Goal: Communication & Community: Answer question/provide support

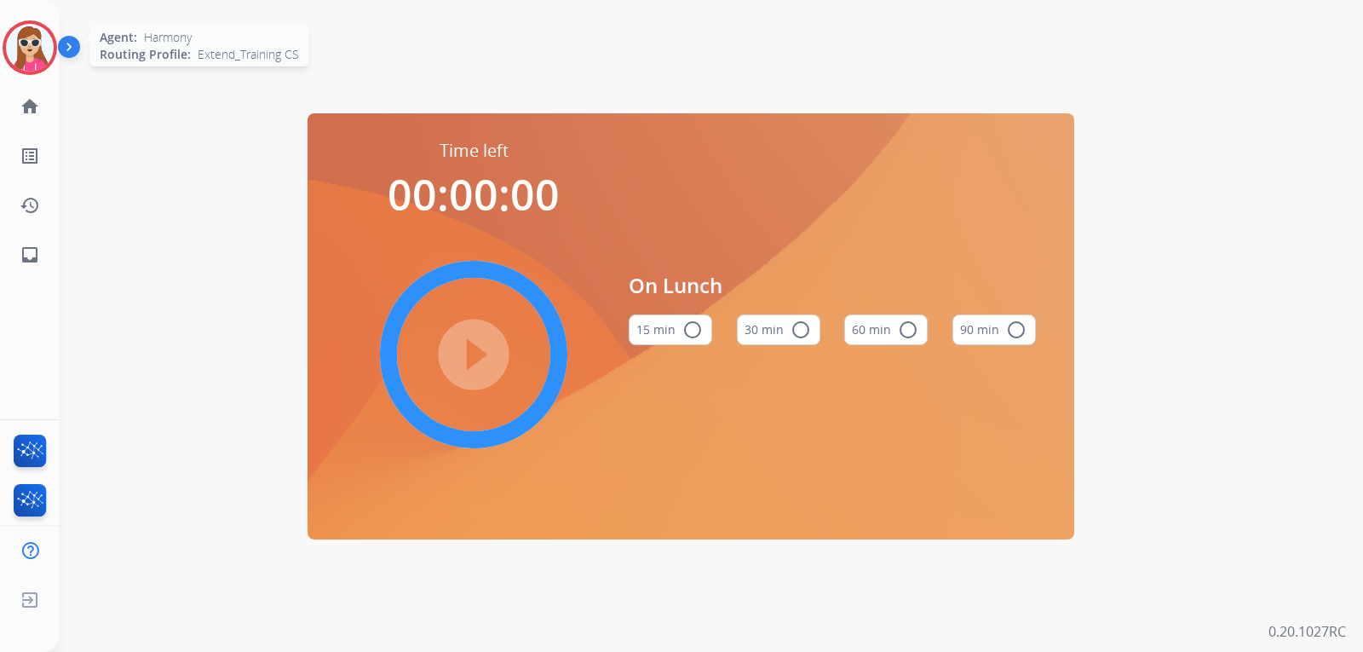
click at [29, 39] on img at bounding box center [30, 48] width 48 height 48
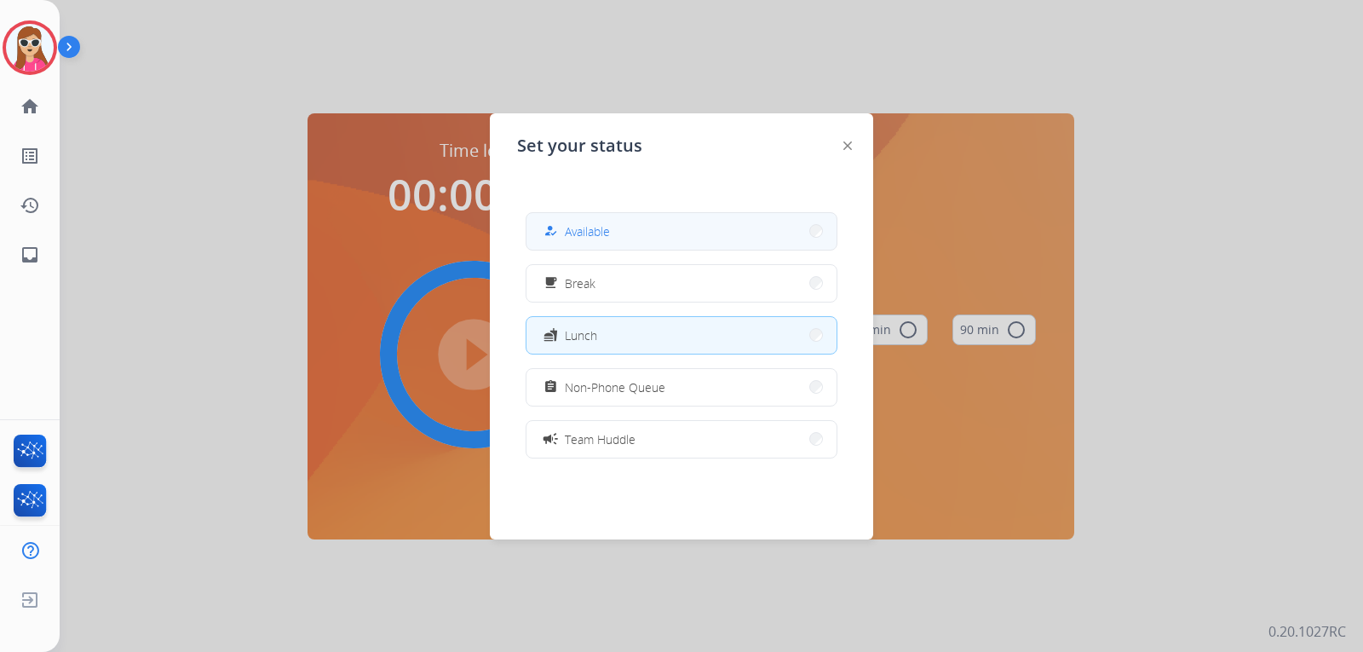
click at [650, 232] on button "how_to_reg Available" at bounding box center [682, 231] width 310 height 37
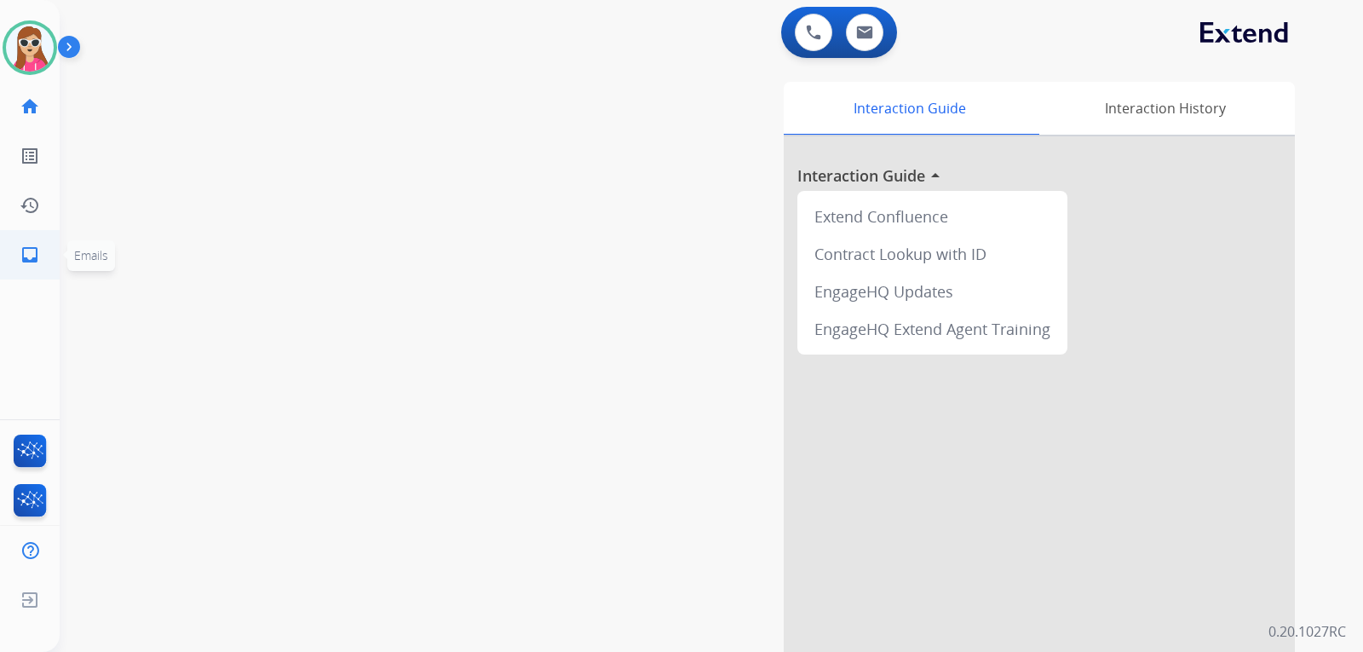
click at [15, 257] on link "inbox Emails" at bounding box center [30, 255] width 48 height 48
select select "**********"
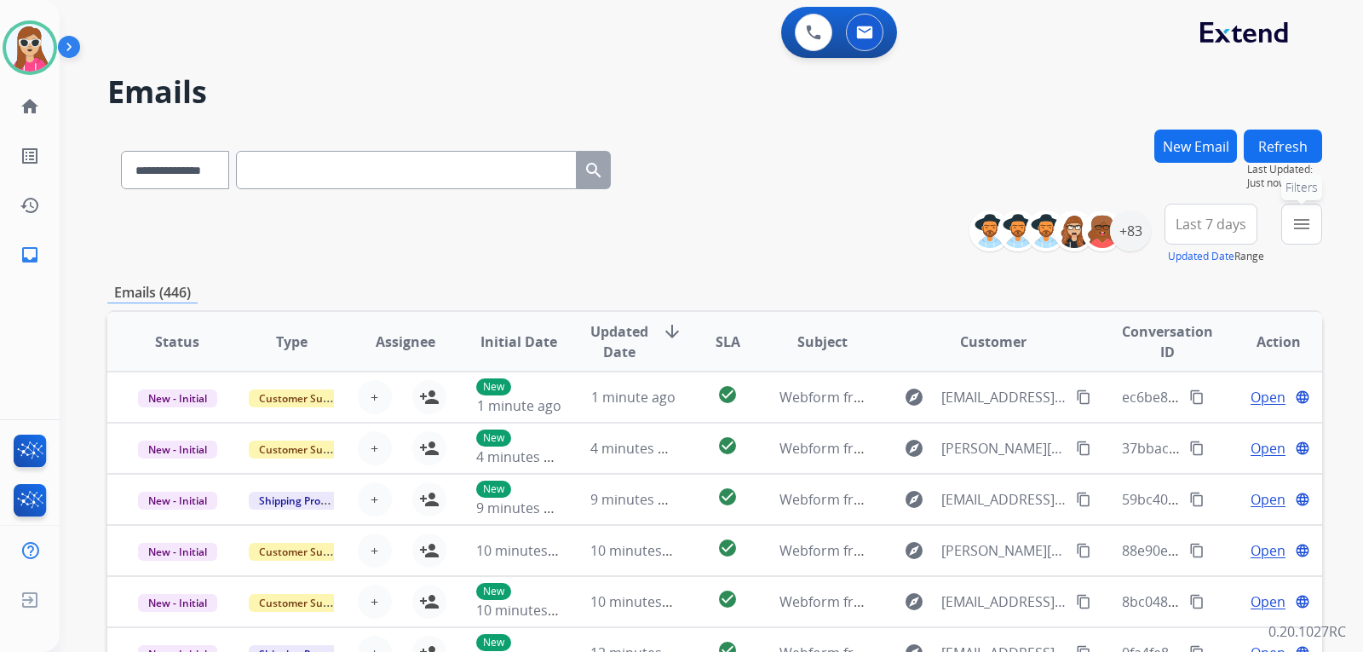
click at [1283, 226] on button "menu Filters" at bounding box center [1301, 224] width 41 height 41
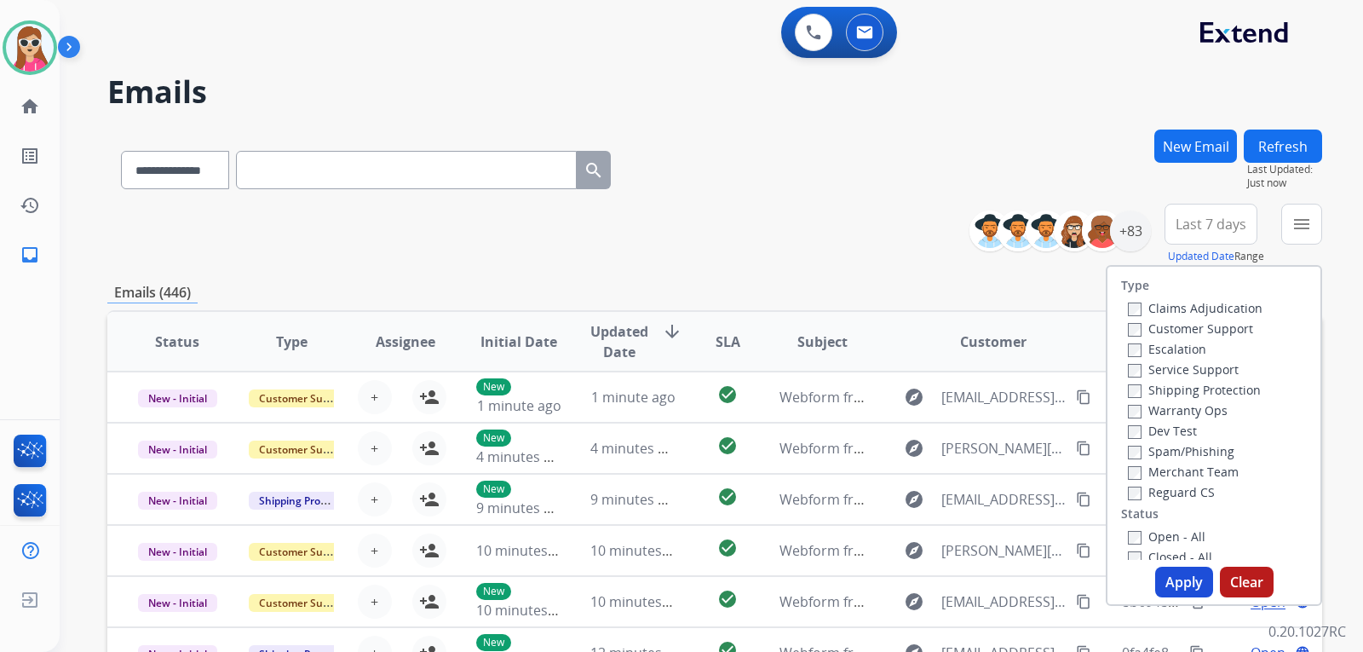
click at [1187, 325] on label "Customer Support" at bounding box center [1190, 328] width 125 height 16
click at [1190, 389] on label "Shipping Protection" at bounding box center [1194, 390] width 133 height 16
click at [1183, 491] on label "Reguard CS" at bounding box center [1171, 492] width 87 height 16
click at [1172, 535] on label "Open - All" at bounding box center [1167, 536] width 78 height 16
click at [1174, 579] on button "Apply" at bounding box center [1184, 582] width 58 height 31
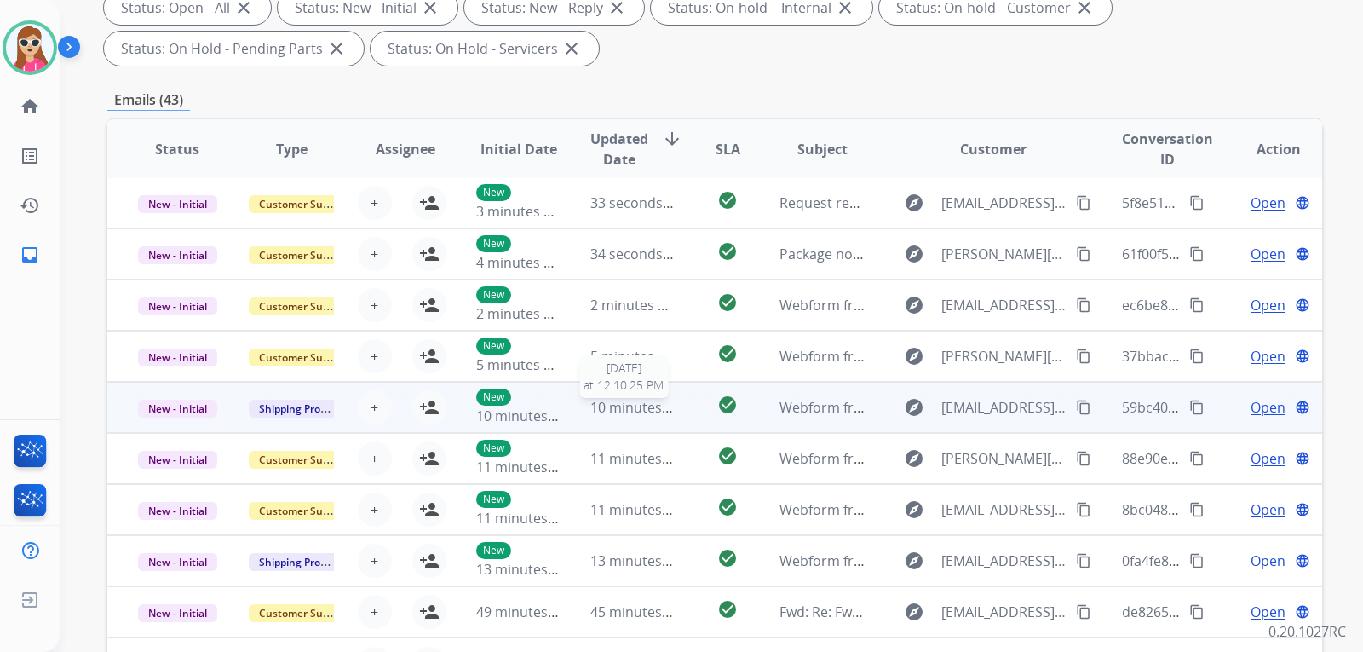
scroll to position [441, 0]
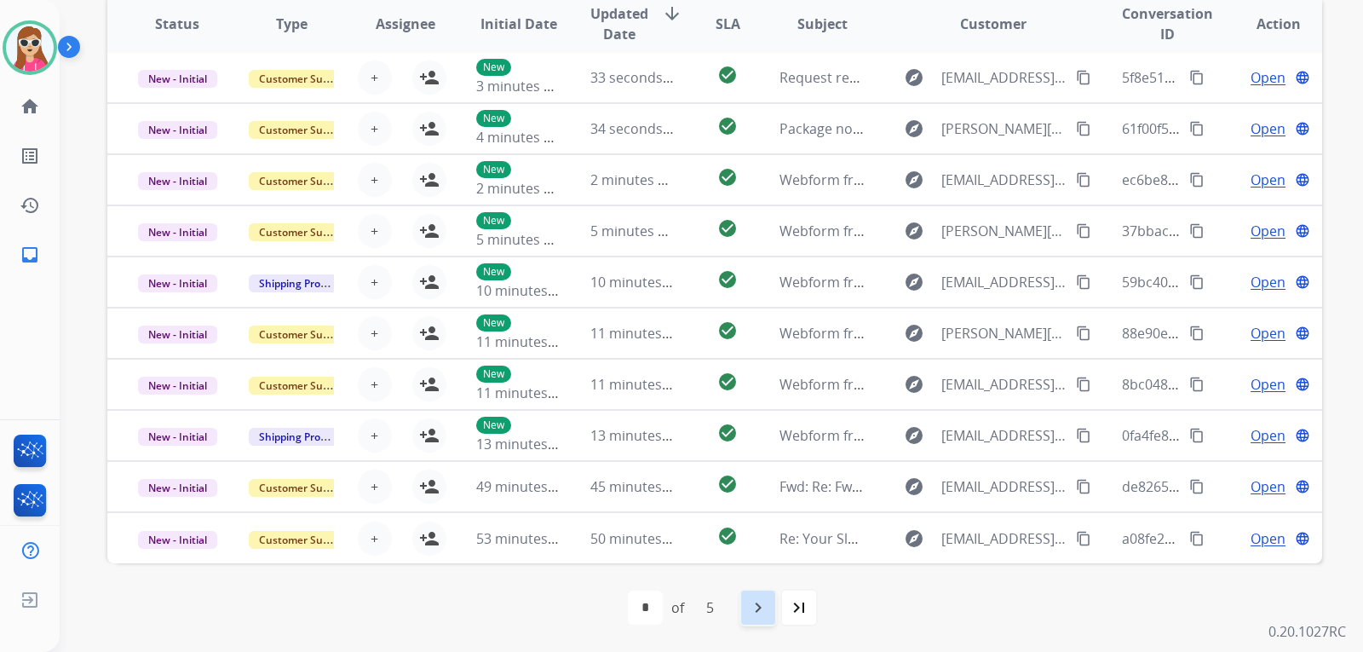
click at [765, 613] on mat-icon "navigate_next" at bounding box center [758, 607] width 20 height 20
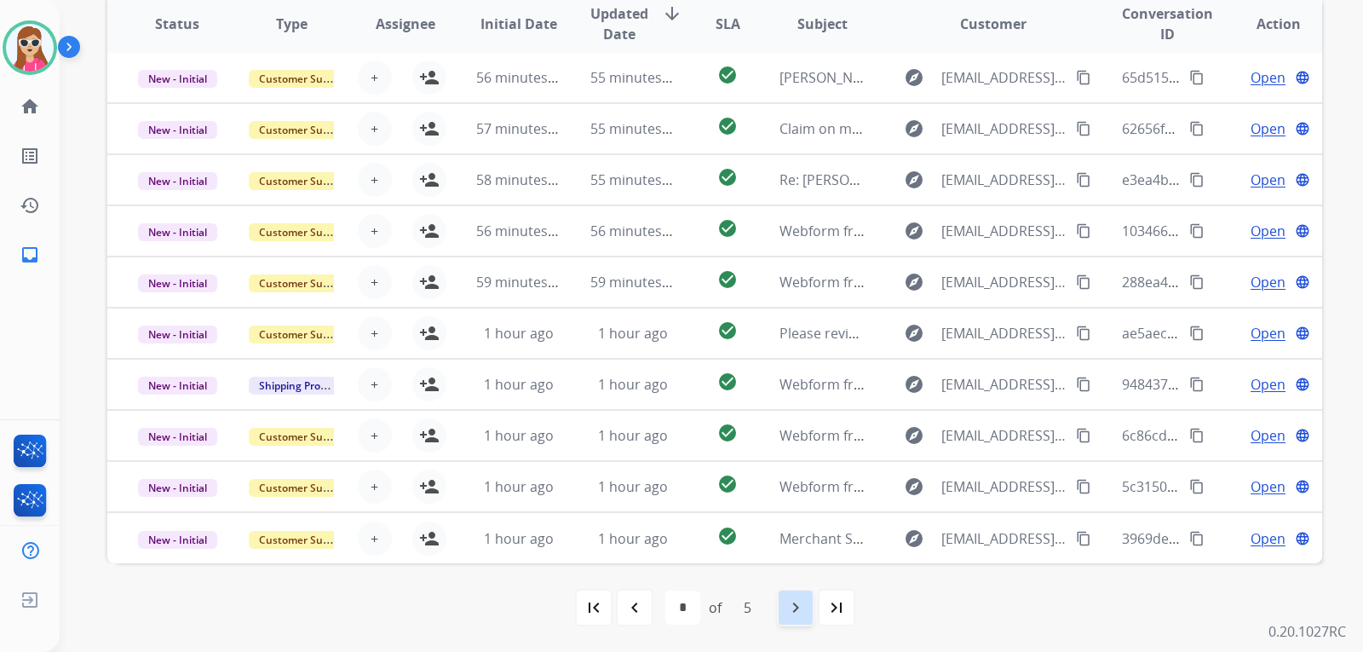
click at [805, 603] on mat-icon "navigate_next" at bounding box center [796, 607] width 20 height 20
select select "*"
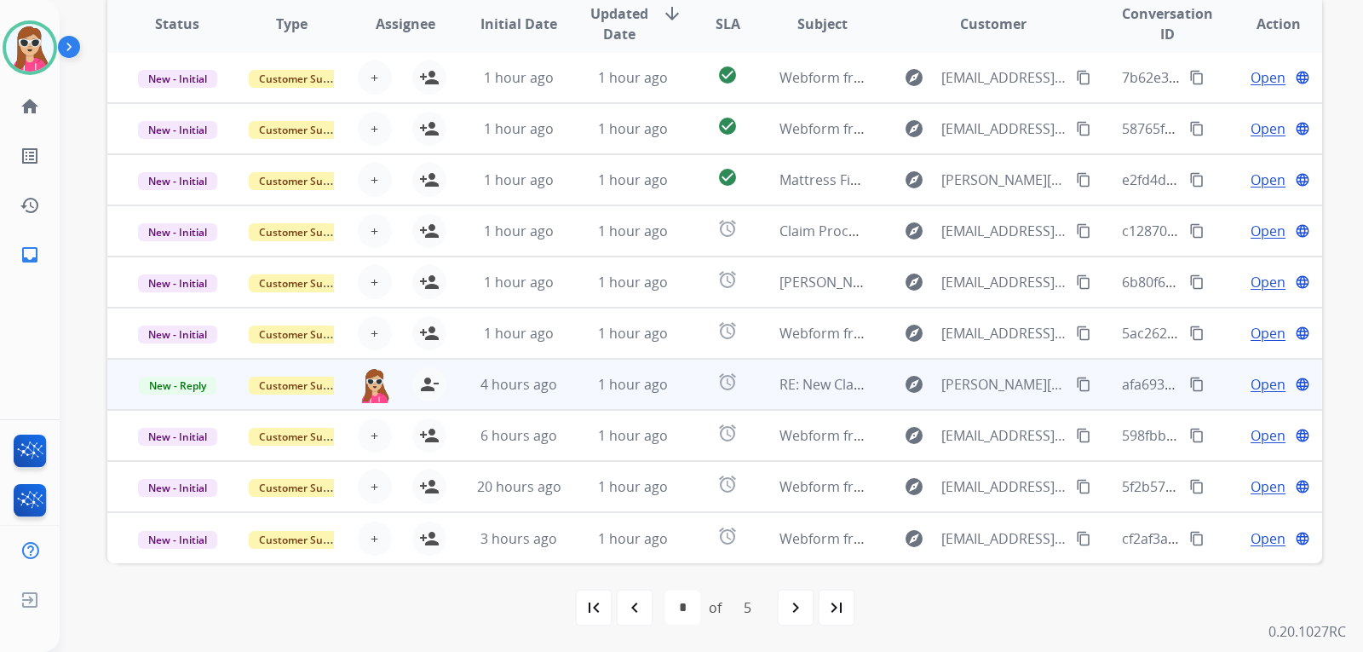
click at [580, 395] on td "1 hour ago" at bounding box center [620, 384] width 114 height 51
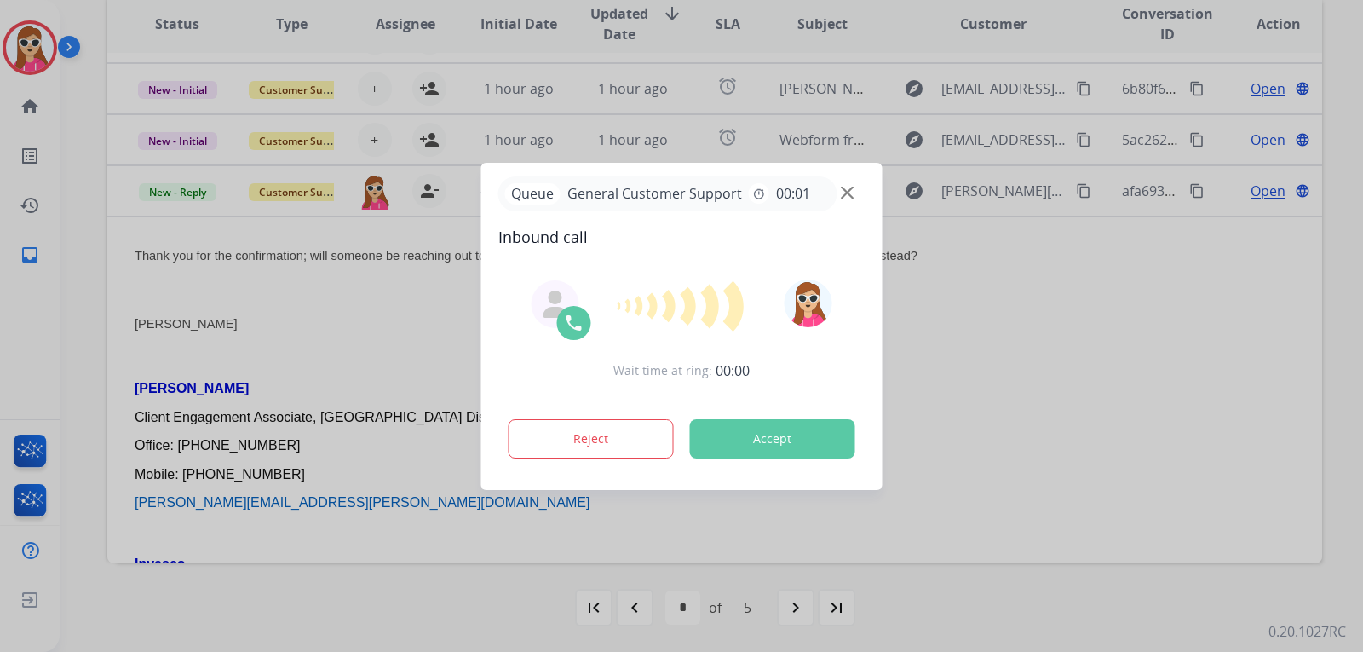
scroll to position [136, 0]
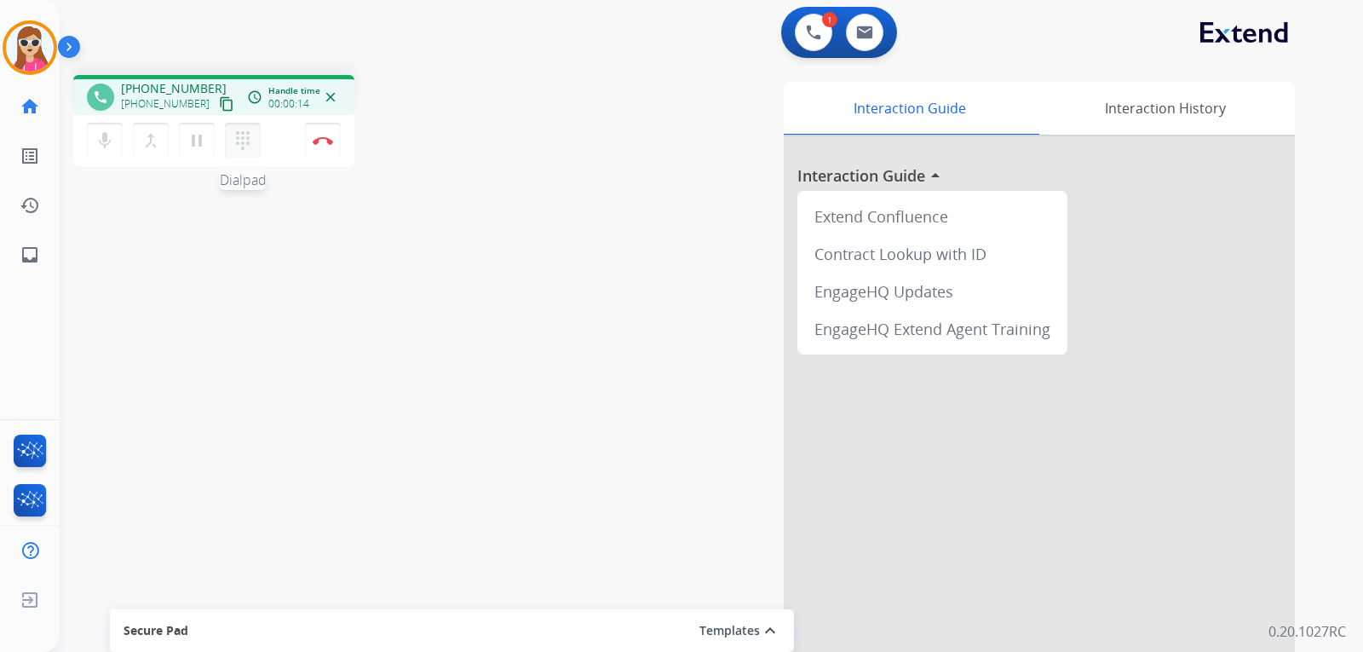
click at [250, 150] on mat-icon "dialpad" at bounding box center [243, 140] width 20 height 20
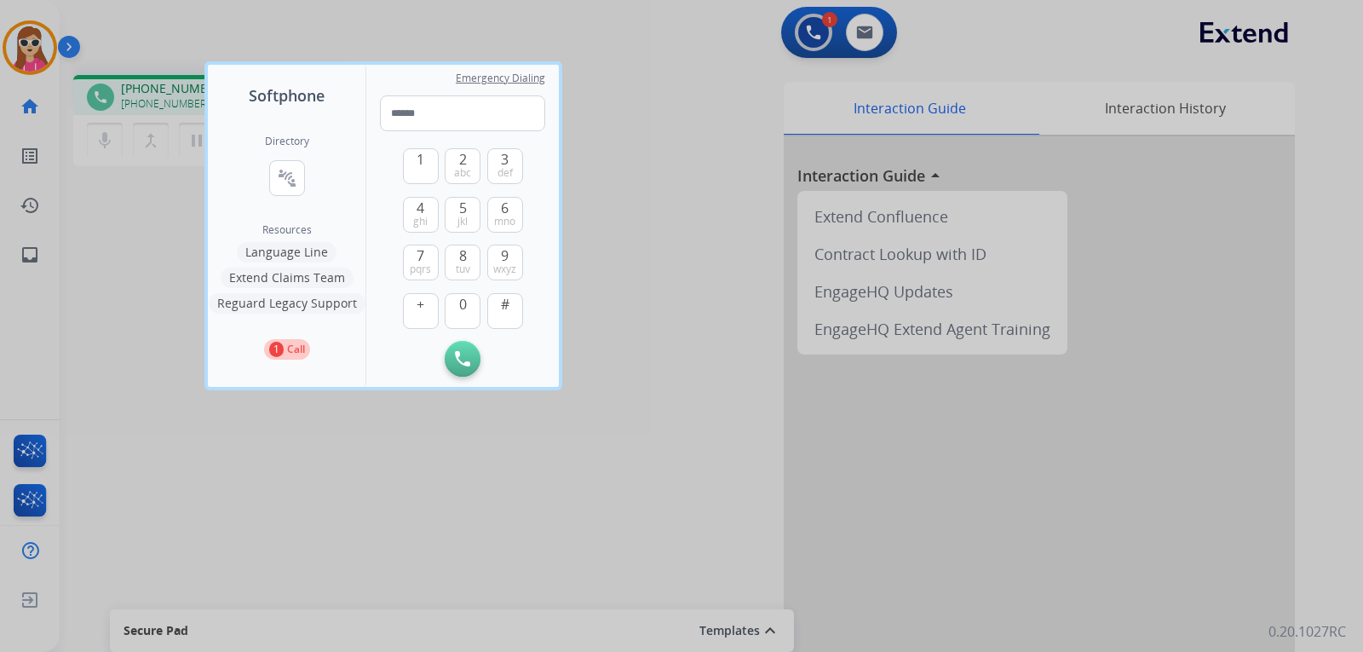
click at [309, 253] on button "Language Line" at bounding box center [287, 252] width 100 height 20
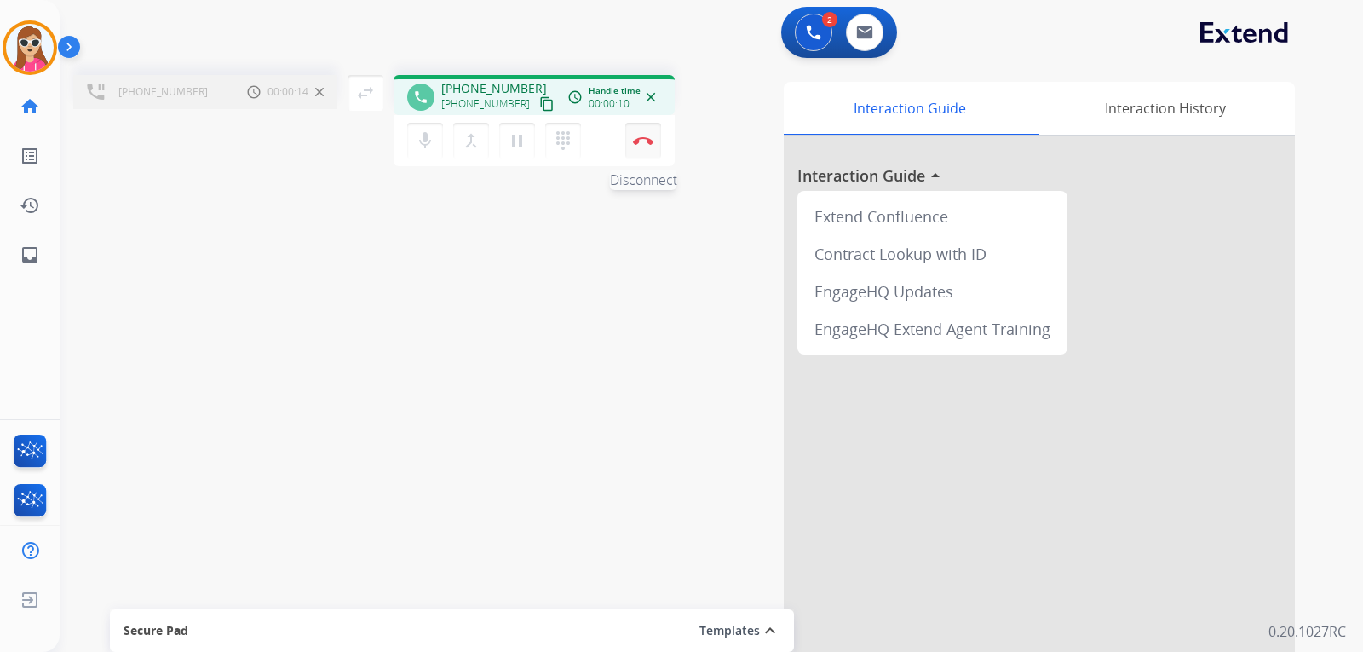
click at [659, 144] on button "Disconnect" at bounding box center [643, 141] width 36 height 36
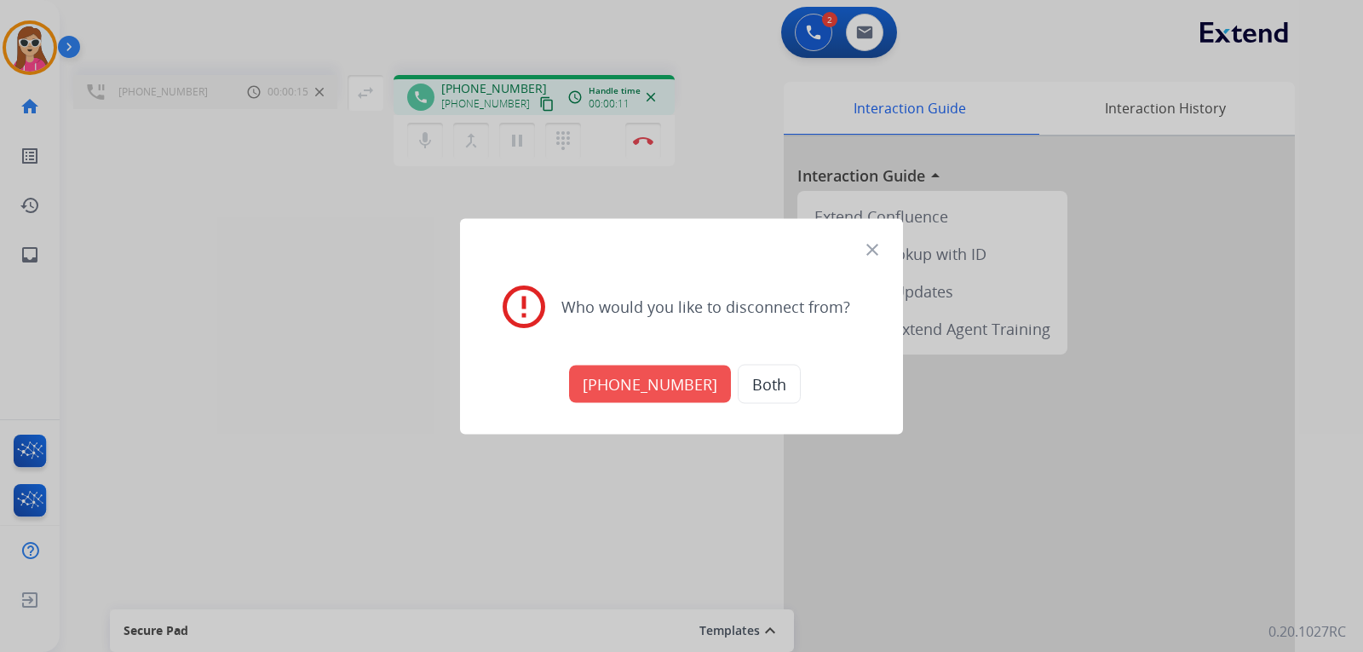
click at [654, 384] on button "[PHONE_NUMBER]" at bounding box center [650, 383] width 162 height 37
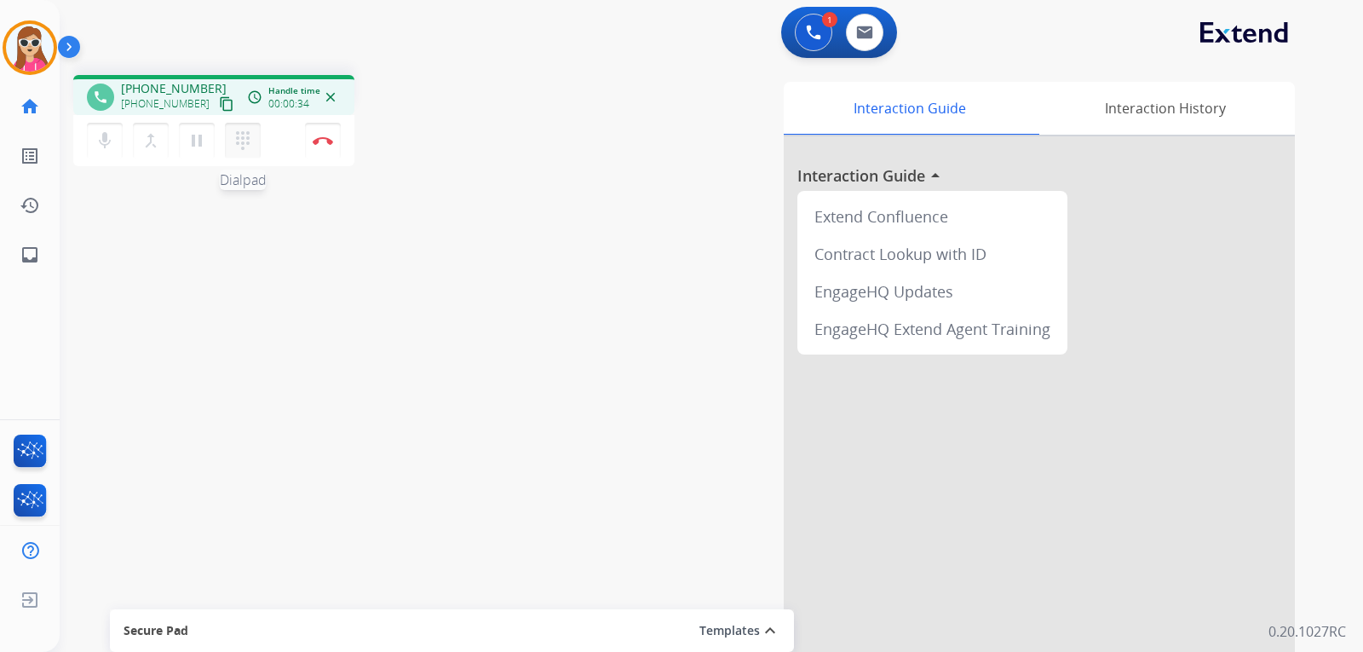
click at [241, 140] on mat-icon "dialpad" at bounding box center [243, 140] width 20 height 20
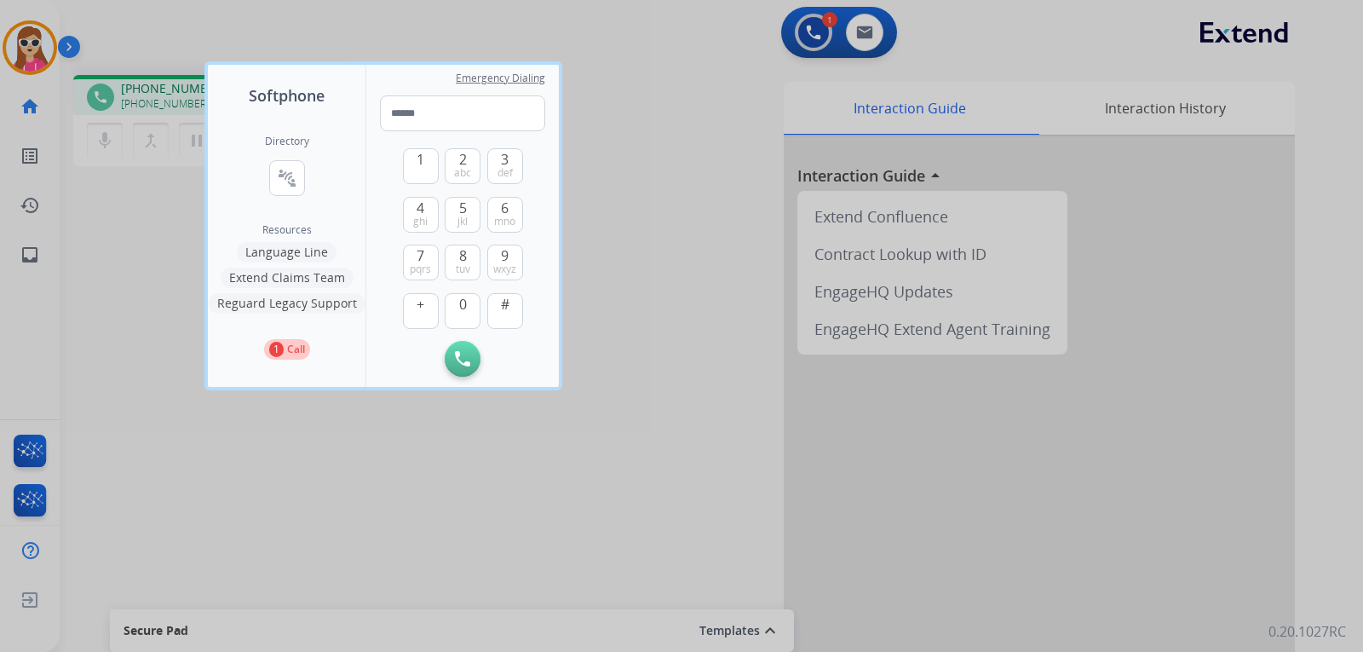
click at [308, 250] on button "Language Line" at bounding box center [287, 252] width 100 height 20
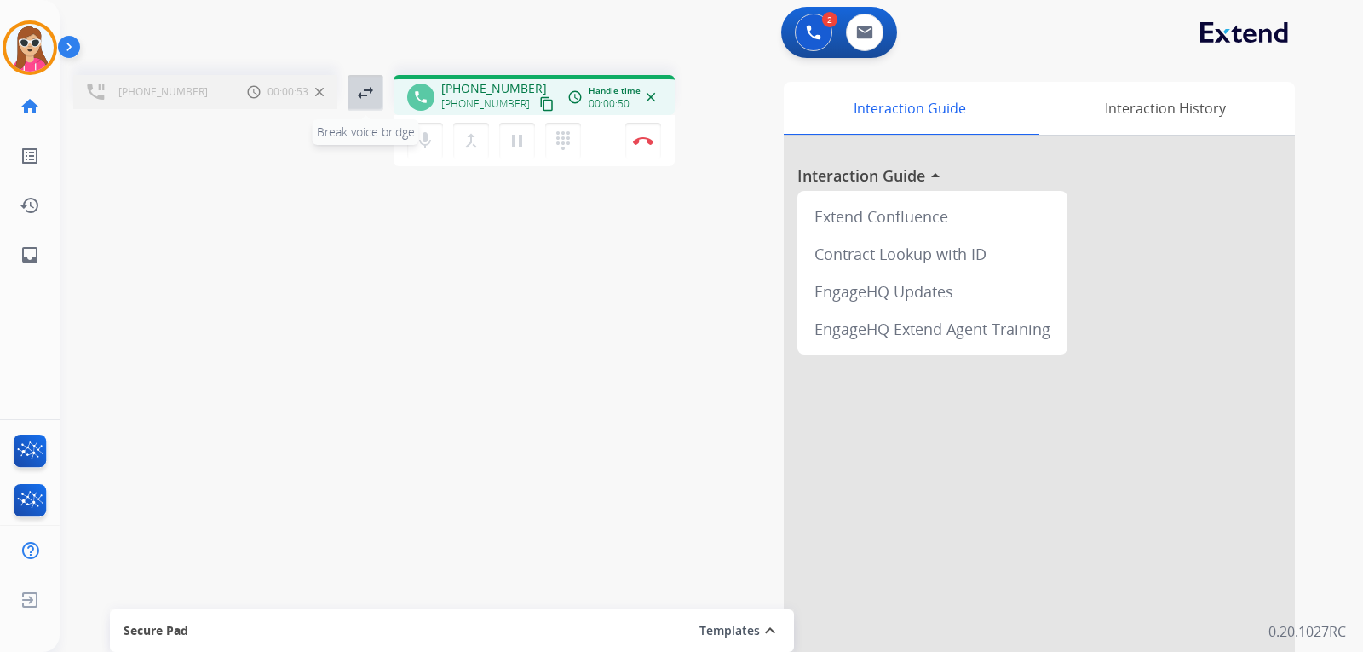
click at [371, 104] on button "swap_horiz Break voice bridge" at bounding box center [366, 93] width 36 height 36
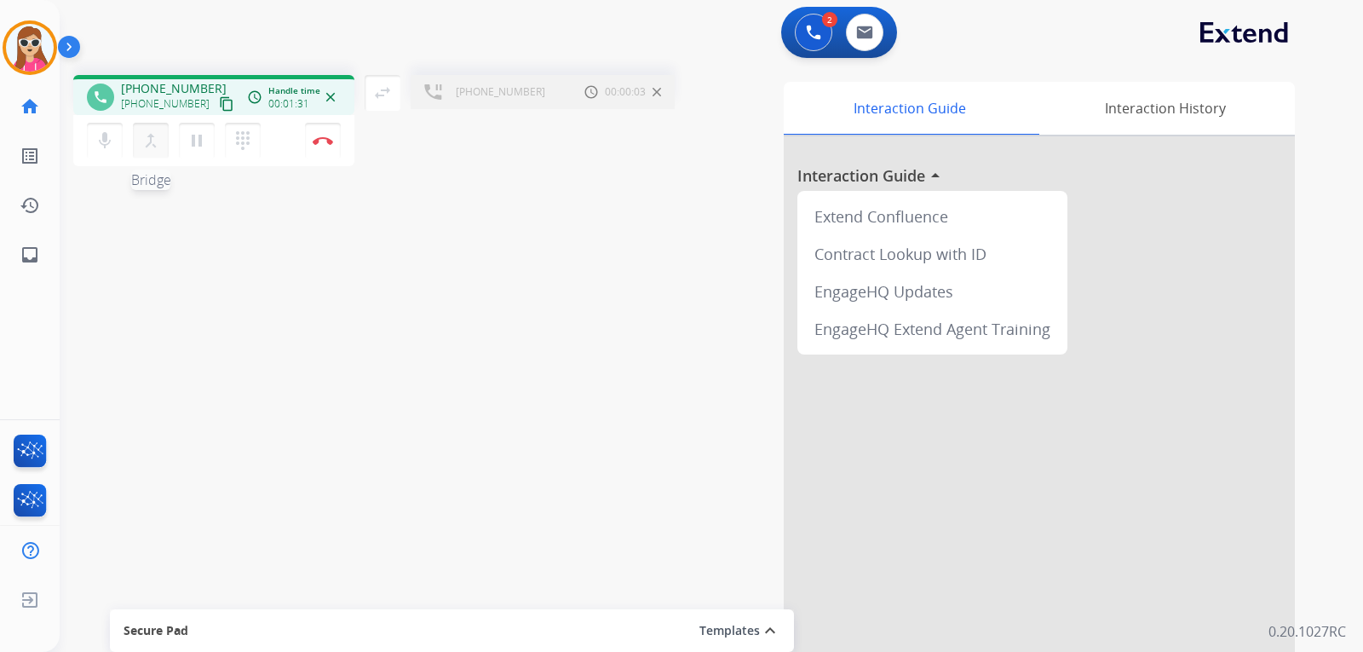
click at [153, 139] on mat-icon "merge_type" at bounding box center [151, 140] width 20 height 20
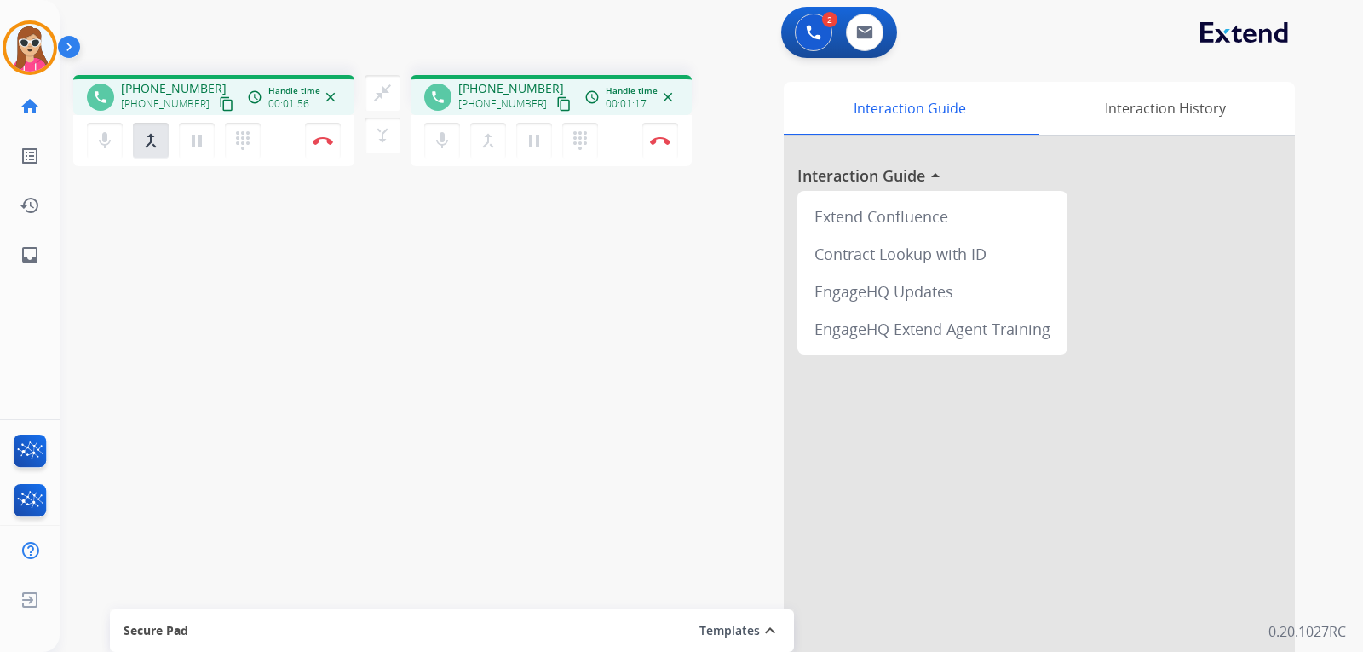
click at [219, 101] on mat-icon "content_copy" at bounding box center [226, 103] width 15 height 15
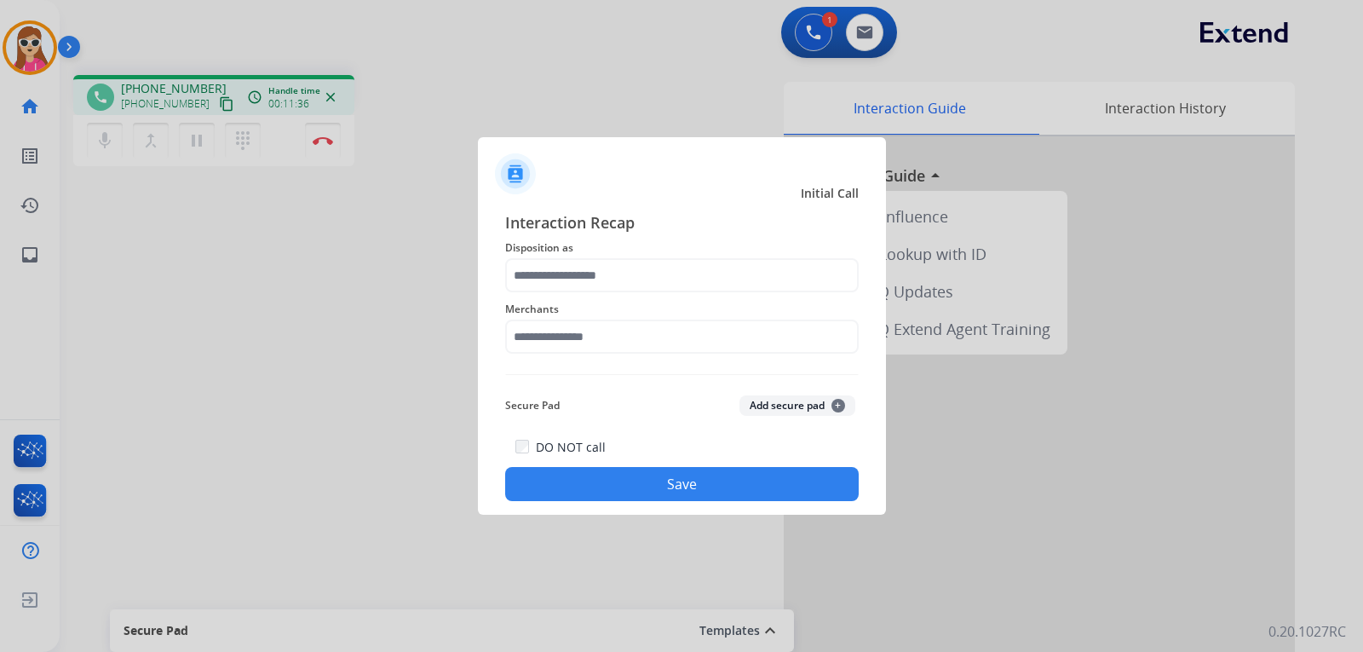
drag, startPoint x: 576, startPoint y: 302, endPoint x: 589, endPoint y: 288, distance: 19.3
click at [583, 296] on div "Merchants" at bounding box center [682, 326] width 354 height 68
click at [600, 274] on input "text" at bounding box center [682, 275] width 354 height 34
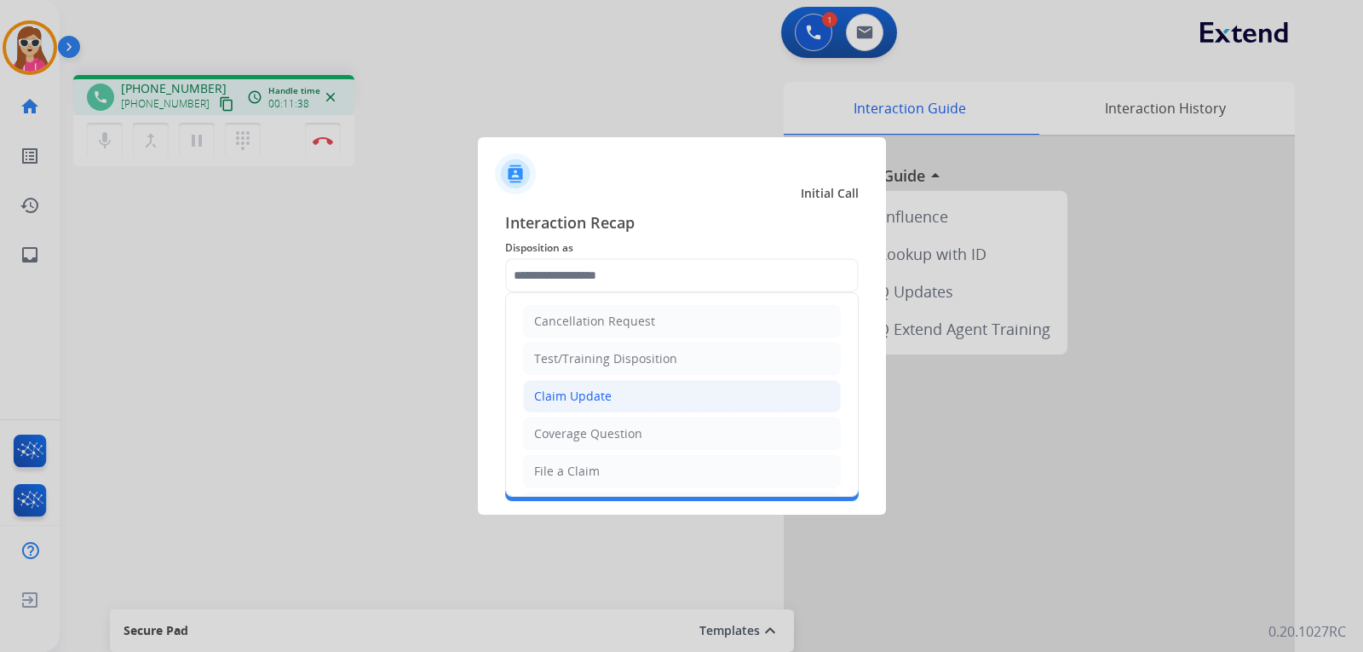
click at [543, 404] on div "Claim Update" at bounding box center [573, 396] width 78 height 17
type input "**********"
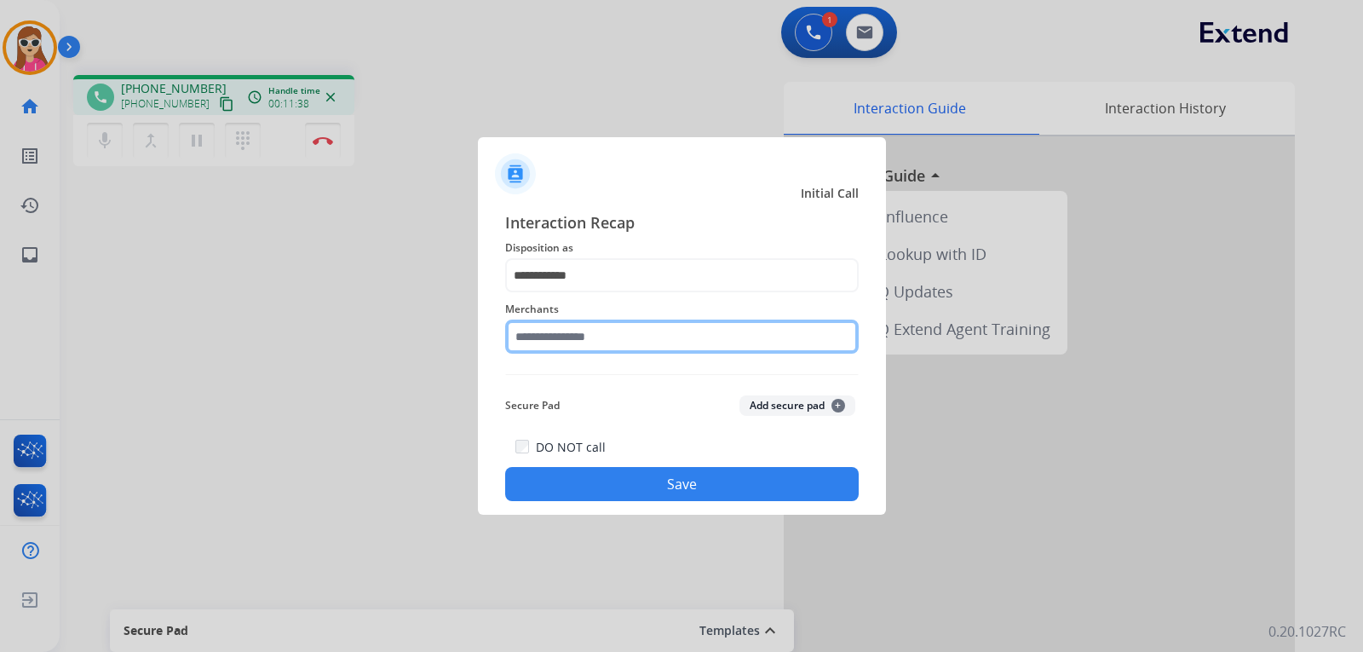
click at [598, 330] on input "text" at bounding box center [682, 337] width 354 height 34
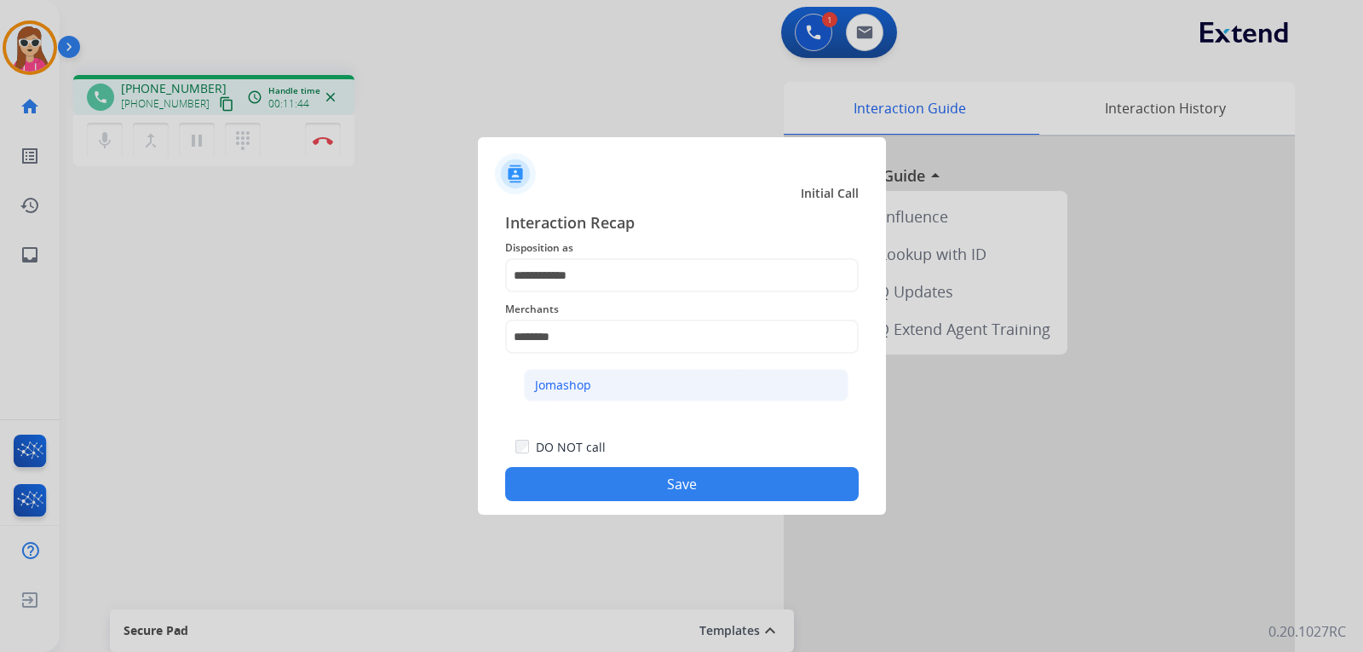
click at [623, 371] on li "Jomashop" at bounding box center [686, 385] width 325 height 32
type input "********"
click at [654, 489] on button "Save" at bounding box center [682, 484] width 354 height 34
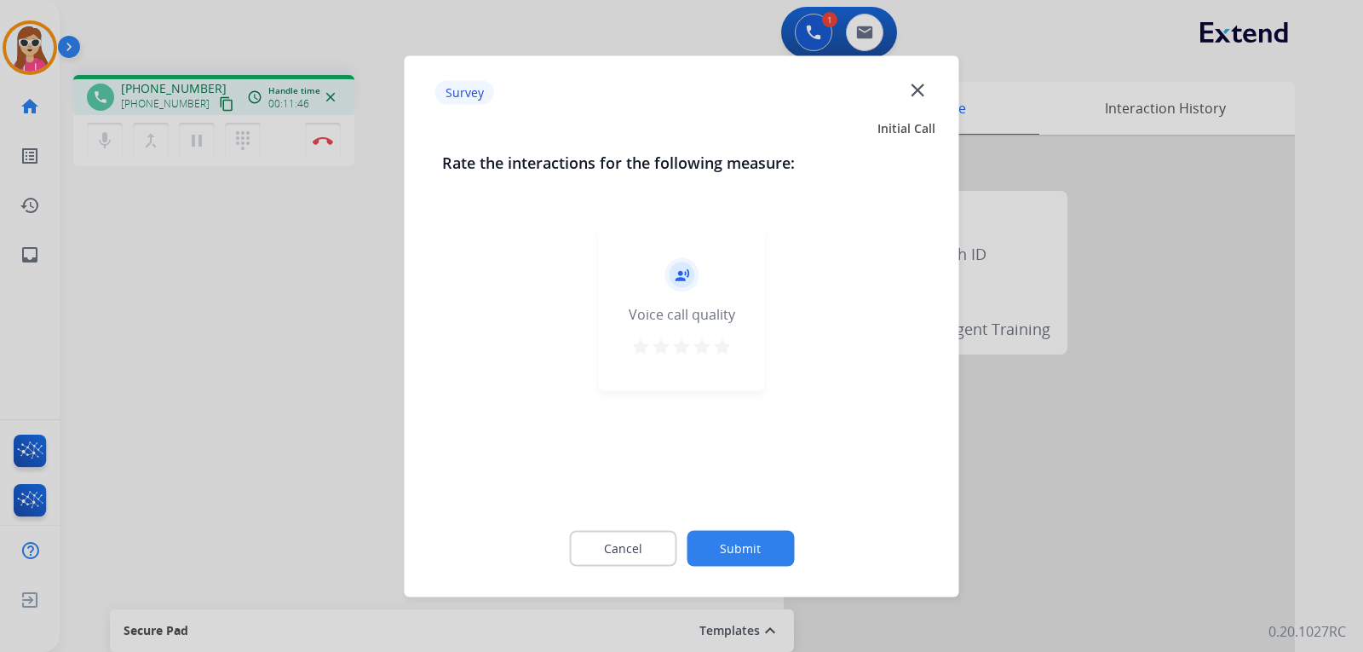
click at [717, 353] on mat-icon "star" at bounding box center [722, 346] width 20 height 20
click at [755, 552] on button "Submit" at bounding box center [740, 548] width 107 height 36
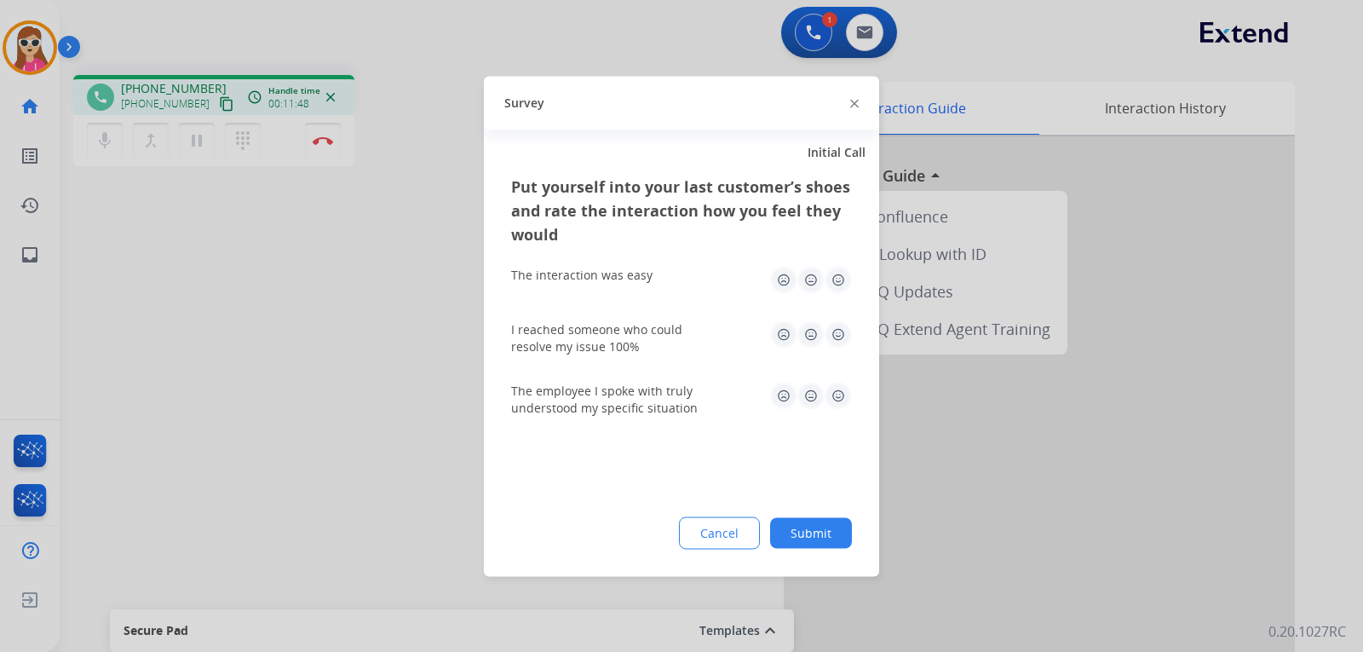
click at [844, 275] on img at bounding box center [838, 279] width 27 height 27
click at [838, 343] on img at bounding box center [838, 333] width 27 height 27
click at [830, 403] on img at bounding box center [838, 395] width 27 height 27
click at [792, 532] on button "Submit" at bounding box center [811, 532] width 82 height 31
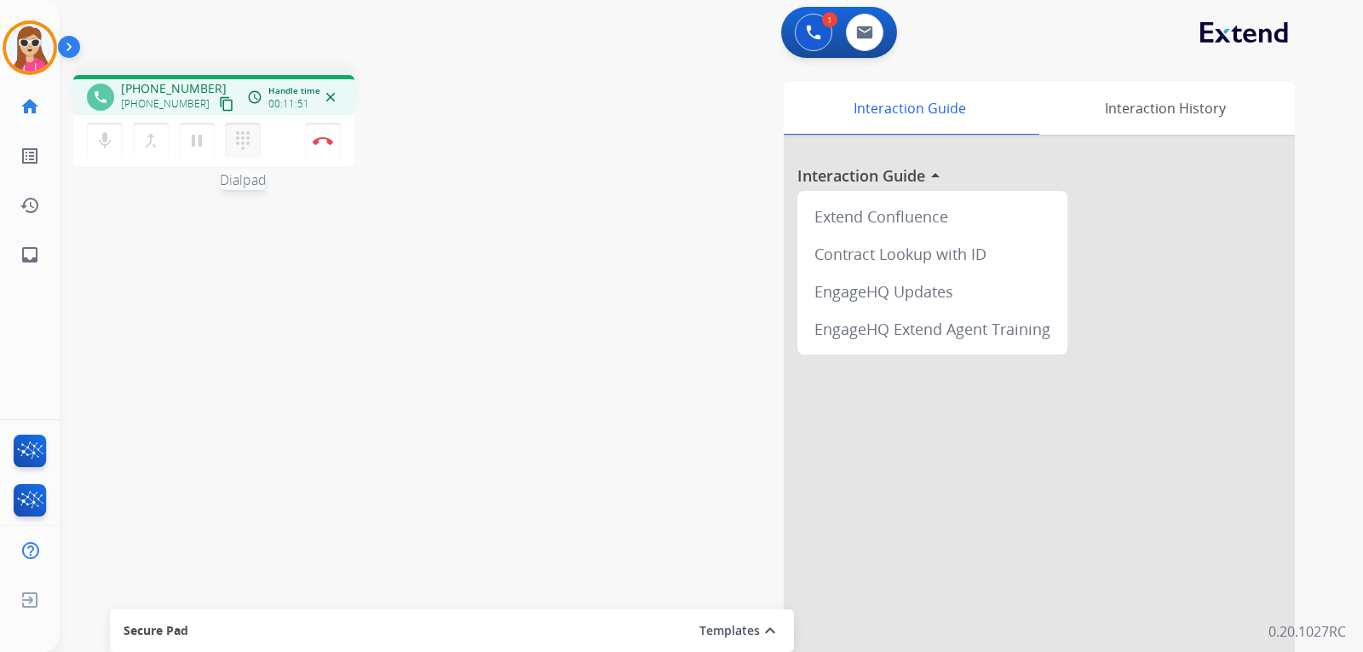
click at [252, 135] on mat-icon "dialpad" at bounding box center [243, 140] width 20 height 20
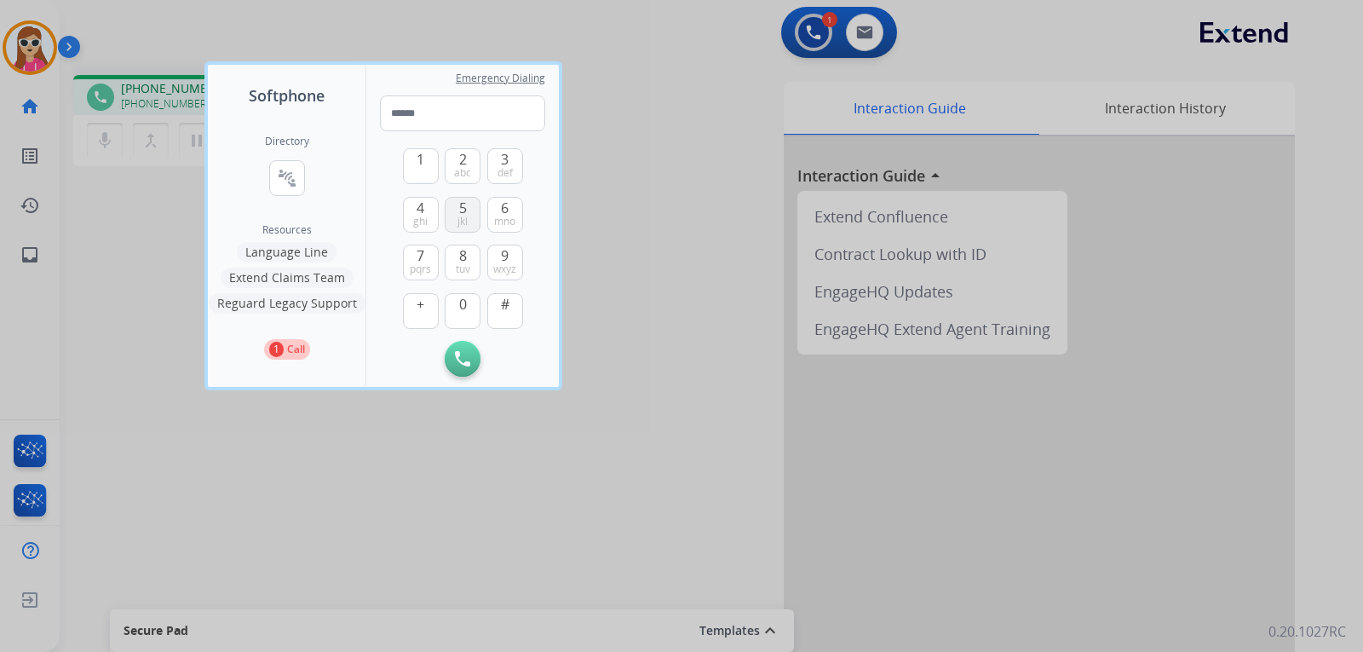
click at [460, 211] on span "5" at bounding box center [463, 208] width 8 height 20
type input "*"
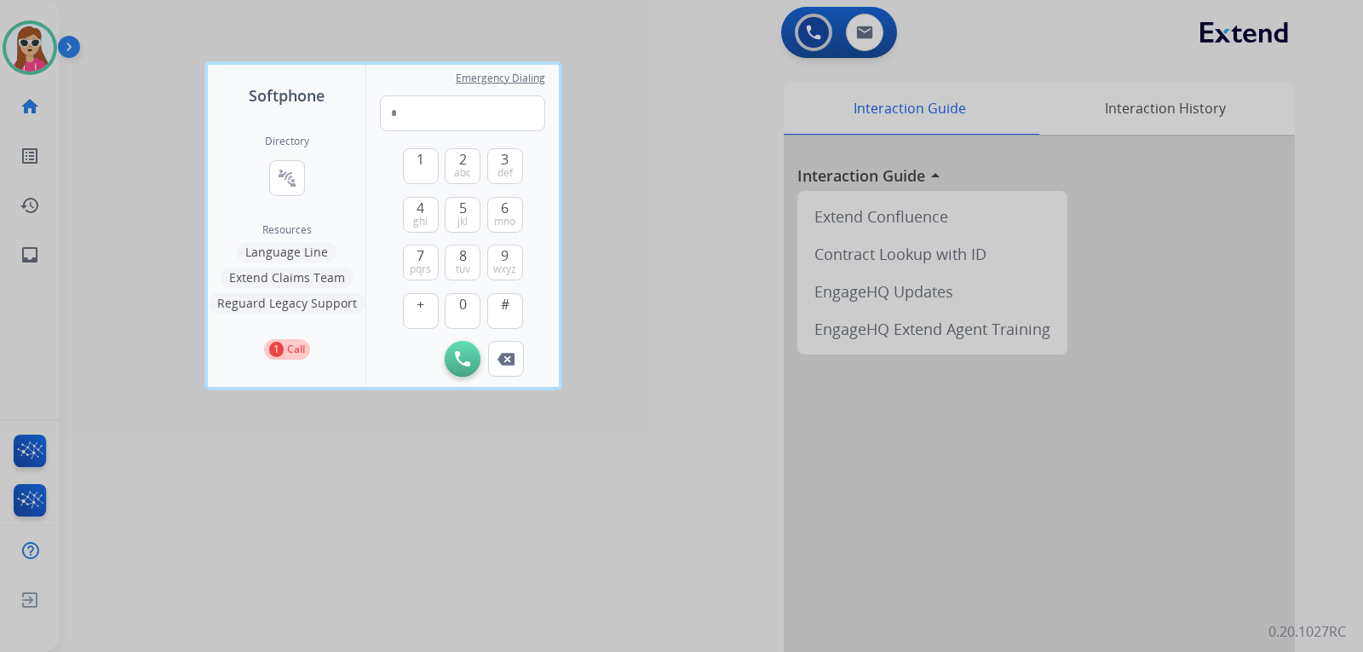
click at [514, 370] on button "Remove Number" at bounding box center [506, 359] width 36 height 36
click at [514, 370] on div "Initiate Call" at bounding box center [462, 359] width 165 height 36
click at [700, 377] on div at bounding box center [681, 326] width 1363 height 652
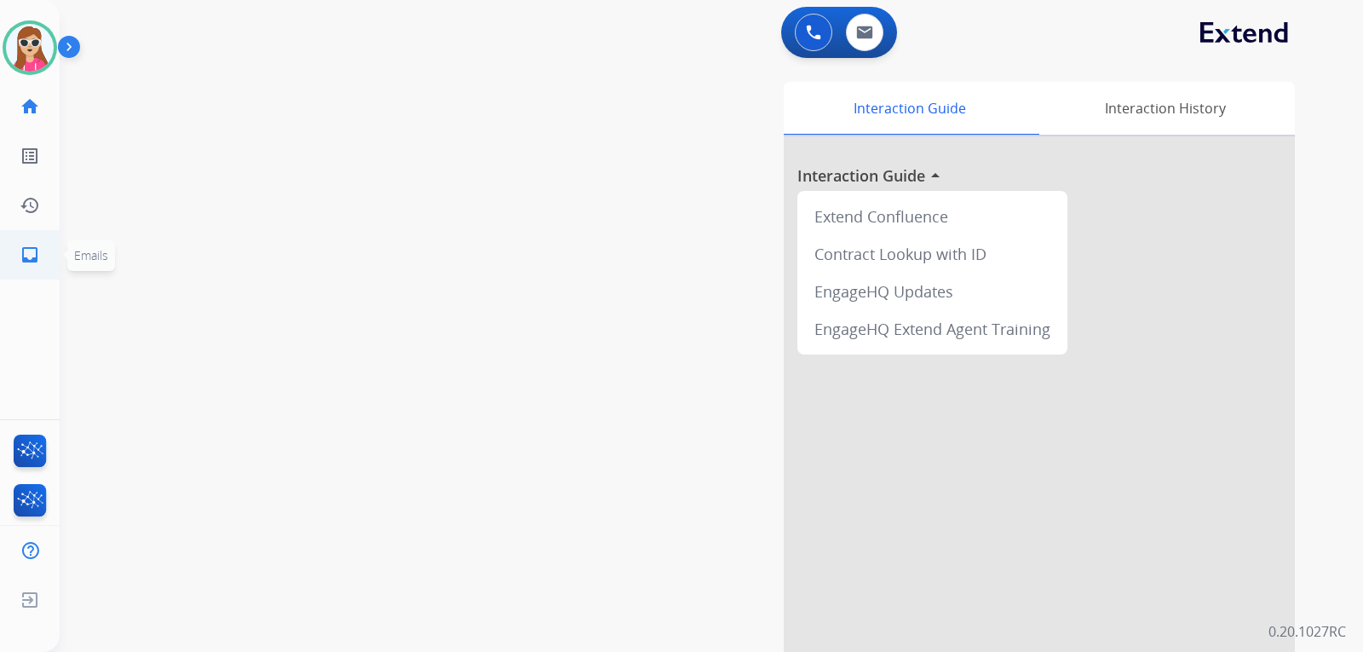
click at [22, 254] on mat-icon "inbox" at bounding box center [30, 255] width 20 height 20
select select "**********"
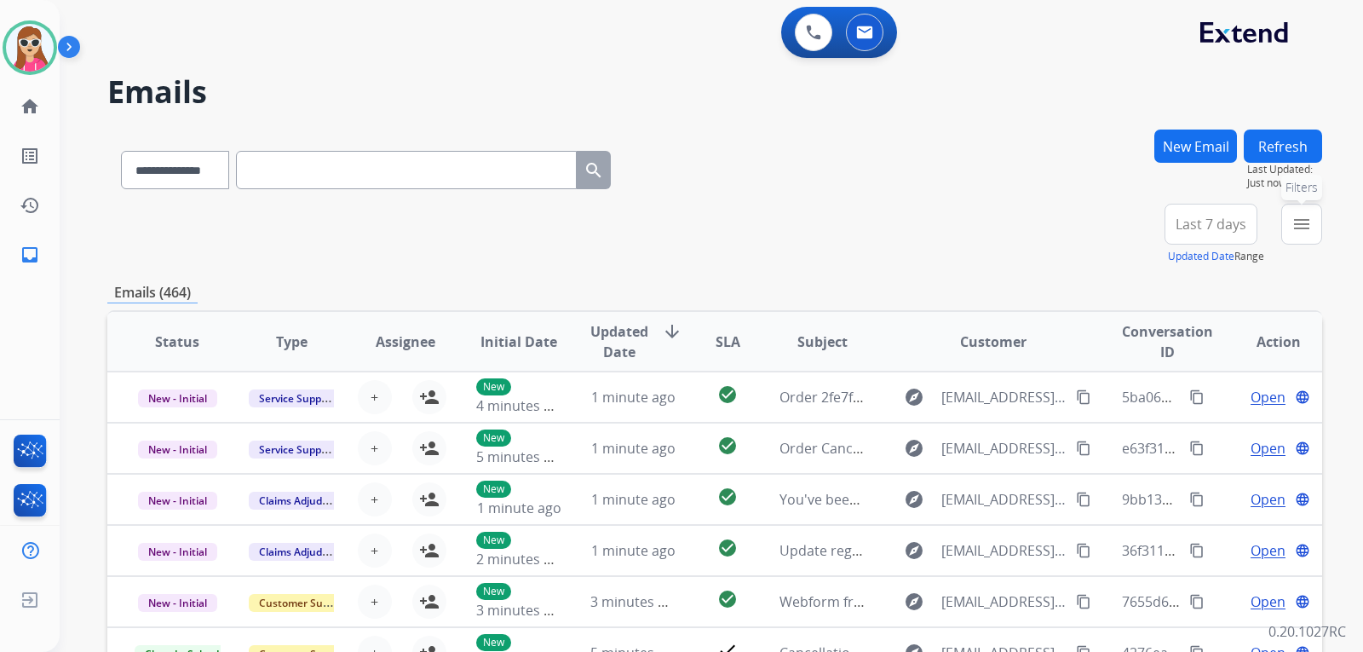
click at [1301, 227] on mat-icon "menu" at bounding box center [1302, 224] width 20 height 20
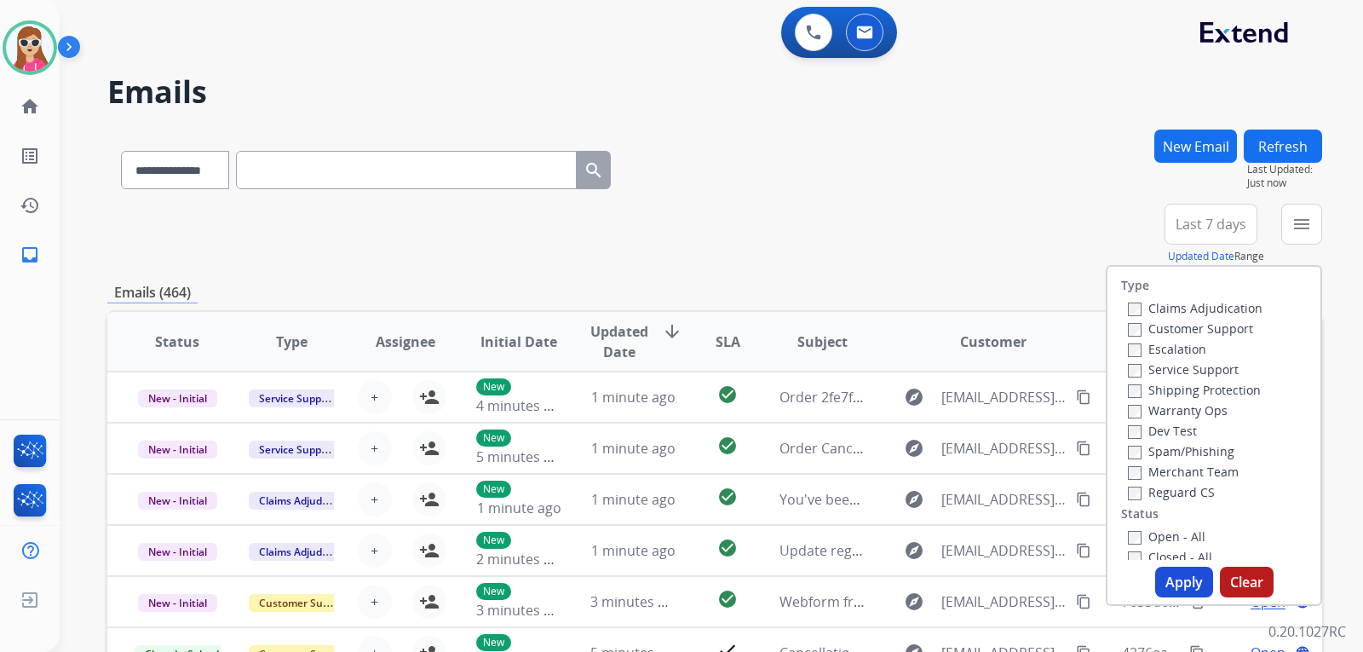
click at [1222, 328] on label "Customer Support" at bounding box center [1190, 328] width 125 height 16
click at [1218, 381] on div "Shipping Protection" at bounding box center [1195, 389] width 135 height 20
click at [1220, 391] on label "Shipping Protection" at bounding box center [1194, 390] width 133 height 16
click at [1186, 488] on label "Reguard CS" at bounding box center [1171, 492] width 87 height 16
drag, startPoint x: 1175, startPoint y: 529, endPoint x: 1178, endPoint y: 539, distance: 10.5
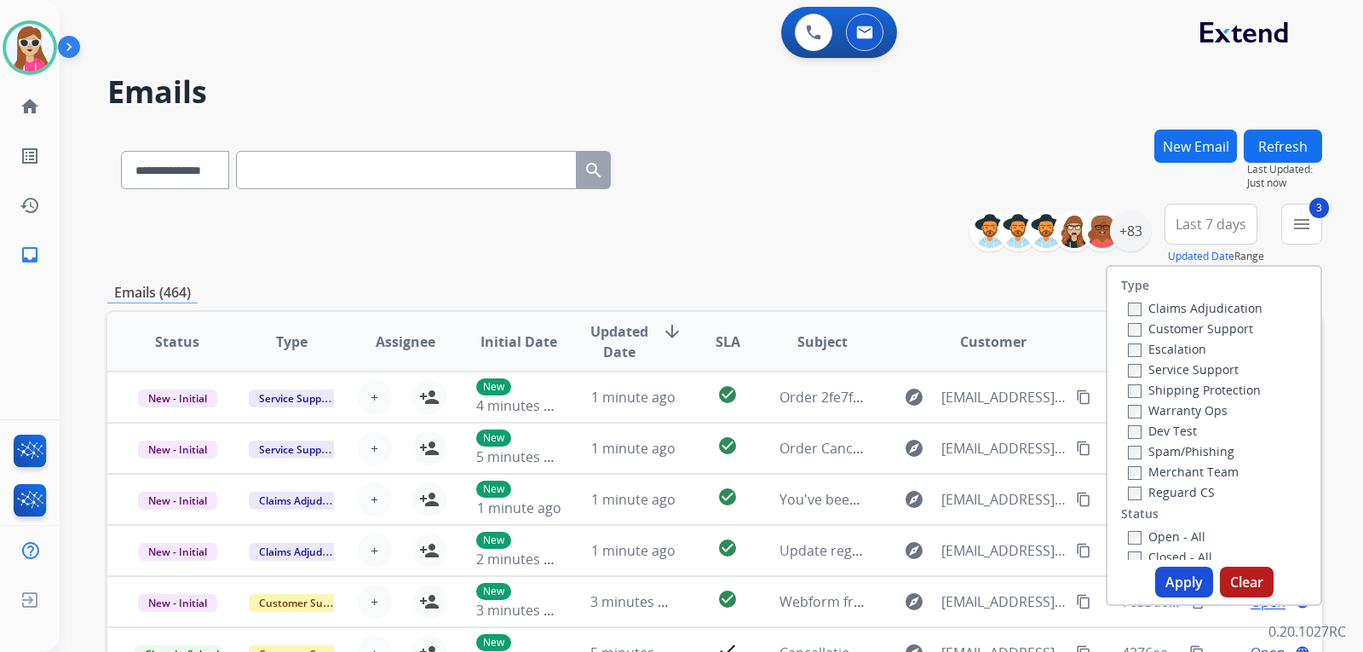
click at [1176, 531] on label "Open - All" at bounding box center [1167, 536] width 78 height 16
click at [1186, 571] on div "Type Claims Adjudication Customer Support Escalation Service Support Shipping P…" at bounding box center [1214, 435] width 216 height 341
click at [1186, 571] on button "Apply" at bounding box center [1184, 582] width 58 height 31
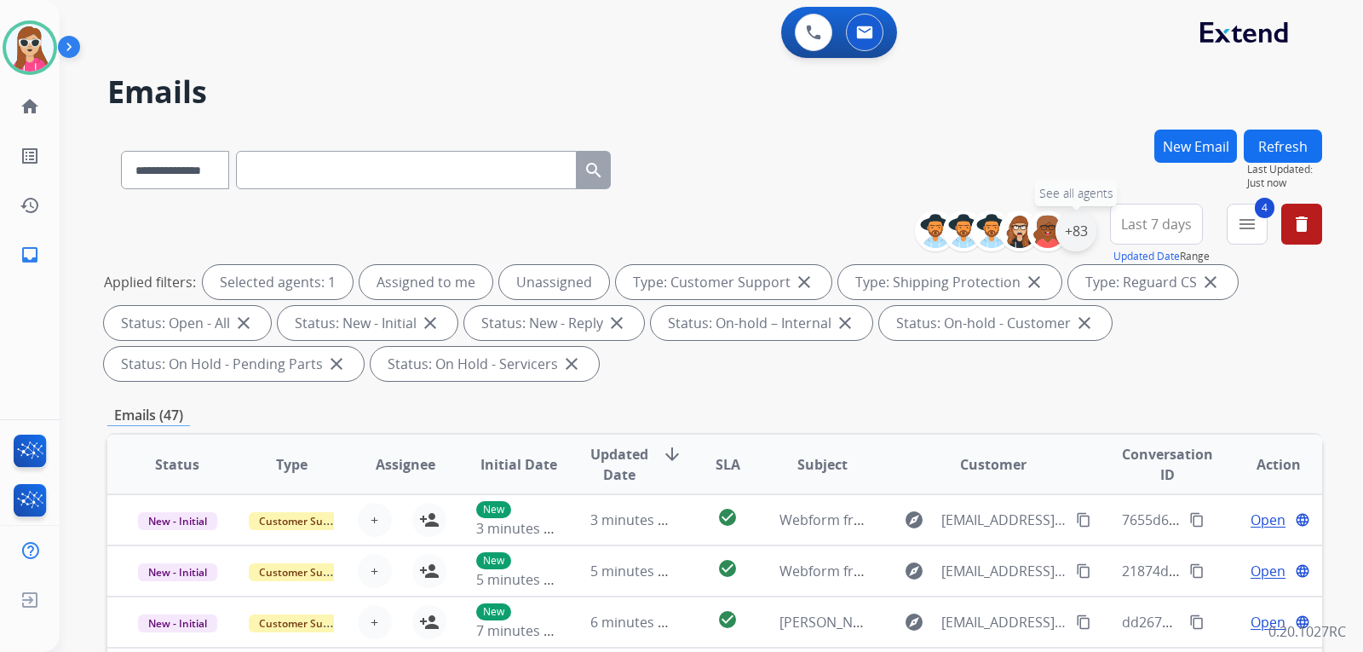
click at [1078, 227] on div "+83" at bounding box center [1076, 230] width 41 height 41
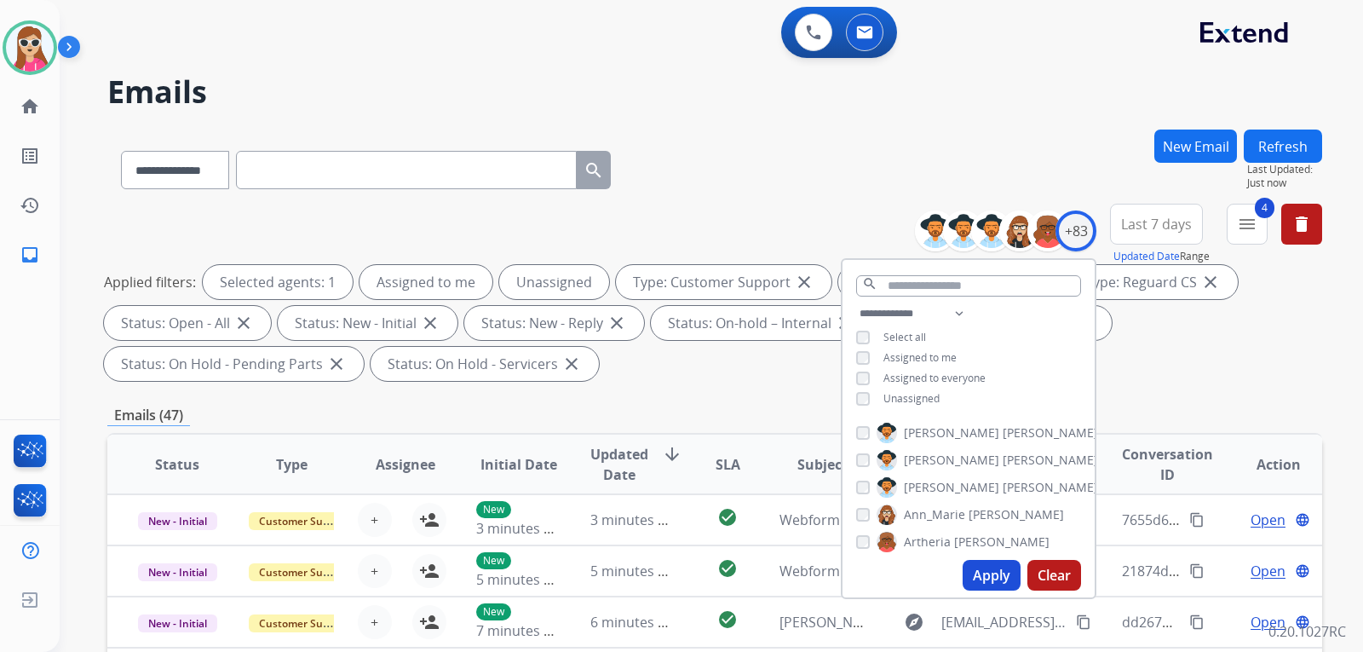
click at [913, 398] on div "**********" at bounding box center [969, 357] width 252 height 109
click at [916, 392] on span "Unassigned" at bounding box center [912, 398] width 56 height 14
click at [988, 578] on button "Apply" at bounding box center [992, 575] width 58 height 31
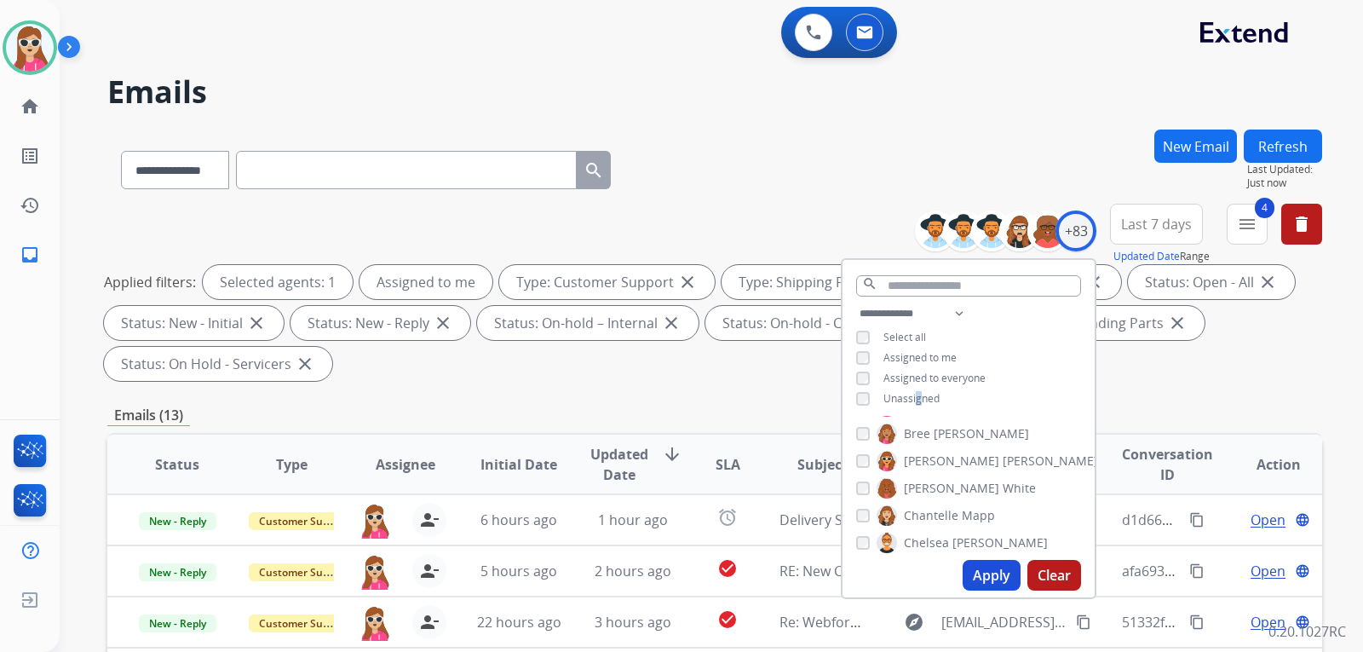
scroll to position [256, 0]
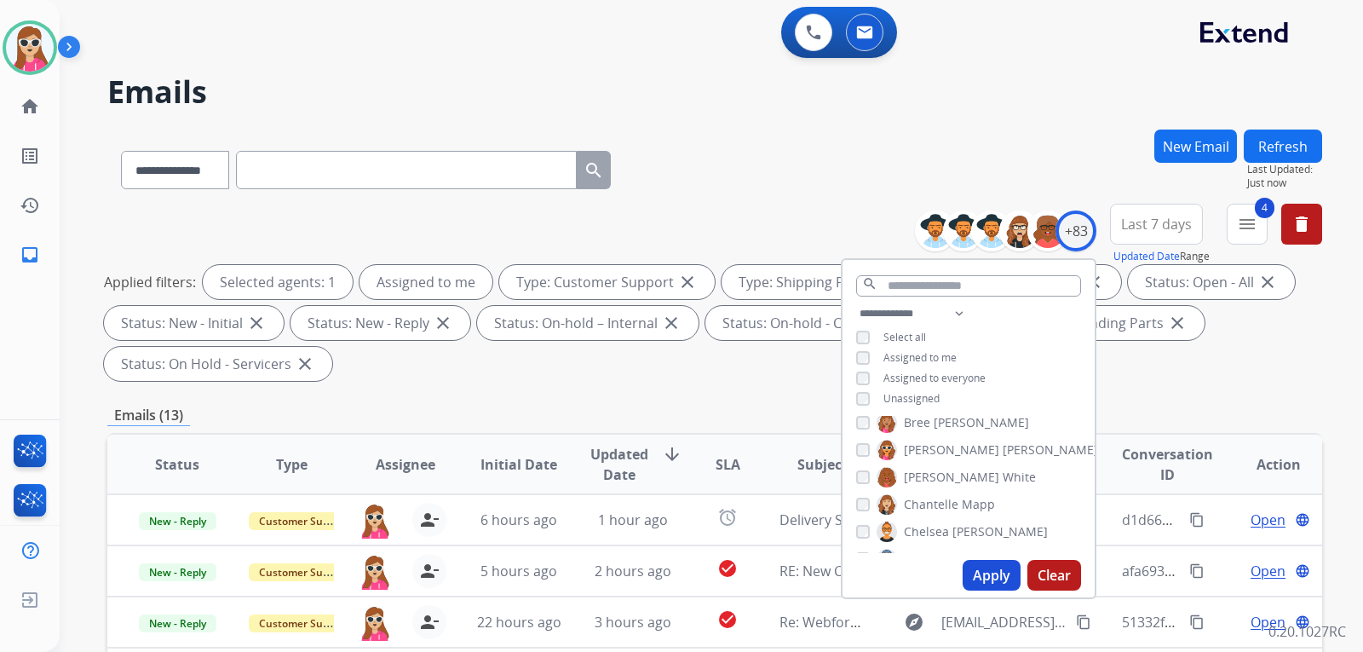
click at [776, 403] on div "**********" at bounding box center [714, 611] width 1215 height 963
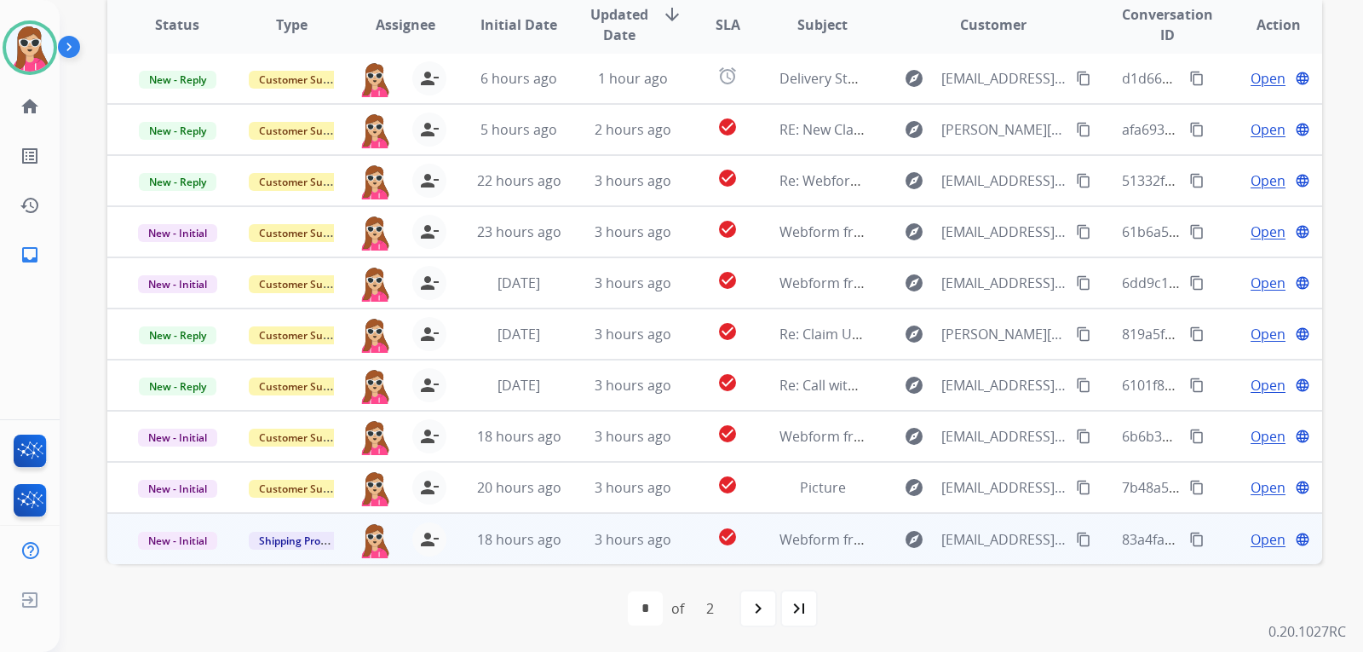
scroll to position [441, 0]
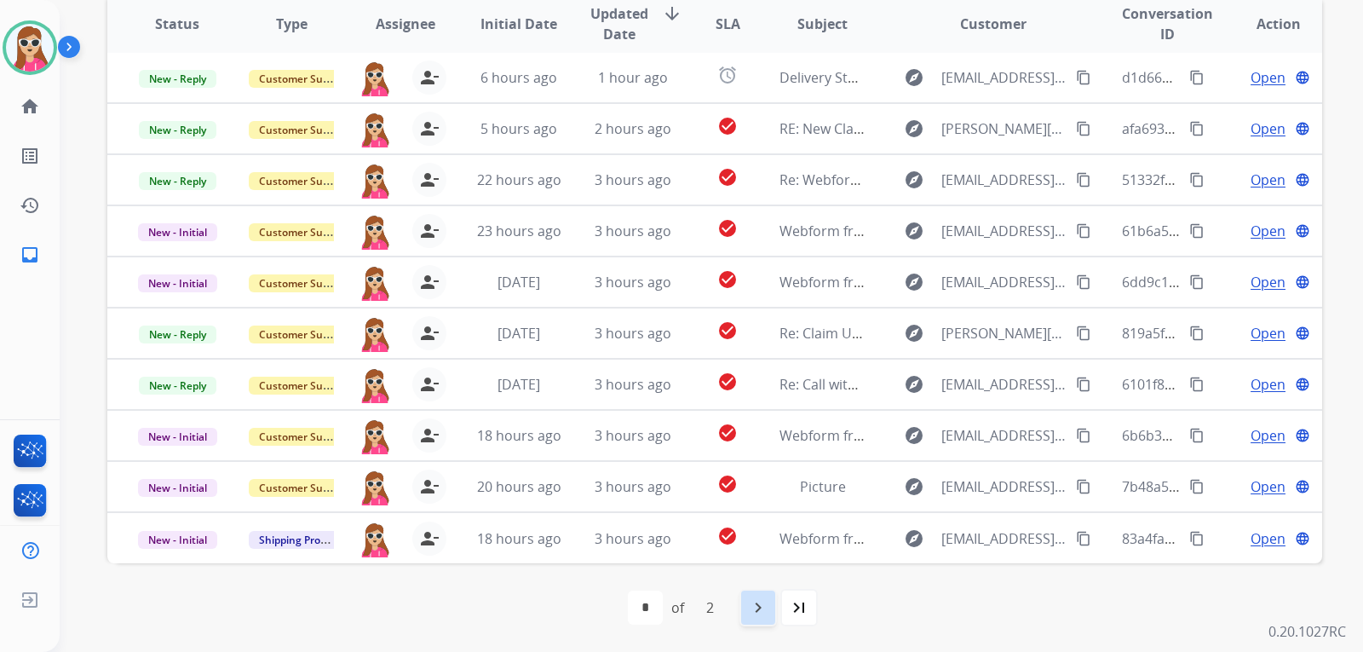
click at [761, 608] on mat-icon "navigate_next" at bounding box center [758, 607] width 20 height 20
select select "*"
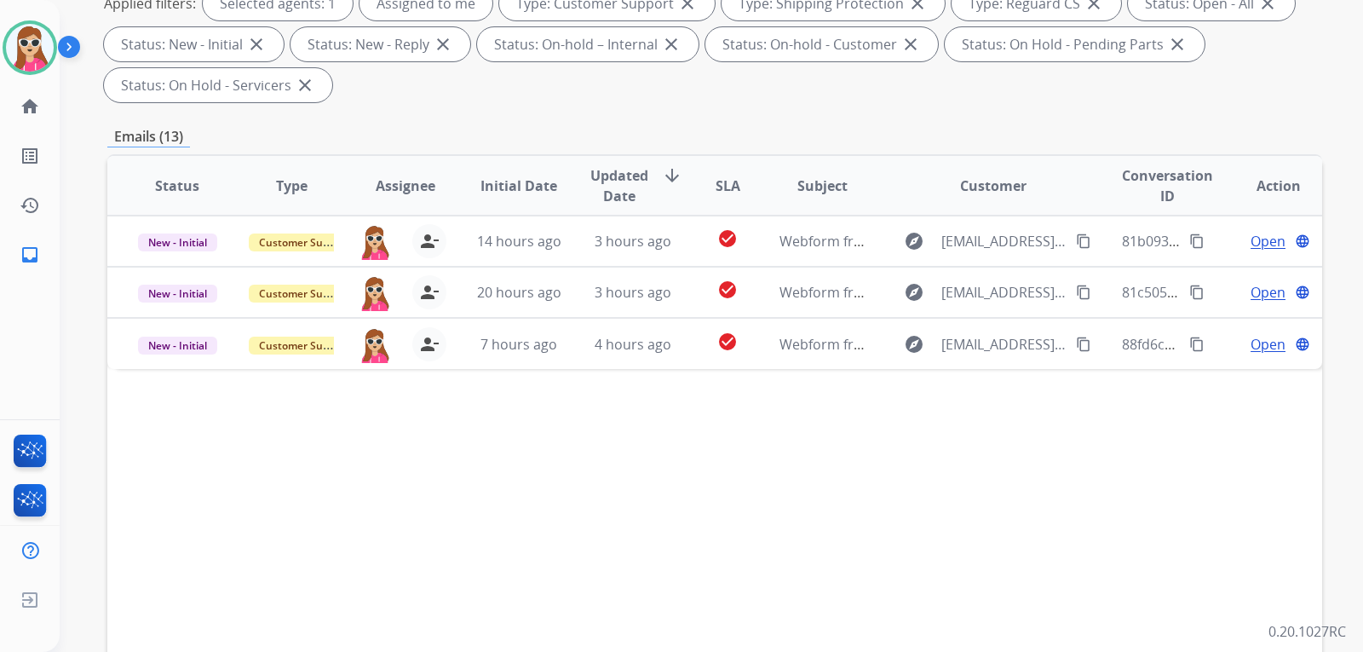
scroll to position [341, 0]
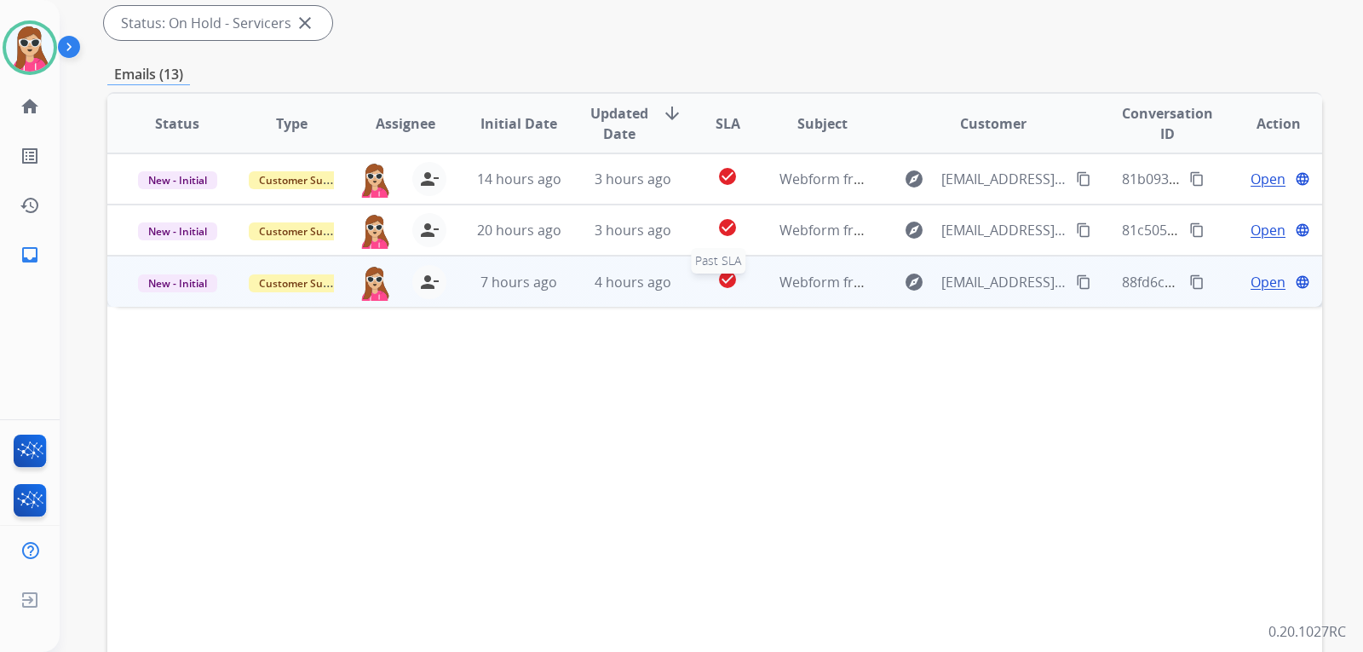
click at [752, 283] on td "Webform from delgadohoangmich999@gmail.com on 09/03/2025" at bounding box center [809, 281] width 114 height 51
click at [1251, 282] on span "Open" at bounding box center [1268, 281] width 35 height 20
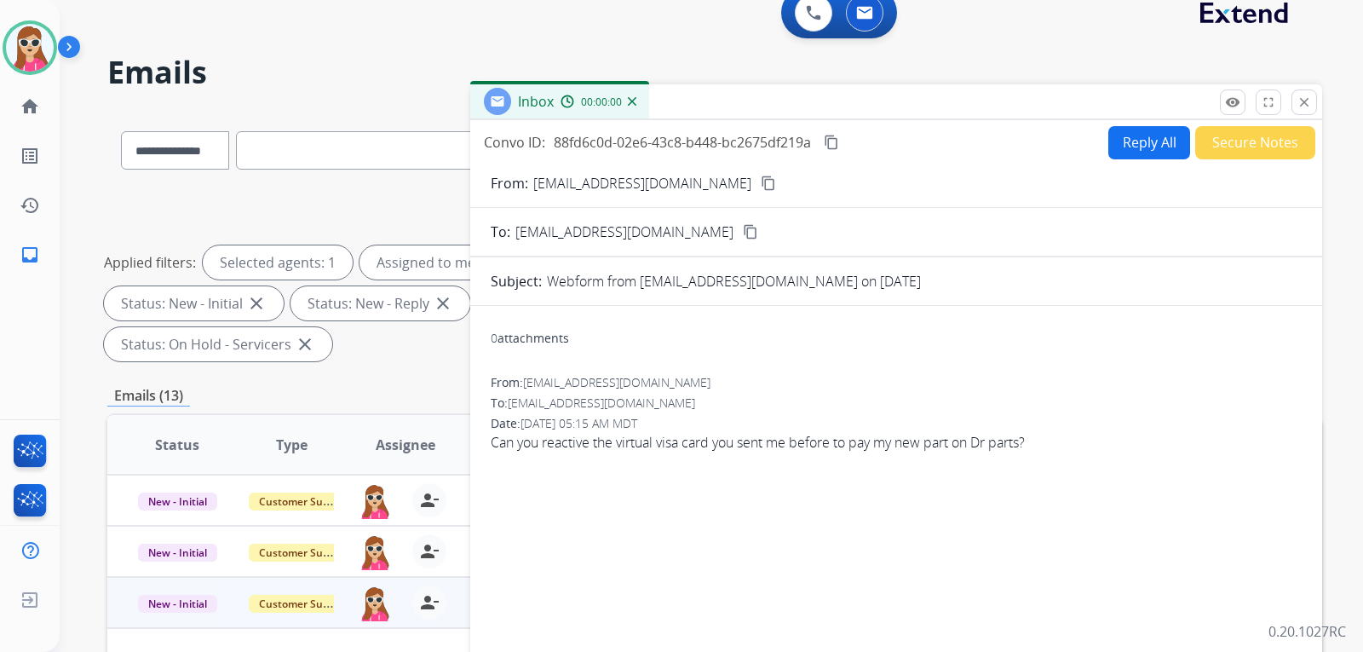
scroll to position [0, 0]
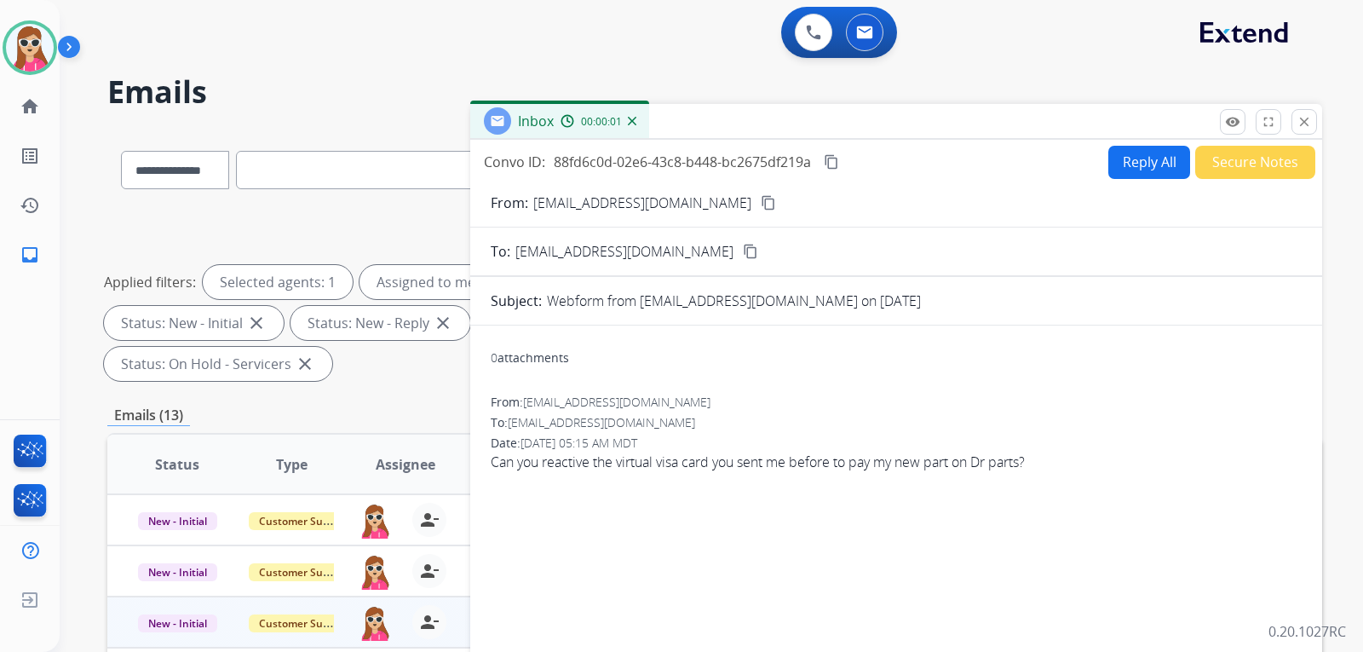
click at [1166, 168] on button "Reply All" at bounding box center [1150, 162] width 82 height 33
select select "**********"
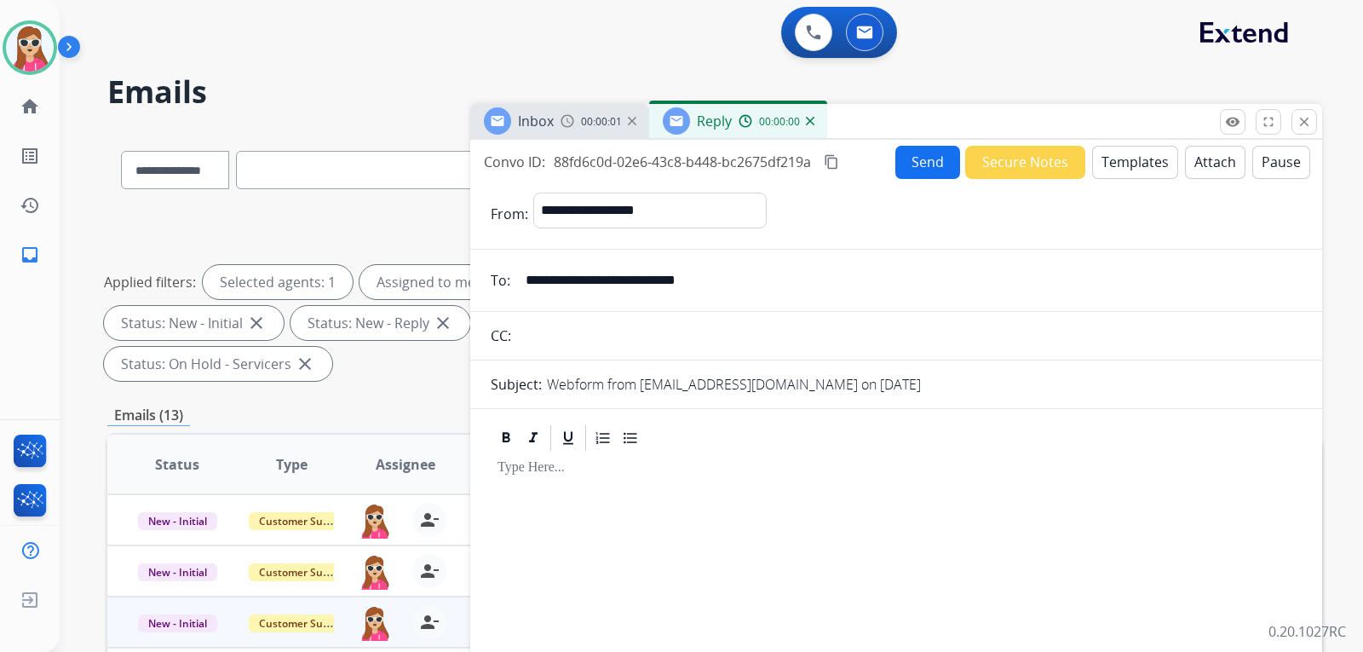
click at [1139, 162] on button "Templates" at bounding box center [1135, 162] width 86 height 33
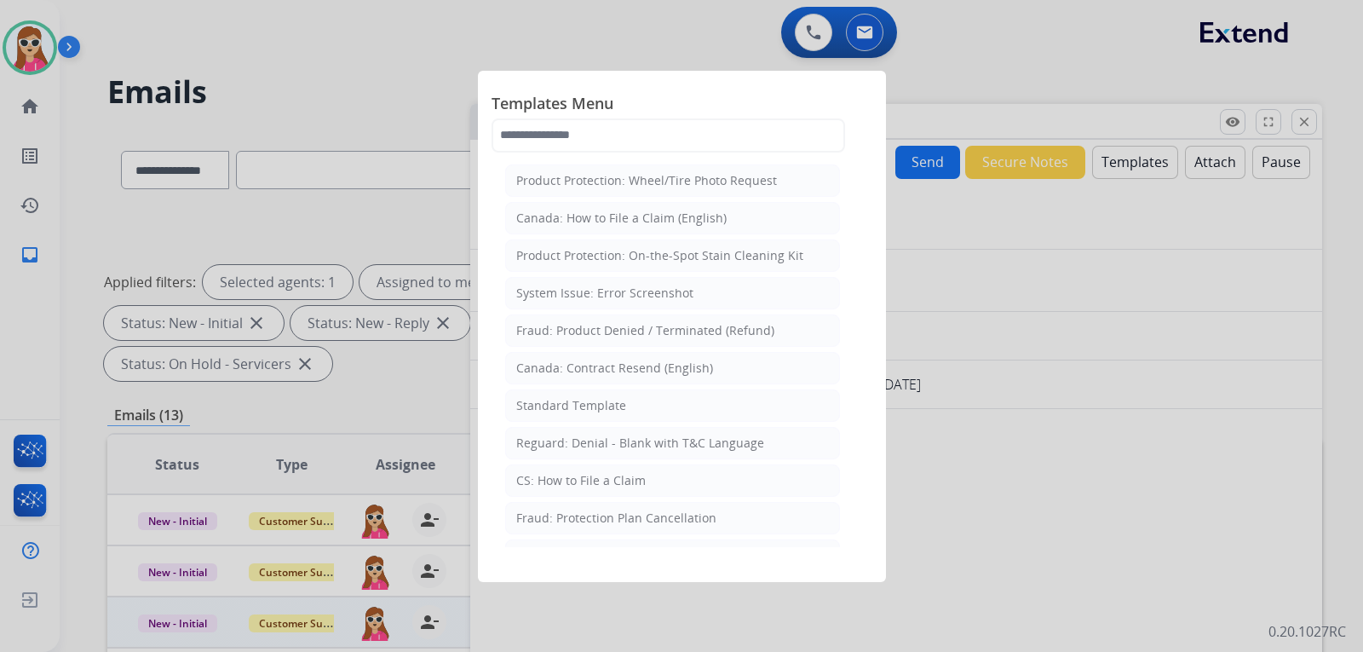
click at [629, 405] on li "Standard Template" at bounding box center [672, 405] width 335 height 32
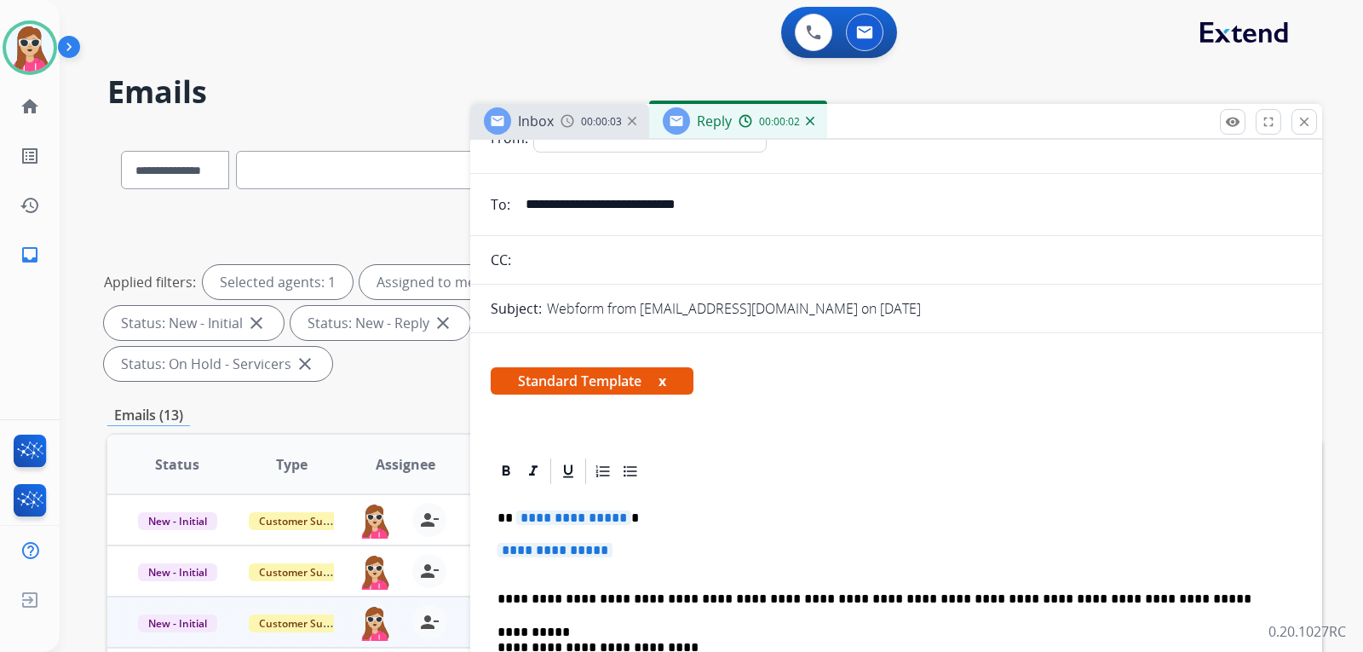
scroll to position [85, 0]
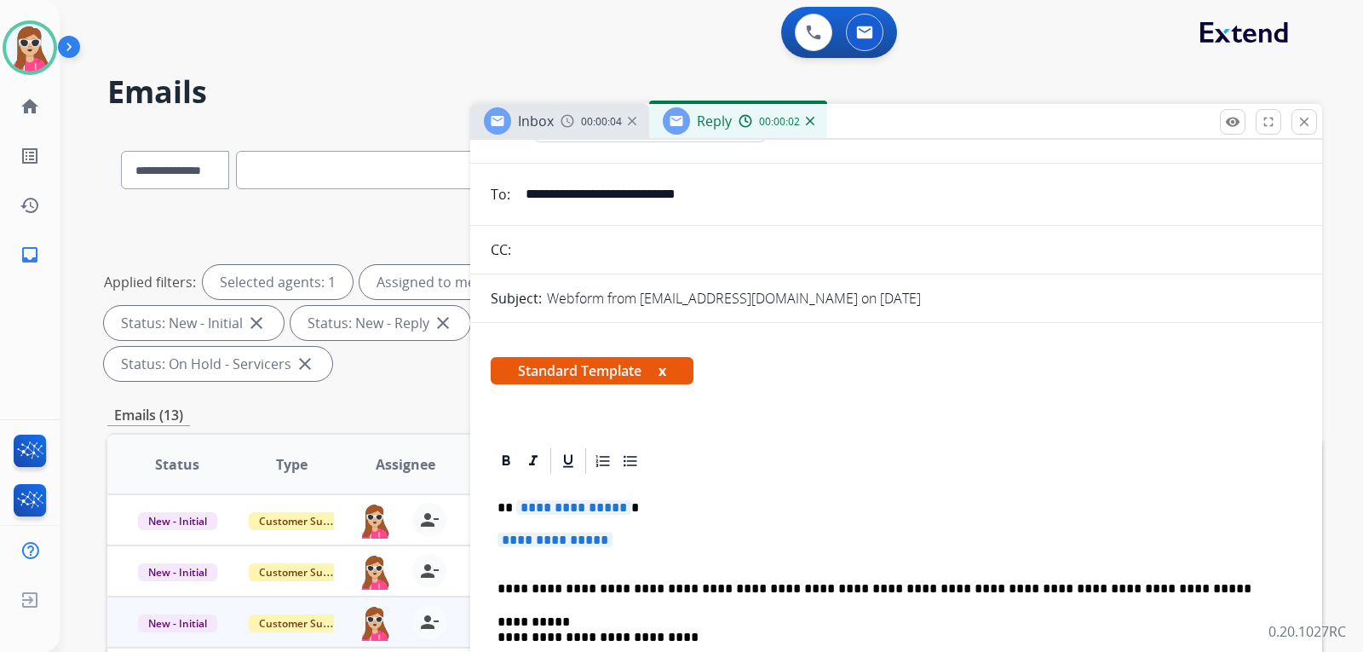
click at [604, 510] on span "**********" at bounding box center [573, 507] width 115 height 14
click at [602, 539] on span "**********" at bounding box center [555, 540] width 115 height 14
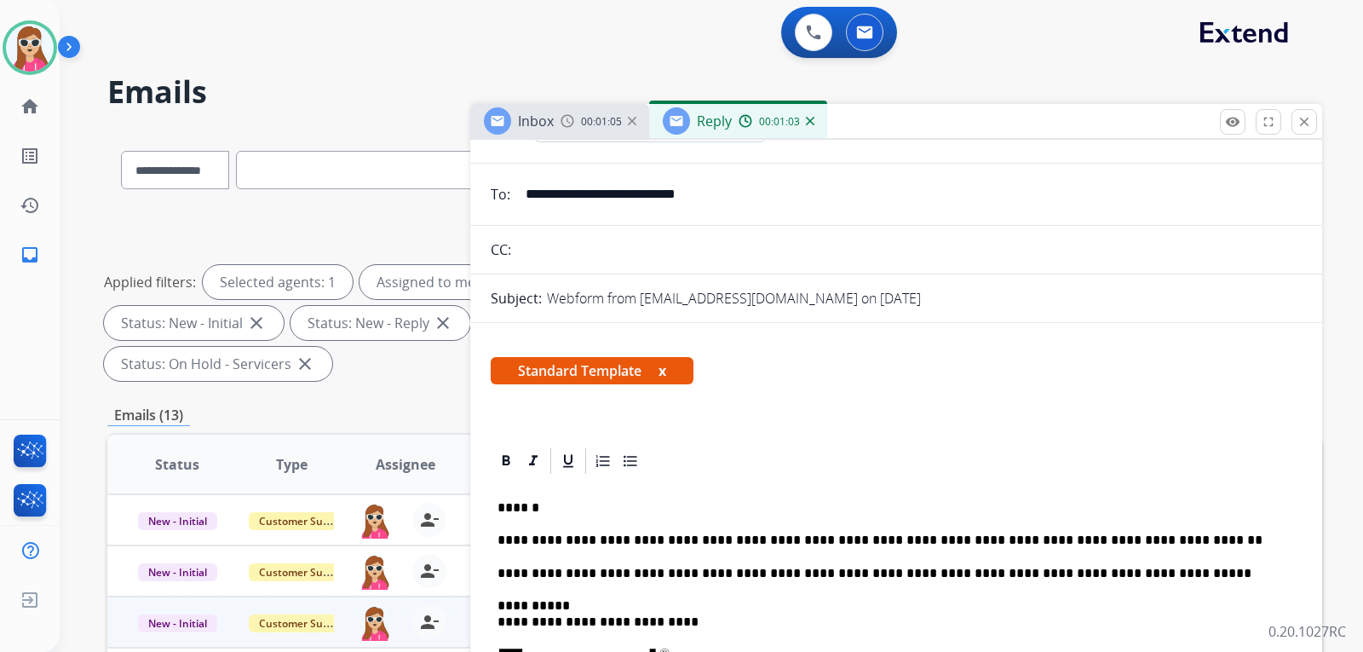
click at [1031, 542] on p "**********" at bounding box center [890, 540] width 784 height 15
click at [1137, 545] on p "**********" at bounding box center [890, 540] width 784 height 15
drag, startPoint x: 756, startPoint y: 198, endPoint x: 534, endPoint y: 185, distance: 221.9
click at [528, 185] on input "**********" at bounding box center [908, 194] width 786 height 34
click at [1142, 540] on p "**********" at bounding box center [890, 540] width 784 height 15
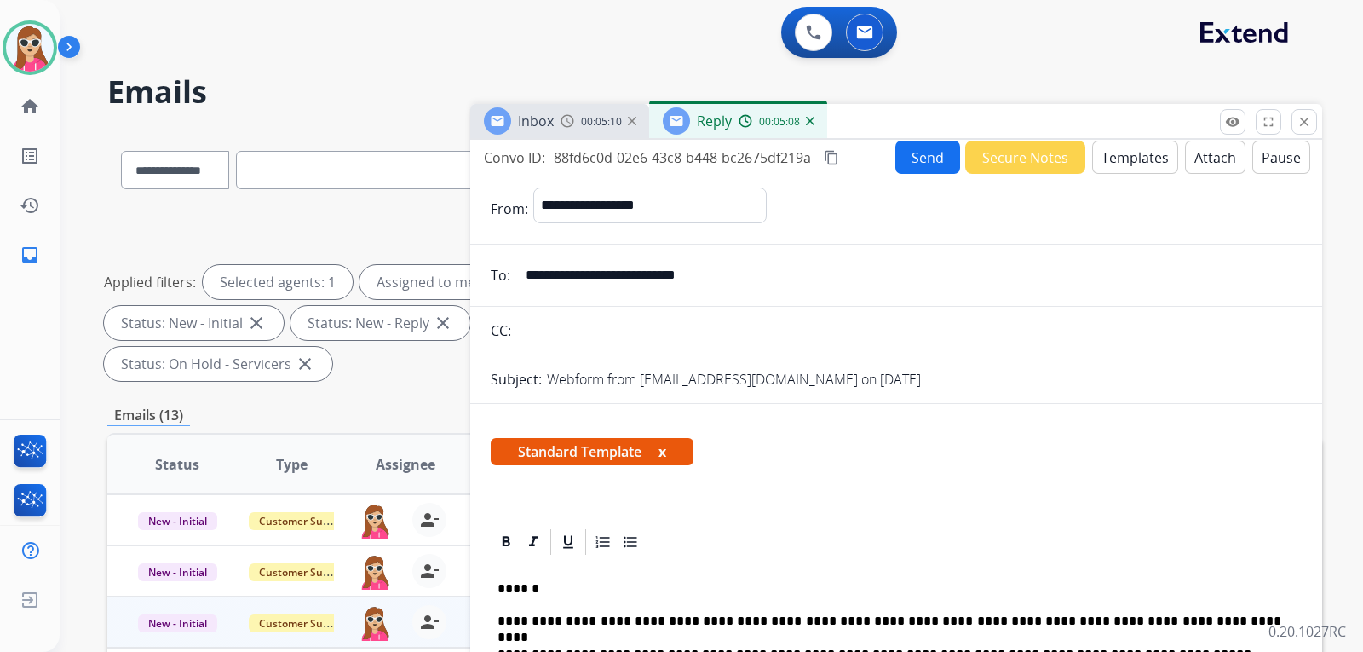
scroll to position [0, 0]
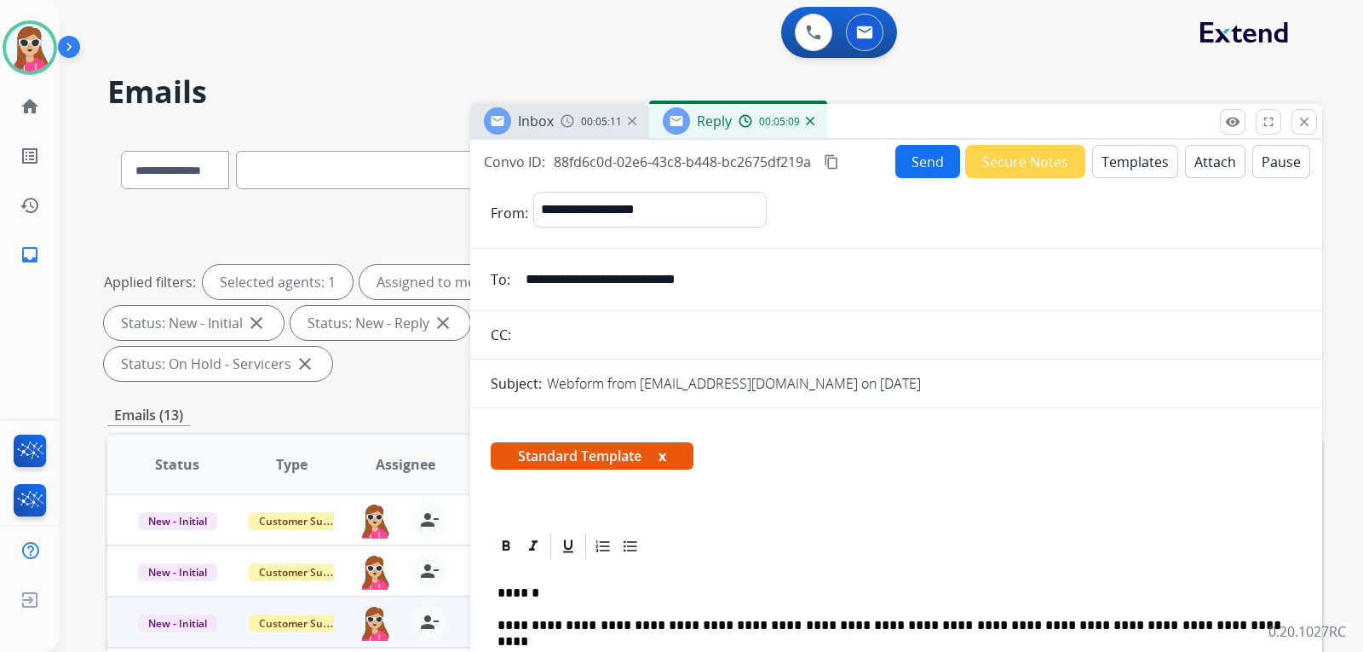
click at [926, 151] on button "Send" at bounding box center [928, 161] width 65 height 33
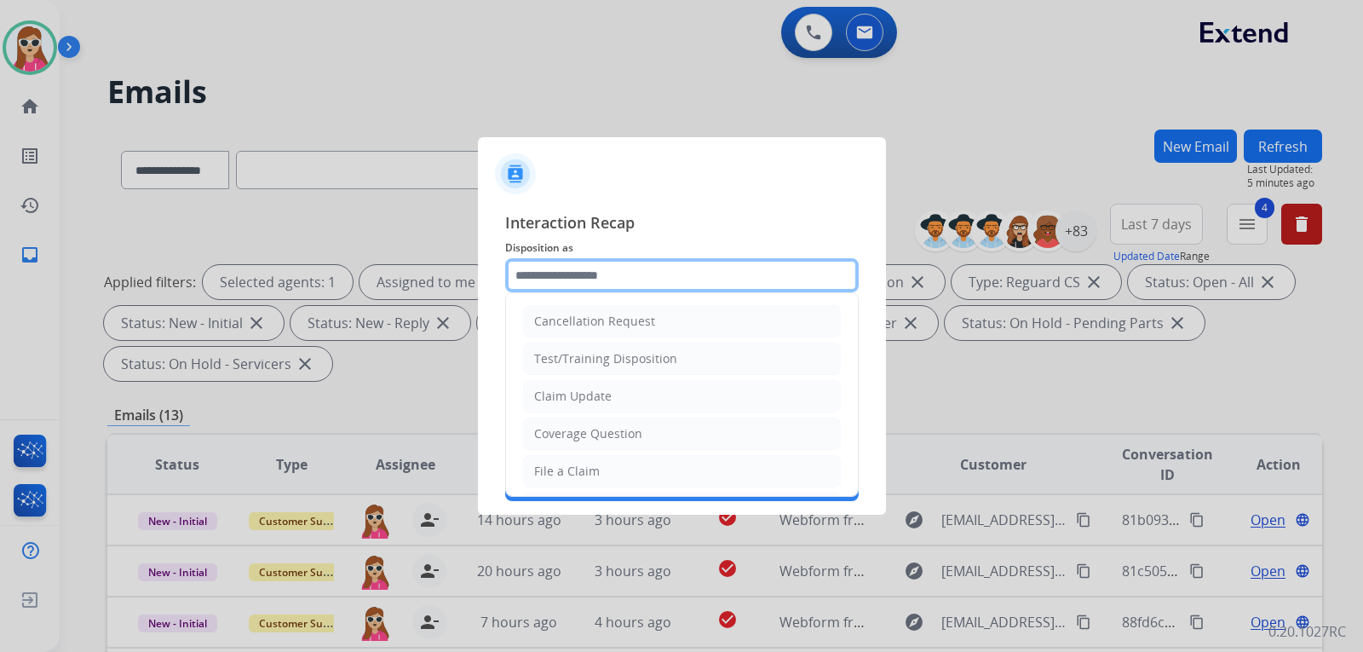
click at [701, 291] on input "text" at bounding box center [682, 275] width 354 height 34
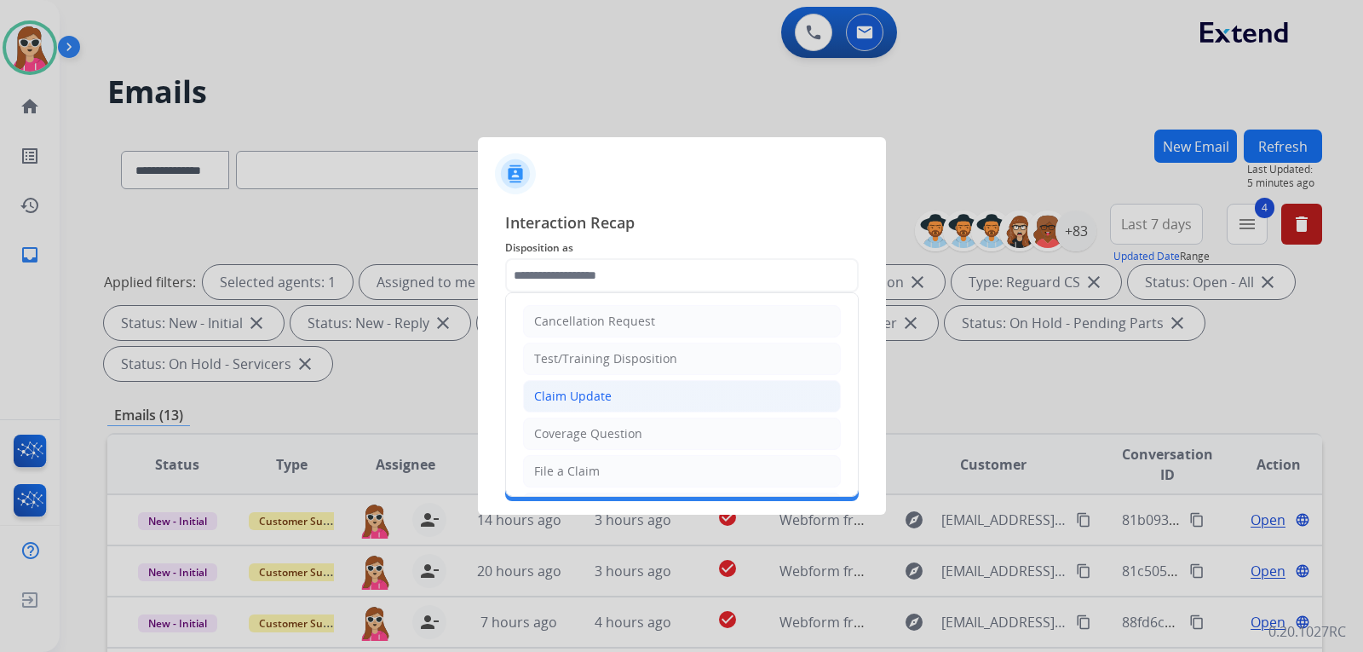
click at [680, 394] on li "Claim Update" at bounding box center [682, 396] width 318 height 32
type input "**********"
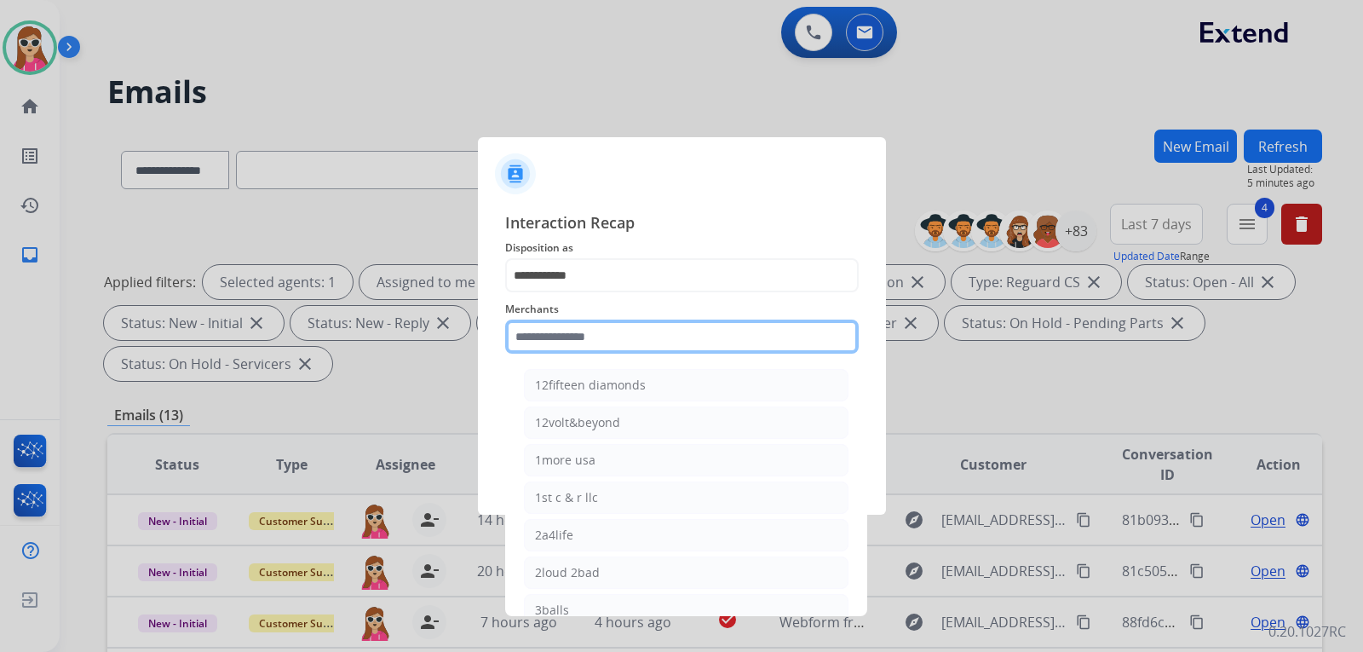
click at [670, 345] on input "text" at bounding box center [682, 337] width 354 height 34
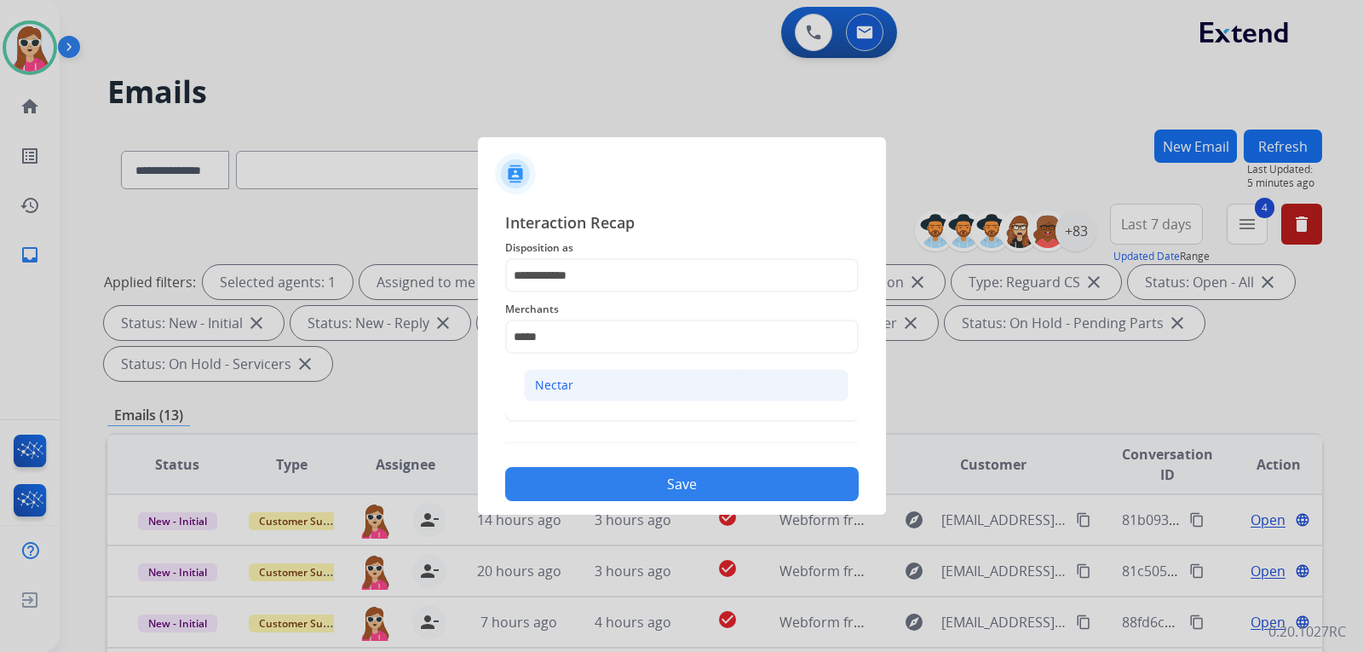
click at [637, 386] on li "Nectar" at bounding box center [686, 385] width 325 height 32
type input "******"
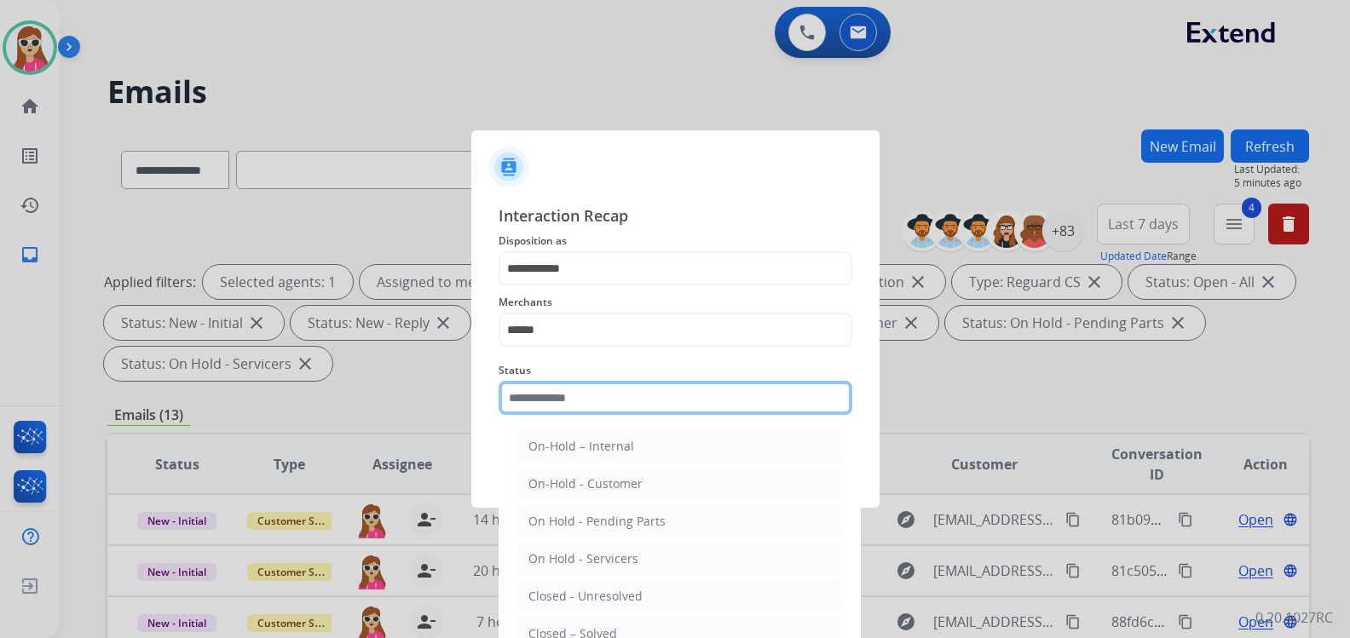
click at [642, 406] on input "text" at bounding box center [675, 398] width 354 height 34
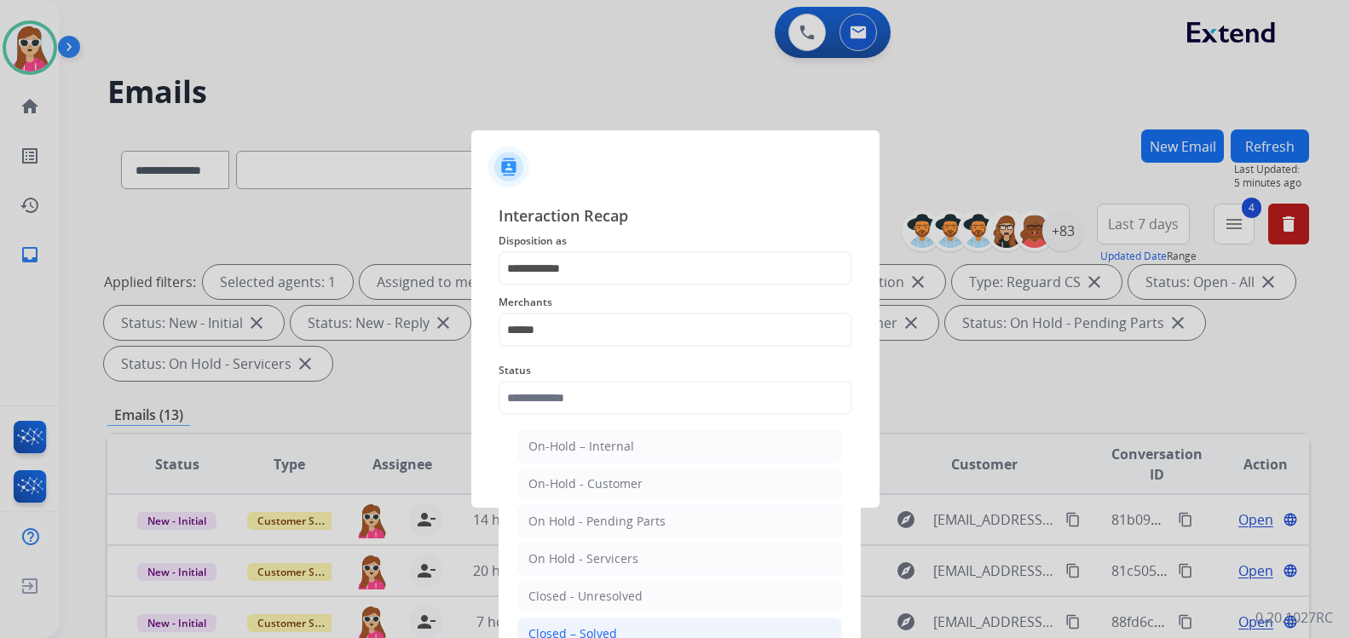
click at [620, 634] on li "Closed – Solved" at bounding box center [679, 634] width 325 height 32
type input "**********"
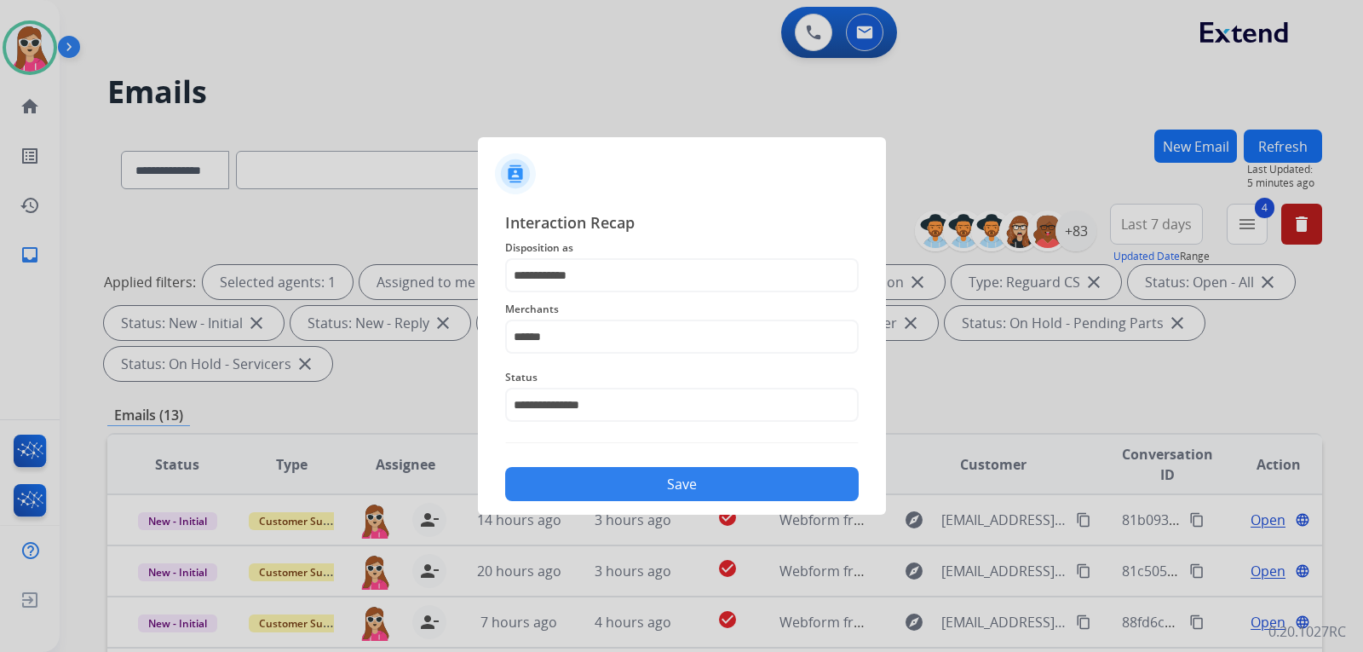
click at [687, 486] on button "Save" at bounding box center [682, 484] width 354 height 34
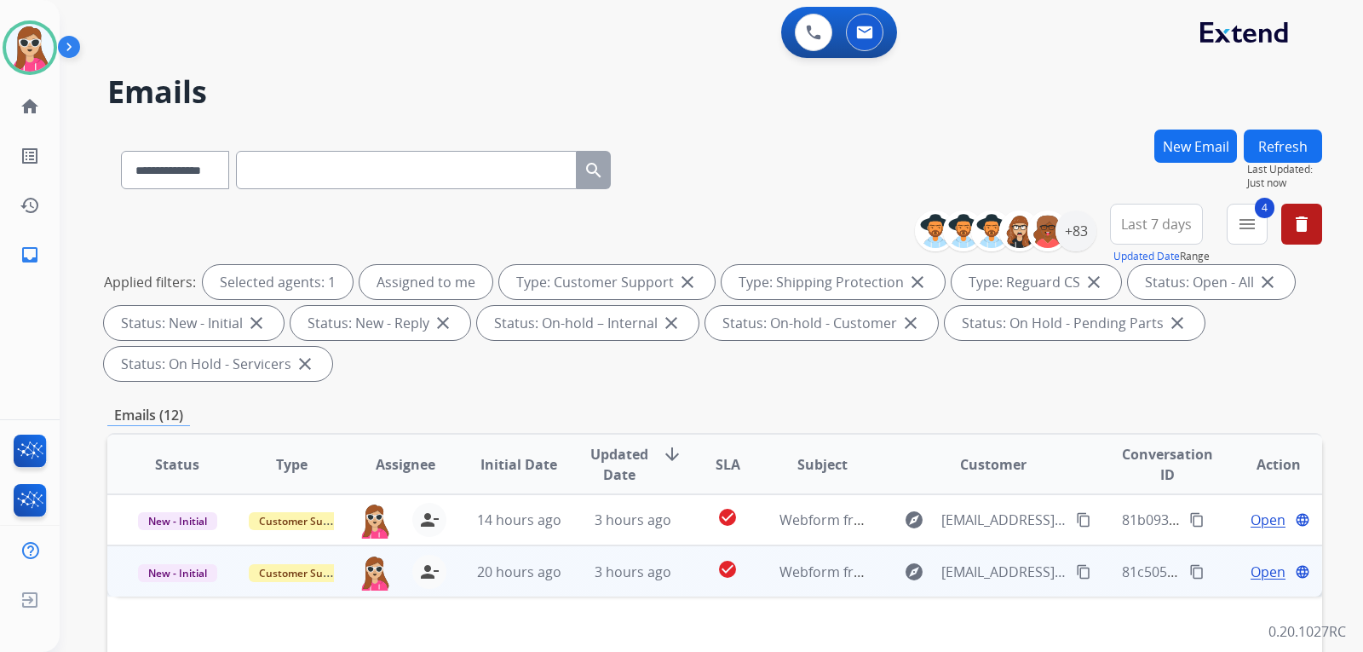
click at [754, 571] on td "Webform from markashjoint@gmail.com on 09/02/2025" at bounding box center [809, 570] width 114 height 51
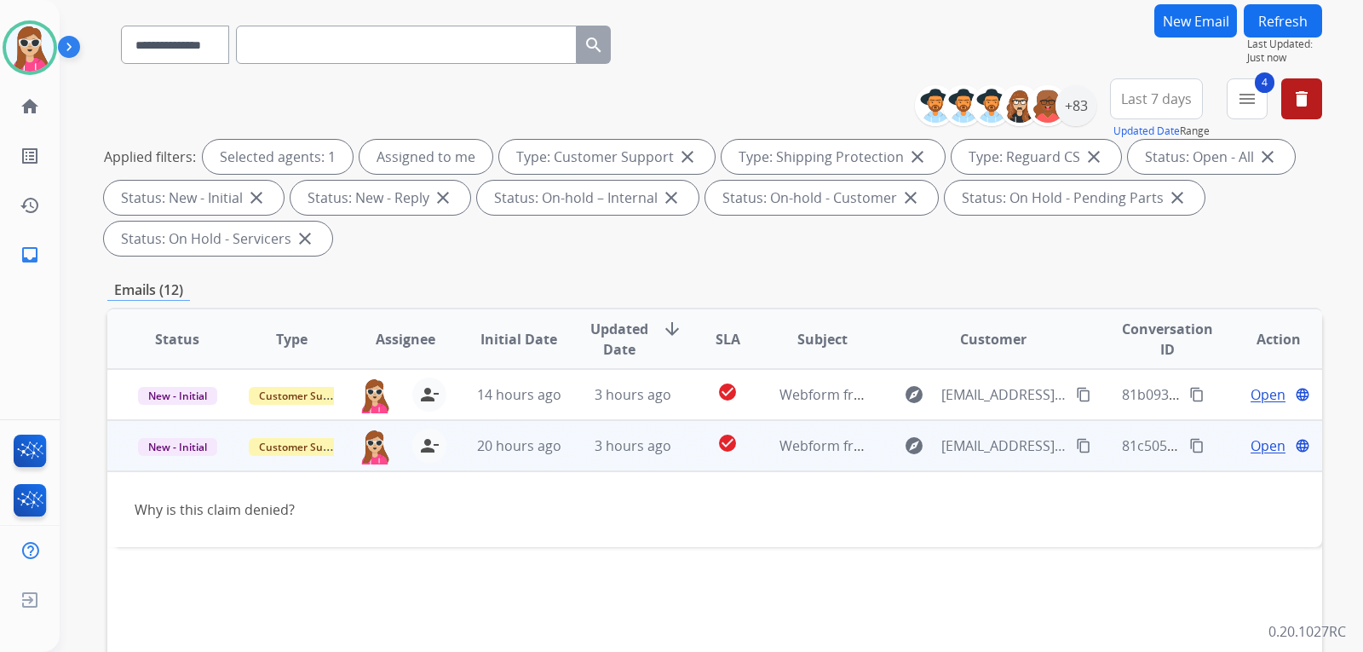
scroll to position [256, 0]
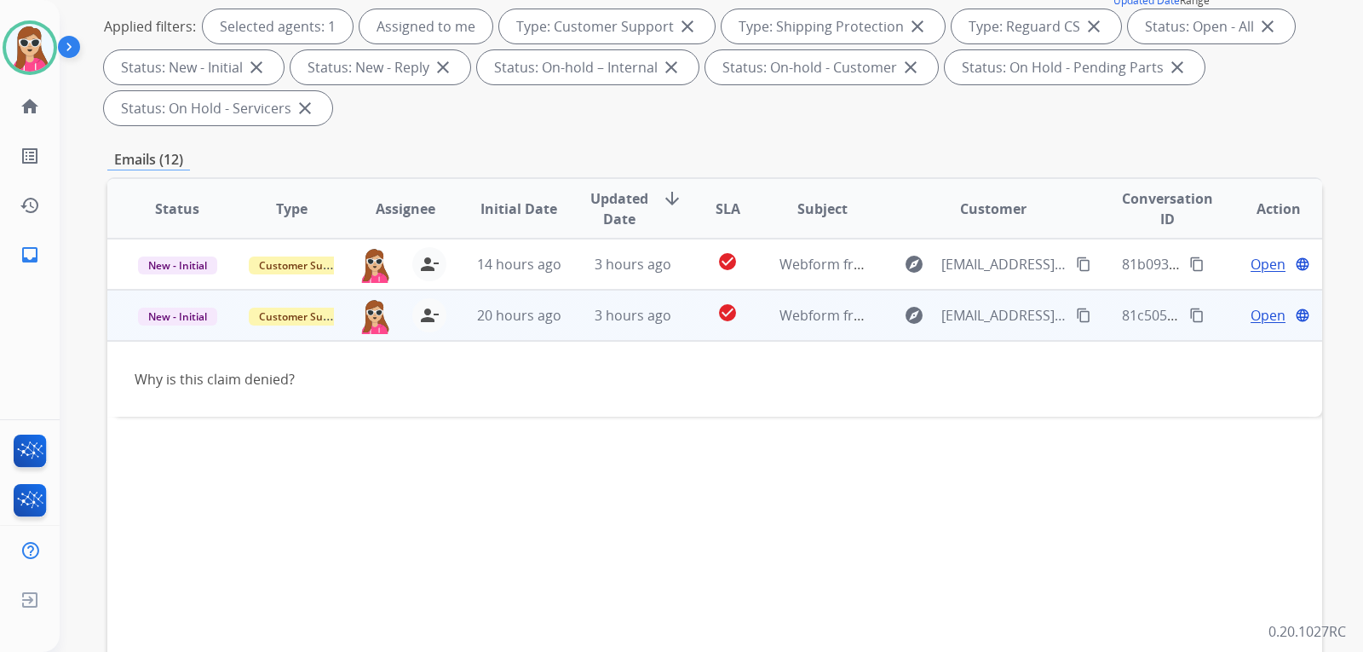
click at [1076, 314] on mat-icon "content_copy" at bounding box center [1083, 315] width 15 height 15
click at [1258, 320] on span "Open" at bounding box center [1268, 315] width 35 height 20
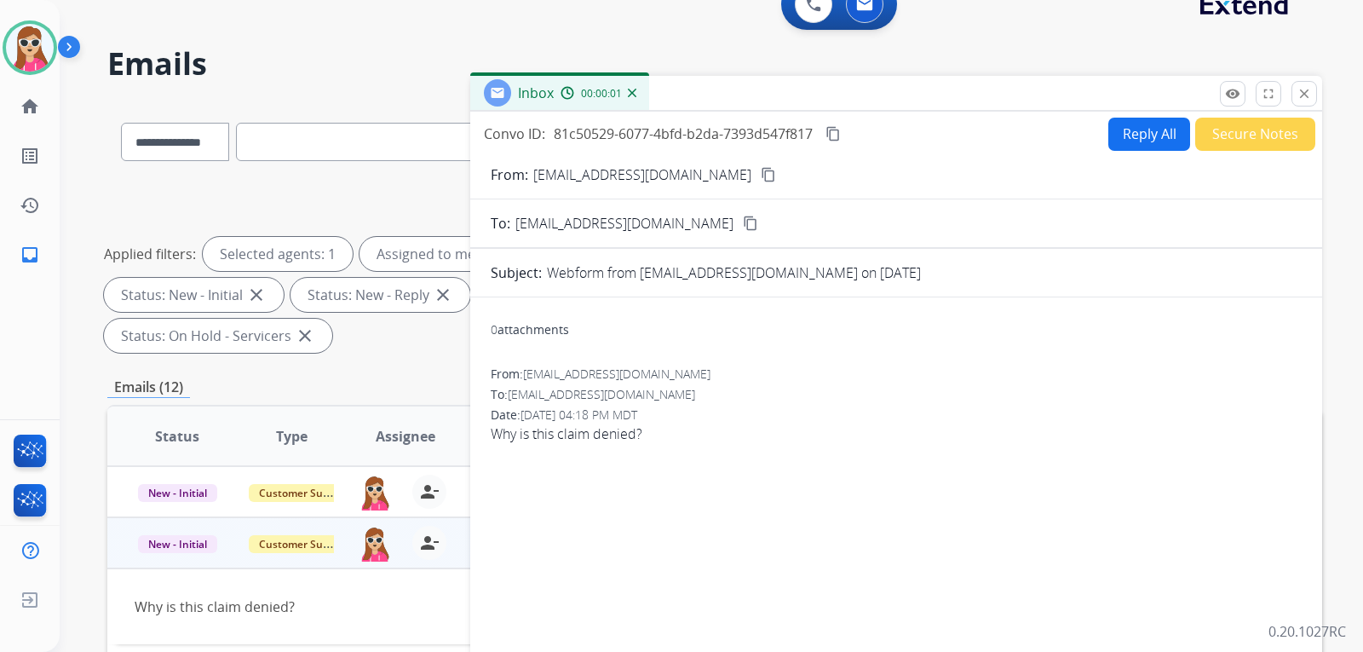
scroll to position [0, 0]
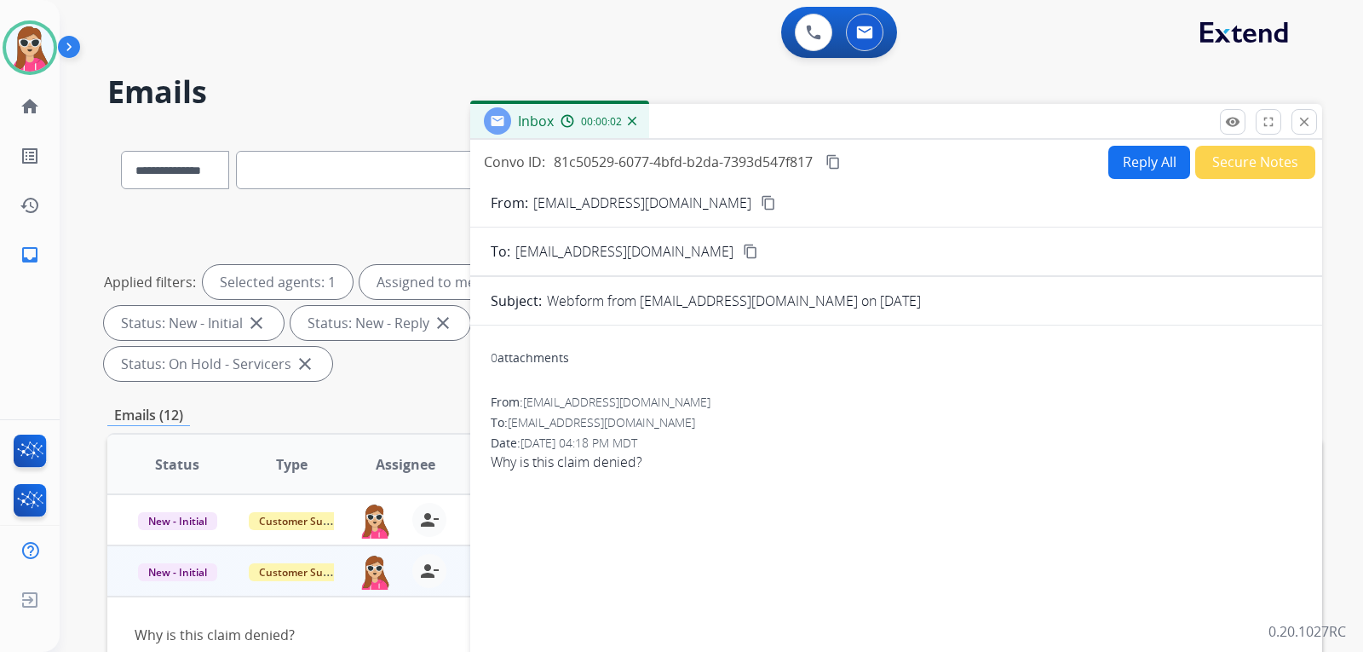
click at [1154, 161] on button "Reply All" at bounding box center [1150, 162] width 82 height 33
select select "**********"
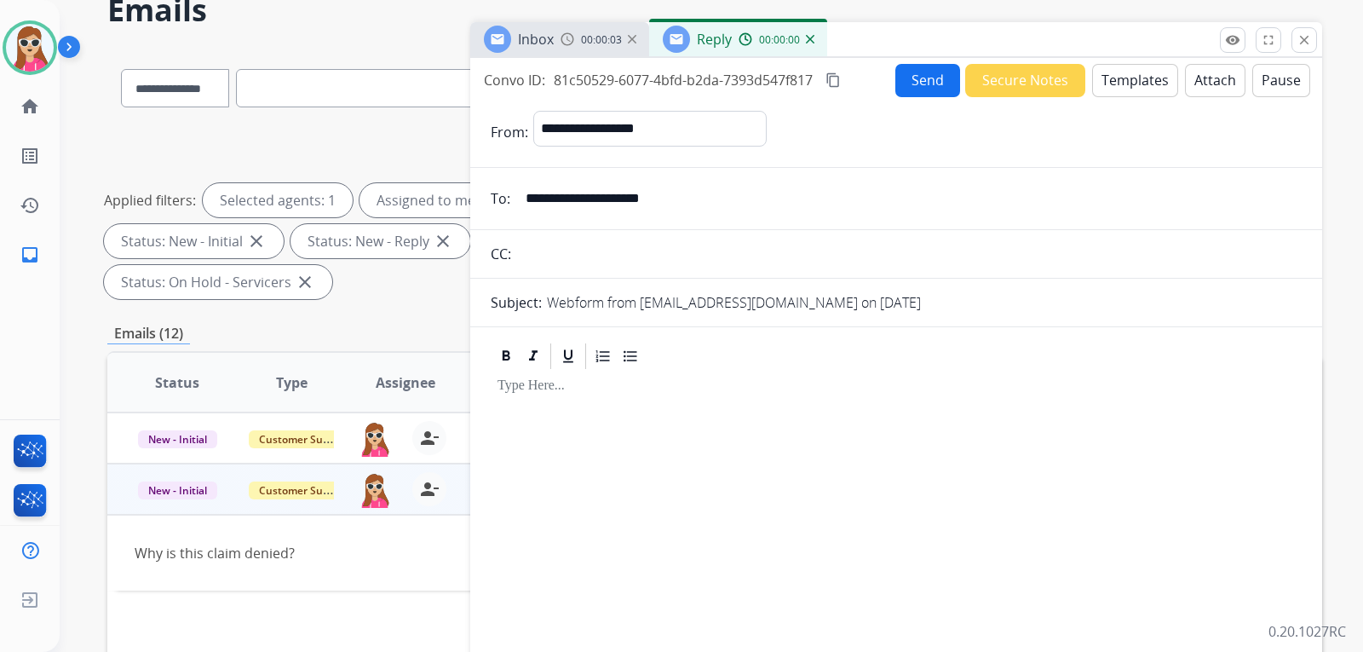
scroll to position [85, 0]
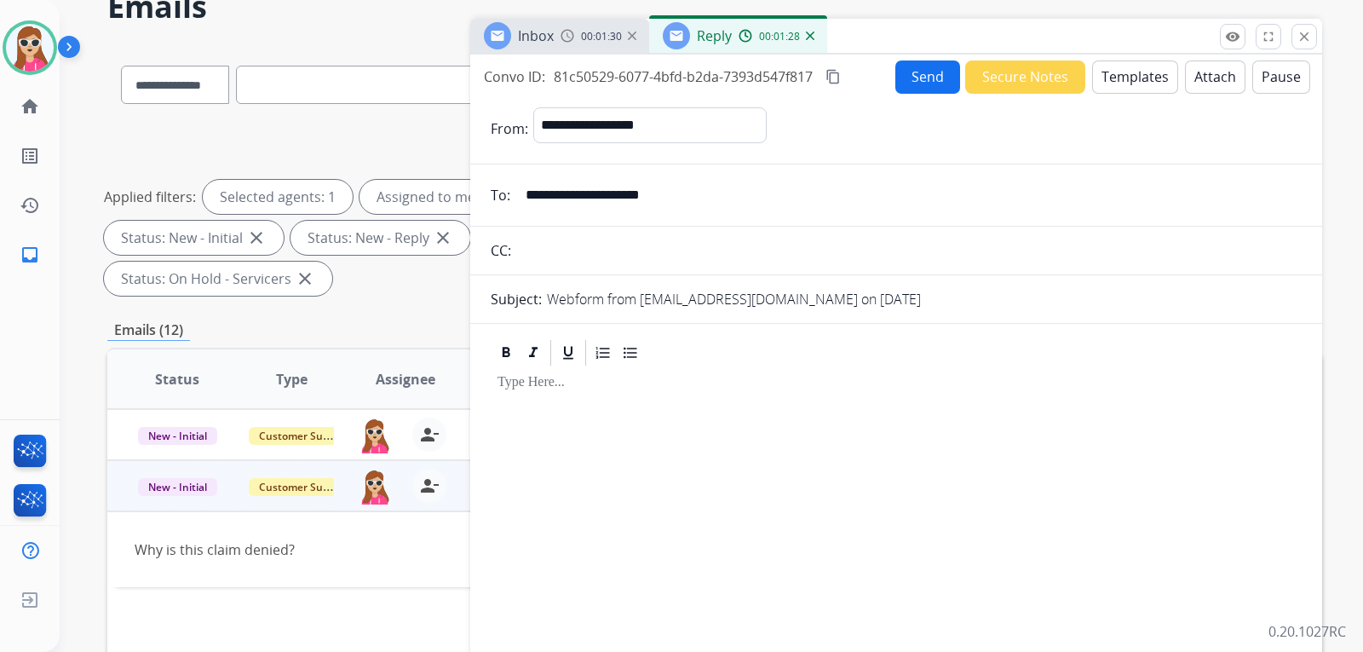
click at [1098, 82] on button "Templates" at bounding box center [1135, 76] width 86 height 33
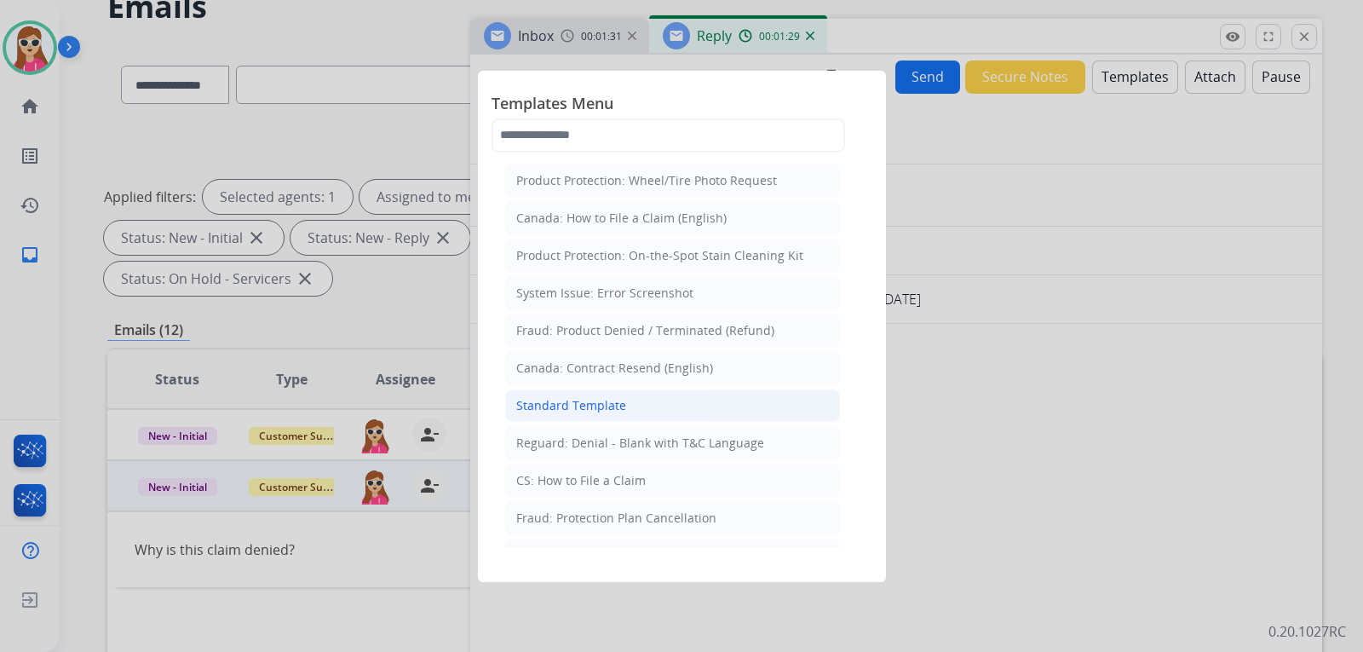
click at [689, 406] on li "Standard Template" at bounding box center [672, 405] width 335 height 32
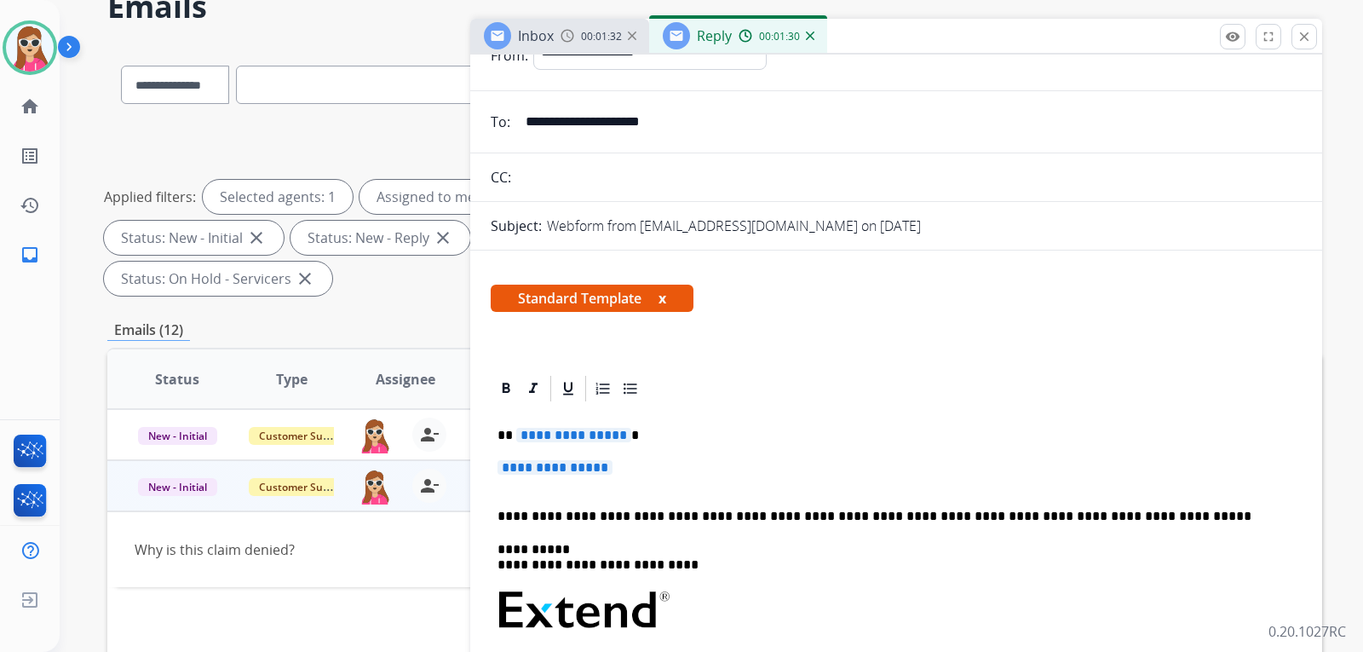
scroll to position [170, 0]
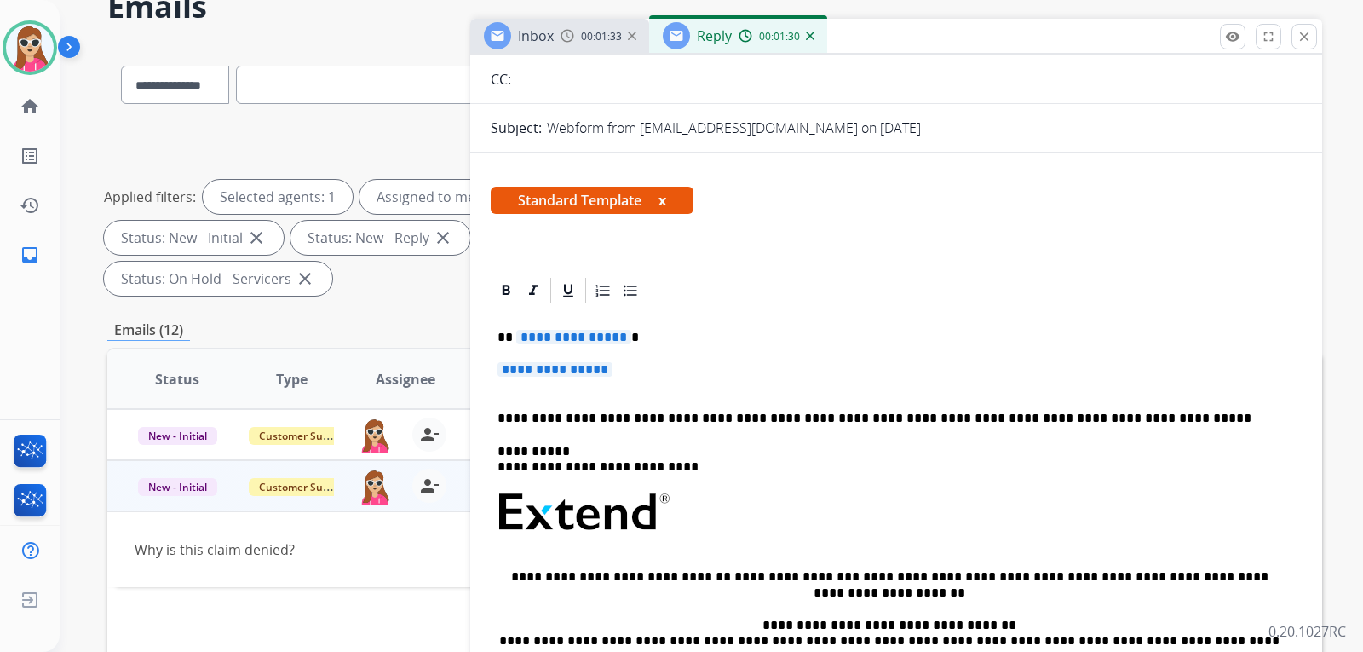
click at [572, 347] on div "**********" at bounding box center [896, 552] width 811 height 493
click at [601, 341] on span "**********" at bounding box center [573, 337] width 115 height 14
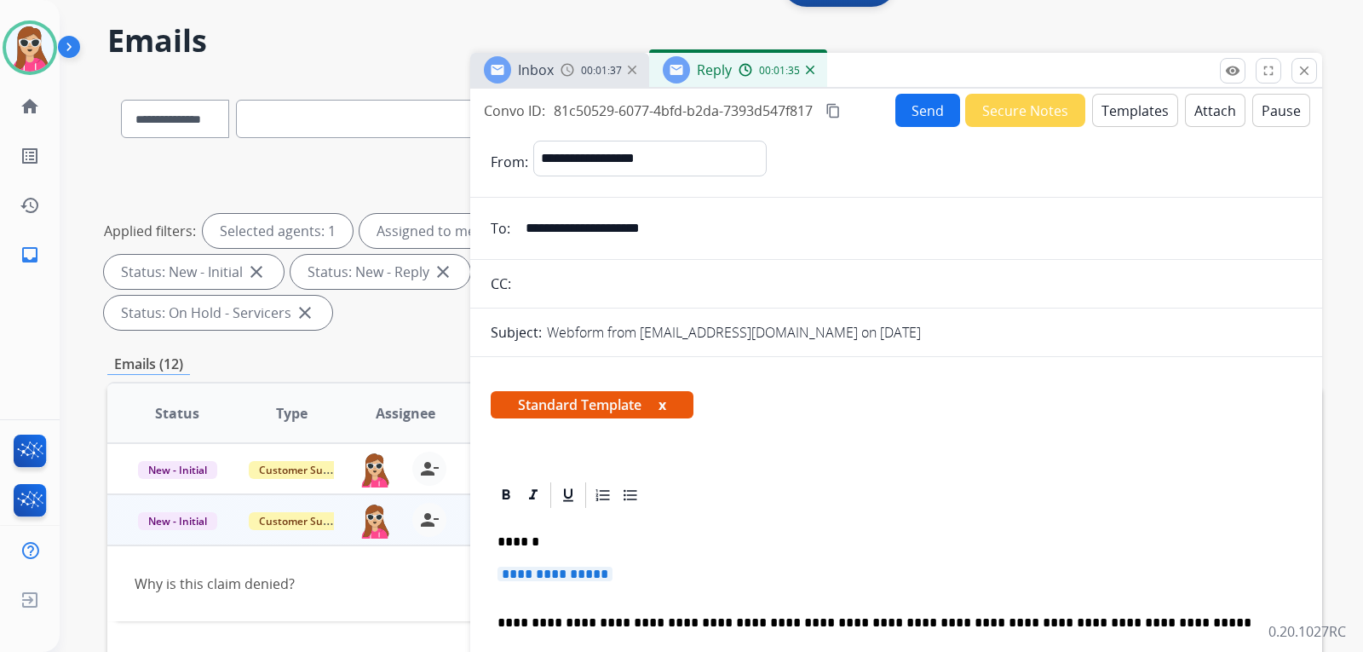
scroll to position [0, 0]
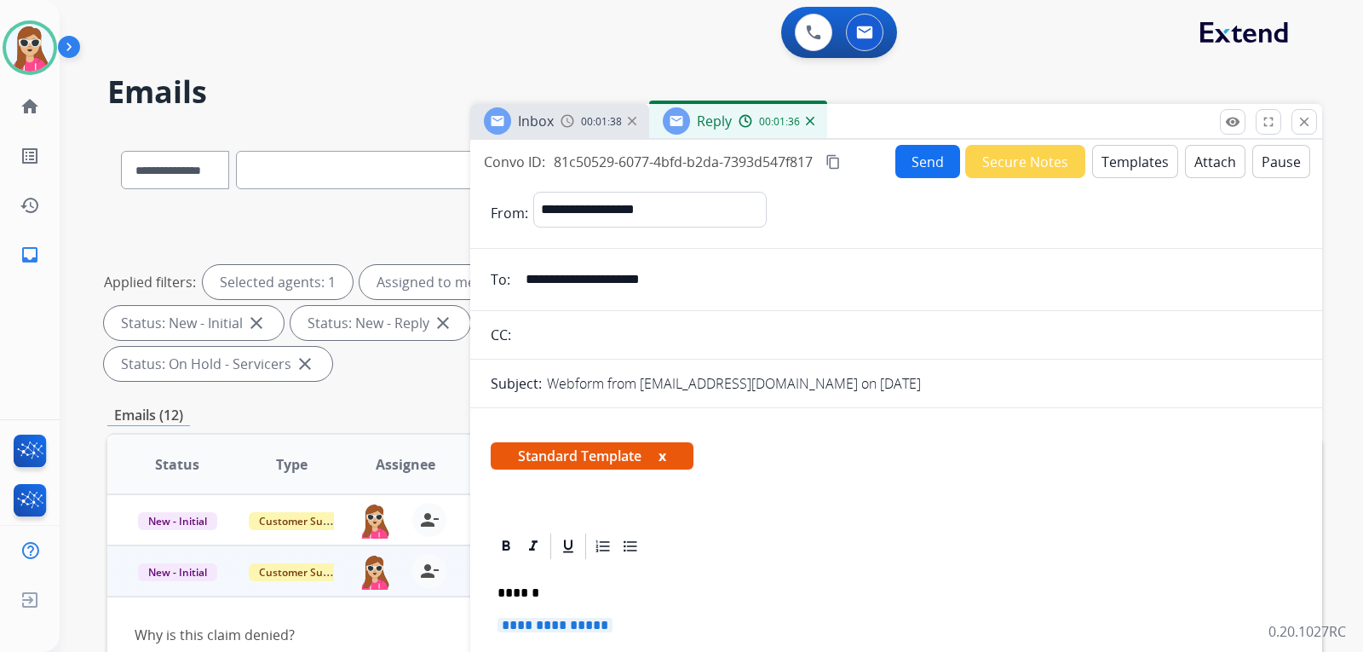
click at [1096, 155] on button "Templates" at bounding box center [1135, 161] width 86 height 33
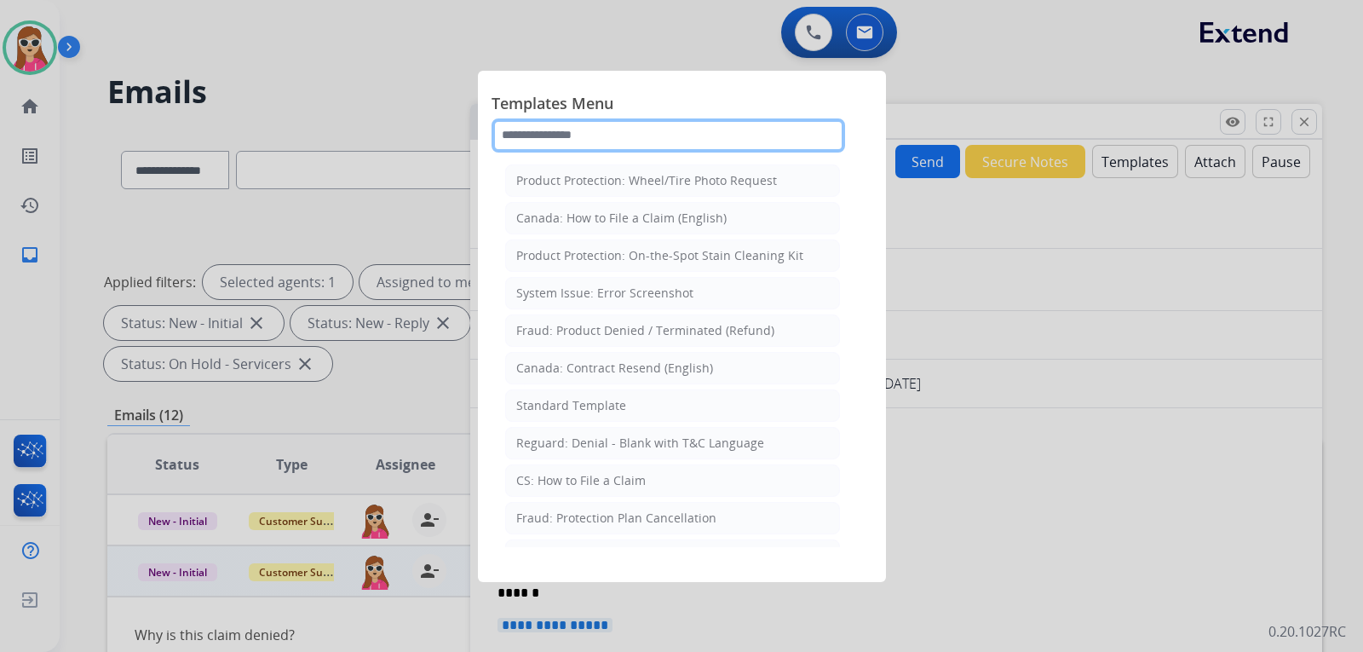
drag, startPoint x: 688, startPoint y: 148, endPoint x: 679, endPoint y: 146, distance: 8.9
click at [686, 148] on input "text" at bounding box center [669, 135] width 354 height 34
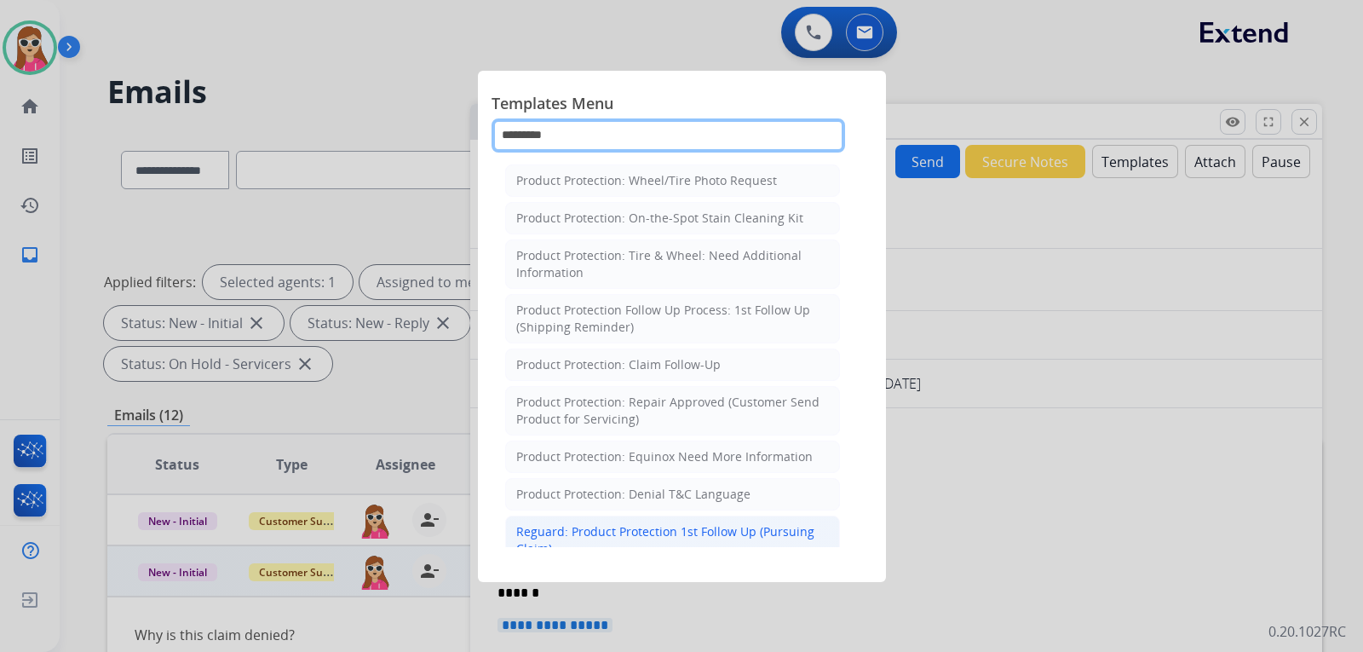
type input "*********"
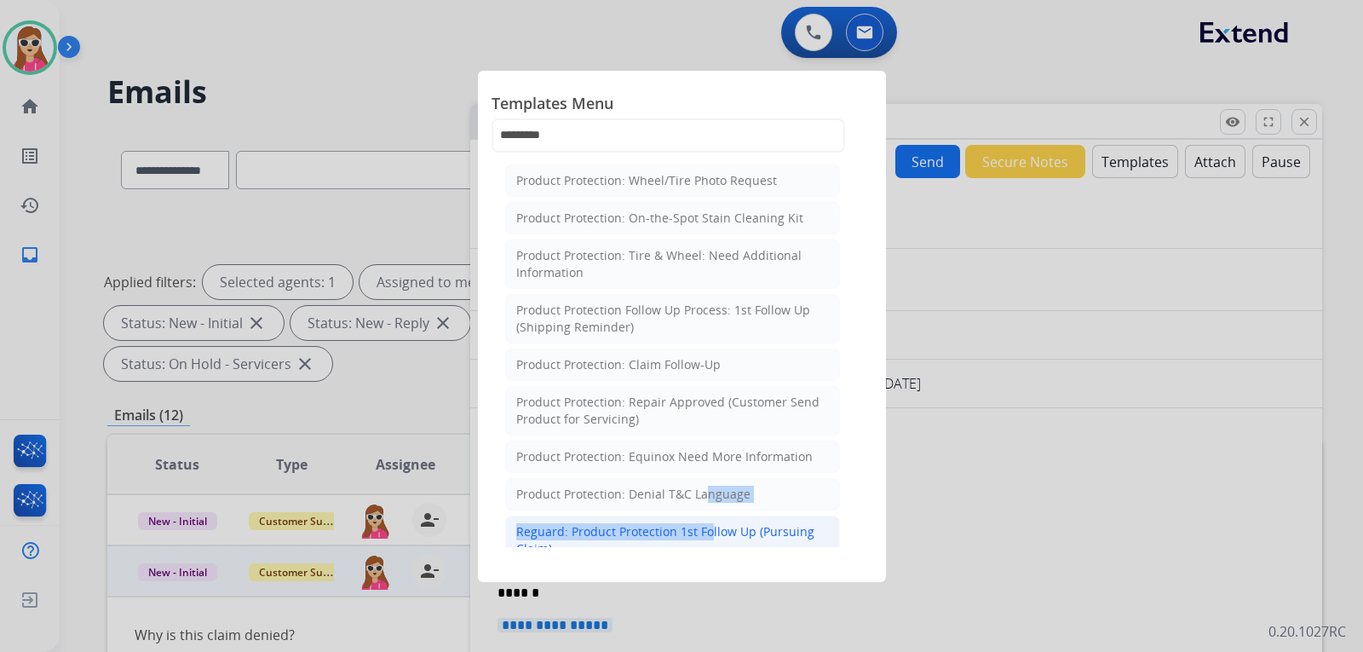
click at [701, 525] on ul "Product Protection: Wheel/Tire Photo Request Product Protection: On-the-Spot St…" at bounding box center [672, 364] width 335 height 400
click at [721, 498] on div "Product Protection: Denial T&C Language" at bounding box center [633, 494] width 234 height 17
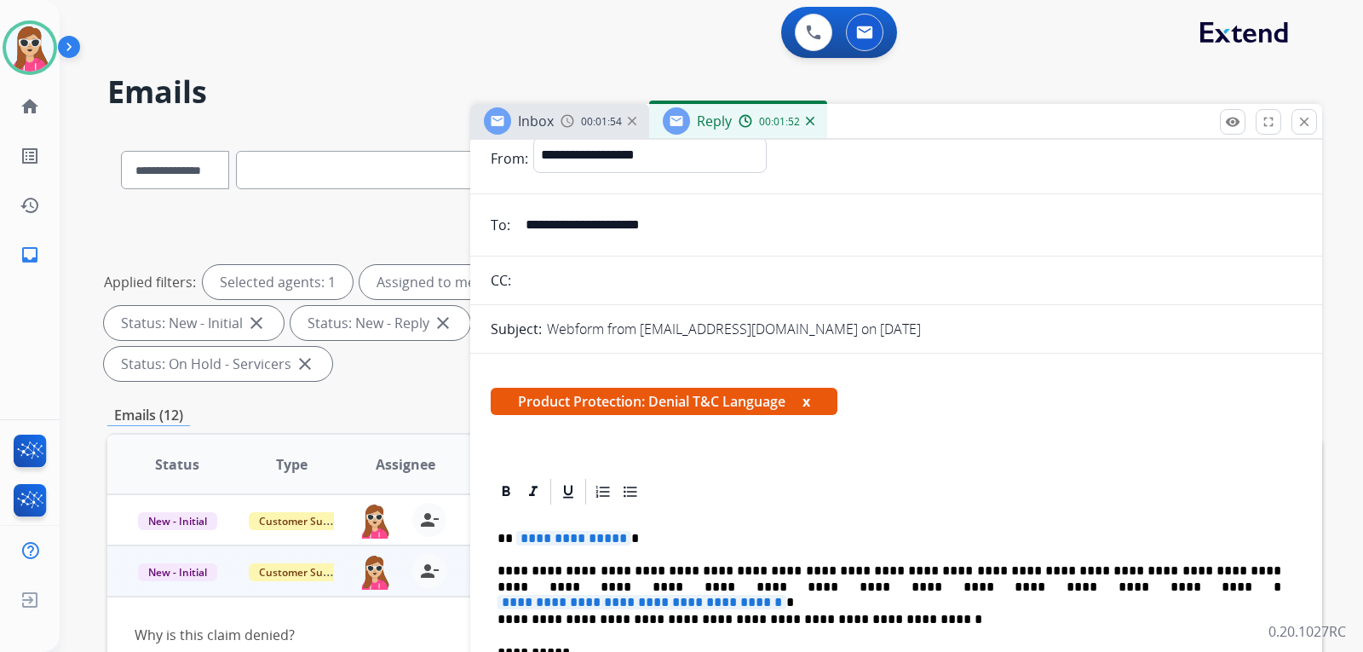
scroll to position [170, 0]
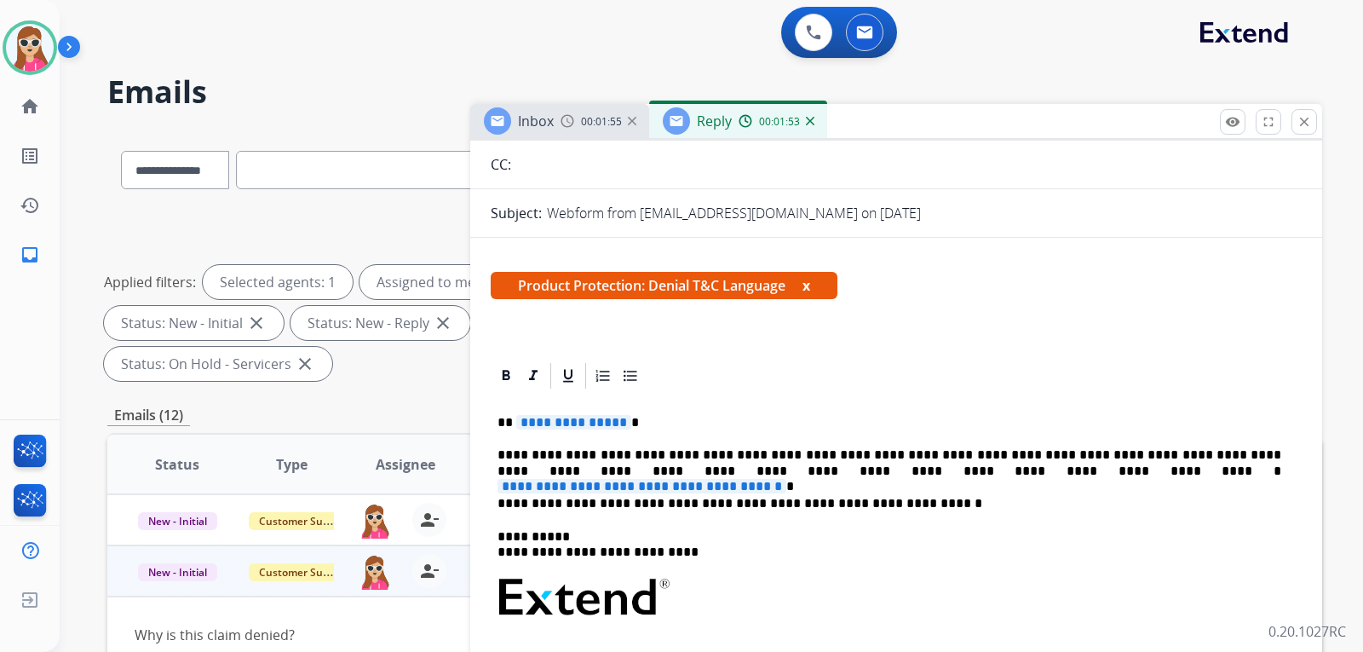
click at [608, 420] on span "**********" at bounding box center [573, 422] width 115 height 14
click at [716, 430] on p "****" at bounding box center [890, 422] width 784 height 15
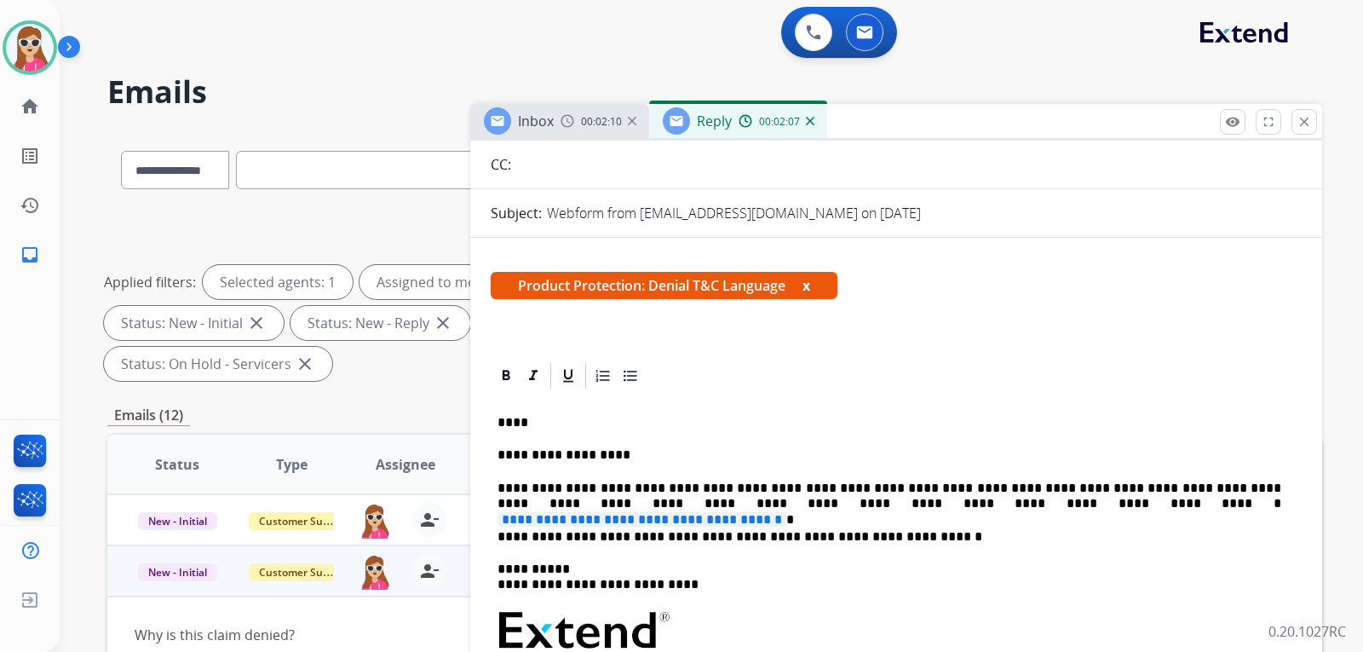
click at [786, 512] on span "**********" at bounding box center [642, 519] width 289 height 14
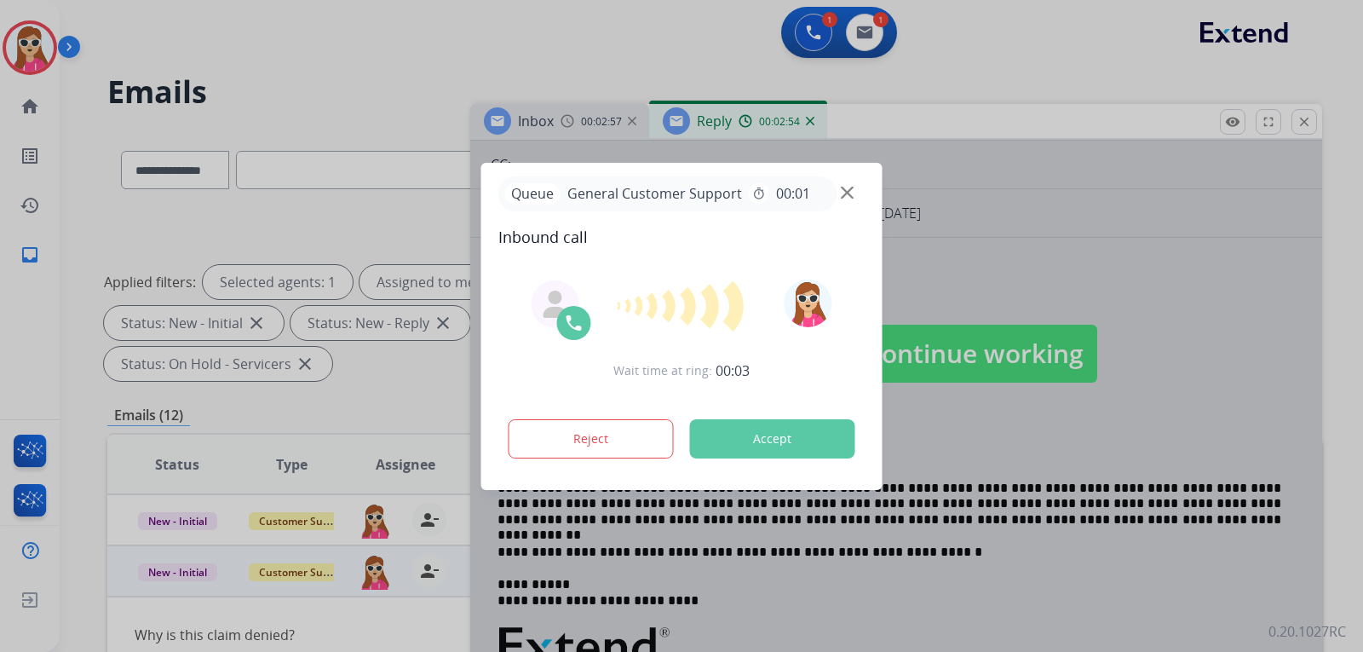
click at [818, 439] on button "Accept" at bounding box center [772, 438] width 165 height 39
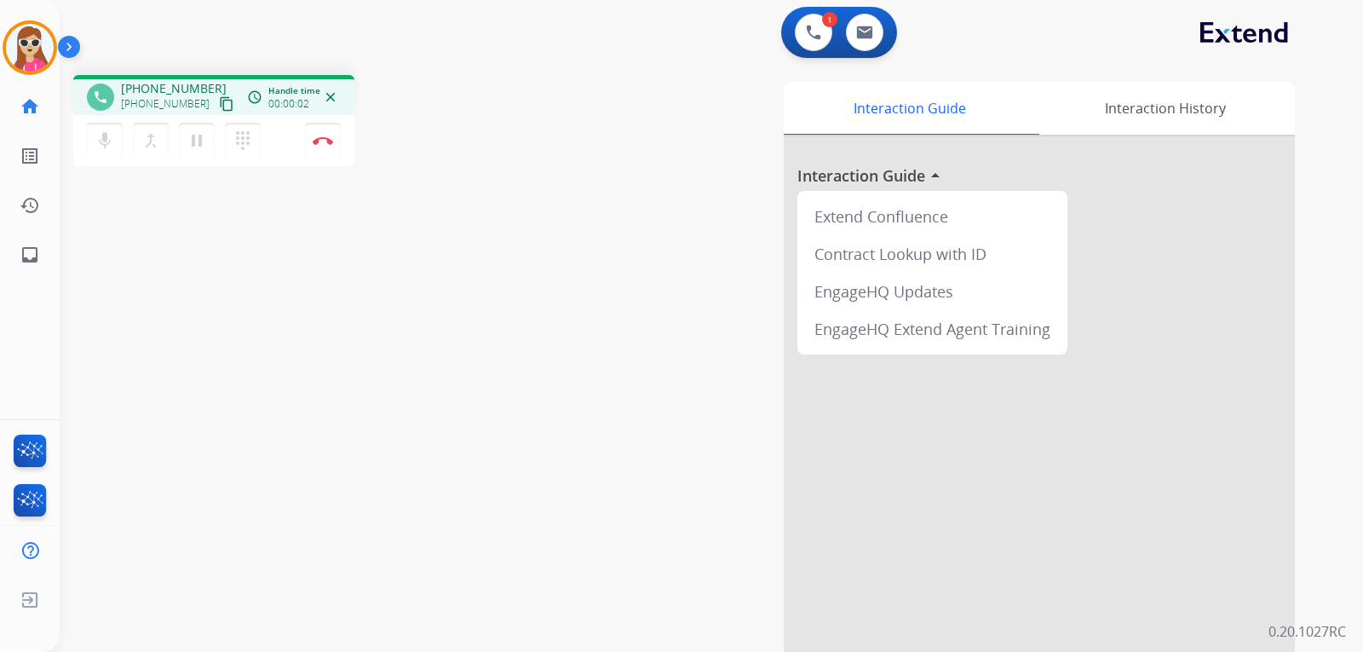
click at [216, 107] on button "content_copy" at bounding box center [226, 104] width 20 height 20
click at [143, 147] on mat-icon "merge_type" at bounding box center [151, 140] width 20 height 20
click at [258, 138] on button "dialpad Dialpad" at bounding box center [243, 141] width 36 height 36
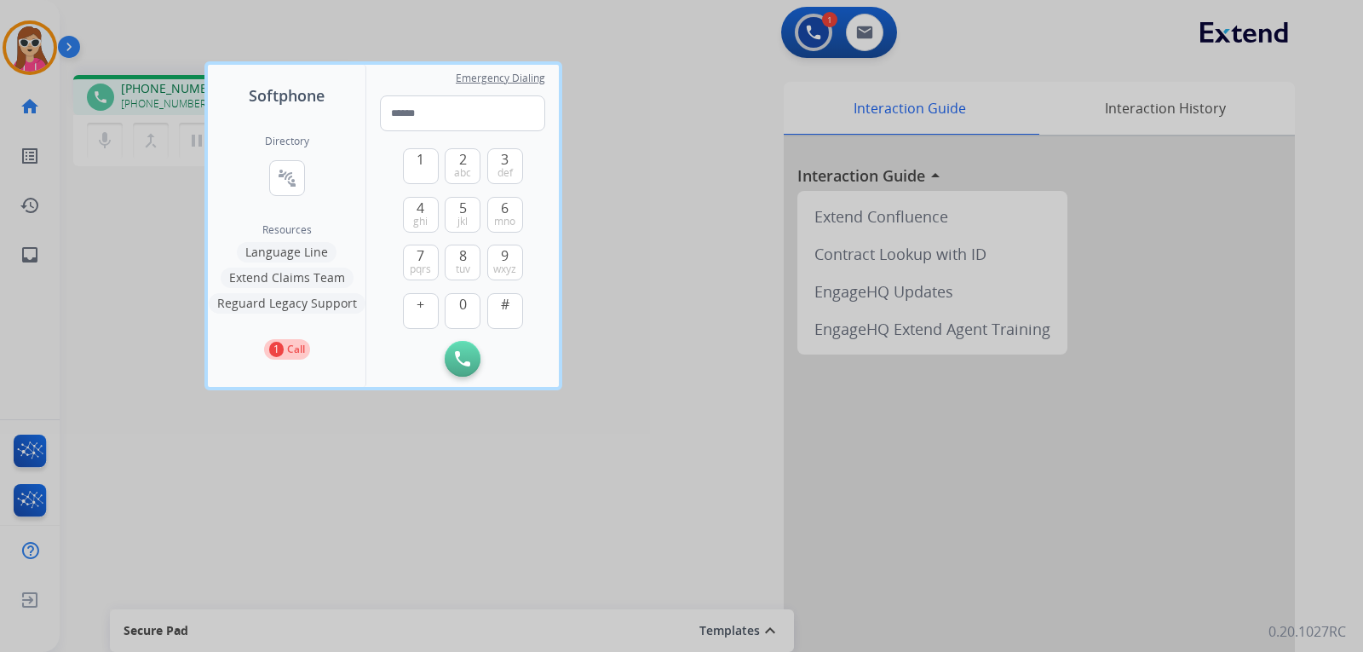
click at [619, 412] on div at bounding box center [681, 326] width 1363 height 652
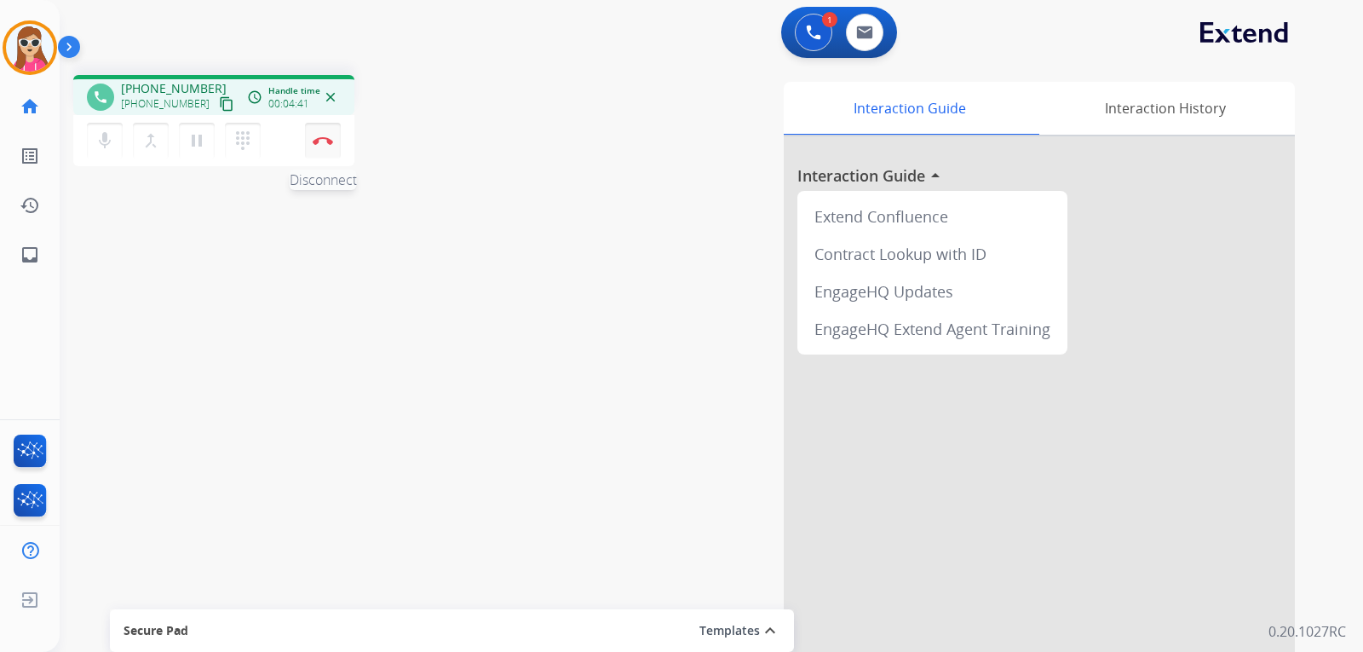
click at [327, 145] on button "Disconnect" at bounding box center [323, 141] width 36 height 36
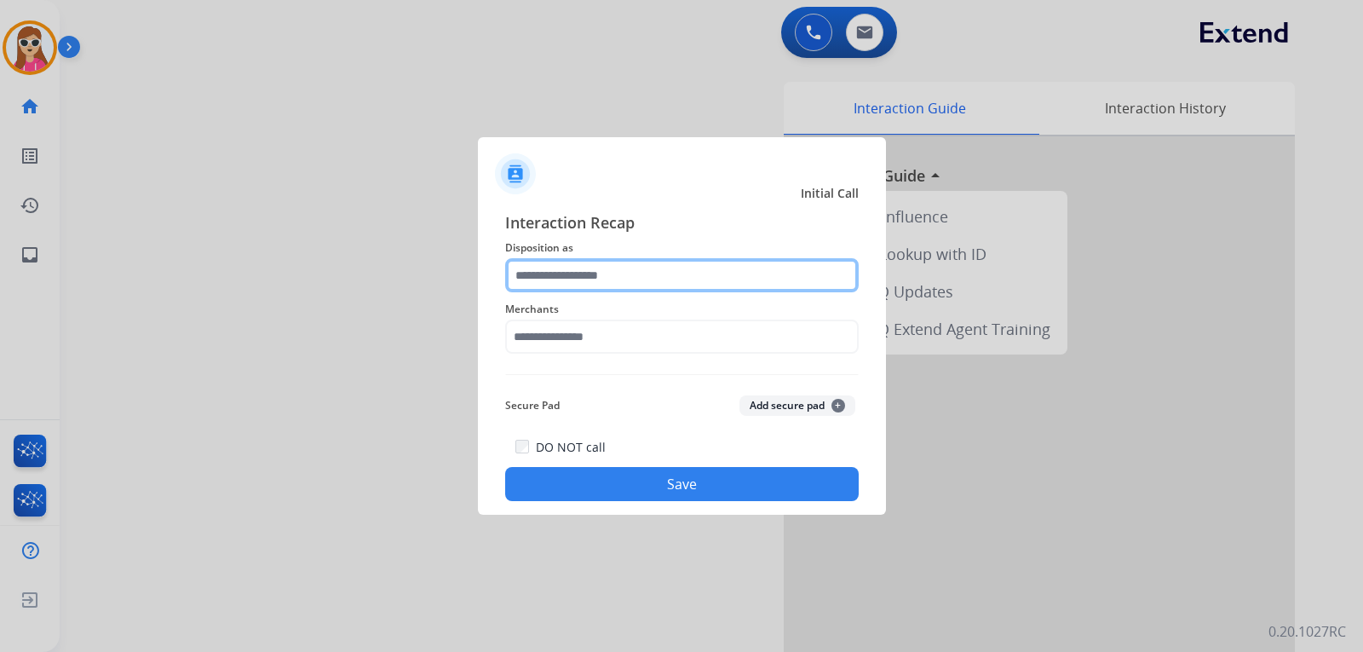
click at [654, 280] on input "text" at bounding box center [682, 275] width 354 height 34
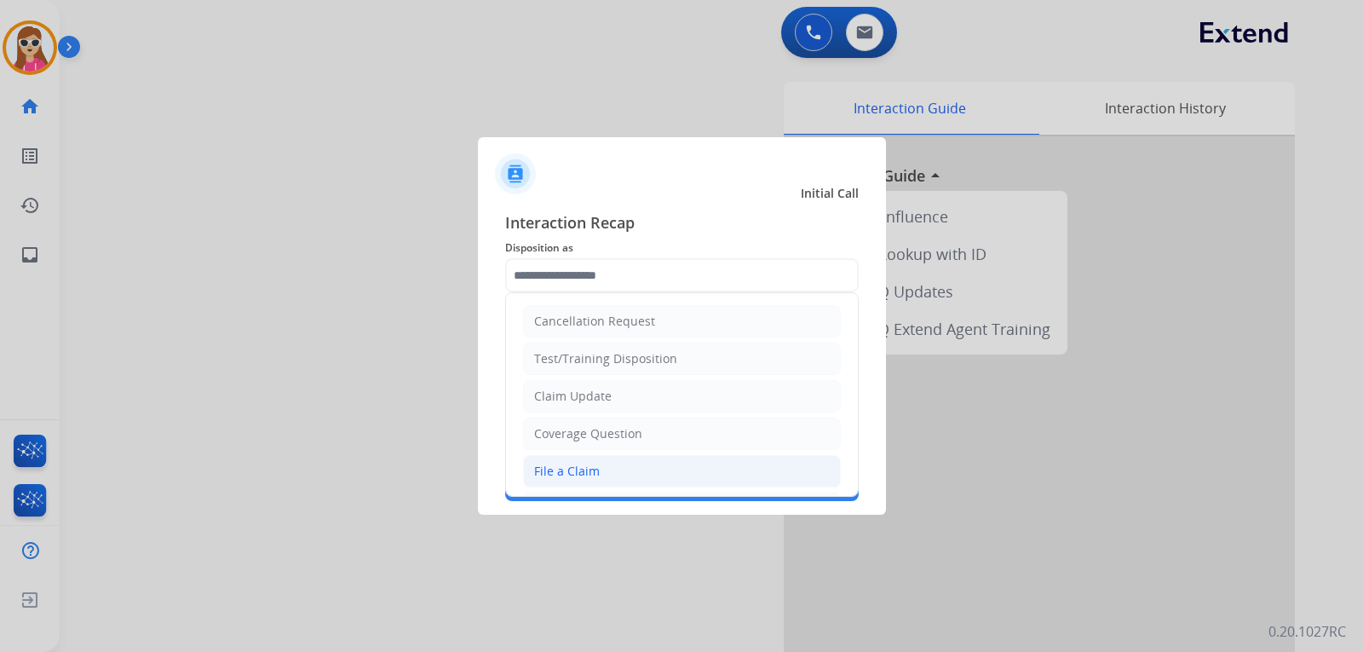
click at [637, 469] on li "File a Claim" at bounding box center [682, 471] width 318 height 32
type input "**********"
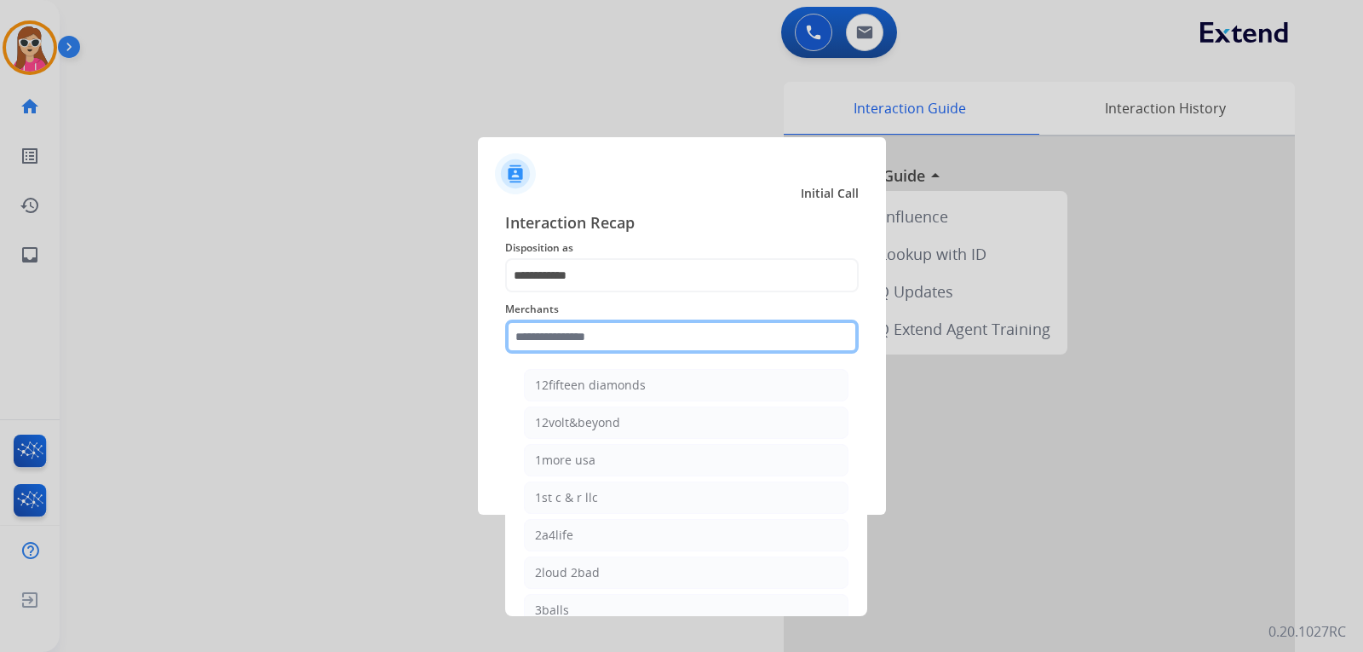
click at [642, 331] on input "text" at bounding box center [682, 337] width 354 height 34
click at [584, 334] on input "text" at bounding box center [682, 337] width 354 height 34
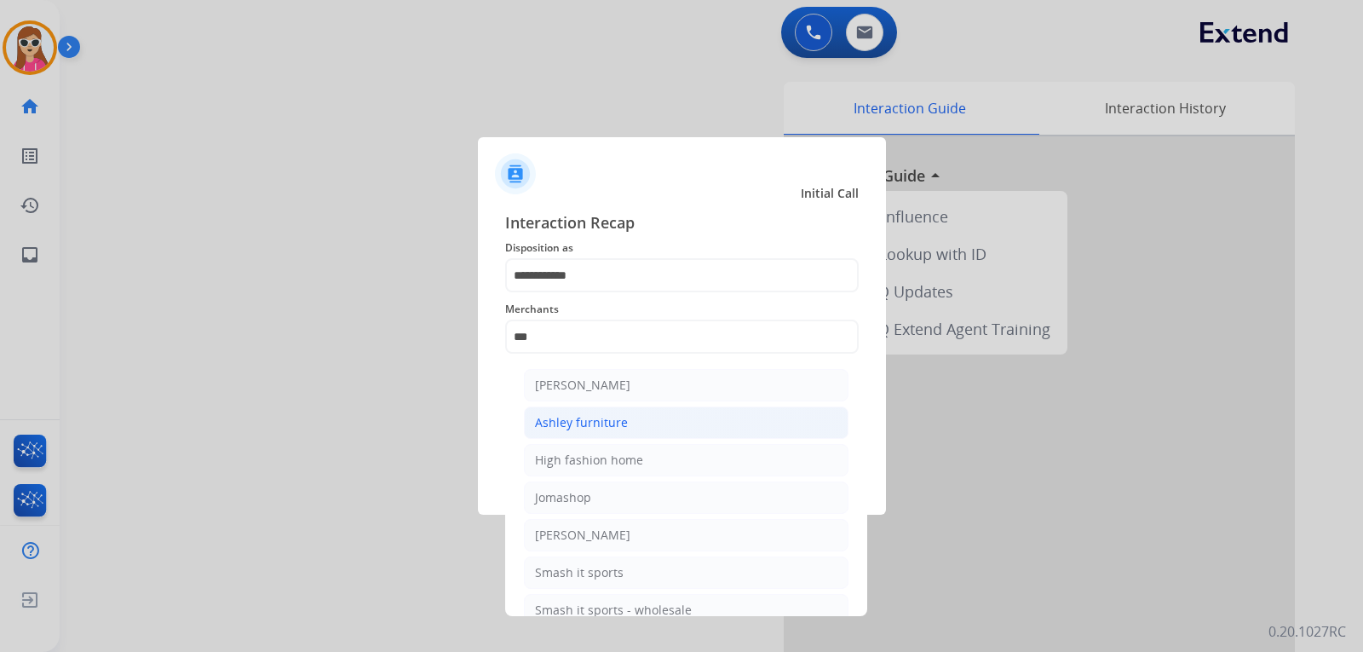
click at [659, 423] on li "Ashley furniture" at bounding box center [686, 422] width 325 height 32
type input "**********"
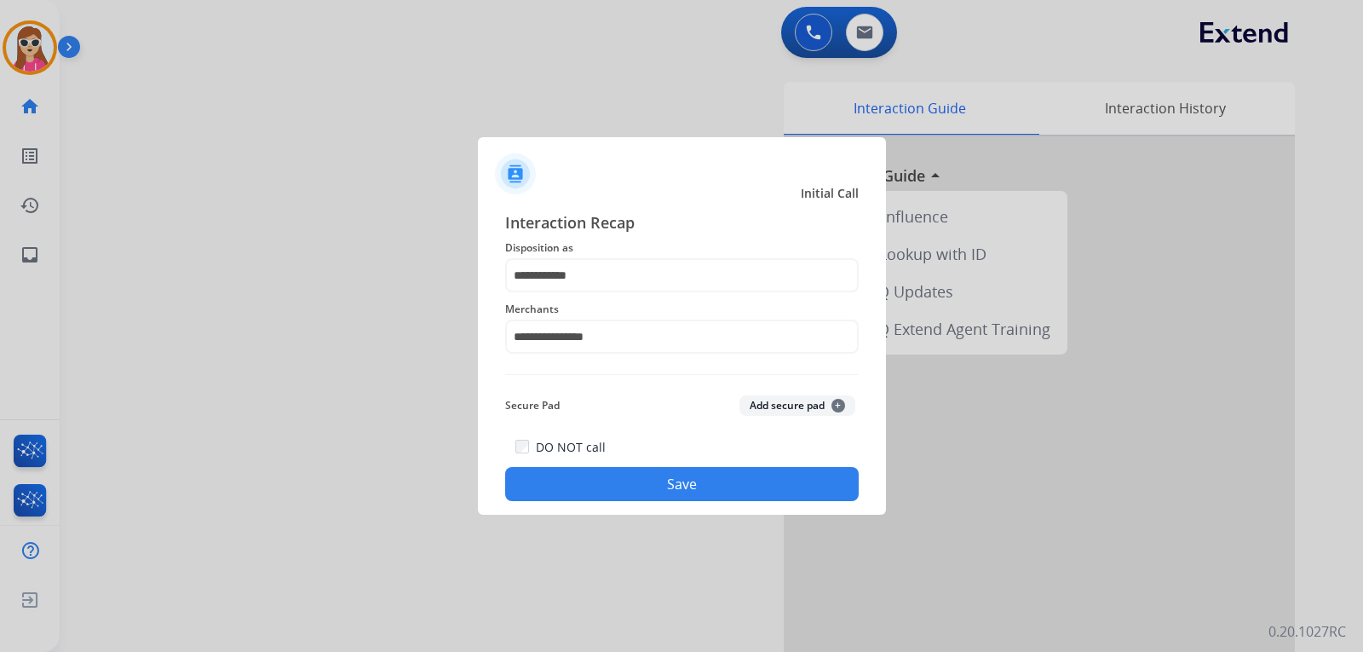
click at [692, 486] on button "Save" at bounding box center [682, 484] width 354 height 34
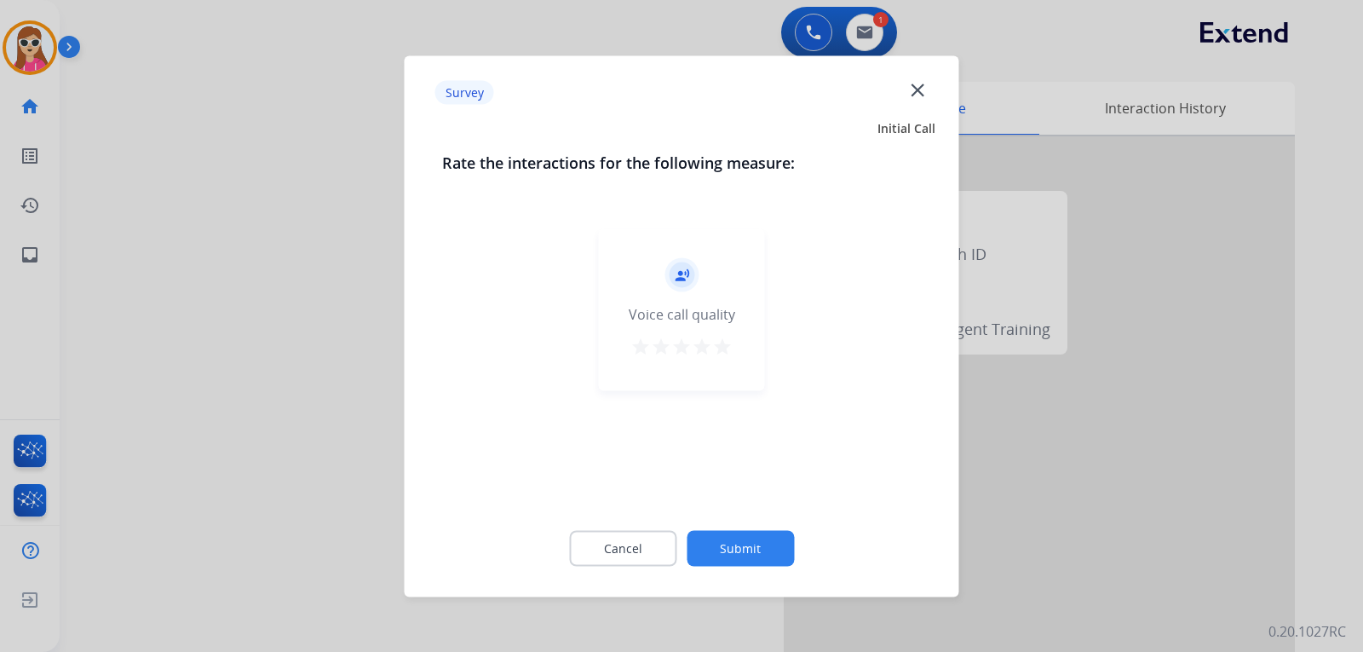
click at [725, 346] on mat-icon "star" at bounding box center [722, 346] width 20 height 20
click at [741, 574] on div "Cancel Submit" at bounding box center [682, 548] width 480 height 77
click at [768, 551] on button "Submit" at bounding box center [740, 548] width 107 height 36
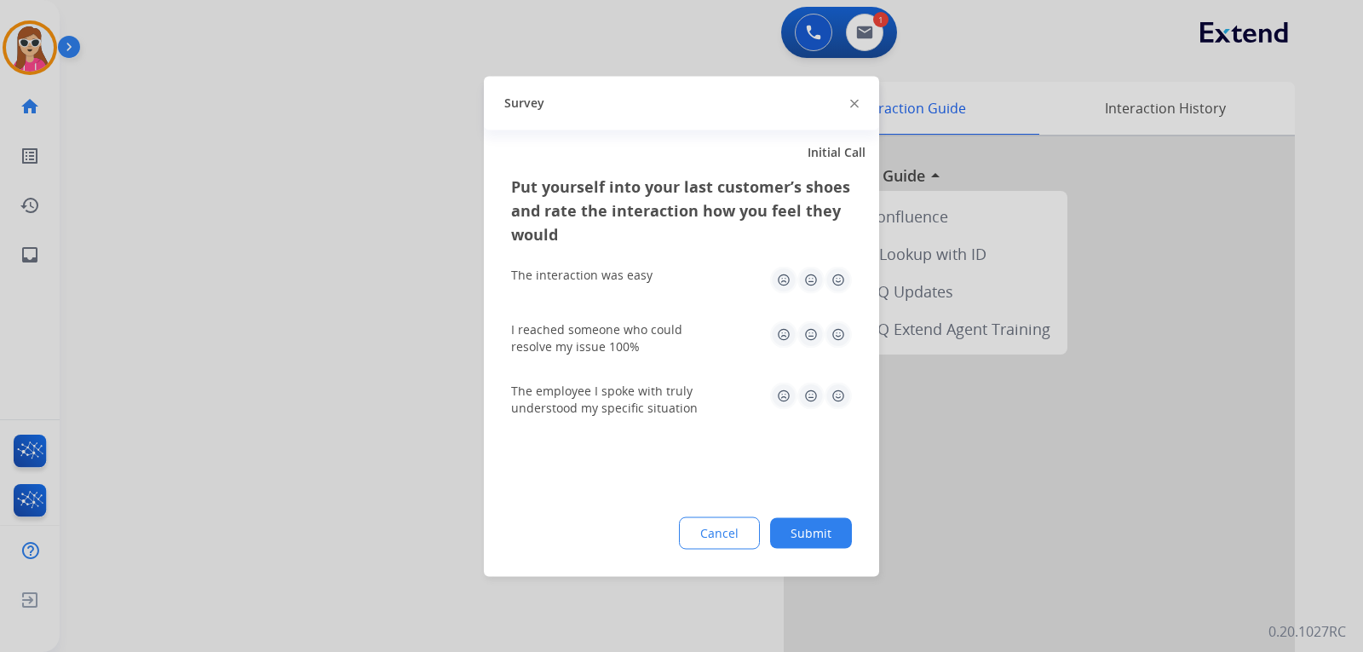
click at [837, 402] on img at bounding box center [838, 395] width 27 height 27
click at [830, 334] on img at bounding box center [838, 333] width 27 height 27
click at [830, 269] on img at bounding box center [838, 279] width 27 height 27
click at [813, 533] on button "Submit" at bounding box center [811, 532] width 82 height 31
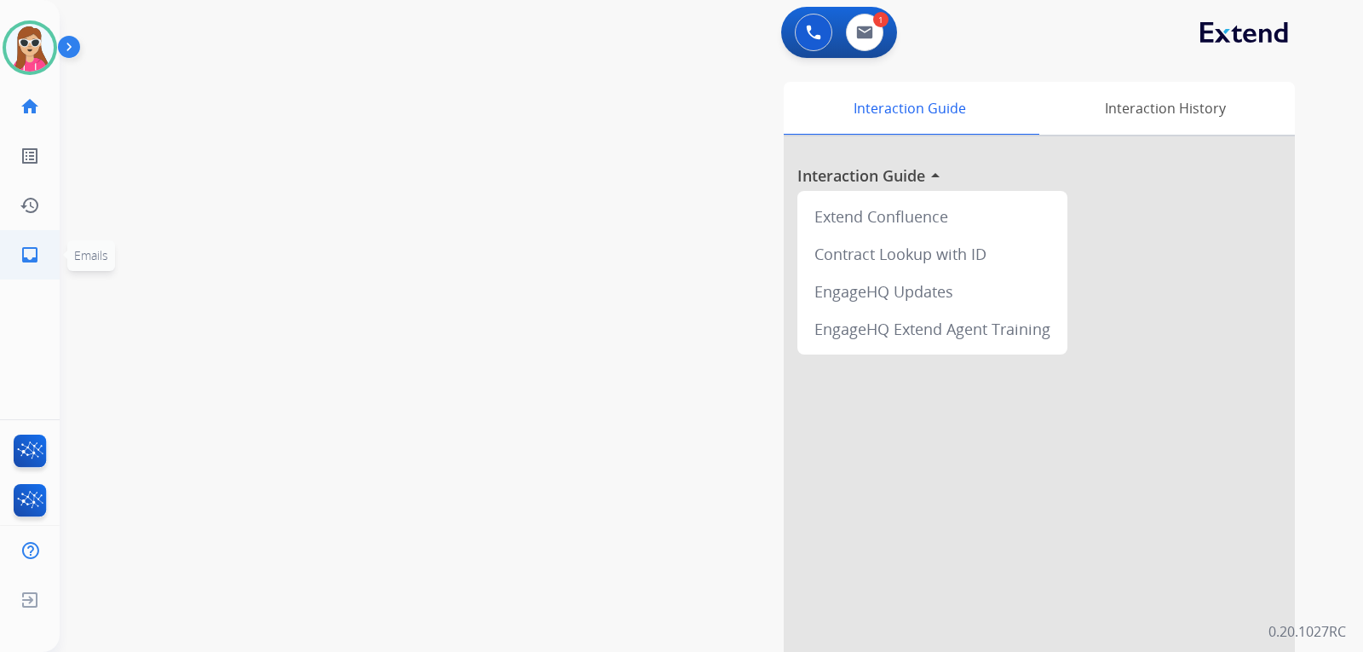
click at [35, 256] on mat-icon "inbox" at bounding box center [30, 255] width 20 height 20
select select "**********"
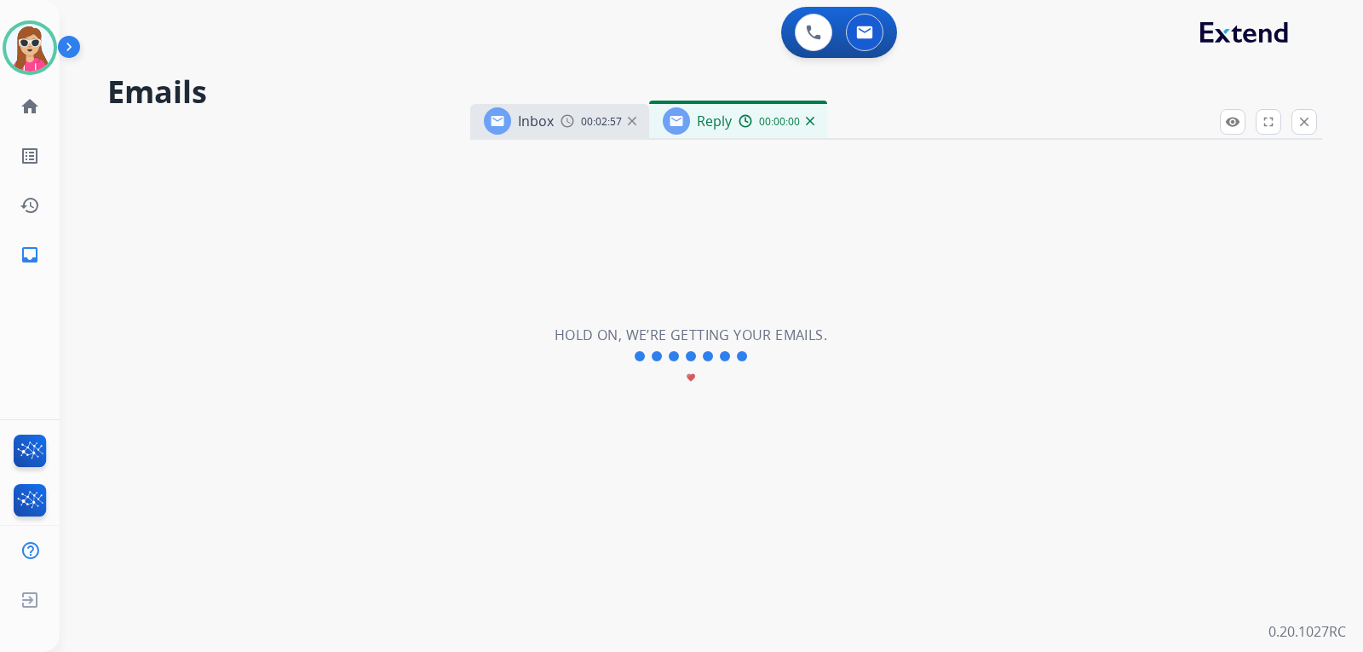
select select "**********"
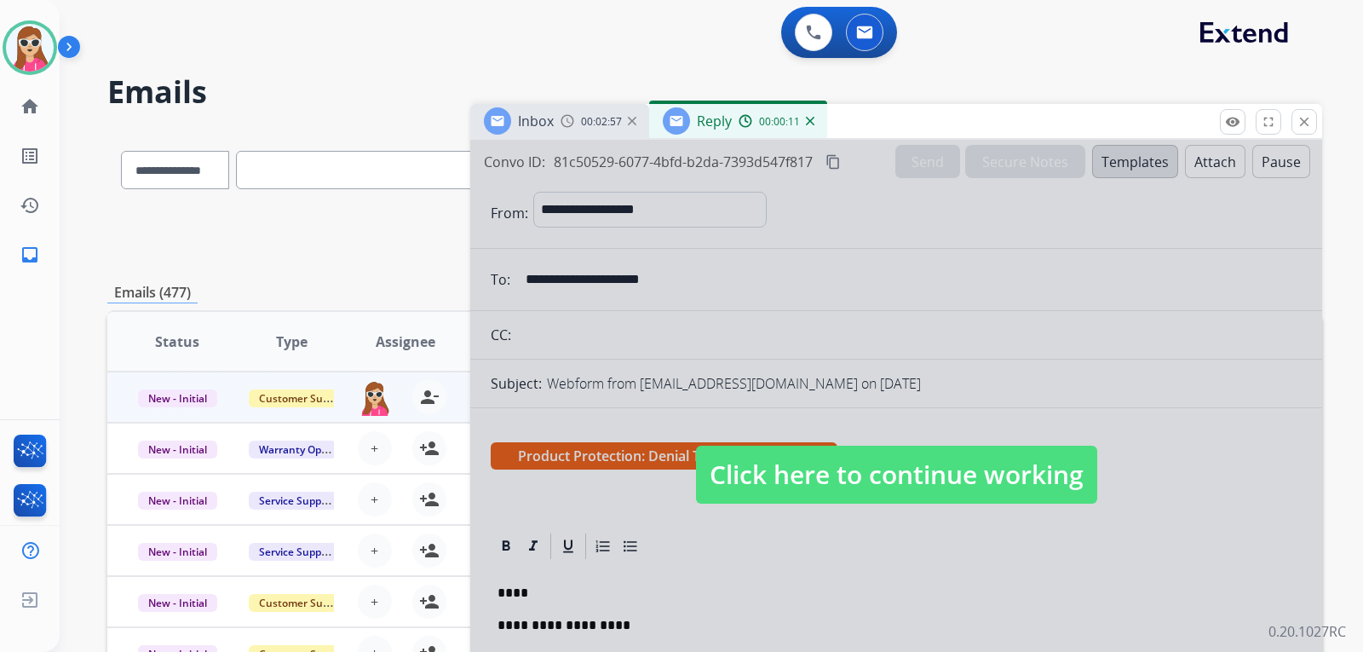
click at [987, 504] on span "Click here to continue working" at bounding box center [896, 475] width 401 height 58
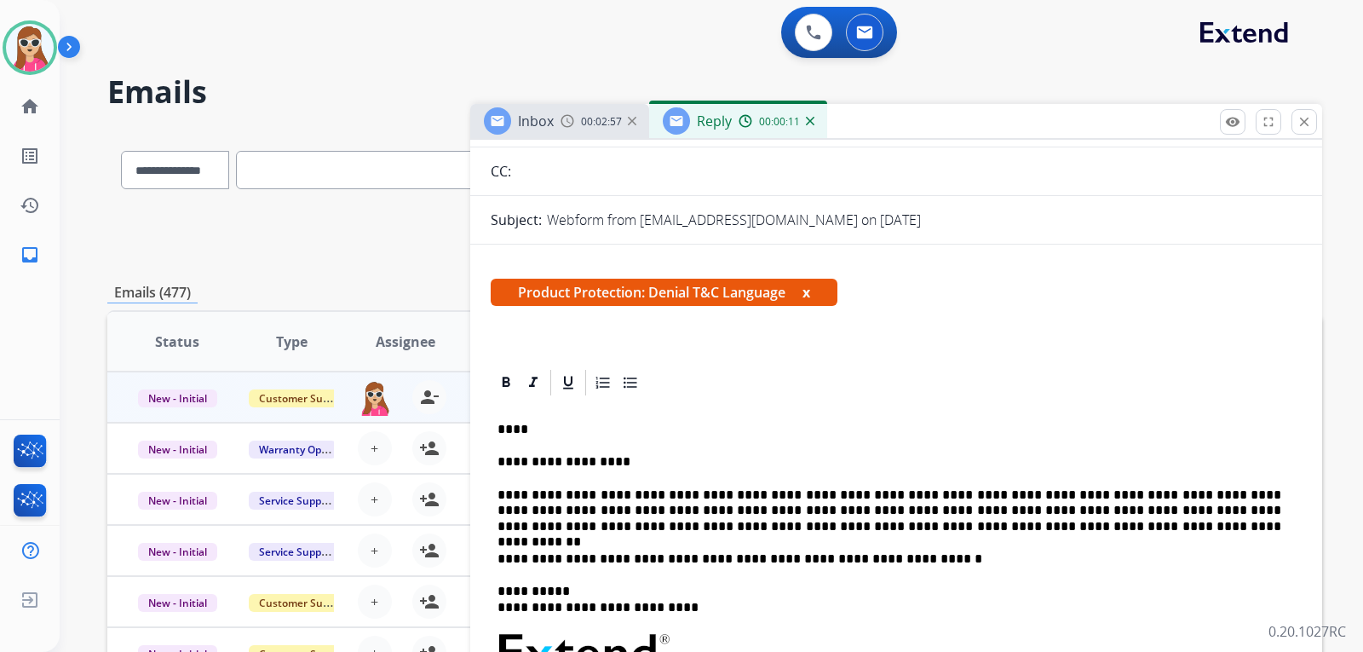
scroll to position [170, 0]
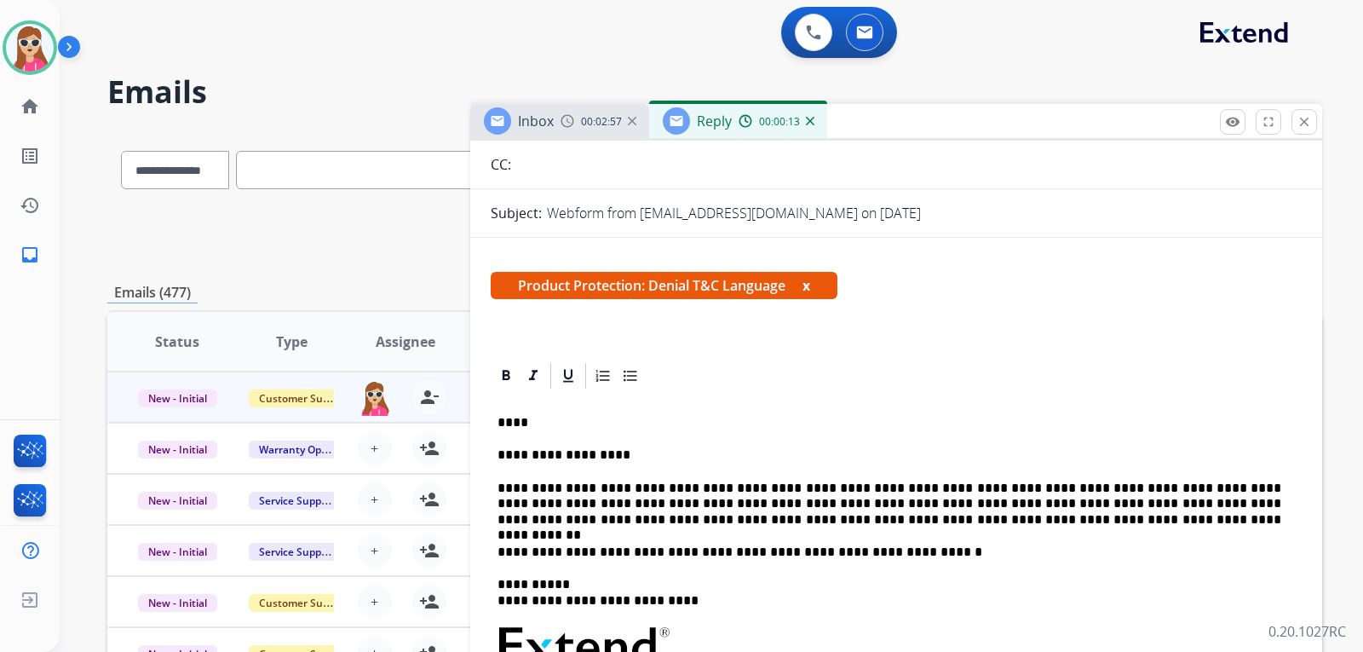
click at [595, 458] on p "**********" at bounding box center [890, 454] width 784 height 15
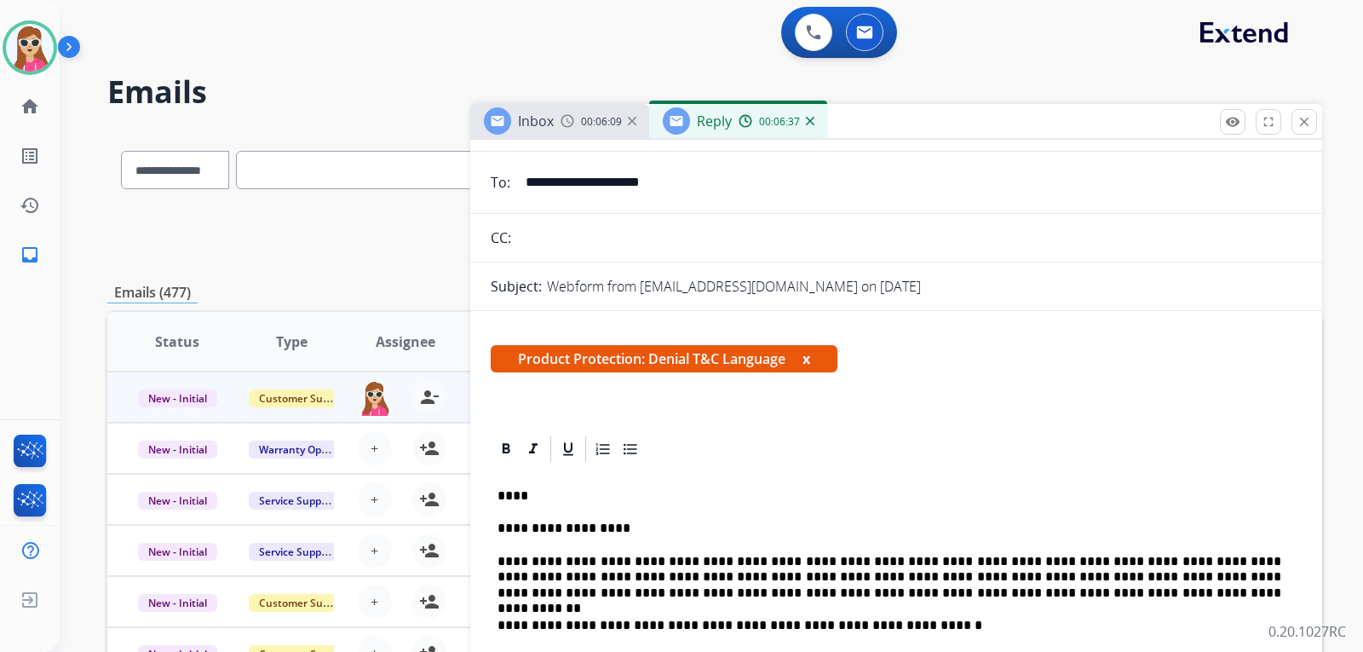
scroll to position [0, 0]
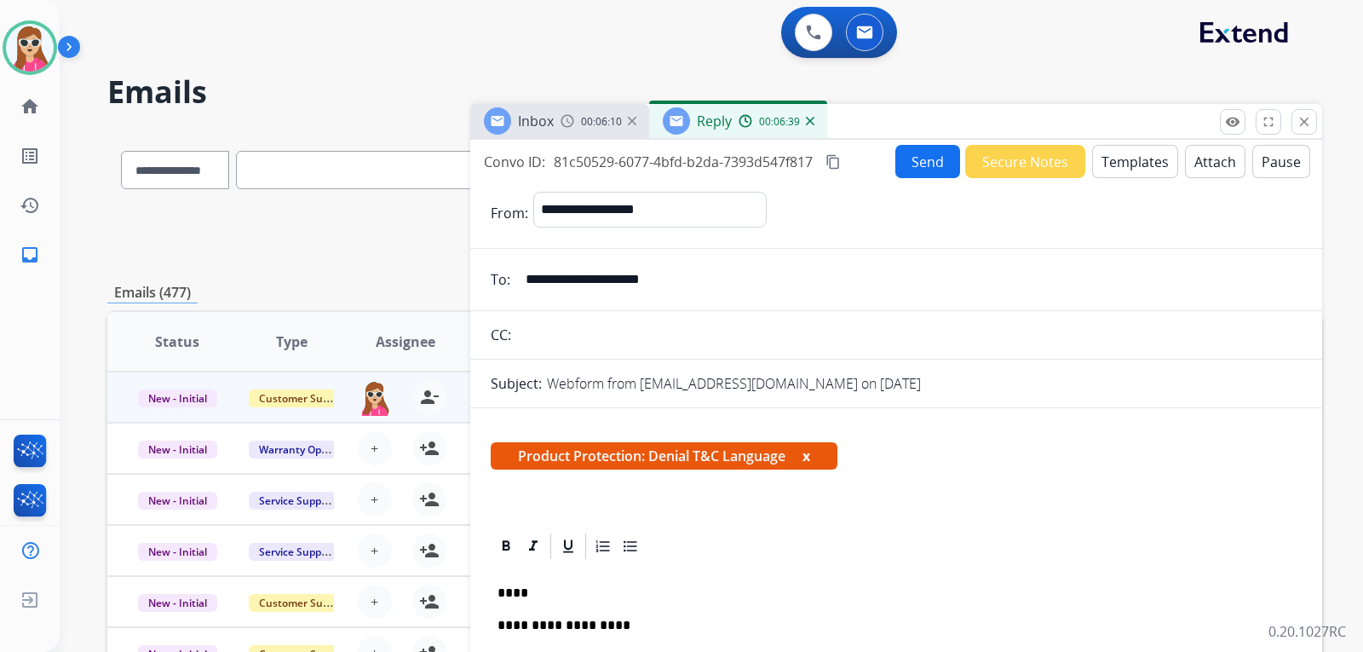
click at [896, 164] on button "Send" at bounding box center [928, 161] width 65 height 33
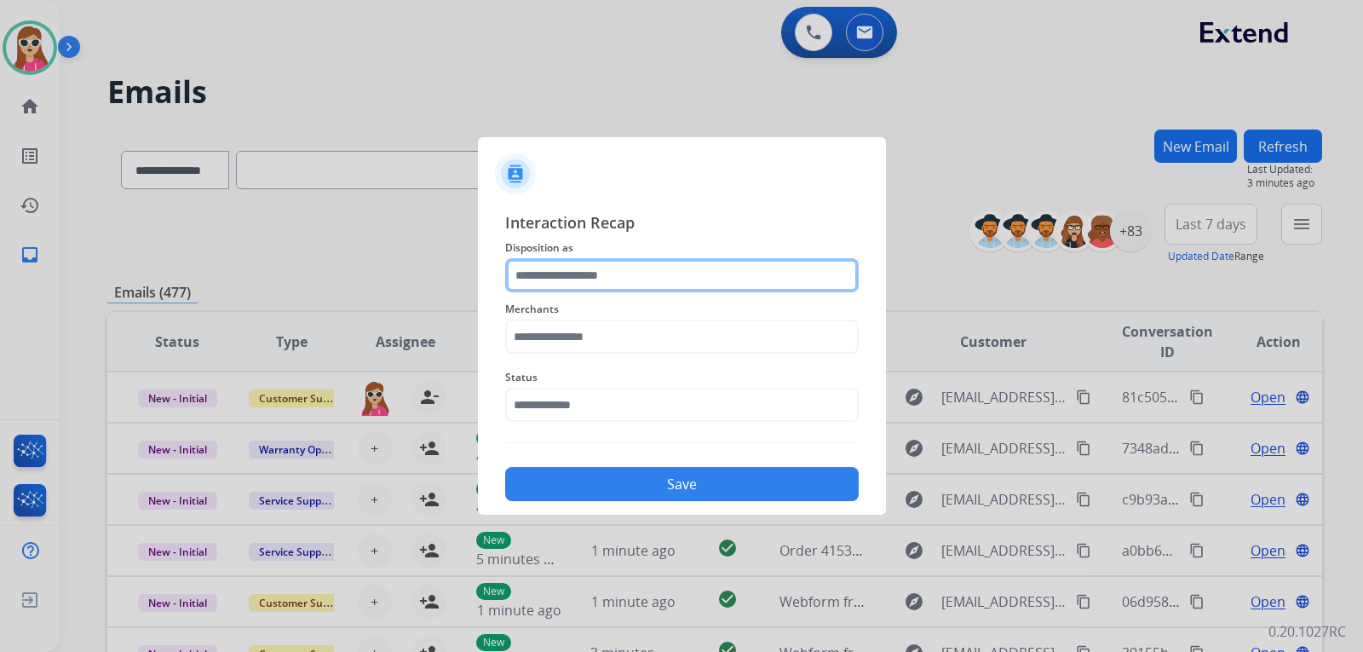
click at [746, 282] on input "text" at bounding box center [682, 275] width 354 height 34
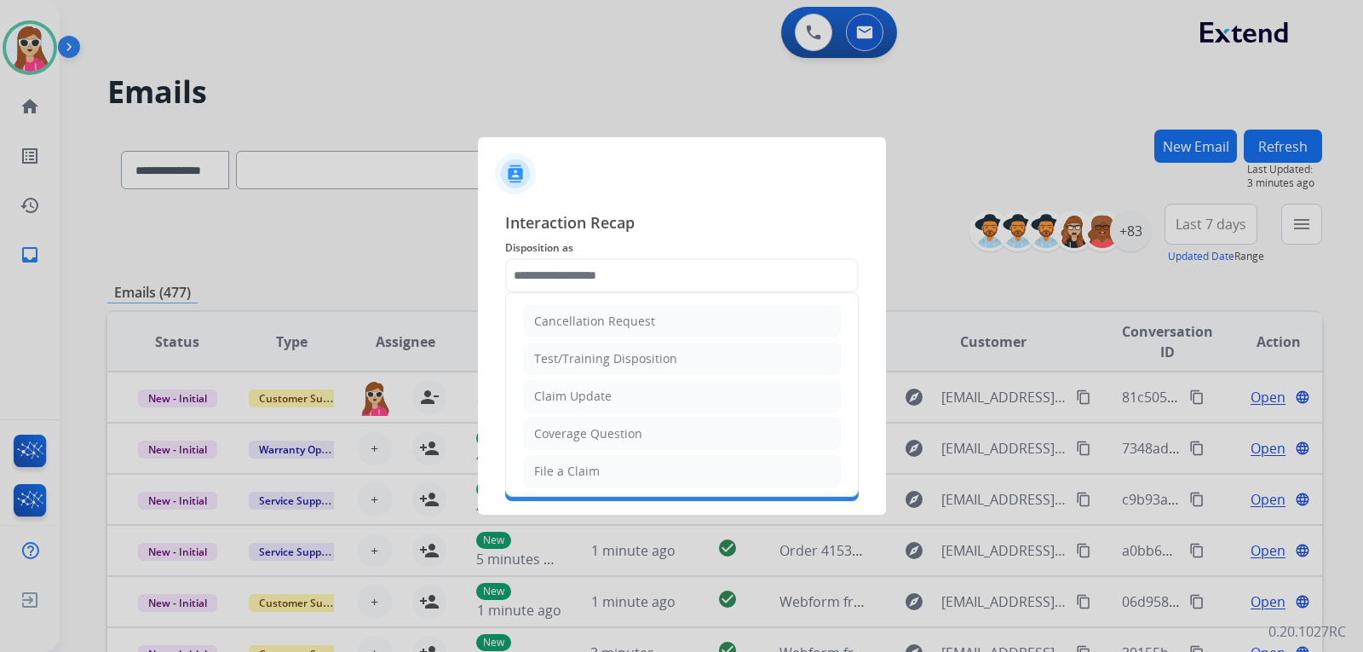
click at [664, 398] on li "Claim Update" at bounding box center [682, 396] width 318 height 32
type input "**********"
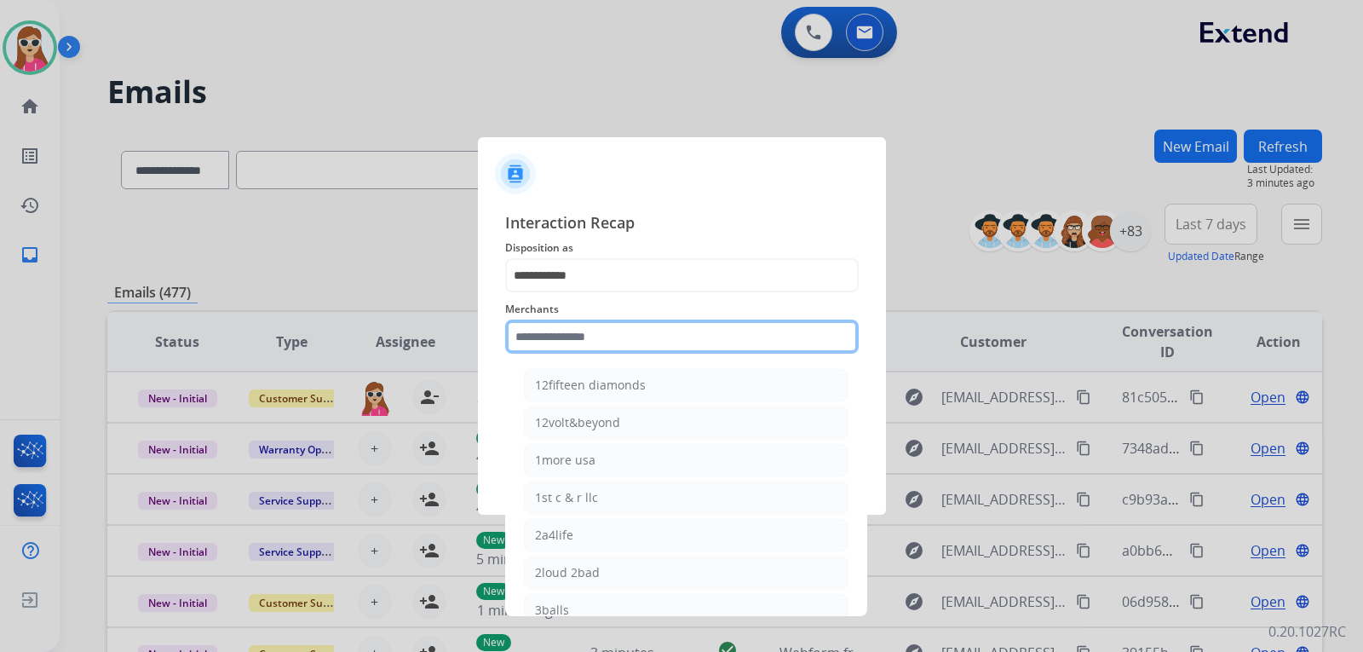
click at [667, 338] on input "text" at bounding box center [682, 337] width 354 height 34
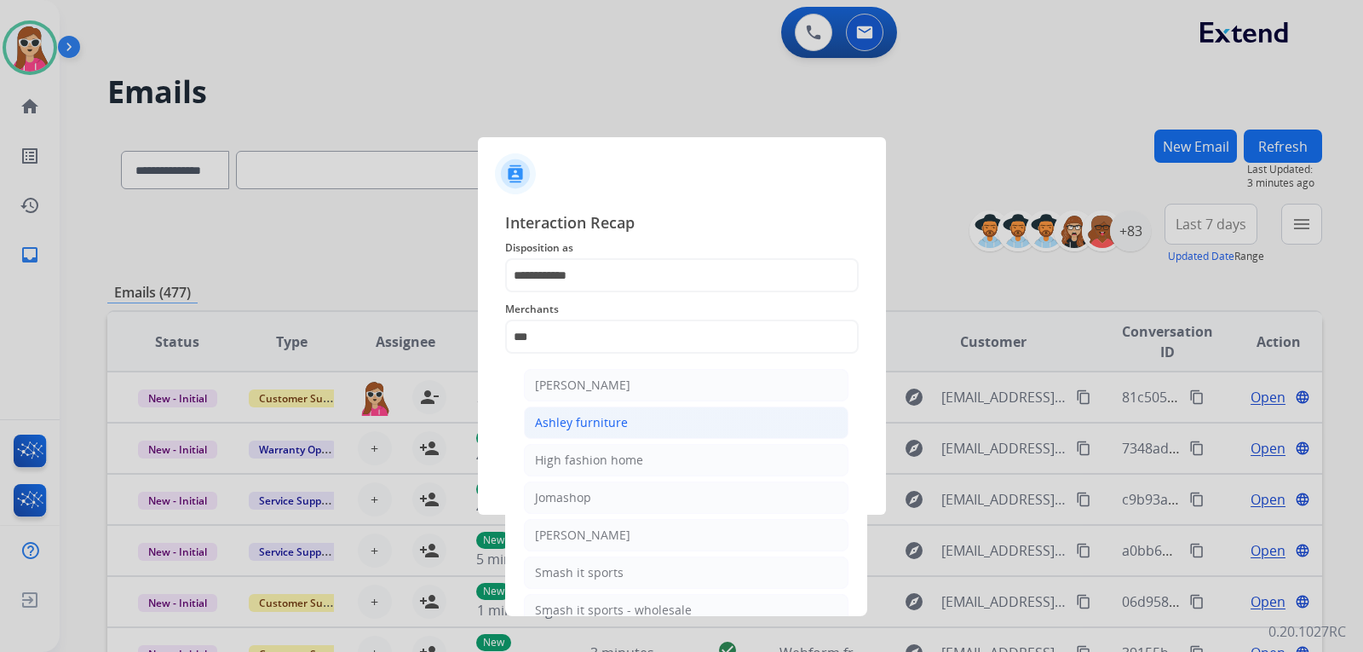
click at [665, 418] on li "Ashley furniture" at bounding box center [686, 422] width 325 height 32
type input "**********"
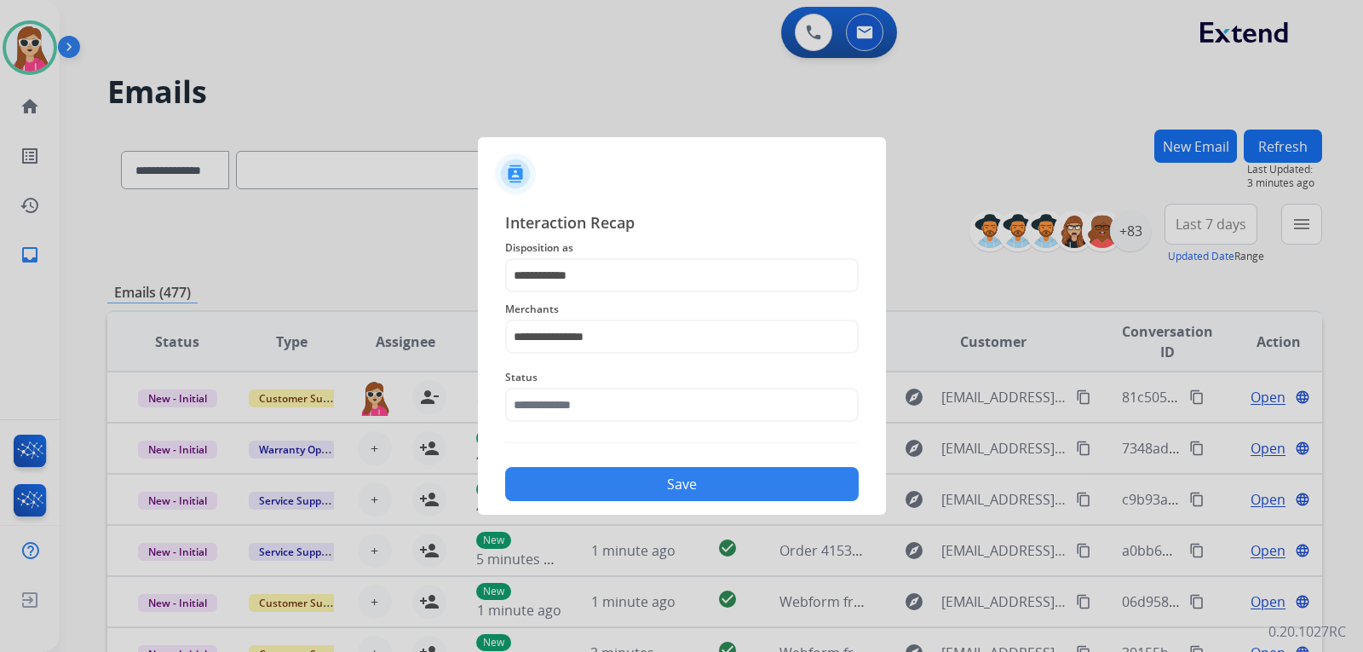
drag, startPoint x: 668, startPoint y: 426, endPoint x: 674, endPoint y: 418, distance: 9.7
click at [671, 424] on div "Status" at bounding box center [682, 394] width 354 height 68
click at [672, 406] on input "text" at bounding box center [682, 405] width 354 height 34
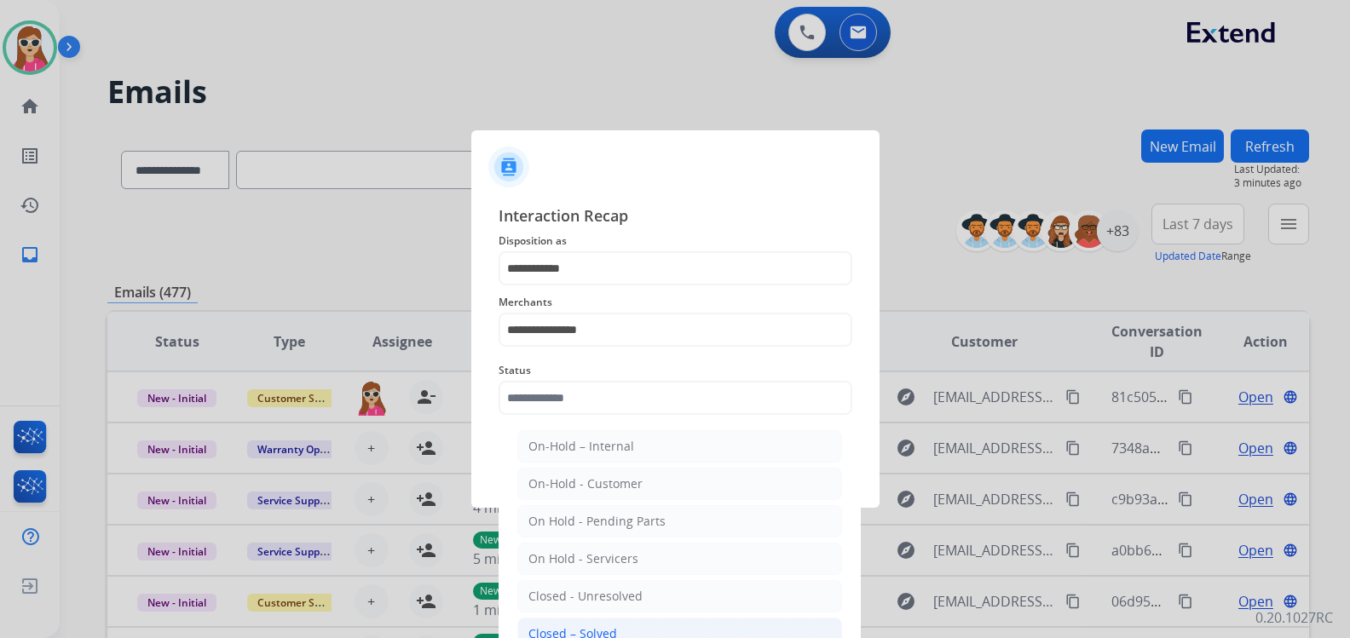
click at [580, 625] on li "Closed – Solved" at bounding box center [679, 634] width 325 height 32
type input "**********"
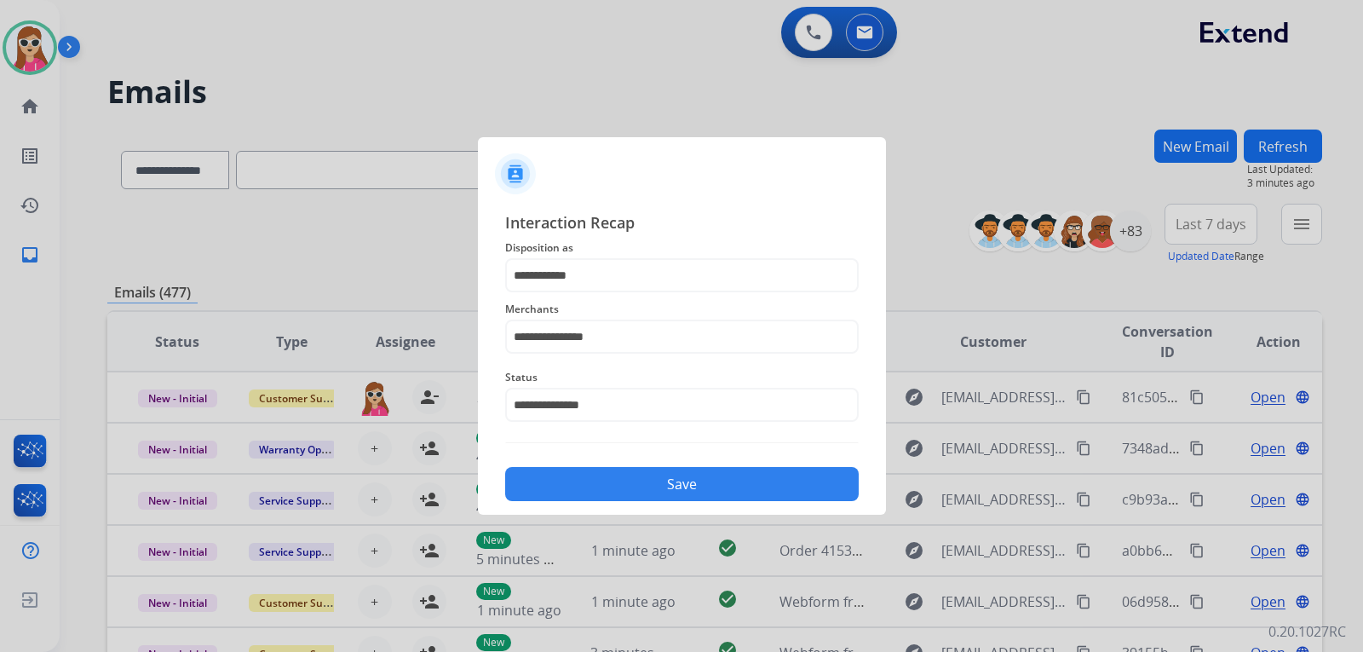
click at [642, 490] on button "Save" at bounding box center [682, 484] width 354 height 34
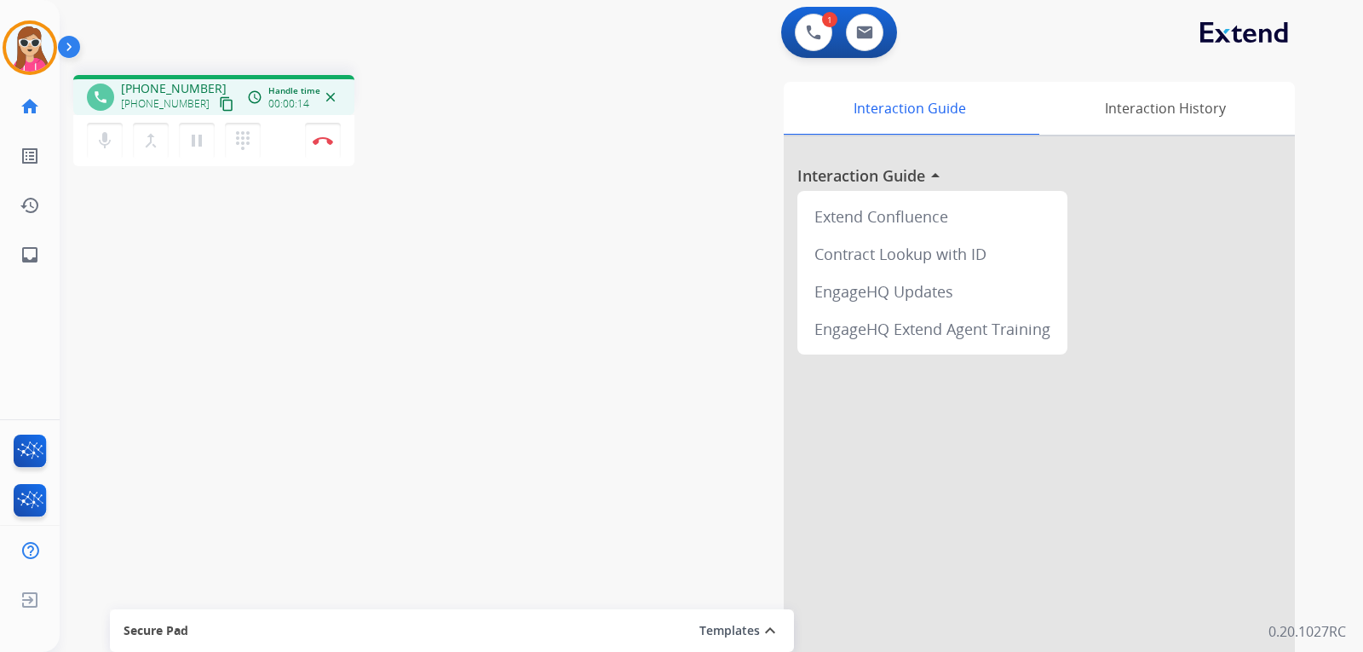
click at [216, 112] on button "content_copy" at bounding box center [226, 104] width 20 height 20
click at [325, 147] on button "Disconnect" at bounding box center [323, 141] width 36 height 36
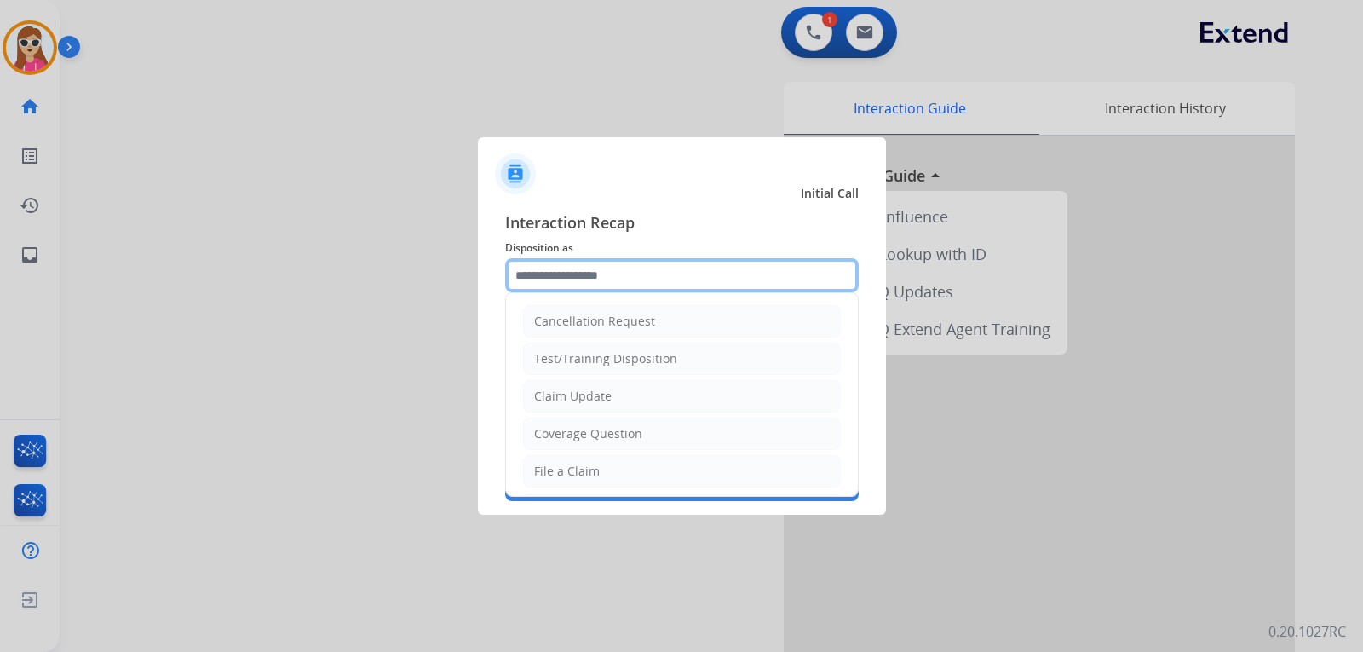
click at [613, 281] on input "text" at bounding box center [682, 275] width 354 height 34
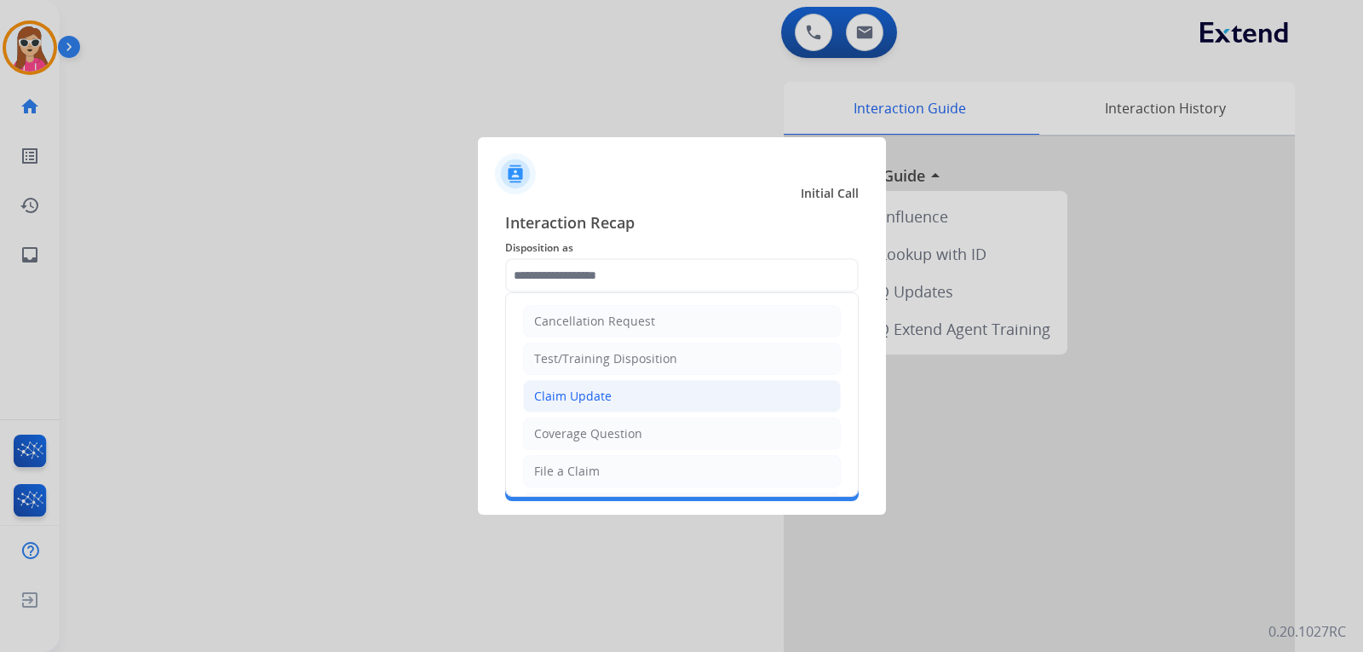
click at [596, 391] on div "Claim Update" at bounding box center [573, 396] width 78 height 17
type input "**********"
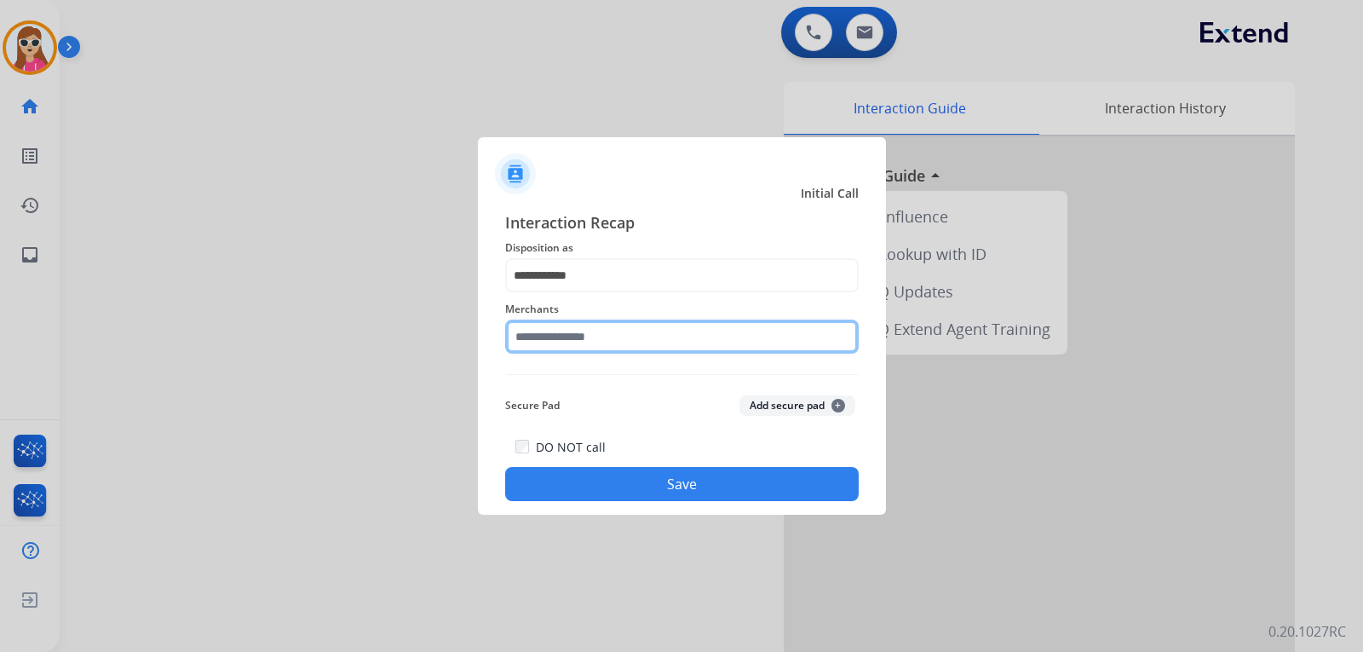
click at [602, 341] on input "text" at bounding box center [682, 337] width 354 height 34
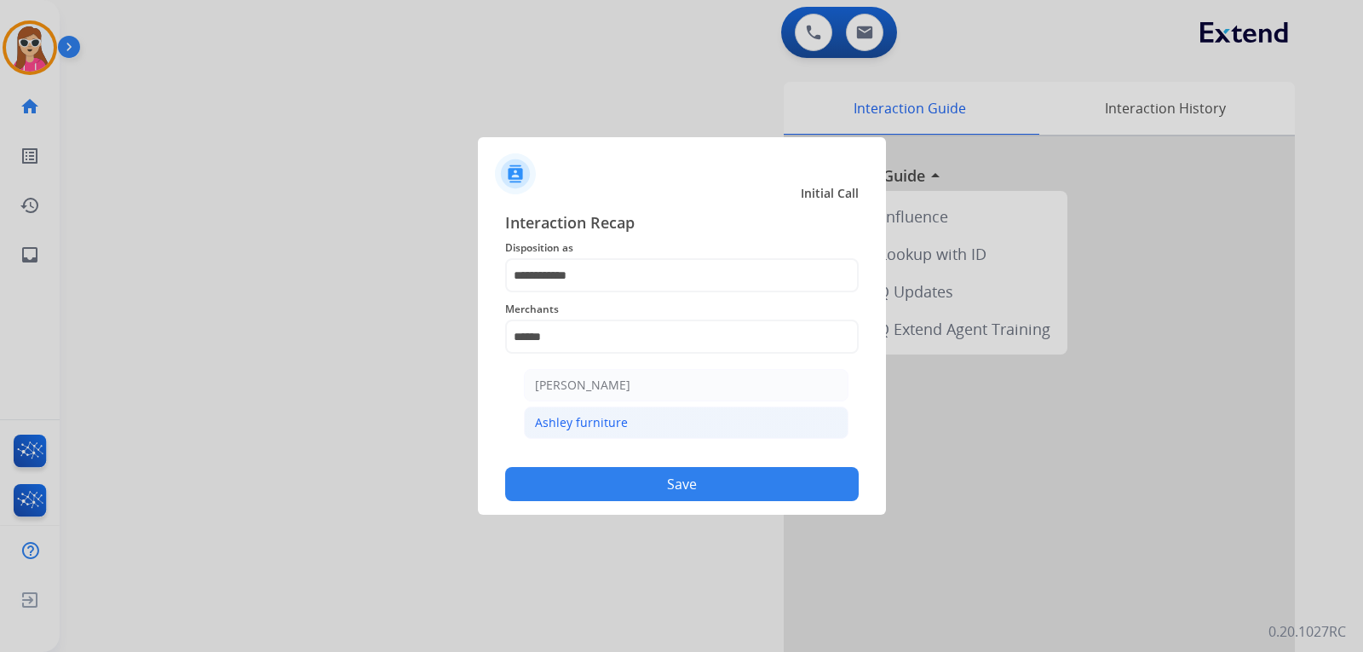
click at [671, 427] on li "Ashley furniture" at bounding box center [686, 422] width 325 height 32
type input "**********"
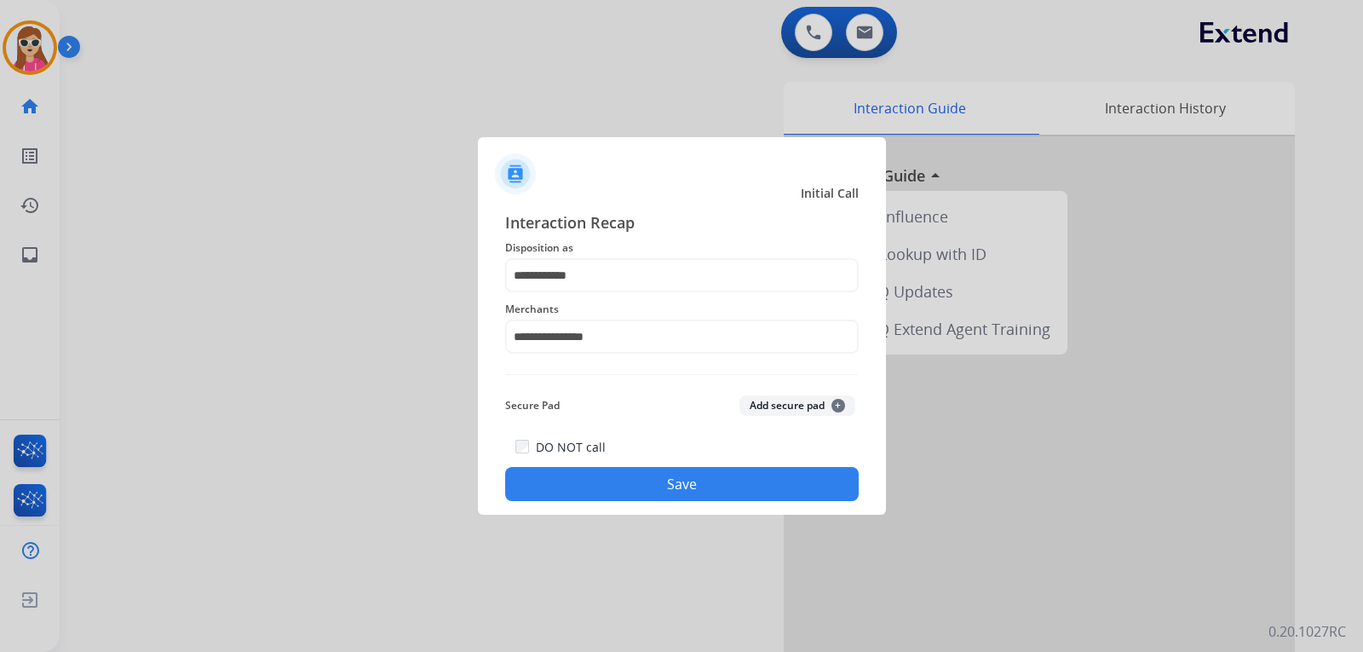
click at [678, 481] on button "Save" at bounding box center [682, 484] width 354 height 34
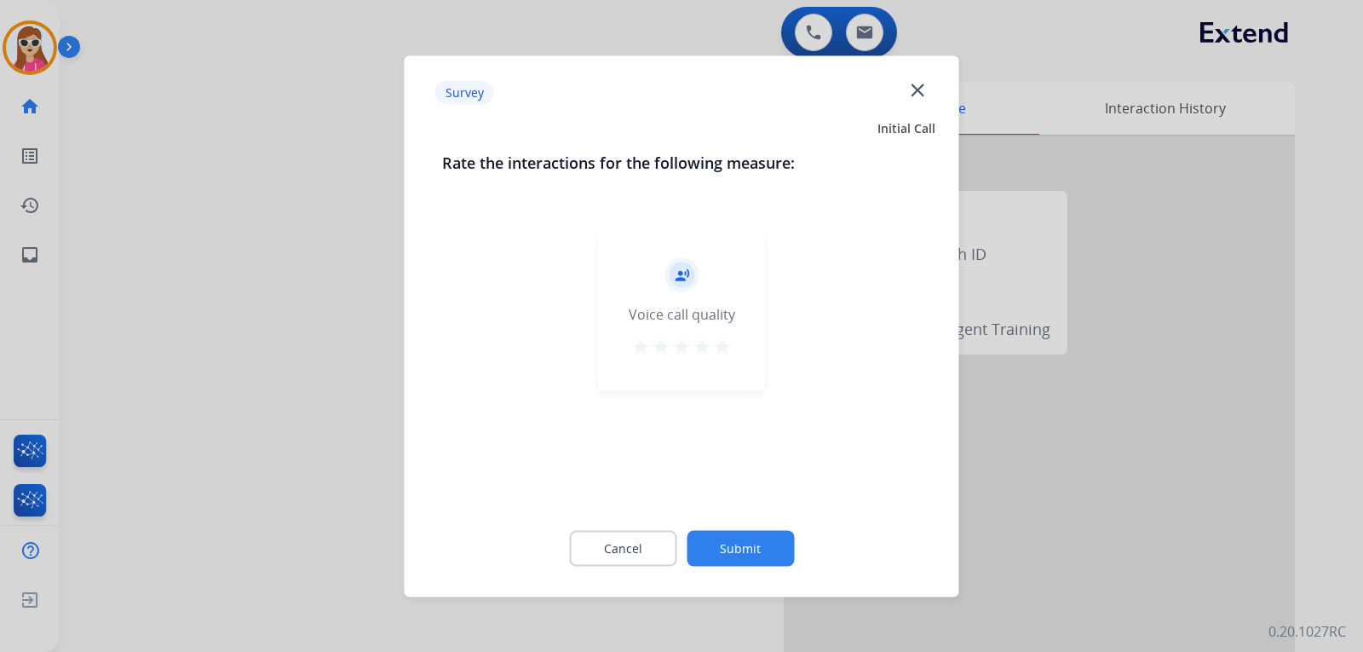
click at [741, 377] on div "record_voice_over Voice call quality star star star star star" at bounding box center [682, 309] width 166 height 162
click at [718, 335] on div "record_voice_over Voice call quality star star star star star" at bounding box center [682, 309] width 166 height 162
click at [729, 348] on mat-icon "star" at bounding box center [722, 346] width 20 height 20
click at [751, 540] on button "Submit" at bounding box center [740, 548] width 107 height 36
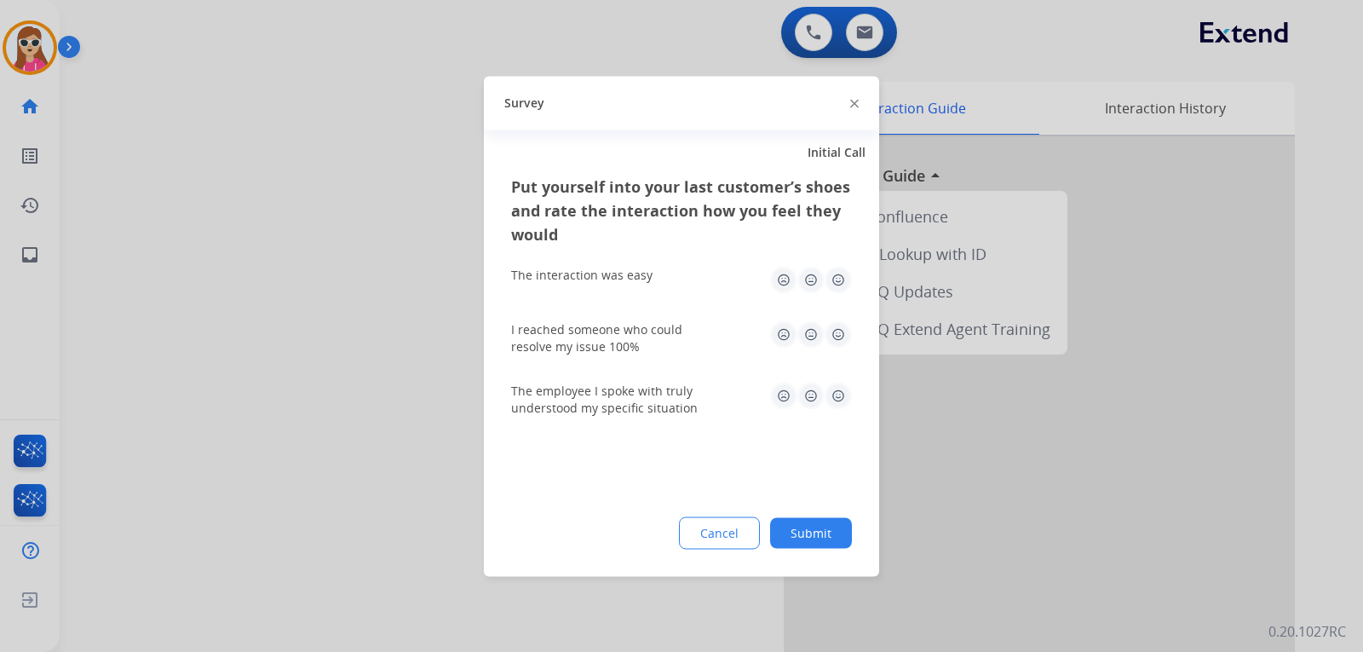
drag, startPoint x: 838, startPoint y: 282, endPoint x: 834, endPoint y: 291, distance: 9.5
click at [838, 282] on img at bounding box center [838, 279] width 27 height 27
click at [843, 337] on img at bounding box center [838, 333] width 27 height 27
click at [836, 400] on img at bounding box center [838, 395] width 27 height 27
click at [816, 553] on div "Put yourself into your last customer’s shoes and rate the interaction how you f…" at bounding box center [681, 375] width 395 height 402
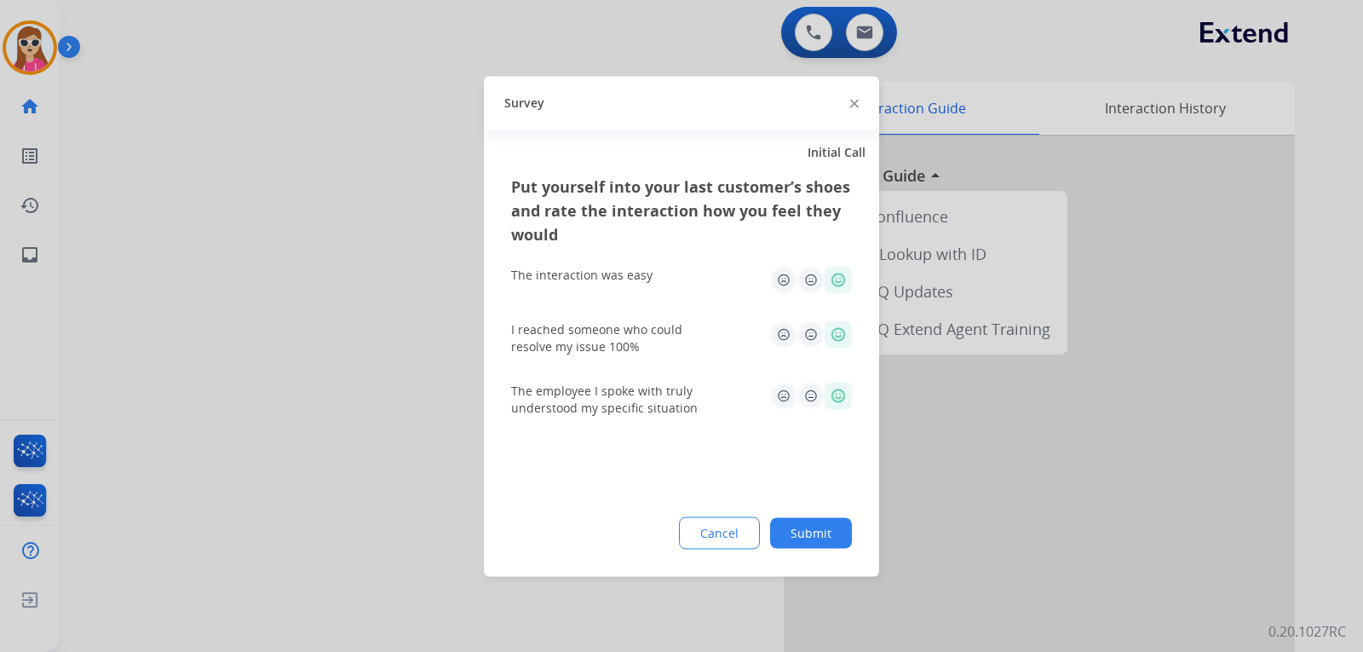
click at [817, 538] on button "Submit" at bounding box center [811, 532] width 82 height 31
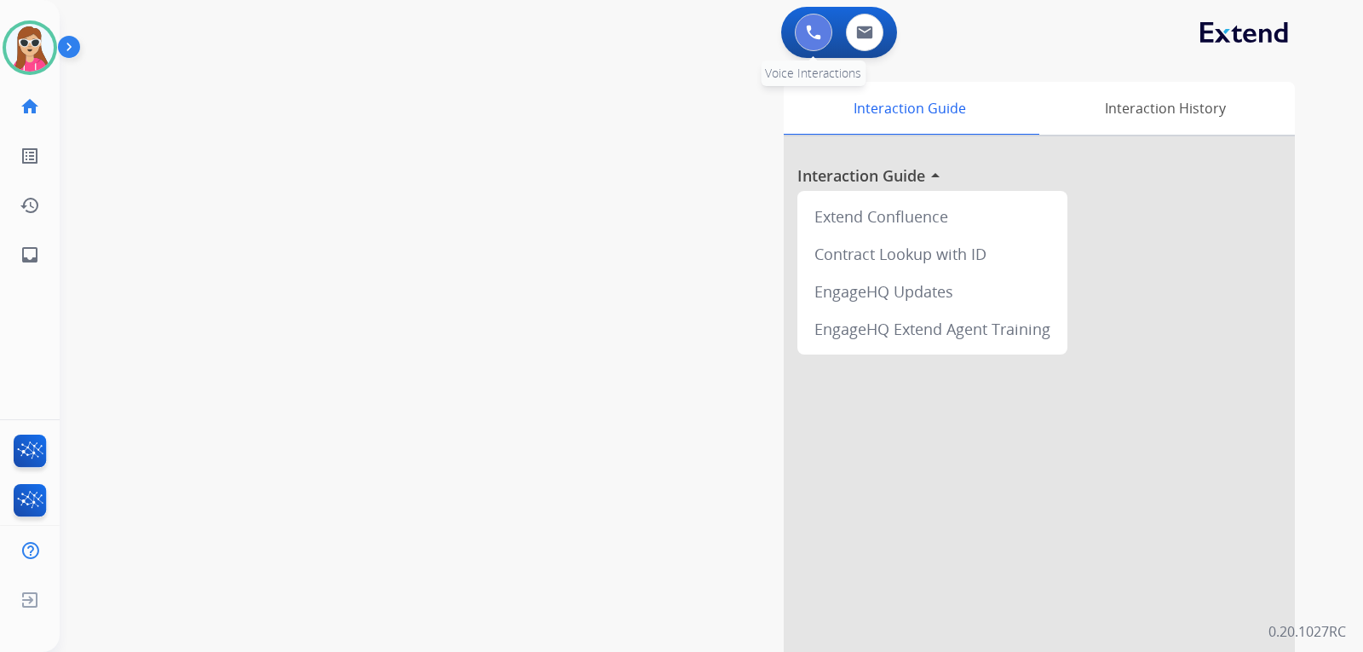
click at [803, 42] on button at bounding box center [813, 32] width 37 height 37
click at [822, 37] on button at bounding box center [813, 32] width 37 height 37
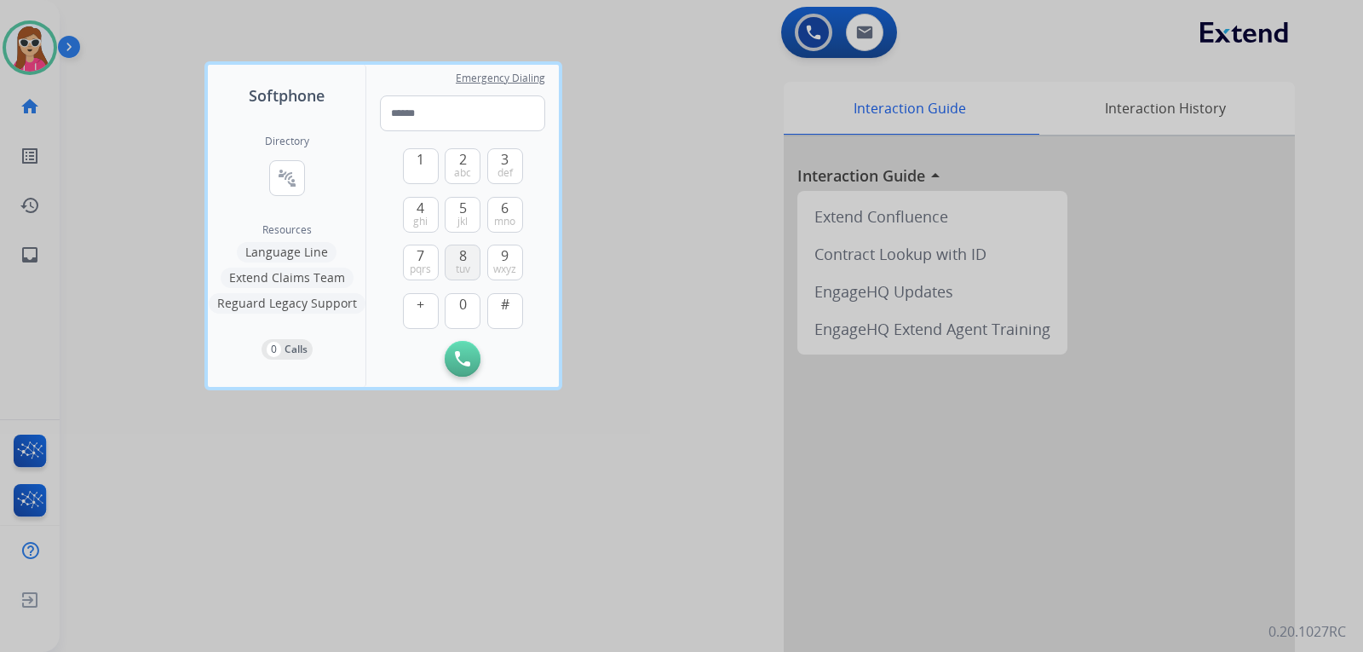
click at [463, 255] on span "8" at bounding box center [463, 255] width 8 height 20
click at [469, 326] on button "0" at bounding box center [463, 311] width 36 height 36
click at [469, 321] on button "0" at bounding box center [463, 311] width 36 height 36
click at [413, 213] on button "4 ghi" at bounding box center [421, 215] width 36 height 36
click at [423, 260] on span "7" at bounding box center [421, 255] width 8 height 20
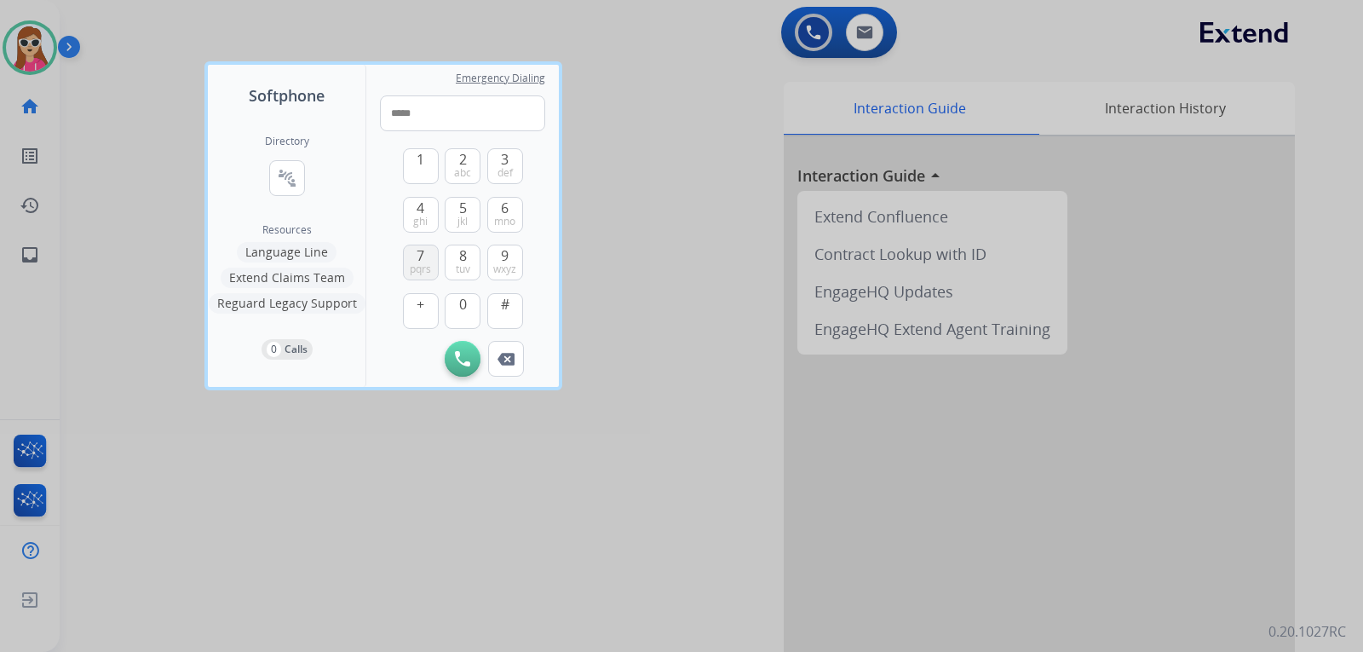
click at [427, 261] on button "7 pqrs" at bounding box center [421, 263] width 36 height 36
click at [453, 303] on button "0" at bounding box center [463, 311] width 36 height 36
click at [453, 300] on button "0" at bounding box center [463, 311] width 36 height 36
click at [493, 251] on button "9 wxyz" at bounding box center [505, 263] width 36 height 36
click at [406, 248] on button "7 pqrs" at bounding box center [421, 263] width 36 height 36
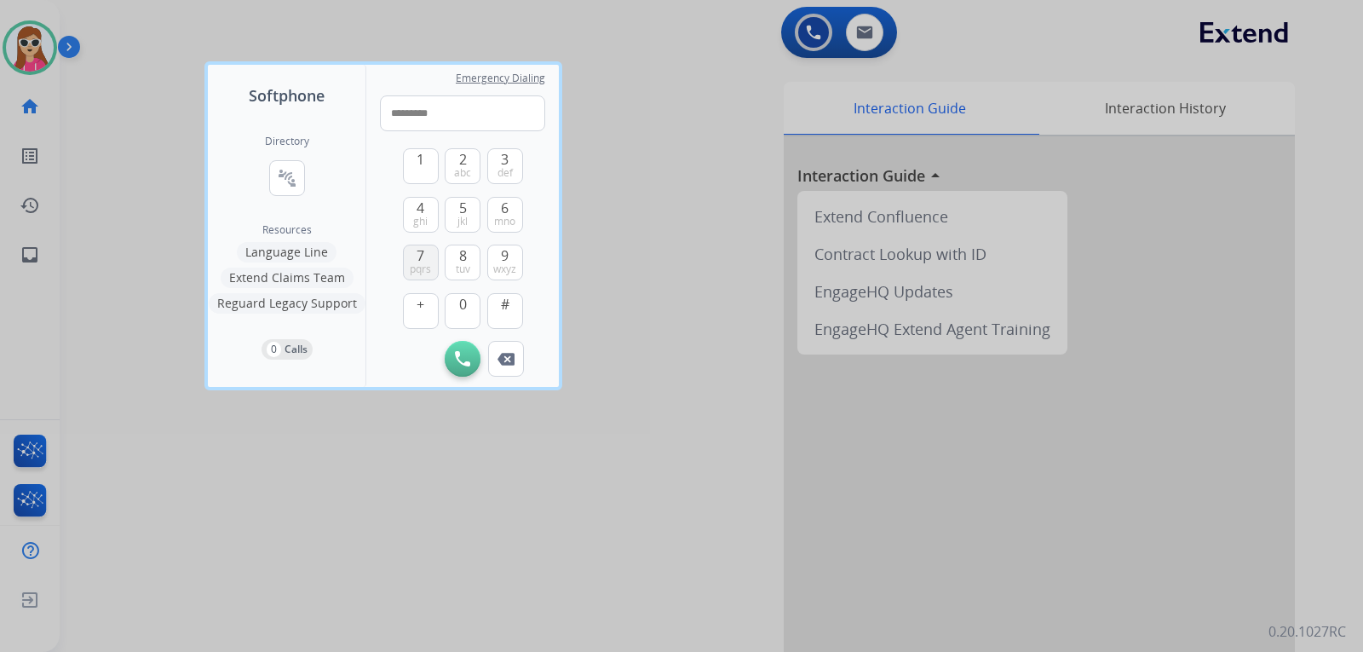
type input "**********"
click at [464, 367] on button "Initiate Call" at bounding box center [463, 359] width 36 height 36
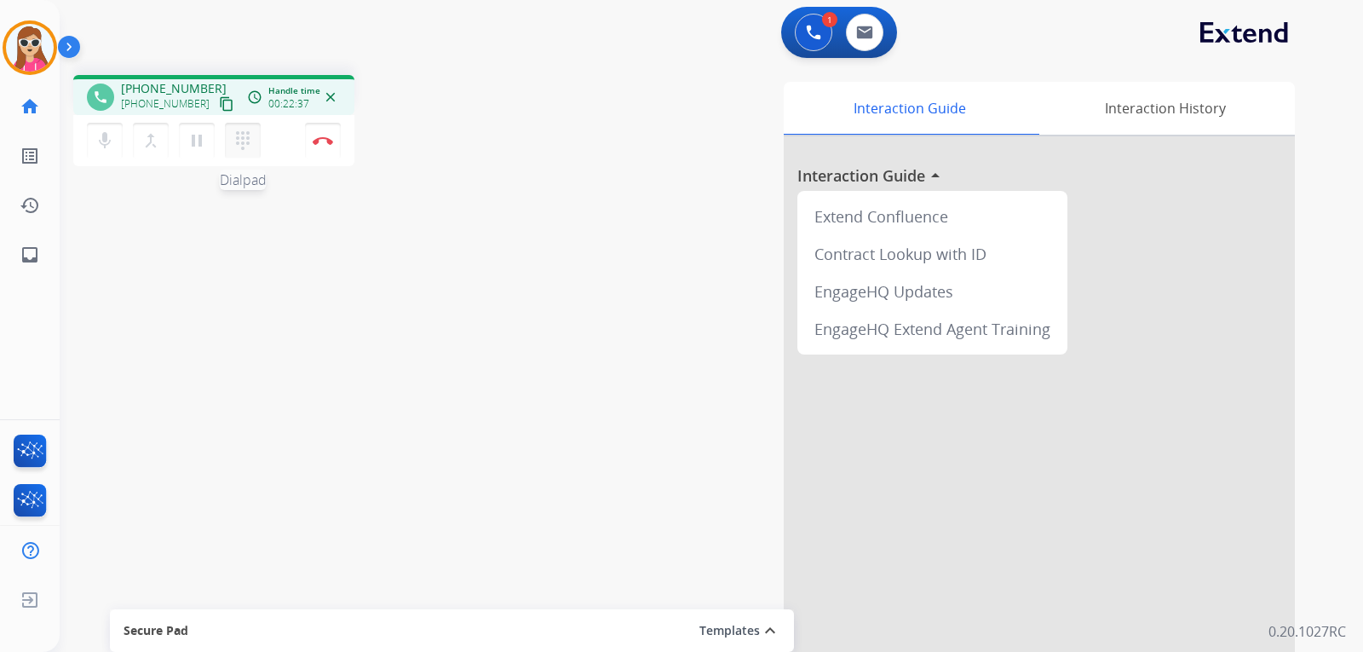
click at [245, 155] on button "dialpad Dialpad" at bounding box center [243, 141] width 36 height 36
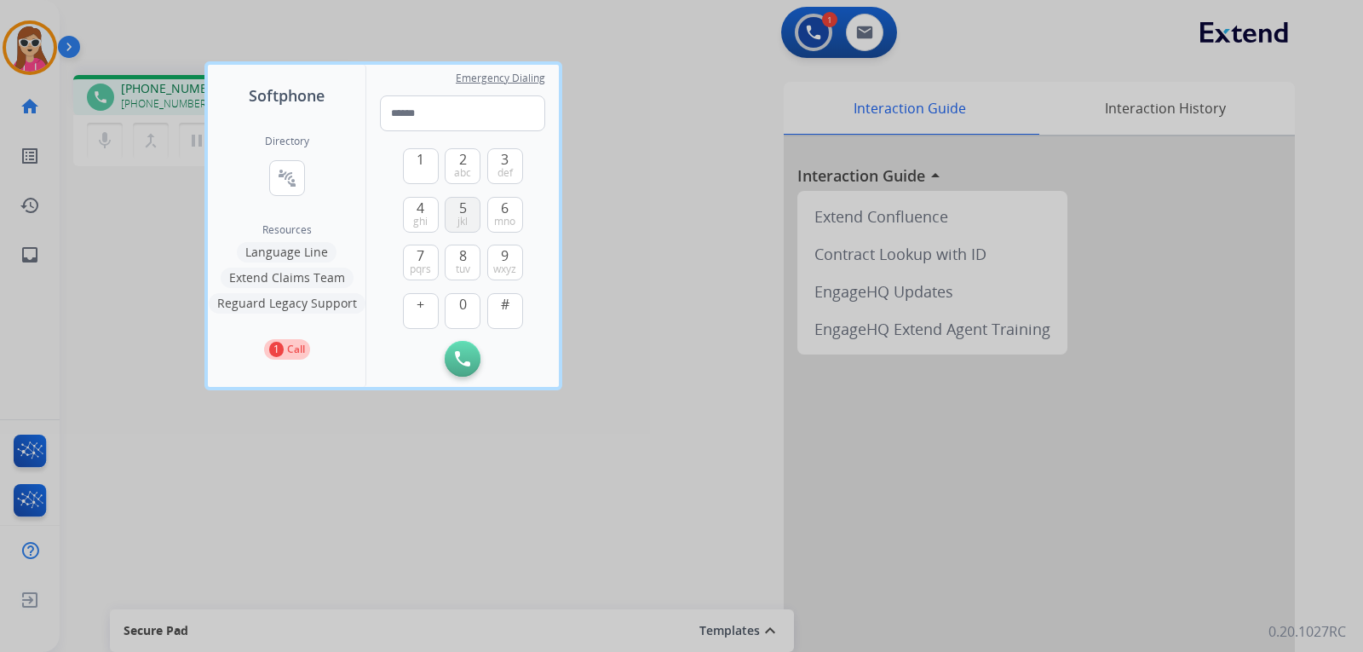
click at [473, 222] on button "5 jkl" at bounding box center [463, 215] width 36 height 36
click at [462, 203] on span "5" at bounding box center [463, 208] width 8 height 20
click at [453, 221] on button "5 jkl" at bounding box center [463, 215] width 36 height 36
type input "***"
click at [380, 444] on div at bounding box center [681, 326] width 1363 height 652
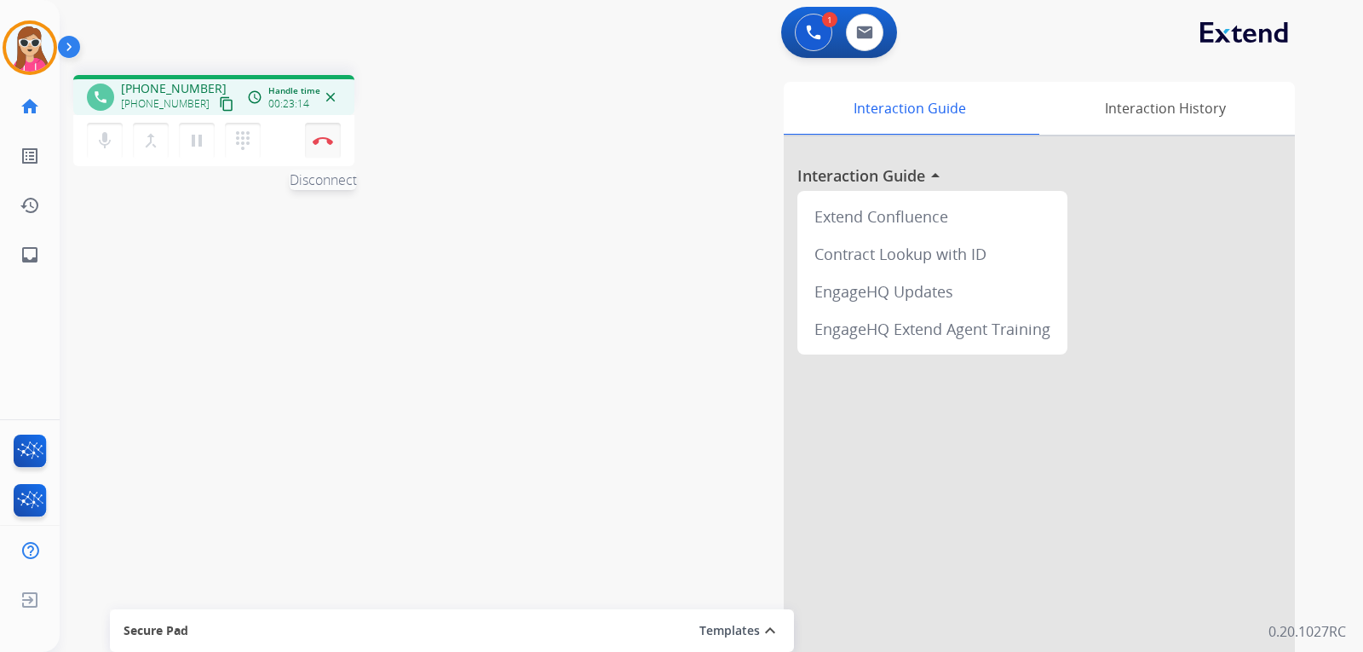
drag, startPoint x: 324, startPoint y: 146, endPoint x: 303, endPoint y: 173, distance: 34.1
click at [325, 147] on button "Disconnect" at bounding box center [323, 141] width 36 height 36
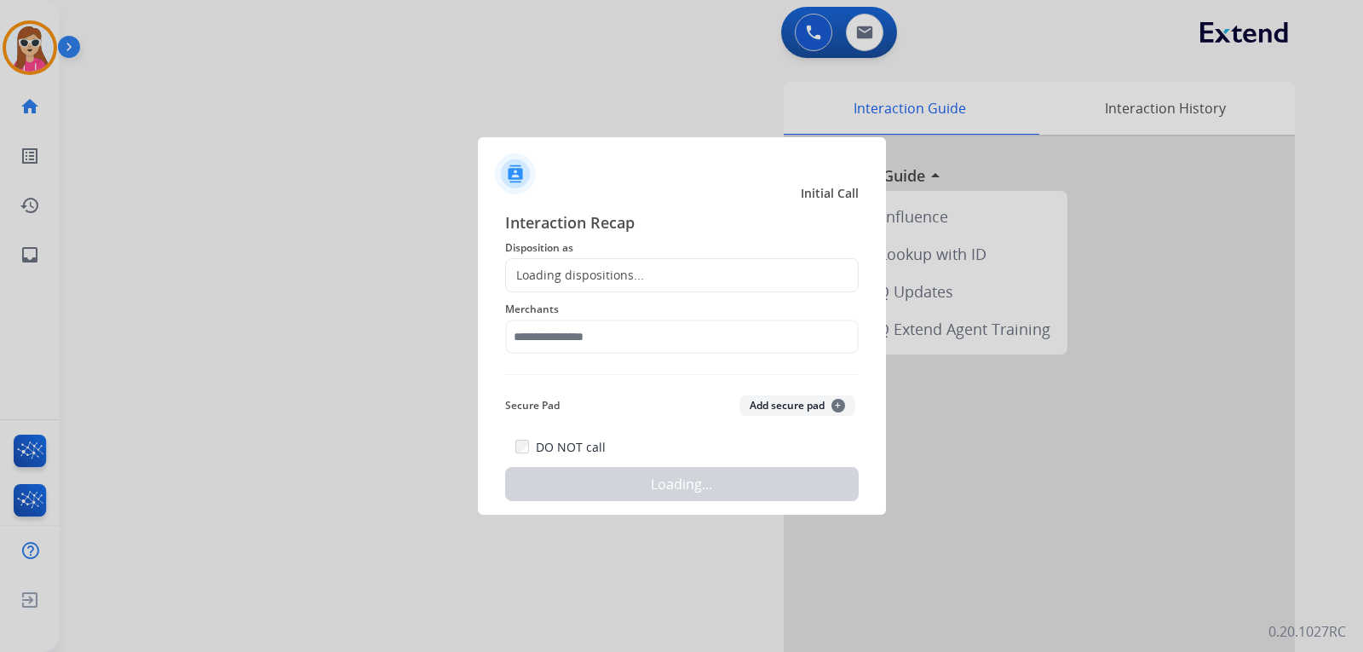
click at [567, 283] on div "Loading dispositions..." at bounding box center [575, 275] width 138 height 17
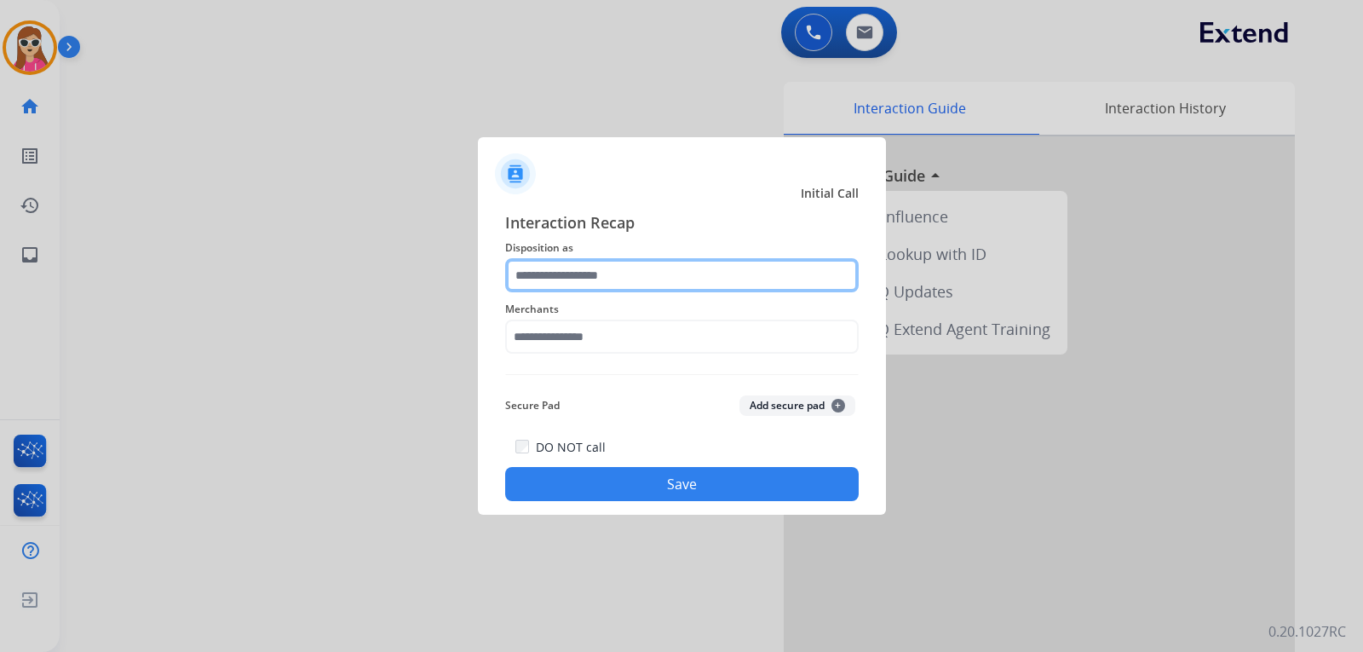
click at [609, 286] on input "text" at bounding box center [682, 275] width 354 height 34
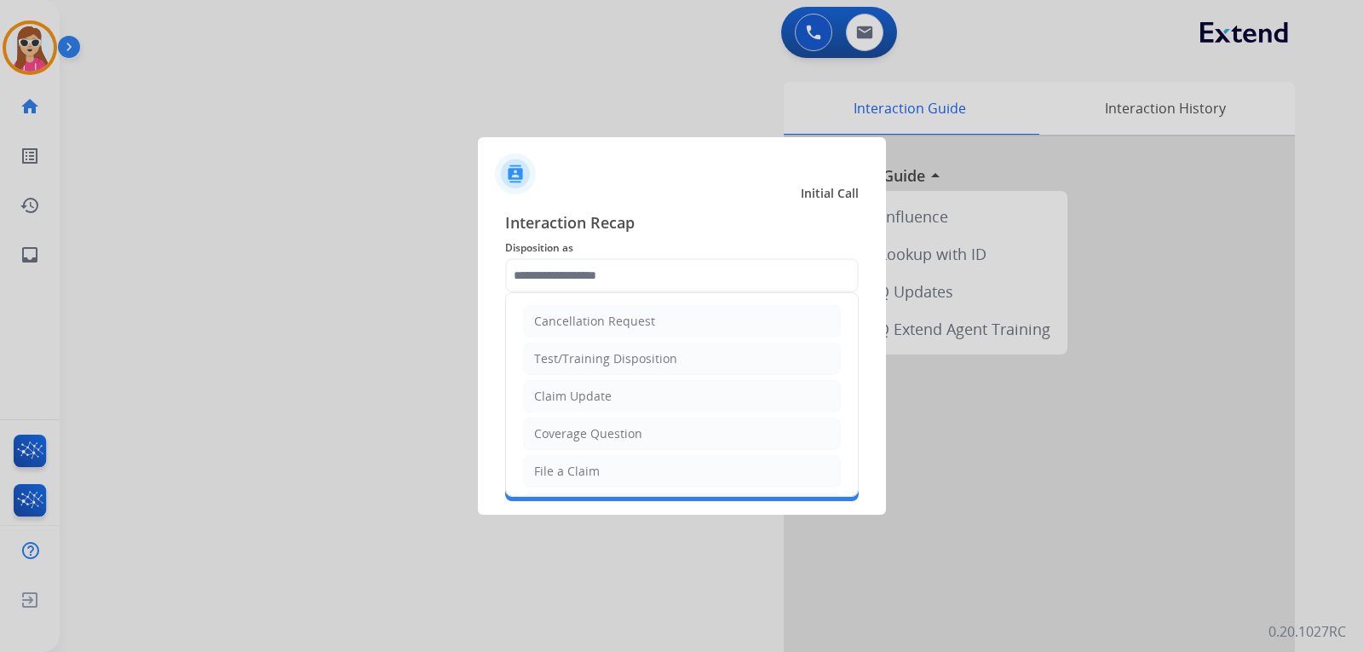
click at [619, 377] on ul "Cancellation Request Test/Training Disposition Claim Update Coverage Question F…" at bounding box center [682, 565] width 352 height 544
click at [618, 379] on ul "Cancellation Request Test/Training Disposition Claim Update Coverage Question F…" at bounding box center [682, 565] width 352 height 544
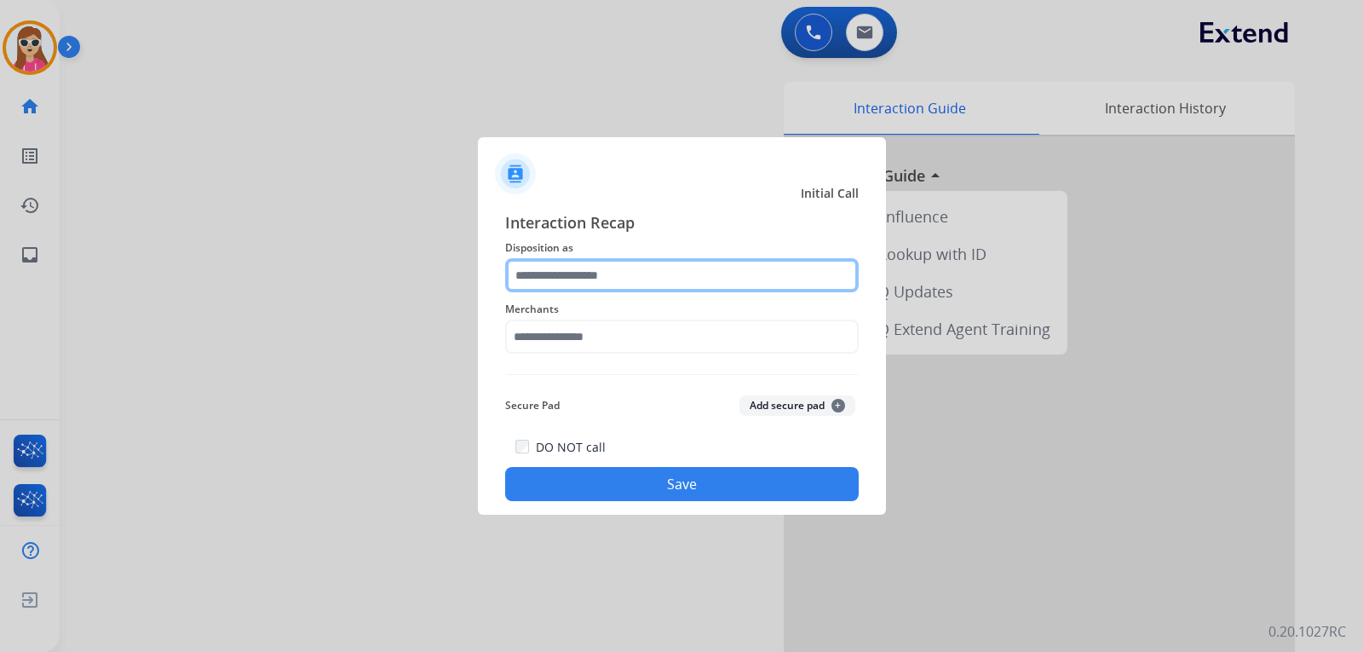
click at [631, 269] on input "text" at bounding box center [682, 275] width 354 height 34
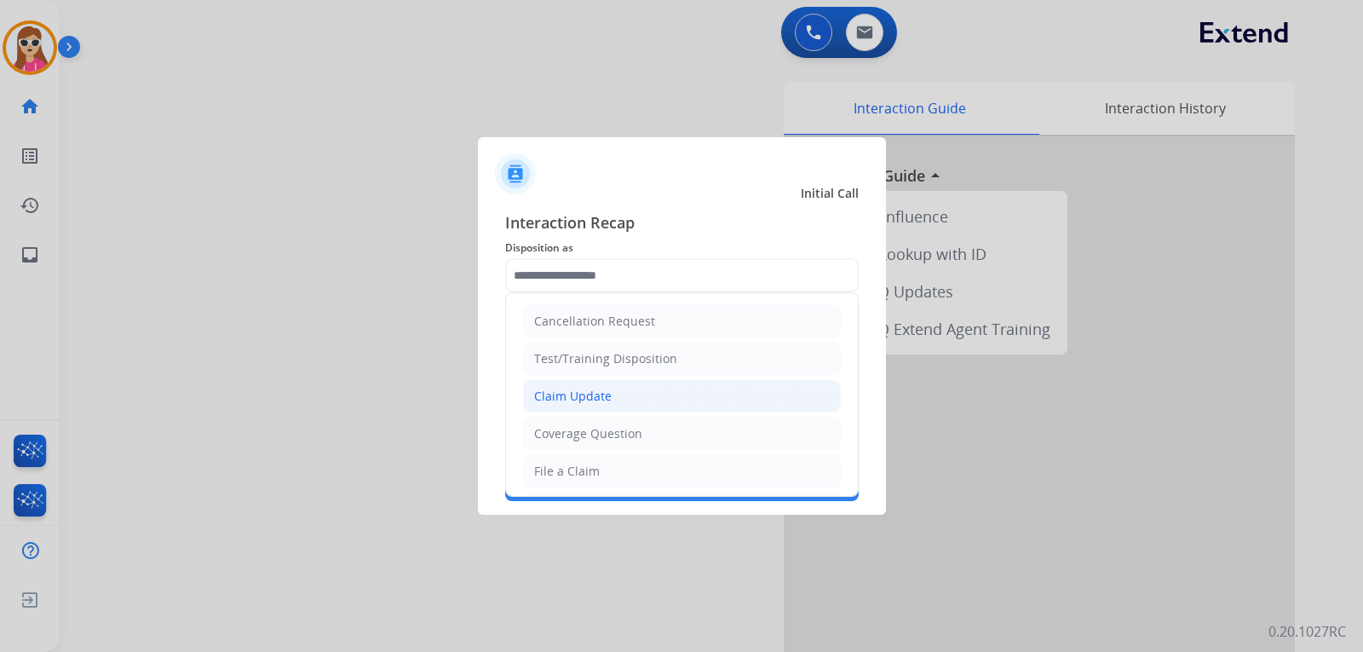
click at [616, 407] on li "Claim Update" at bounding box center [682, 396] width 318 height 32
type input "**********"
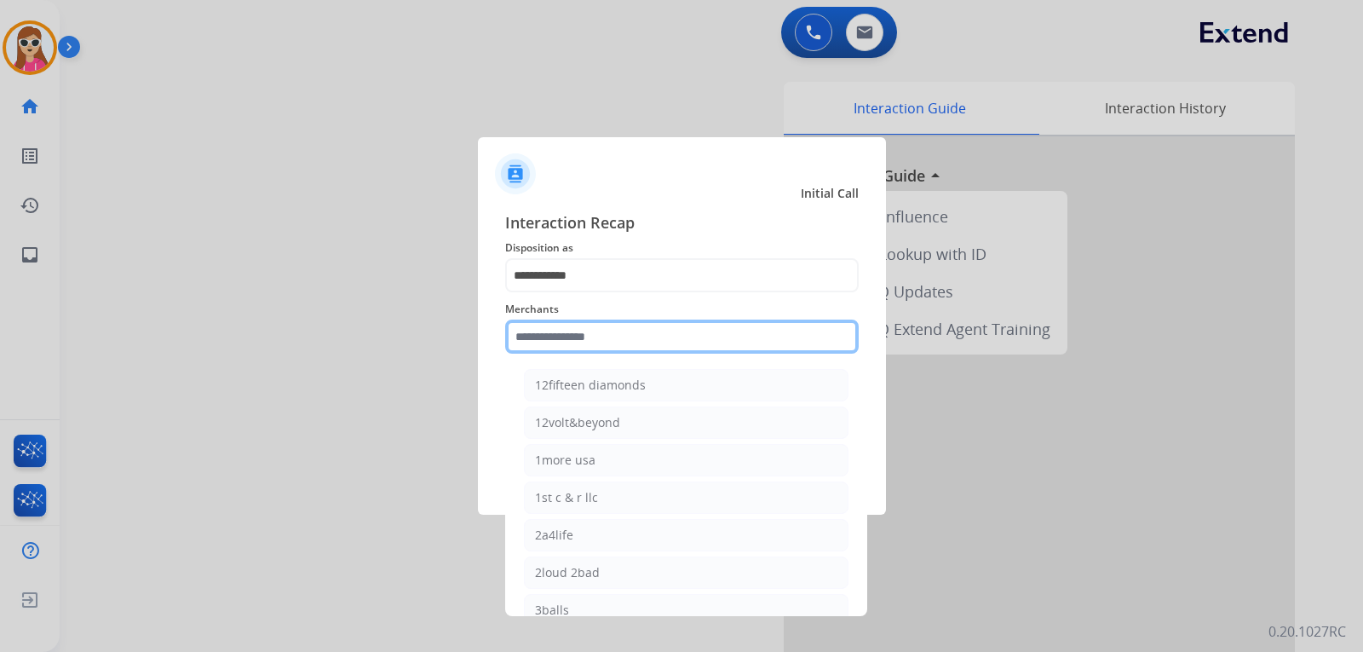
click at [631, 351] on input "text" at bounding box center [682, 337] width 354 height 34
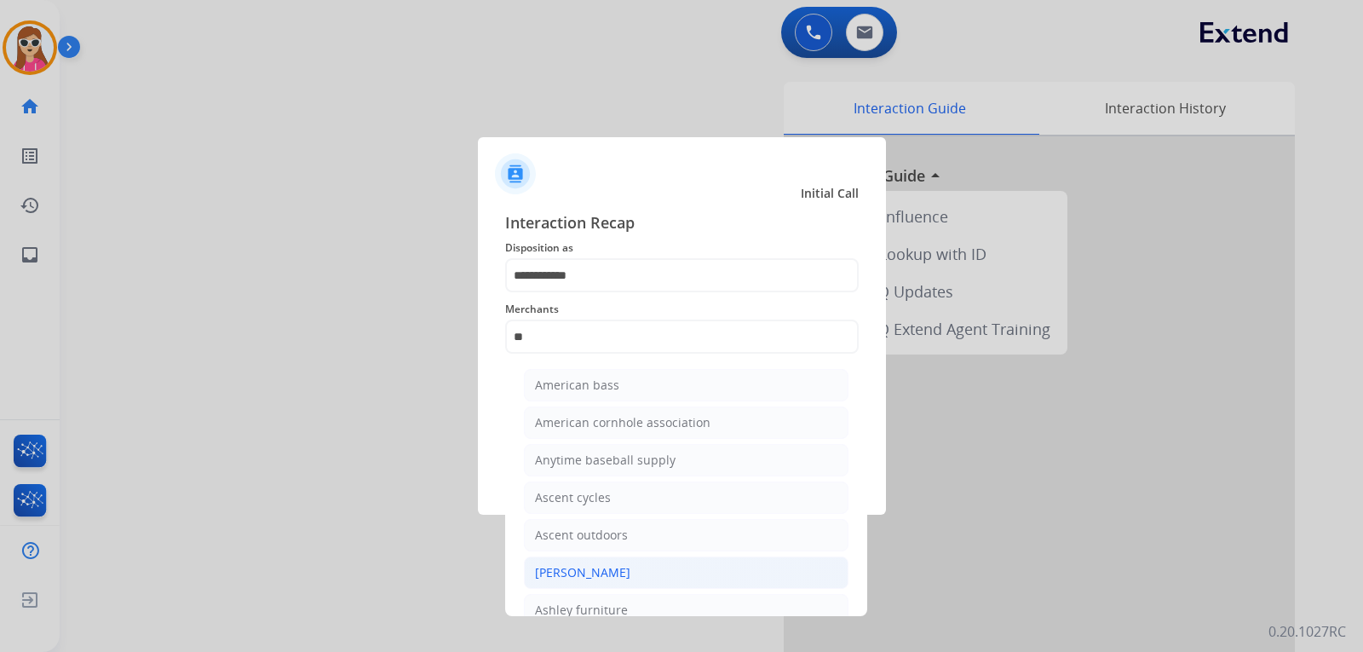
click at [611, 572] on div "[PERSON_NAME]" at bounding box center [582, 572] width 95 height 17
type input "**********"
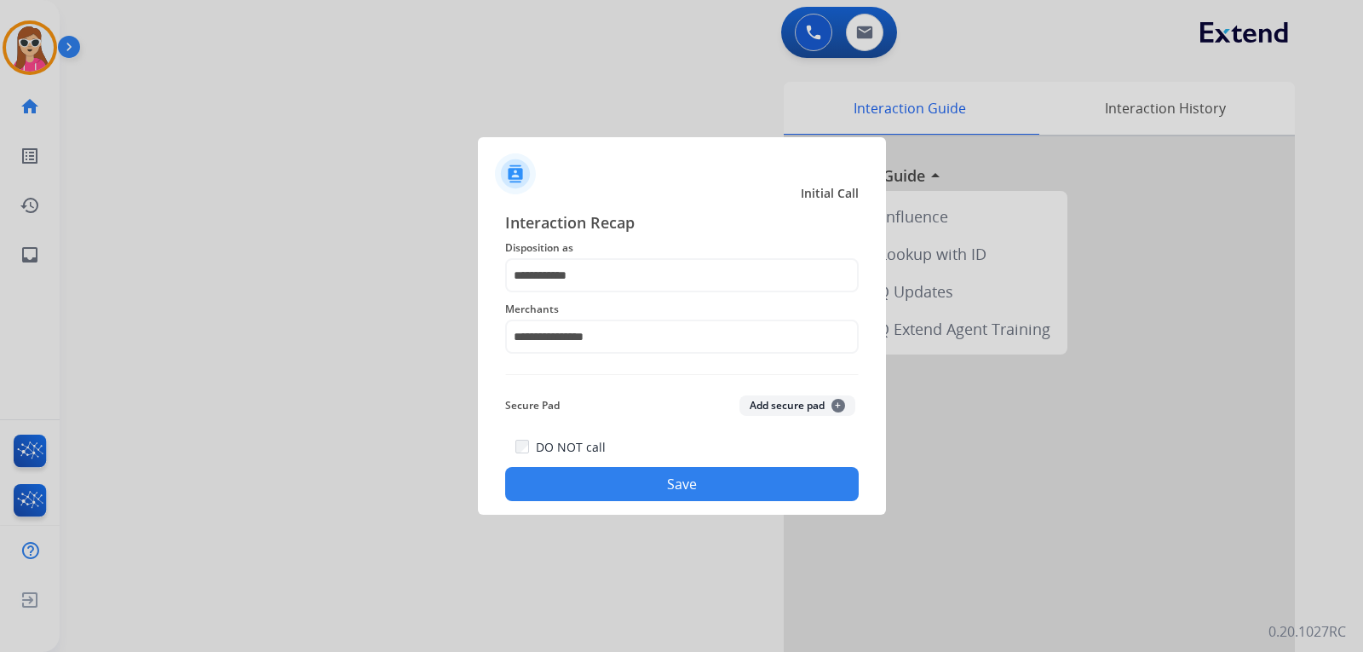
click at [635, 485] on button "Save" at bounding box center [682, 484] width 354 height 34
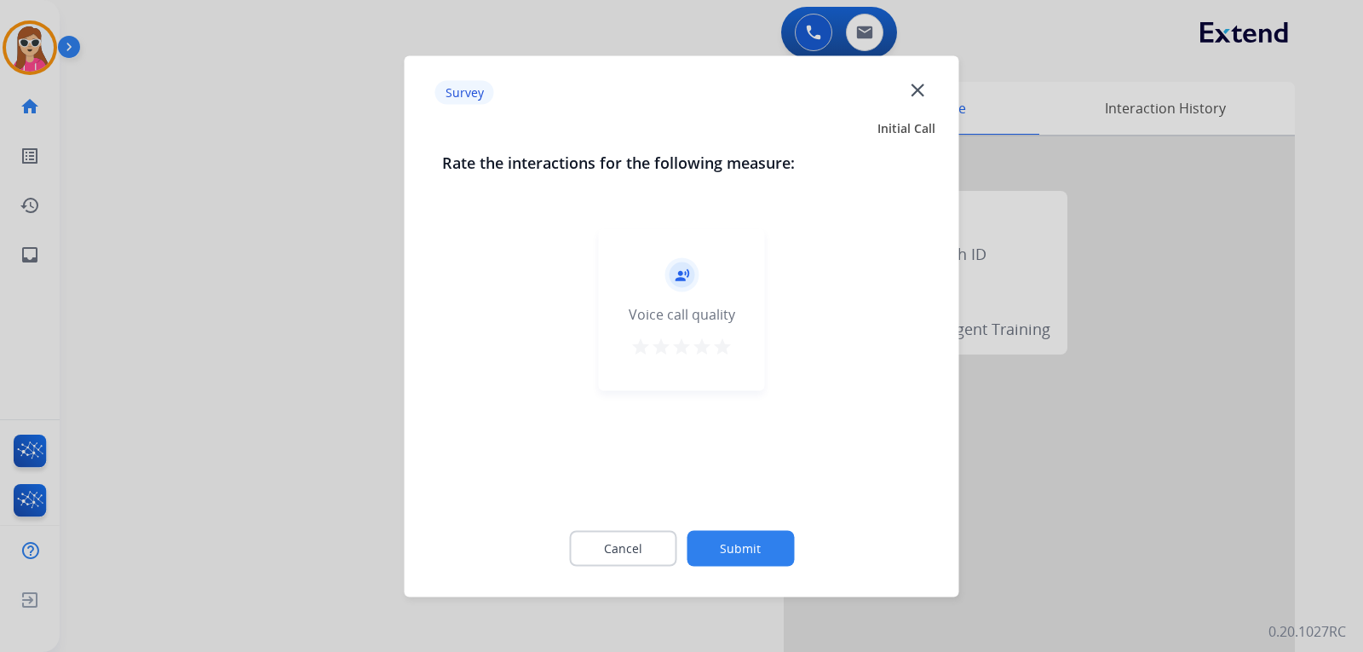
click at [734, 353] on div "record_voice_over Voice call quality star star star star star" at bounding box center [682, 309] width 166 height 162
click at [737, 343] on div "record_voice_over Voice call quality star star star star star" at bounding box center [682, 309] width 166 height 162
click at [731, 348] on mat-icon "star" at bounding box center [722, 346] width 20 height 20
click at [769, 539] on button "Submit" at bounding box center [740, 548] width 107 height 36
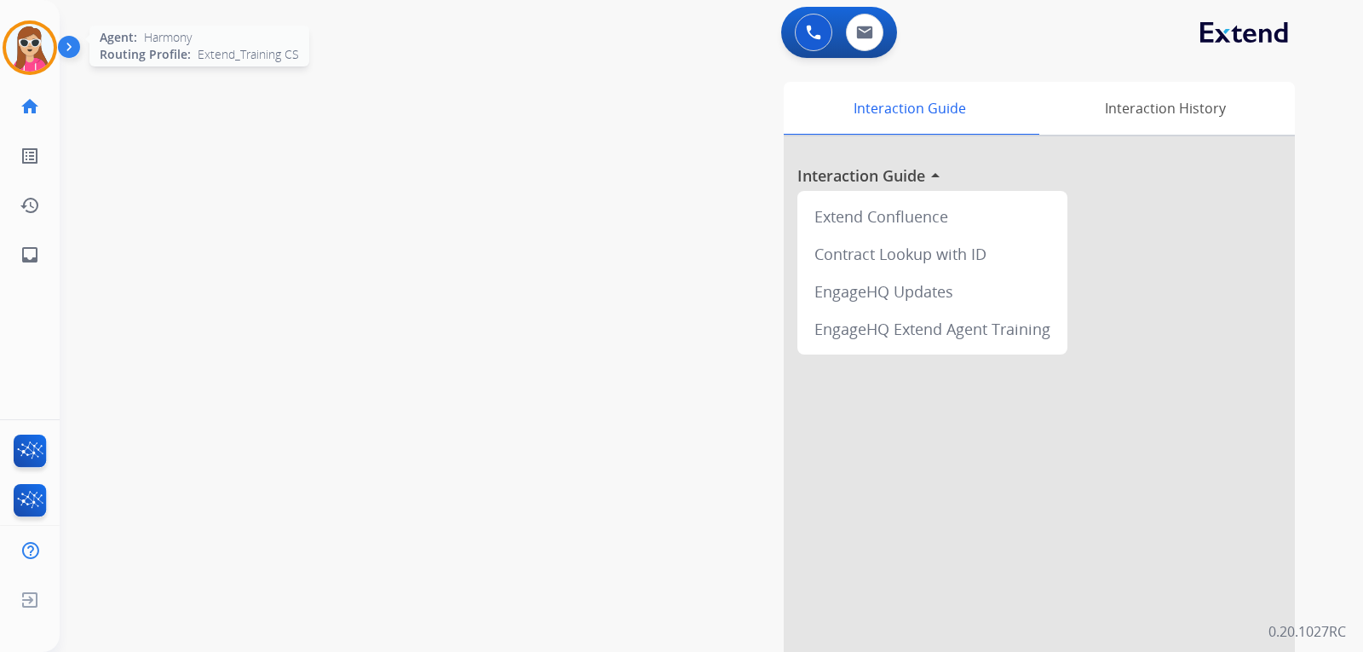
click at [34, 55] on img at bounding box center [30, 48] width 48 height 48
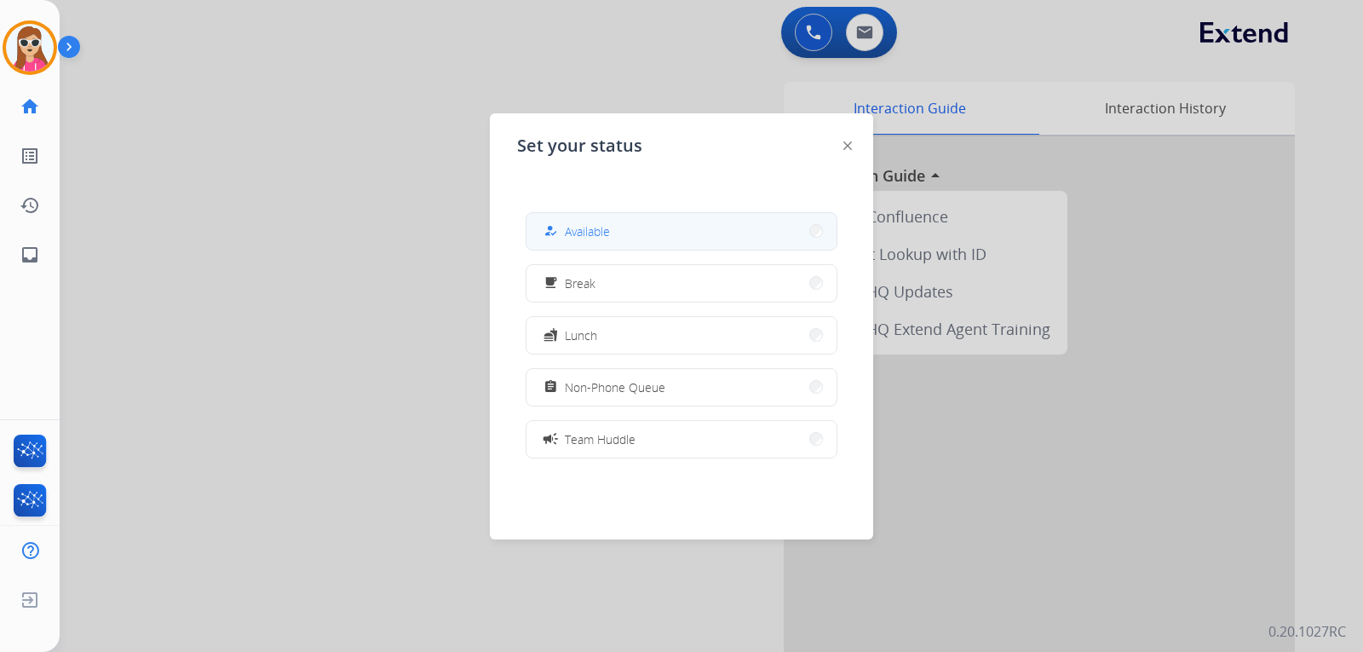
click at [739, 227] on button "how_to_reg Available" at bounding box center [682, 231] width 310 height 37
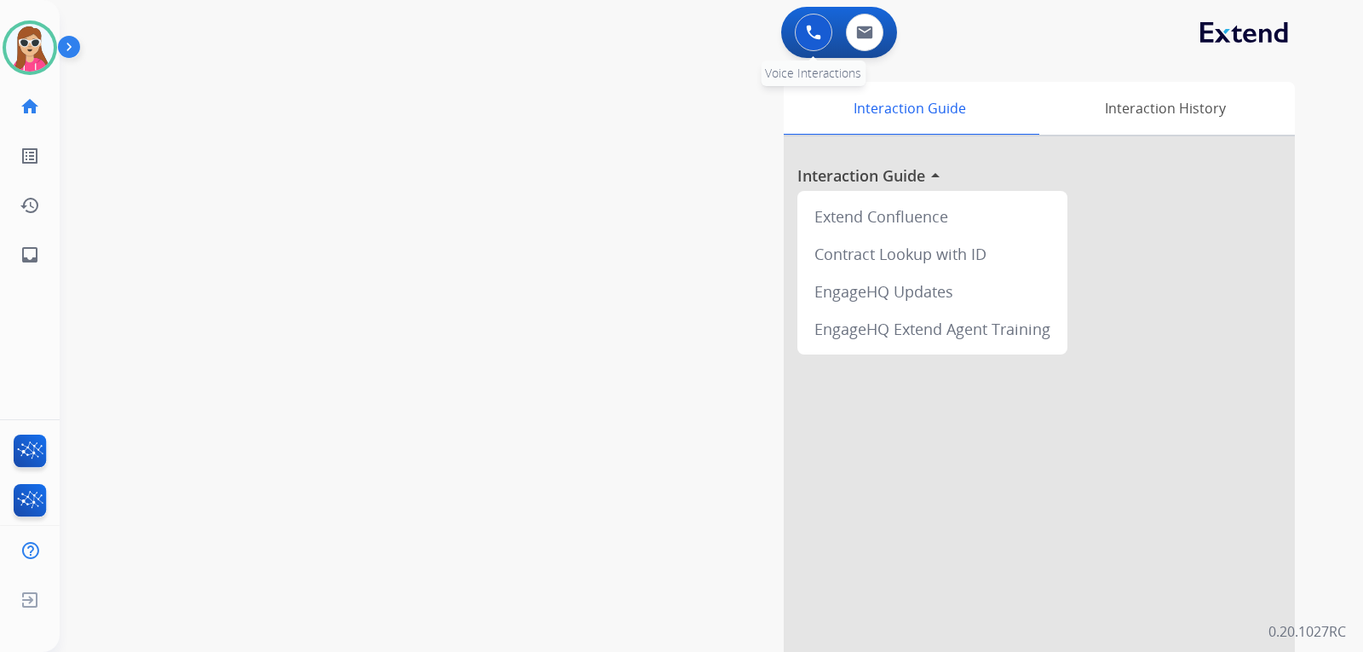
click at [809, 45] on button at bounding box center [813, 32] width 37 height 37
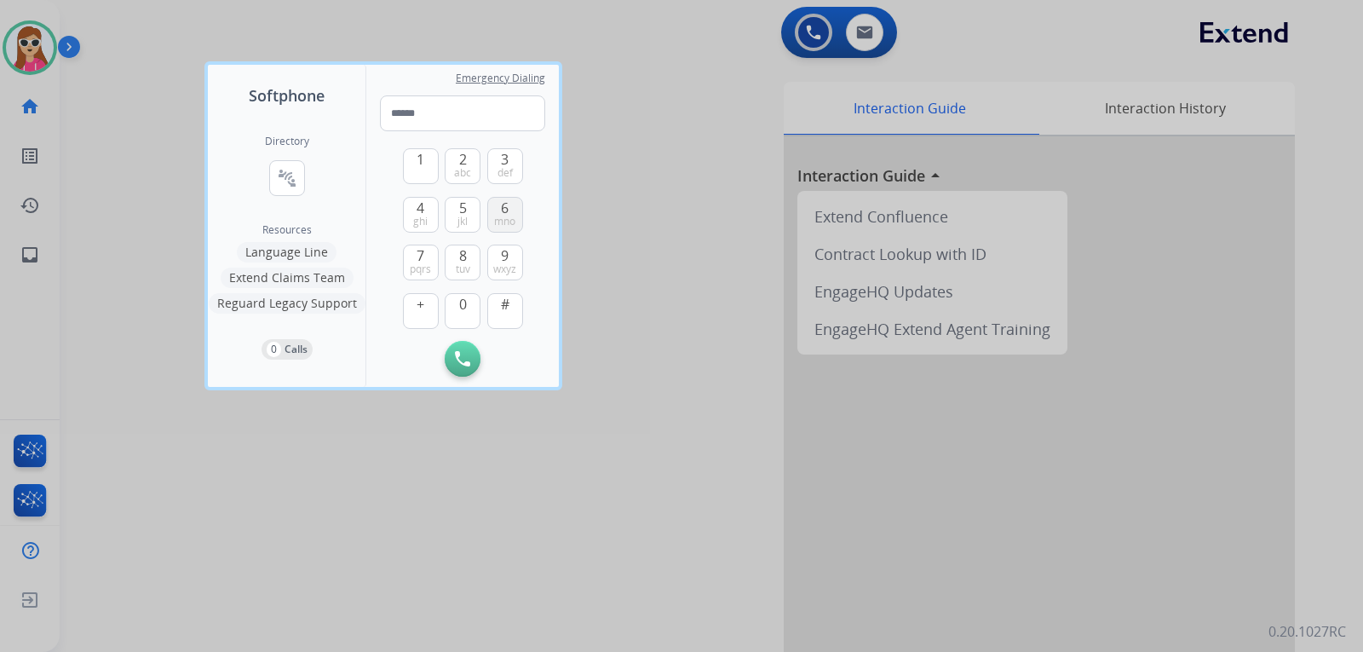
click at [503, 209] on span "6" at bounding box center [505, 208] width 8 height 20
click at [467, 155] on button "2 abc" at bounding box center [463, 166] width 36 height 36
click at [498, 170] on span "def" at bounding box center [505, 173] width 15 height 14
click at [504, 173] on span "def" at bounding box center [505, 173] width 15 height 14
click at [456, 317] on button "0" at bounding box center [463, 311] width 36 height 36
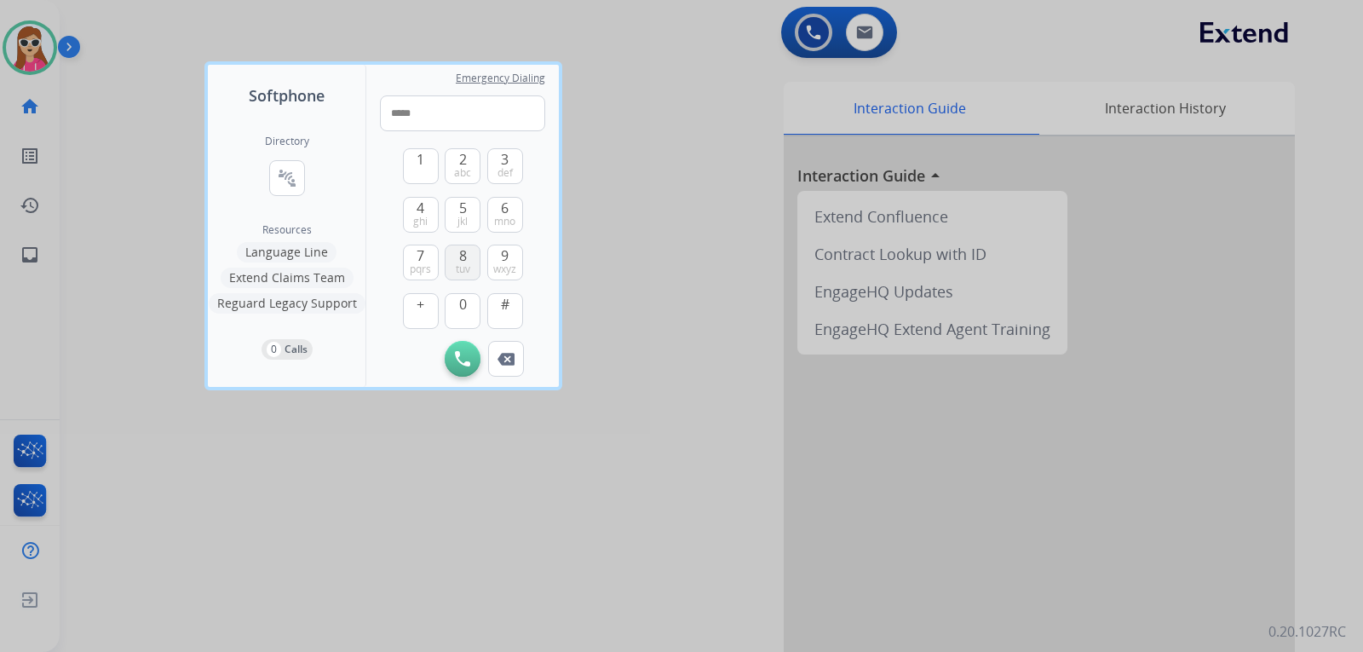
click at [471, 259] on button "8 tuv" at bounding box center [463, 263] width 36 height 36
drag, startPoint x: 470, startPoint y: 310, endPoint x: 494, endPoint y: 267, distance: 49.6
click at [470, 309] on button "0" at bounding box center [463, 311] width 36 height 36
click at [498, 250] on button "9 wxyz" at bounding box center [505, 263] width 36 height 36
click at [475, 300] on button "0" at bounding box center [463, 311] width 36 height 36
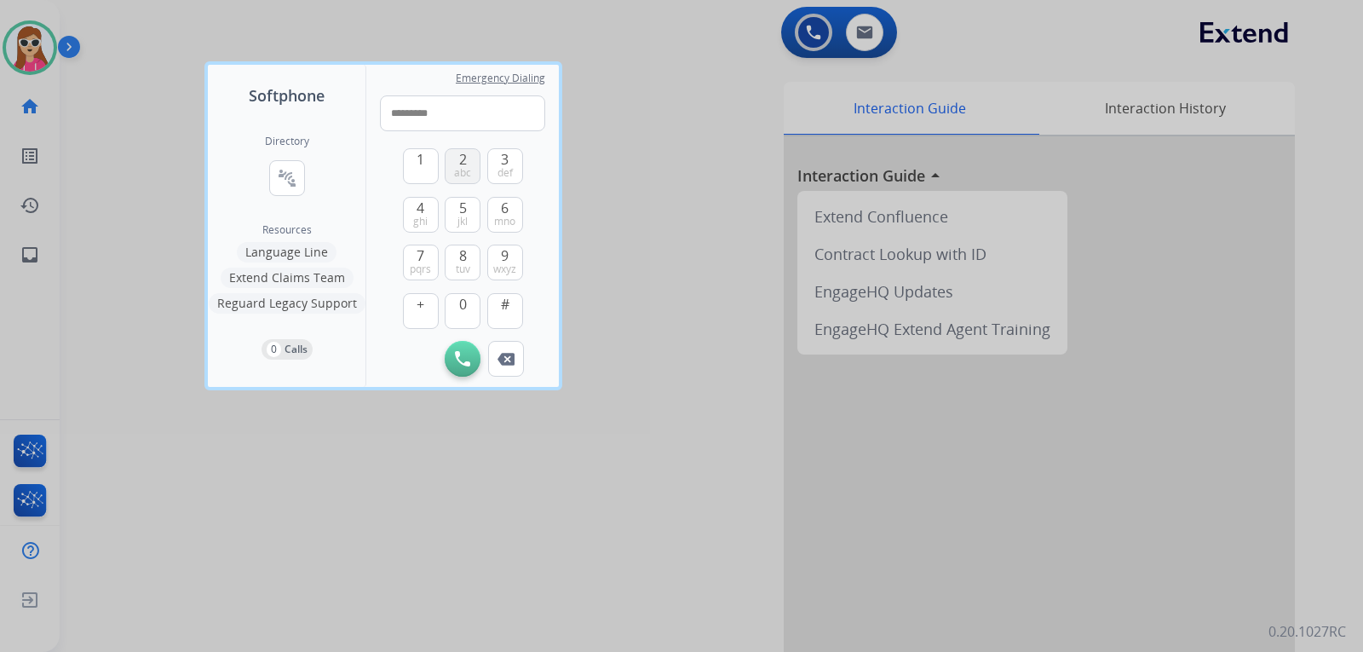
click at [461, 171] on span "abc" at bounding box center [462, 173] width 17 height 14
type input "**********"
click at [468, 351] on img at bounding box center [462, 358] width 15 height 15
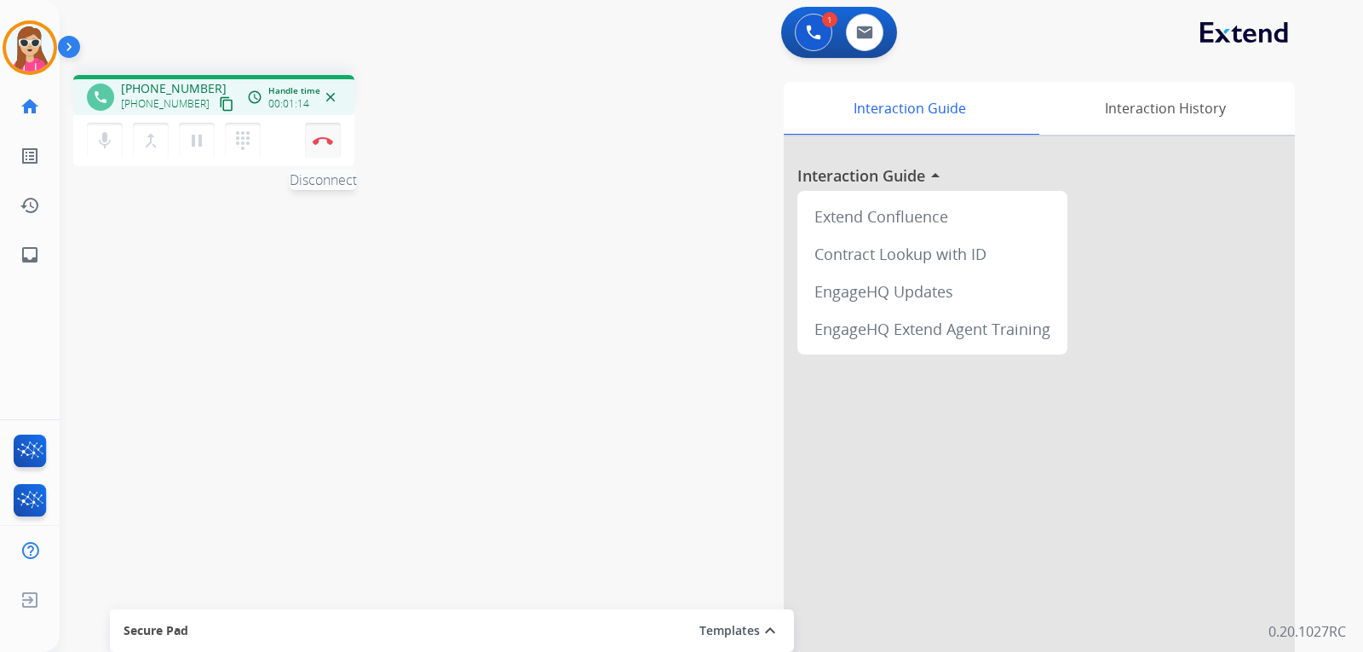
click at [324, 149] on button "Disconnect" at bounding box center [323, 141] width 36 height 36
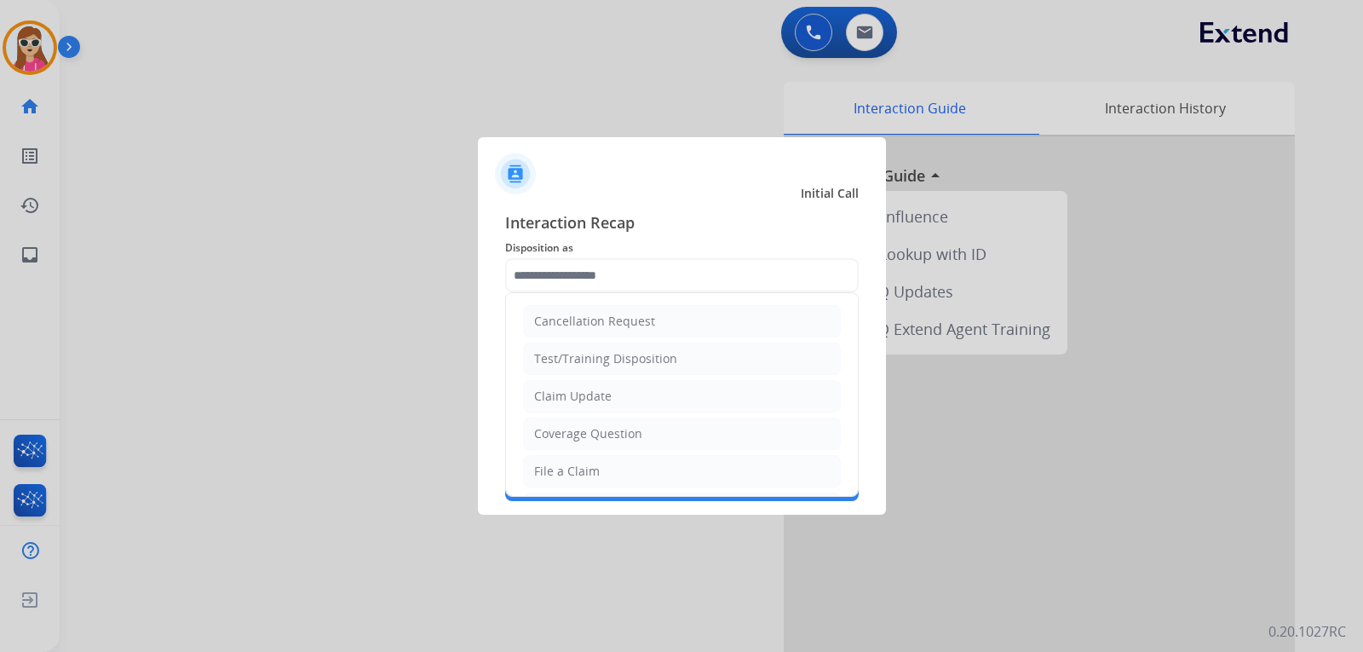
click at [734, 275] on input "text" at bounding box center [682, 275] width 354 height 34
click at [621, 398] on li "Claim Update" at bounding box center [682, 396] width 318 height 32
type input "**********"
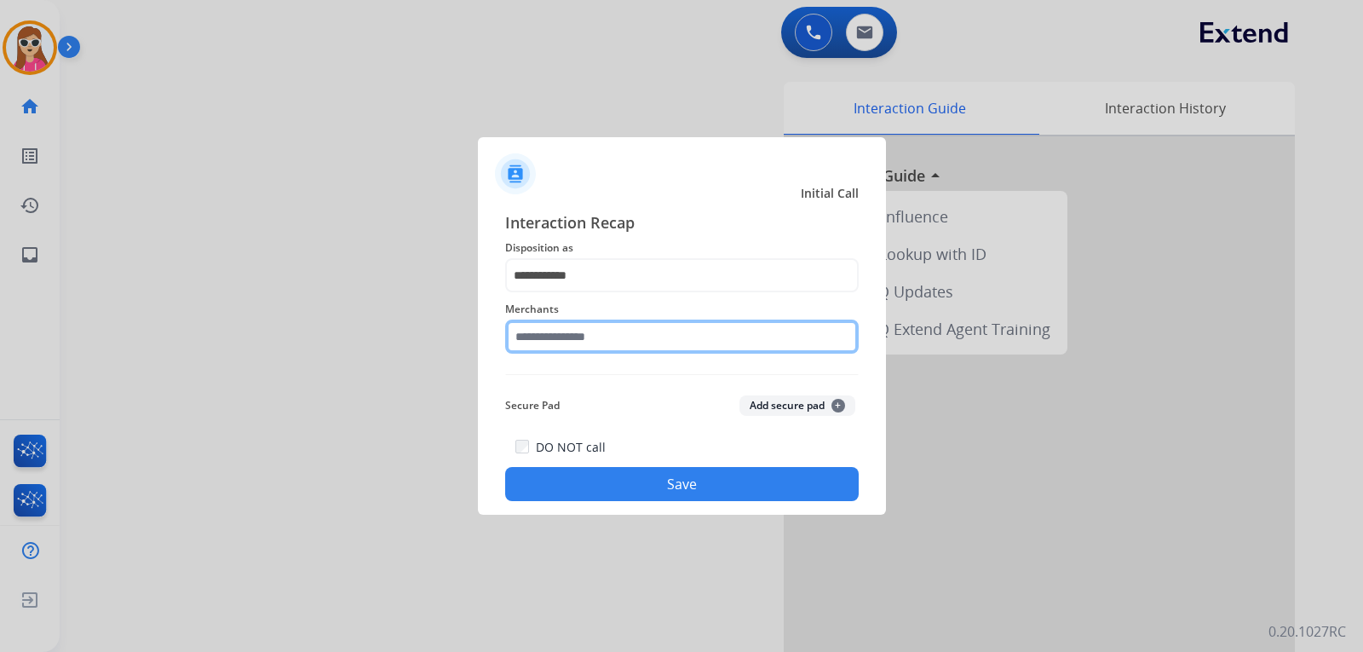
click at [642, 334] on input "text" at bounding box center [682, 337] width 354 height 34
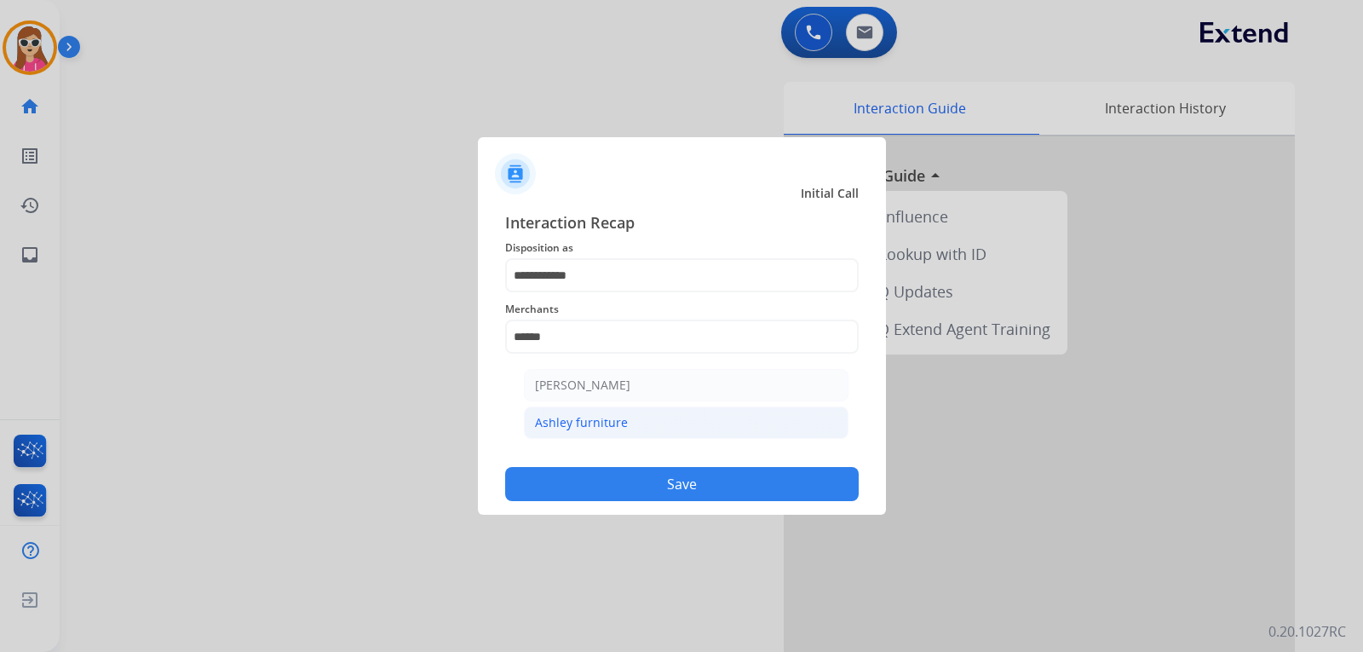
click at [545, 412] on li "Ashley furniture" at bounding box center [686, 422] width 325 height 32
type input "**********"
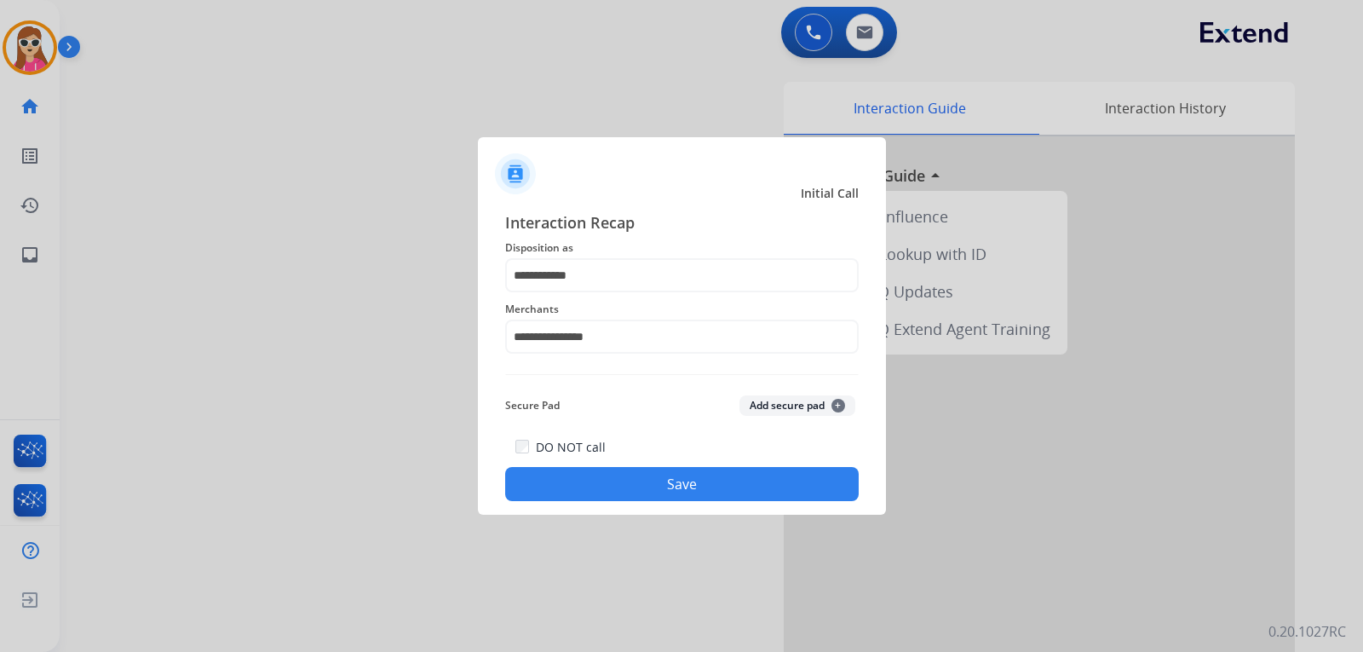
click at [599, 474] on button "Save" at bounding box center [682, 484] width 354 height 34
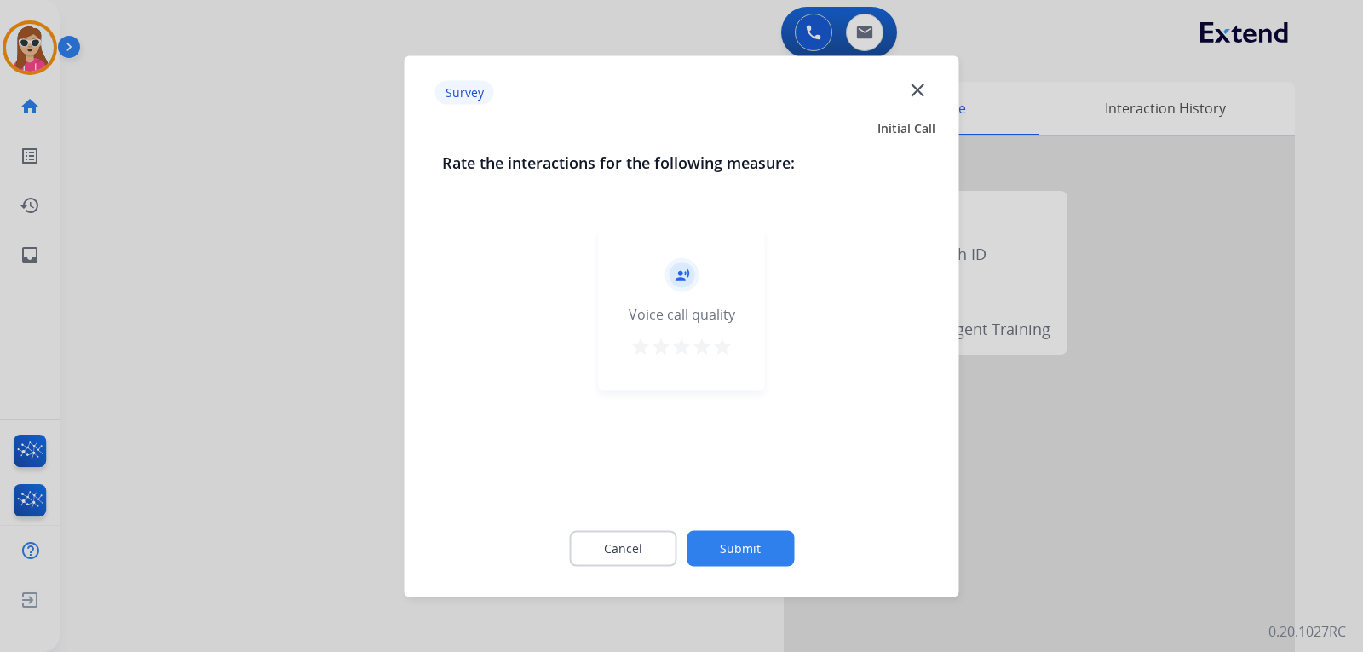
click at [737, 331] on div "record_voice_over Voice call quality star star star star star" at bounding box center [682, 309] width 166 height 162
click at [725, 347] on mat-icon "star" at bounding box center [722, 346] width 20 height 20
click at [763, 527] on div "Cancel Submit" at bounding box center [682, 548] width 480 height 77
click at [769, 549] on button "Submit" at bounding box center [740, 548] width 107 height 36
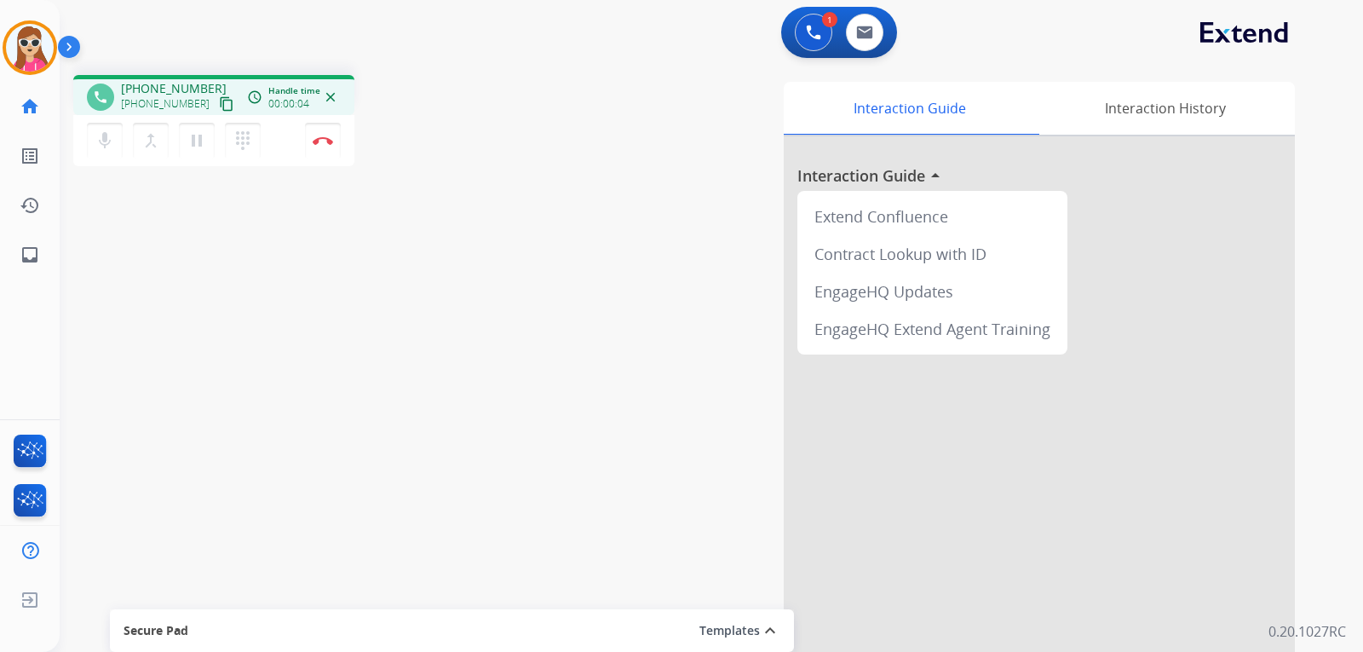
click at [219, 107] on mat-icon "content_copy" at bounding box center [226, 103] width 15 height 15
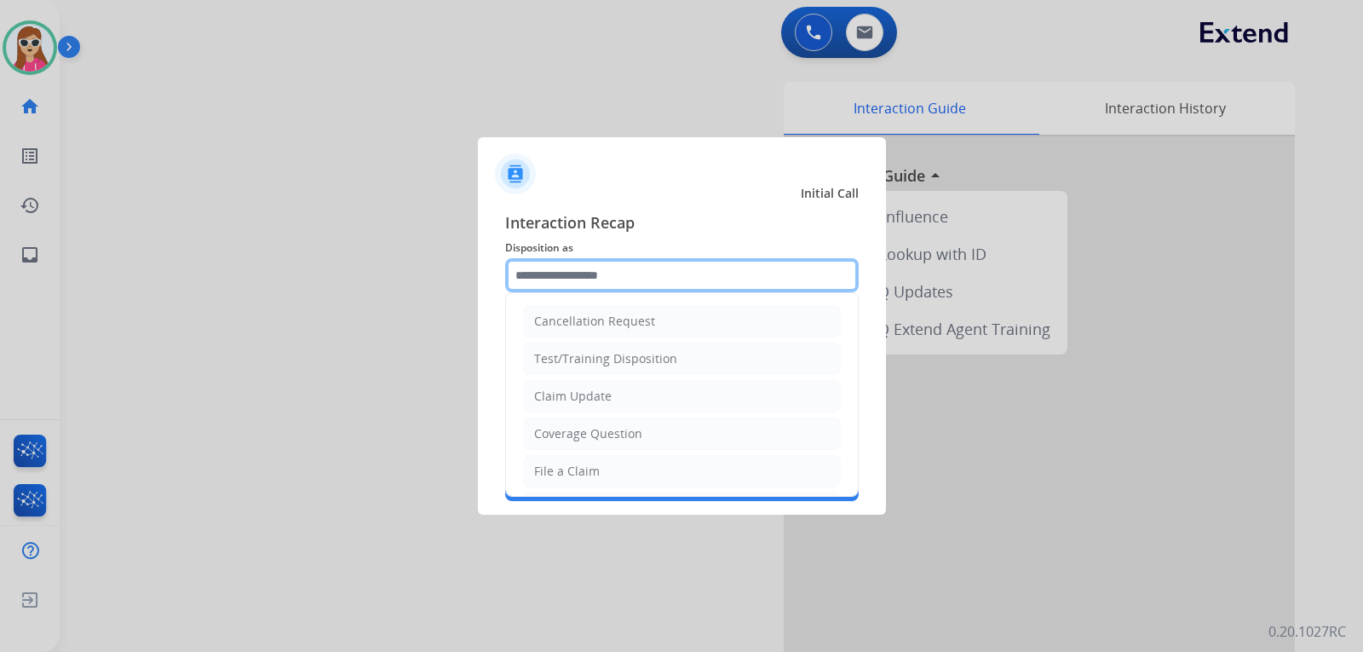
click at [706, 269] on input "text" at bounding box center [682, 275] width 354 height 34
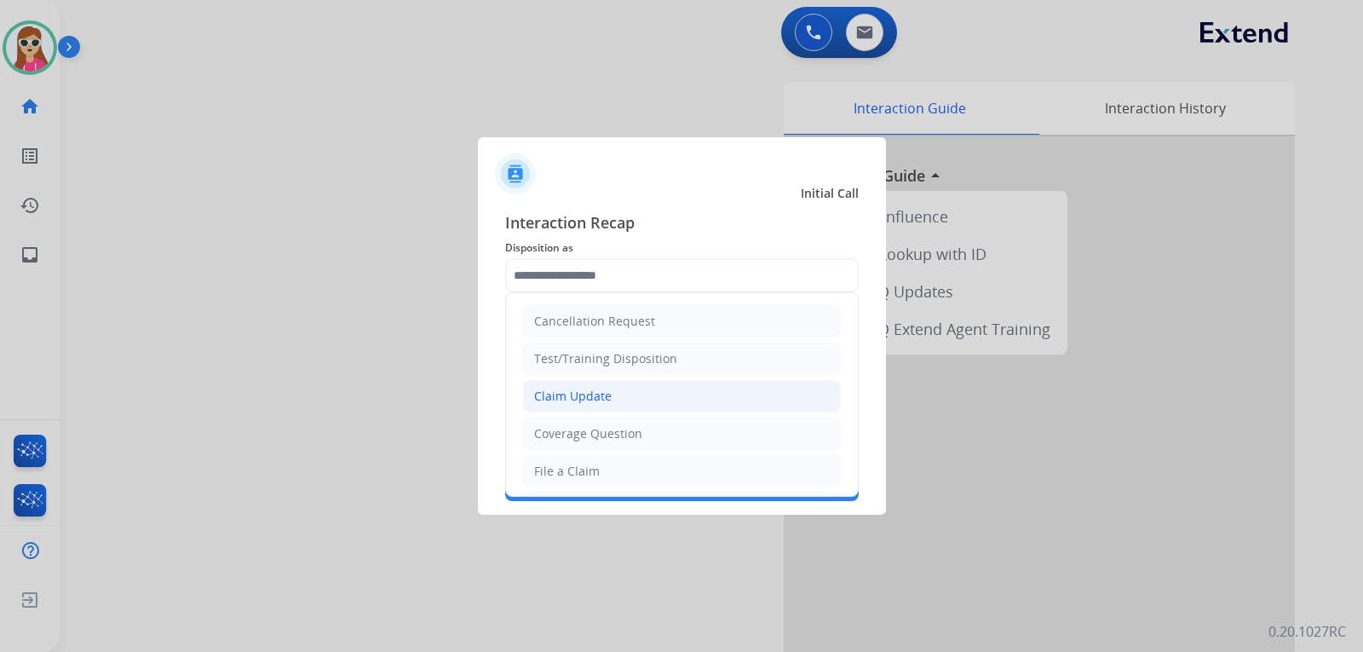
click at [672, 400] on li "Claim Update" at bounding box center [682, 396] width 318 height 32
type input "**********"
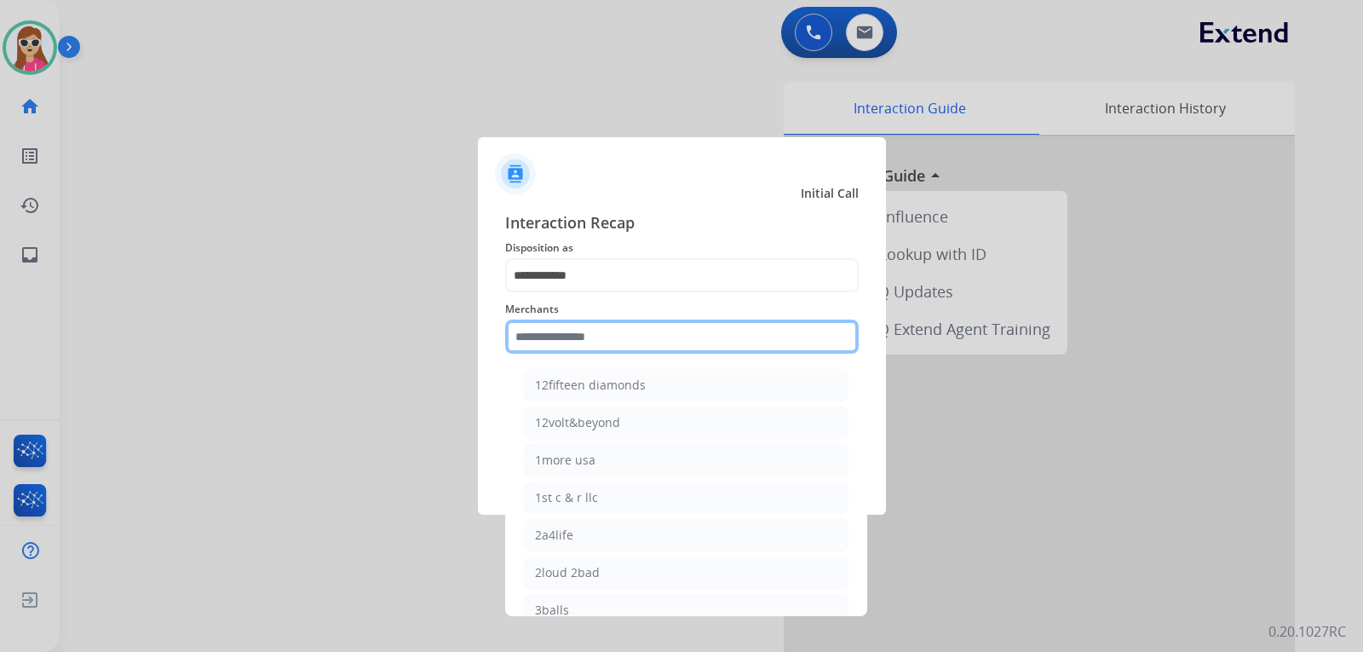
click at [690, 338] on input "text" at bounding box center [682, 337] width 354 height 34
type input "*"
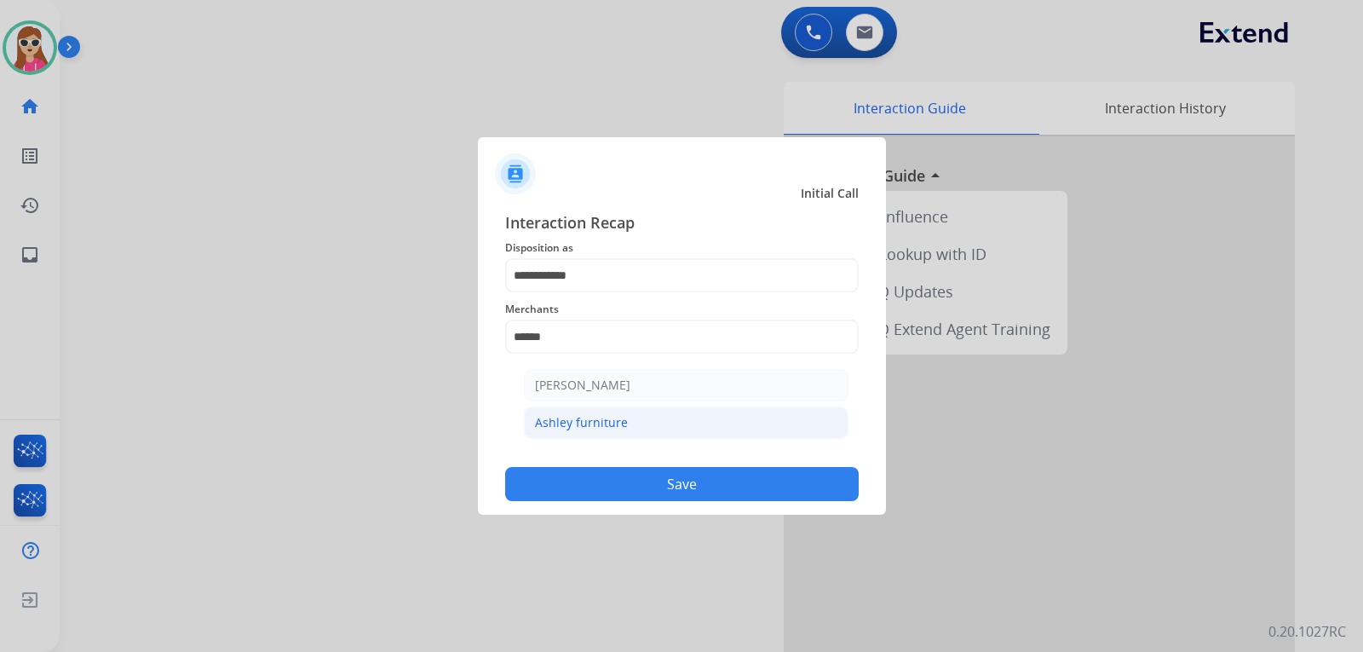
click at [677, 419] on li "Ashley furniture" at bounding box center [686, 422] width 325 height 32
type input "**********"
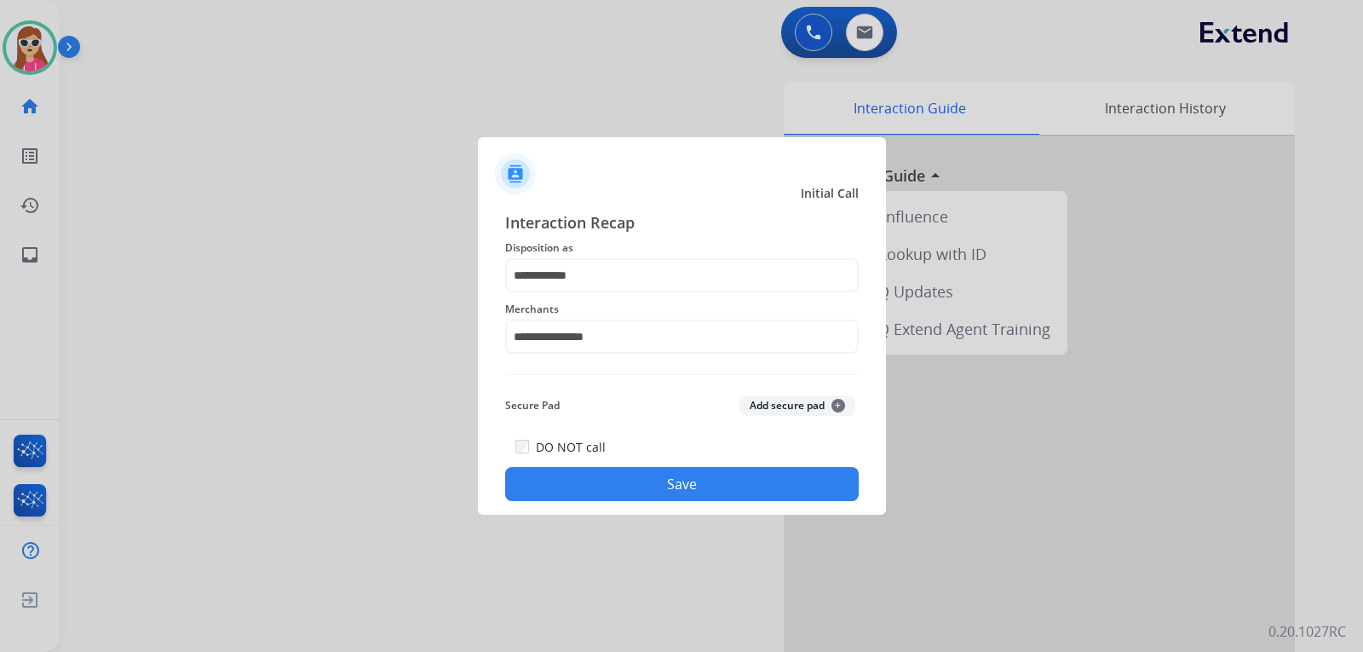
click at [669, 491] on button "Save" at bounding box center [682, 484] width 354 height 34
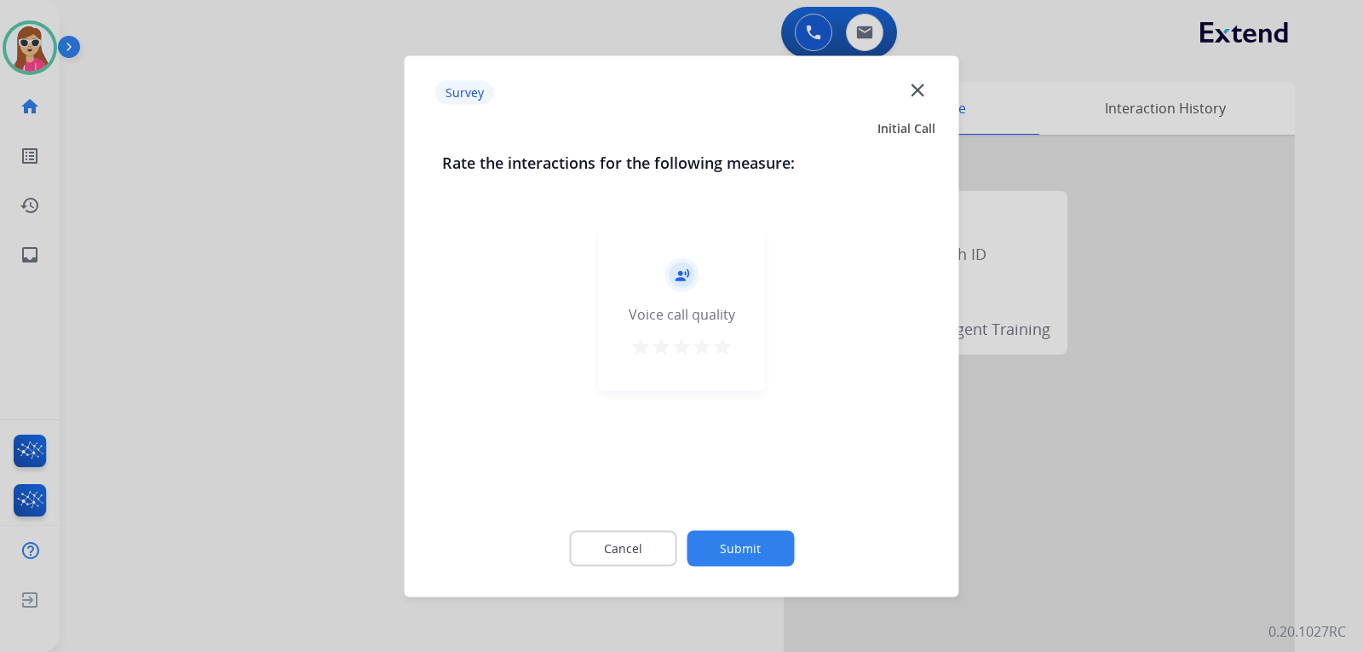
click at [711, 358] on button "star" at bounding box center [702, 349] width 20 height 26
click at [730, 357] on button "star" at bounding box center [722, 349] width 20 height 26
click at [725, 547] on button "Submit" at bounding box center [740, 548] width 107 height 36
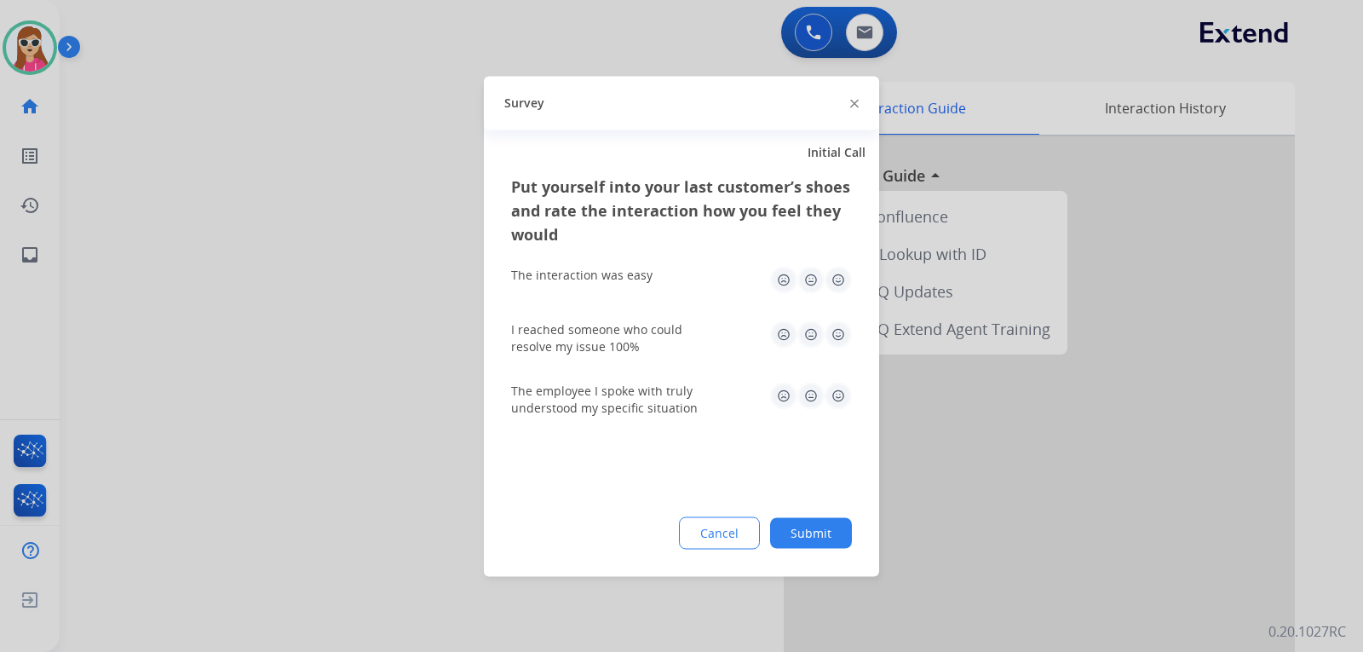
click at [837, 281] on img at bounding box center [838, 279] width 27 height 27
click at [834, 332] on img at bounding box center [838, 333] width 27 height 27
click at [839, 397] on img at bounding box center [838, 395] width 27 height 27
drag, startPoint x: 813, startPoint y: 540, endPoint x: 802, endPoint y: 539, distance: 11.1
click at [812, 539] on button "Submit" at bounding box center [811, 532] width 82 height 31
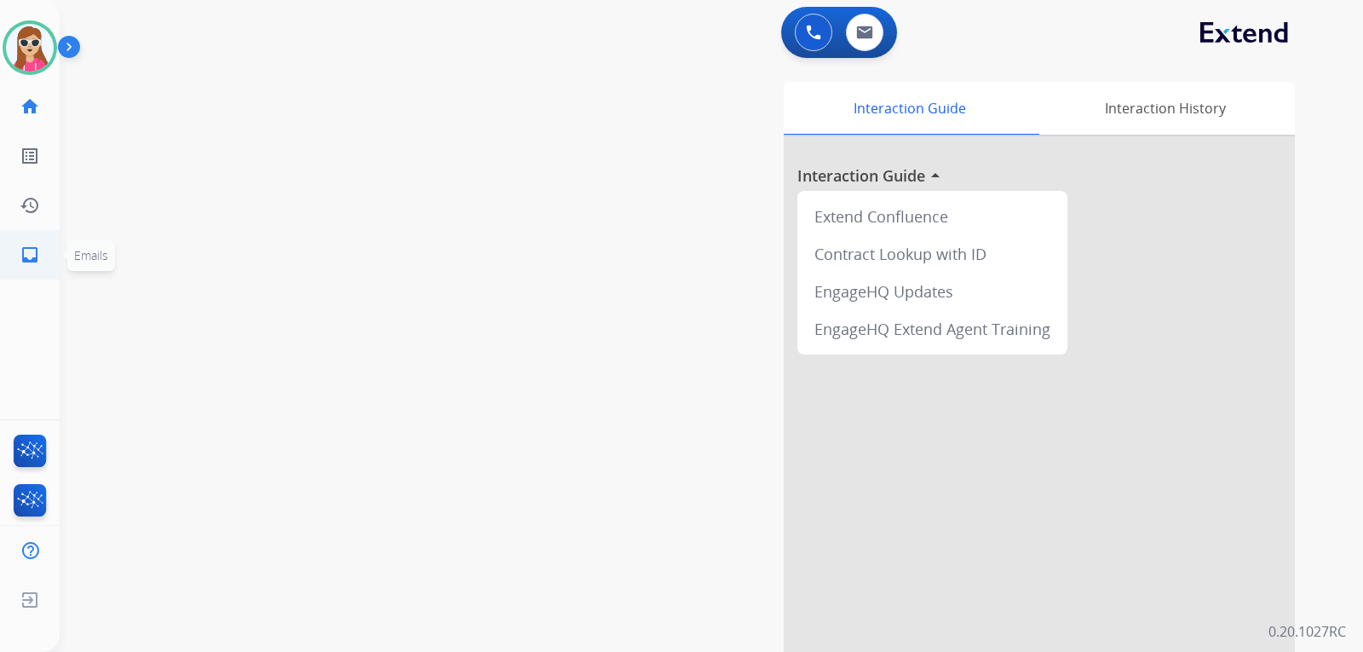
click at [44, 278] on li "inbox Emails Emails" at bounding box center [30, 255] width 48 height 48
click at [42, 259] on link "inbox Emails" at bounding box center [30, 255] width 48 height 48
select select "**********"
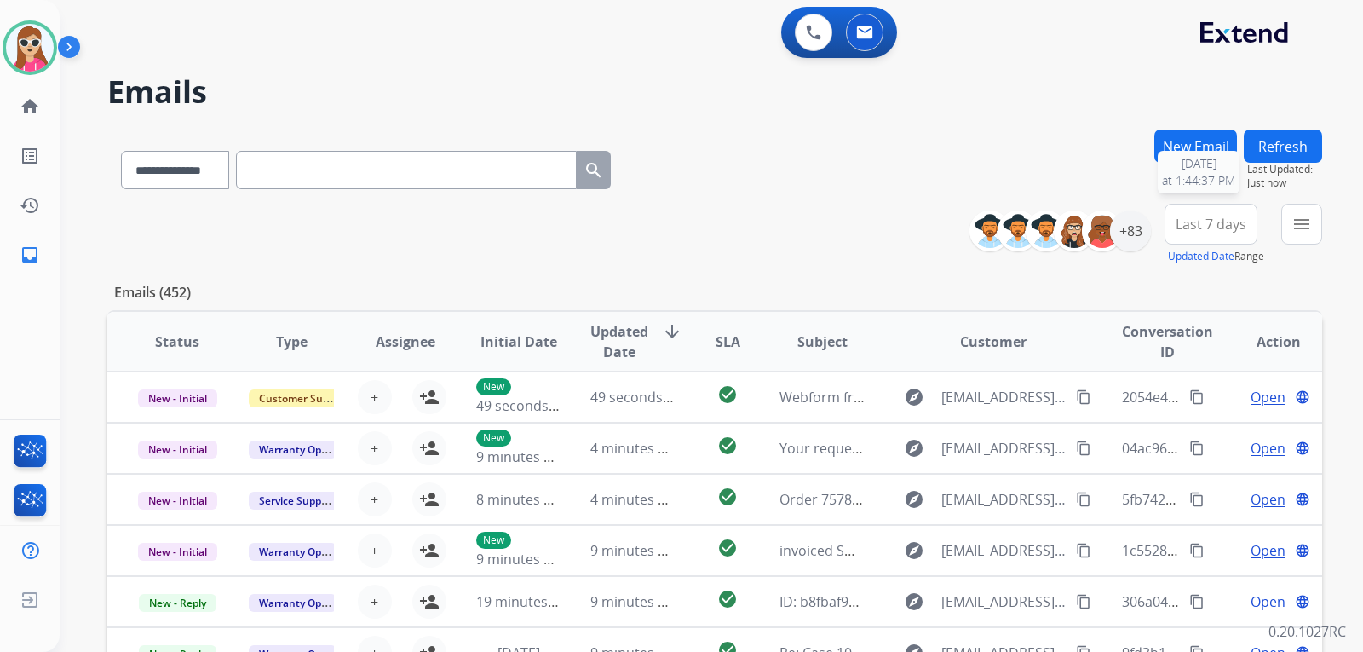
drag, startPoint x: 1275, startPoint y: 191, endPoint x: 1287, endPoint y: 191, distance: 11.9
click at [1277, 191] on div "New Email Refresh Last Updated: Just now 9/3/2025 at 1:44:37 PM" at bounding box center [1239, 167] width 168 height 74
click at [1301, 216] on mat-icon "menu" at bounding box center [1302, 224] width 20 height 20
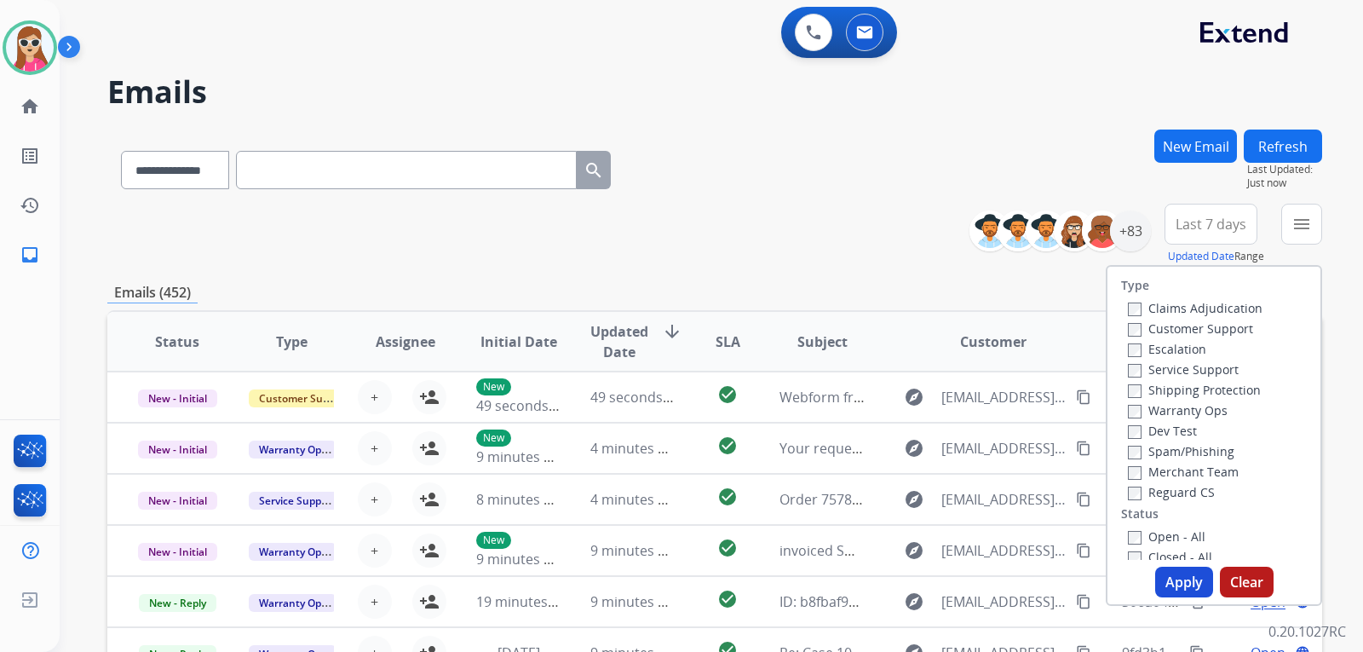
click at [1223, 324] on label "Customer Support" at bounding box center [1190, 328] width 125 height 16
click at [1241, 389] on label "Shipping Protection" at bounding box center [1194, 390] width 133 height 16
click at [1186, 499] on label "Reguard CS" at bounding box center [1171, 492] width 87 height 16
click at [1198, 544] on div "Open - All" at bounding box center [1217, 536] width 179 height 20
click at [1180, 529] on label "Open - All" at bounding box center [1167, 536] width 78 height 16
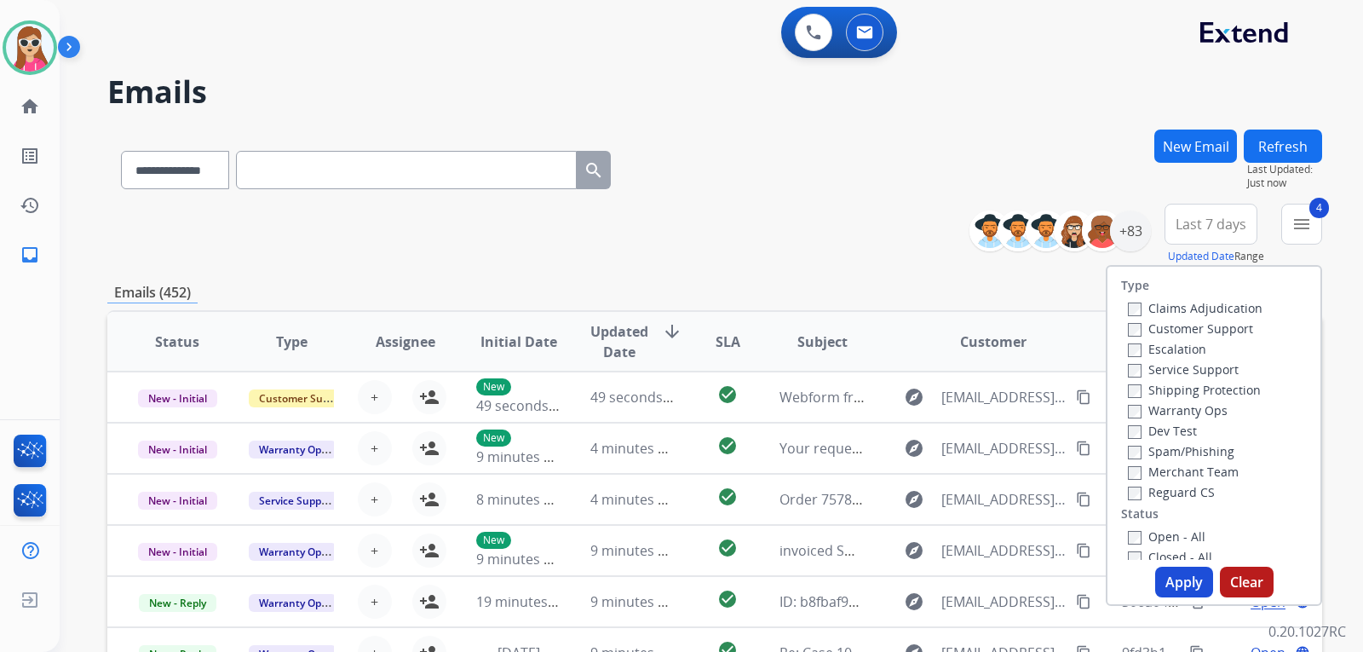
click at [1185, 576] on button "Apply" at bounding box center [1184, 582] width 58 height 31
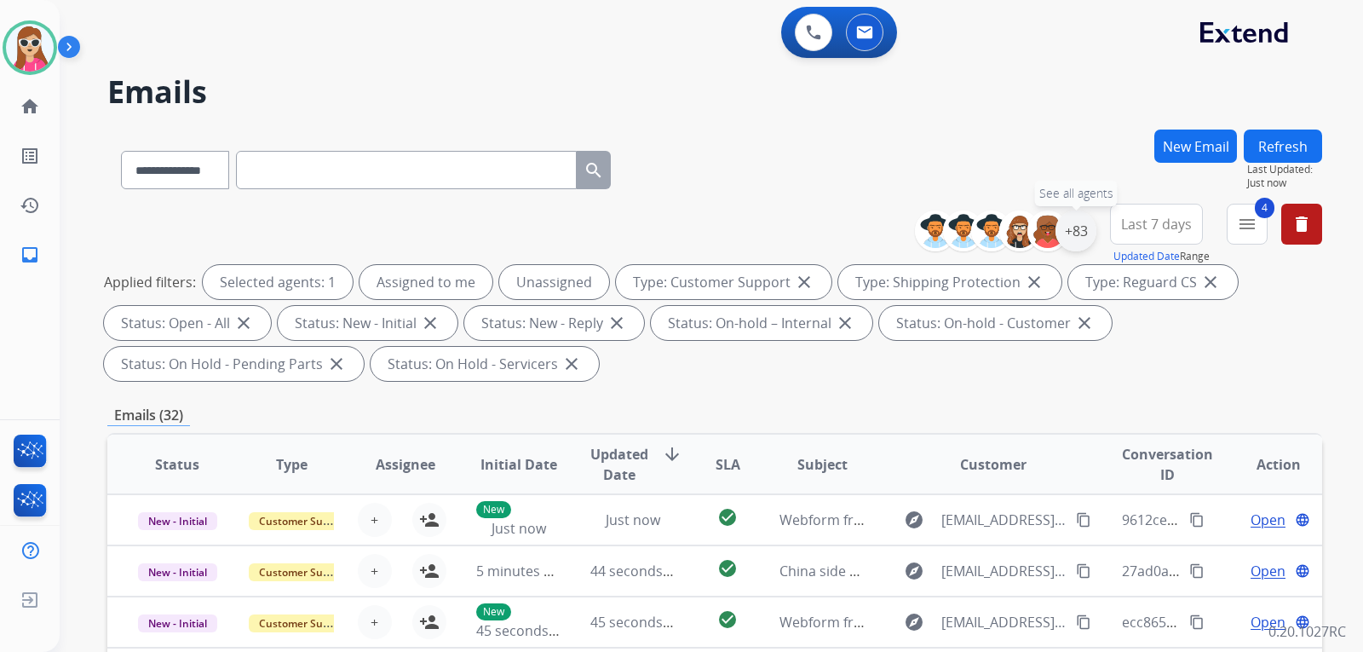
click at [1080, 217] on div "+83" at bounding box center [1076, 230] width 41 height 41
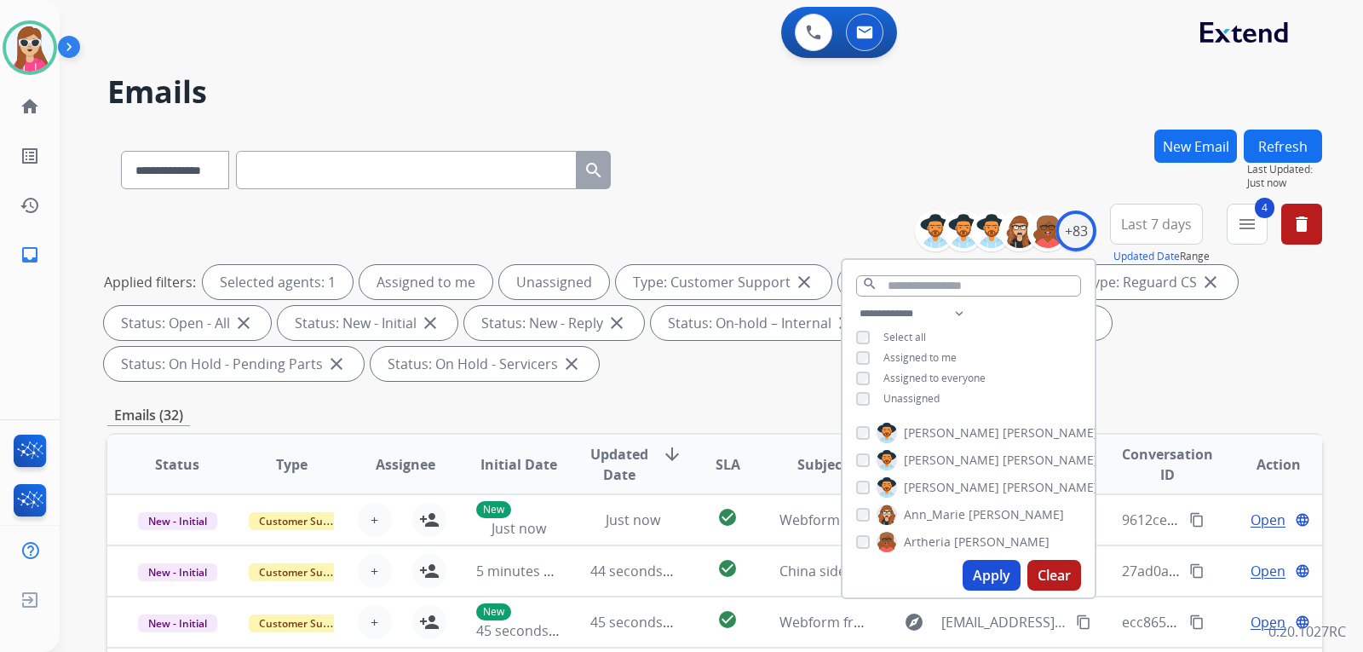
click at [907, 395] on span "Unassigned" at bounding box center [912, 398] width 56 height 14
click at [982, 565] on button "Apply" at bounding box center [992, 575] width 58 height 31
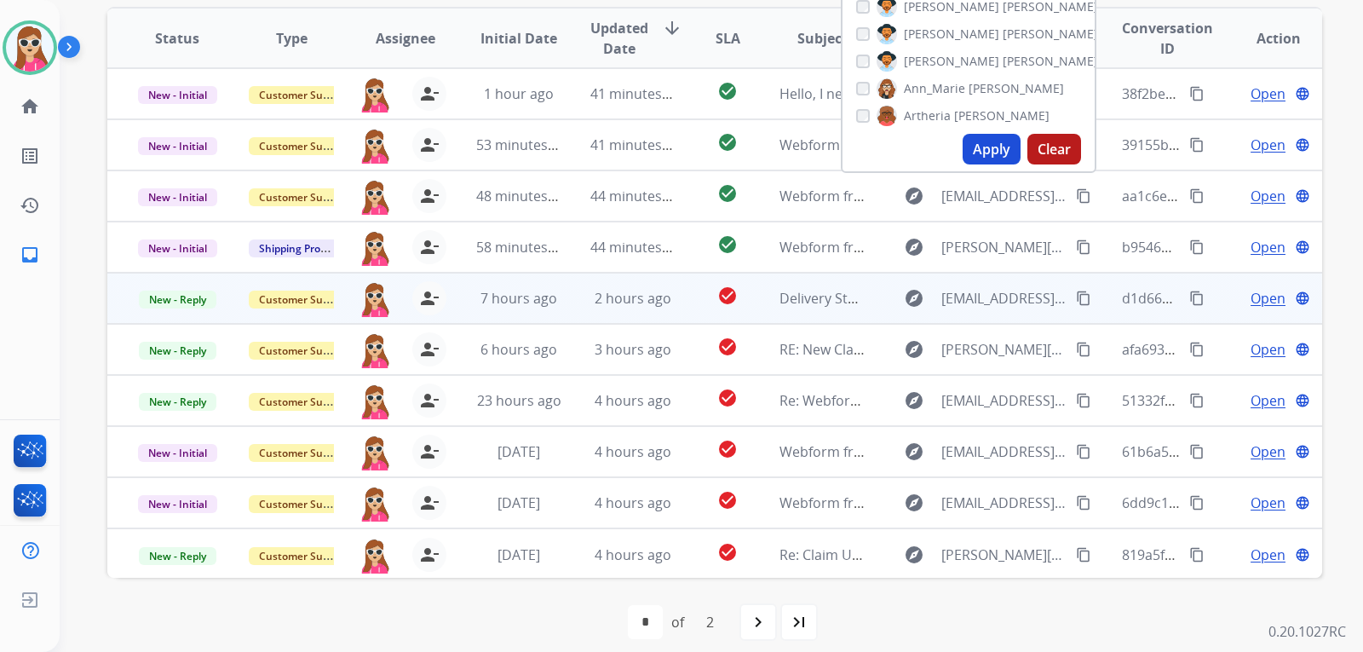
scroll to position [2, 0]
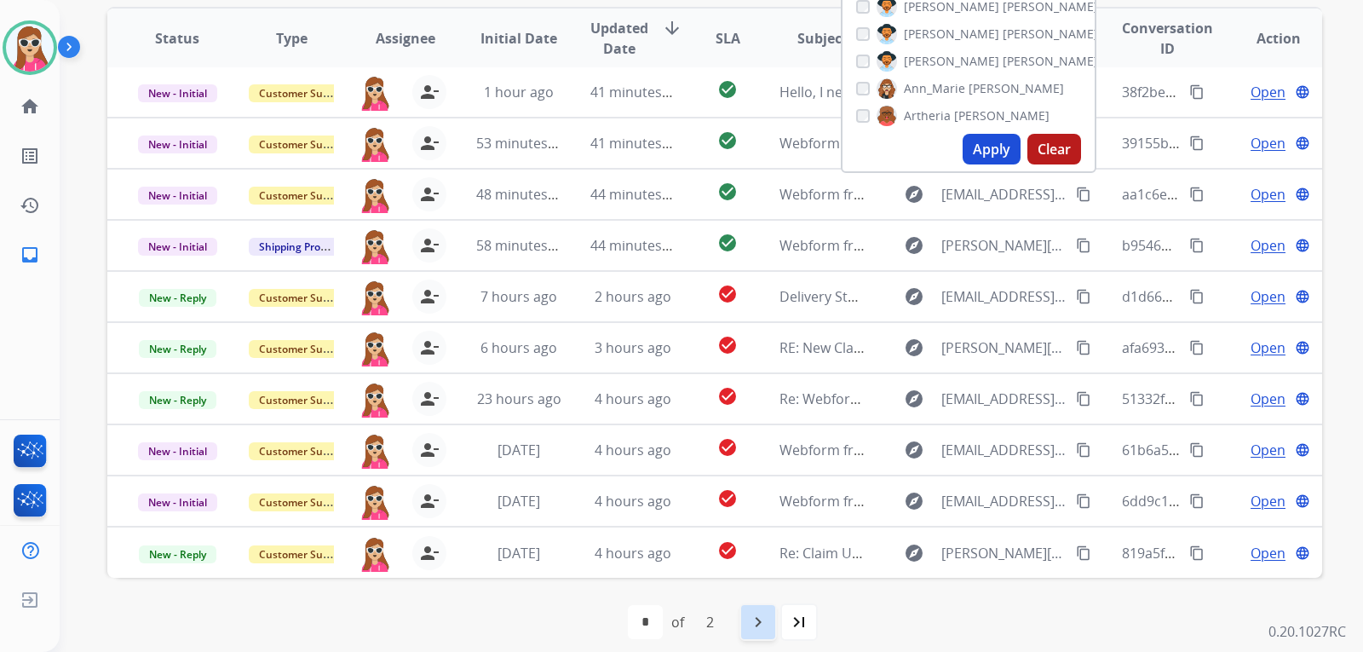
click at [750, 630] on mat-icon "navigate_next" at bounding box center [758, 622] width 20 height 20
select select "*"
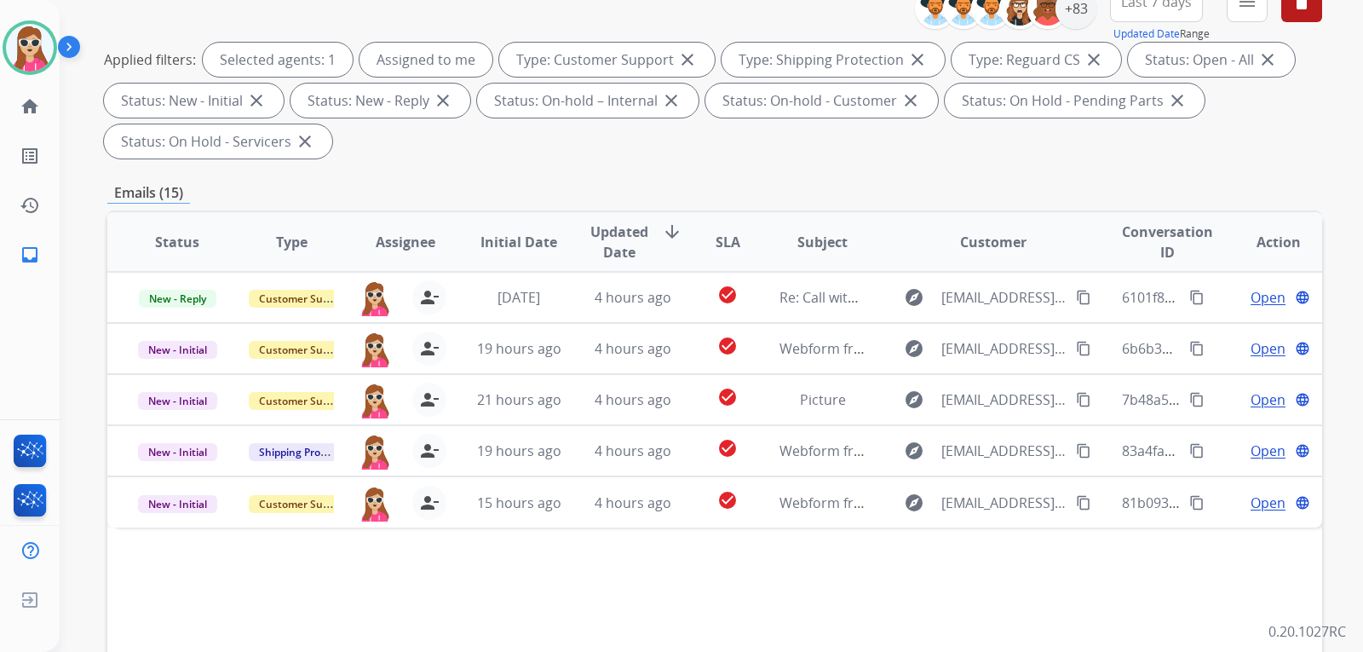
scroll to position [426, 0]
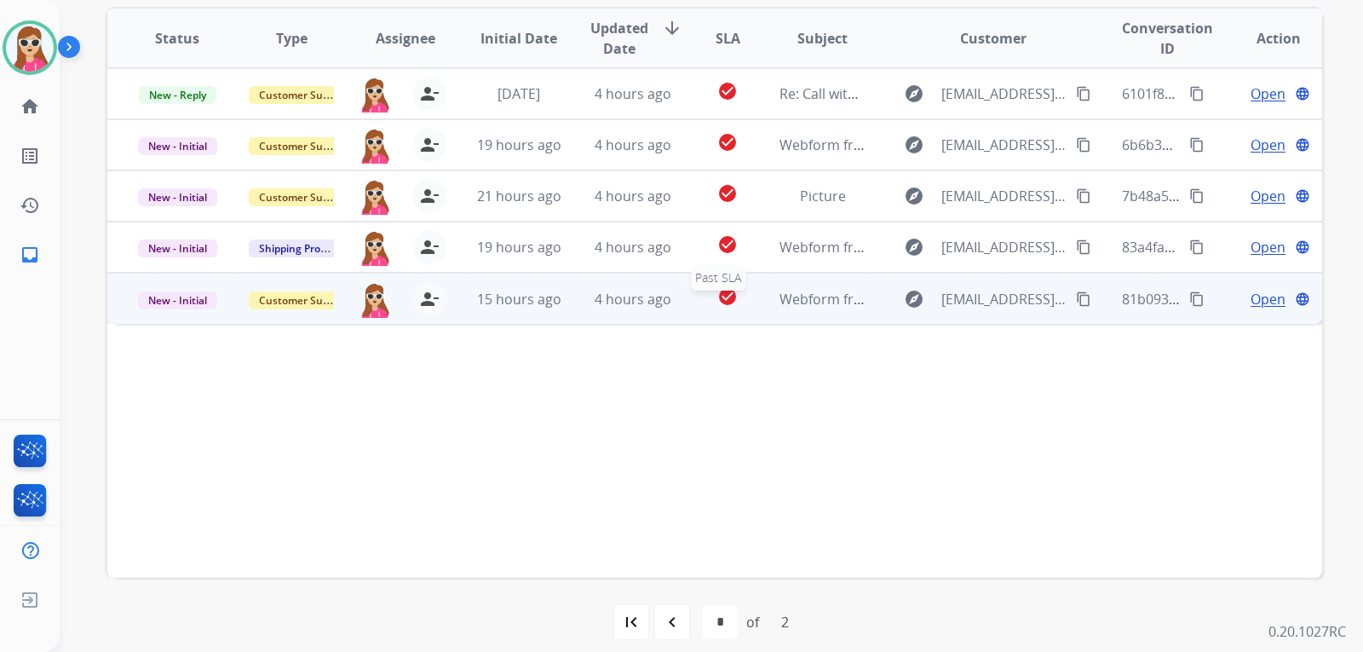
click at [704, 308] on div "check_circle" at bounding box center [728, 299] width 48 height 26
click at [1252, 294] on span "Open" at bounding box center [1268, 298] width 35 height 20
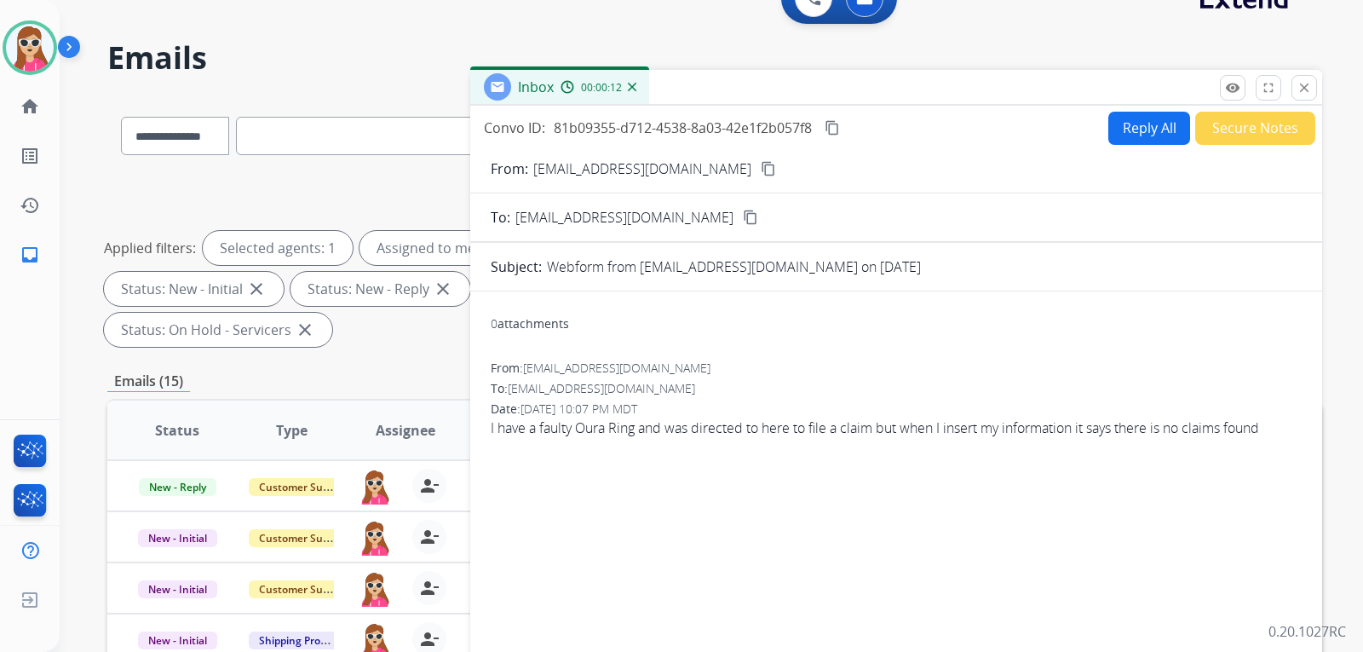
scroll to position [0, 0]
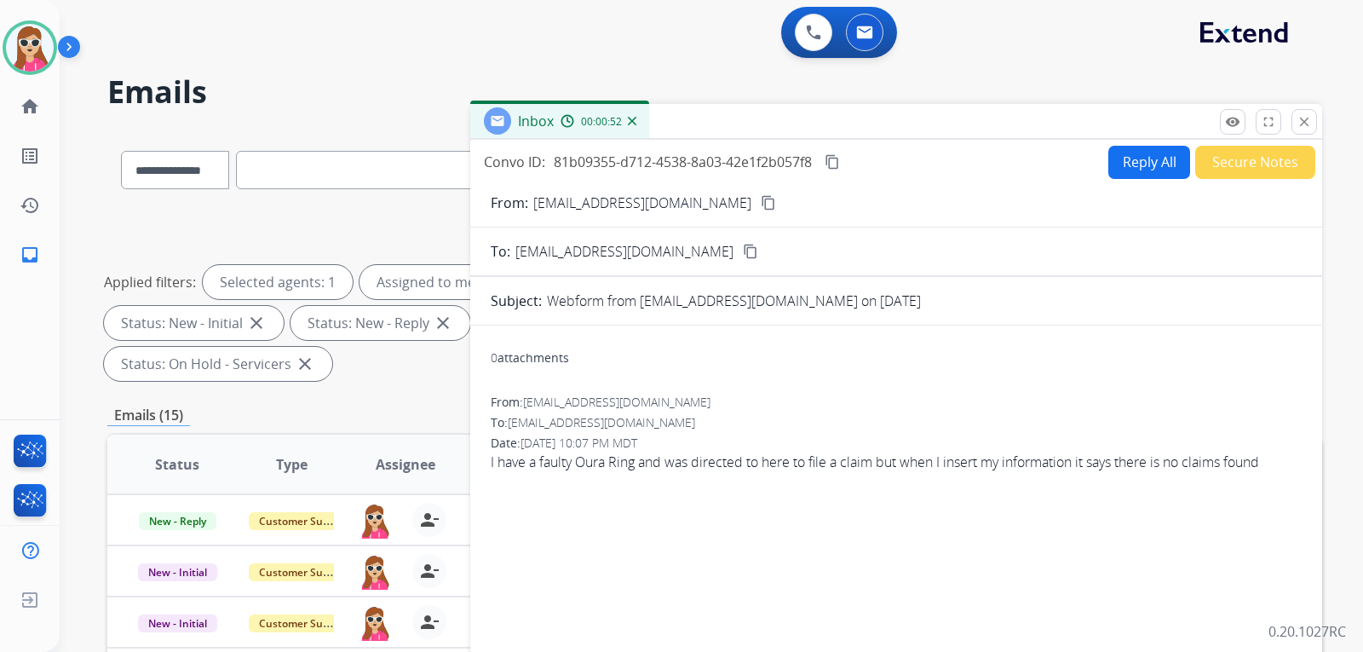
click at [1149, 164] on button "Reply All" at bounding box center [1150, 162] width 82 height 33
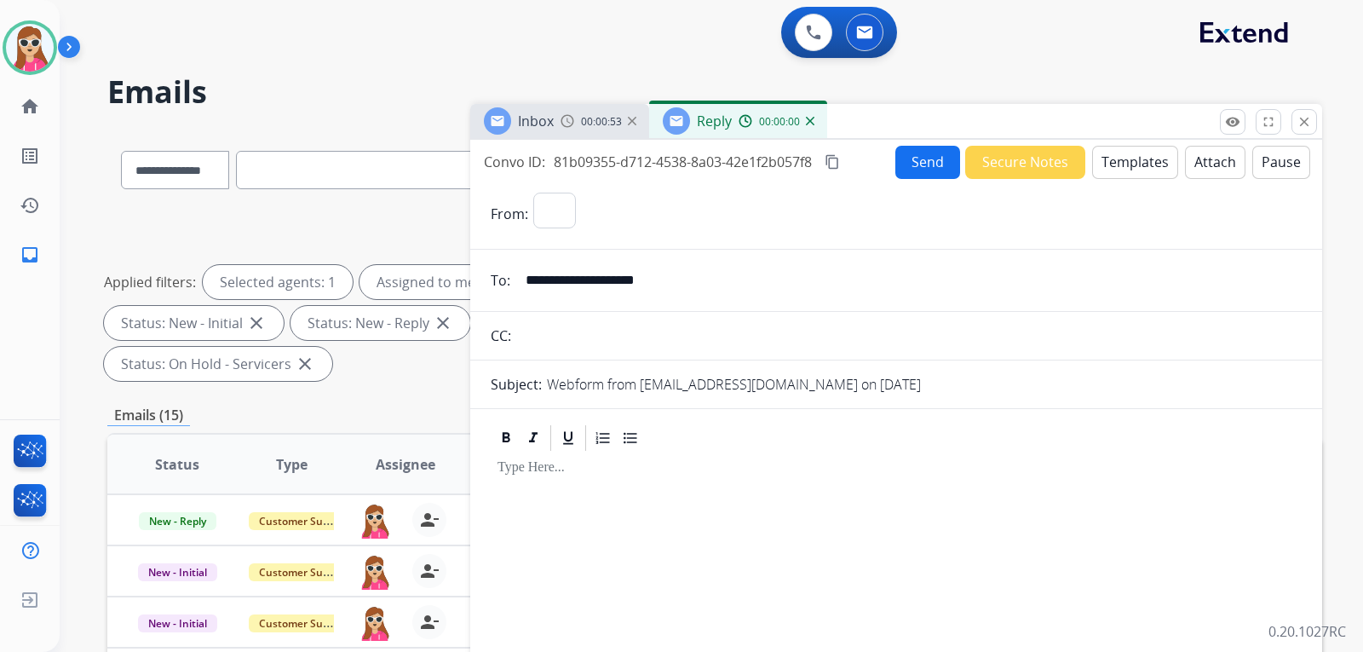
select select "**********"
click at [1151, 170] on button "Templates" at bounding box center [1135, 162] width 86 height 33
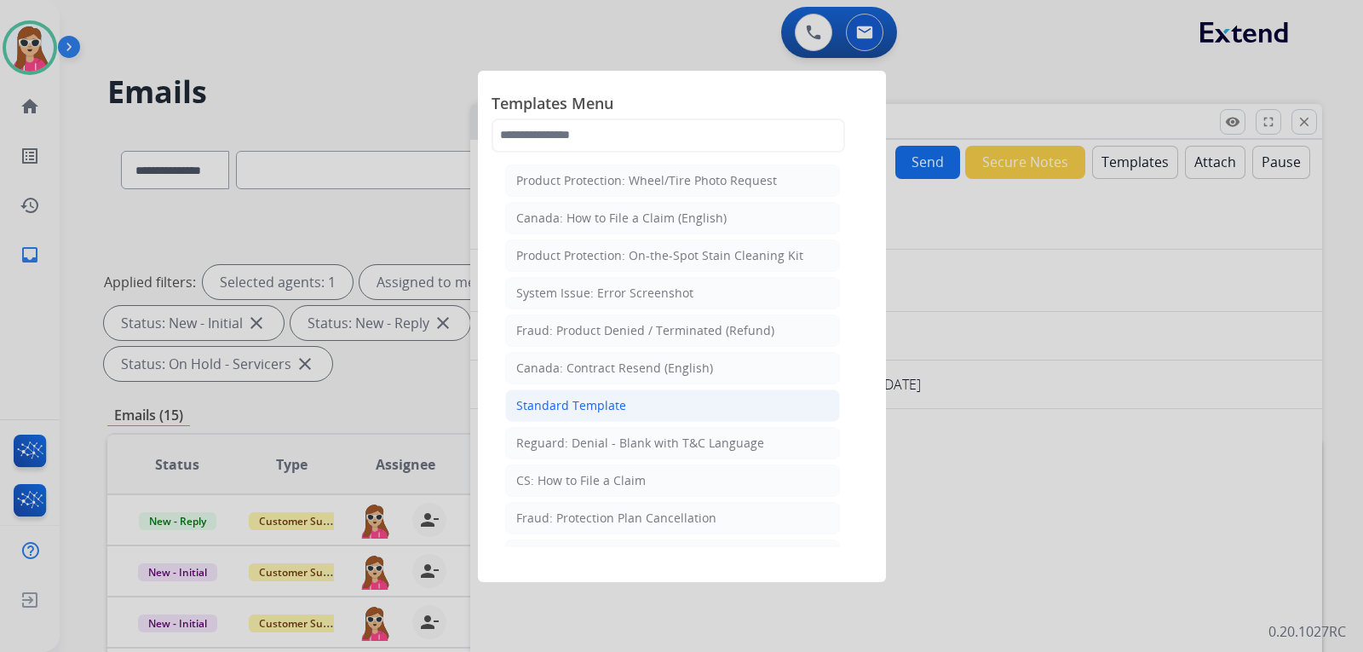
click at [593, 406] on div "Standard Template" at bounding box center [571, 405] width 110 height 17
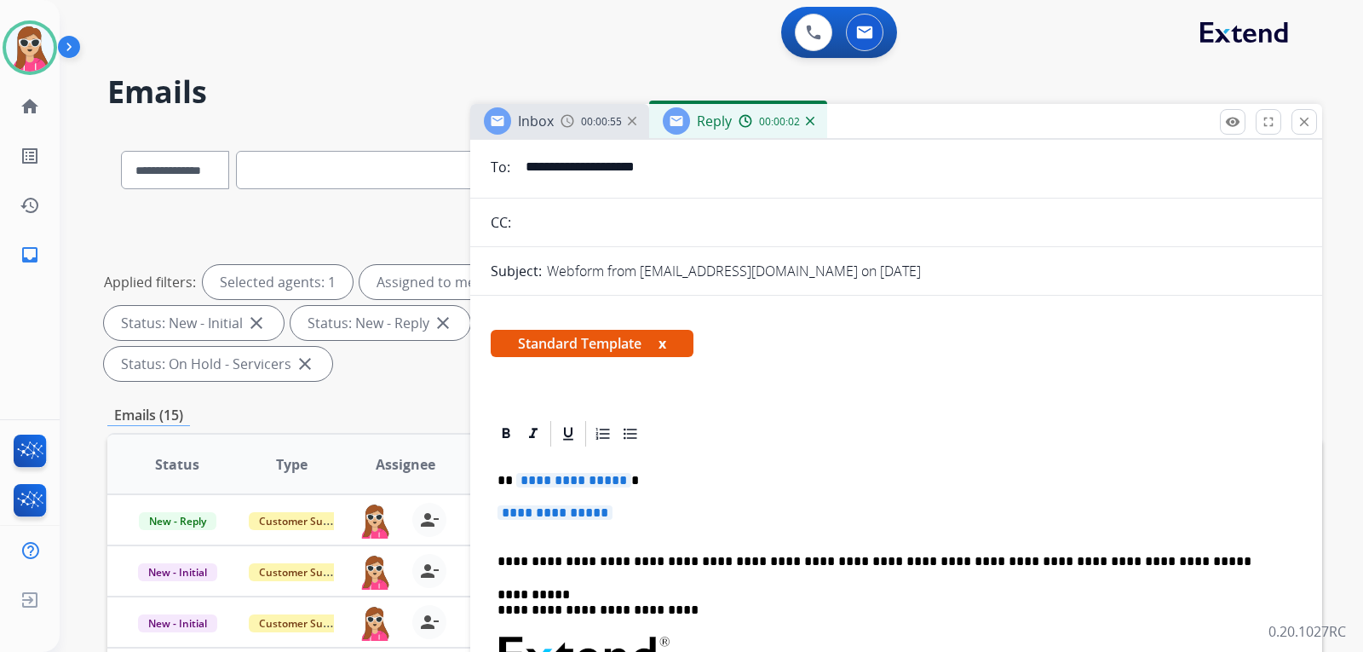
scroll to position [170, 0]
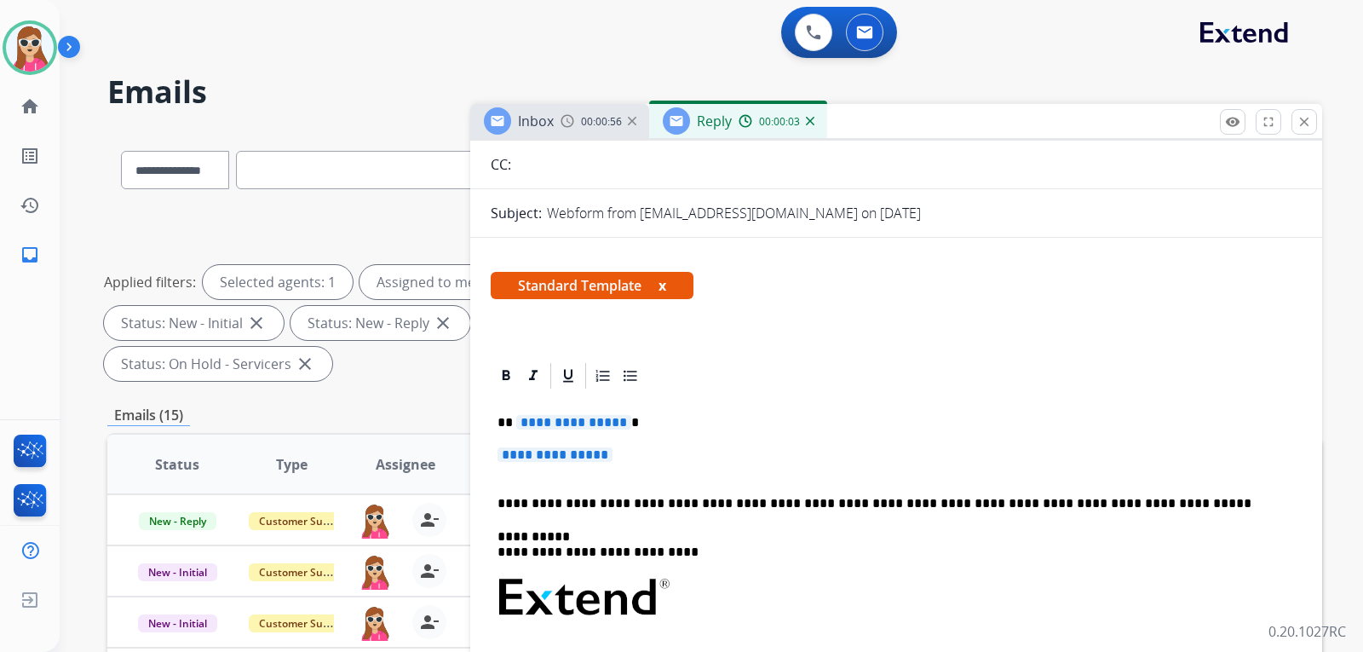
click at [600, 422] on span "**********" at bounding box center [573, 422] width 115 height 14
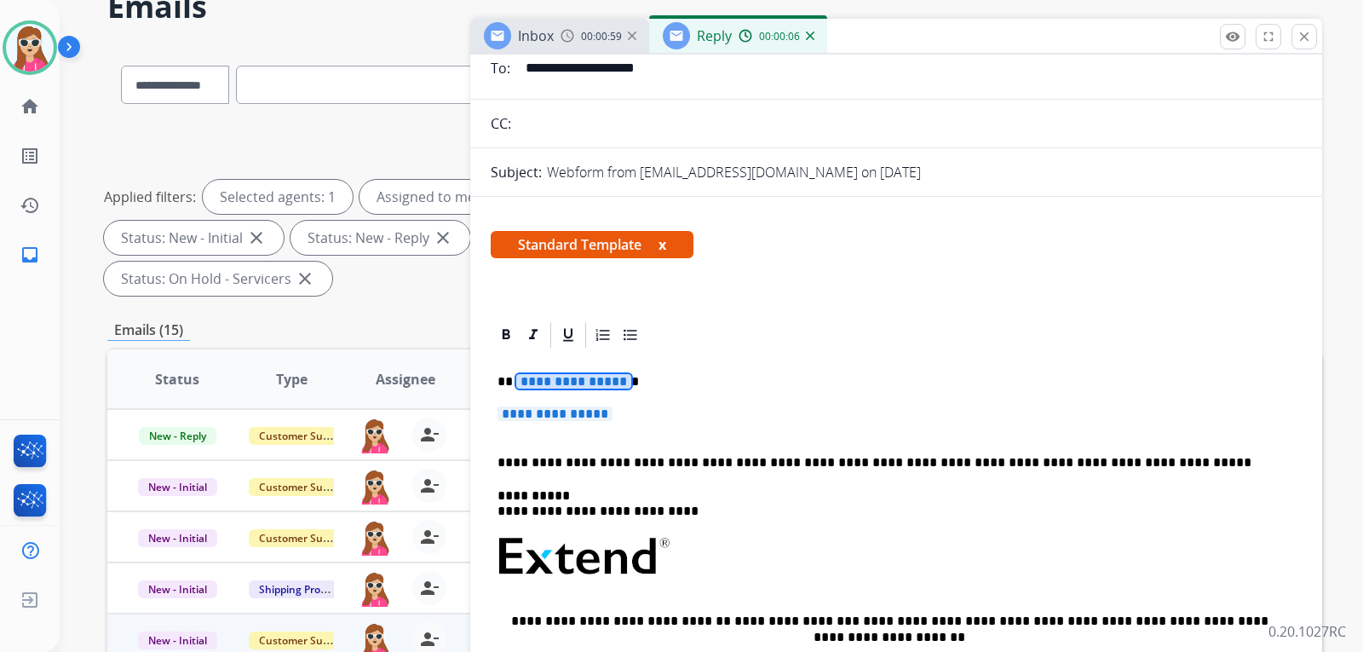
scroll to position [0, 0]
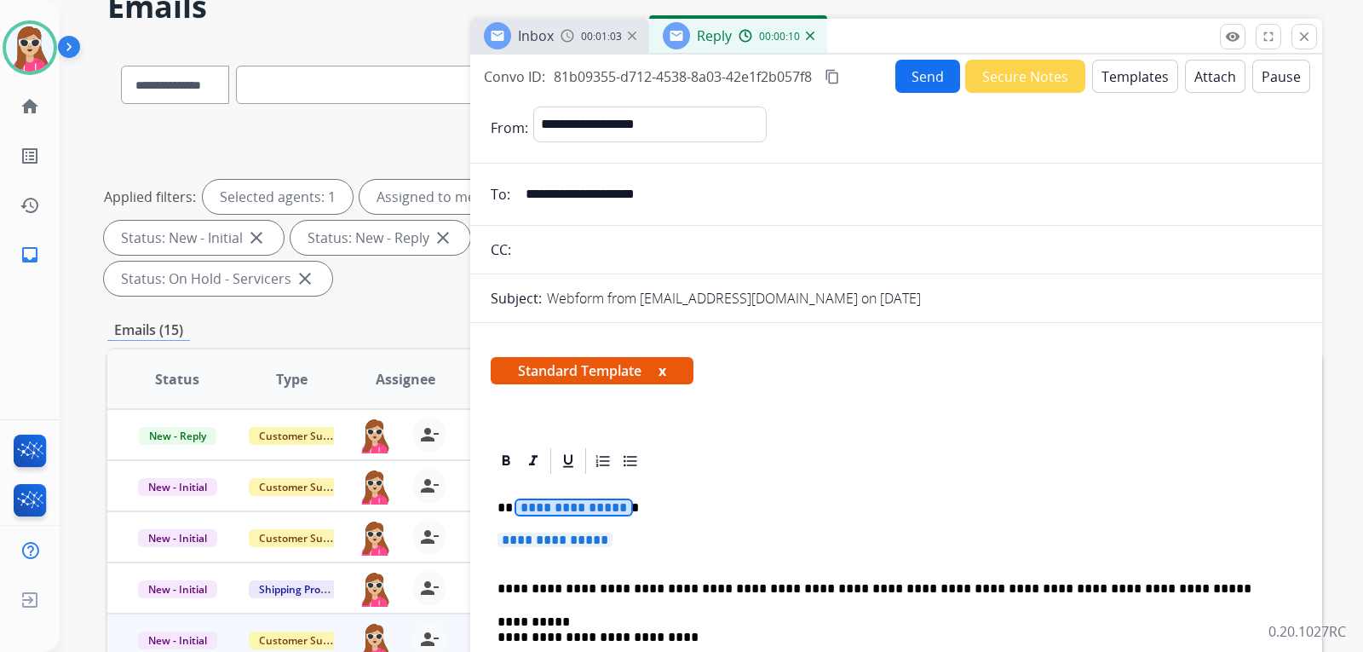
drag, startPoint x: 687, startPoint y: 196, endPoint x: 525, endPoint y: 188, distance: 162.1
click at [525, 188] on input "**********" at bounding box center [908, 194] width 786 height 34
click at [580, 510] on span "**********" at bounding box center [573, 507] width 115 height 14
click at [598, 511] on span "**********" at bounding box center [573, 507] width 115 height 14
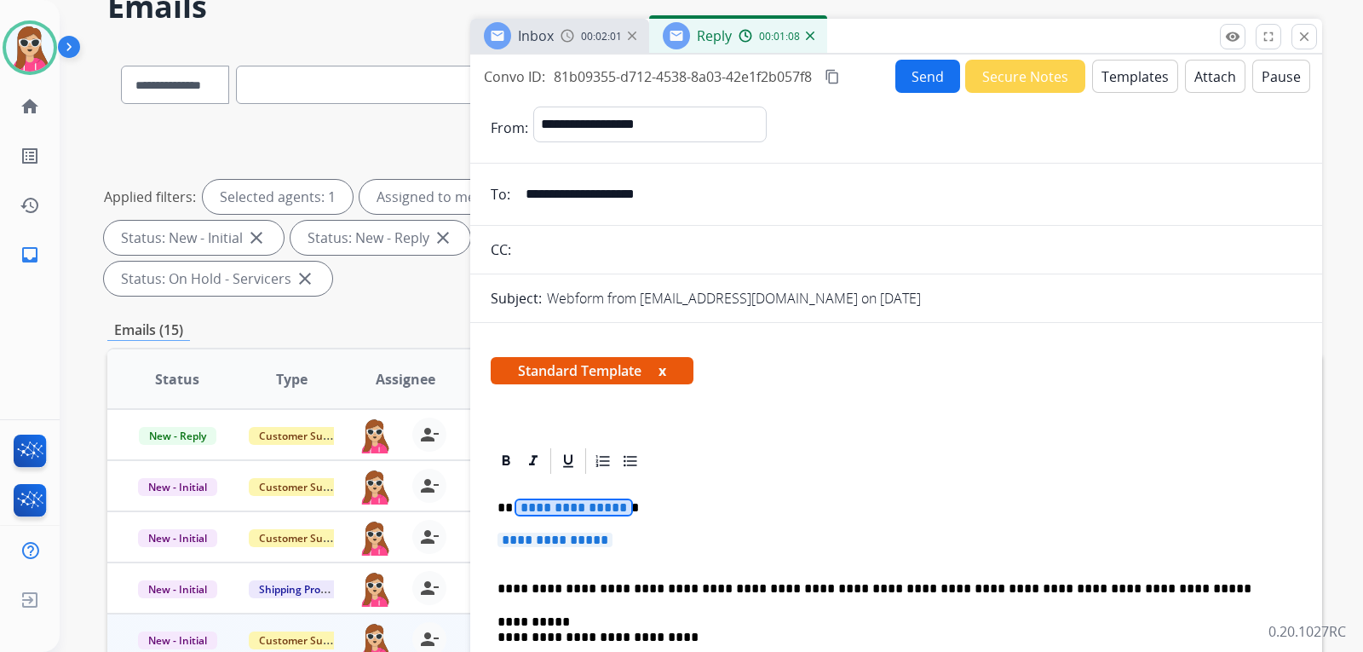
click at [602, 509] on span "**********" at bounding box center [573, 507] width 115 height 14
click at [563, 546] on span "**********" at bounding box center [555, 540] width 115 height 14
click at [570, 544] on span "**********" at bounding box center [555, 540] width 115 height 14
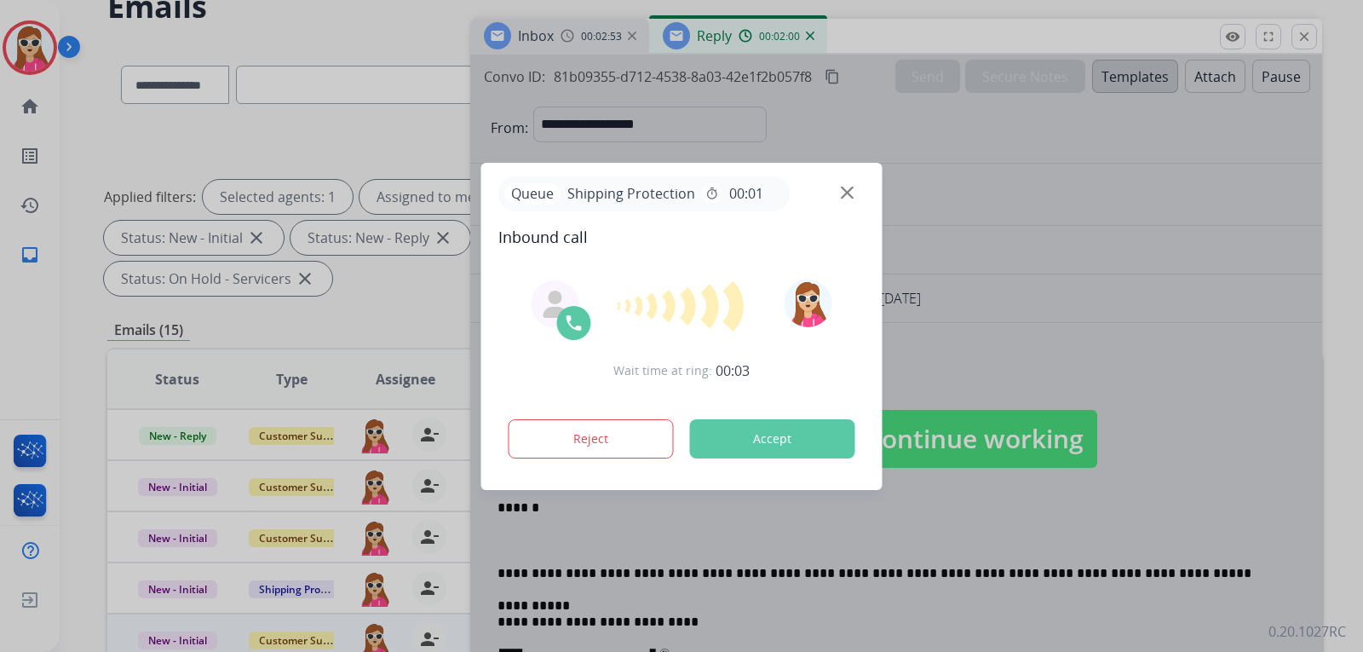
click at [802, 429] on button "Accept" at bounding box center [772, 438] width 165 height 39
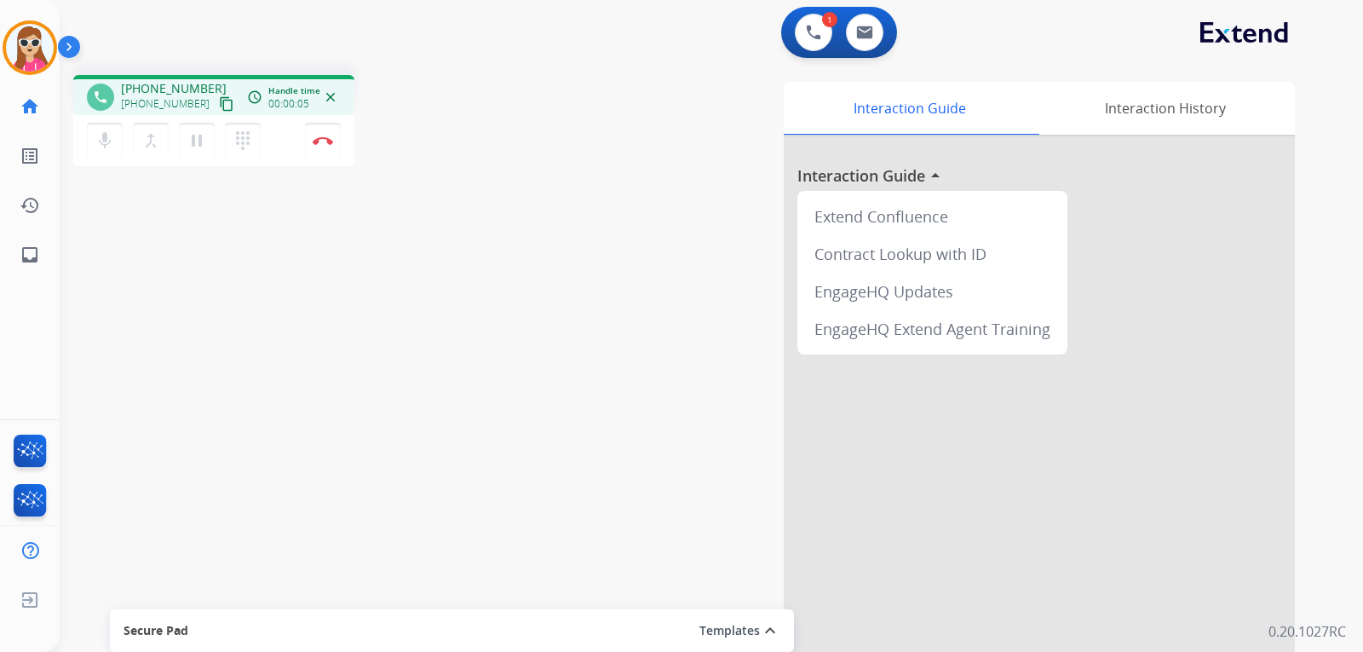
click at [219, 96] on mat-icon "content_copy" at bounding box center [226, 103] width 15 height 15
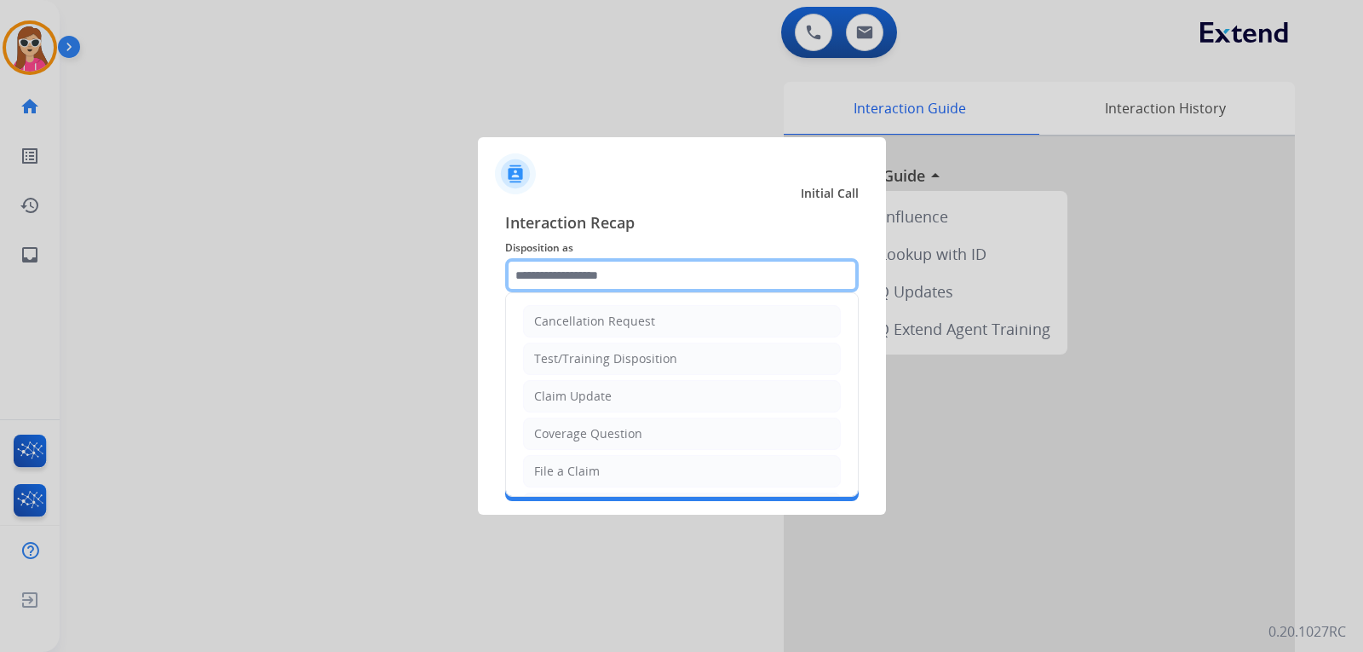
click at [530, 268] on input "text" at bounding box center [682, 275] width 354 height 34
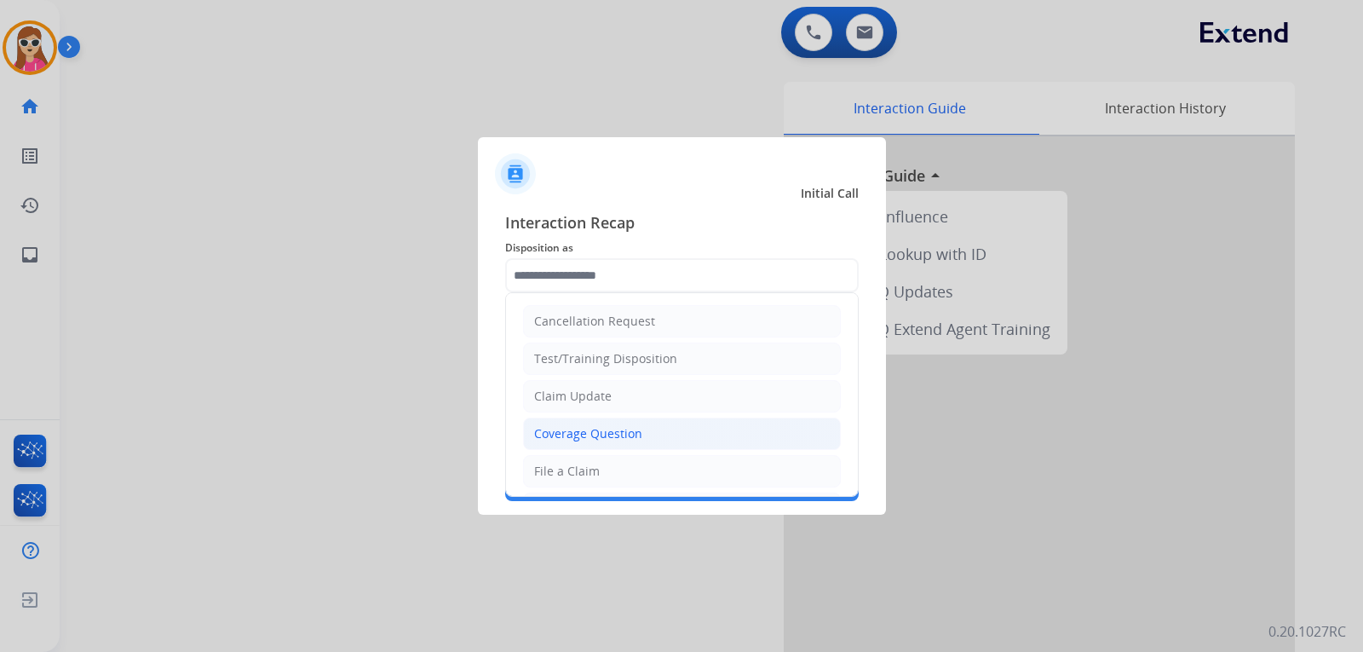
click at [613, 448] on li "Coverage Question" at bounding box center [682, 434] width 318 height 32
type input "**********"
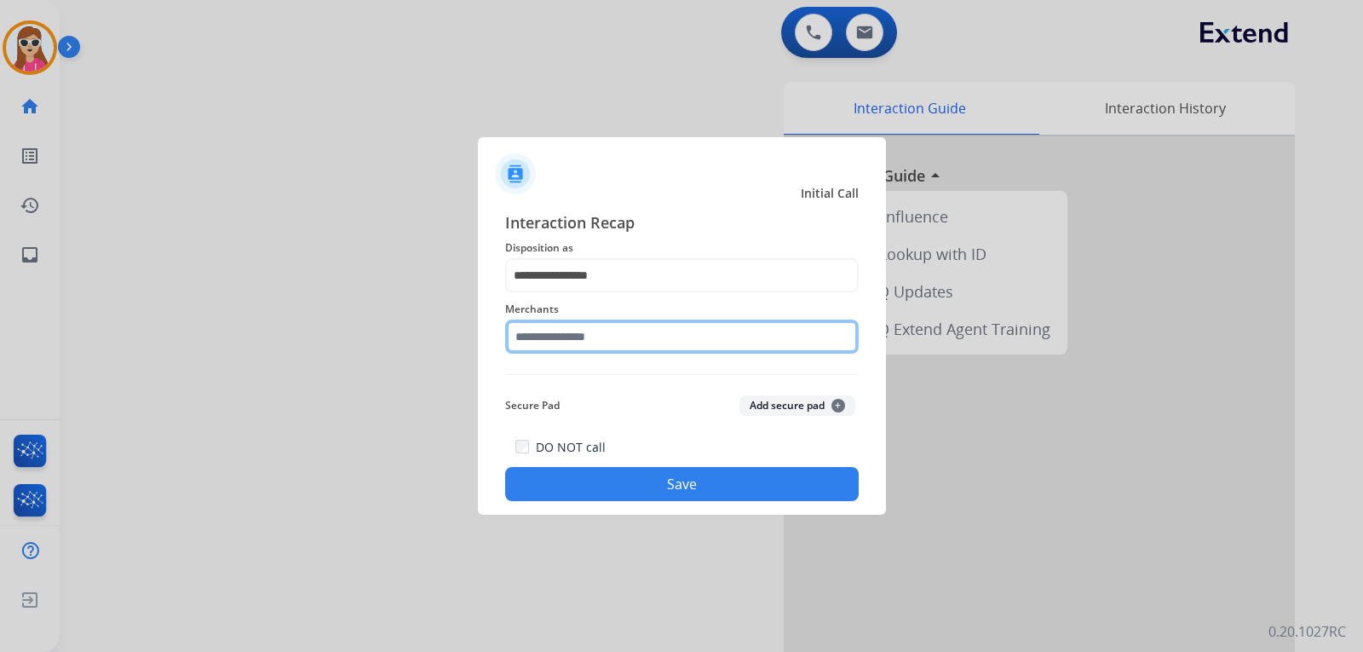
click at [590, 346] on input "text" at bounding box center [682, 337] width 354 height 34
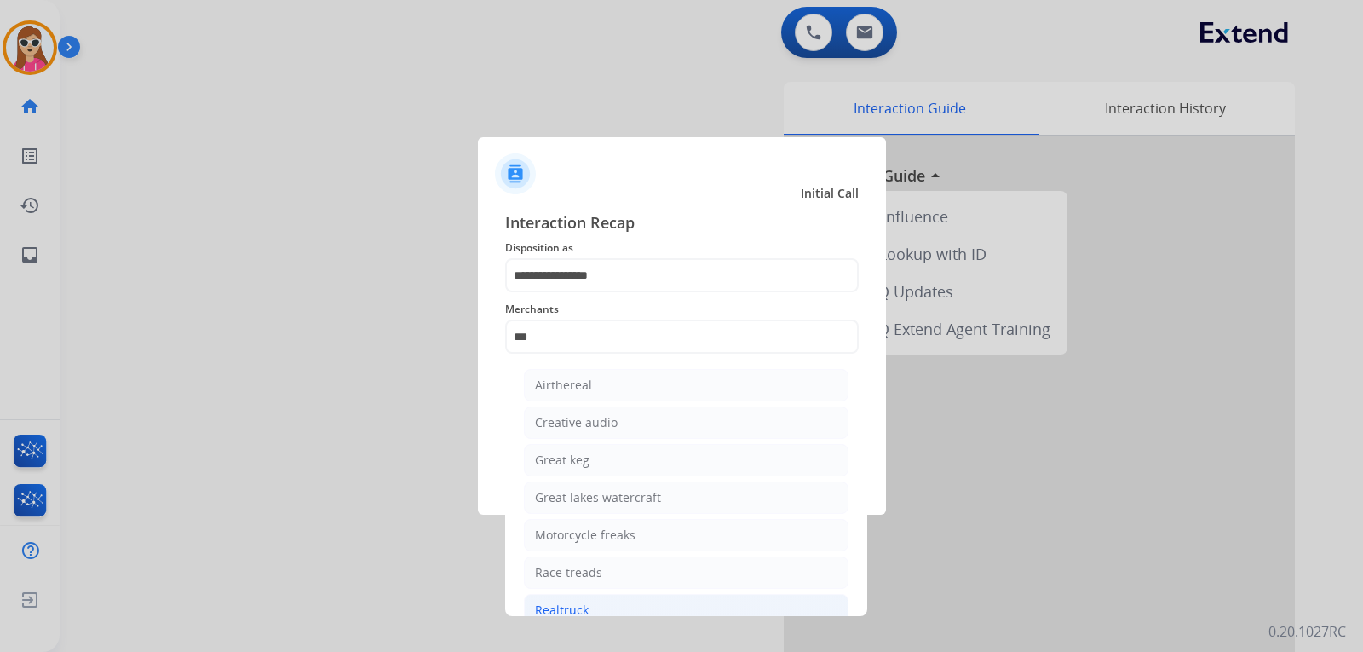
click at [605, 608] on li "Realtruck" at bounding box center [686, 610] width 325 height 32
type input "*********"
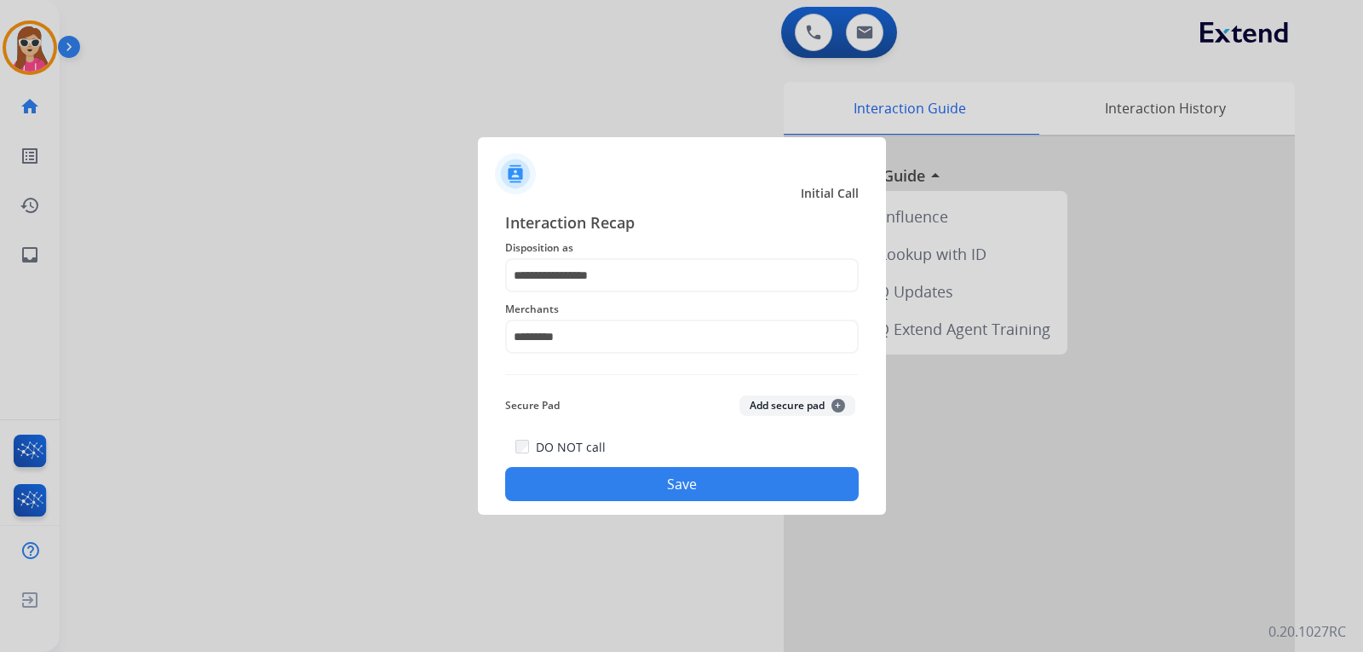
click at [758, 478] on button "Save" at bounding box center [682, 484] width 354 height 34
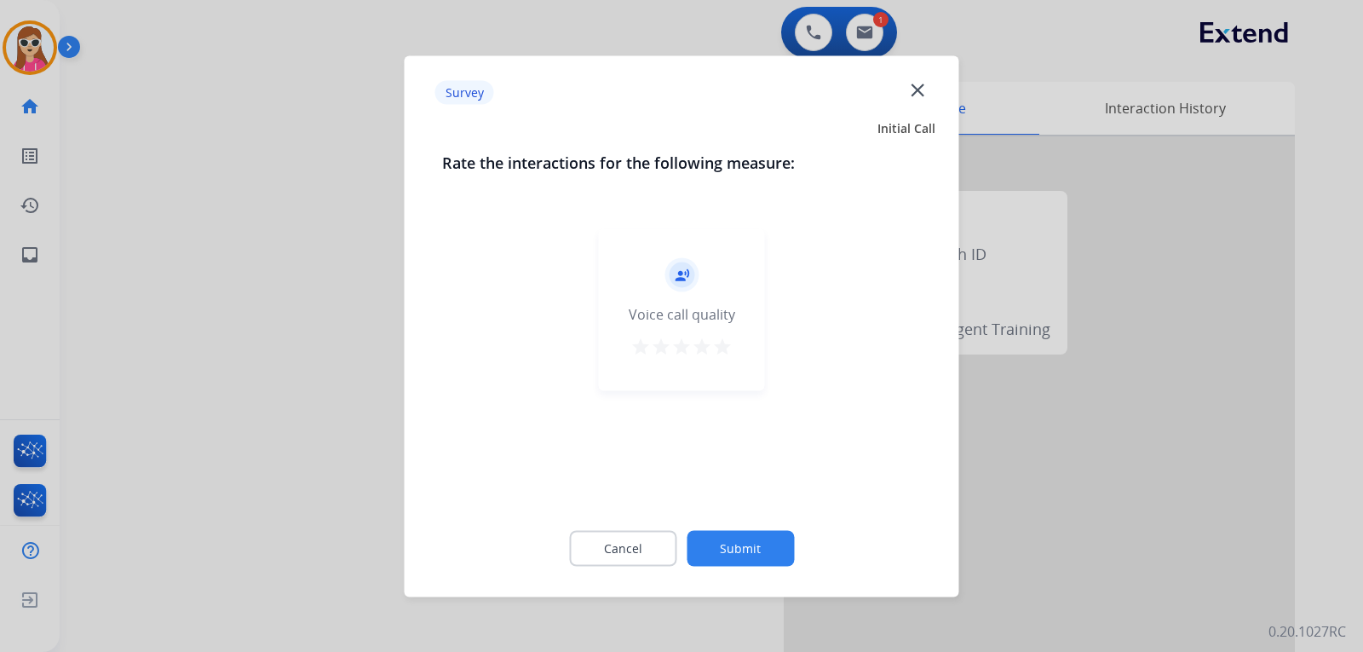
click at [734, 345] on div "record_voice_over Voice call quality star star star star star" at bounding box center [682, 309] width 166 height 162
click at [727, 337] on mat-icon "star" at bounding box center [722, 346] width 20 height 20
click at [772, 562] on button "Submit" at bounding box center [740, 548] width 107 height 36
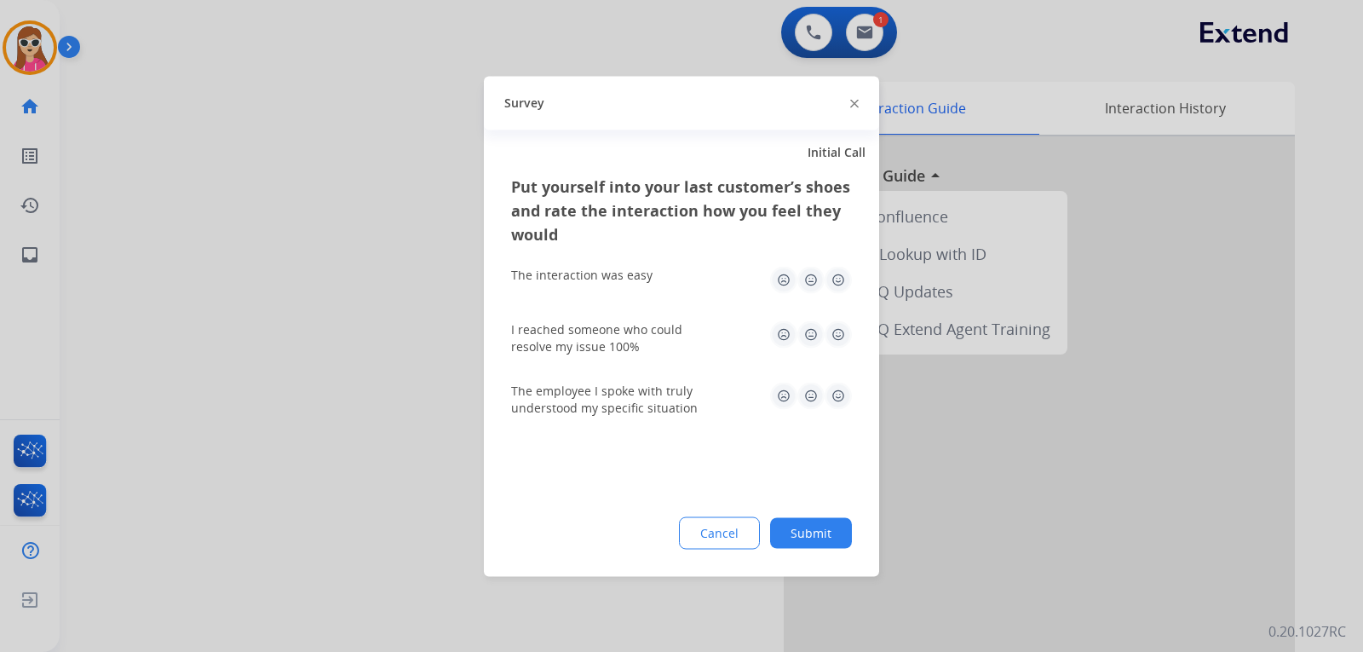
click at [843, 397] on img at bounding box center [838, 395] width 27 height 27
click at [840, 329] on img at bounding box center [838, 333] width 27 height 27
click at [845, 283] on img at bounding box center [838, 279] width 27 height 27
click at [809, 535] on button "Submit" at bounding box center [811, 532] width 82 height 31
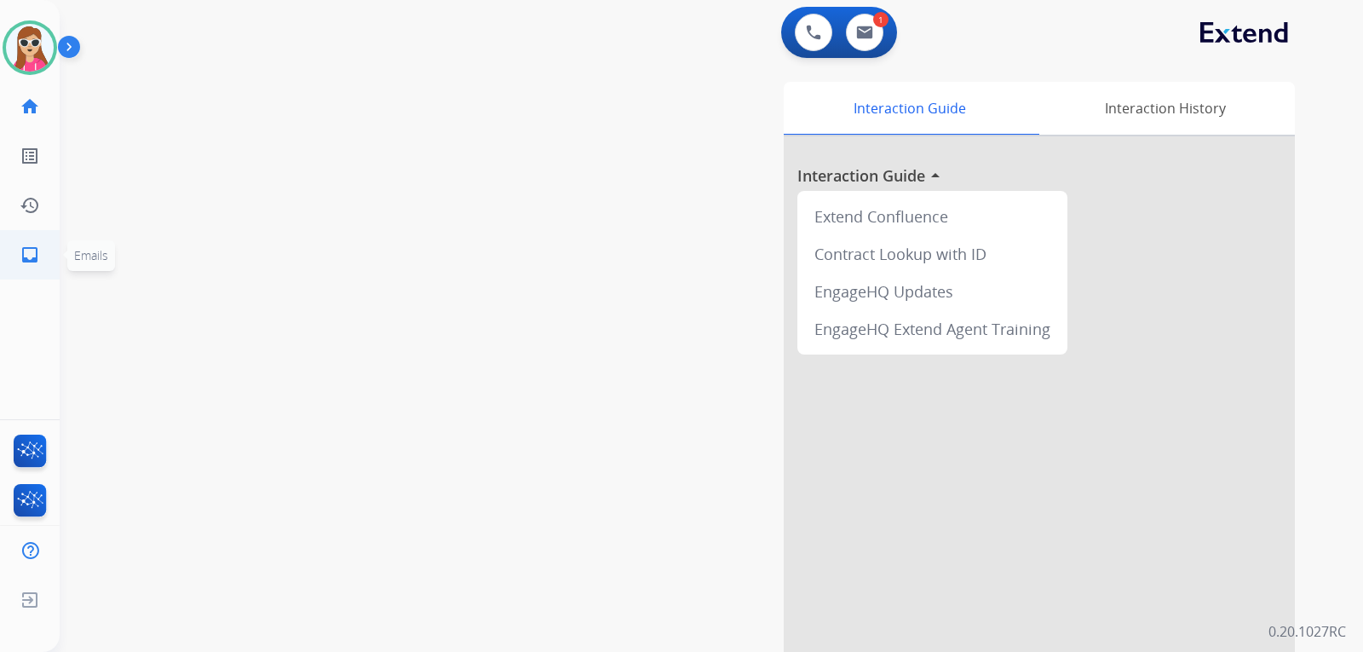
click at [34, 251] on mat-icon "inbox" at bounding box center [30, 255] width 20 height 20
select select "**********"
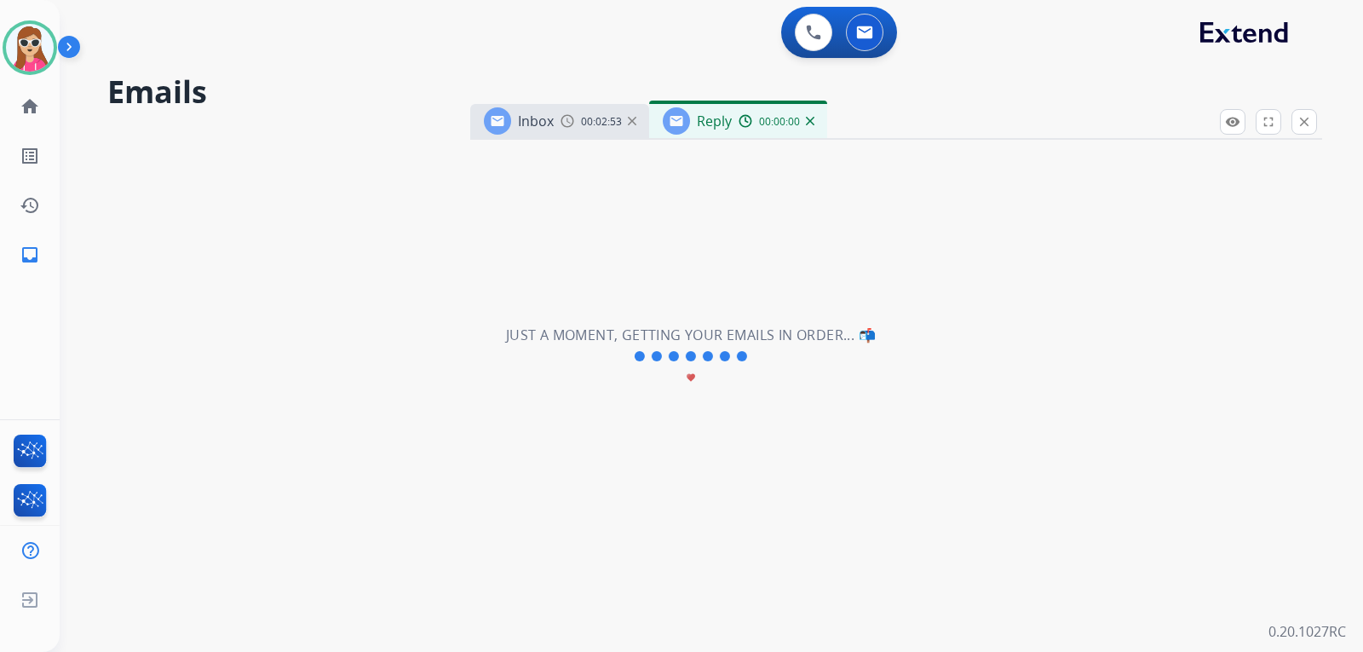
select select "**********"
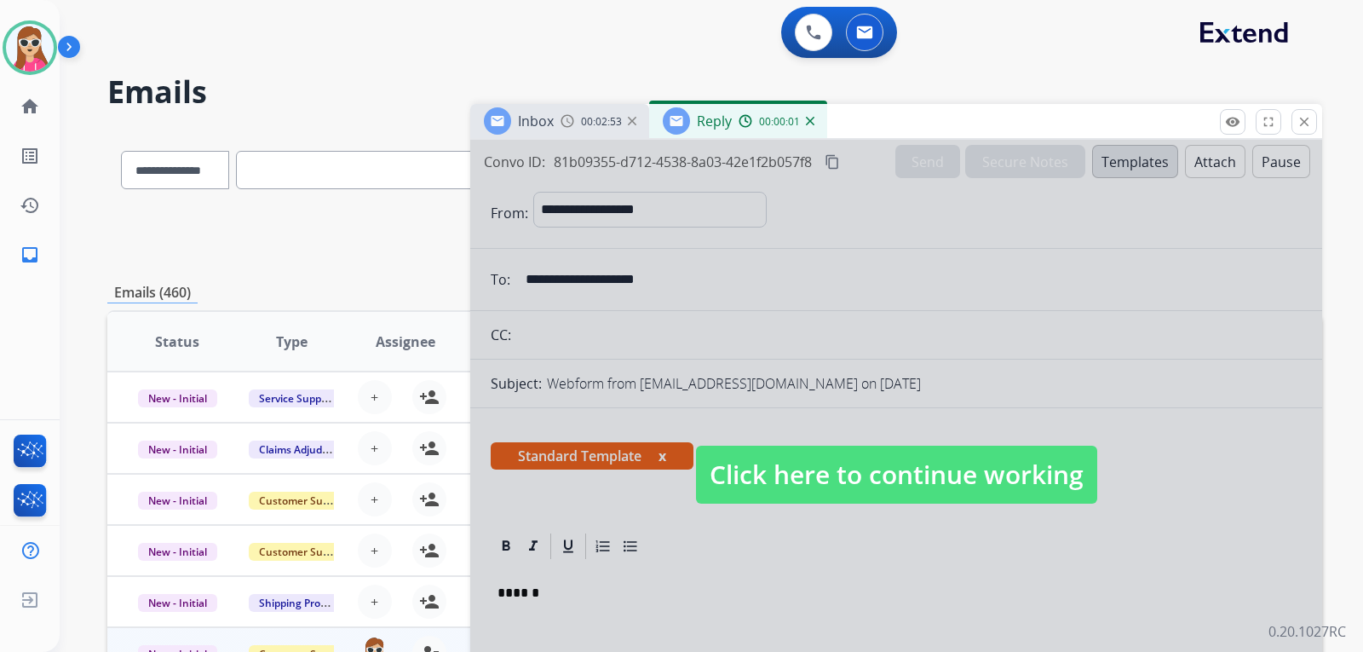
click at [904, 505] on div at bounding box center [896, 458] width 852 height 636
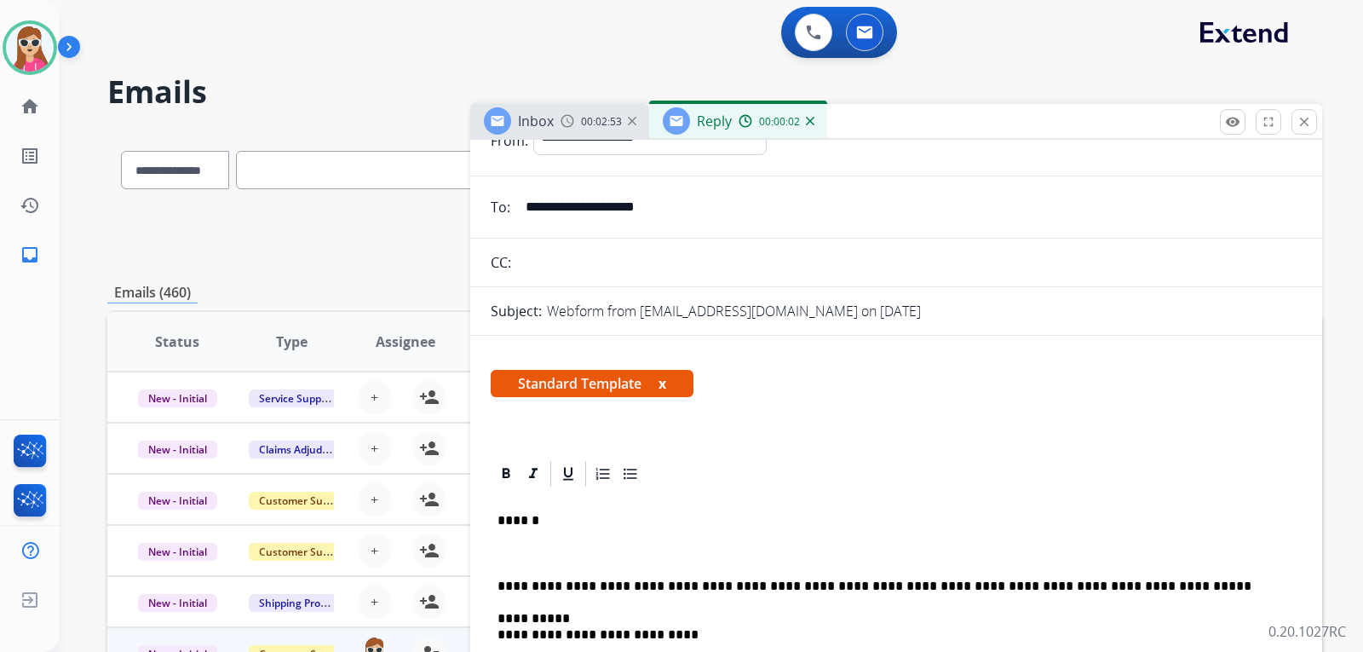
scroll to position [170, 0]
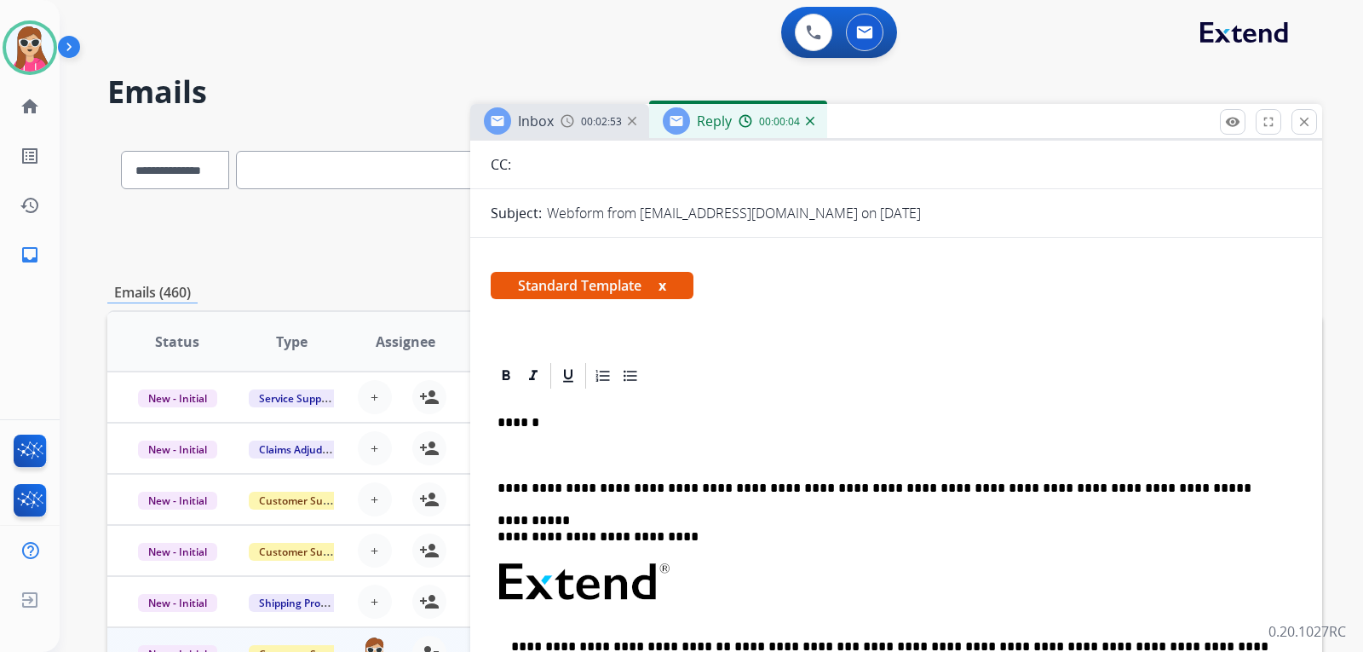
click at [556, 456] on p at bounding box center [897, 454] width 798 height 15
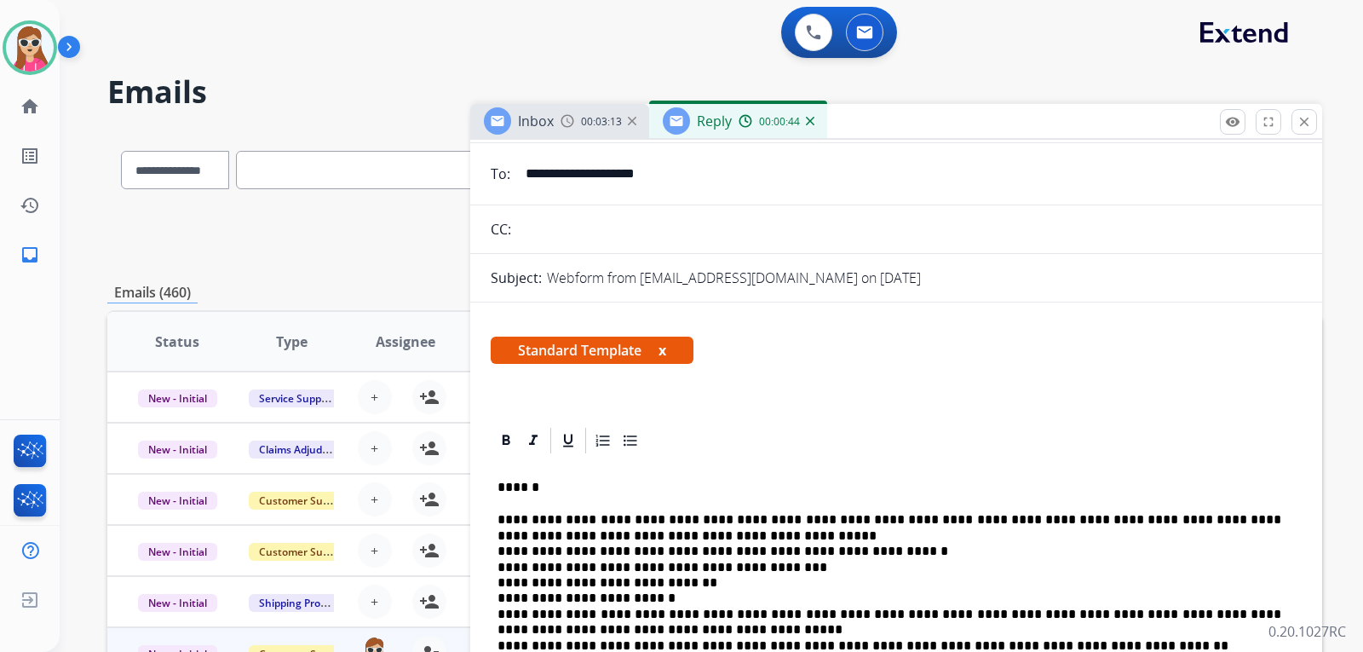
scroll to position [0, 0]
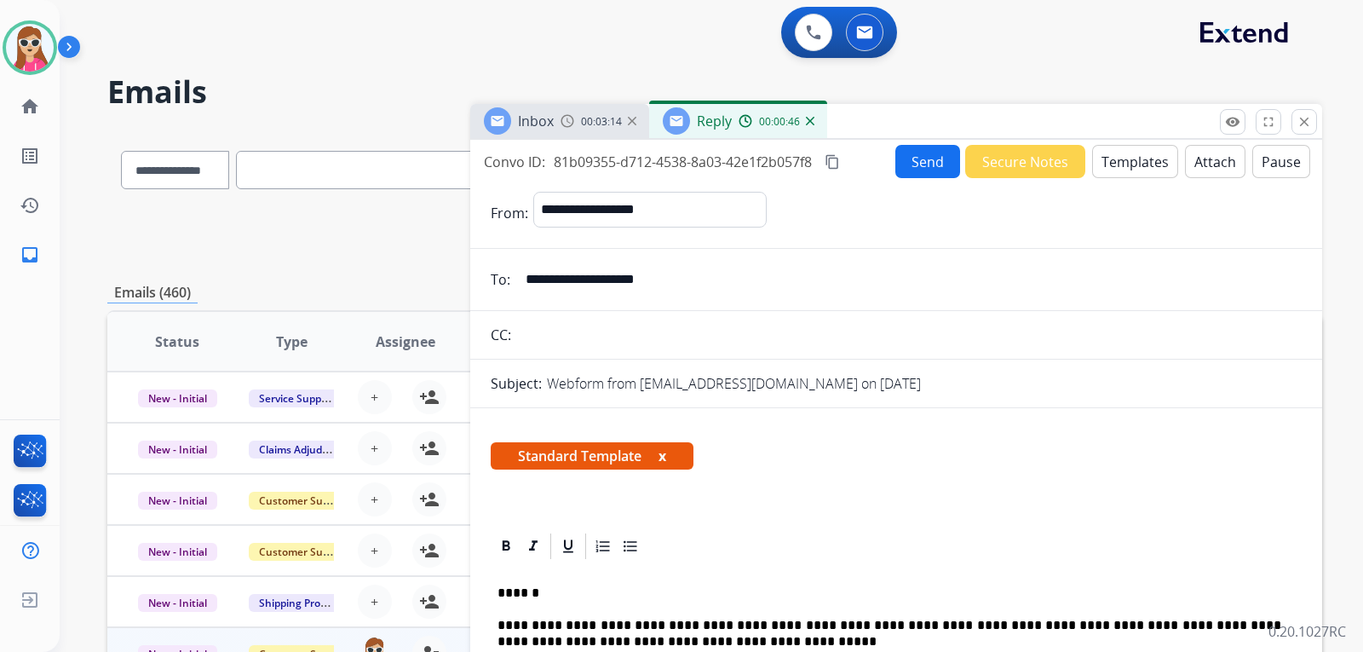
click at [923, 167] on button "Send" at bounding box center [928, 161] width 65 height 33
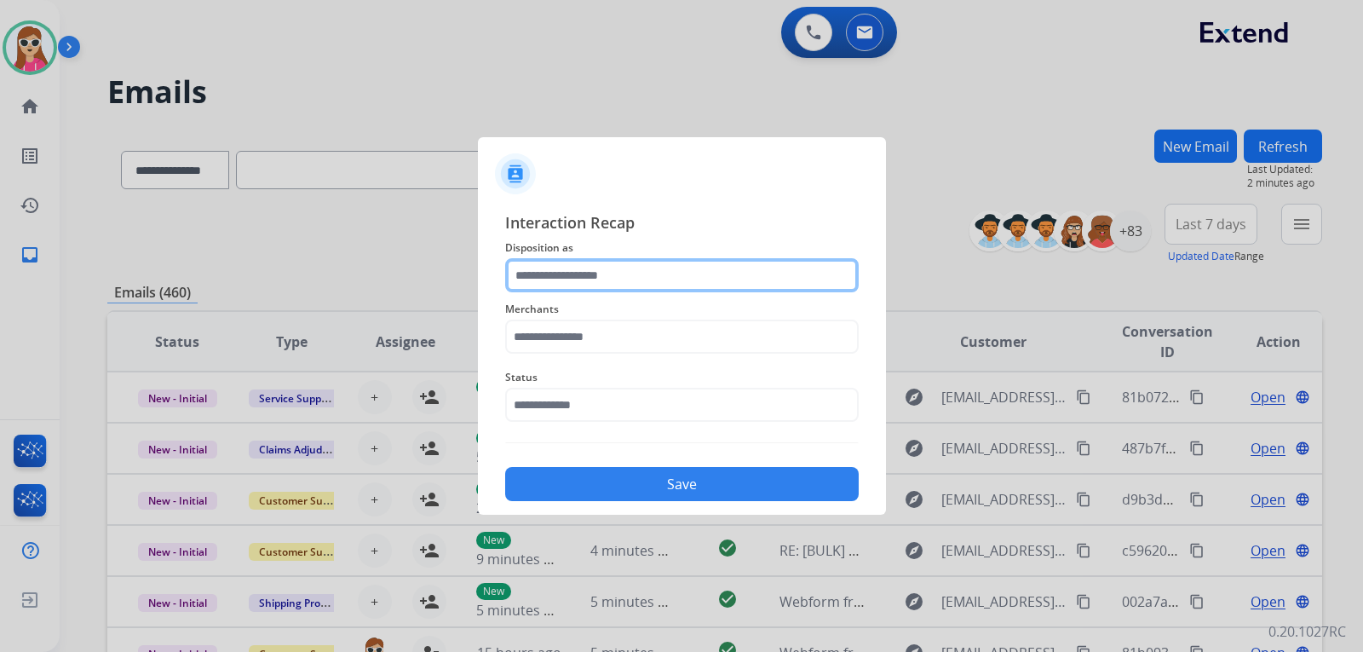
click at [602, 281] on input "text" at bounding box center [682, 275] width 354 height 34
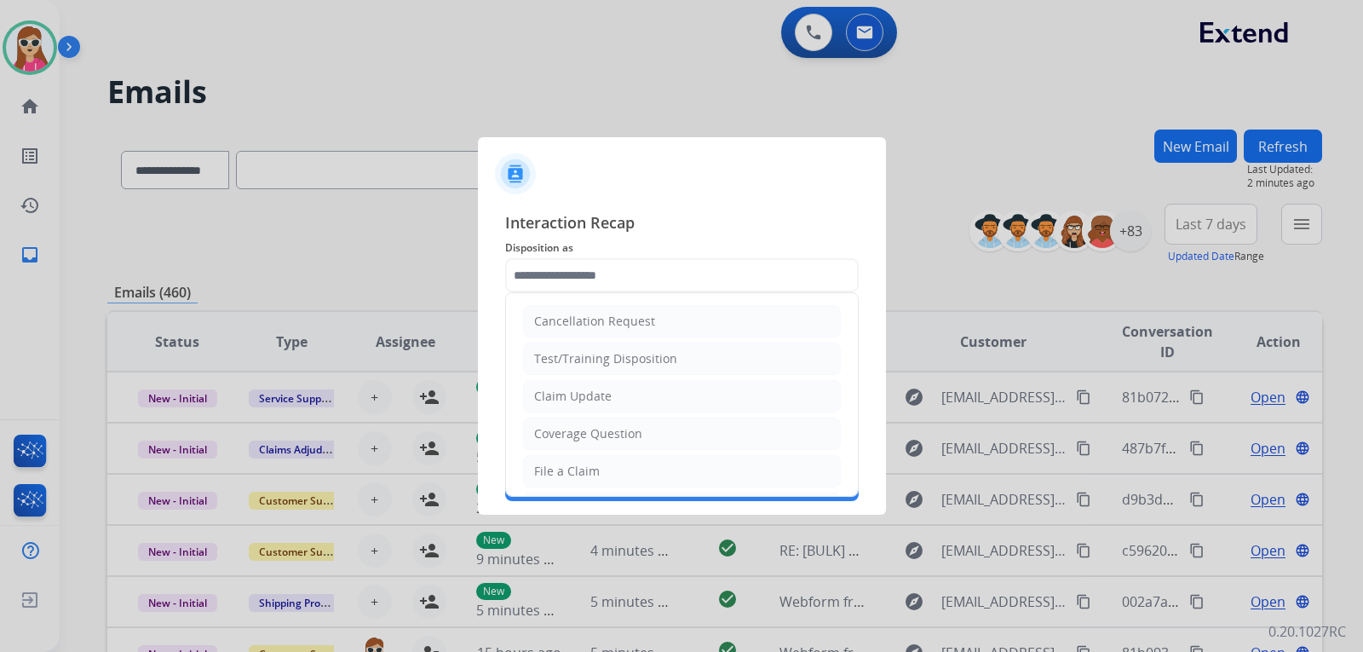
click at [621, 390] on li "Claim Update" at bounding box center [682, 396] width 318 height 32
type input "**********"
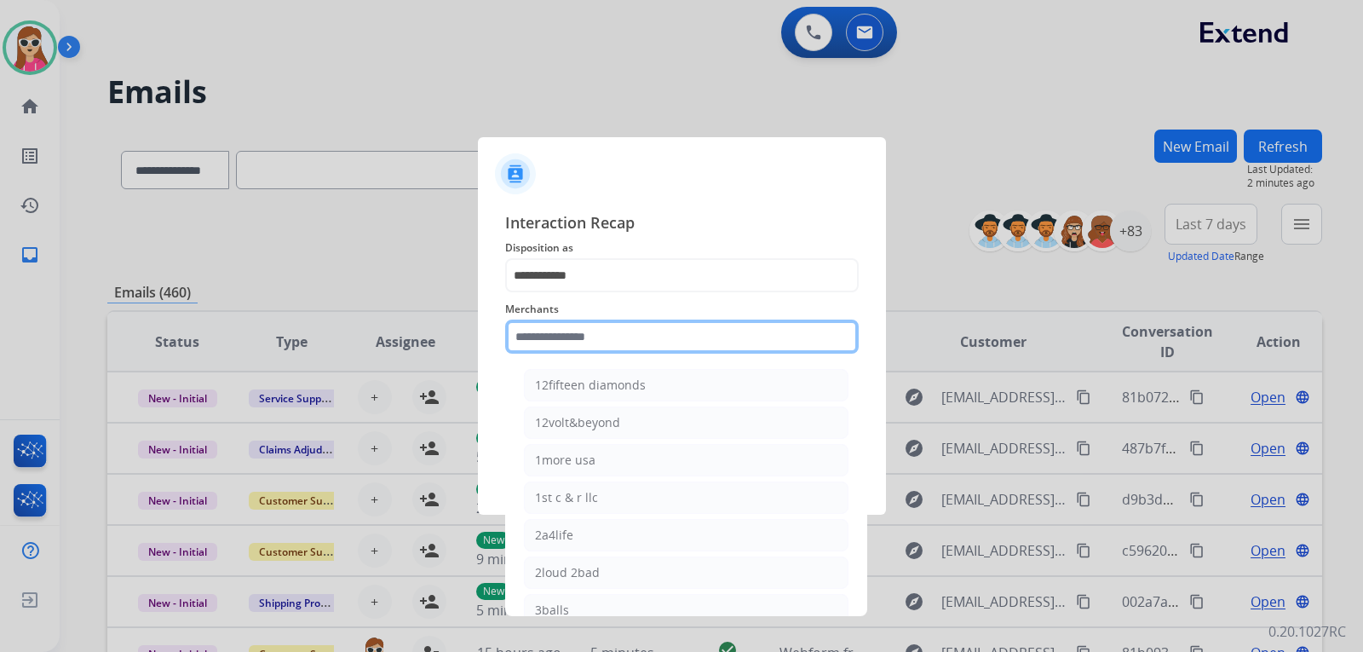
click at [635, 337] on input "text" at bounding box center [682, 337] width 354 height 34
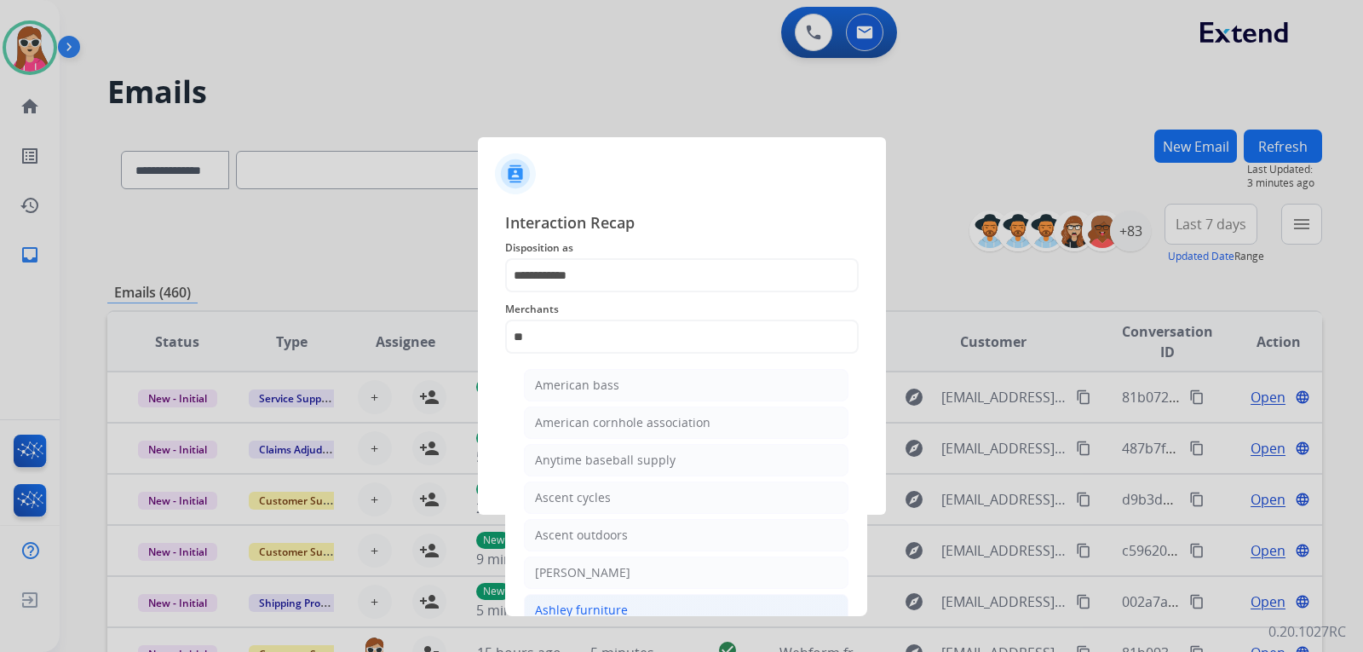
click at [623, 610] on div "Ashley furniture" at bounding box center [581, 610] width 93 height 17
type input "**********"
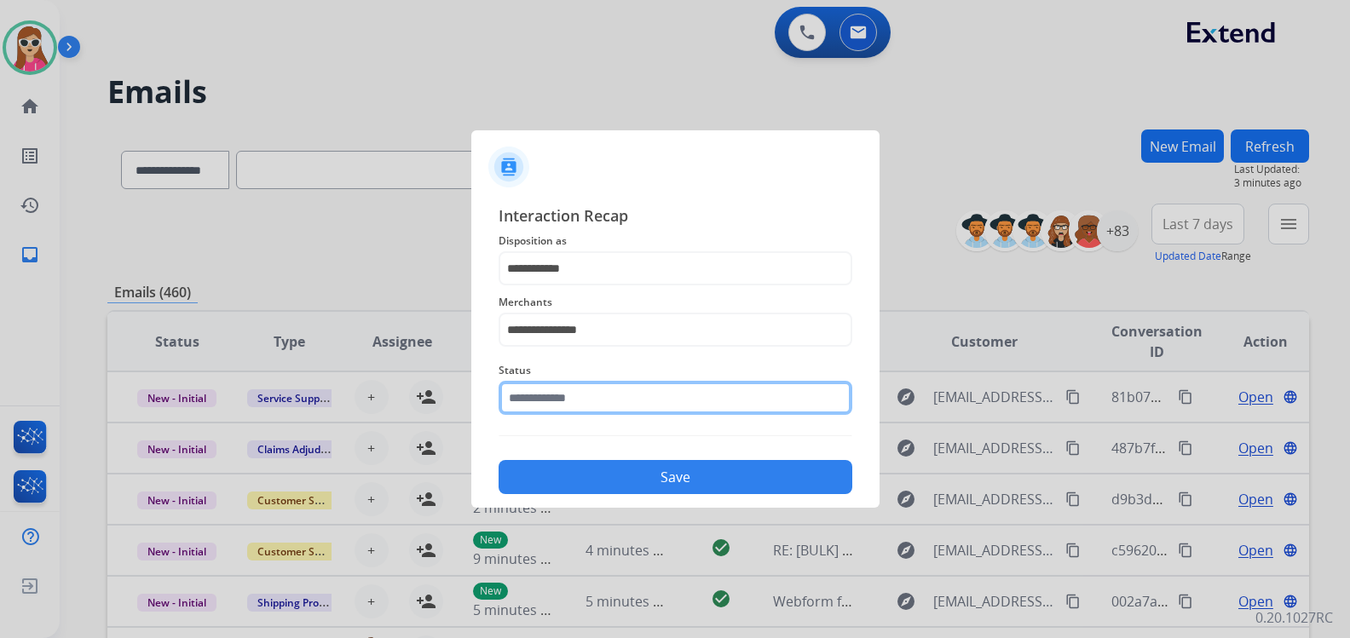
click at [645, 413] on input "text" at bounding box center [675, 398] width 354 height 34
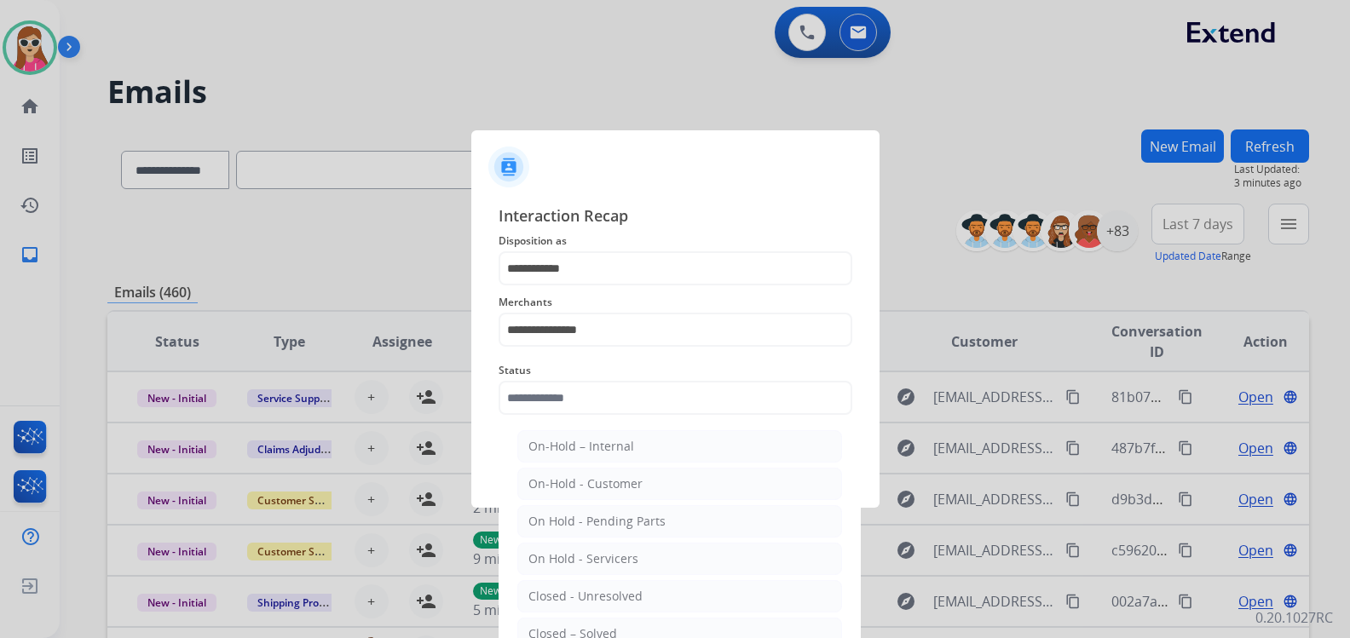
drag, startPoint x: 541, startPoint y: 631, endPoint x: 613, endPoint y: 527, distance: 126.0
click at [544, 625] on div "Closed – Solved" at bounding box center [572, 633] width 89 height 17
type input "**********"
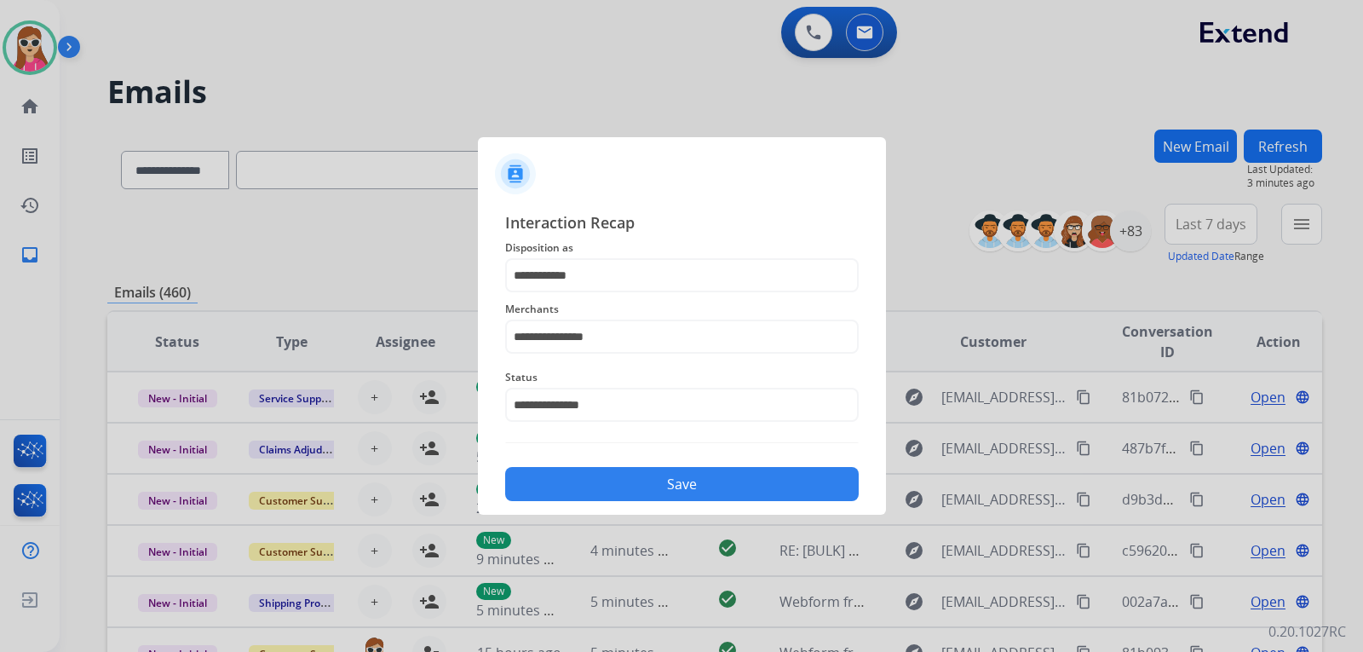
click at [650, 475] on button "Save" at bounding box center [682, 484] width 354 height 34
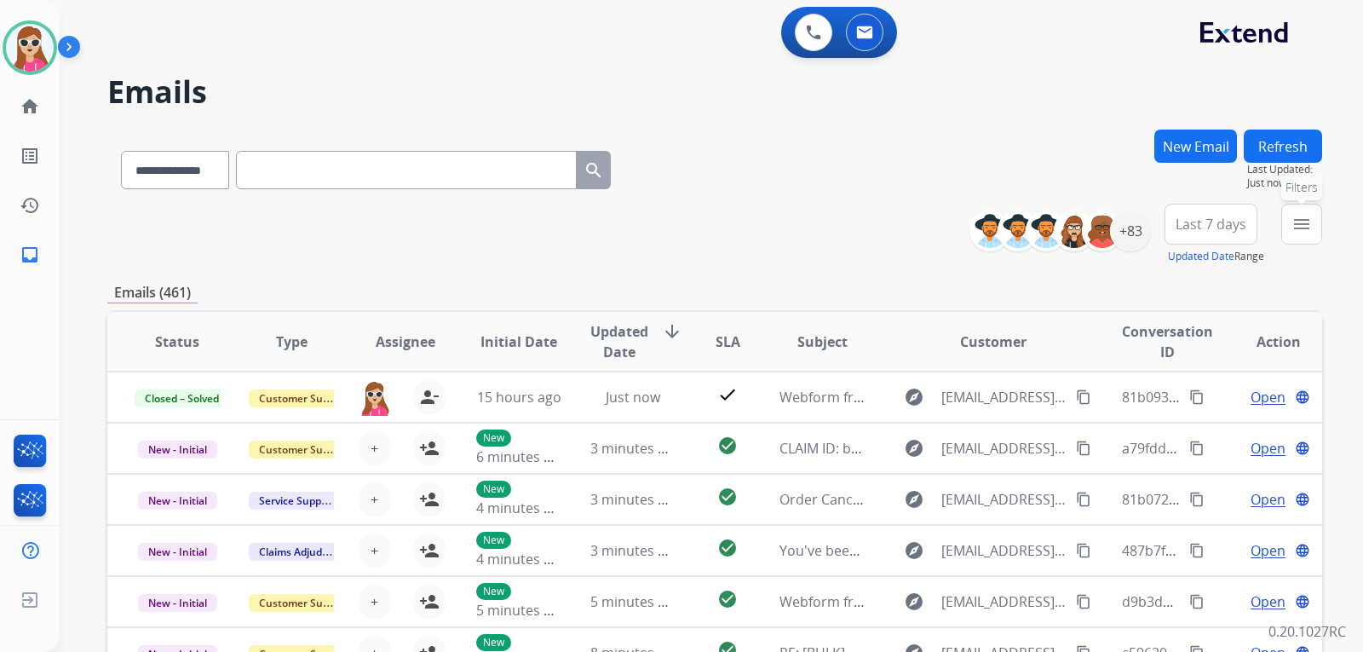
click at [1287, 219] on button "menu Filters" at bounding box center [1301, 224] width 41 height 41
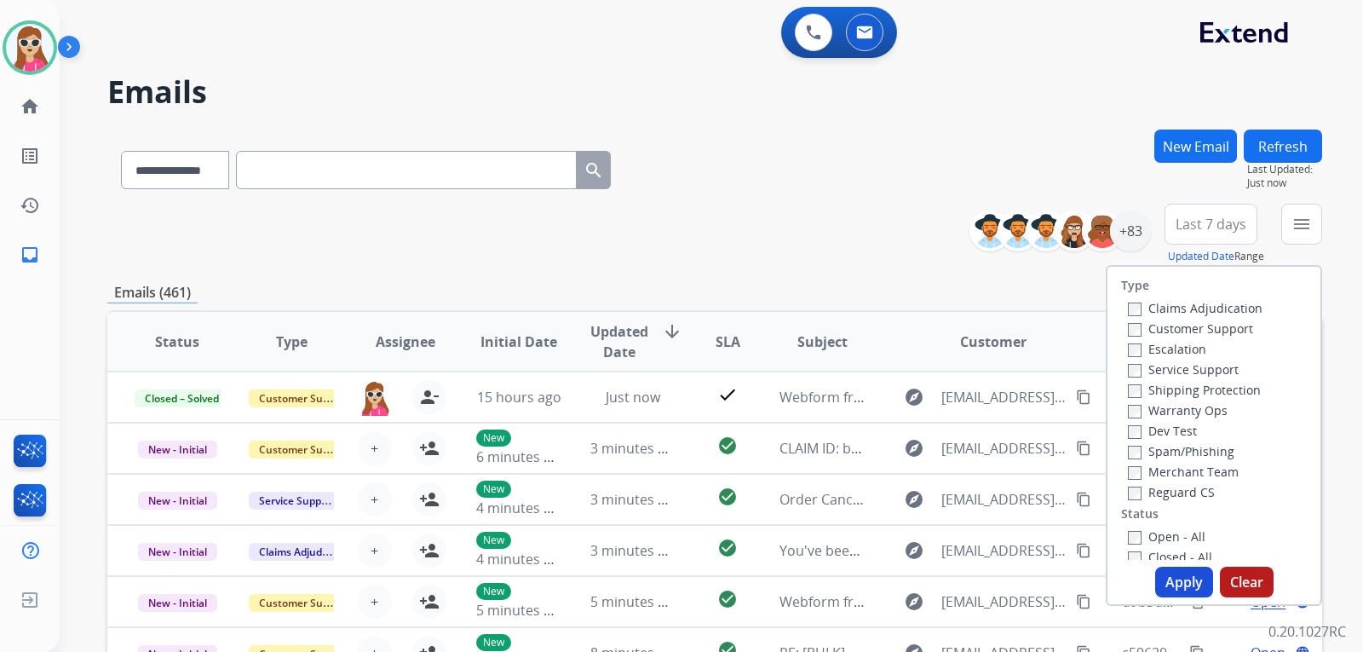
click at [1160, 326] on label "Customer Support" at bounding box center [1190, 328] width 125 height 16
drag, startPoint x: 1202, startPoint y: 387, endPoint x: 1207, endPoint y: 417, distance: 30.3
click at [1205, 389] on label "Shipping Protection" at bounding box center [1194, 390] width 133 height 16
click at [1168, 484] on div "Claims Adjudication Customer Support Escalation Service Support Shipping Protec…" at bounding box center [1191, 399] width 141 height 204
click at [1175, 490] on label "Reguard CS" at bounding box center [1171, 492] width 87 height 16
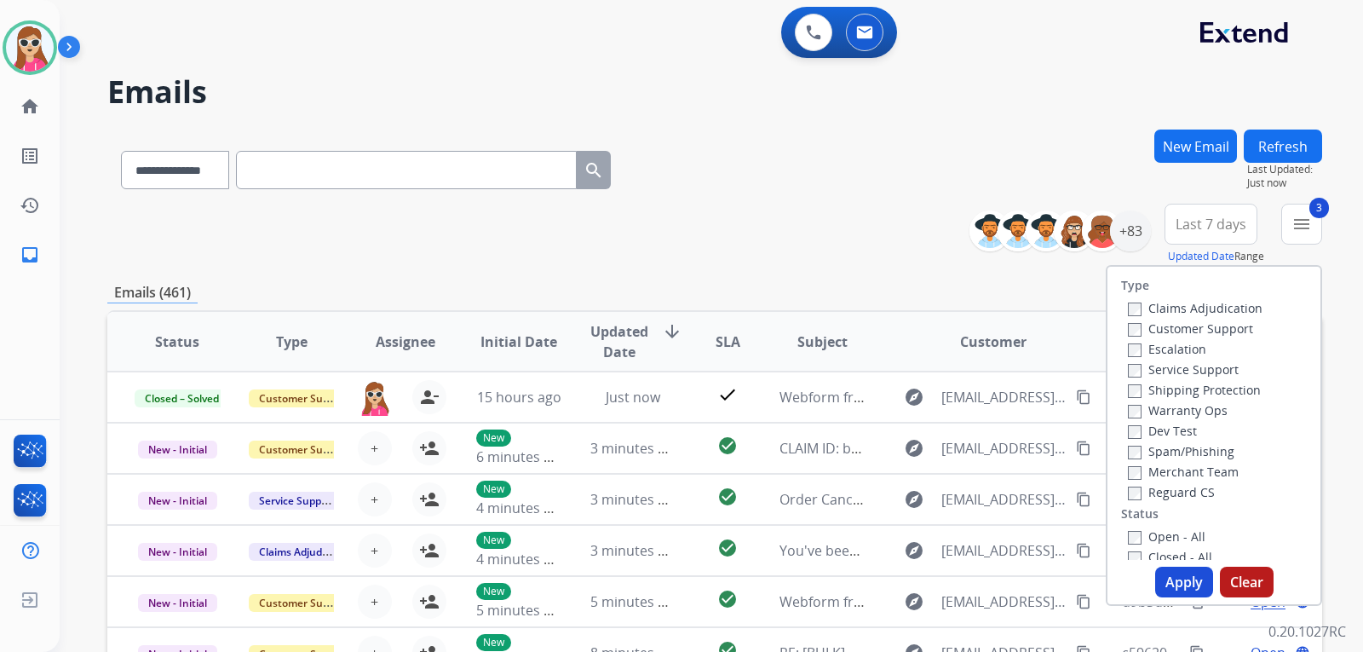
drag, startPoint x: 1173, startPoint y: 537, endPoint x: 1186, endPoint y: 575, distance: 40.4
click at [1182, 546] on div "Open - All Closed - All New - Initial New - Reply On-hold – Internal On-hold - …" at bounding box center [1214, 638] width 186 height 225
drag, startPoint x: 1158, startPoint y: 539, endPoint x: 1160, endPoint y: 552, distance: 13.0
click at [1158, 538] on label "Open - All" at bounding box center [1167, 535] width 78 height 16
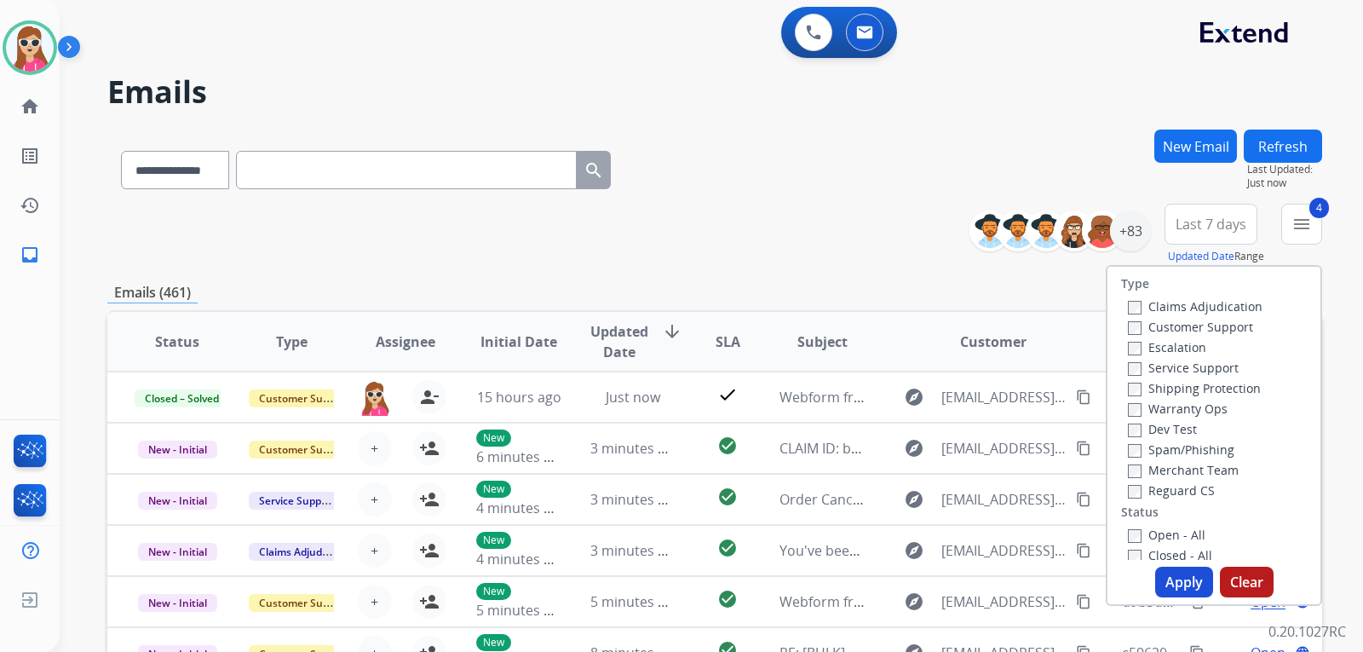
click at [1185, 584] on button "Apply" at bounding box center [1184, 582] width 58 height 31
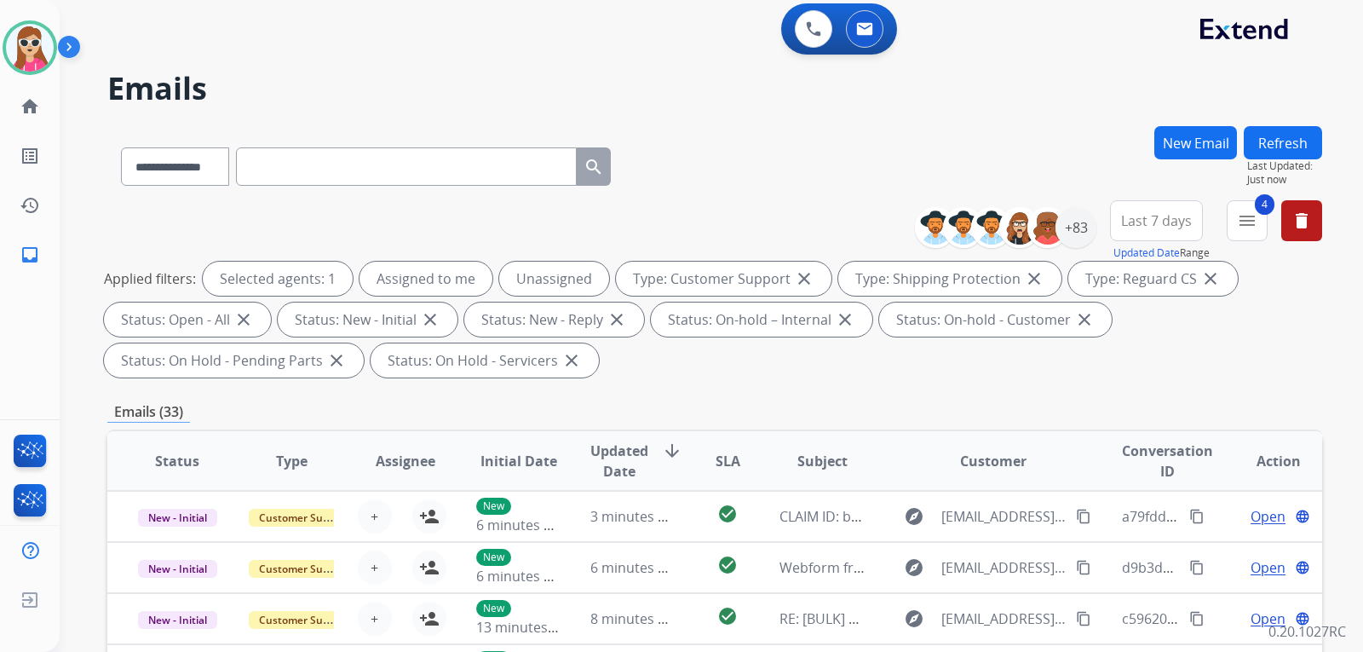
scroll to position [0, 0]
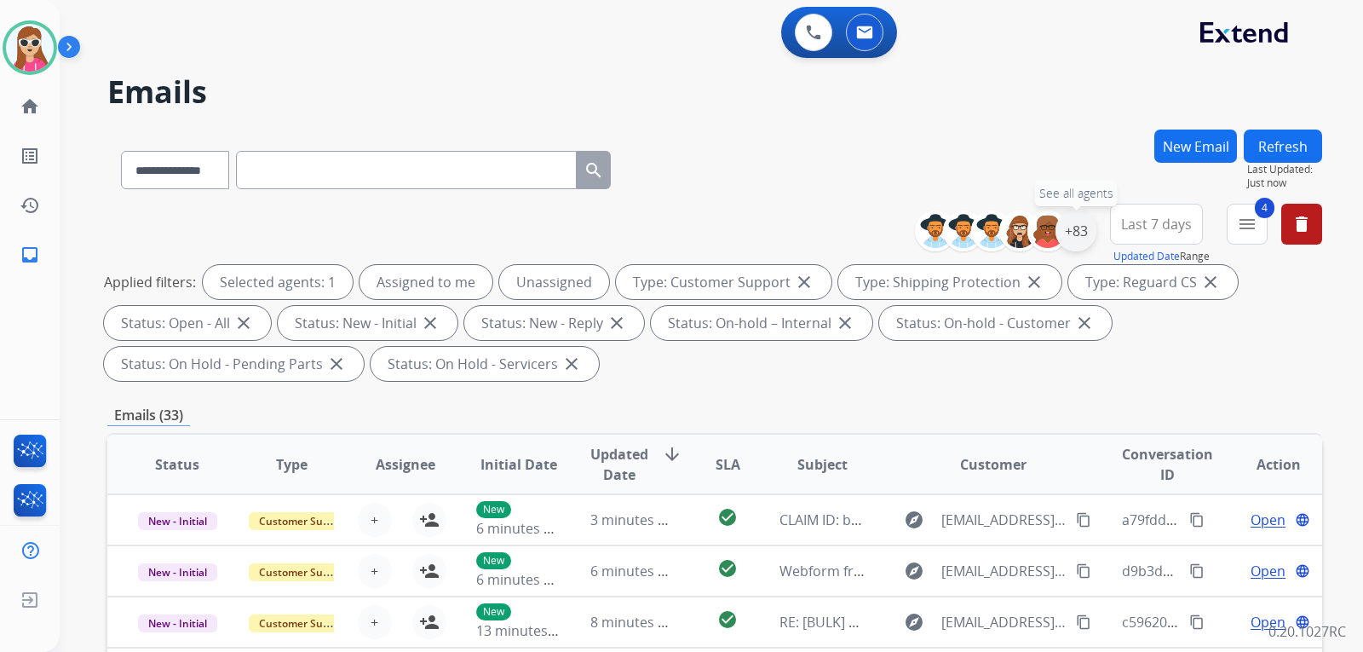
click at [1075, 229] on div "+83" at bounding box center [1076, 230] width 41 height 41
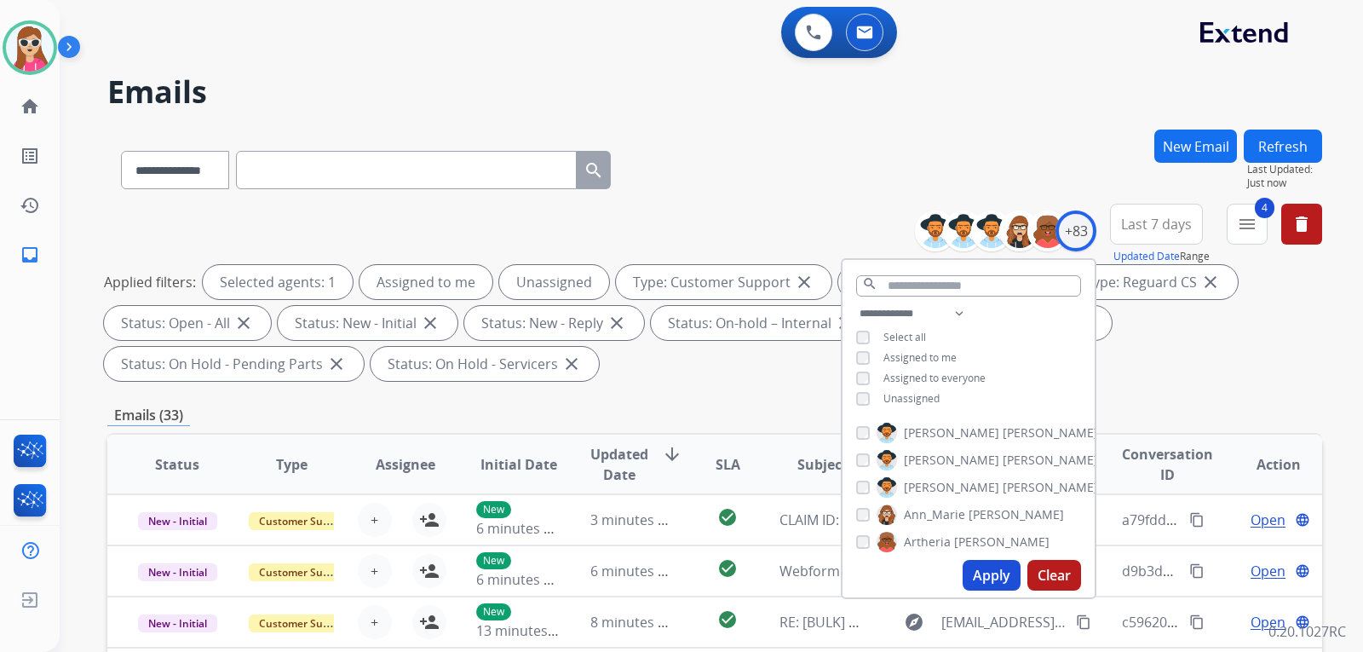
click at [930, 391] on span "Unassigned" at bounding box center [912, 398] width 56 height 14
click at [981, 564] on button "Apply" at bounding box center [992, 575] width 58 height 31
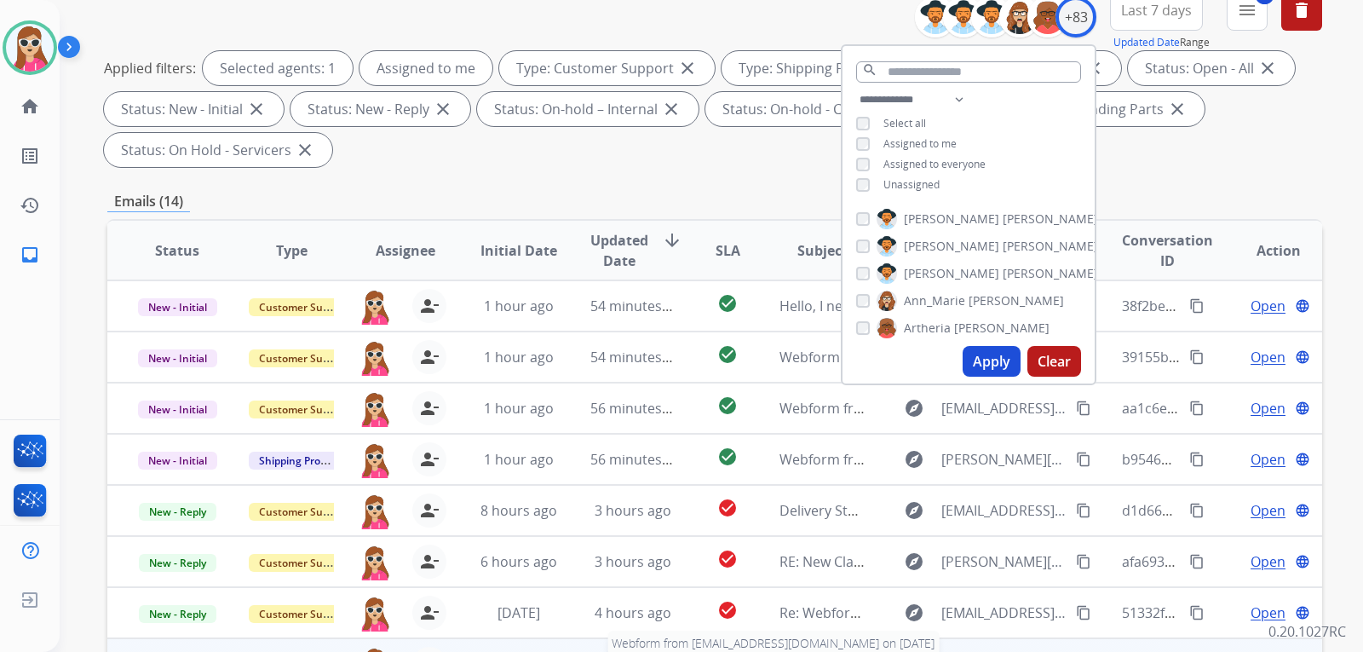
scroll to position [441, 0]
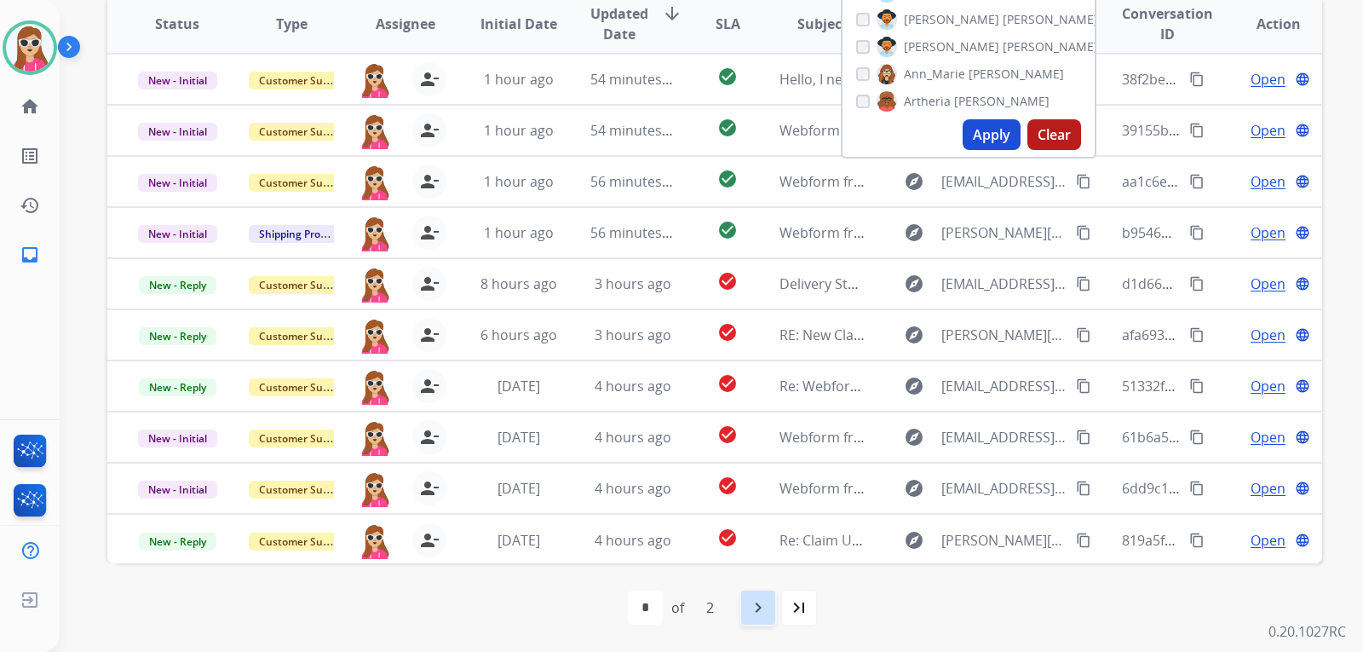
click at [758, 616] on mat-icon "navigate_next" at bounding box center [758, 607] width 20 height 20
select select "*"
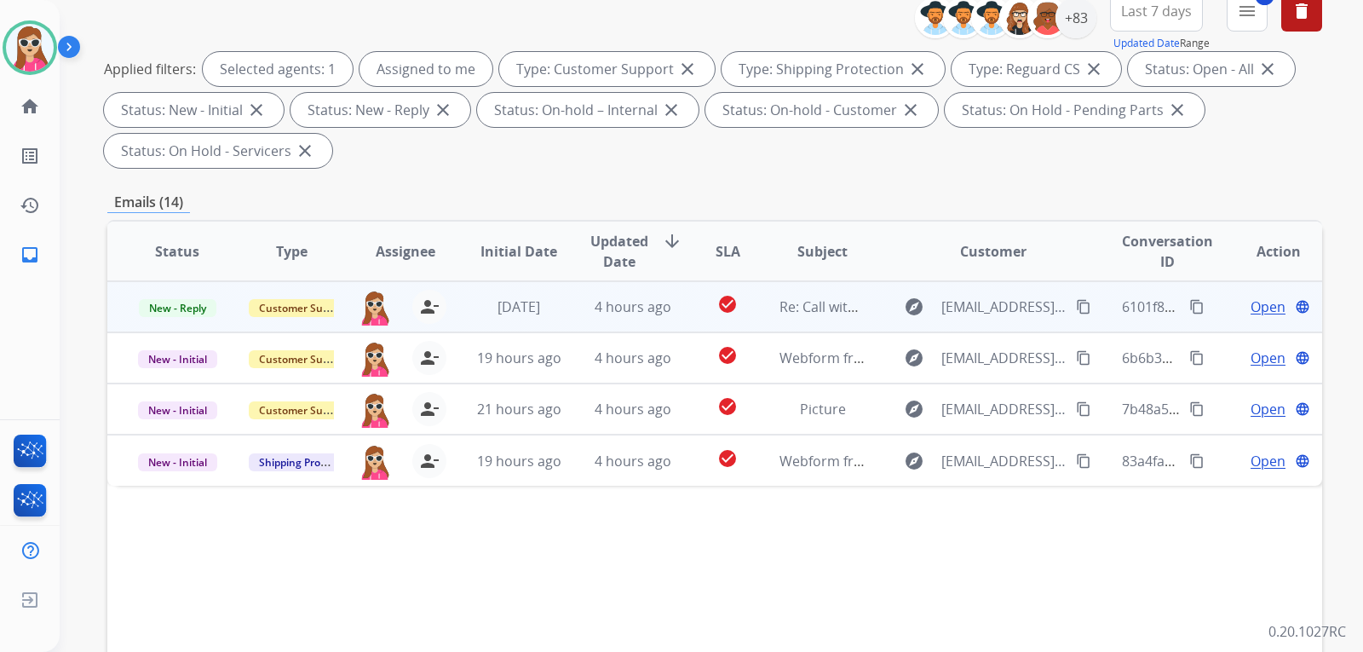
scroll to position [341, 0]
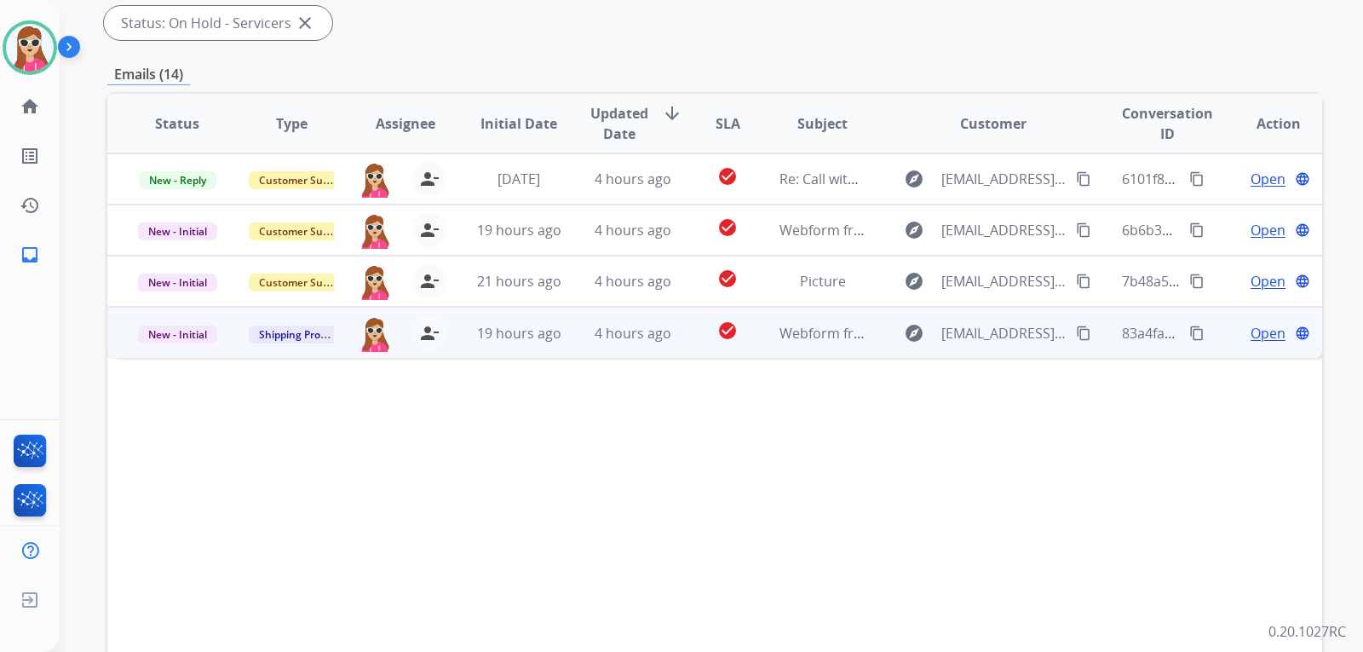
click at [763, 344] on td "Webform from ygrant38@bellsouth.net on 09/03/2025" at bounding box center [809, 332] width 114 height 51
click at [1251, 337] on span "Open" at bounding box center [1268, 332] width 35 height 20
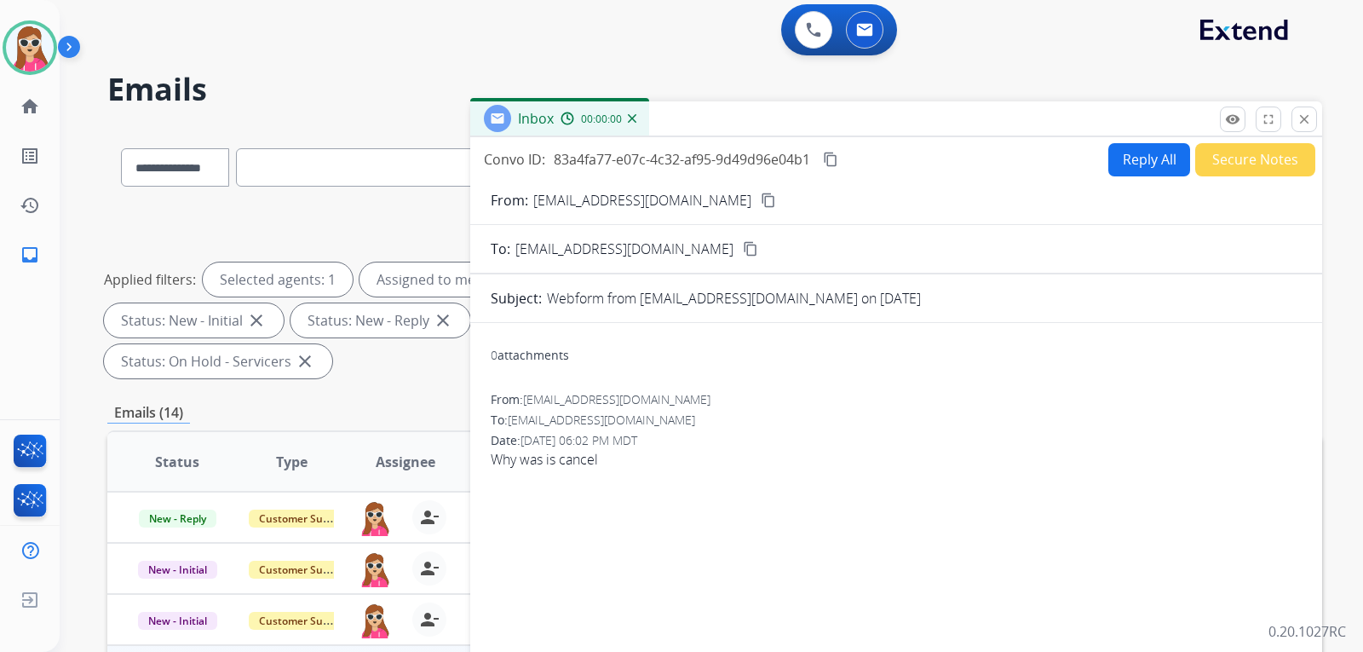
scroll to position [0, 0]
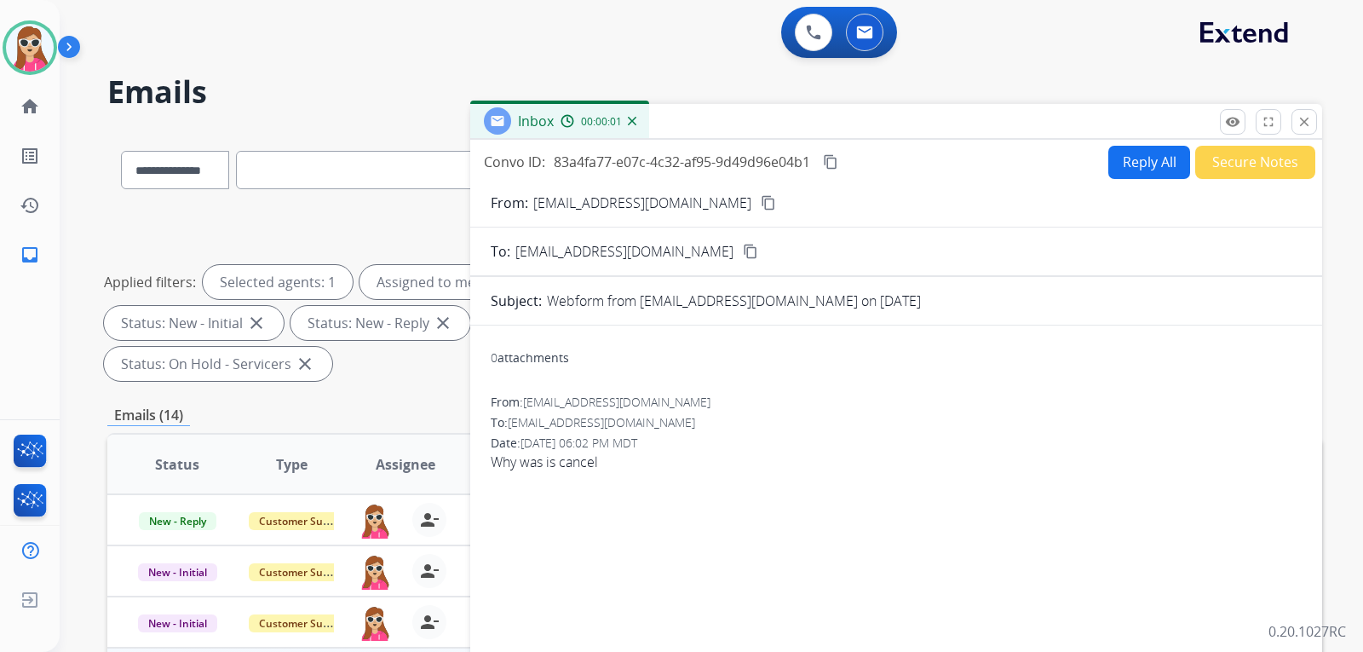
click at [1126, 159] on button "Reply All" at bounding box center [1150, 162] width 82 height 33
select select "**********"
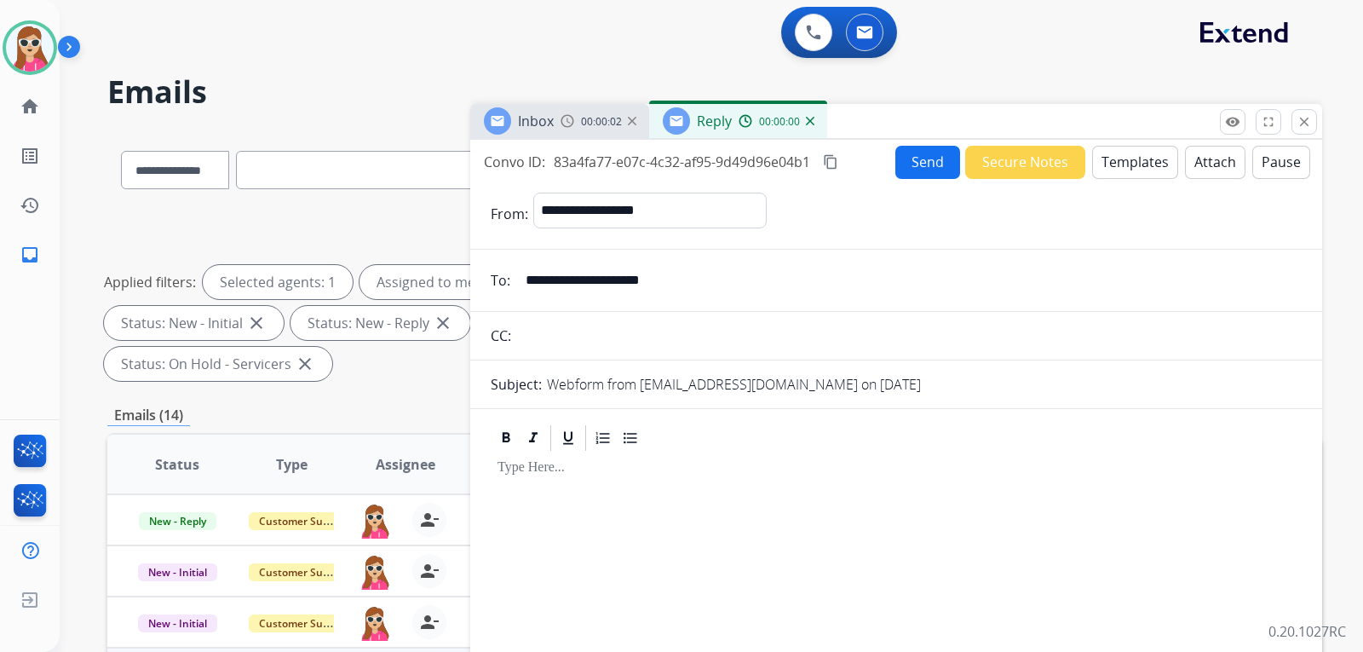
click at [1116, 166] on button "Templates" at bounding box center [1135, 162] width 86 height 33
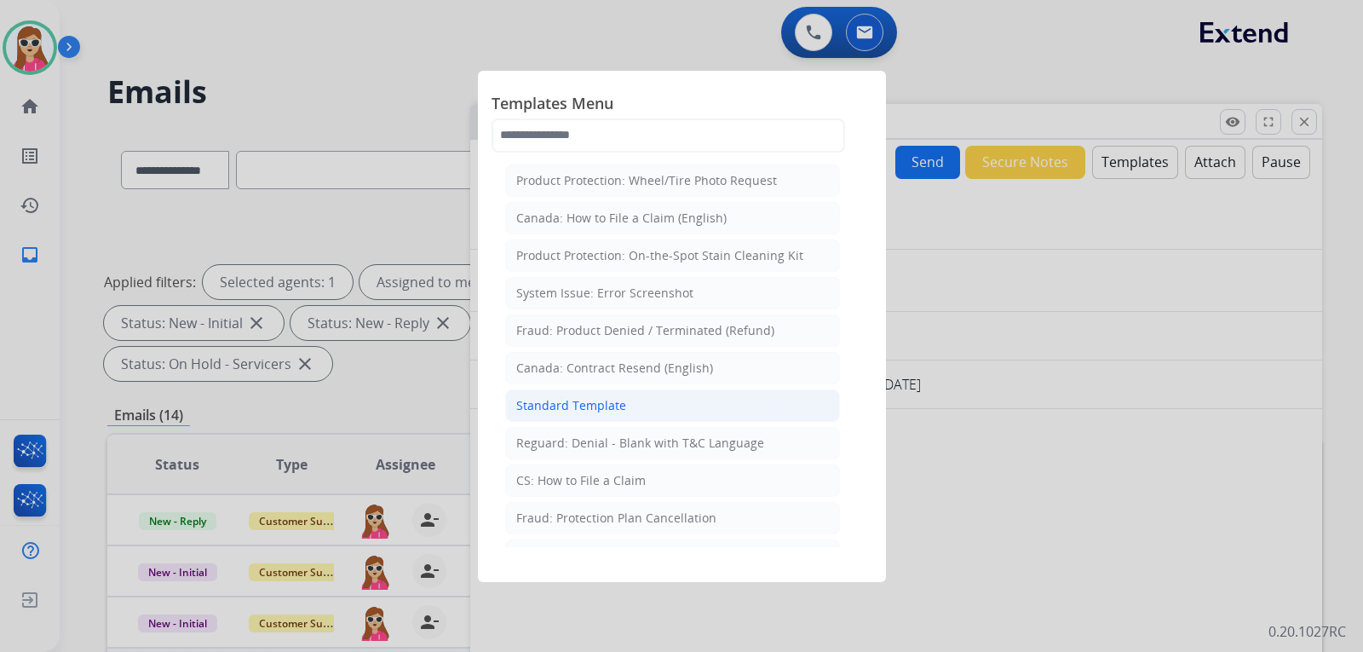
click at [608, 411] on div "Standard Template" at bounding box center [571, 405] width 110 height 17
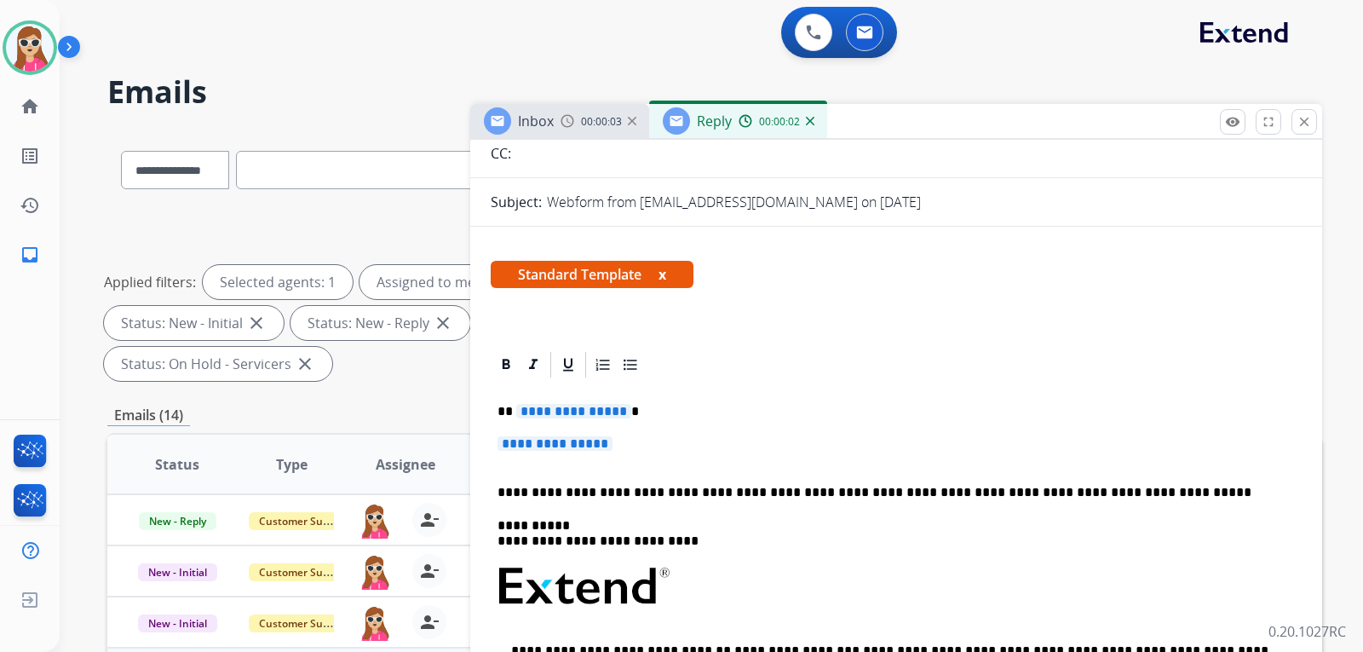
scroll to position [282, 0]
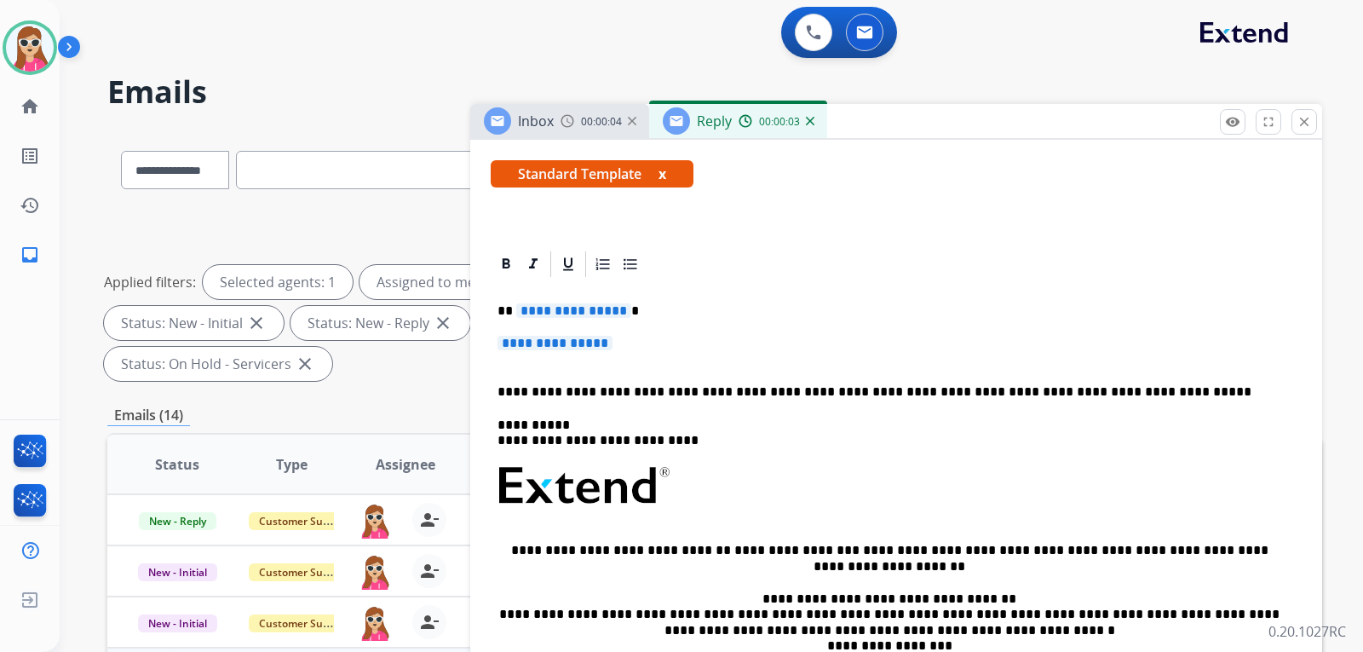
drag, startPoint x: 578, startPoint y: 314, endPoint x: 481, endPoint y: 263, distance: 109.0
click at [578, 314] on span "**********" at bounding box center [573, 310] width 115 height 14
click at [571, 343] on span "**********" at bounding box center [555, 343] width 115 height 14
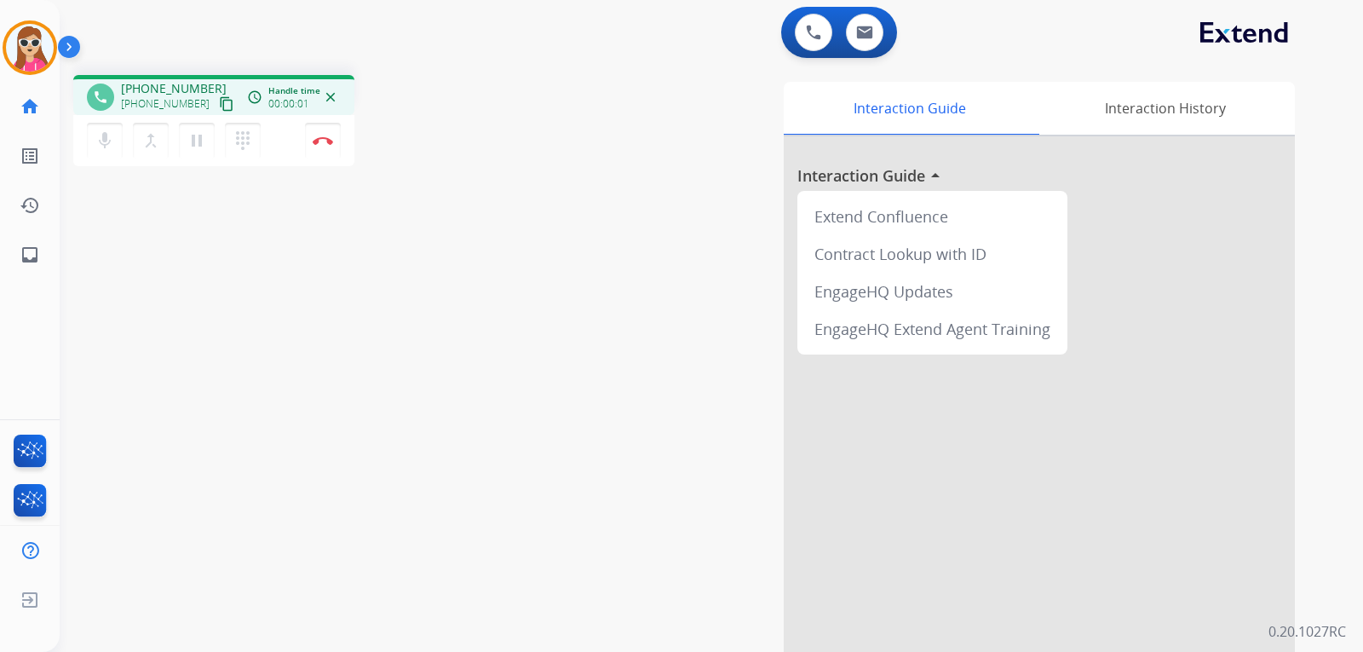
click at [219, 106] on mat-icon "content_copy" at bounding box center [226, 103] width 15 height 15
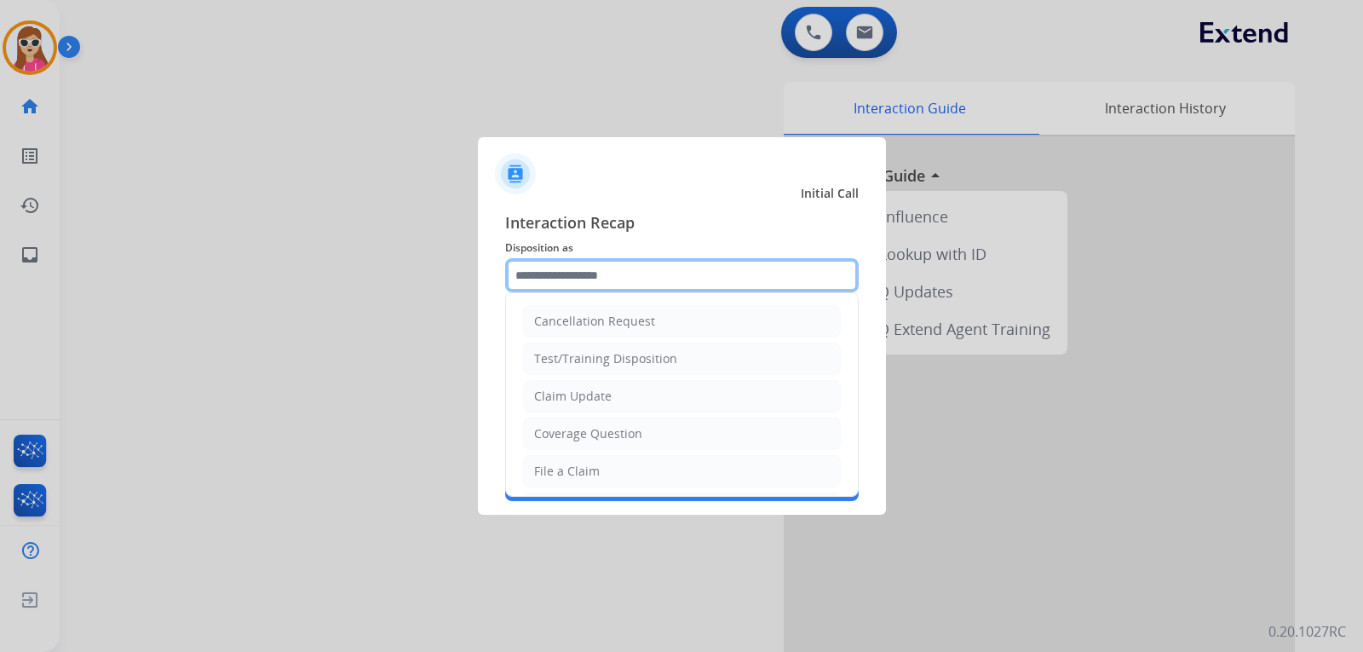
click at [575, 273] on input "text" at bounding box center [682, 275] width 354 height 34
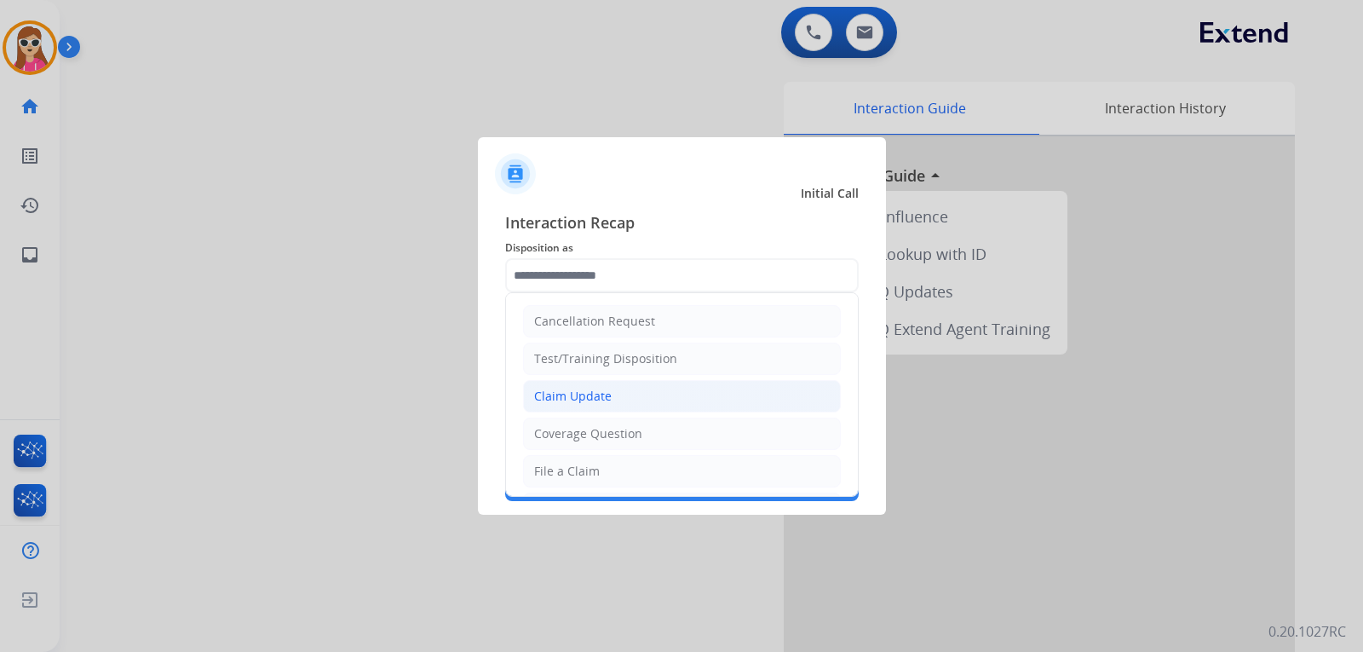
click at [606, 399] on div "Claim Update" at bounding box center [573, 396] width 78 height 17
type input "**********"
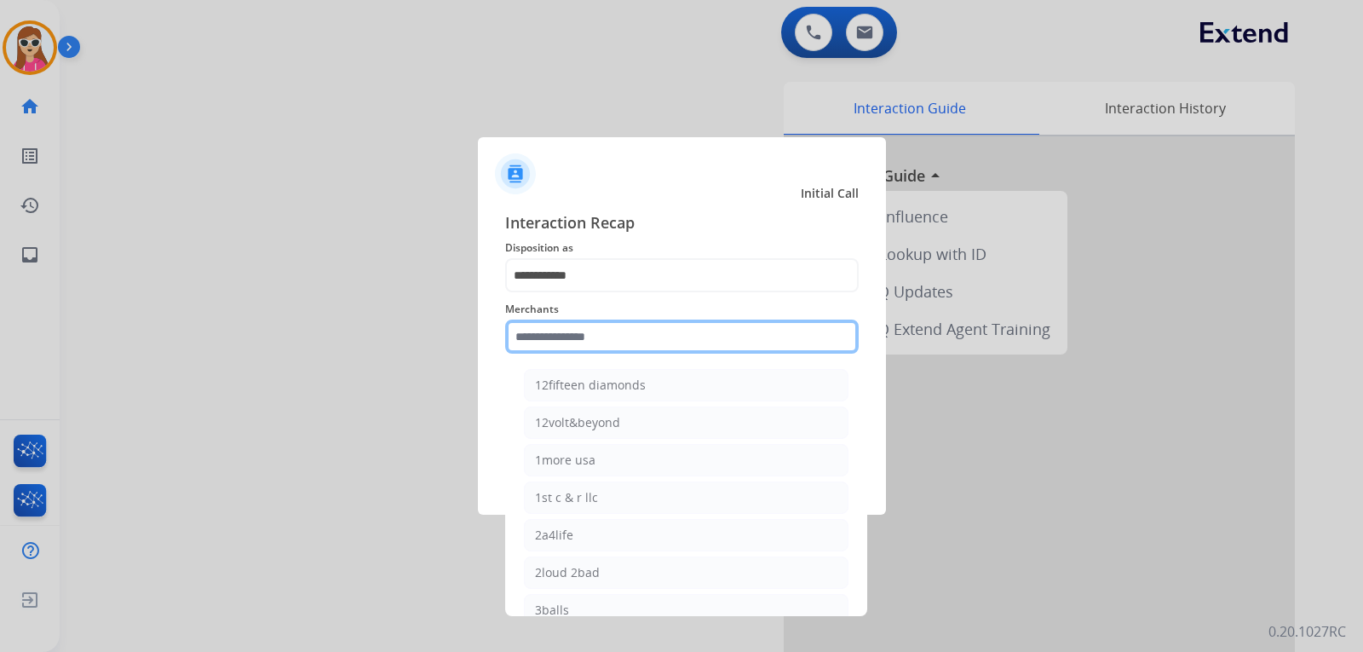
click at [581, 348] on input "text" at bounding box center [682, 337] width 354 height 34
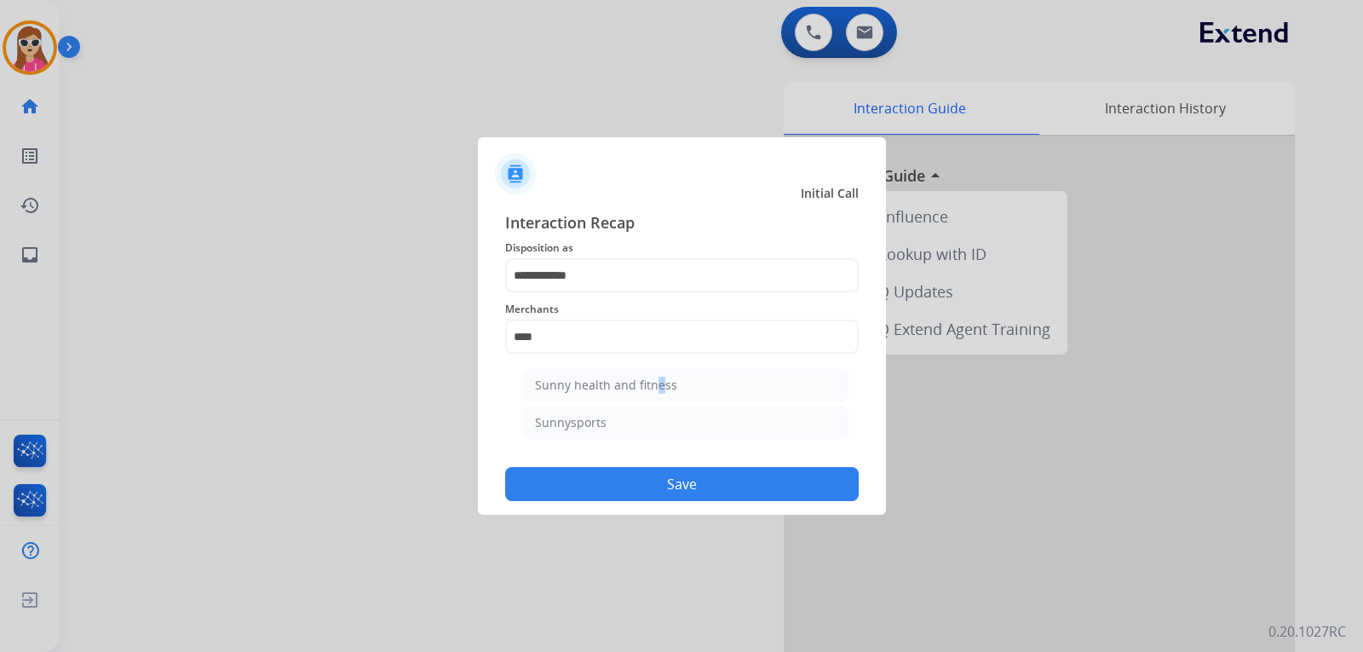
drag, startPoint x: 648, startPoint y: 369, endPoint x: 654, endPoint y: 386, distance: 18.1
click at [654, 386] on li "Sunny health and fitness" at bounding box center [686, 385] width 325 height 32
type input "**********"
click at [654, 475] on button "Save" at bounding box center [682, 484] width 354 height 34
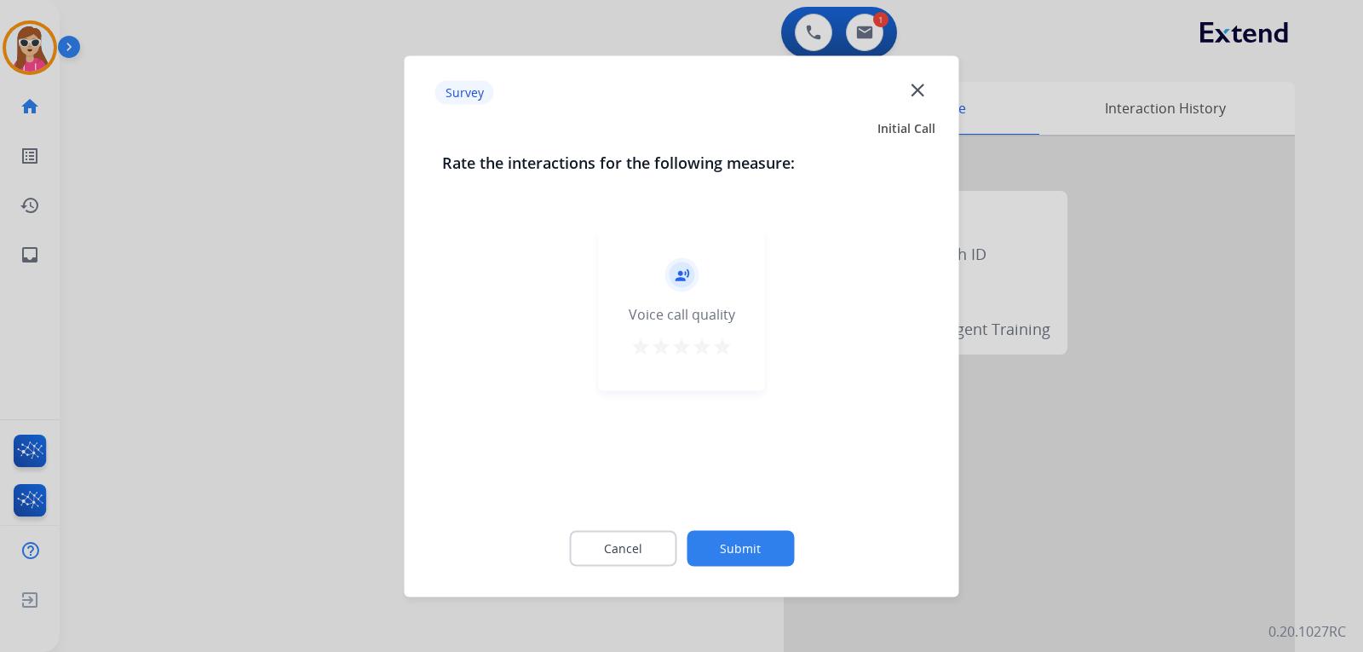
click at [712, 353] on div "star star star star star" at bounding box center [682, 349] width 102 height 26
click at [732, 353] on mat-icon "star" at bounding box center [722, 346] width 20 height 20
click at [775, 546] on button "Submit" at bounding box center [740, 548] width 107 height 36
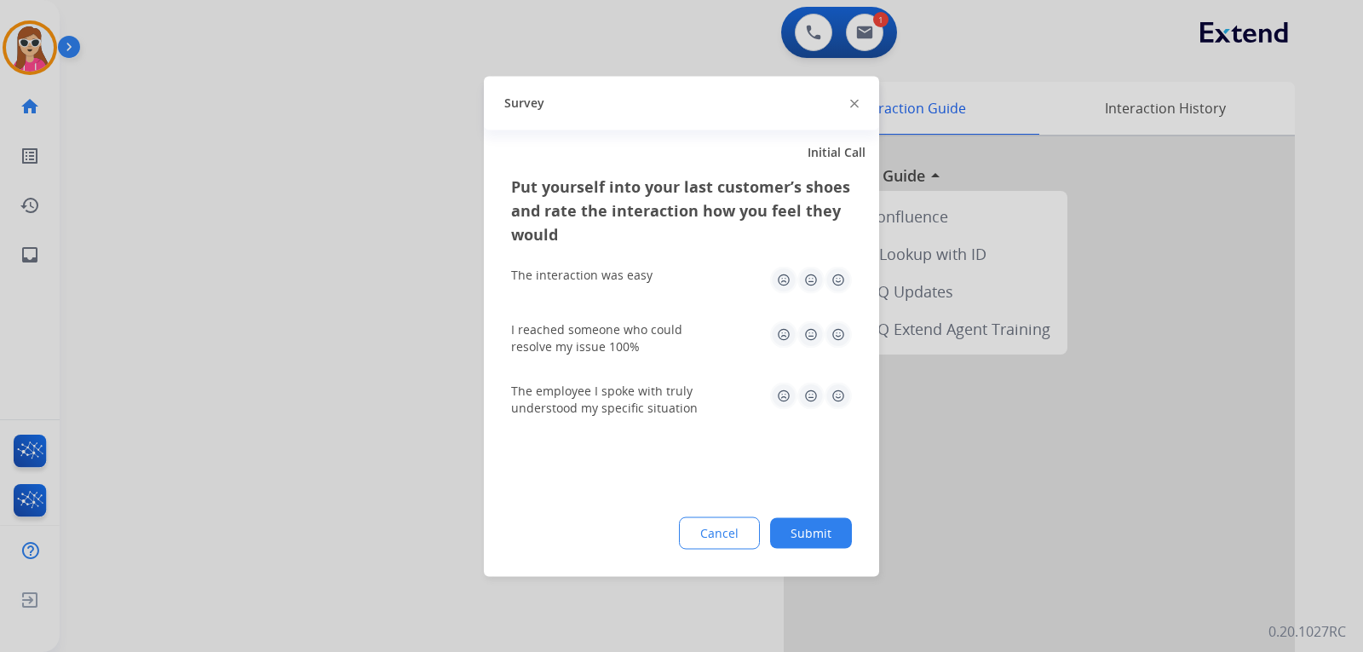
click at [839, 400] on img at bounding box center [838, 395] width 27 height 27
click at [839, 339] on img at bounding box center [838, 333] width 27 height 27
click at [831, 291] on img at bounding box center [838, 279] width 27 height 27
drag, startPoint x: 790, startPoint y: 517, endPoint x: 792, endPoint y: 508, distance: 9.7
click at [792, 515] on div "Put yourself into your last customer’s shoes and rate the interaction how you f…" at bounding box center [681, 375] width 395 height 402
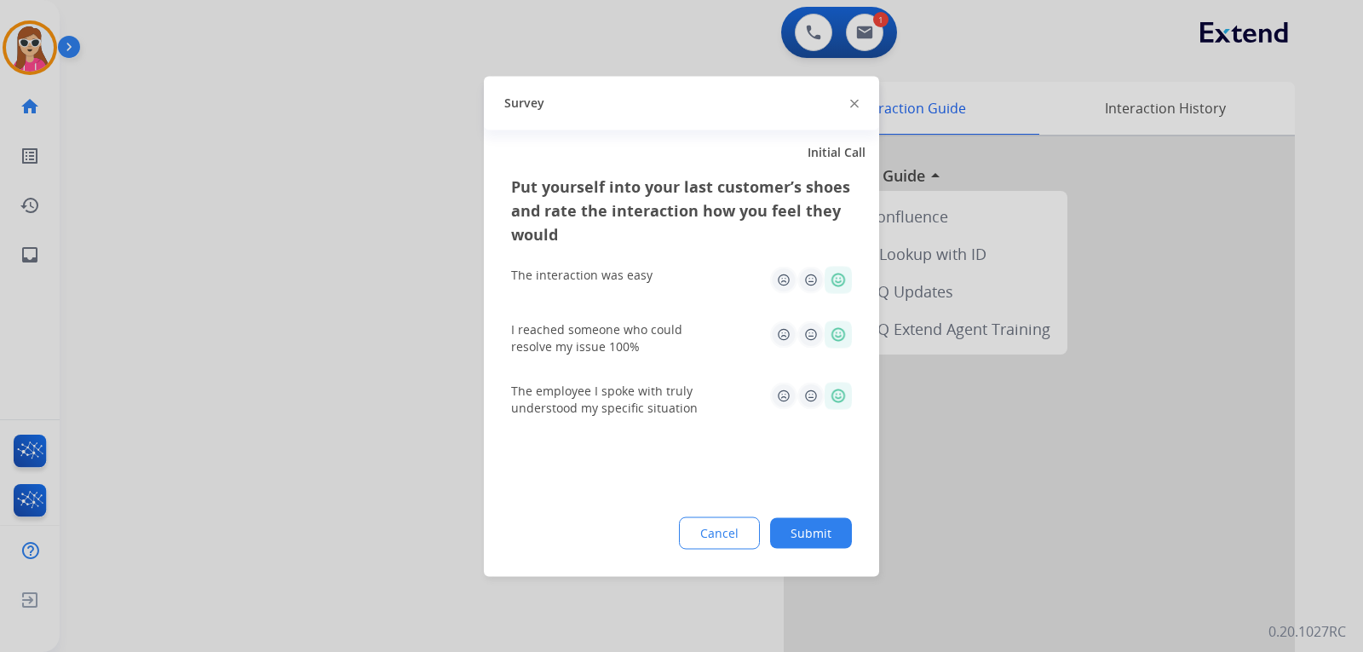
click at [831, 537] on button "Submit" at bounding box center [811, 532] width 82 height 31
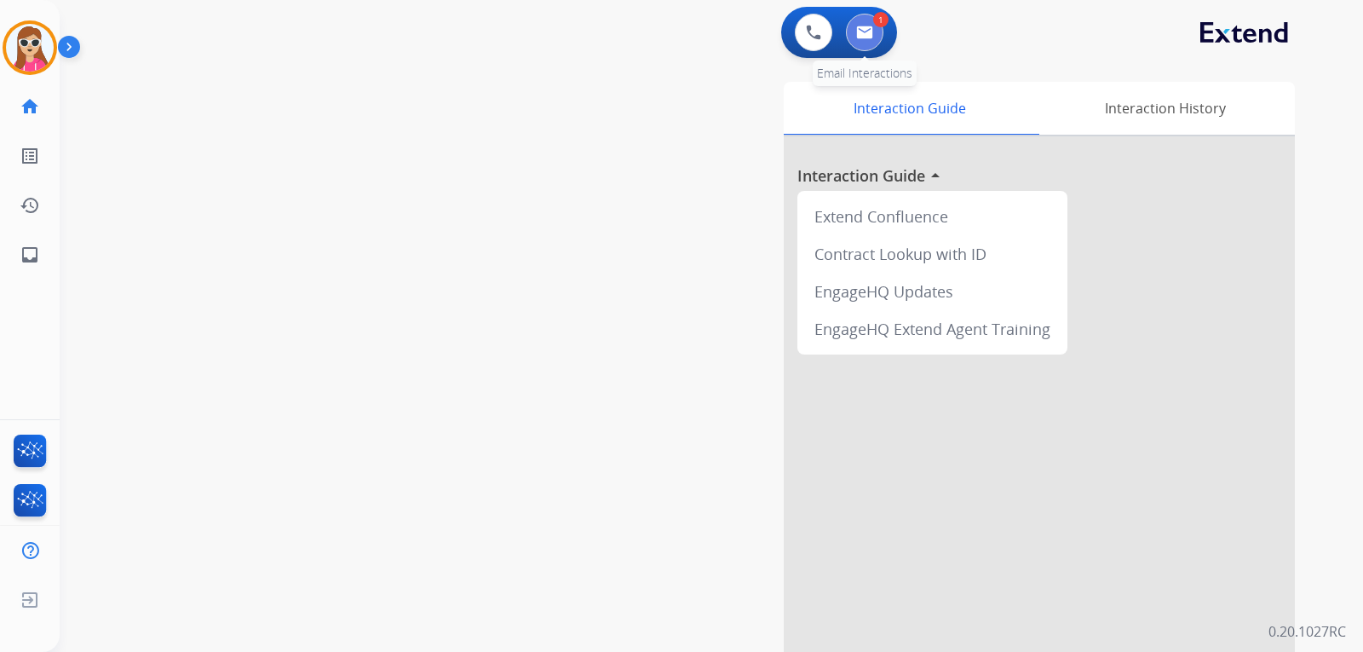
click at [861, 24] on button at bounding box center [864, 32] width 37 height 37
select select "**********"
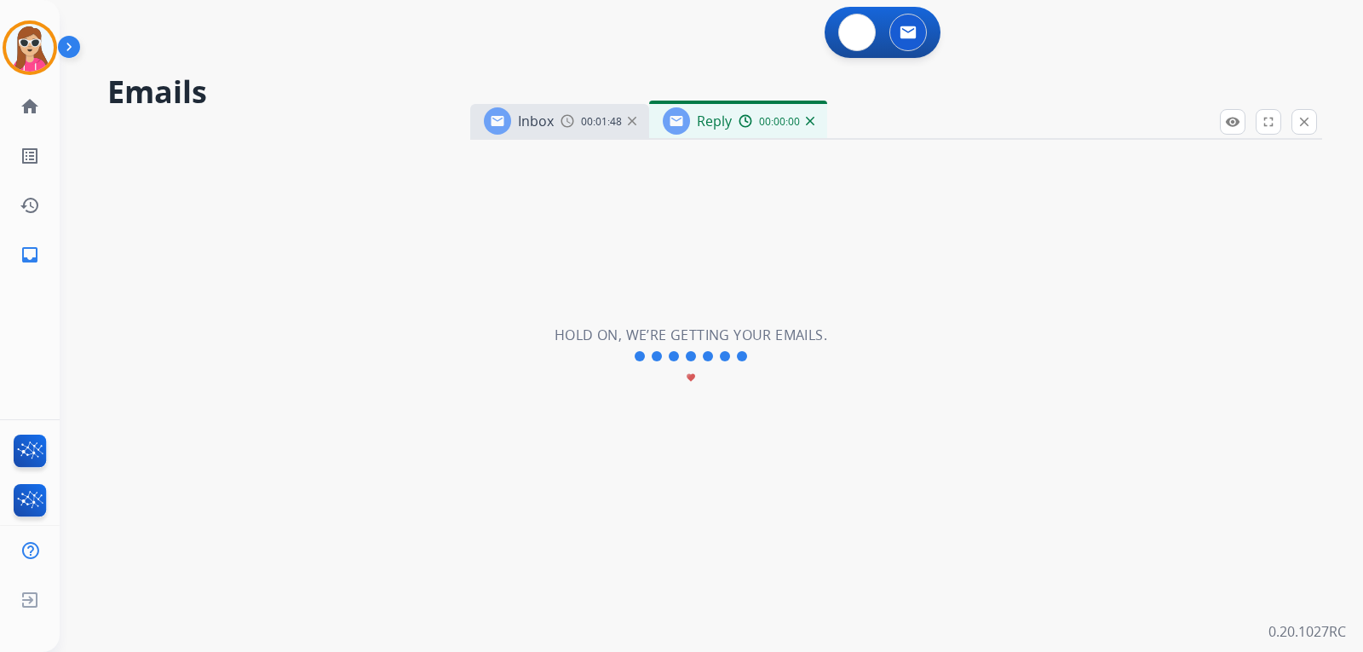
select select "**********"
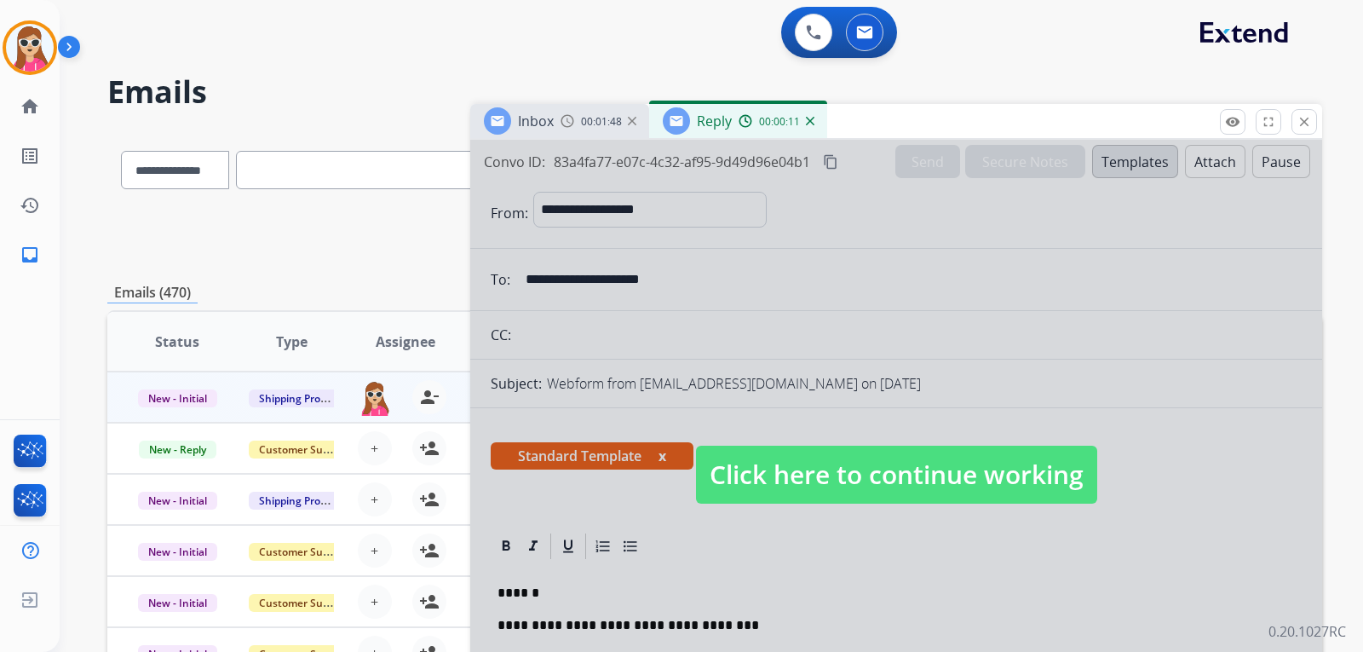
click at [863, 441] on div at bounding box center [896, 458] width 852 height 636
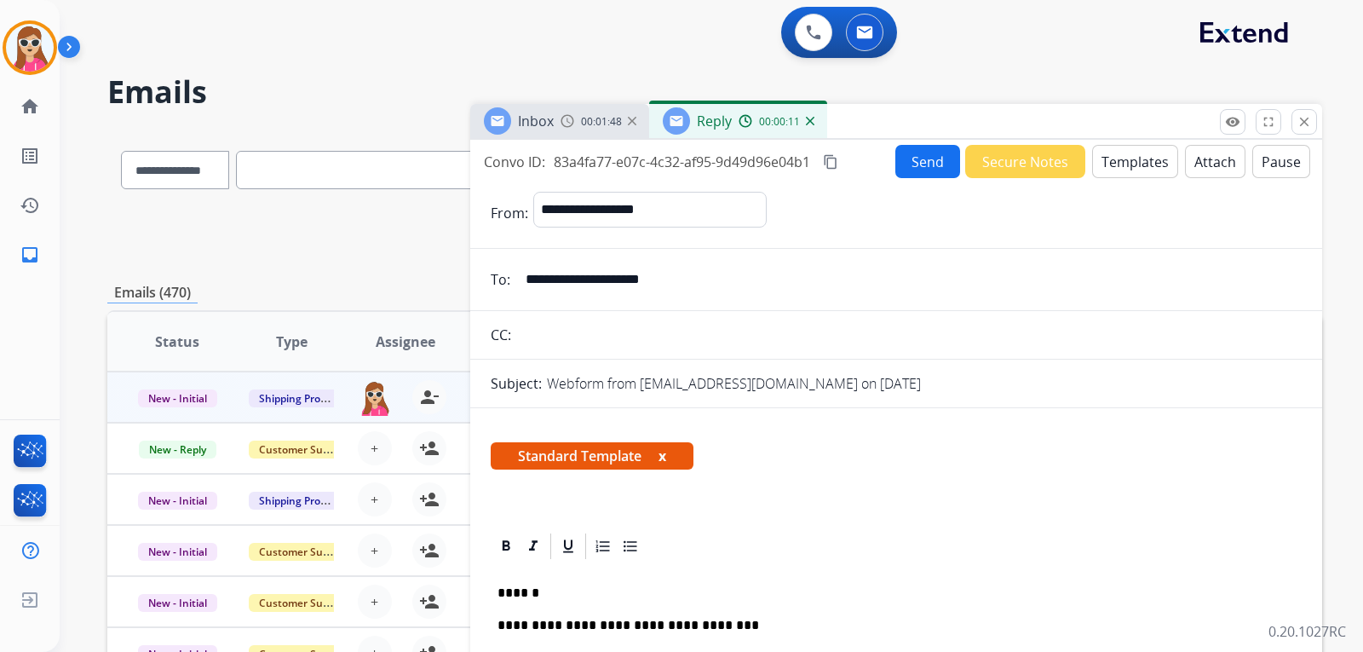
scroll to position [256, 0]
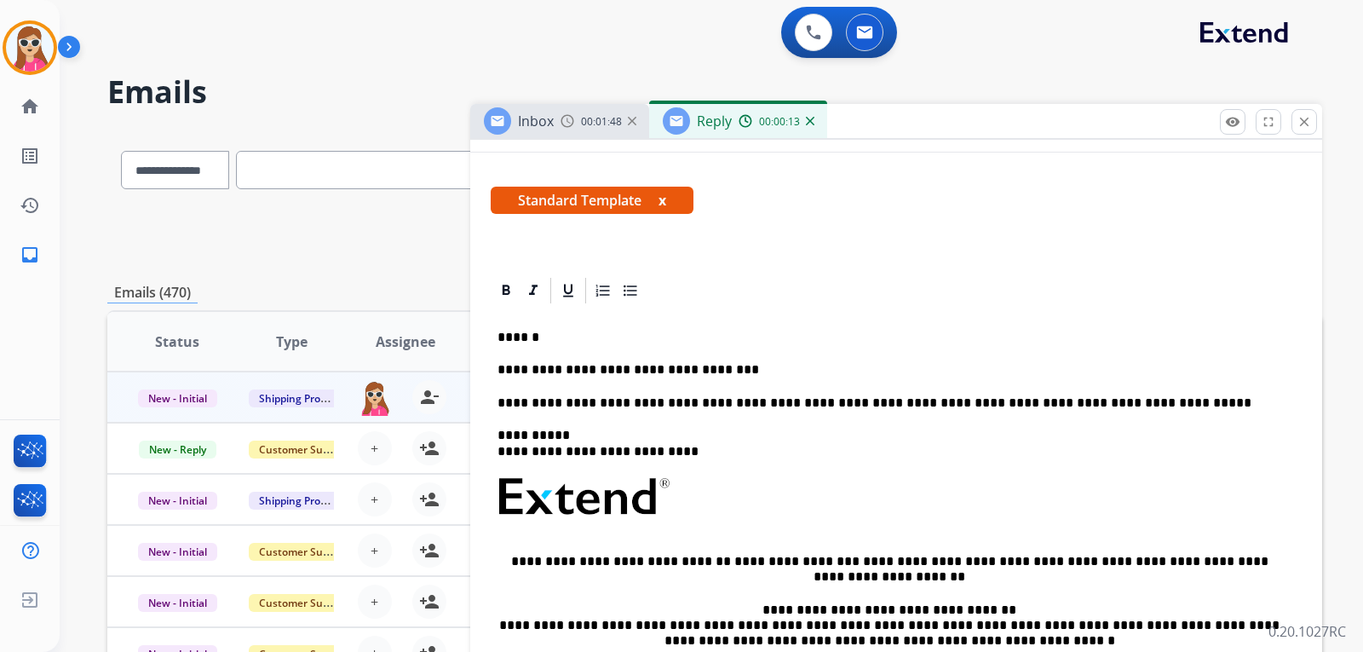
click at [751, 365] on p "**********" at bounding box center [890, 369] width 784 height 15
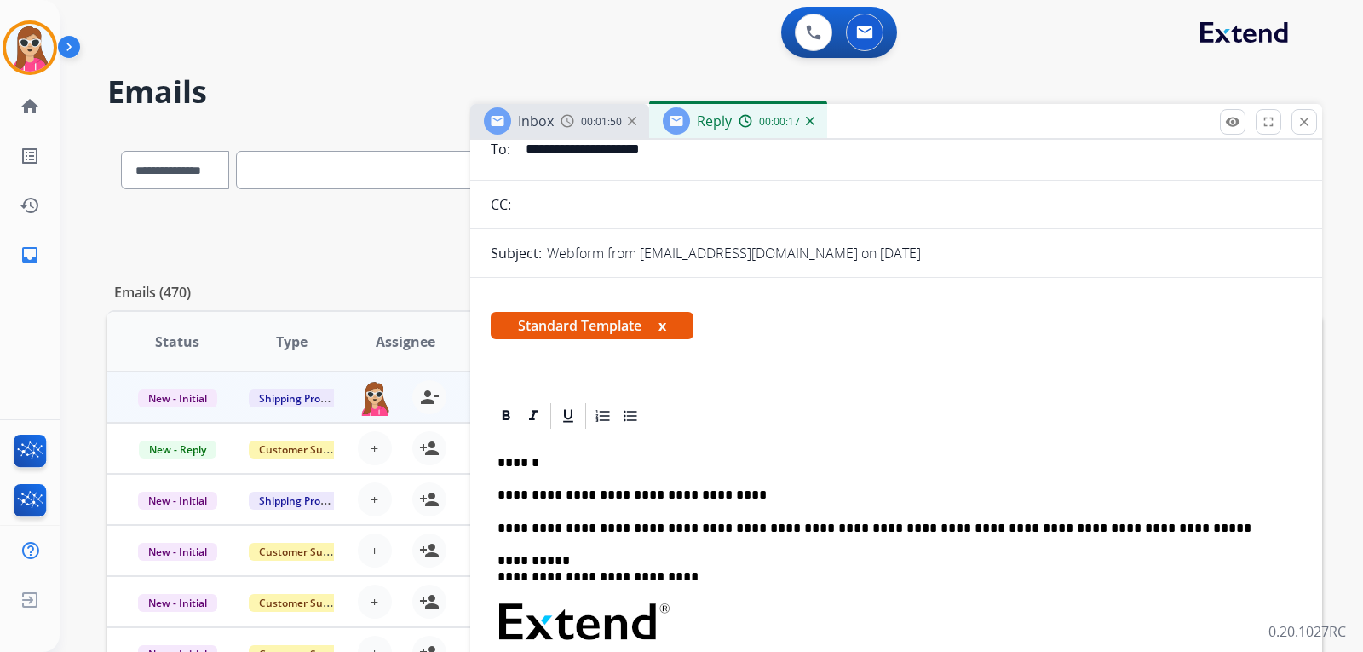
scroll to position [0, 0]
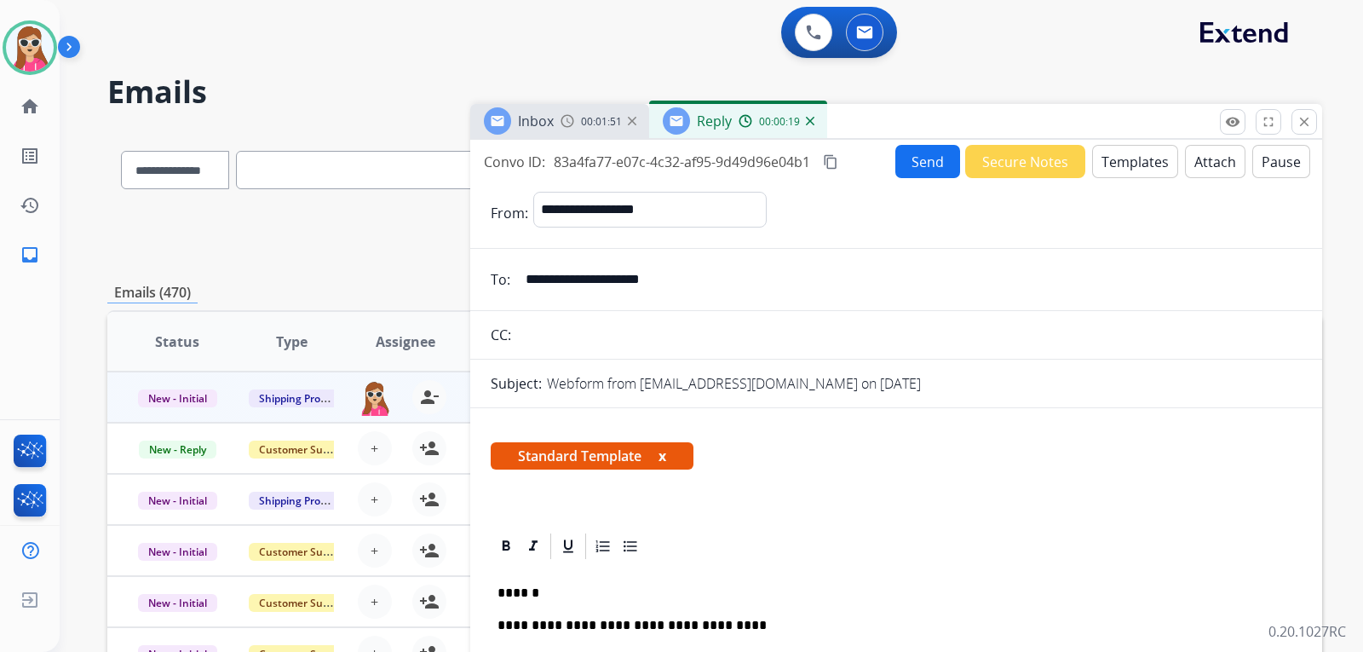
click at [922, 162] on button "Send" at bounding box center [928, 161] width 65 height 33
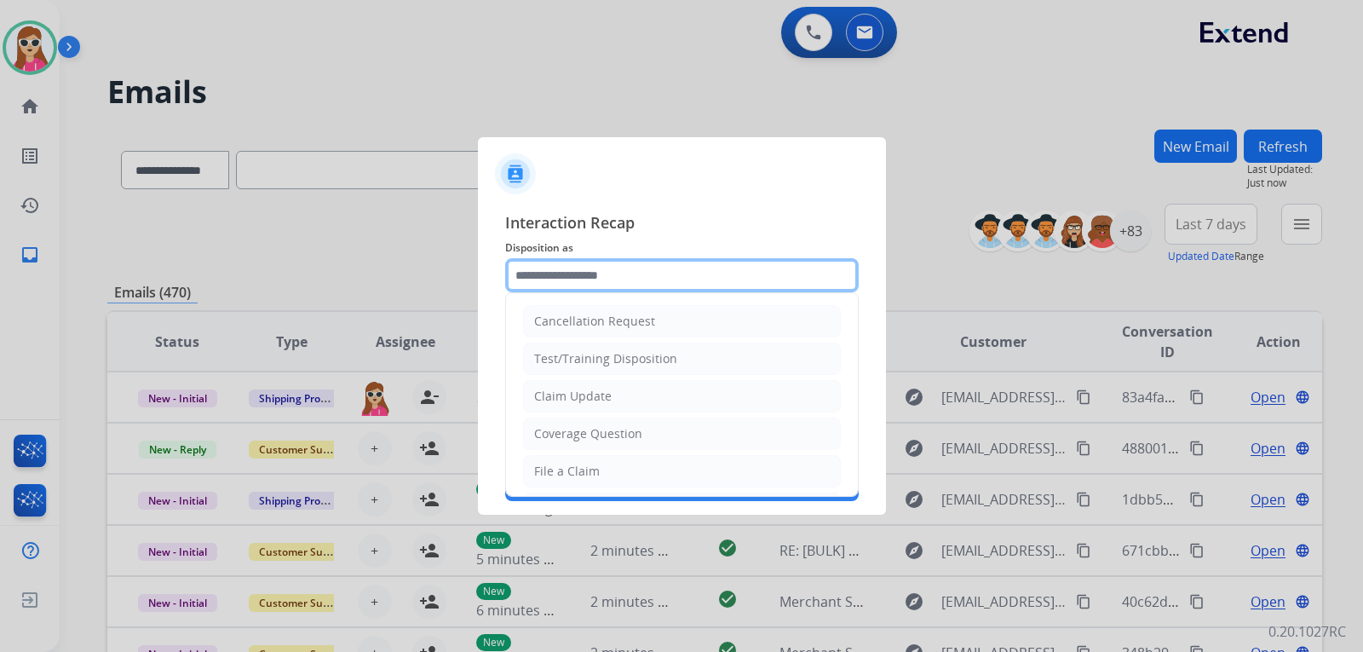
click at [663, 280] on input "text" at bounding box center [682, 275] width 354 height 34
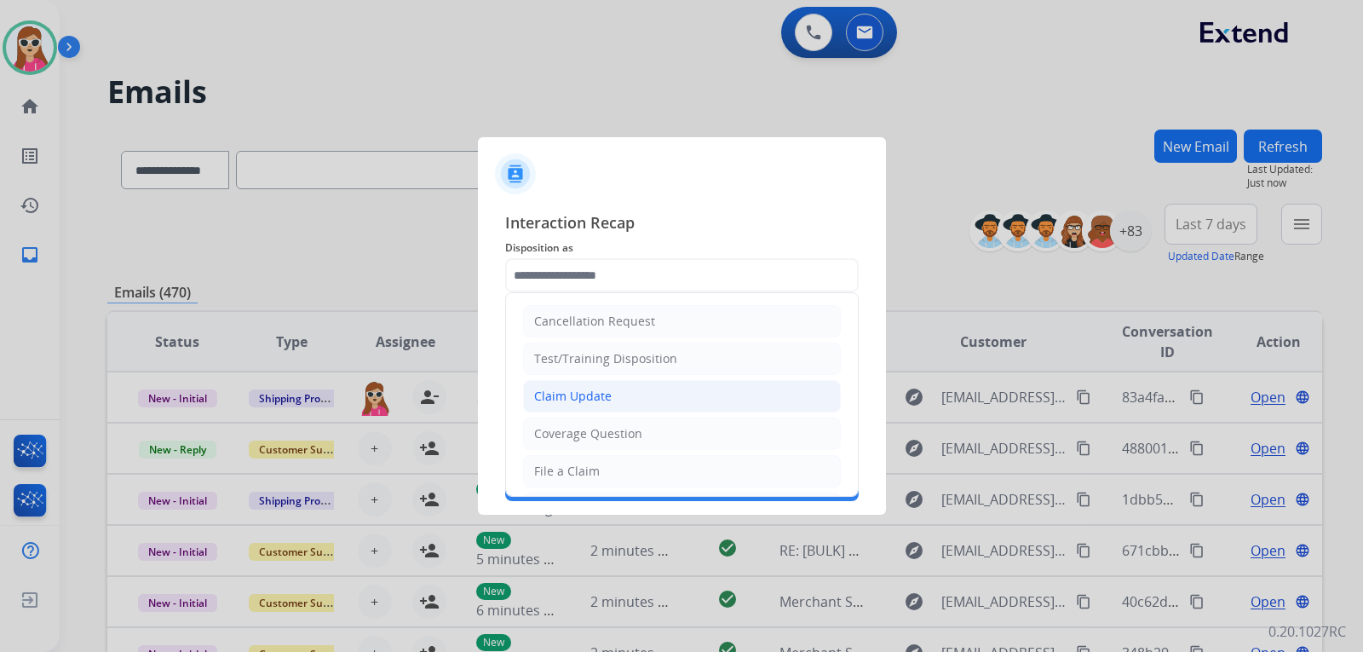
click at [675, 400] on li "Claim Update" at bounding box center [682, 396] width 318 height 32
type input "**********"
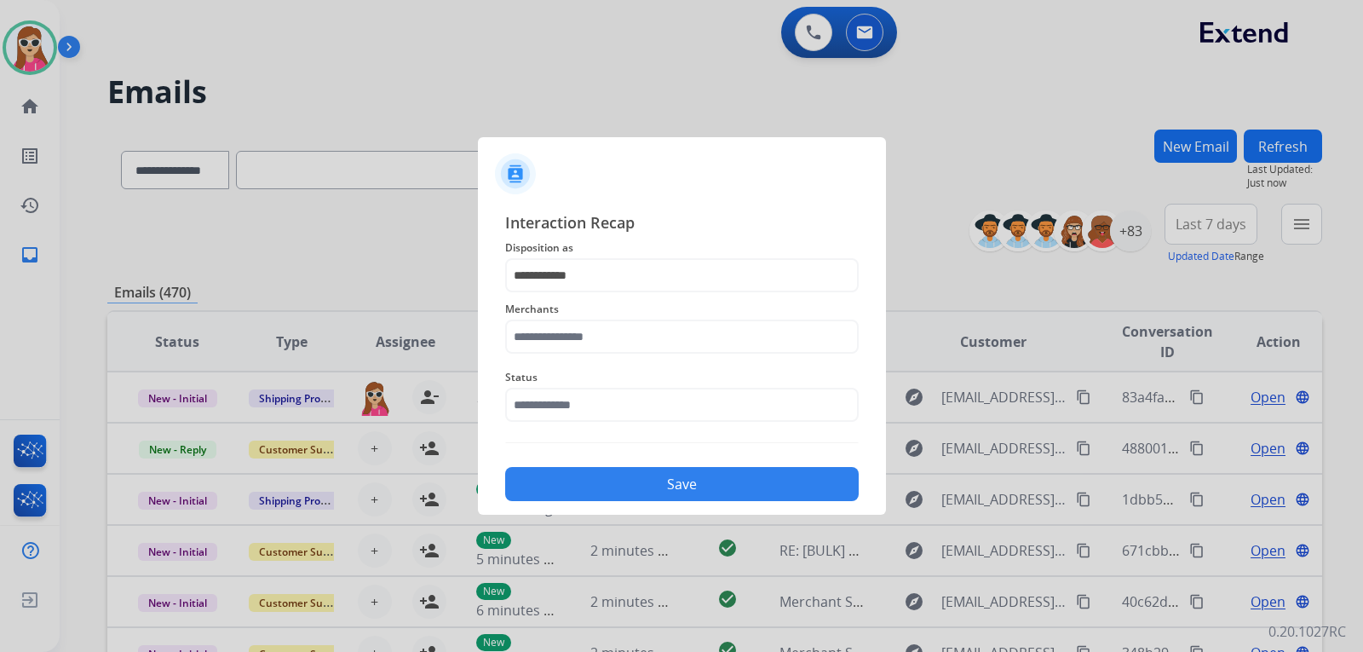
click at [650, 355] on div "Merchants" at bounding box center [682, 326] width 354 height 68
click at [650, 343] on input "text" at bounding box center [682, 337] width 354 height 34
click at [634, 384] on div "Sunny health and fitness" at bounding box center [606, 385] width 142 height 17
type input "**********"
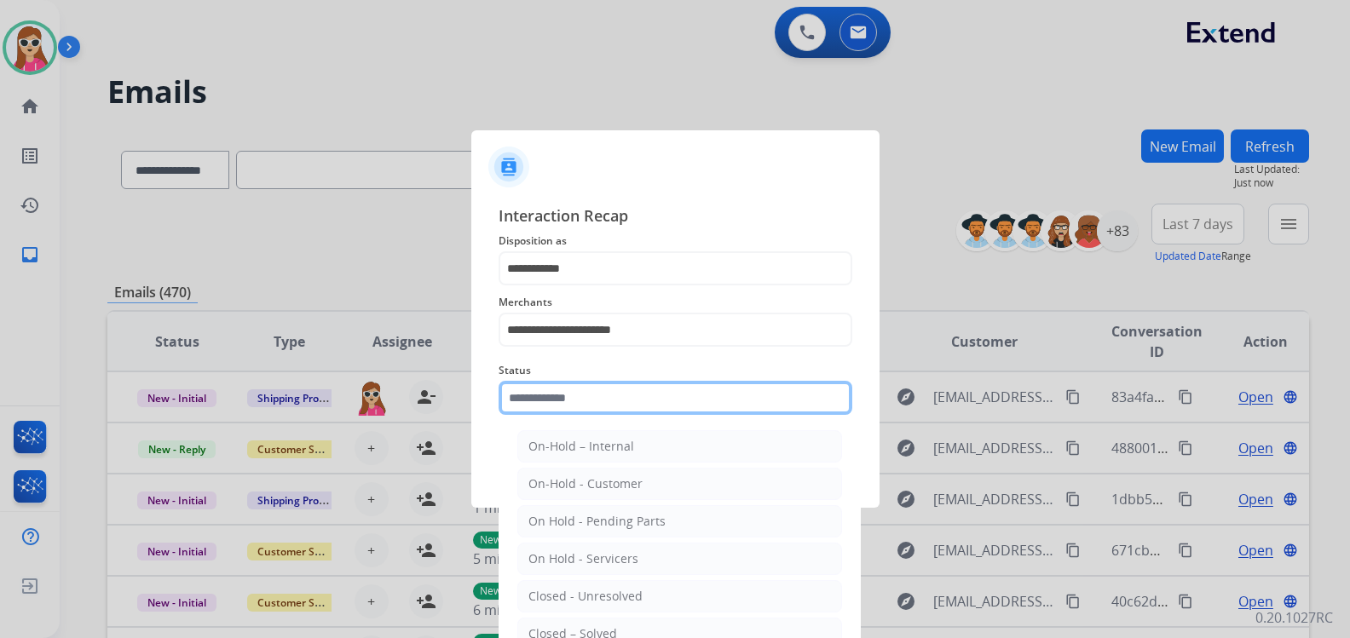
click at [627, 406] on input "text" at bounding box center [675, 398] width 354 height 34
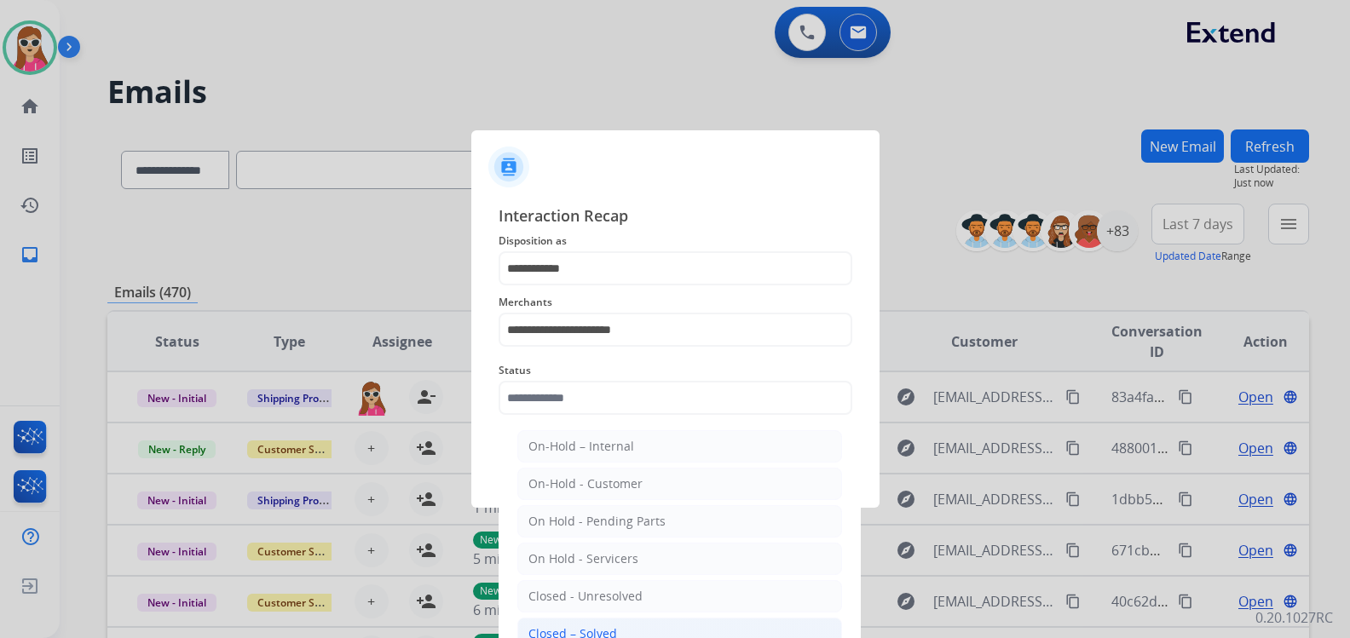
click at [656, 634] on li "Closed – Solved" at bounding box center [679, 634] width 325 height 32
type input "**********"
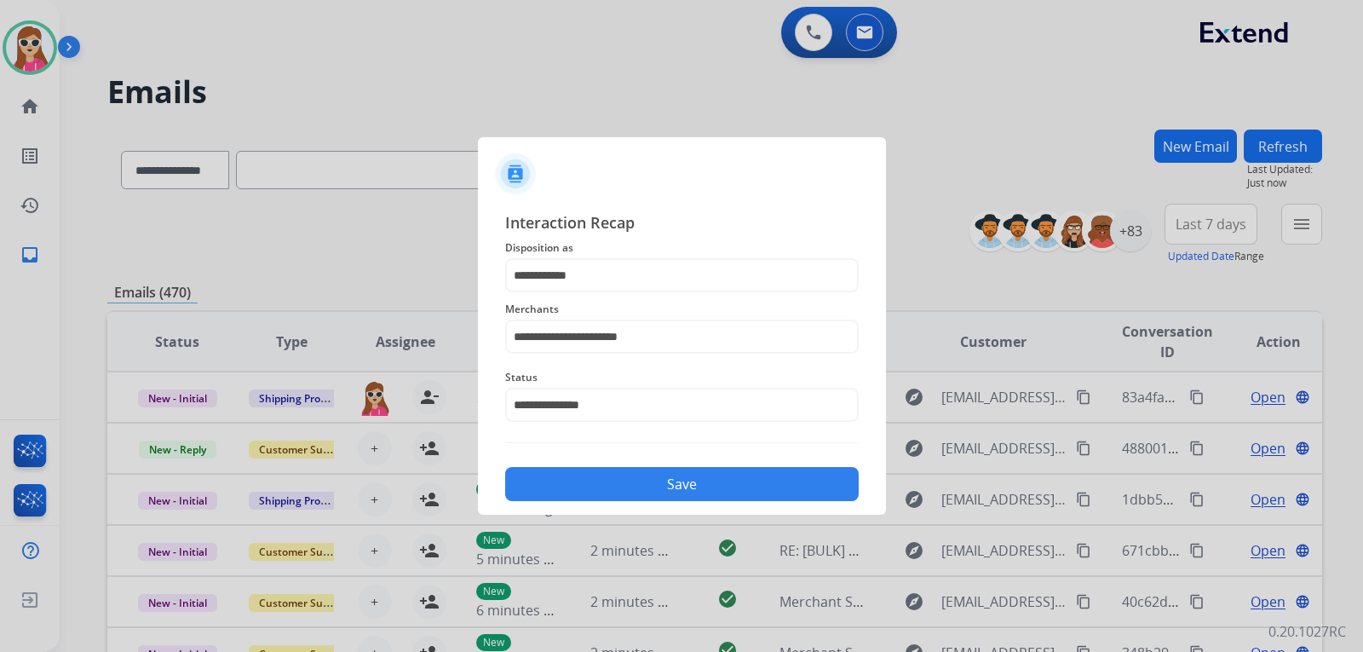
click at [697, 483] on button "Save" at bounding box center [682, 484] width 354 height 34
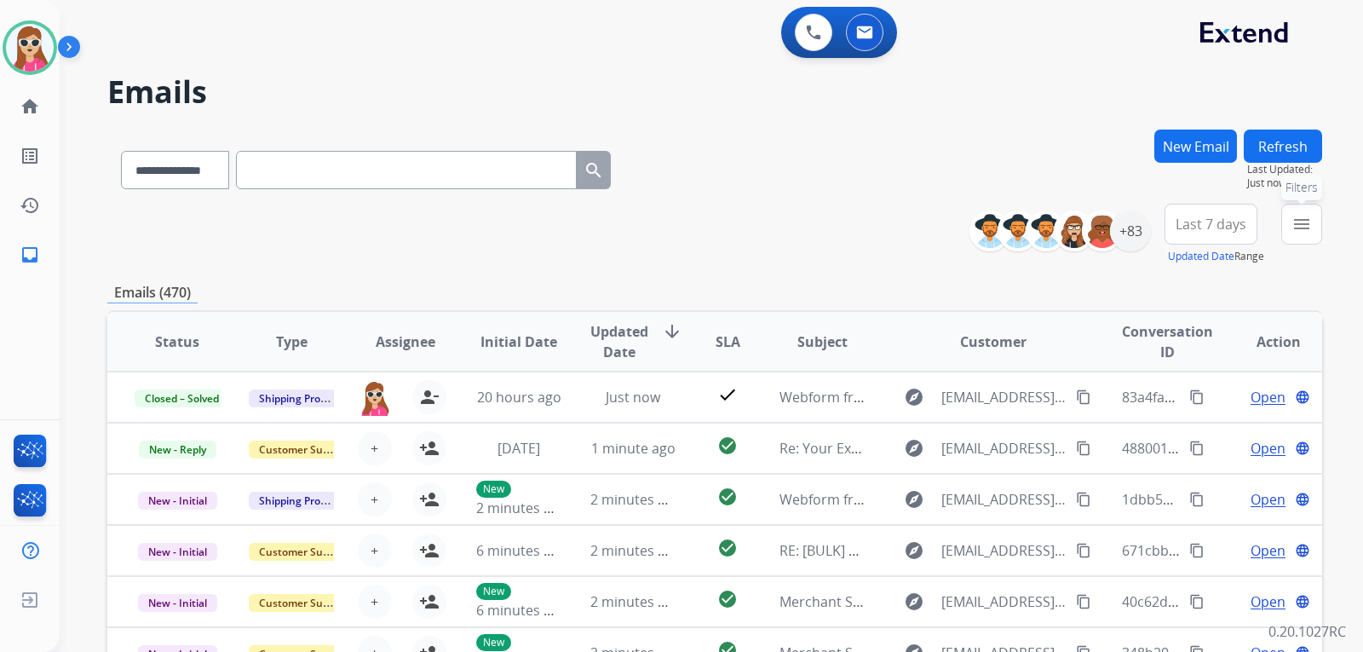
click at [1294, 228] on button "menu Filters" at bounding box center [1301, 224] width 41 height 41
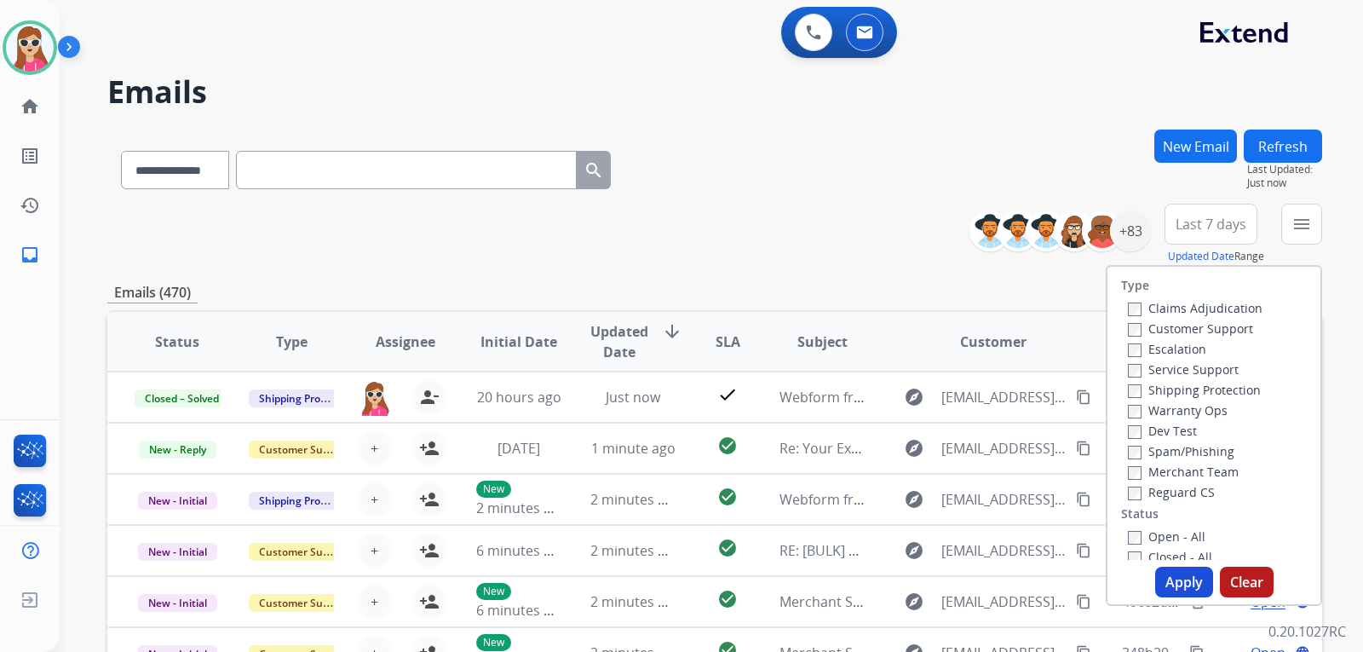
drag, startPoint x: 1237, startPoint y: 328, endPoint x: 1218, endPoint y: 355, distance: 33.1
click at [1226, 343] on div "Claims Adjudication Customer Support Escalation Service Support Shipping Protec…" at bounding box center [1191, 399] width 141 height 204
click at [1235, 391] on label "Shipping Protection" at bounding box center [1194, 390] width 133 height 16
click at [1218, 331] on label "Customer Support" at bounding box center [1190, 328] width 125 height 16
click at [1172, 490] on label "Reguard CS" at bounding box center [1171, 492] width 87 height 16
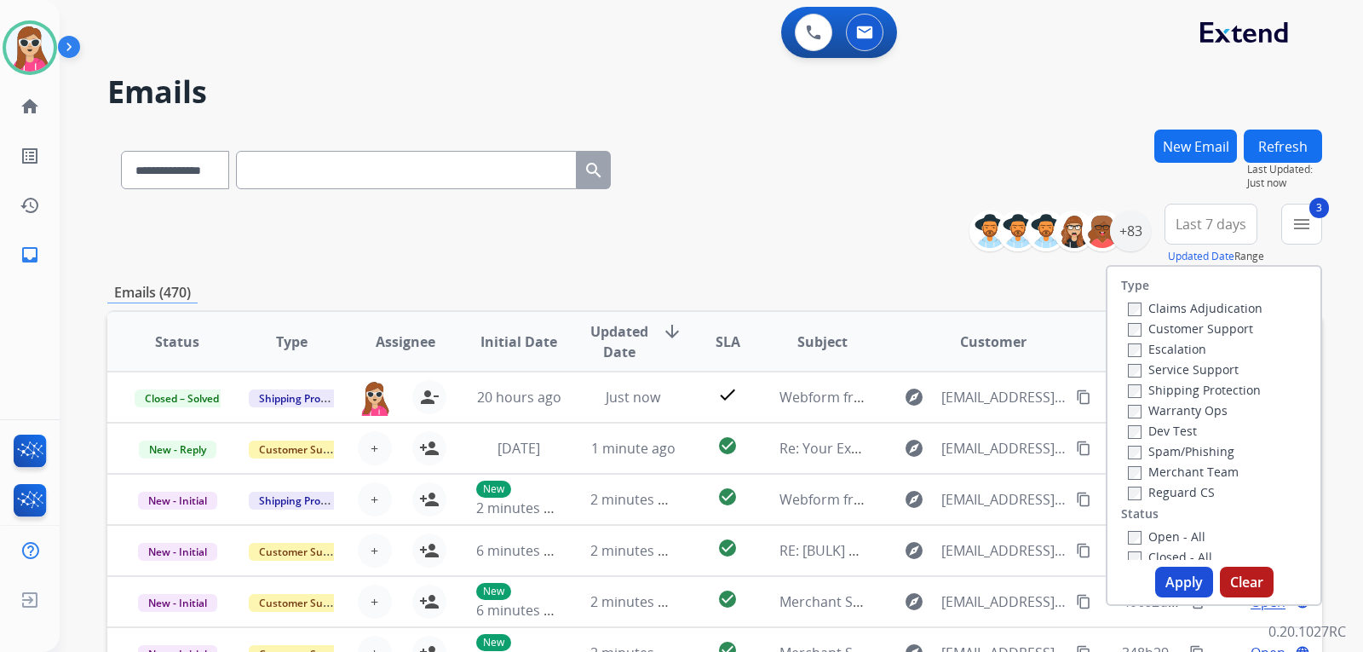
click at [1144, 538] on label "Open - All" at bounding box center [1167, 536] width 78 height 16
click at [1160, 573] on button "Apply" at bounding box center [1184, 582] width 58 height 31
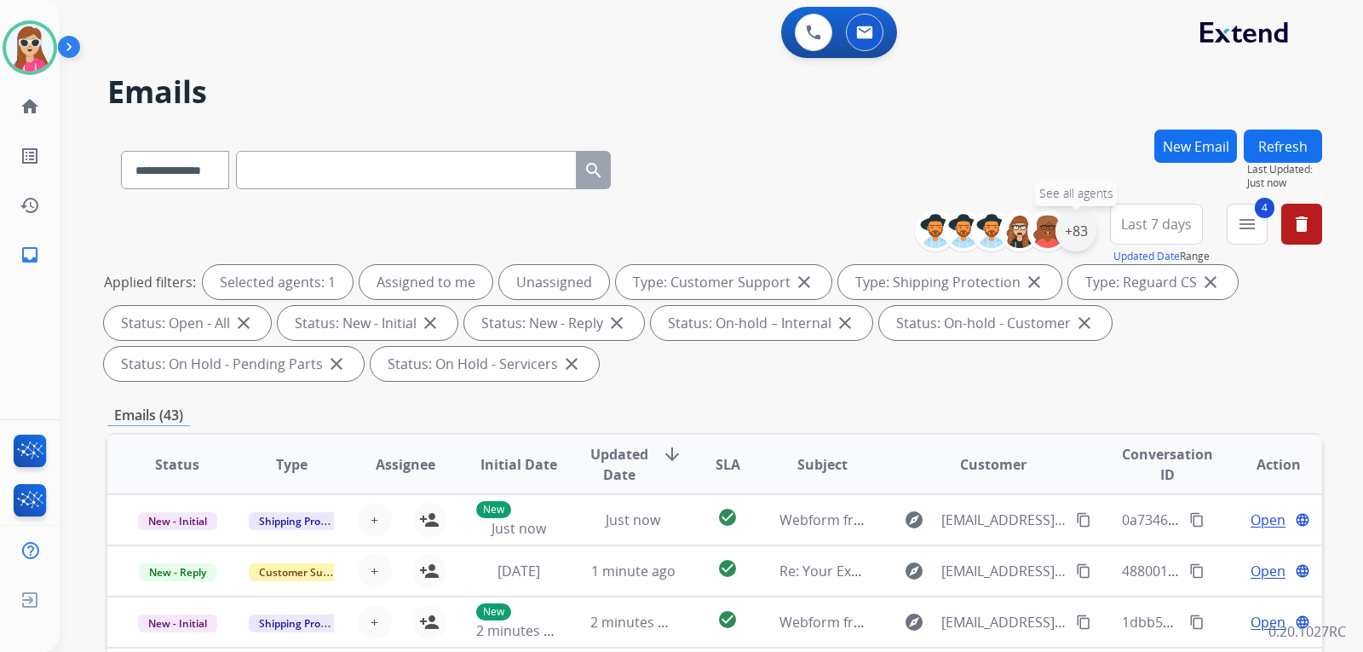
click at [1059, 235] on div "+83" at bounding box center [1076, 230] width 41 height 41
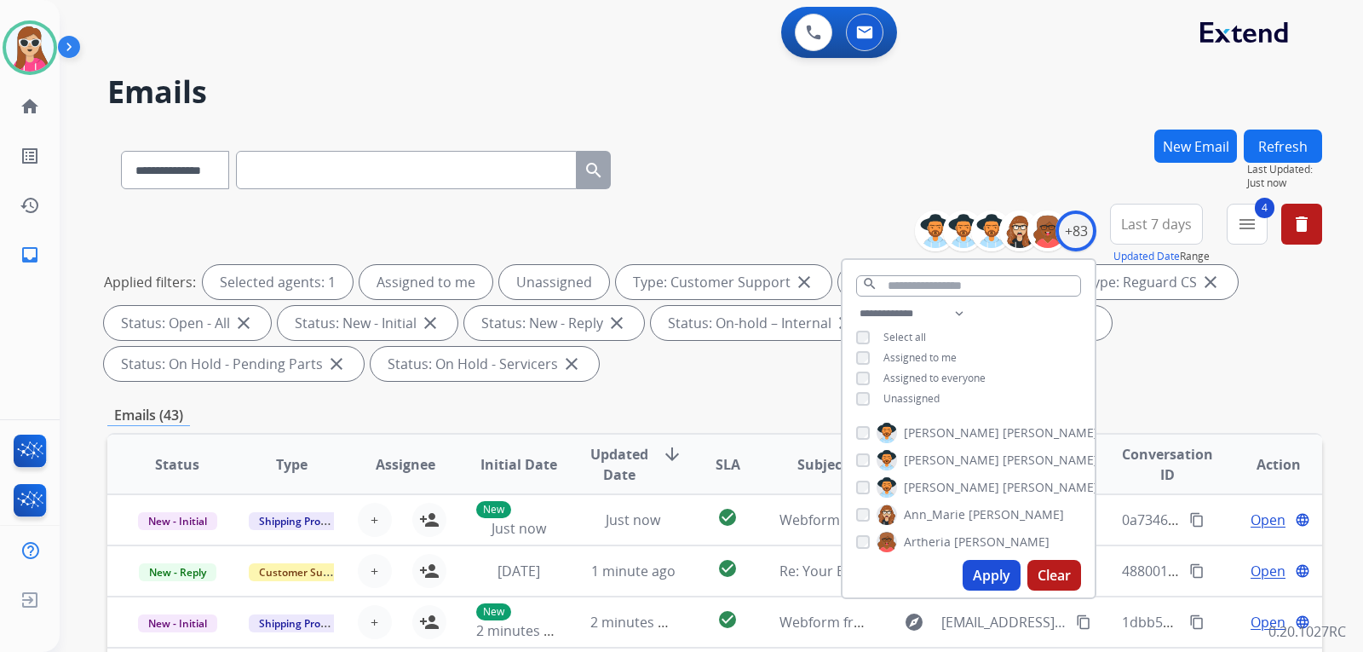
click at [891, 394] on span "Unassigned" at bounding box center [912, 398] width 56 height 14
click at [965, 578] on button "Apply" at bounding box center [992, 575] width 58 height 31
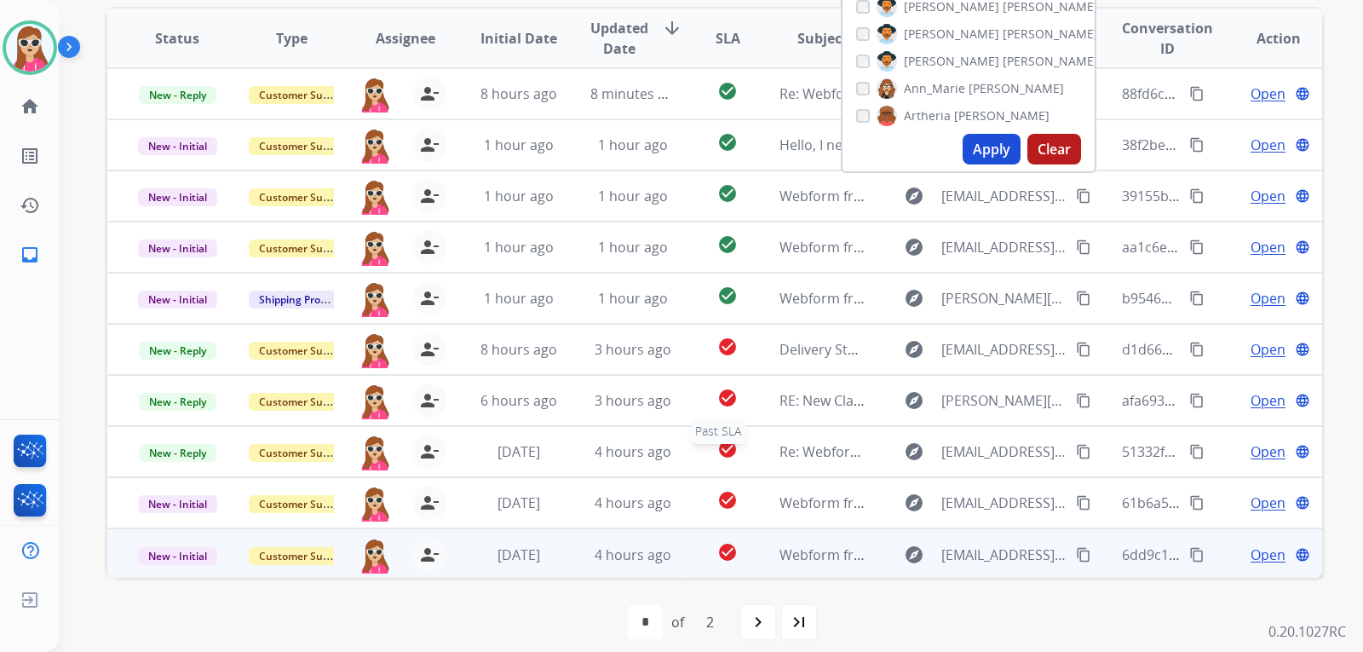
scroll to position [2, 0]
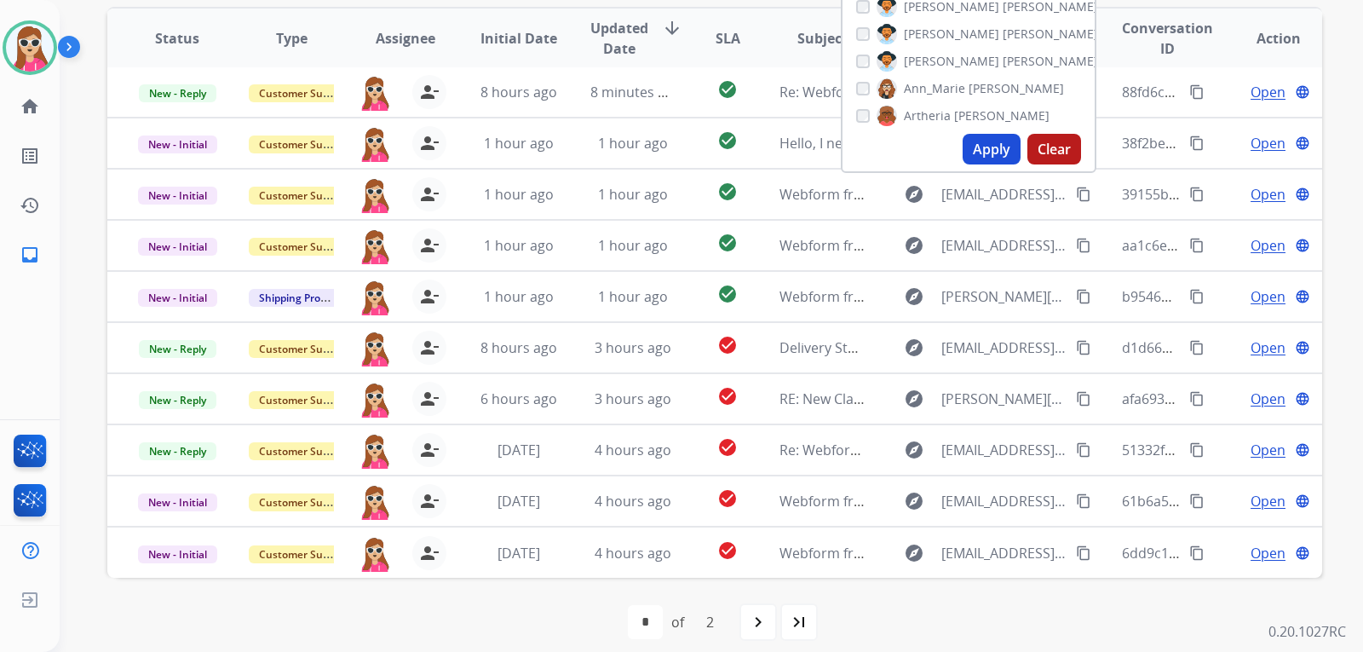
click at [764, 618] on mat-icon "navigate_next" at bounding box center [758, 622] width 20 height 20
select select "*"
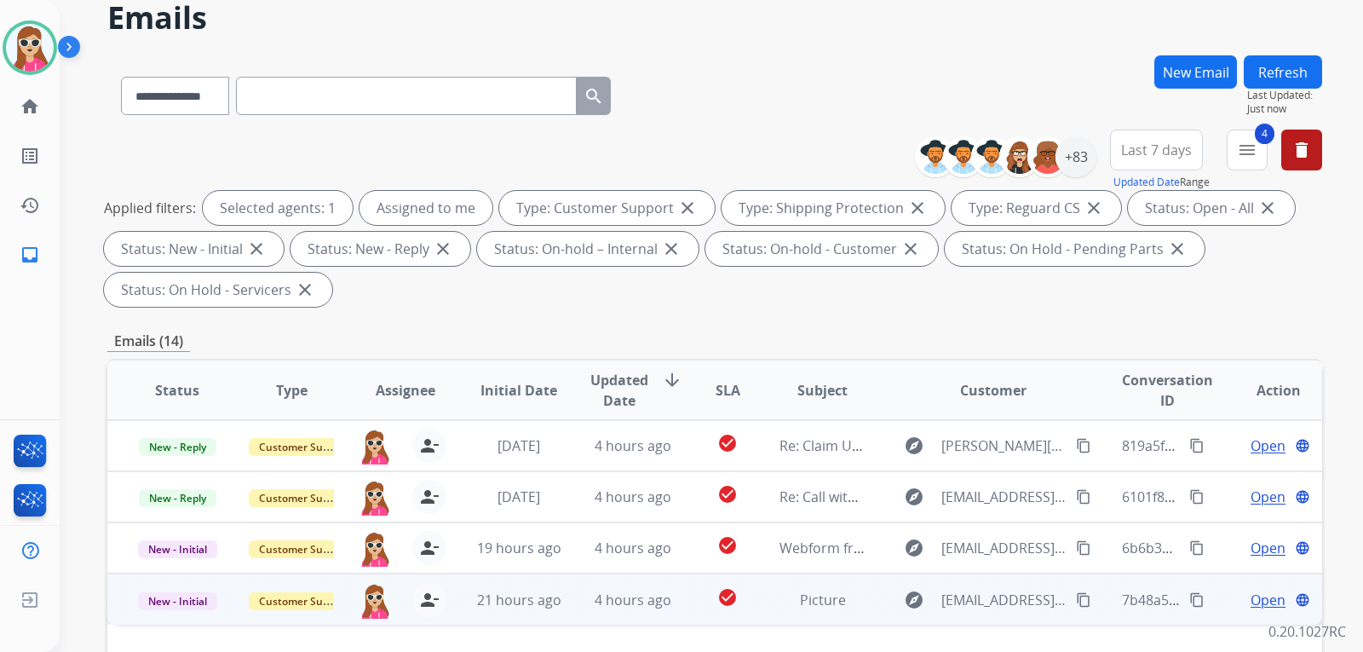
scroll to position [341, 0]
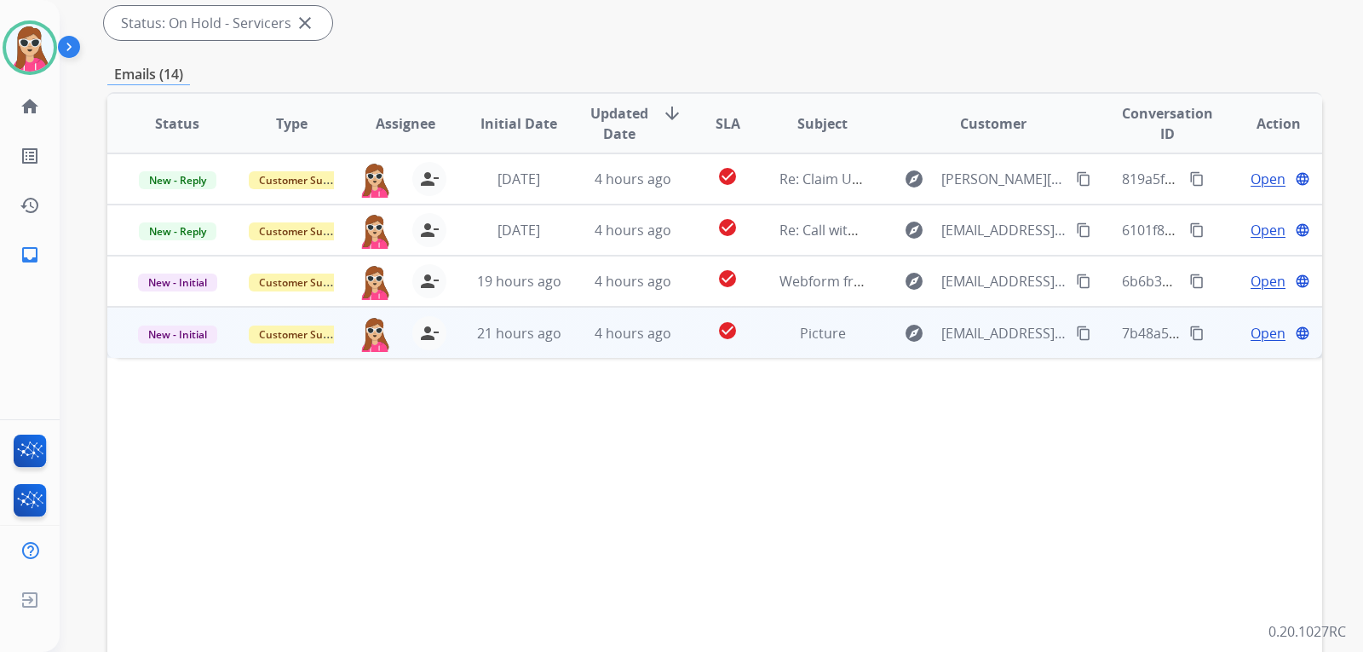
click at [695, 332] on td "check_circle" at bounding box center [715, 332] width 76 height 51
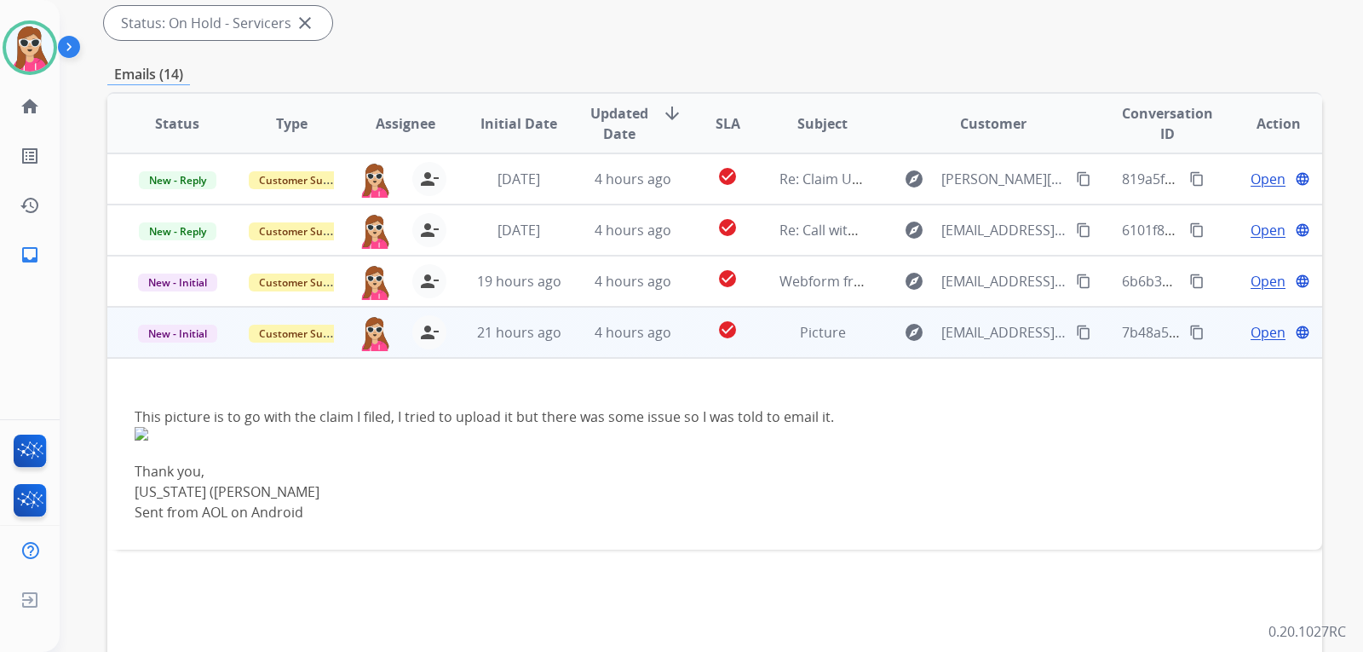
click at [147, 435] on img at bounding box center [476, 434] width 682 height 14
click at [146, 433] on img at bounding box center [476, 434] width 682 height 14
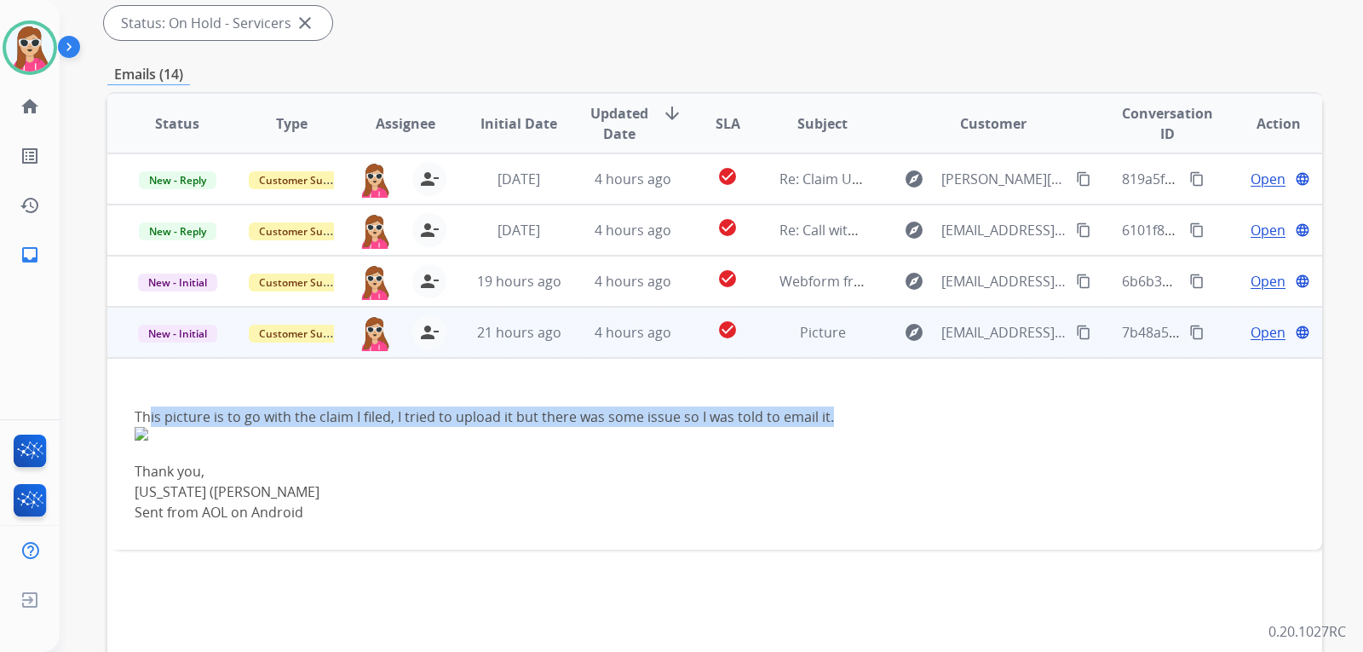
drag, startPoint x: 147, startPoint y: 410, endPoint x: 325, endPoint y: 445, distance: 182.3
click at [325, 445] on div "This picture is to go with the claim I filed, I tried to upload it but there wa…" at bounding box center [601, 454] width 933 height 136
click at [1074, 331] on button "content_copy" at bounding box center [1084, 332] width 20 height 20
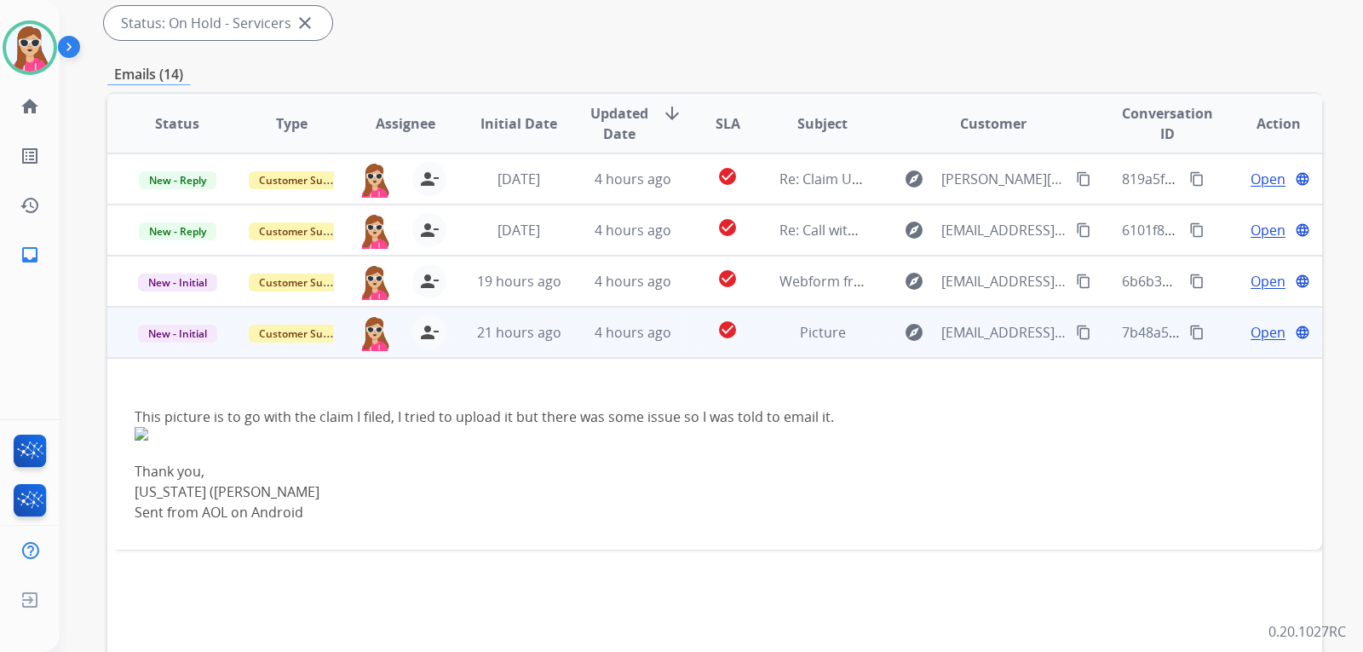
click at [1264, 342] on span "Open" at bounding box center [1268, 332] width 35 height 20
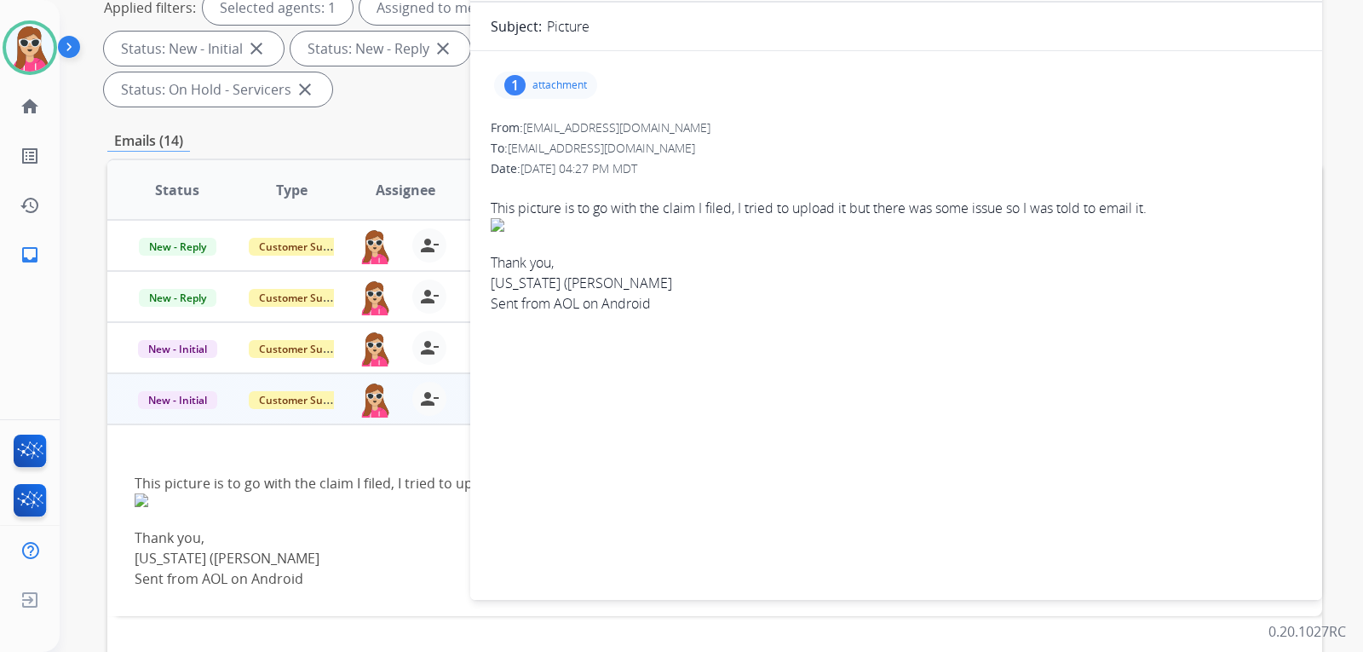
scroll to position [85, 0]
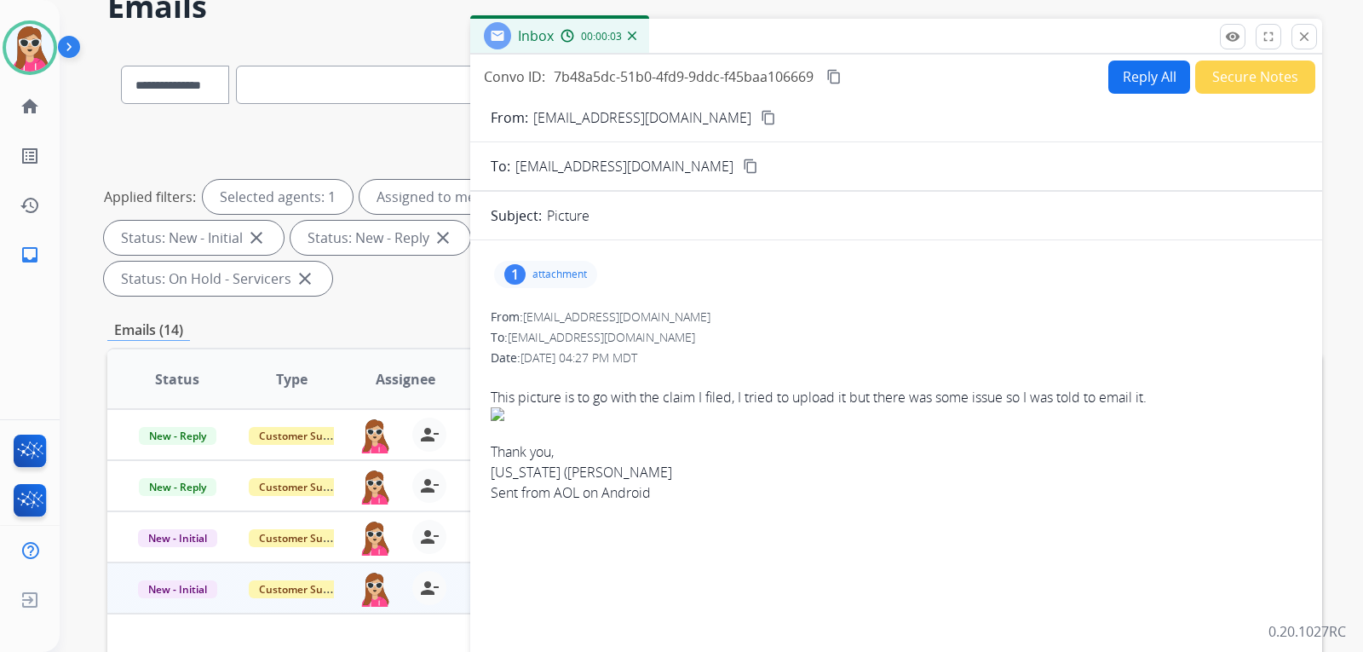
click at [552, 282] on div "1 attachment" at bounding box center [545, 274] width 103 height 27
click at [741, 322] on div "20250610_181850.jpg download" at bounding box center [678, 318] width 170 height 20
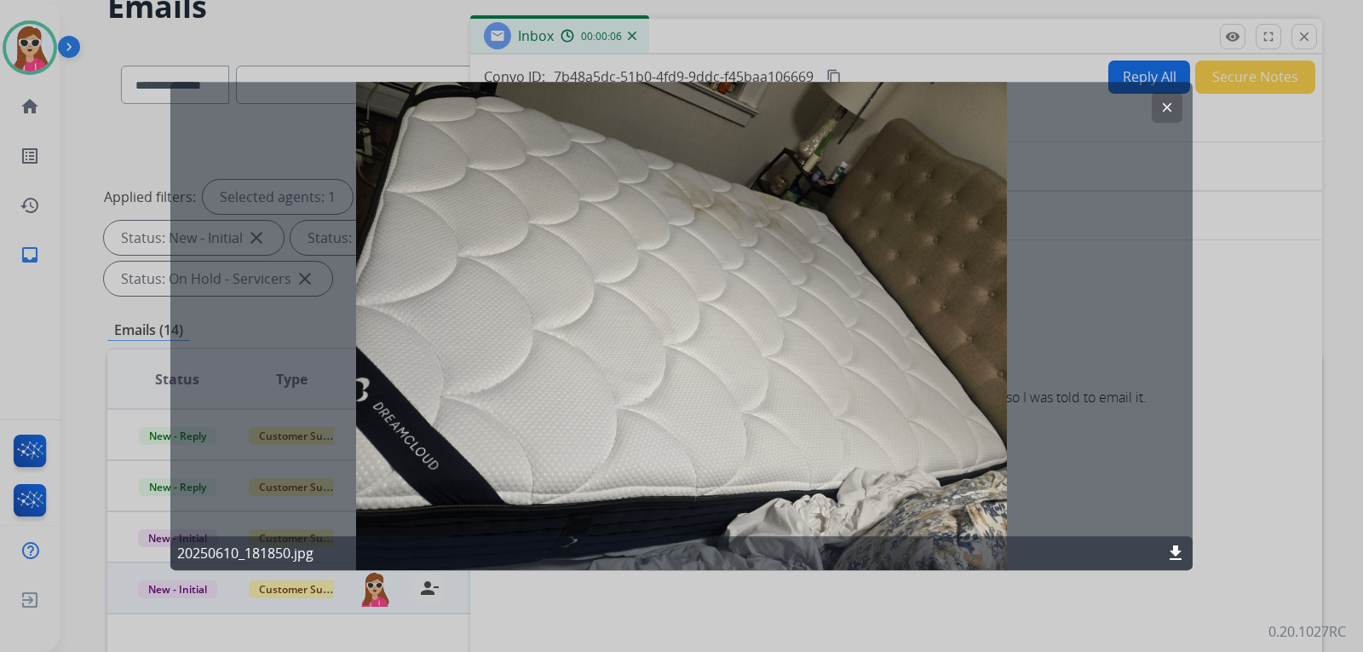
click at [1174, 113] on mat-icon "clear" at bounding box center [1167, 107] width 15 height 15
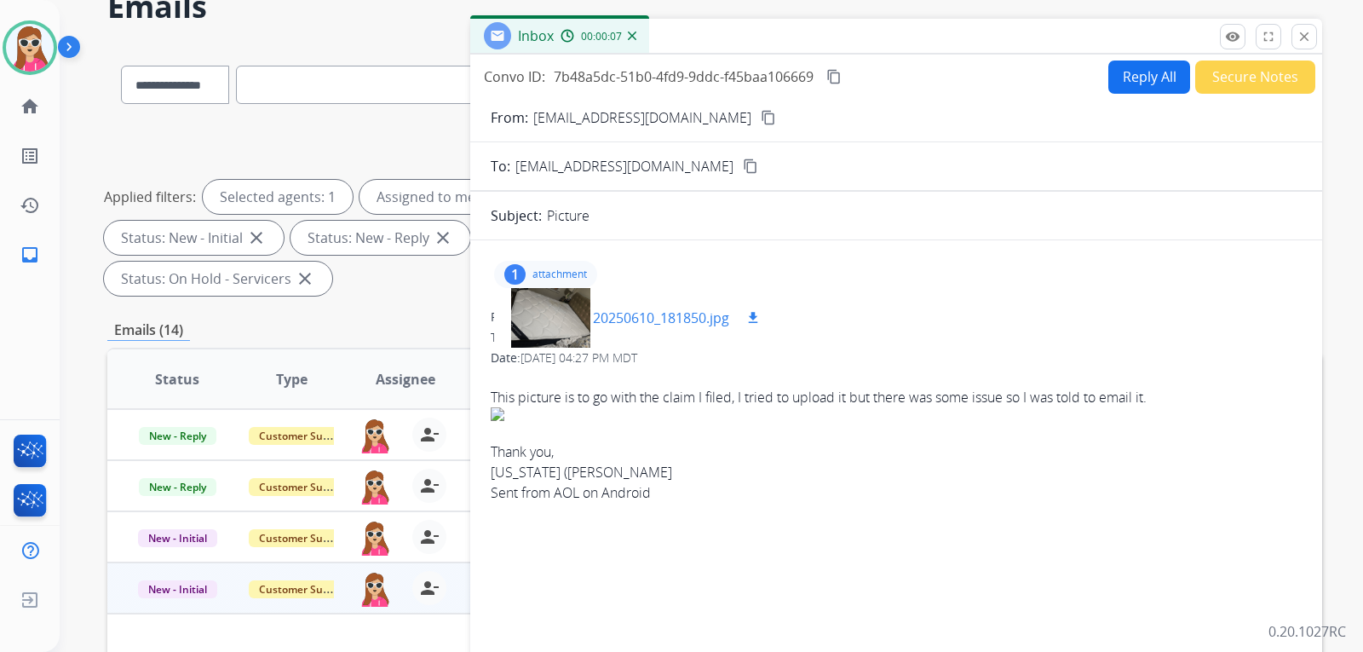
click at [763, 312] on button "download" at bounding box center [753, 318] width 20 height 20
click at [549, 316] on div at bounding box center [550, 318] width 85 height 60
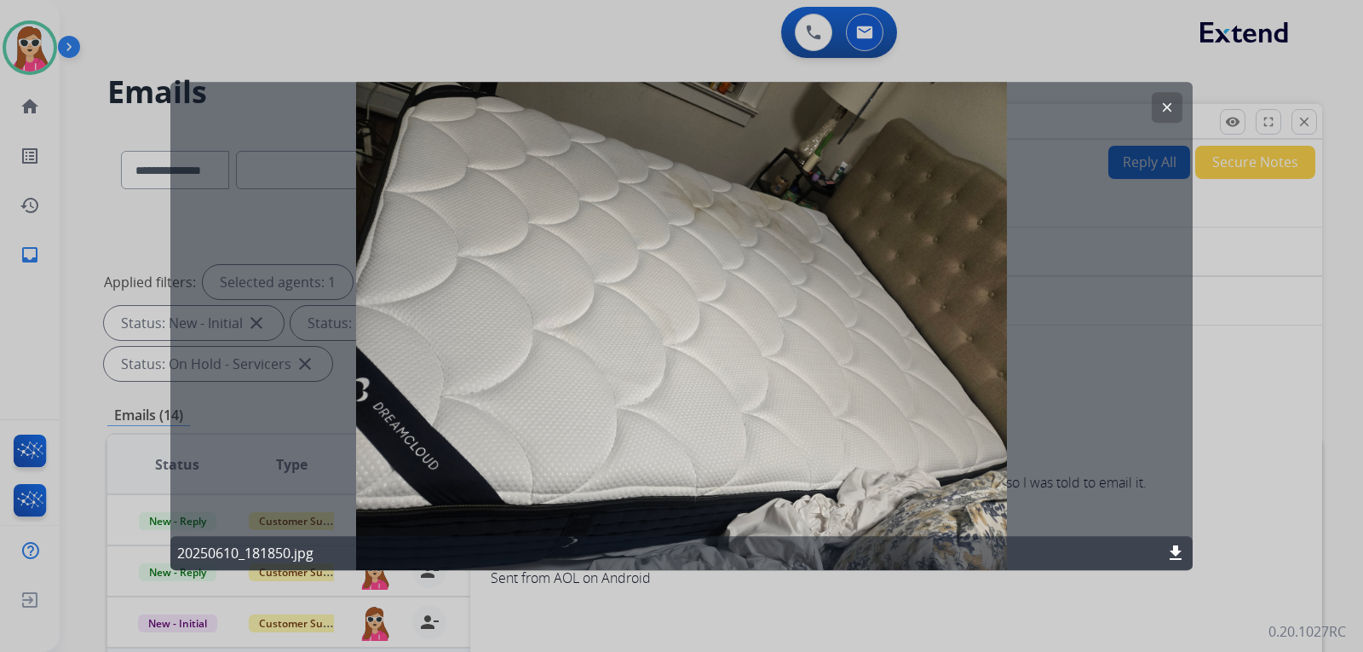
select select "**********"
select select "*"
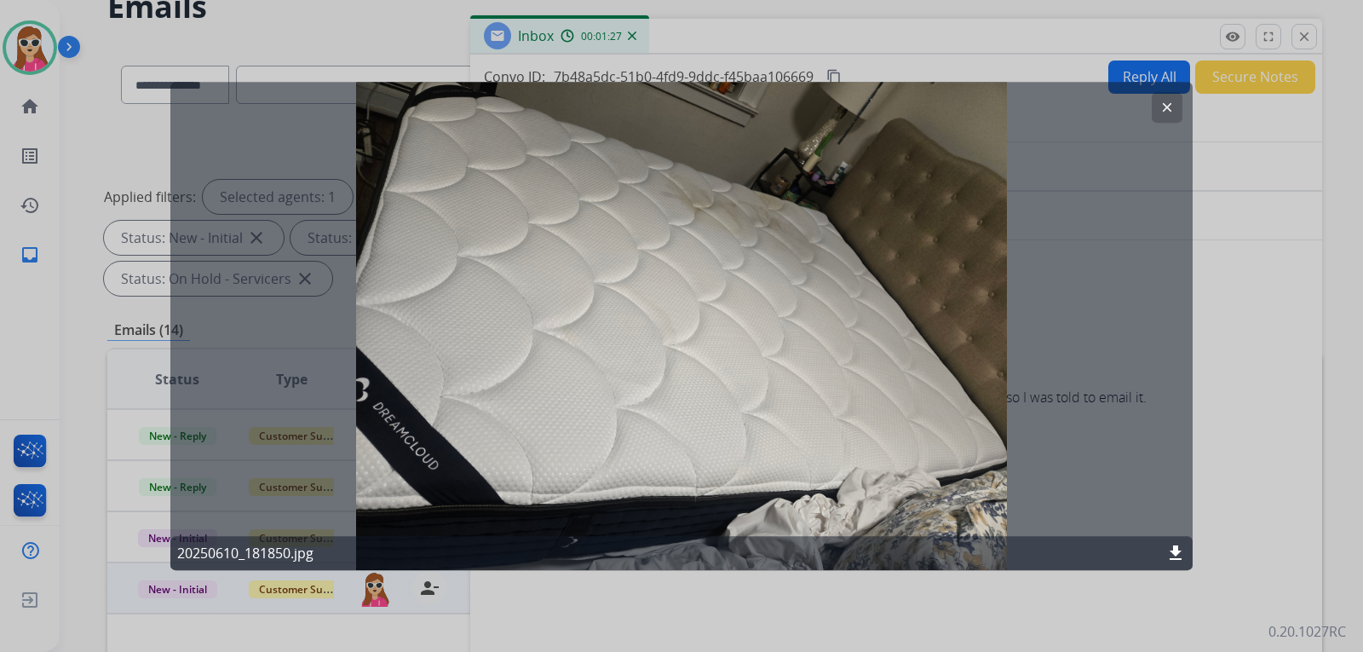
click at [1164, 118] on button "clear" at bounding box center [1167, 107] width 31 height 31
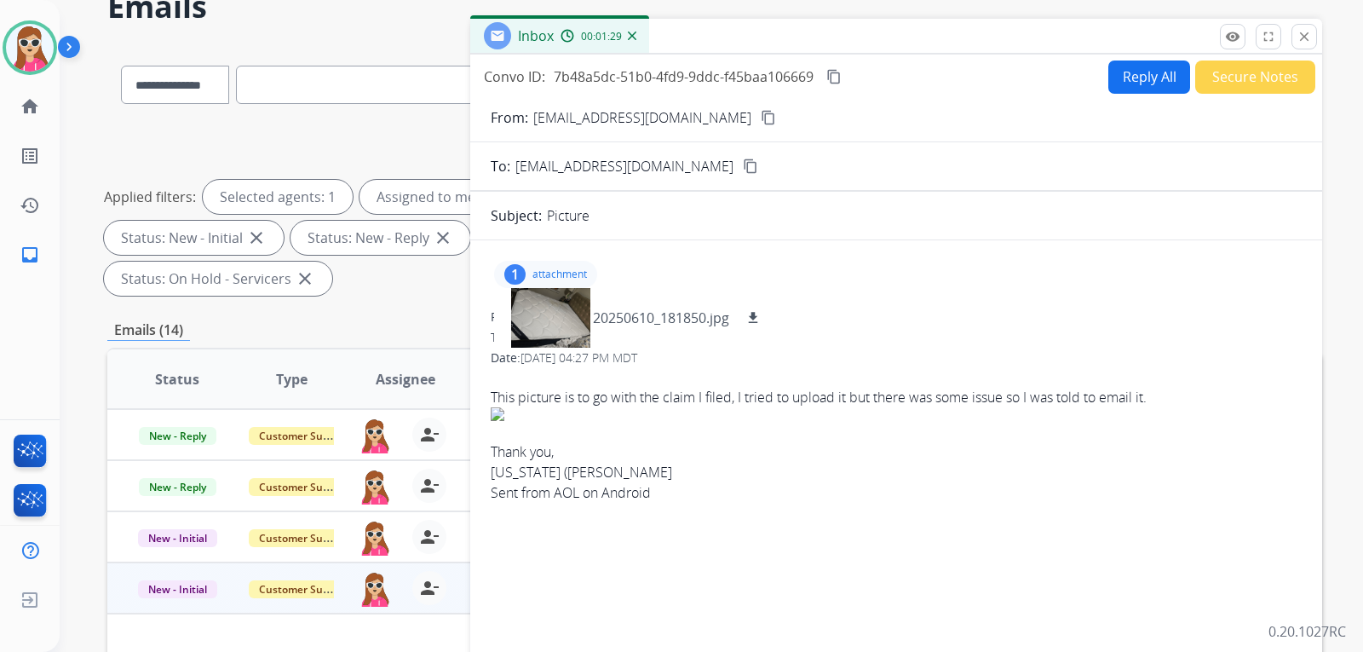
click at [721, 451] on span "This picture is to go with the claim I filed, I tried to upload it but there wa…" at bounding box center [896, 434] width 811 height 136
click at [1144, 73] on button "Reply All" at bounding box center [1150, 76] width 82 height 33
select select "**********"
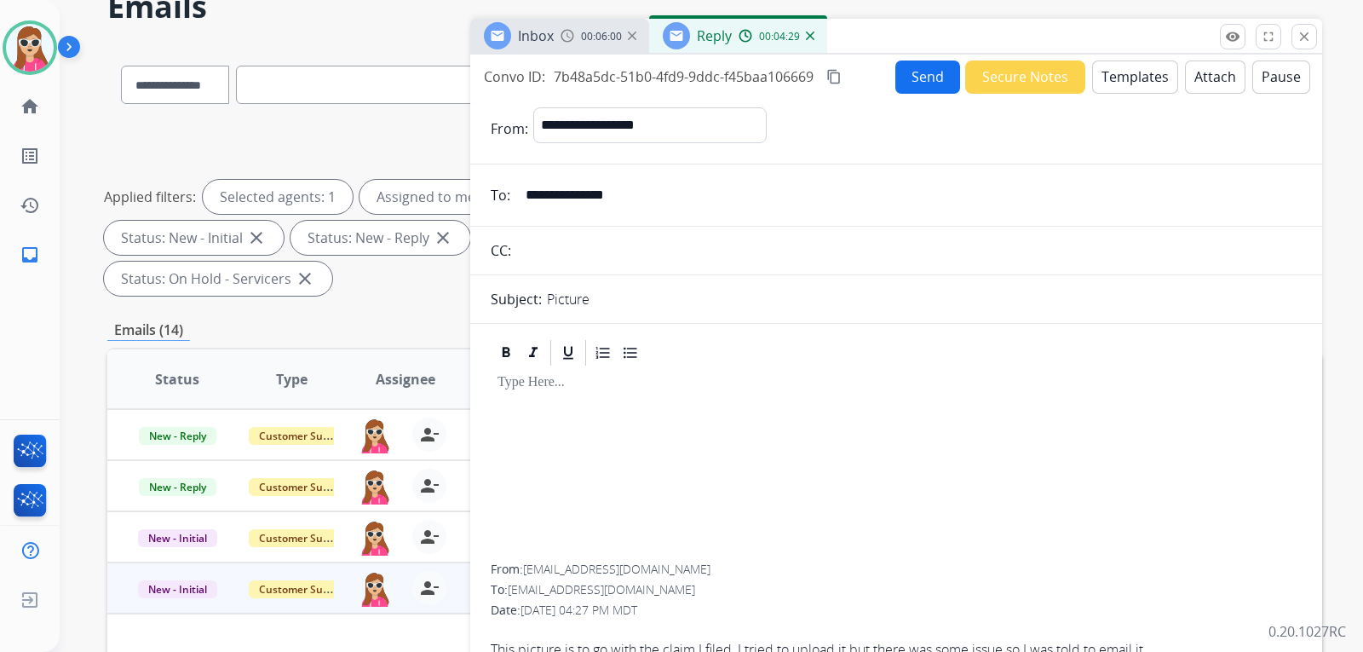
click at [1140, 78] on button "Templates" at bounding box center [1135, 76] width 86 height 33
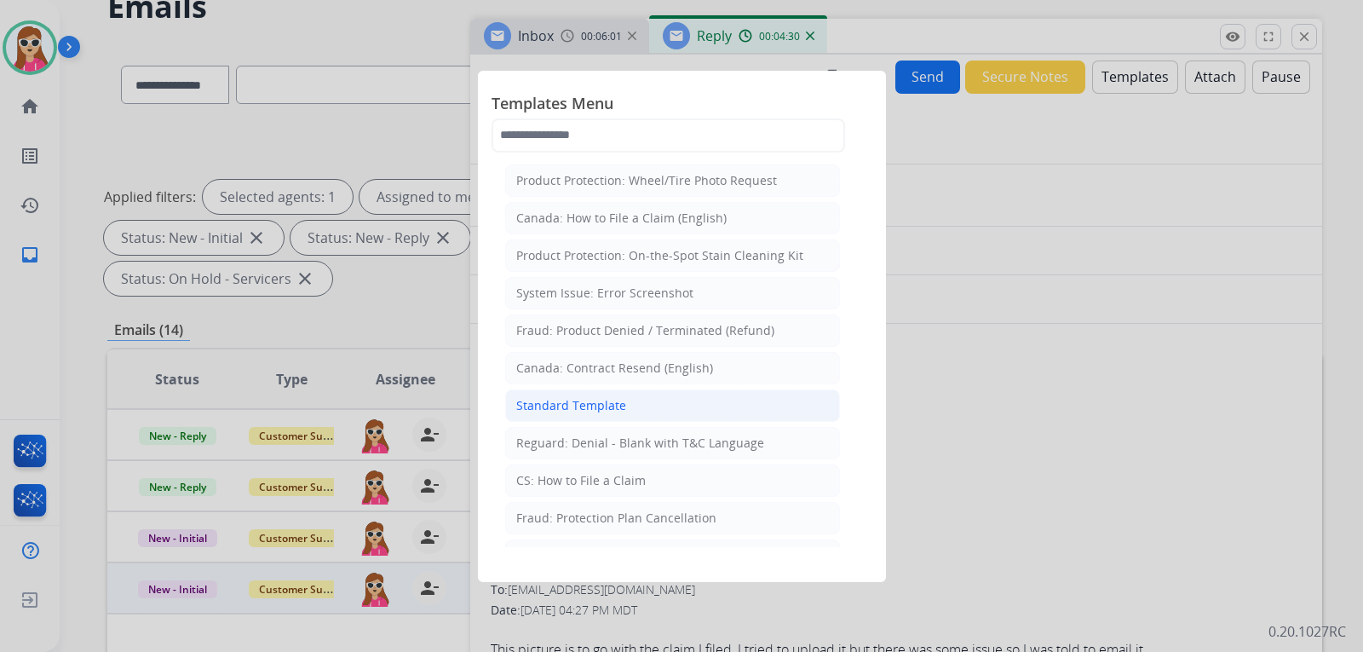
click at [599, 397] on div "Standard Template" at bounding box center [571, 405] width 110 height 17
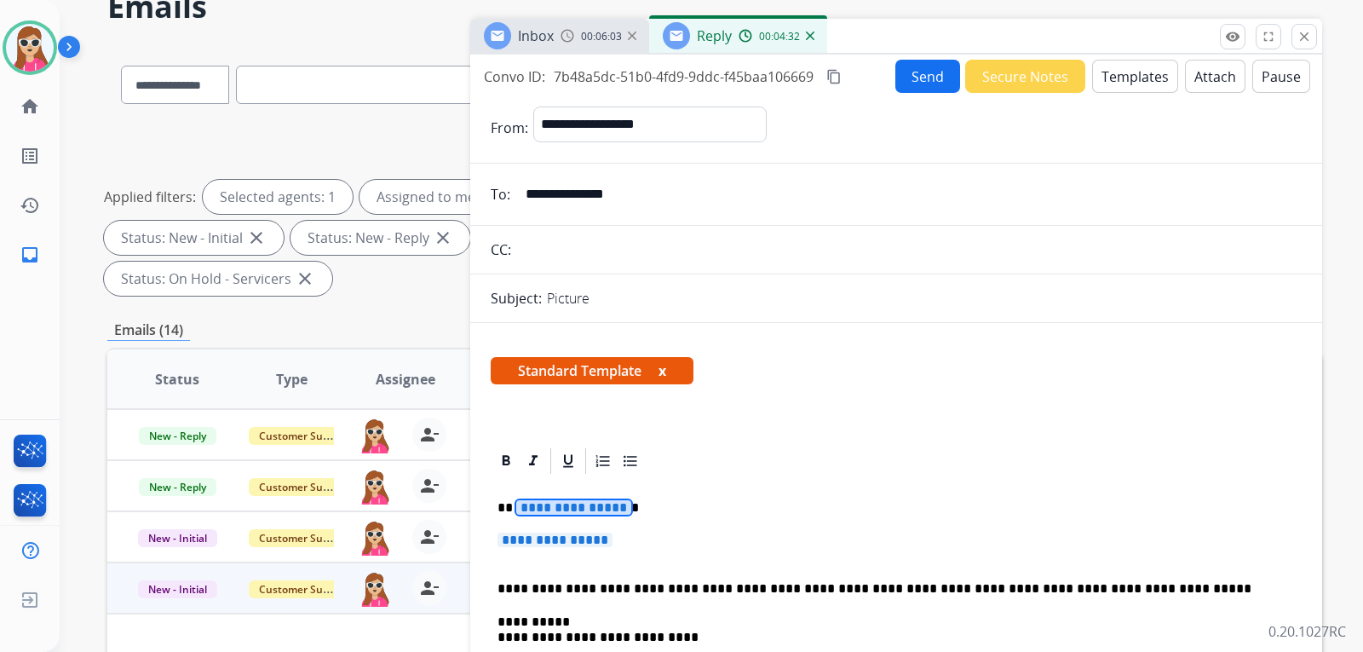
click at [585, 512] on span "**********" at bounding box center [573, 507] width 115 height 14
click at [613, 545] on span "**********" at bounding box center [555, 540] width 115 height 14
click at [610, 544] on span "**********" at bounding box center [555, 540] width 115 height 14
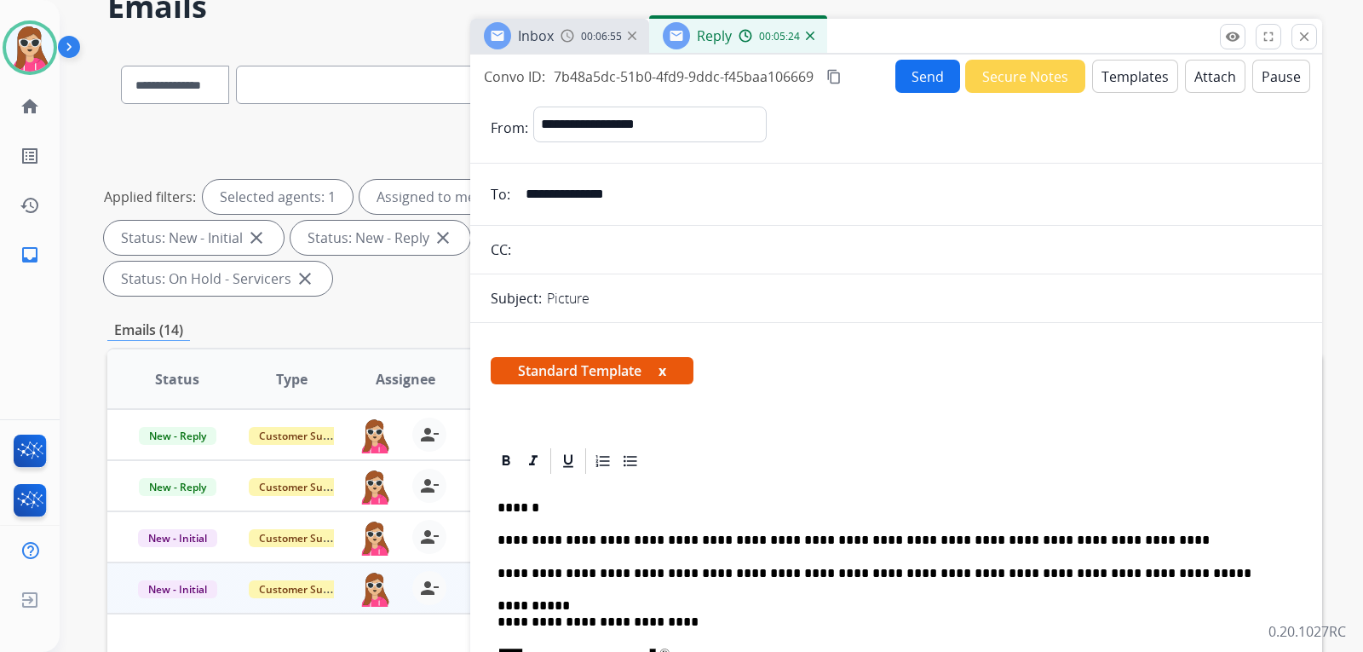
drag, startPoint x: 1064, startPoint y: 553, endPoint x: 1067, endPoint y: 543, distance: 10.5
click at [927, 84] on button "Send" at bounding box center [928, 76] width 65 height 33
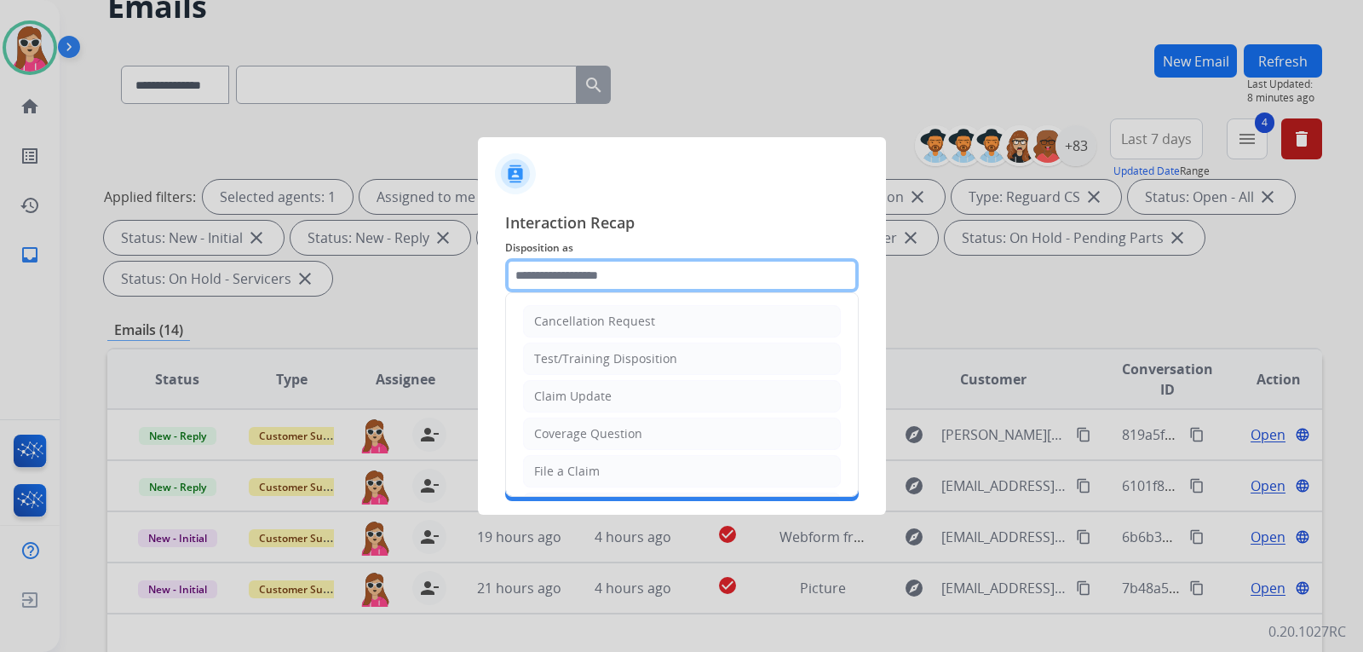
click at [580, 273] on input "text" at bounding box center [682, 275] width 354 height 34
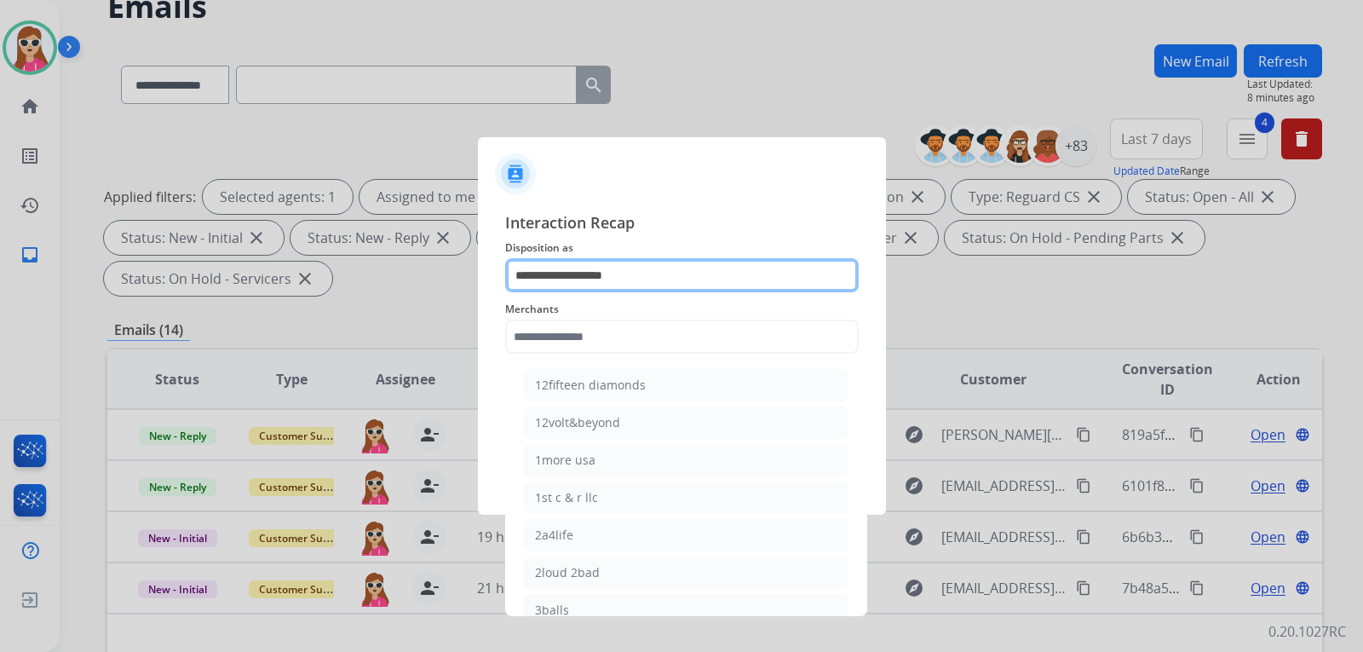
drag, startPoint x: 567, startPoint y: 334, endPoint x: 525, endPoint y: 268, distance: 78.5
click at [525, 268] on input "**********" at bounding box center [682, 275] width 354 height 34
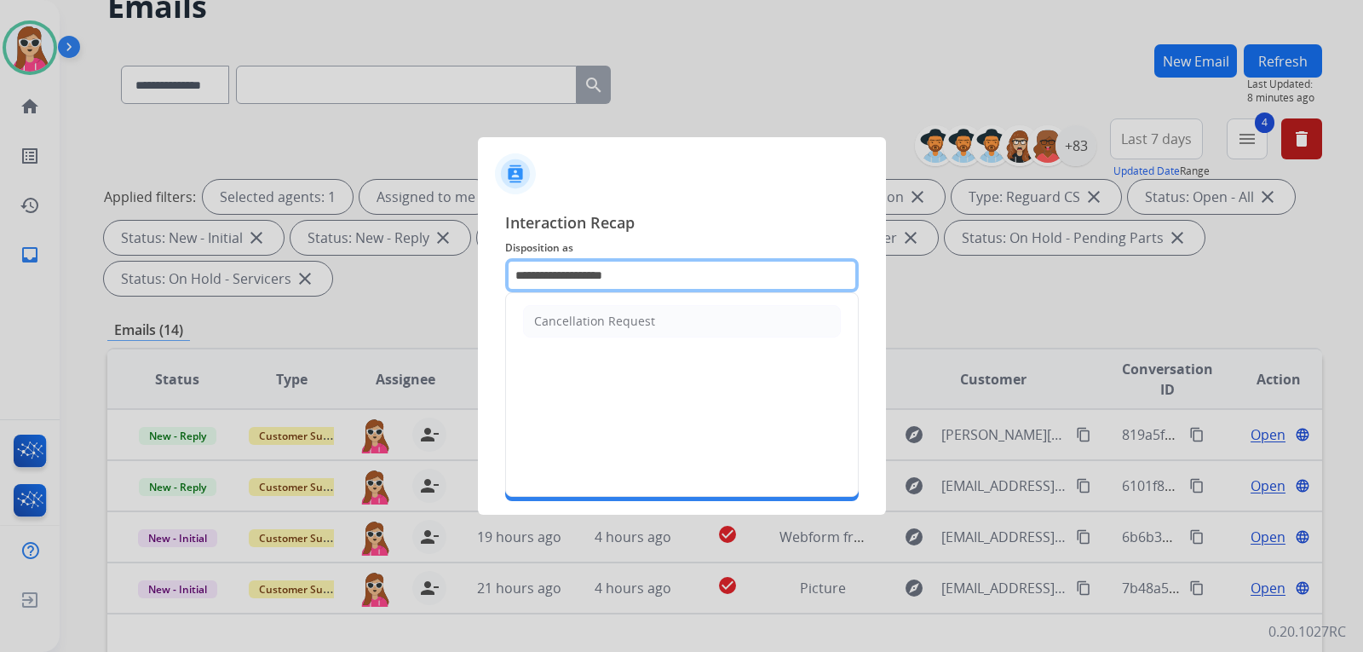
drag, startPoint x: 655, startPoint y: 270, endPoint x: 521, endPoint y: 289, distance: 135.9
click at [521, 289] on input "**********" at bounding box center [682, 275] width 354 height 34
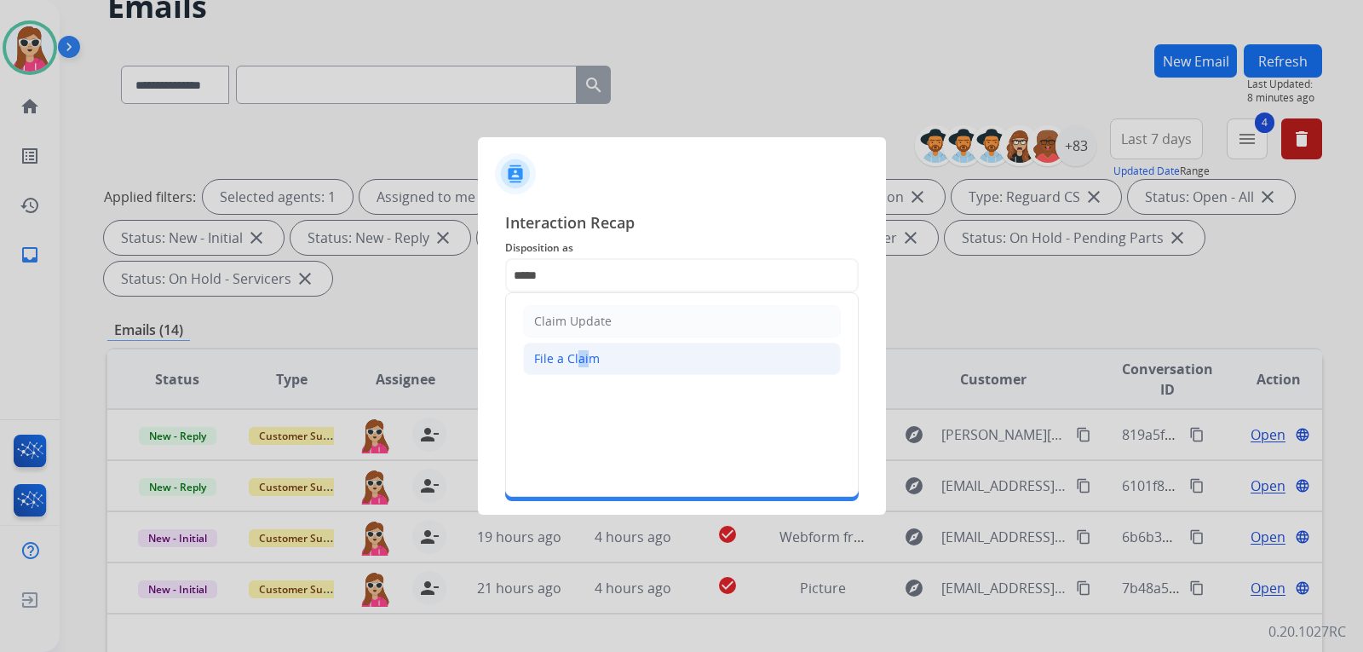
click at [582, 352] on div "File a Claim" at bounding box center [567, 358] width 66 height 17
type input "**********"
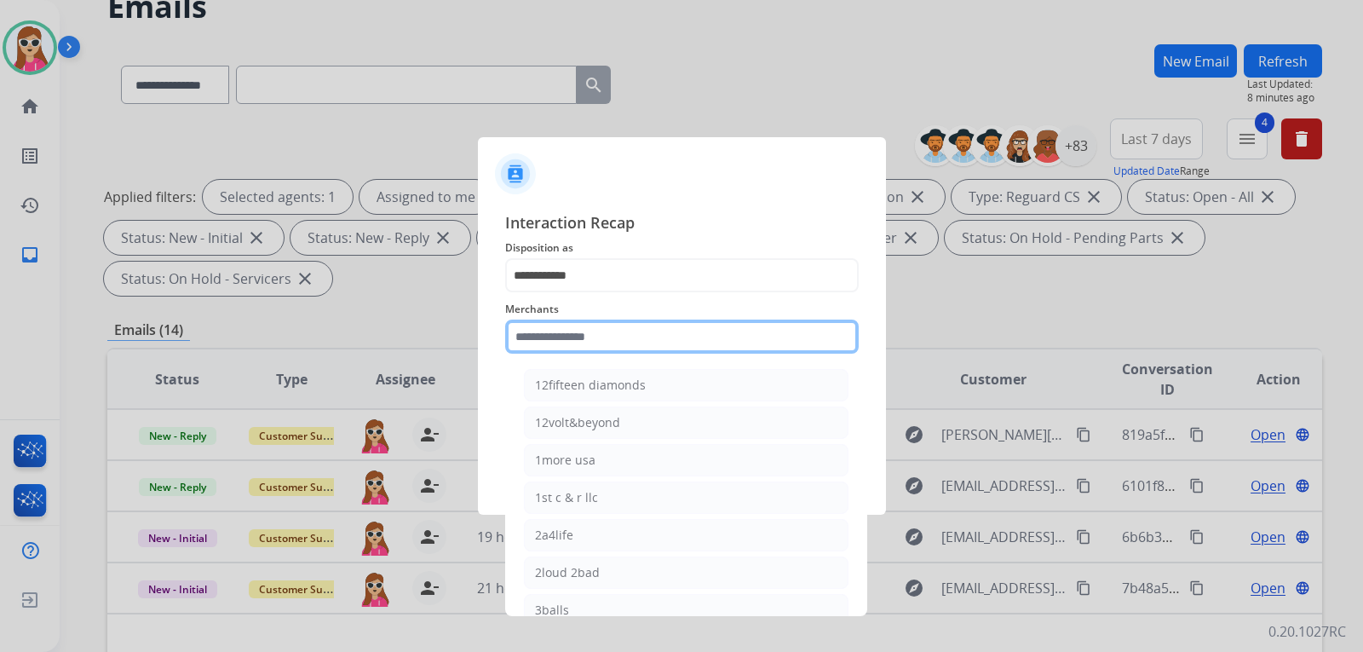
click at [583, 340] on input "text" at bounding box center [682, 337] width 354 height 34
paste input "******"
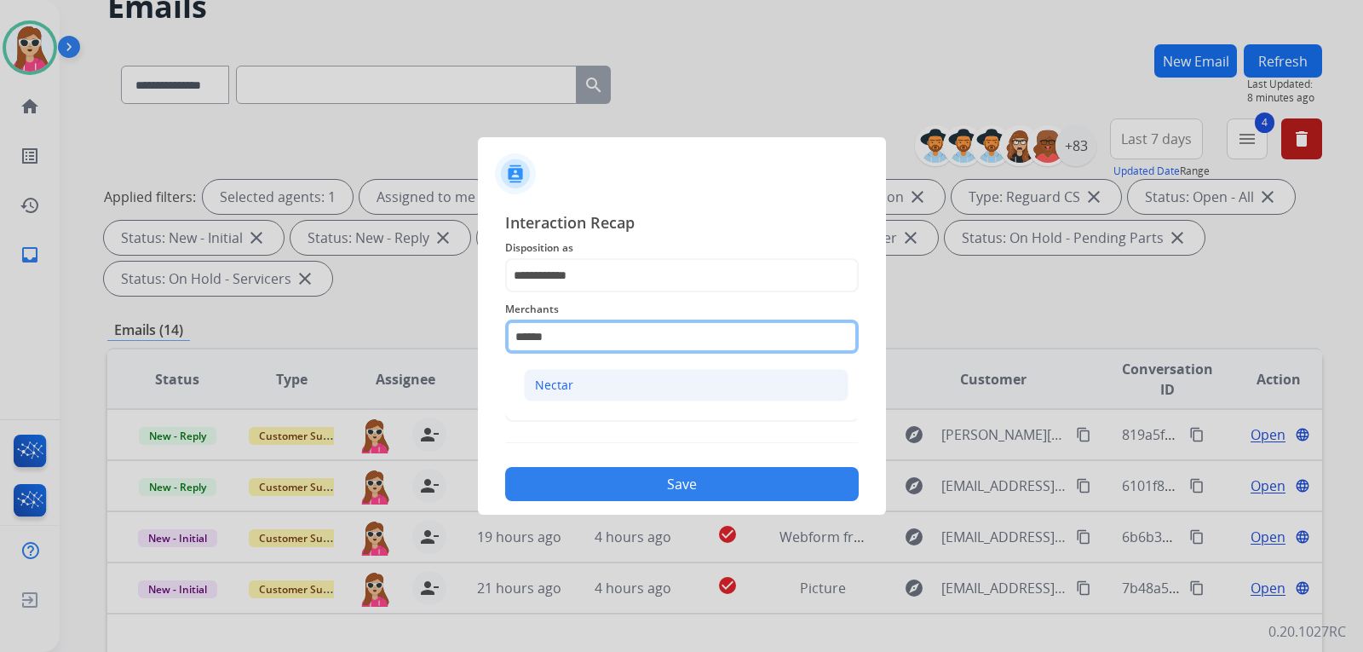
type input "******"
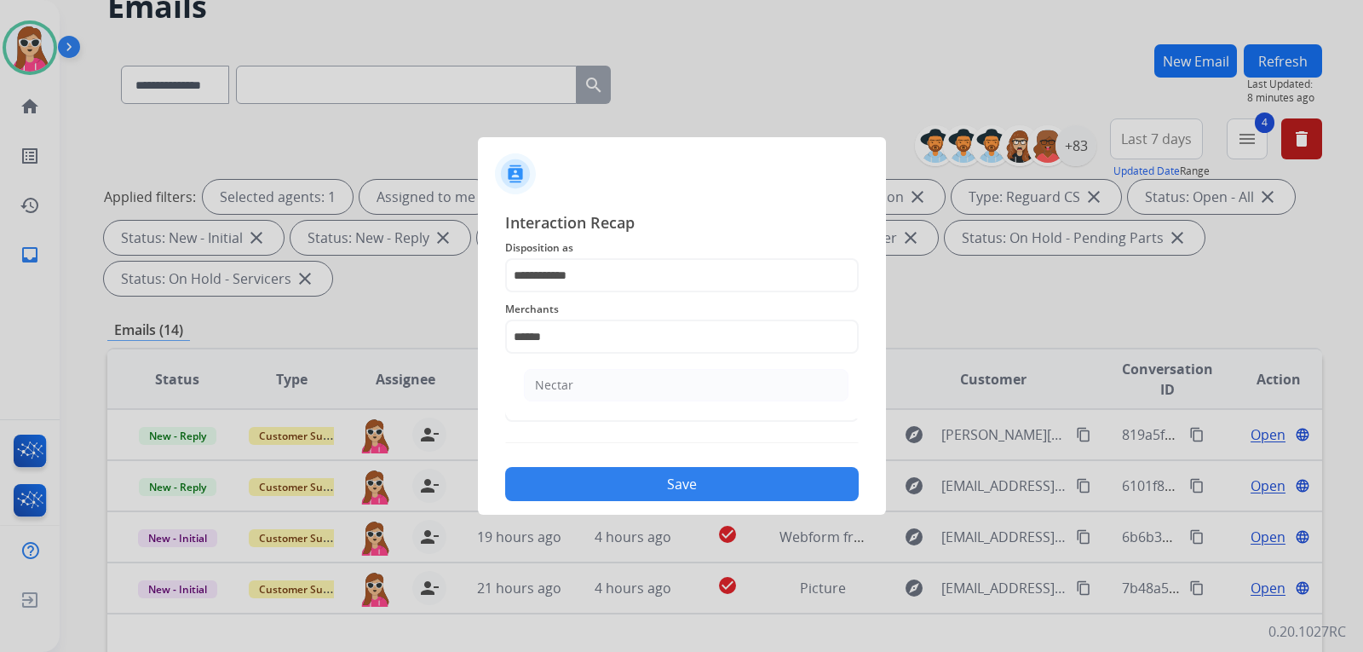
click at [598, 376] on li "Nectar" at bounding box center [686, 385] width 325 height 32
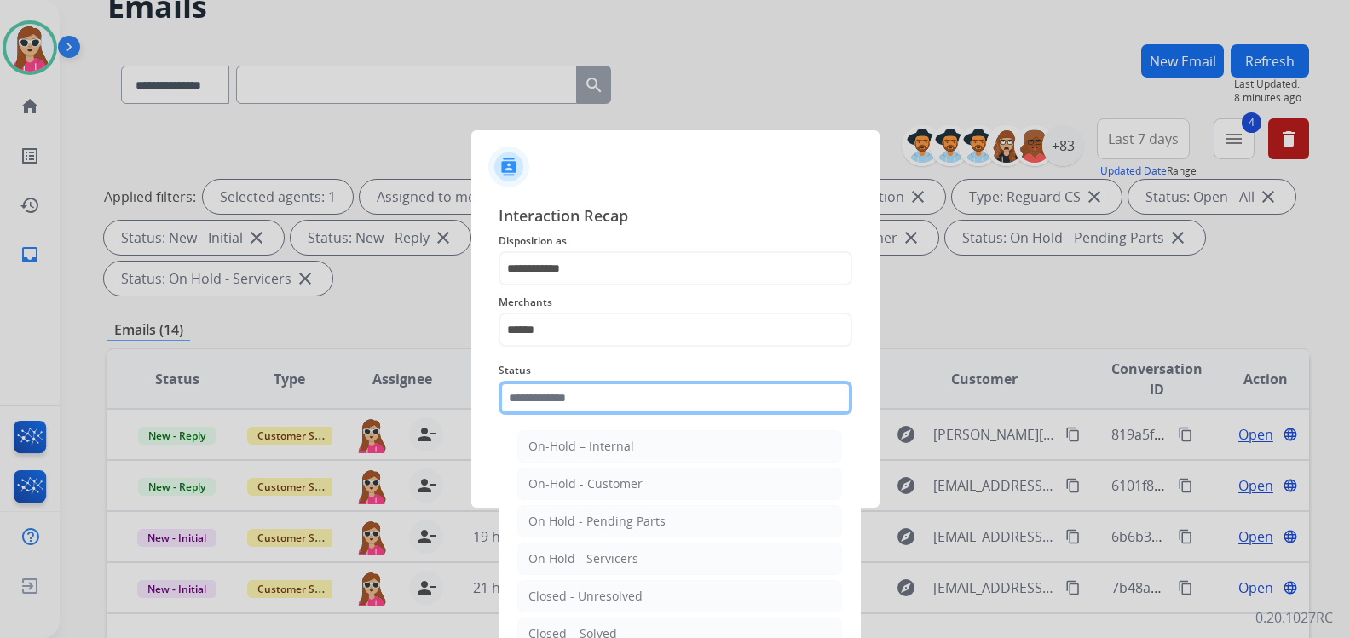
click at [619, 392] on input "text" at bounding box center [675, 398] width 354 height 34
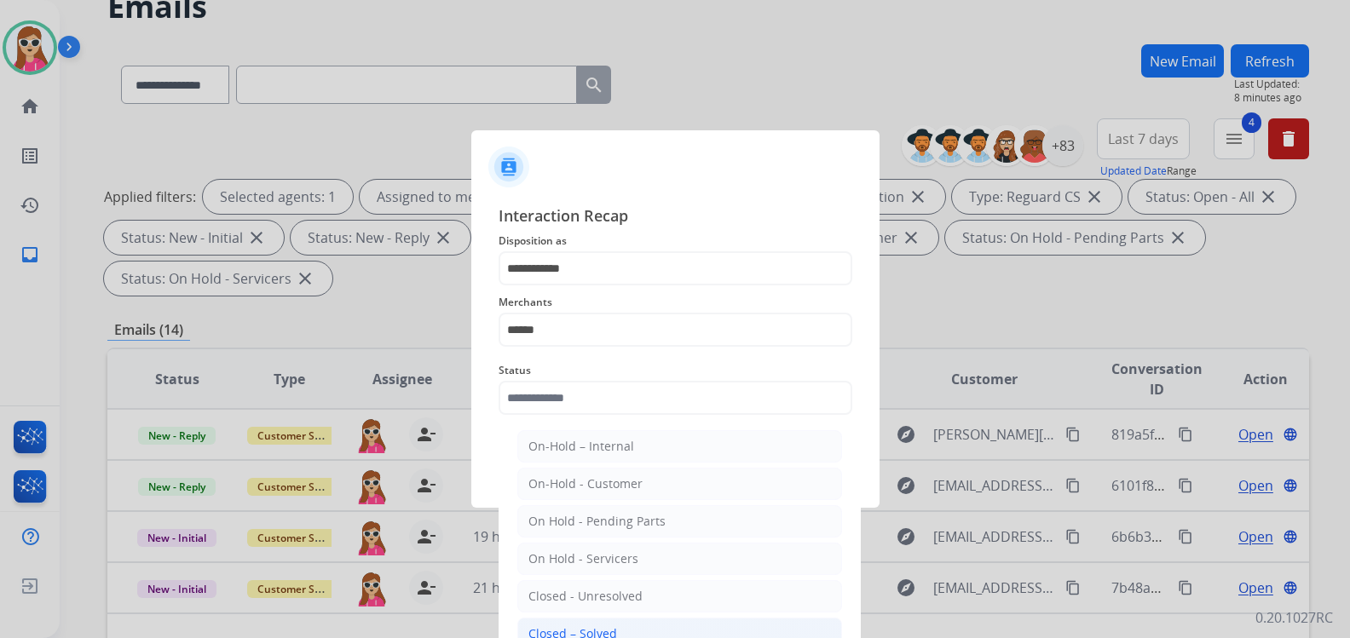
click at [575, 626] on div "Closed – Solved" at bounding box center [572, 633] width 89 height 17
type input "**********"
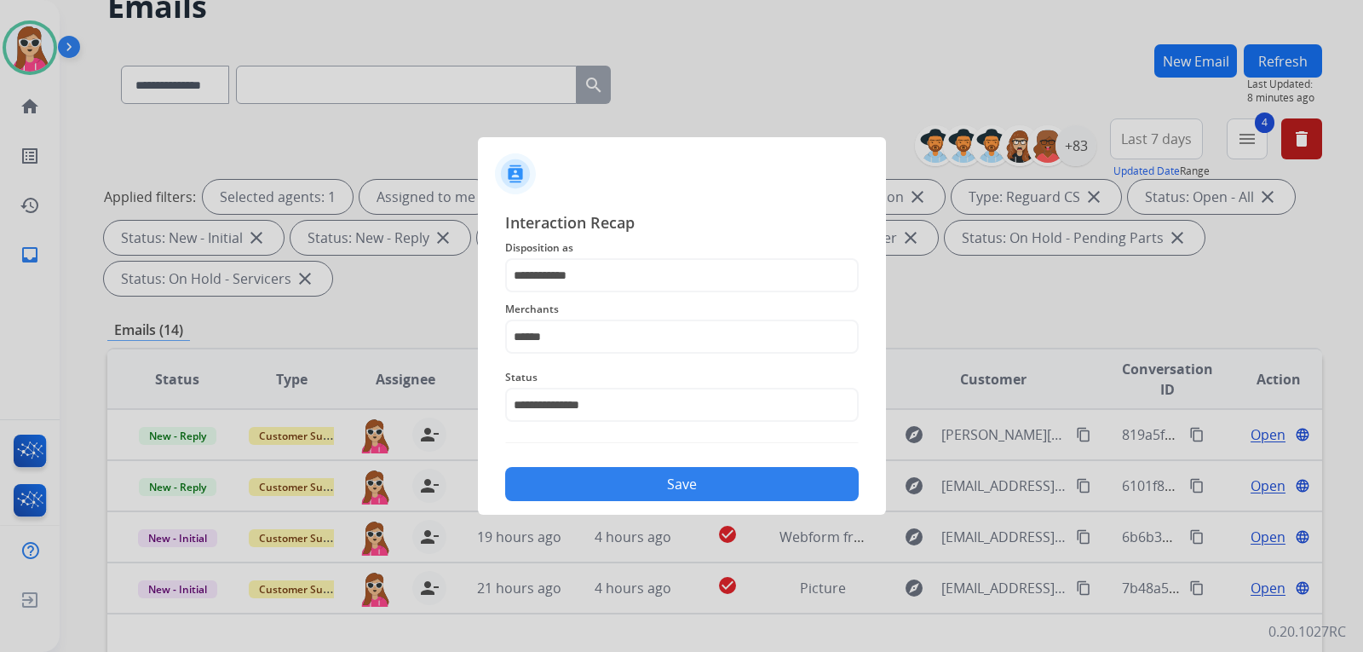
click at [705, 484] on button "Save" at bounding box center [682, 484] width 354 height 34
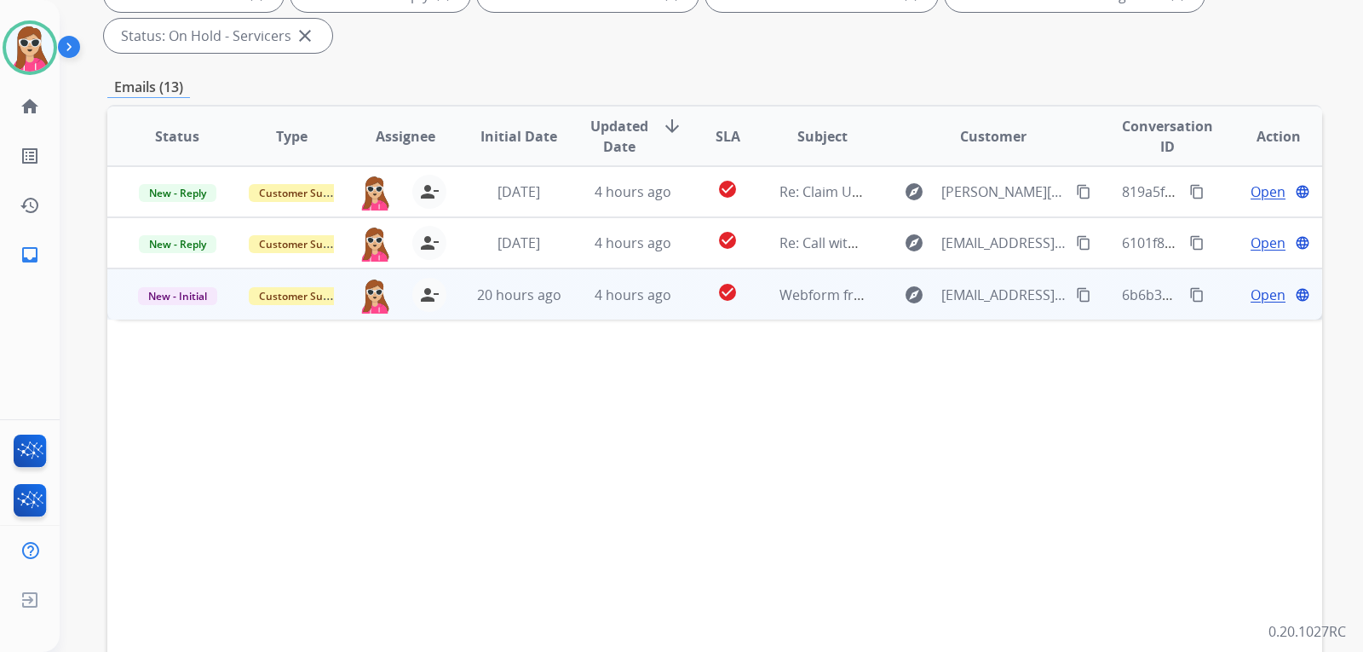
scroll to position [341, 0]
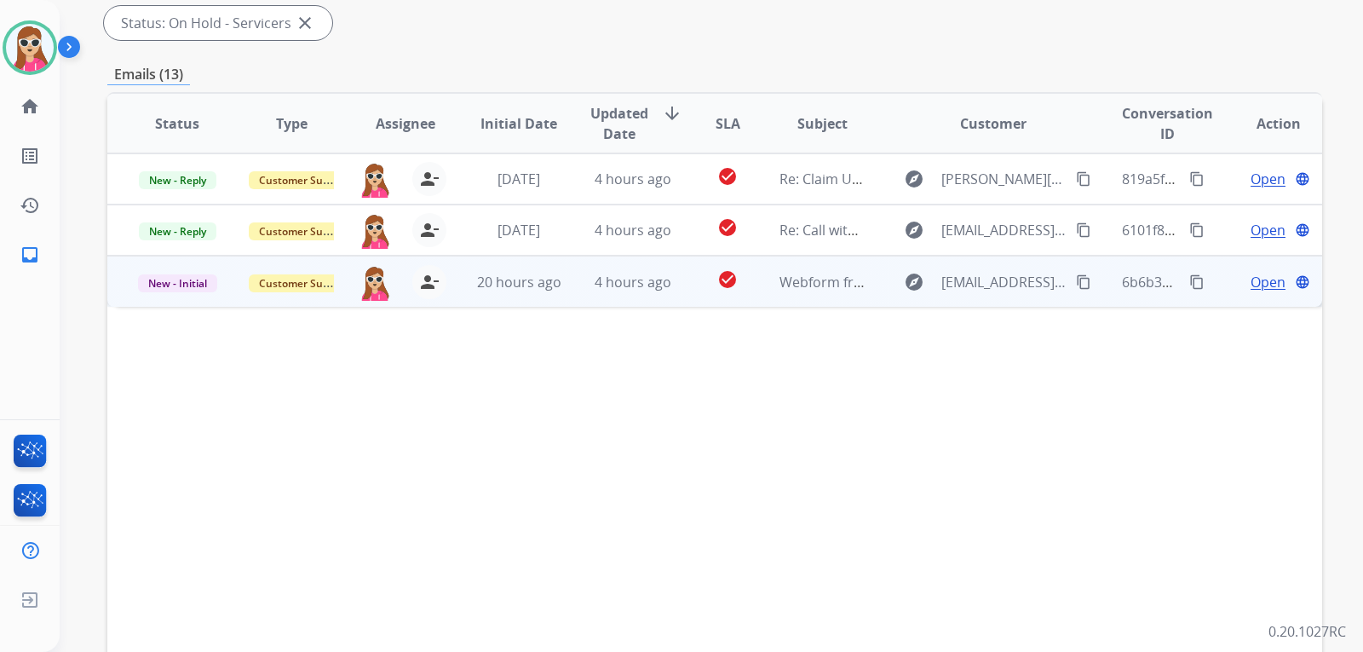
click at [688, 300] on td "check_circle" at bounding box center [715, 281] width 76 height 51
drag, startPoint x: 1058, startPoint y: 287, endPoint x: 1088, endPoint y: 282, distance: 30.3
click at [1061, 287] on div "explore marvinanddonnajohnson@yahoo.com content_copy" at bounding box center [993, 281] width 199 height 27
click at [1082, 285] on button "content_copy" at bounding box center [1084, 282] width 20 height 20
click at [1251, 285] on span "Open" at bounding box center [1268, 282] width 35 height 20
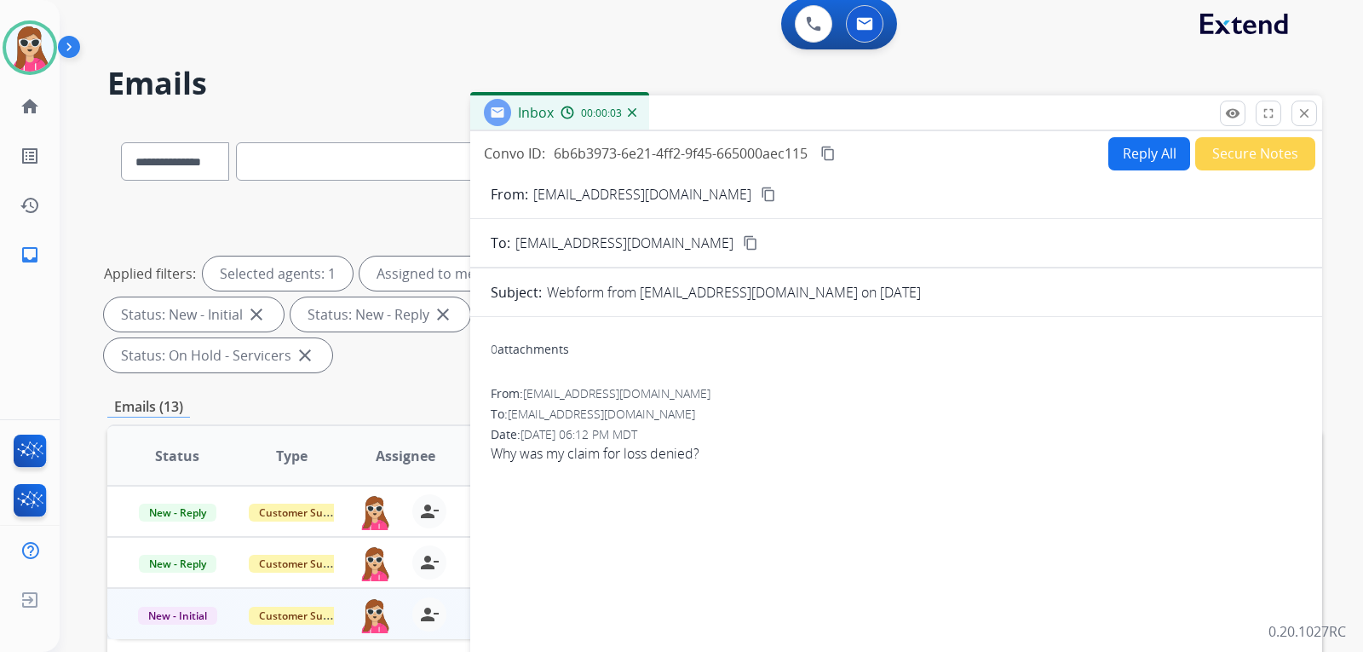
scroll to position [0, 0]
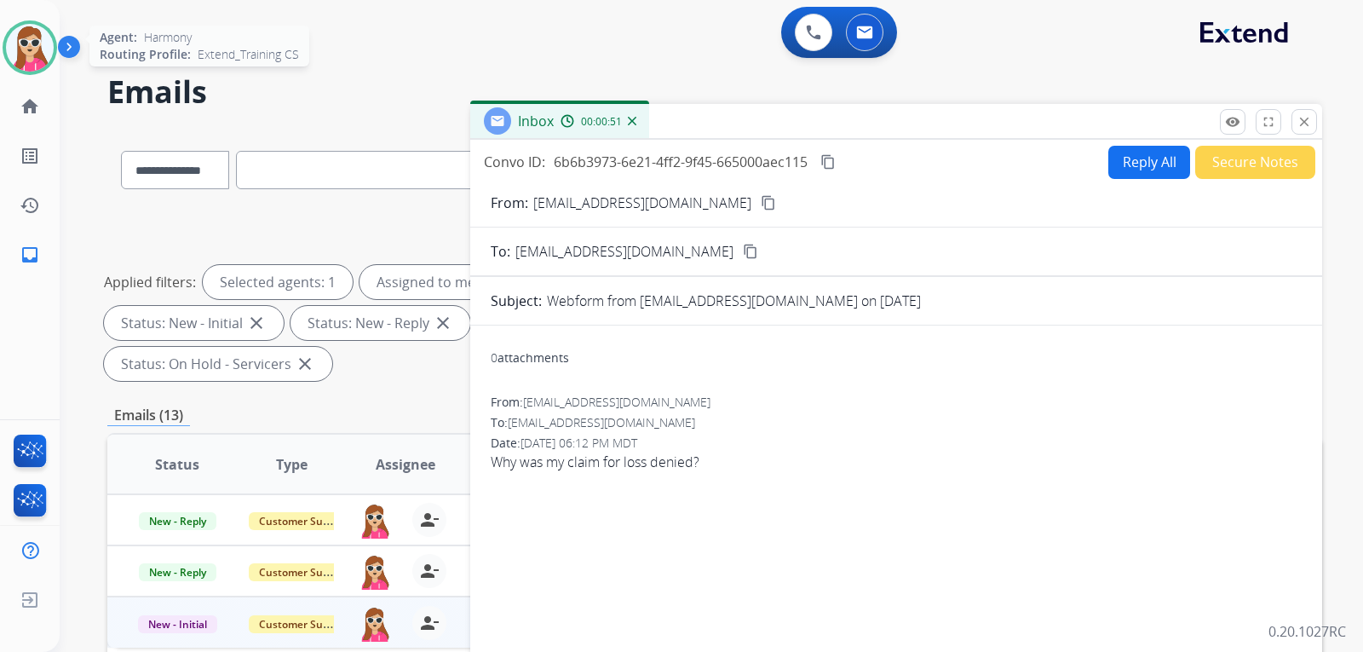
click at [37, 58] on img at bounding box center [30, 48] width 48 height 48
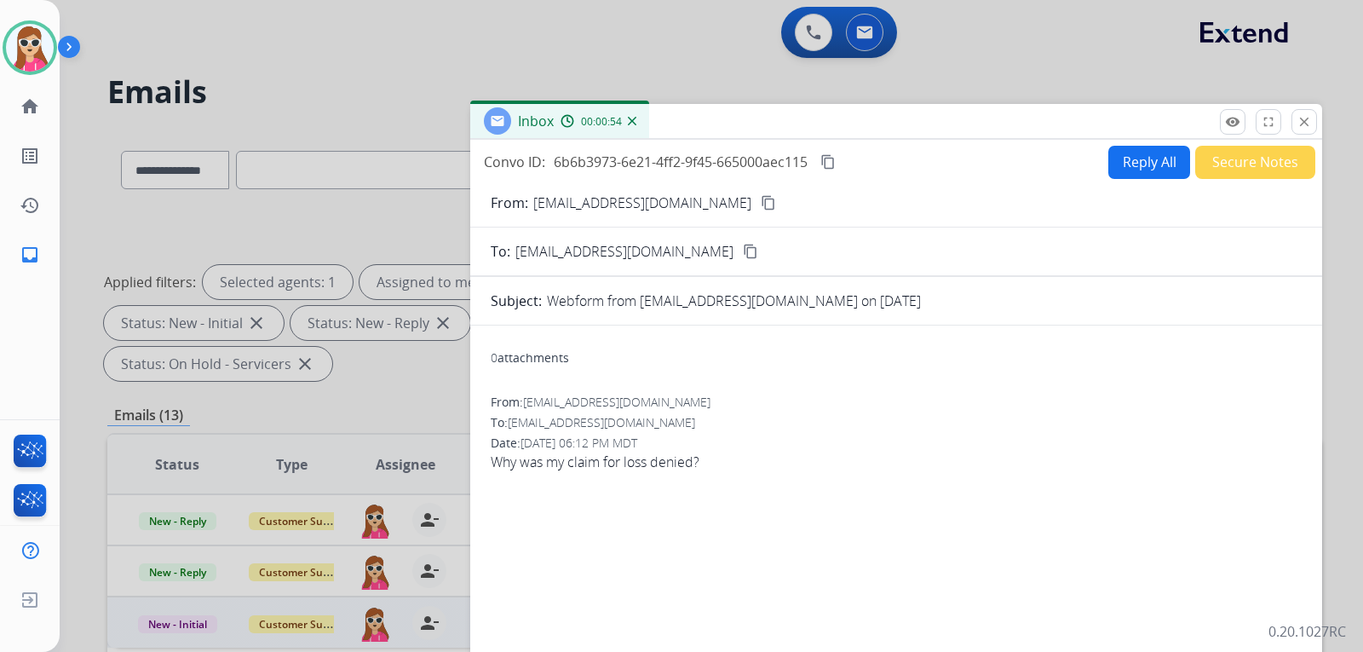
click at [1312, 135] on div "Inbox 00:00:54" at bounding box center [896, 122] width 852 height 36
click at [1307, 127] on mat-icon "close" at bounding box center [1304, 121] width 15 height 15
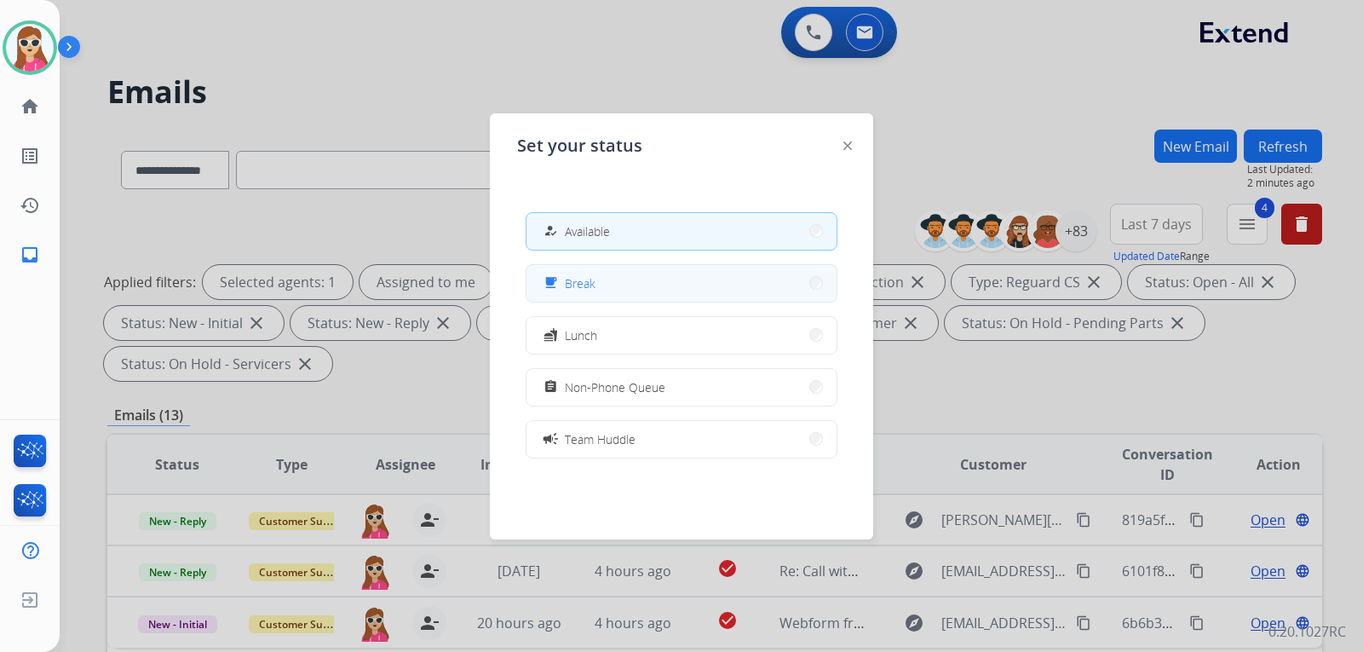
click at [719, 288] on button "free_breakfast Break" at bounding box center [682, 283] width 310 height 37
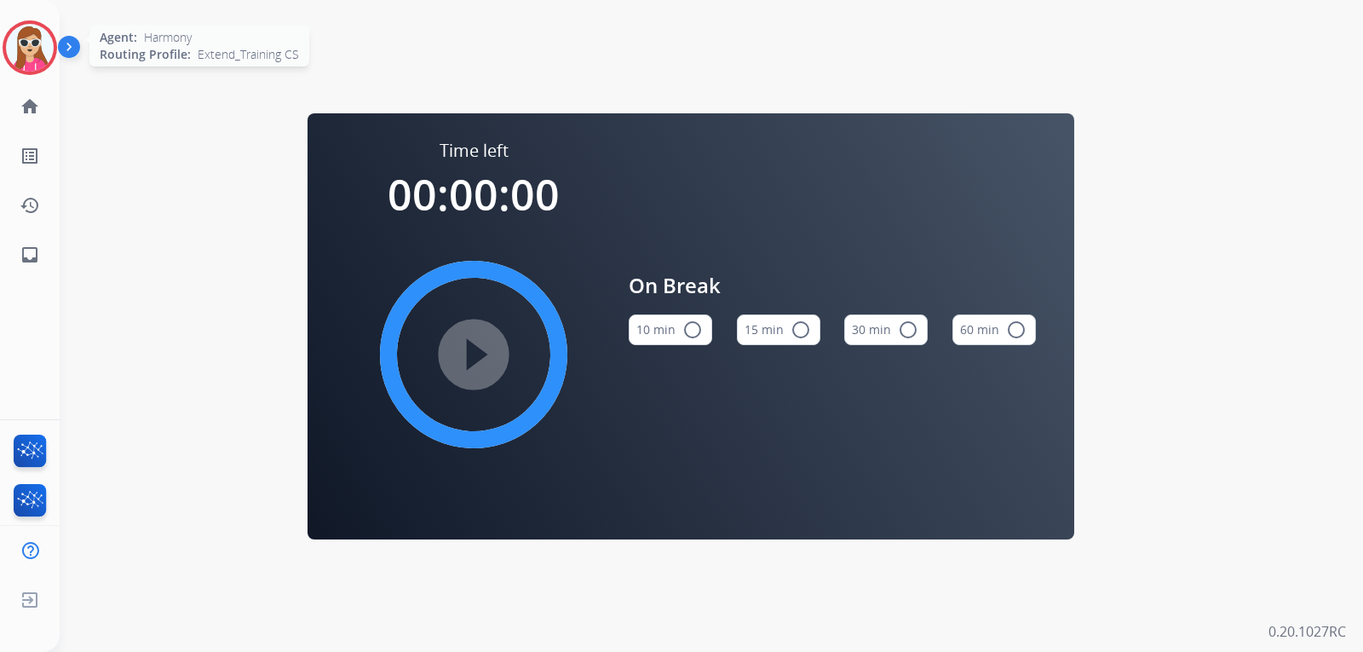
click at [36, 46] on img at bounding box center [30, 48] width 48 height 48
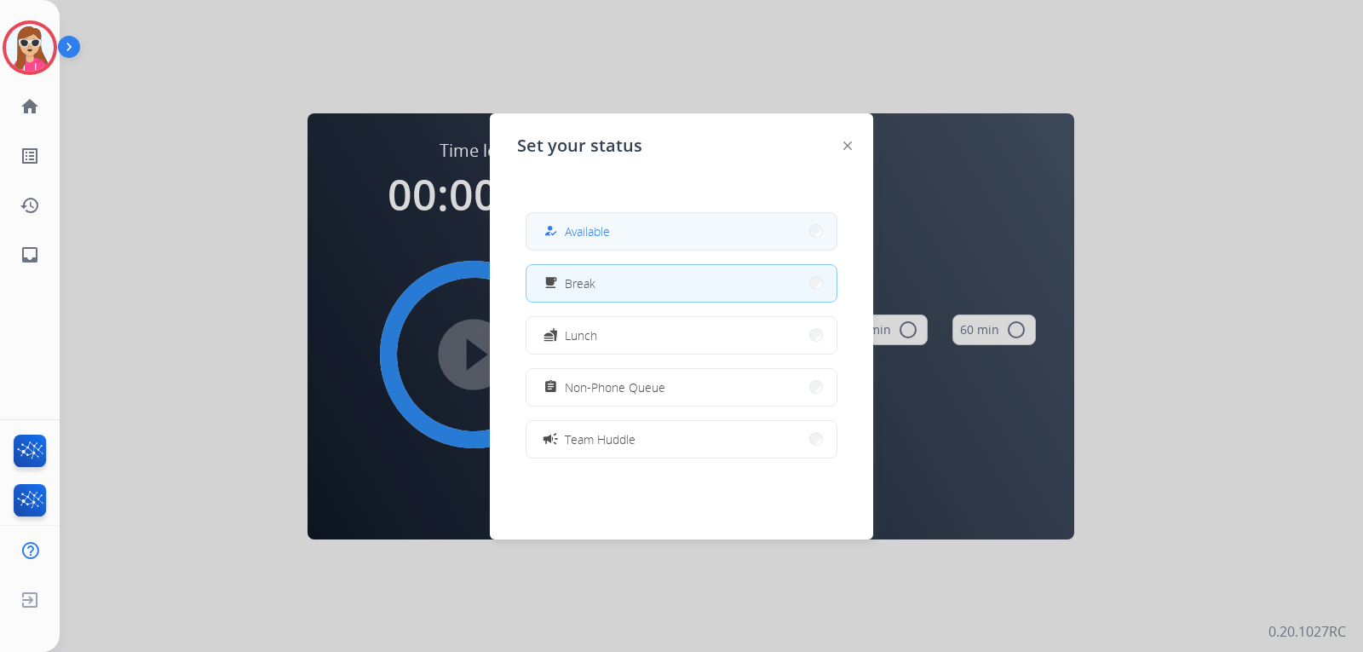
click at [581, 224] on span "Available" at bounding box center [587, 231] width 45 height 18
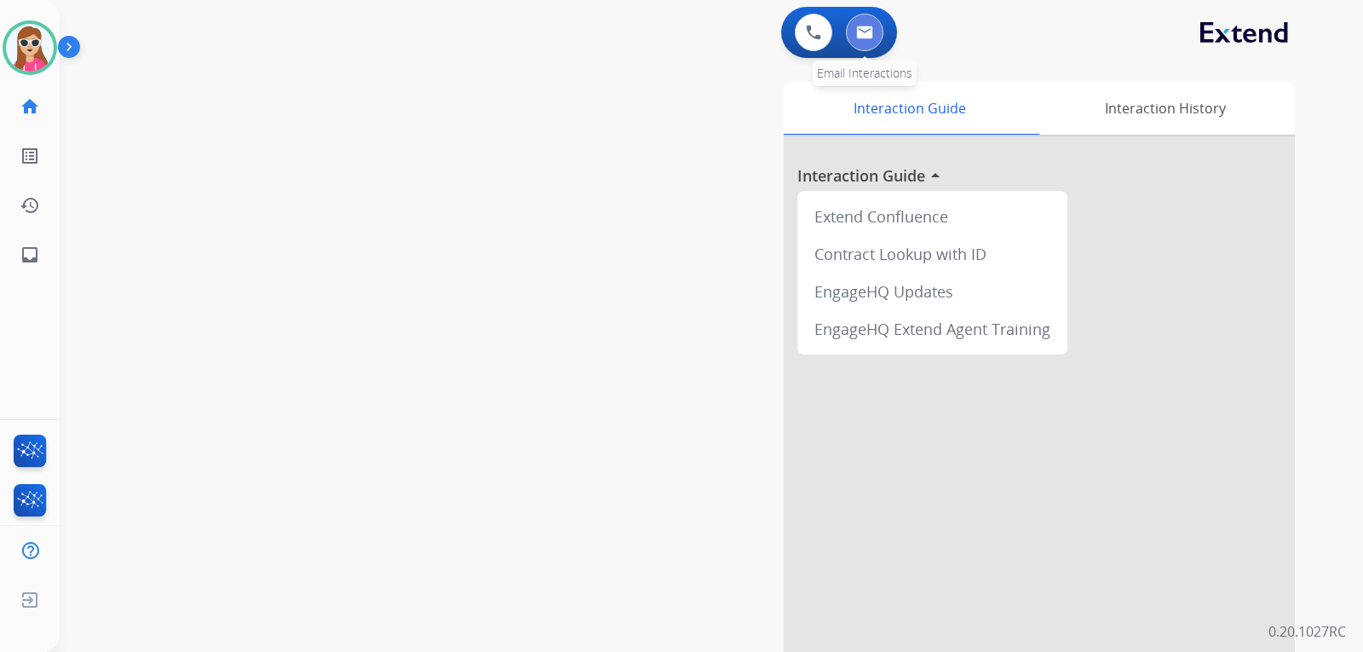
click at [871, 35] on img at bounding box center [864, 33] width 17 height 14
select select "**********"
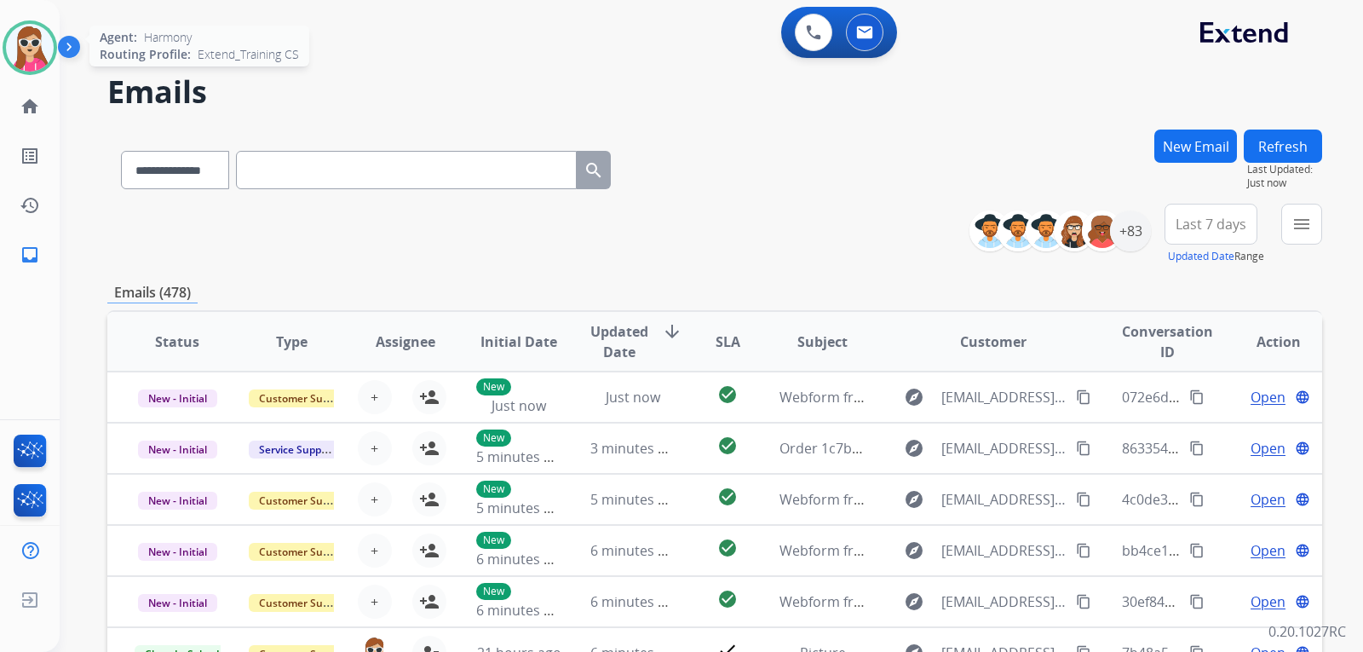
click at [43, 49] on img at bounding box center [30, 48] width 48 height 48
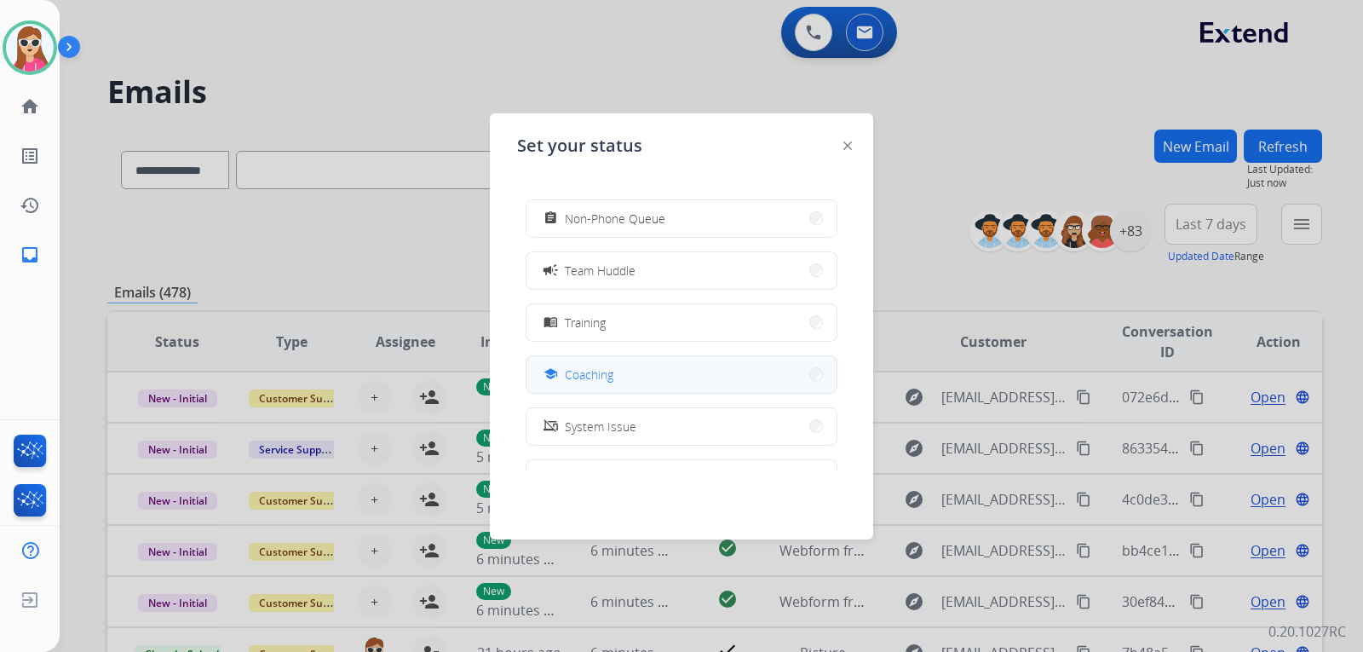
scroll to position [170, 0]
click at [621, 376] on button "school Coaching" at bounding box center [682, 372] width 310 height 37
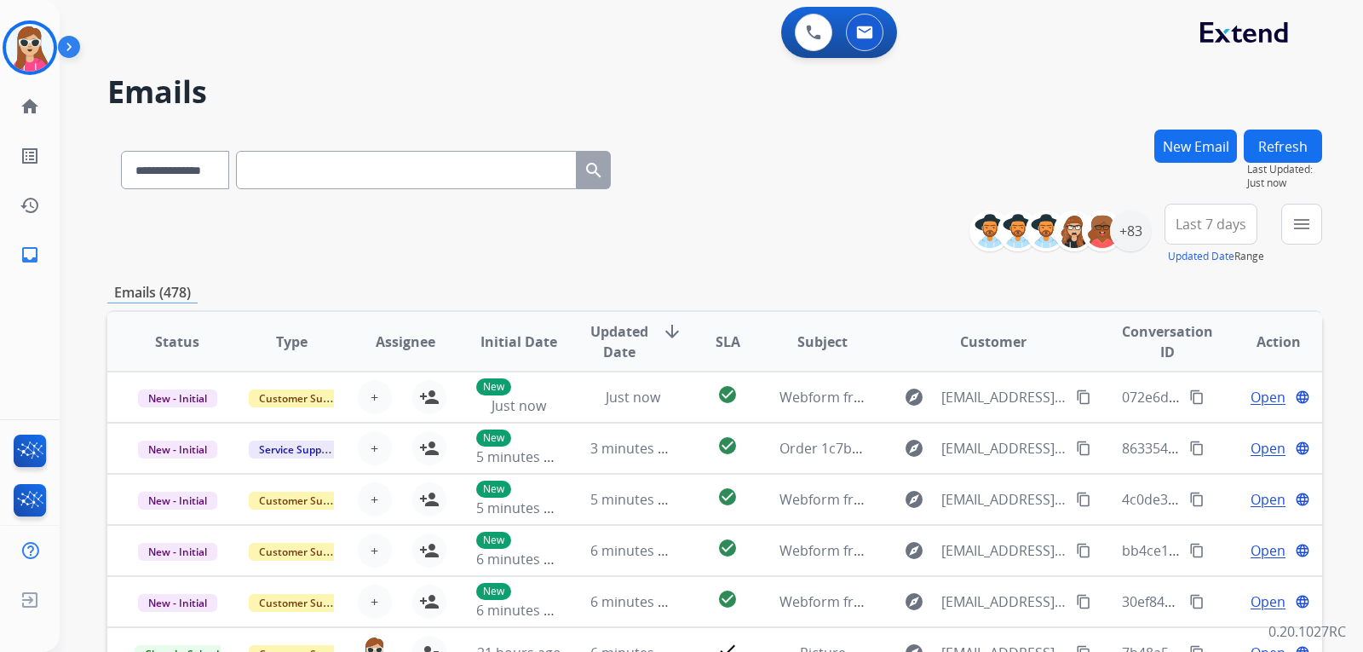
click at [1283, 234] on button "menu" at bounding box center [1301, 224] width 41 height 41
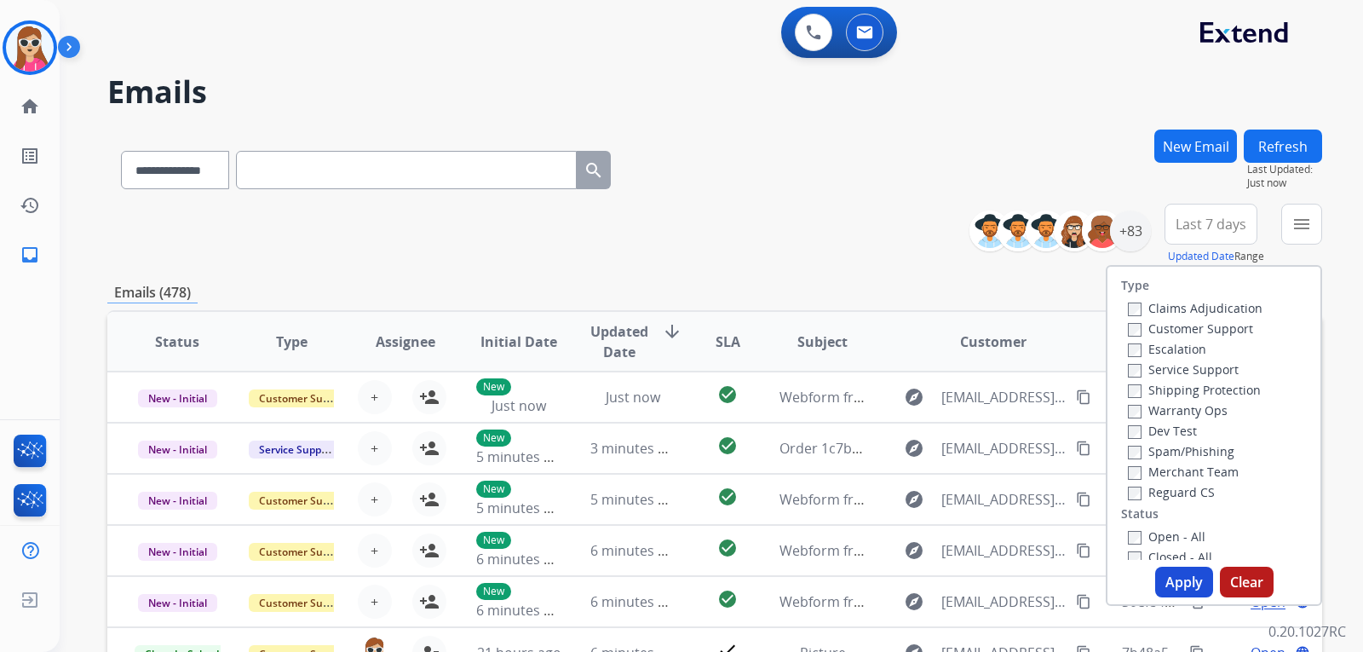
click at [1226, 323] on label "Customer Support" at bounding box center [1190, 328] width 125 height 16
click at [1211, 374] on label "Service Support" at bounding box center [1183, 369] width 111 height 16
click at [1183, 488] on label "Reguard CS" at bounding box center [1171, 492] width 87 height 16
click at [1182, 528] on label "Open - All" at bounding box center [1167, 536] width 78 height 16
click at [1175, 580] on button "Apply" at bounding box center [1184, 582] width 58 height 31
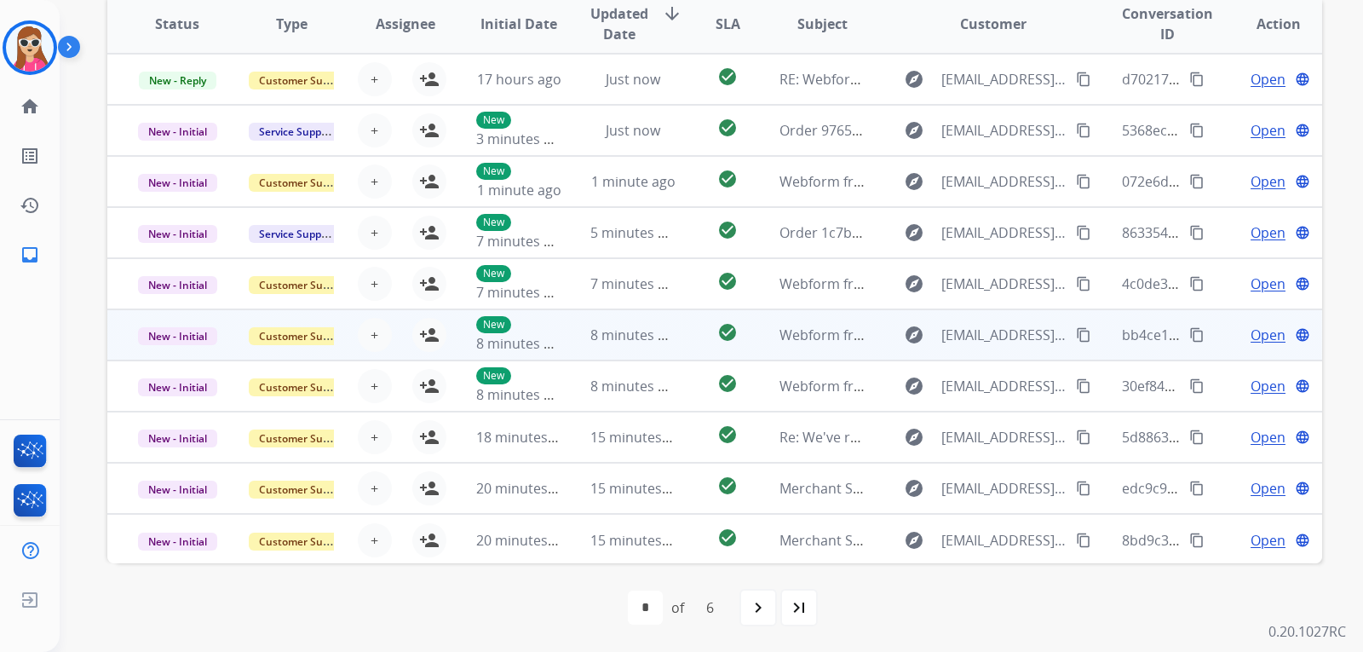
scroll to position [2, 0]
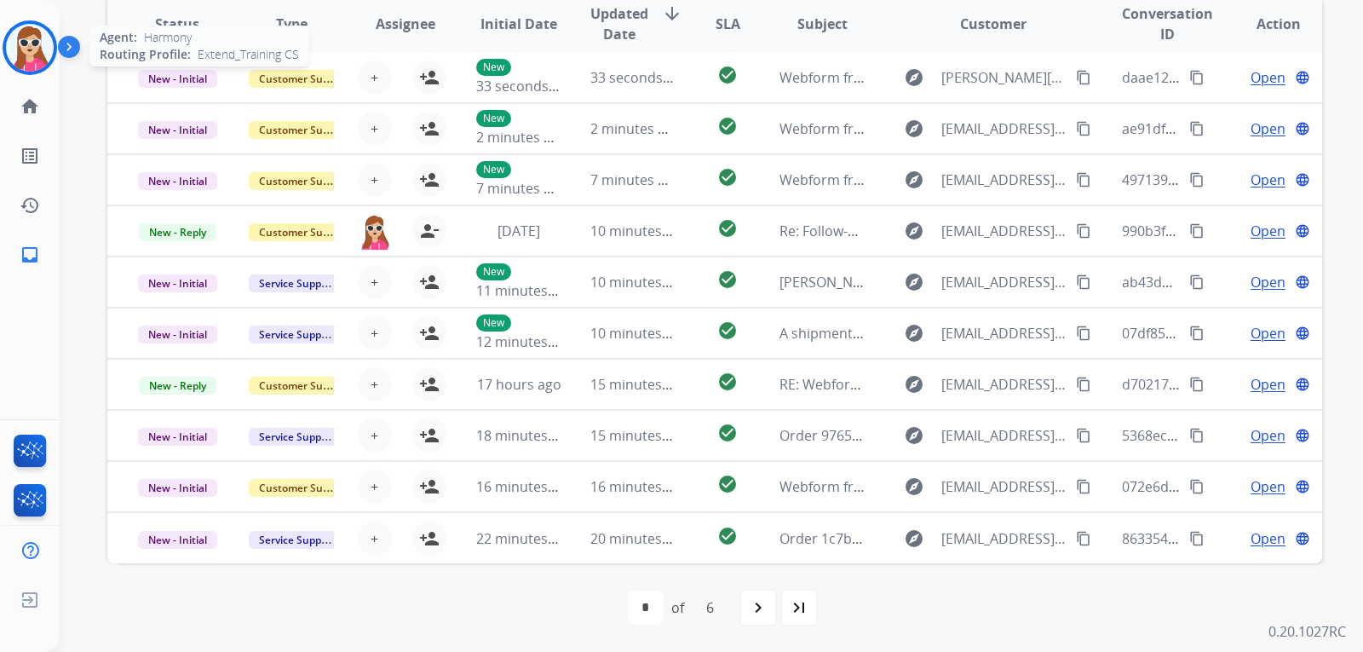
click at [43, 51] on img at bounding box center [30, 48] width 48 height 48
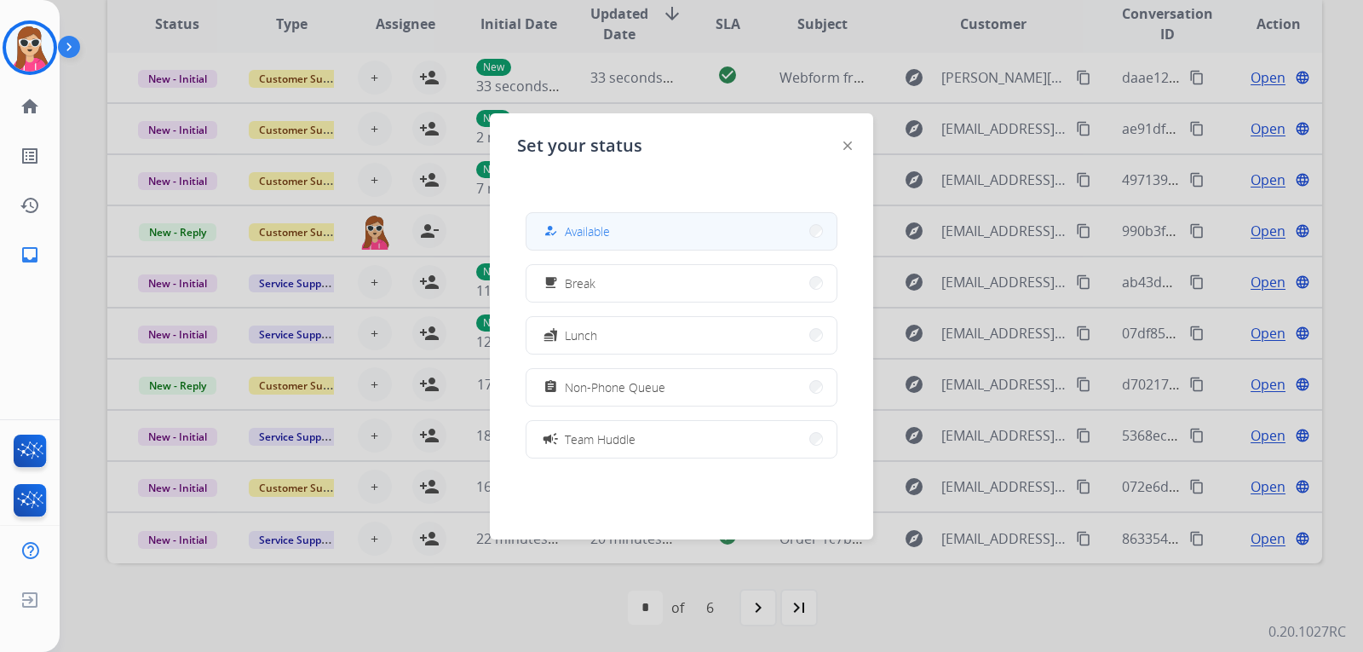
click at [614, 229] on button "how_to_reg Available" at bounding box center [682, 231] width 310 height 37
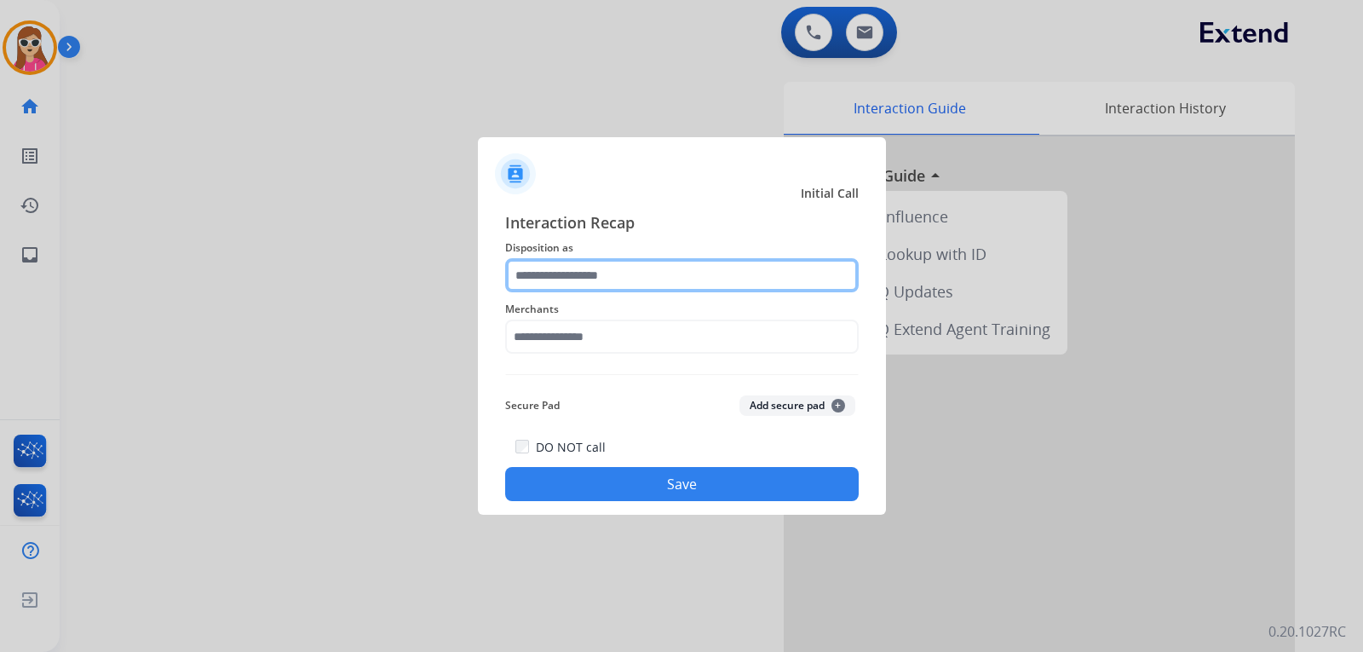
click at [610, 274] on input "text" at bounding box center [682, 275] width 354 height 34
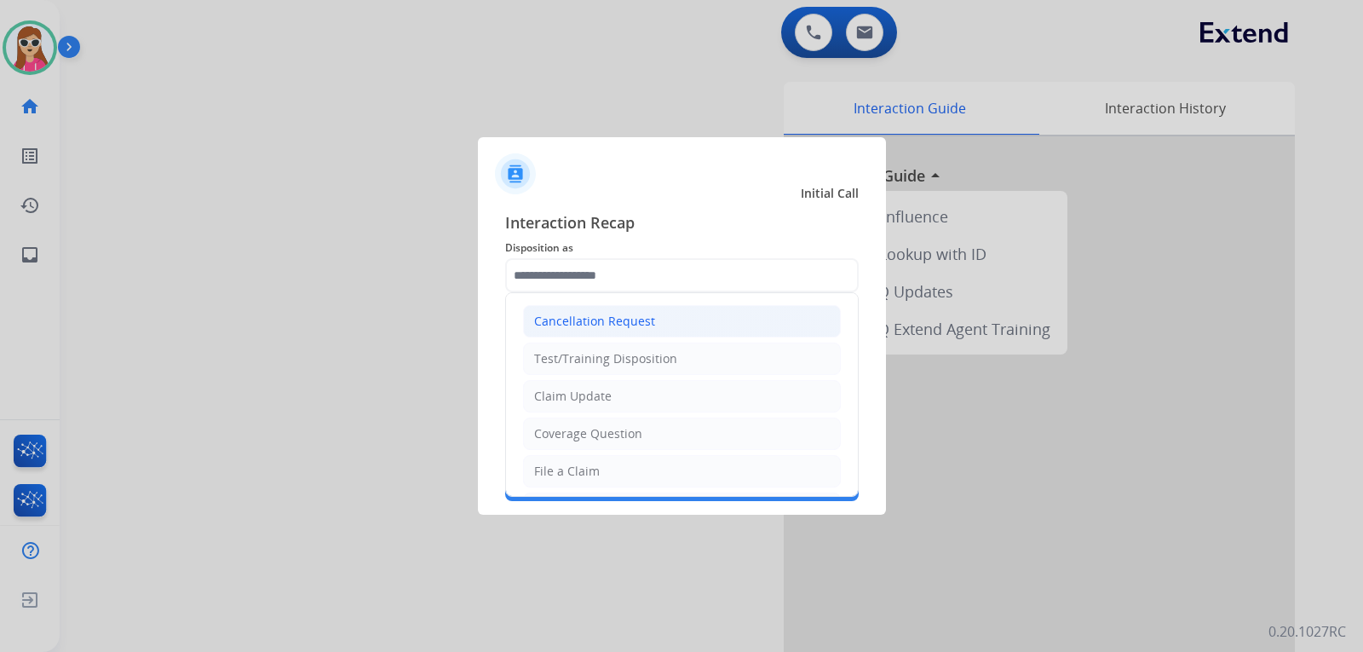
click at [643, 328] on div "Cancellation Request" at bounding box center [594, 321] width 121 height 17
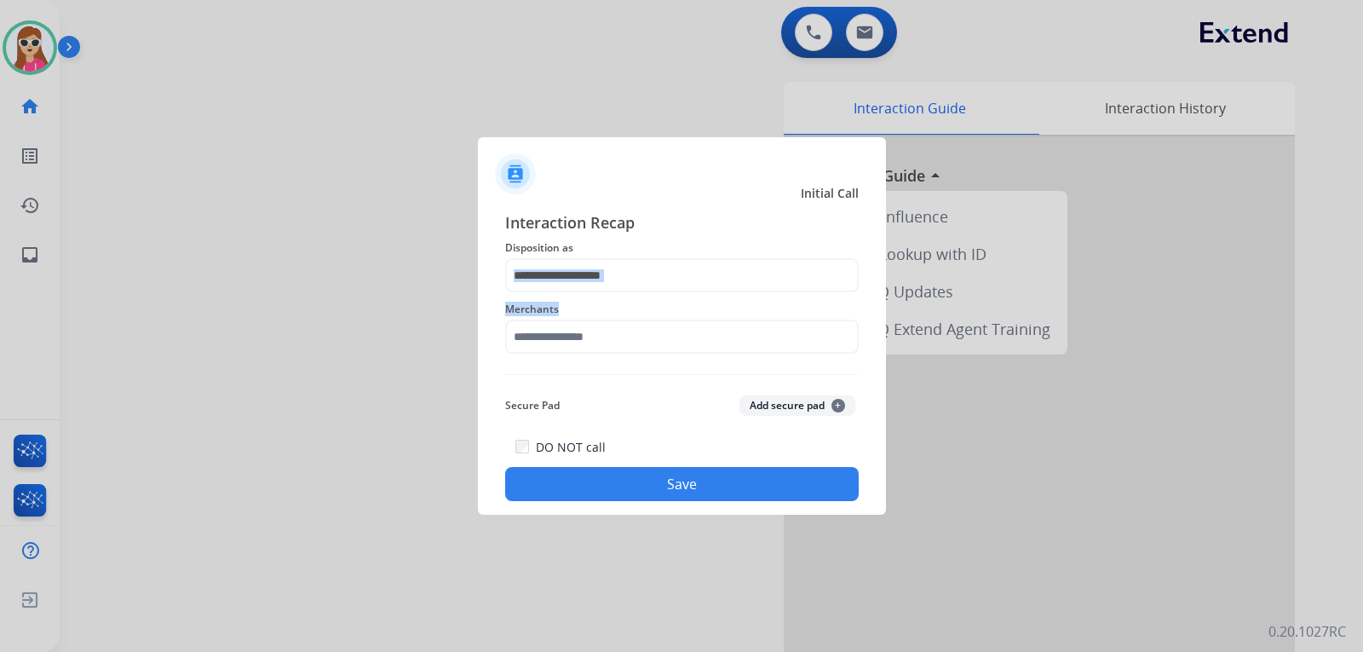
click at [646, 287] on div "**********" at bounding box center [682, 355] width 354 height 291
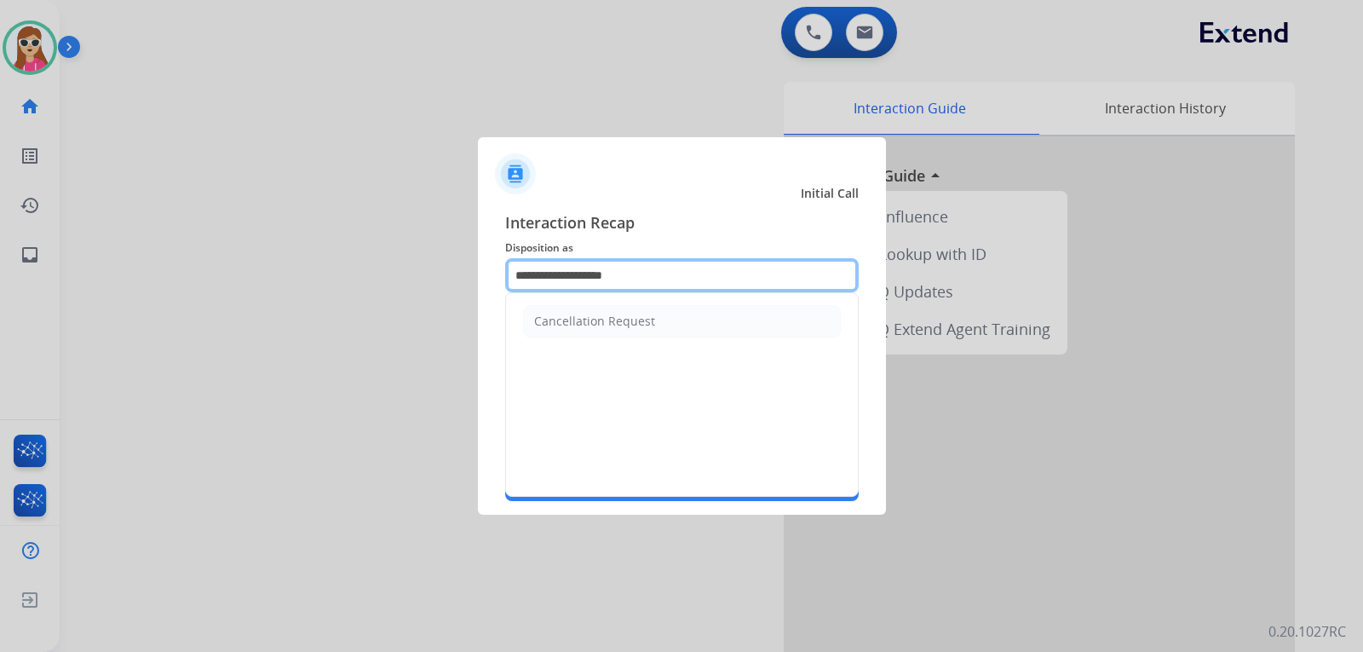
click at [646, 279] on input "**********" at bounding box center [682, 275] width 354 height 34
type input "*"
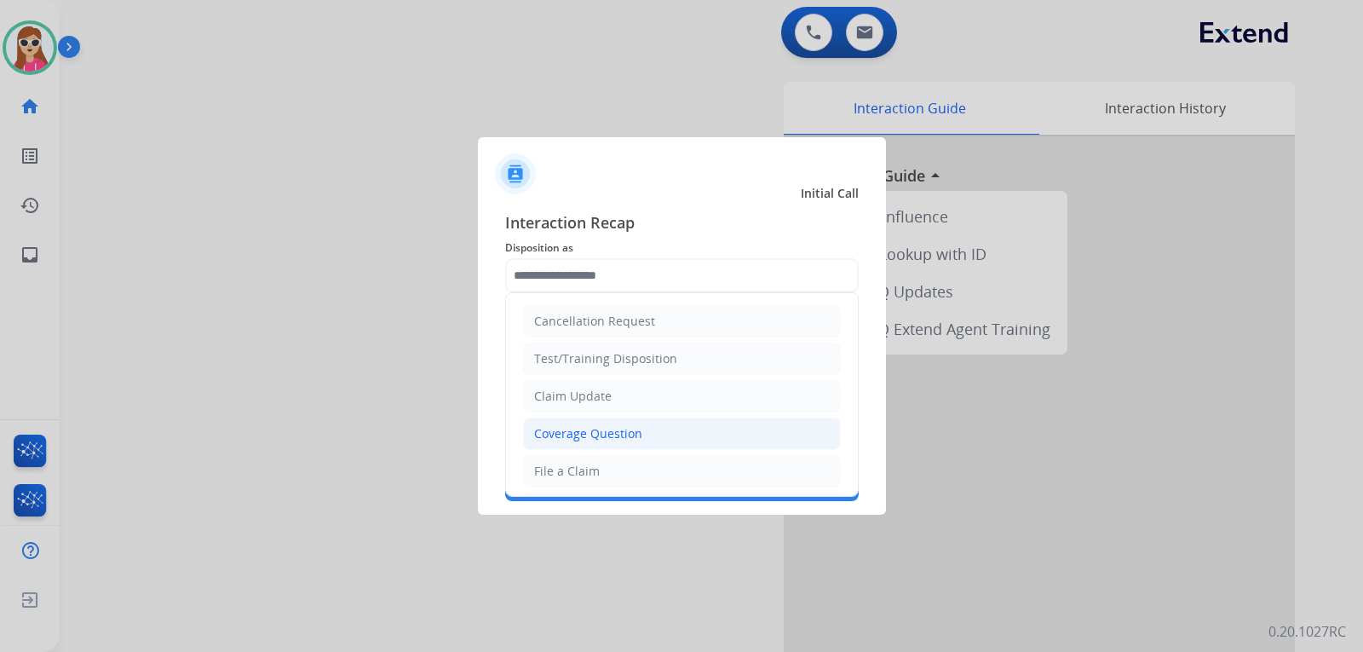
click at [640, 433] on li "Coverage Question" at bounding box center [682, 434] width 318 height 32
type input "**********"
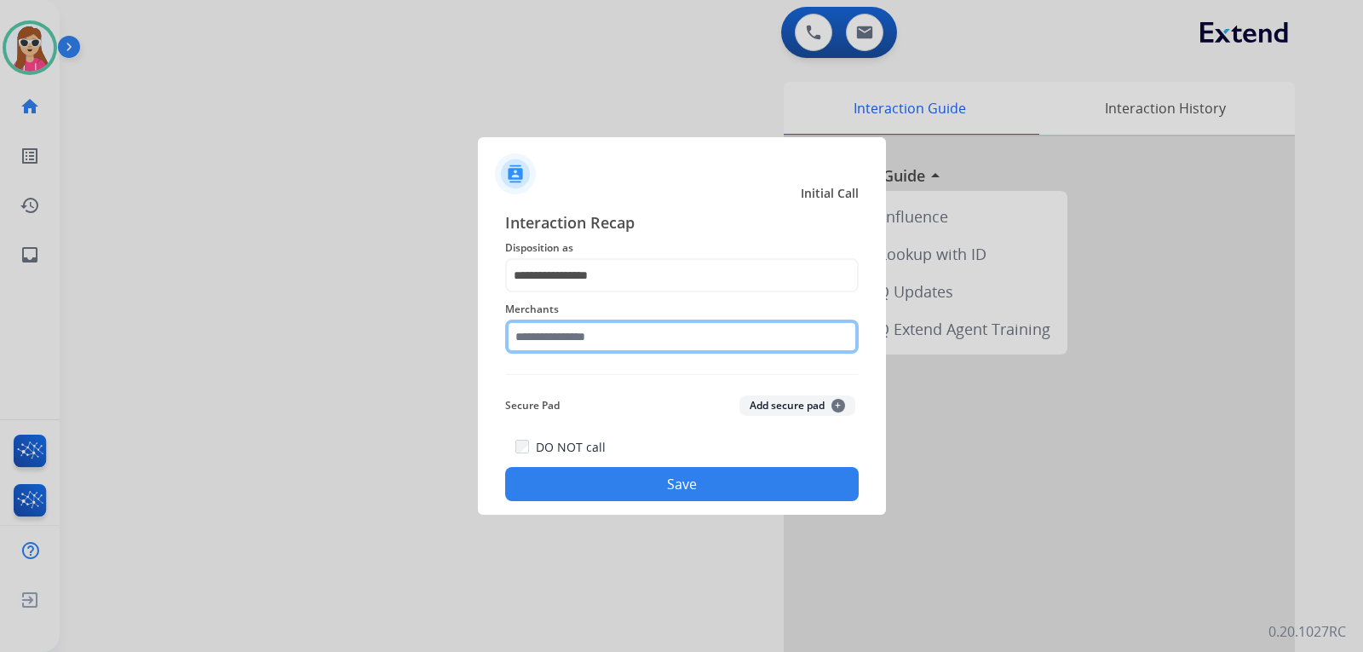
click at [579, 337] on input "text" at bounding box center [682, 337] width 354 height 34
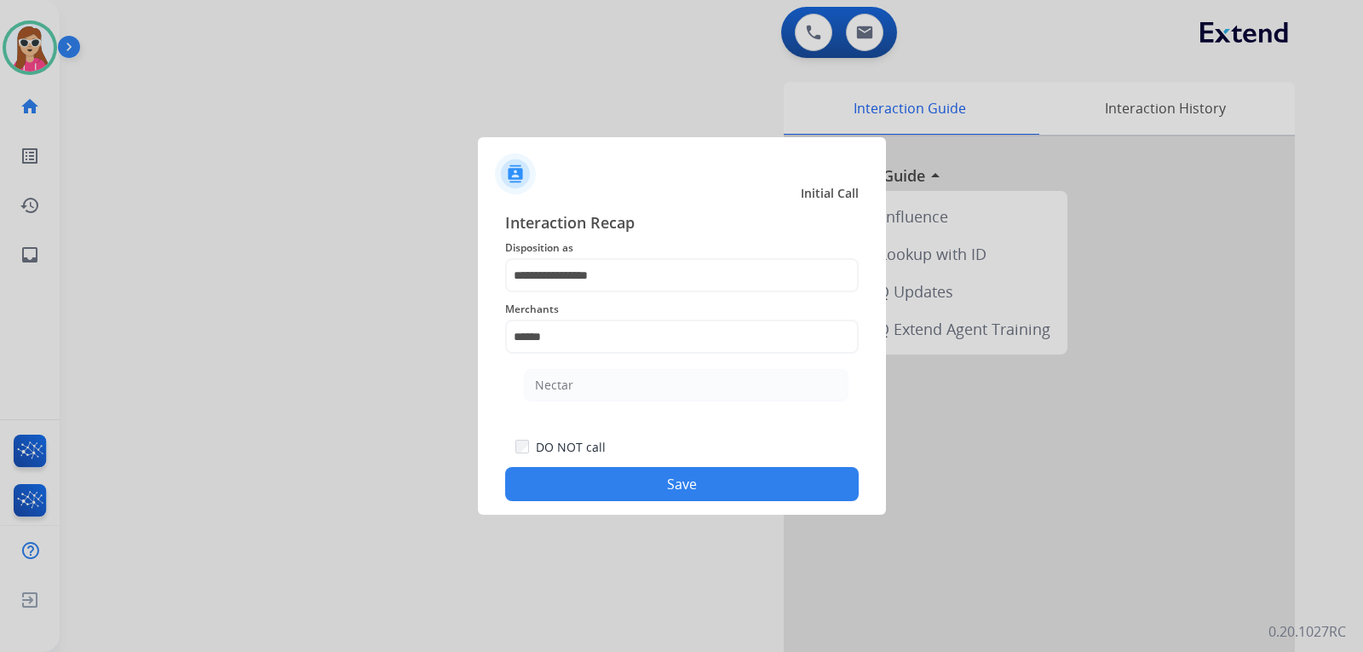
click at [579, 383] on li "Nectar" at bounding box center [686, 385] width 325 height 32
type input "******"
click at [711, 481] on button "Save" at bounding box center [682, 484] width 354 height 34
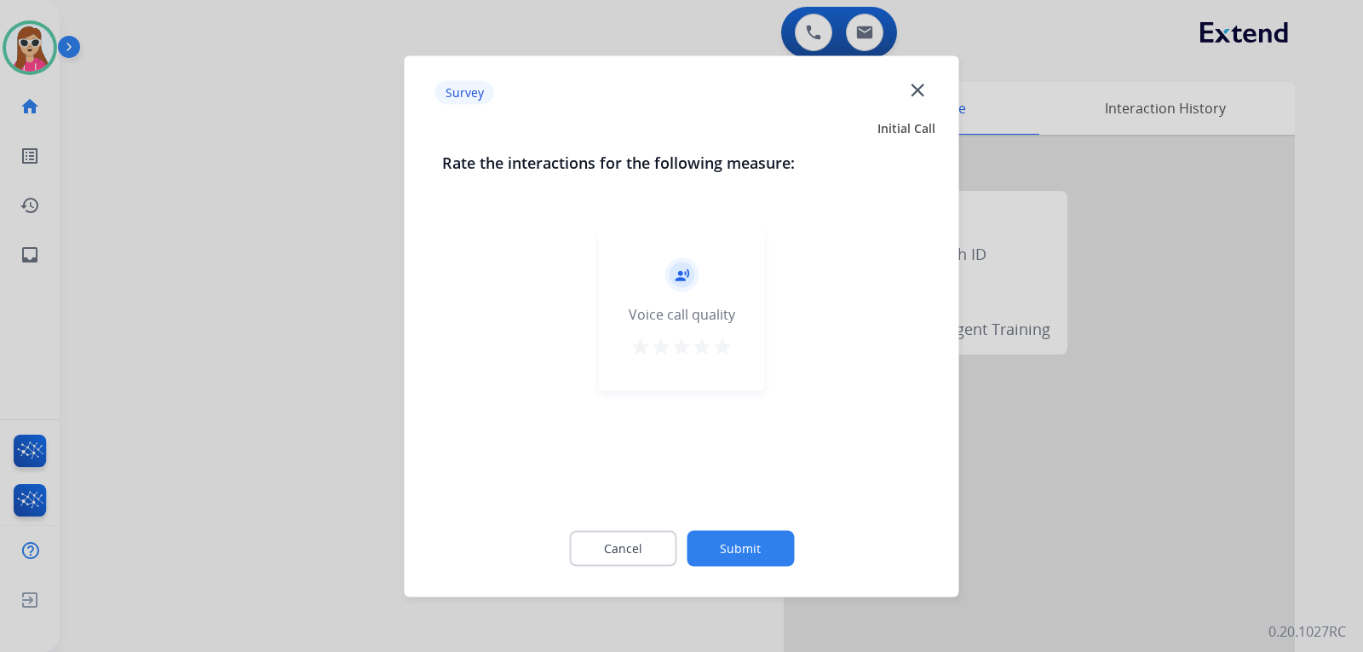
click at [731, 346] on div "record_voice_over Voice call quality star star star star star" at bounding box center [682, 309] width 166 height 162
click at [733, 350] on div "record_voice_over Voice call quality star star star star star" at bounding box center [682, 309] width 166 height 162
click at [729, 338] on mat-icon "star" at bounding box center [722, 346] width 20 height 20
click at [776, 544] on button "Submit" at bounding box center [740, 548] width 107 height 36
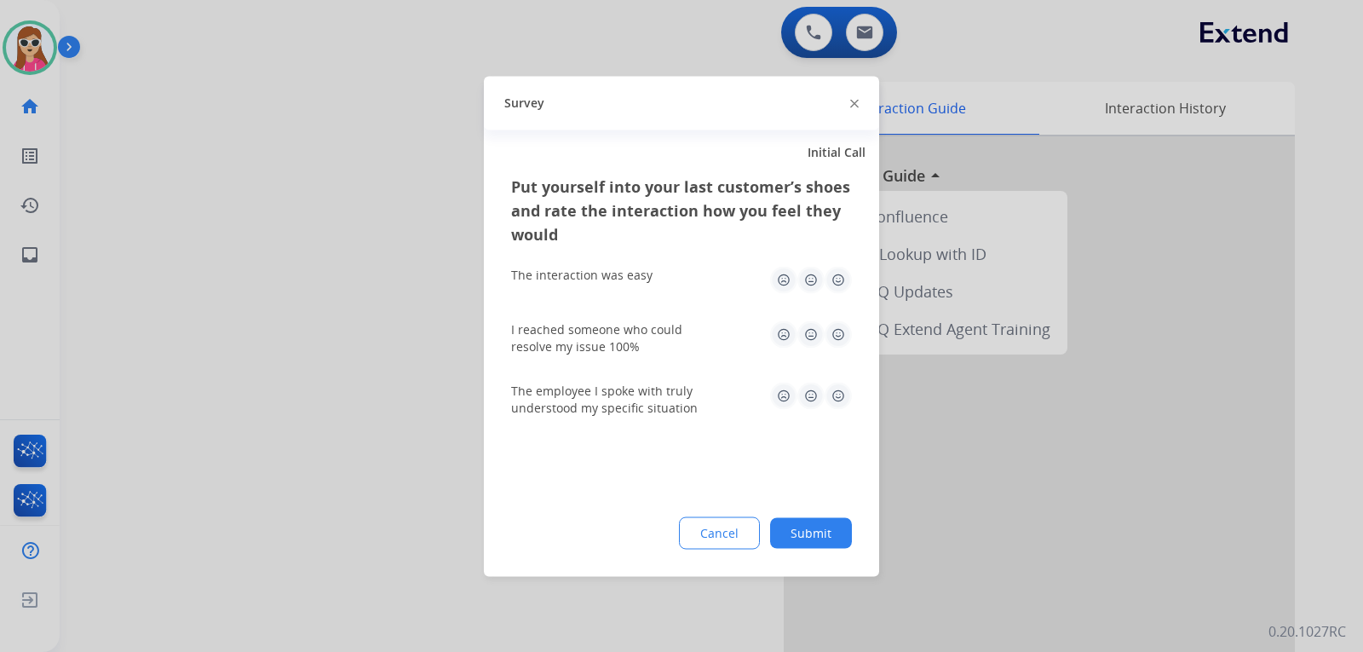
click at [839, 285] on img at bounding box center [838, 279] width 27 height 27
click at [852, 337] on div "Put yourself into your last customer’s shoes and rate the interaction how you f…" at bounding box center [681, 375] width 395 height 402
click at [843, 335] on img at bounding box center [838, 333] width 27 height 27
click at [848, 393] on img at bounding box center [838, 395] width 27 height 27
click at [832, 519] on button "Submit" at bounding box center [811, 532] width 82 height 31
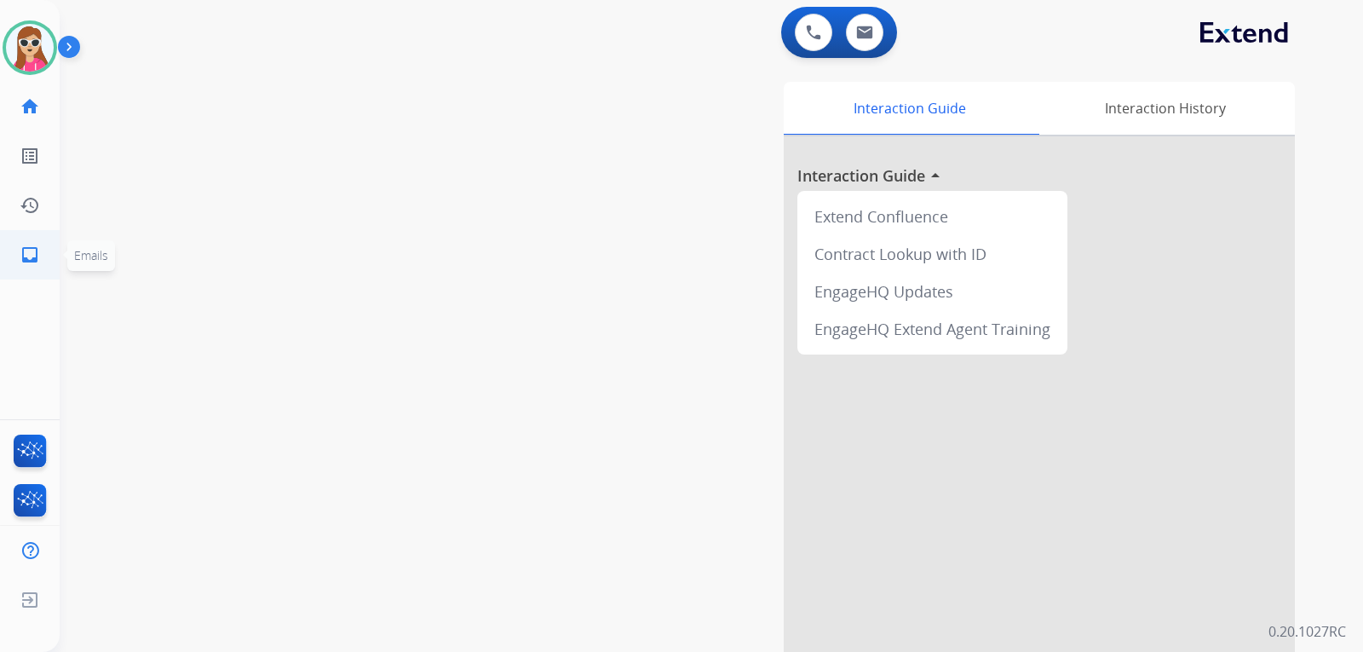
click at [39, 265] on link "inbox Emails" at bounding box center [30, 255] width 48 height 48
select select "**********"
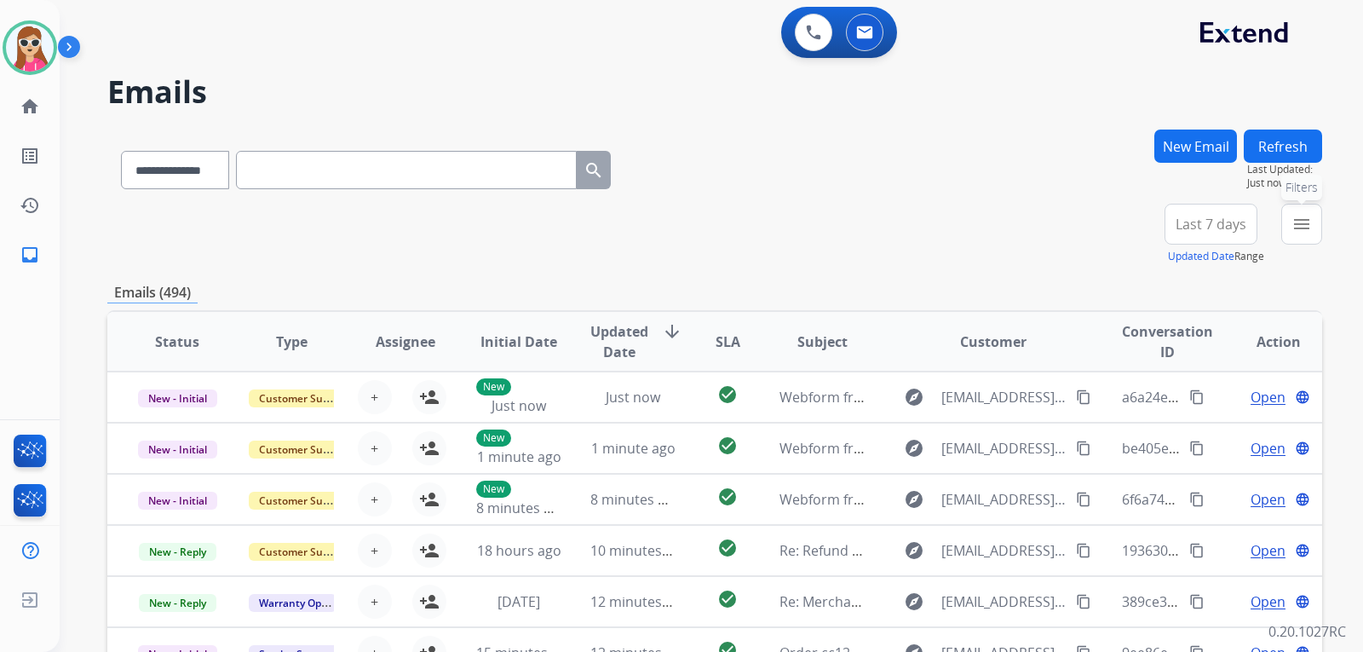
click at [1308, 216] on mat-icon "menu" at bounding box center [1302, 224] width 20 height 20
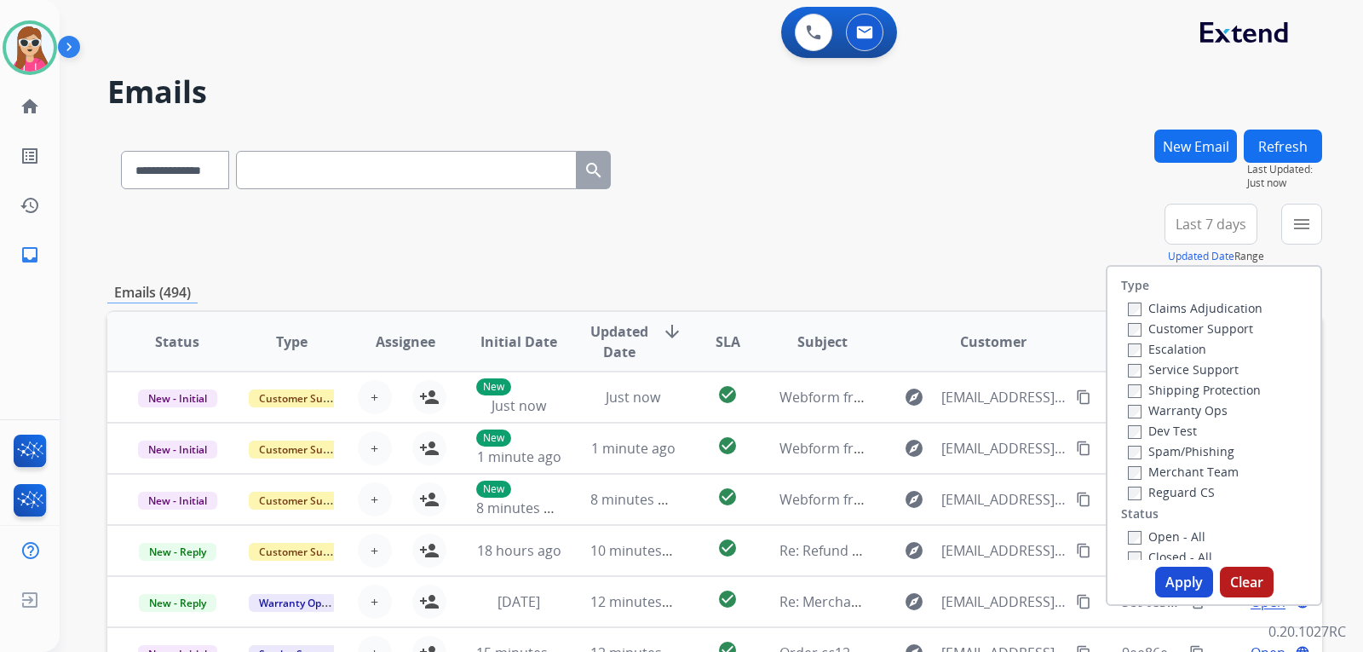
click at [1184, 334] on label "Customer Support" at bounding box center [1190, 328] width 125 height 16
click at [1207, 396] on label "Shipping Protection" at bounding box center [1194, 390] width 133 height 16
click at [1145, 493] on label "Reguard CS" at bounding box center [1171, 492] width 87 height 16
click at [1157, 533] on label "Open - All" at bounding box center [1167, 536] width 78 height 16
click at [1155, 574] on button "Apply" at bounding box center [1184, 582] width 58 height 31
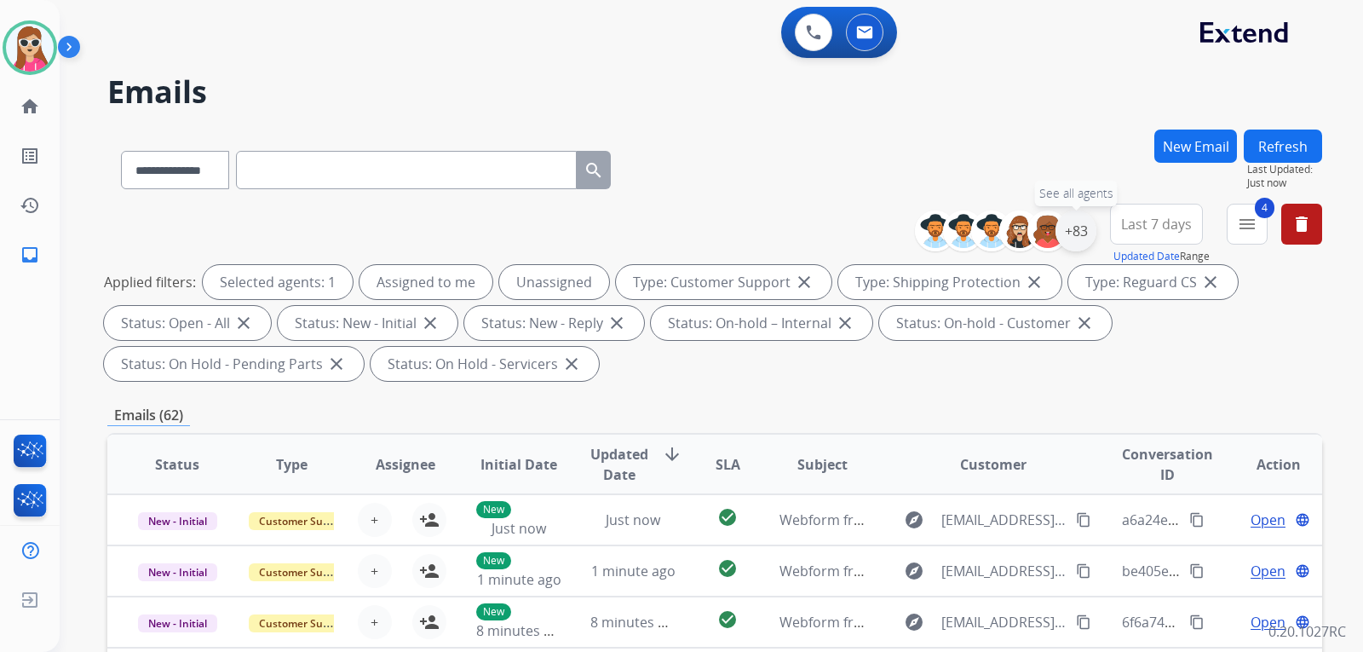
click at [1084, 239] on div "+83" at bounding box center [1076, 230] width 41 height 41
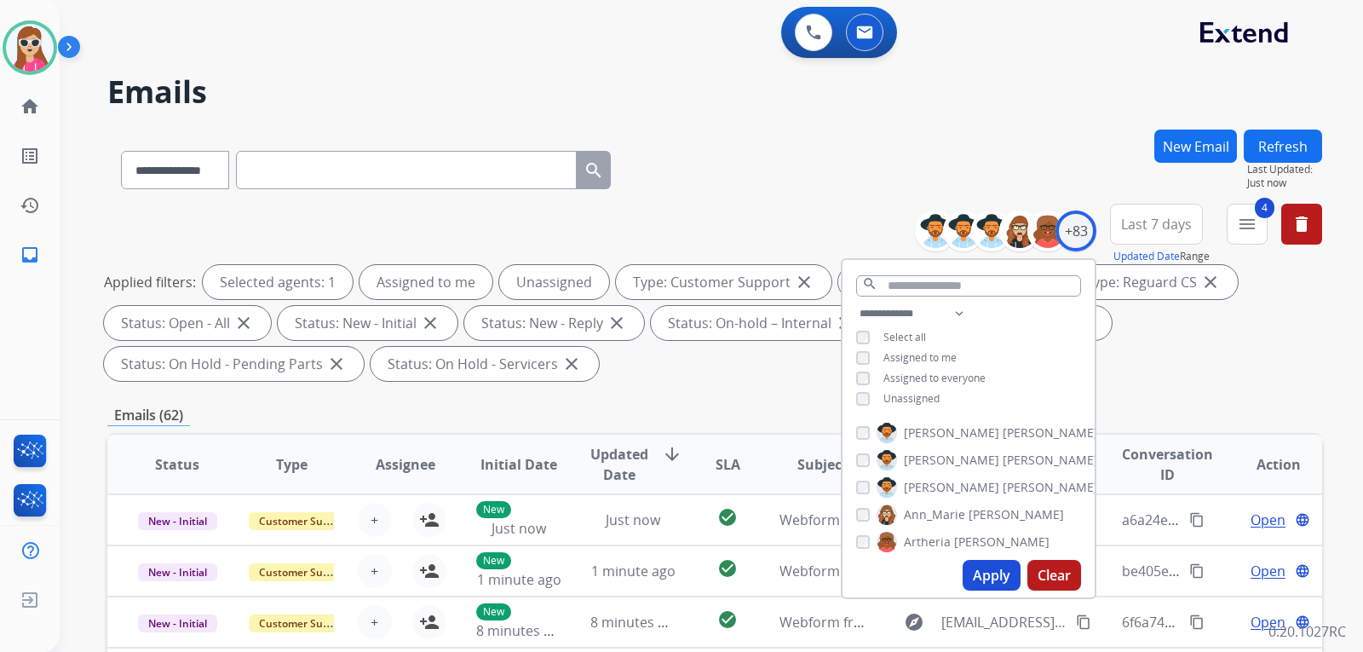
click at [913, 394] on span "Unassigned" at bounding box center [912, 398] width 56 height 14
click at [979, 573] on button "Apply" at bounding box center [992, 575] width 58 height 31
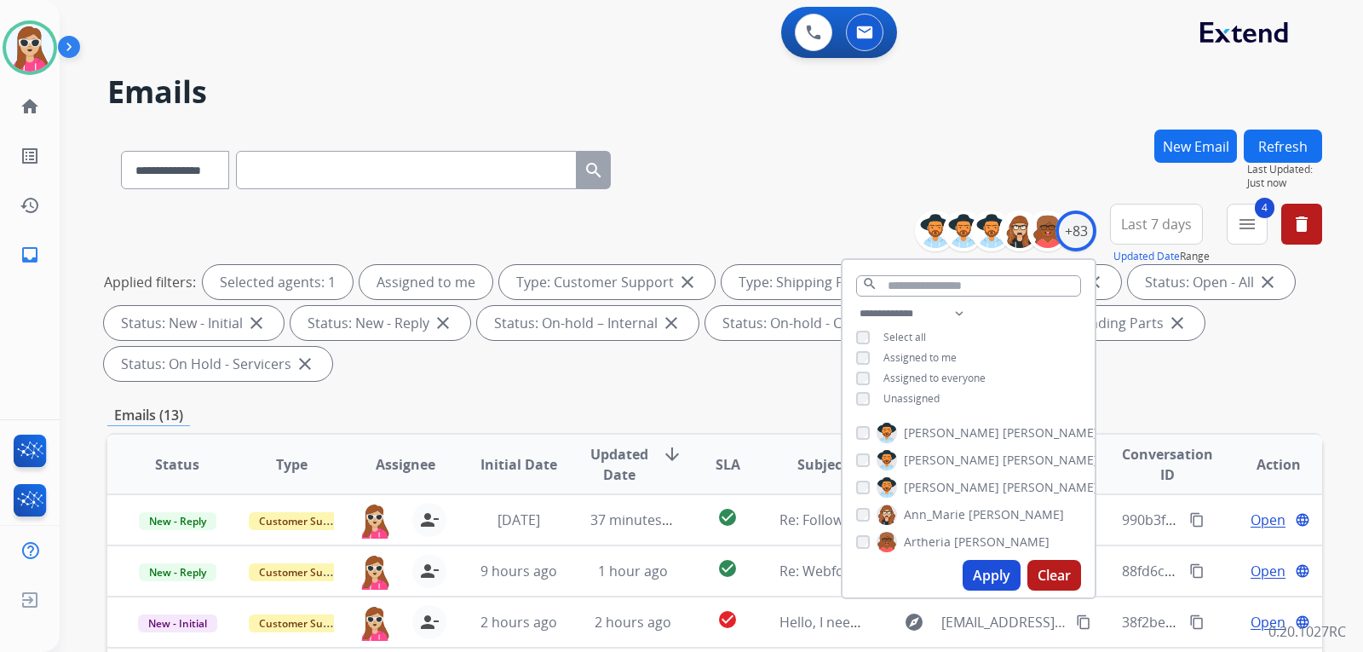
click at [775, 435] on th "Subject" at bounding box center [809, 465] width 114 height 60
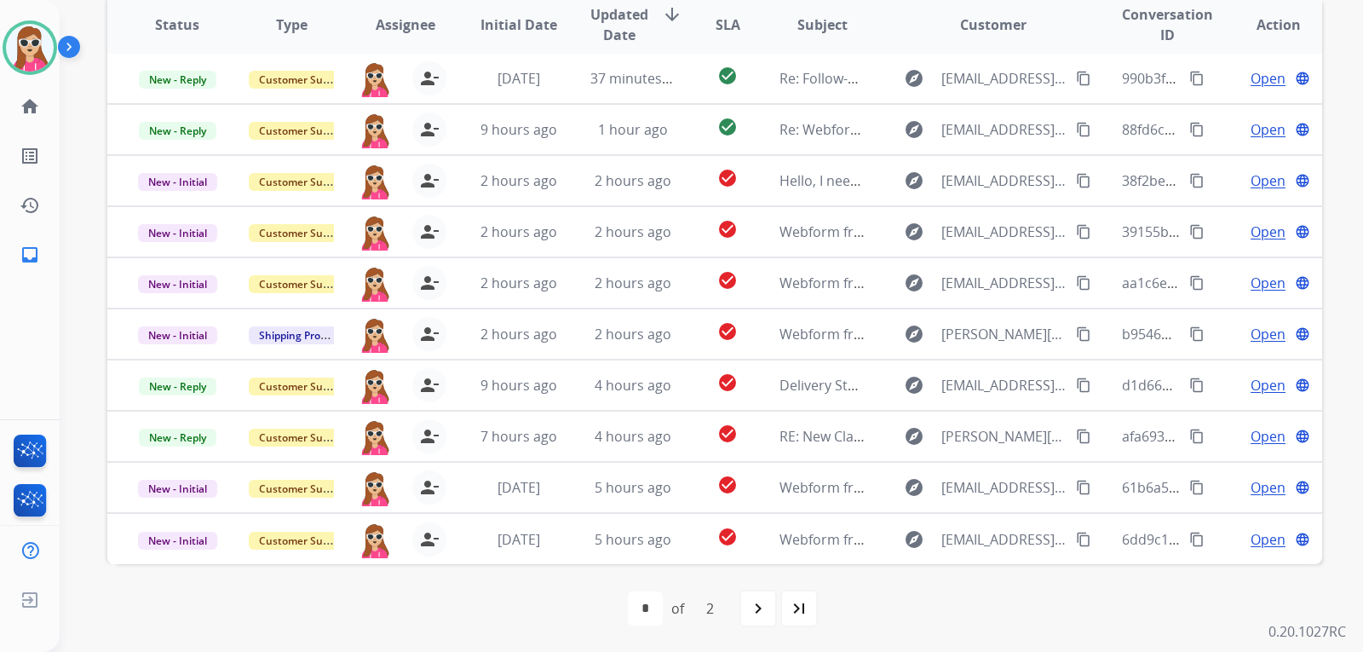
scroll to position [441, 0]
click at [757, 610] on mat-icon "navigate_next" at bounding box center [758, 607] width 20 height 20
select select "*"
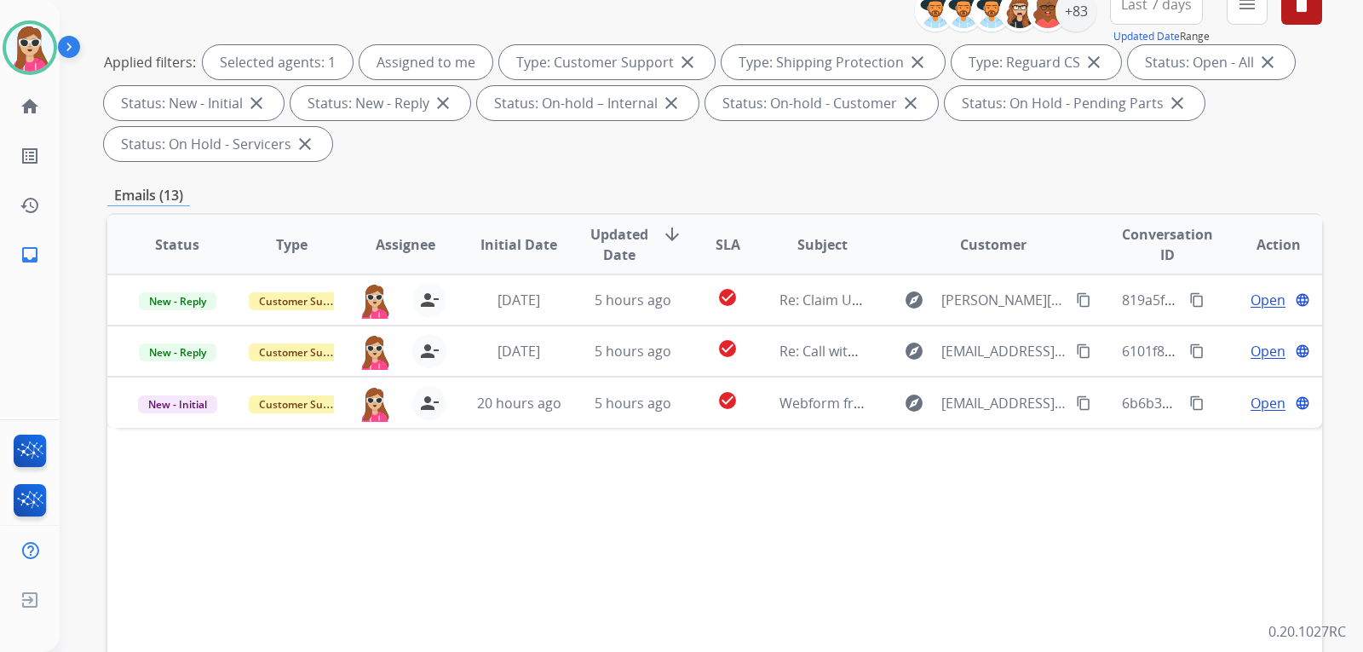
scroll to position [341, 0]
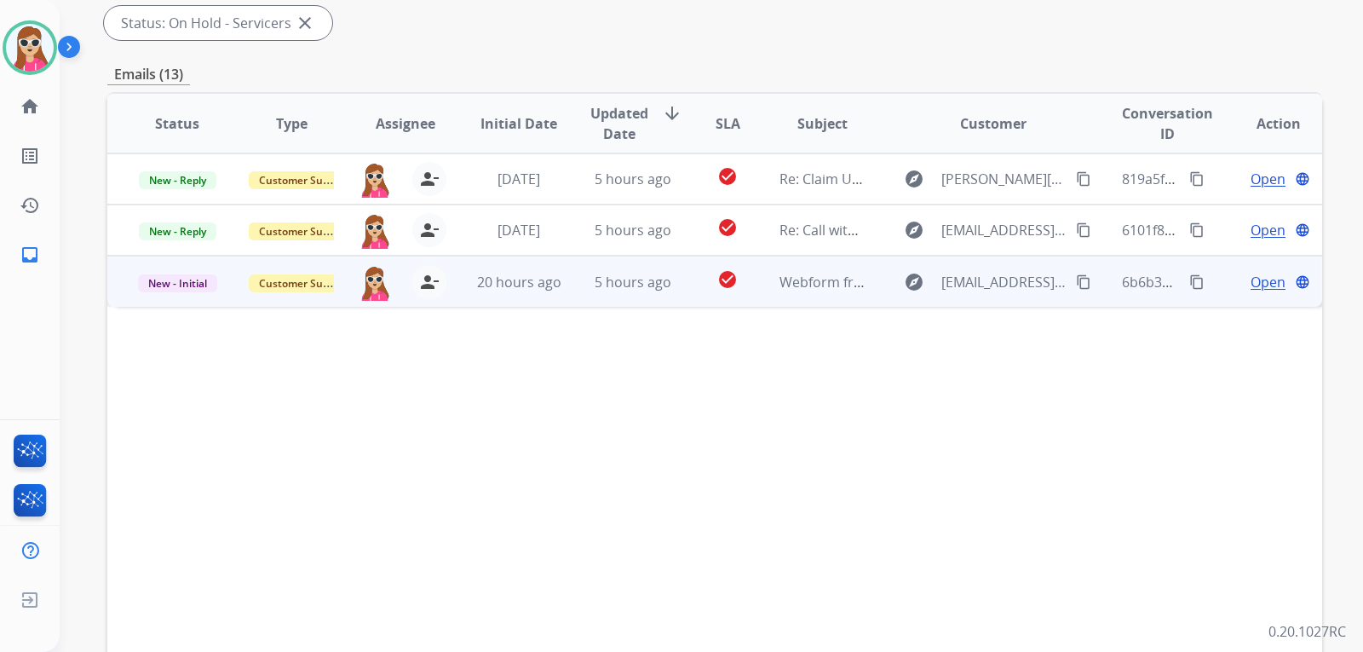
click at [692, 298] on td "check_circle" at bounding box center [715, 281] width 76 height 51
click at [1235, 283] on div "Open language" at bounding box center [1278, 281] width 86 height 20
click at [1263, 282] on span "Open" at bounding box center [1268, 282] width 35 height 20
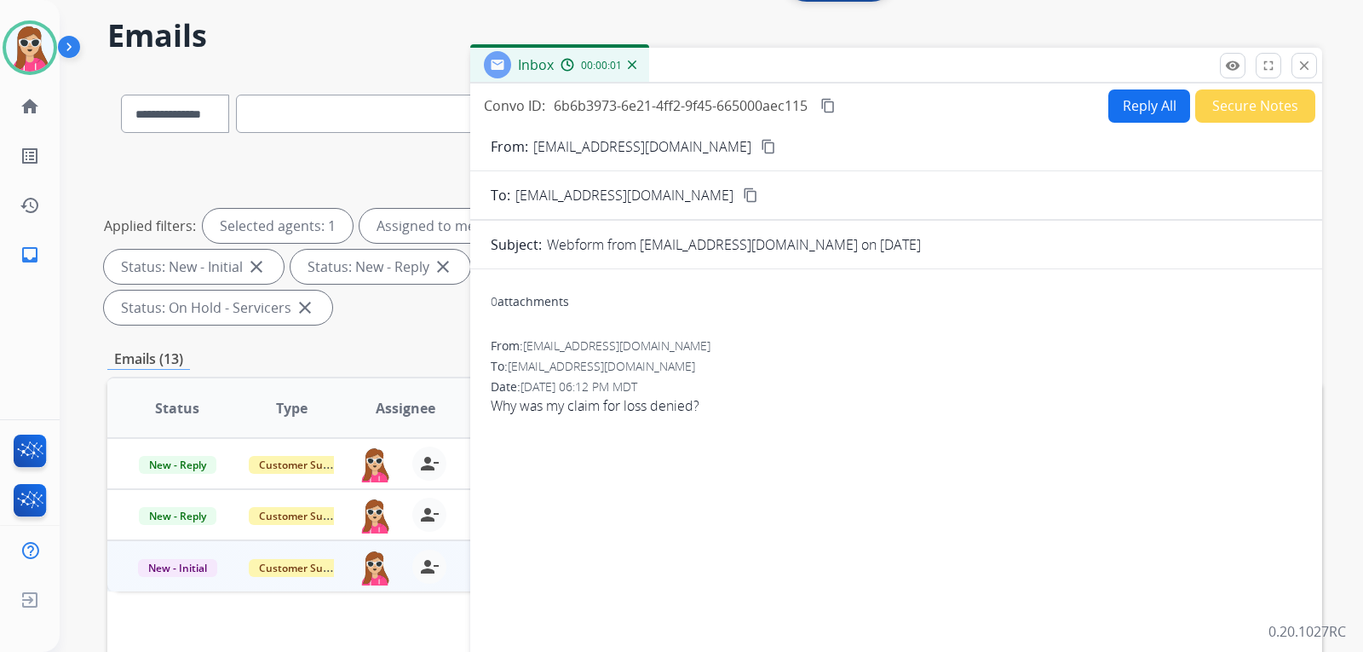
scroll to position [0, 0]
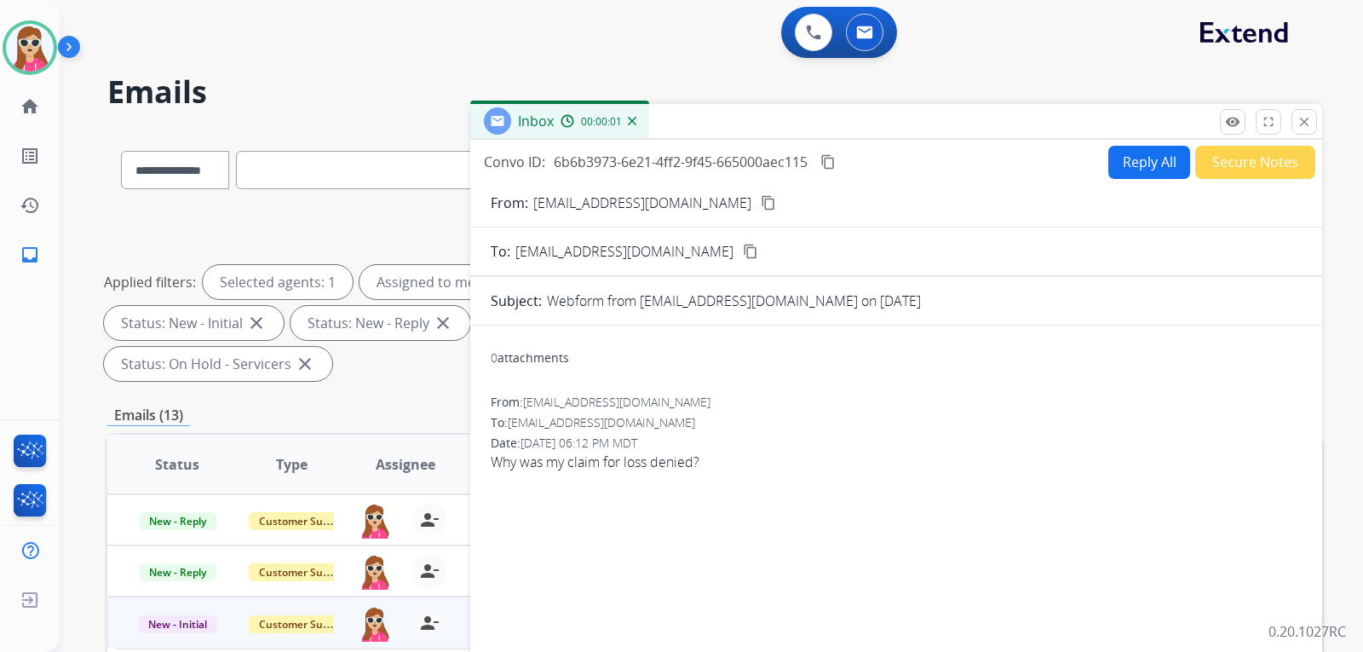
click at [1138, 156] on button "Reply All" at bounding box center [1150, 162] width 82 height 33
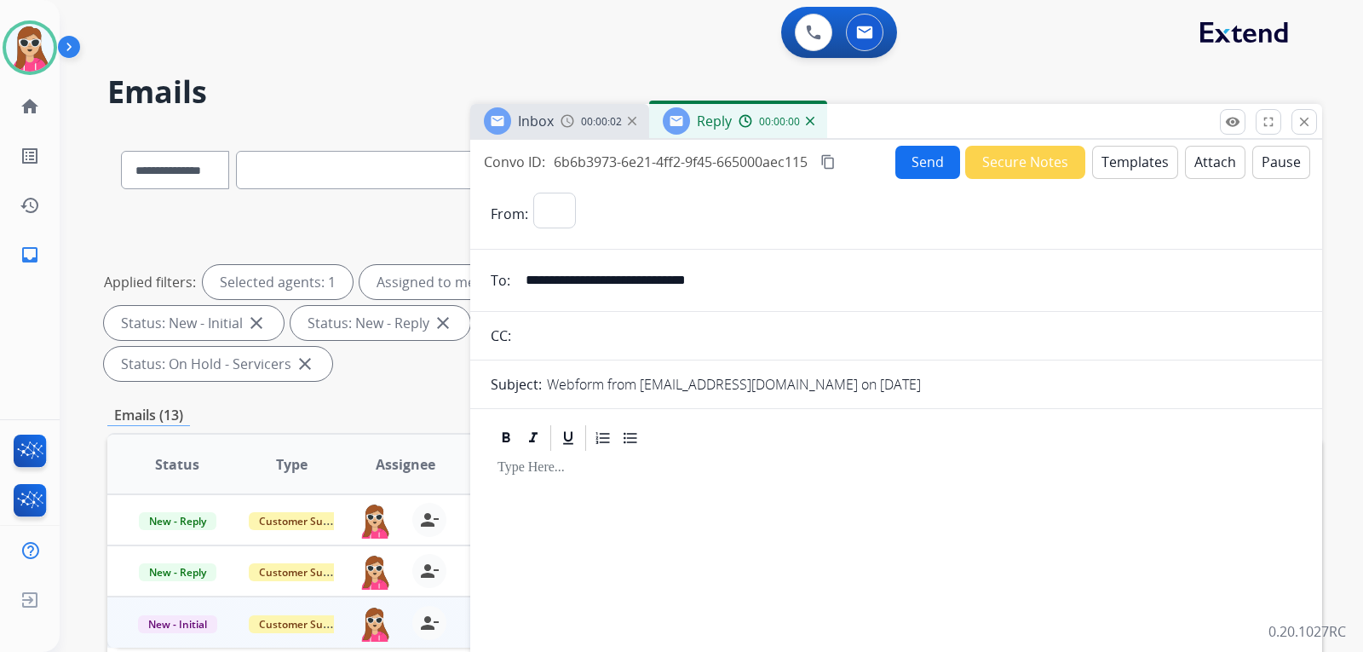
select select "**********"
click at [1138, 163] on button "Templates" at bounding box center [1135, 162] width 86 height 33
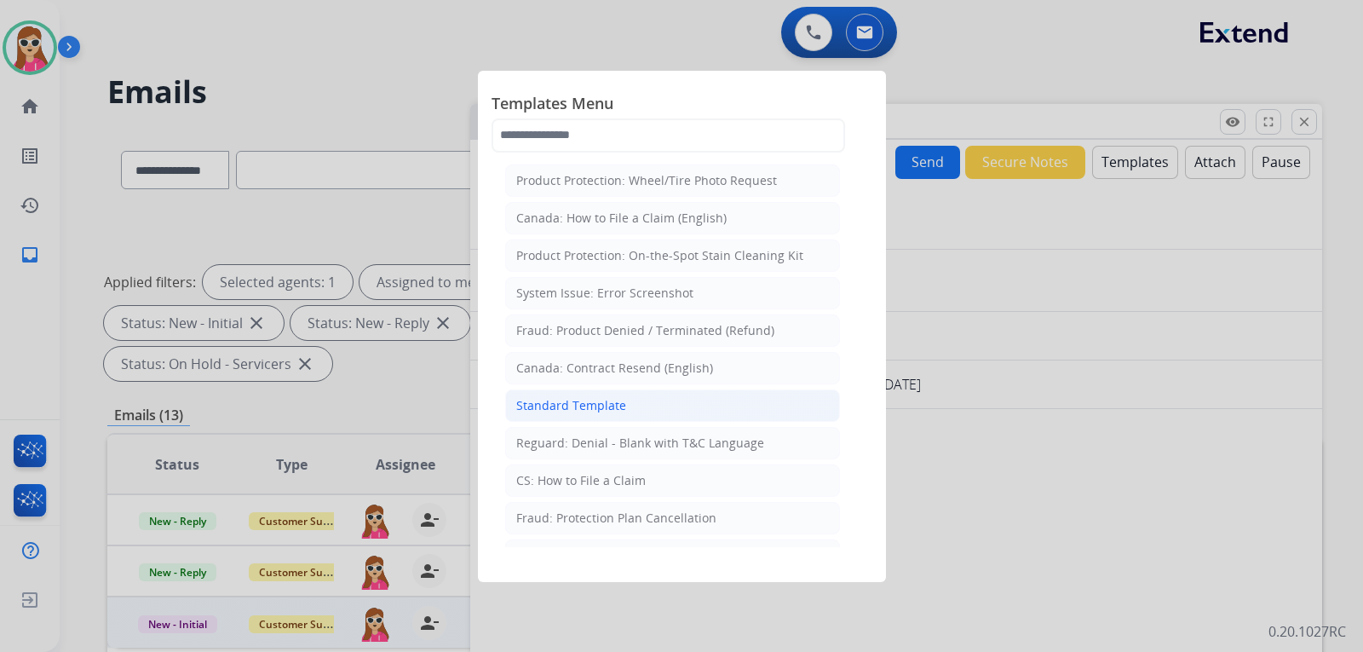
click at [624, 402] on li "Standard Template" at bounding box center [672, 405] width 335 height 32
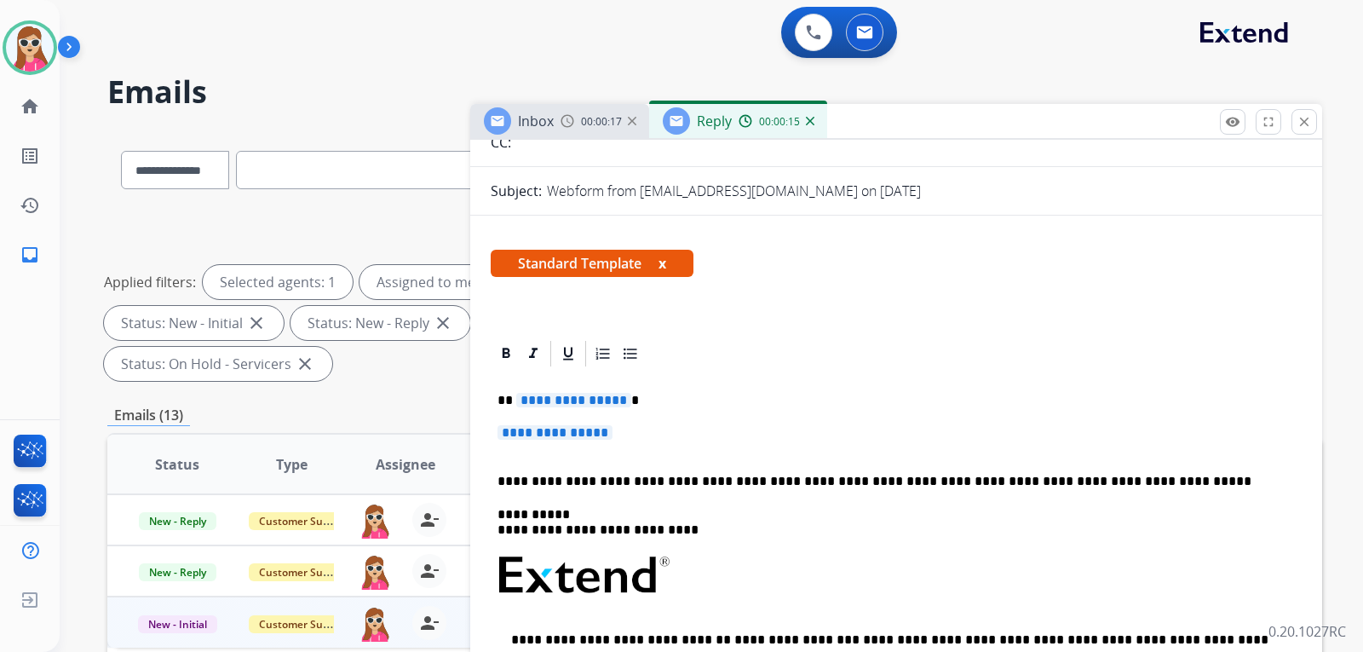
scroll to position [256, 0]
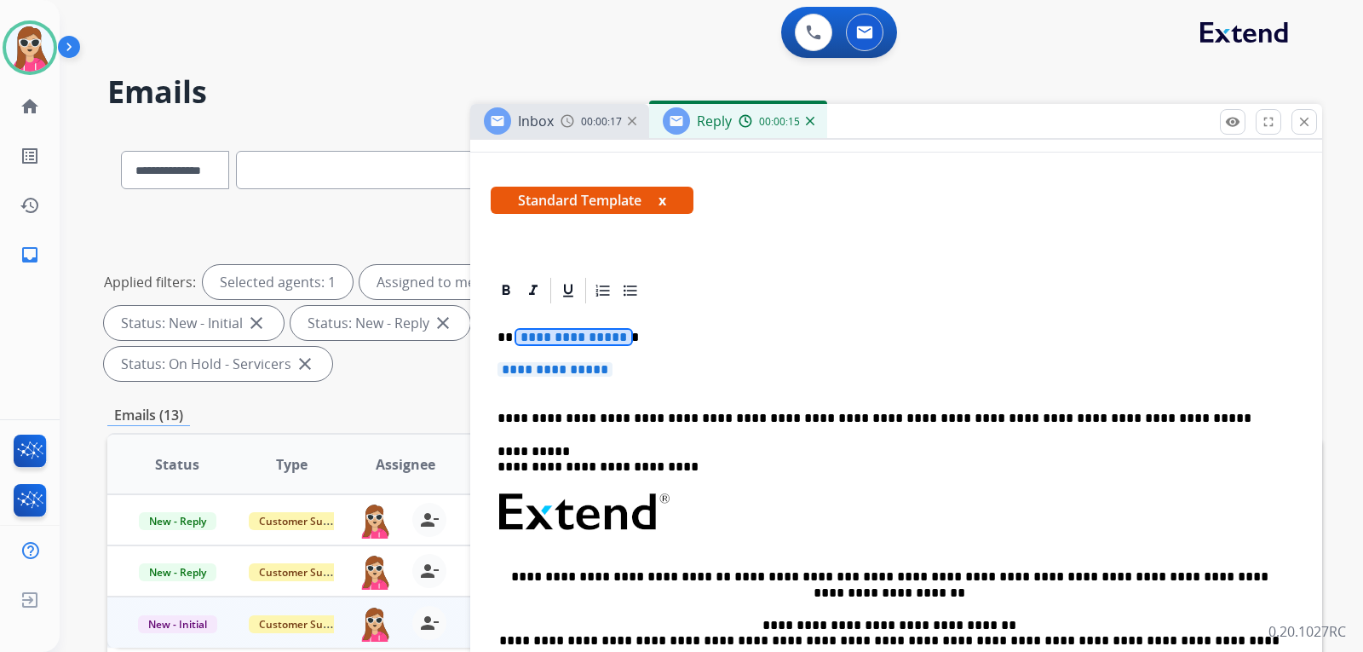
click at [607, 345] on p "**********" at bounding box center [890, 337] width 784 height 15
click at [611, 343] on span "**********" at bounding box center [573, 337] width 115 height 14
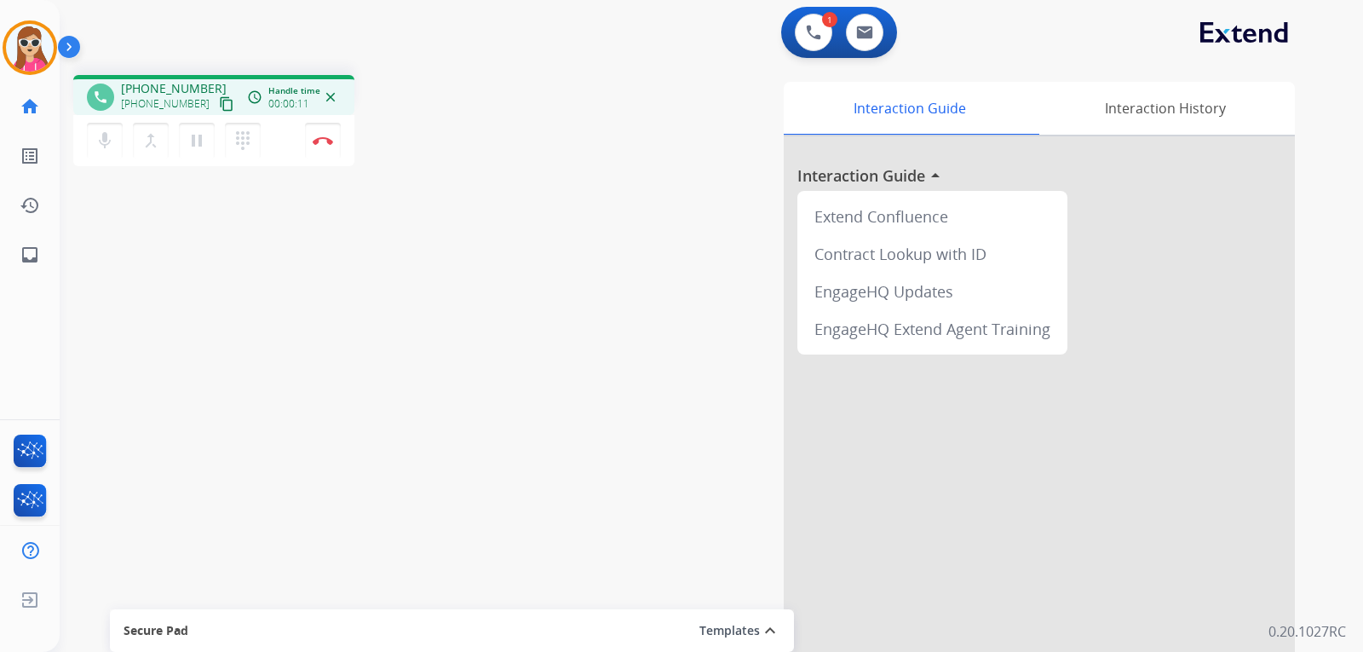
click at [219, 107] on mat-icon "content_copy" at bounding box center [226, 103] width 15 height 15
click at [326, 141] on img at bounding box center [323, 140] width 20 height 9
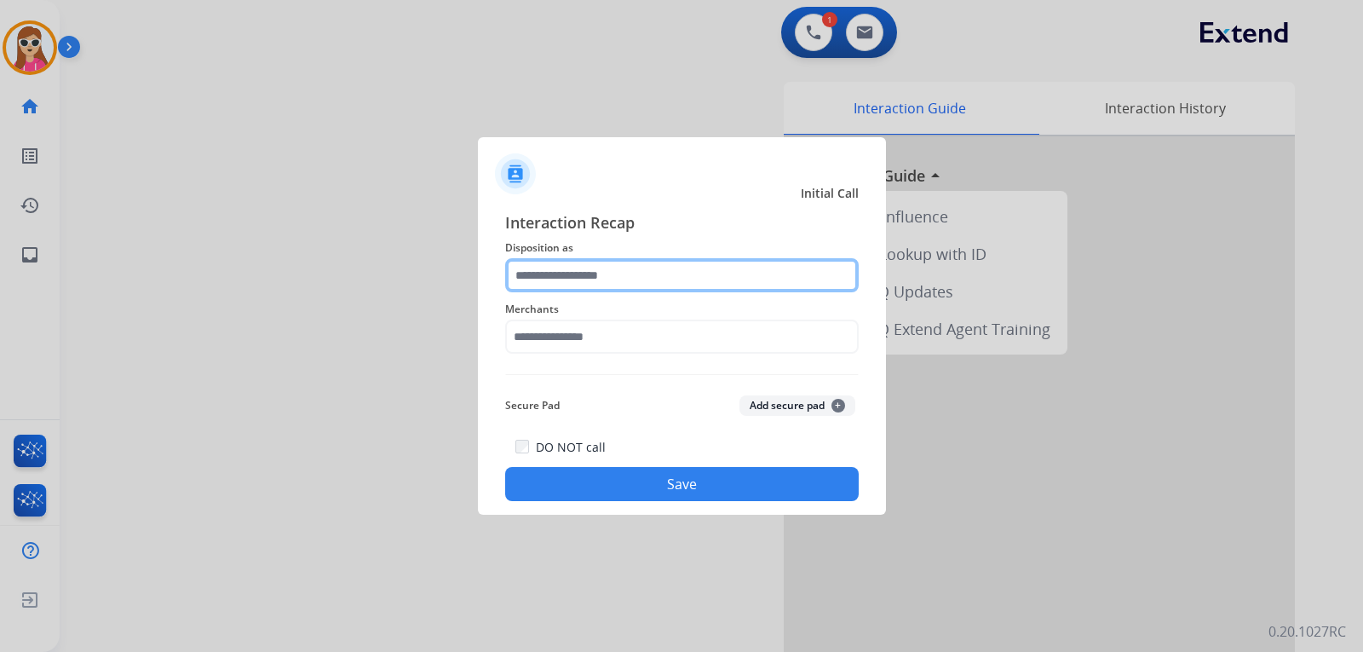
click at [550, 288] on input "text" at bounding box center [682, 275] width 354 height 34
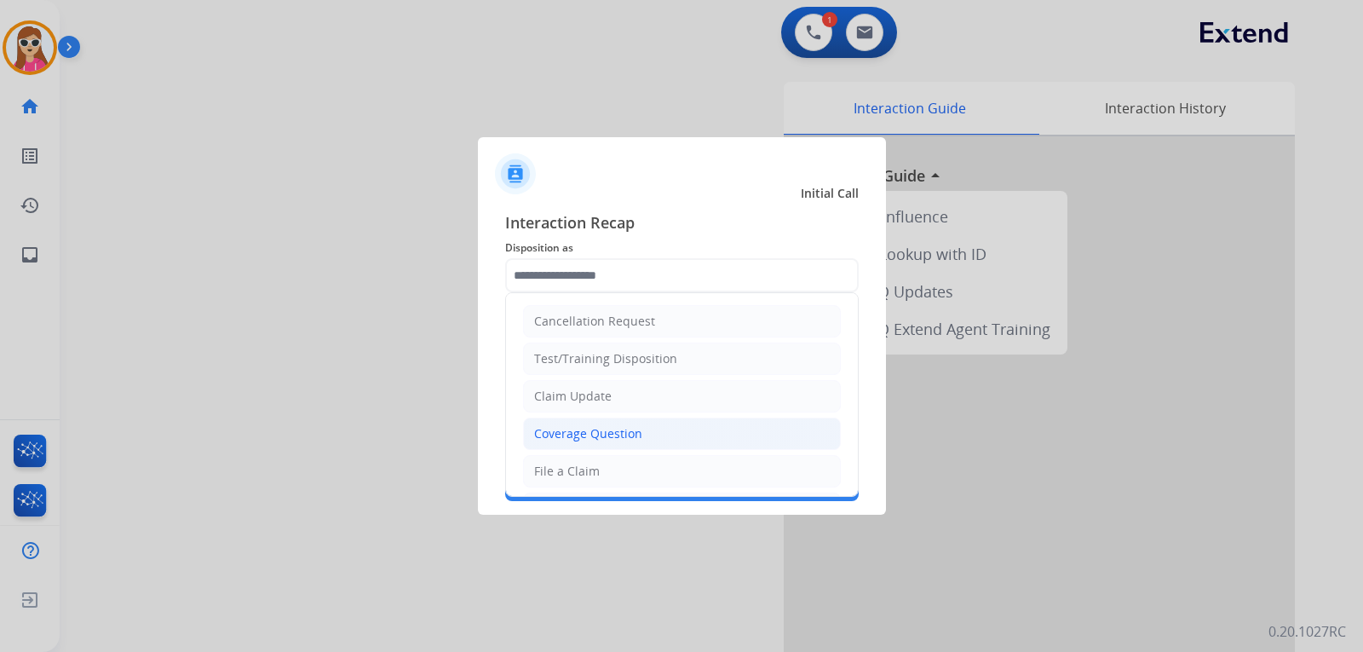
click at [590, 435] on div "Coverage Question" at bounding box center [588, 433] width 108 height 17
type input "**********"
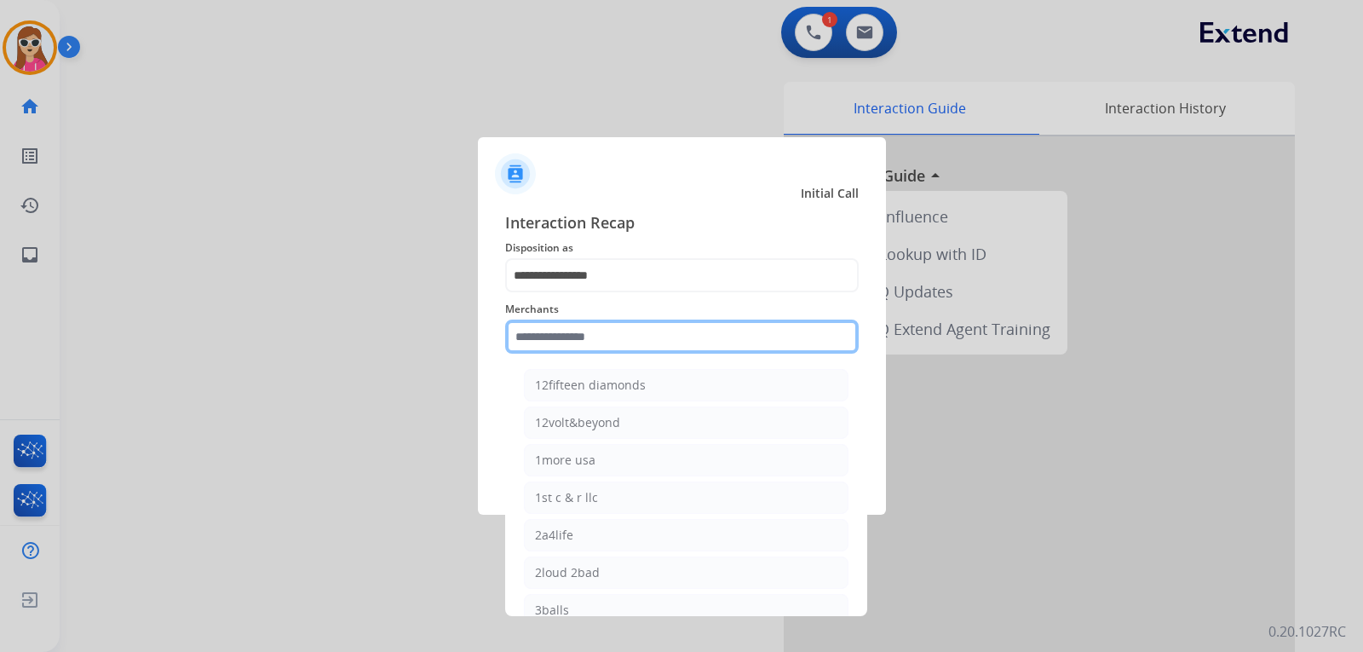
click at [578, 347] on input "text" at bounding box center [682, 337] width 354 height 34
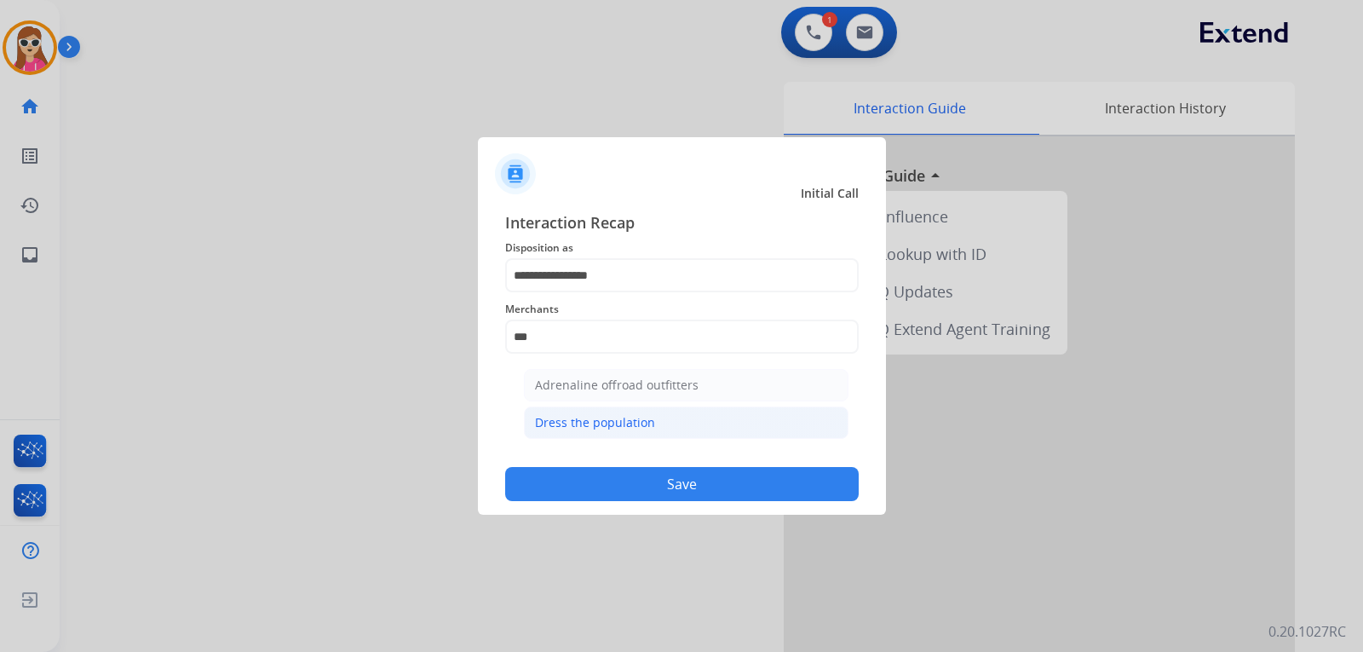
click at [648, 423] on div "Dress the population" at bounding box center [595, 422] width 120 height 17
type input "**********"
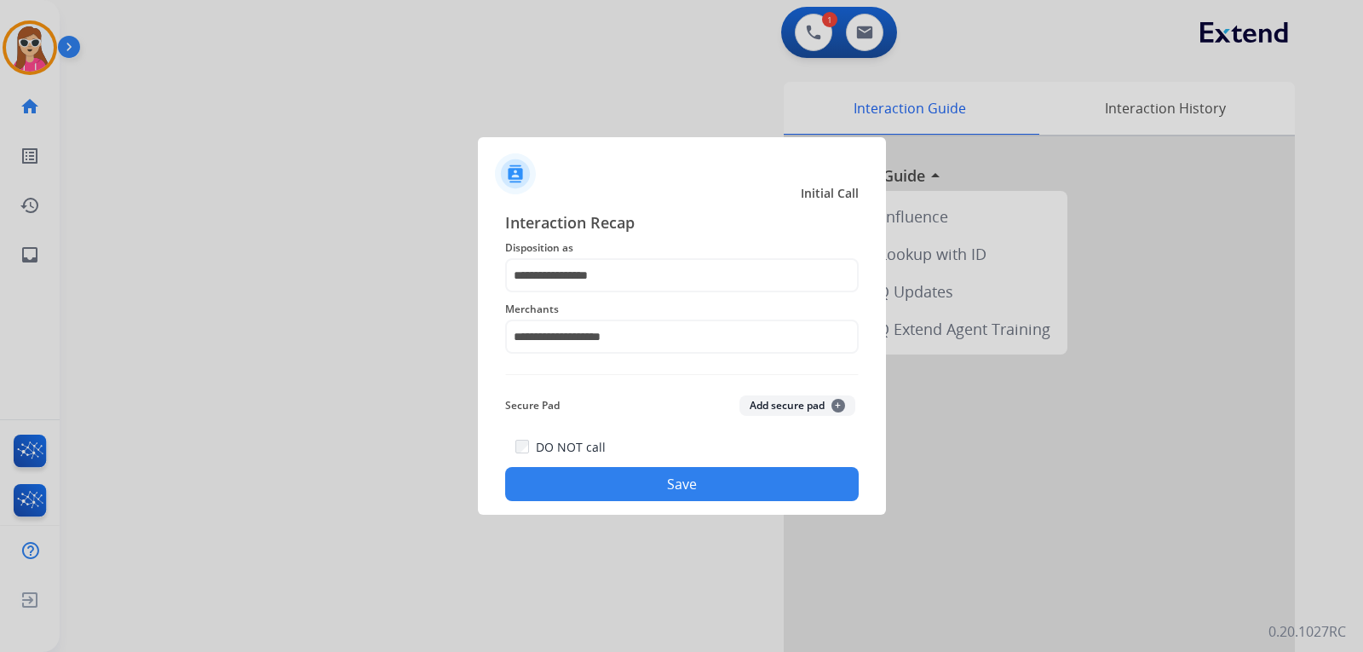
click at [648, 469] on button "Save" at bounding box center [682, 484] width 354 height 34
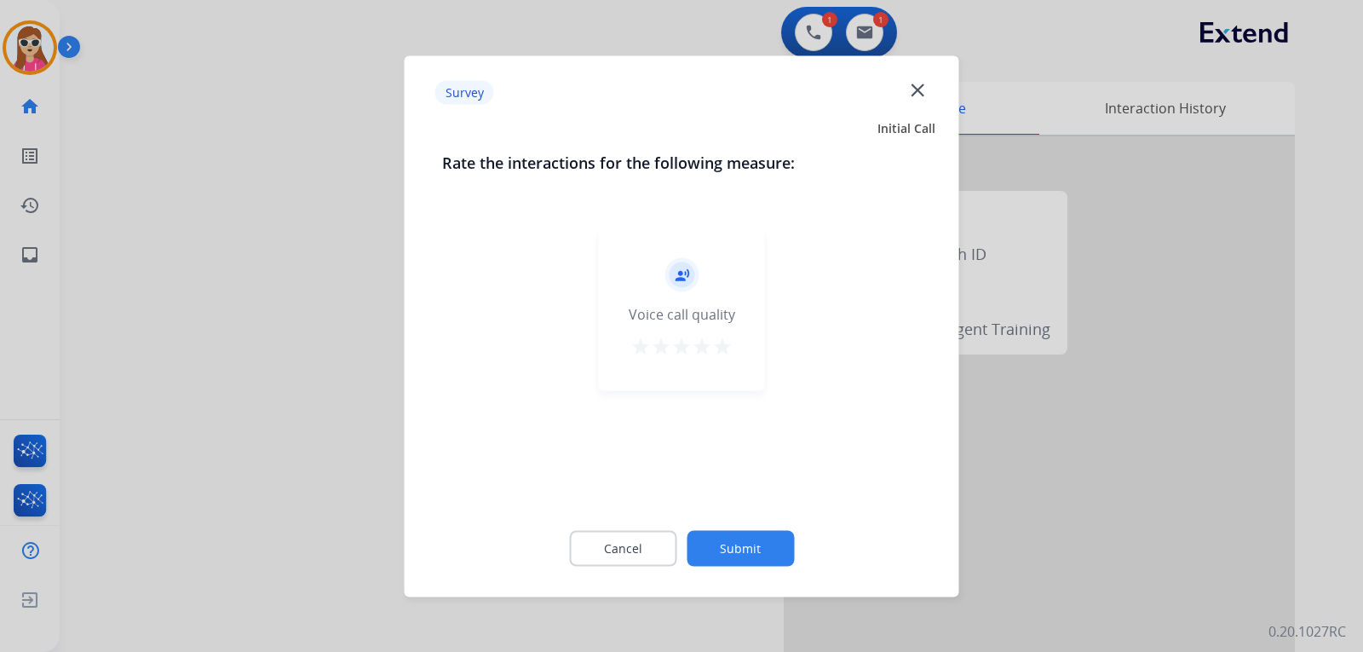
click at [730, 366] on div "record_voice_over Voice call quality star star star star star" at bounding box center [682, 309] width 166 height 162
click at [722, 350] on mat-icon "star" at bounding box center [722, 346] width 20 height 20
click at [746, 574] on div "Cancel Submit" at bounding box center [682, 548] width 480 height 77
click at [736, 543] on button "Submit" at bounding box center [740, 548] width 107 height 36
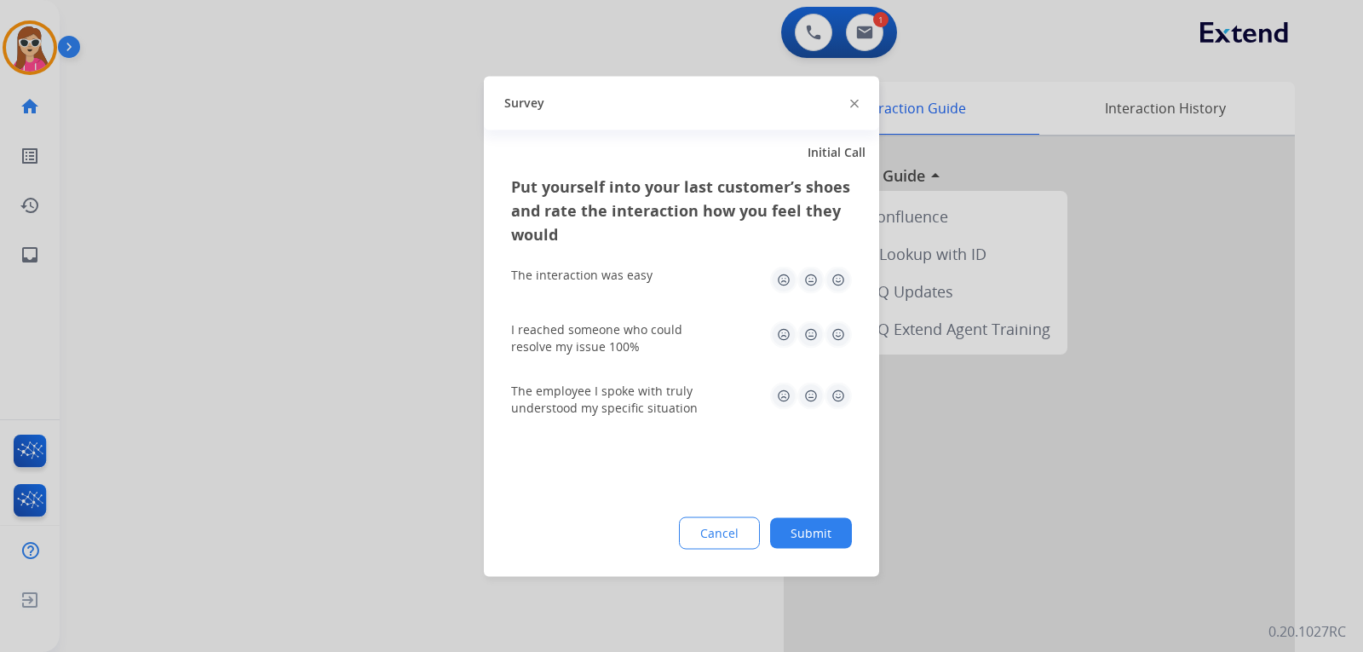
click at [846, 284] on img at bounding box center [838, 279] width 27 height 27
click at [848, 337] on img at bounding box center [838, 333] width 27 height 27
click at [838, 396] on img at bounding box center [838, 395] width 27 height 27
click at [803, 533] on button "Submit" at bounding box center [811, 532] width 82 height 31
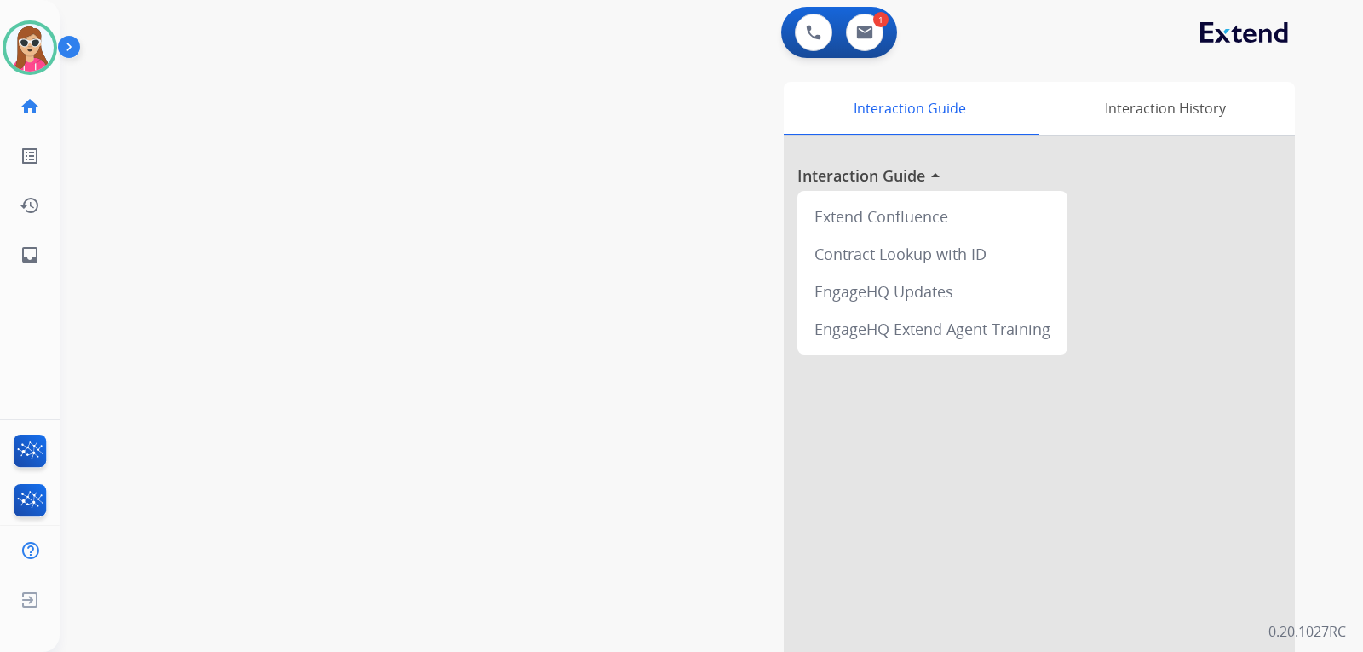
drag, startPoint x: 328, startPoint y: 648, endPoint x: 341, endPoint y: 643, distance: 13.5
click at [867, 38] on img at bounding box center [864, 33] width 17 height 14
select select "**********"
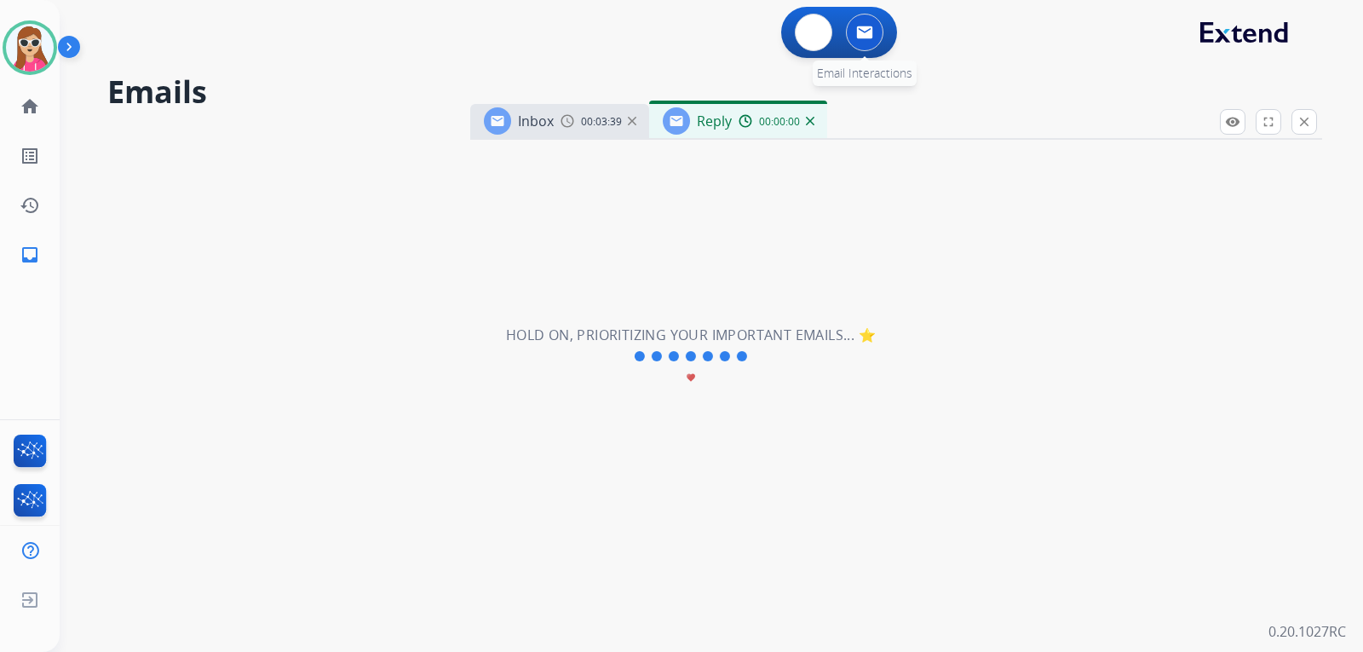
select select "**********"
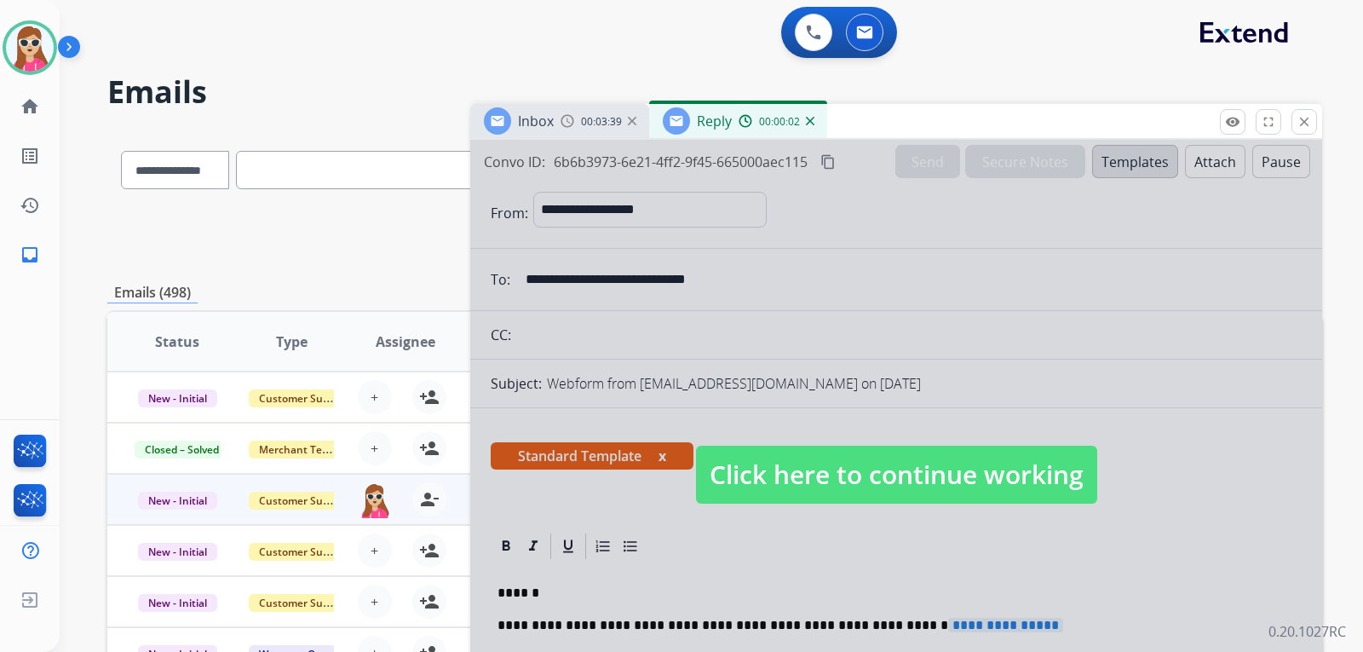
click at [763, 478] on span "Click here to continue working" at bounding box center [896, 475] width 401 height 58
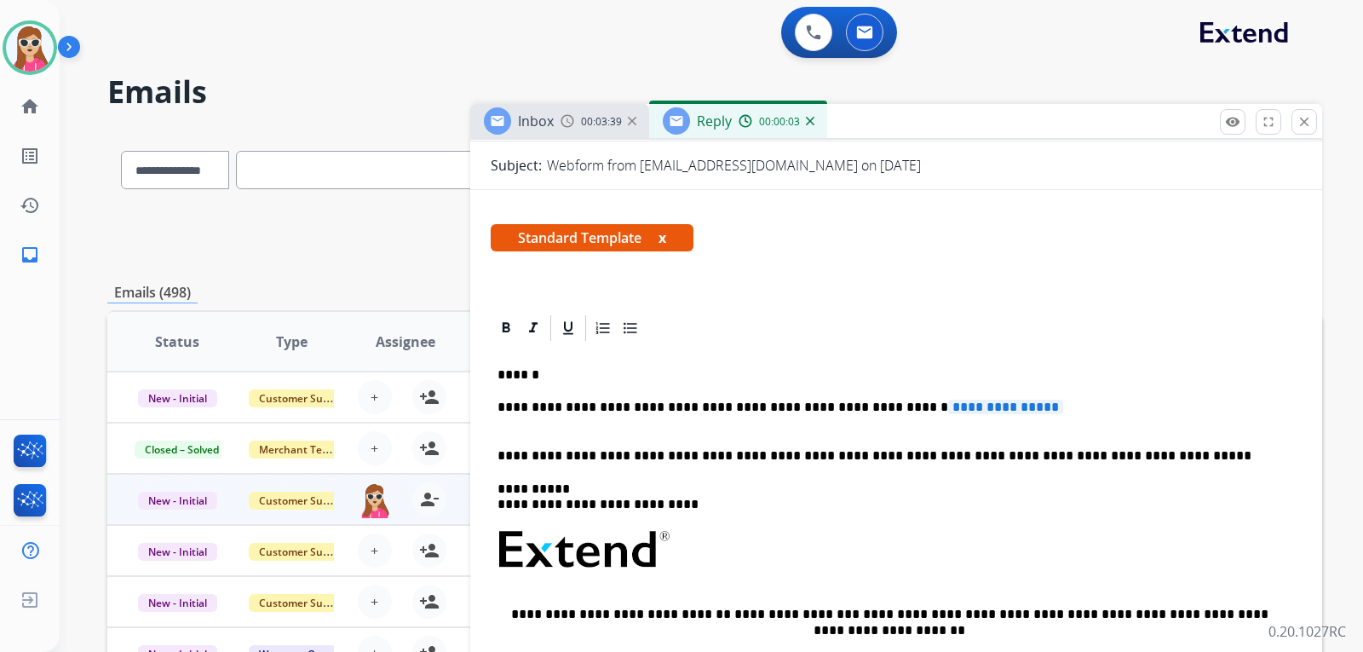
scroll to position [256, 0]
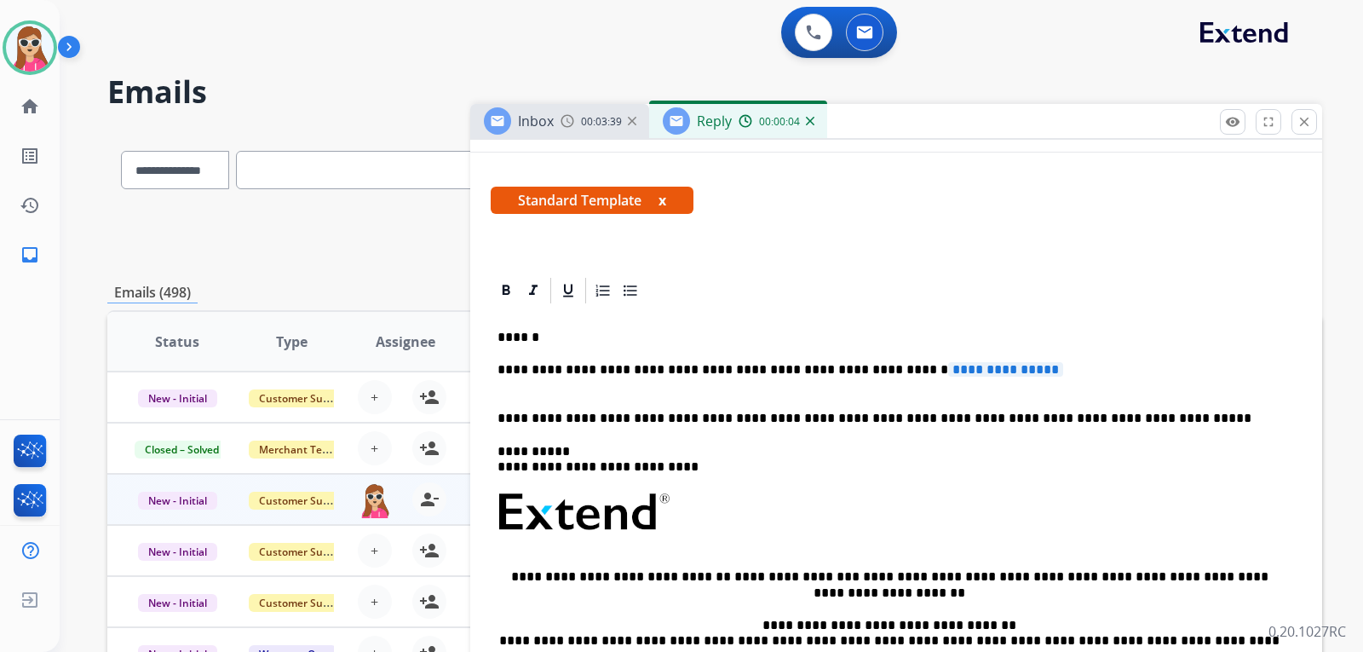
click at [677, 369] on p "**********" at bounding box center [890, 378] width 784 height 32
drag, startPoint x: 505, startPoint y: 366, endPoint x: 1034, endPoint y: 371, distance: 528.3
click at [1034, 371] on p "**********" at bounding box center [890, 378] width 784 height 32
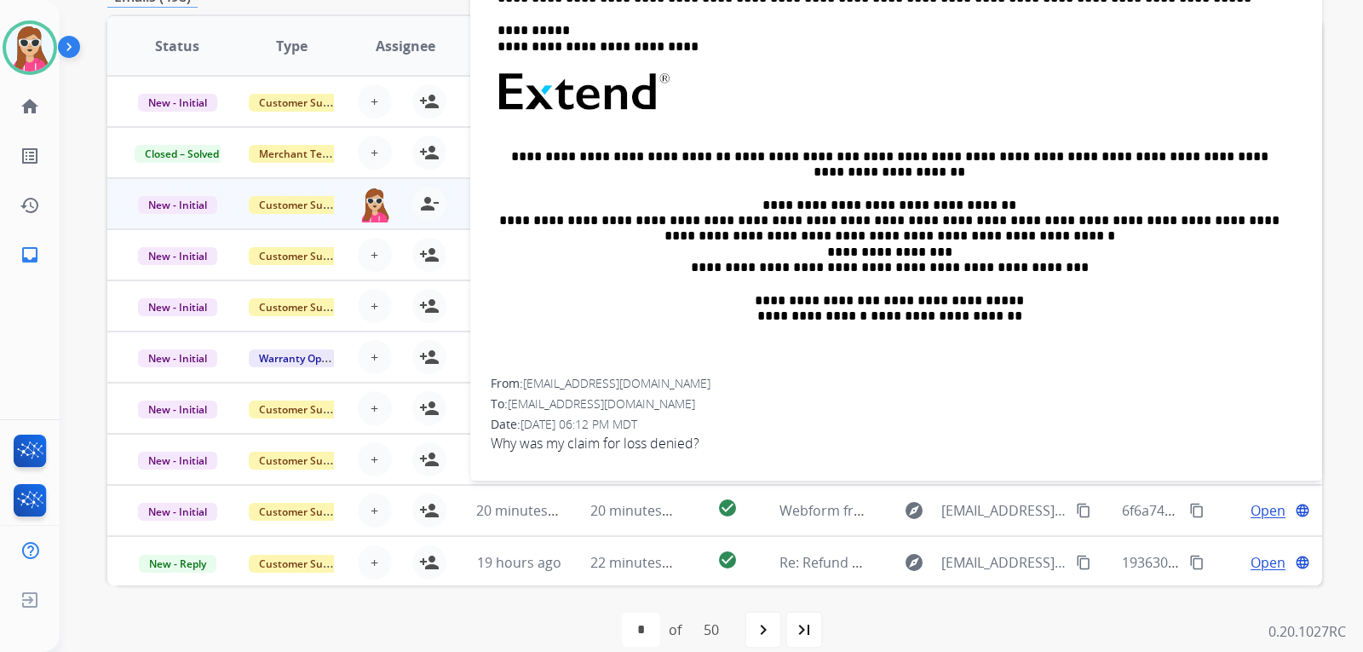
scroll to position [318, 0]
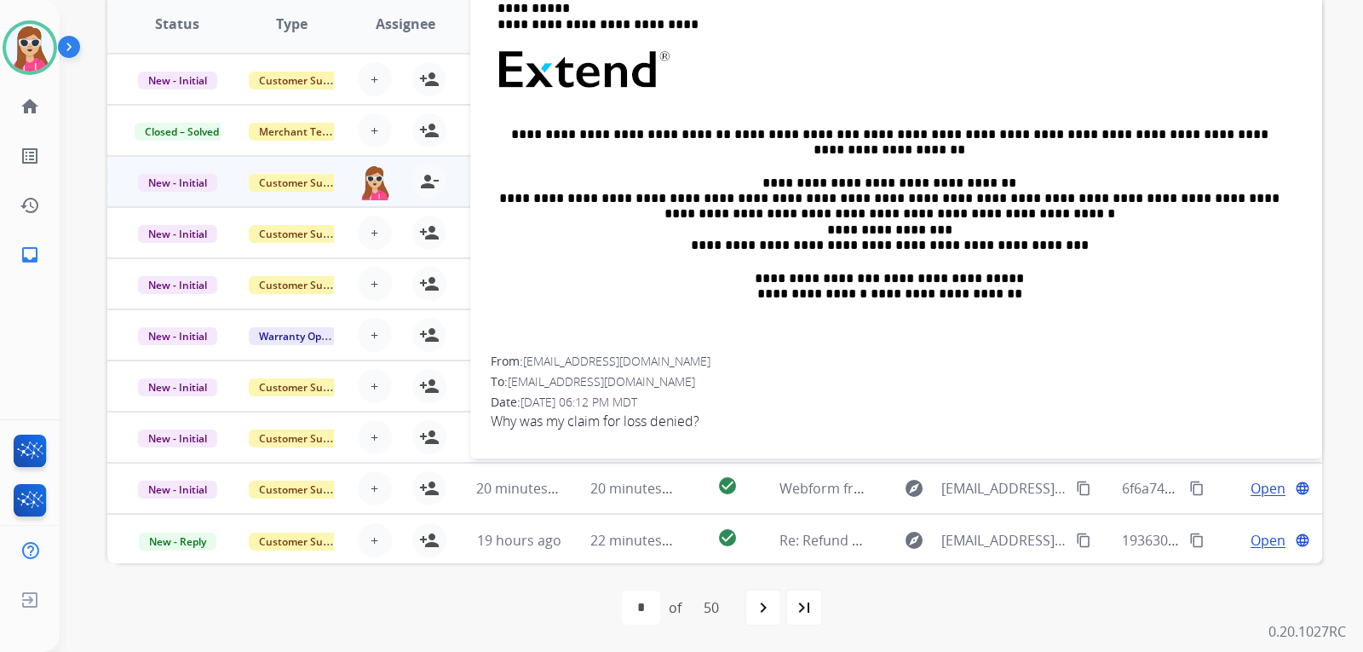
drag, startPoint x: 524, startPoint y: 359, endPoint x: 728, endPoint y: 364, distance: 203.7
click at [728, 364] on div "From: marvinanddonnajohnson@yahoo.com" at bounding box center [896, 361] width 811 height 17
copy div "marvinanddonnajohnson@yahoo.com"
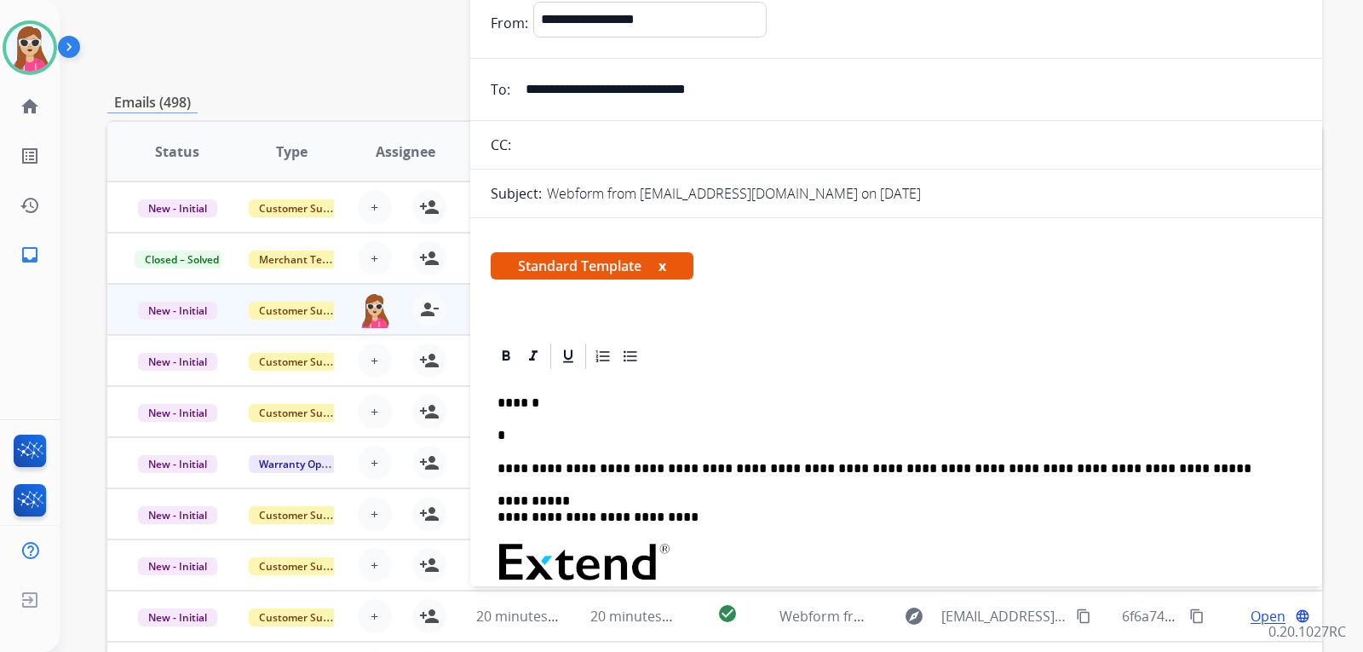
scroll to position [62, 0]
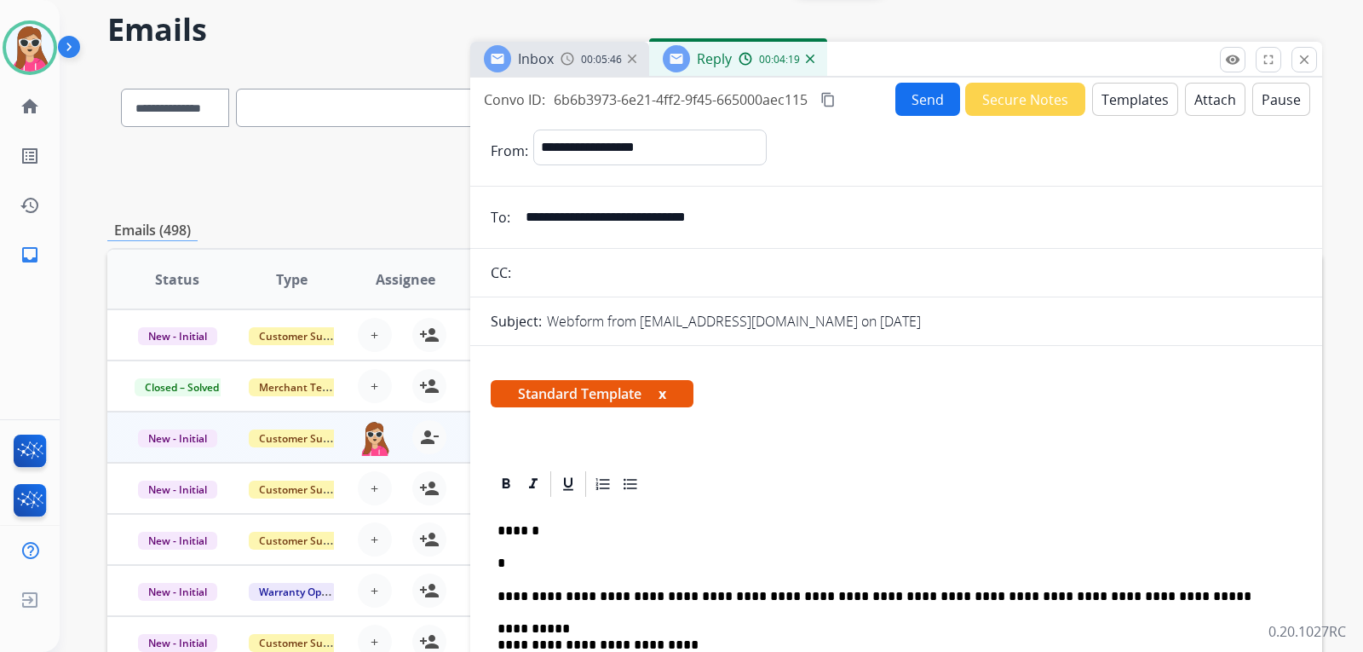
click at [539, 570] on p "*" at bounding box center [890, 563] width 784 height 15
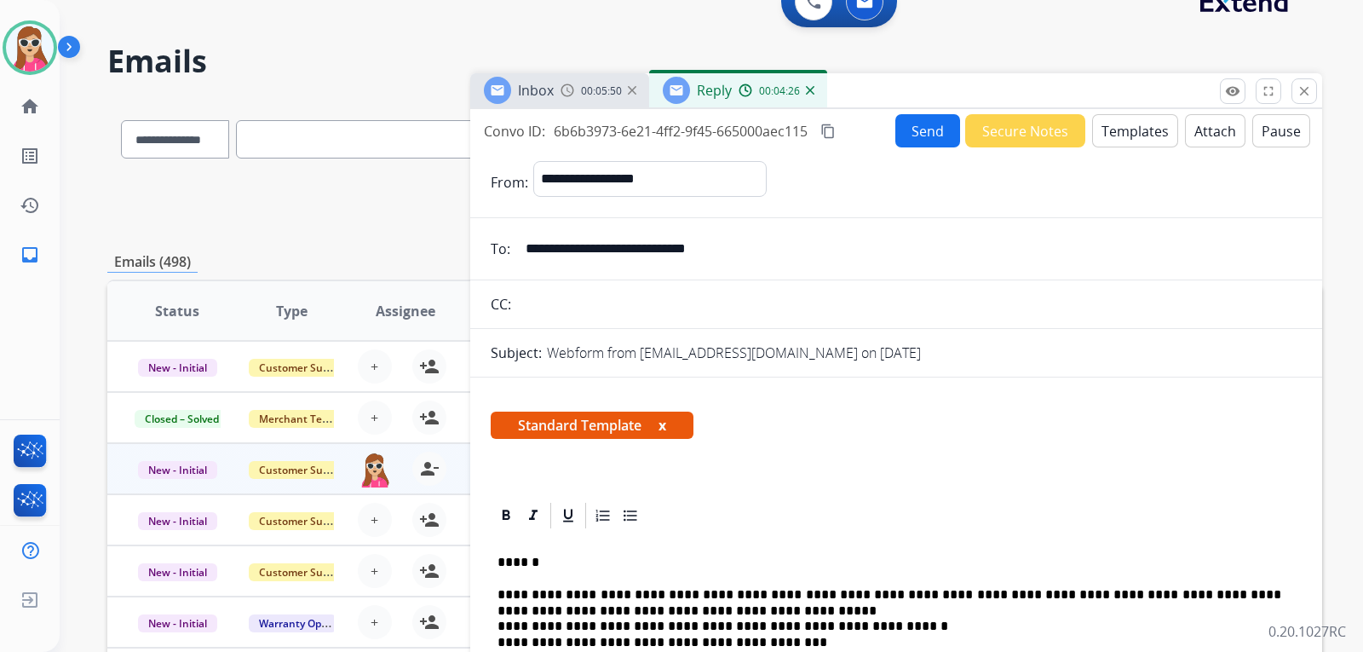
scroll to position [0, 0]
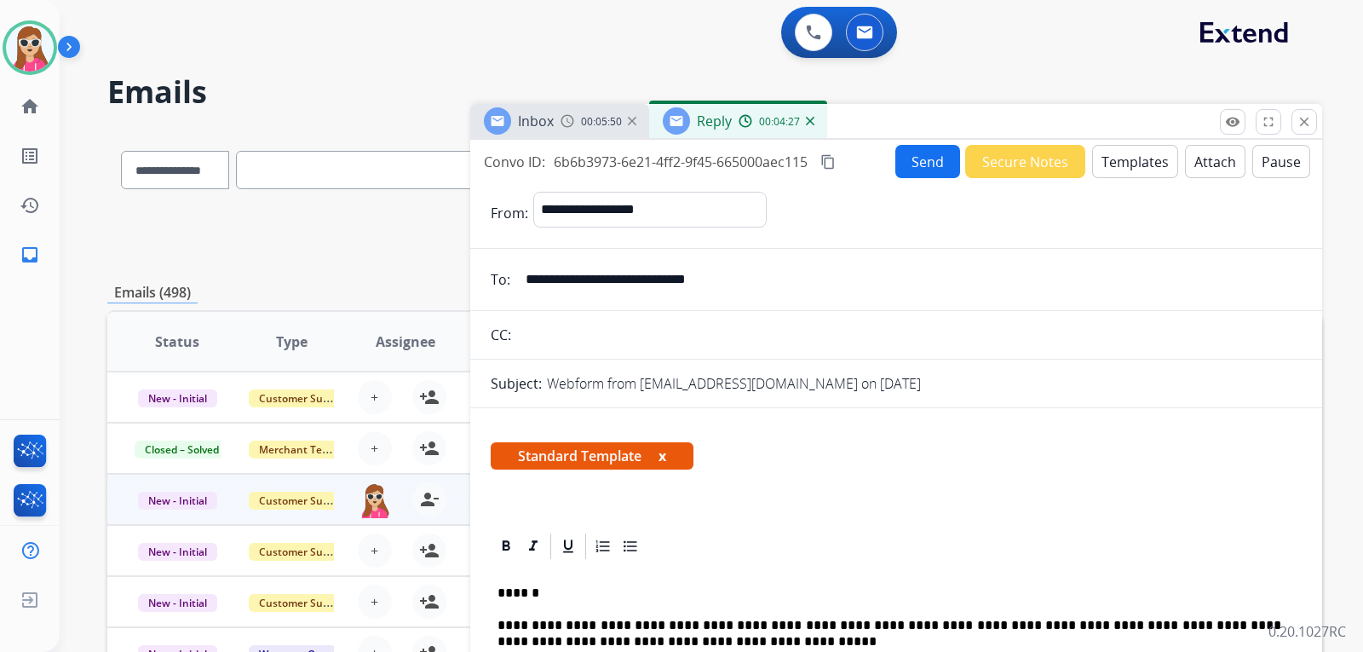
click at [896, 158] on button "Send" at bounding box center [928, 161] width 65 height 33
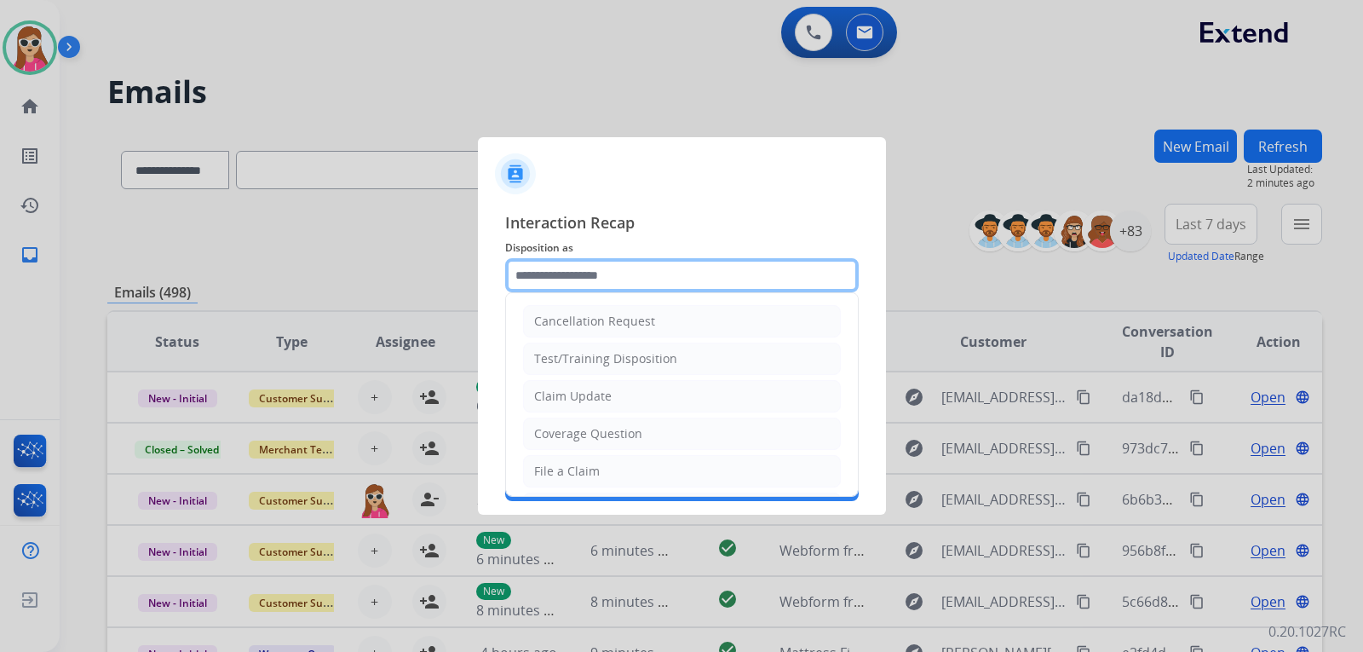
click at [623, 277] on input "text" at bounding box center [682, 275] width 354 height 34
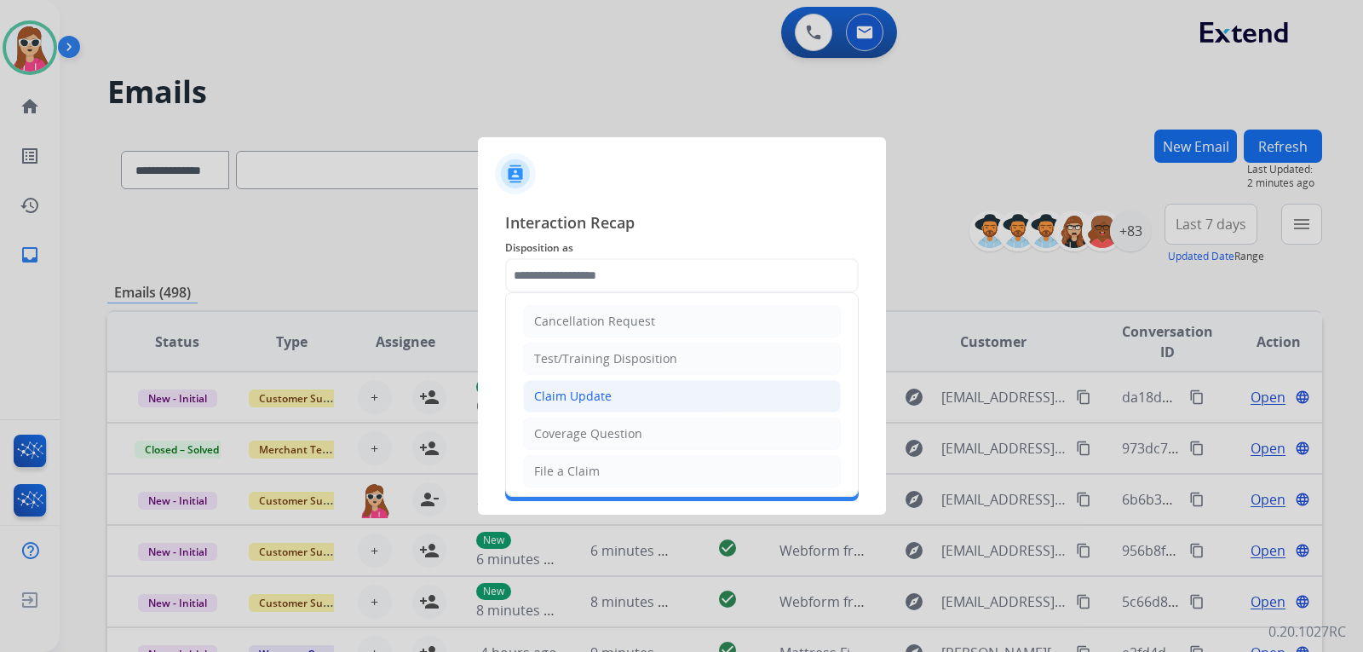
click at [602, 396] on div "Claim Update" at bounding box center [573, 396] width 78 height 17
type input "**********"
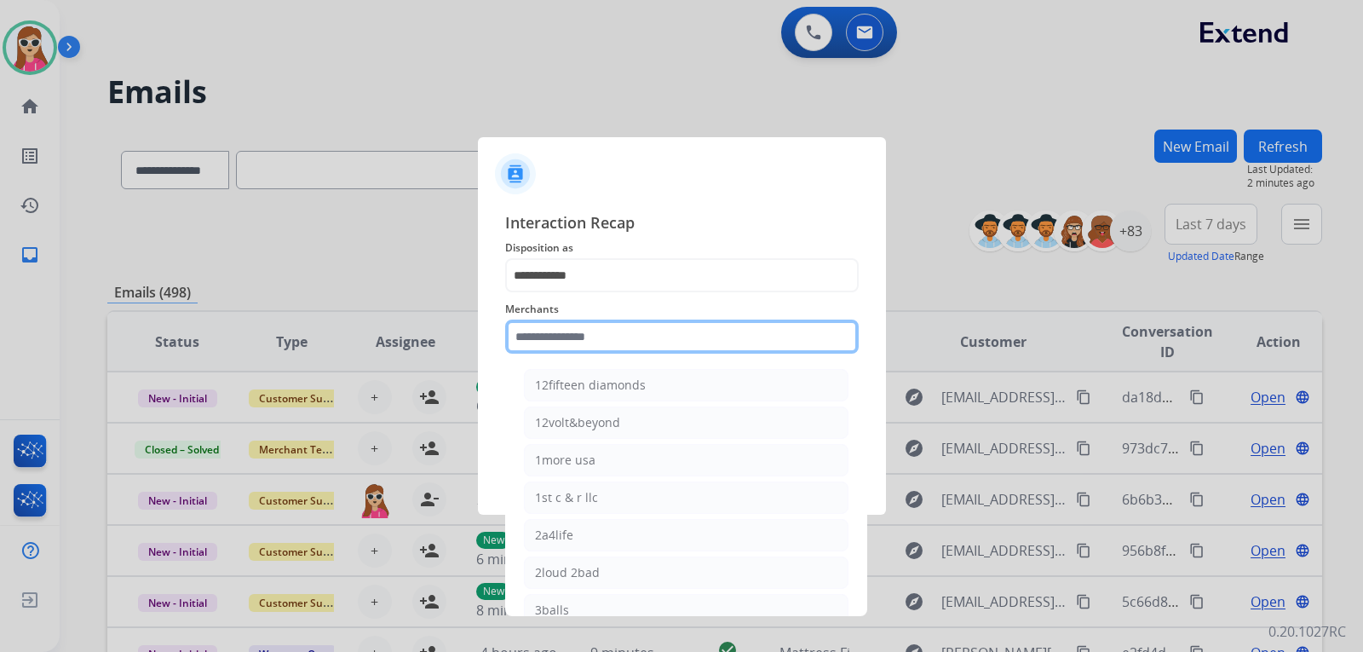
click at [618, 343] on input "text" at bounding box center [682, 337] width 354 height 34
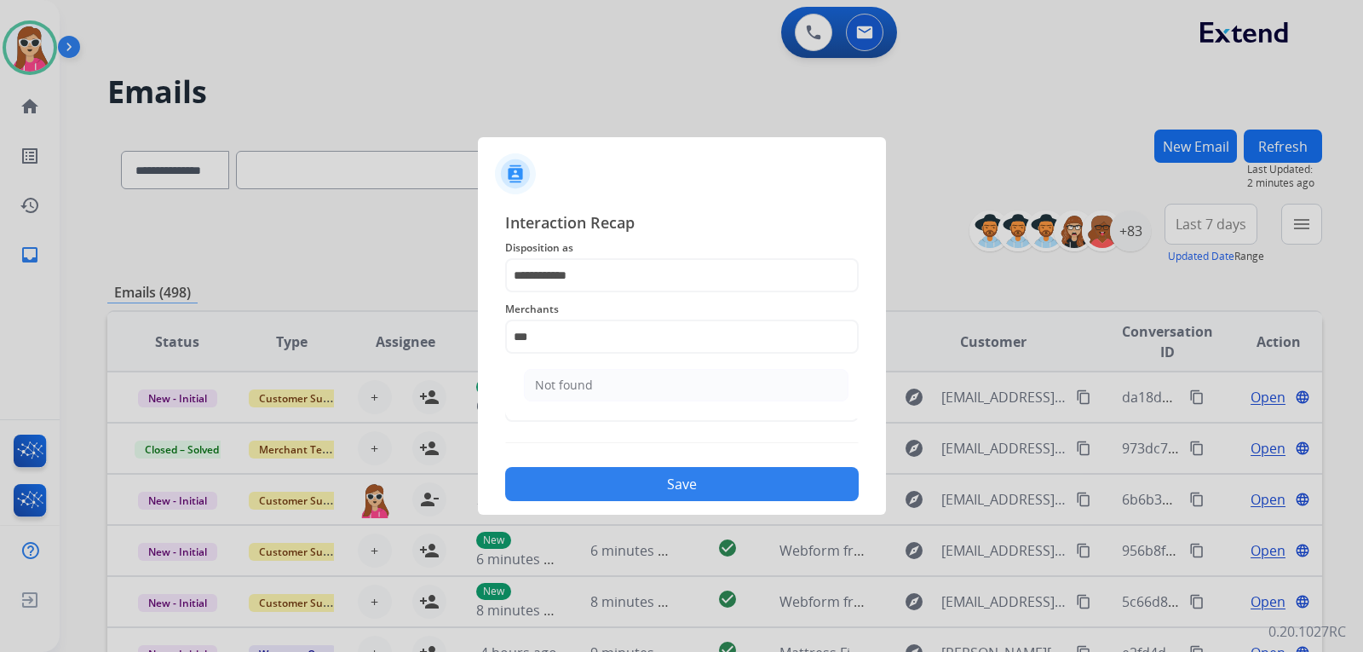
click at [817, 380] on li "Not found" at bounding box center [686, 385] width 325 height 32
type input "*********"
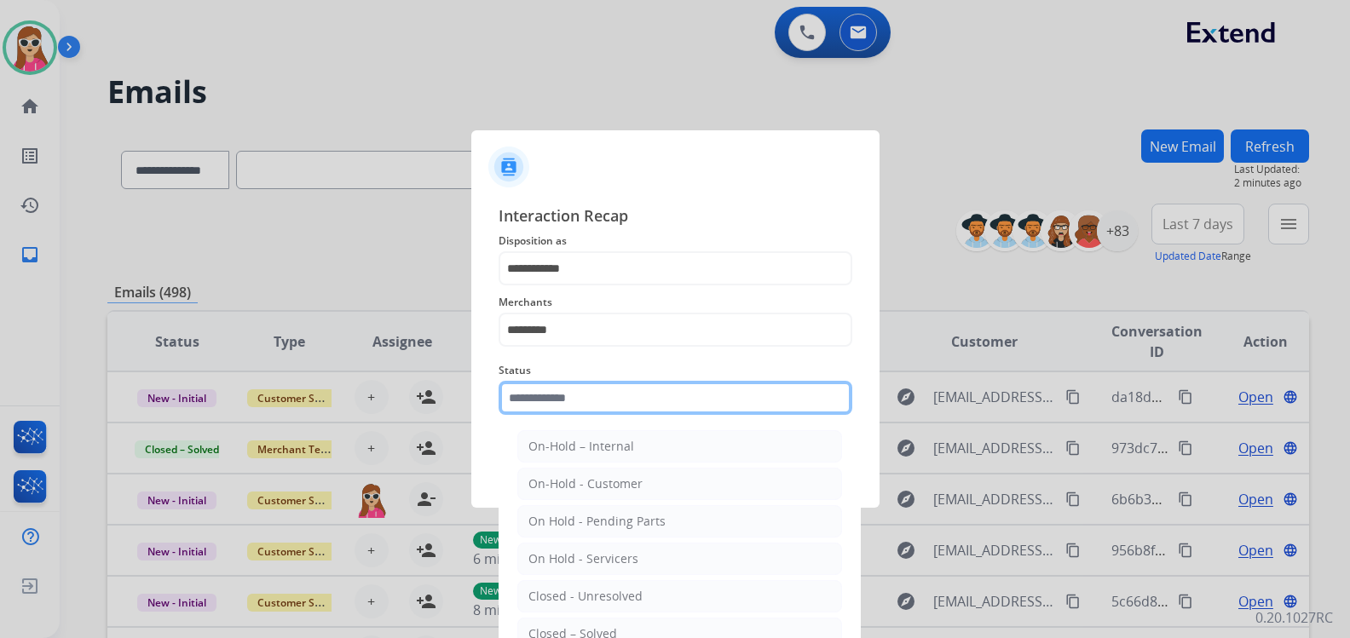
click at [846, 400] on input "text" at bounding box center [675, 398] width 354 height 34
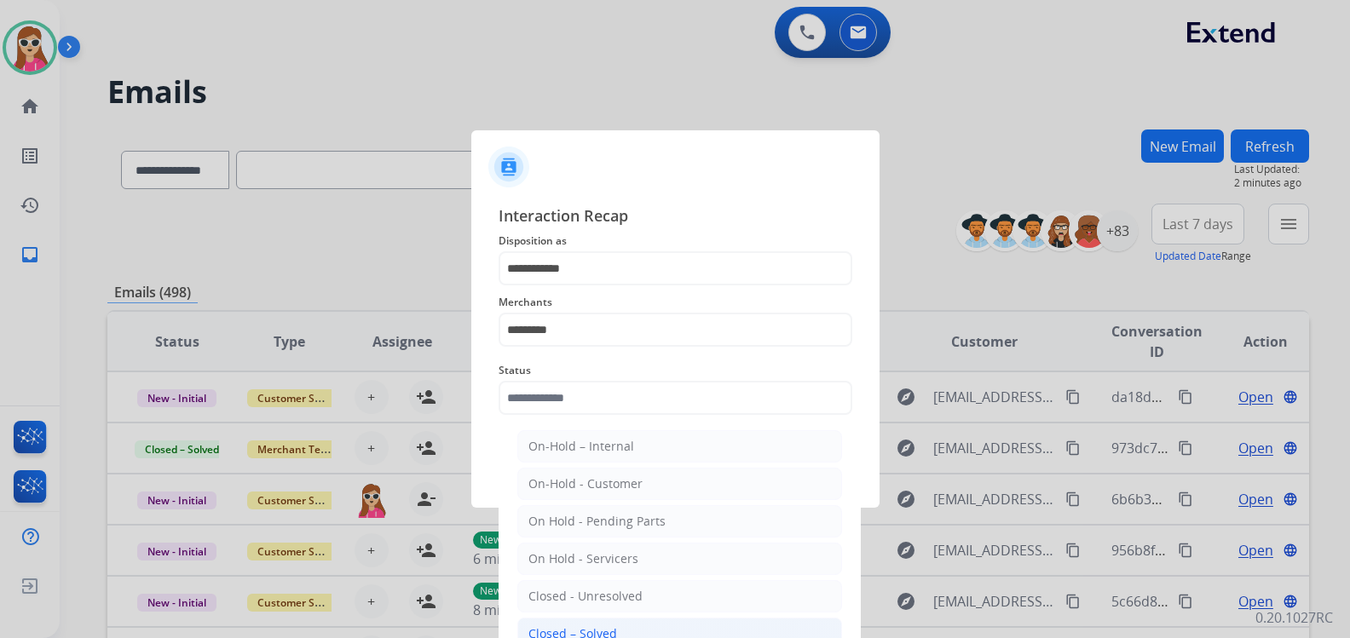
click at [698, 628] on li "Closed – Solved" at bounding box center [679, 634] width 325 height 32
type input "**********"
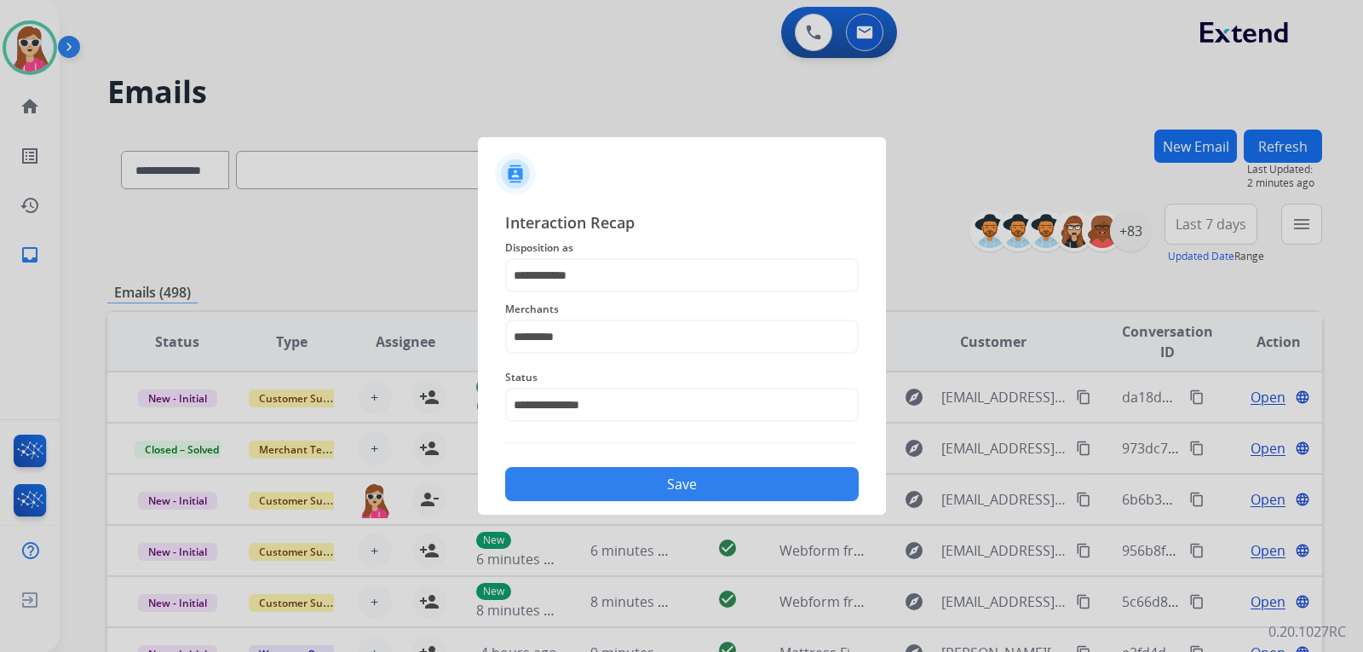
click at [744, 483] on button "Save" at bounding box center [682, 484] width 354 height 34
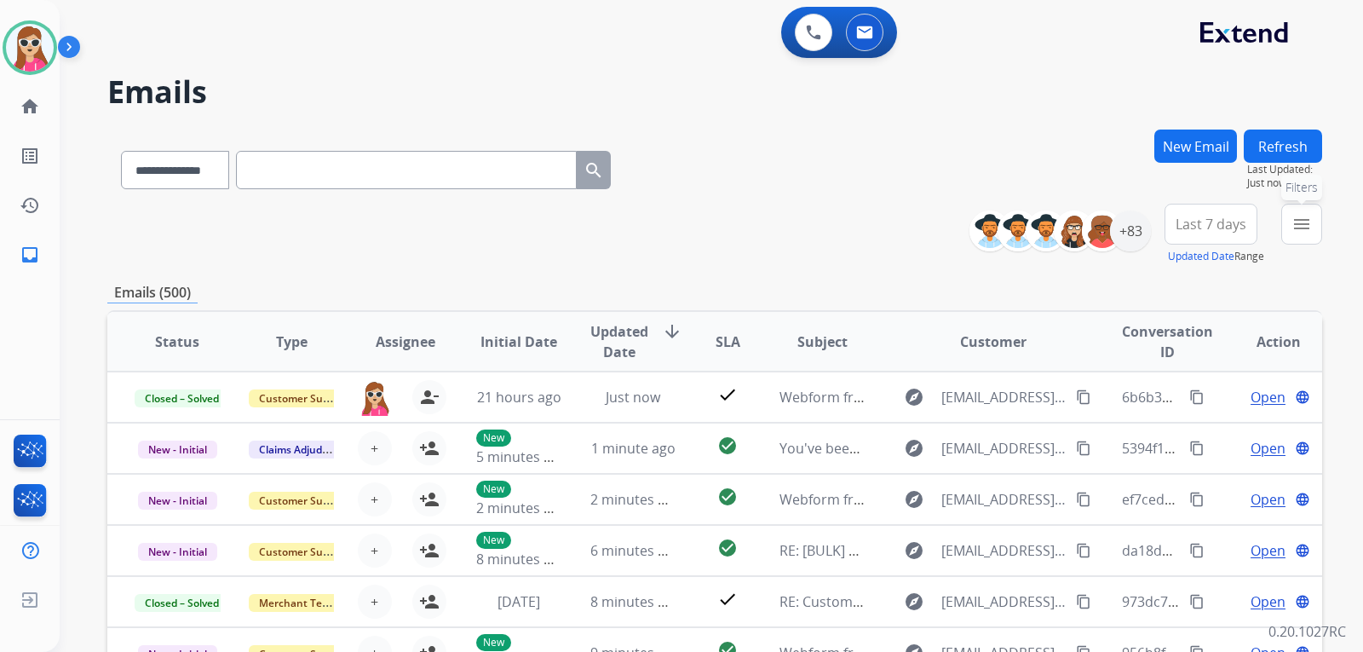
click at [1283, 225] on button "menu Filters" at bounding box center [1301, 224] width 41 height 41
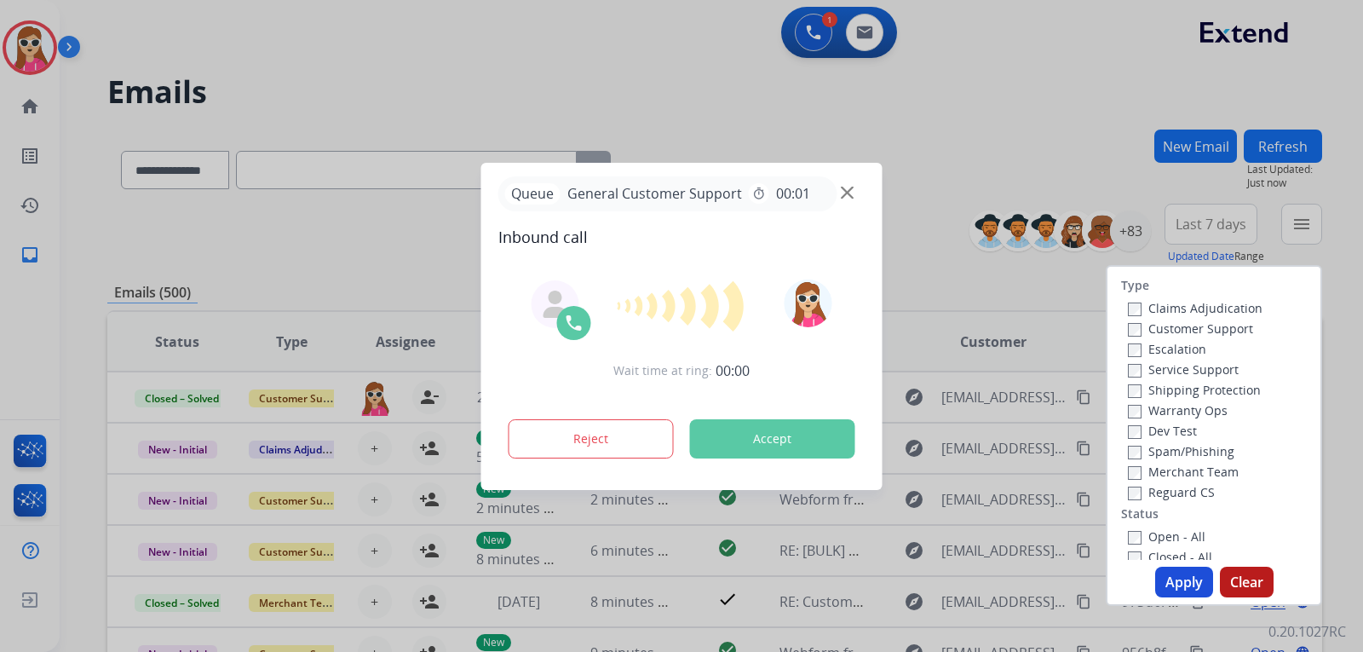
click at [1192, 325] on label "Customer Support" at bounding box center [1190, 328] width 125 height 16
click at [813, 443] on button "Accept" at bounding box center [772, 438] width 165 height 39
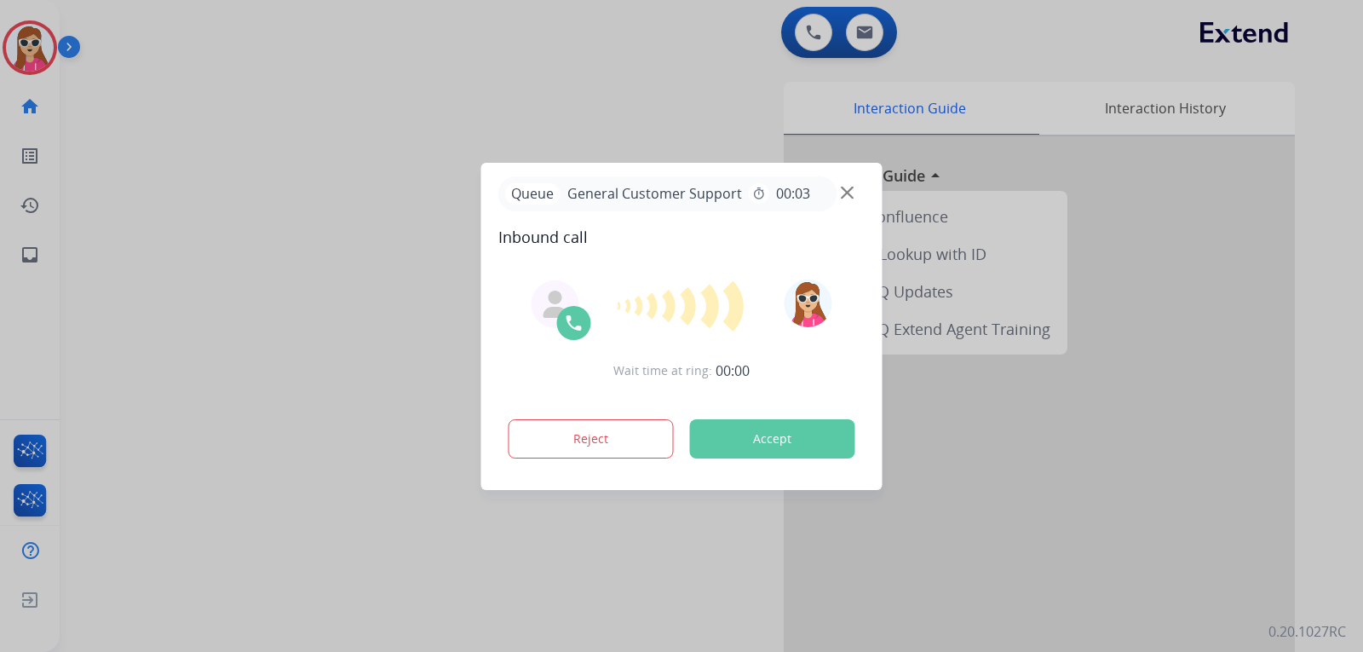
click at [815, 452] on button "Accept" at bounding box center [772, 438] width 165 height 39
click at [818, 456] on button "Accept" at bounding box center [772, 438] width 165 height 39
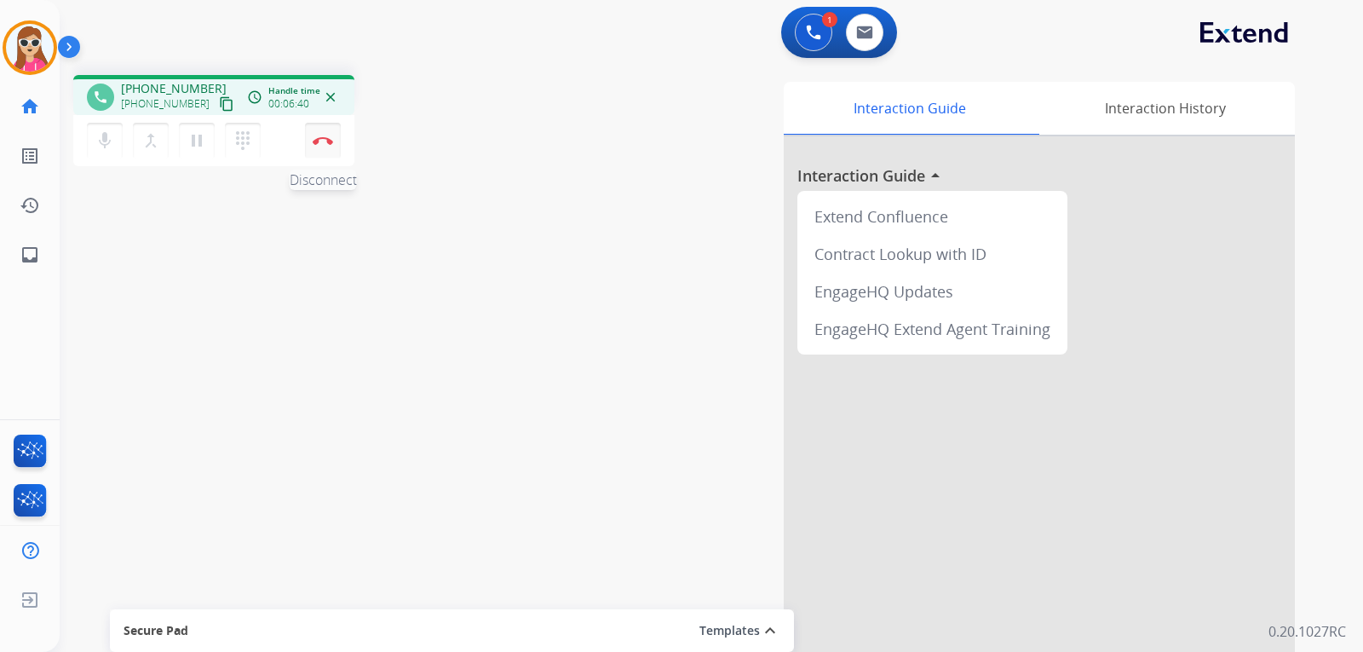
click at [327, 145] on button "Disconnect" at bounding box center [323, 141] width 36 height 36
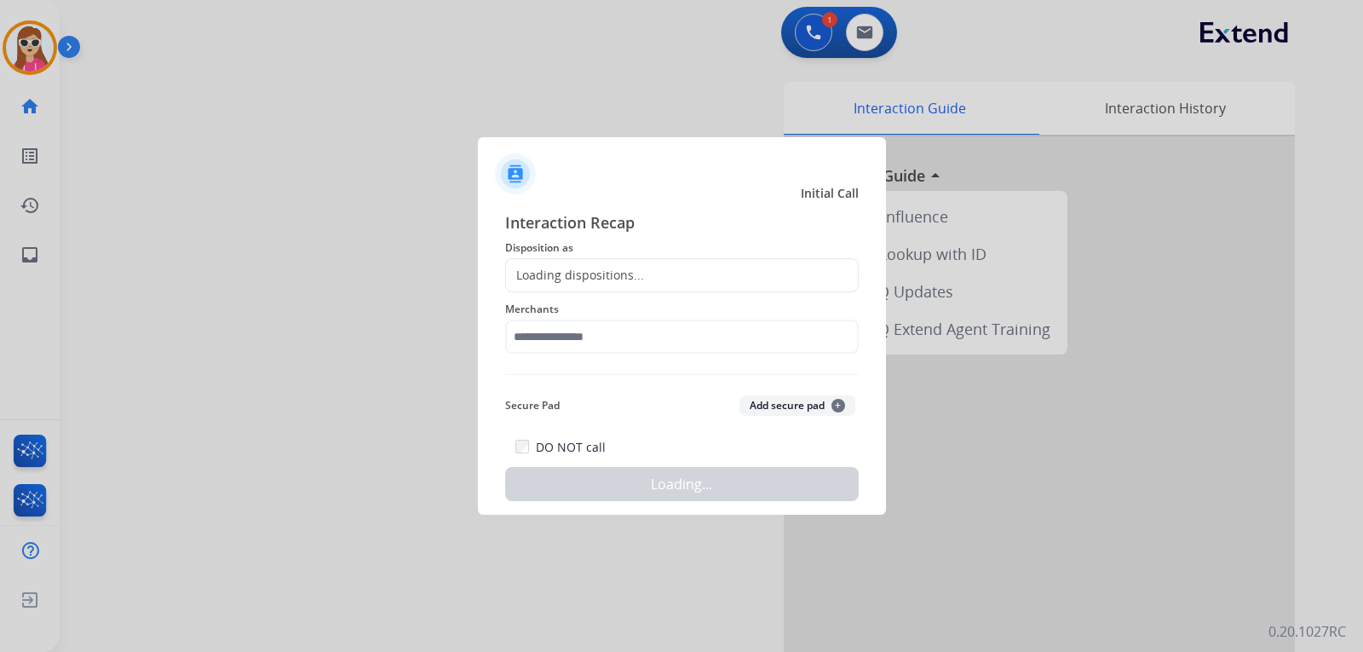
click at [655, 277] on div "Loading dispositions..." at bounding box center [682, 275] width 354 height 34
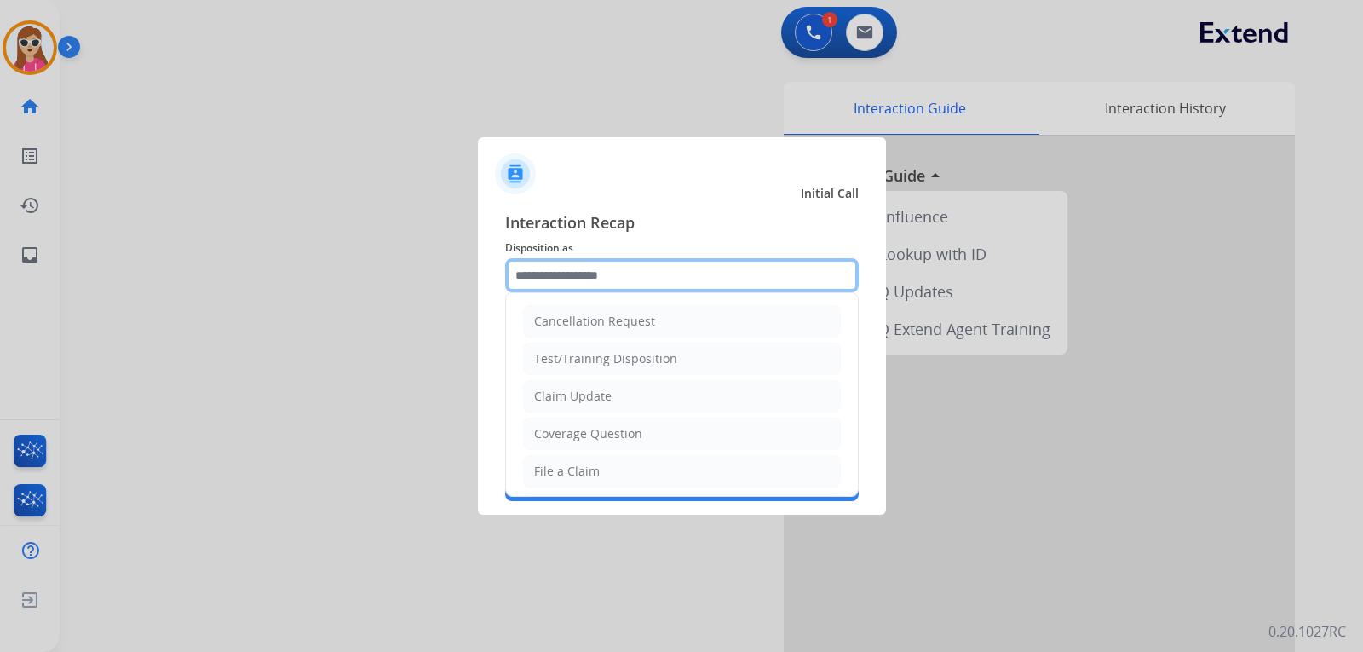
click at [654, 279] on input "text" at bounding box center [682, 275] width 354 height 34
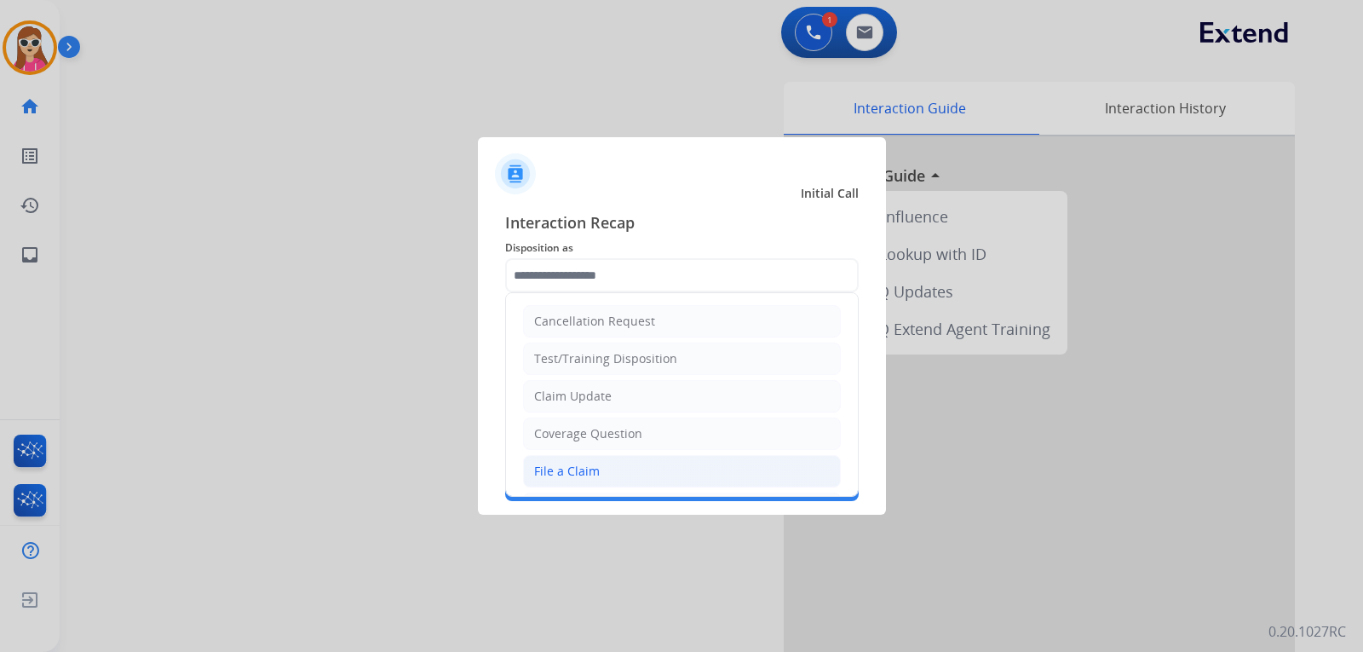
click at [622, 478] on li "File a Claim" at bounding box center [682, 471] width 318 height 32
type input "**********"
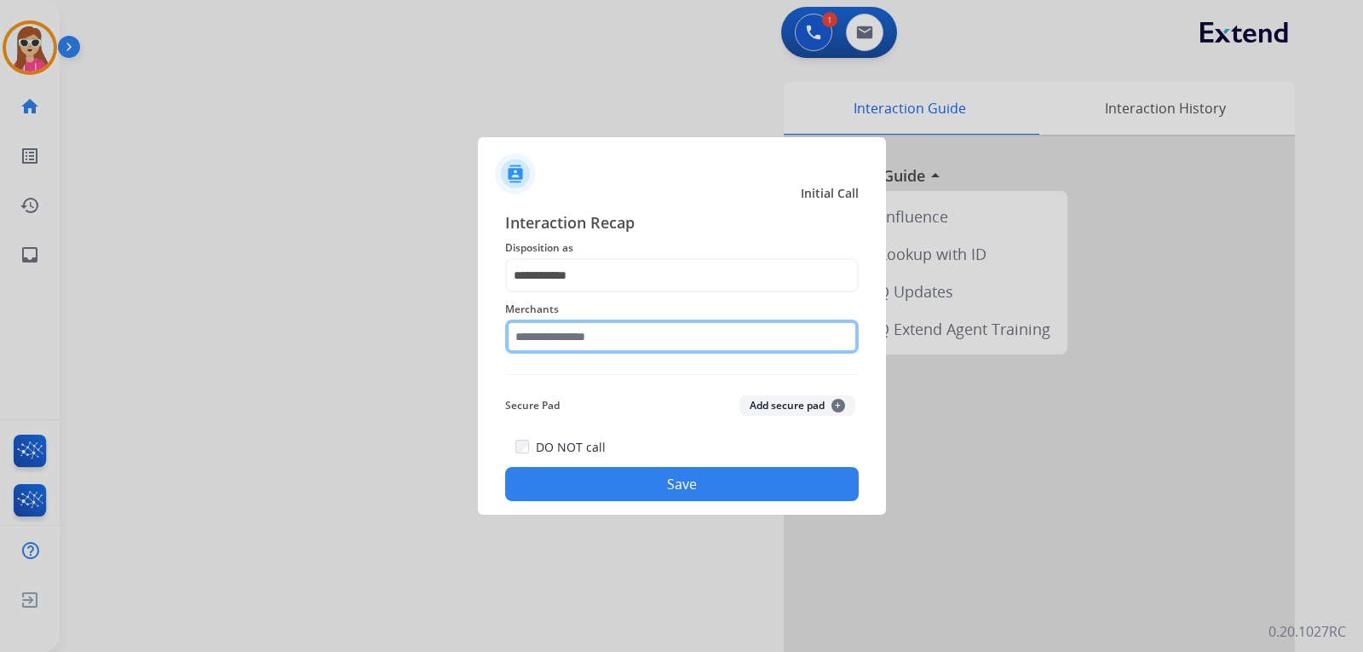
click at [636, 343] on input "text" at bounding box center [682, 337] width 354 height 34
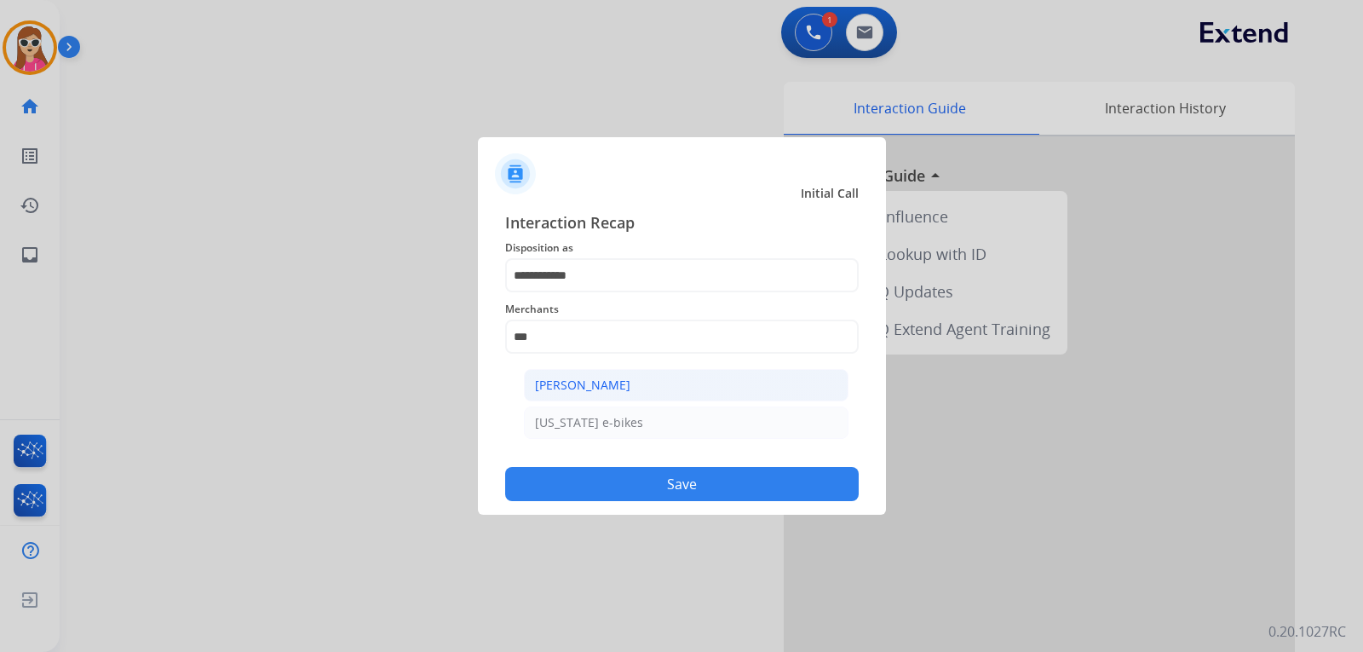
click at [630, 382] on li "[PERSON_NAME]" at bounding box center [686, 385] width 325 height 32
type input "**********"
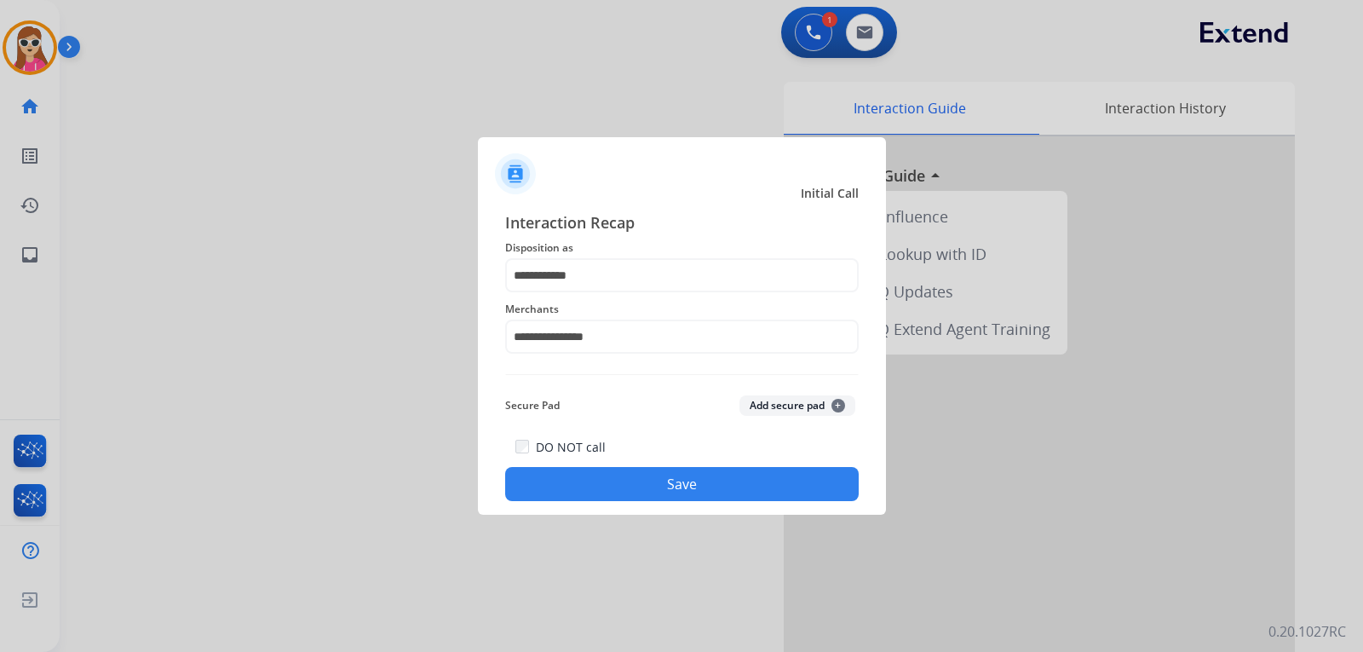
drag, startPoint x: 622, startPoint y: 457, endPoint x: 627, endPoint y: 497, distance: 40.4
click at [625, 488] on div "DO NOT call Save" at bounding box center [682, 468] width 354 height 65
click at [627, 501] on div "**********" at bounding box center [682, 356] width 408 height 318
click at [697, 500] on div "DO NOT call Save" at bounding box center [682, 468] width 354 height 65
click at [661, 481] on button "Save" at bounding box center [682, 484] width 354 height 34
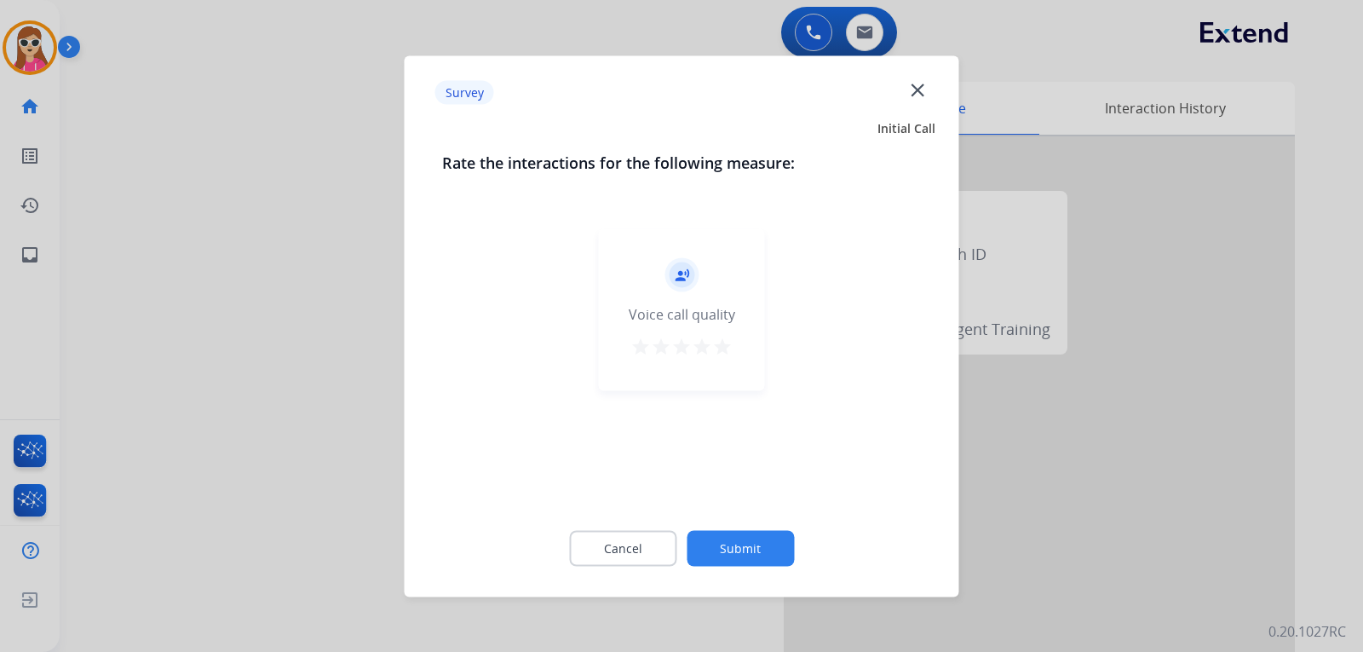
drag, startPoint x: 737, startPoint y: 330, endPoint x: 715, endPoint y: 349, distance: 29.6
click at [738, 331] on div "record_voice_over Voice call quality star star star star star" at bounding box center [682, 309] width 166 height 162
click at [710, 349] on mat-icon "star" at bounding box center [702, 346] width 20 height 20
click at [726, 345] on mat-icon "star" at bounding box center [722, 346] width 20 height 20
click at [739, 558] on button "Submit" at bounding box center [740, 548] width 107 height 36
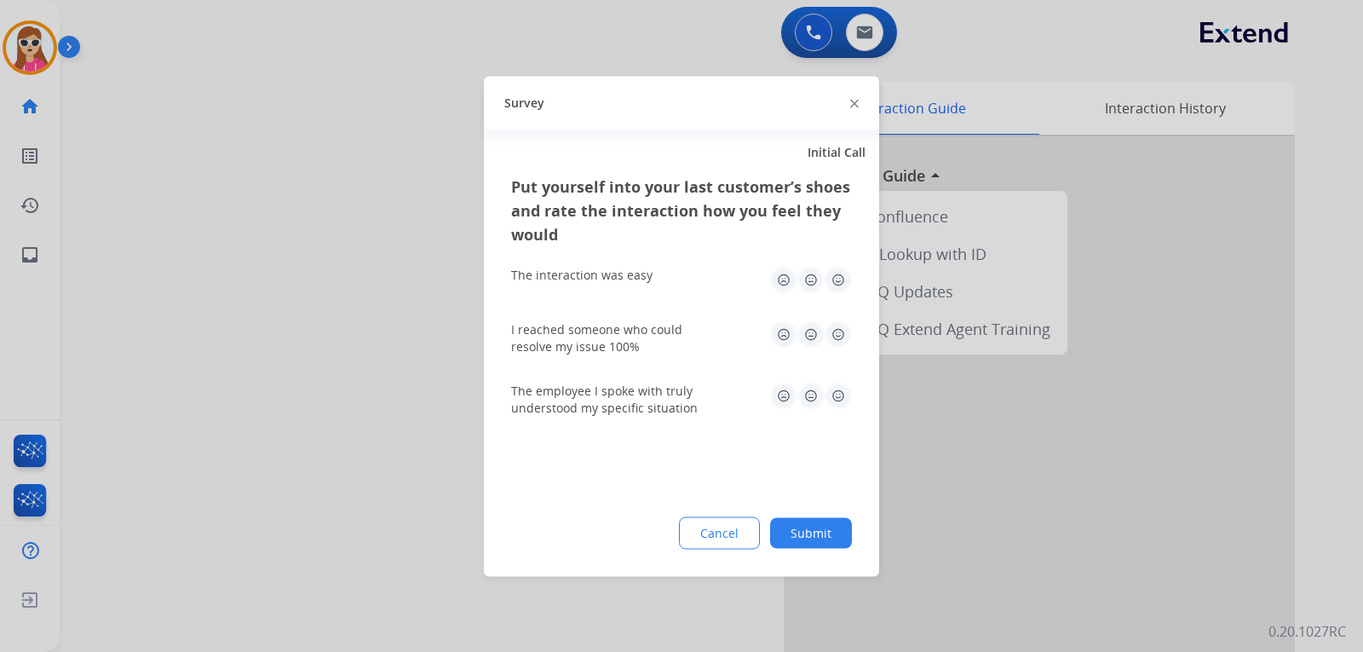
click at [834, 285] on img at bounding box center [838, 279] width 27 height 27
click at [845, 341] on img at bounding box center [838, 333] width 27 height 27
drag, startPoint x: 832, startPoint y: 400, endPoint x: 832, endPoint y: 415, distance: 14.5
click at [832, 400] on img at bounding box center [838, 395] width 27 height 27
click at [824, 507] on div "Put yourself into your last customer’s shoes and rate the interaction how you f…" at bounding box center [681, 375] width 395 height 402
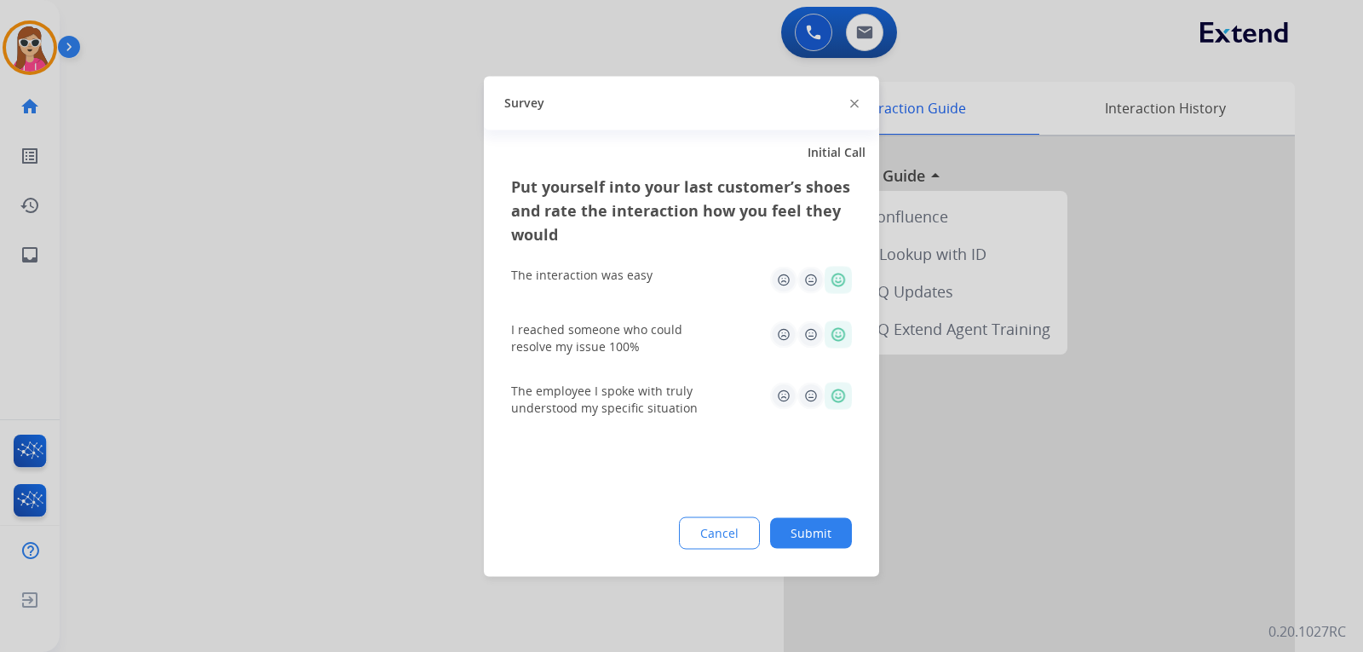
click at [823, 527] on button "Submit" at bounding box center [811, 532] width 82 height 31
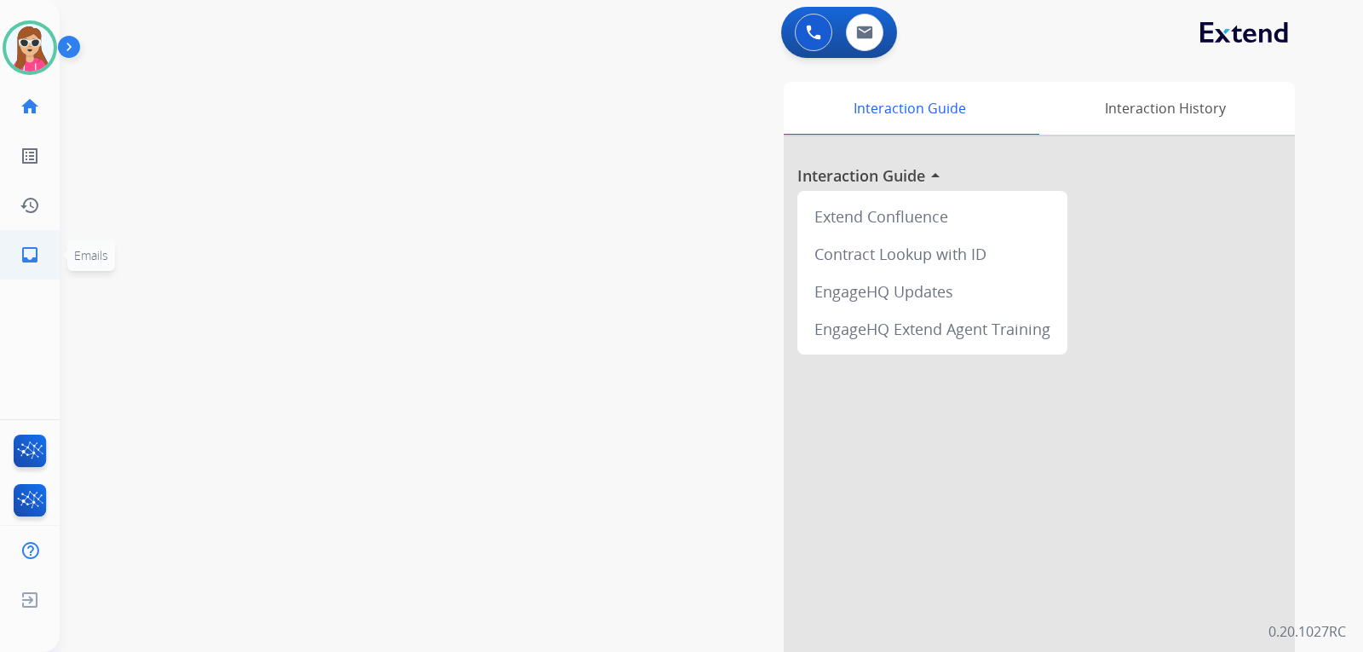
click at [49, 251] on link "inbox Emails" at bounding box center [30, 255] width 48 height 48
select select "**********"
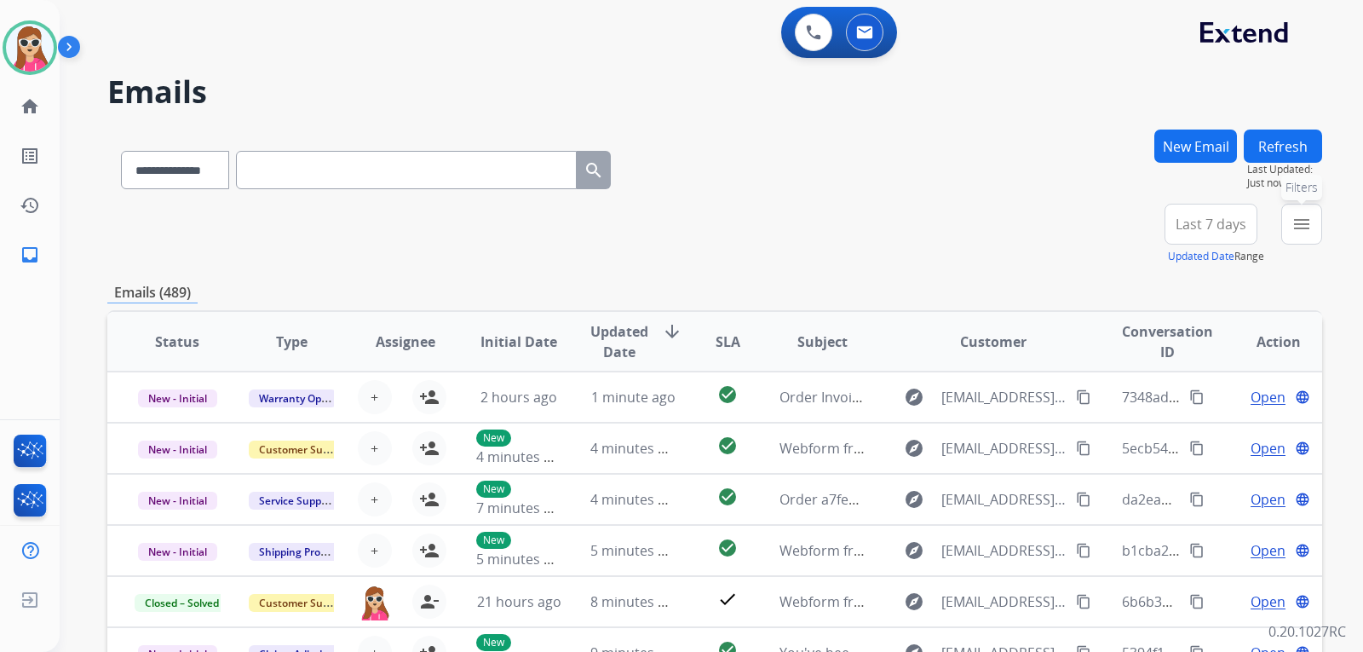
click at [1294, 219] on mat-icon "menu" at bounding box center [1302, 224] width 20 height 20
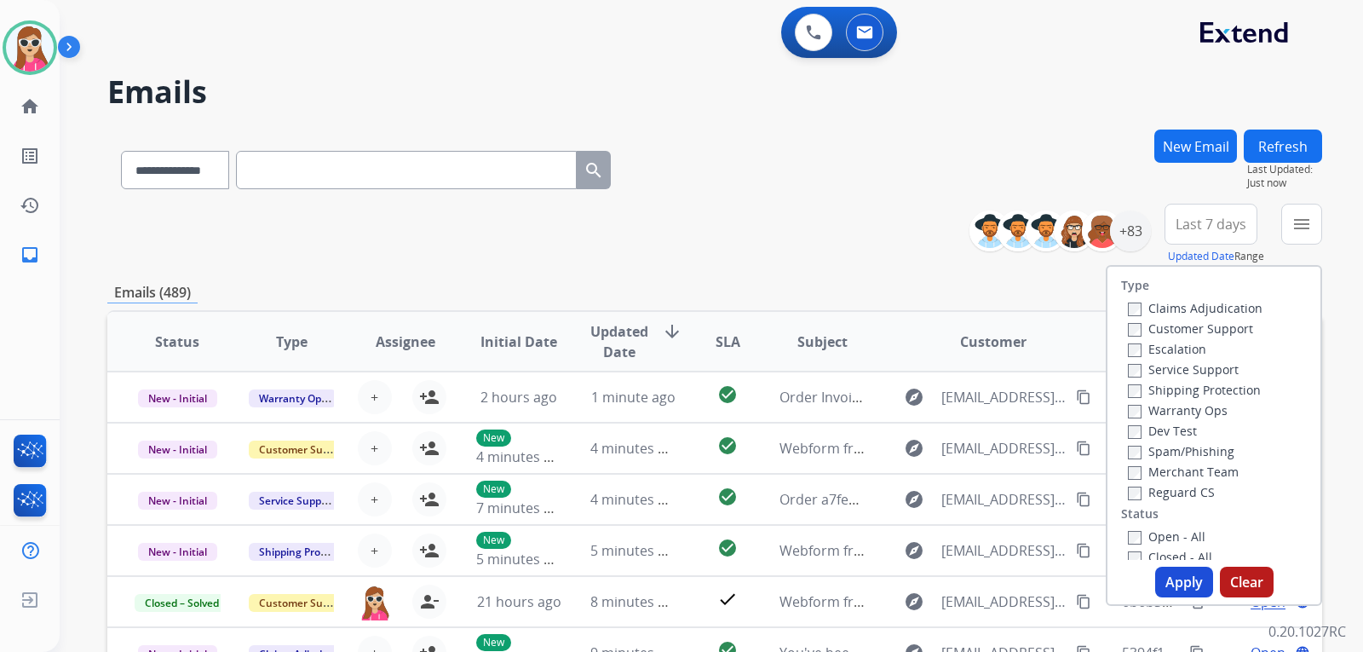
click at [1218, 325] on label "Customer Support" at bounding box center [1190, 328] width 125 height 16
click at [1211, 384] on label "Shipping Protection" at bounding box center [1194, 390] width 133 height 16
click at [1166, 496] on label "Reguard CS" at bounding box center [1171, 492] width 87 height 16
click at [1160, 536] on label "Open - All" at bounding box center [1167, 536] width 78 height 16
click at [1171, 581] on button "Apply" at bounding box center [1184, 582] width 58 height 31
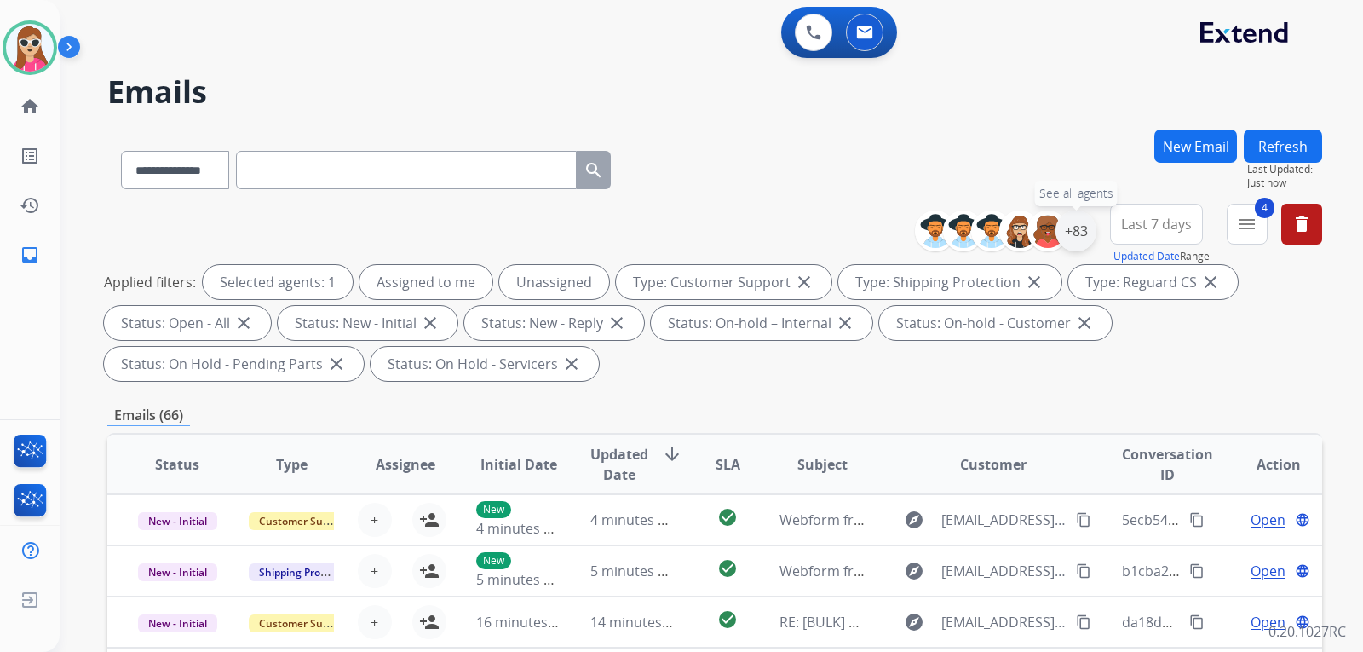
click at [1069, 230] on div "+83" at bounding box center [1076, 230] width 41 height 41
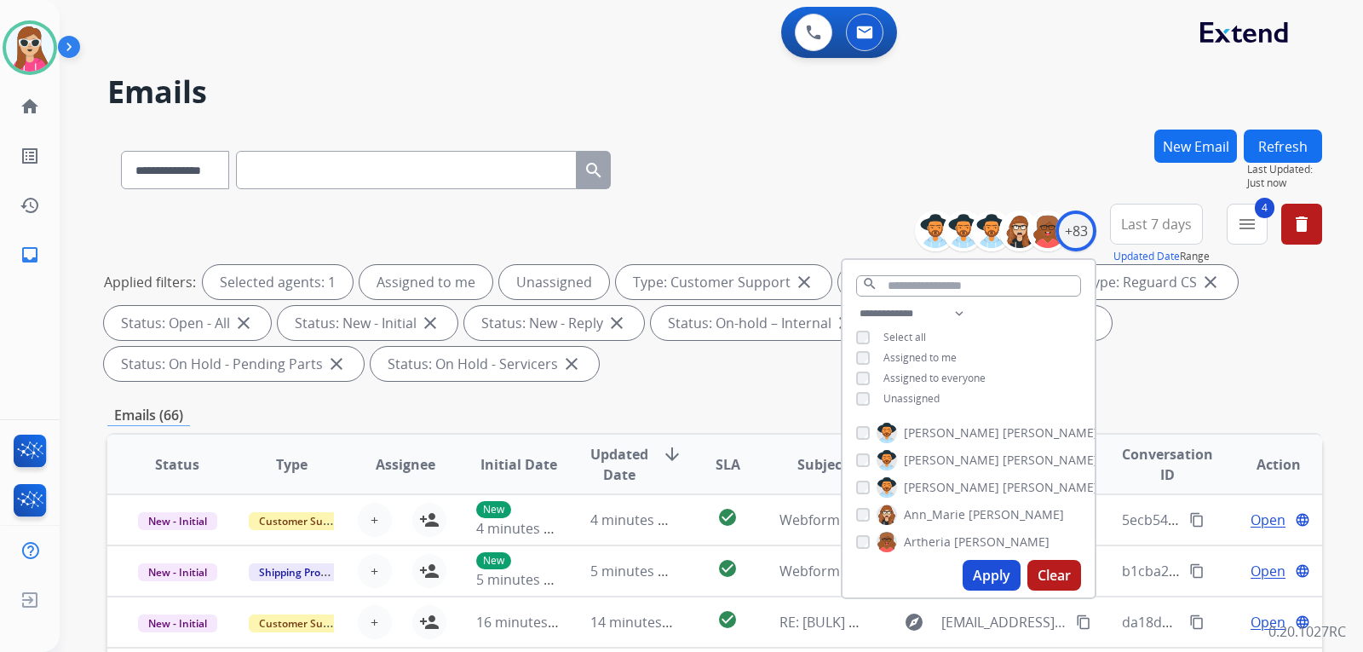
click at [914, 395] on span "Unassigned" at bounding box center [912, 398] width 56 height 14
click at [1010, 576] on button "Apply" at bounding box center [992, 575] width 58 height 31
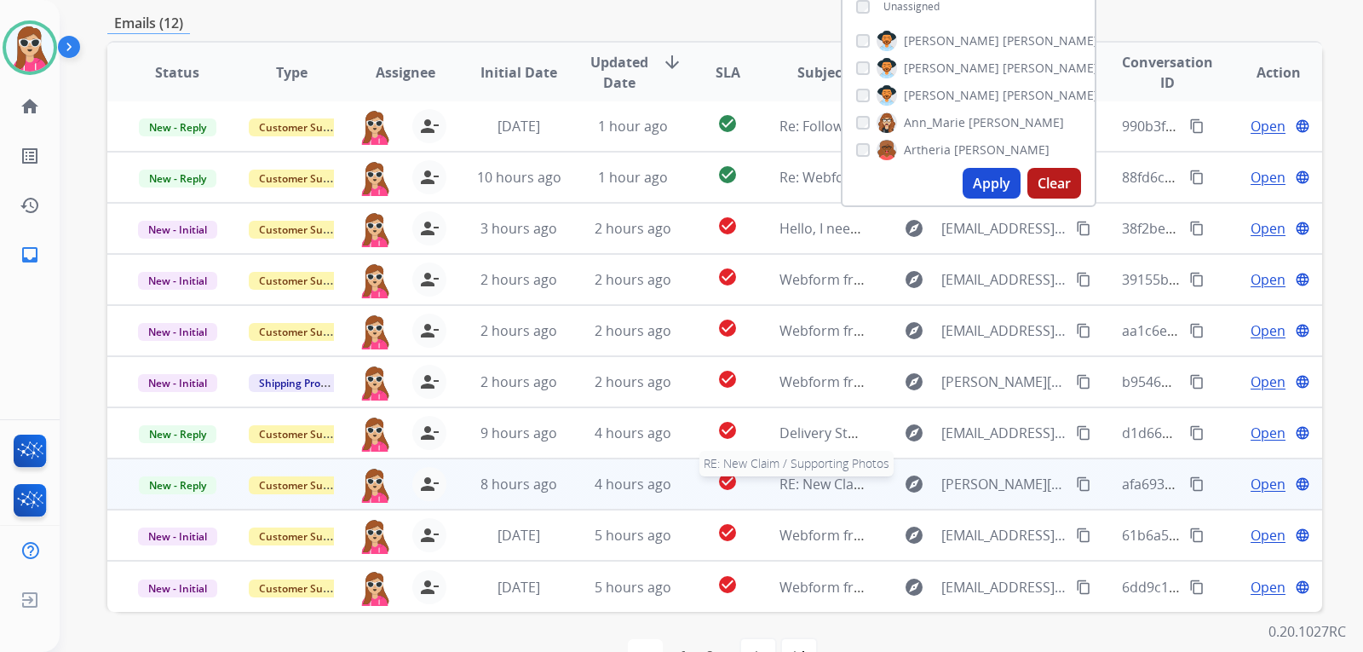
scroll to position [441, 0]
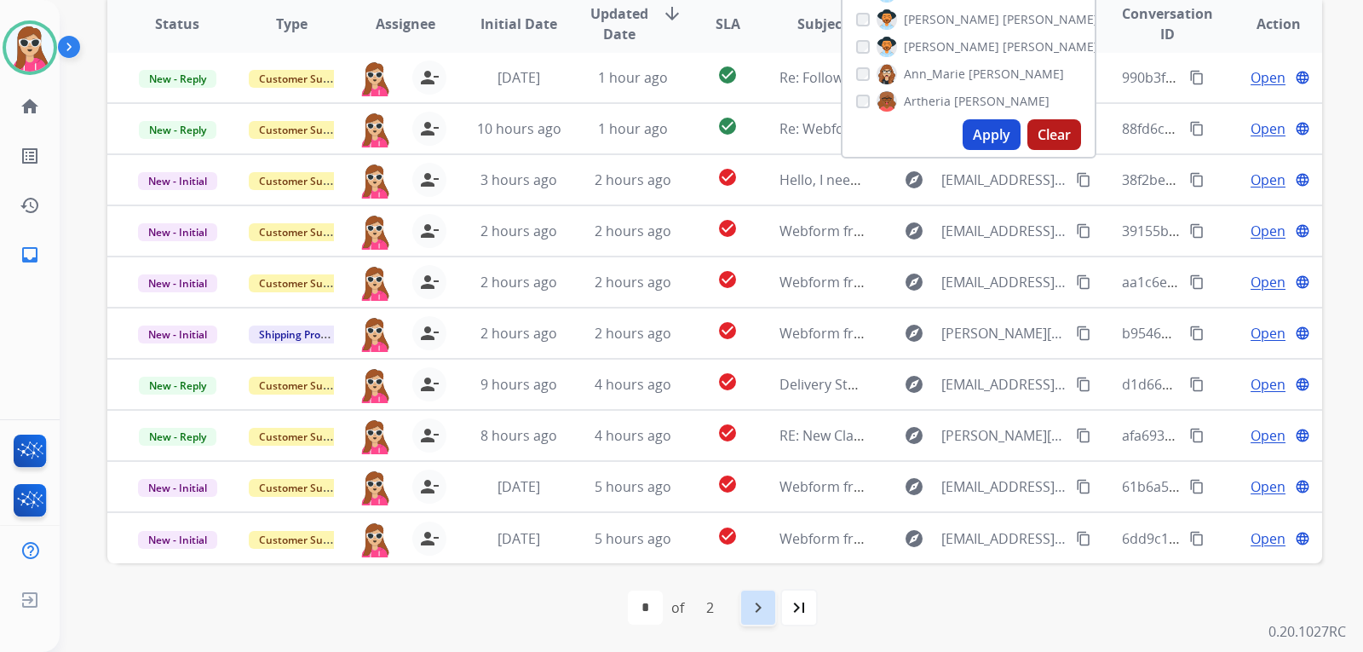
click at [759, 613] on mat-icon "navigate_next" at bounding box center [758, 607] width 20 height 20
select select "*"
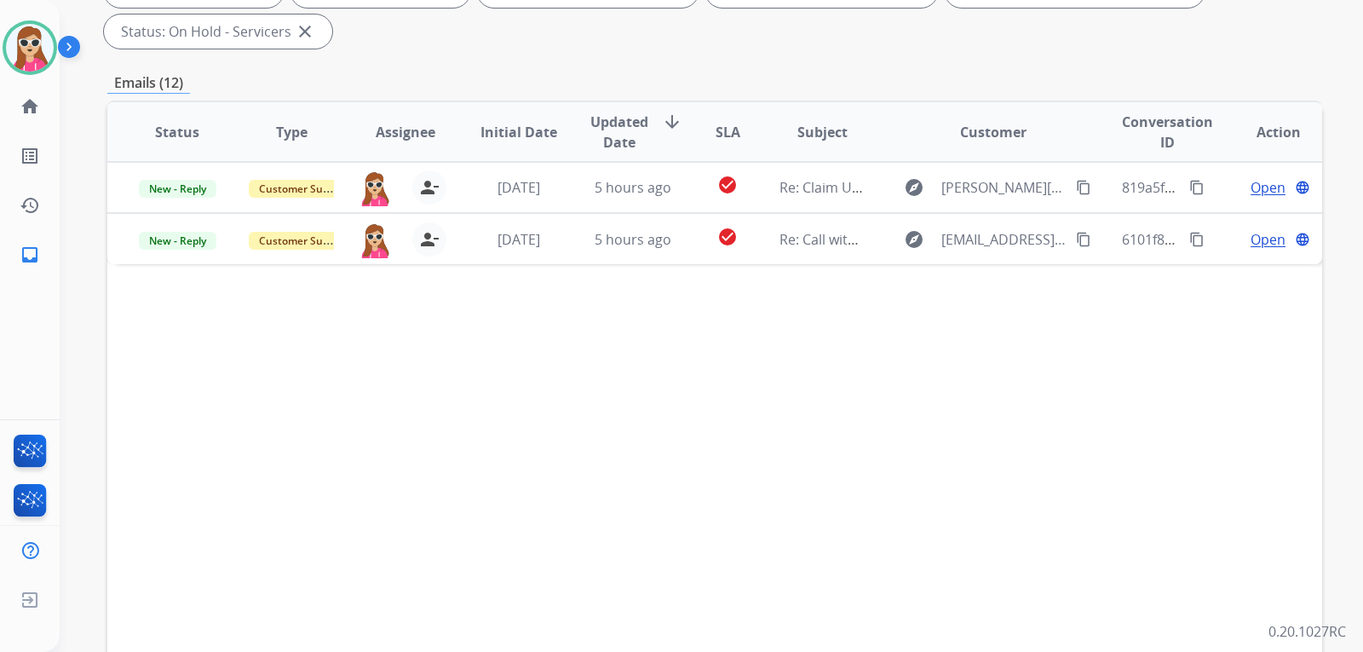
scroll to position [341, 0]
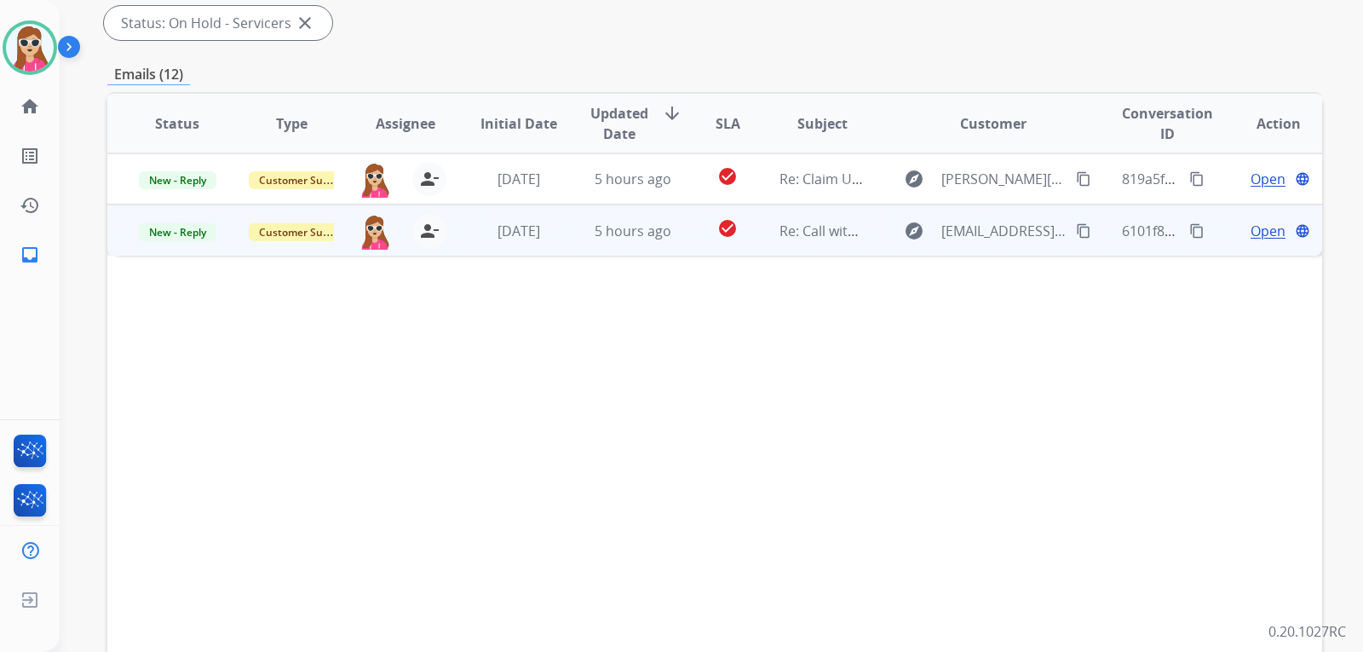
click at [695, 233] on td "check_circle" at bounding box center [715, 229] width 76 height 51
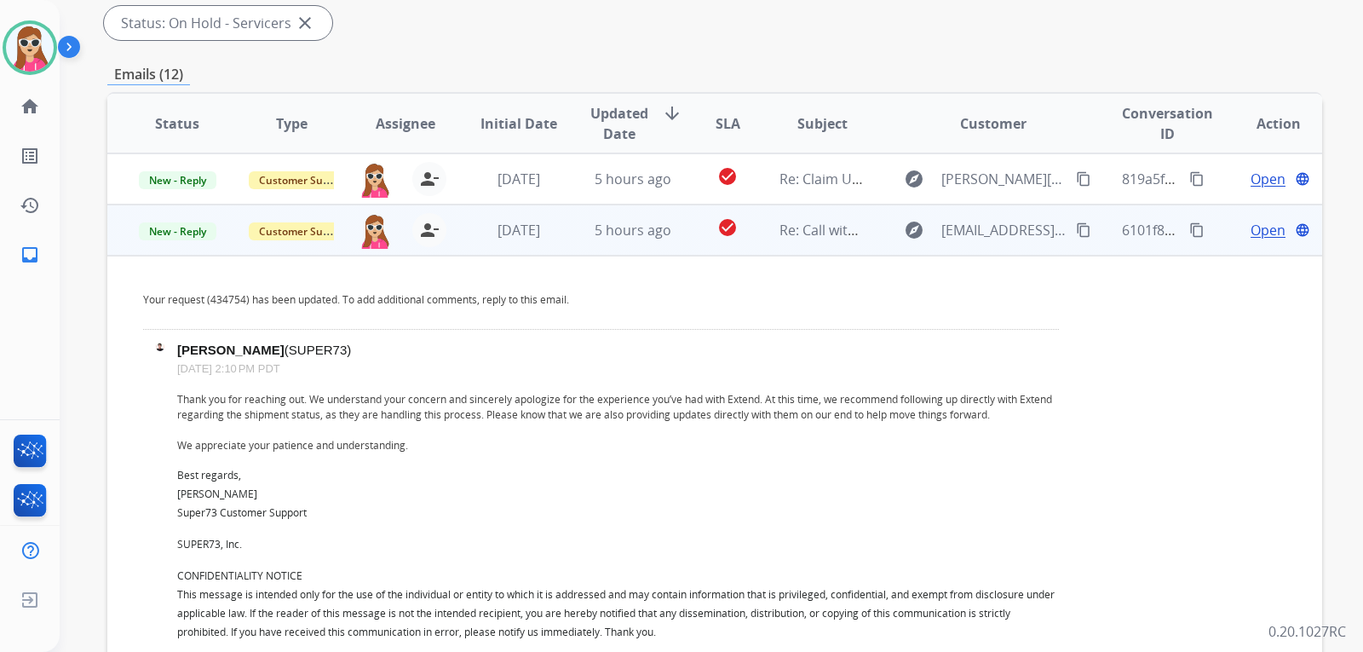
scroll to position [51, 0]
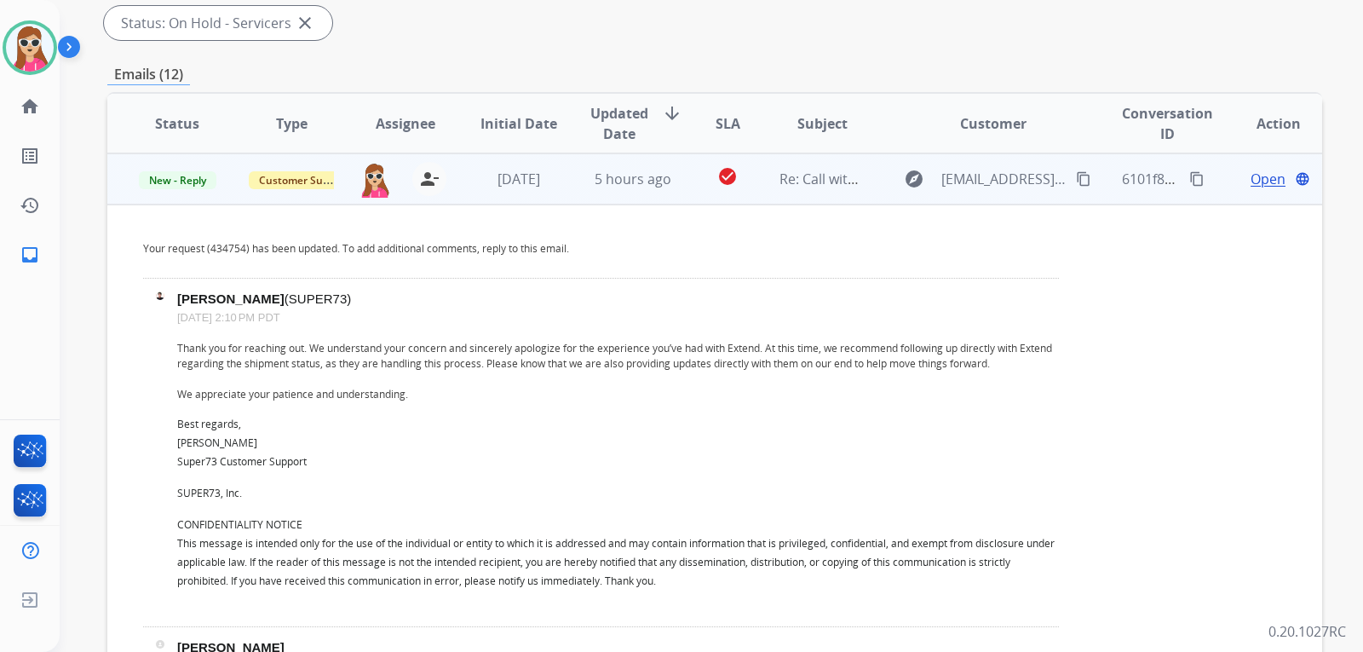
click at [1256, 179] on span "Open" at bounding box center [1268, 179] width 35 height 20
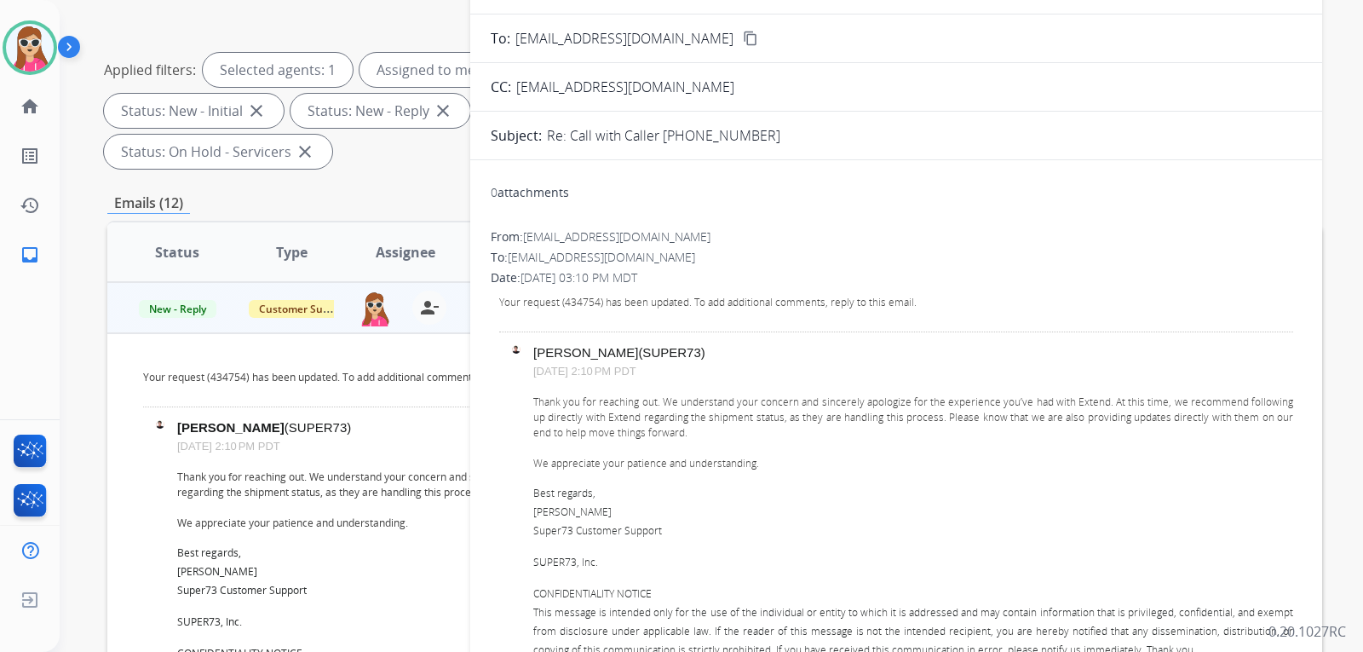
scroll to position [85, 0]
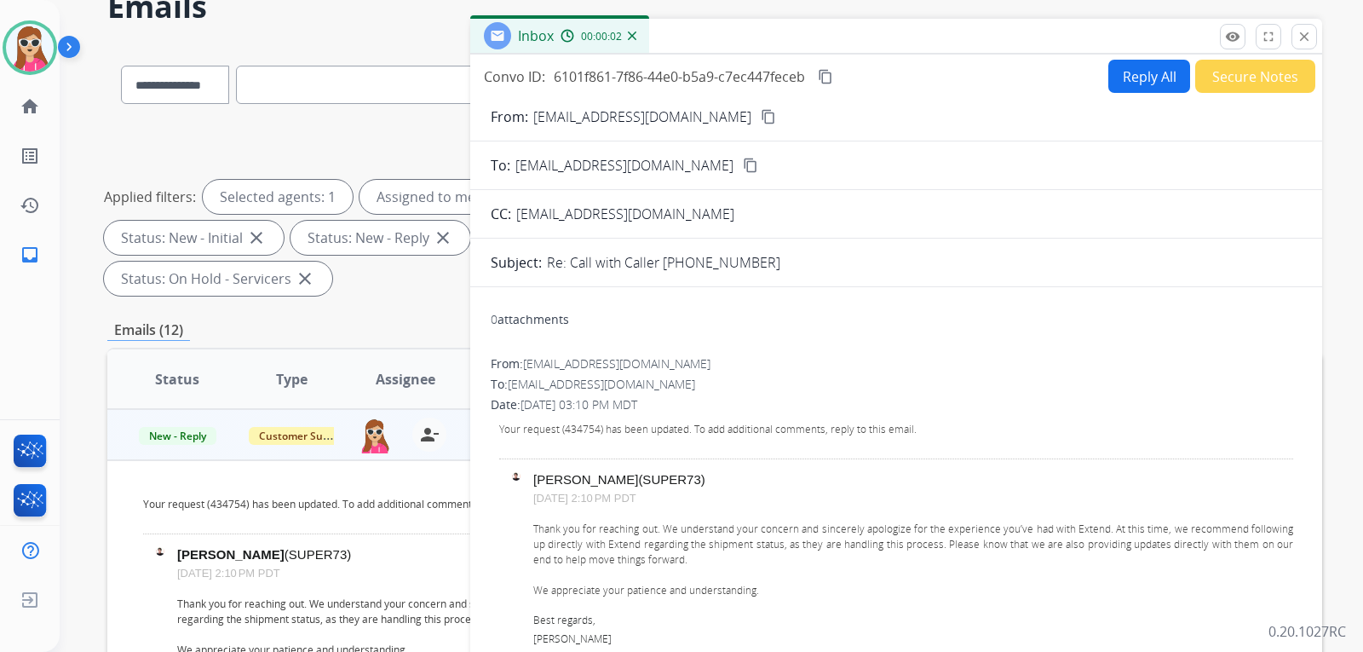
click at [1166, 73] on button "Reply All" at bounding box center [1150, 76] width 82 height 33
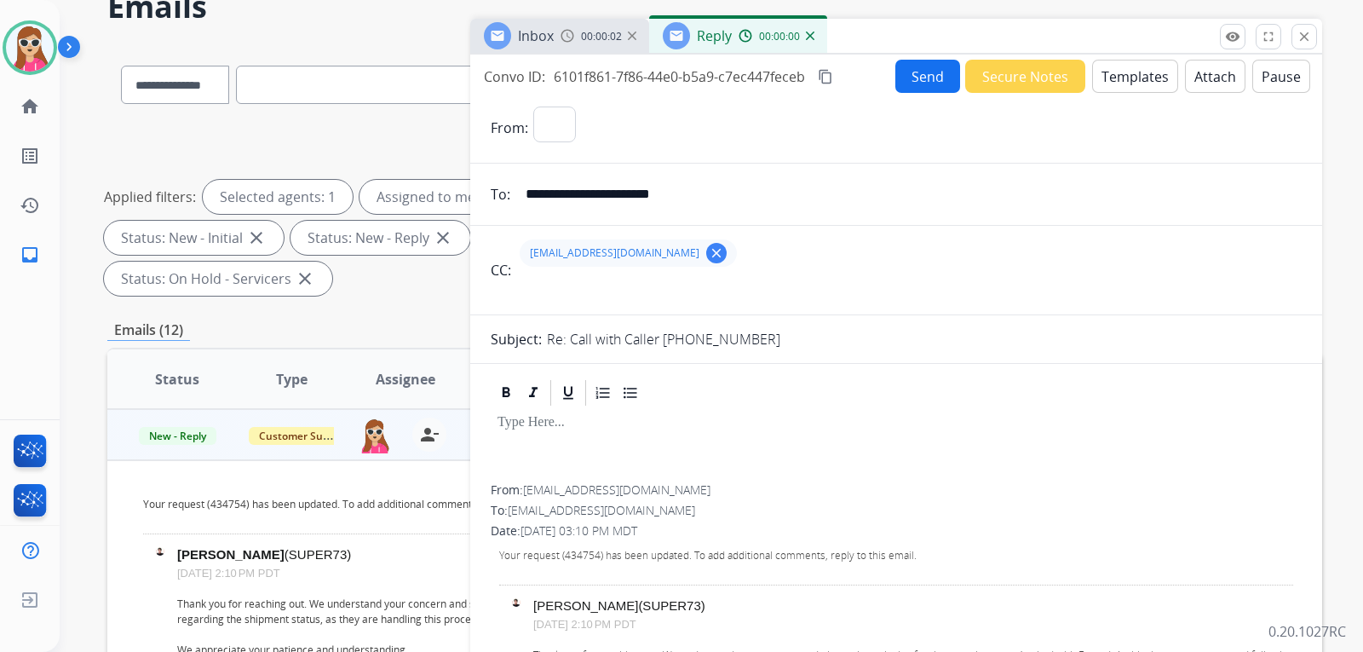
select select "**********"
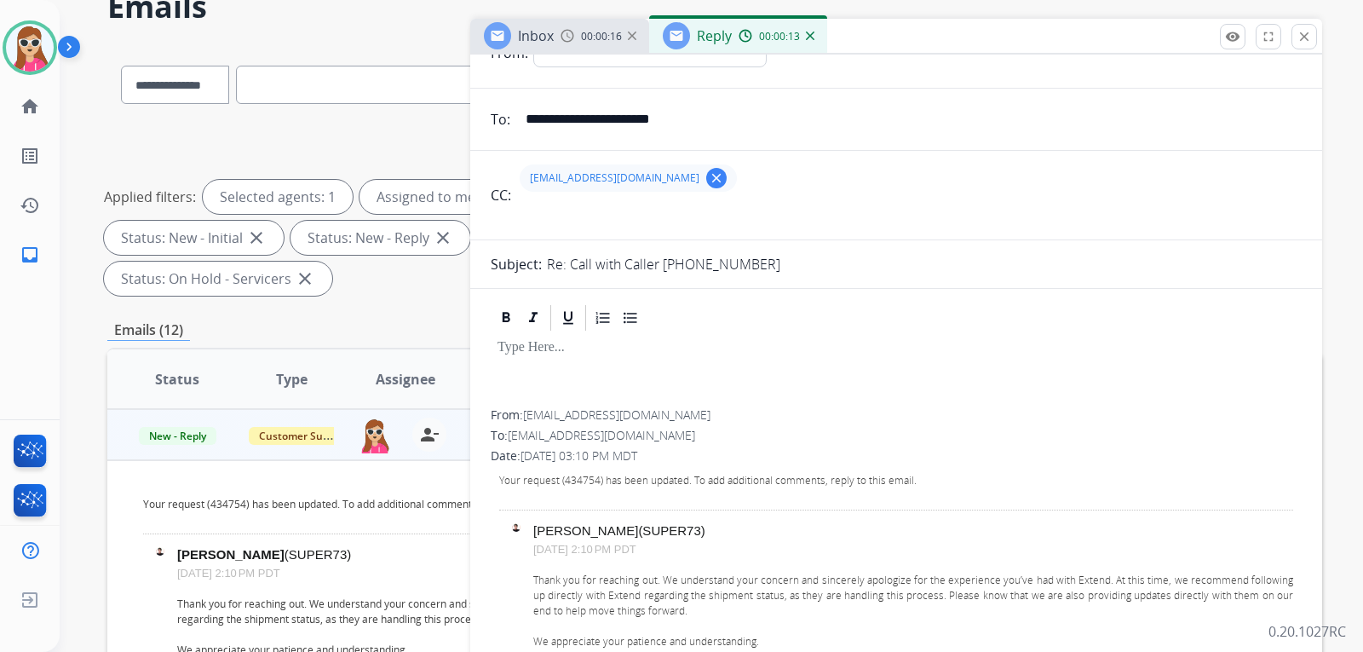
scroll to position [0, 0]
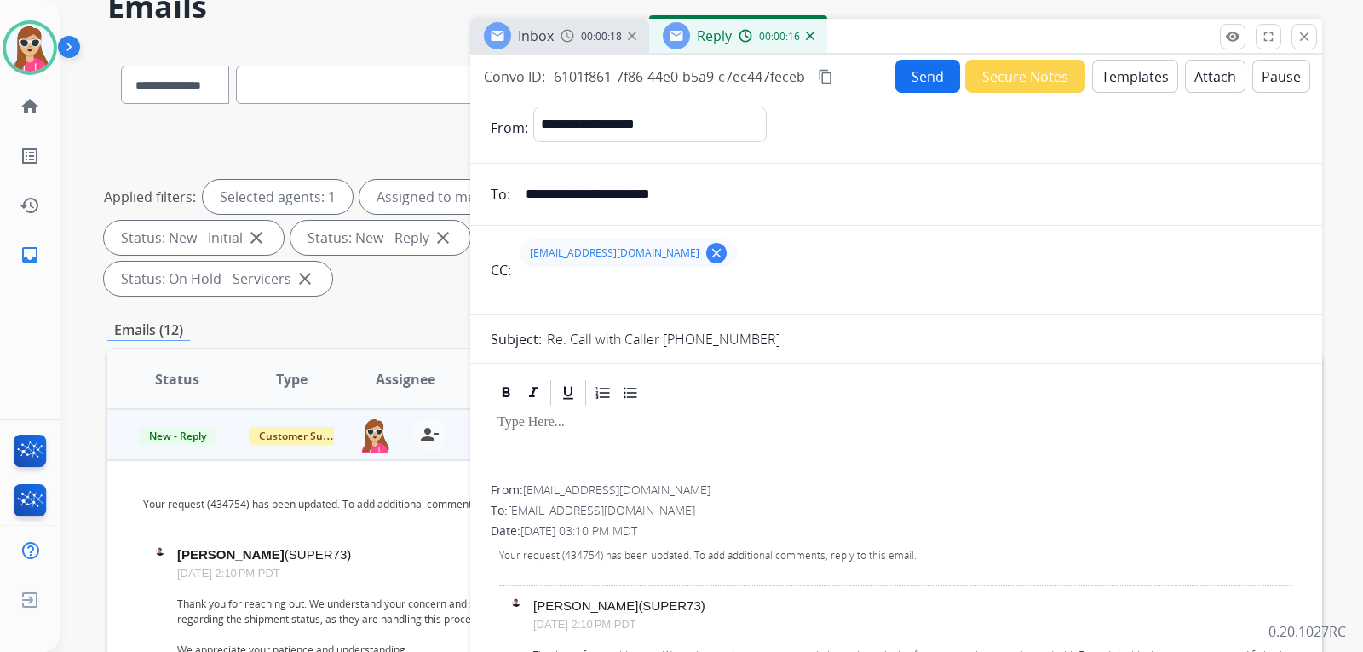
click at [1124, 84] on button "Templates" at bounding box center [1135, 76] width 86 height 33
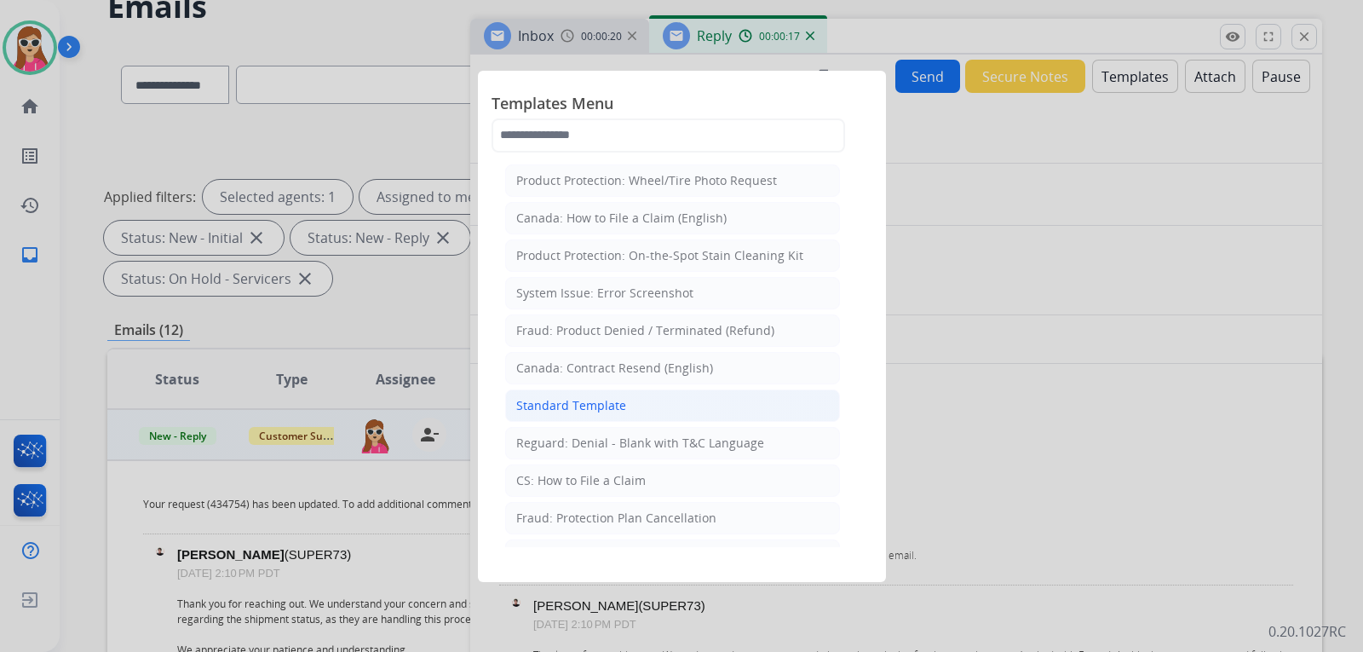
click at [568, 406] on div "Standard Template" at bounding box center [571, 405] width 110 height 17
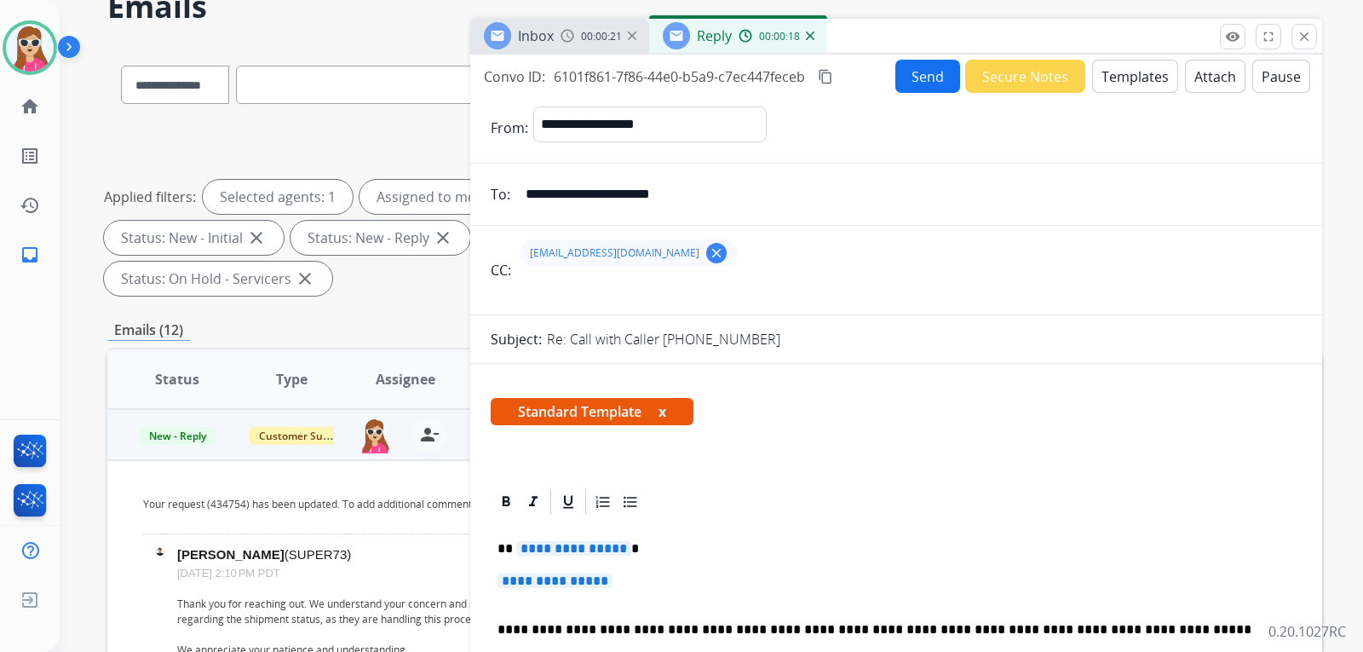
scroll to position [85, 0]
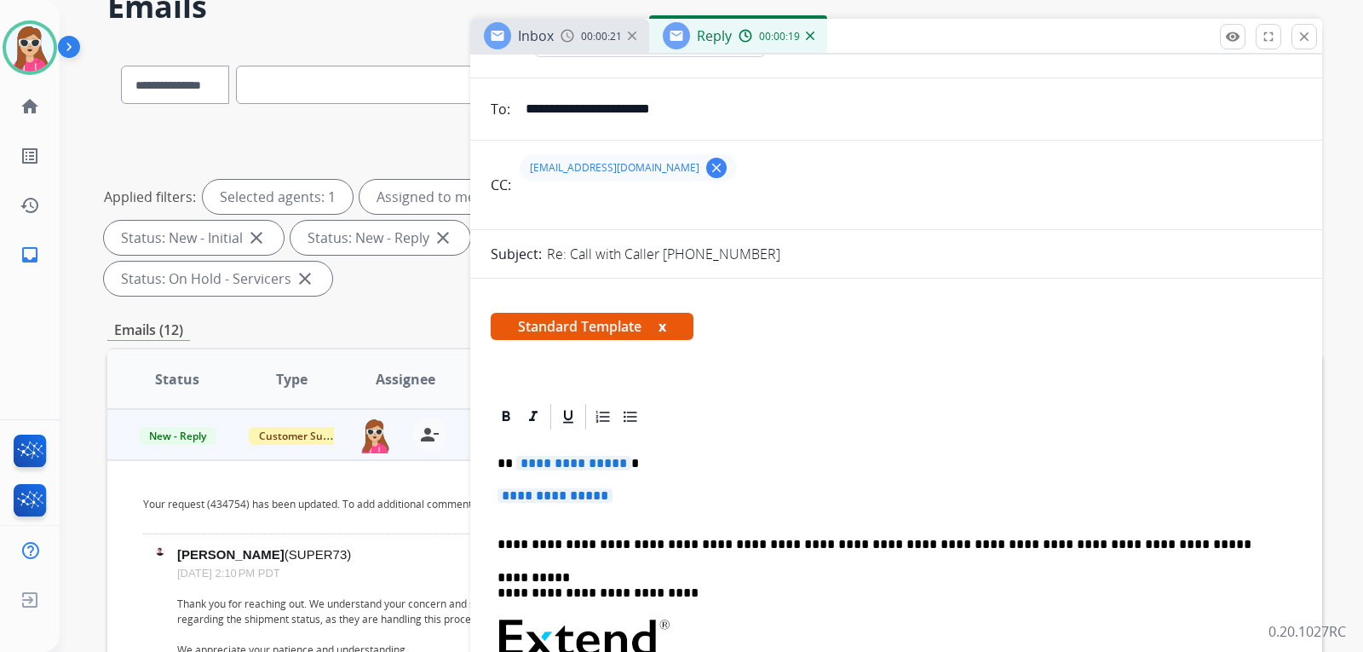
drag, startPoint x: 602, startPoint y: 460, endPoint x: 599, endPoint y: 452, distance: 8.9
click at [602, 459] on span "**********" at bounding box center [573, 463] width 115 height 14
click at [563, 497] on span "**********" at bounding box center [555, 495] width 115 height 14
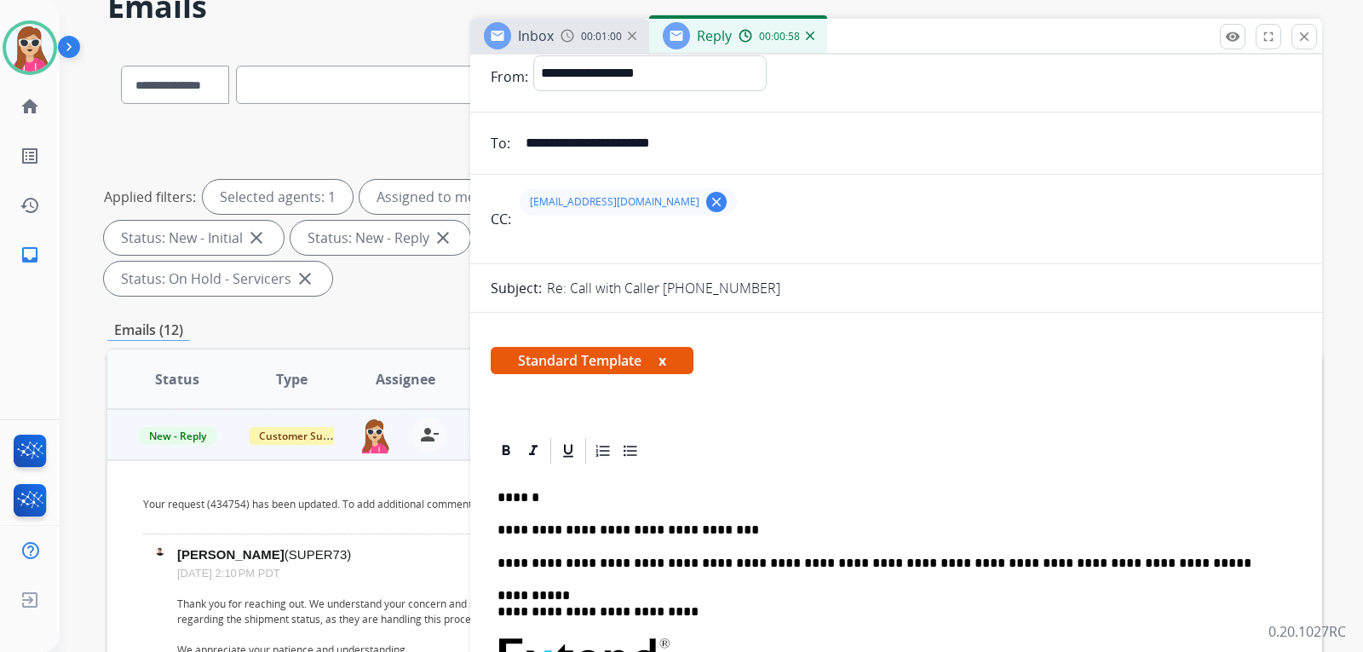
scroll to position [0, 0]
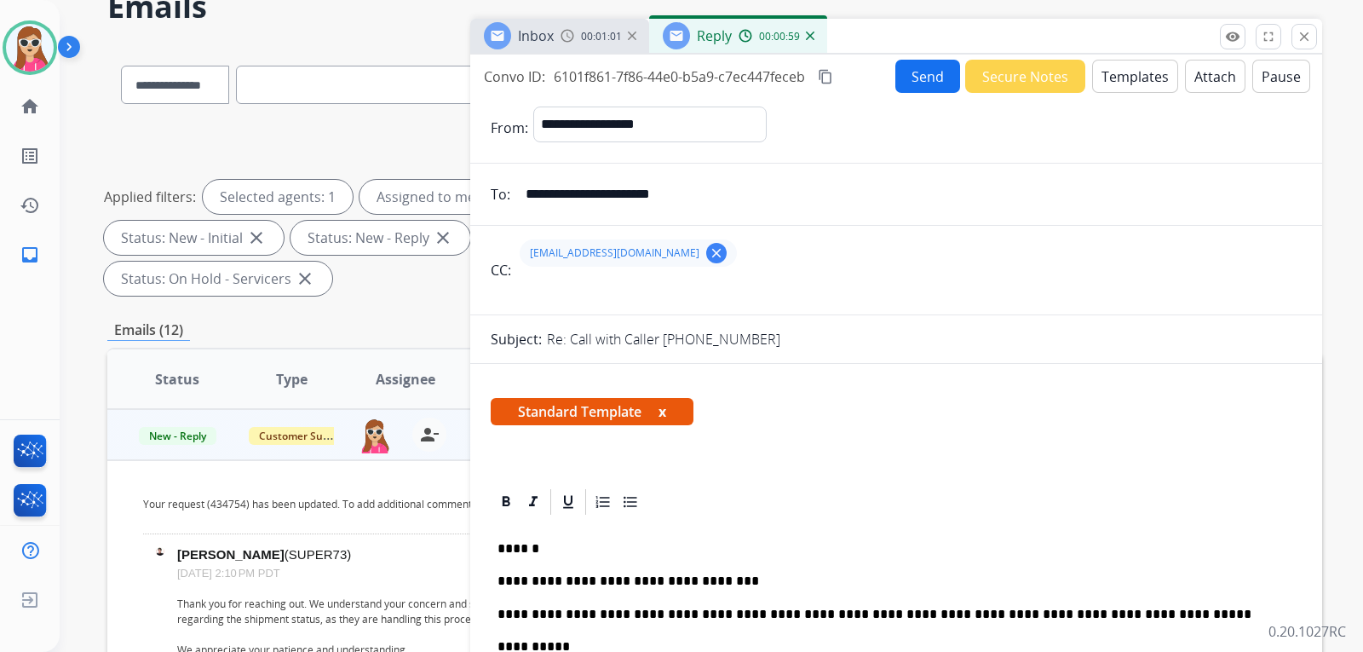
click at [909, 72] on button "Send" at bounding box center [928, 76] width 65 height 33
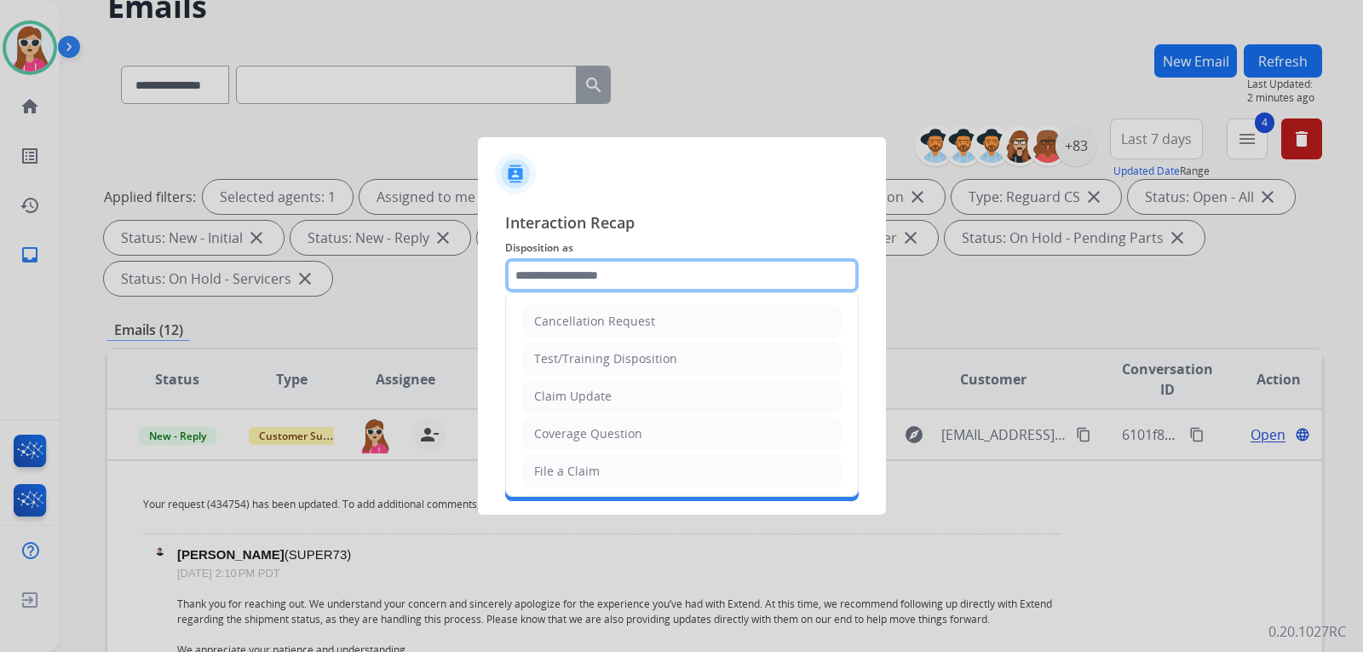
click at [595, 269] on input "text" at bounding box center [682, 275] width 354 height 34
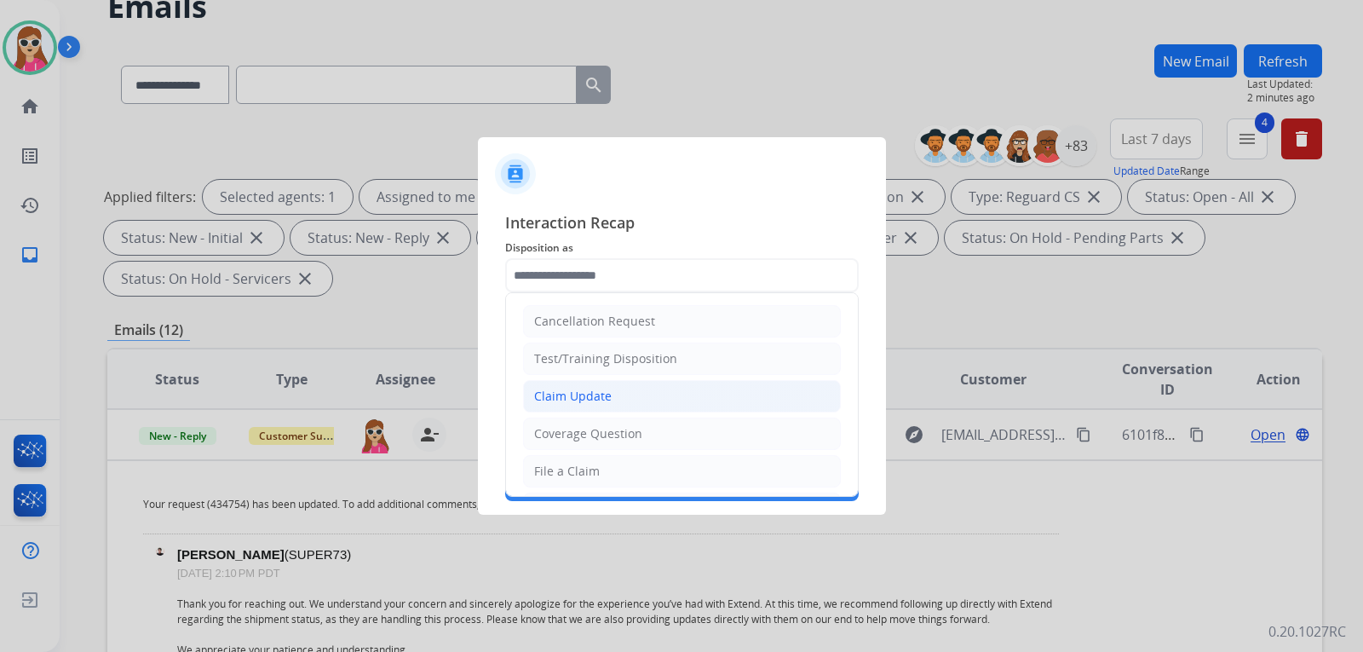
click at [598, 399] on div "Claim Update" at bounding box center [573, 396] width 78 height 17
type input "**********"
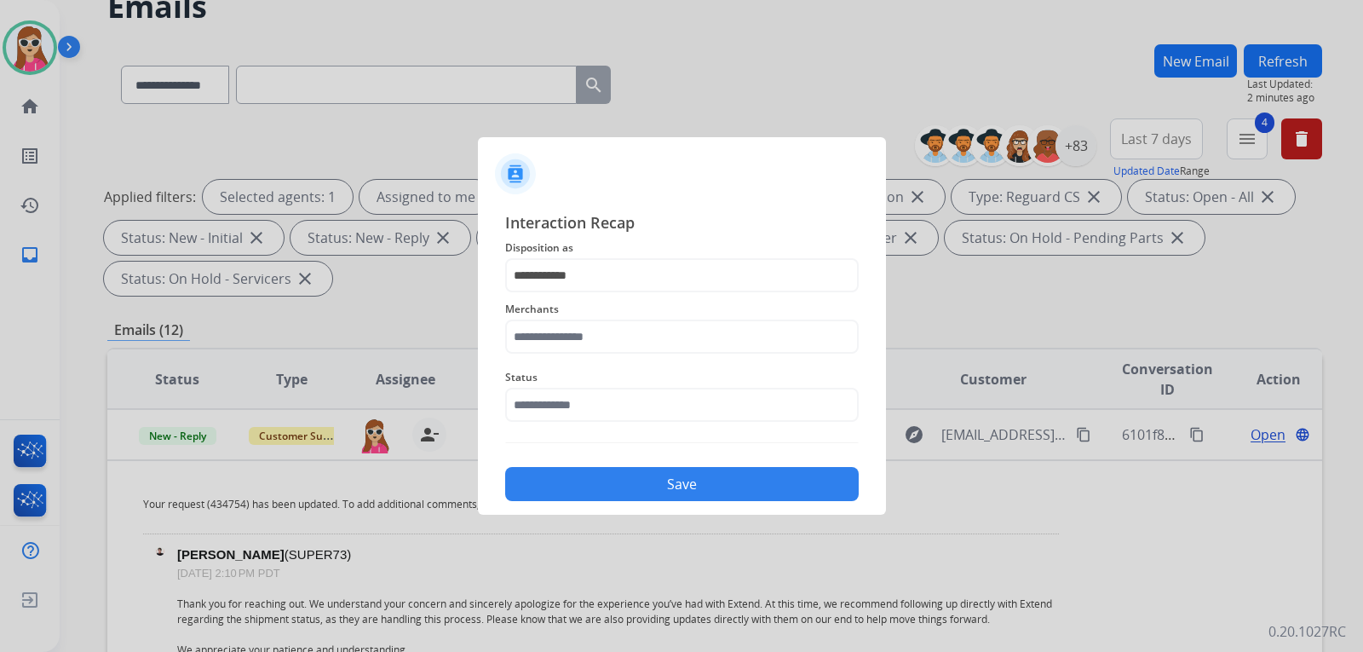
click at [595, 363] on div "Status" at bounding box center [682, 394] width 354 height 68
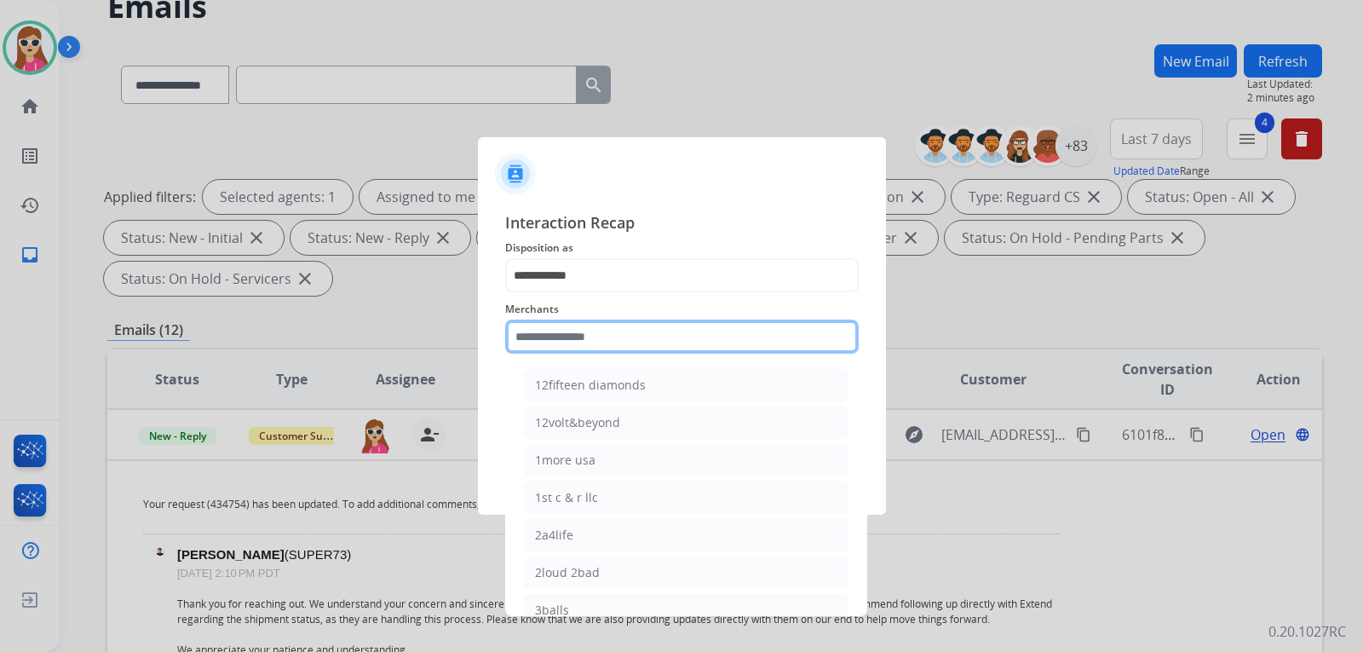
click at [594, 352] on input "text" at bounding box center [682, 337] width 354 height 34
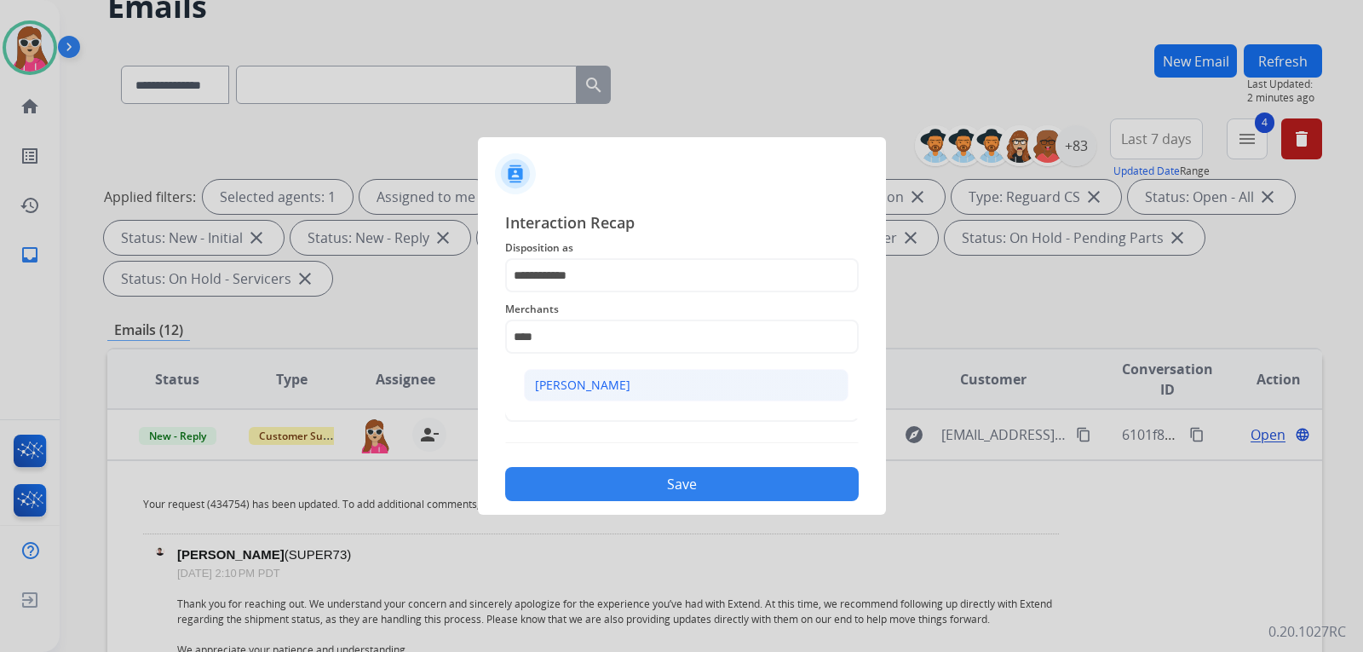
click at [594, 387] on div "[PERSON_NAME]" at bounding box center [582, 385] width 95 height 17
type input "**********"
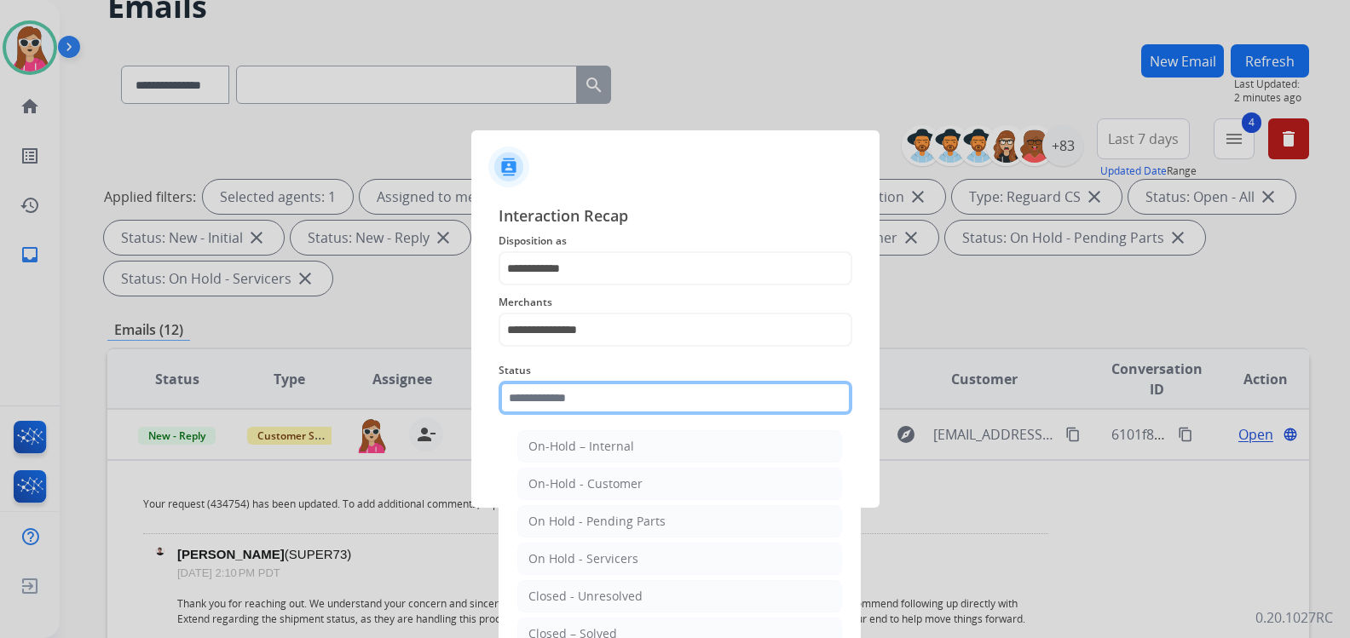
click at [621, 409] on input "text" at bounding box center [675, 398] width 354 height 34
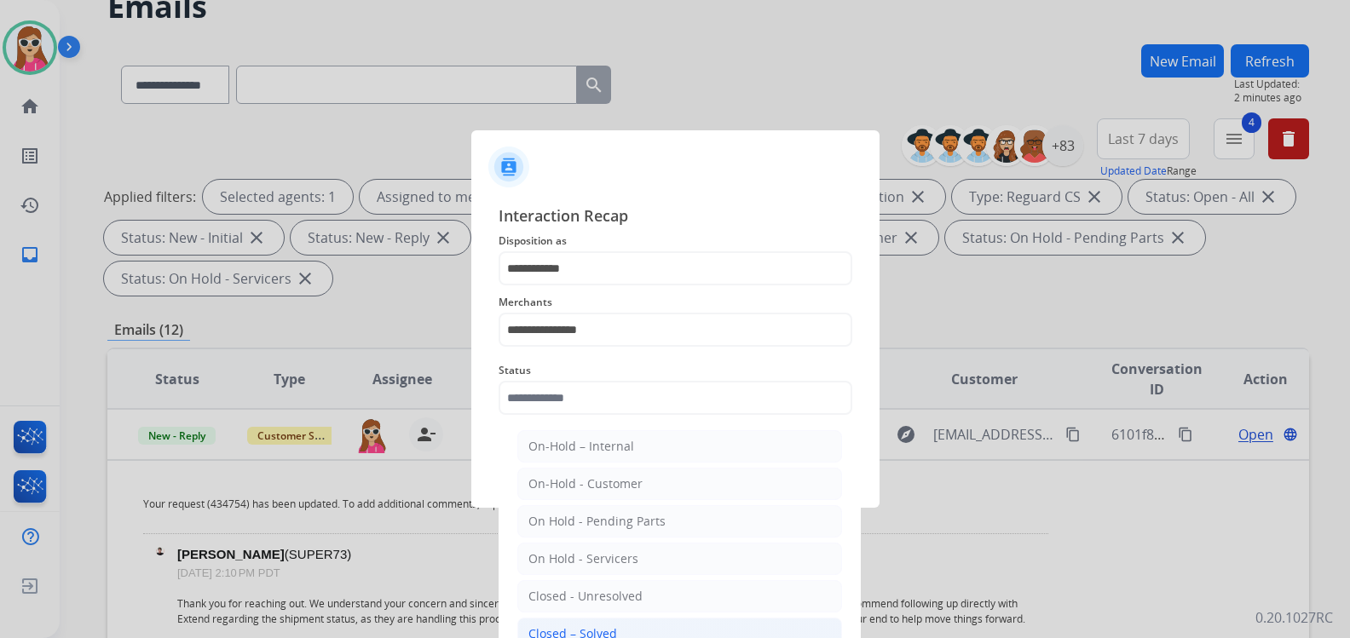
click at [615, 634] on li "Closed – Solved" at bounding box center [679, 634] width 325 height 32
type input "**********"
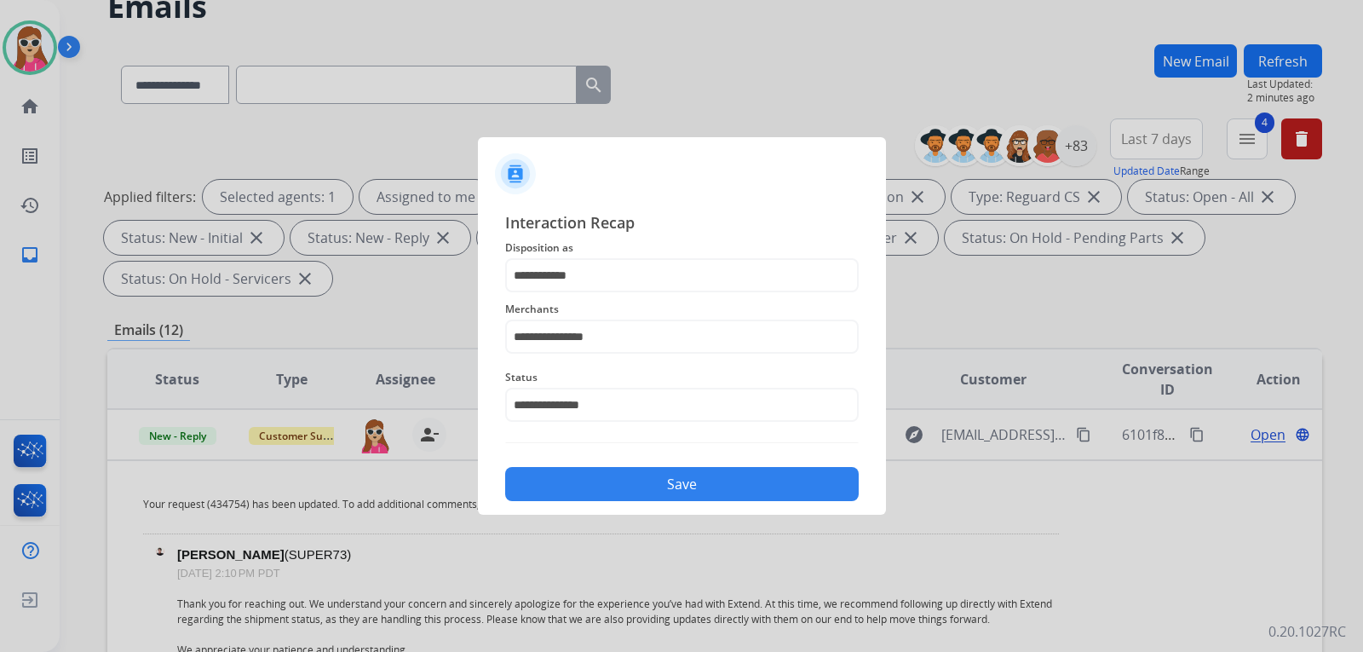
click at [627, 481] on button "Save" at bounding box center [682, 484] width 354 height 34
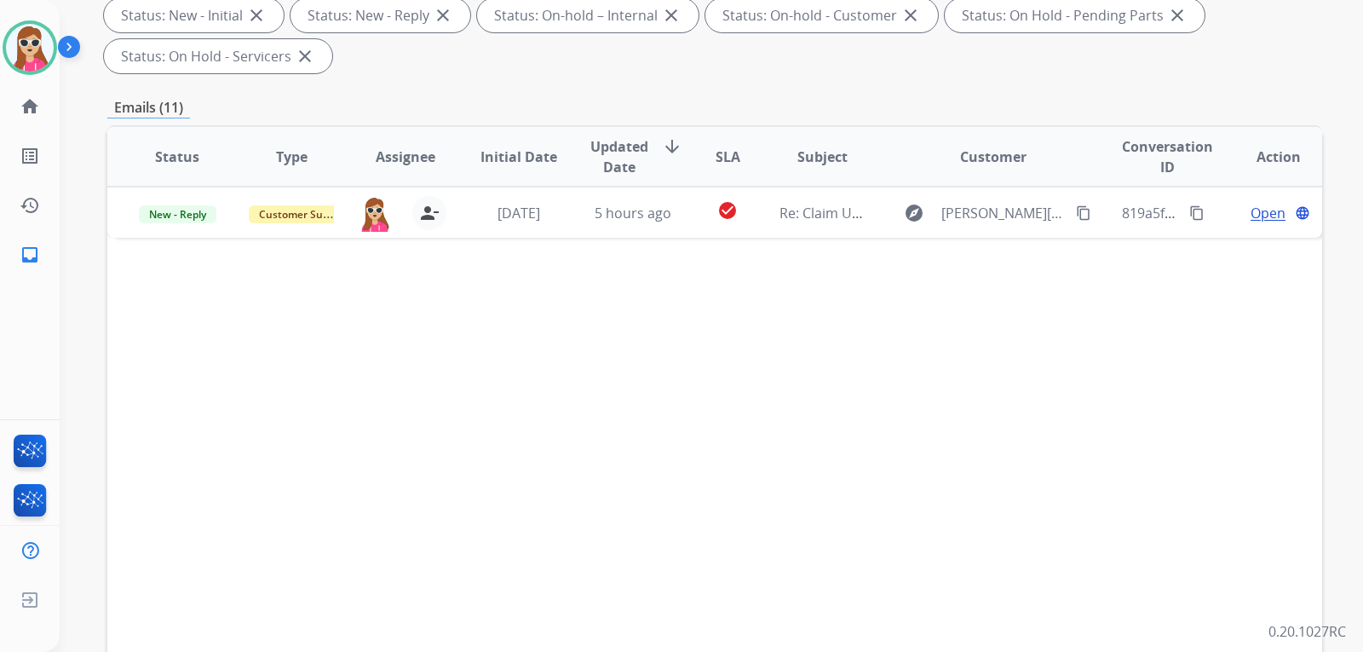
scroll to position [341, 0]
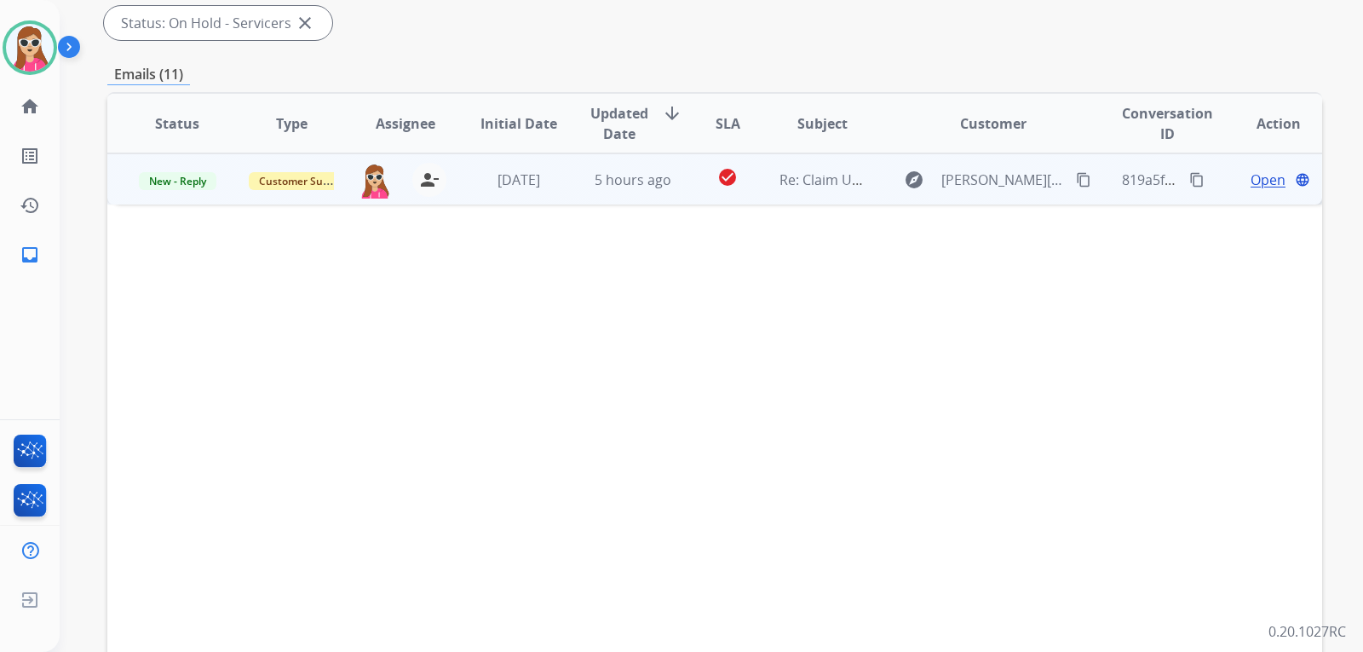
click at [688, 178] on td "check_circle" at bounding box center [715, 178] width 76 height 51
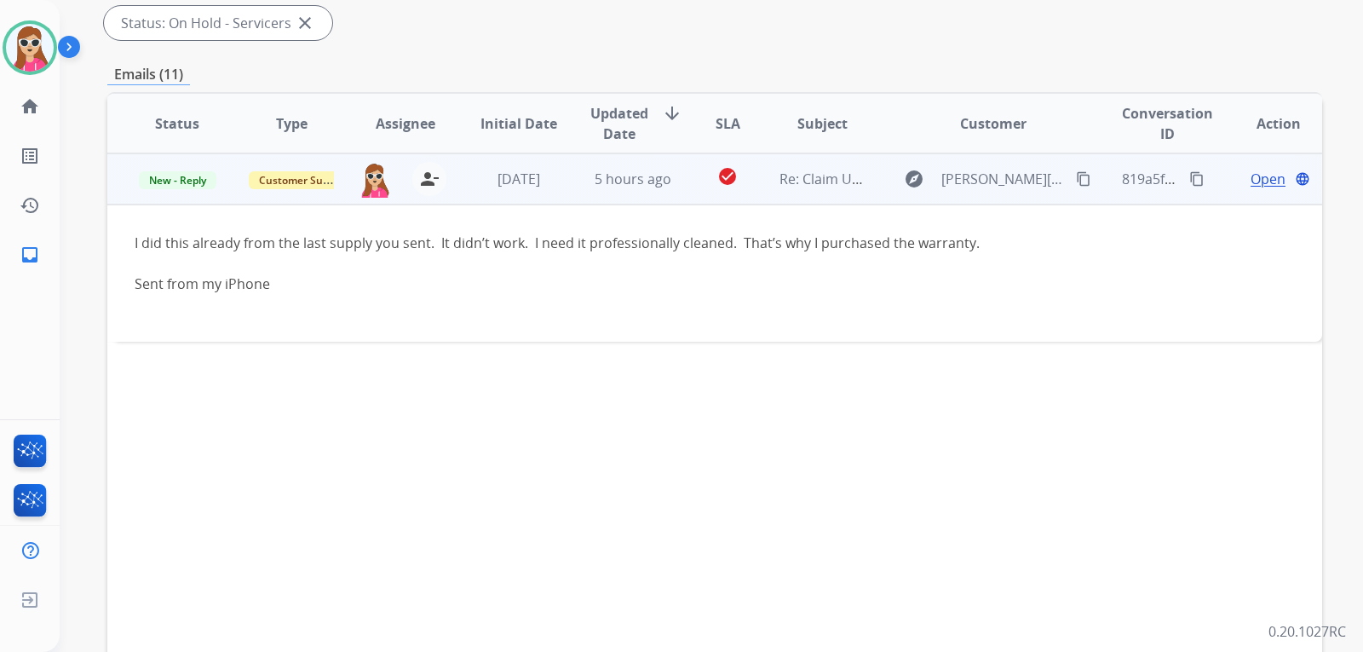
click at [1264, 183] on span "Open" at bounding box center [1268, 179] width 35 height 20
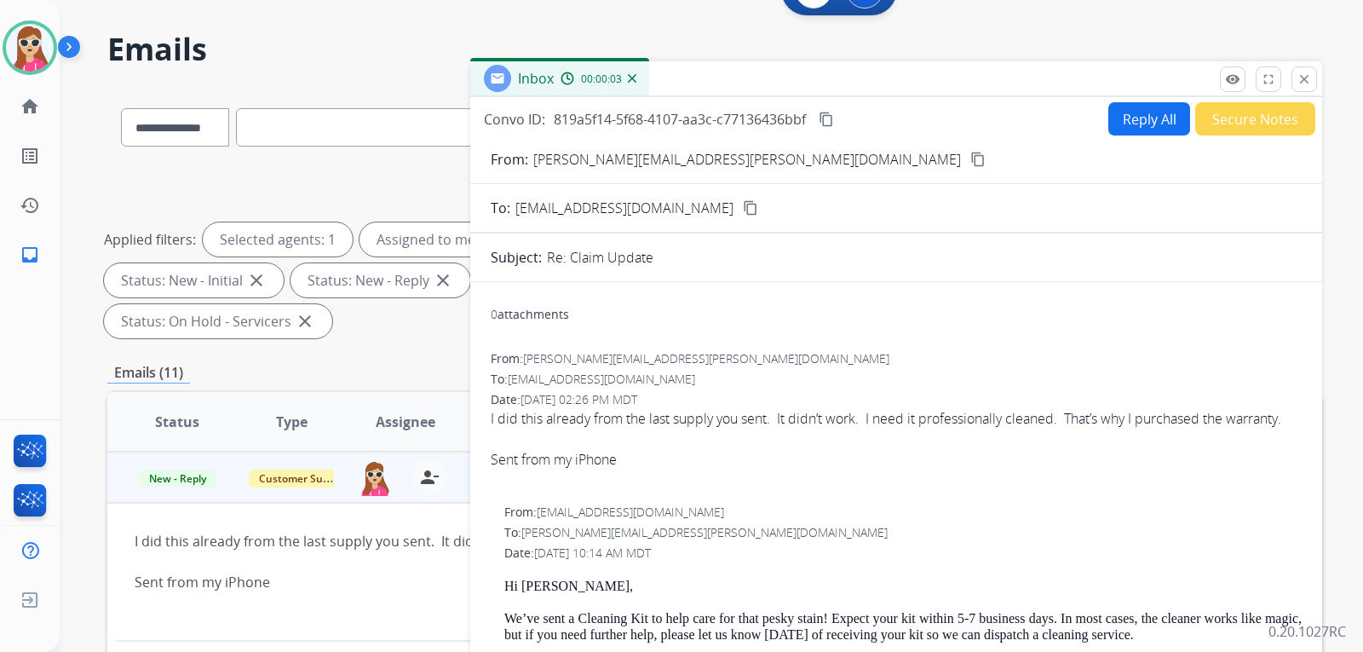
scroll to position [0, 0]
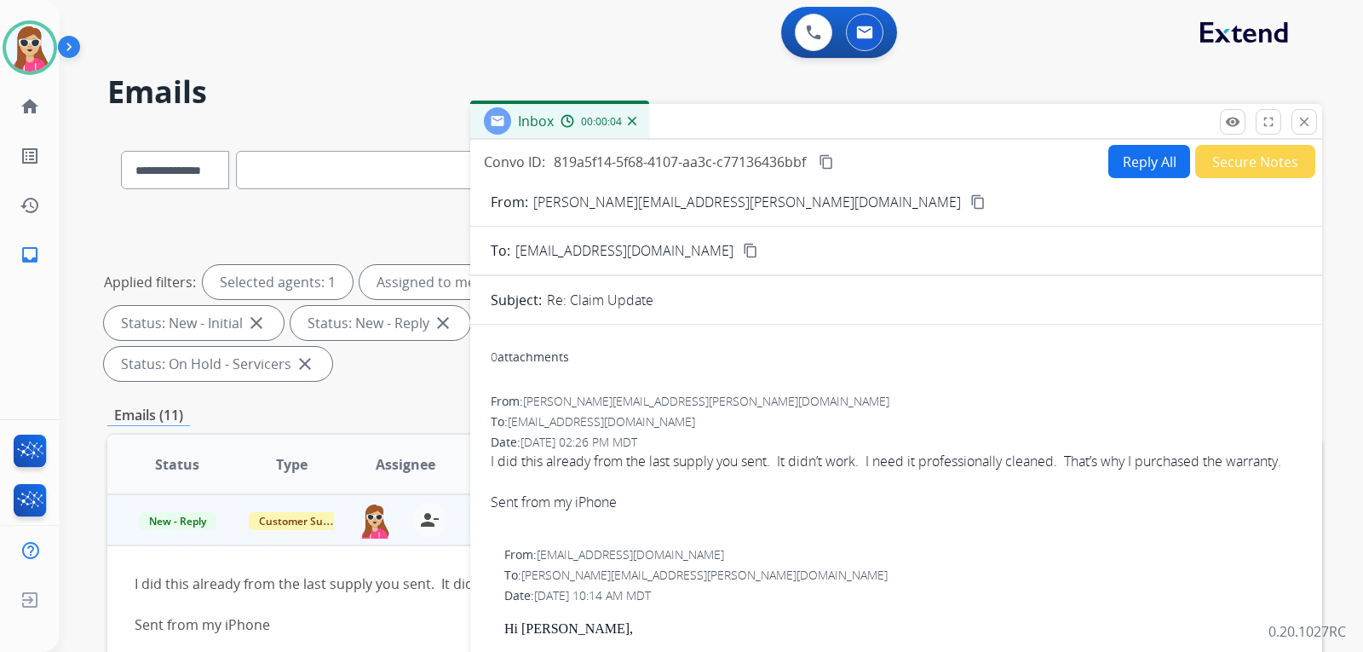
click at [970, 204] on mat-icon "content_copy" at bounding box center [977, 201] width 15 height 15
click at [1138, 170] on button "Reply All" at bounding box center [1150, 161] width 82 height 33
select select "**********"
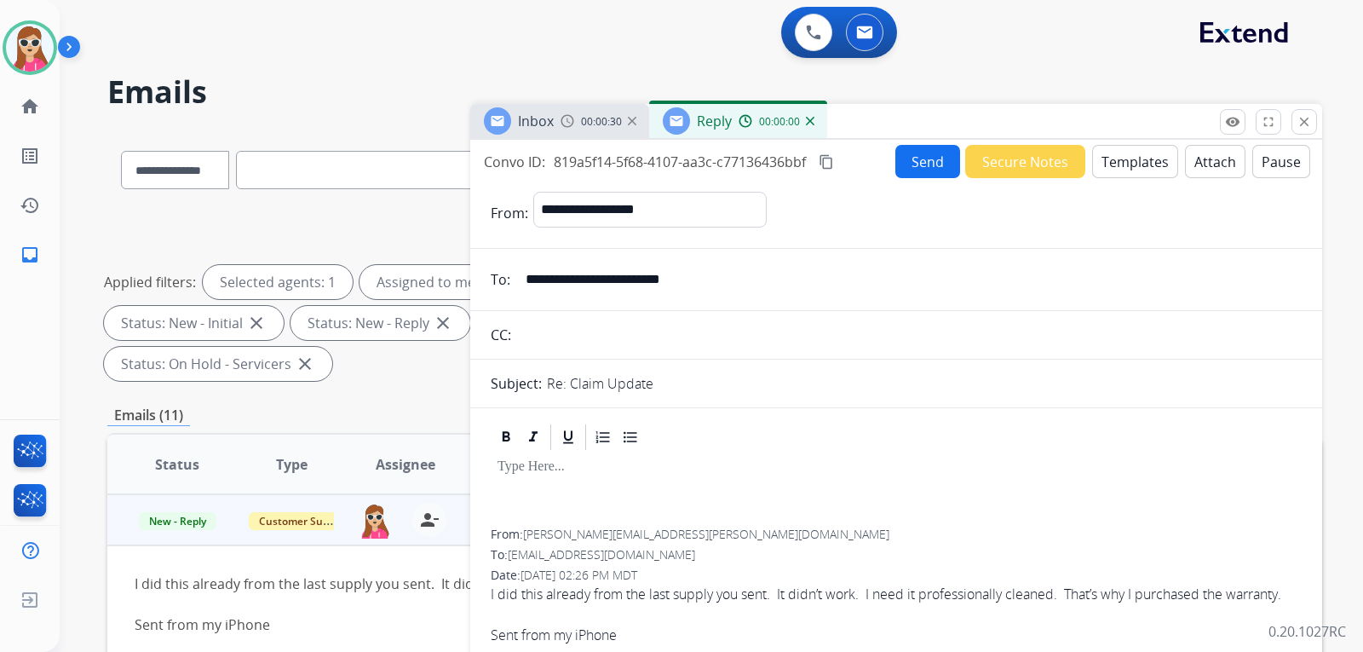
click at [1135, 176] on button "Templates" at bounding box center [1135, 161] width 86 height 33
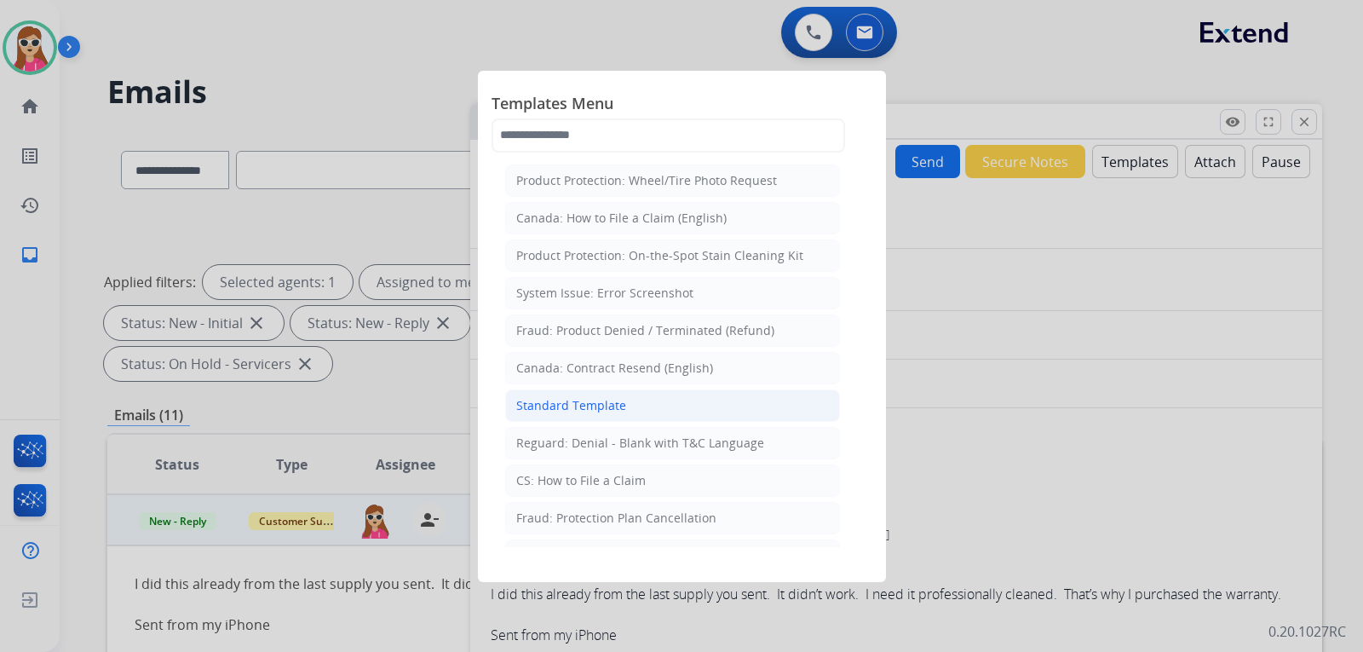
click at [609, 411] on div "Standard Template" at bounding box center [571, 405] width 110 height 17
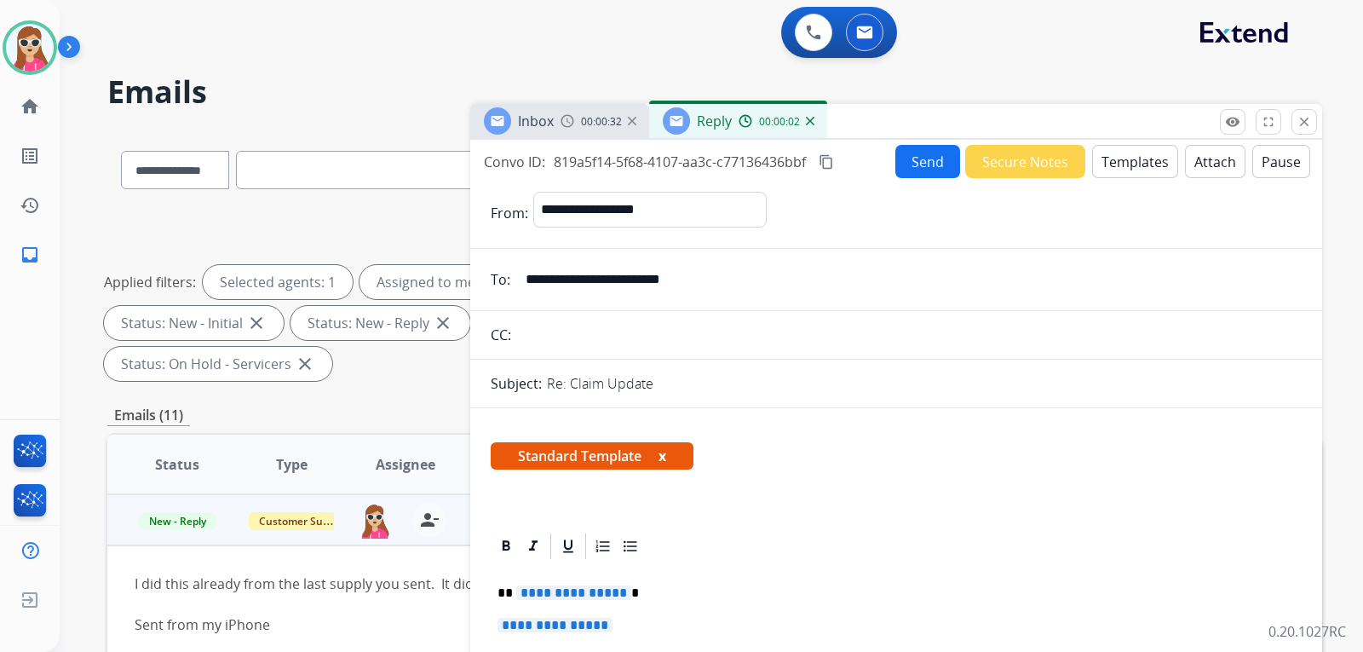
click at [578, 594] on span "**********" at bounding box center [573, 592] width 115 height 14
click at [582, 621] on span "**********" at bounding box center [555, 625] width 115 height 14
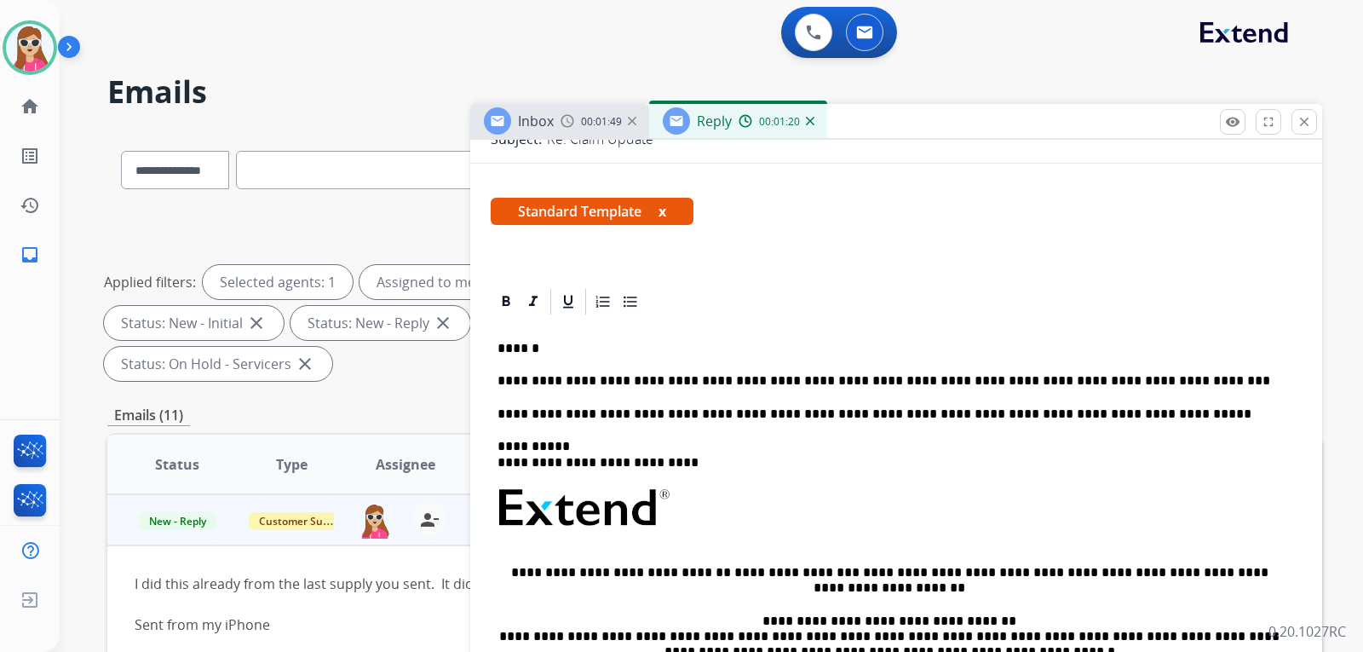
scroll to position [256, 0]
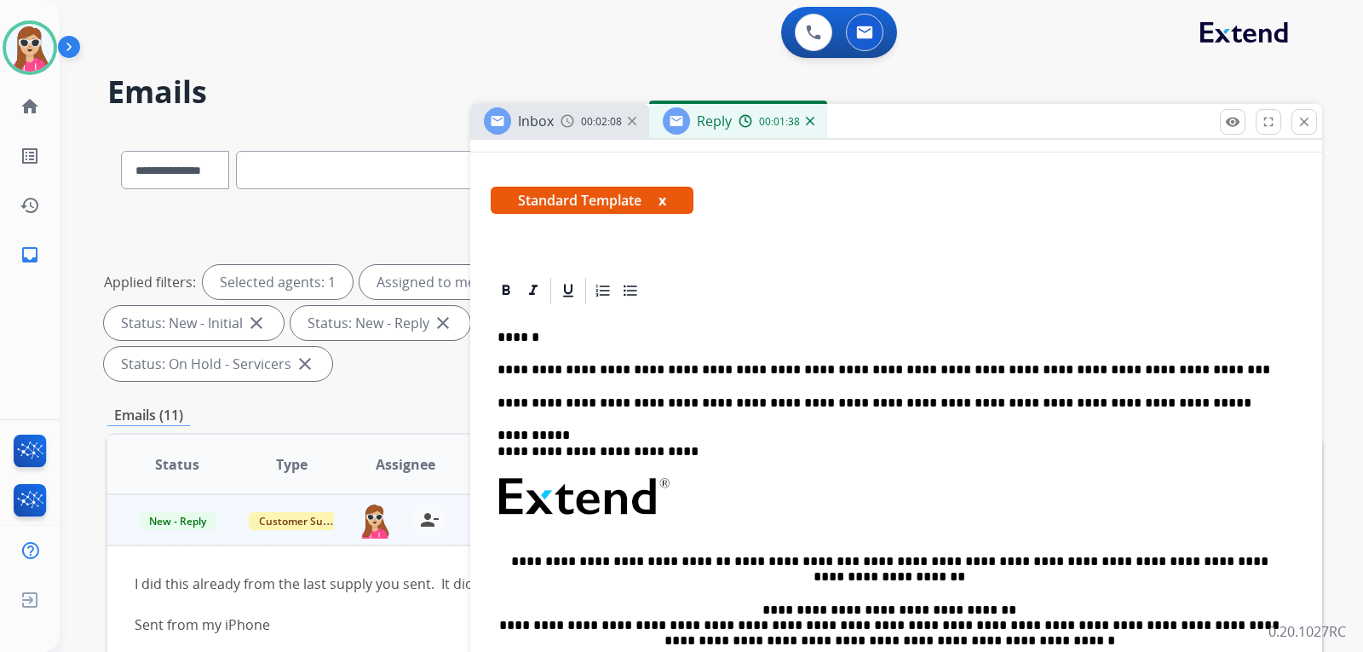
click at [1154, 370] on p "**********" at bounding box center [890, 369] width 784 height 15
click at [1160, 380] on div "**********" at bounding box center [896, 544] width 811 height 477
click at [1159, 379] on div "**********" at bounding box center [896, 544] width 811 height 477
click at [1149, 369] on p "**********" at bounding box center [890, 369] width 784 height 15
click at [1177, 374] on p "**********" at bounding box center [890, 369] width 784 height 15
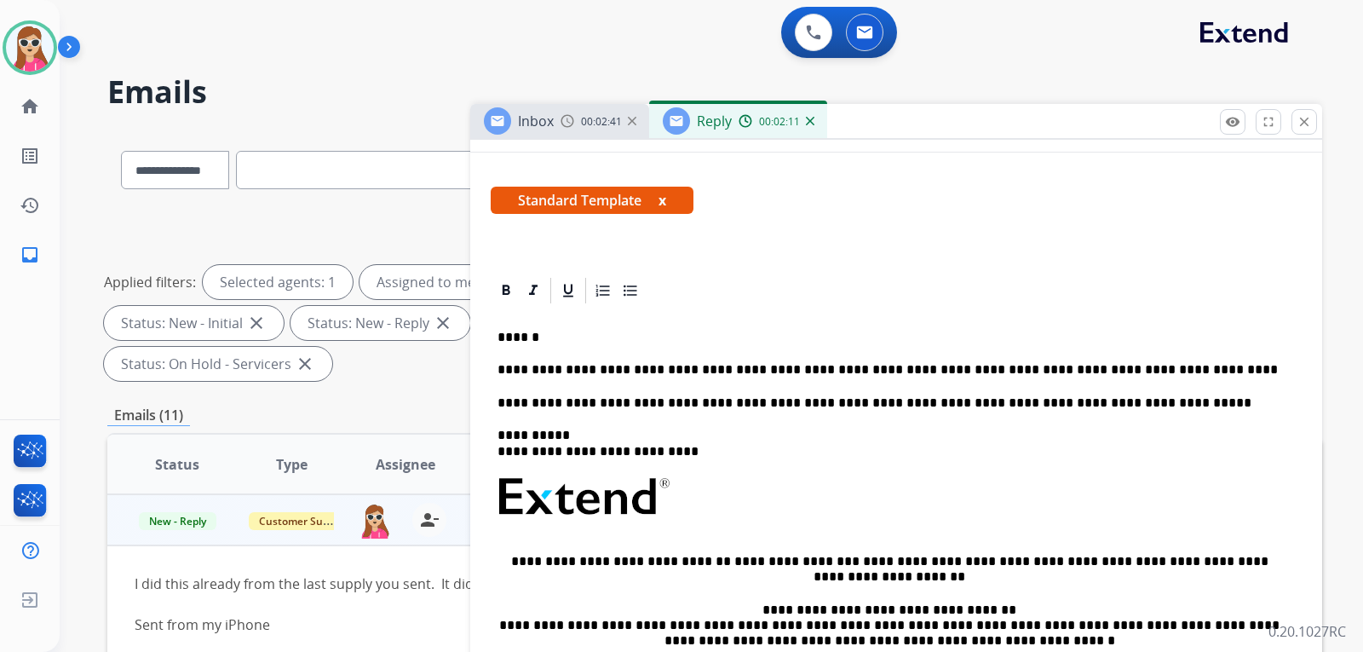
click at [1176, 374] on p "**********" at bounding box center [890, 369] width 784 height 15
click at [1175, 377] on p "**********" at bounding box center [890, 369] width 784 height 15
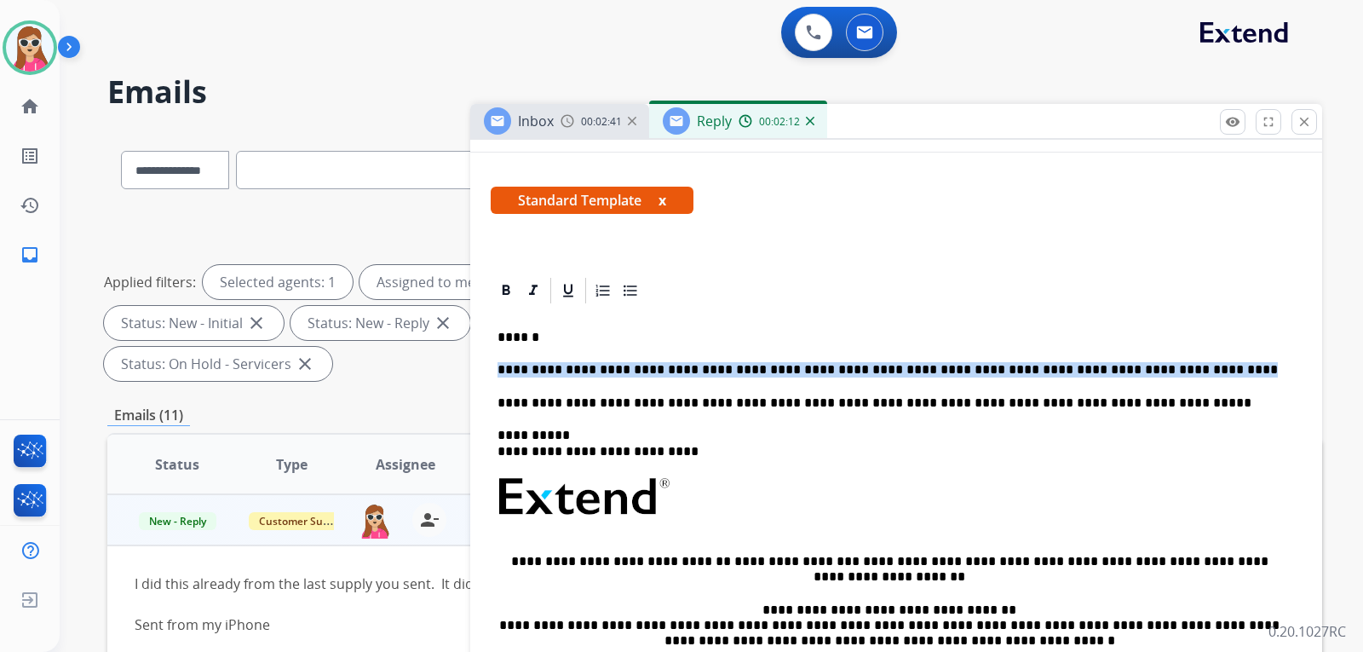
click at [1175, 377] on p "**********" at bounding box center [890, 369] width 784 height 15
click at [1202, 352] on div "**********" at bounding box center [896, 544] width 811 height 477
click at [1194, 378] on div "**********" at bounding box center [896, 544] width 811 height 477
click at [41, 53] on img at bounding box center [30, 48] width 48 height 48
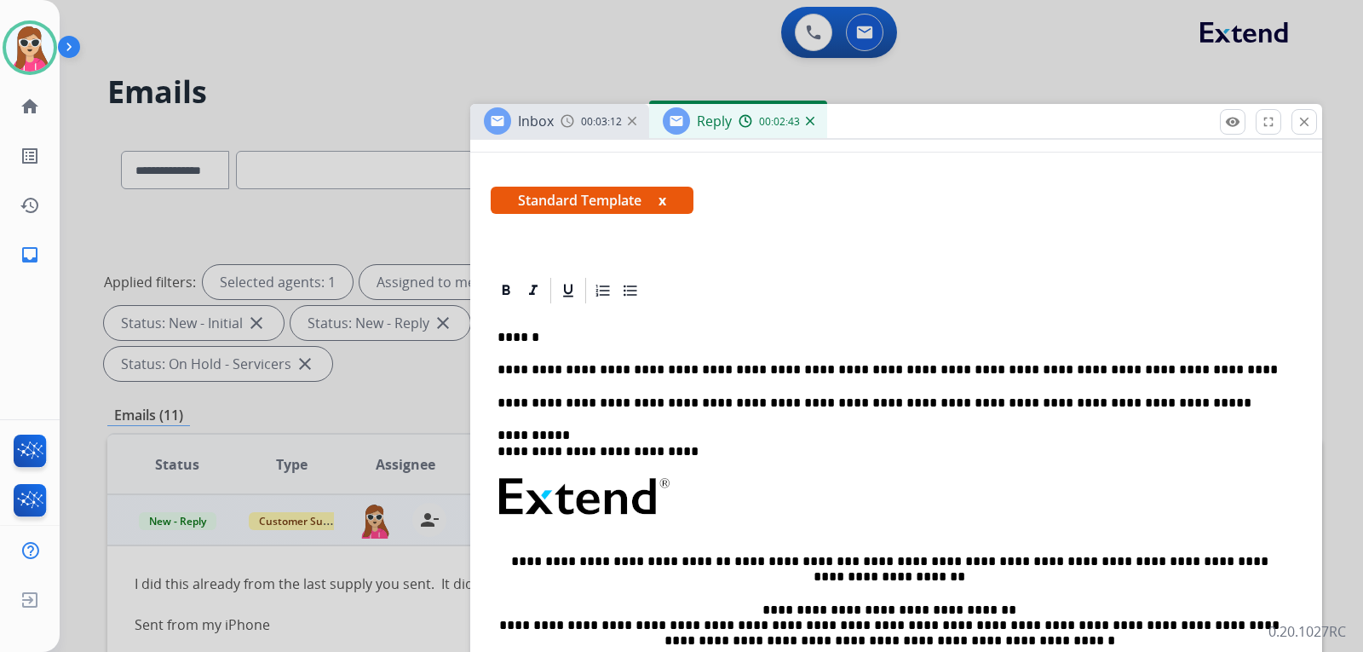
drag, startPoint x: 347, startPoint y: 96, endPoint x: 435, endPoint y: 103, distance: 88.9
click at [348, 97] on div at bounding box center [681, 326] width 1363 height 652
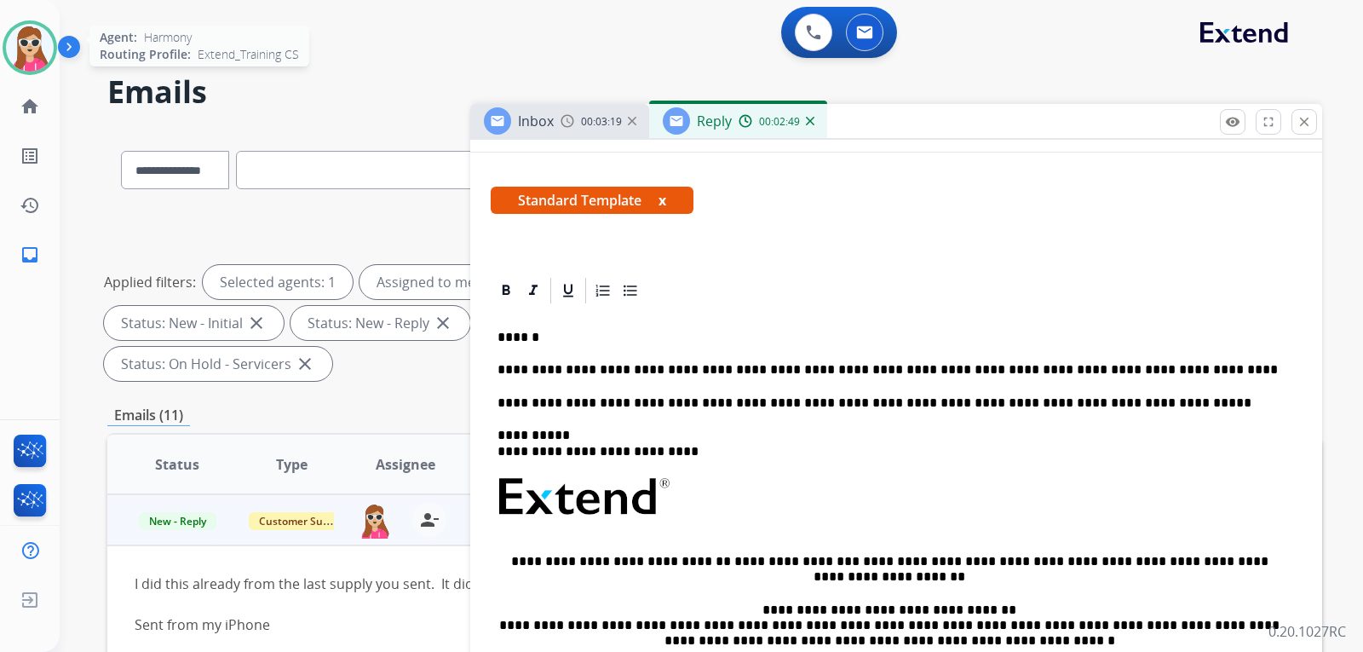
click at [30, 55] on img at bounding box center [30, 48] width 48 height 48
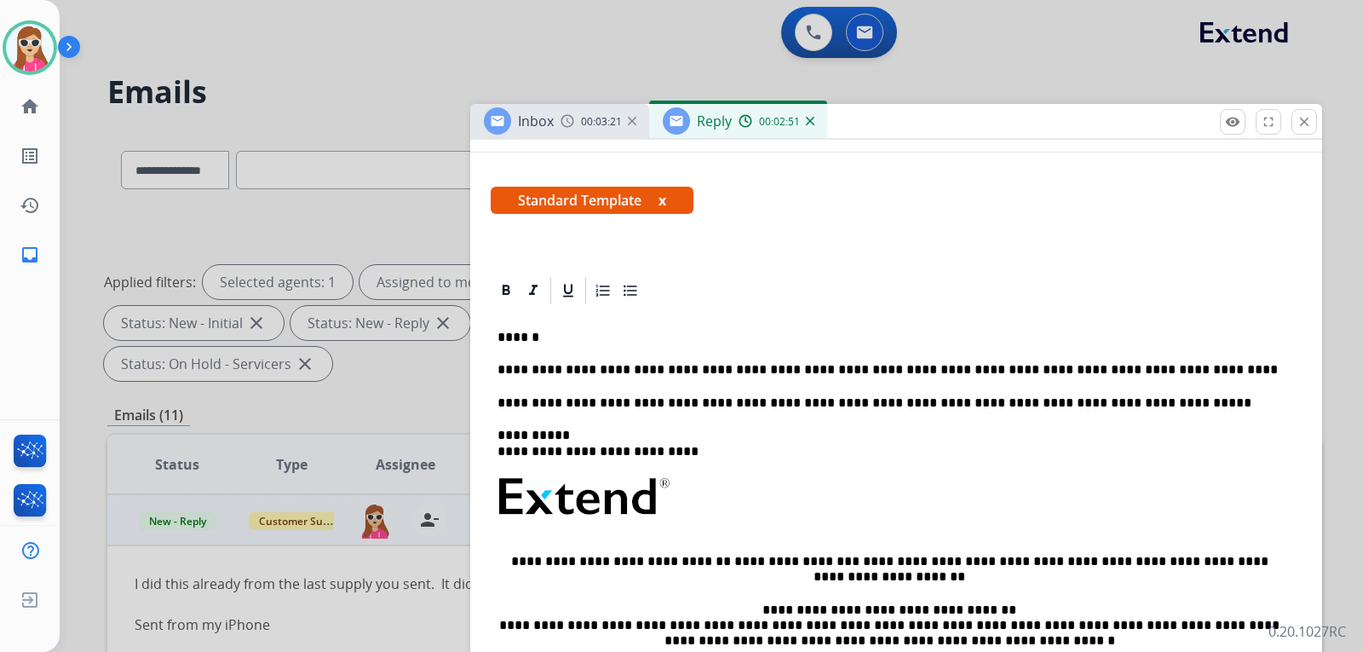
click at [1298, 124] on mat-icon "close" at bounding box center [1304, 121] width 15 height 15
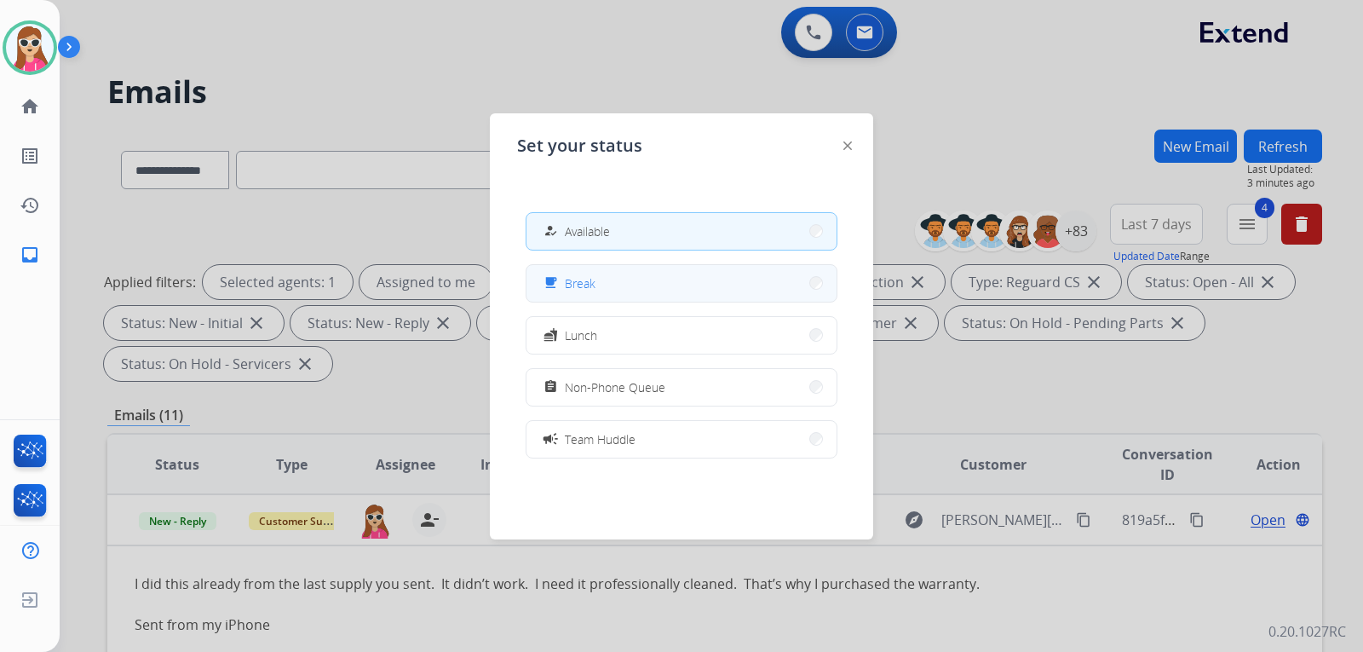
click at [631, 282] on button "free_breakfast Break" at bounding box center [682, 283] width 310 height 37
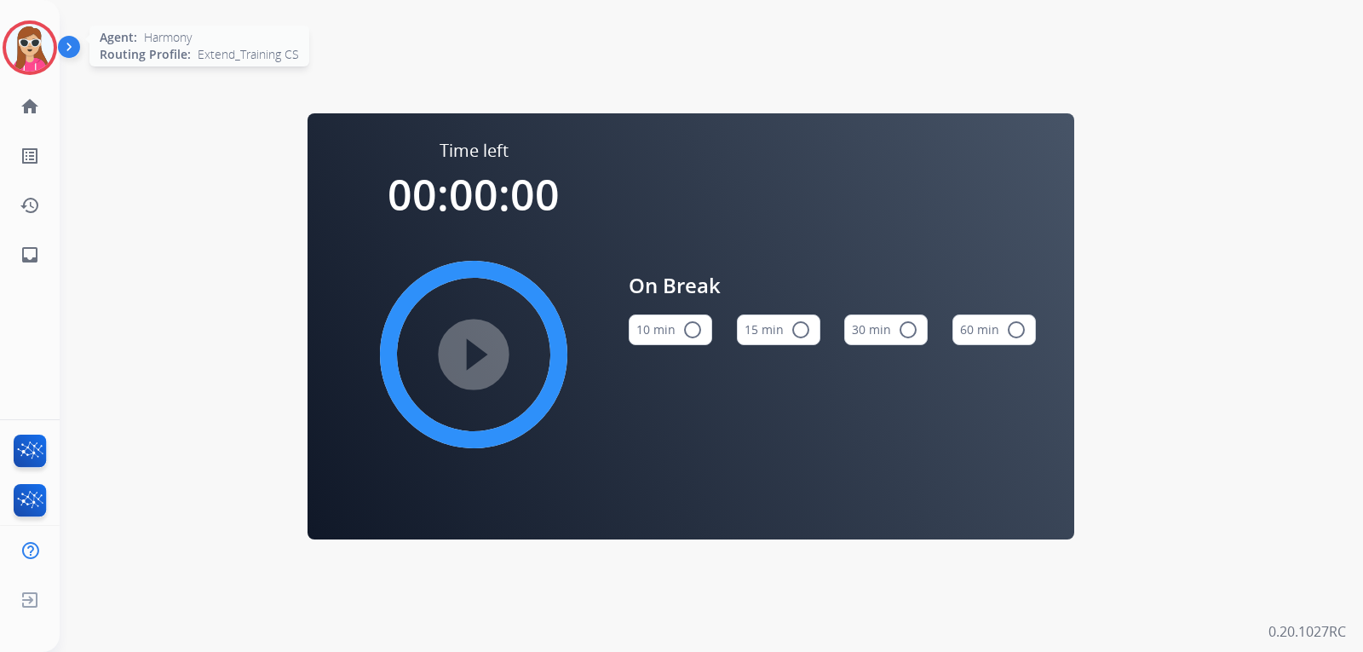
click at [23, 72] on div at bounding box center [30, 47] width 55 height 55
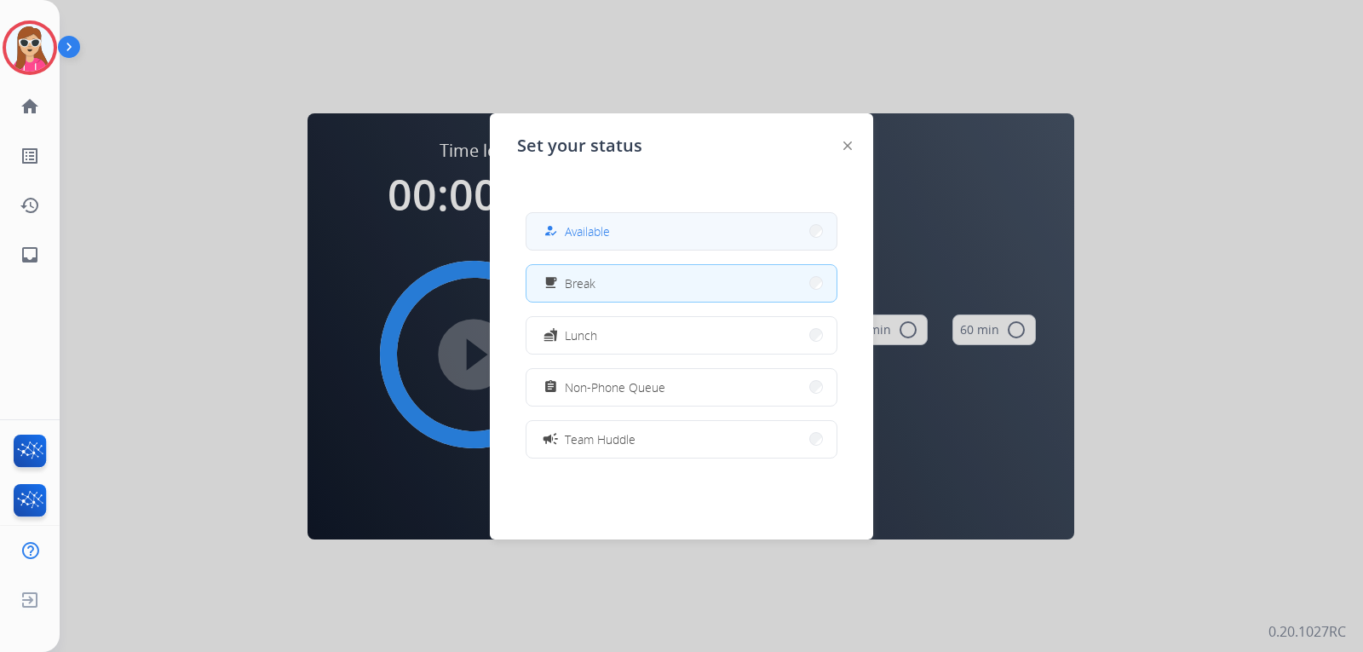
click at [723, 227] on button "how_to_reg Available" at bounding box center [682, 231] width 310 height 37
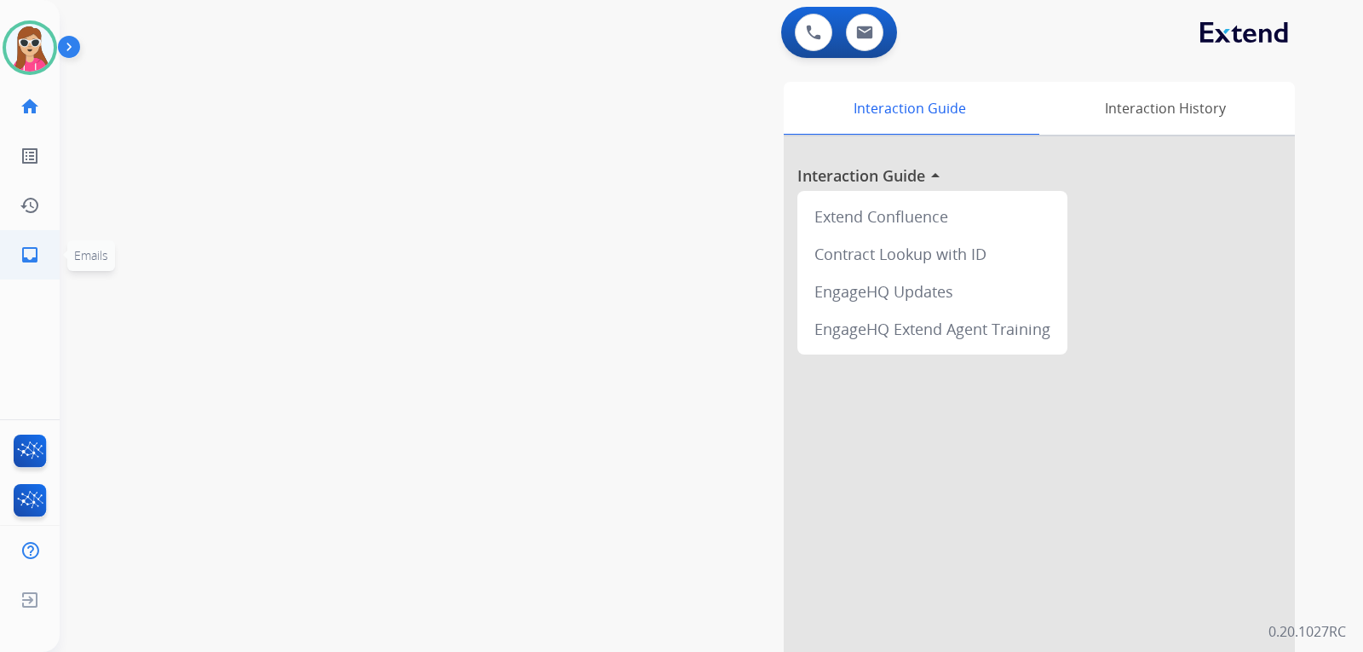
click at [16, 262] on link "inbox Emails" at bounding box center [30, 255] width 48 height 48
select select "**********"
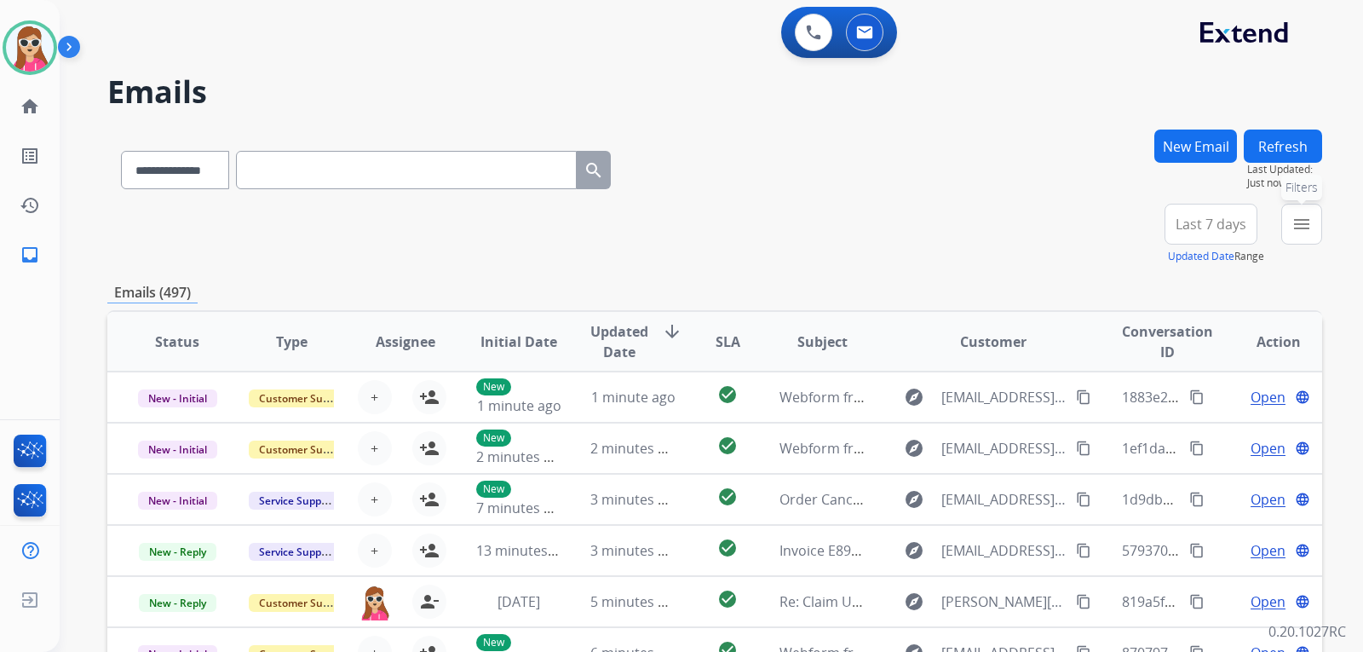
click at [1297, 226] on mat-icon "menu" at bounding box center [1302, 224] width 20 height 20
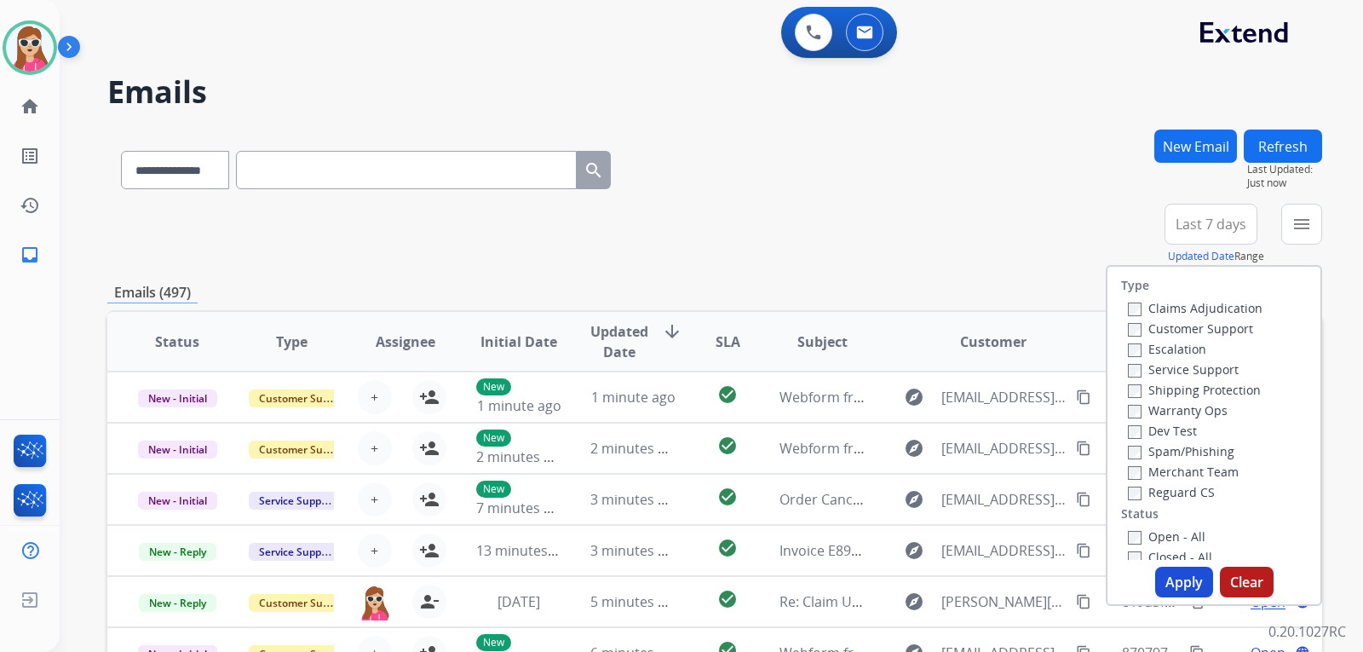
click at [1214, 330] on label "Customer Support" at bounding box center [1190, 328] width 125 height 16
click at [1236, 389] on label "Shipping Protection" at bounding box center [1194, 390] width 133 height 16
click at [1180, 486] on label "Reguard CS" at bounding box center [1171, 492] width 87 height 16
click at [1155, 528] on label "Open - All" at bounding box center [1167, 536] width 78 height 16
click at [1188, 574] on button "Apply" at bounding box center [1184, 582] width 58 height 31
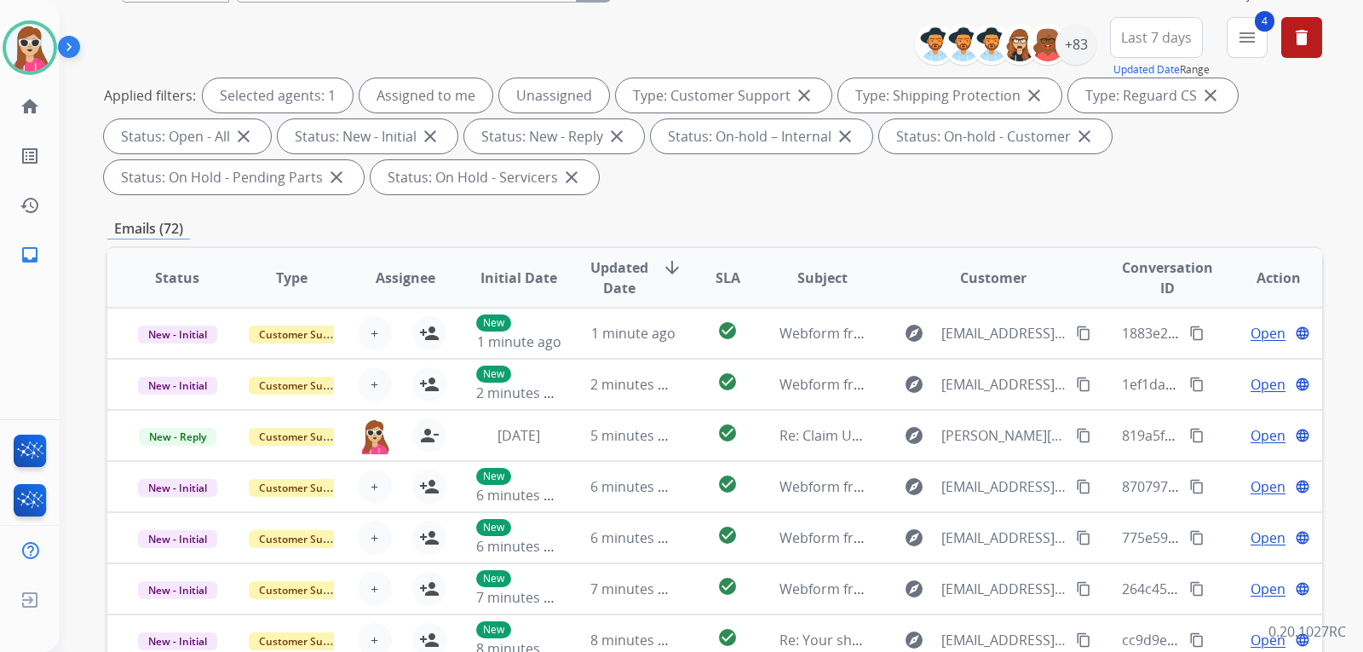
scroll to position [185, 0]
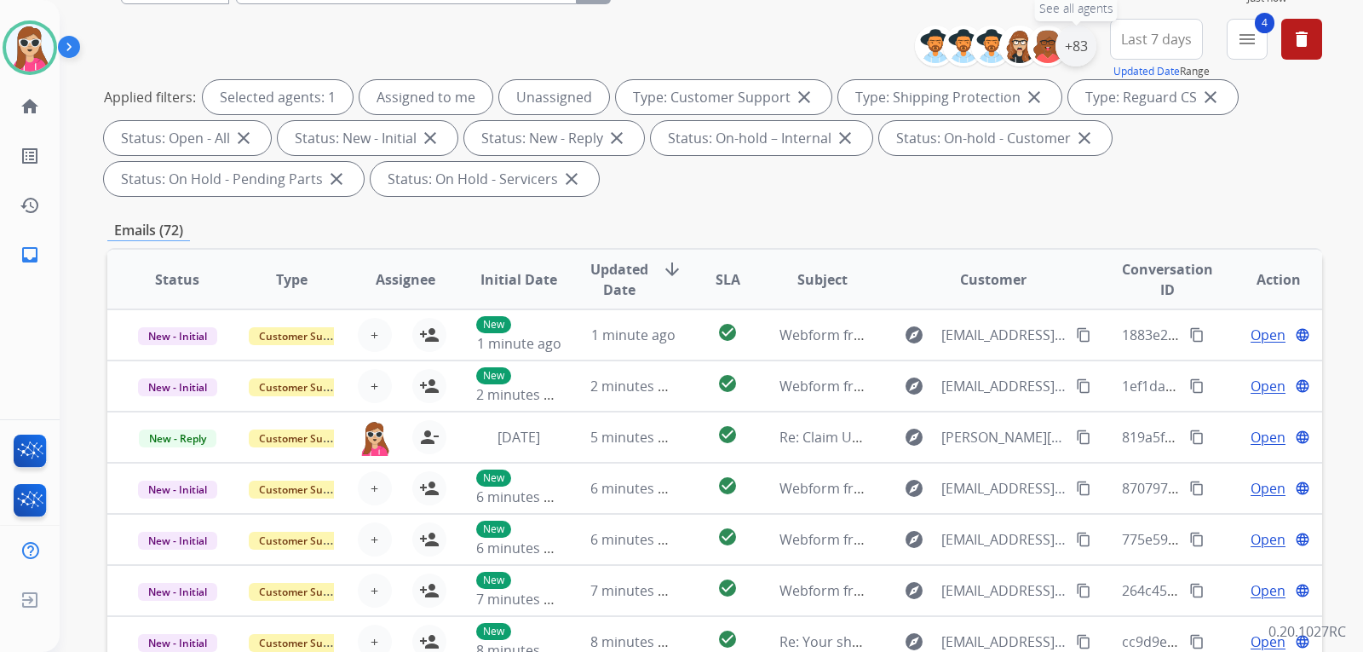
click at [1075, 61] on div "+83" at bounding box center [1076, 46] width 41 height 41
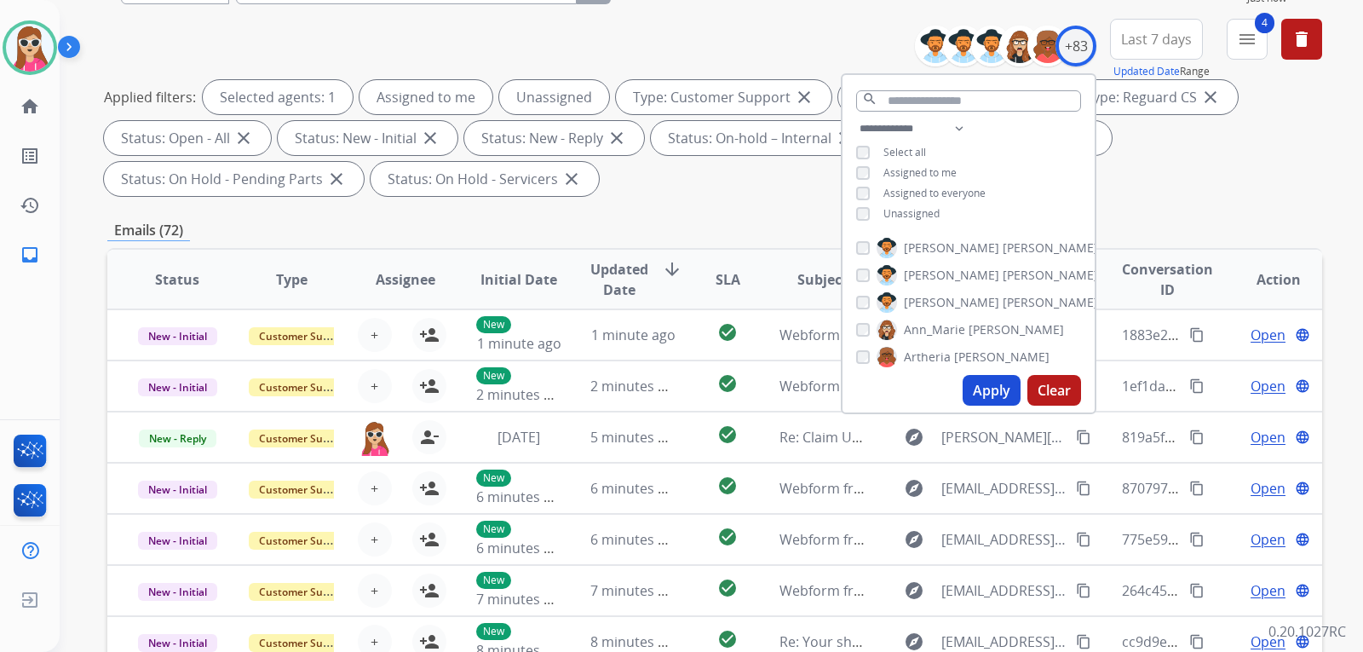
click at [922, 206] on span "Unassigned" at bounding box center [912, 213] width 56 height 14
click at [997, 383] on button "Apply" at bounding box center [992, 390] width 58 height 31
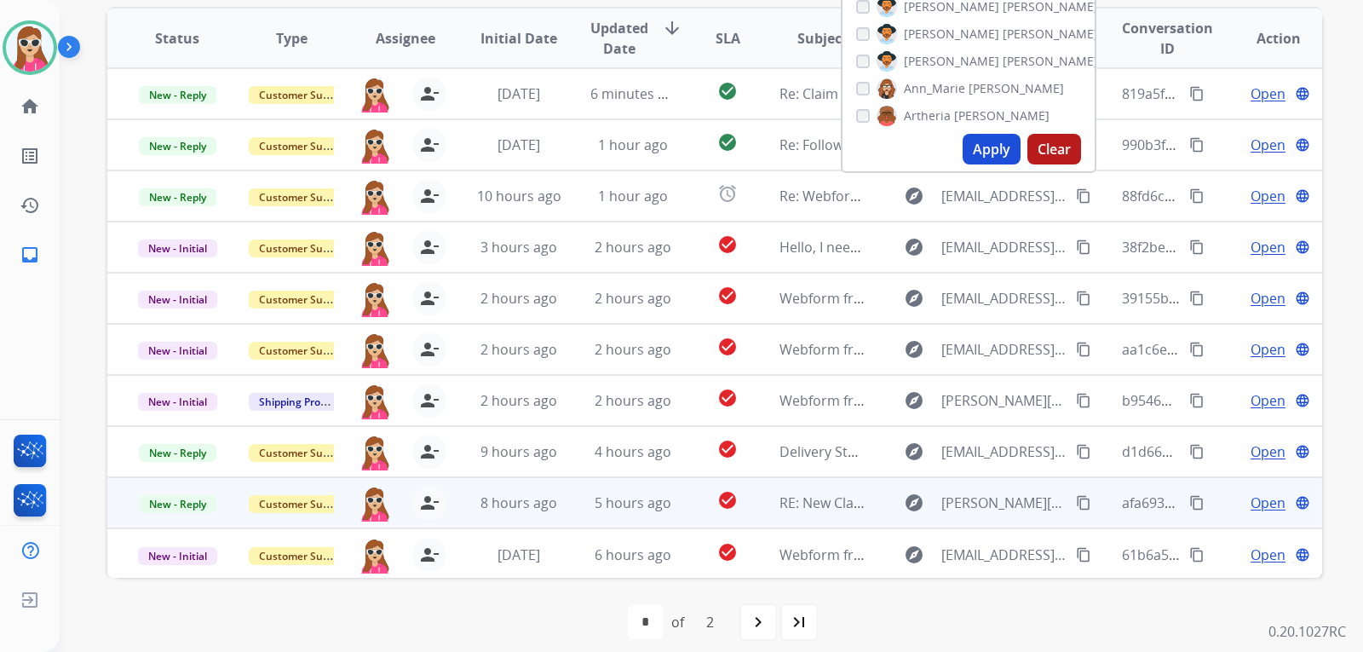
scroll to position [2, 0]
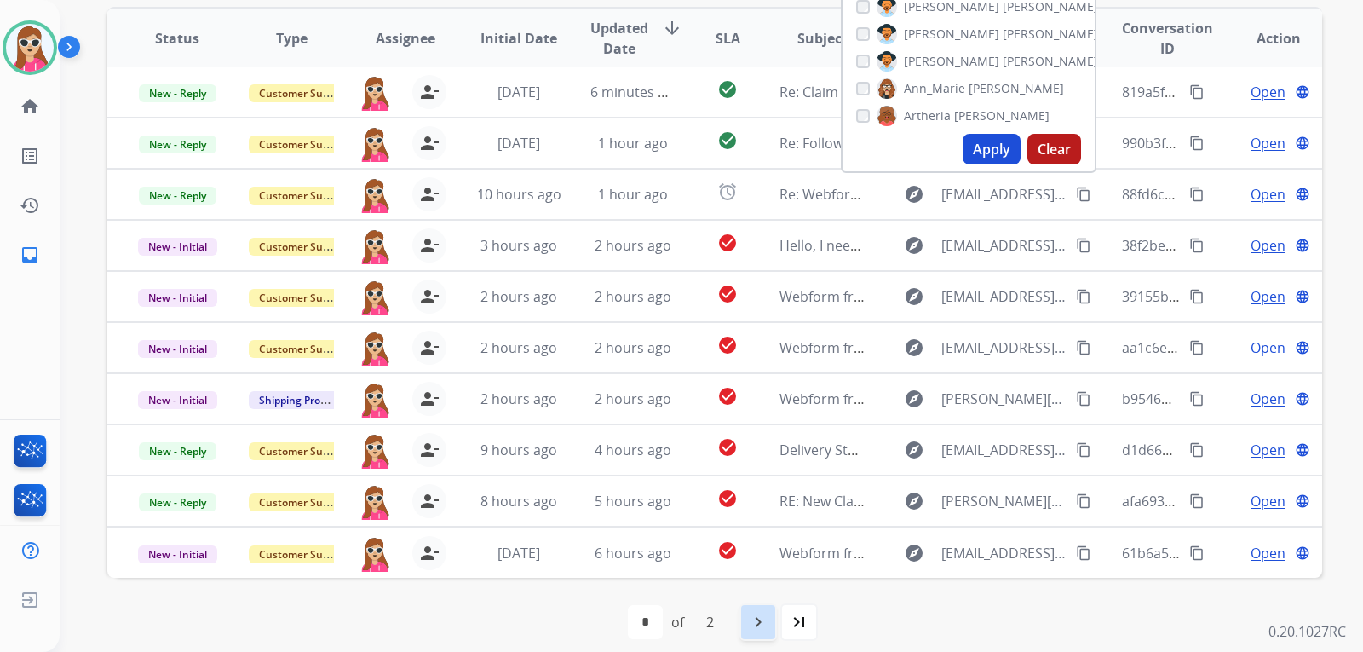
click at [741, 625] on div "navigate_next" at bounding box center [758, 621] width 37 height 37
select select "*"
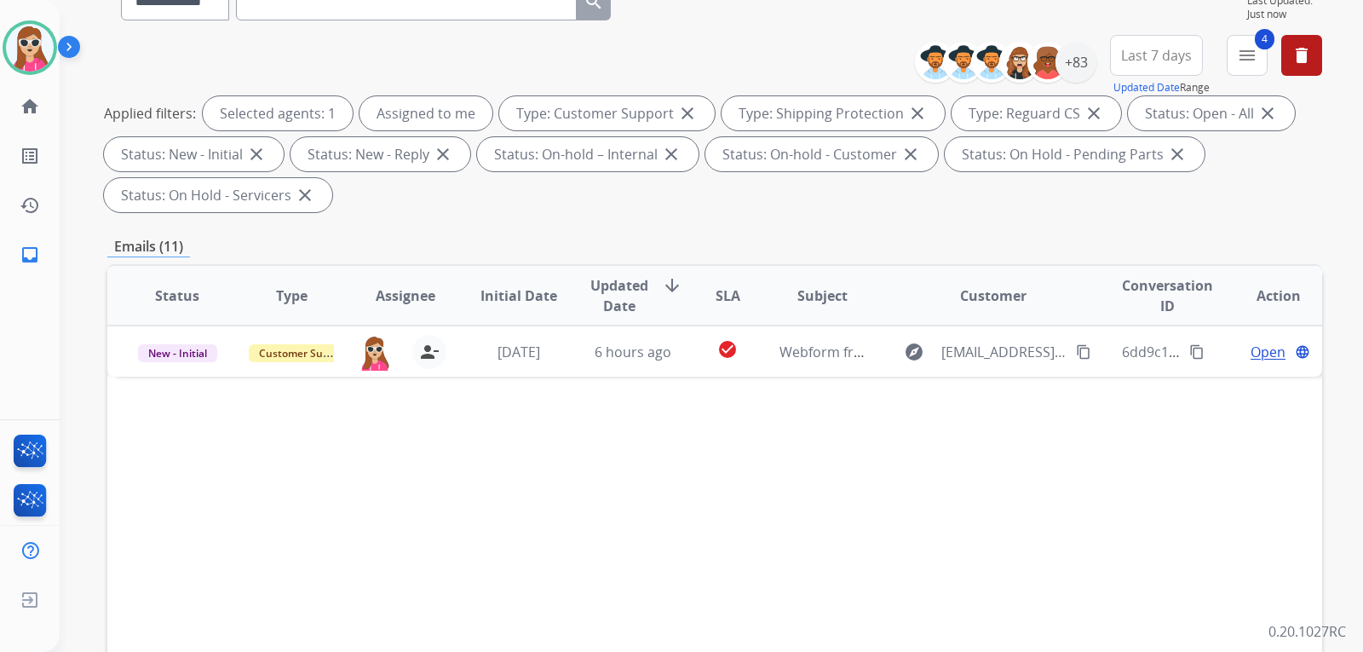
scroll to position [426, 0]
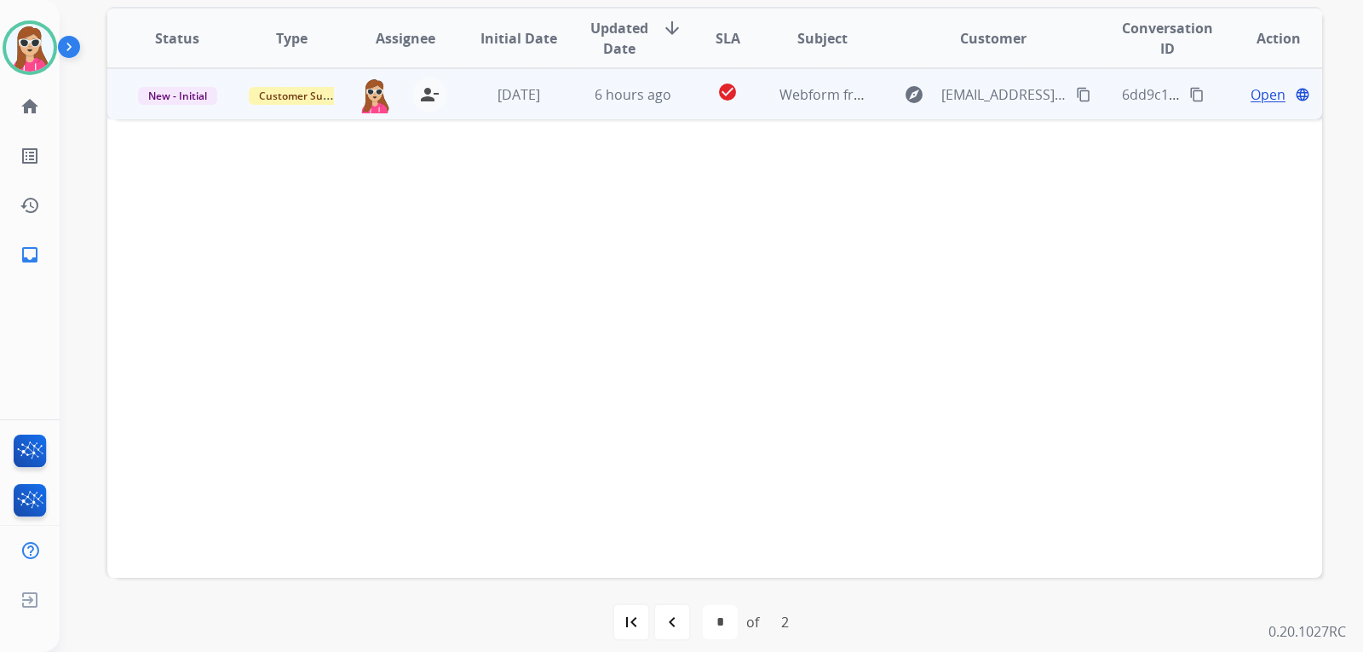
click at [734, 107] on td "check_circle" at bounding box center [715, 93] width 76 height 51
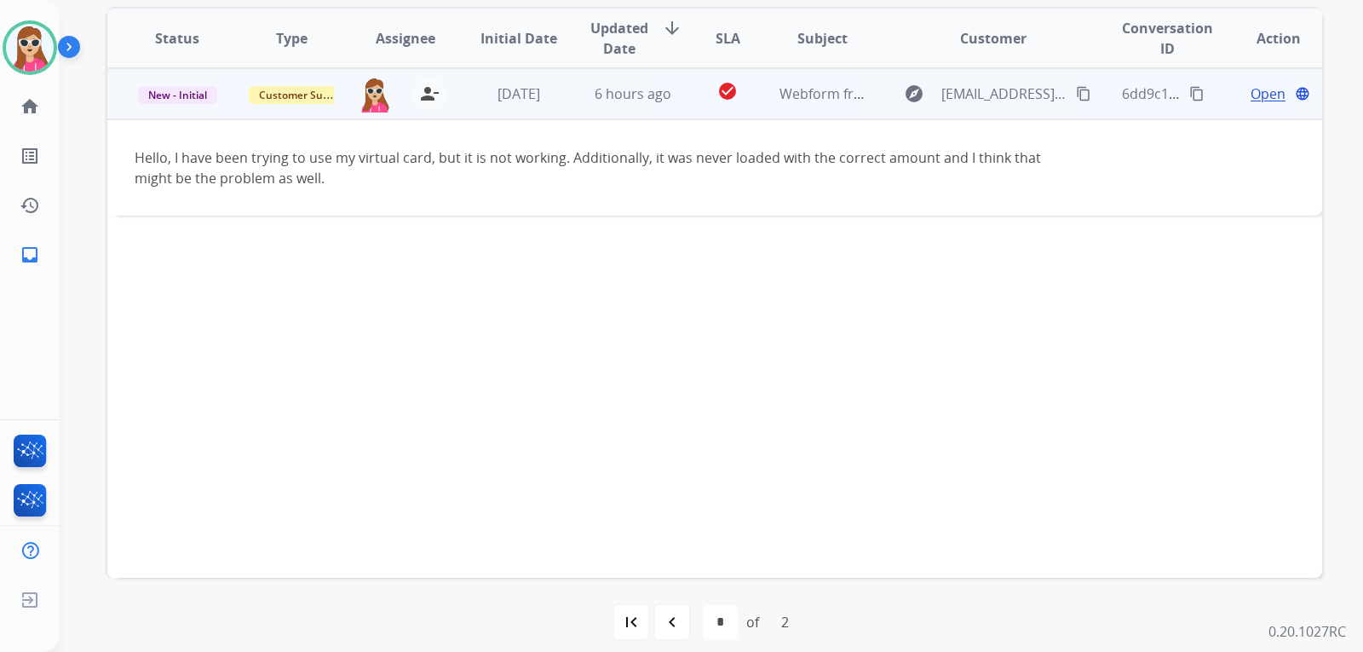
click at [1264, 96] on span "Open" at bounding box center [1268, 94] width 35 height 20
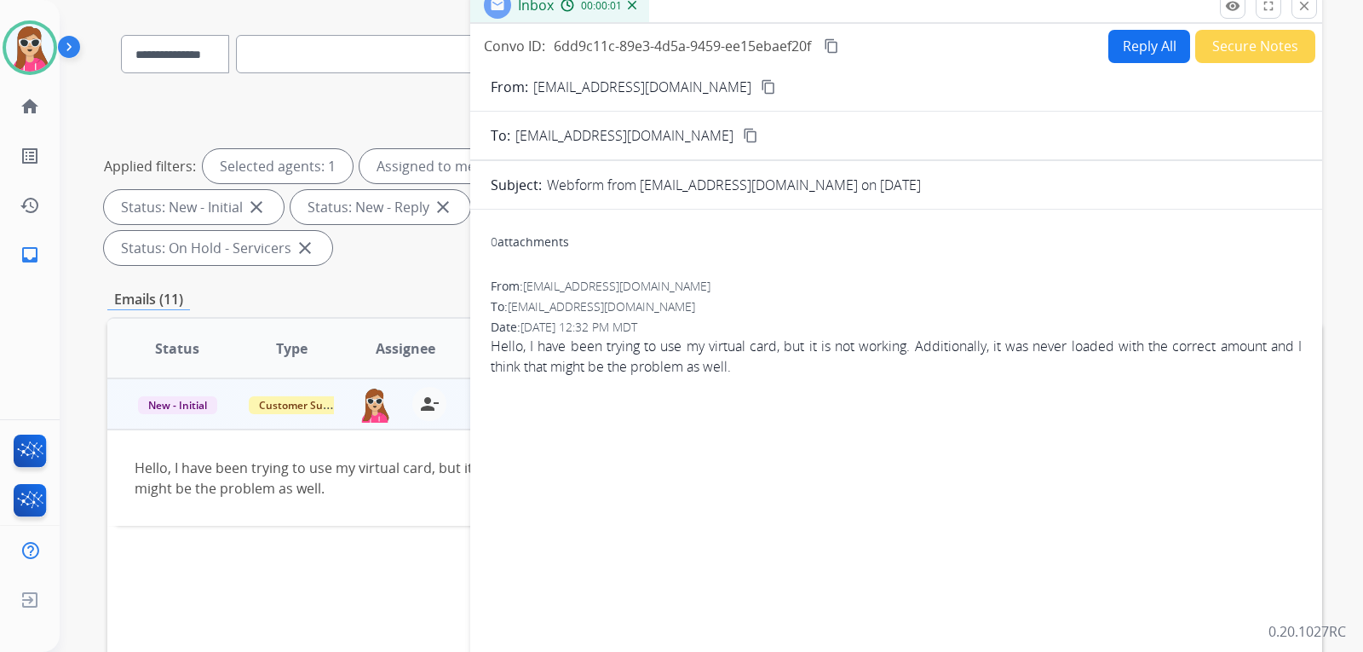
scroll to position [85, 0]
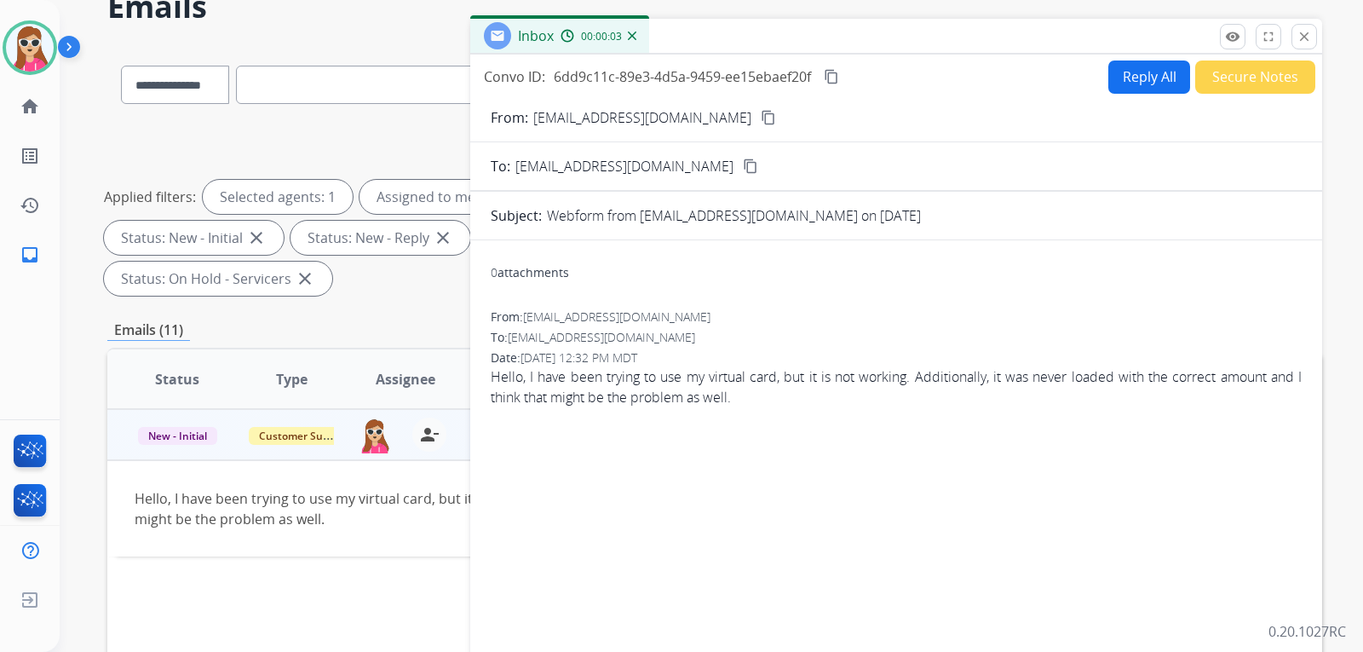
click at [1129, 84] on button "Reply All" at bounding box center [1150, 76] width 82 height 33
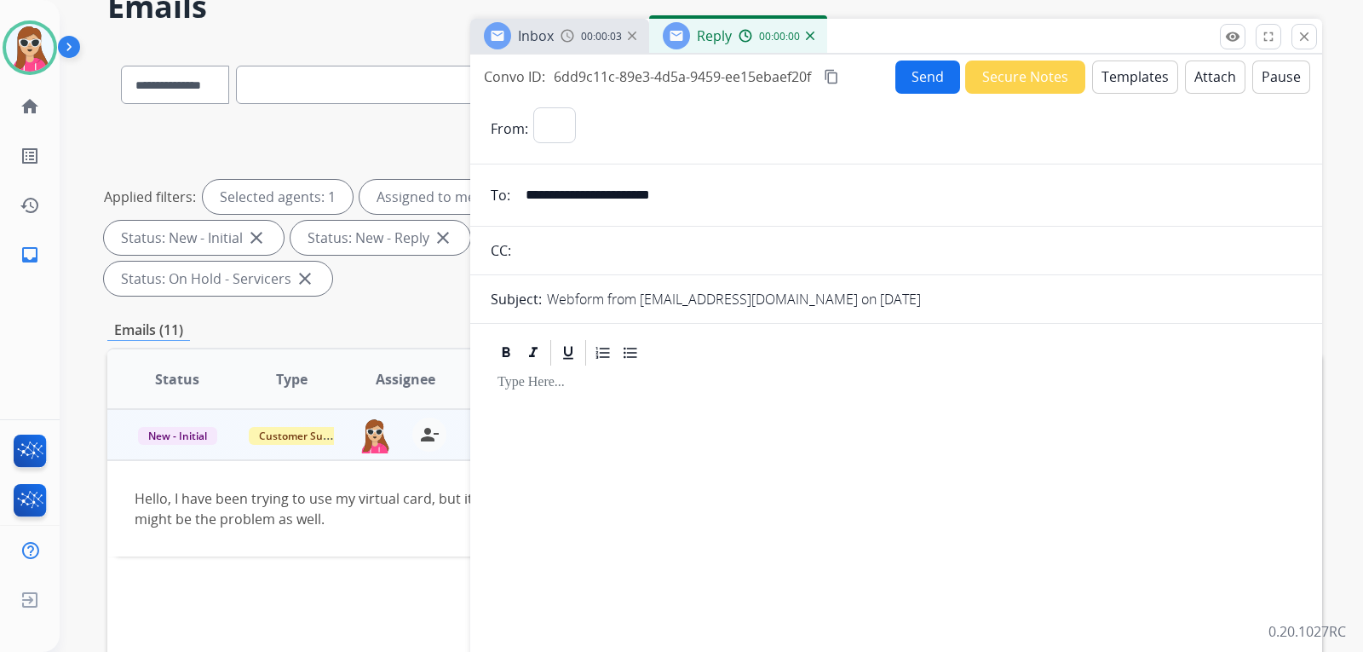
select select "**********"
click at [1136, 89] on button "Templates" at bounding box center [1135, 76] width 86 height 33
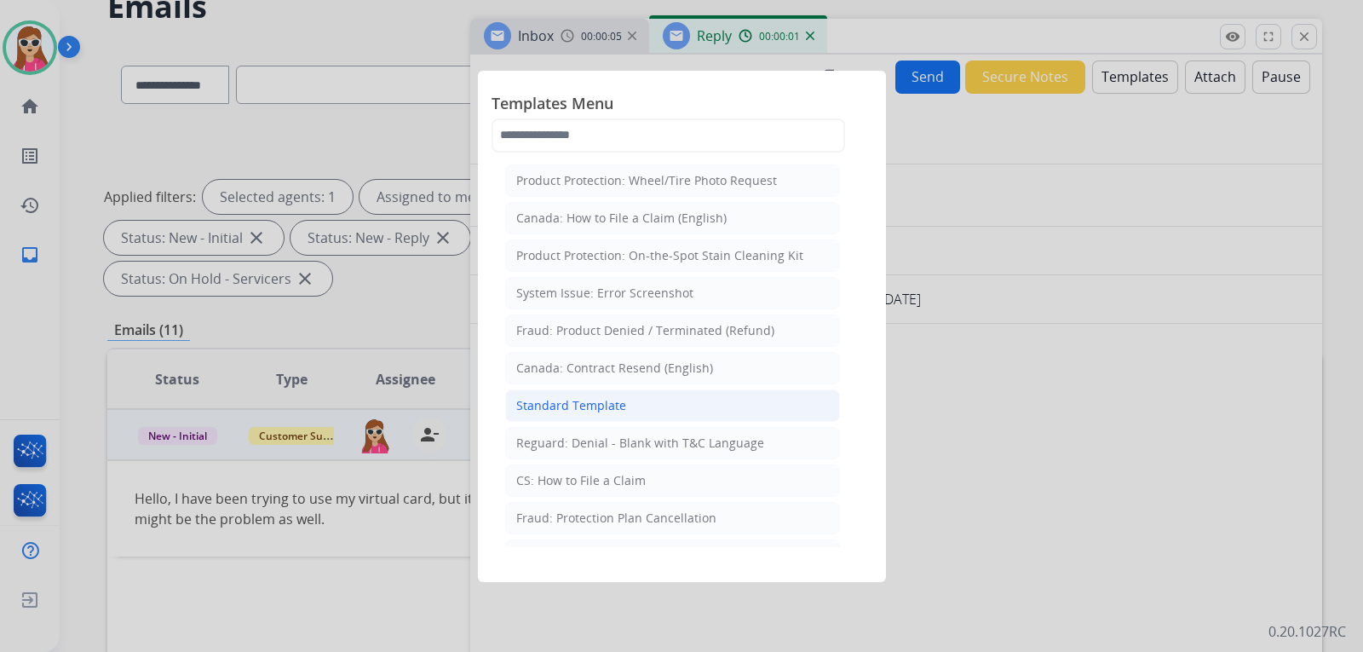
click at [602, 392] on li "Standard Template" at bounding box center [672, 405] width 335 height 32
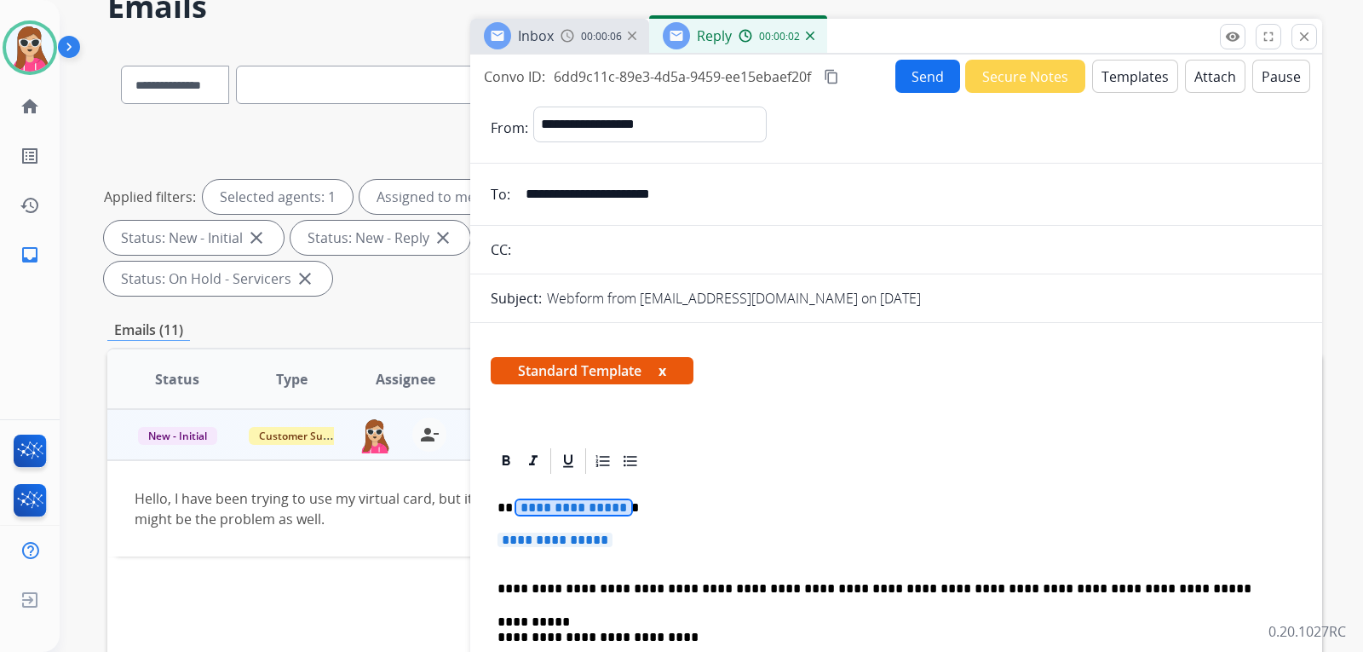
click at [607, 502] on span "**********" at bounding box center [573, 507] width 115 height 14
click at [518, 511] on p "********" at bounding box center [890, 507] width 784 height 15
click at [540, 547] on span "**********" at bounding box center [555, 540] width 115 height 14
click at [580, 536] on span "**********" at bounding box center [555, 540] width 115 height 14
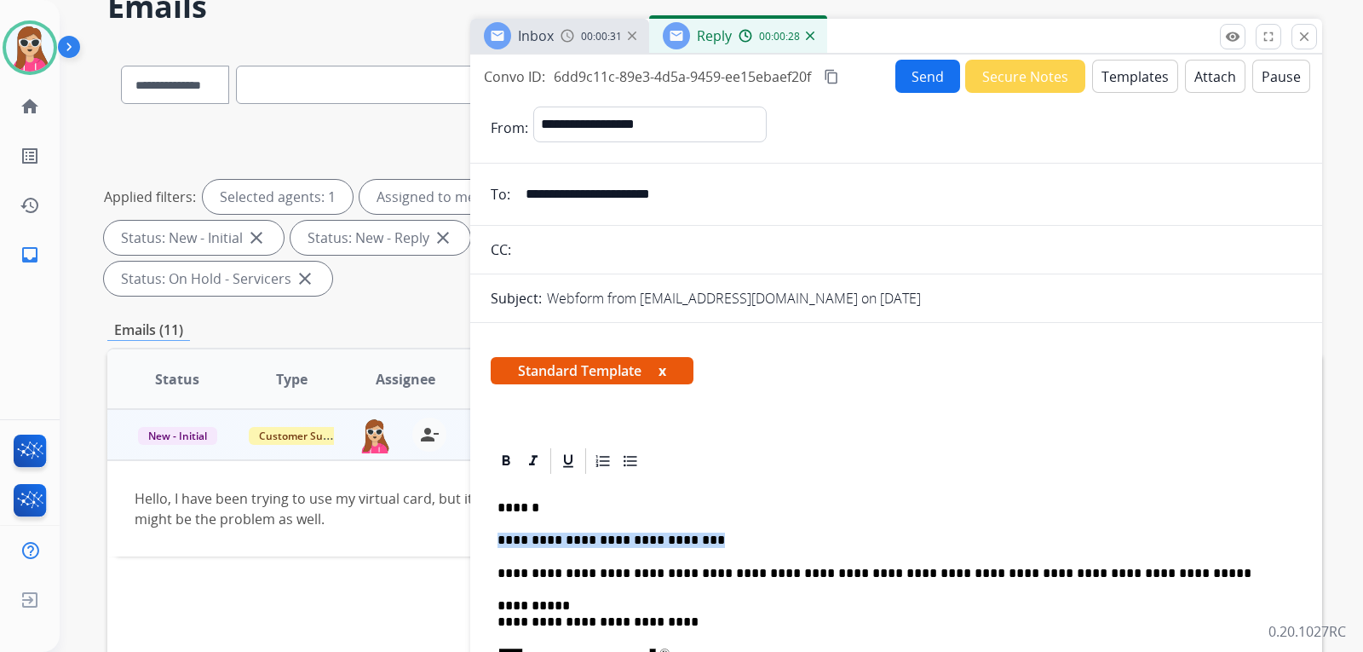
drag, startPoint x: 758, startPoint y: 541, endPoint x: 472, endPoint y: 546, distance: 286.3
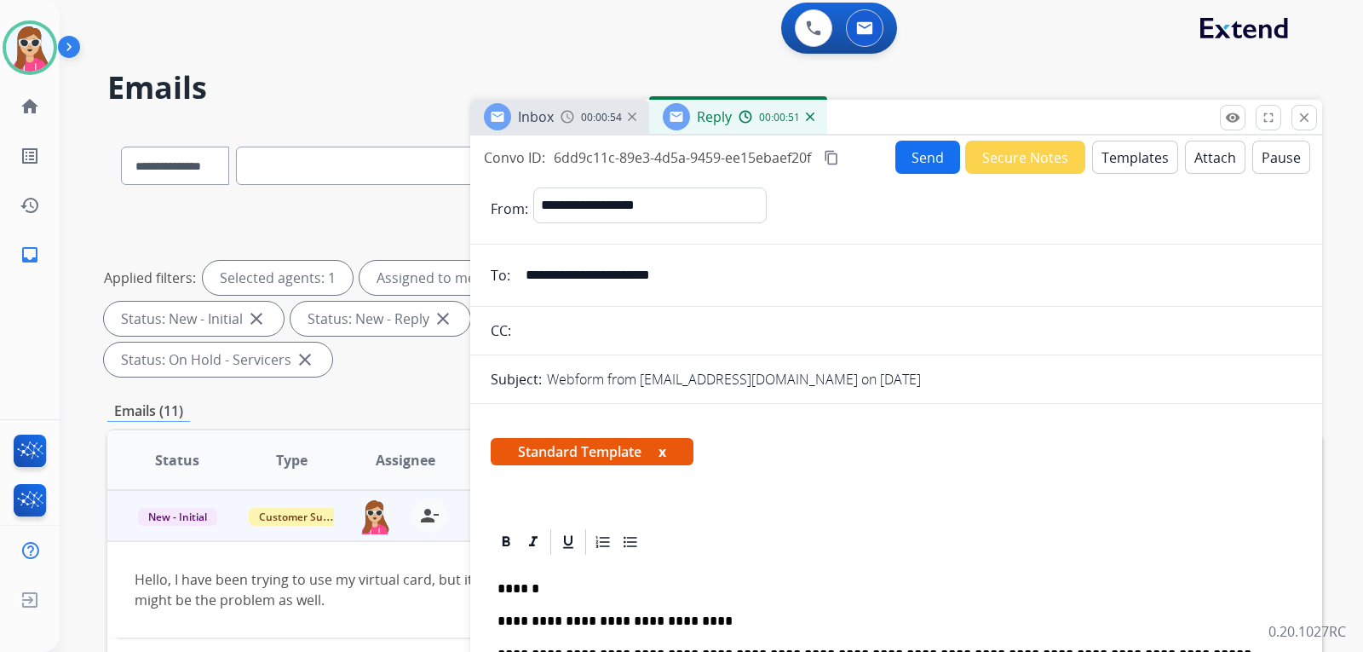
scroll to position [0, 0]
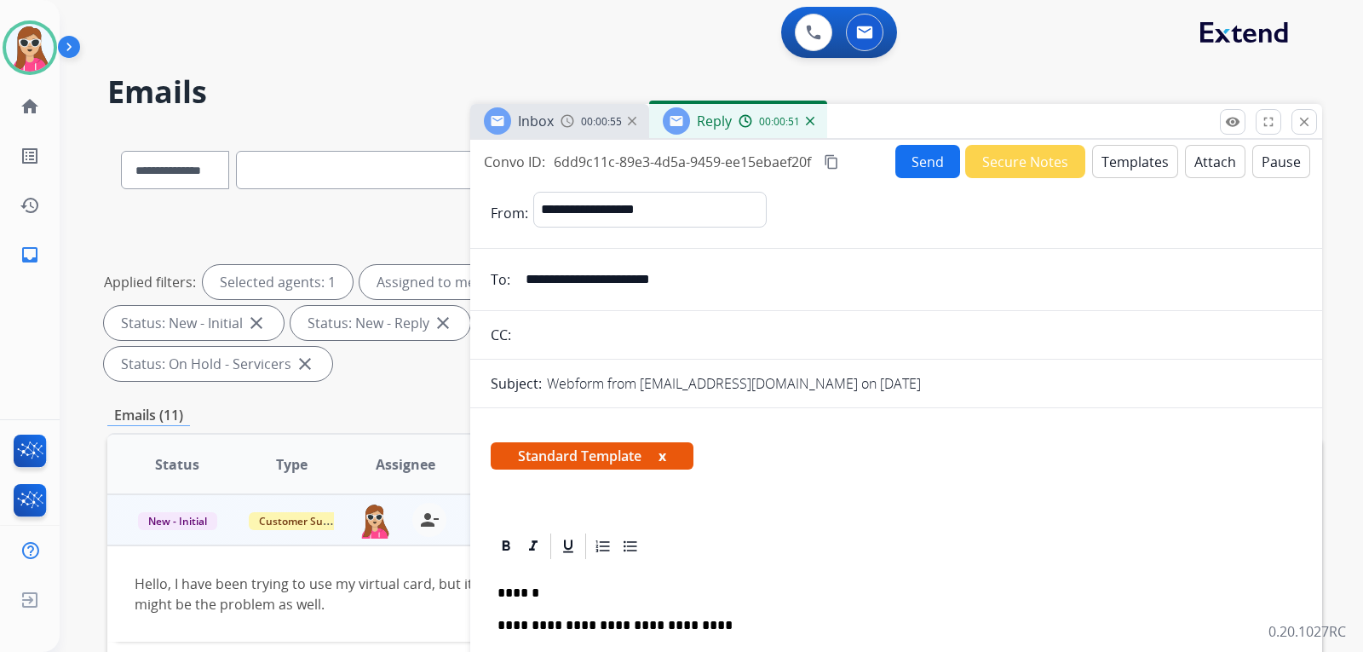
click at [928, 156] on button "Send" at bounding box center [928, 161] width 65 height 33
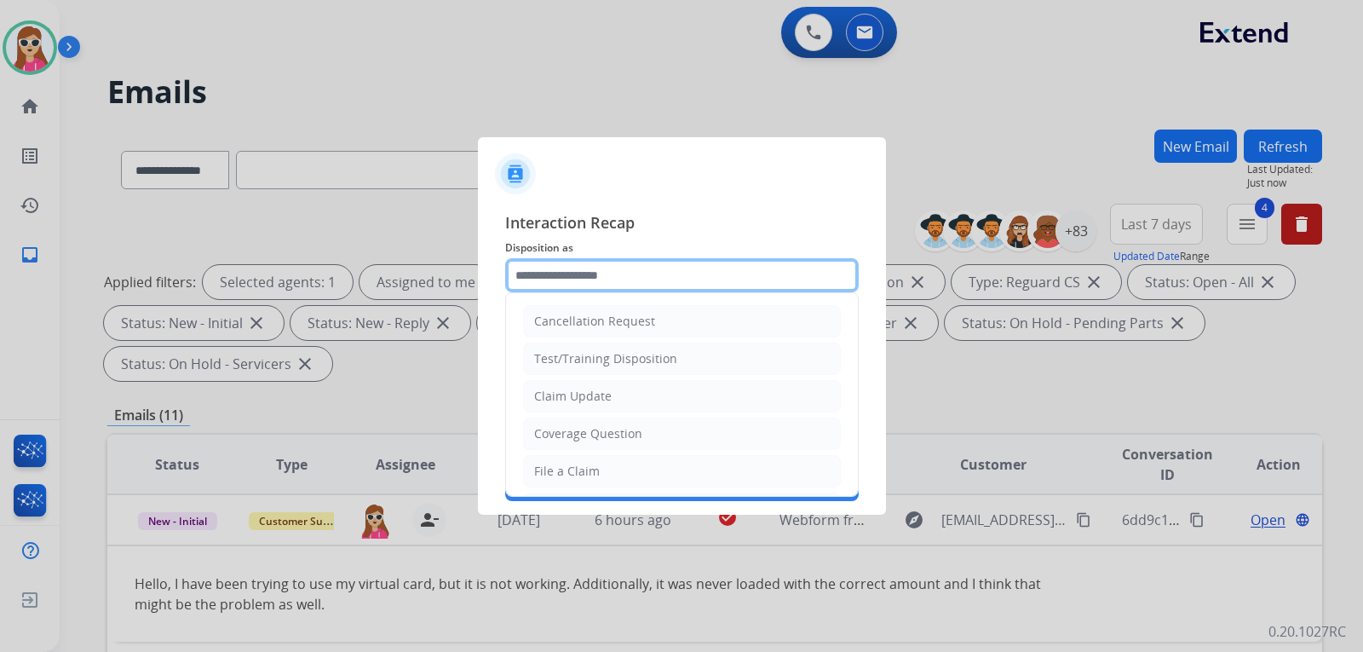
click at [654, 267] on input "text" at bounding box center [682, 275] width 354 height 34
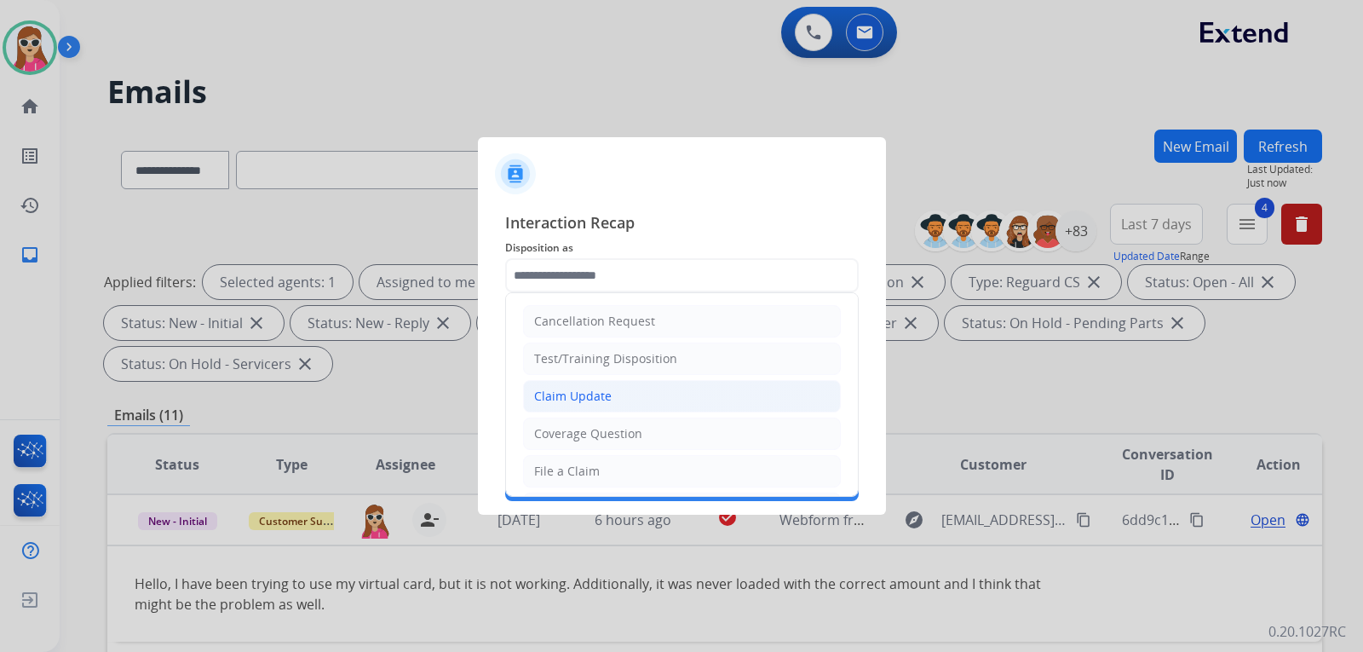
click at [689, 386] on li "Claim Update" at bounding box center [682, 396] width 318 height 32
type input "**********"
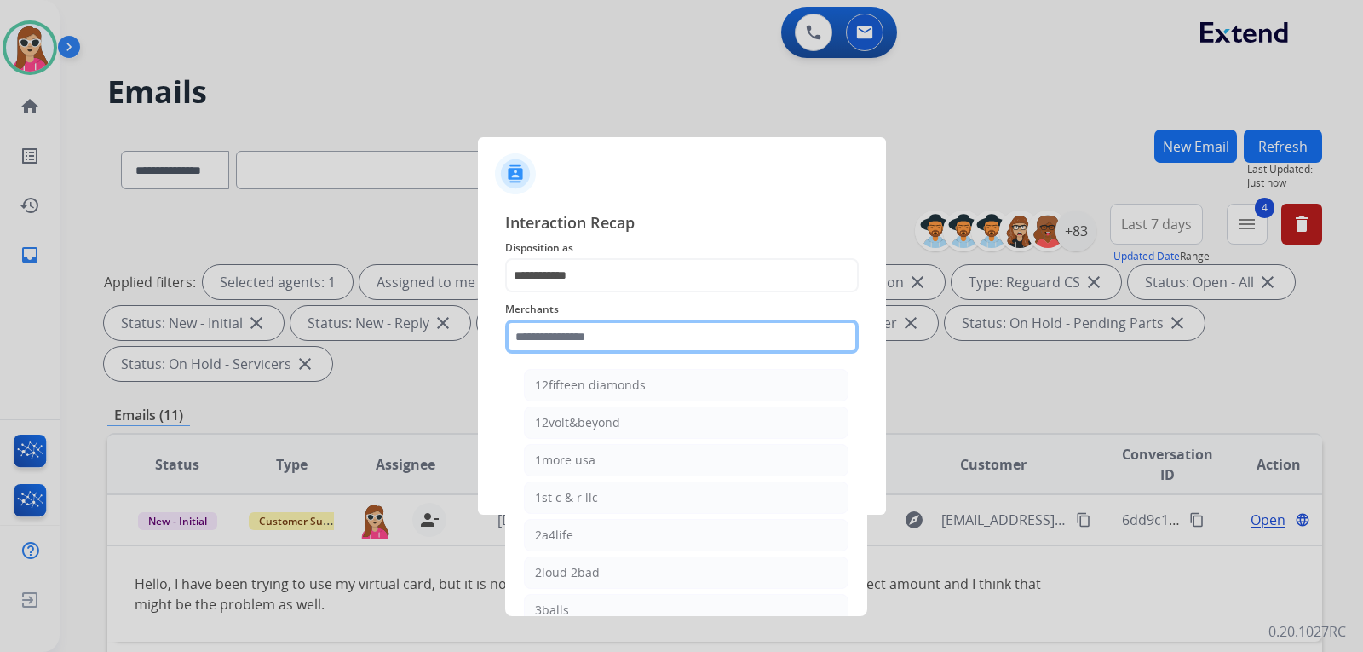
click at [688, 344] on input "text" at bounding box center [682, 337] width 354 height 34
click at [588, 354] on div "Merchants 12fifteen diamonds 12volt&beyond 1more usa 1st c & r llc 2a4life 2lou…" at bounding box center [682, 326] width 354 height 68
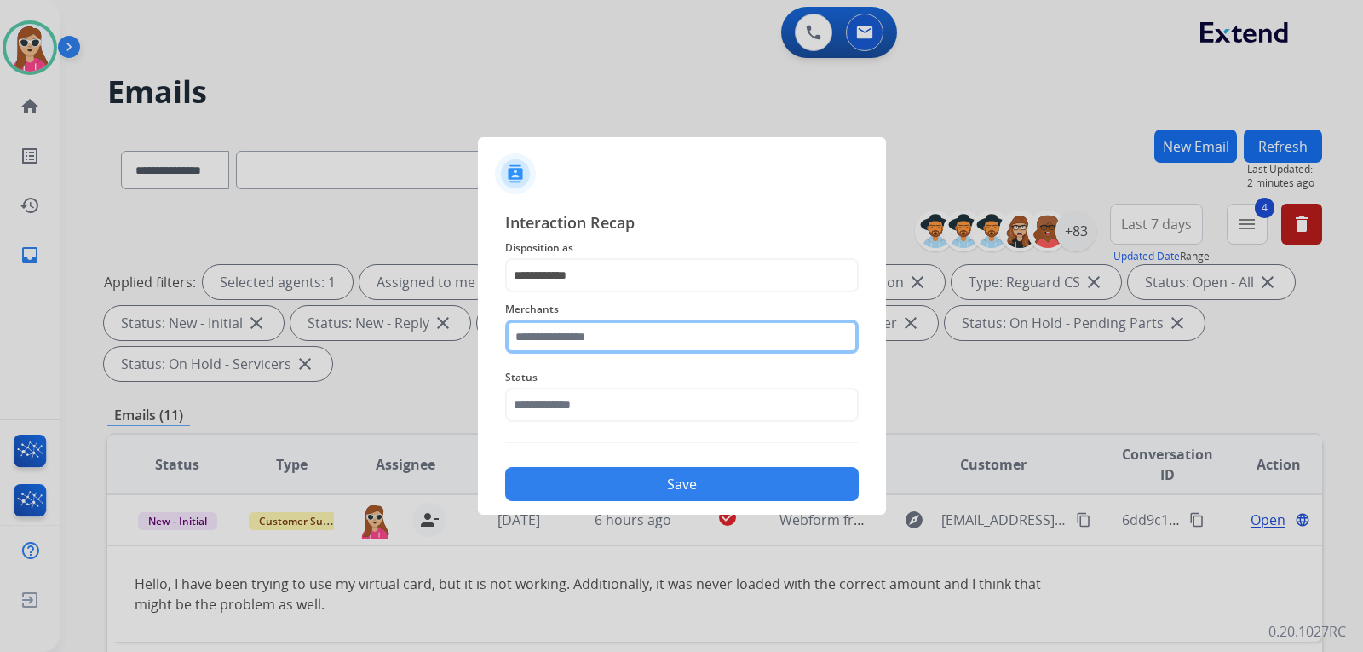
click at [594, 350] on input "text" at bounding box center [682, 337] width 354 height 34
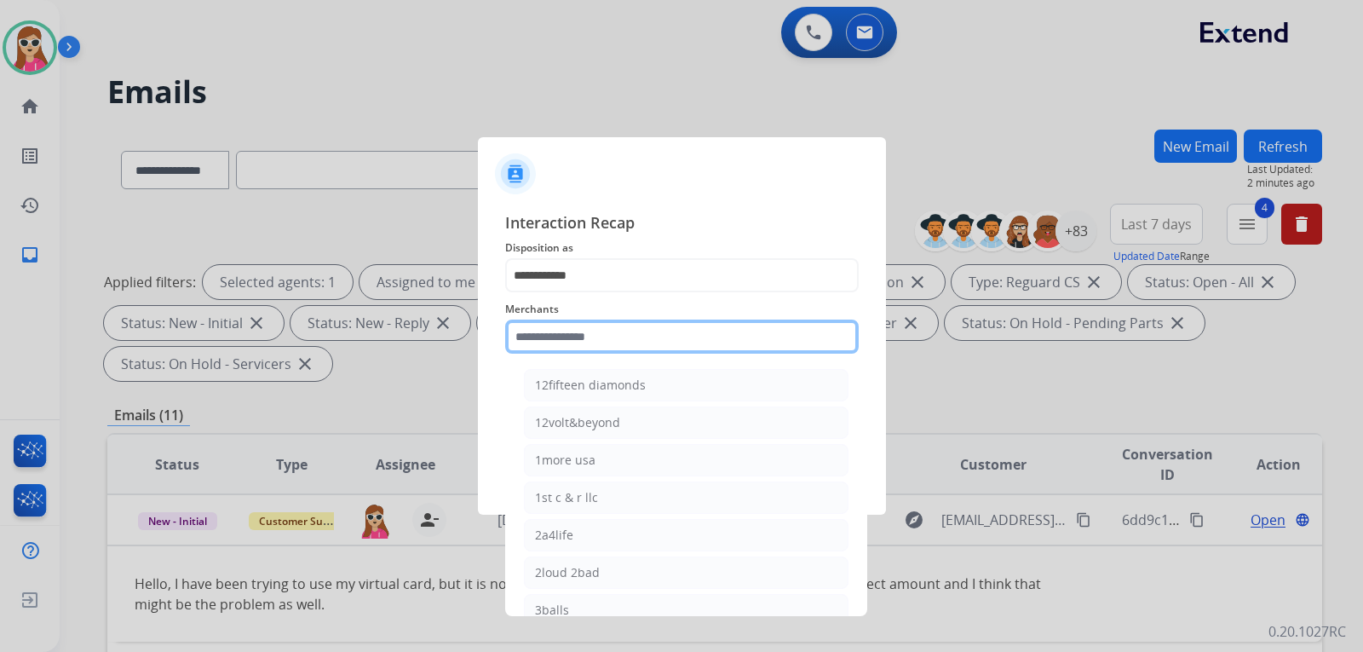
click at [556, 327] on input "text" at bounding box center [682, 337] width 354 height 34
click at [619, 209] on div "**********" at bounding box center [682, 356] width 408 height 318
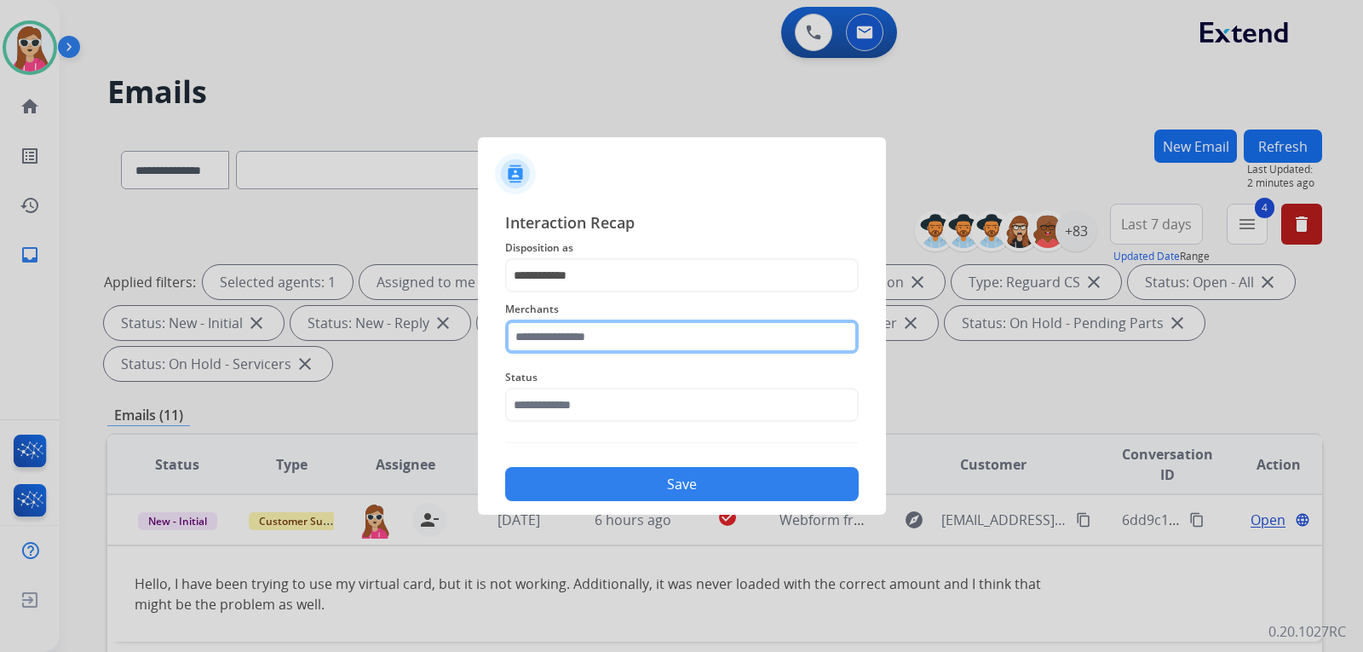
click at [568, 330] on input "text" at bounding box center [682, 337] width 354 height 34
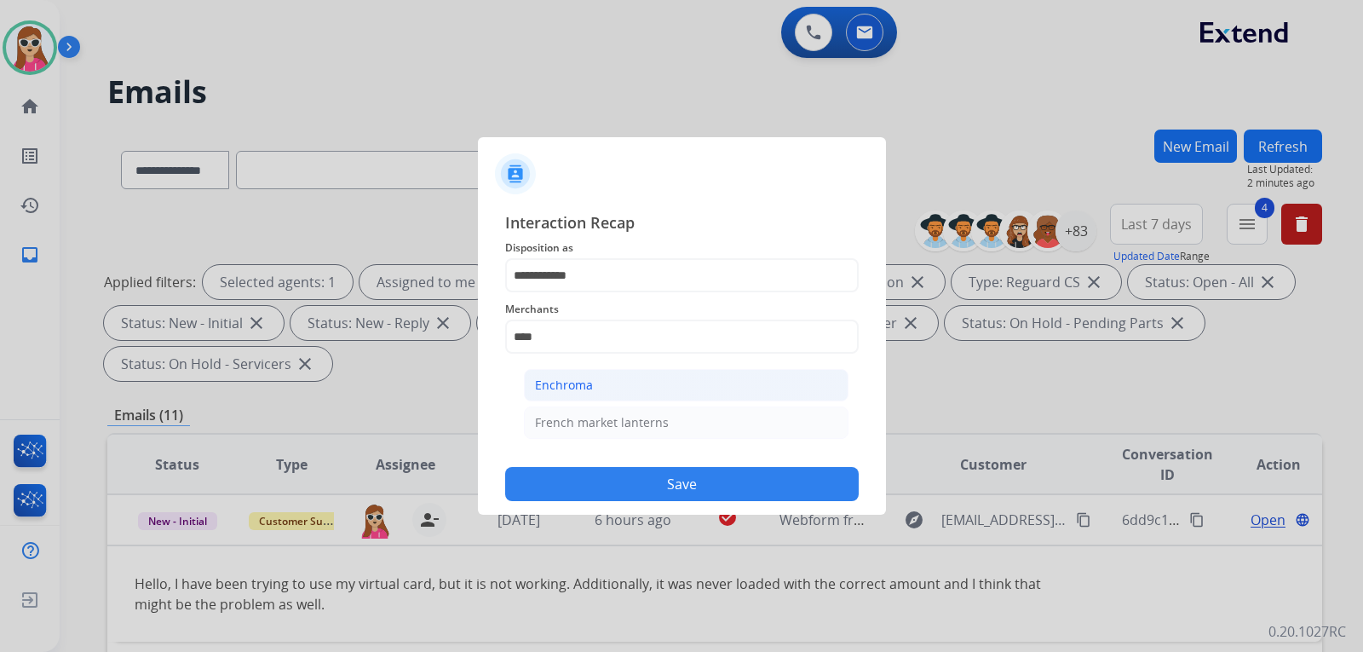
click at [660, 377] on li "Enchroma" at bounding box center [686, 385] width 325 height 32
type input "********"
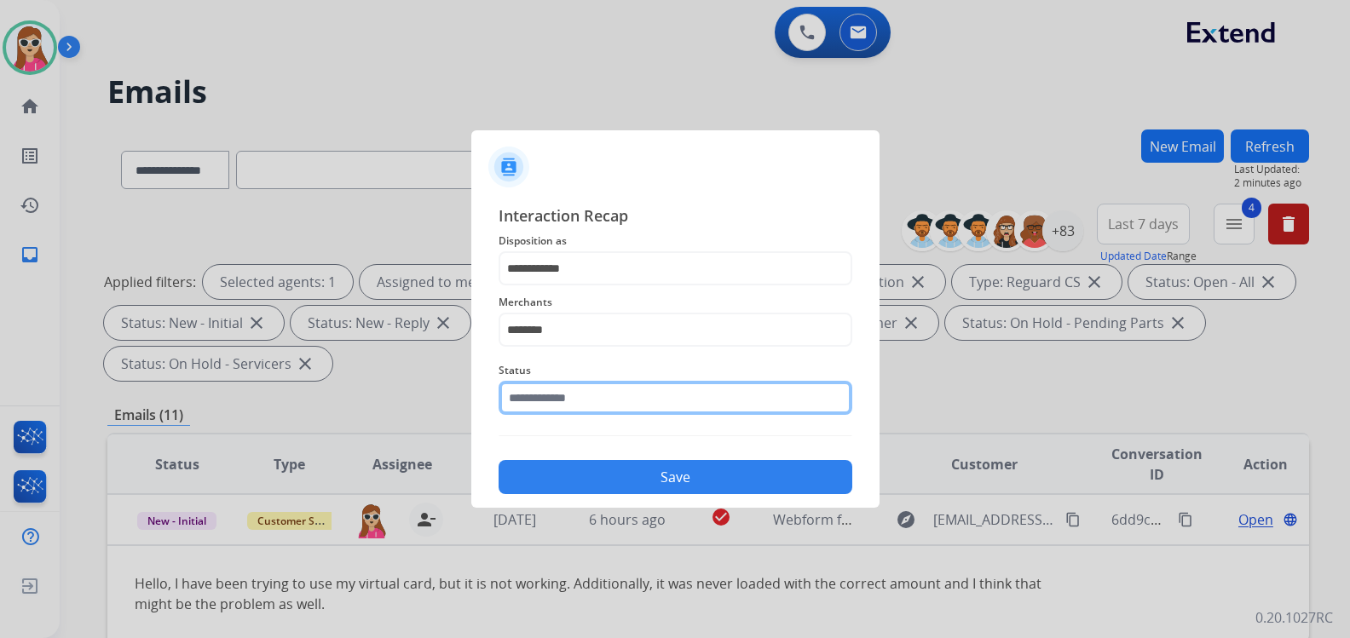
click at [622, 405] on input "text" at bounding box center [675, 398] width 354 height 34
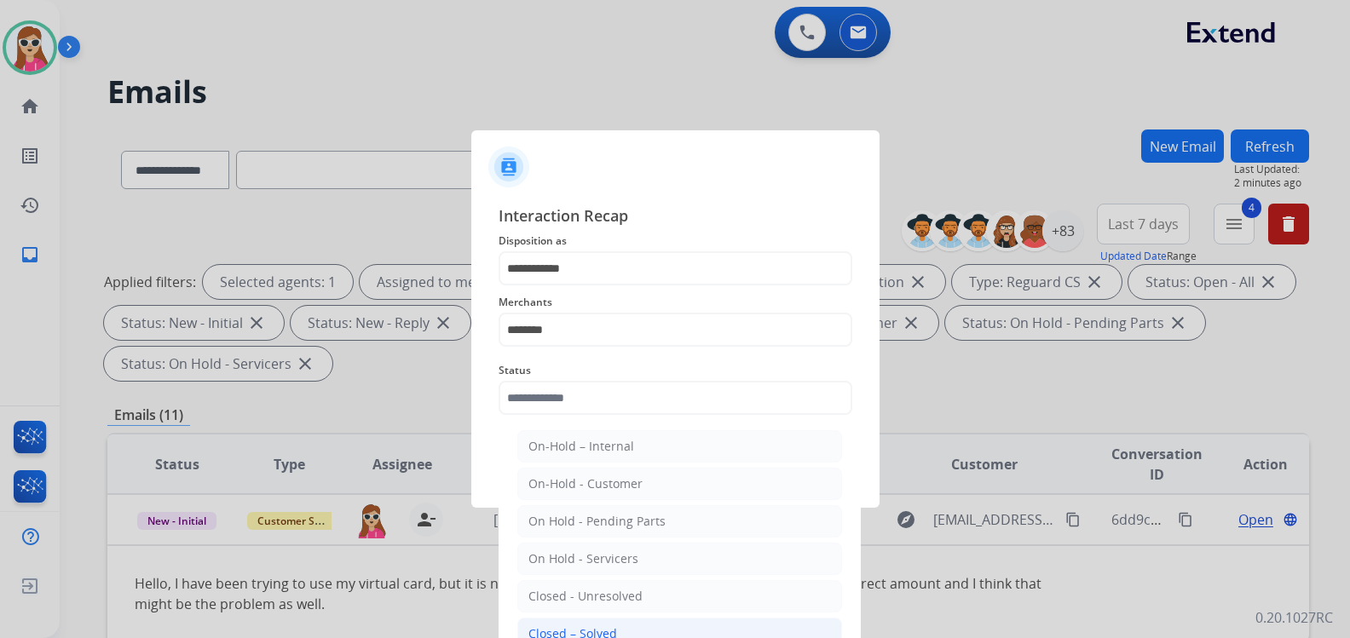
click at [542, 629] on div "Closed – Solved" at bounding box center [572, 633] width 89 height 17
type input "**********"
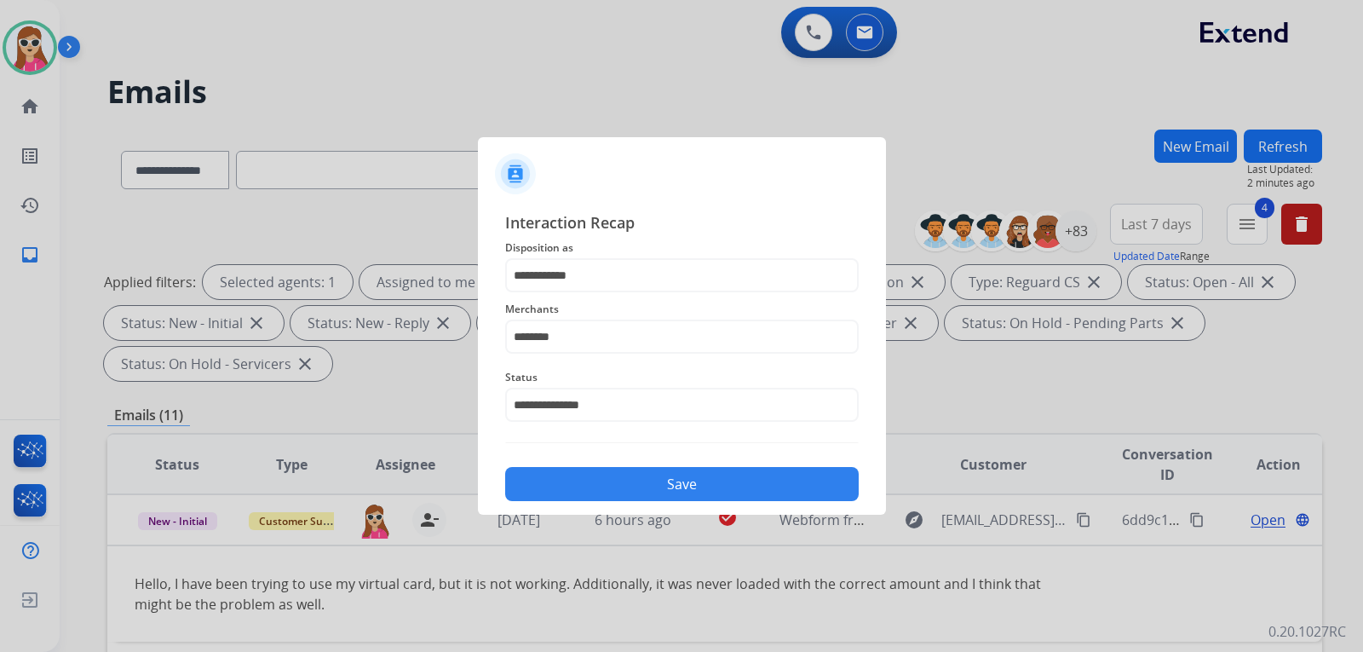
click at [662, 483] on button "Save" at bounding box center [682, 484] width 354 height 34
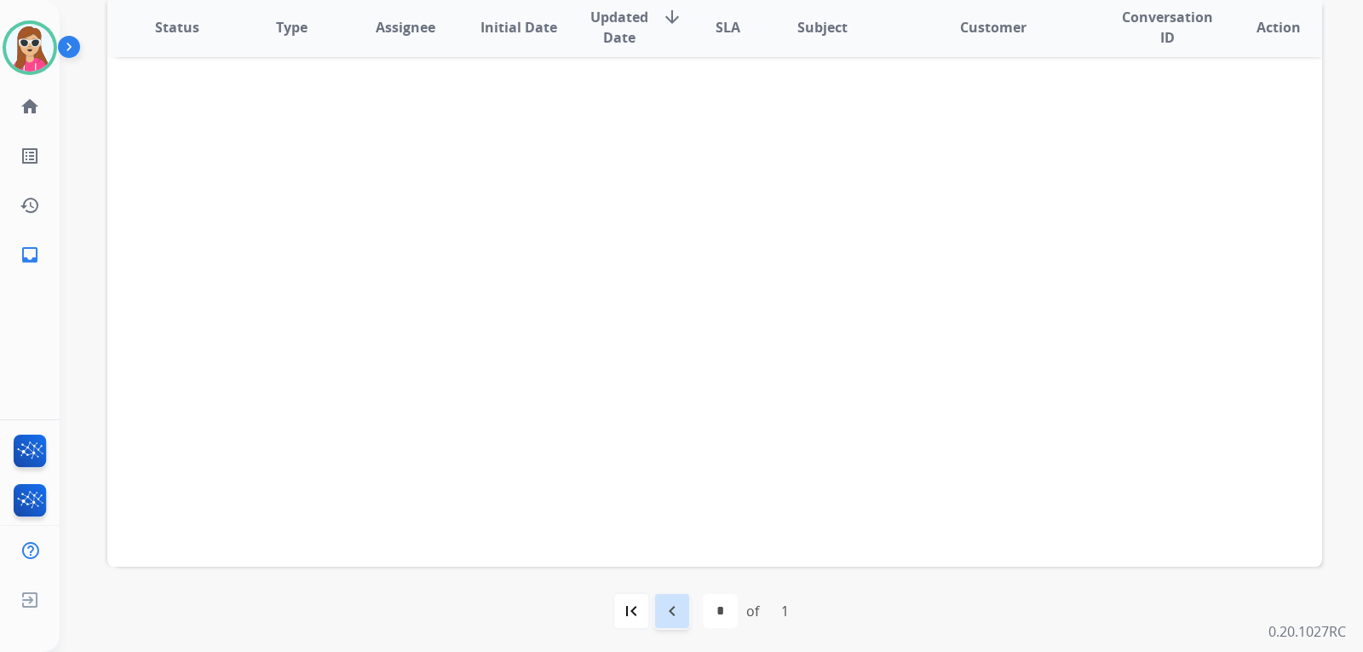
scroll to position [441, 0]
click at [682, 608] on div "navigate_before" at bounding box center [672, 607] width 37 height 37
select select "*"
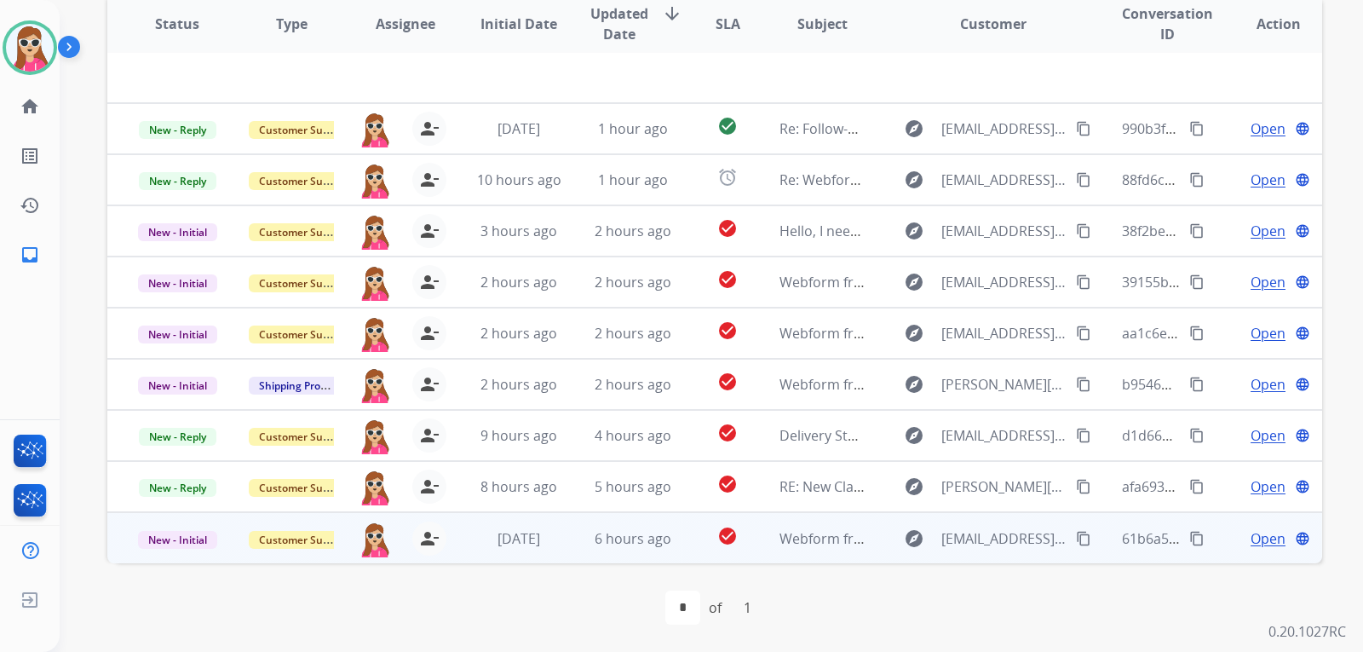
click at [884, 546] on td "explore peytontrimble544@icloud.com content_copy" at bounding box center [980, 537] width 227 height 51
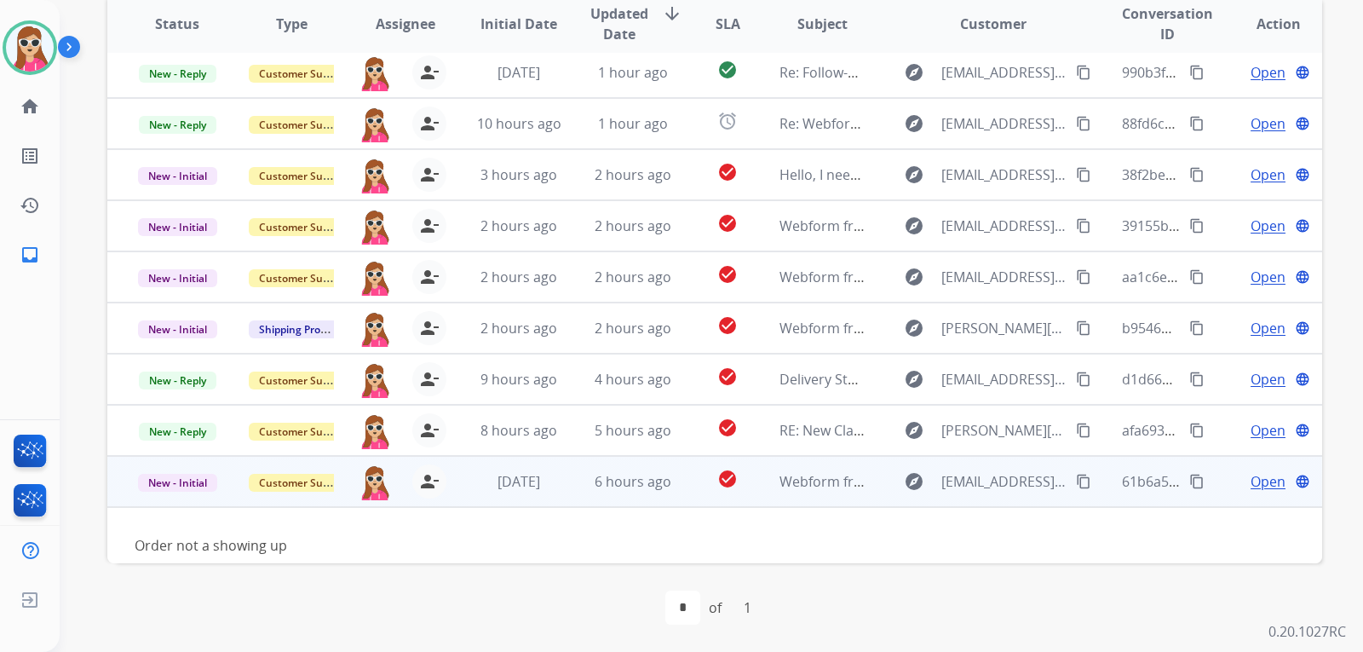
scroll to position [78, 0]
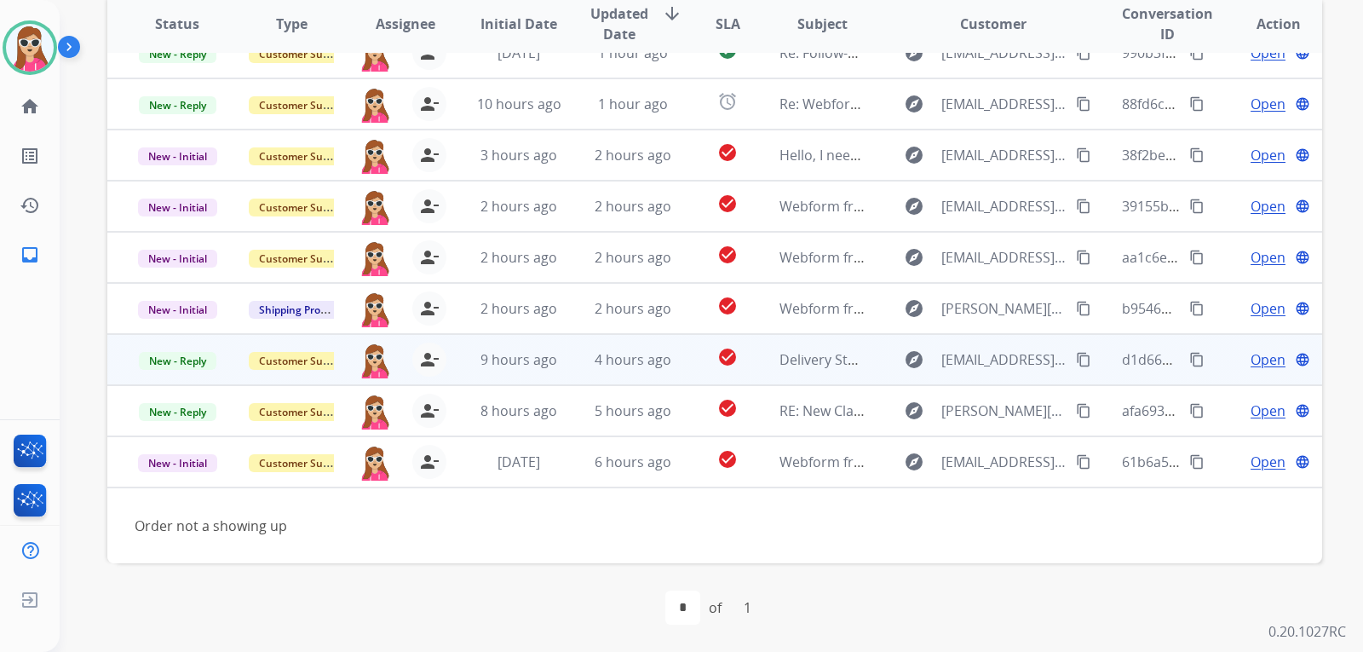
drag, startPoint x: 1072, startPoint y: 447, endPoint x: 1074, endPoint y: 456, distance: 8.7
click at [1072, 450] on td "explore peytontrimble544@icloud.com content_copy" at bounding box center [980, 461] width 227 height 51
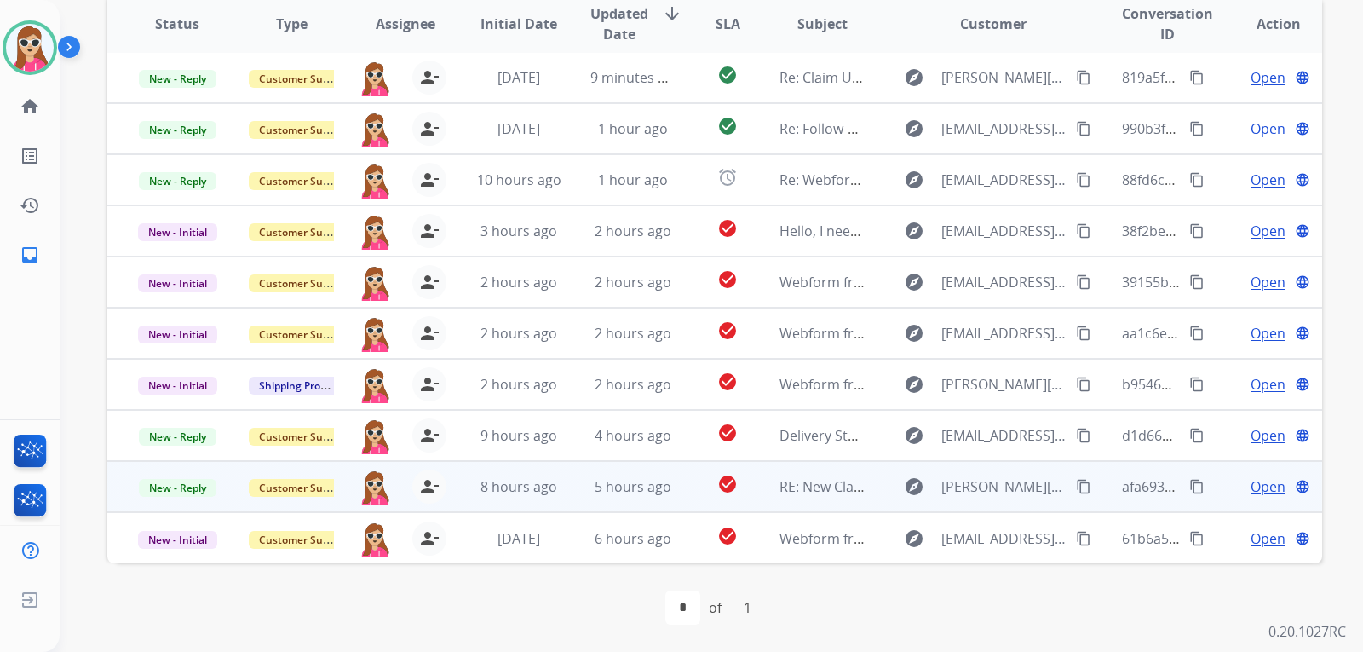
scroll to position [2, 0]
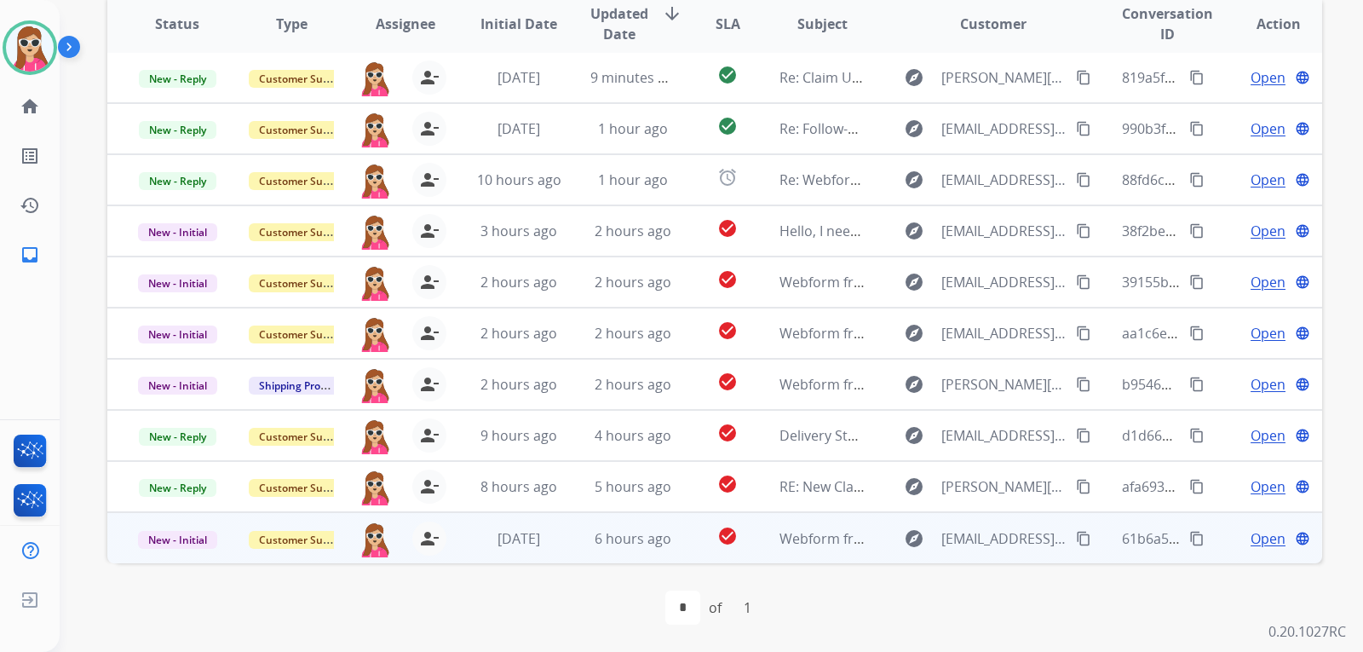
click at [1061, 541] on div "explore peytontrimble544@icloud.com content_copy" at bounding box center [993, 538] width 199 height 27
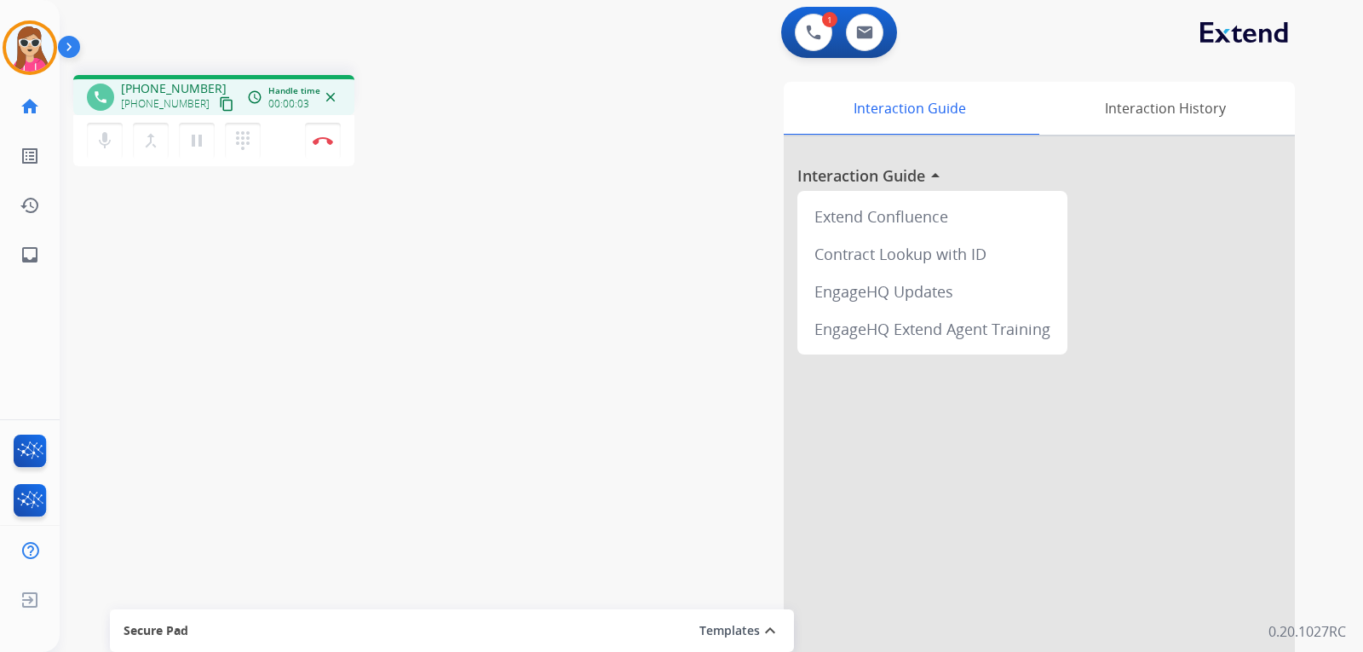
click at [219, 101] on mat-icon "content_copy" at bounding box center [226, 103] width 15 height 15
click at [29, 270] on link "inbox Emails" at bounding box center [30, 255] width 48 height 48
select select "**********"
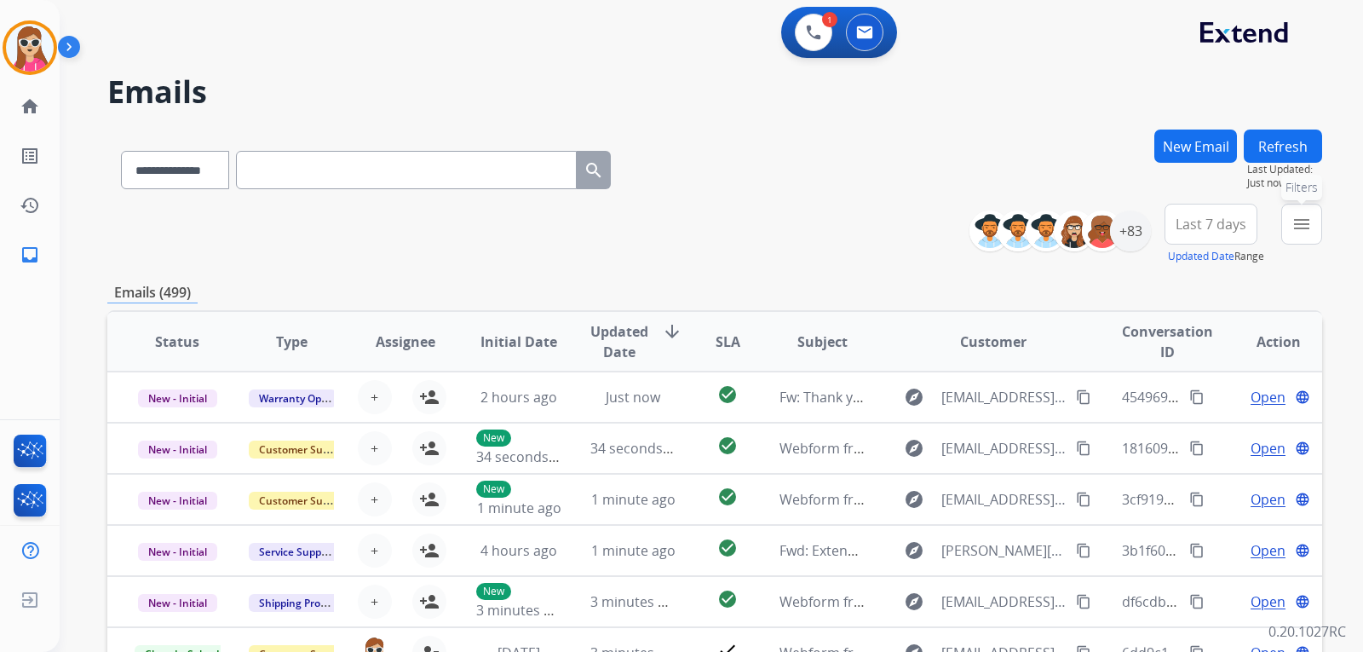
click at [1298, 221] on mat-icon "menu" at bounding box center [1302, 224] width 20 height 20
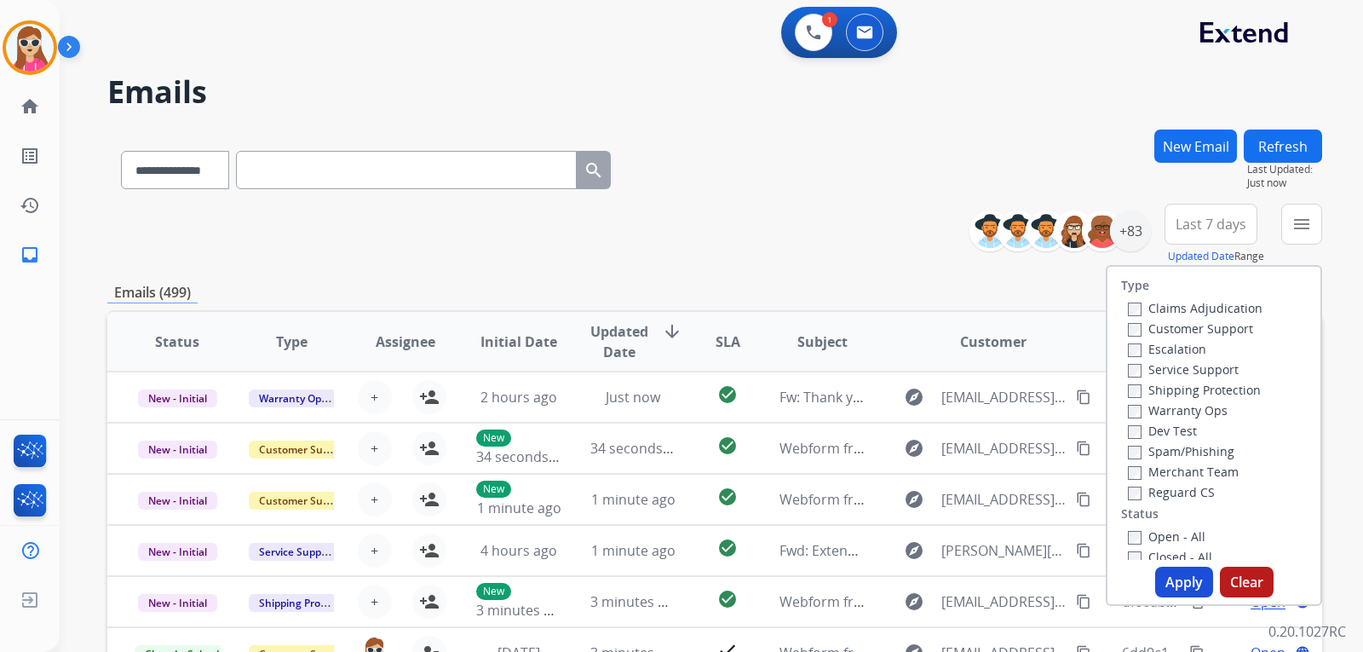
click at [1226, 326] on label "Customer Support" at bounding box center [1190, 328] width 125 height 16
click at [1222, 394] on label "Shipping Protection" at bounding box center [1194, 390] width 133 height 16
click at [1194, 498] on label "Reguard CS" at bounding box center [1171, 492] width 87 height 16
click at [1182, 531] on label "Open - All" at bounding box center [1167, 536] width 78 height 16
click at [1179, 590] on button "Apply" at bounding box center [1184, 582] width 58 height 31
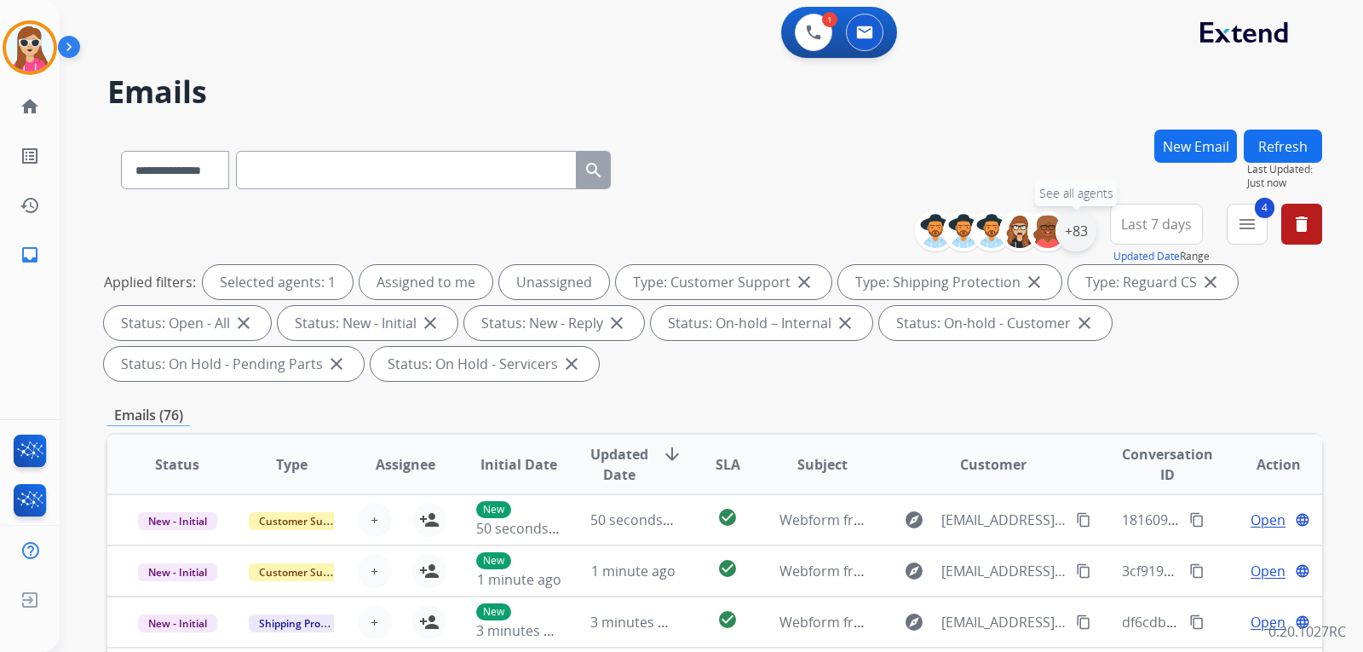
click at [1087, 217] on div "+83" at bounding box center [1076, 230] width 41 height 41
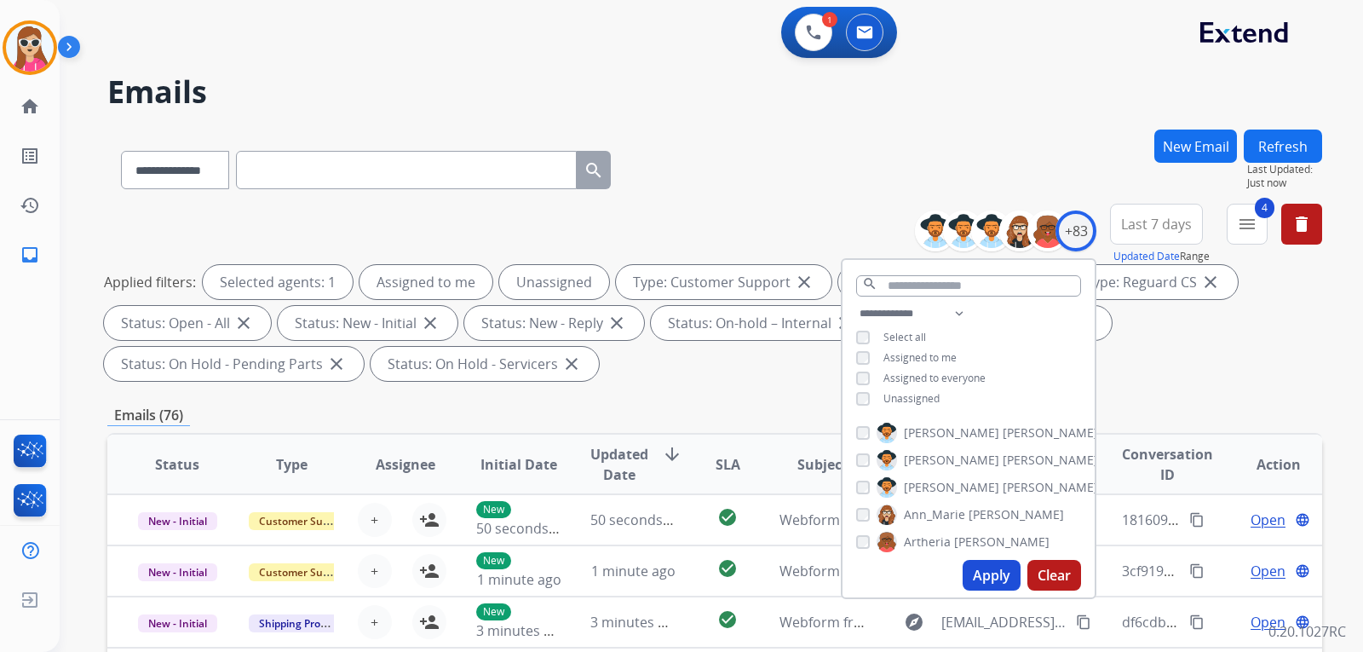
click at [920, 393] on span "Unassigned" at bounding box center [912, 398] width 56 height 14
click at [980, 573] on button "Apply" at bounding box center [992, 575] width 58 height 31
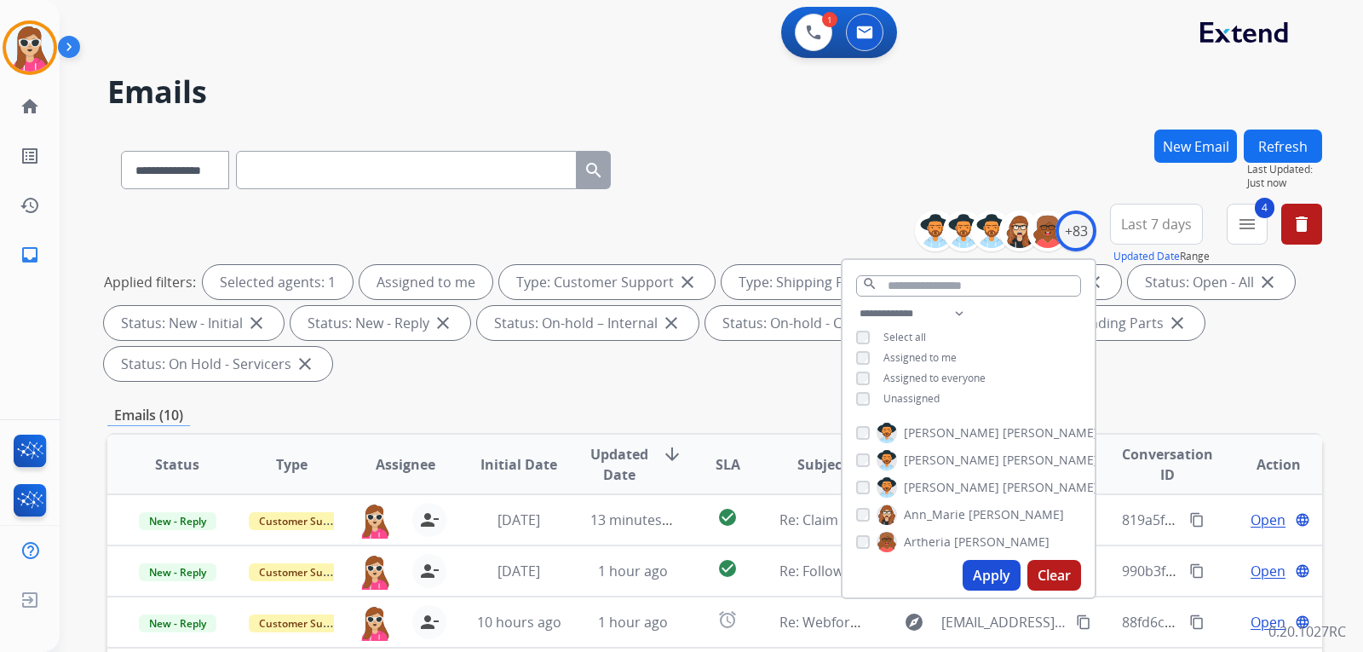
click at [798, 405] on div "Emails (10)" at bounding box center [714, 415] width 1215 height 21
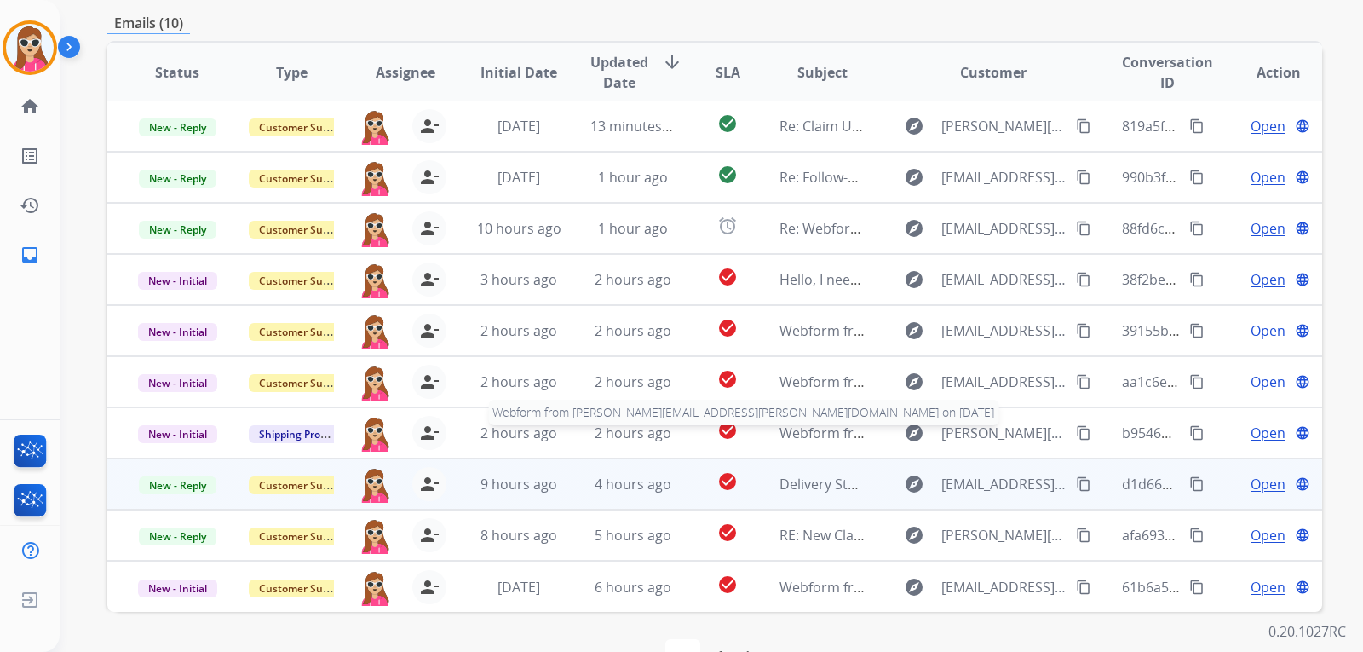
scroll to position [441, 0]
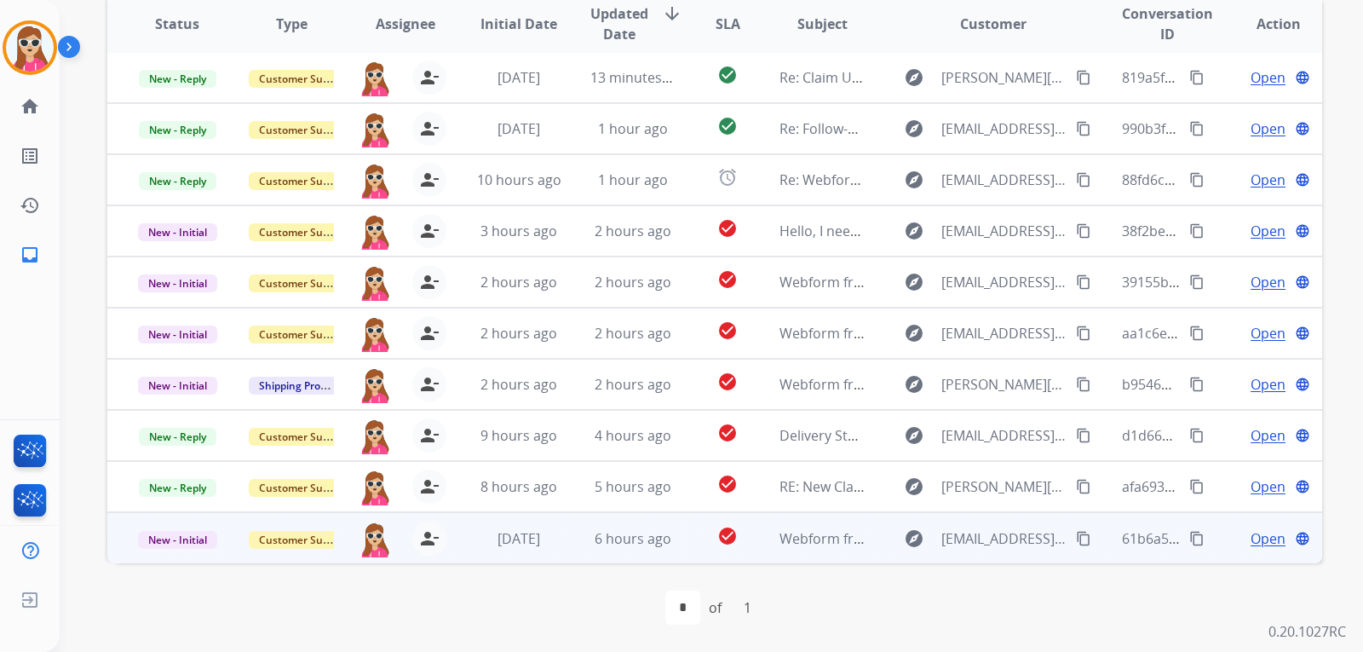
click at [766, 546] on td "Webform from peytontrimble544@icloud.com on 09/02/2025" at bounding box center [809, 537] width 114 height 51
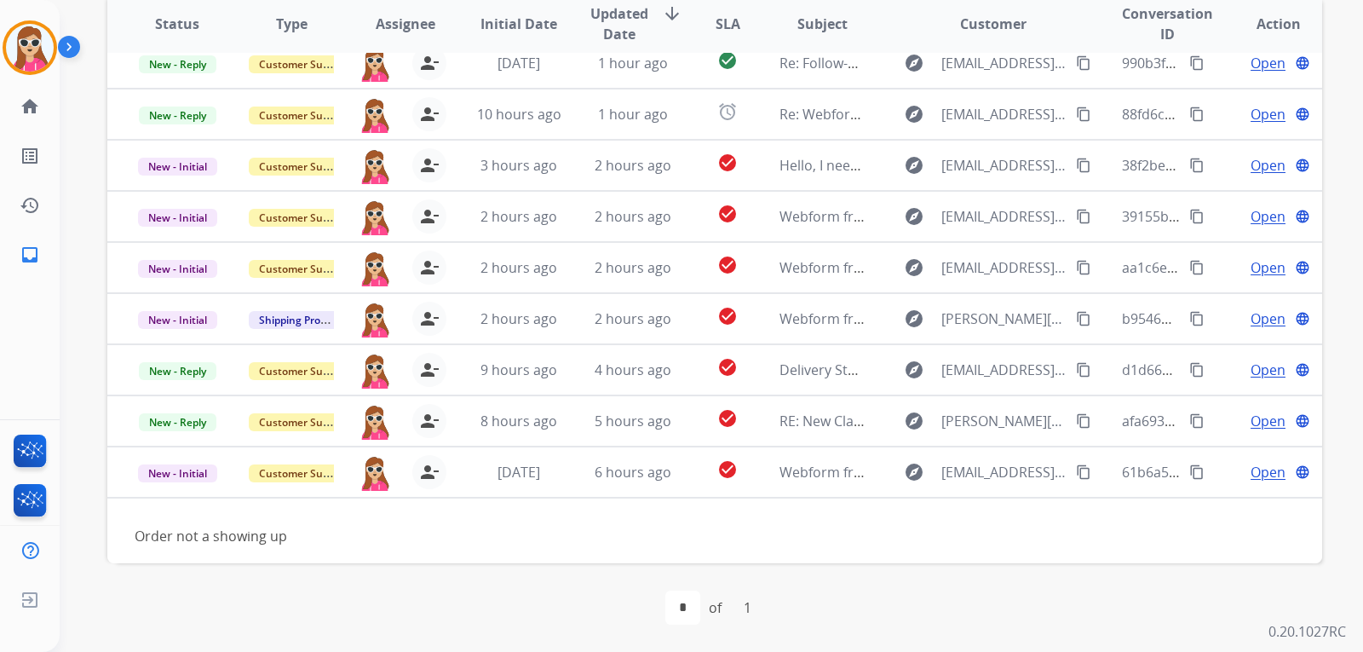
scroll to position [78, 0]
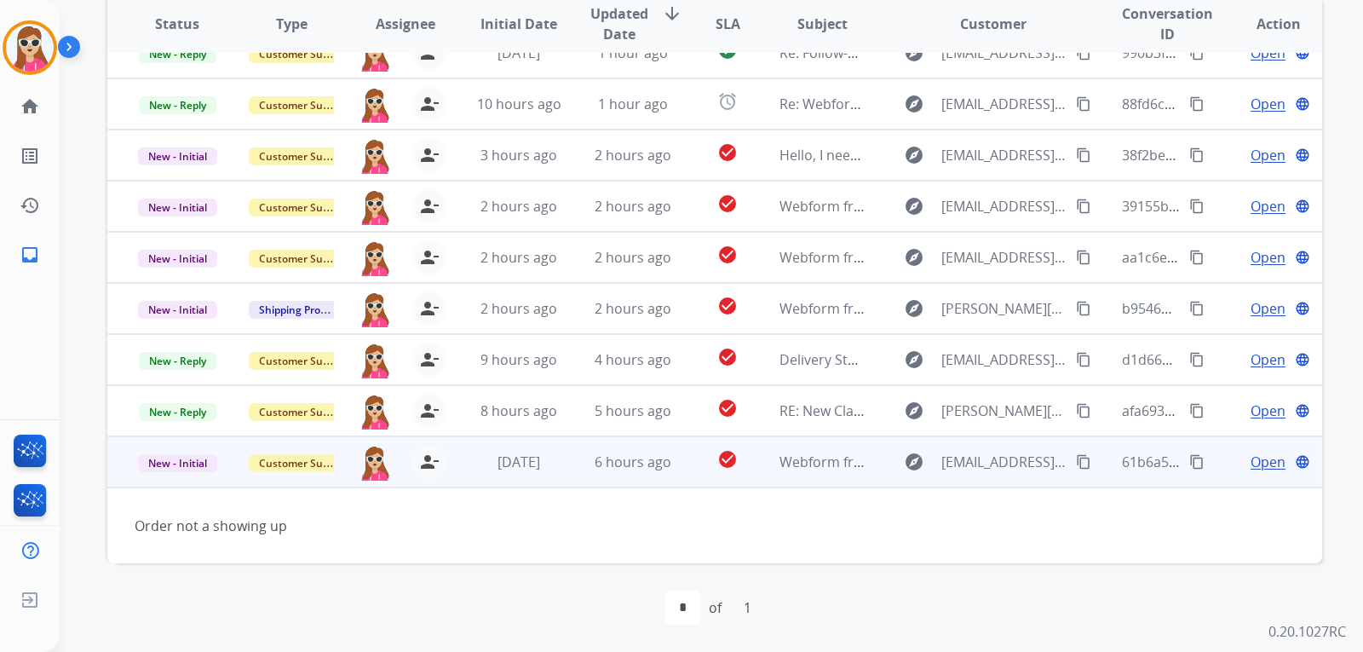
click at [1251, 458] on span "Open" at bounding box center [1268, 462] width 35 height 20
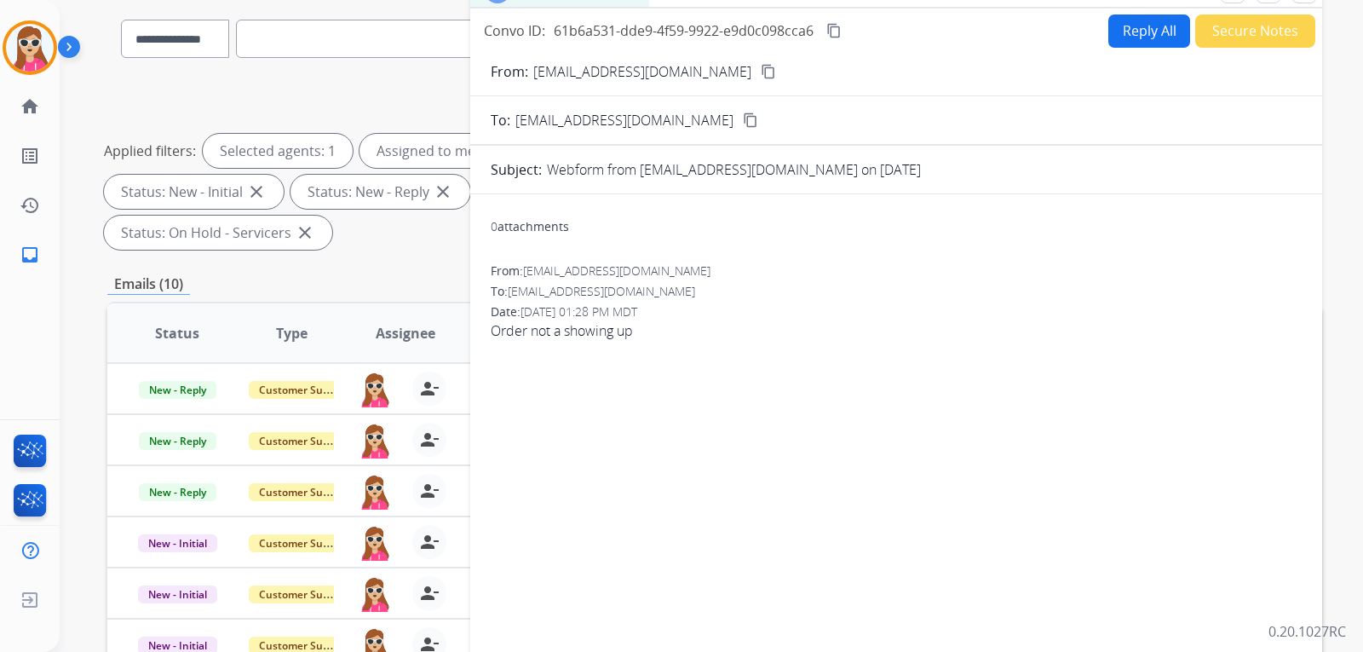
scroll to position [100, 0]
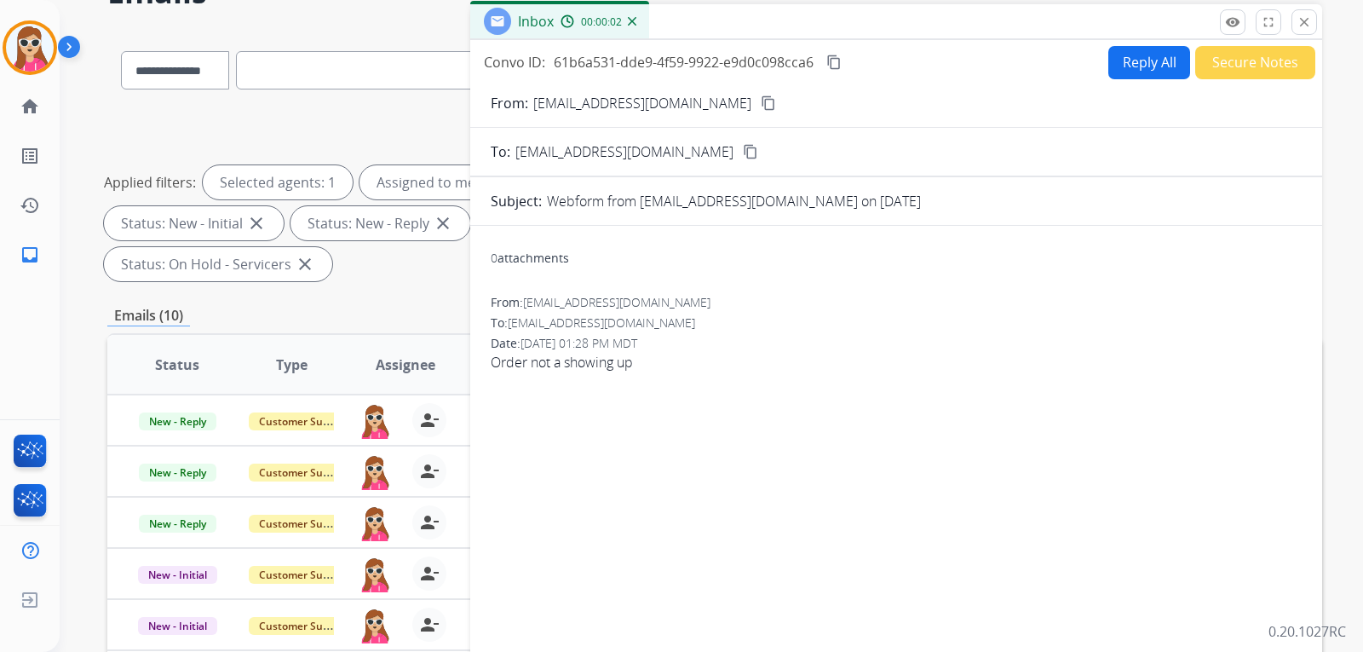
click at [1159, 55] on button "Reply All" at bounding box center [1150, 62] width 82 height 33
select select "**********"
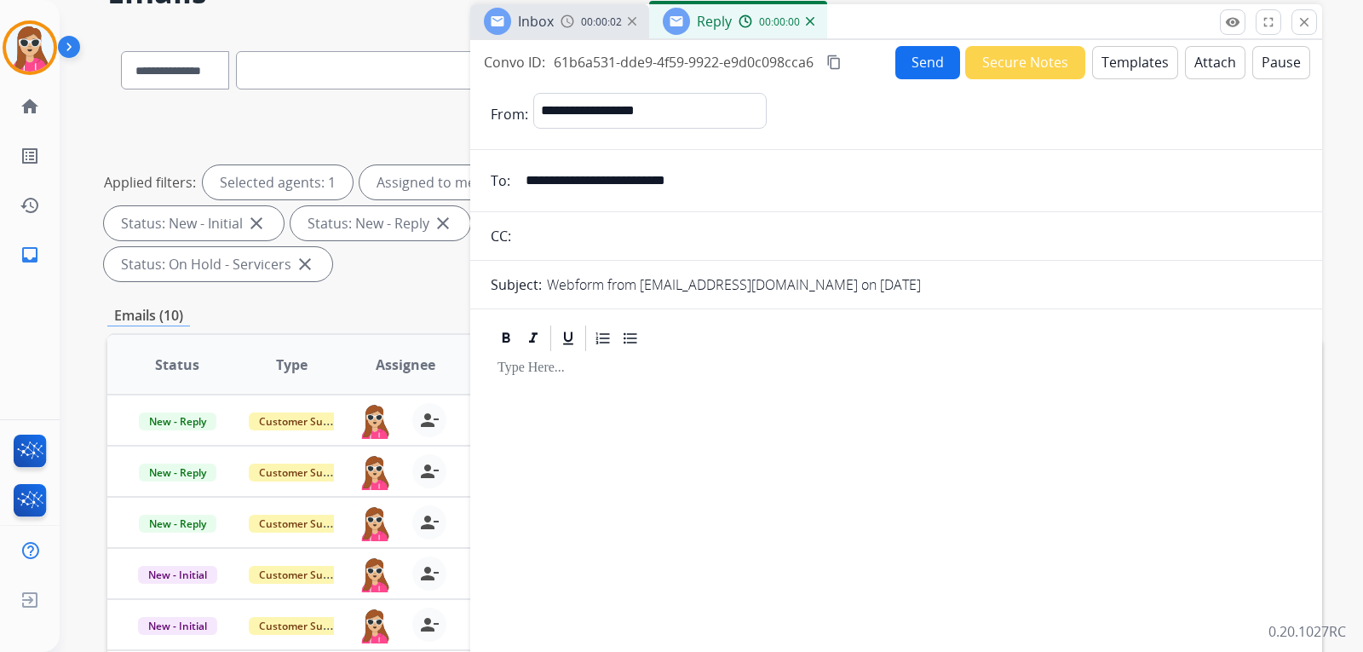
click at [1153, 66] on button "Templates" at bounding box center [1135, 62] width 86 height 33
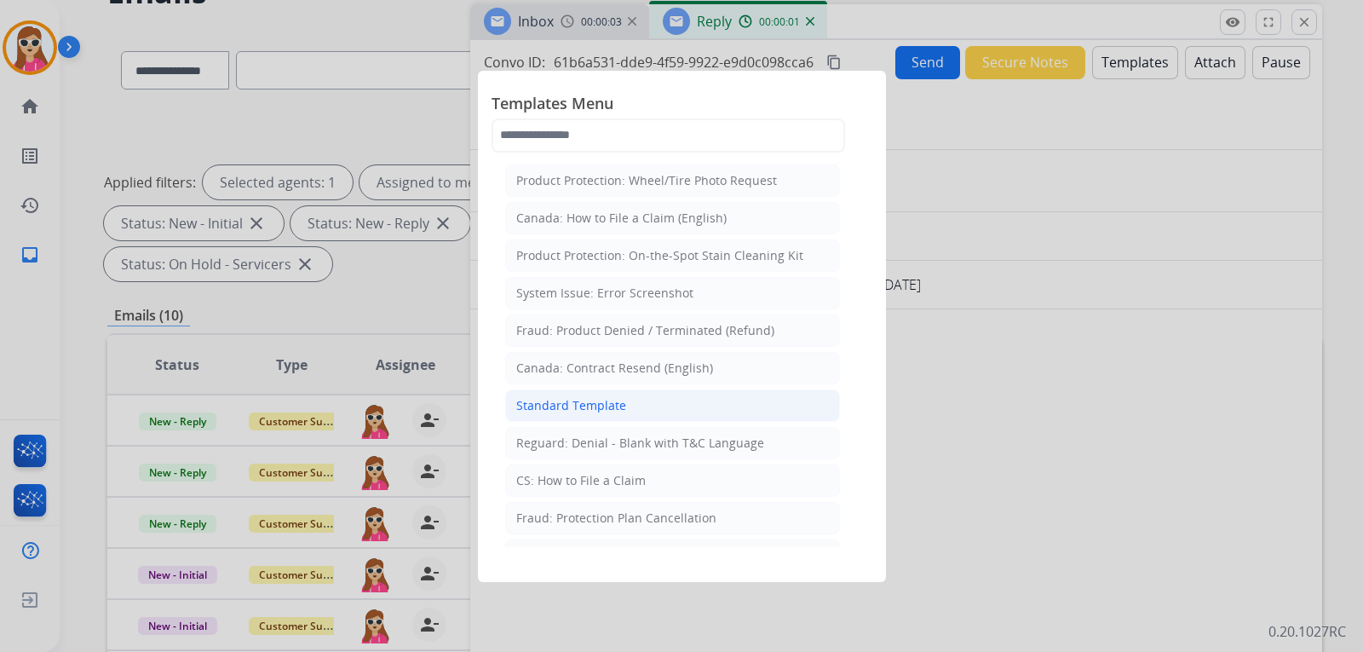
click at [694, 406] on li "Standard Template" at bounding box center [672, 405] width 335 height 32
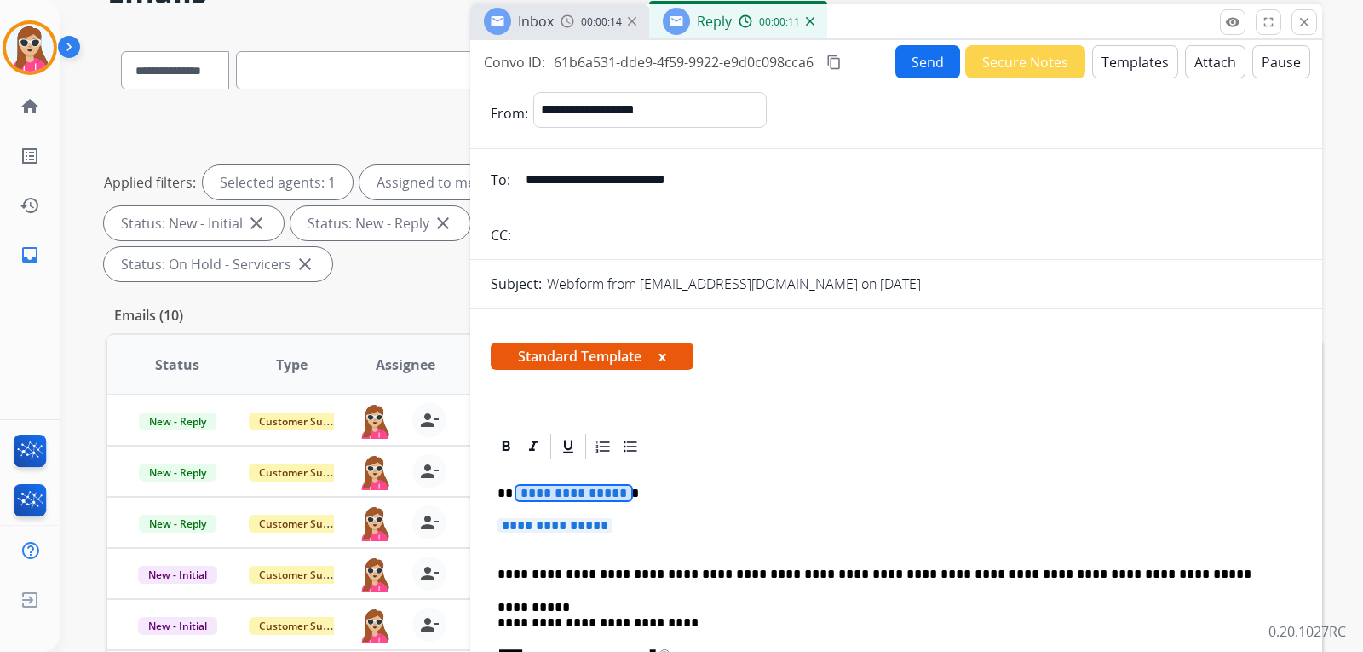
click at [603, 492] on span "**********" at bounding box center [573, 493] width 115 height 14
click at [595, 523] on span "**********" at bounding box center [555, 525] width 115 height 14
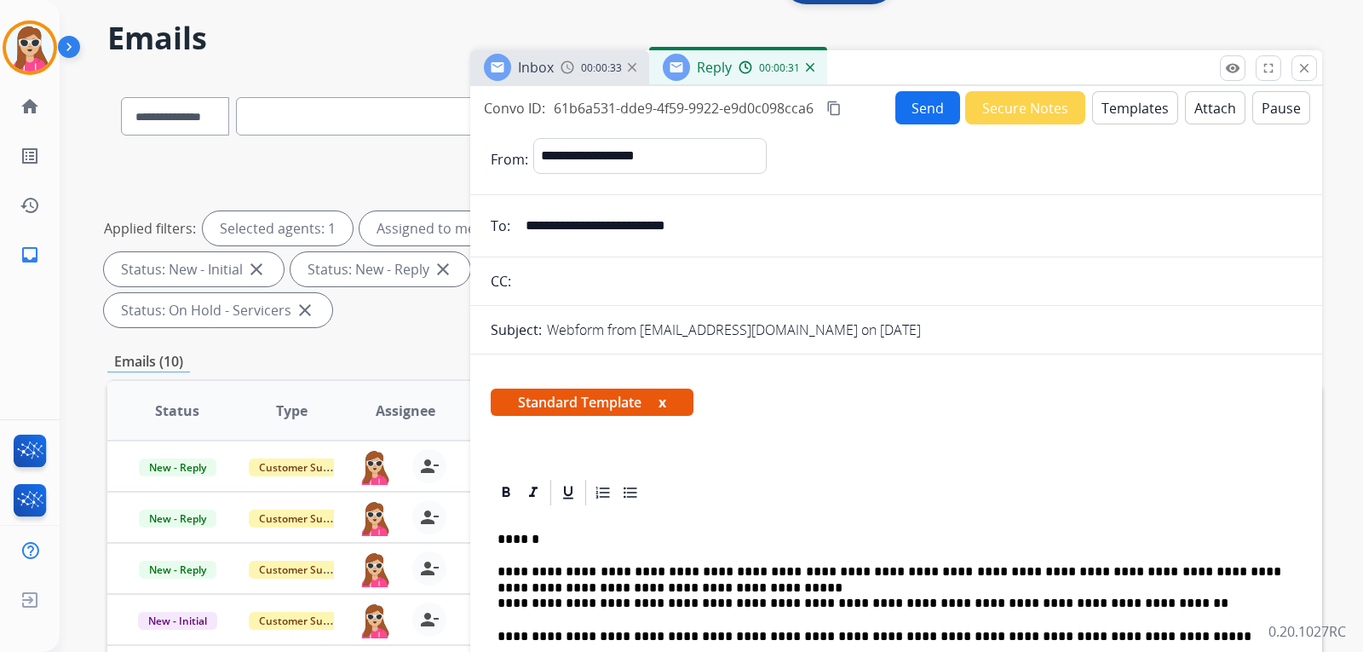
scroll to position [0, 0]
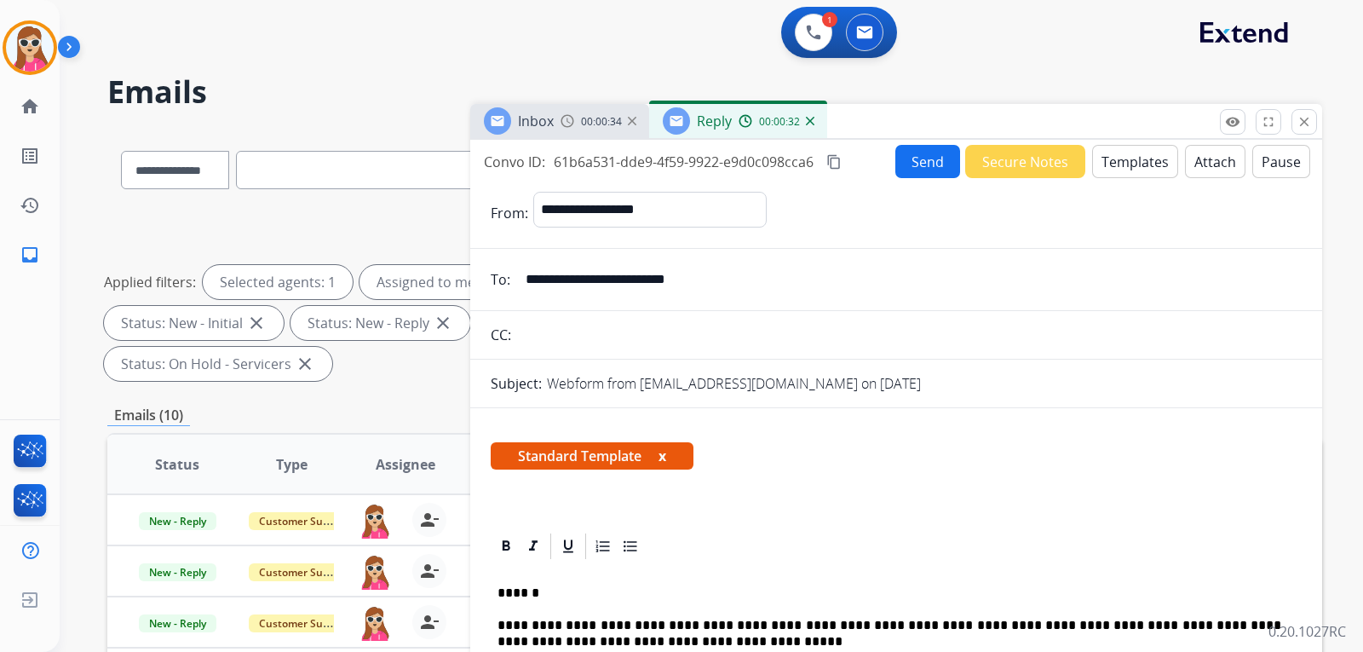
click at [904, 164] on button "Send" at bounding box center [928, 161] width 65 height 33
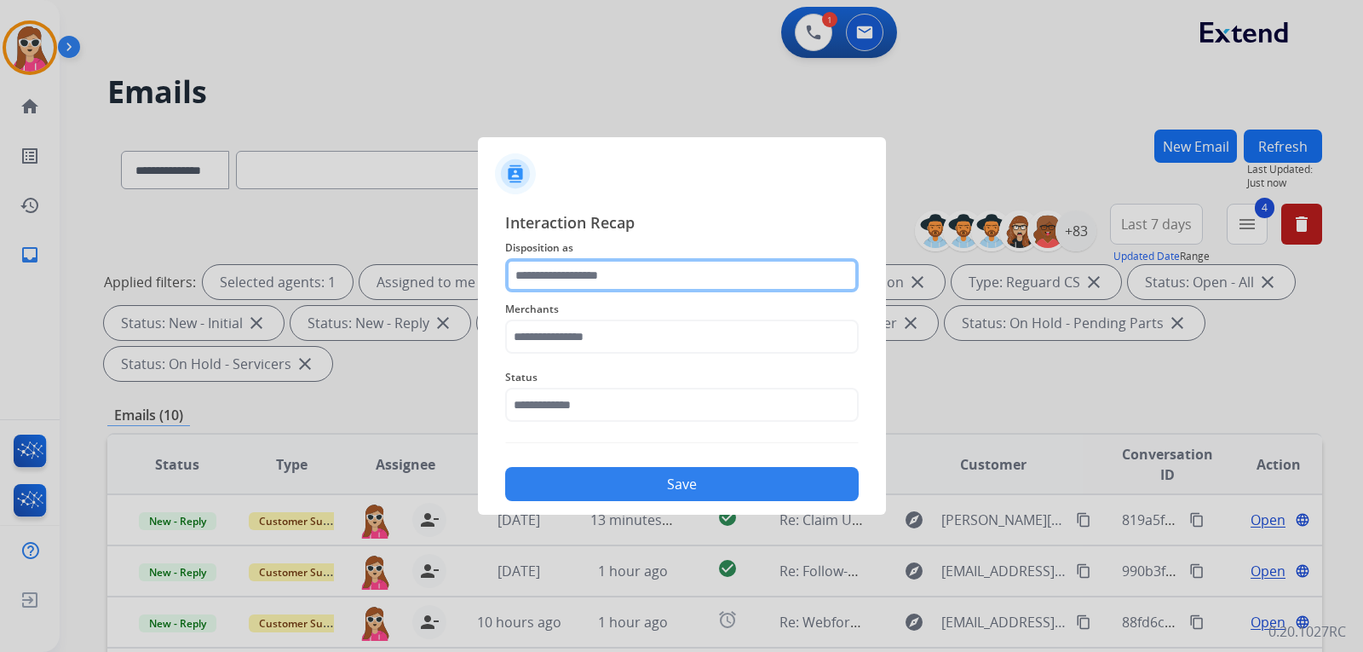
click at [748, 279] on input "text" at bounding box center [682, 275] width 354 height 34
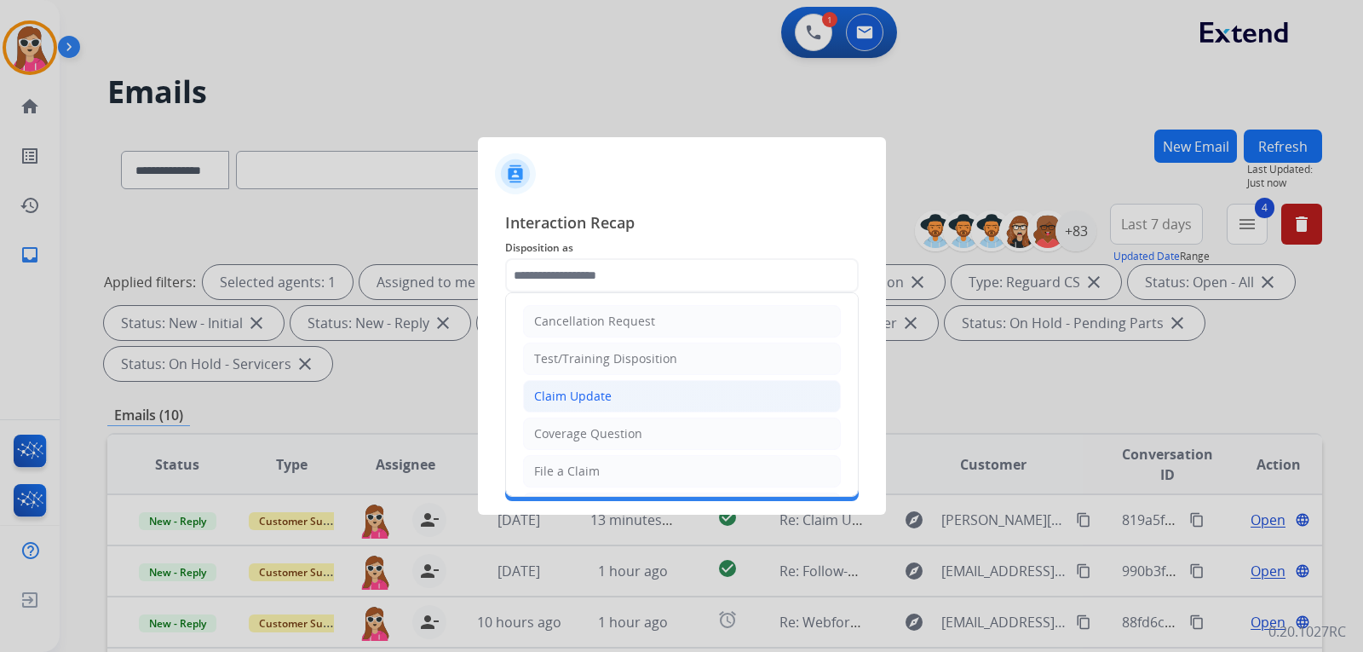
click at [660, 406] on li "Claim Update" at bounding box center [682, 396] width 318 height 32
type input "**********"
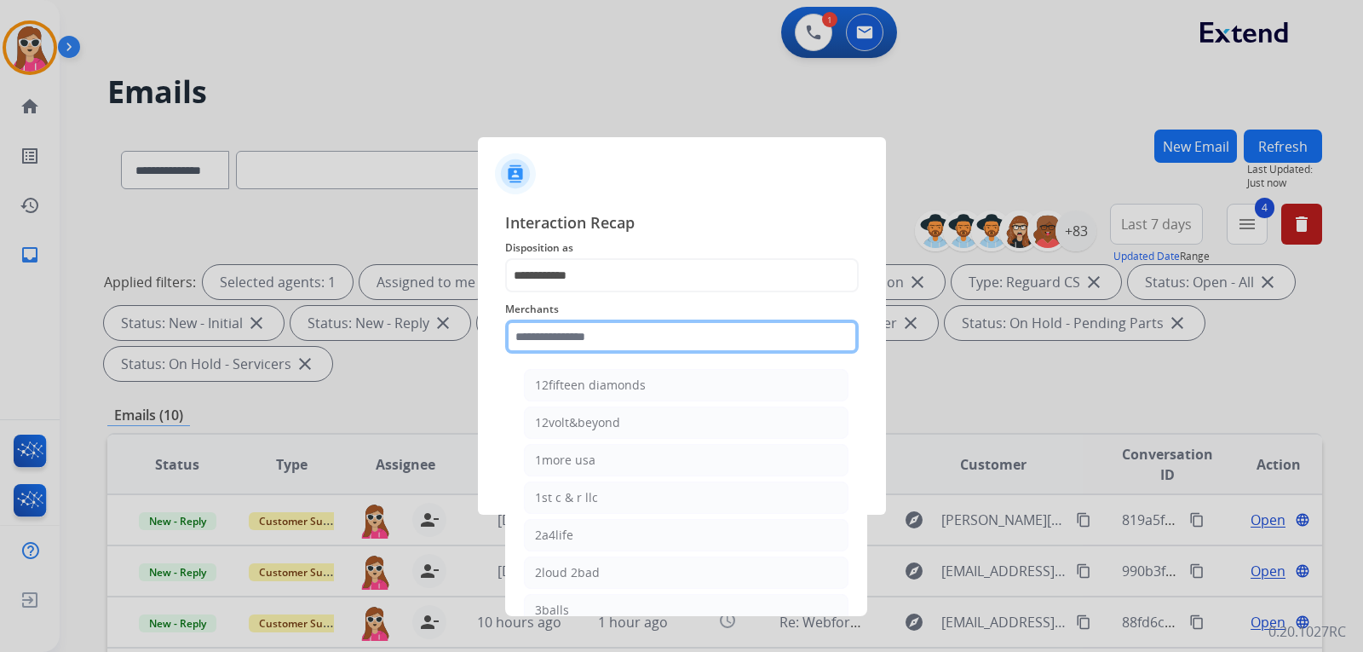
click at [625, 327] on input "text" at bounding box center [682, 337] width 354 height 34
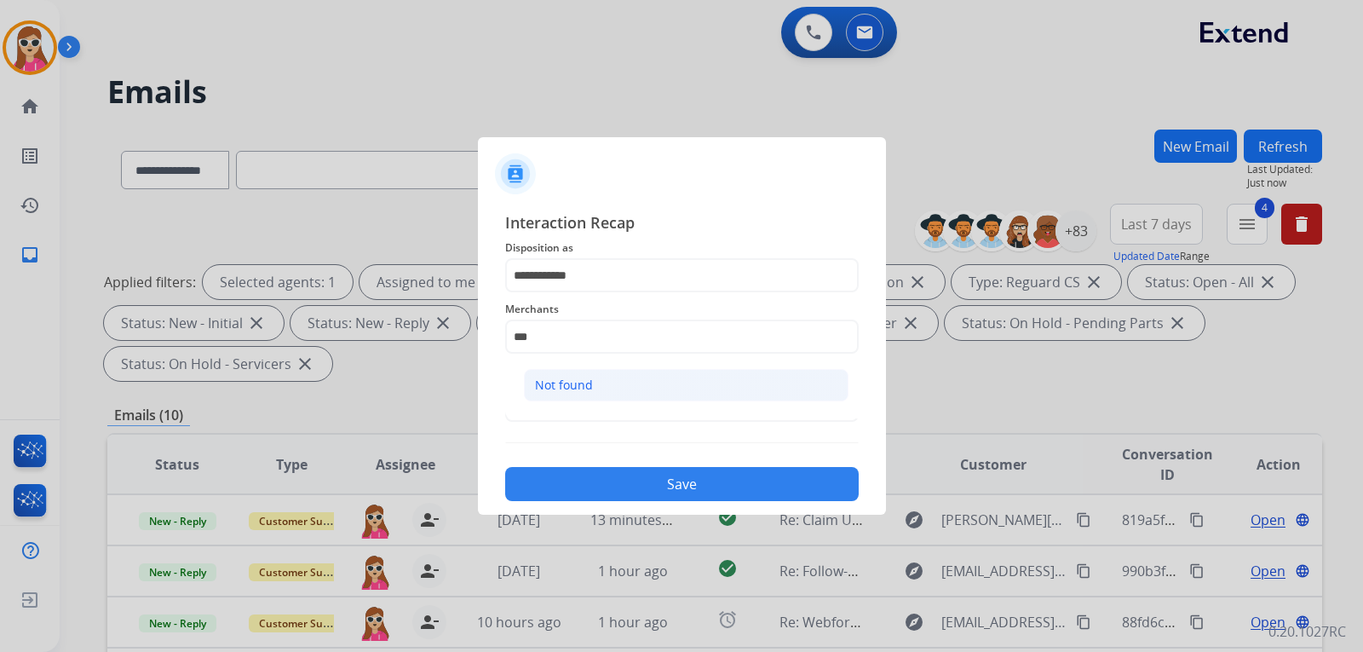
click at [693, 400] on li "Not found" at bounding box center [686, 385] width 325 height 32
type input "*********"
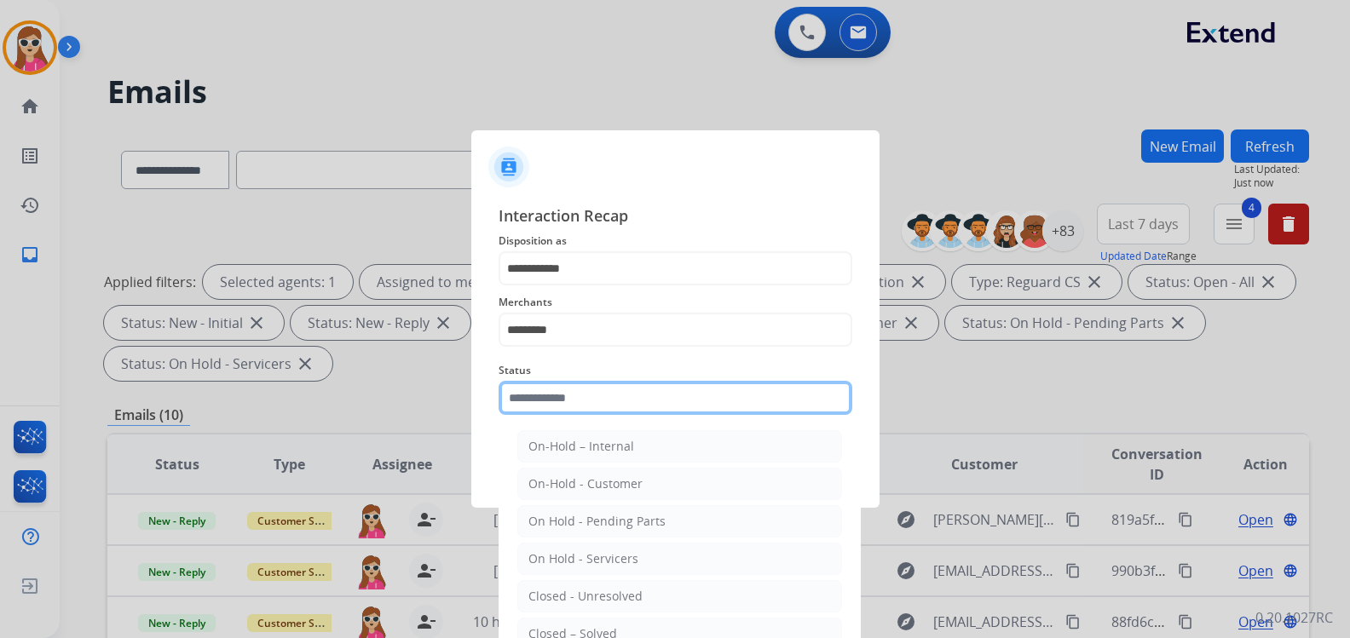
click at [693, 406] on input "text" at bounding box center [675, 398] width 354 height 34
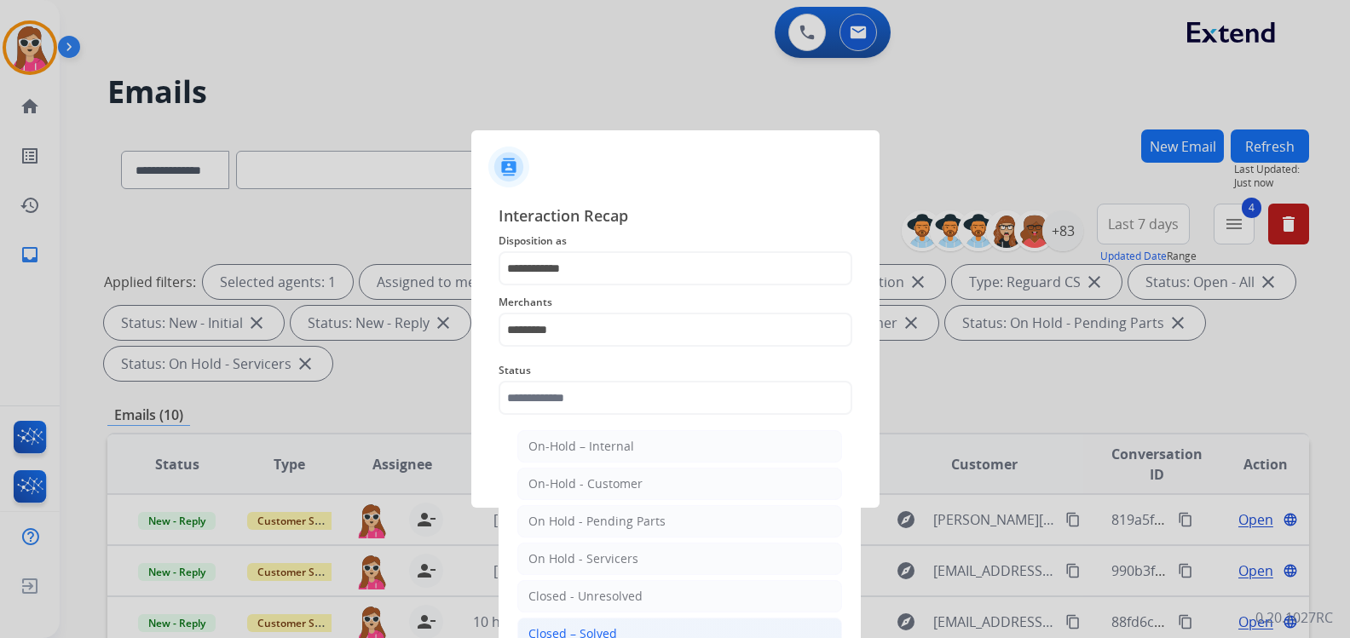
click at [608, 633] on div "Closed – Solved" at bounding box center [572, 633] width 89 height 17
type input "**********"
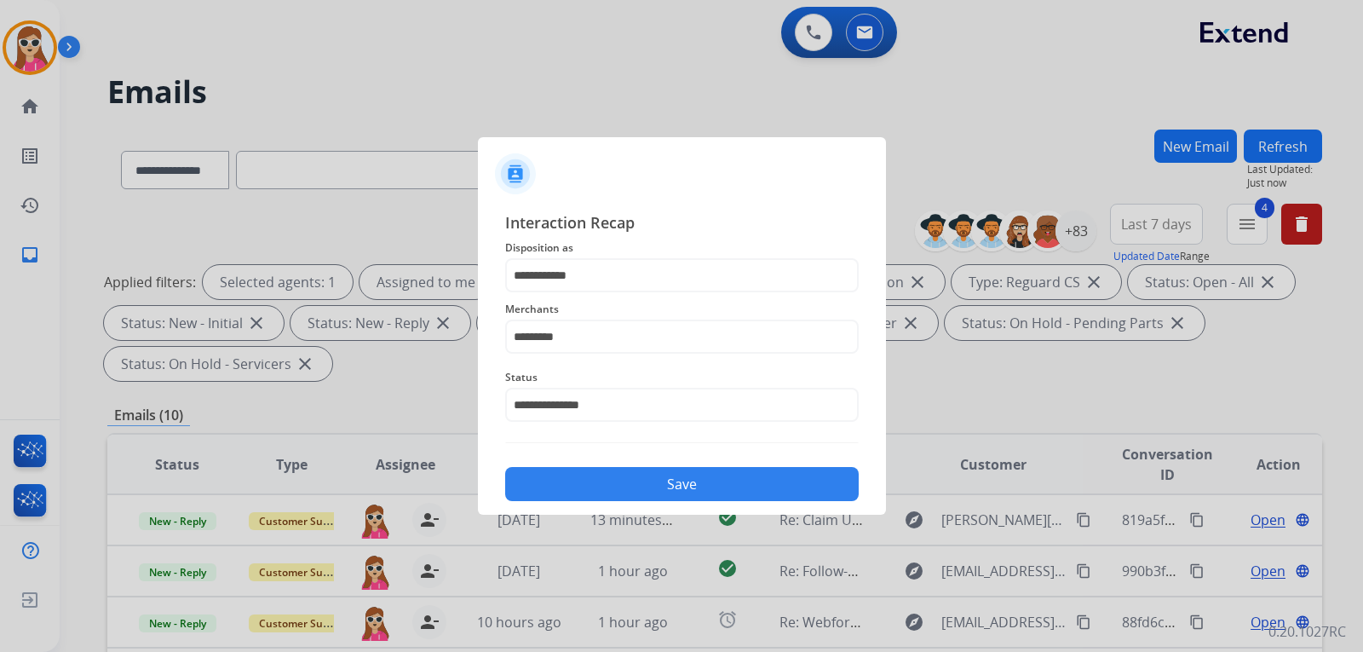
click at [666, 485] on button "Save" at bounding box center [682, 484] width 354 height 34
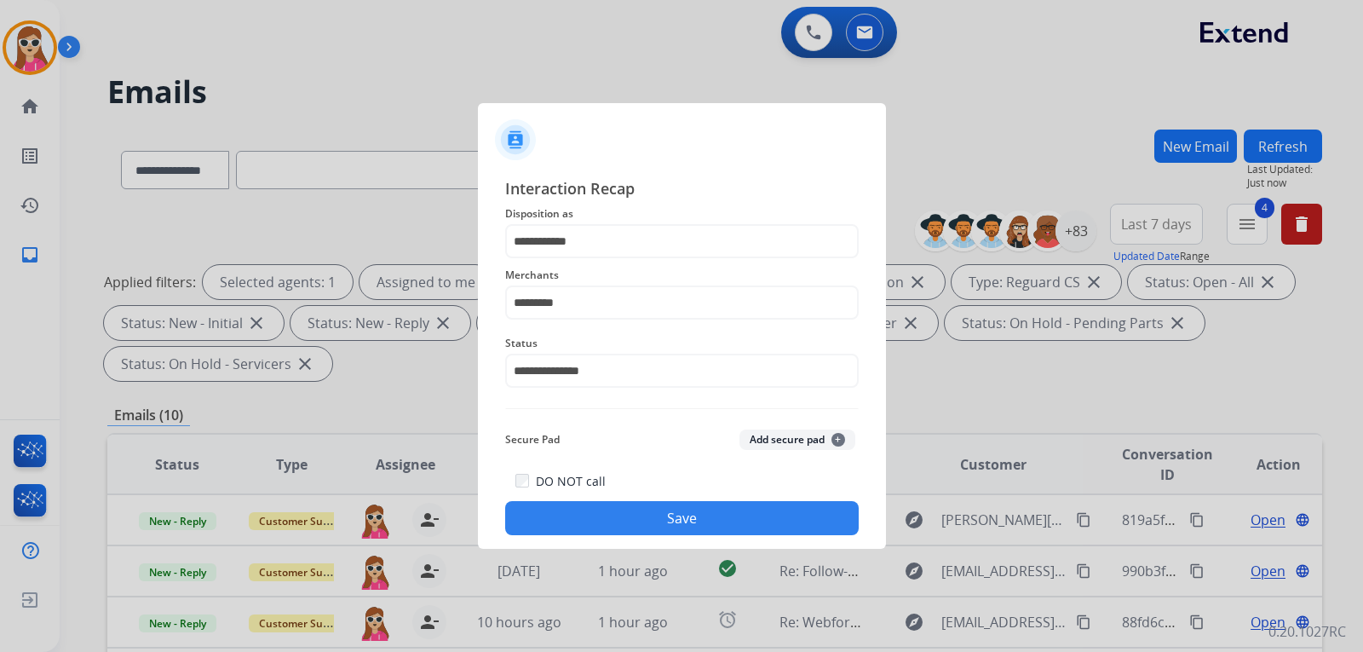
click at [727, 524] on button "Save" at bounding box center [682, 518] width 354 height 34
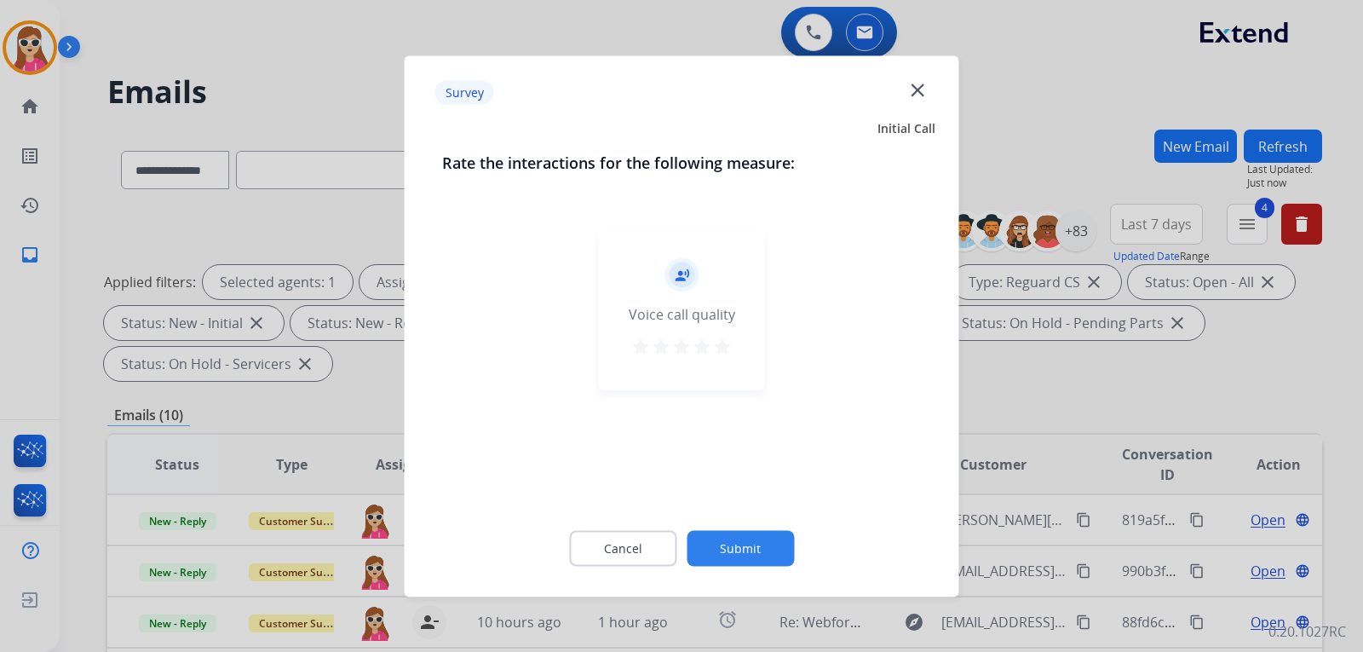
click at [714, 366] on div "record_voice_over Voice call quality star star star star star" at bounding box center [682, 309] width 166 height 162
click at [720, 352] on mat-icon "star" at bounding box center [722, 346] width 20 height 20
click at [758, 561] on button "Submit" at bounding box center [740, 548] width 107 height 36
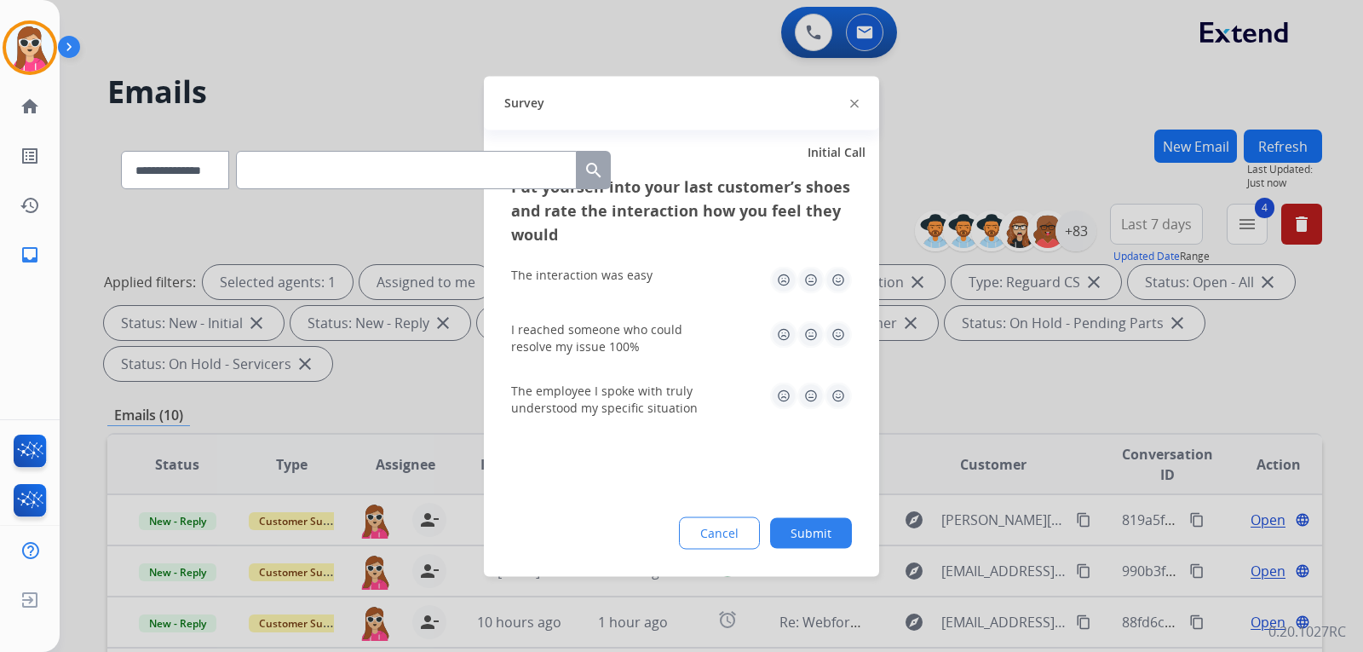
click at [833, 279] on img at bounding box center [838, 279] width 27 height 27
click at [839, 343] on img at bounding box center [838, 333] width 27 height 27
click at [832, 401] on img at bounding box center [838, 395] width 27 height 27
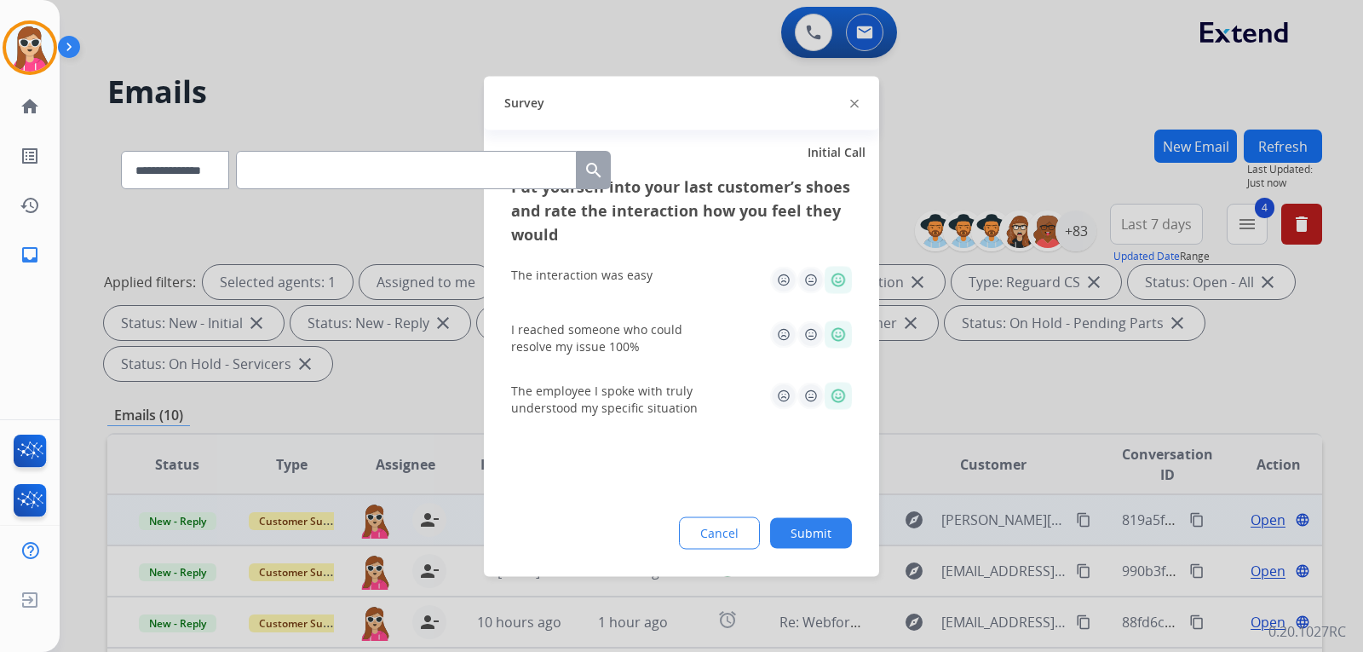
click at [788, 544] on button "Submit" at bounding box center [811, 532] width 82 height 31
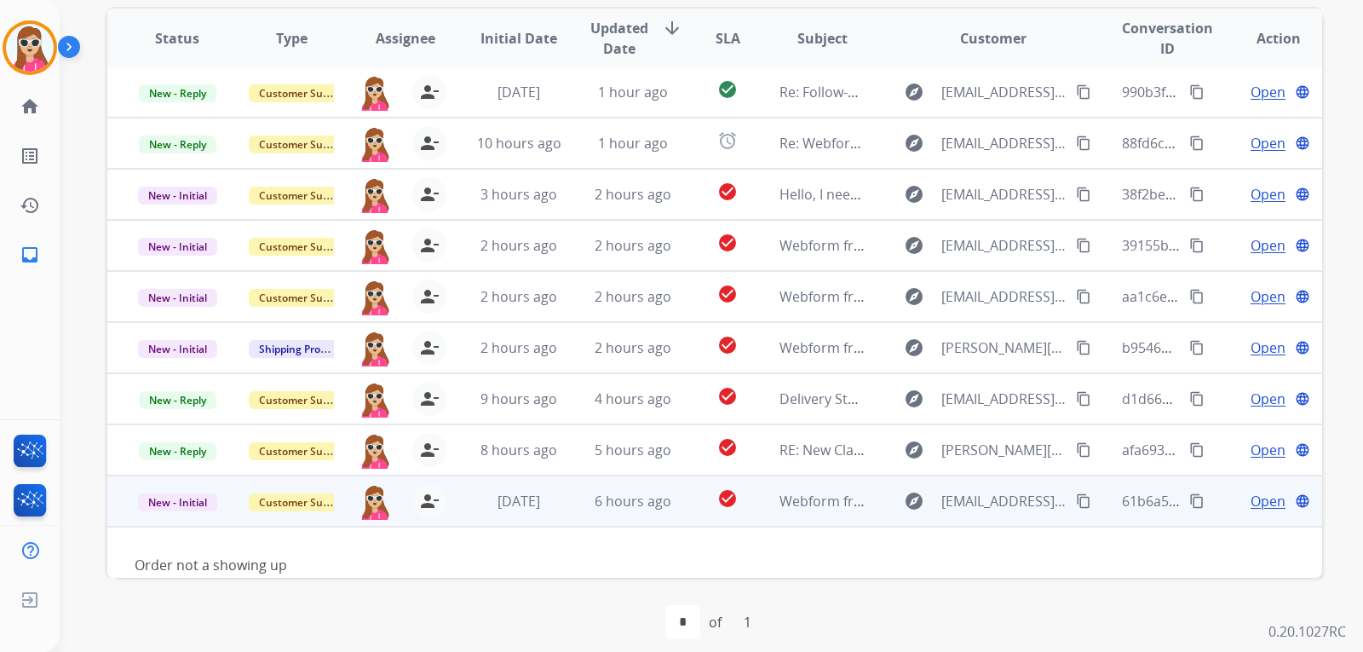
scroll to position [78, 0]
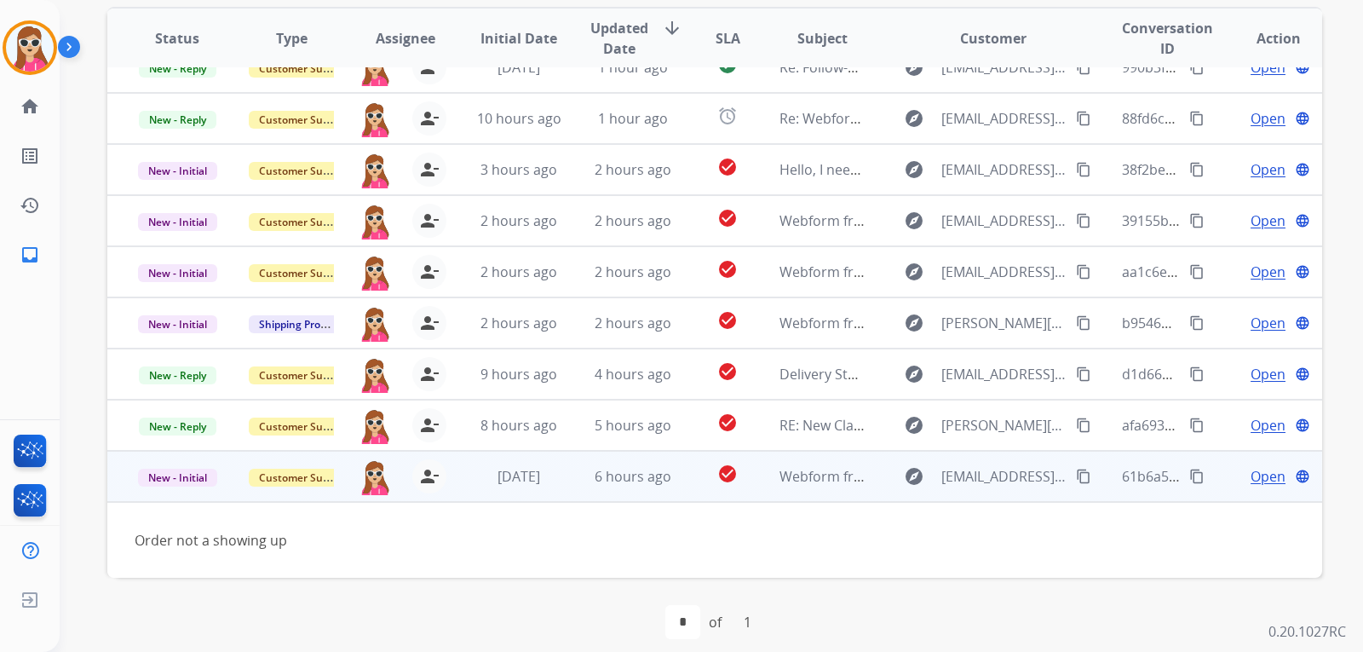
click at [1251, 477] on span "Open" at bounding box center [1268, 476] width 35 height 20
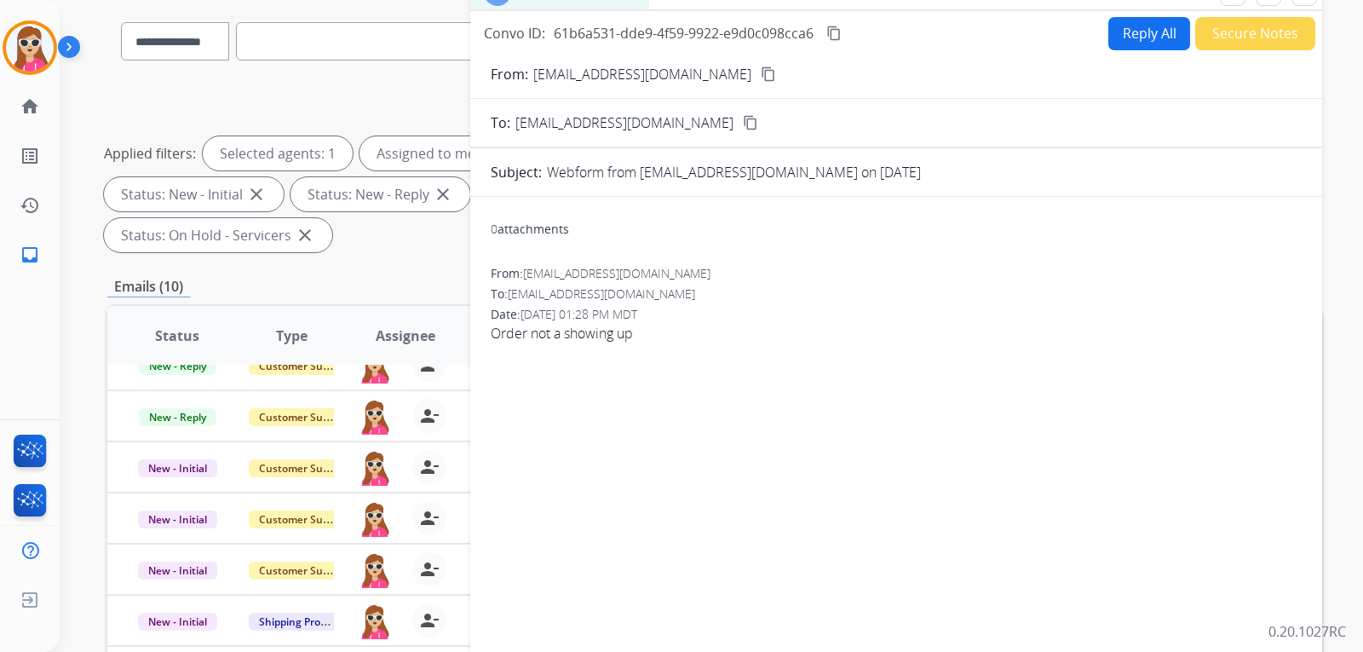
scroll to position [0, 0]
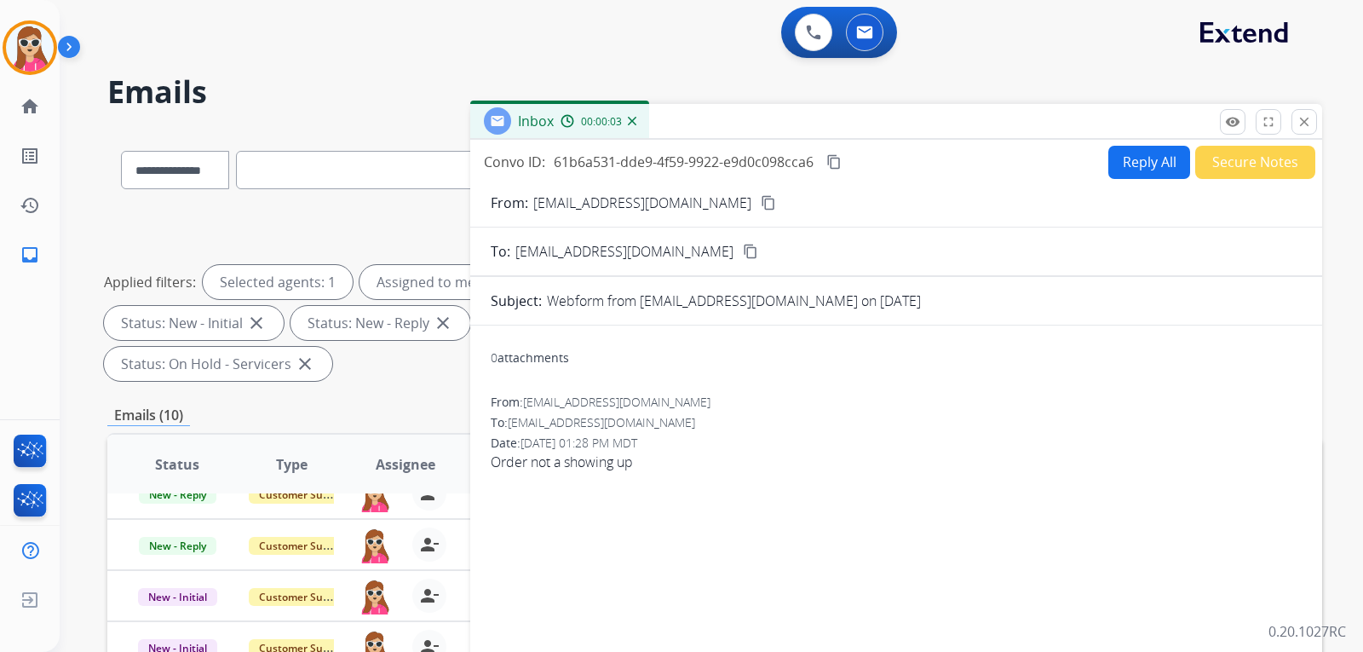
click at [1116, 158] on button "Reply All" at bounding box center [1150, 162] width 82 height 33
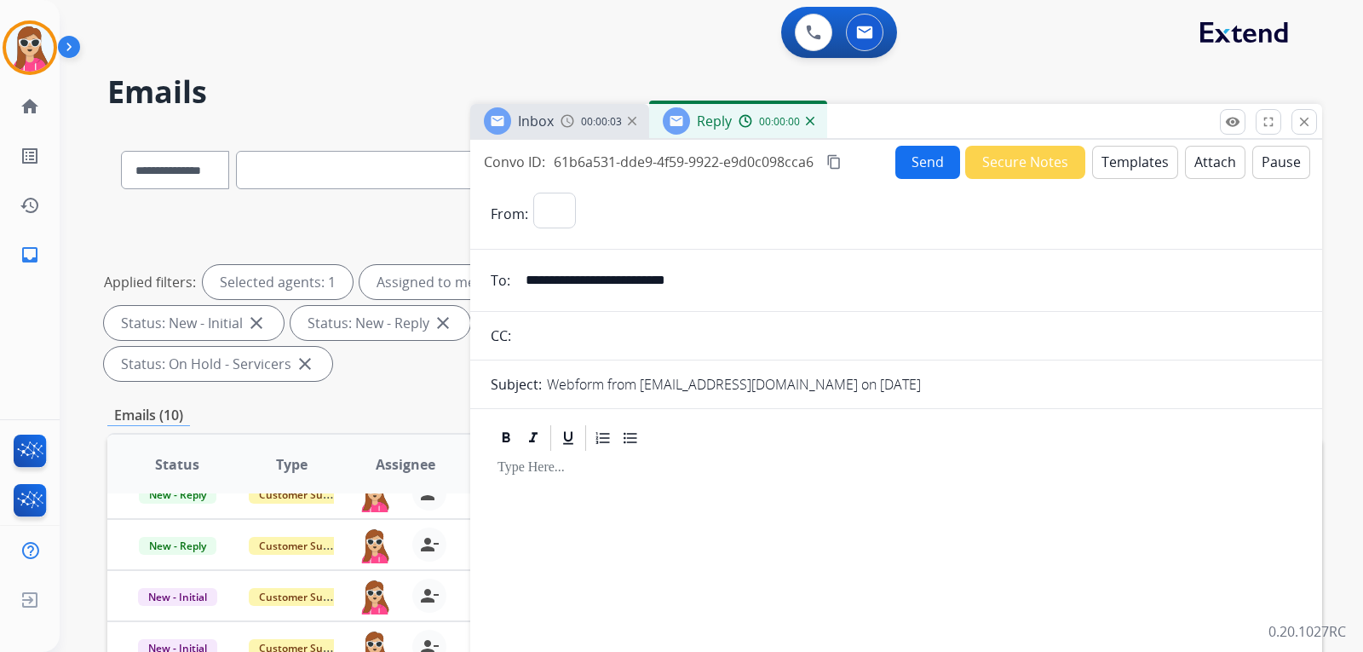
select select "**********"
click at [1116, 161] on button "Templates" at bounding box center [1135, 162] width 86 height 33
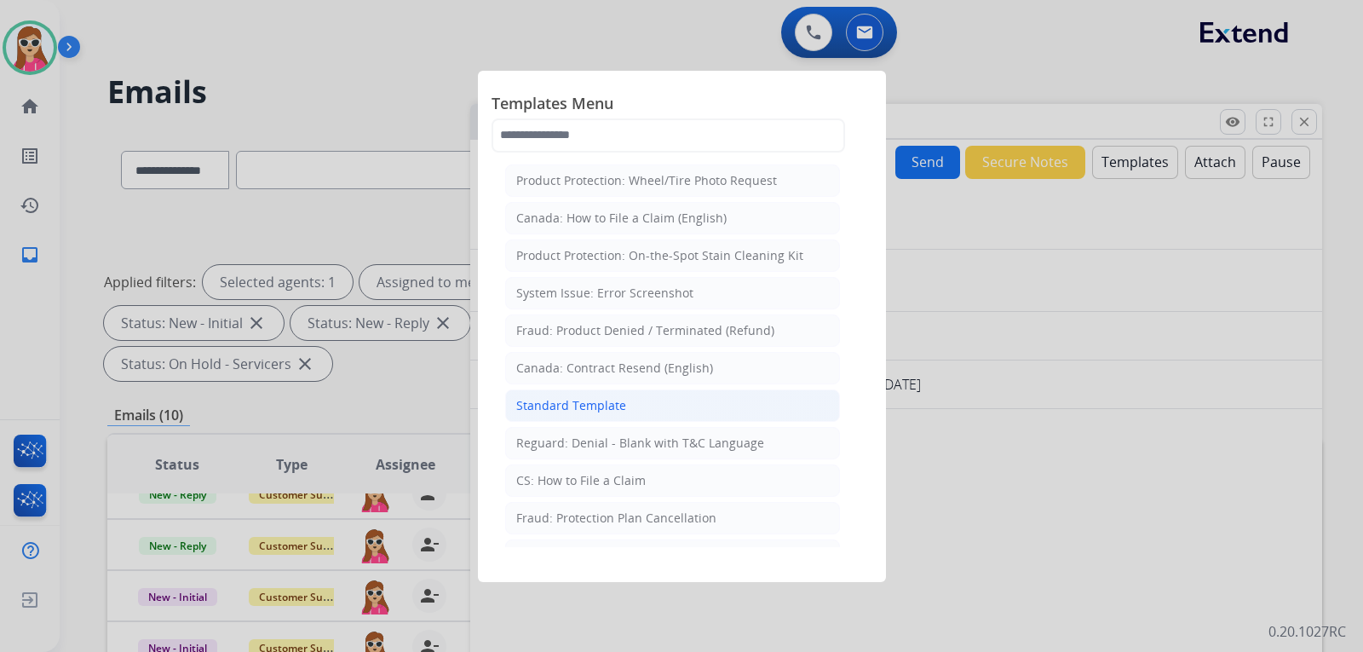
click at [638, 399] on li "Standard Template" at bounding box center [672, 405] width 335 height 32
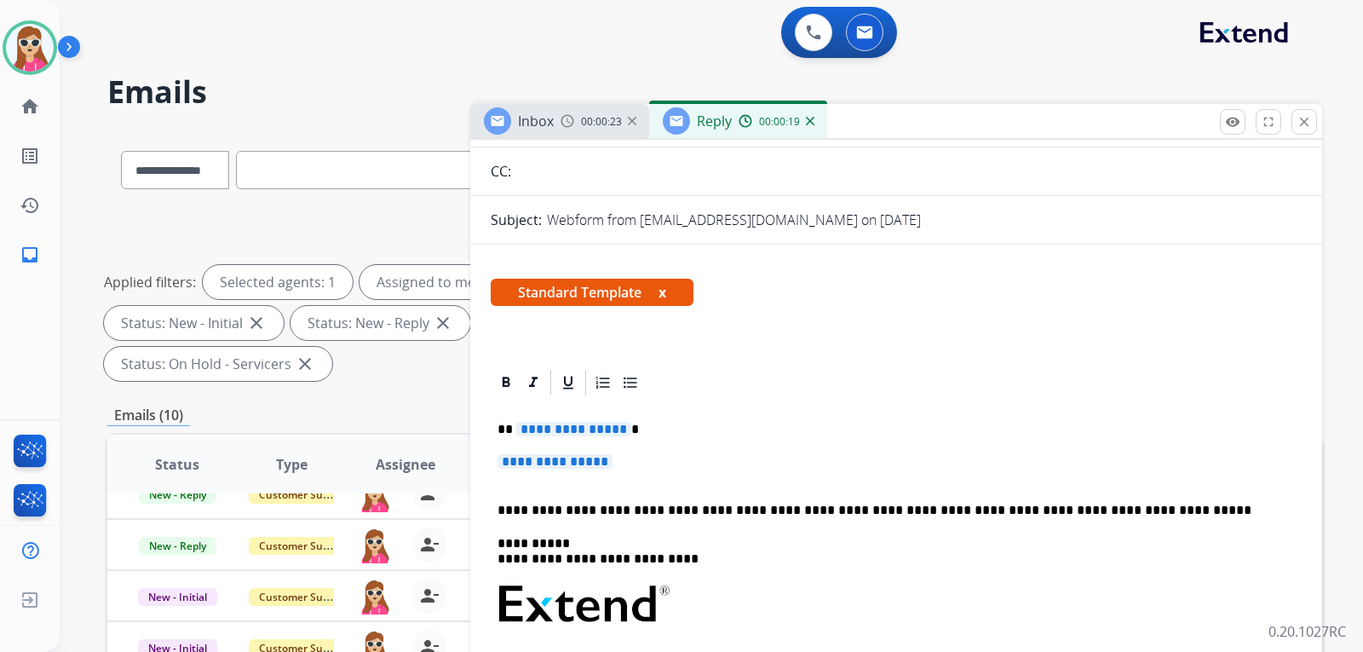
scroll to position [170, 0]
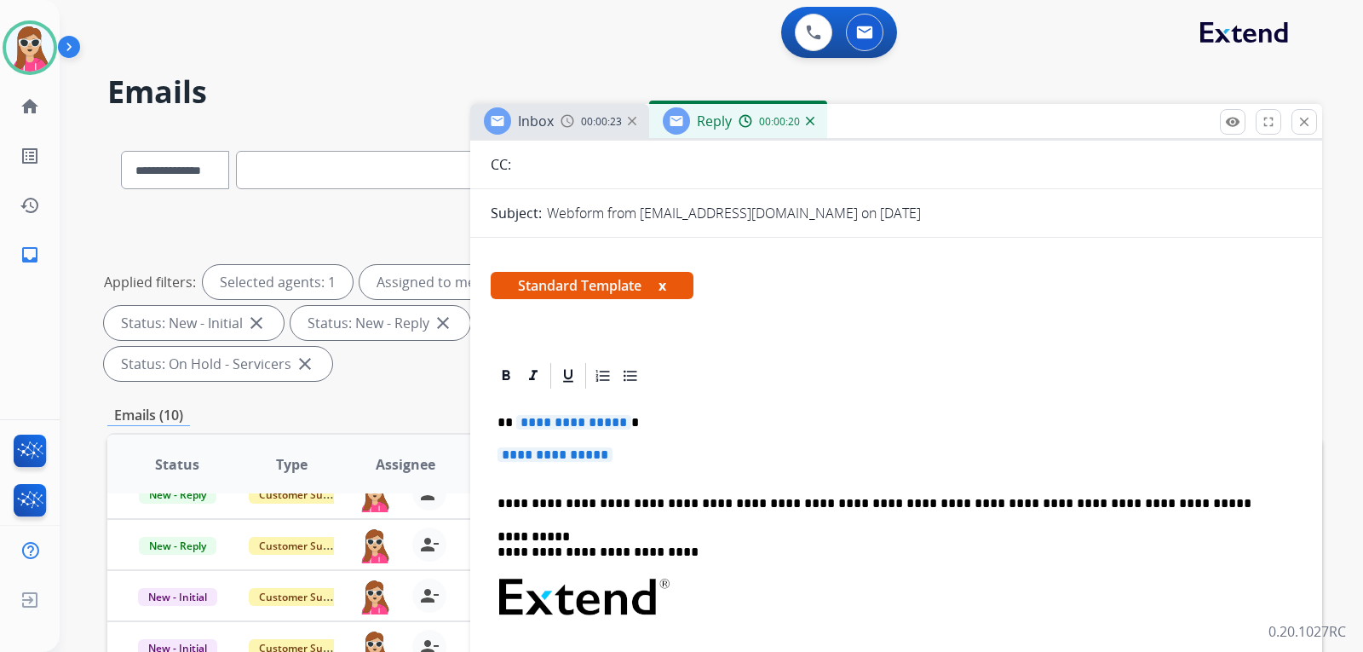
click at [568, 412] on div "**********" at bounding box center [896, 637] width 811 height 493
click at [562, 472] on p "**********" at bounding box center [897, 463] width 798 height 32
click at [566, 460] on span "**********" at bounding box center [555, 454] width 115 height 14
click at [567, 460] on span "**********" at bounding box center [555, 454] width 115 height 14
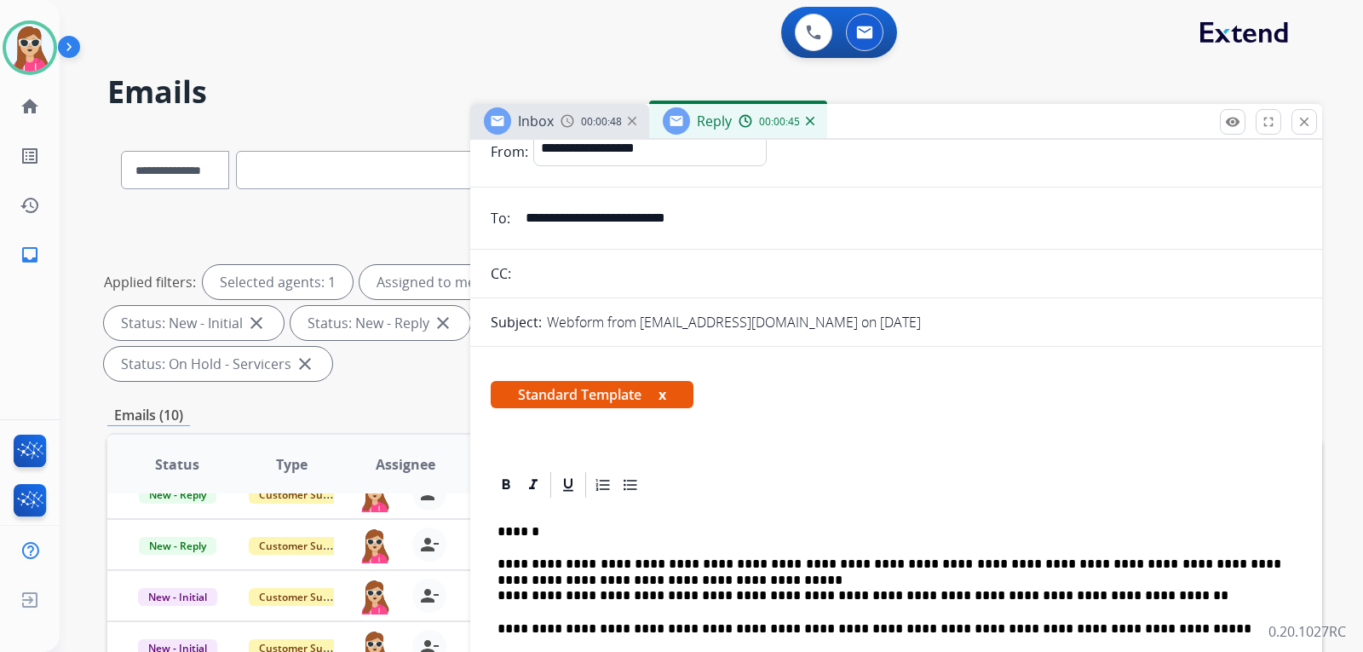
scroll to position [0, 0]
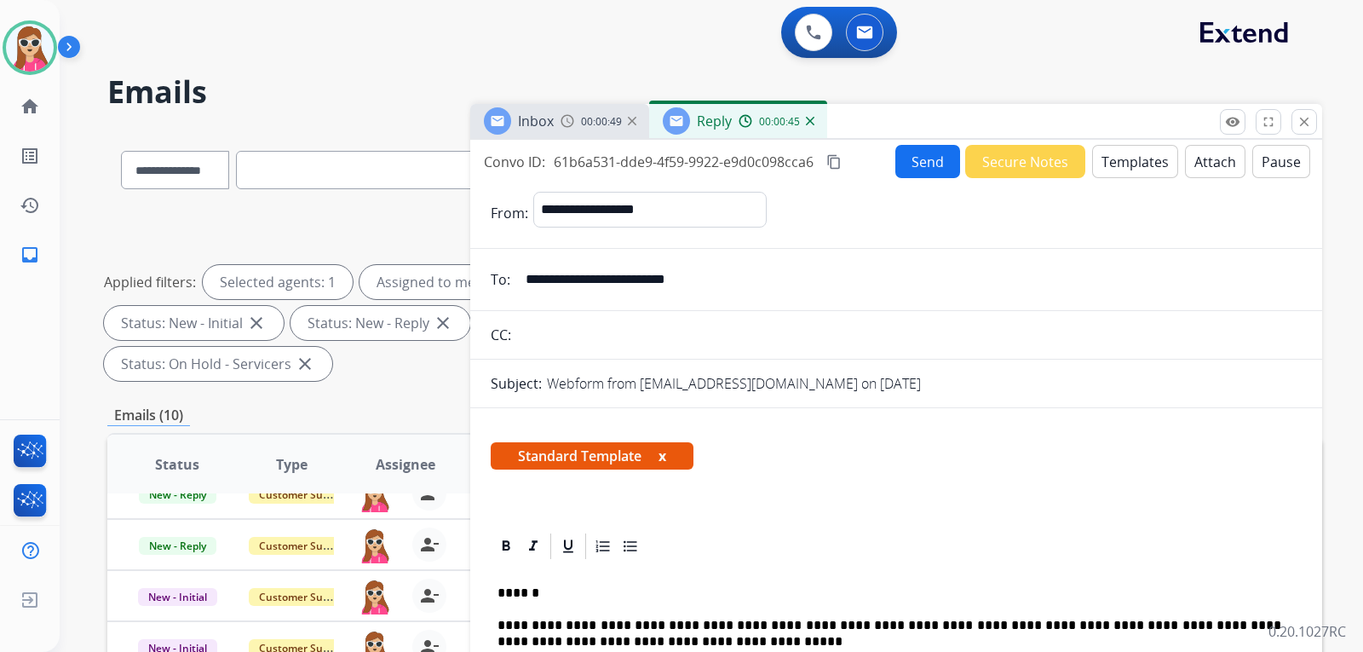
click at [919, 156] on button "Send" at bounding box center [928, 161] width 65 height 33
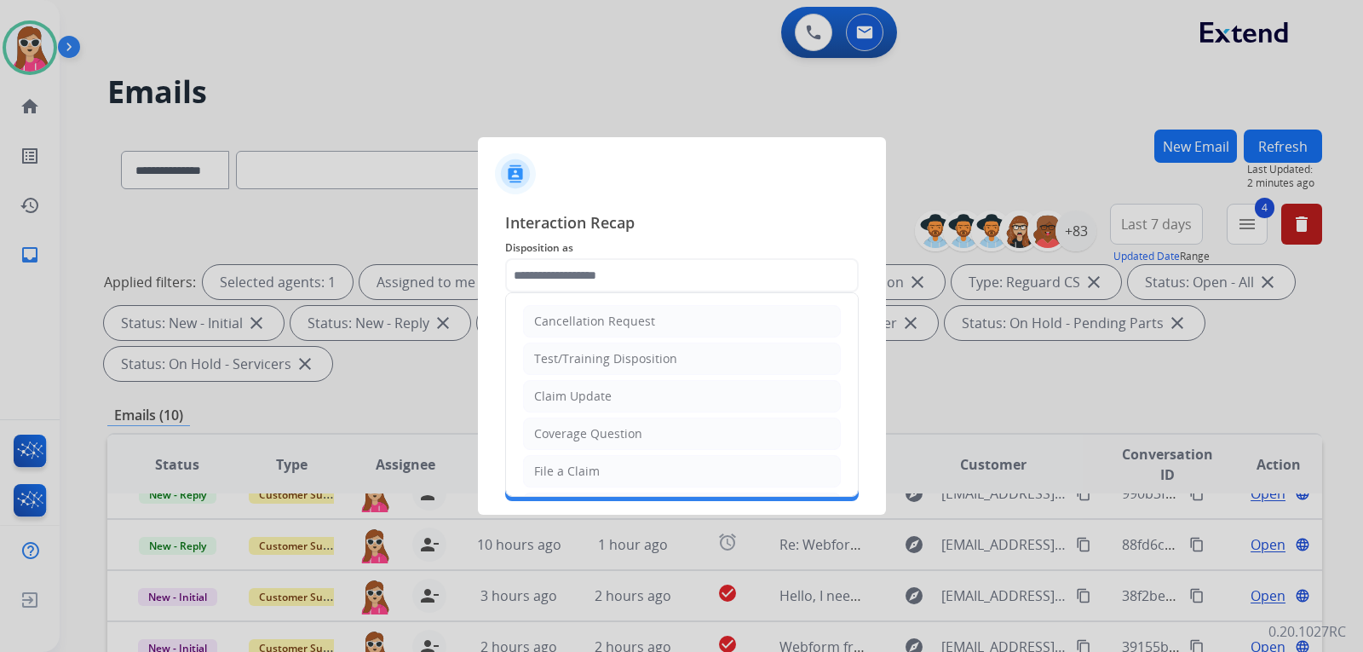
click at [713, 280] on input "text" at bounding box center [682, 275] width 354 height 34
click at [668, 396] on li "Claim Update" at bounding box center [682, 396] width 318 height 32
type input "**********"
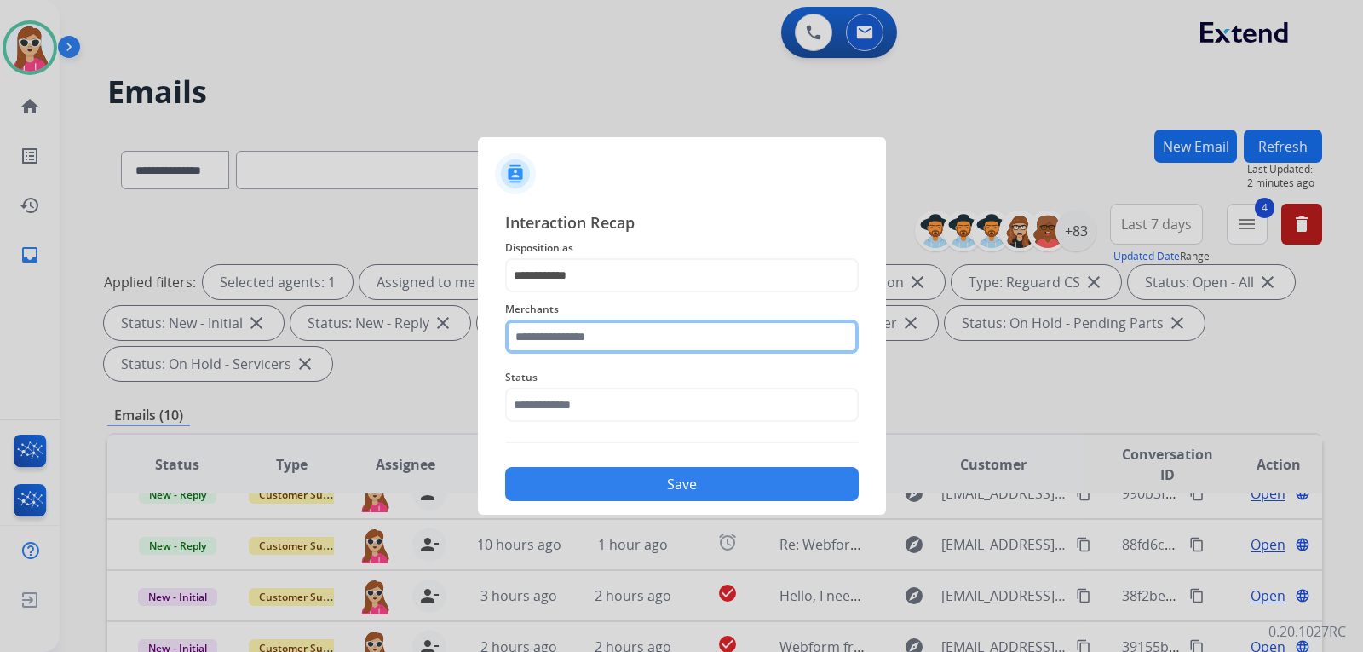
click at [645, 331] on input "text" at bounding box center [682, 337] width 354 height 34
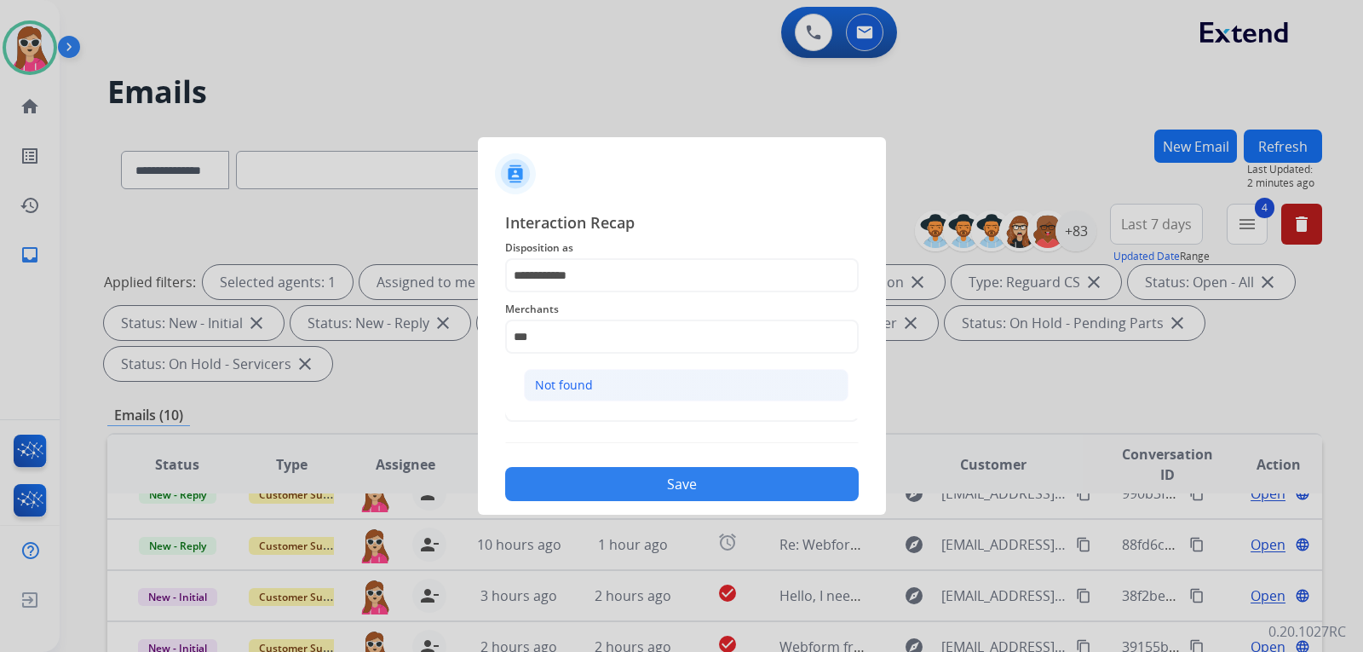
click at [559, 383] on div "Not found" at bounding box center [564, 385] width 58 height 17
type input "*********"
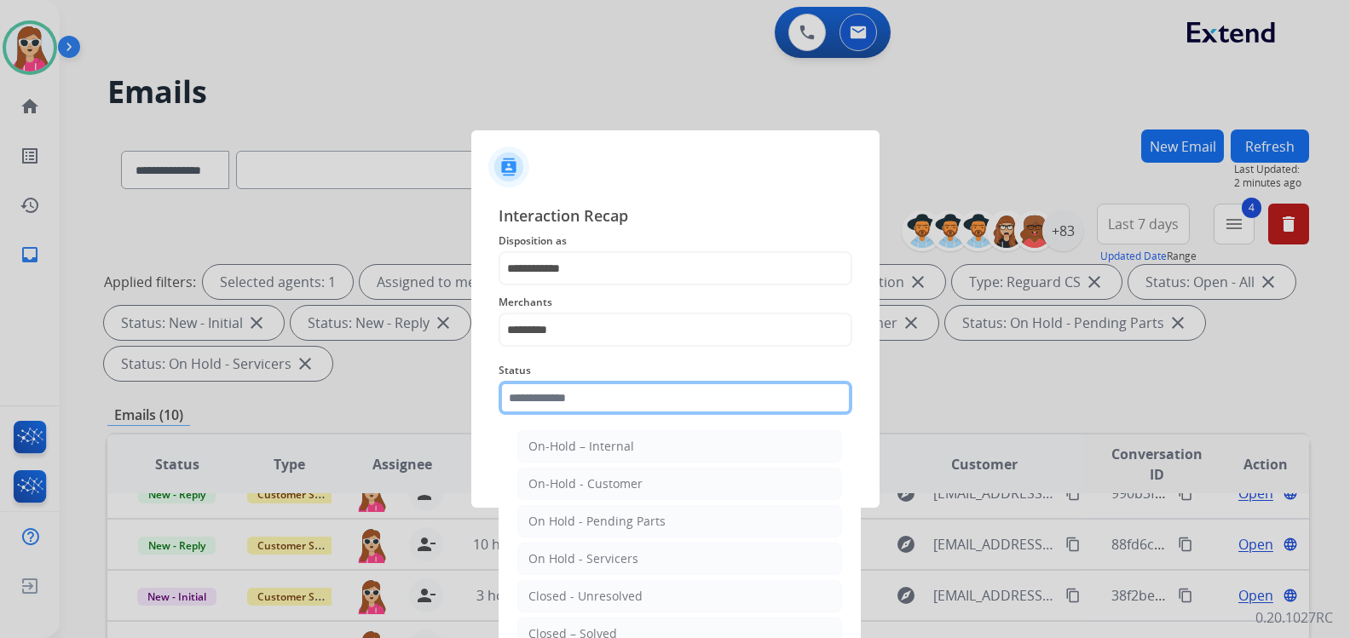
click at [562, 402] on input "text" at bounding box center [675, 398] width 354 height 34
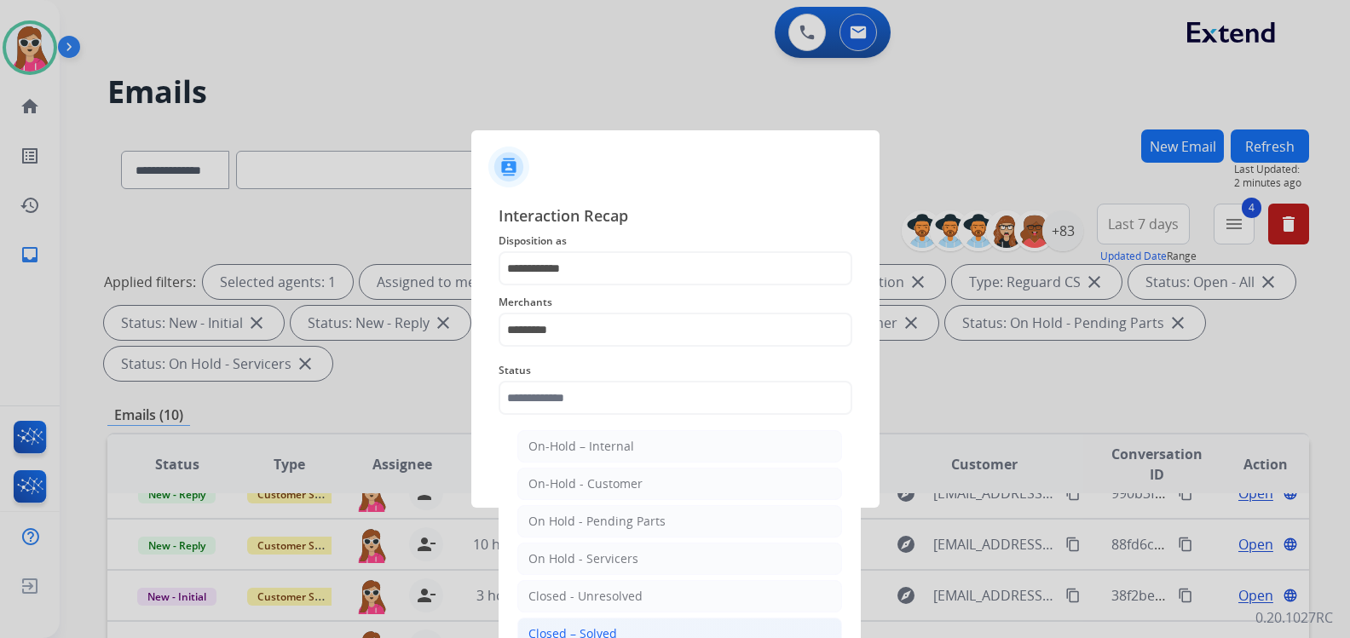
click at [567, 631] on div "Closed – Solved" at bounding box center [572, 633] width 89 height 17
type input "**********"
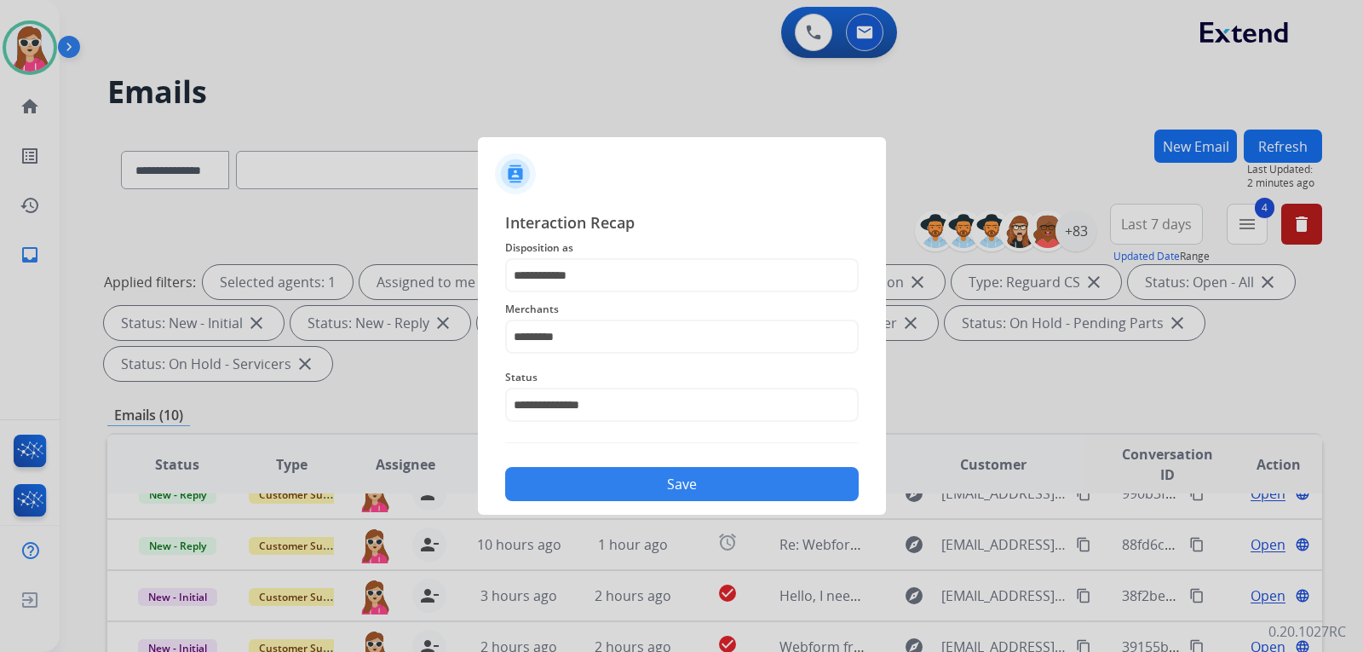
click at [602, 495] on button "Save" at bounding box center [682, 484] width 354 height 34
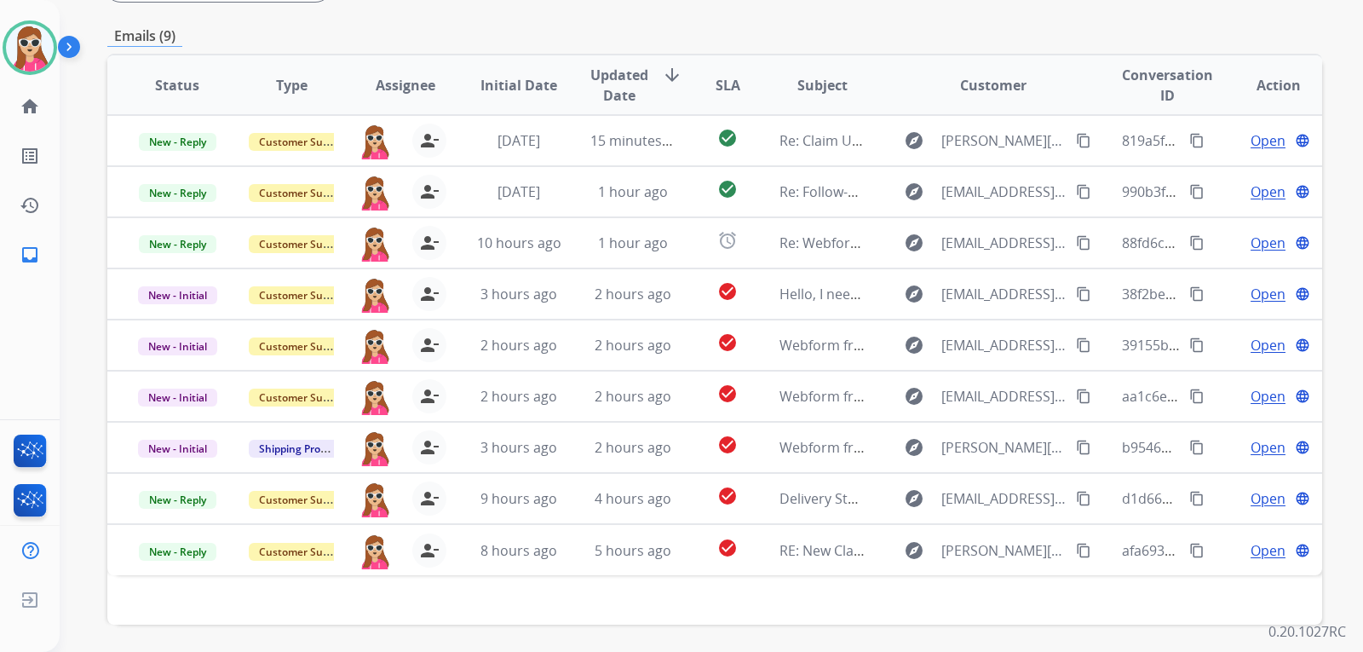
scroll to position [441, 0]
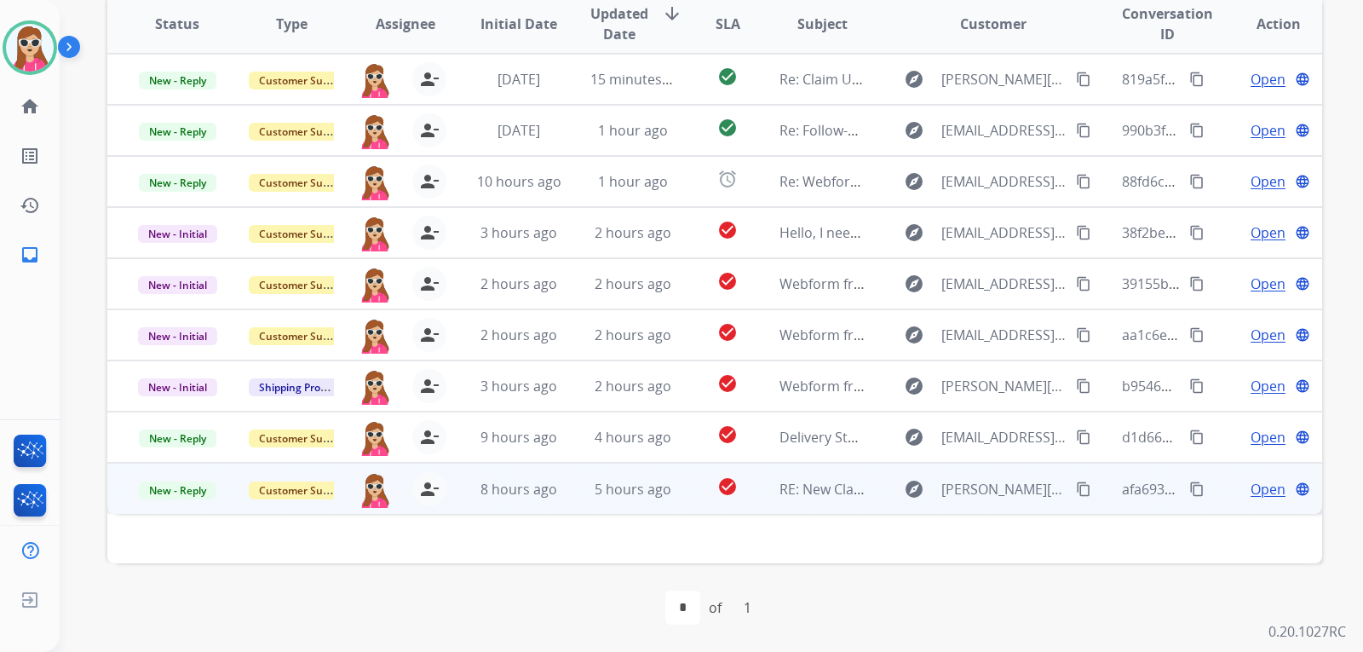
click at [687, 499] on td "check_circle" at bounding box center [715, 488] width 76 height 51
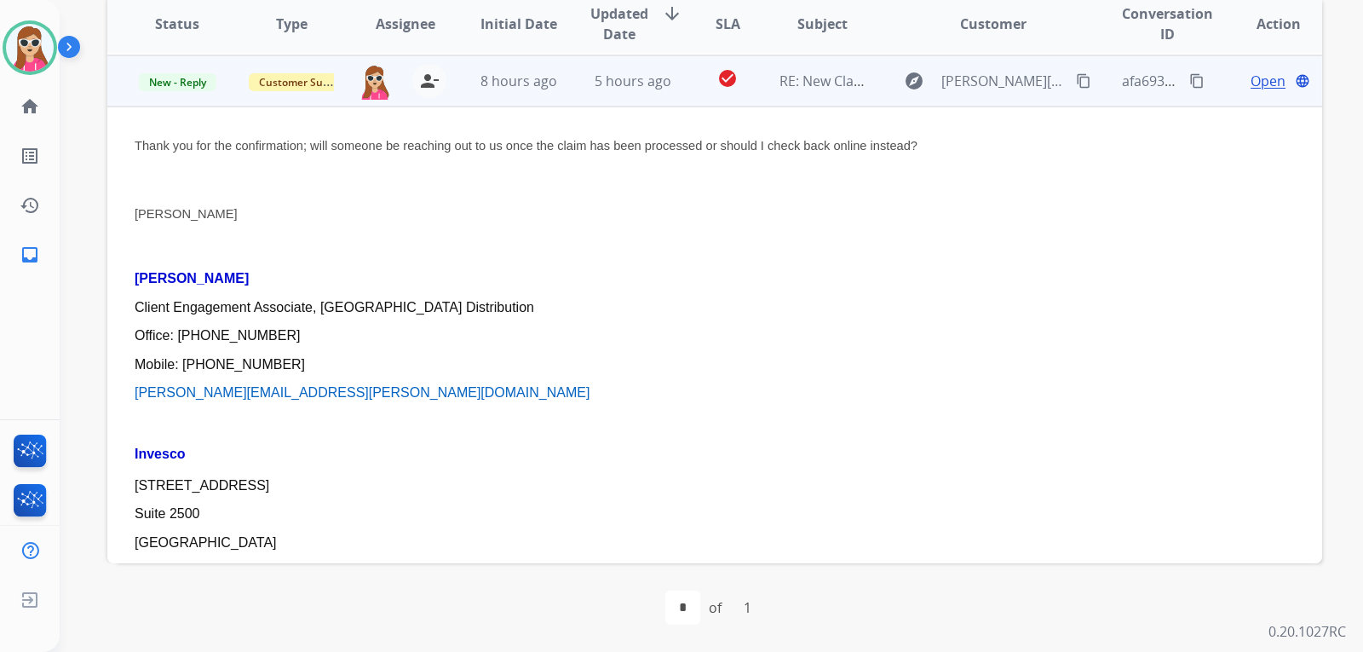
scroll to position [409, 0]
click at [1251, 86] on span "Open" at bounding box center [1268, 79] width 35 height 20
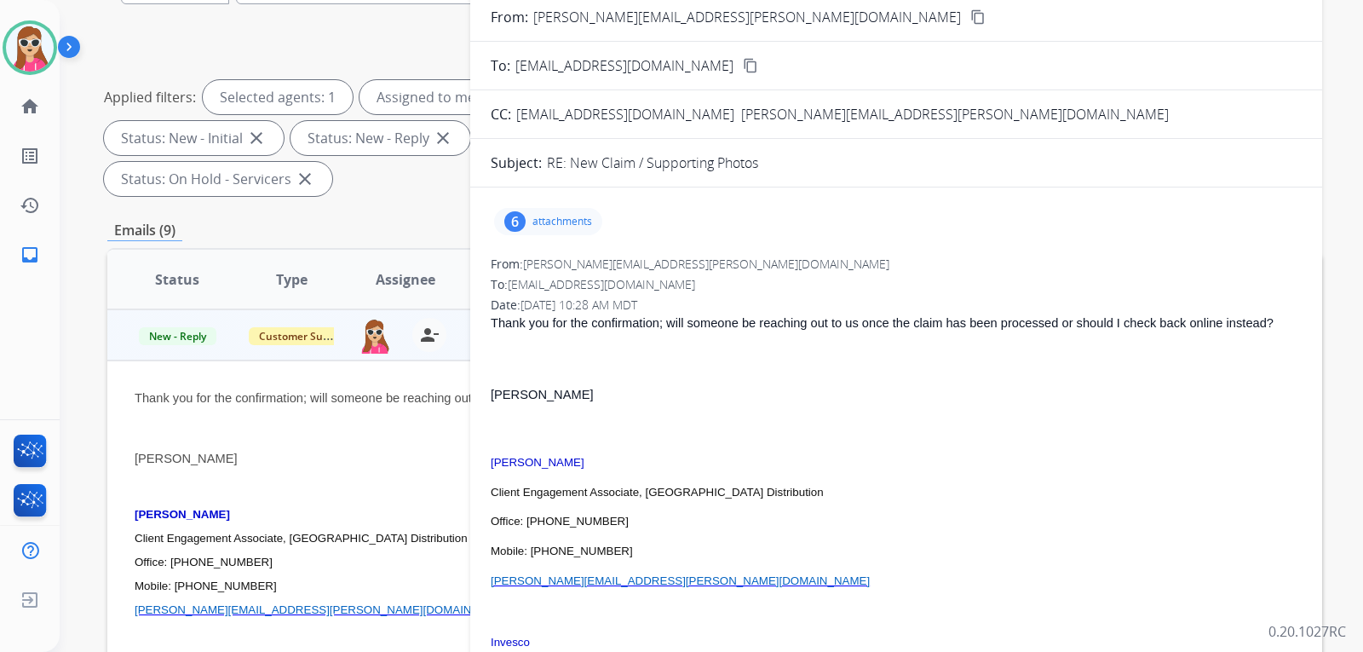
drag, startPoint x: 1084, startPoint y: 83, endPoint x: 1063, endPoint y: 54, distance: 36.0
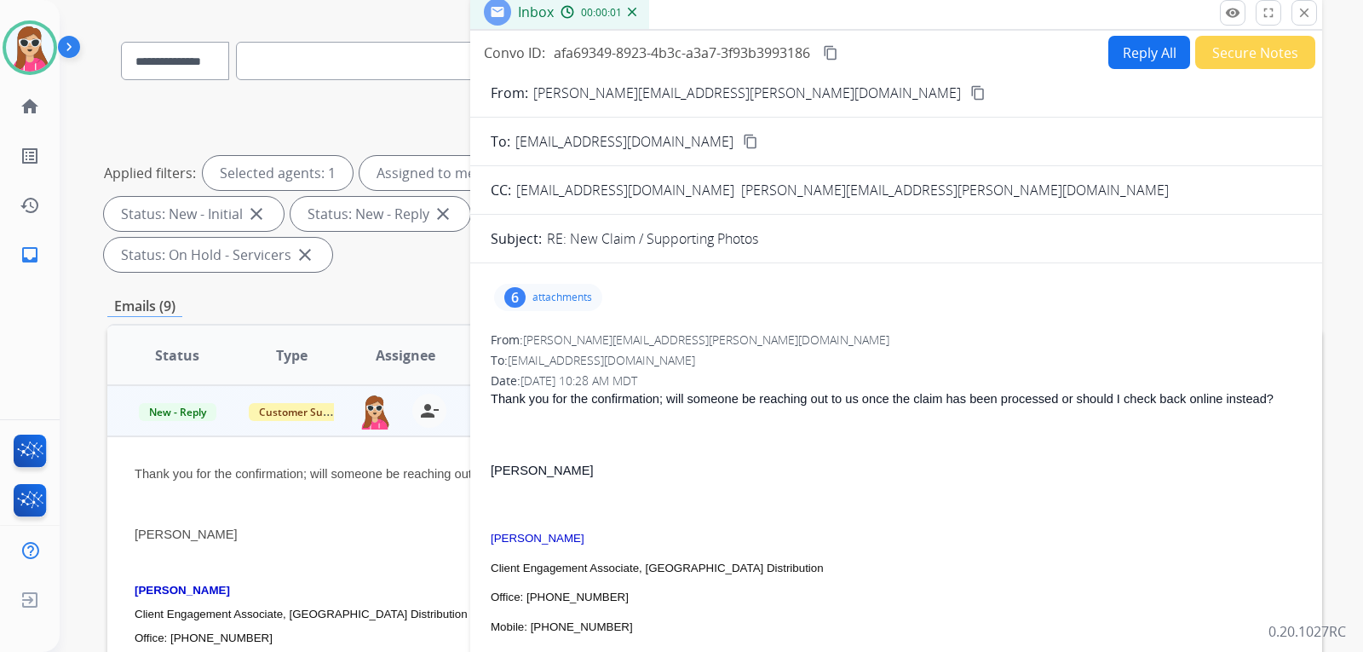
scroll to position [100, 0]
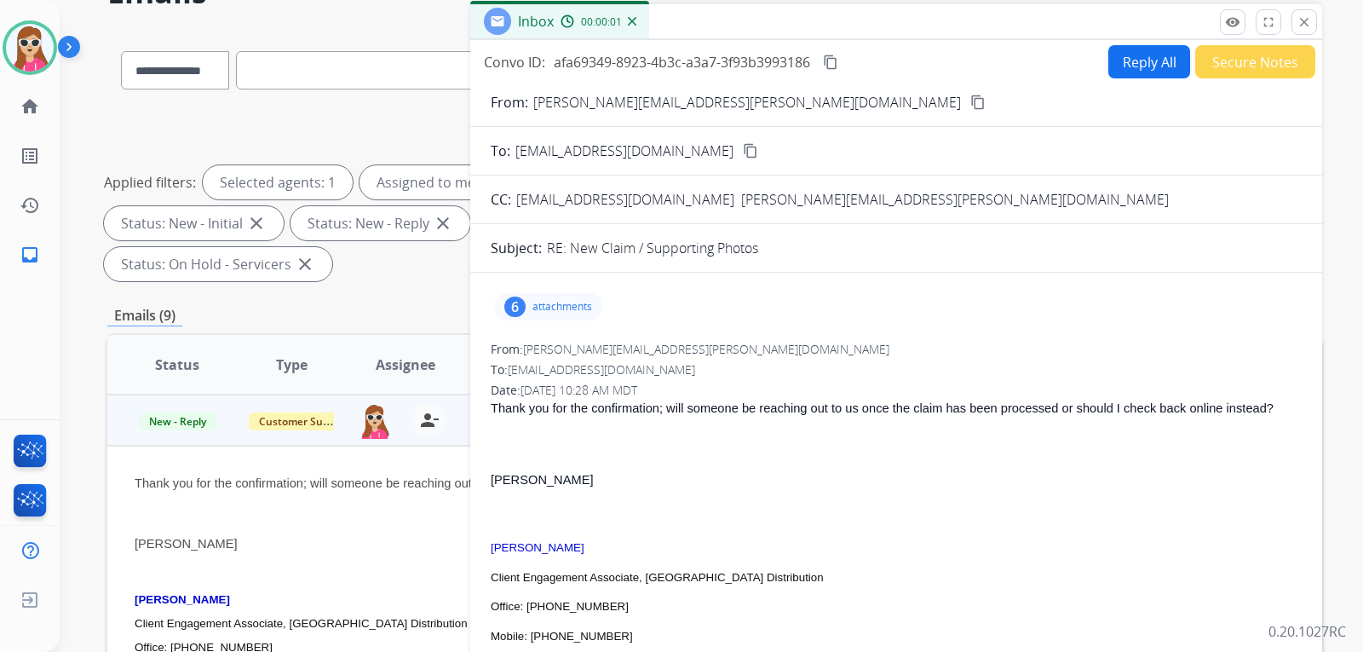
drag, startPoint x: 1063, startPoint y: 54, endPoint x: 924, endPoint y: 201, distance: 201.9
click at [924, 201] on div "CC: max.vicenzi@yahoo.com emma.vicenzi@yahoo.com" at bounding box center [896, 199] width 852 height 20
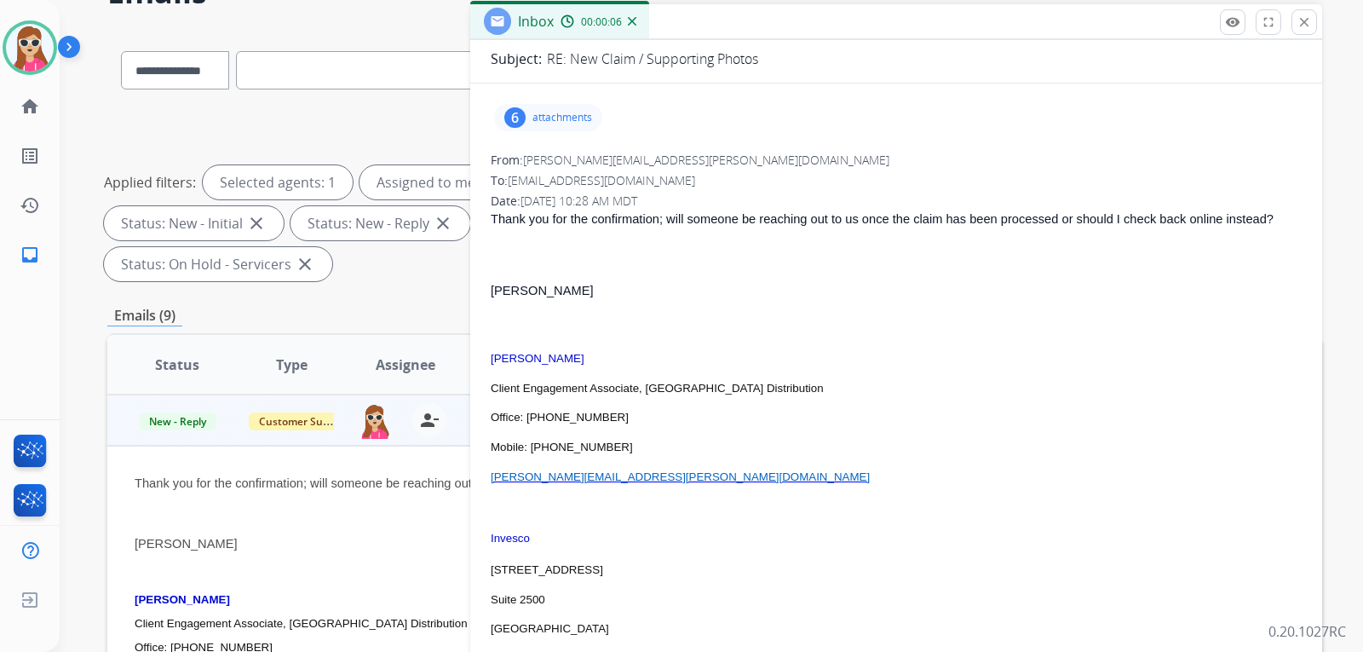
scroll to position [0, 0]
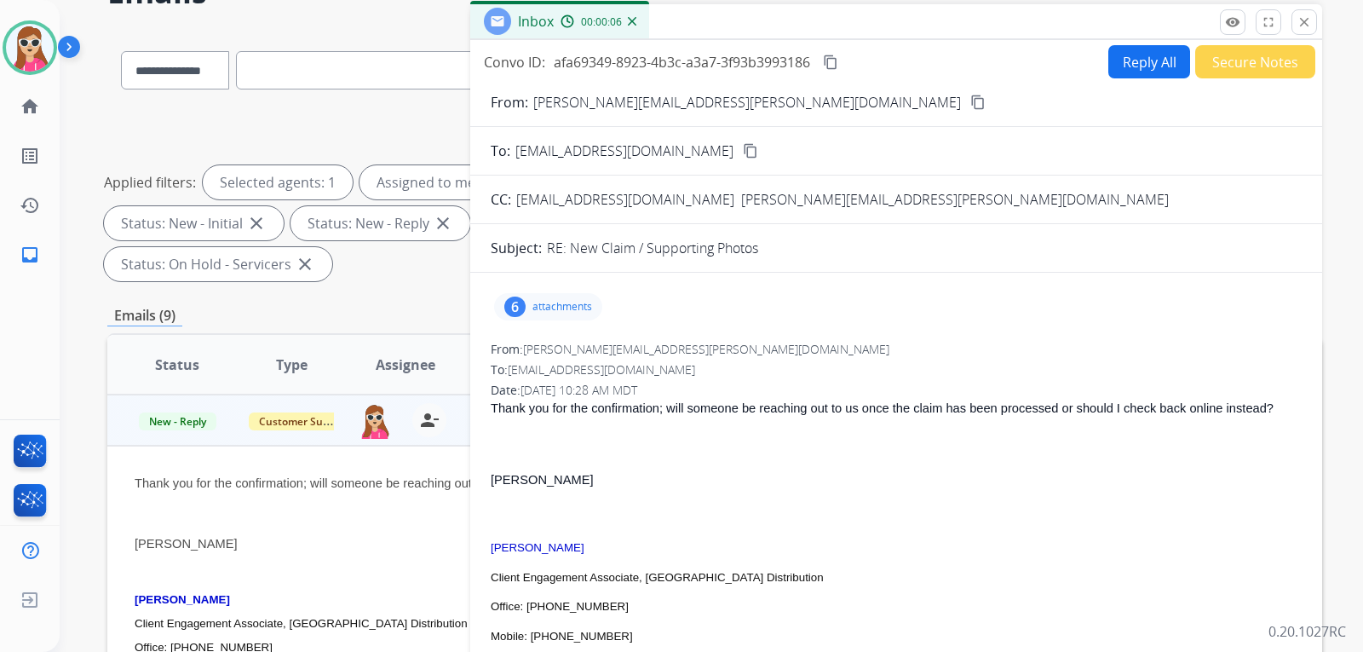
click at [1195, 54] on button "Secure Notes" at bounding box center [1255, 61] width 120 height 33
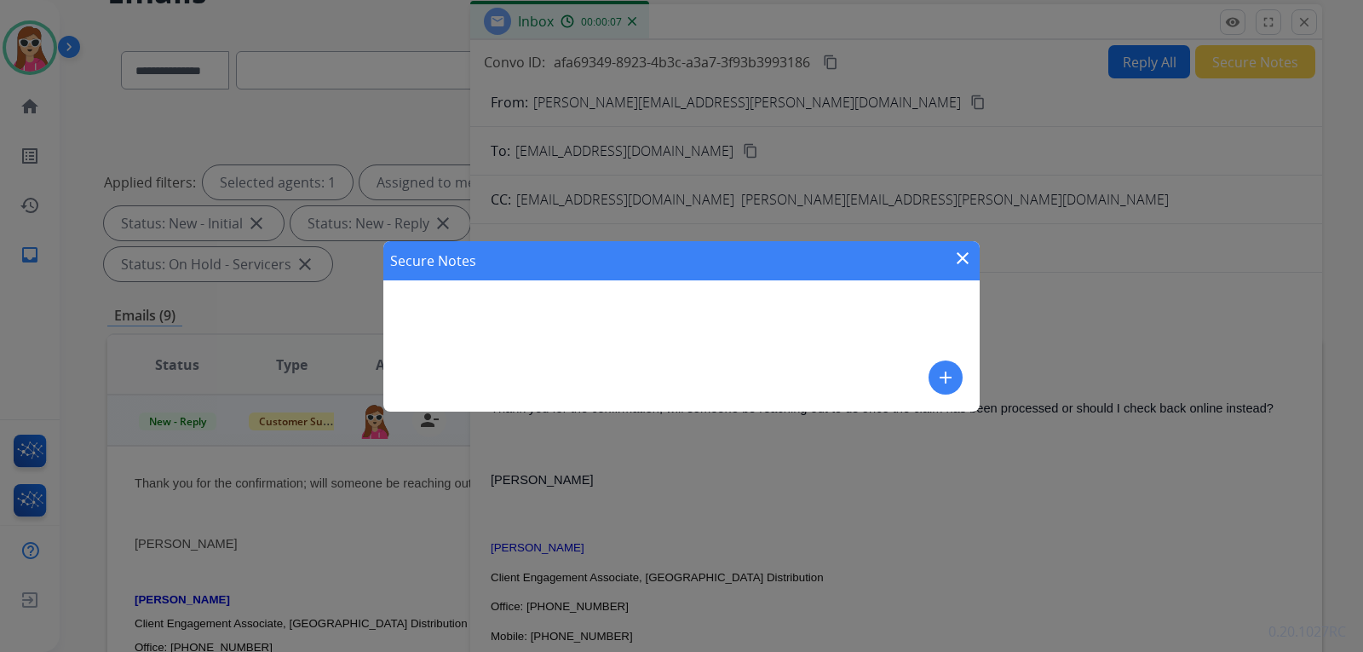
click at [964, 255] on mat-icon "close" at bounding box center [963, 258] width 20 height 20
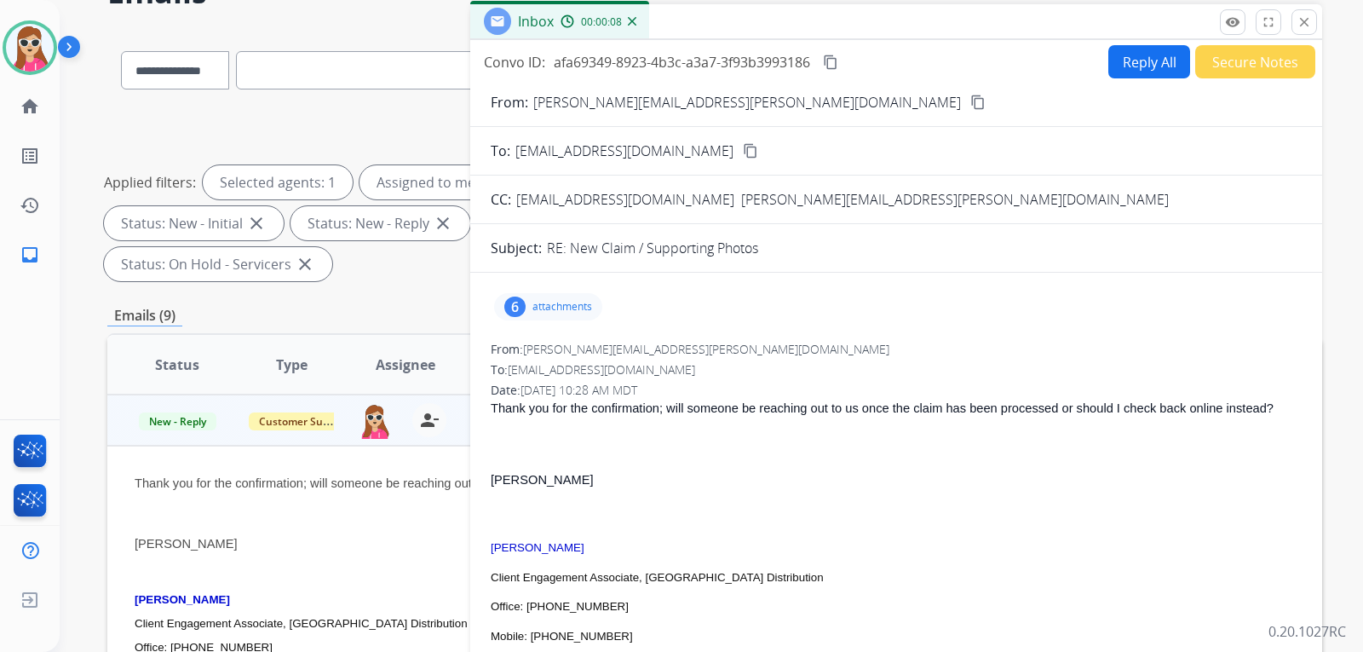
click at [1126, 70] on button "Reply All" at bounding box center [1150, 61] width 82 height 33
select select "**********"
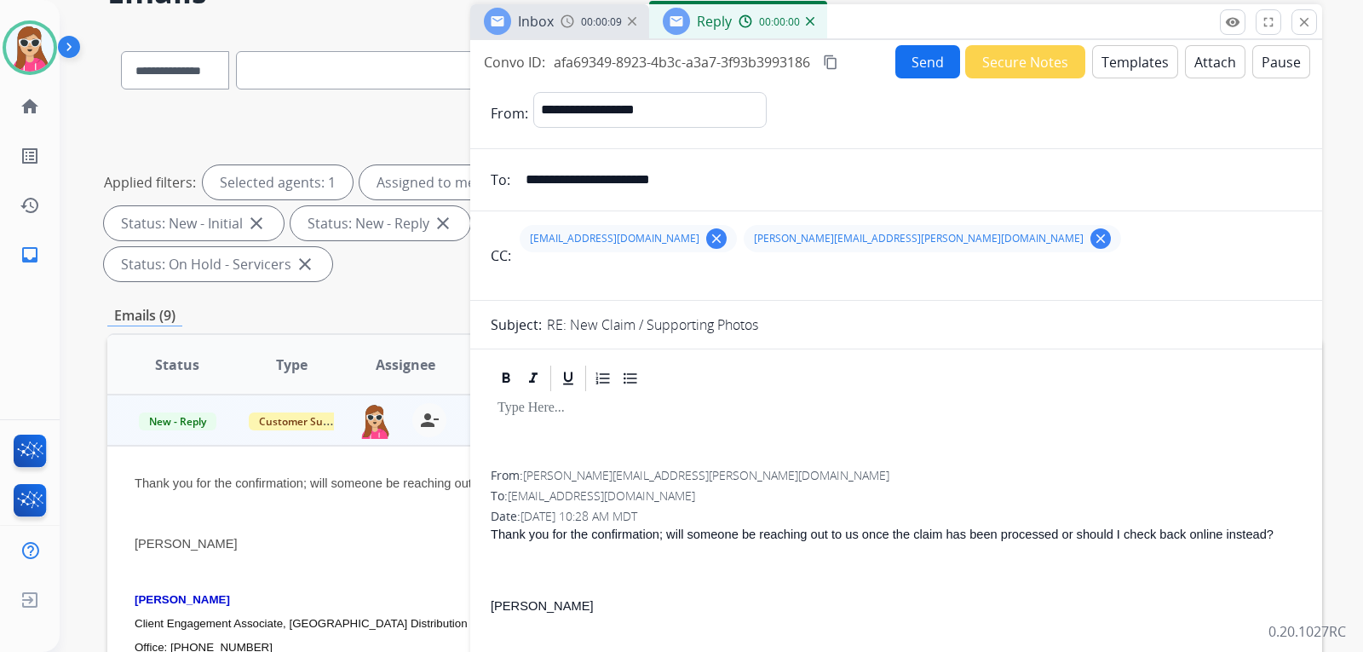
click at [1126, 70] on button "Templates" at bounding box center [1135, 61] width 86 height 33
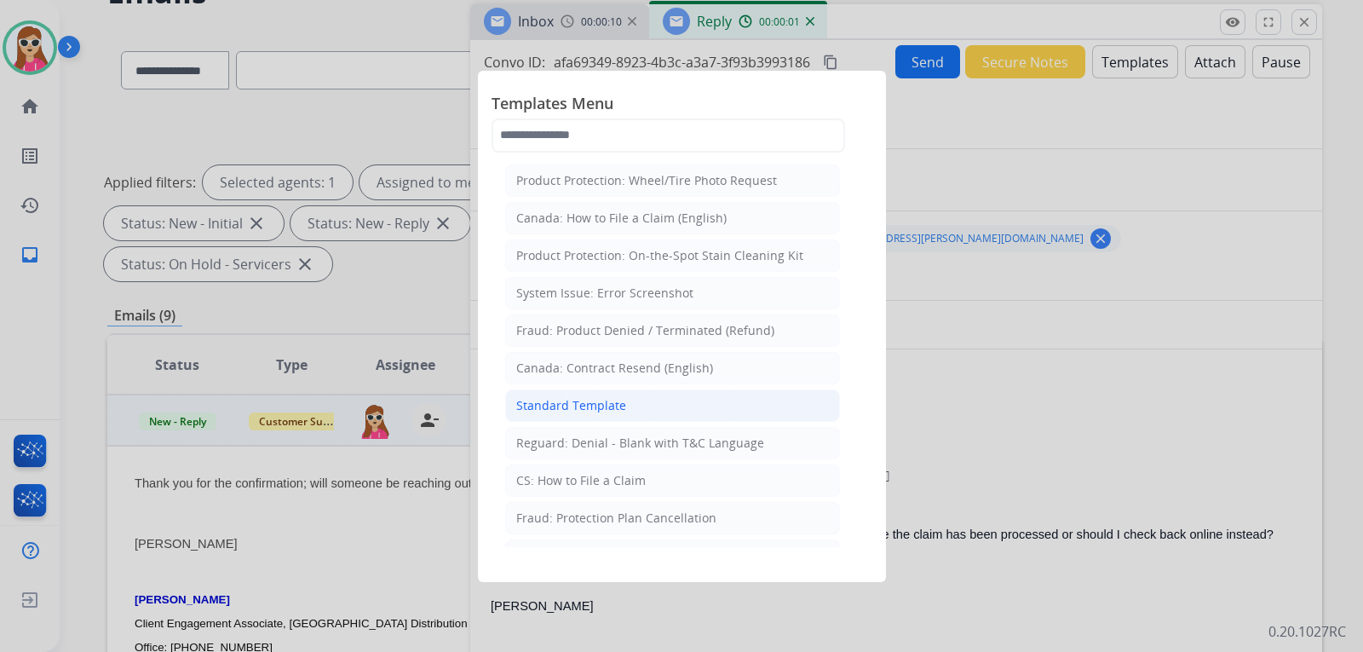
click at [614, 418] on li "Standard Template" at bounding box center [672, 405] width 335 height 32
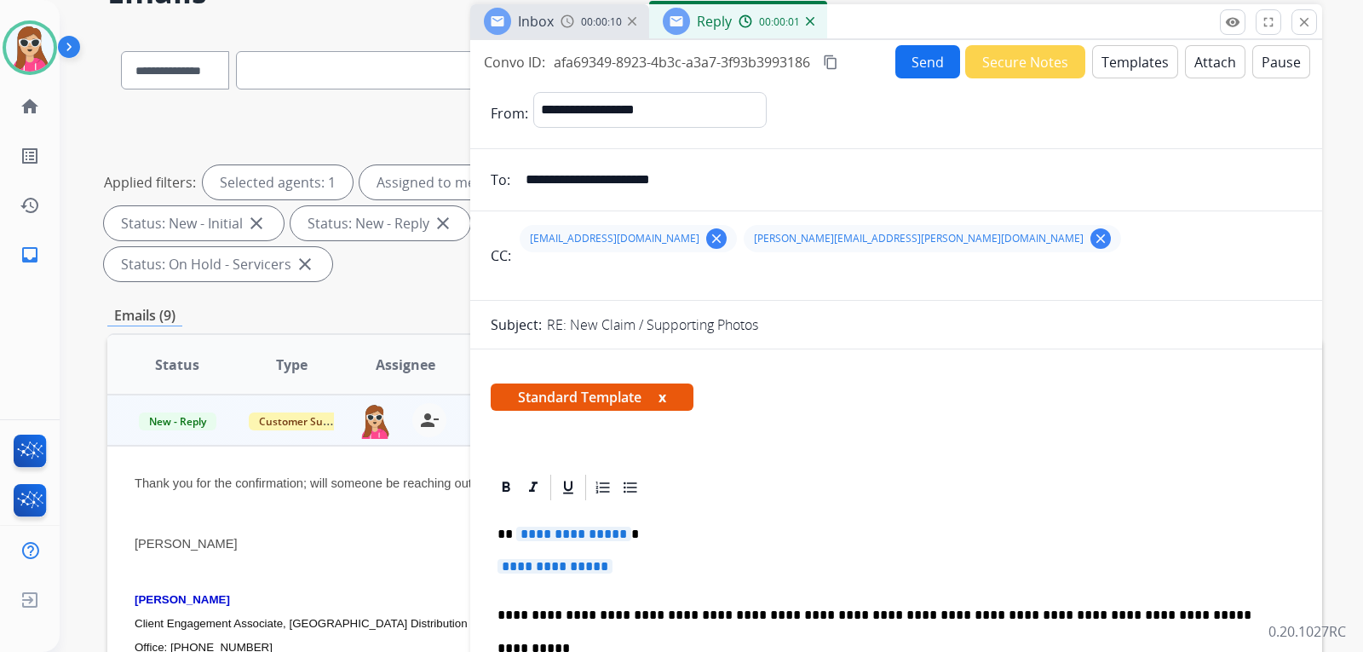
click at [579, 529] on span "**********" at bounding box center [573, 534] width 115 height 14
click at [541, 567] on span "**********" at bounding box center [555, 566] width 115 height 14
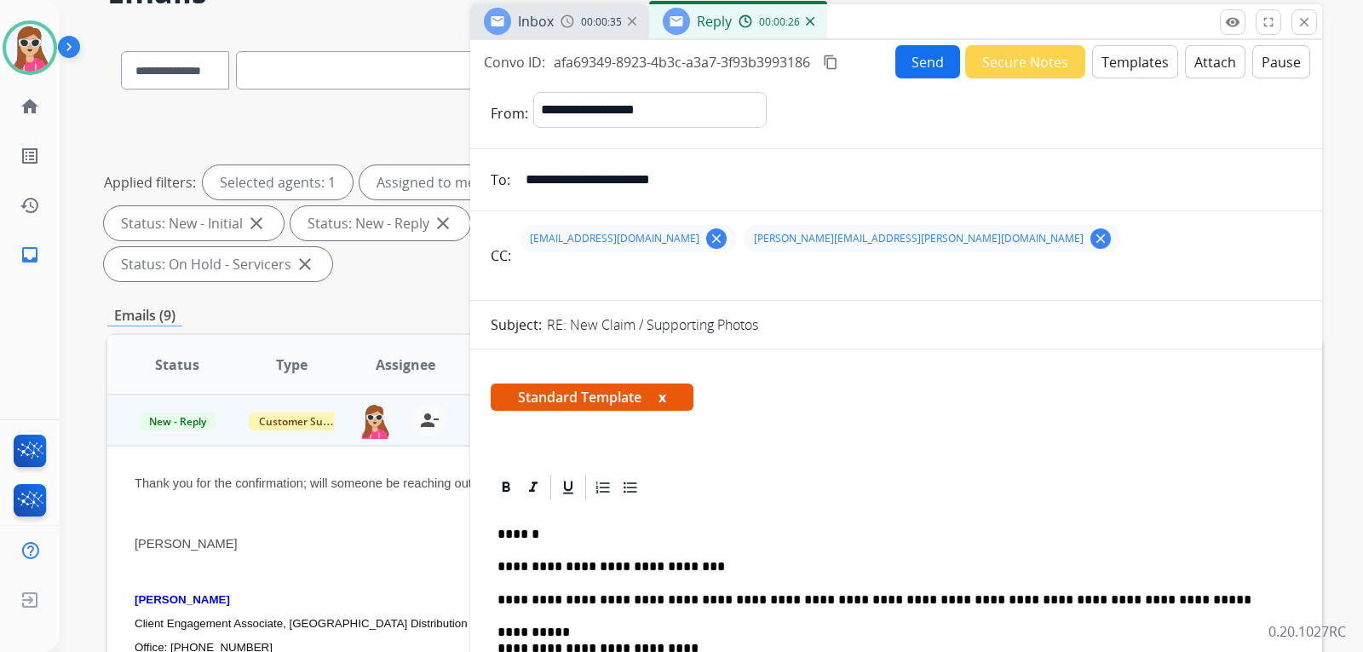
click at [907, 55] on button "Send" at bounding box center [928, 61] width 65 height 33
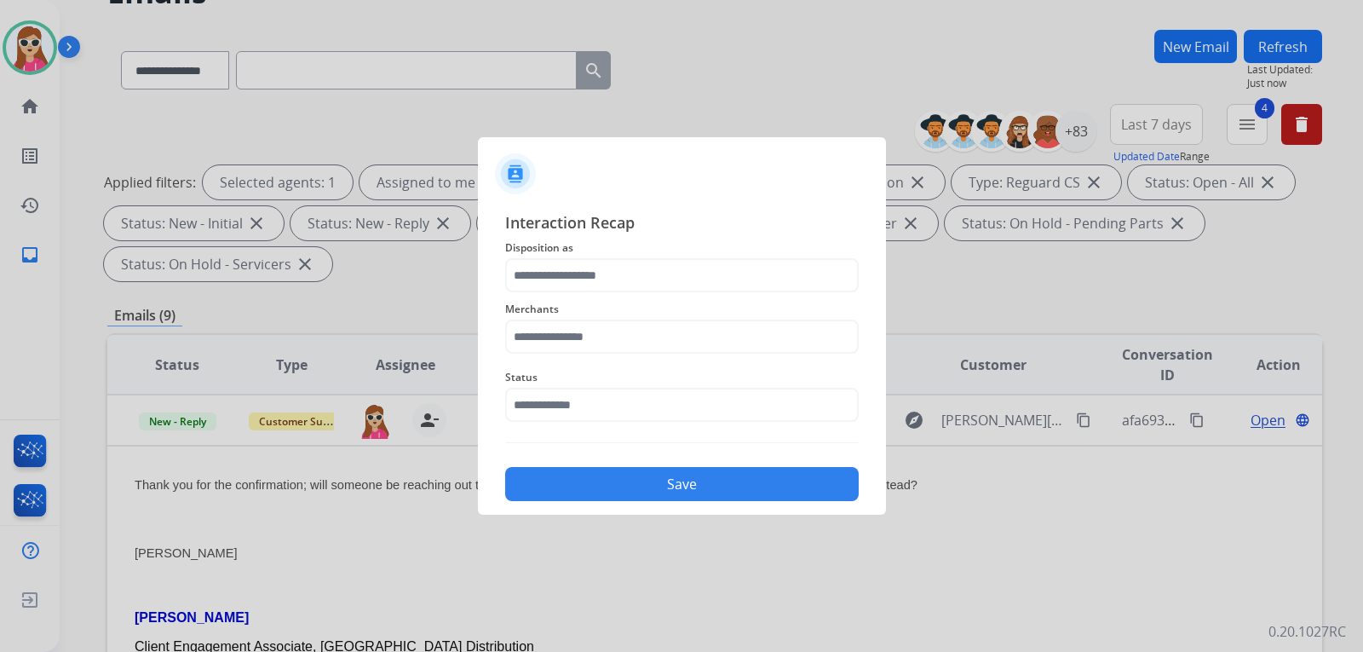
click at [644, 293] on div "Merchants" at bounding box center [682, 326] width 354 height 68
click at [648, 271] on input "text" at bounding box center [682, 275] width 354 height 34
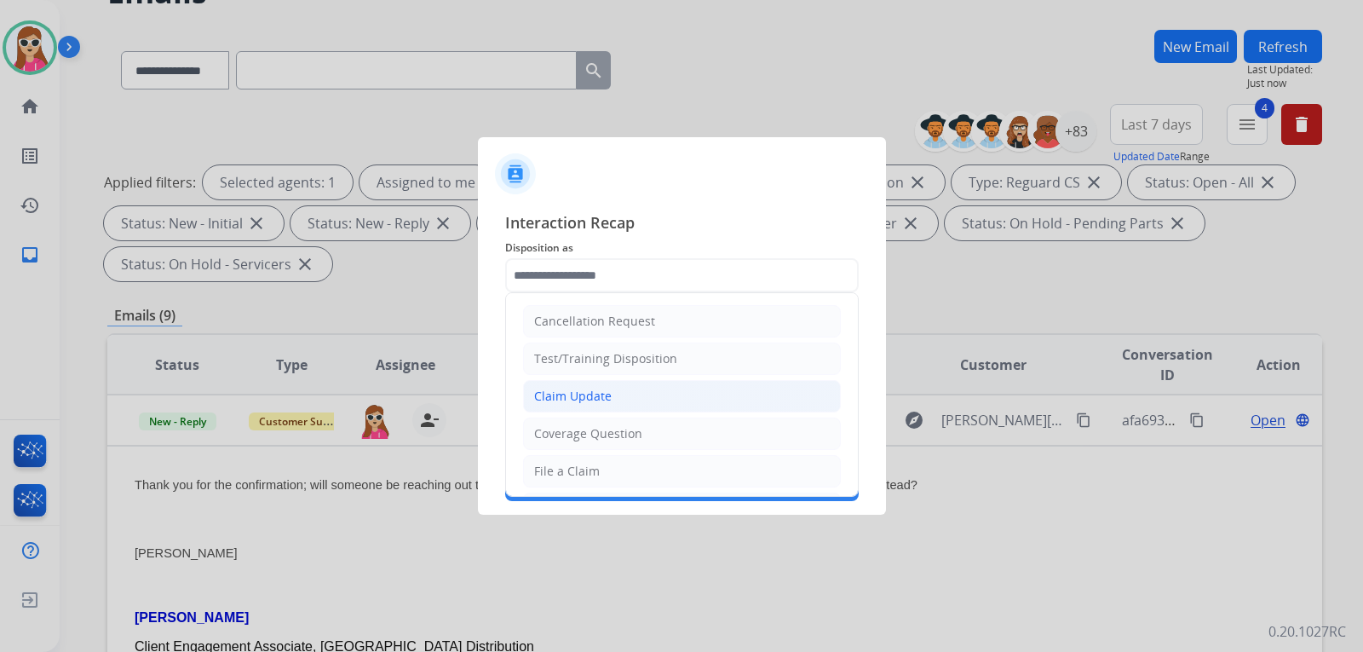
click at [596, 392] on div "Claim Update" at bounding box center [573, 396] width 78 height 17
type input "**********"
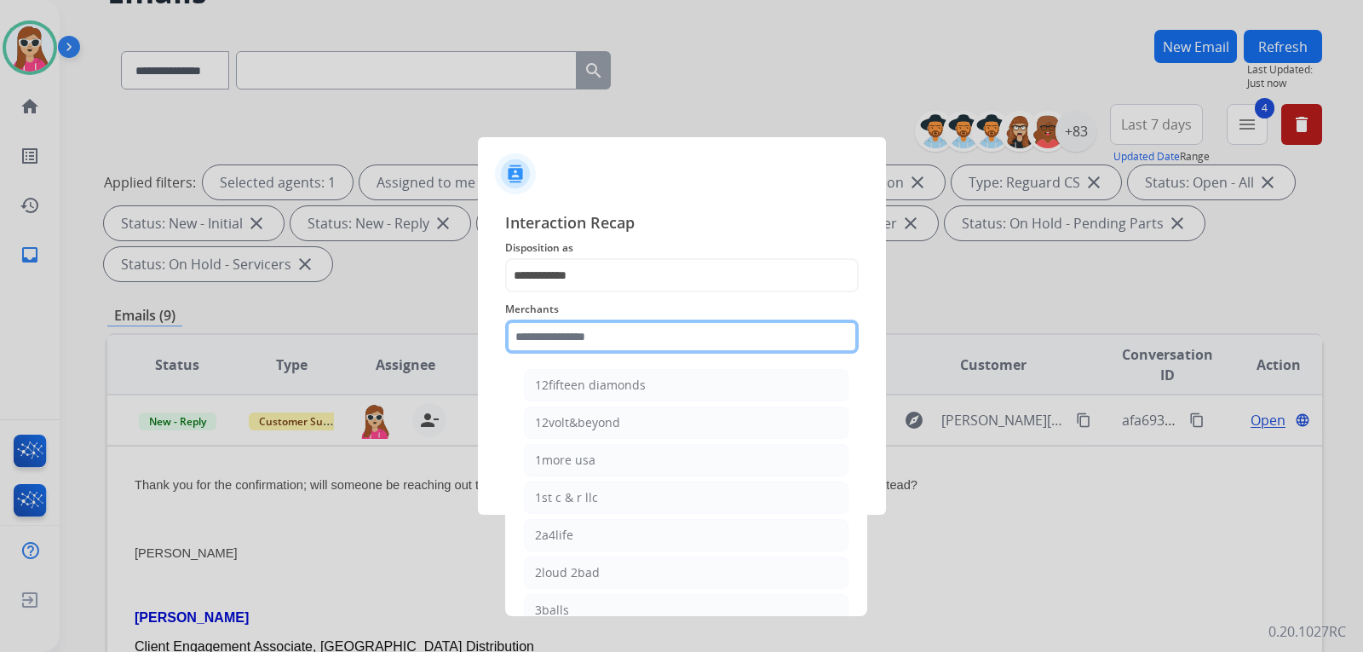
click at [593, 323] on input "text" at bounding box center [682, 337] width 354 height 34
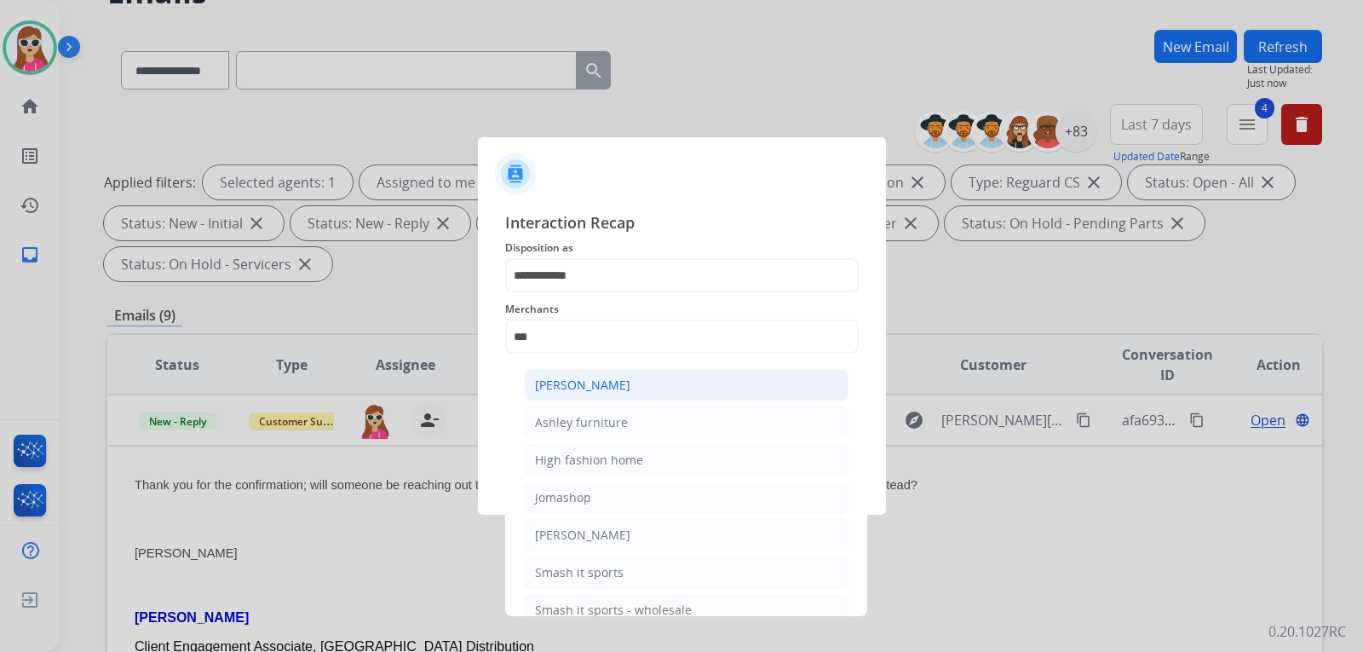
click at [696, 398] on li "[PERSON_NAME]" at bounding box center [686, 385] width 325 height 32
type input "**********"
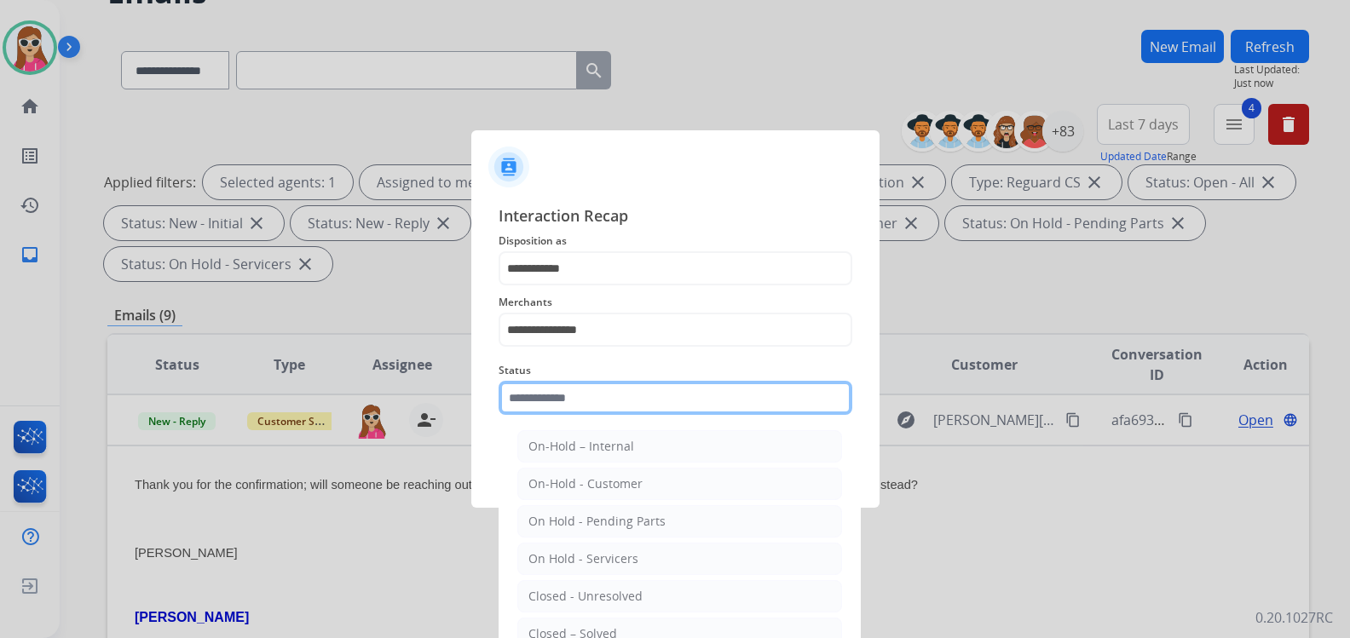
click at [625, 405] on input "text" at bounding box center [675, 398] width 354 height 34
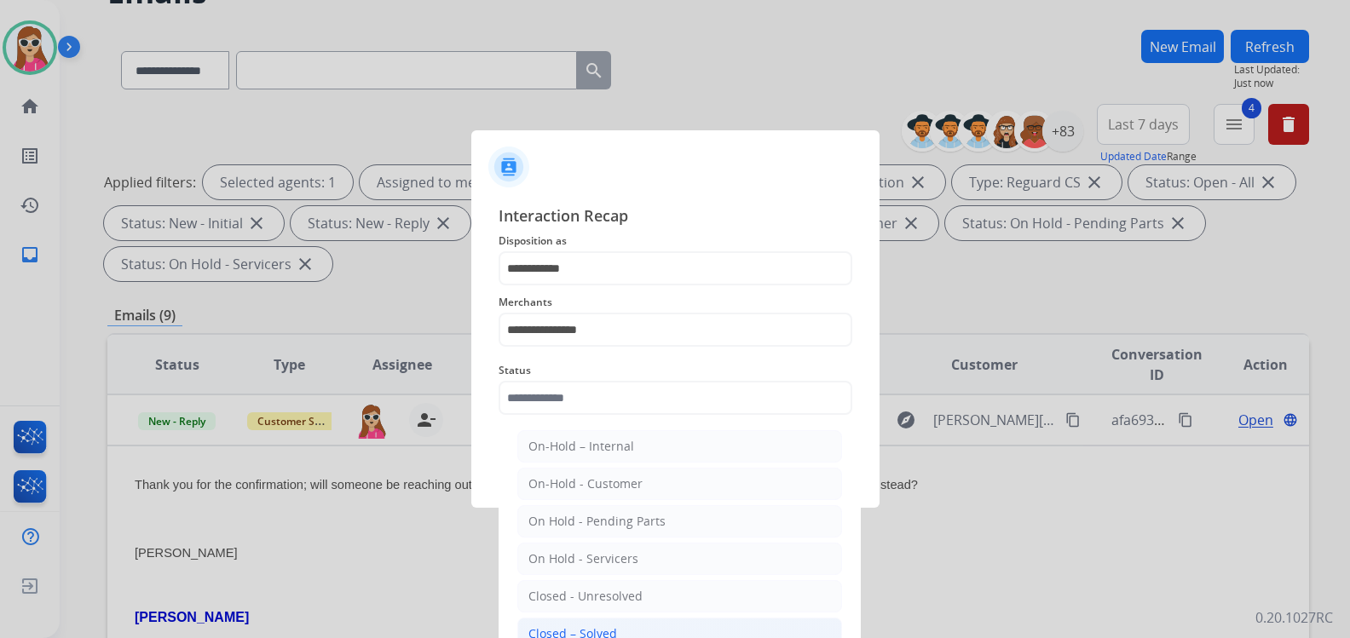
click at [590, 620] on li "Closed – Solved" at bounding box center [679, 634] width 325 height 32
type input "**********"
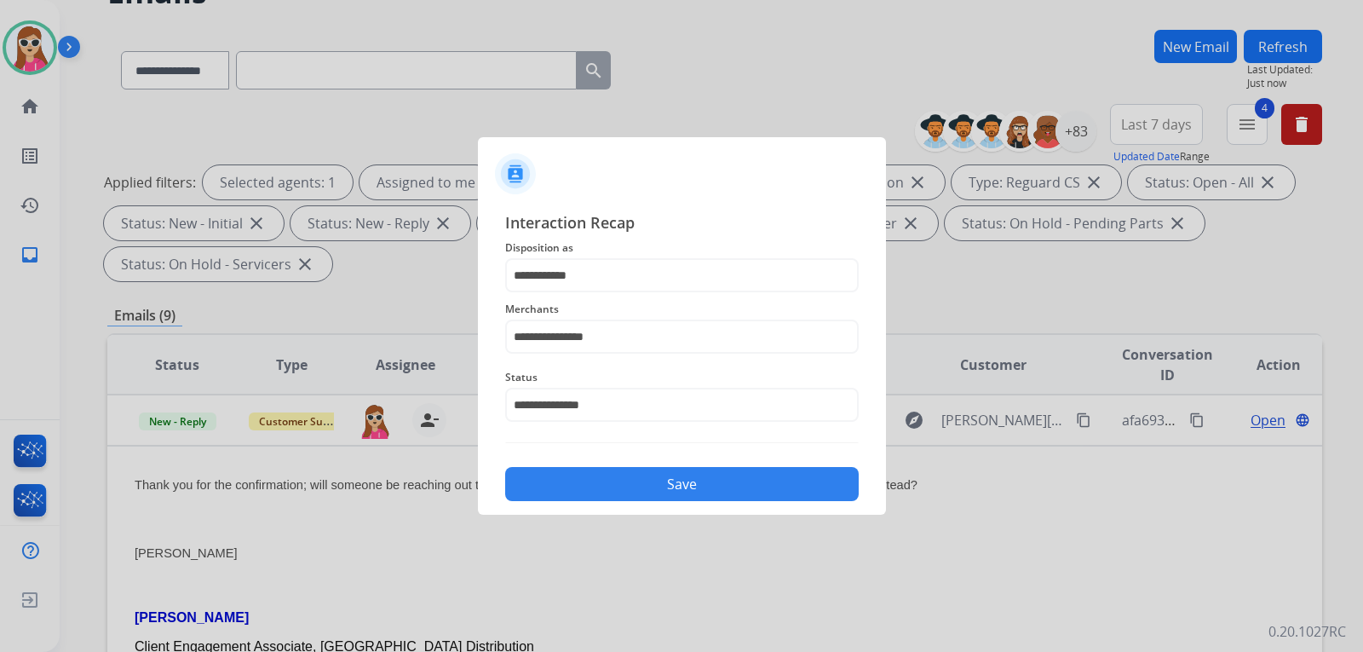
drag, startPoint x: 623, startPoint y: 491, endPoint x: 631, endPoint y: 482, distance: 11.5
click at [623, 490] on button "Save" at bounding box center [682, 484] width 354 height 34
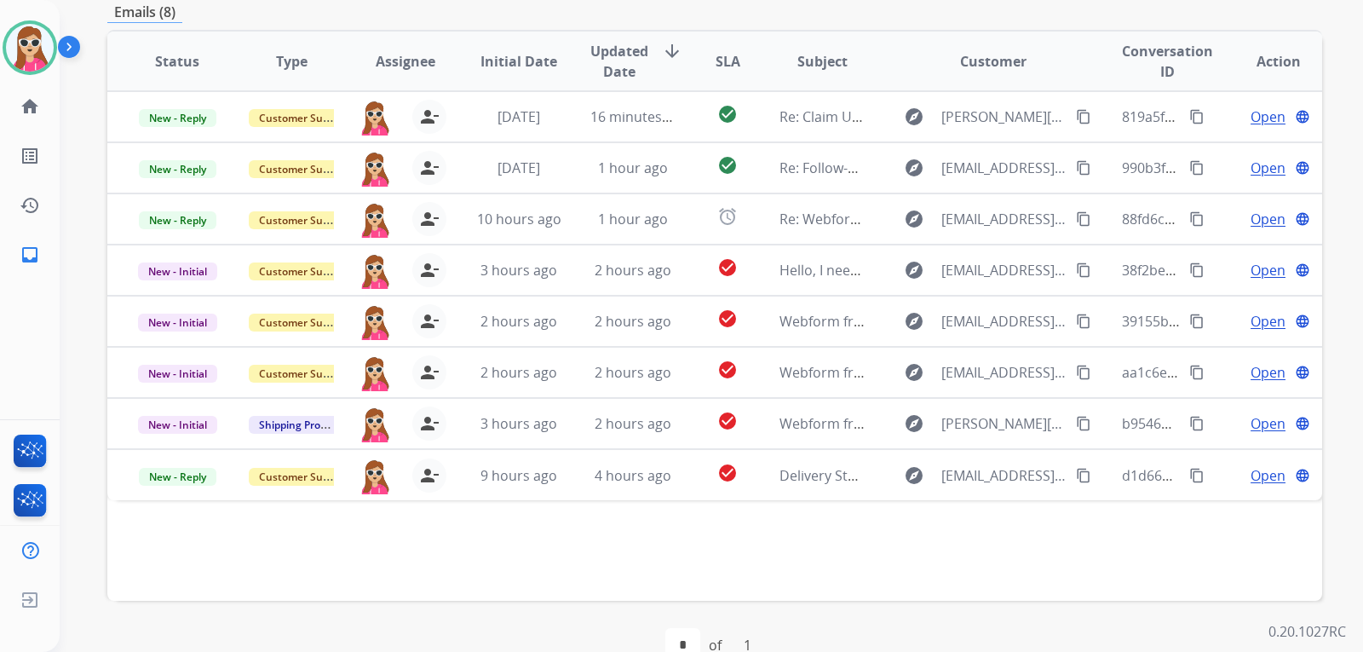
scroll to position [441, 0]
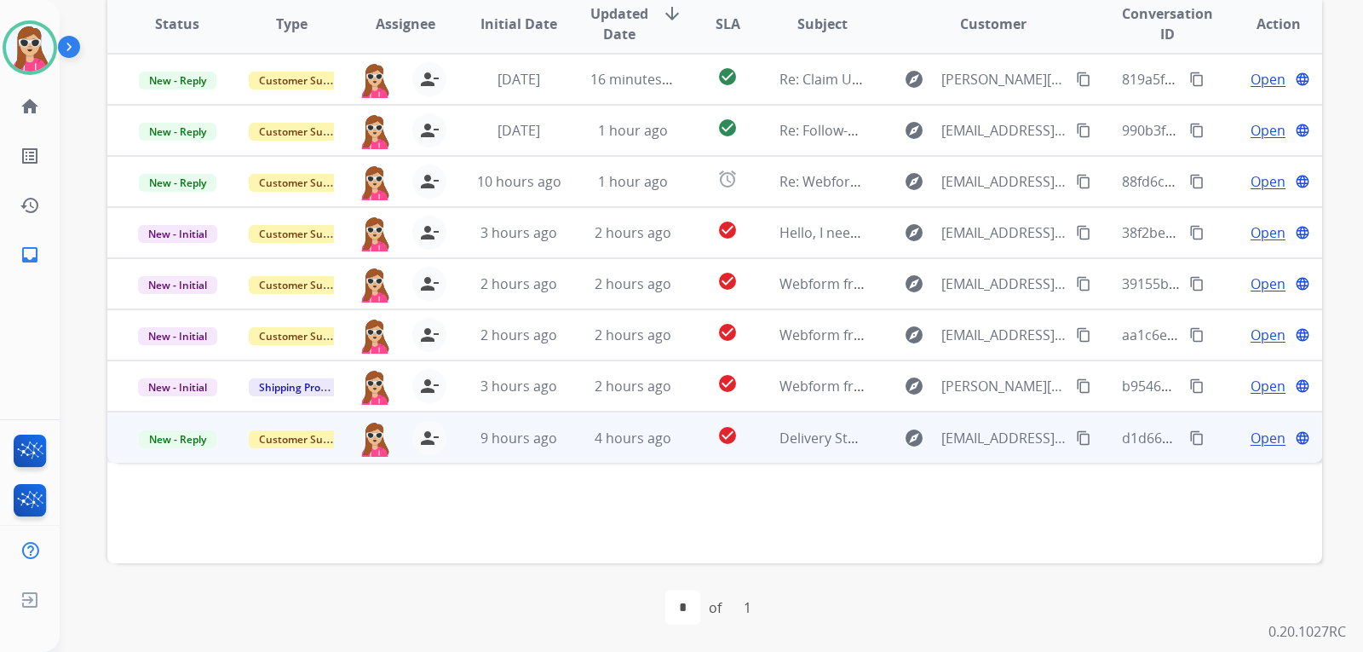
click at [881, 438] on td "explore nicolebibi@cloud.com content_copy" at bounding box center [980, 437] width 227 height 51
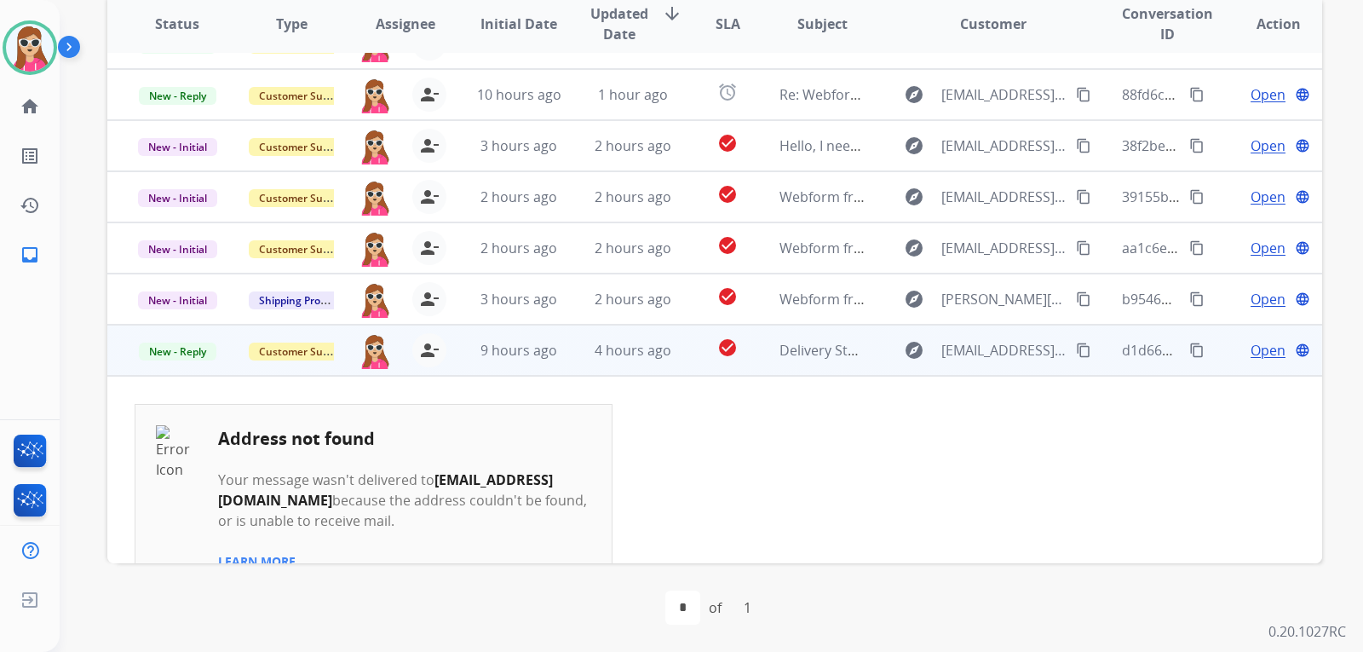
scroll to position [291, 0]
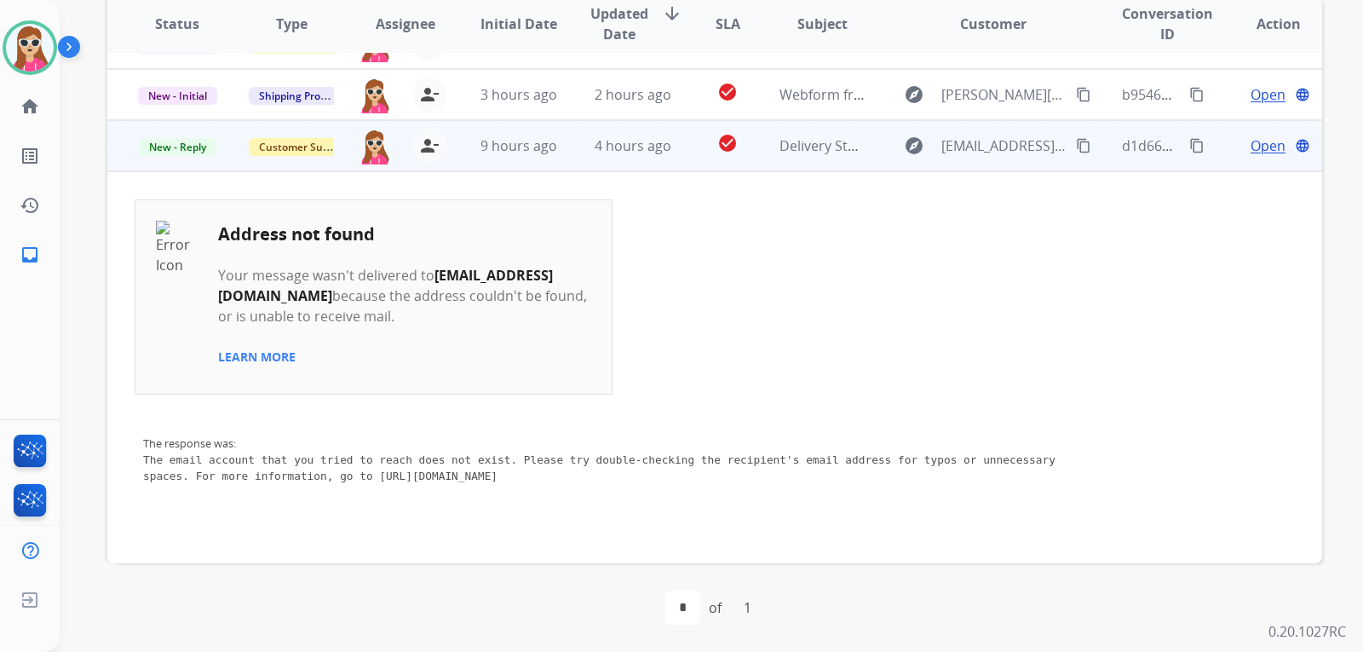
click at [1236, 147] on div "Open language" at bounding box center [1278, 145] width 86 height 20
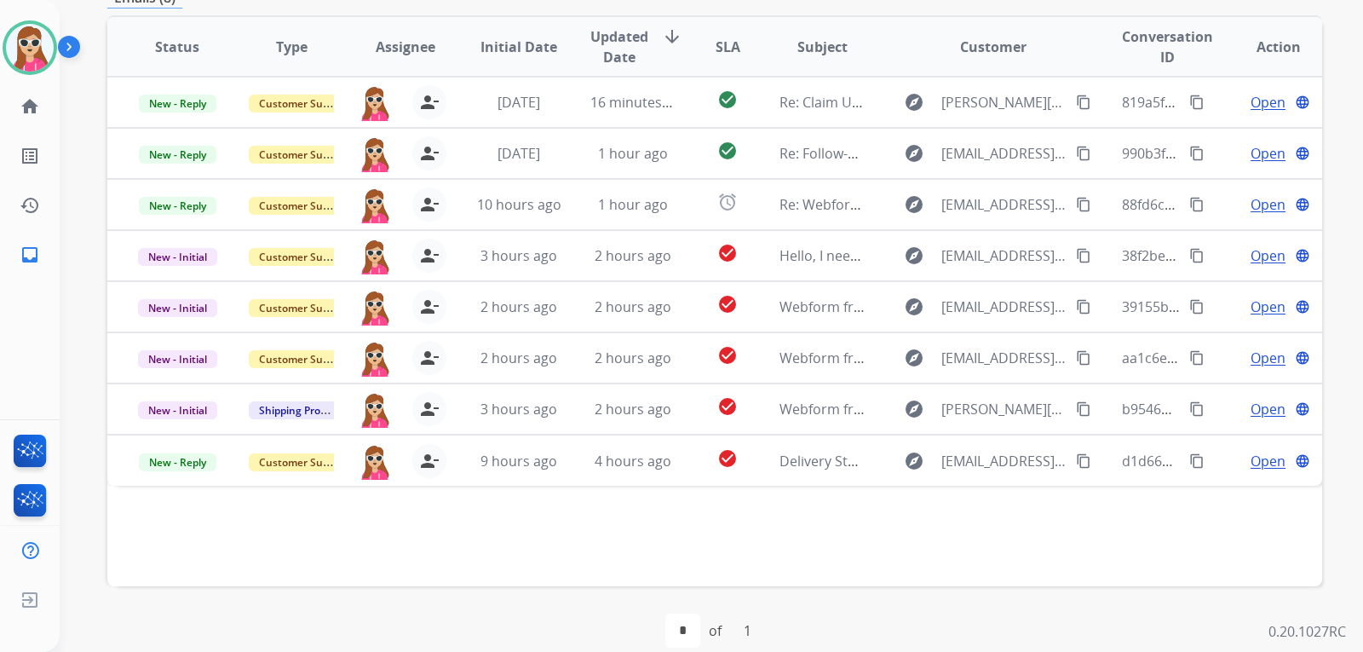
scroll to position [441, 0]
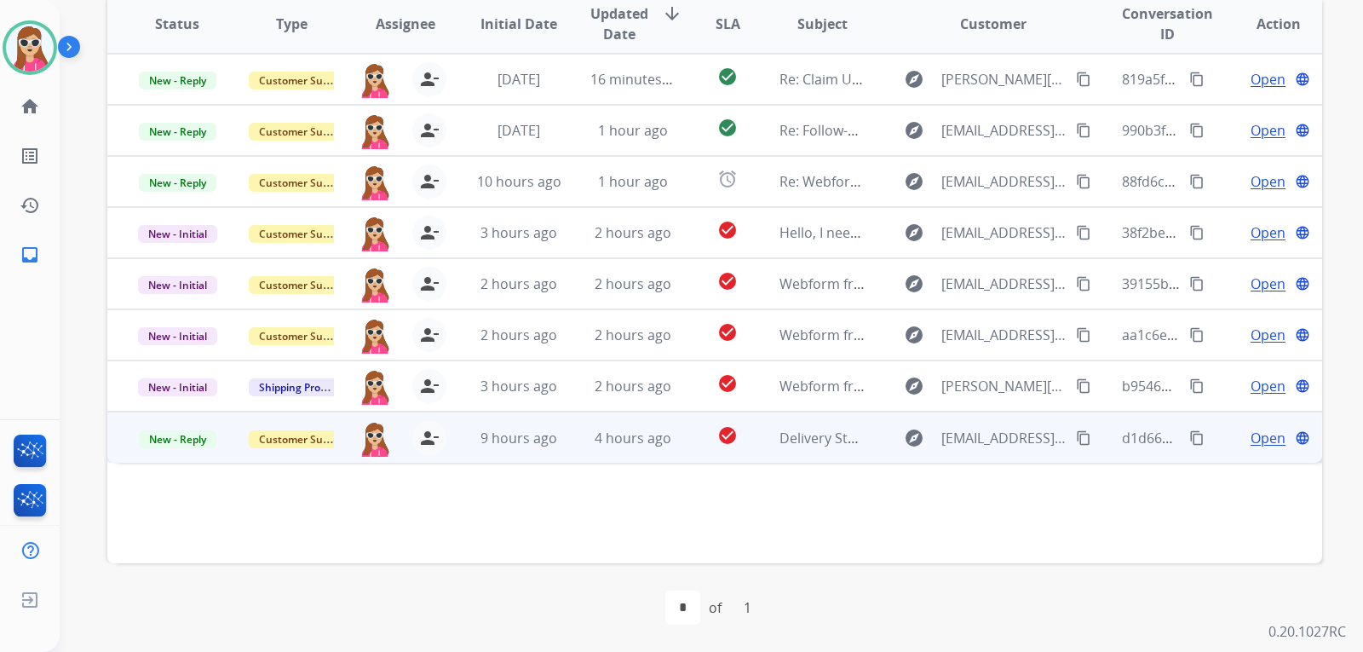
click at [1253, 433] on span "Open" at bounding box center [1268, 438] width 35 height 20
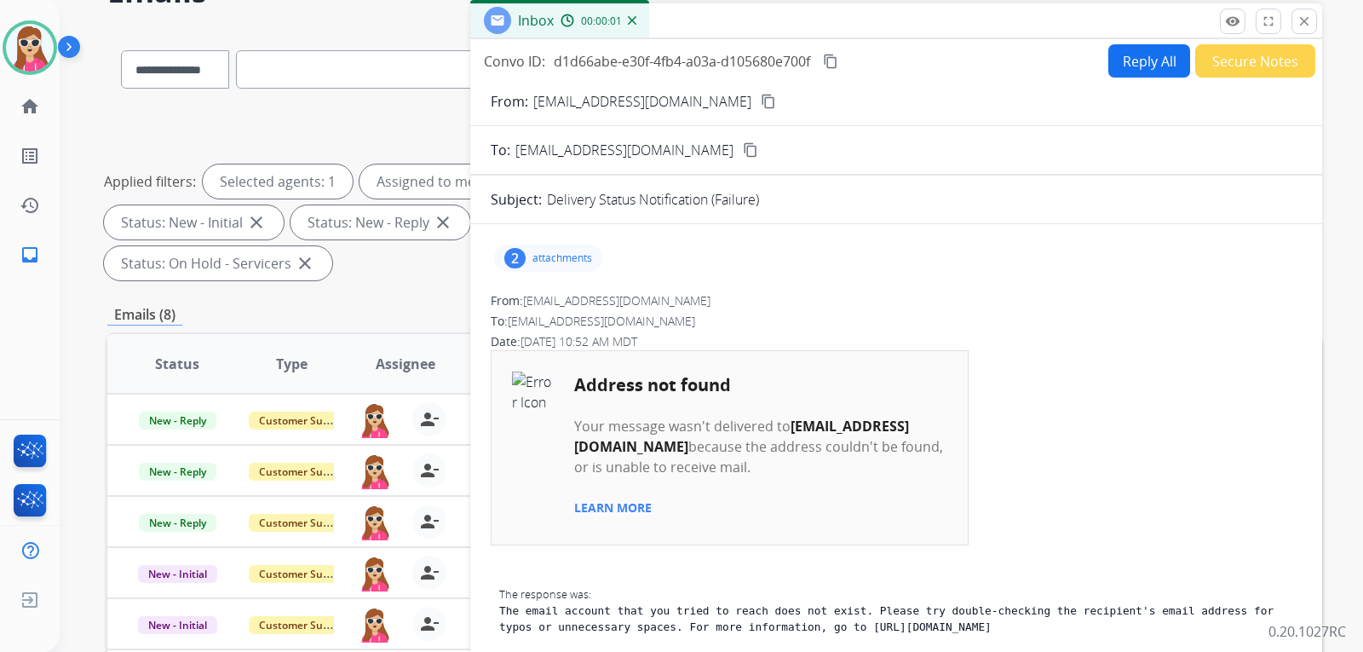
scroll to position [100, 0]
click at [1137, 50] on button "Reply All" at bounding box center [1150, 61] width 82 height 33
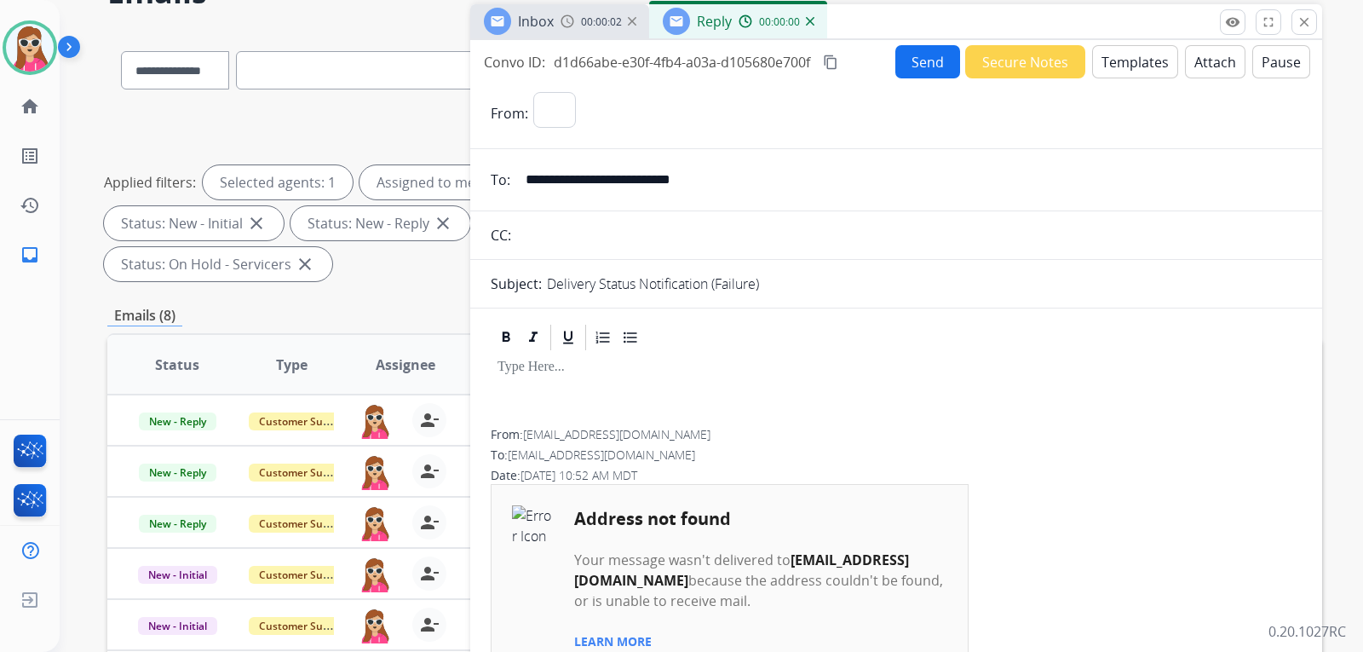
select select "**********"
click at [1114, 62] on button "Templates" at bounding box center [1135, 61] width 86 height 33
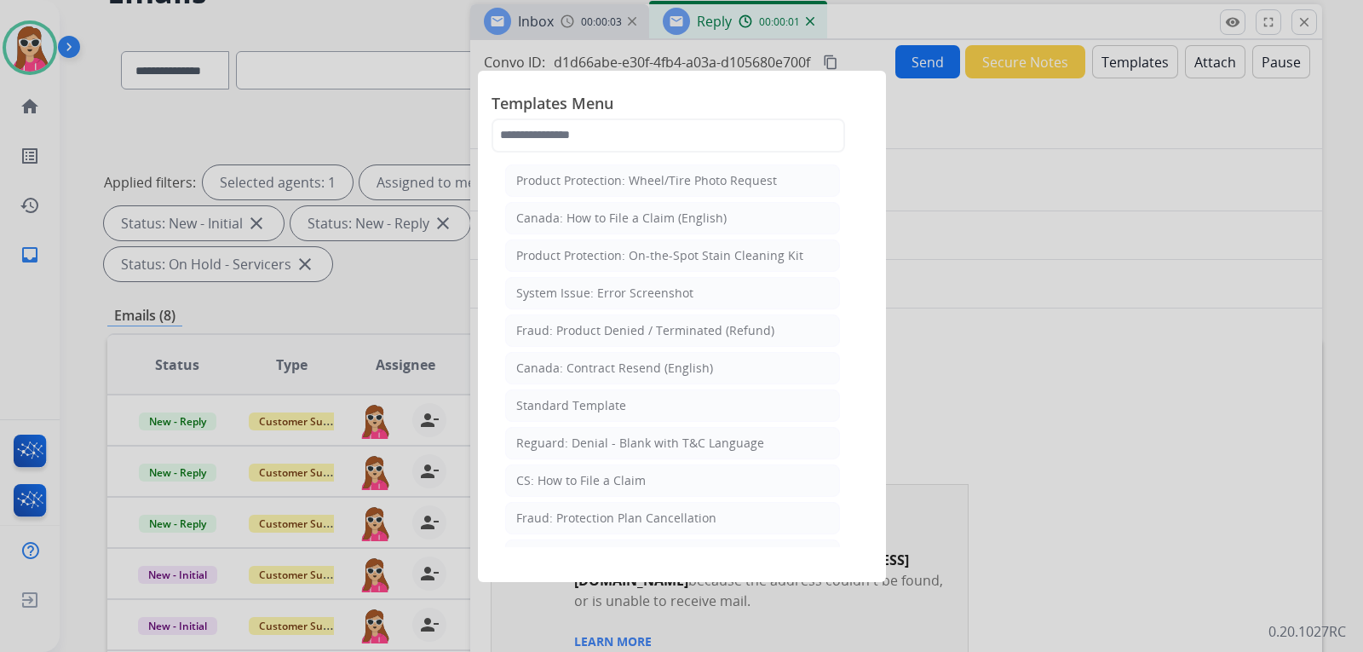
click at [916, 98] on div at bounding box center [681, 326] width 1363 height 652
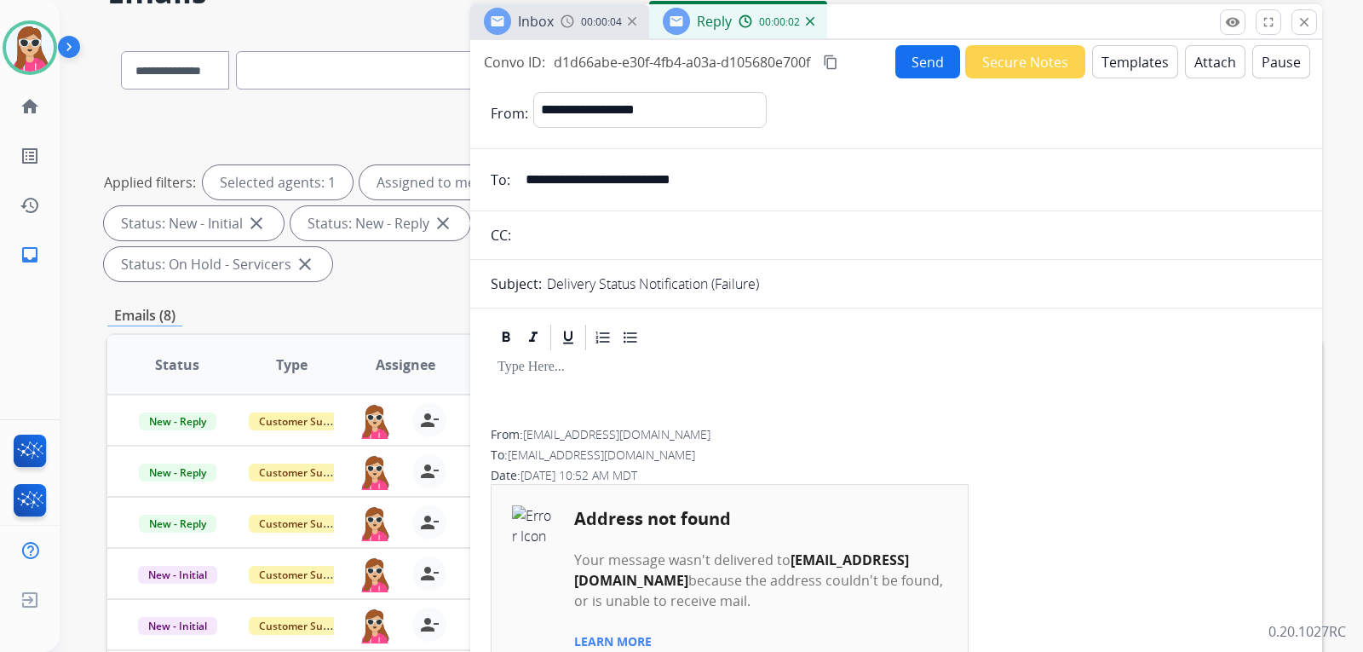
click at [982, 56] on button "Secure Notes" at bounding box center [1025, 61] width 120 height 33
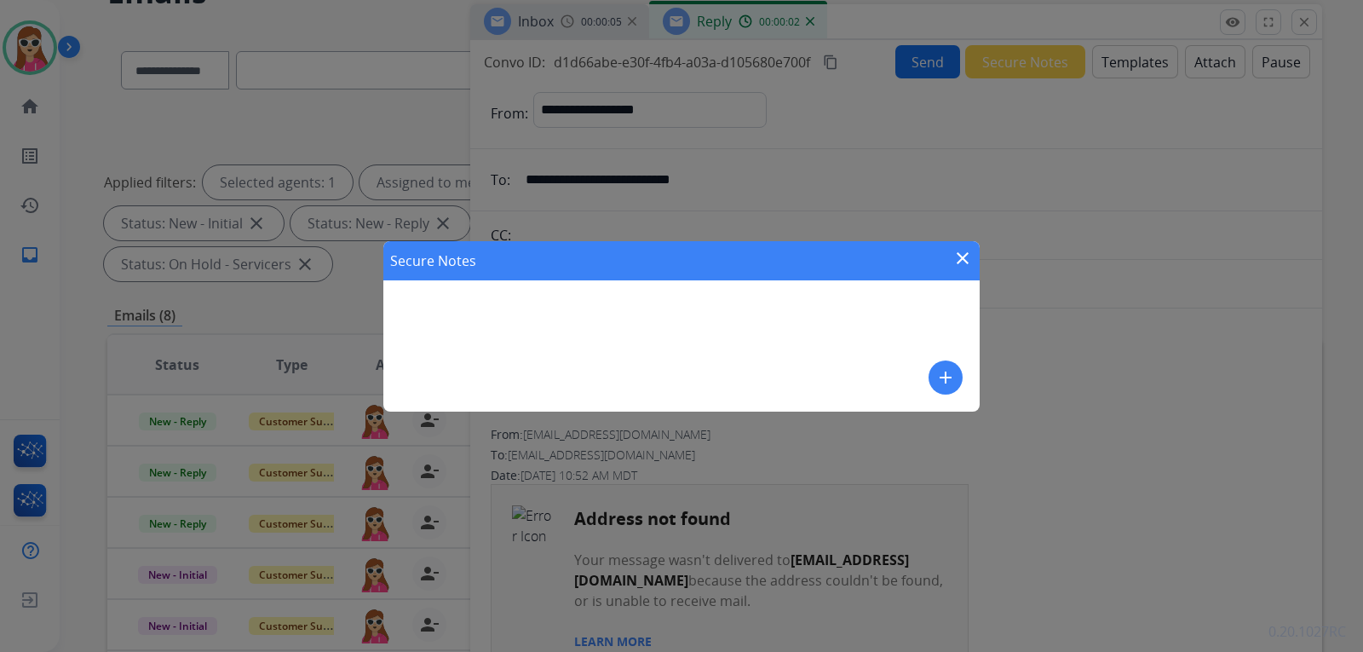
click at [687, 336] on div "Secure Notes close add" at bounding box center [681, 326] width 596 height 170
click at [934, 377] on button "add" at bounding box center [946, 377] width 34 height 34
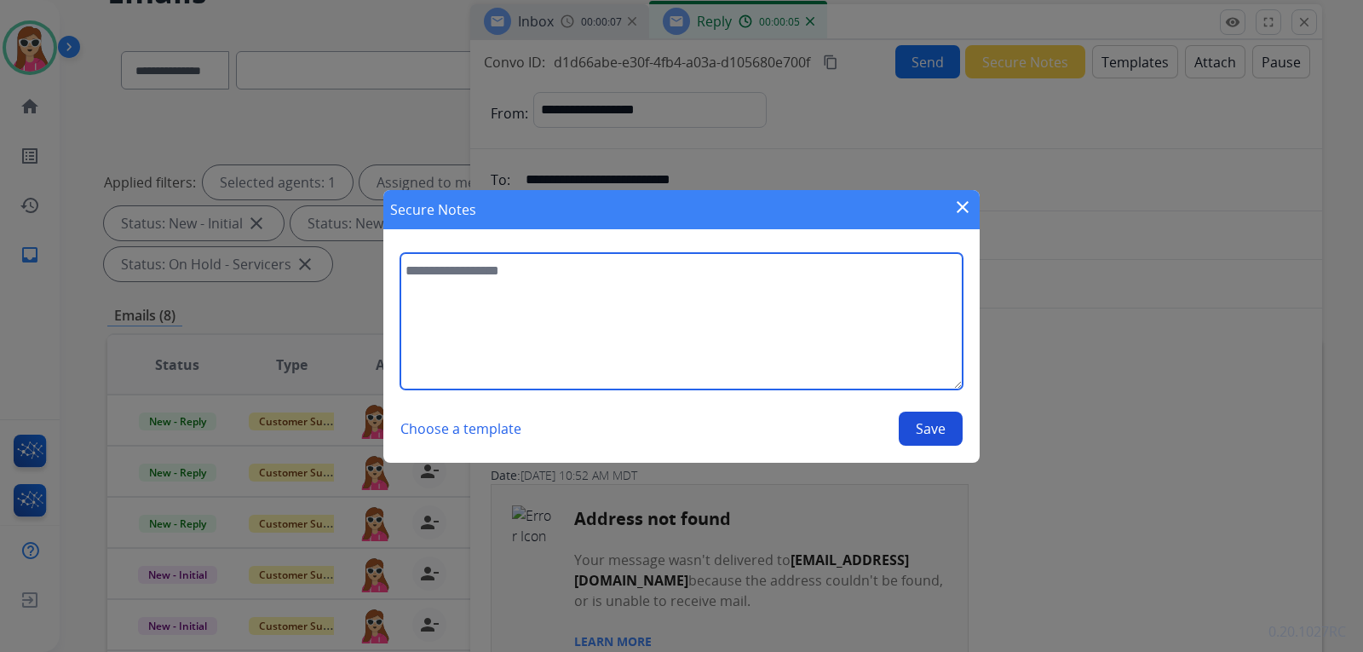
click at [567, 291] on textarea at bounding box center [681, 321] width 562 height 136
type textarea "**********"
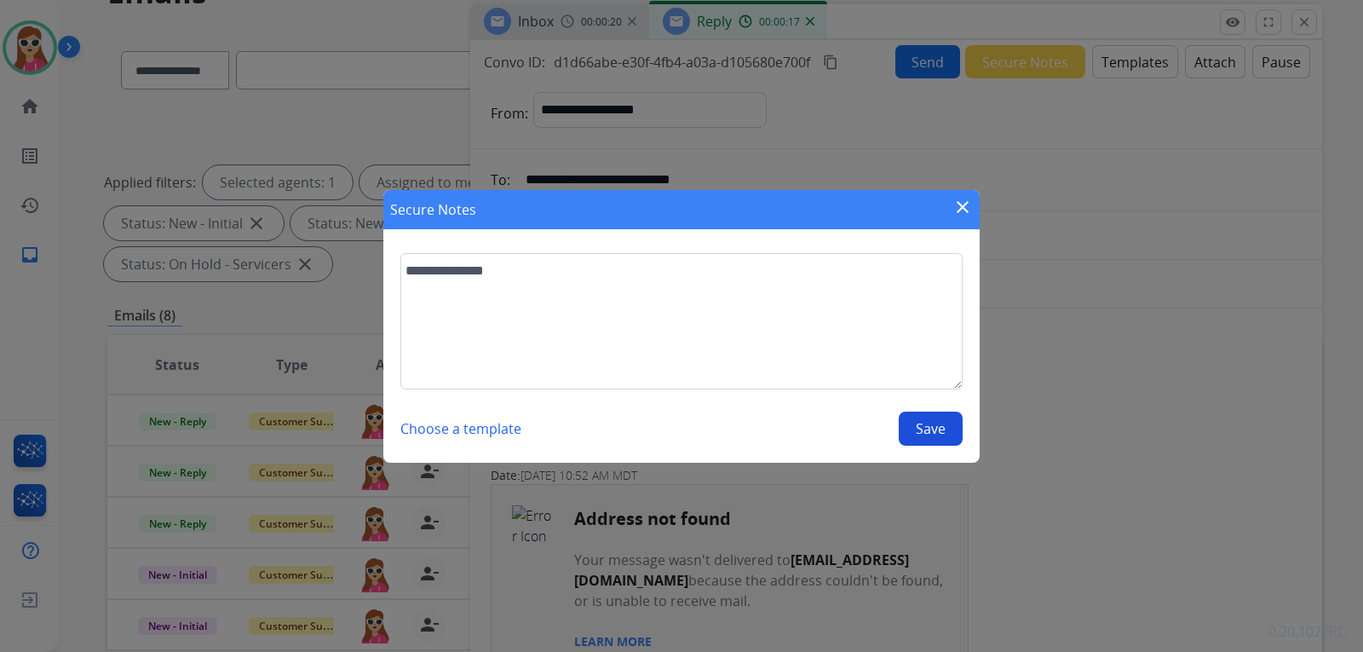
click at [953, 440] on button "Save" at bounding box center [931, 429] width 64 height 34
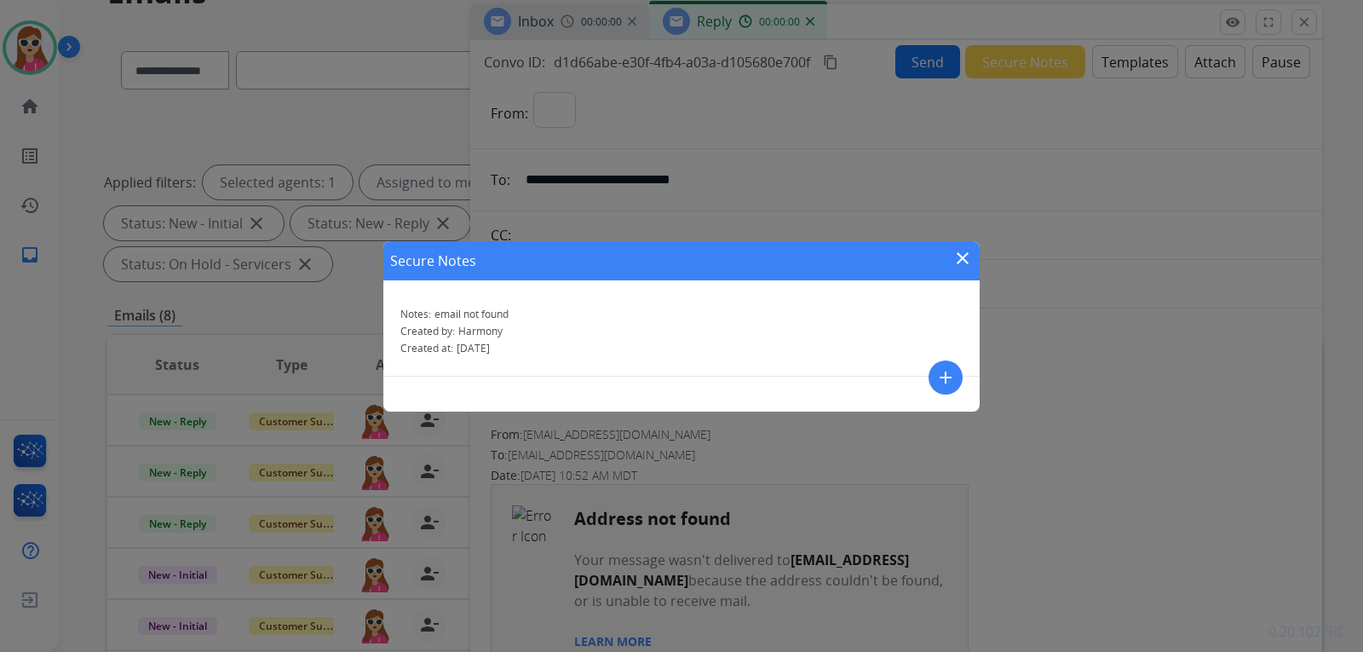
select select "**********"
click at [964, 256] on mat-icon "close" at bounding box center [963, 258] width 20 height 20
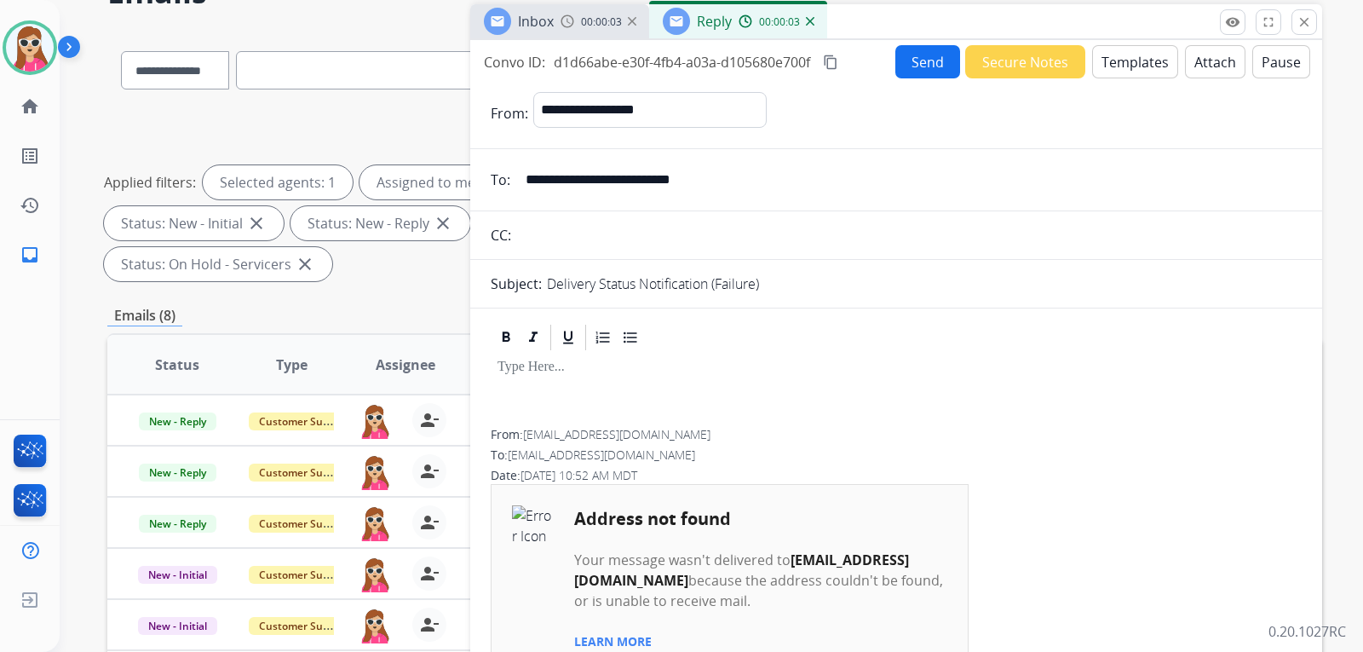
click at [919, 63] on button "Send" at bounding box center [928, 61] width 65 height 33
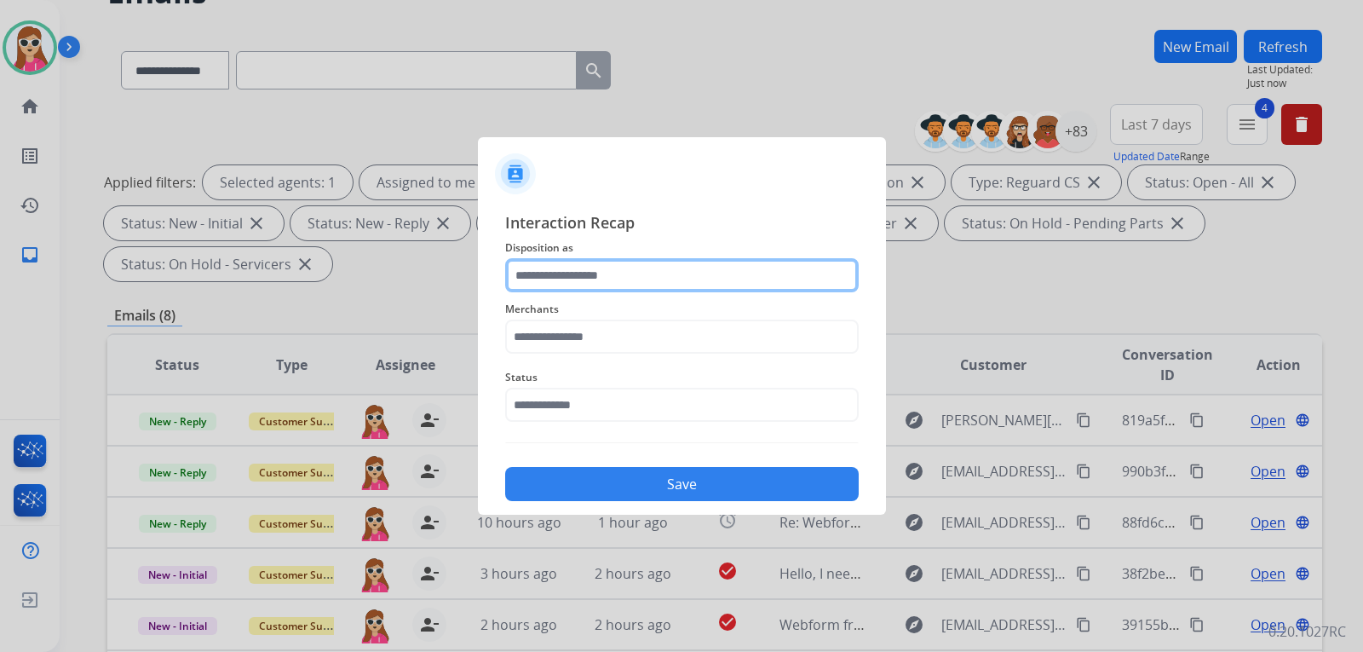
click at [682, 275] on input "text" at bounding box center [682, 275] width 354 height 34
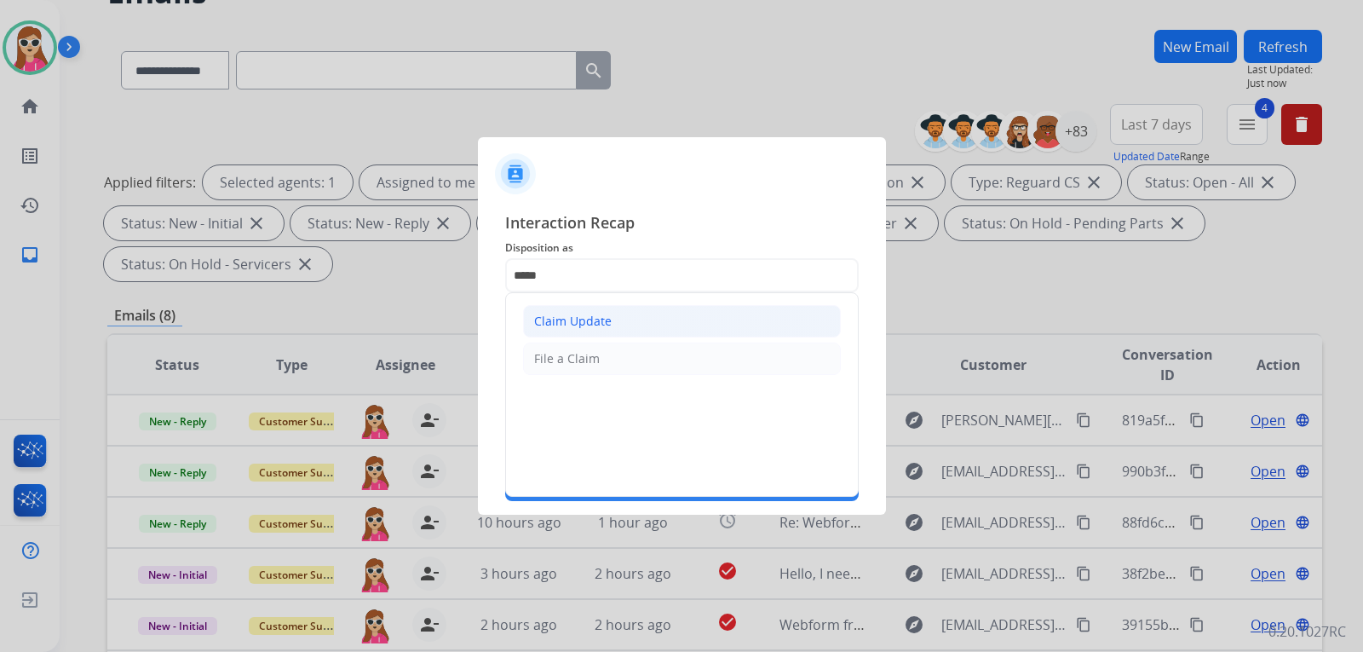
click at [620, 333] on li "Claim Update" at bounding box center [682, 321] width 318 height 32
type input "**********"
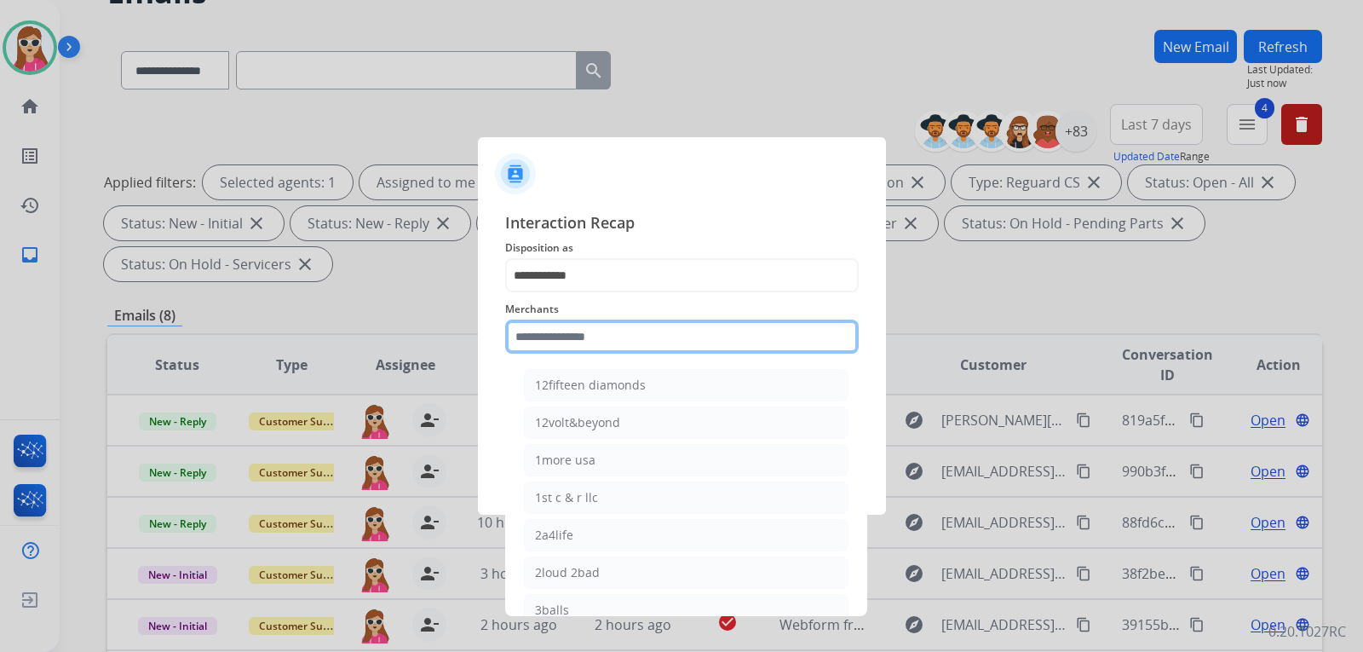
click at [638, 337] on input "text" at bounding box center [682, 337] width 354 height 34
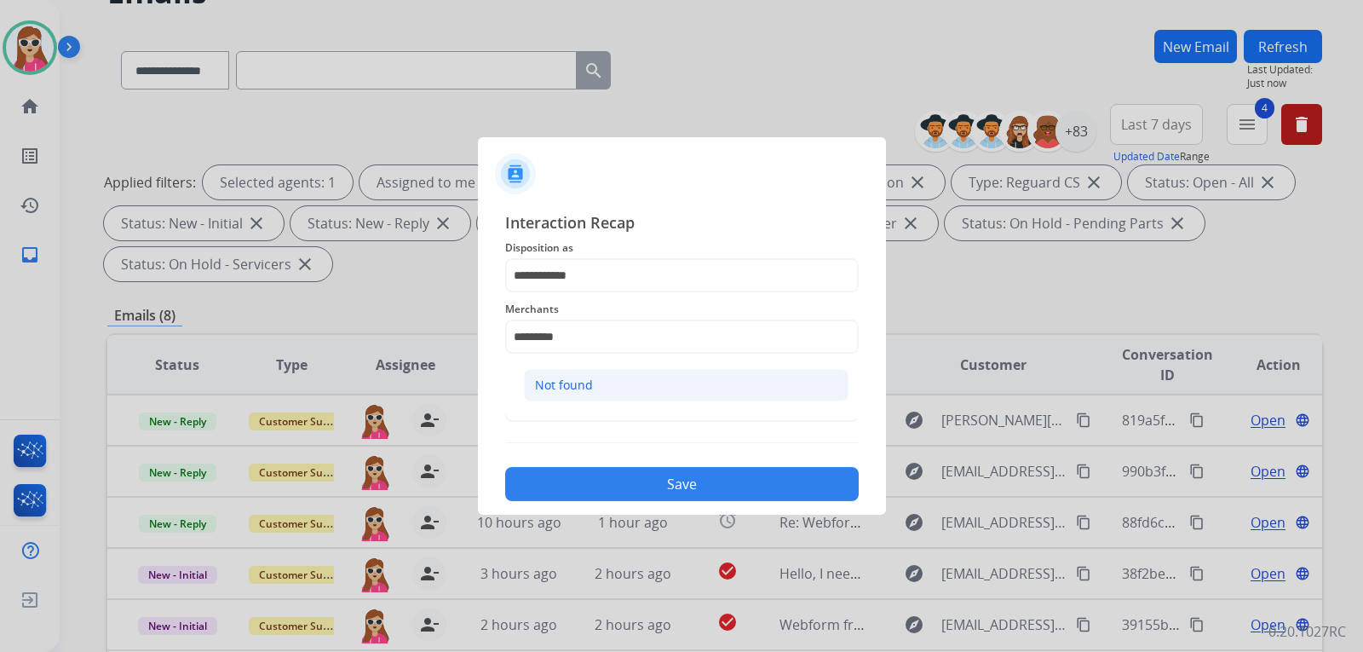
click at [654, 381] on li "Not found" at bounding box center [686, 385] width 325 height 32
type input "*********"
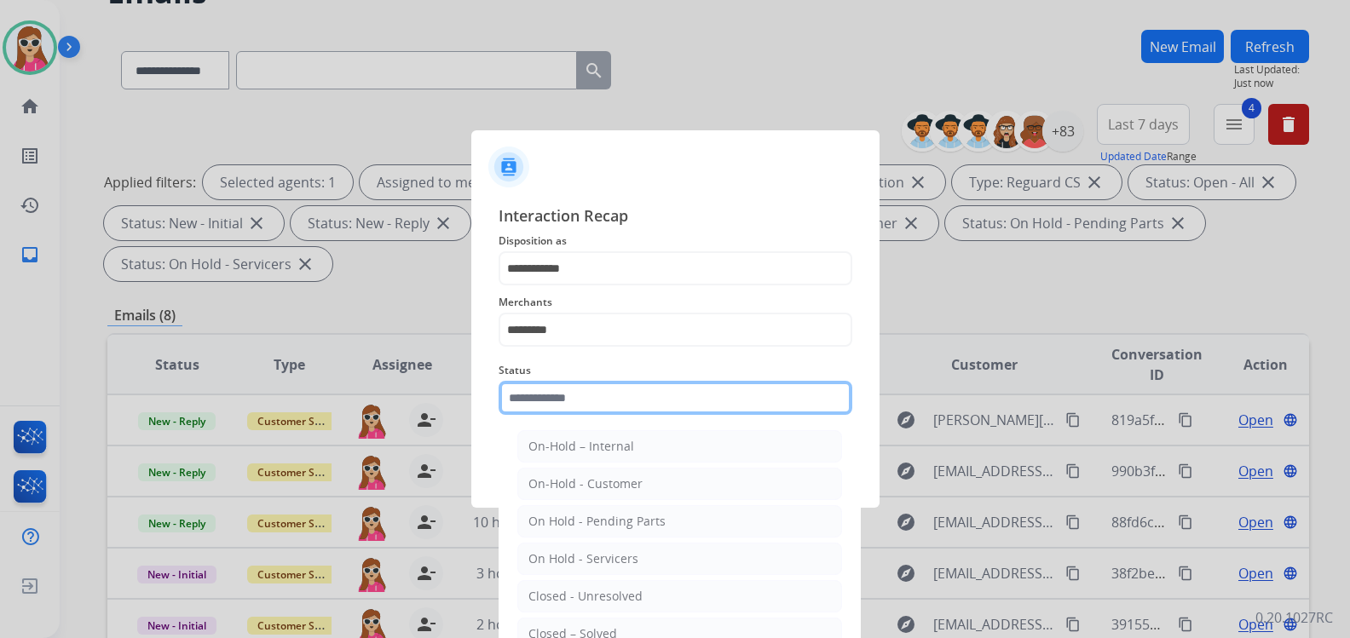
click at [619, 405] on input "text" at bounding box center [675, 398] width 354 height 34
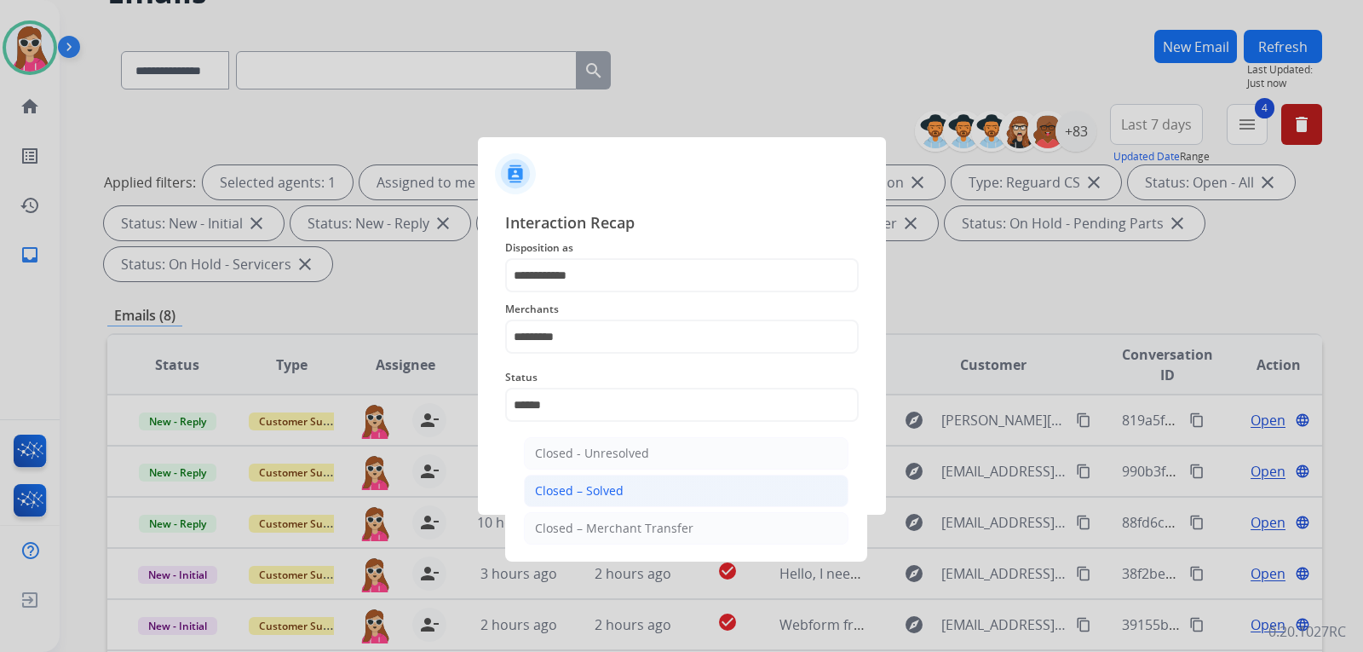
click at [640, 501] on li "Closed – Solved" at bounding box center [686, 491] width 325 height 32
type input "**********"
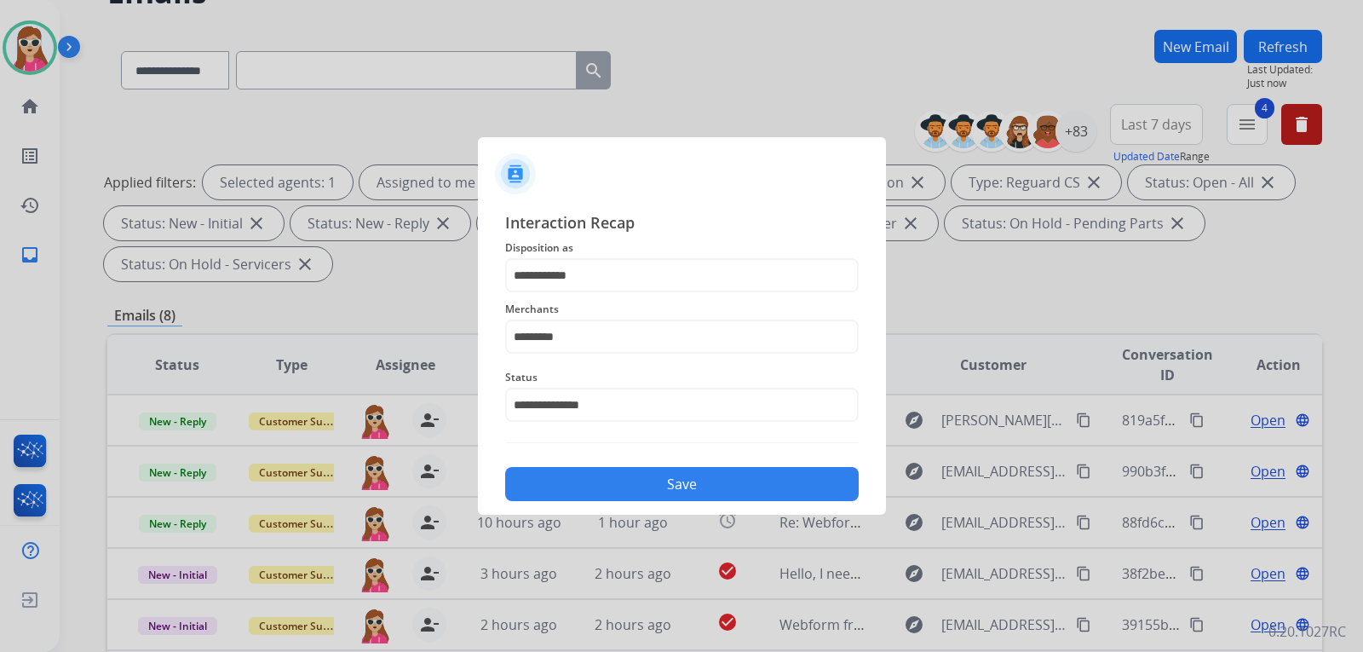
click at [641, 473] on button "Save" at bounding box center [682, 484] width 354 height 34
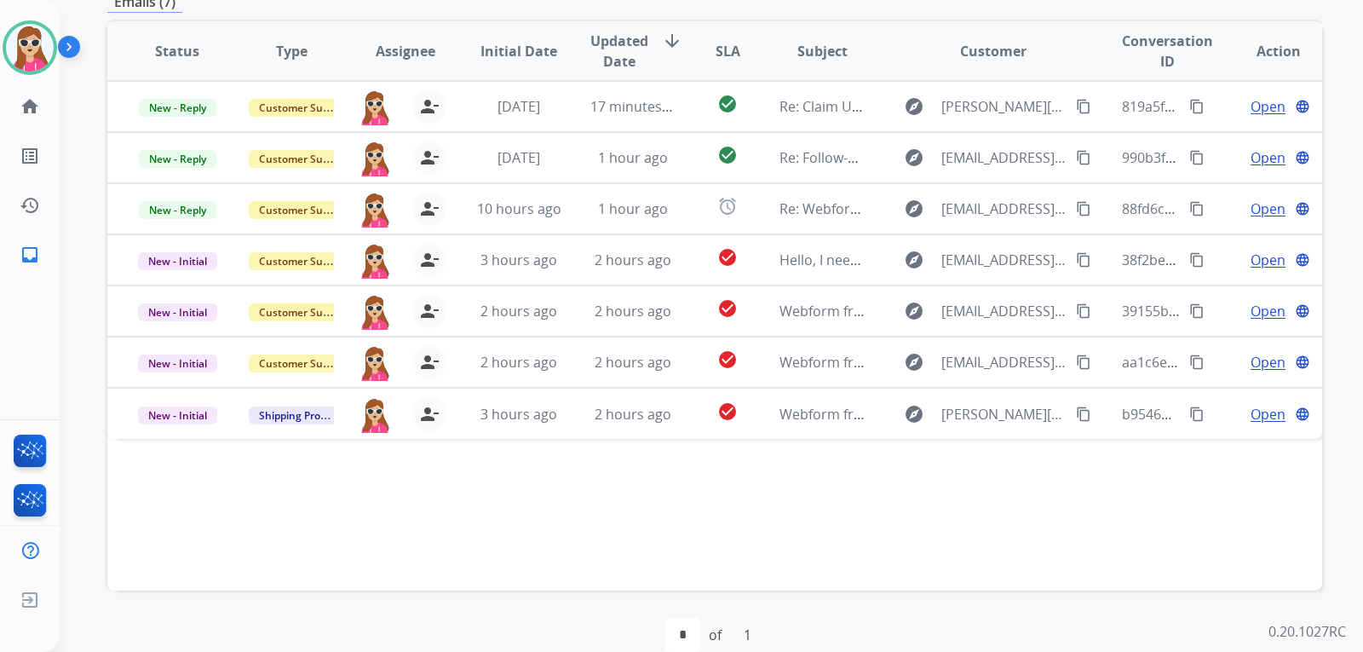
scroll to position [441, 0]
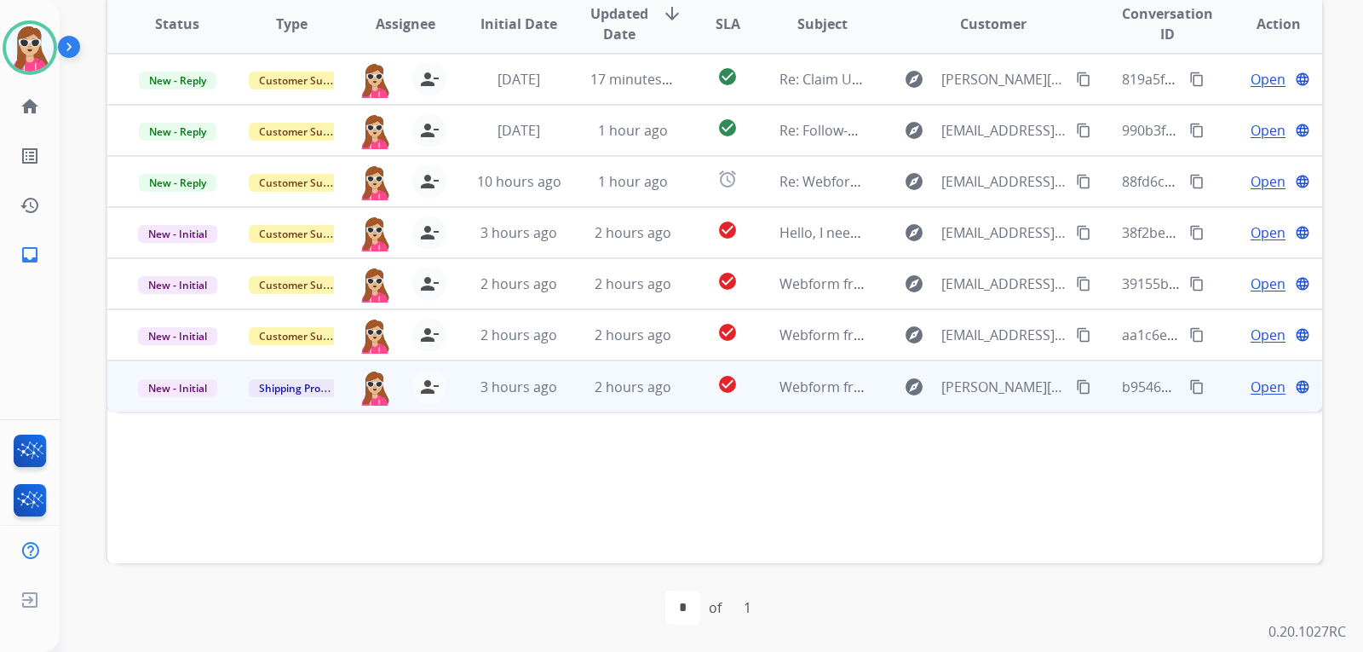
click at [685, 401] on td "check_circle" at bounding box center [715, 385] width 76 height 51
click at [1251, 386] on span "Open" at bounding box center [1268, 386] width 35 height 20
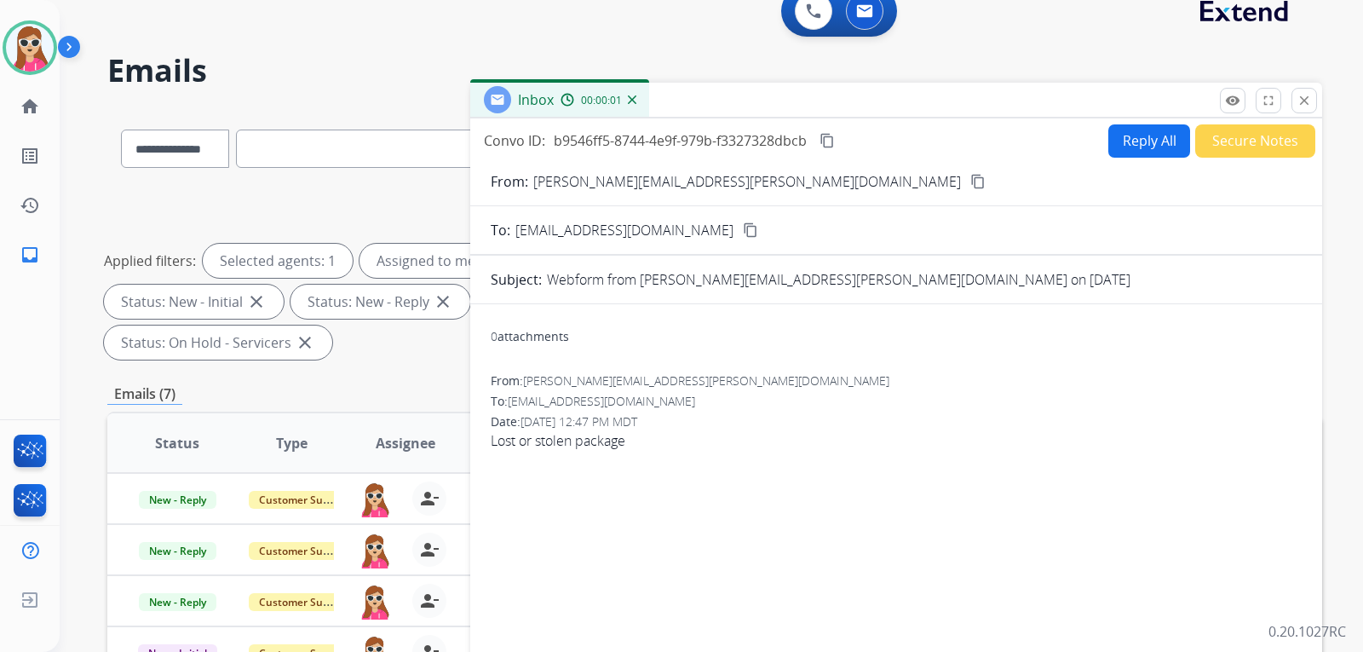
scroll to position [14, 0]
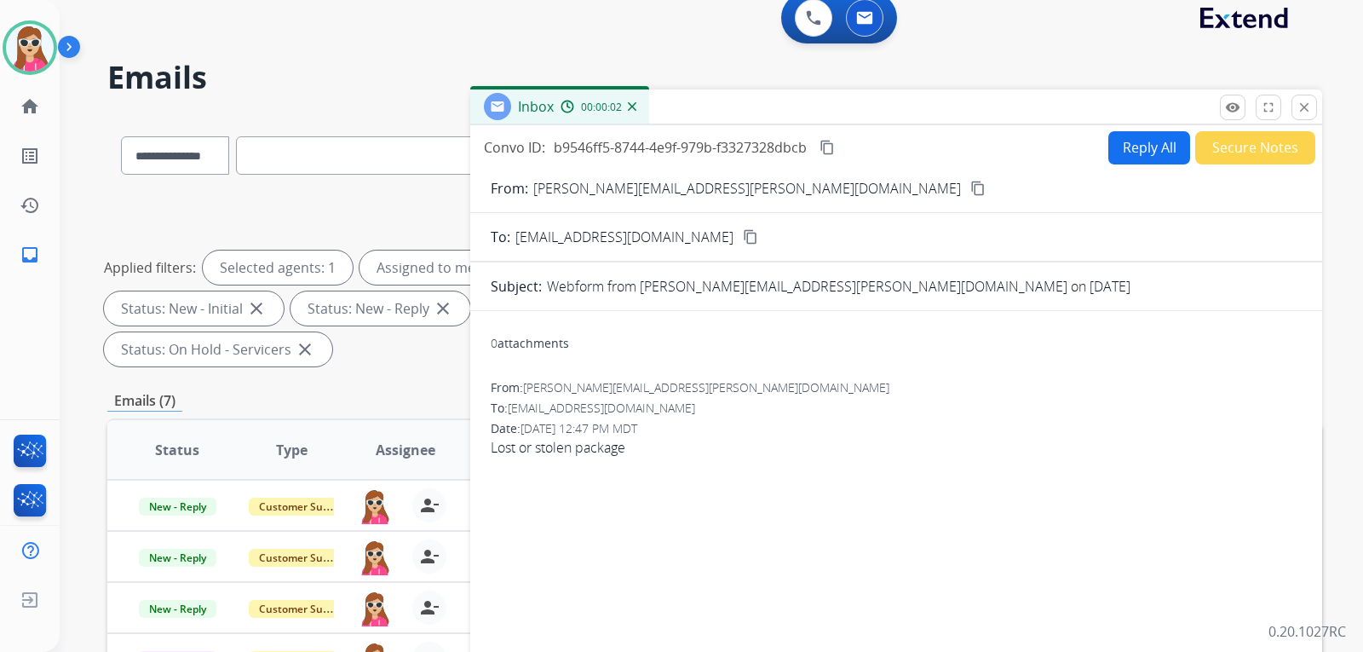
drag, startPoint x: 1127, startPoint y: 181, endPoint x: 1128, endPoint y: 168, distance: 12.8
click at [1127, 170] on form "From: Isaac.haggins@gmail.com content_copy To: support@extend.com content_copy …" at bounding box center [896, 508] width 852 height 688
click at [1121, 165] on form "From: Isaac.haggins@gmail.com content_copy To: support@extend.com content_copy …" at bounding box center [896, 508] width 852 height 688
click at [1127, 155] on button "Reply All" at bounding box center [1150, 147] width 82 height 33
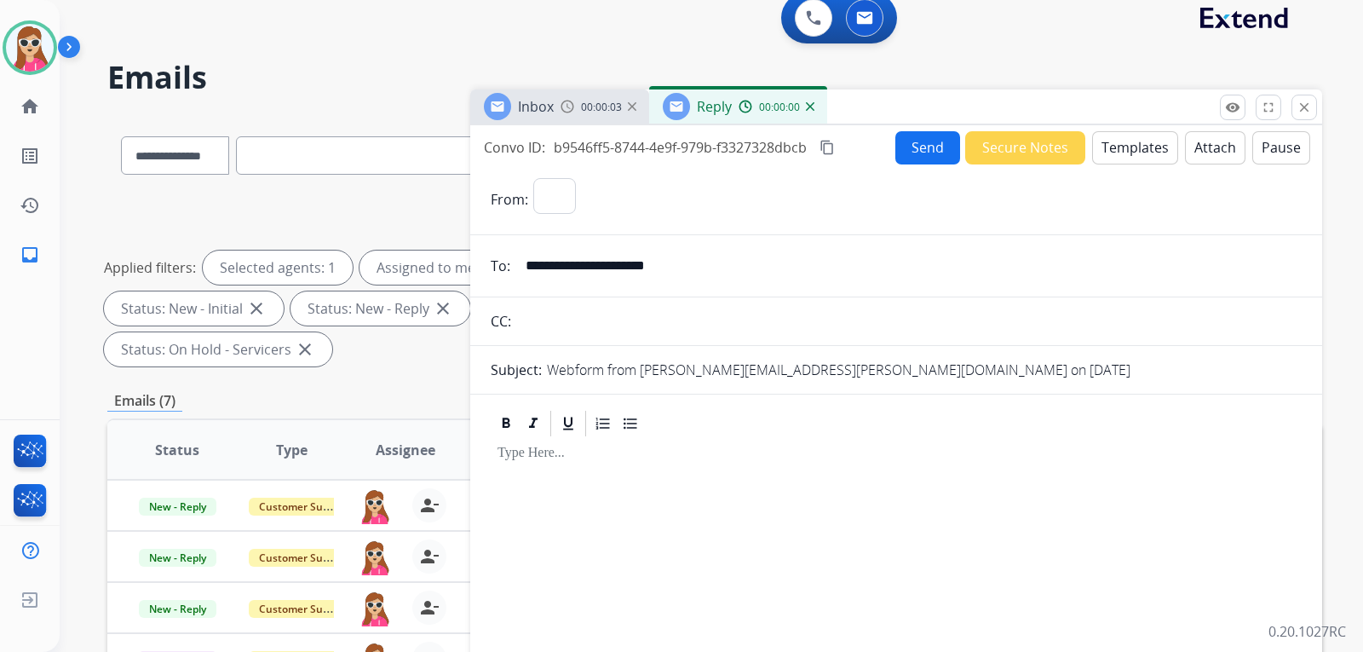
select select "**********"
click at [1129, 147] on button "Templates" at bounding box center [1135, 147] width 86 height 33
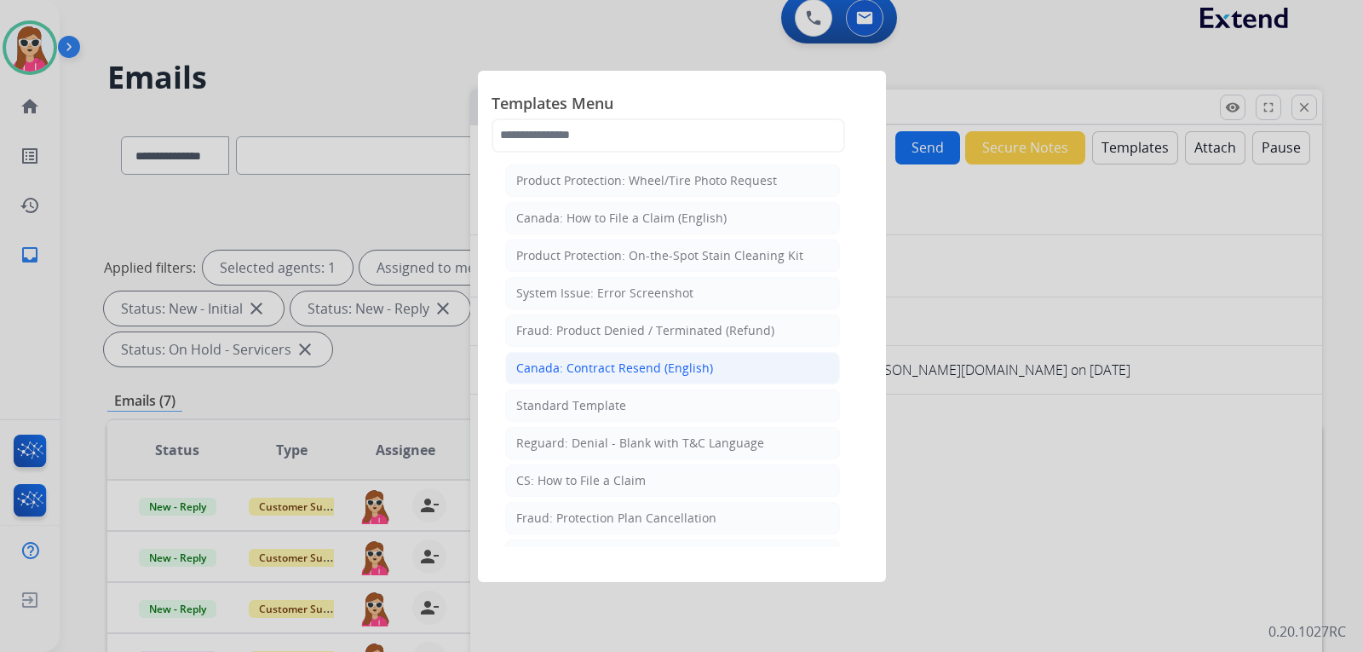
click at [600, 374] on div "Canada: Contract Resend (English)" at bounding box center [614, 368] width 197 height 17
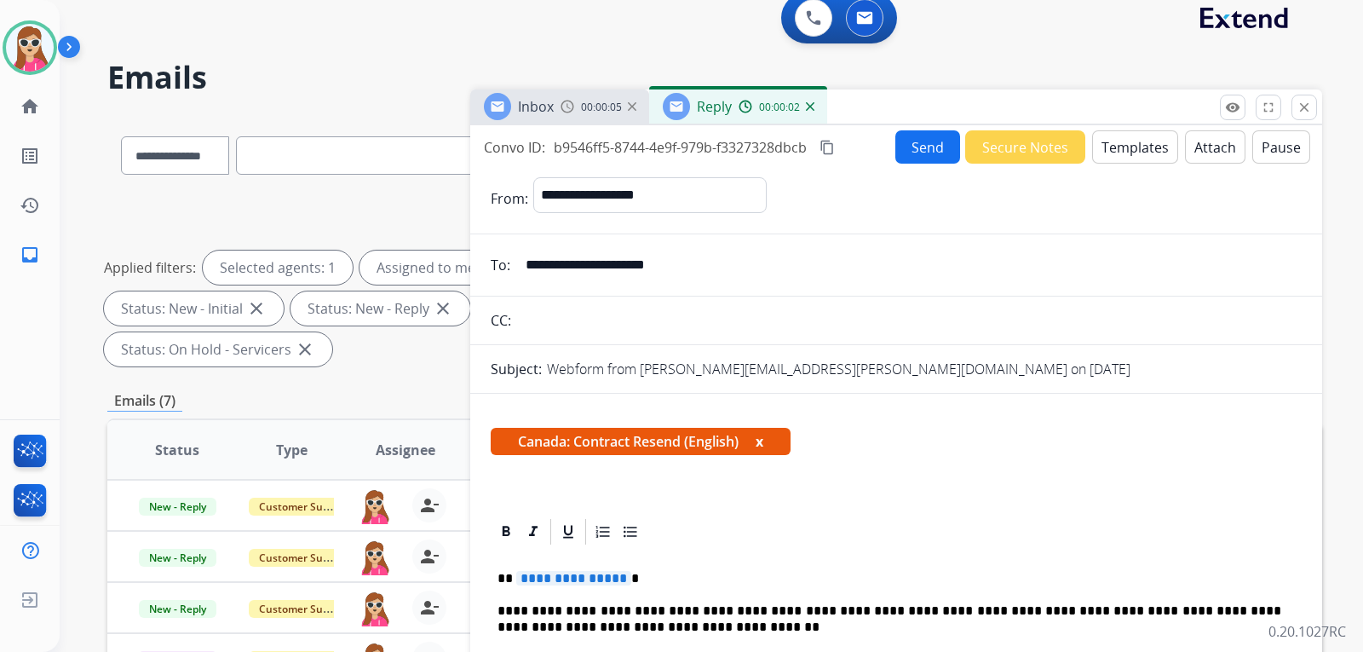
click at [1139, 145] on button "Templates" at bounding box center [1135, 146] width 86 height 33
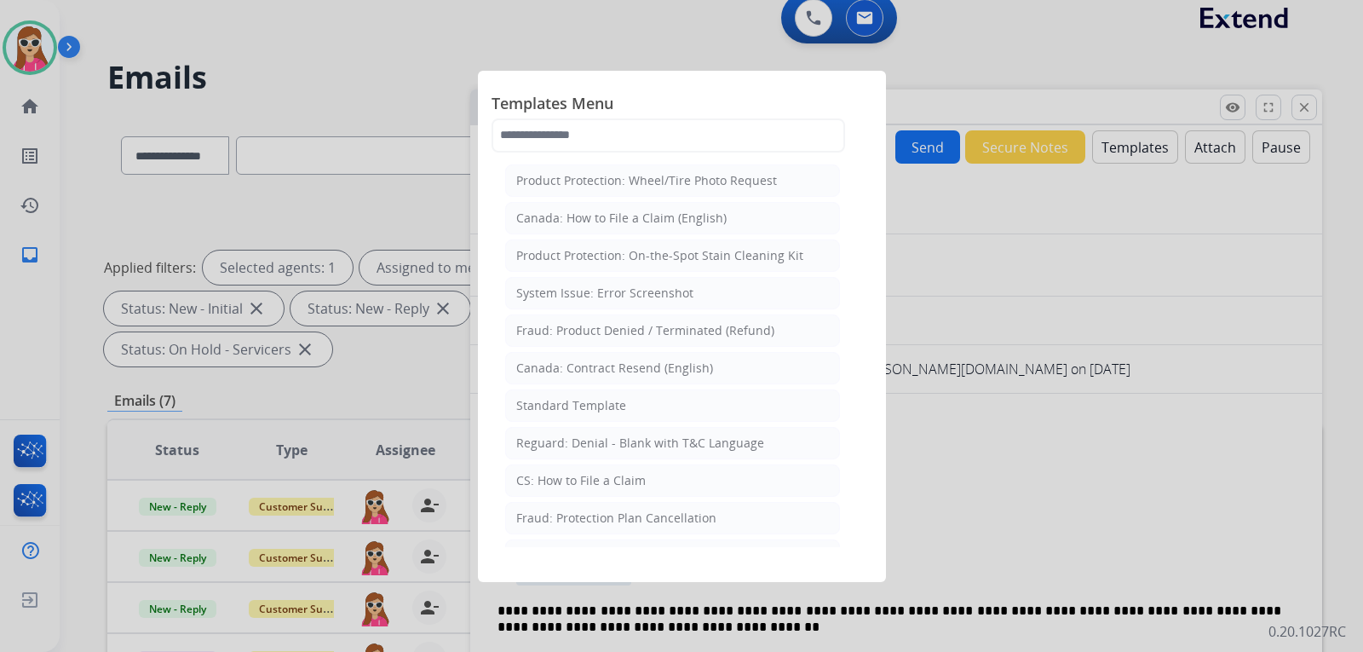
drag, startPoint x: 631, startPoint y: 411, endPoint x: 643, endPoint y: 393, distance: 21.5
click at [631, 410] on li "Standard Template" at bounding box center [672, 405] width 335 height 32
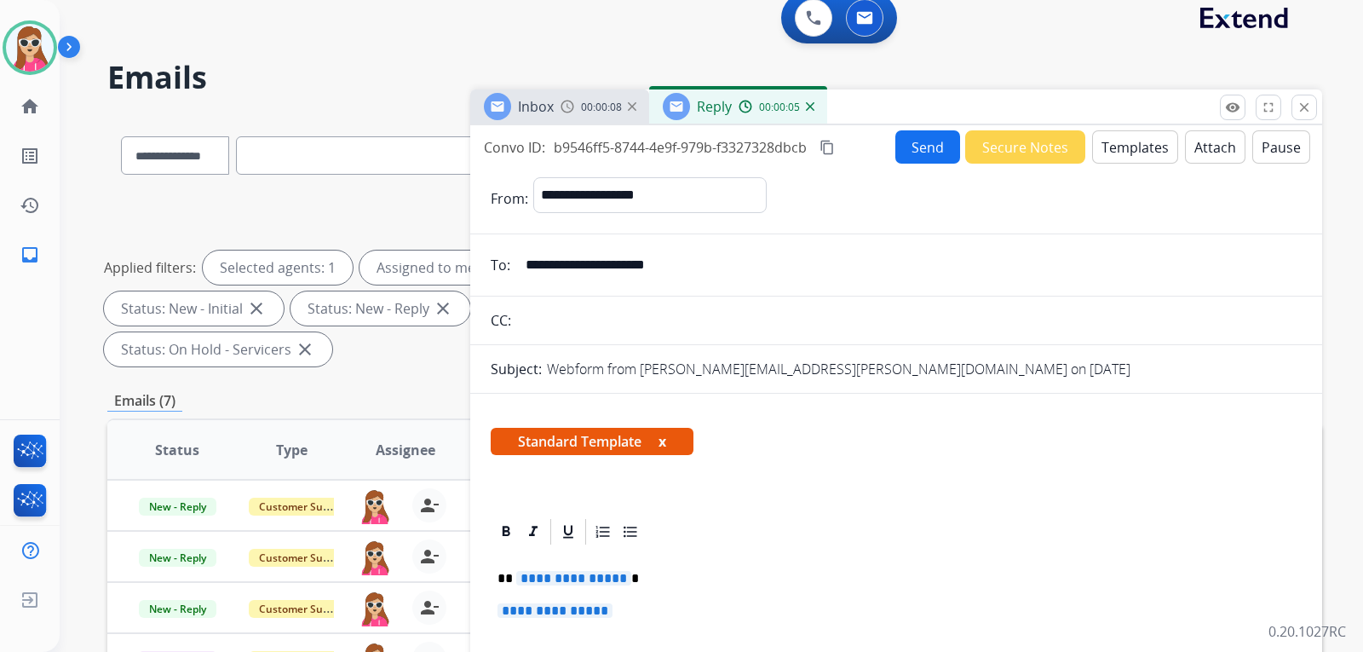
drag, startPoint x: 702, startPoint y: 269, endPoint x: 475, endPoint y: 277, distance: 226.8
click at [475, 277] on div "**********" at bounding box center [896, 265] width 852 height 34
drag, startPoint x: 628, startPoint y: 263, endPoint x: 649, endPoint y: 273, distance: 23.3
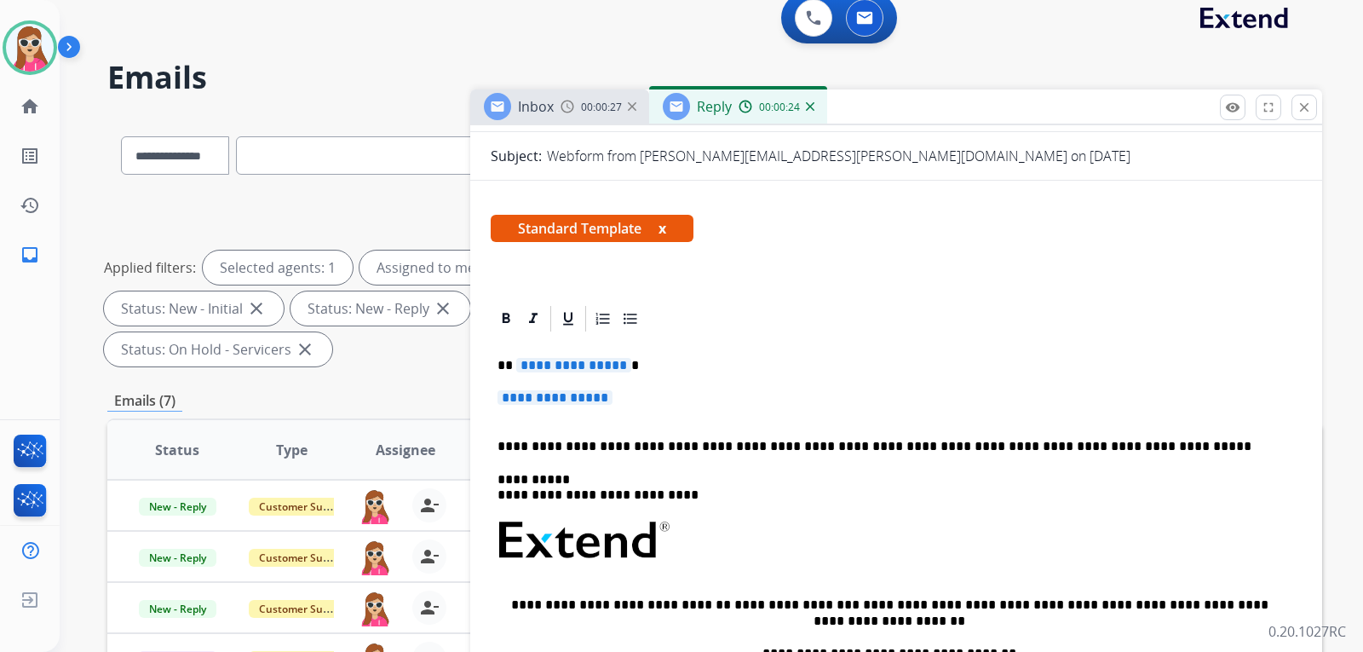
scroll to position [256, 0]
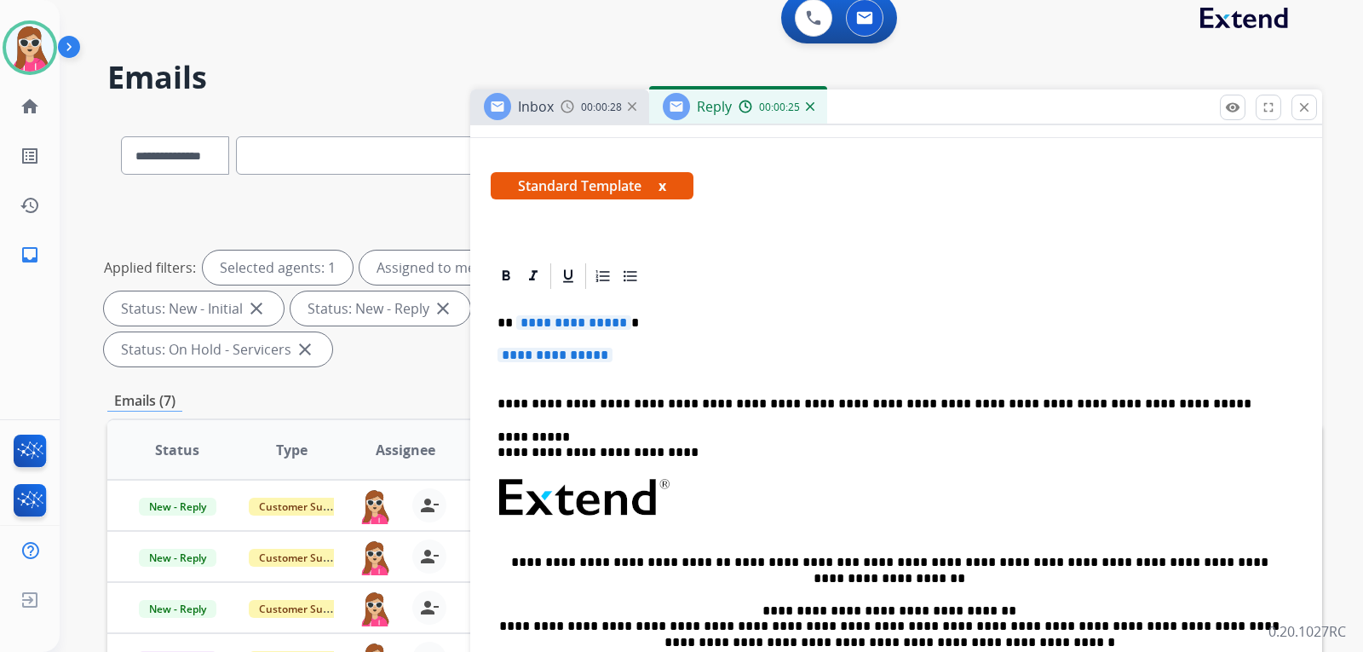
click at [596, 325] on span "**********" at bounding box center [573, 322] width 115 height 14
click at [596, 353] on span "**********" at bounding box center [555, 355] width 115 height 14
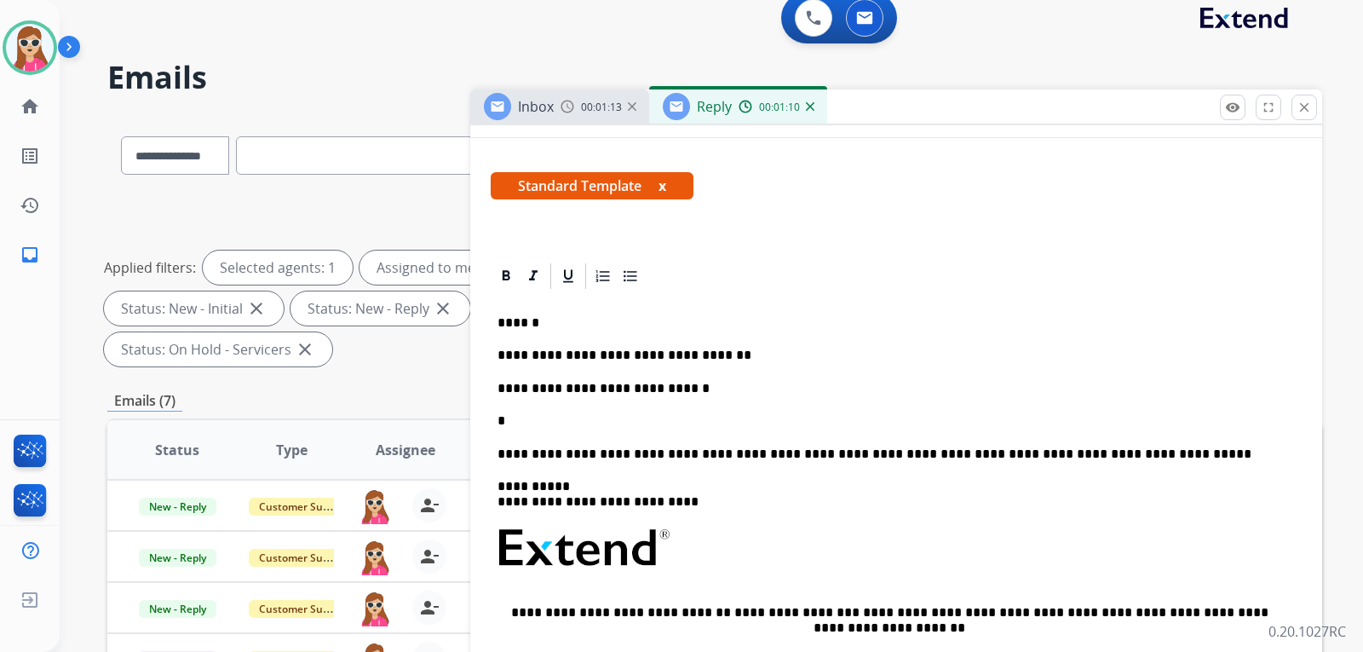
click at [550, 415] on p "*" at bounding box center [890, 420] width 784 height 15
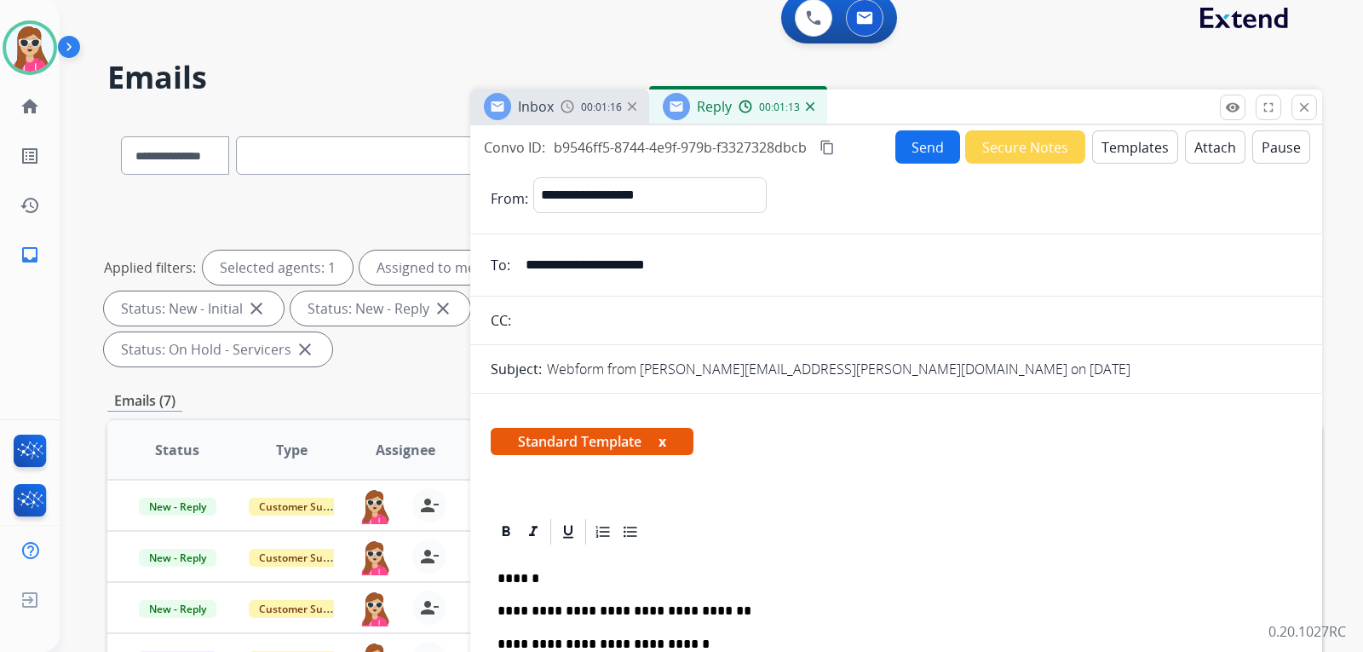
scroll to position [0, 0]
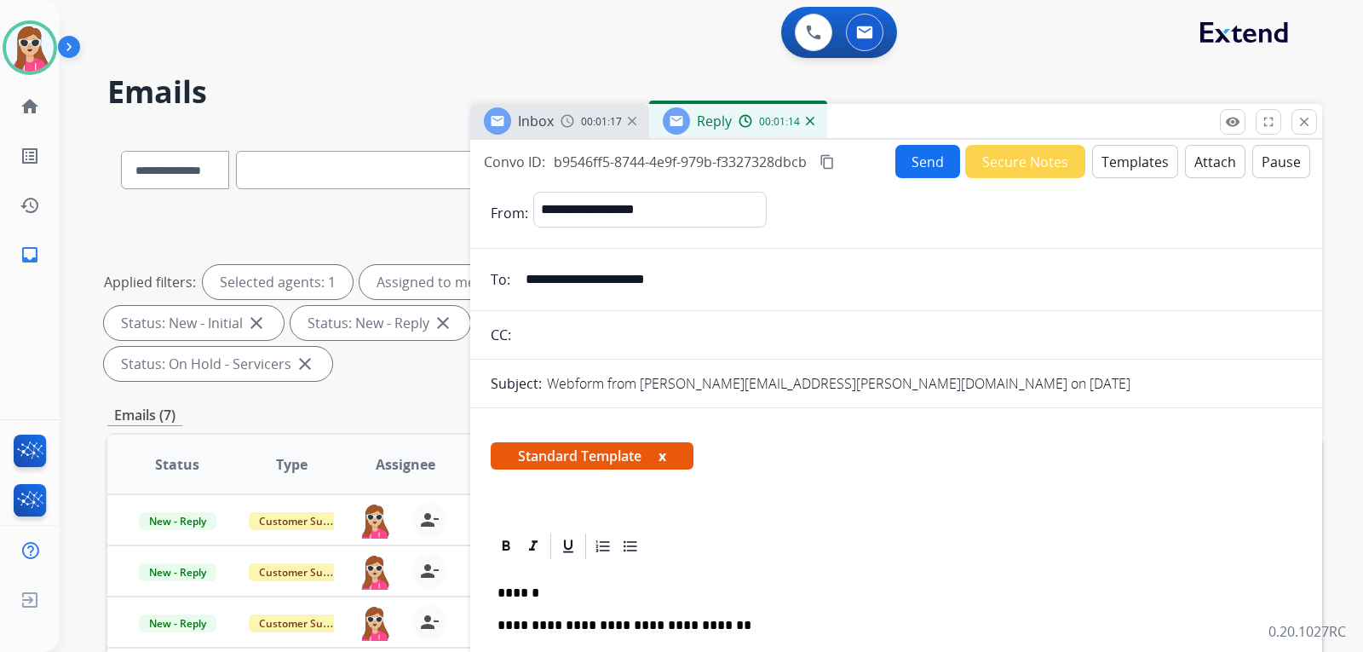
click at [933, 145] on button "Send" at bounding box center [928, 161] width 65 height 33
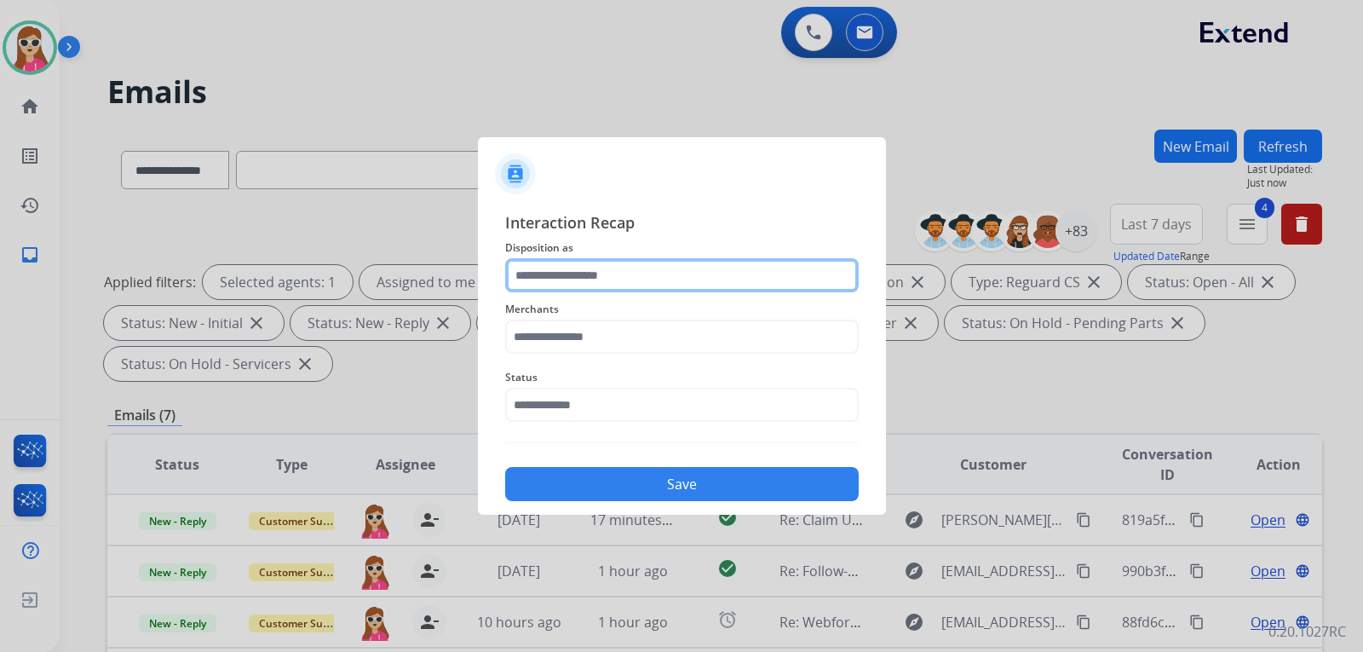
click at [672, 291] on input "text" at bounding box center [682, 275] width 354 height 34
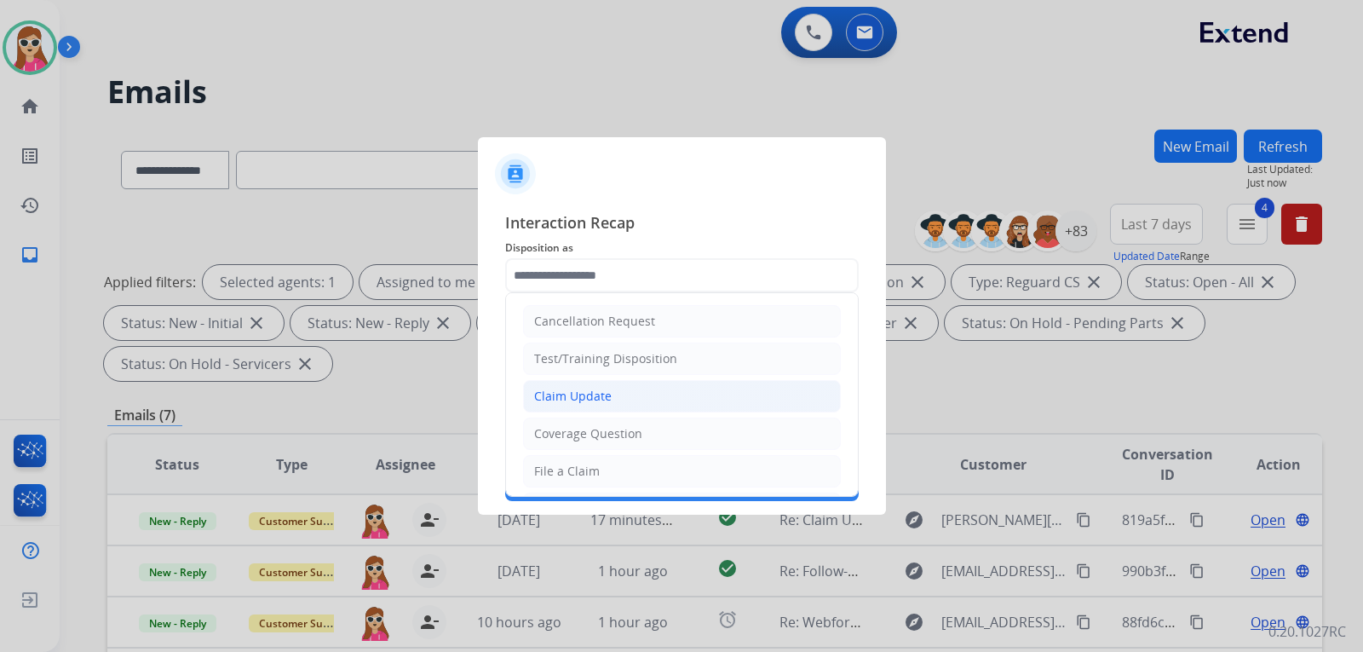
click at [617, 396] on li "Claim Update" at bounding box center [682, 396] width 318 height 32
type input "**********"
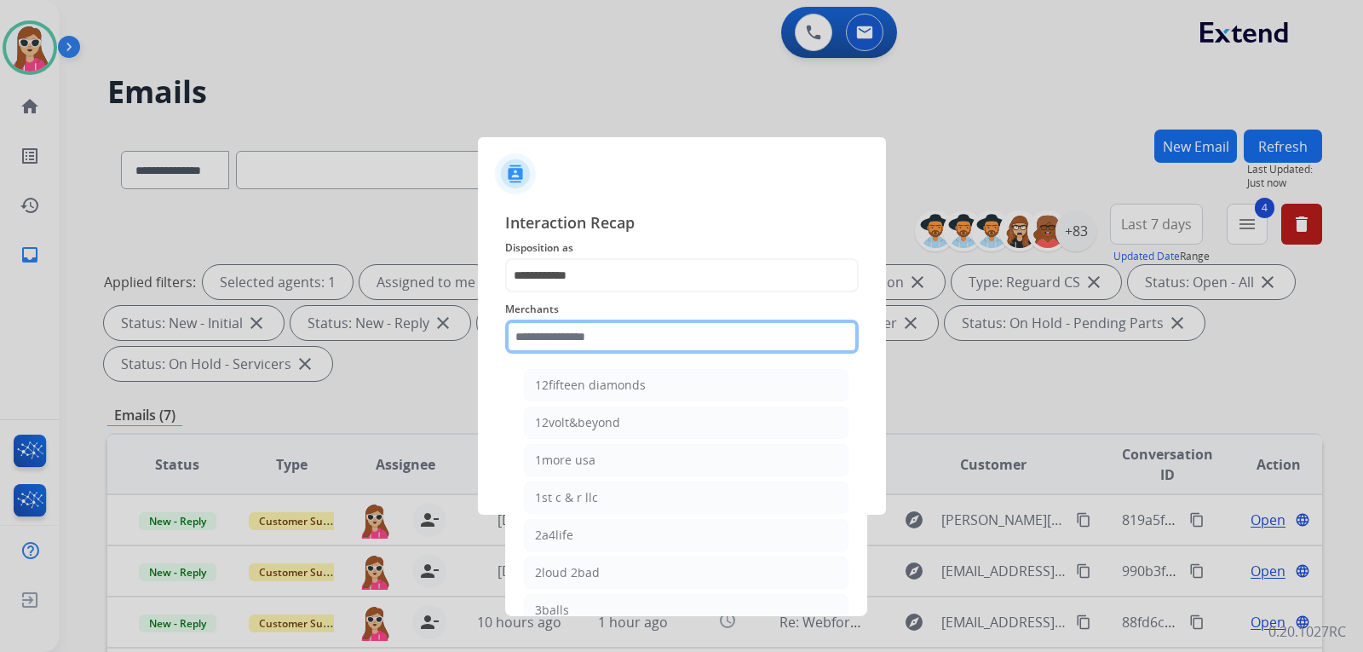
click at [635, 345] on input "text" at bounding box center [682, 337] width 354 height 34
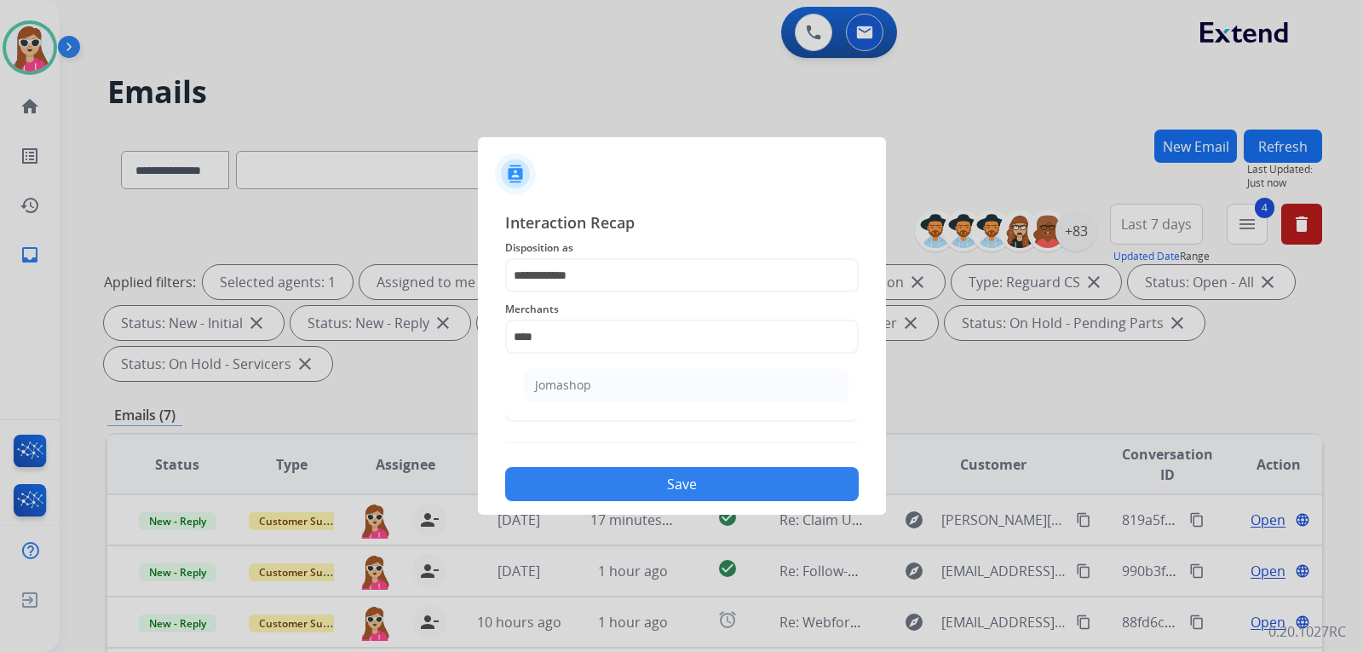
click at [716, 395] on li "Jomashop" at bounding box center [686, 385] width 325 height 32
type input "********"
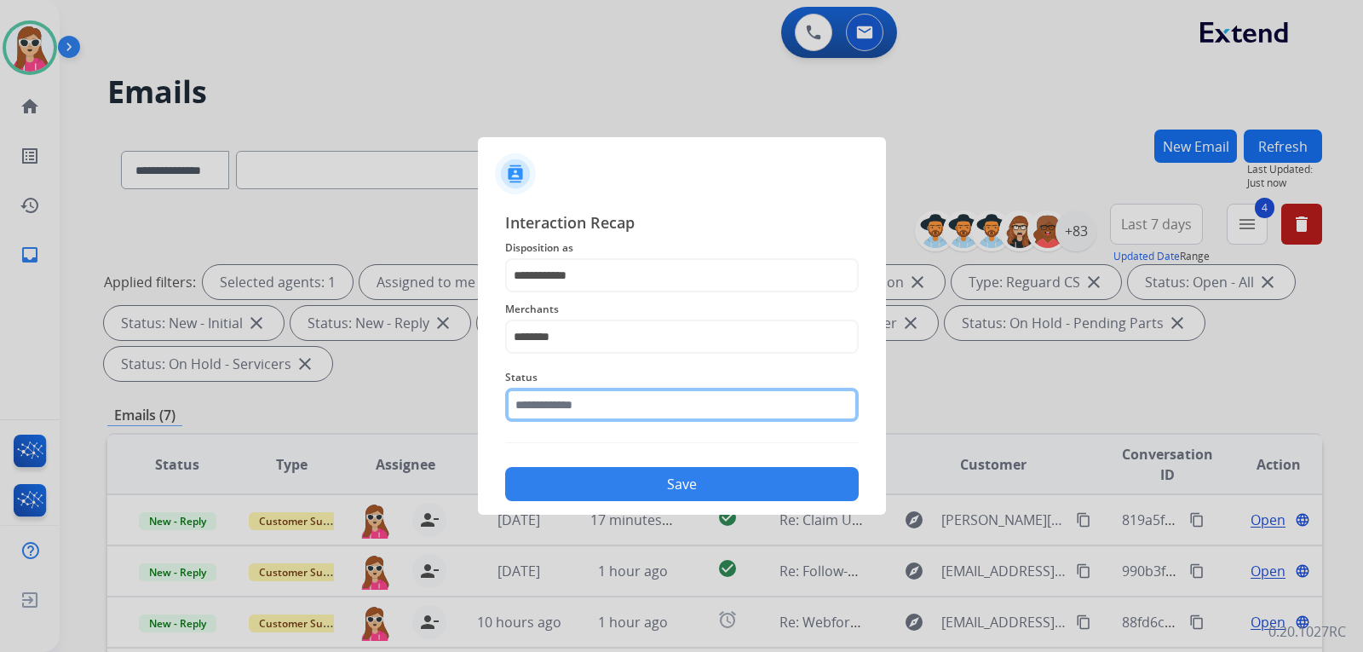
click at [697, 407] on input "text" at bounding box center [682, 405] width 354 height 34
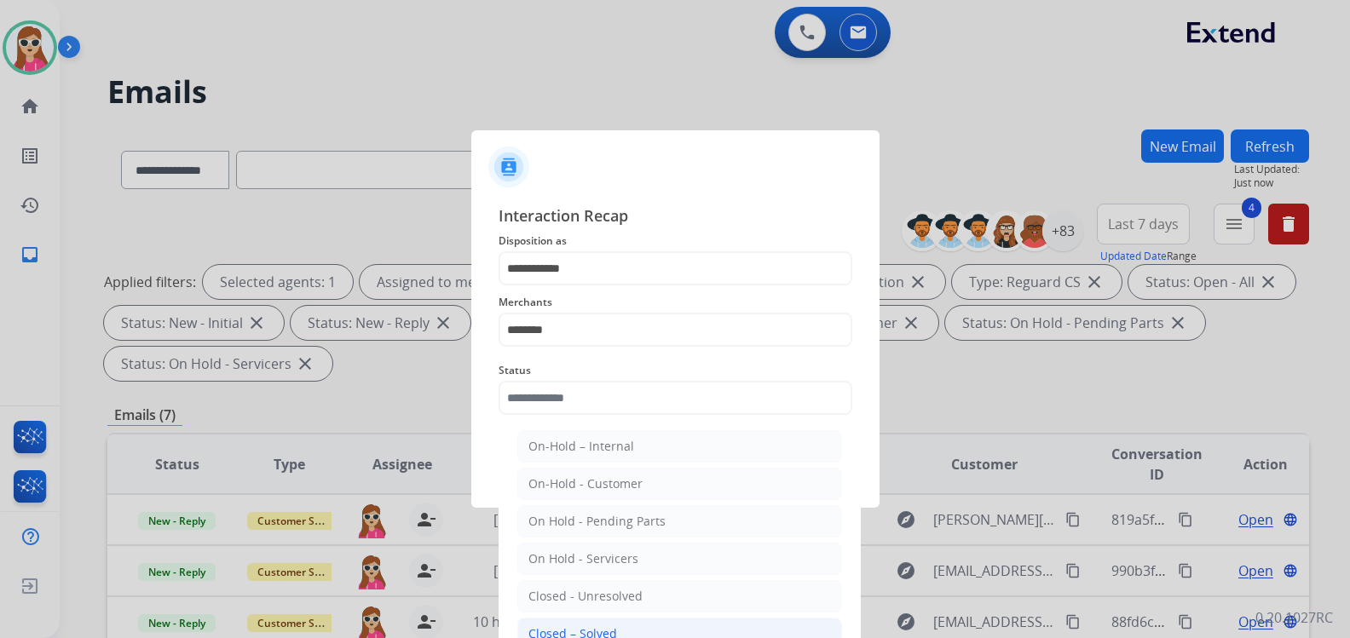
click at [624, 619] on li "Closed – Solved" at bounding box center [679, 634] width 325 height 32
type input "**********"
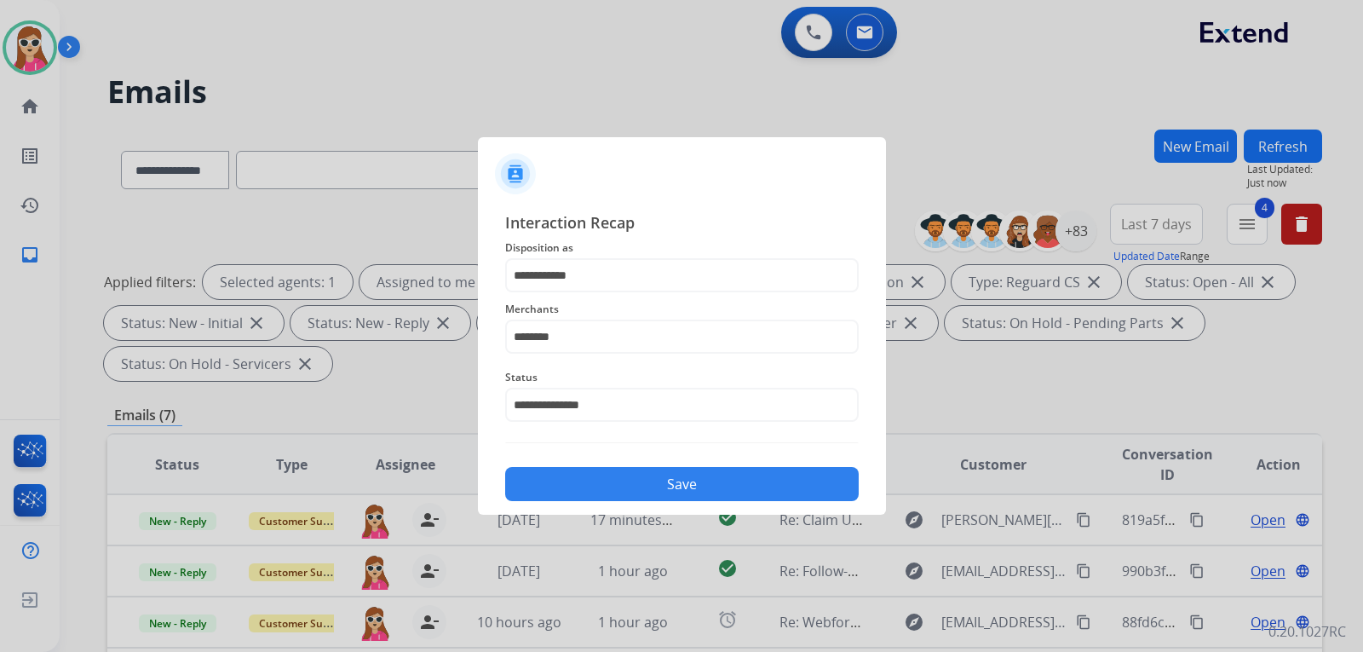
click at [647, 502] on div "**********" at bounding box center [682, 356] width 408 height 318
click at [786, 483] on button "Save" at bounding box center [682, 484] width 354 height 34
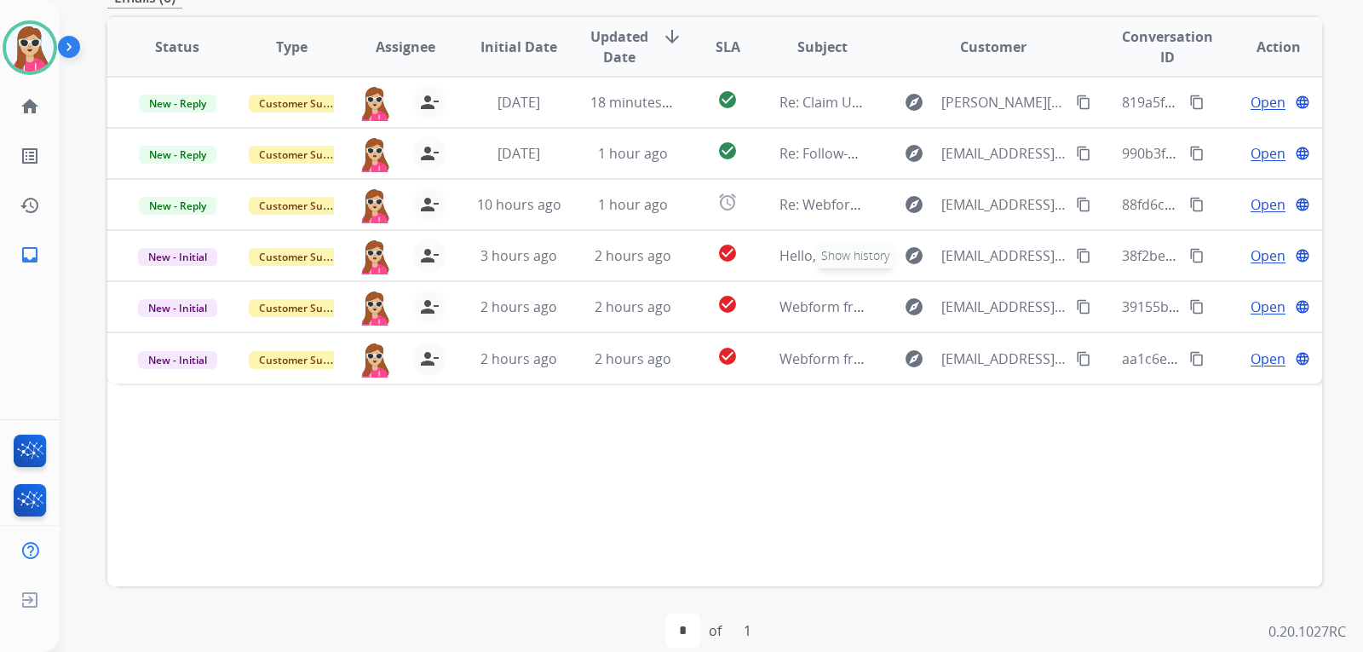
scroll to position [441, 0]
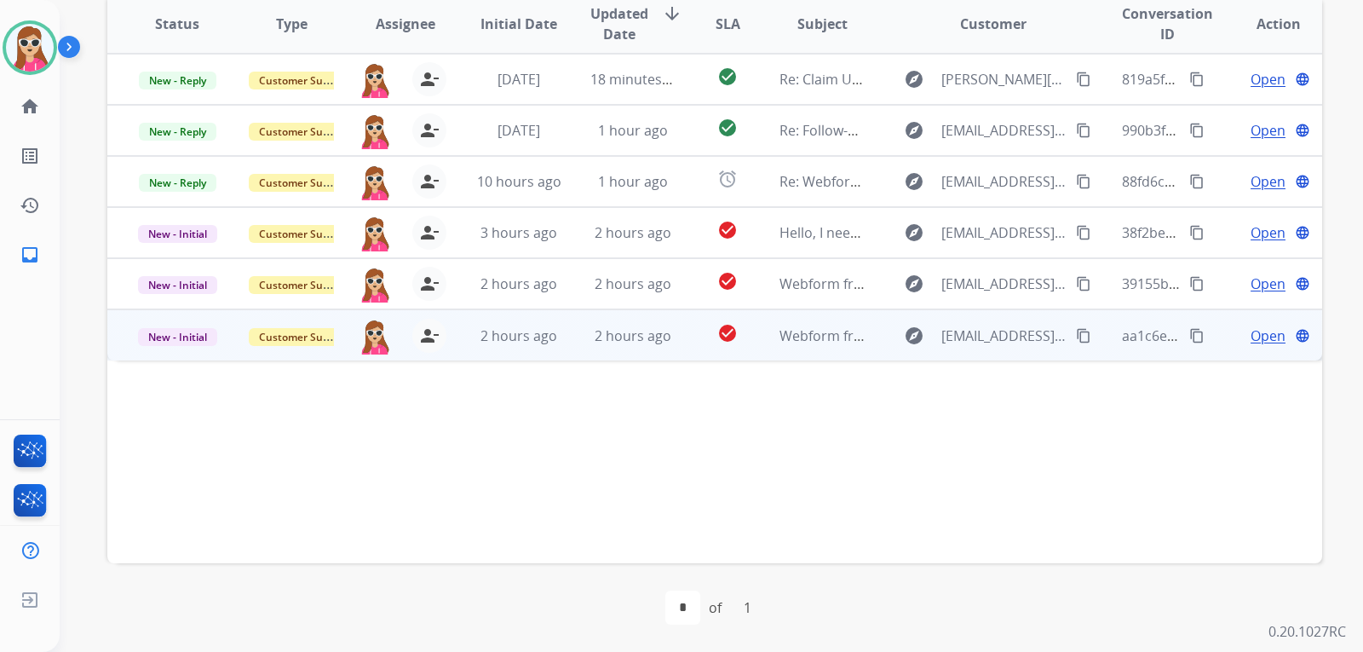
click at [755, 343] on td "Webform from [EMAIL_ADDRESS][DOMAIN_NAME] on [DATE]" at bounding box center [809, 334] width 114 height 51
click at [1233, 321] on td "Open language" at bounding box center [1265, 334] width 114 height 51
click at [1251, 343] on span "Open" at bounding box center [1268, 335] width 35 height 20
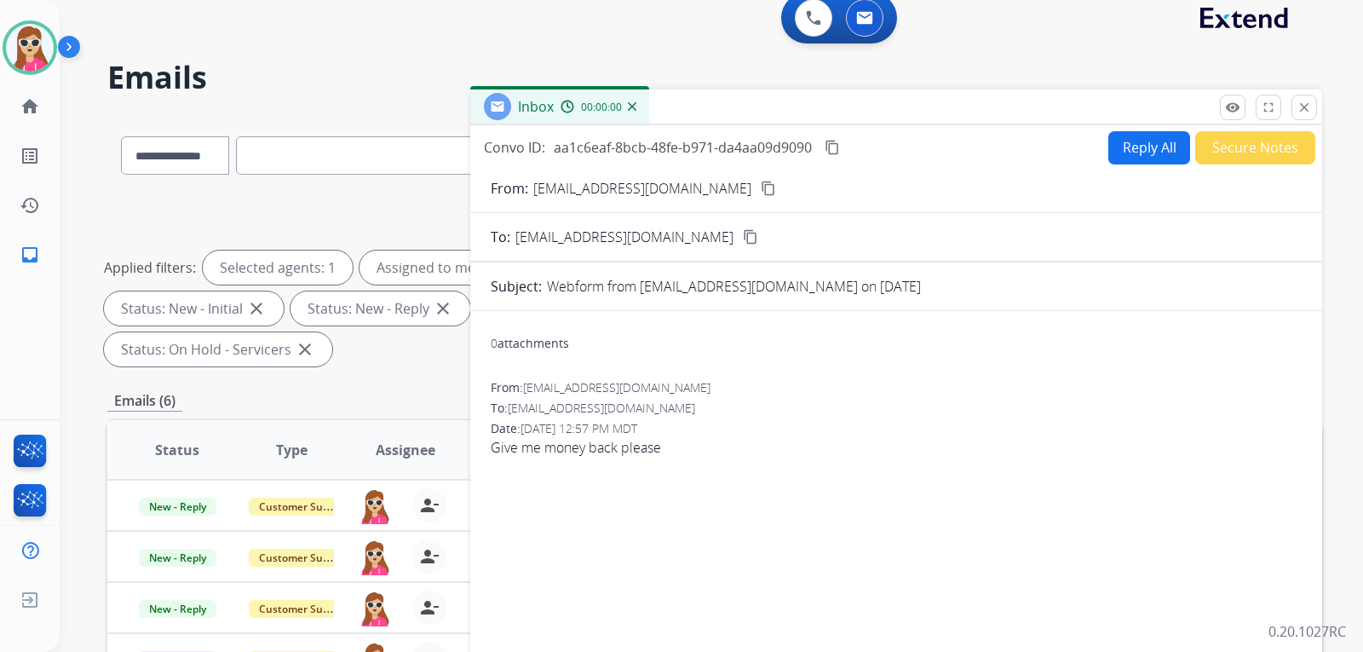
scroll to position [0, 0]
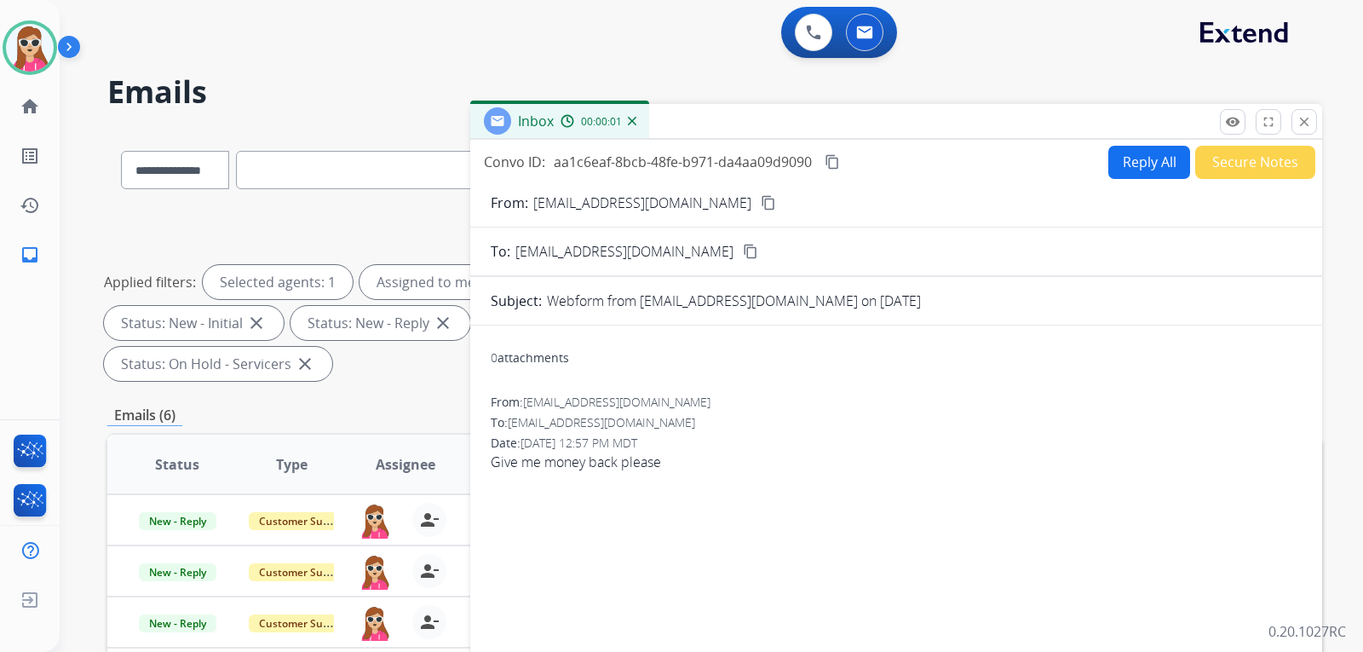
click at [1112, 170] on button "Reply All" at bounding box center [1150, 162] width 82 height 33
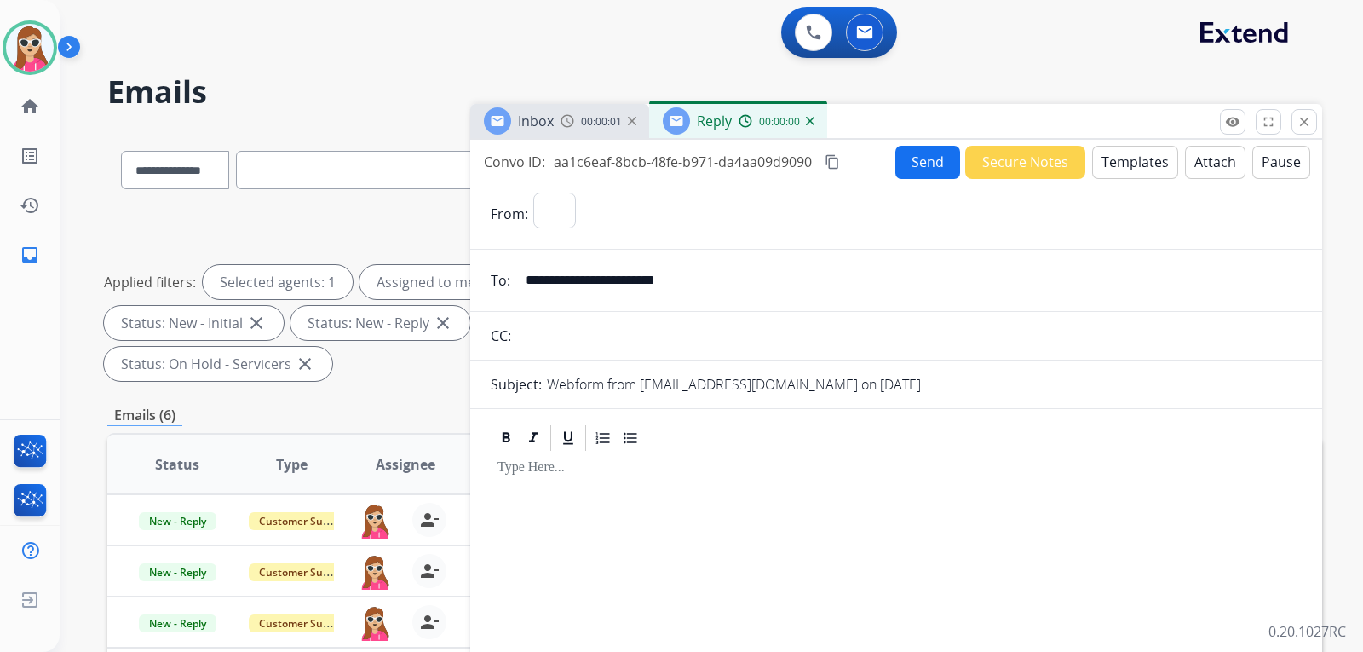
select select "**********"
click at [1110, 167] on button "Templates" at bounding box center [1135, 162] width 86 height 33
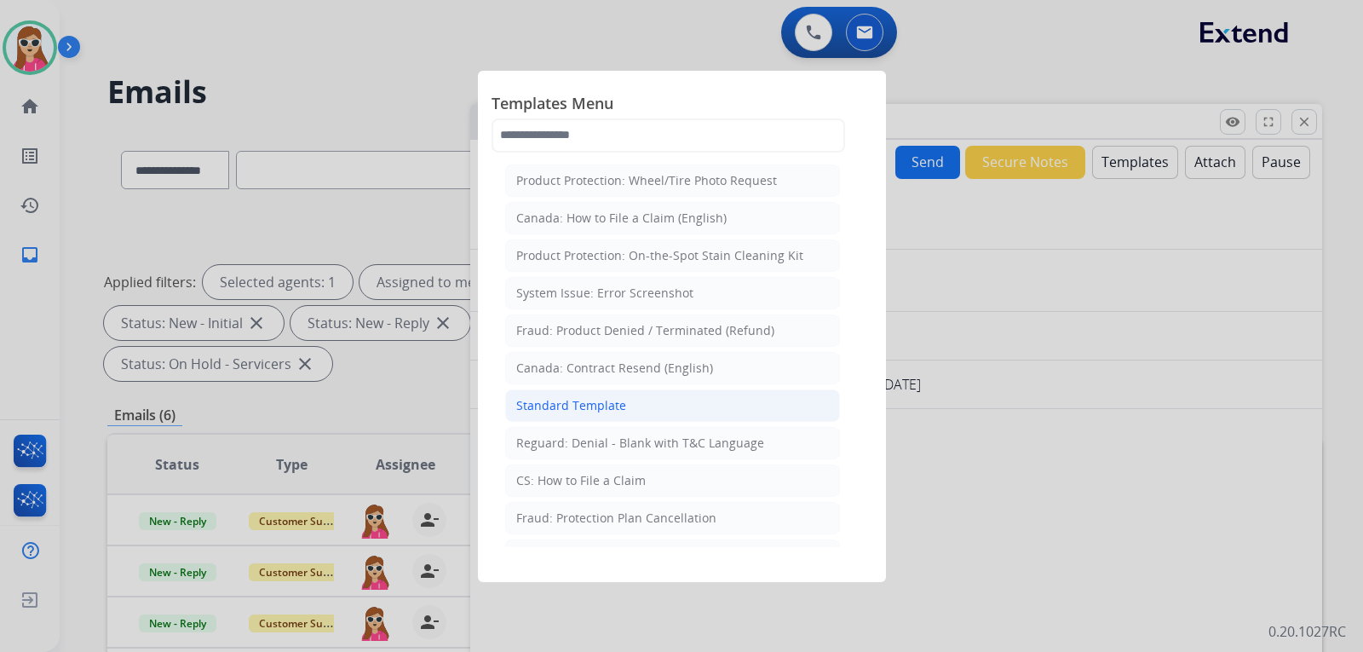
click at [665, 405] on li "Standard Template" at bounding box center [672, 405] width 335 height 32
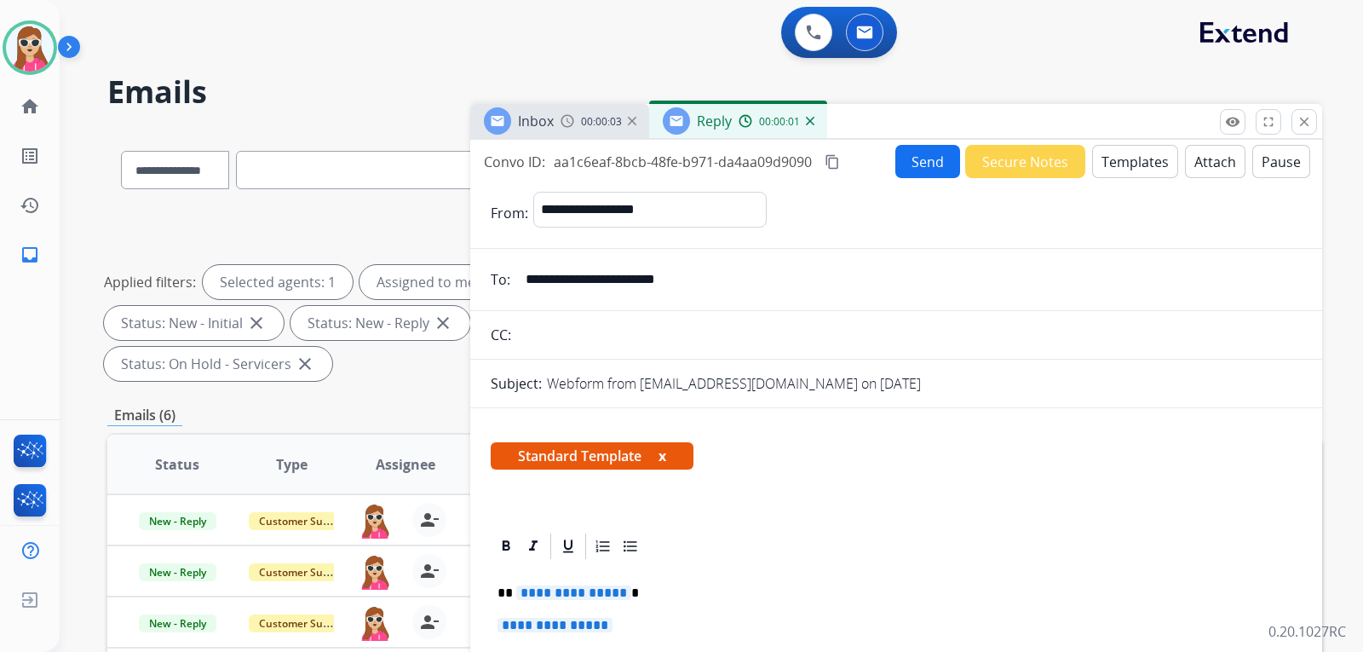
click at [566, 596] on span "**********" at bounding box center [573, 592] width 115 height 14
click at [594, 618] on span "**********" at bounding box center [555, 625] width 115 height 14
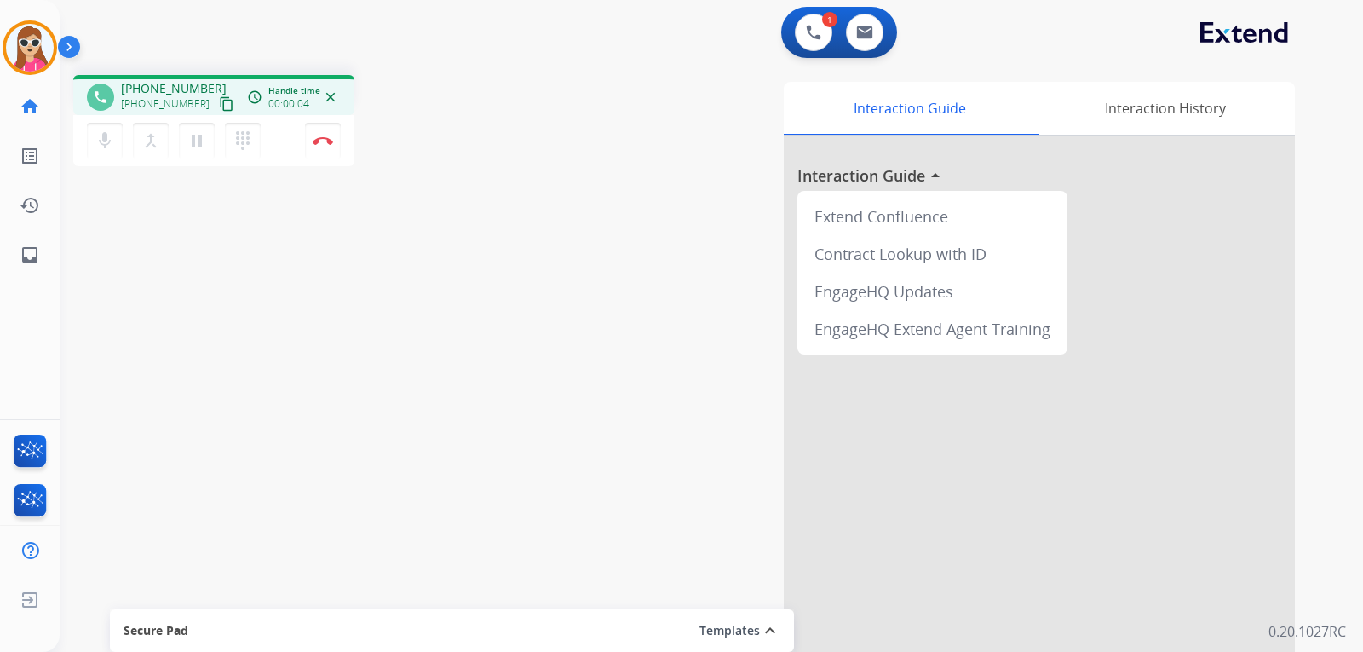
click at [219, 100] on mat-icon "content_copy" at bounding box center [226, 103] width 15 height 15
click at [231, 148] on button "dialpad Dialpad" at bounding box center [243, 141] width 36 height 36
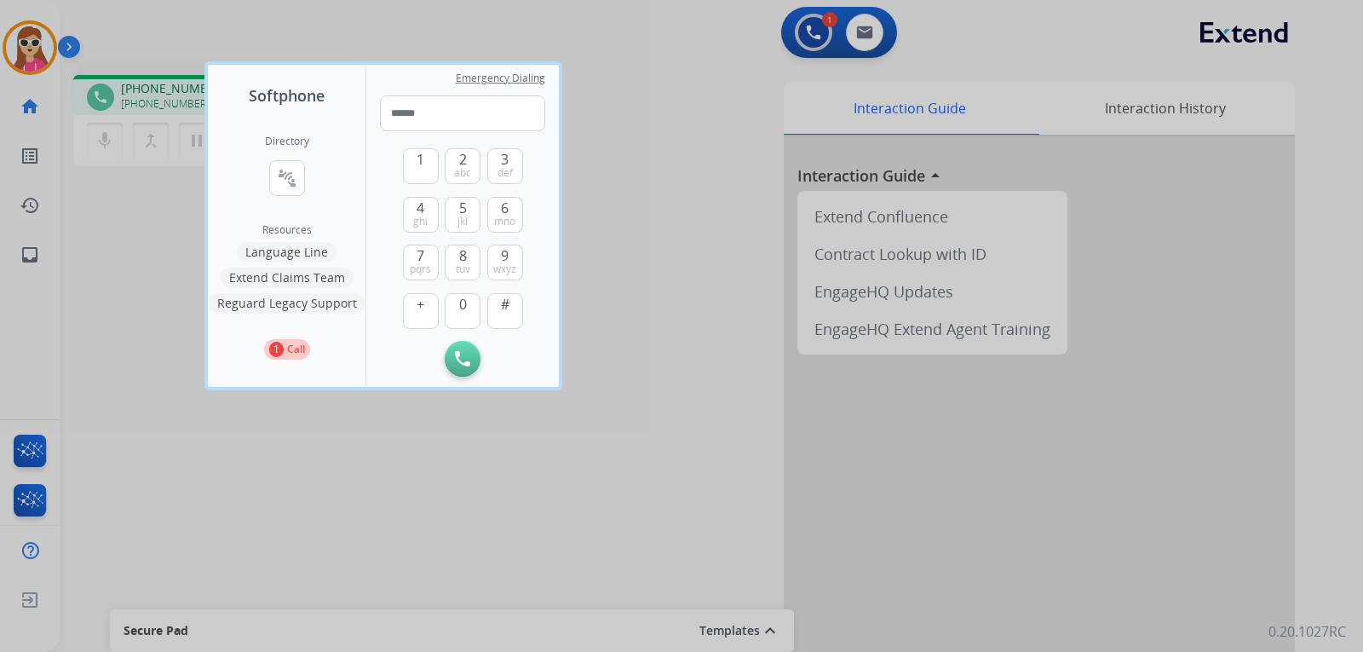
click at [307, 256] on button "Language Line" at bounding box center [287, 252] width 100 height 20
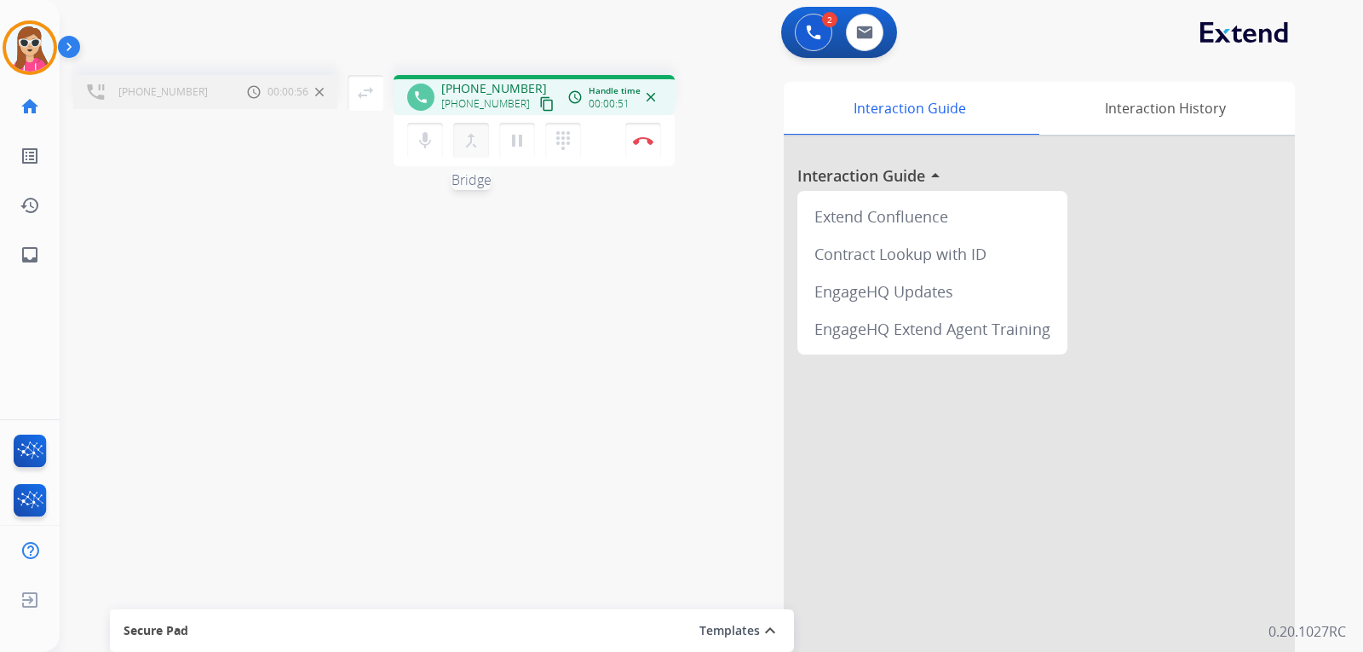
click at [467, 146] on mat-icon "merge_type" at bounding box center [471, 140] width 20 height 20
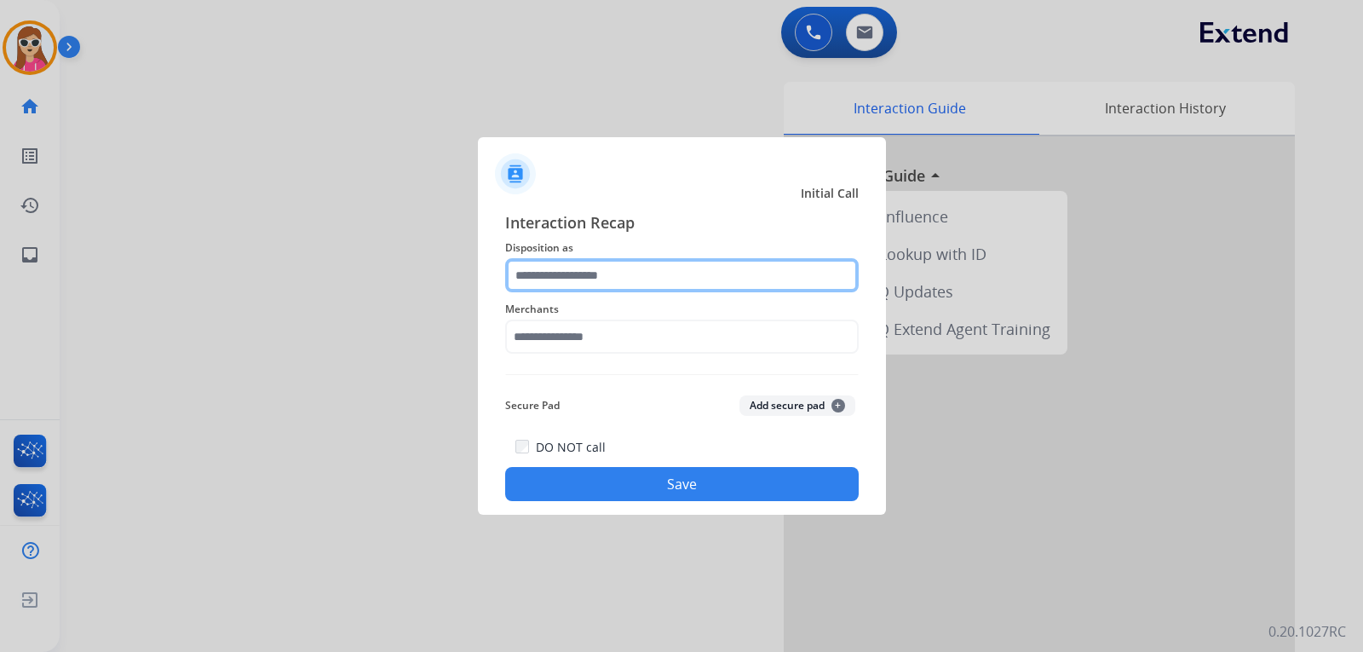
click at [745, 285] on input "text" at bounding box center [682, 275] width 354 height 34
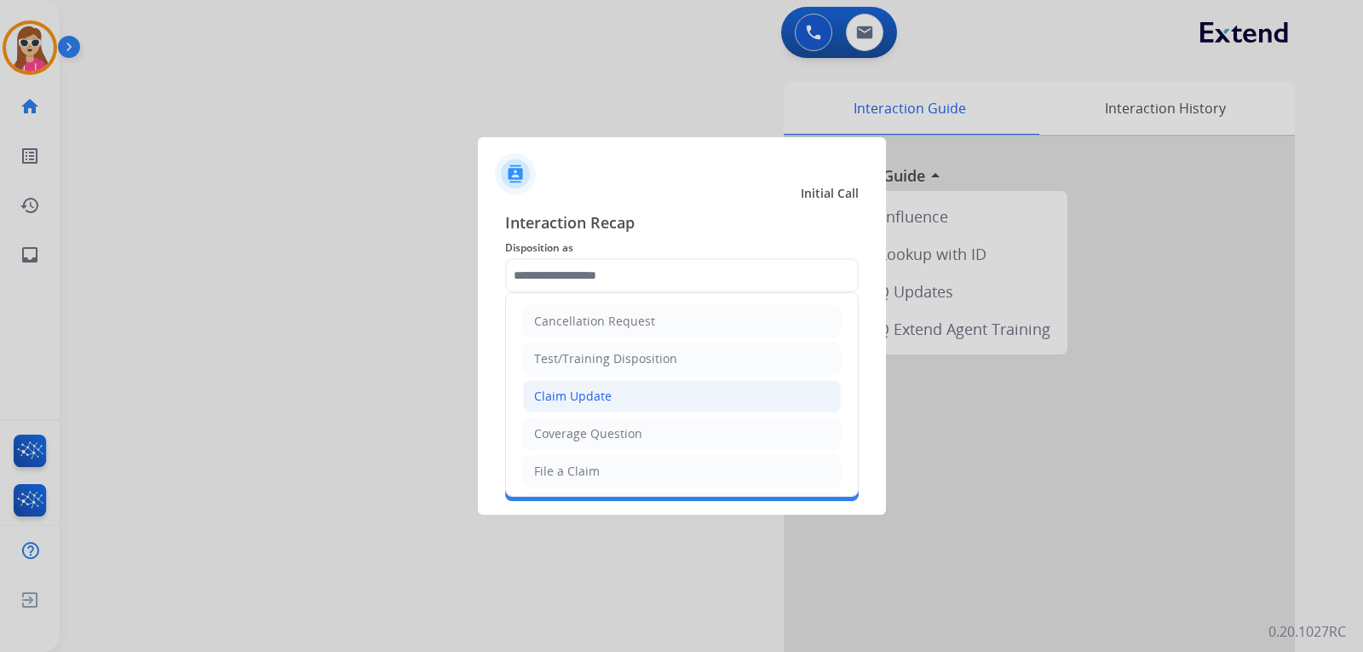
click at [690, 397] on li "Claim Update" at bounding box center [682, 396] width 318 height 32
type input "**********"
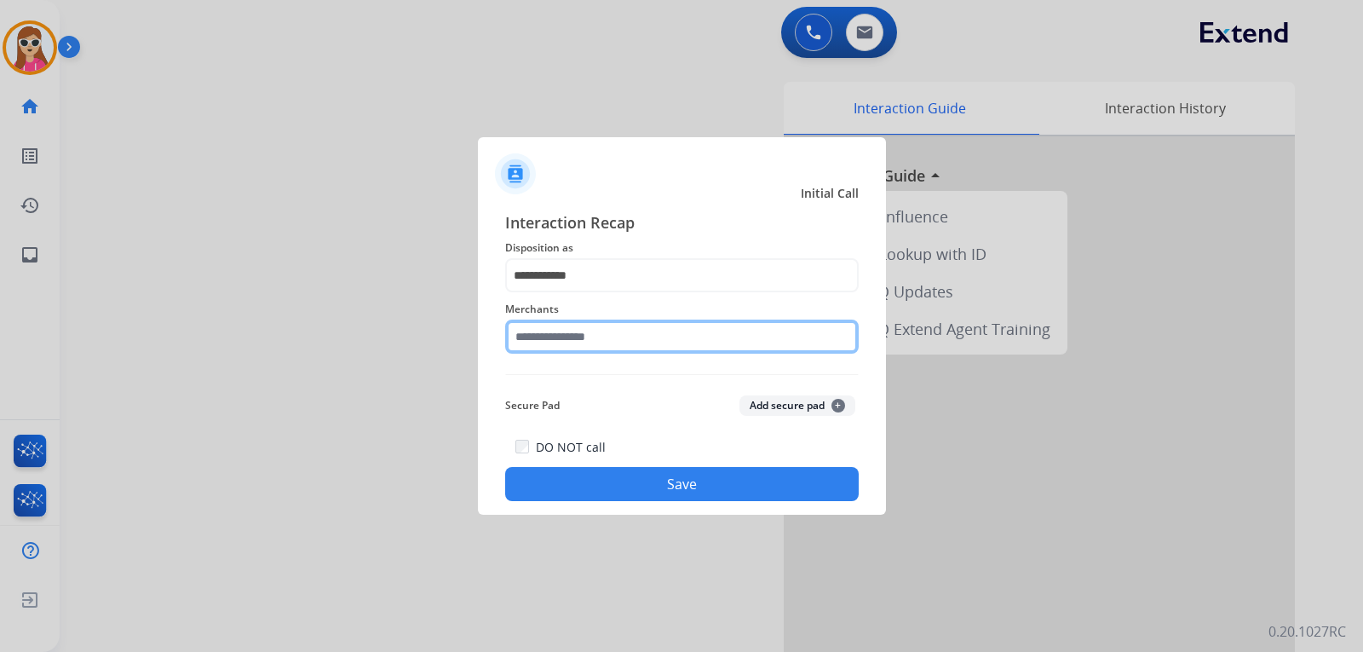
click at [665, 343] on input "text" at bounding box center [682, 337] width 354 height 34
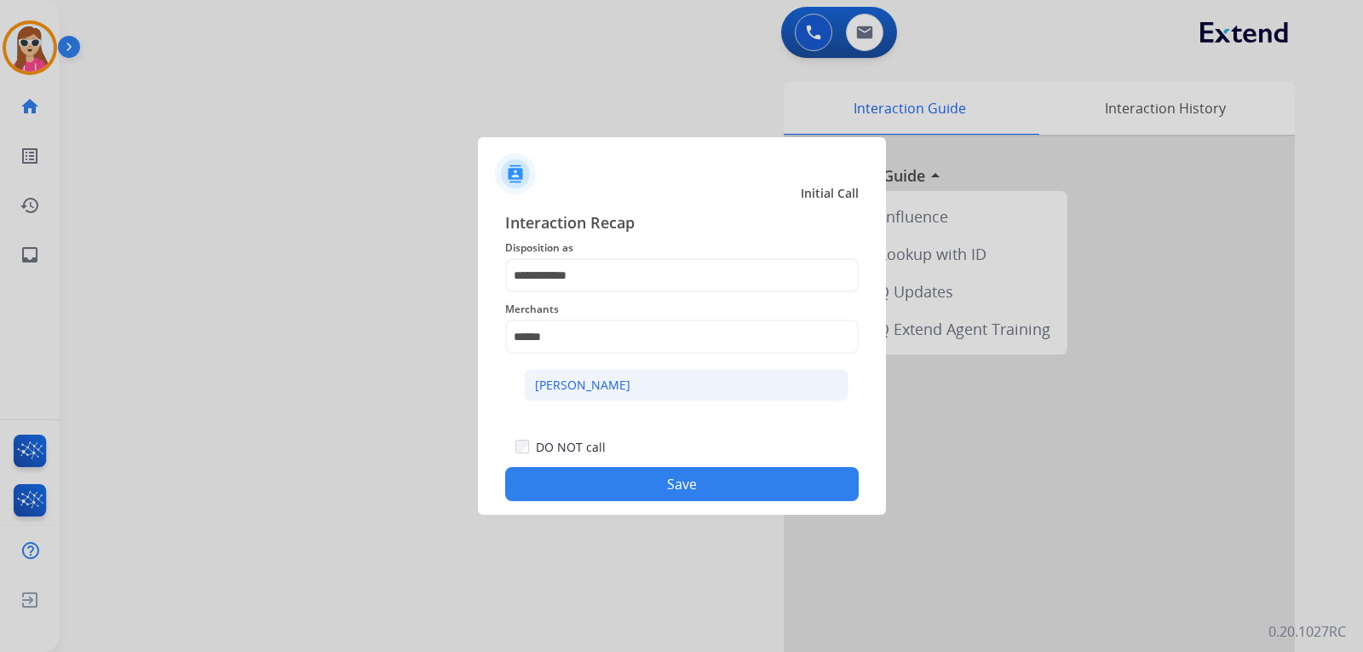
click at [644, 379] on li "[PERSON_NAME]" at bounding box center [686, 385] width 325 height 32
type input "**********"
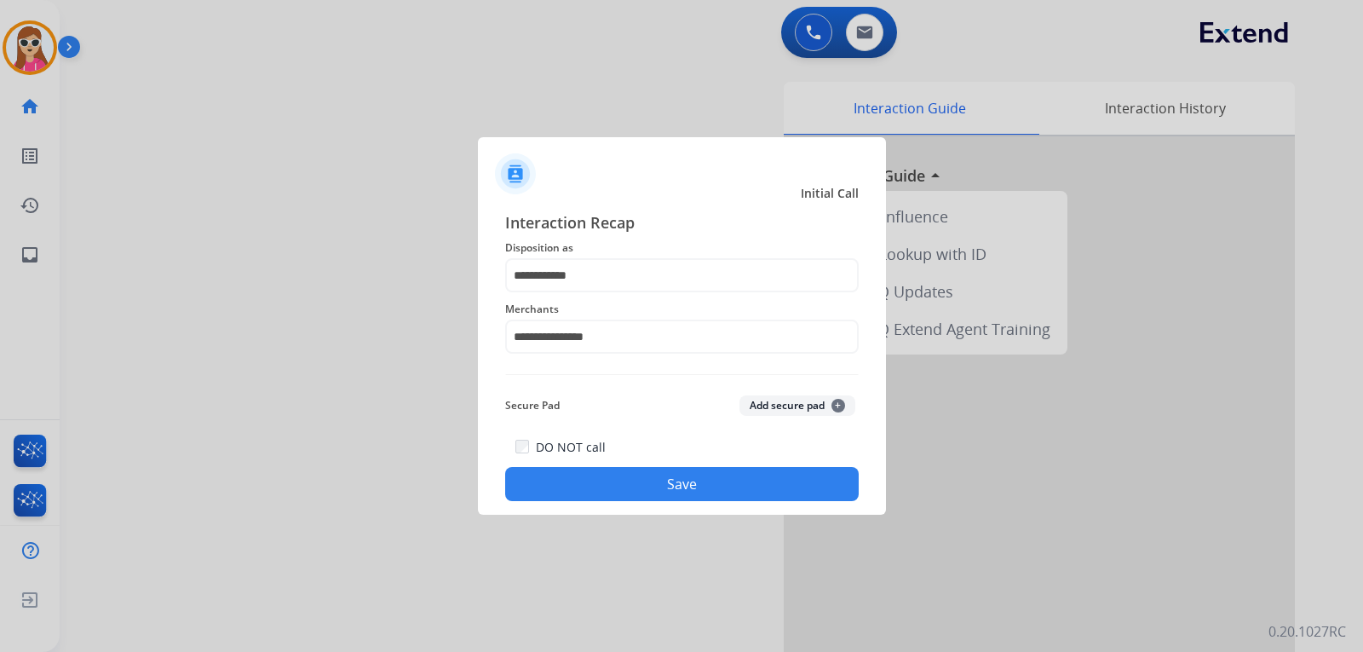
click at [791, 489] on button "Save" at bounding box center [682, 484] width 354 height 34
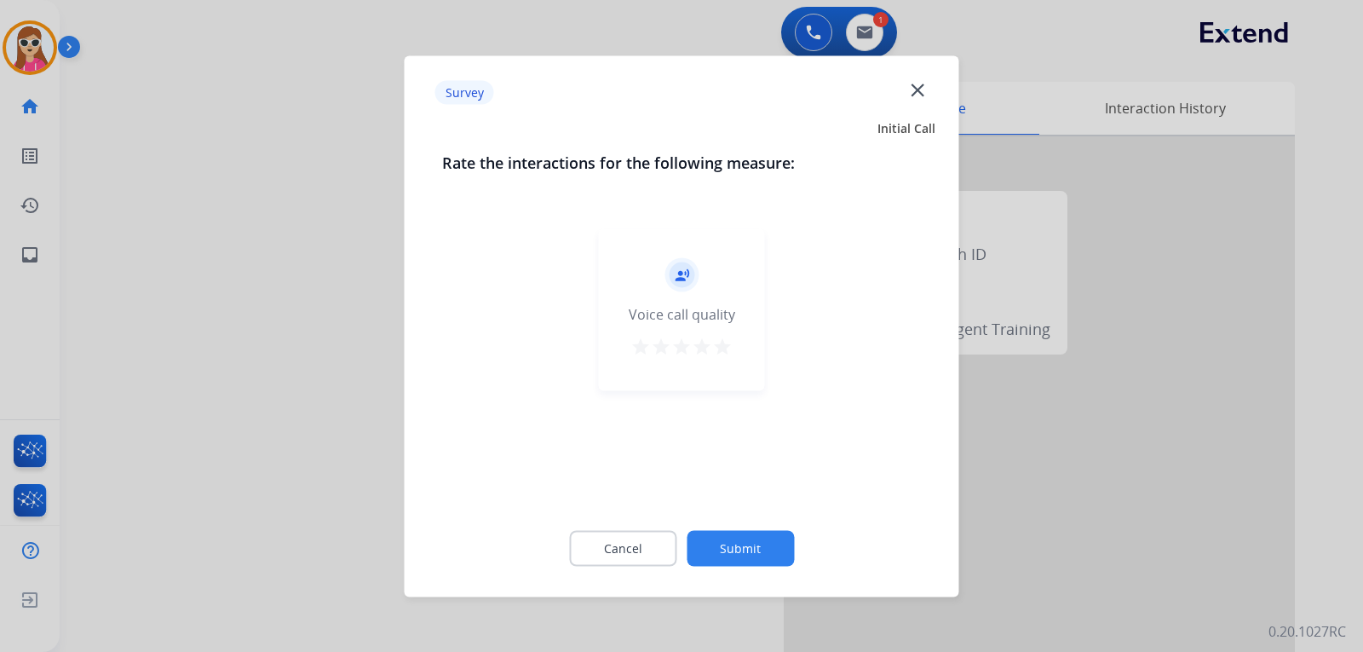
click at [741, 350] on div "record_voice_over Voice call quality star star star star star" at bounding box center [682, 309] width 166 height 162
click at [726, 337] on mat-icon "star" at bounding box center [722, 346] width 20 height 20
click at [769, 569] on div "Cancel Submit" at bounding box center [682, 548] width 480 height 77
click at [769, 559] on button "Submit" at bounding box center [740, 548] width 107 height 36
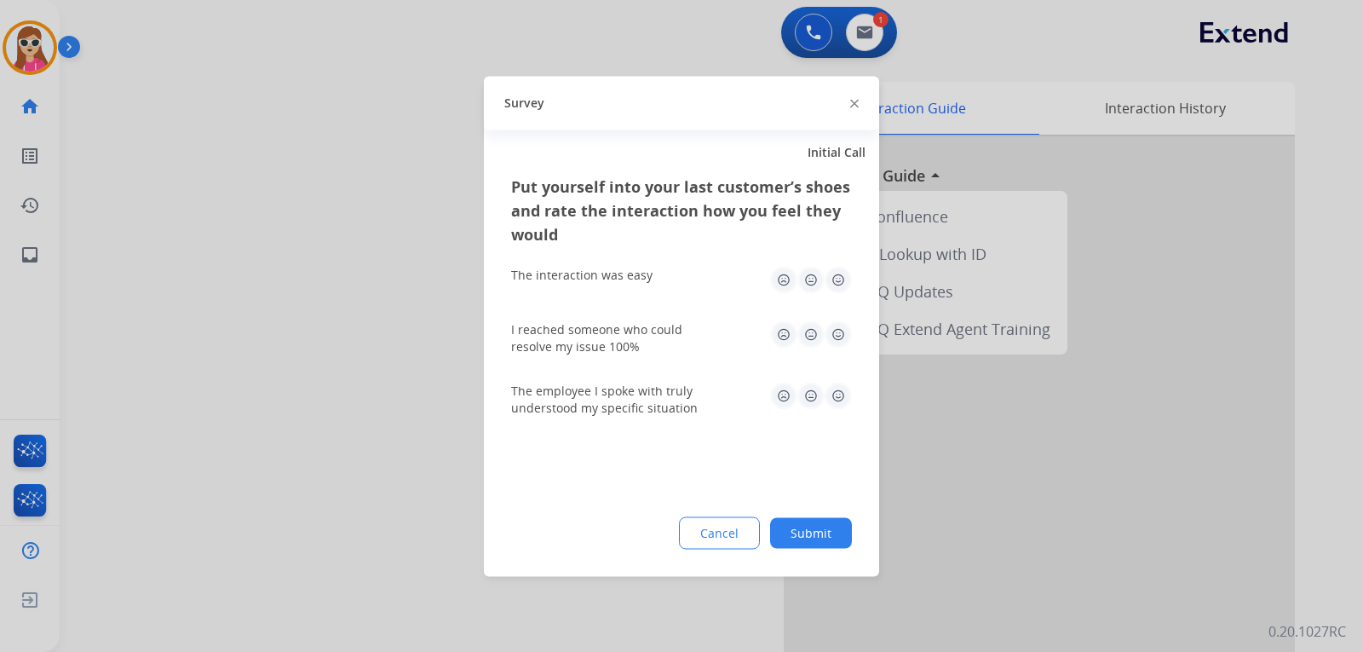
click at [834, 287] on img at bounding box center [838, 279] width 27 height 27
click at [842, 344] on img at bounding box center [838, 333] width 27 height 27
click at [841, 407] on img at bounding box center [838, 395] width 27 height 27
click at [813, 523] on button "Submit" at bounding box center [811, 532] width 82 height 31
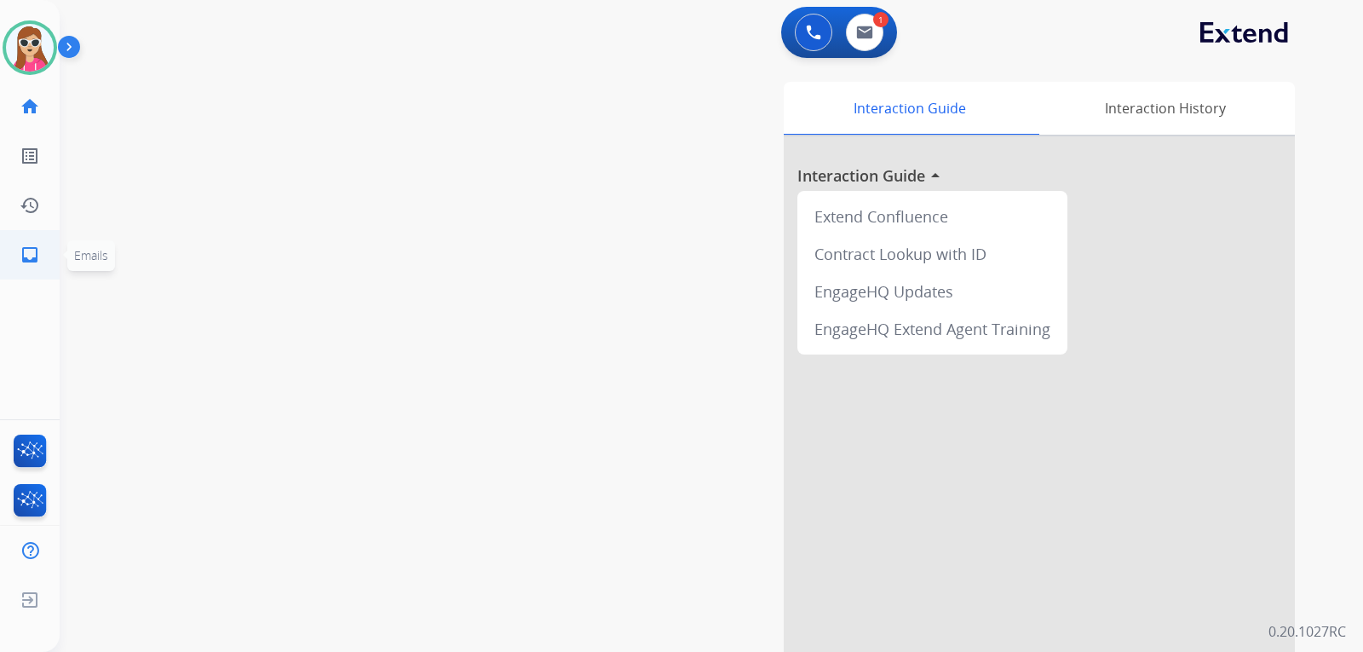
click at [41, 252] on link "inbox Emails" at bounding box center [30, 255] width 48 height 48
select select "**********"
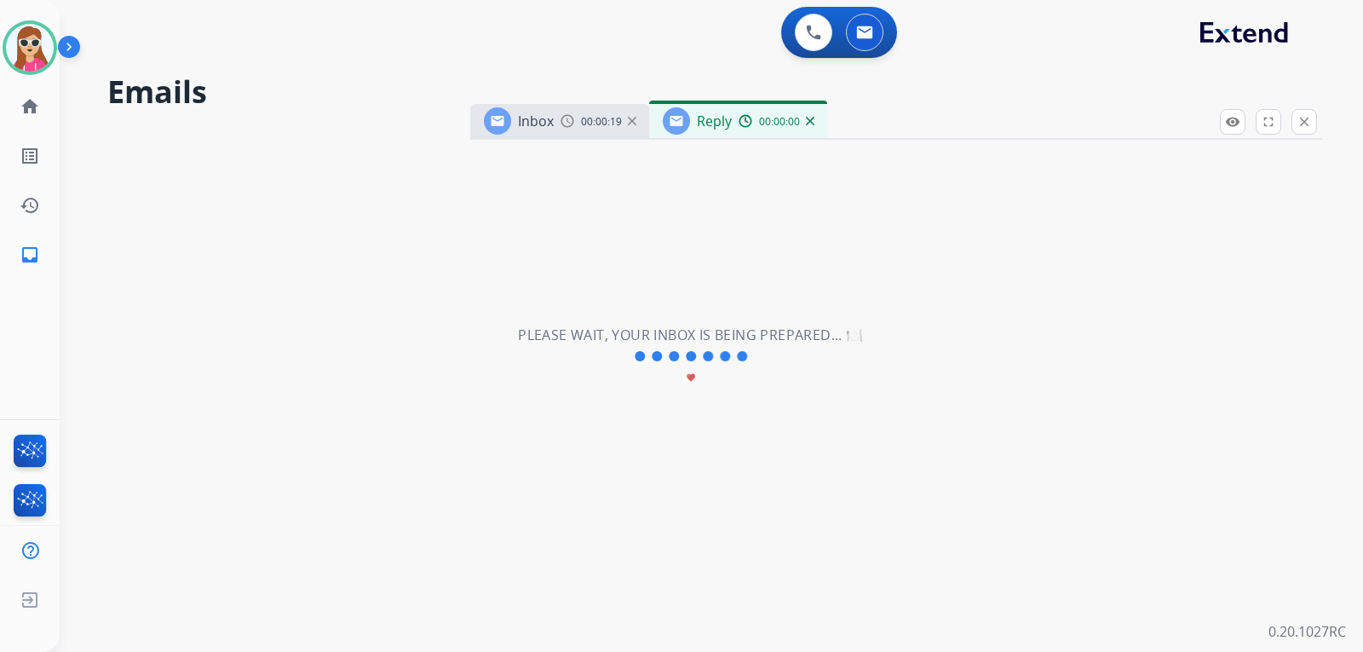
select select "**********"
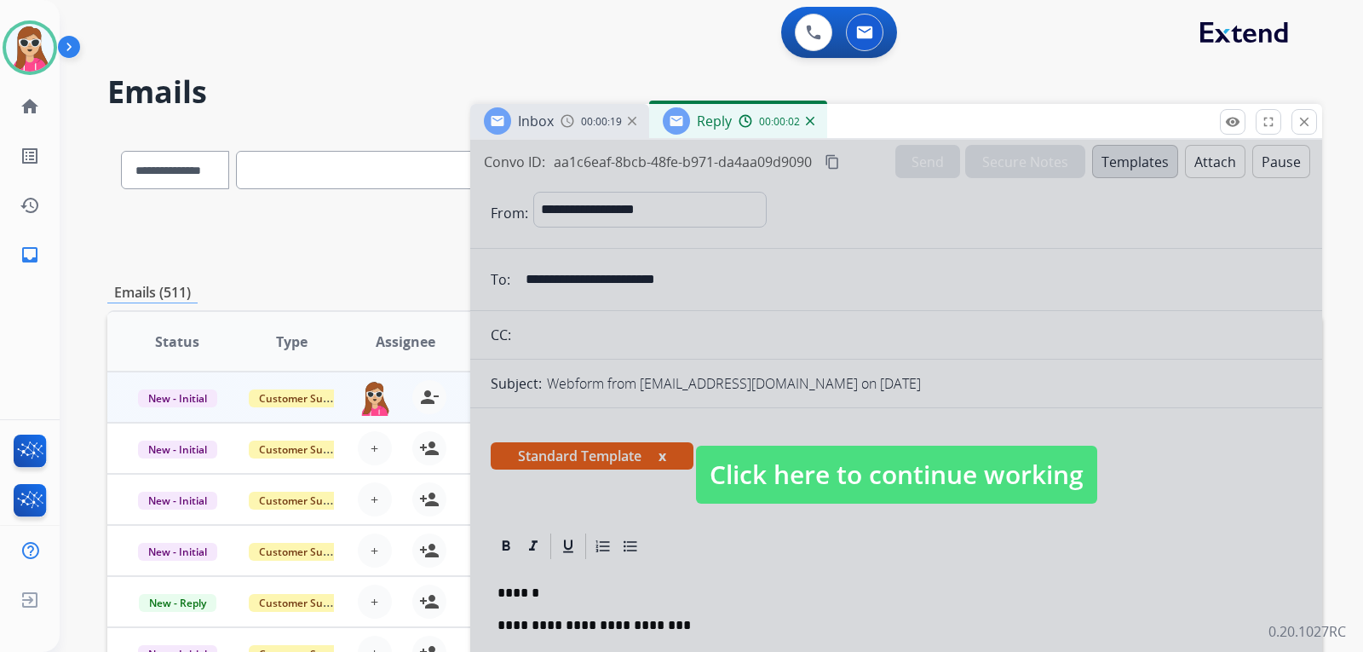
click at [838, 445] on div at bounding box center [896, 458] width 852 height 636
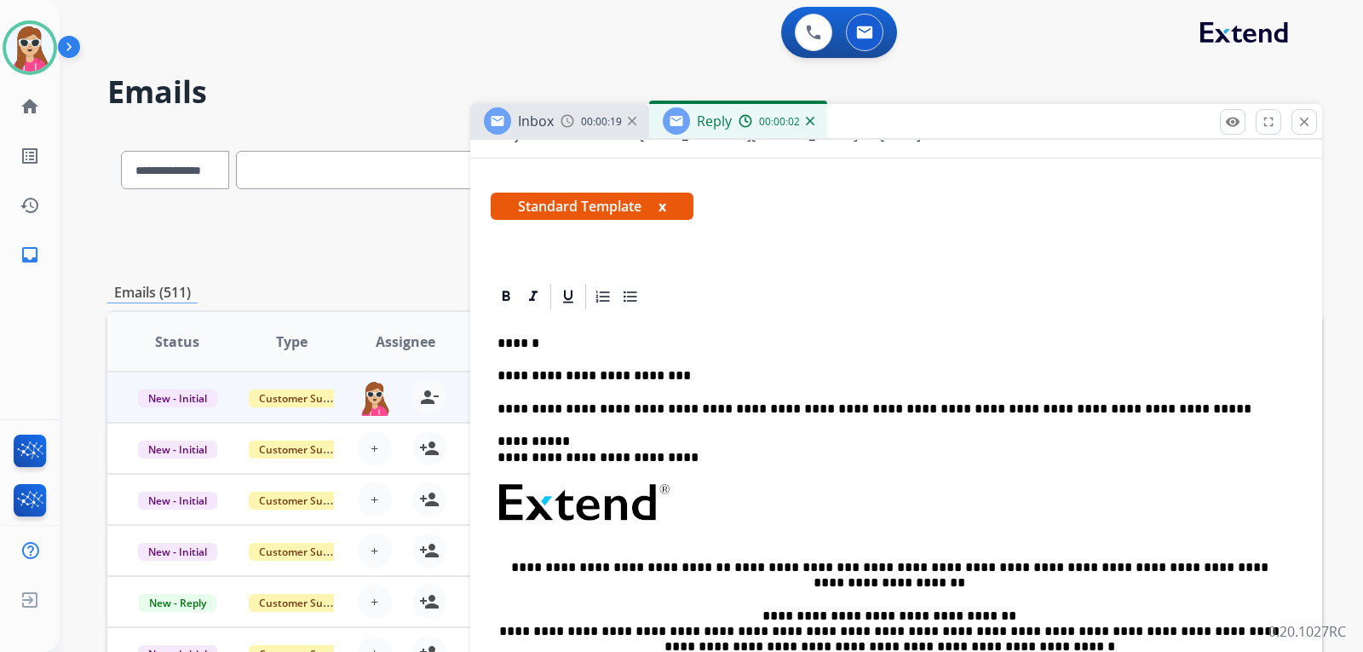
scroll to position [256, 0]
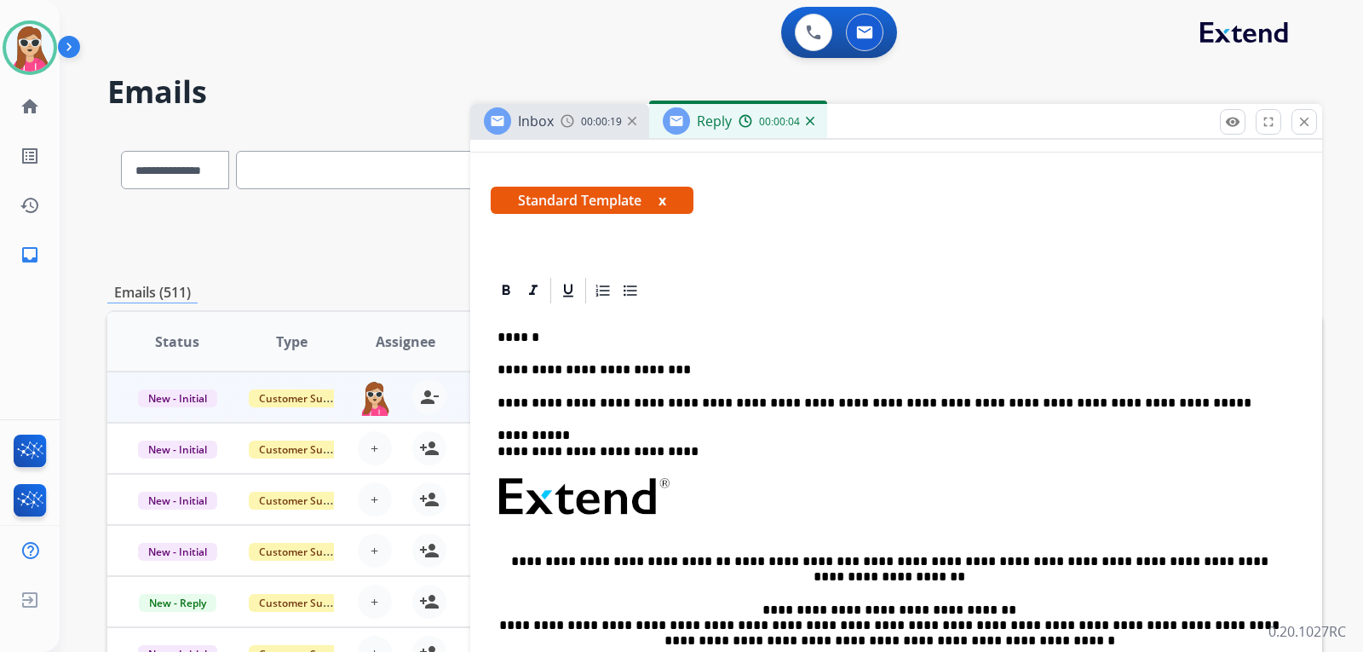
click at [680, 358] on div "**********" at bounding box center [896, 544] width 811 height 477
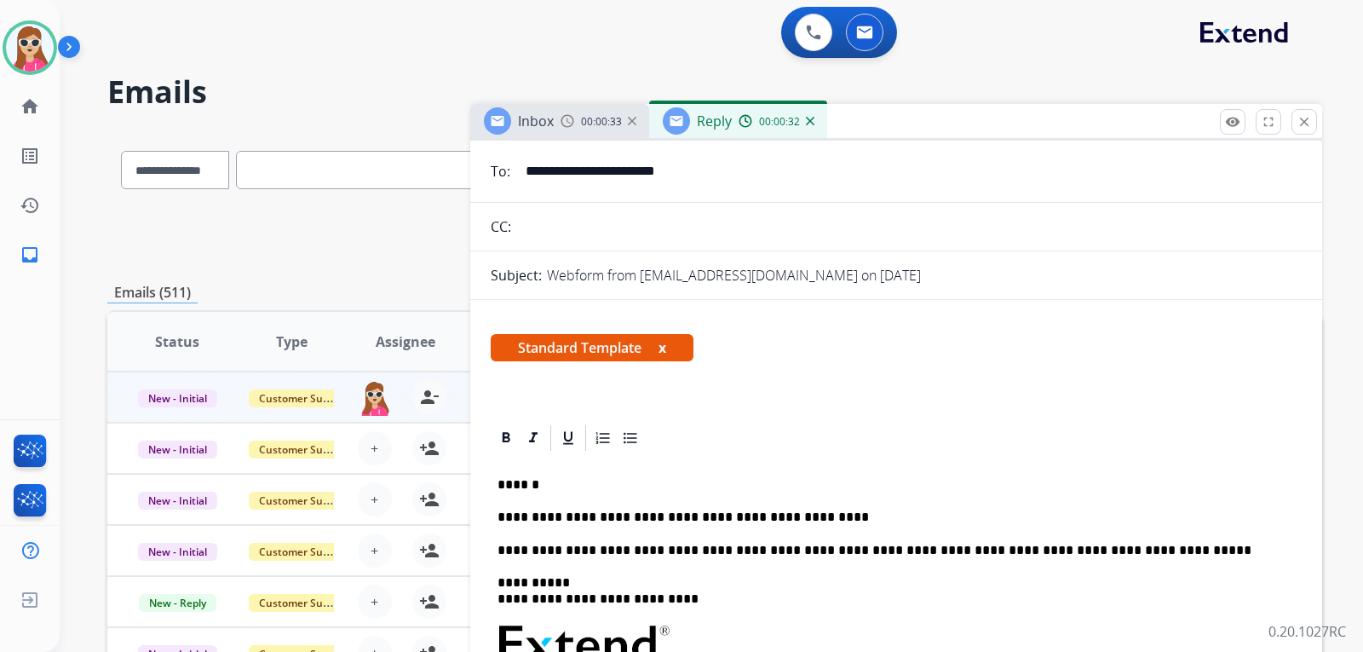
scroll to position [0, 0]
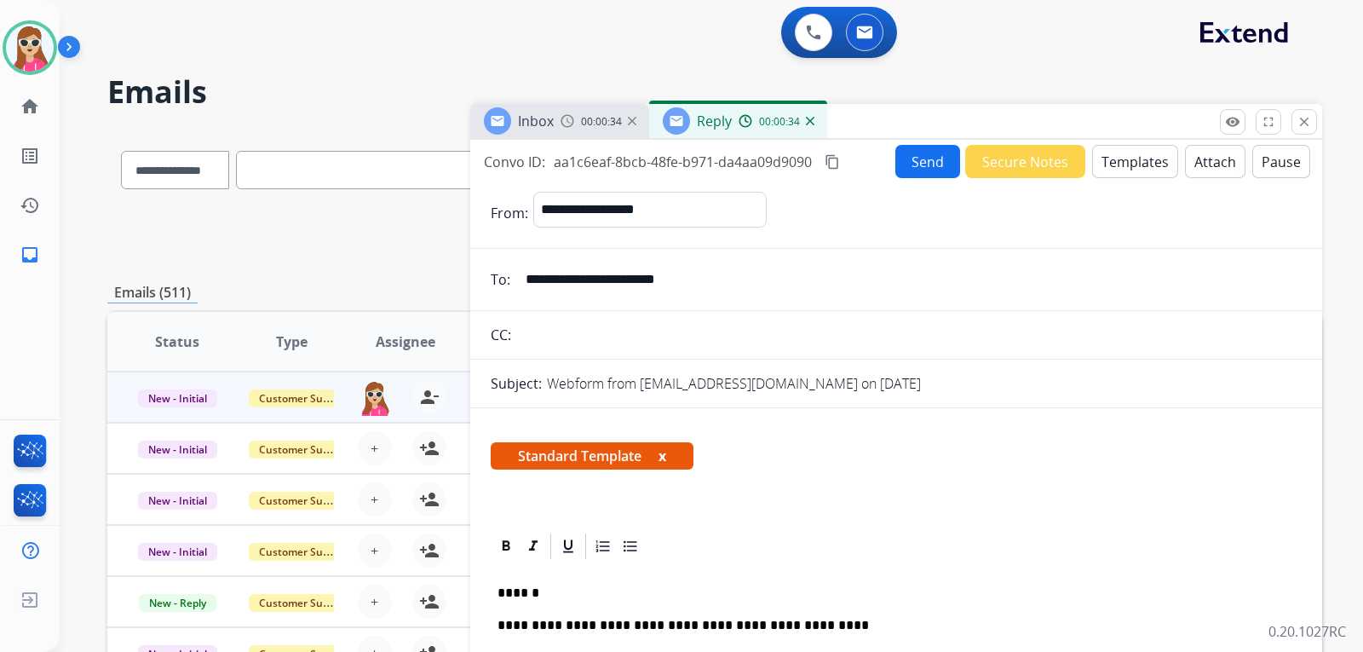
click at [911, 168] on button "Send" at bounding box center [928, 161] width 65 height 33
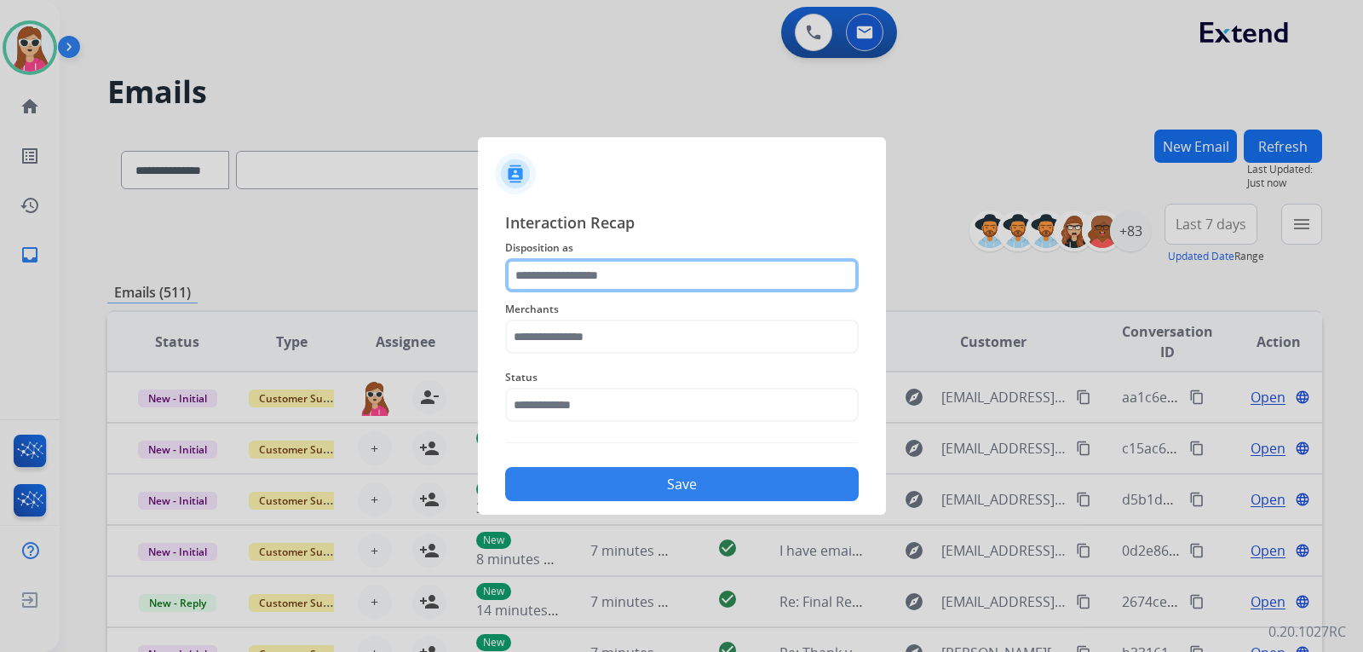
click at [722, 283] on input "text" at bounding box center [682, 275] width 354 height 34
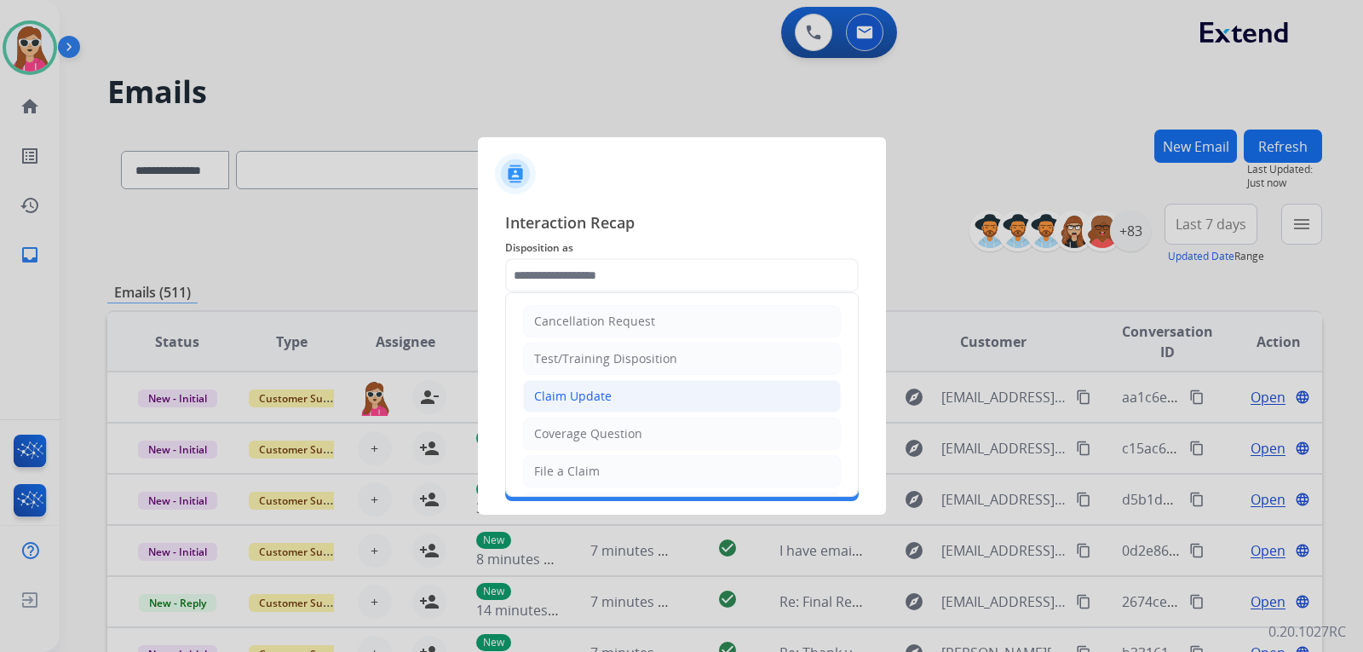
click at [676, 395] on li "Claim Update" at bounding box center [682, 396] width 318 height 32
type input "**********"
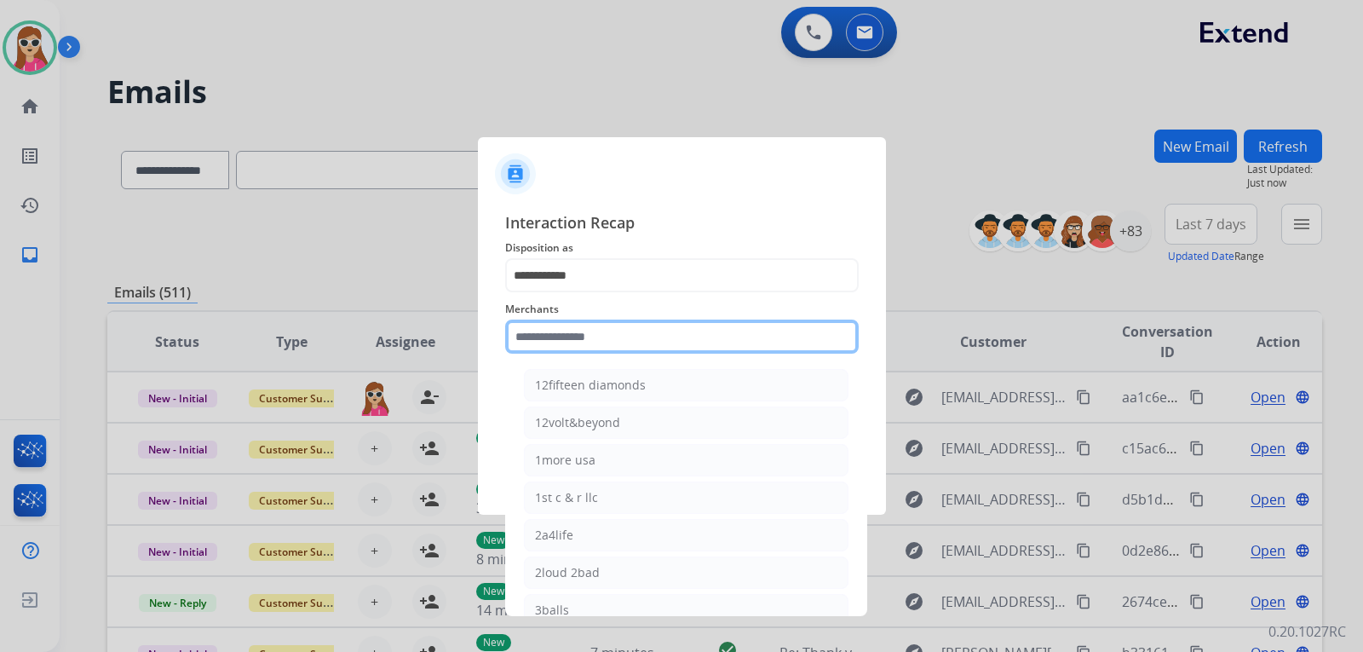
click at [659, 324] on input "text" at bounding box center [682, 337] width 354 height 34
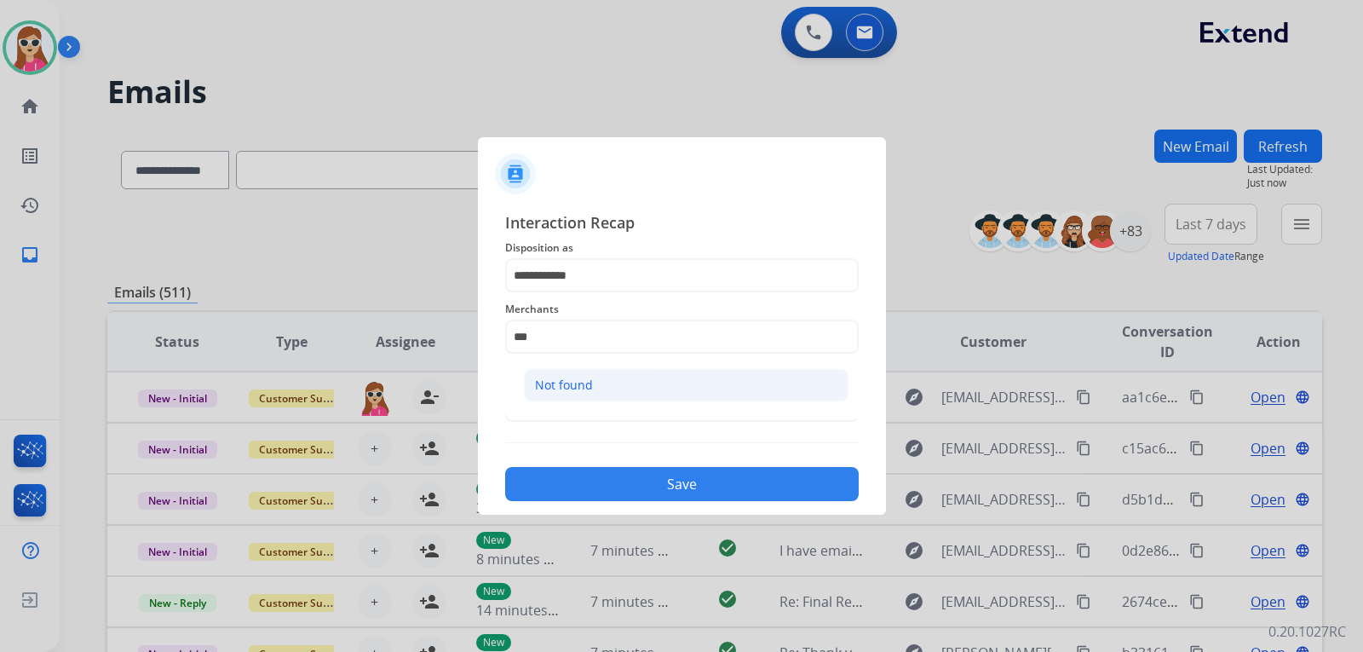
click at [612, 384] on li "Not found" at bounding box center [686, 385] width 325 height 32
type input "*********"
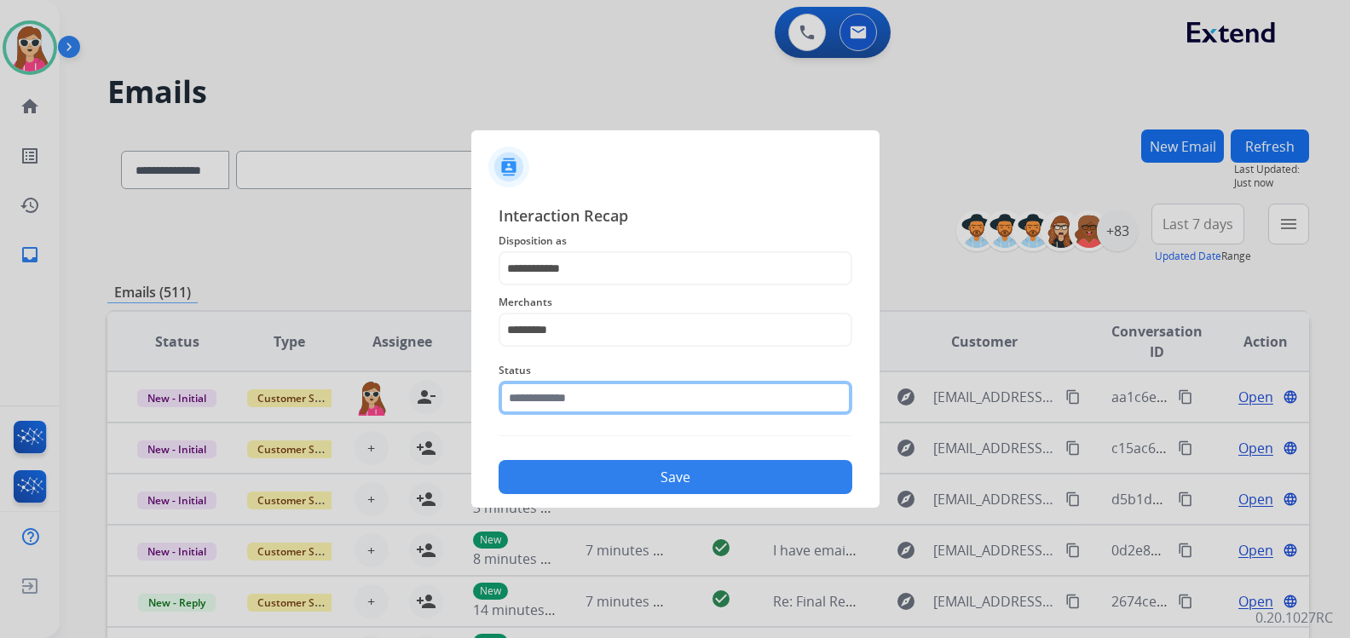
click at [647, 412] on input "text" at bounding box center [675, 398] width 354 height 34
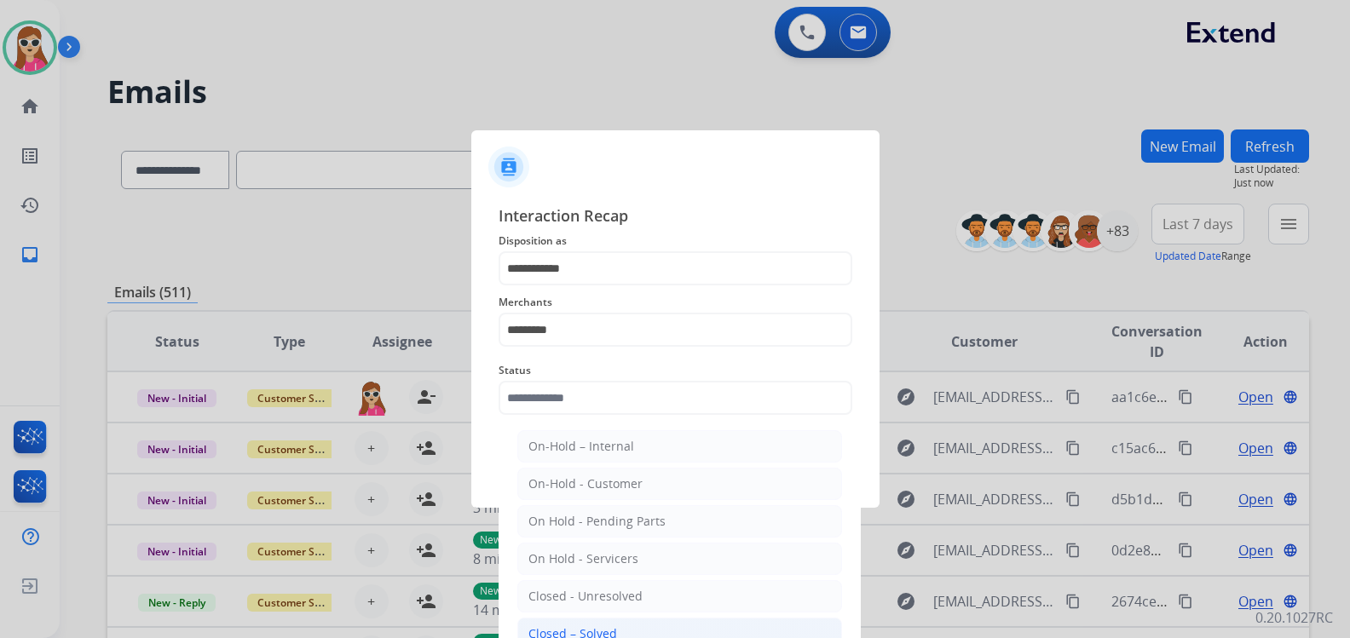
click at [683, 625] on li "Closed – Solved" at bounding box center [679, 634] width 325 height 32
type input "**********"
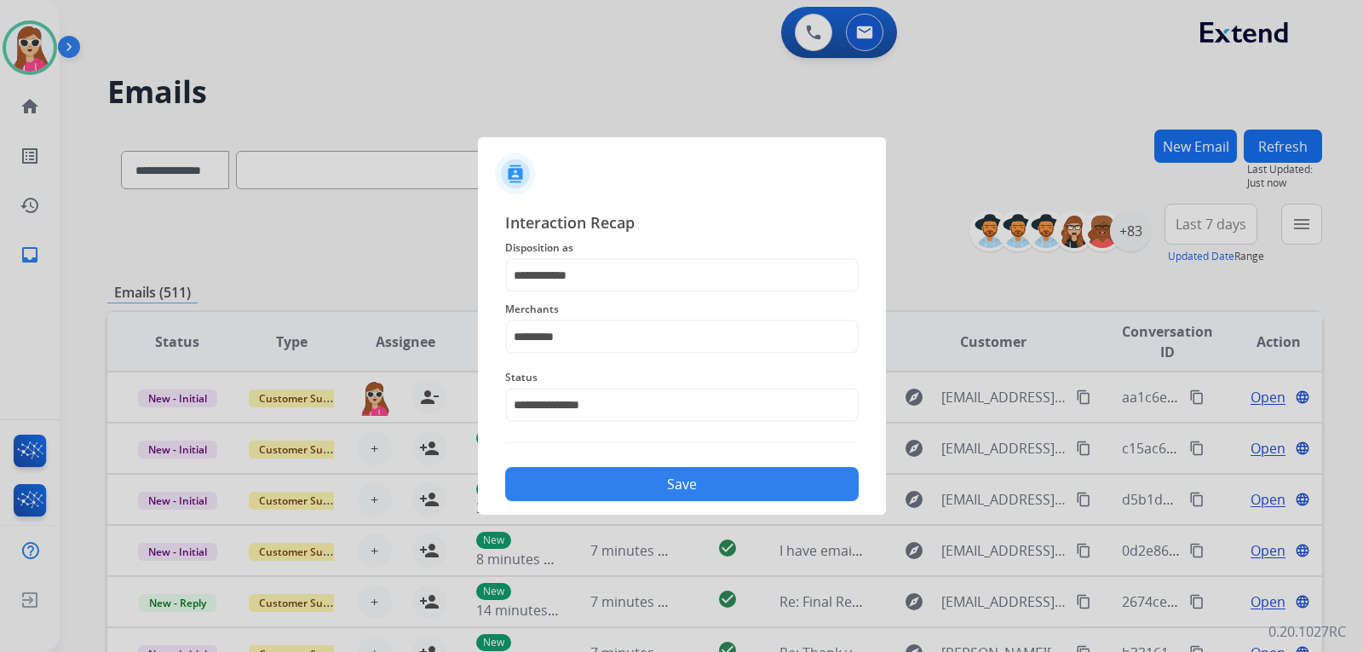
click at [732, 470] on button "Save" at bounding box center [682, 484] width 354 height 34
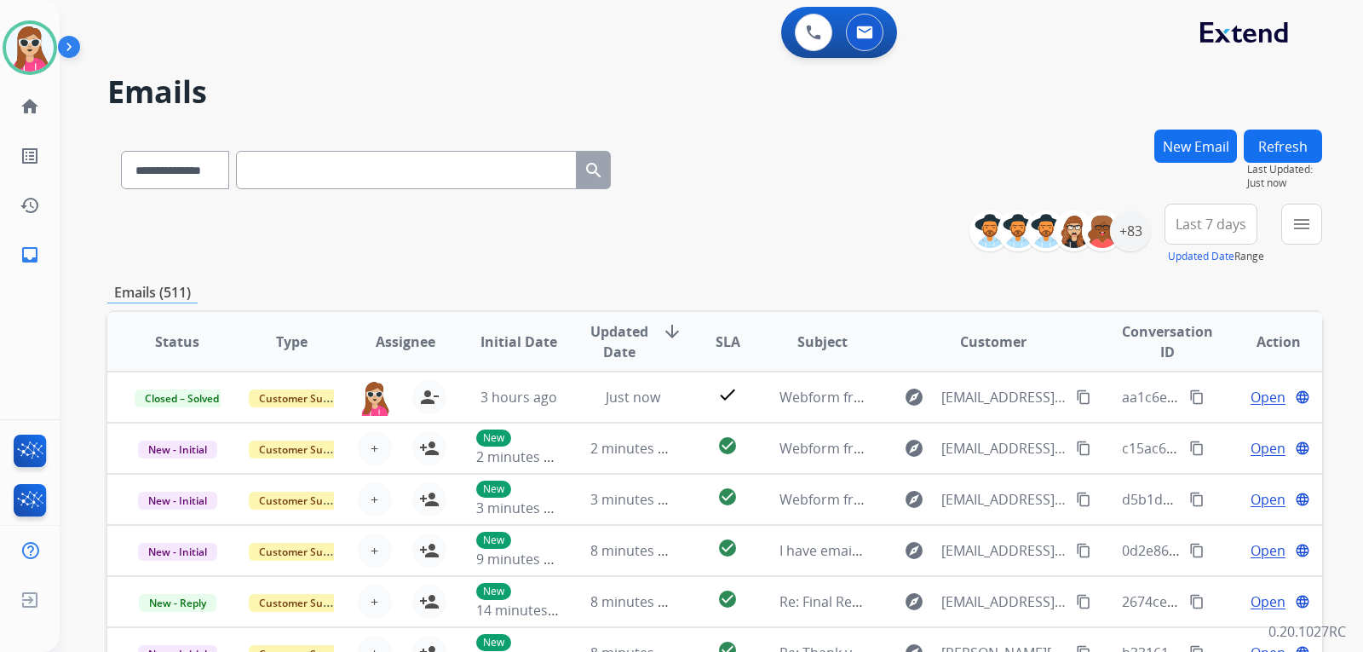
drag, startPoint x: 1327, startPoint y: 224, endPoint x: 1306, endPoint y: 232, distance: 22.6
click at [1325, 224] on div "**********" at bounding box center [712, 326] width 1304 height 652
click at [1299, 234] on button "menu Filters" at bounding box center [1301, 224] width 41 height 41
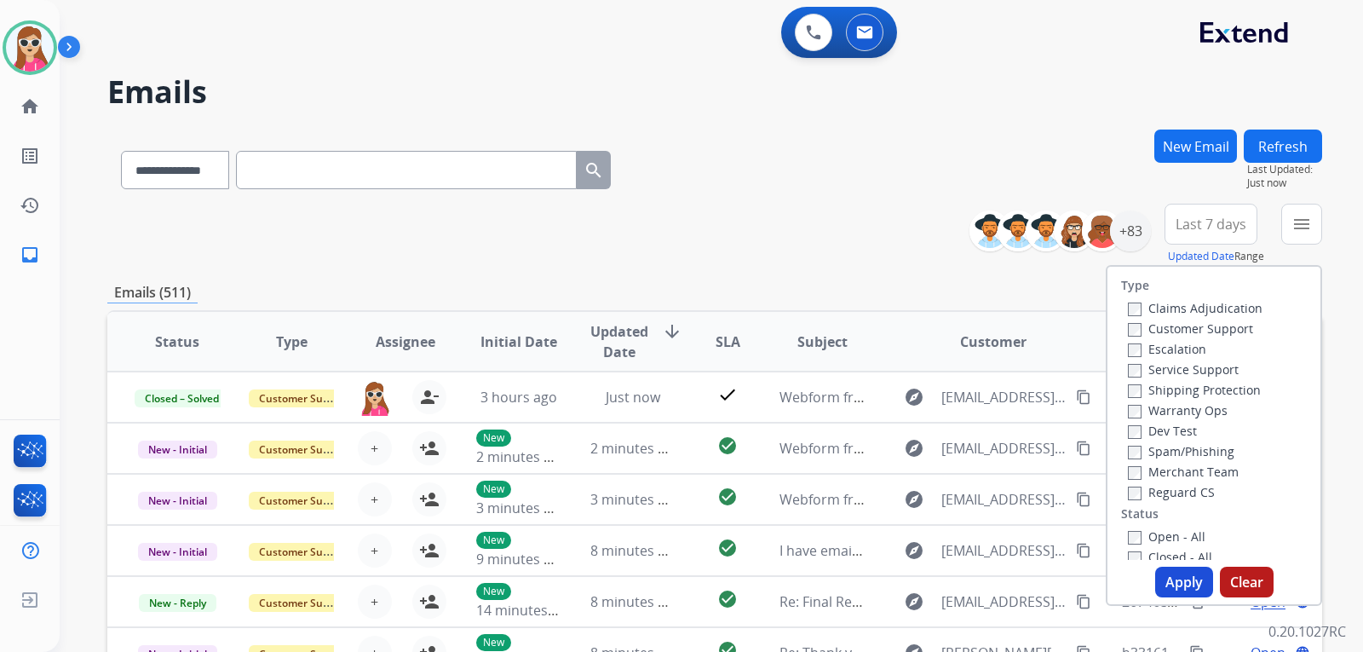
click at [1214, 328] on label "Customer Support" at bounding box center [1190, 328] width 125 height 16
click at [1226, 381] on div "Shipping Protection" at bounding box center [1195, 389] width 135 height 20
click at [1230, 386] on label "Shipping Protection" at bounding box center [1194, 390] width 133 height 16
click at [1160, 490] on label "Reguard CS" at bounding box center [1171, 492] width 87 height 16
click at [1176, 541] on label "Open - All" at bounding box center [1167, 536] width 78 height 16
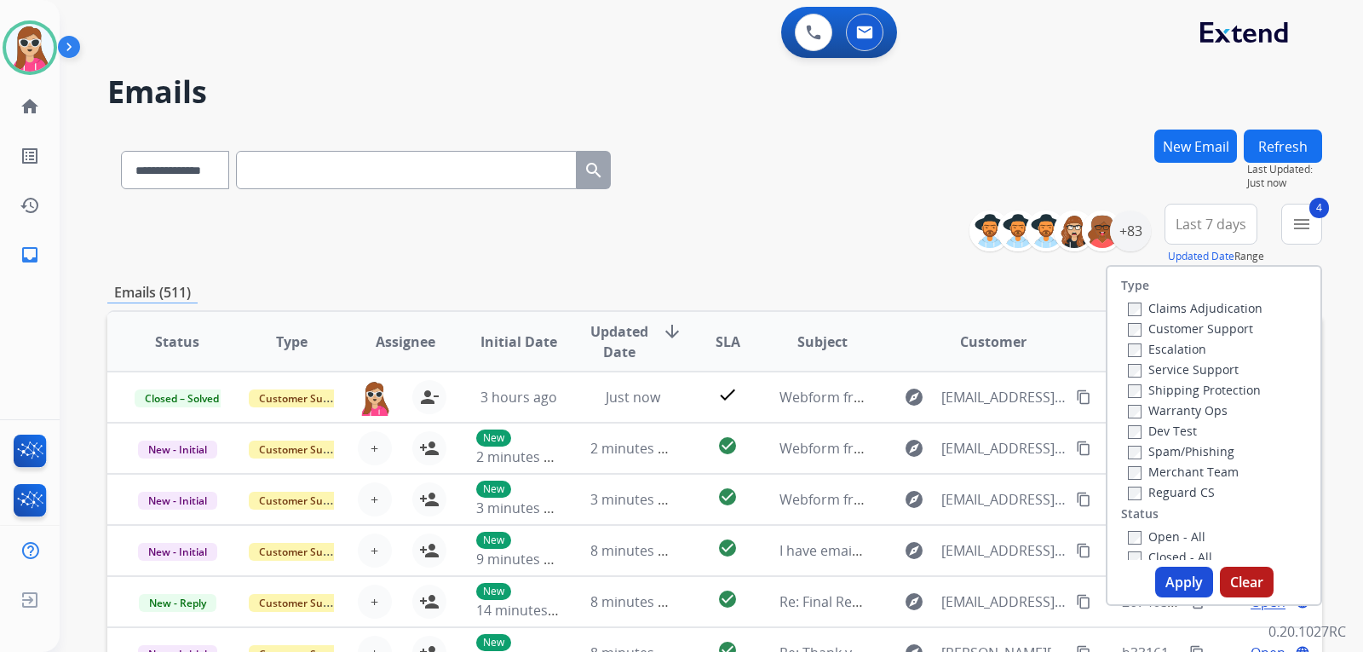
click at [1190, 572] on button "Apply" at bounding box center [1184, 582] width 58 height 31
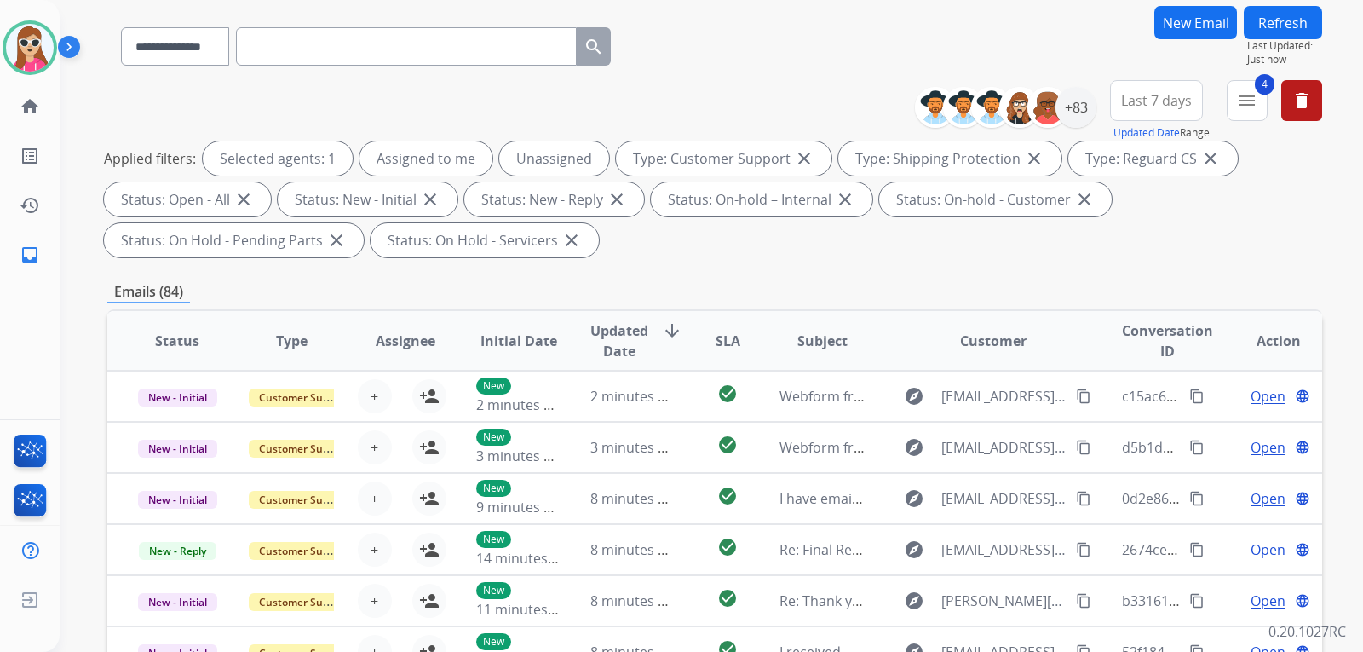
scroll to position [100, 0]
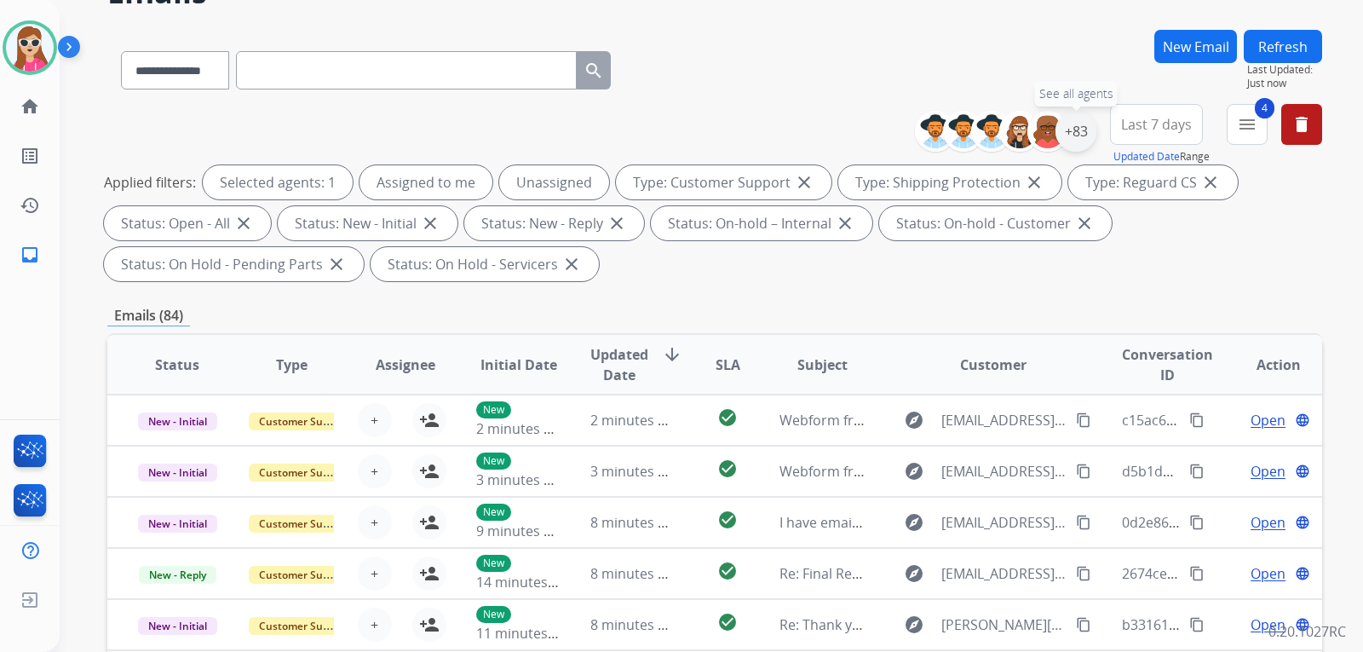
click at [1082, 132] on div "+83" at bounding box center [1076, 131] width 41 height 41
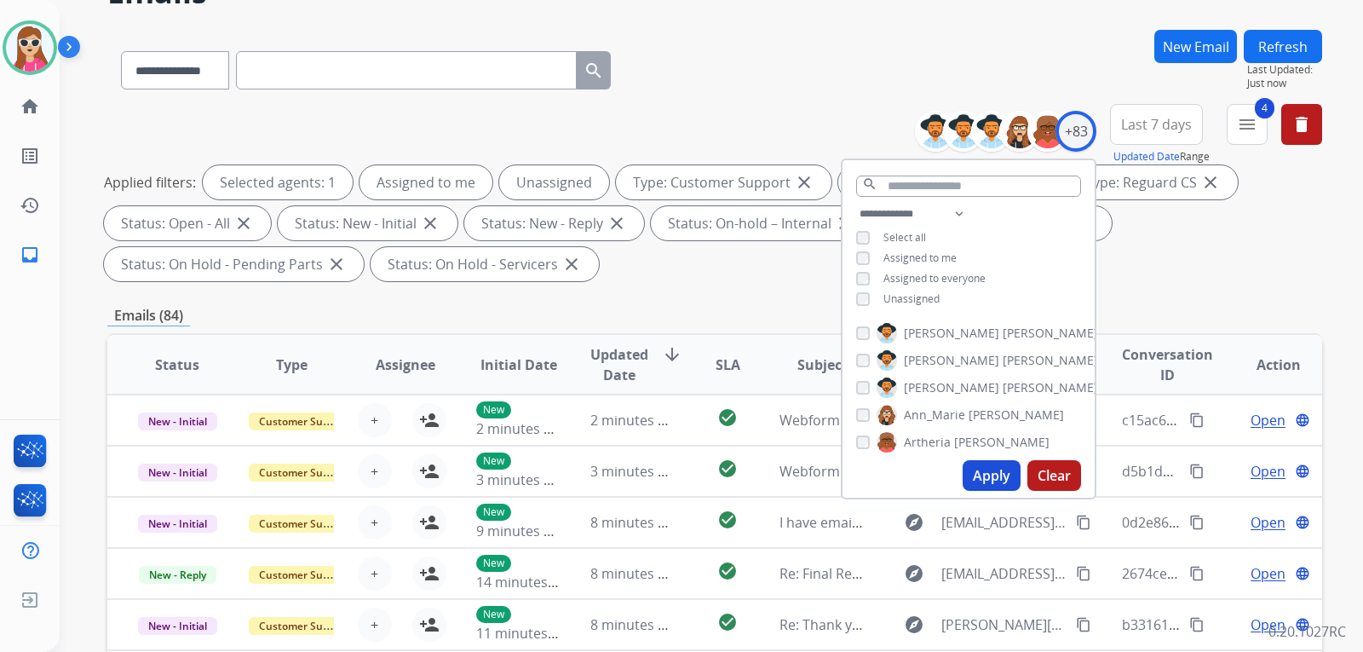
drag, startPoint x: 892, startPoint y: 295, endPoint x: 934, endPoint y: 325, distance: 51.8
click at [894, 295] on span "Unassigned" at bounding box center [912, 298] width 56 height 14
click at [1003, 481] on button "Apply" at bounding box center [992, 475] width 58 height 31
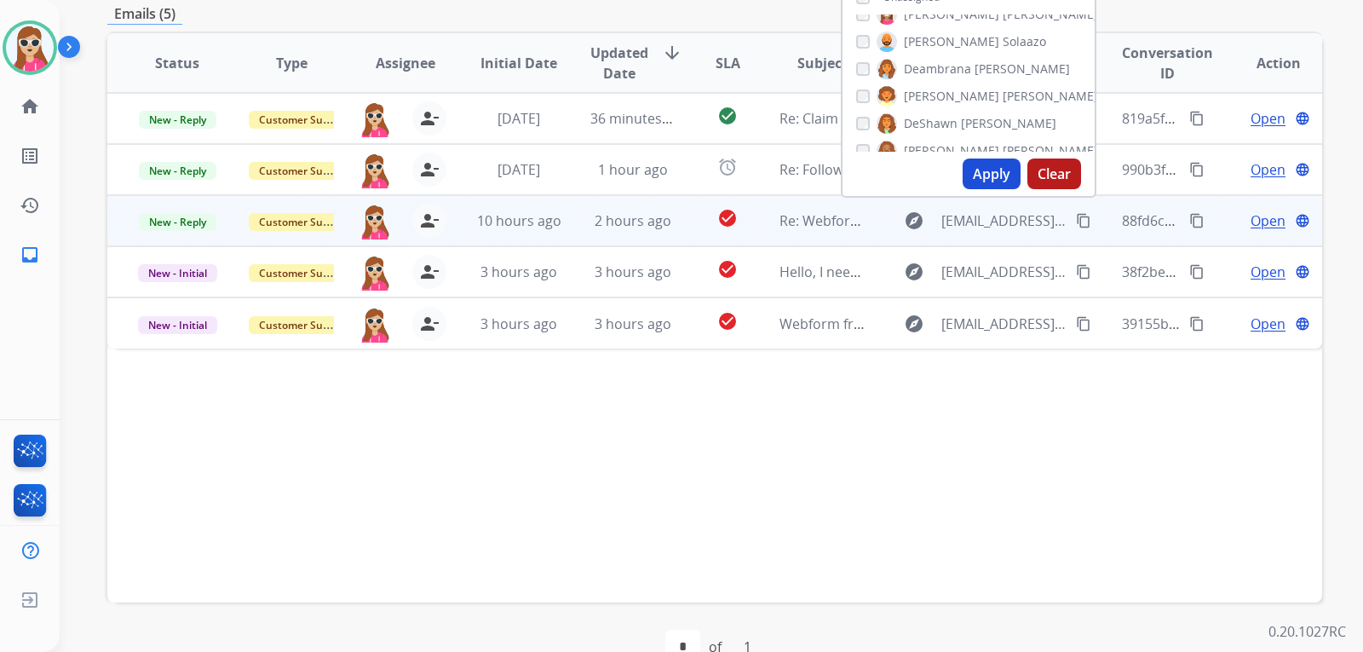
scroll to position [185, 0]
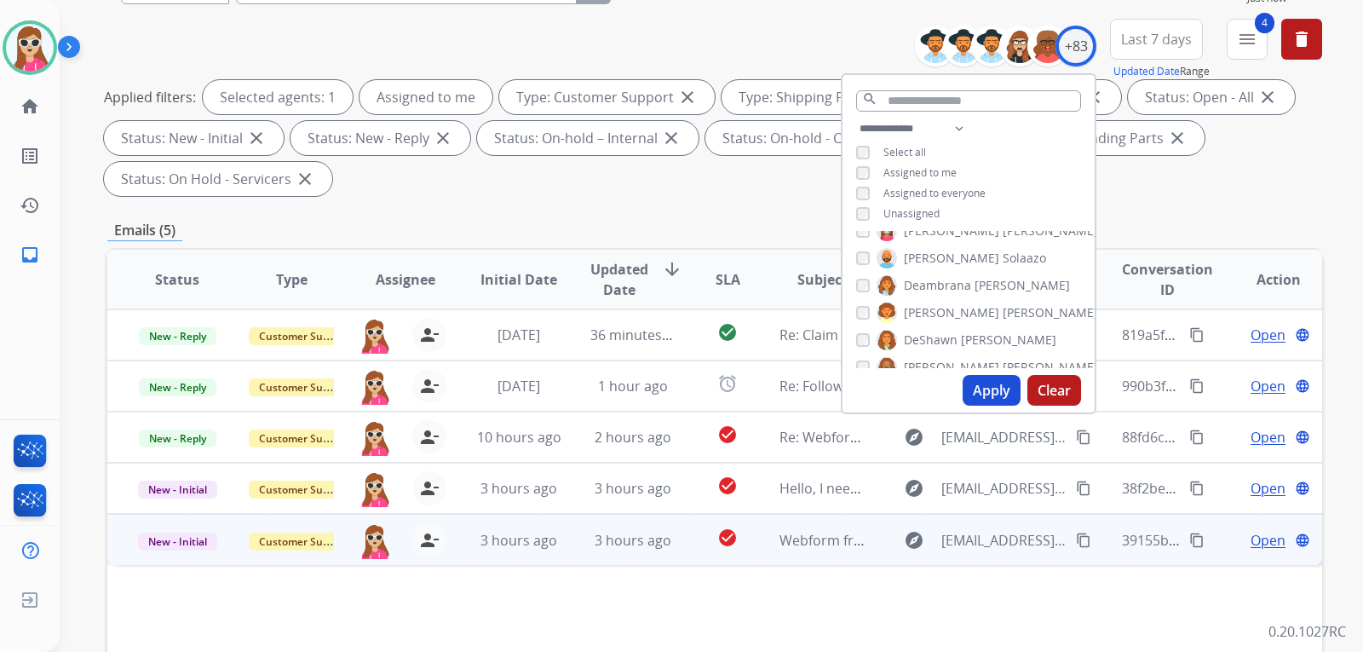
click at [677, 526] on td "check_circle" at bounding box center [715, 539] width 76 height 51
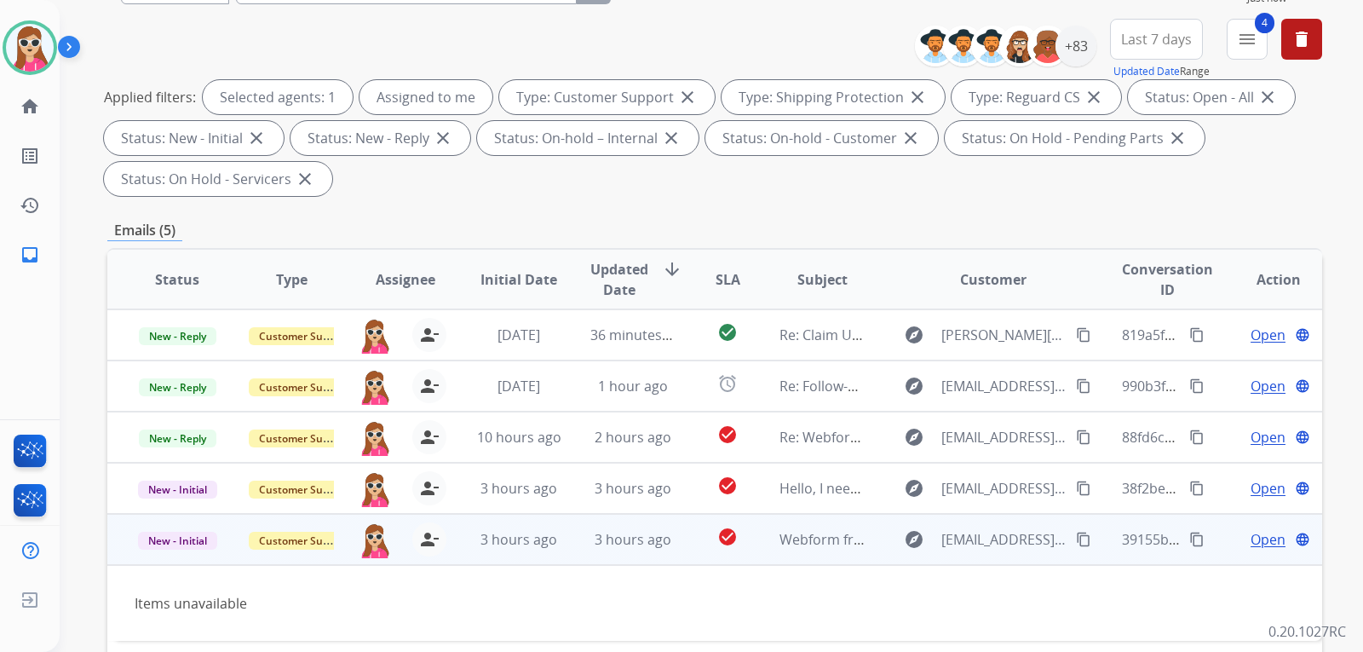
drag, startPoint x: 1277, startPoint y: 533, endPoint x: 1267, endPoint y: 535, distance: 10.4
click at [1275, 534] on div "Open language" at bounding box center [1278, 539] width 86 height 20
click at [1264, 535] on span "Open" at bounding box center [1268, 540] width 35 height 20
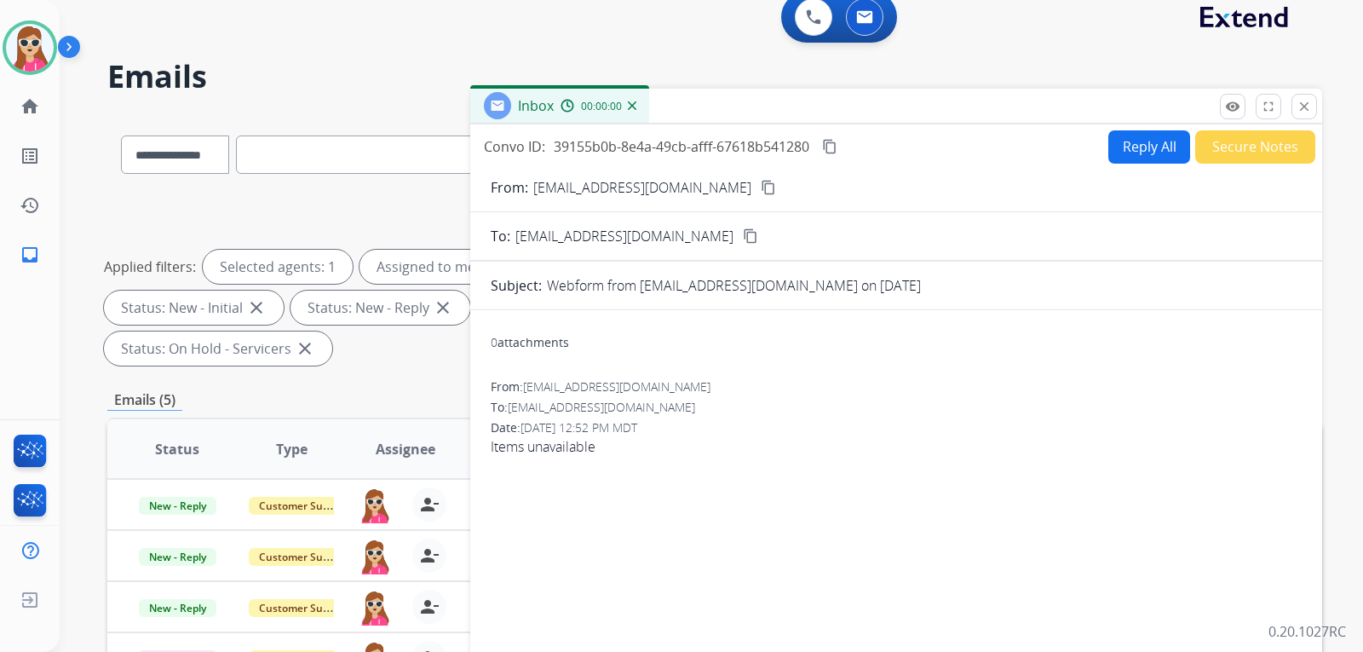
scroll to position [0, 0]
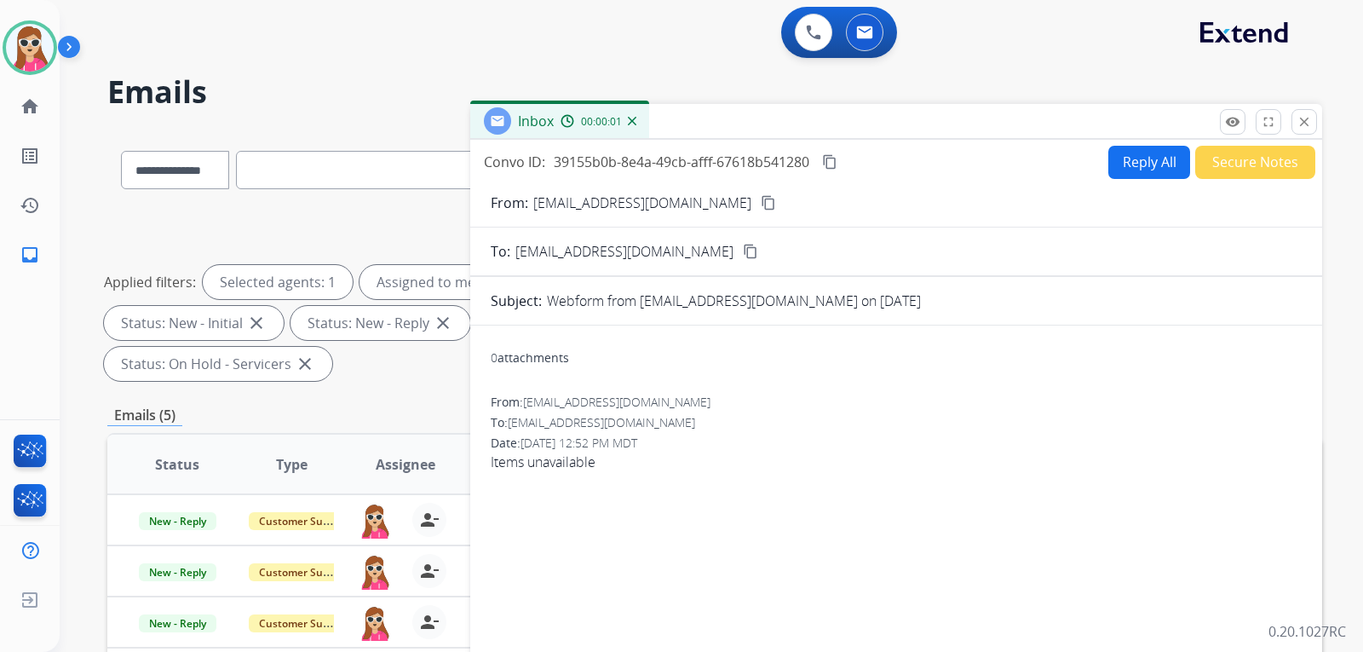
click at [1145, 165] on button "Reply All" at bounding box center [1150, 162] width 82 height 33
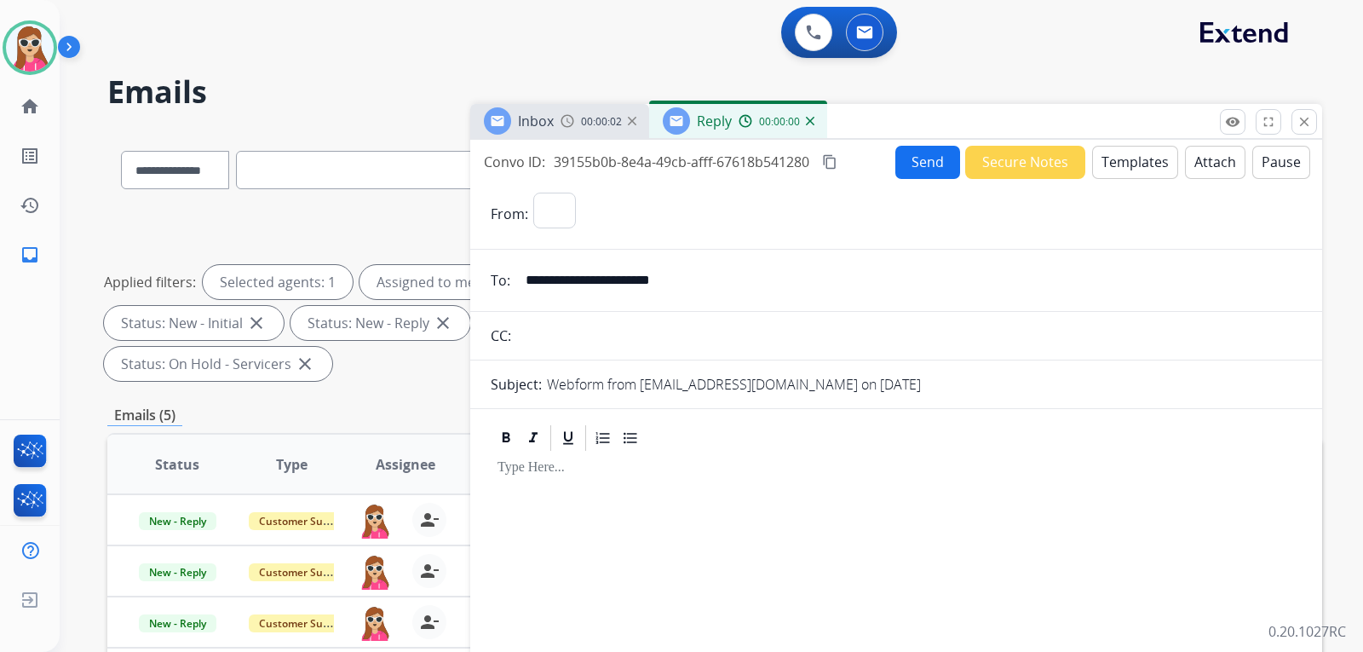
select select "**********"
click at [1128, 170] on button "Templates" at bounding box center [1135, 162] width 86 height 33
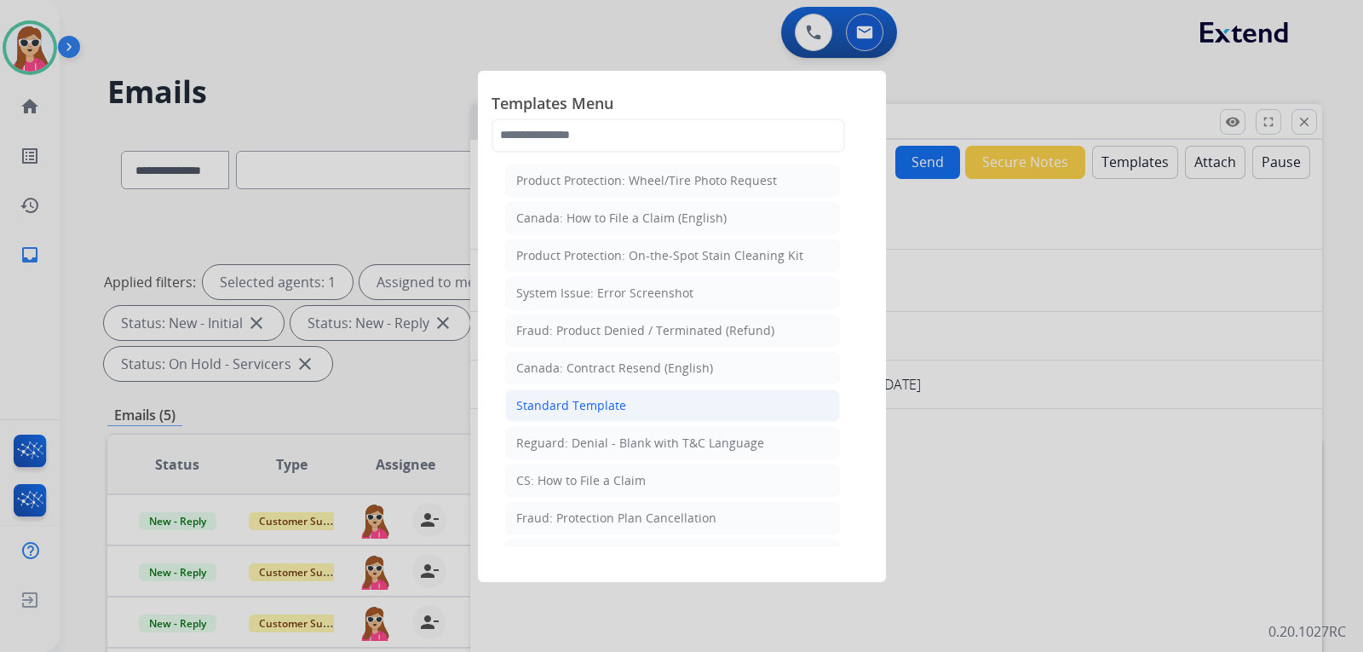
click at [727, 413] on li "Standard Template" at bounding box center [672, 405] width 335 height 32
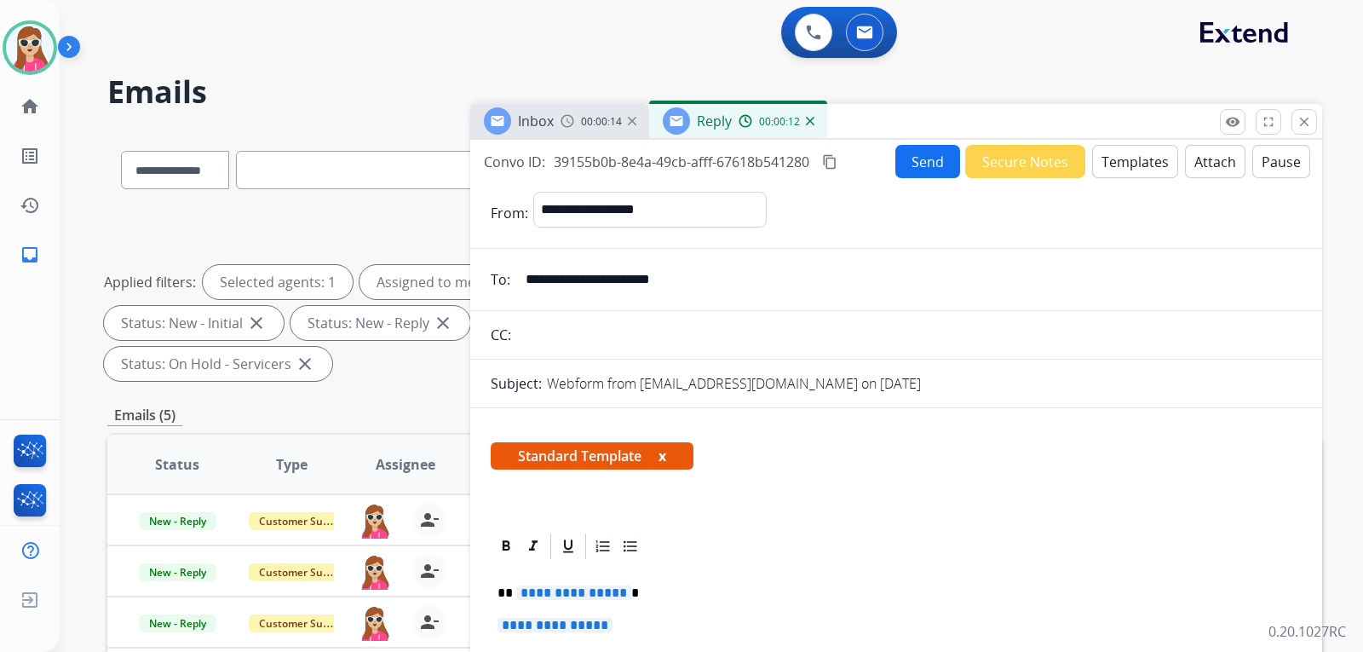
click at [603, 594] on span "**********" at bounding box center [573, 592] width 115 height 14
click at [607, 594] on span "**********" at bounding box center [573, 592] width 115 height 14
click at [613, 626] on span "**********" at bounding box center [555, 625] width 115 height 14
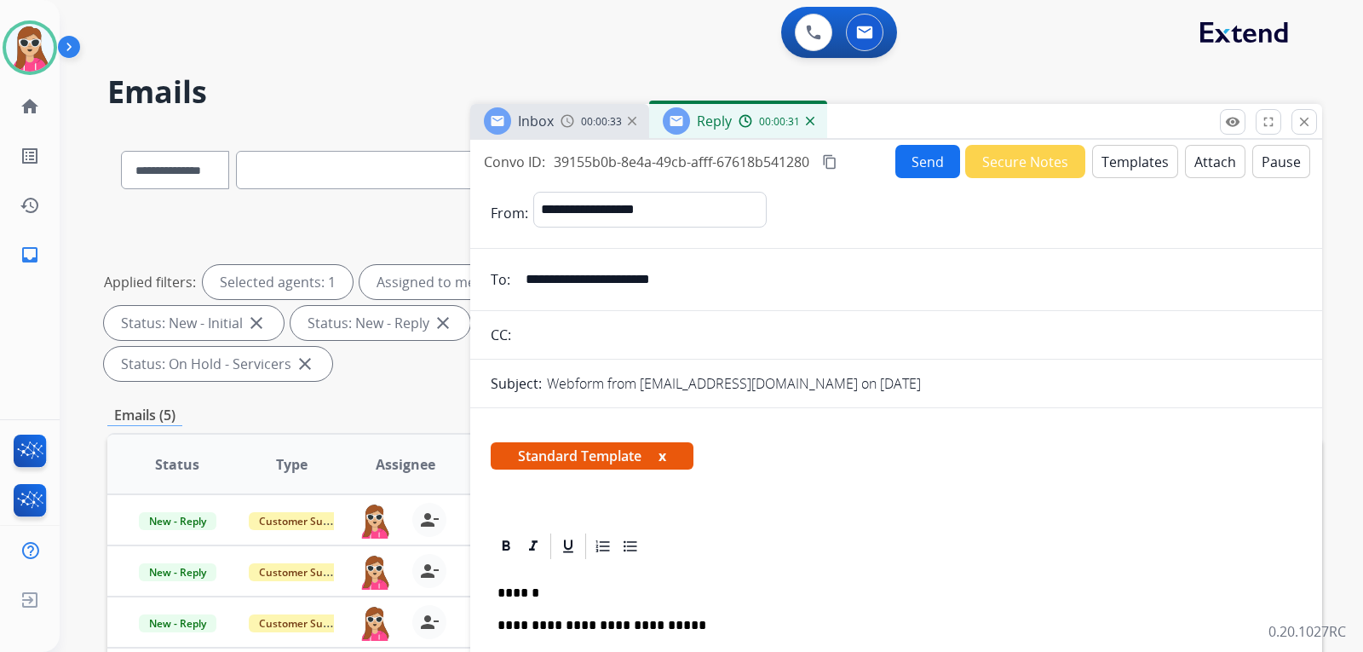
click at [602, 626] on p "**********" at bounding box center [890, 625] width 784 height 15
click at [586, 627] on p "**********" at bounding box center [890, 625] width 784 height 15
click at [590, 627] on p "**********" at bounding box center [890, 625] width 784 height 15
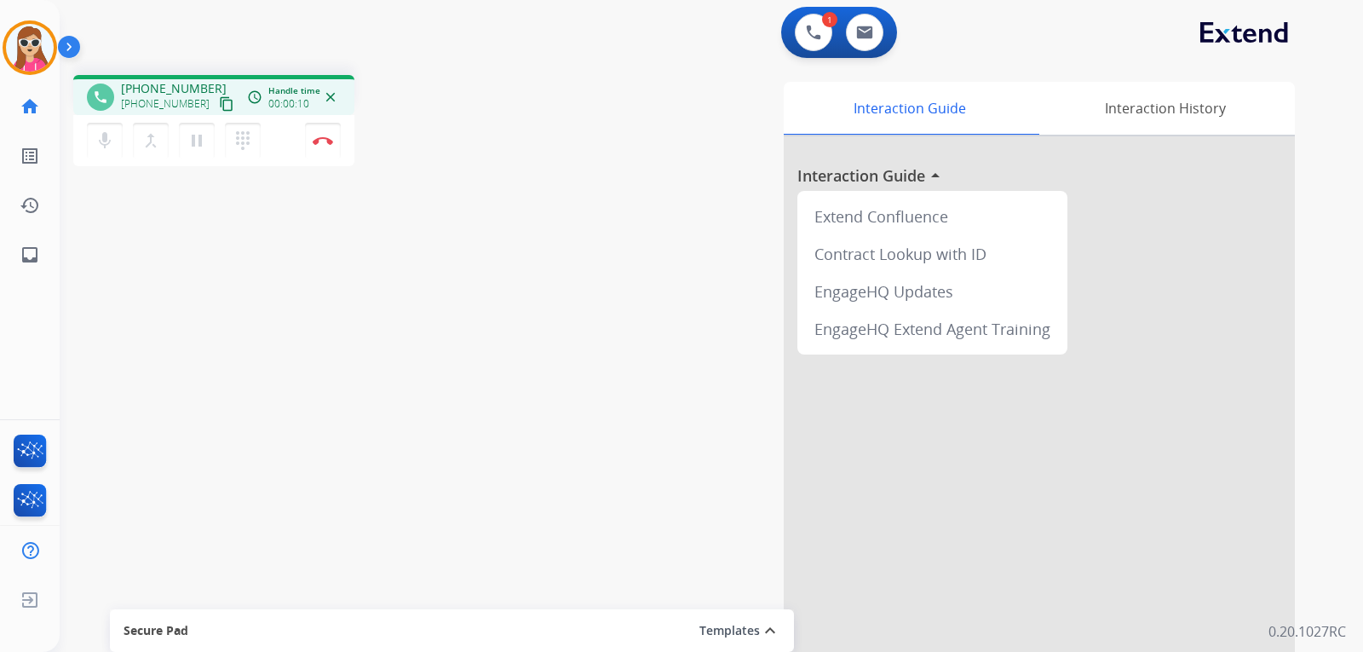
click at [219, 108] on mat-icon "content_copy" at bounding box center [226, 103] width 15 height 15
drag, startPoint x: 210, startPoint y: 83, endPoint x: 125, endPoint y: 86, distance: 85.3
click at [125, 86] on div "[PHONE_NUMBER] [PHONE_NUMBER] content_copy" at bounding box center [179, 97] width 116 height 34
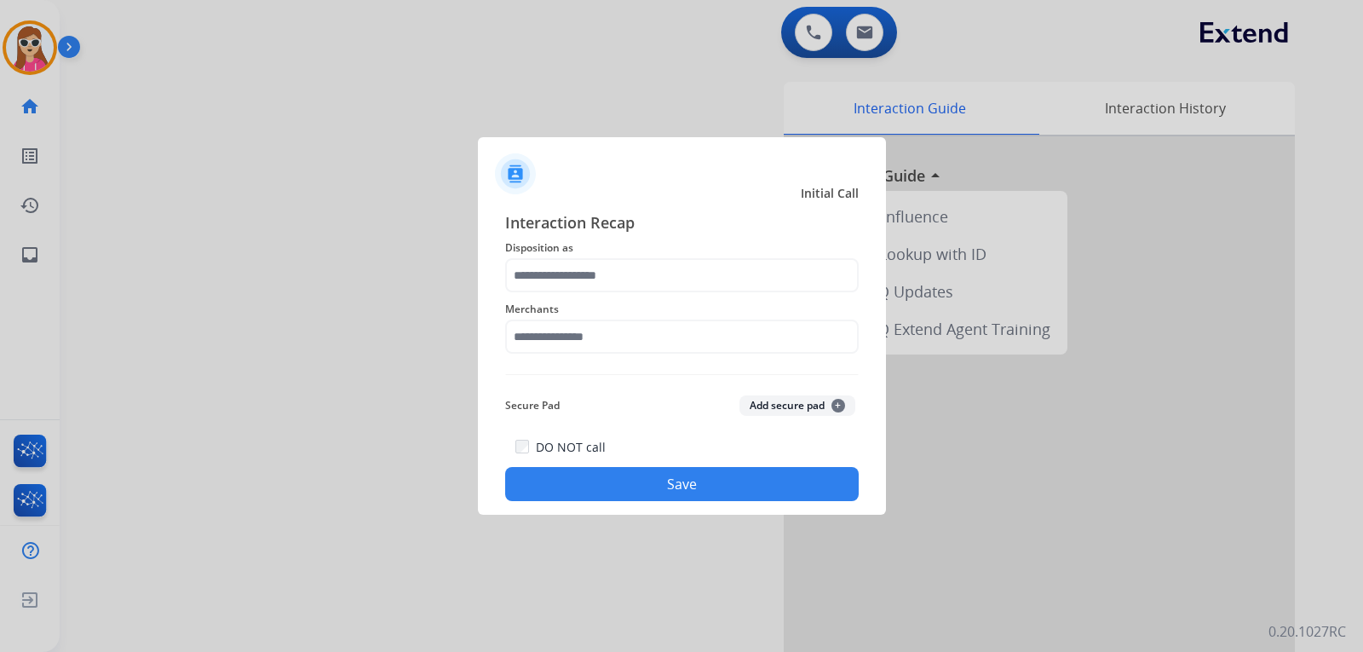
click at [625, 256] on span "Disposition as" at bounding box center [682, 248] width 354 height 20
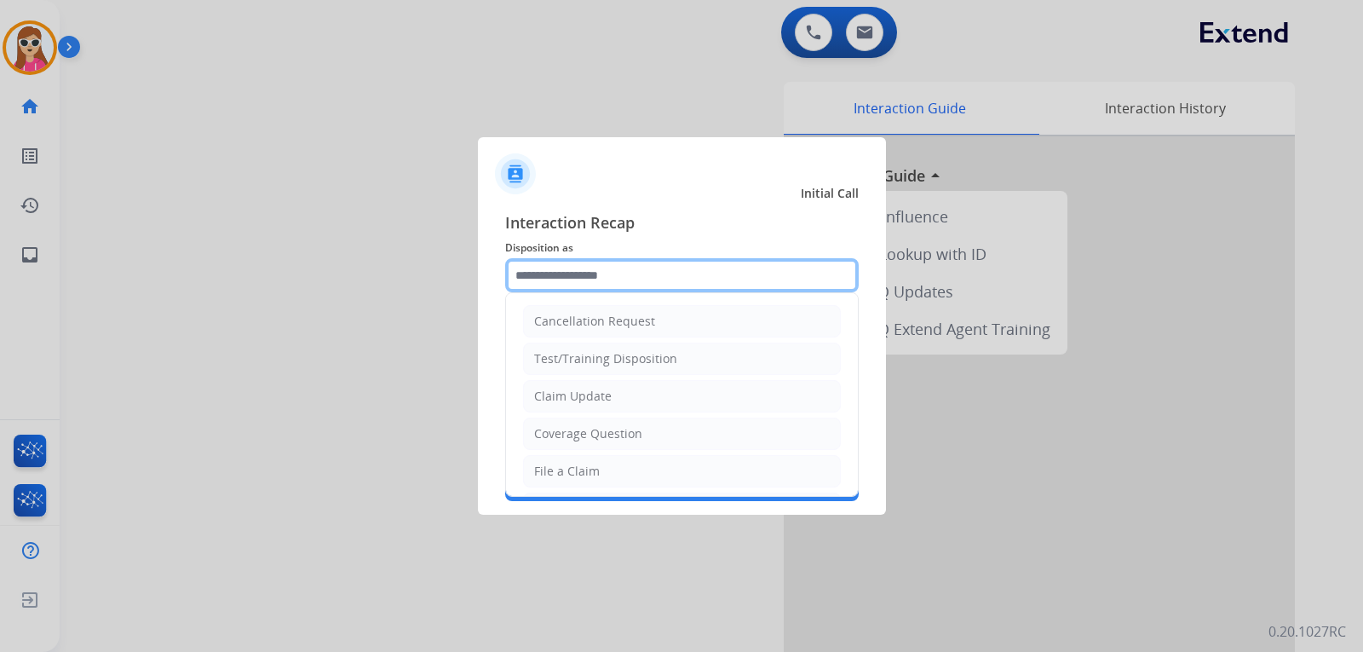
click at [631, 263] on input "text" at bounding box center [682, 275] width 354 height 34
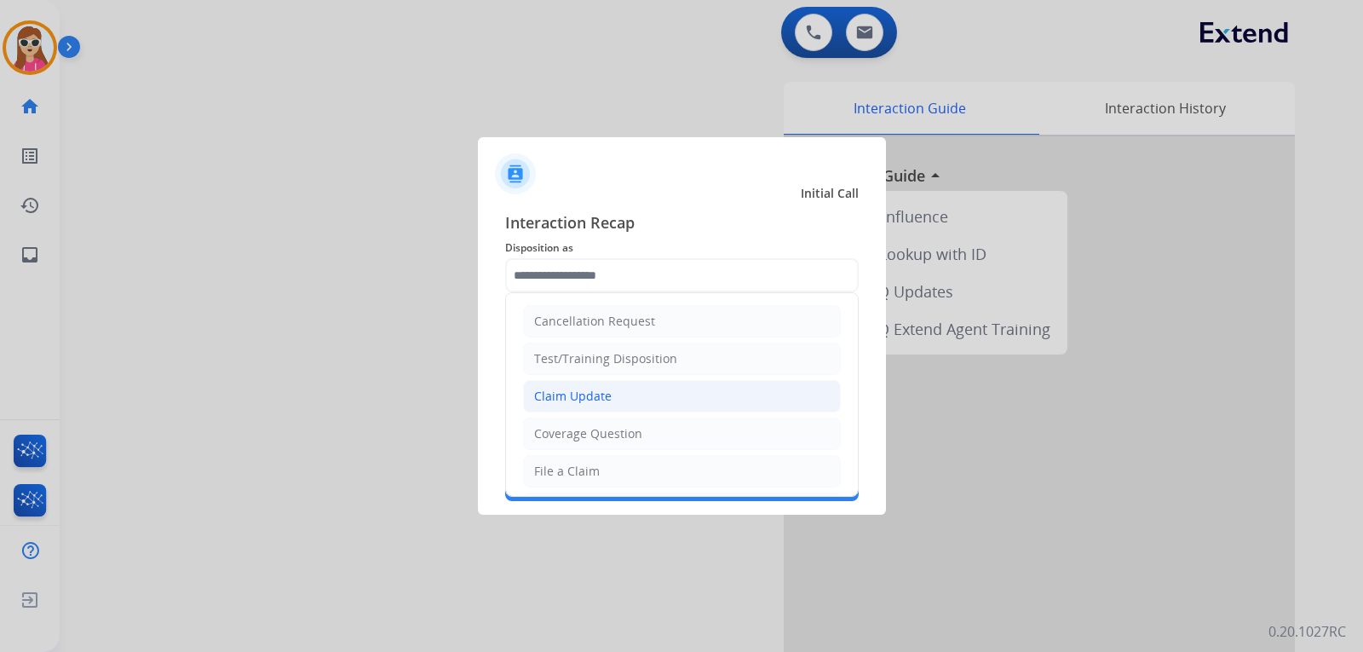
click at [585, 400] on div "Claim Update" at bounding box center [573, 396] width 78 height 17
type input "**********"
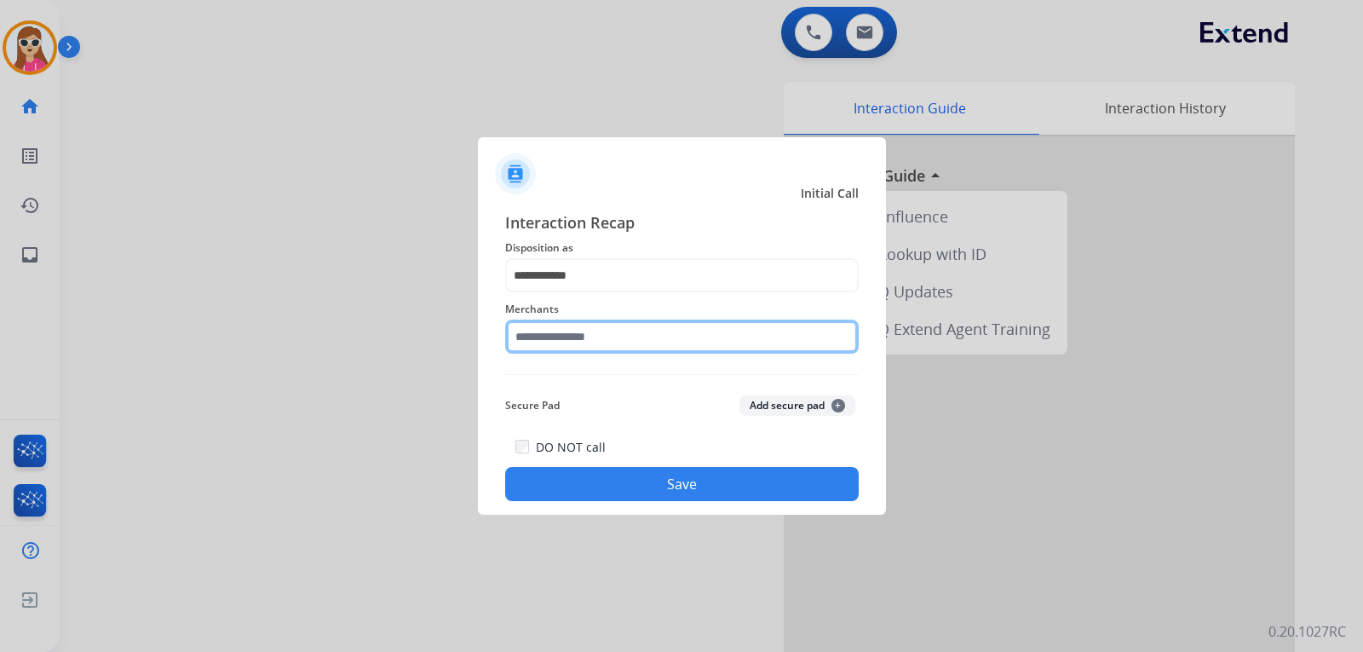
drag, startPoint x: 668, startPoint y: 327, endPoint x: 665, endPoint y: 337, distance: 9.7
click at [665, 337] on input "text" at bounding box center [682, 337] width 354 height 34
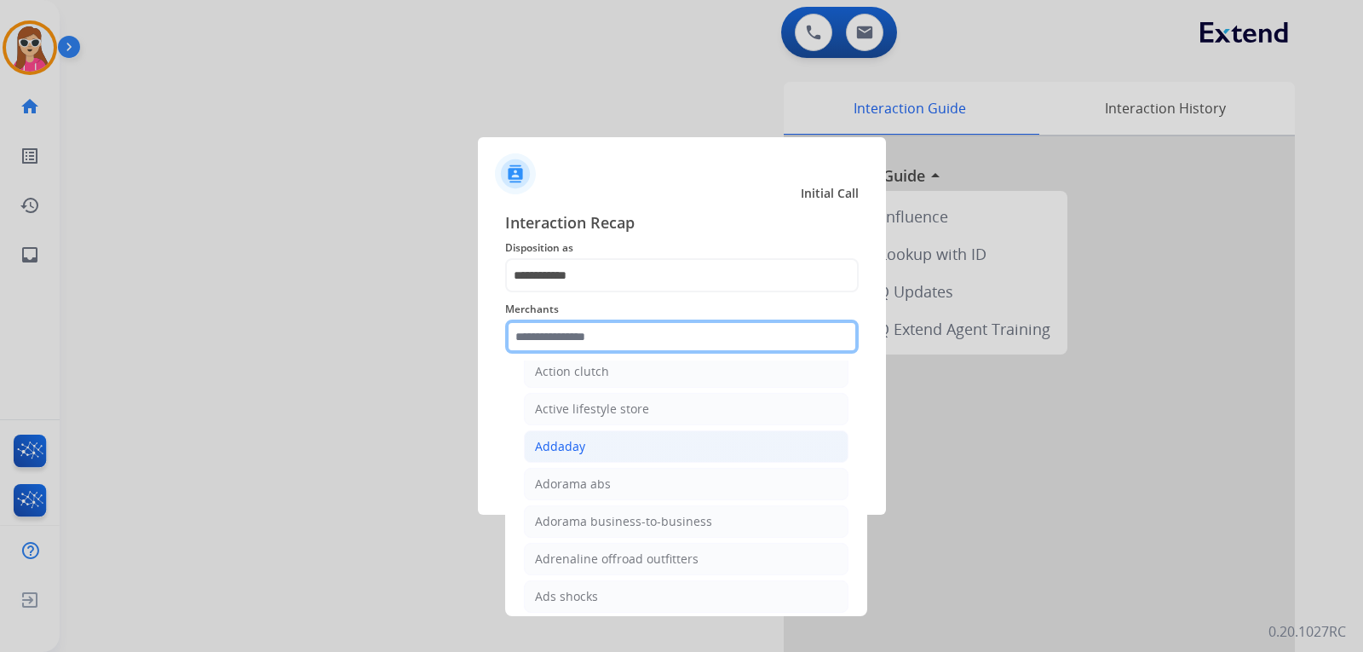
scroll to position [511, 0]
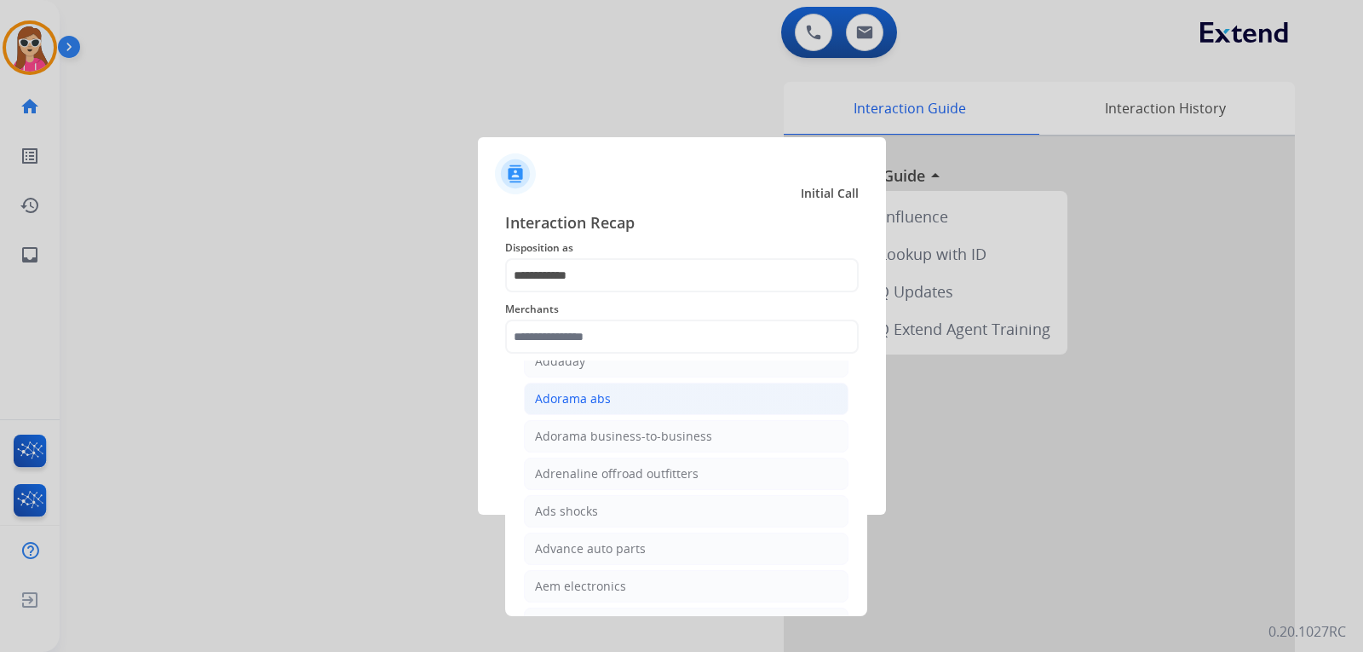
click at [587, 412] on li "Adorama abs" at bounding box center [686, 399] width 325 height 32
type input "**********"
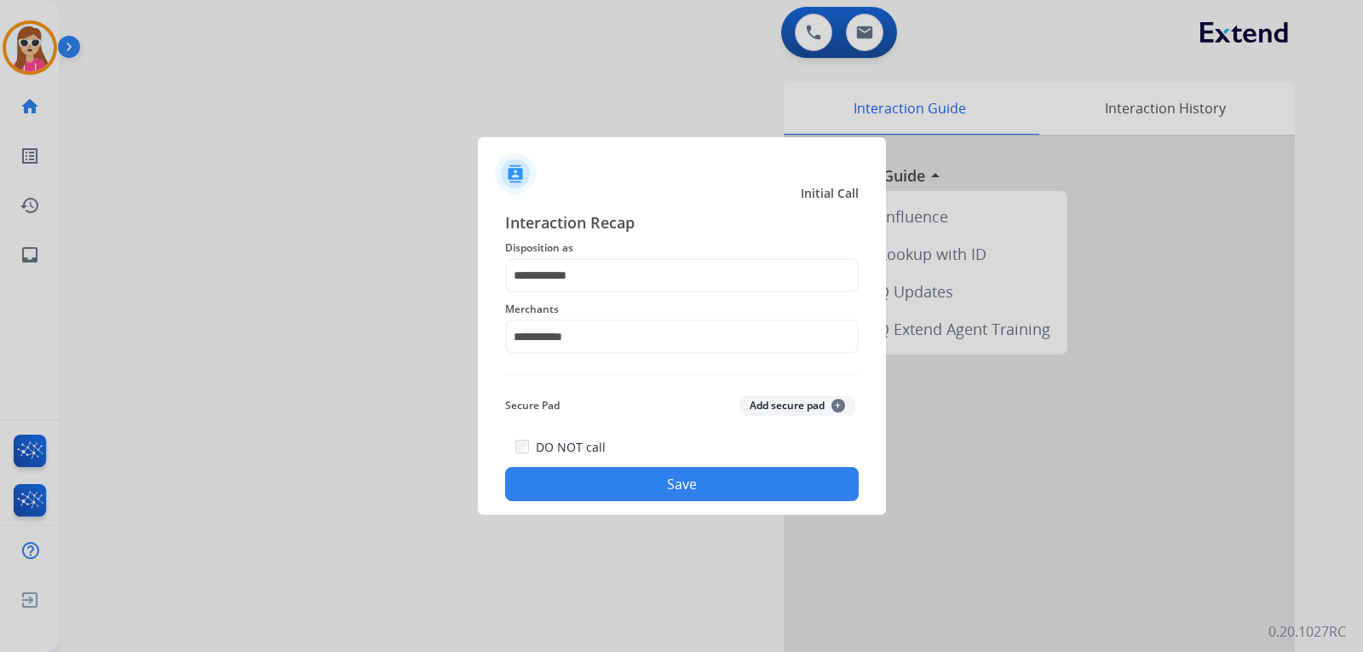
click at [633, 470] on button "Save" at bounding box center [682, 484] width 354 height 34
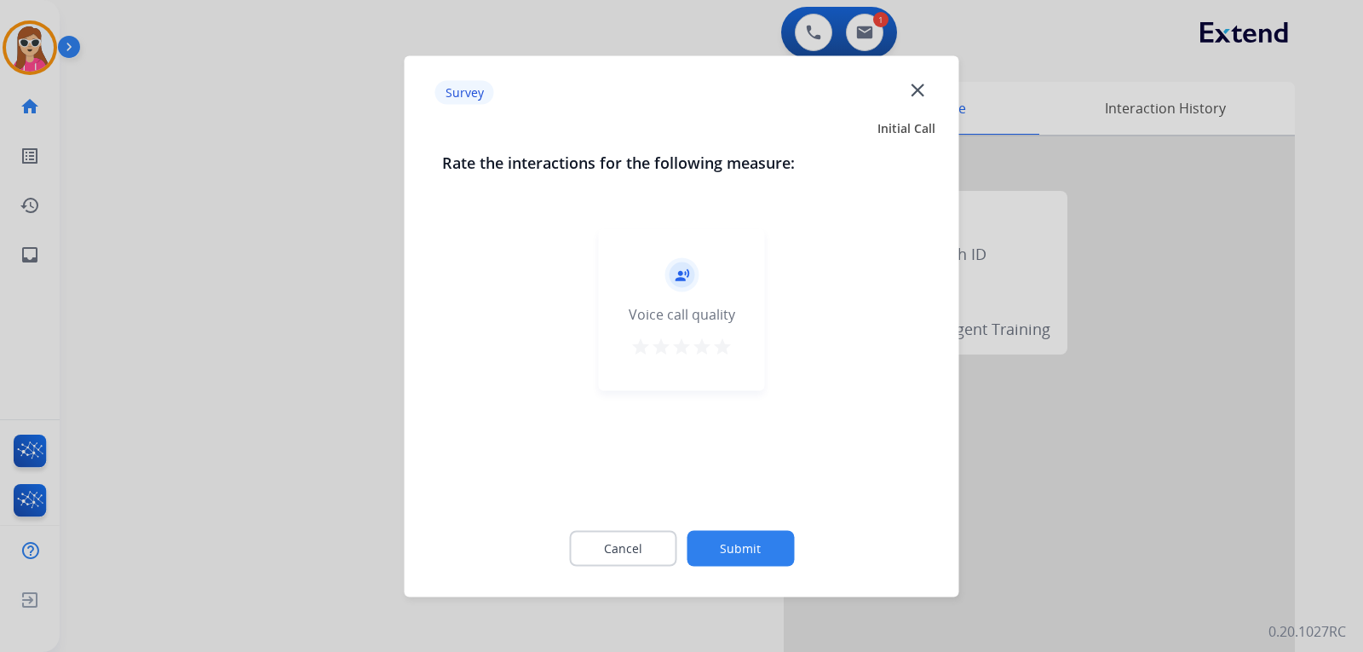
click at [723, 360] on button "star" at bounding box center [722, 349] width 20 height 26
click at [730, 366] on div "record_voice_over Voice call quality star star star star star" at bounding box center [682, 309] width 166 height 162
click at [756, 543] on button "Submit" at bounding box center [740, 548] width 107 height 36
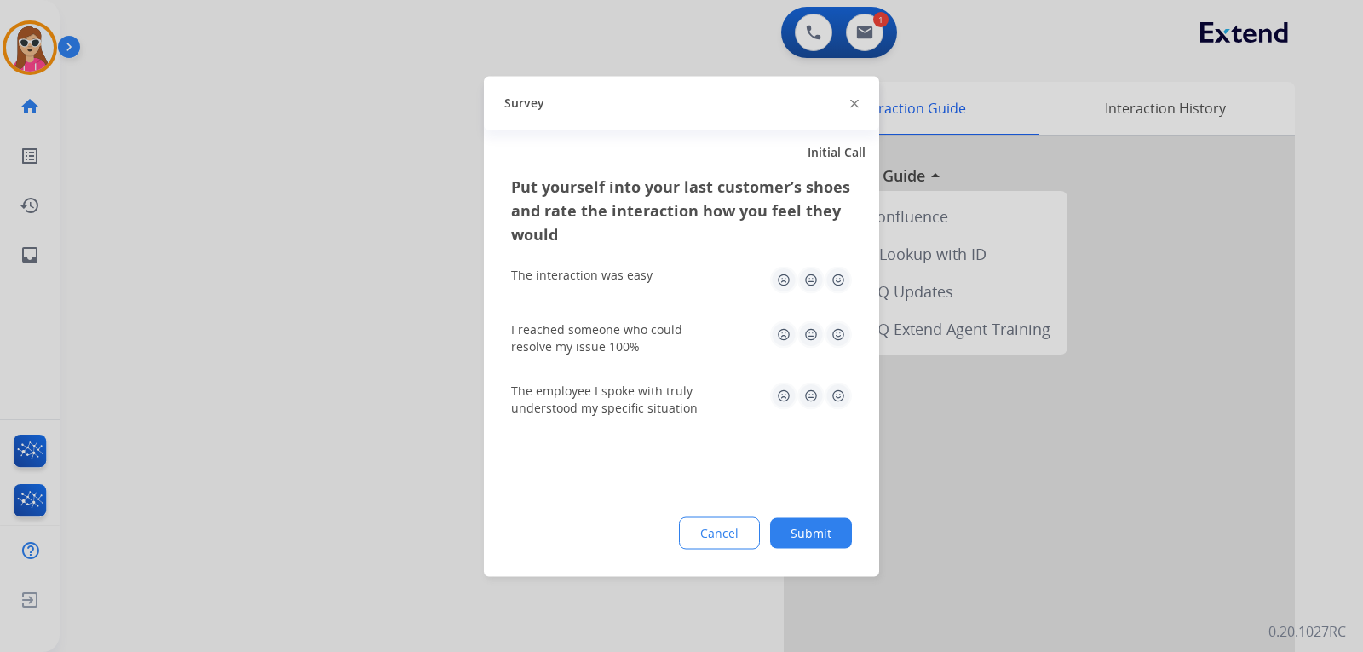
click at [832, 383] on div "The employee I spoke with truly understood my specific situation" at bounding box center [681, 398] width 341 height 61
click at [832, 340] on img at bounding box center [838, 333] width 27 height 27
click at [837, 282] on img at bounding box center [838, 279] width 27 height 27
click at [841, 399] on img at bounding box center [838, 395] width 27 height 27
click at [802, 523] on button "Submit" at bounding box center [811, 532] width 82 height 31
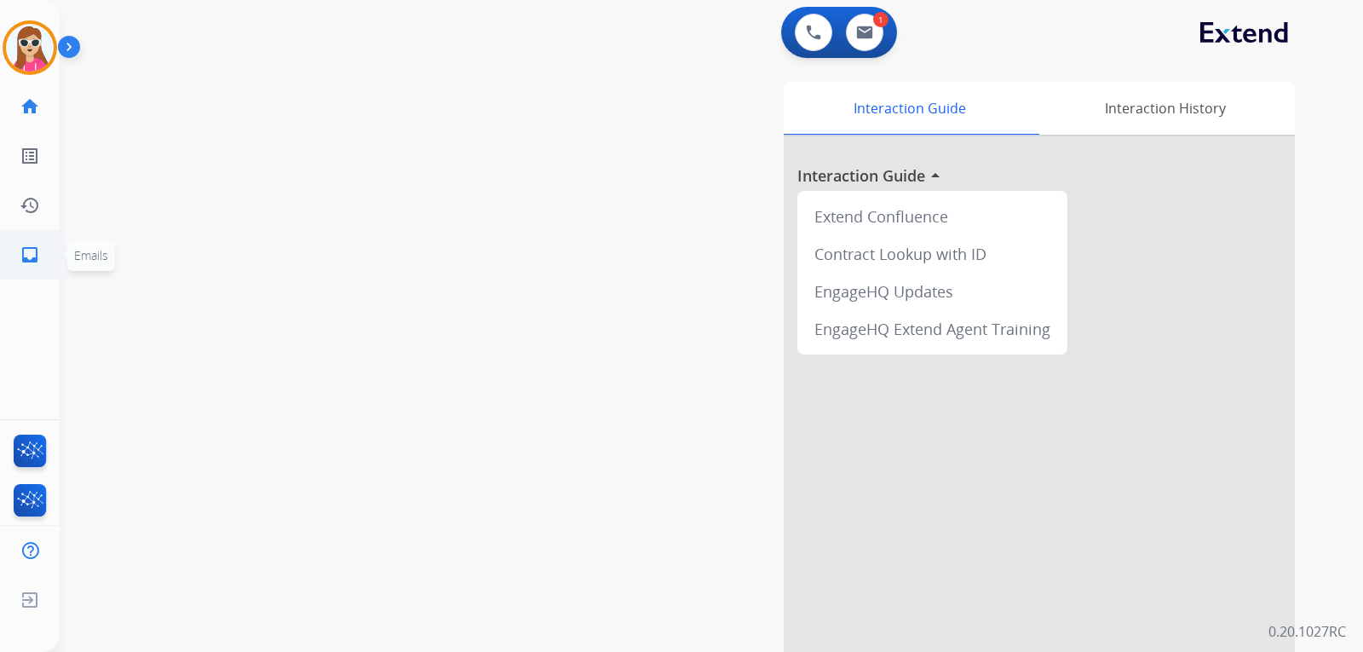
click at [28, 268] on link "inbox Emails" at bounding box center [30, 255] width 48 height 48
select select "**********"
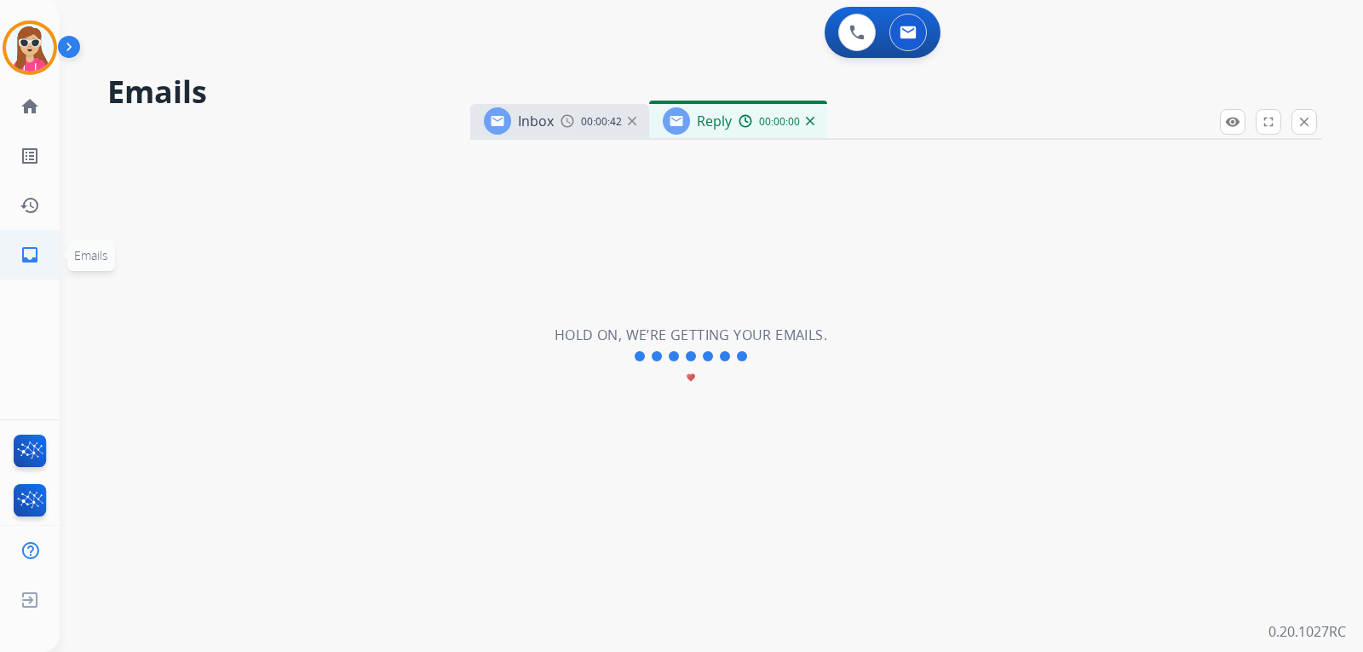
select select "**********"
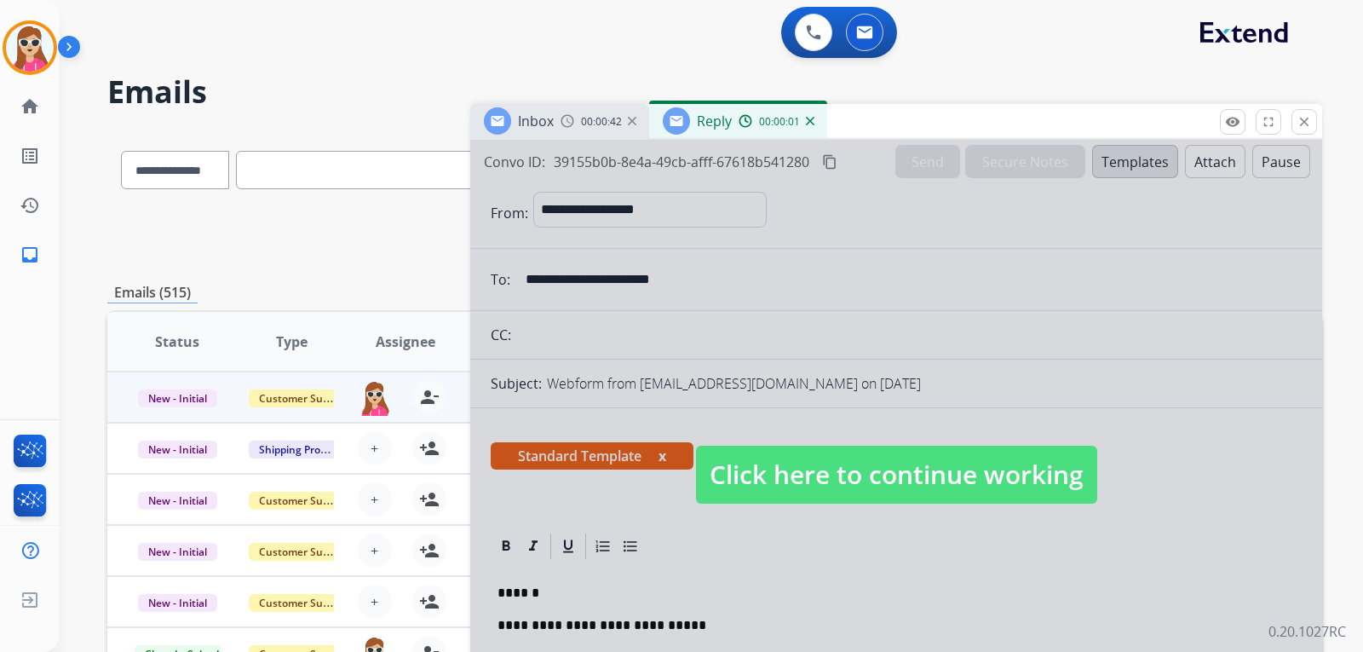
click at [812, 470] on span "Click here to continue working" at bounding box center [896, 475] width 401 height 58
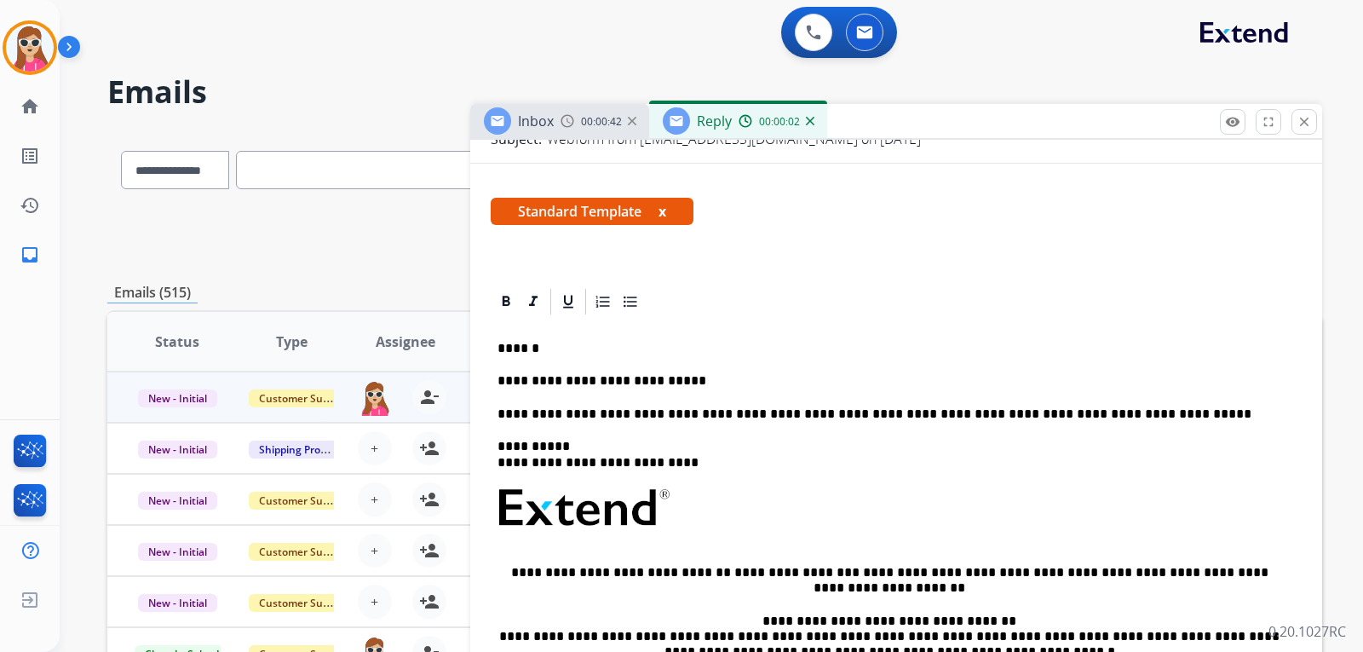
scroll to position [256, 0]
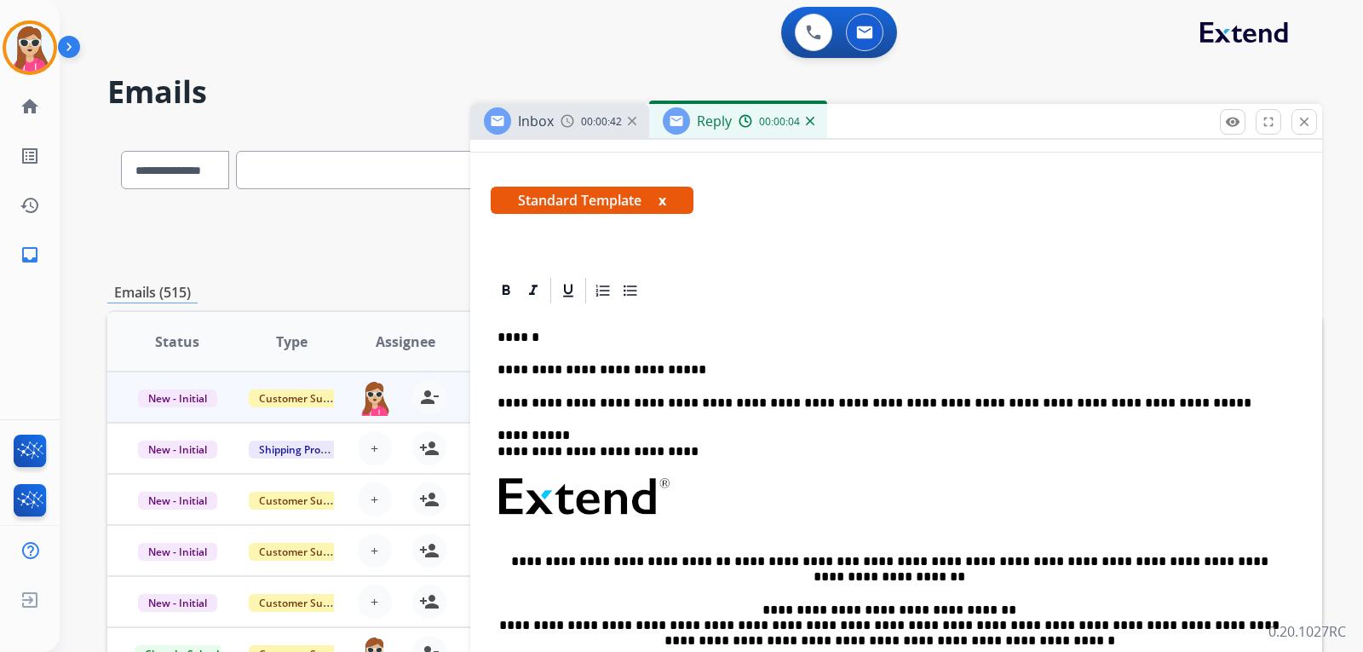
click at [754, 367] on p "**********" at bounding box center [890, 369] width 784 height 15
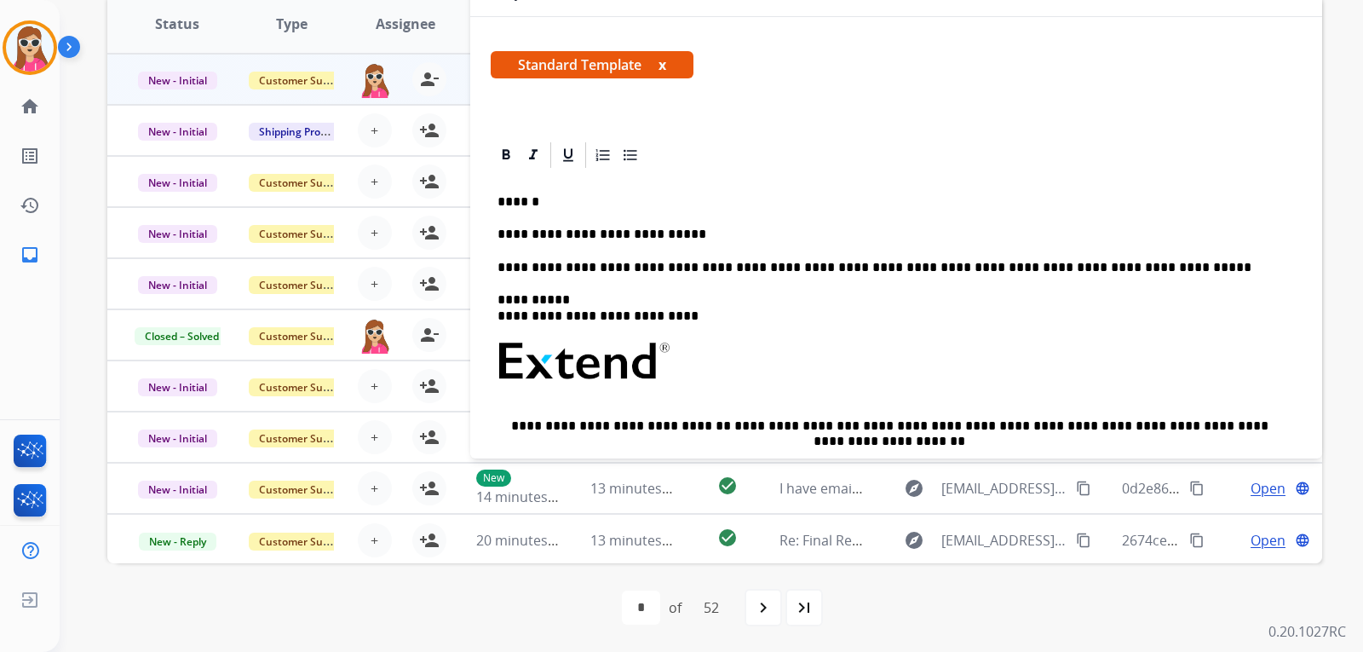
scroll to position [0, 0]
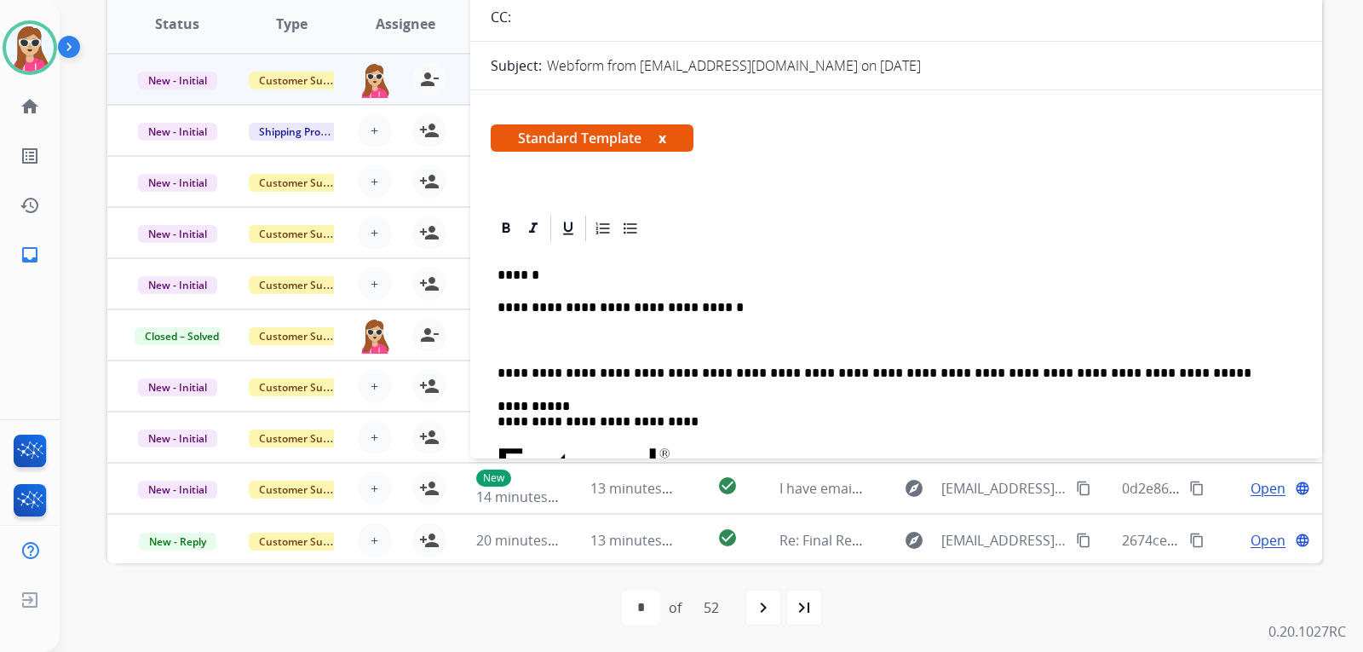
click at [642, 314] on p "**********" at bounding box center [890, 307] width 784 height 15
click at [736, 315] on p "**********" at bounding box center [890, 307] width 784 height 15
click at [516, 342] on p at bounding box center [897, 340] width 798 height 15
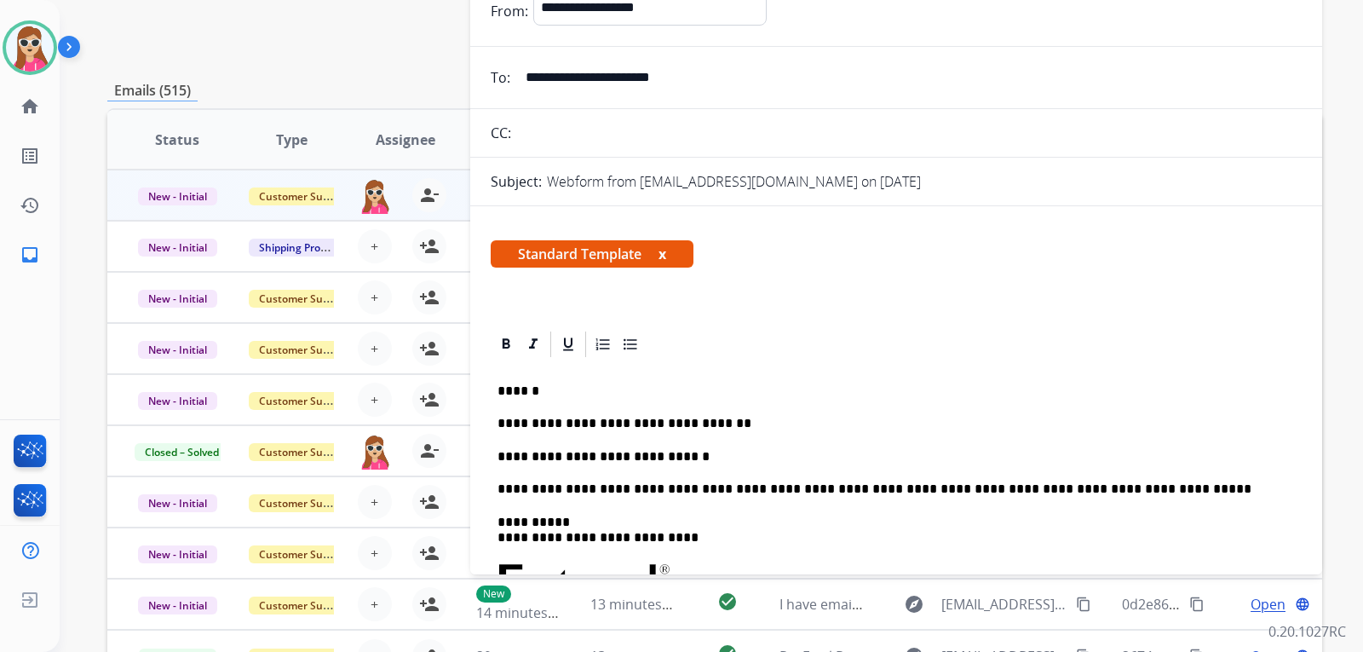
scroll to position [62, 0]
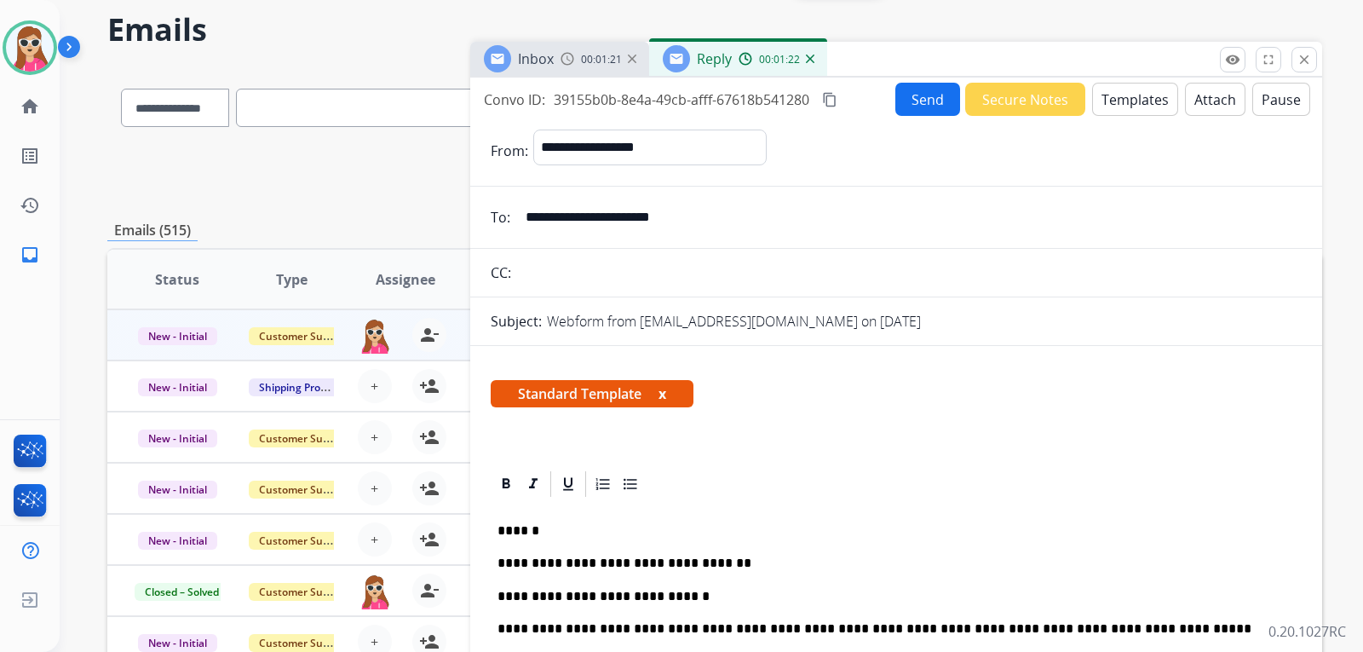
click at [930, 101] on button "Send" at bounding box center [928, 99] width 65 height 33
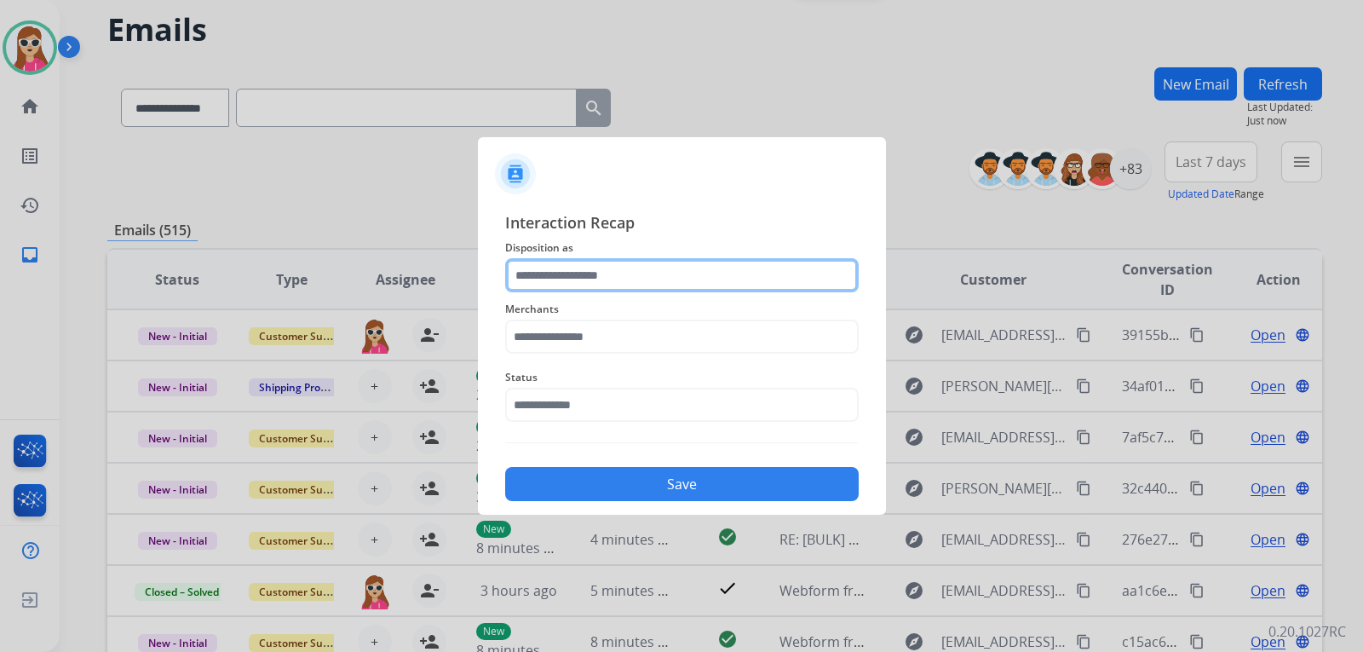
click at [669, 287] on input "text" at bounding box center [682, 275] width 354 height 34
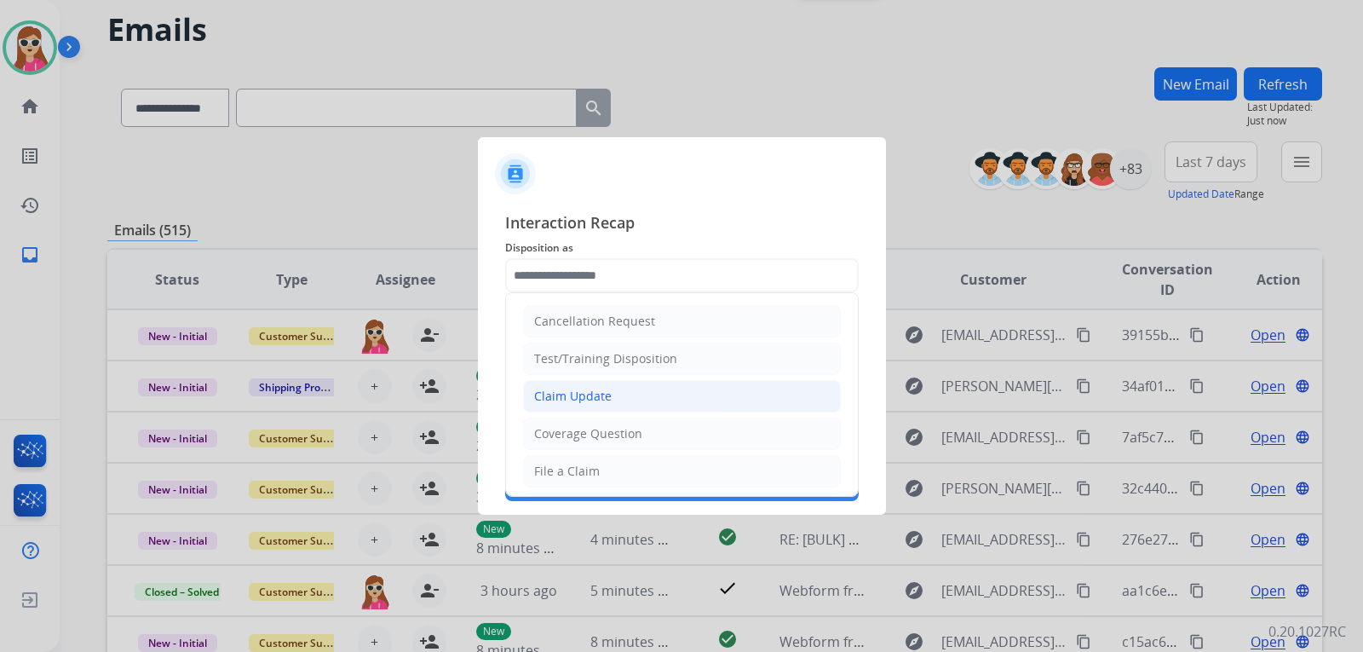
click at [627, 394] on li "Claim Update" at bounding box center [682, 396] width 318 height 32
type input "**********"
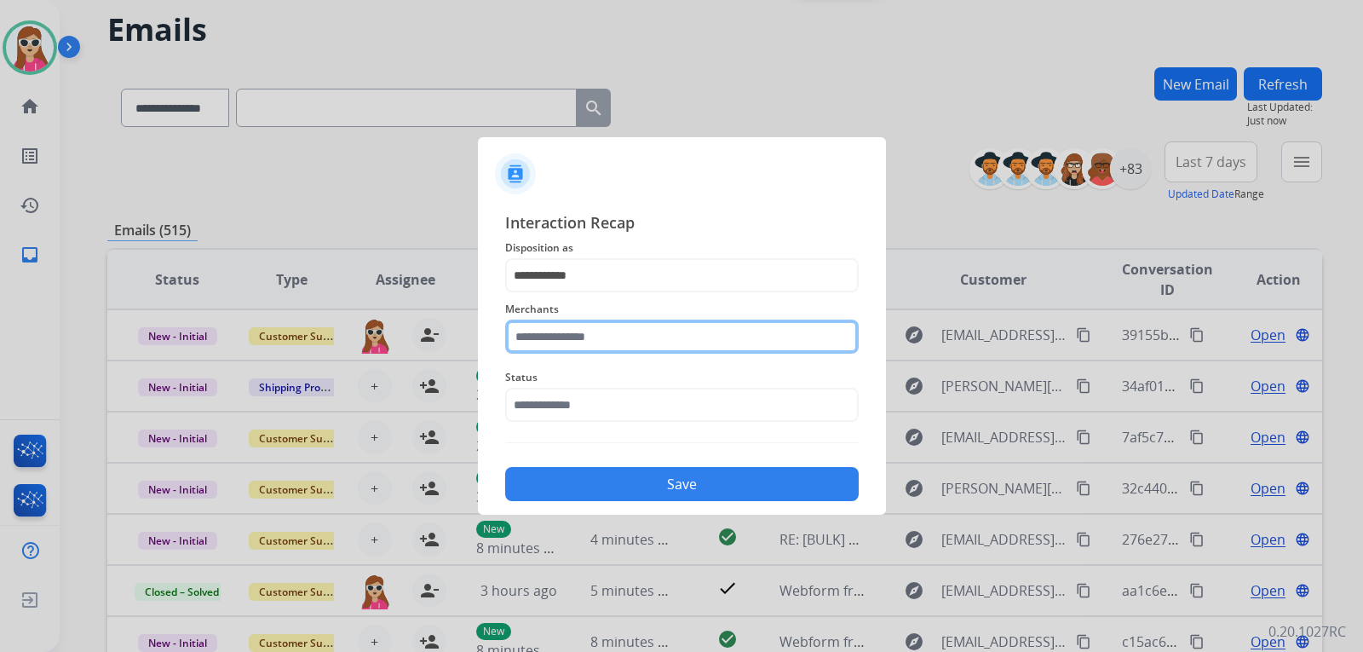
click at [646, 348] on input "text" at bounding box center [682, 337] width 354 height 34
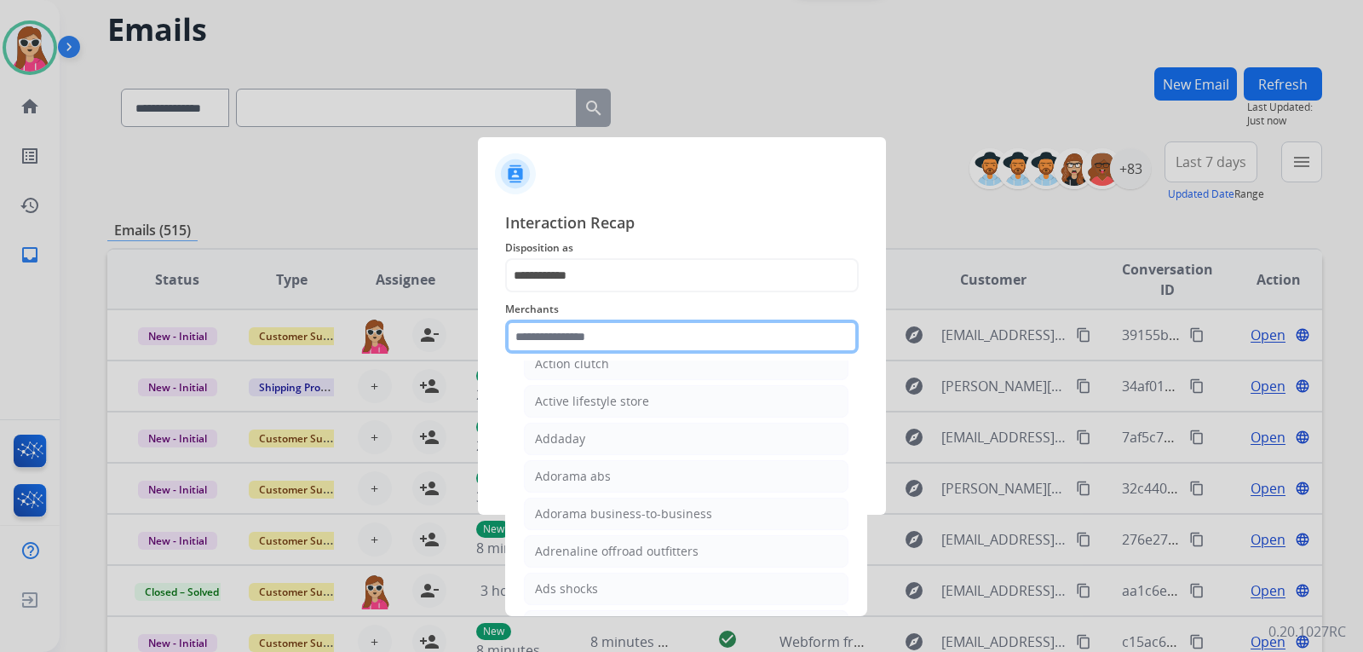
scroll to position [256, 0]
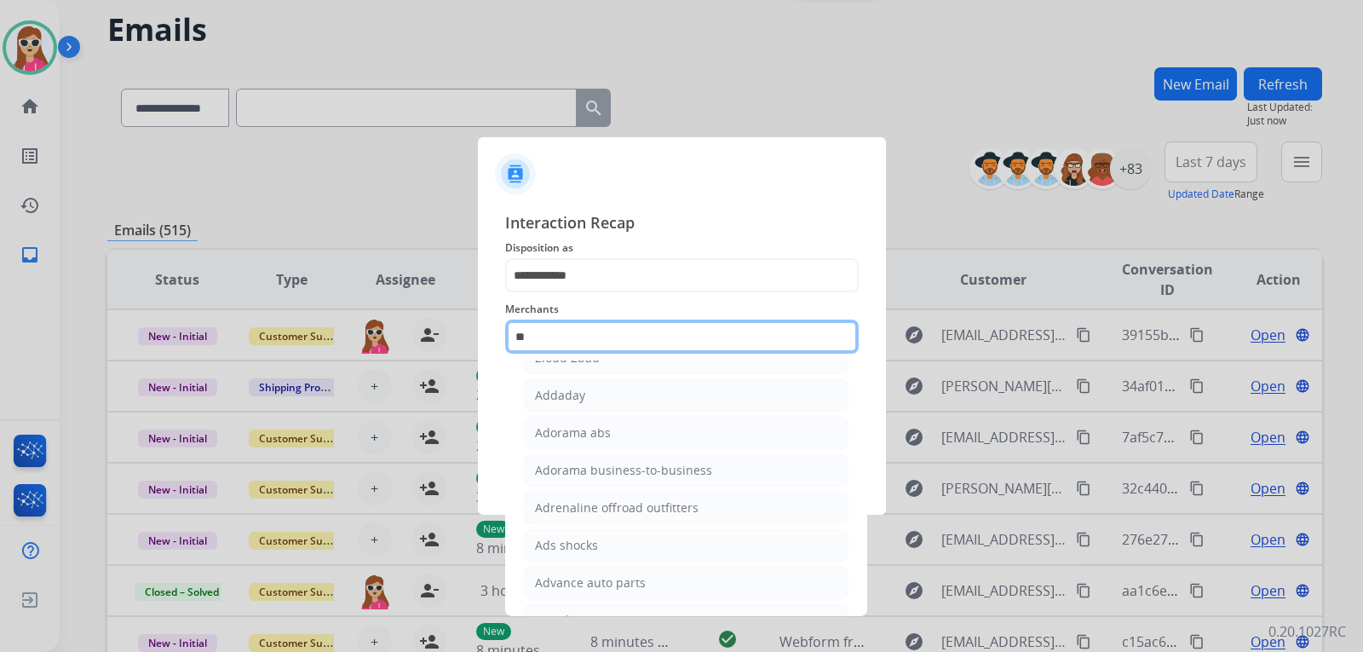
type input "*"
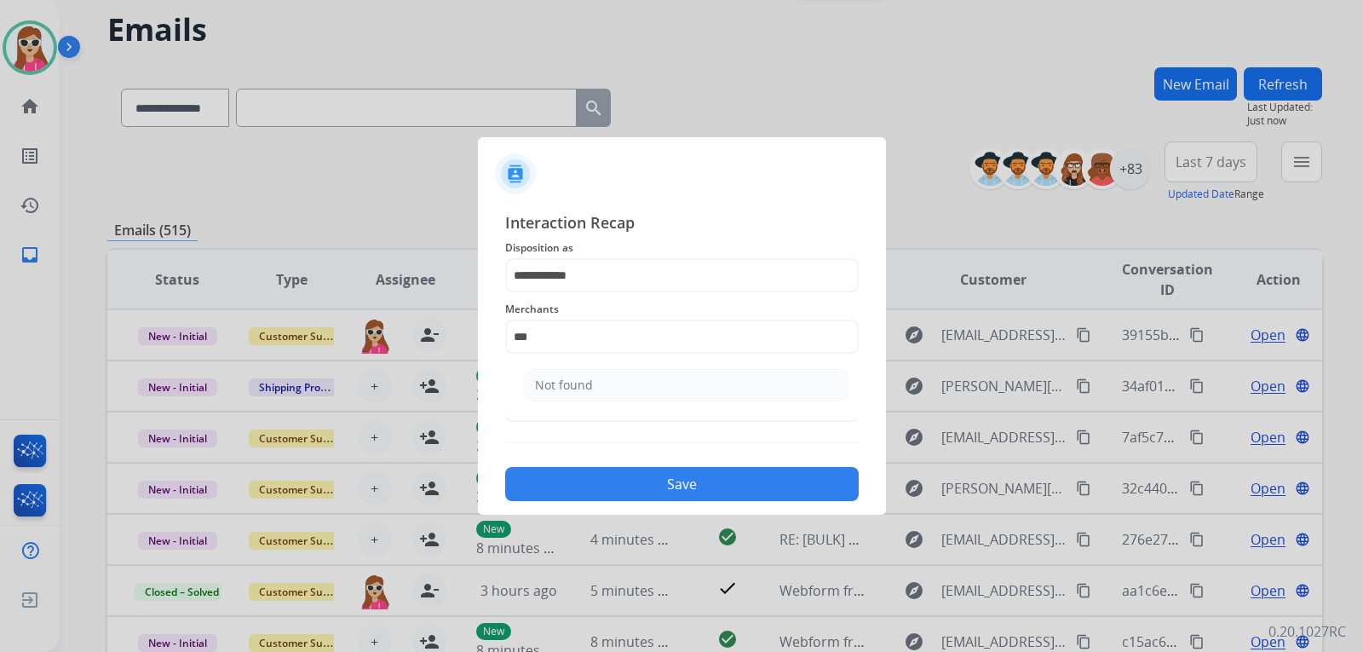
click at [598, 371] on li "Not found" at bounding box center [686, 385] width 325 height 32
type input "*********"
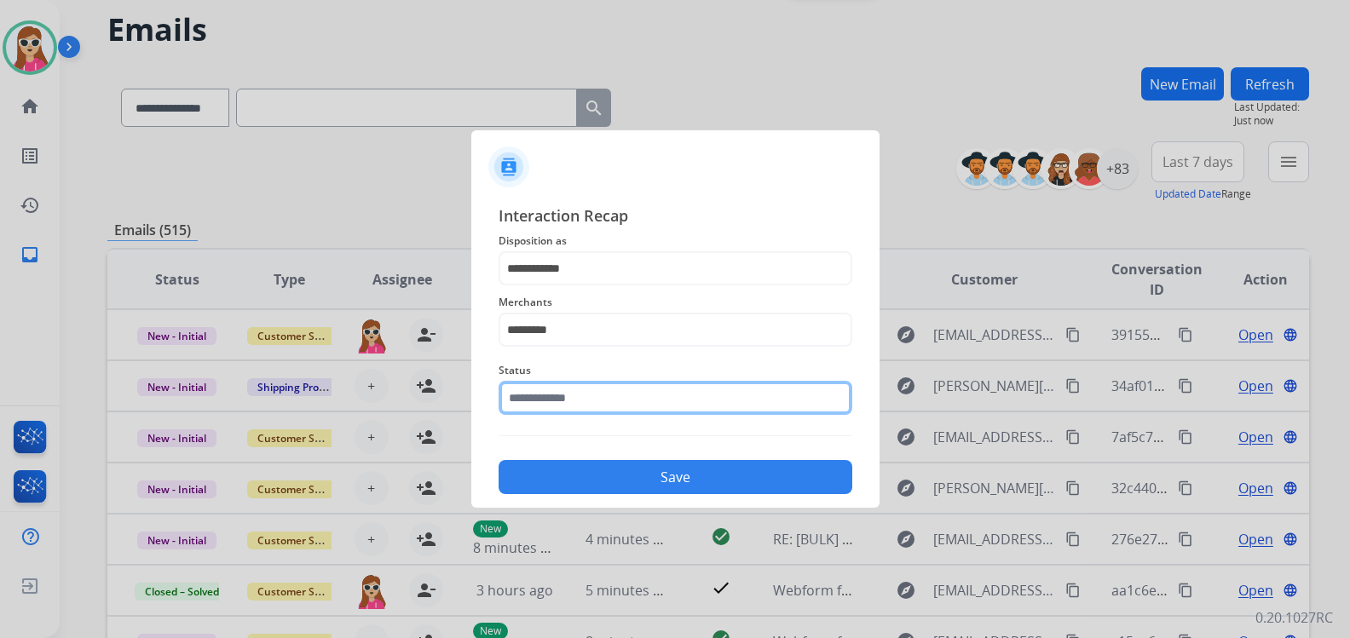
click at [655, 407] on input "text" at bounding box center [675, 398] width 354 height 34
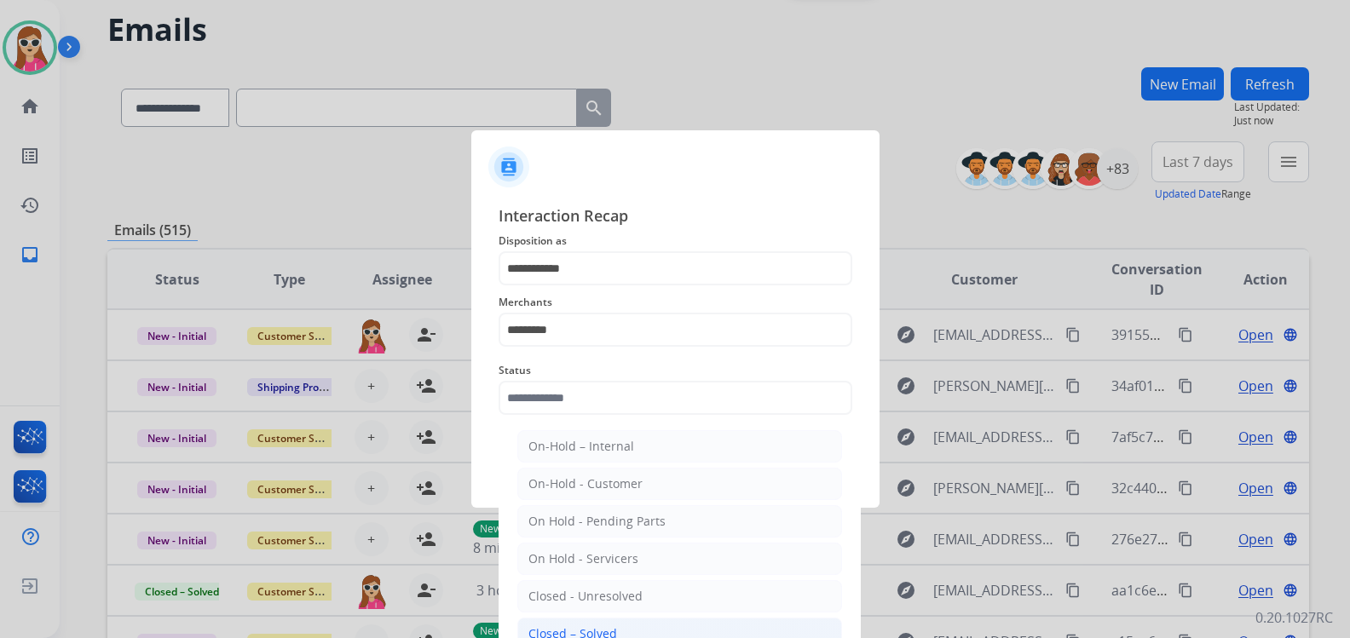
click at [637, 631] on li "Closed – Solved" at bounding box center [679, 634] width 325 height 32
type input "**********"
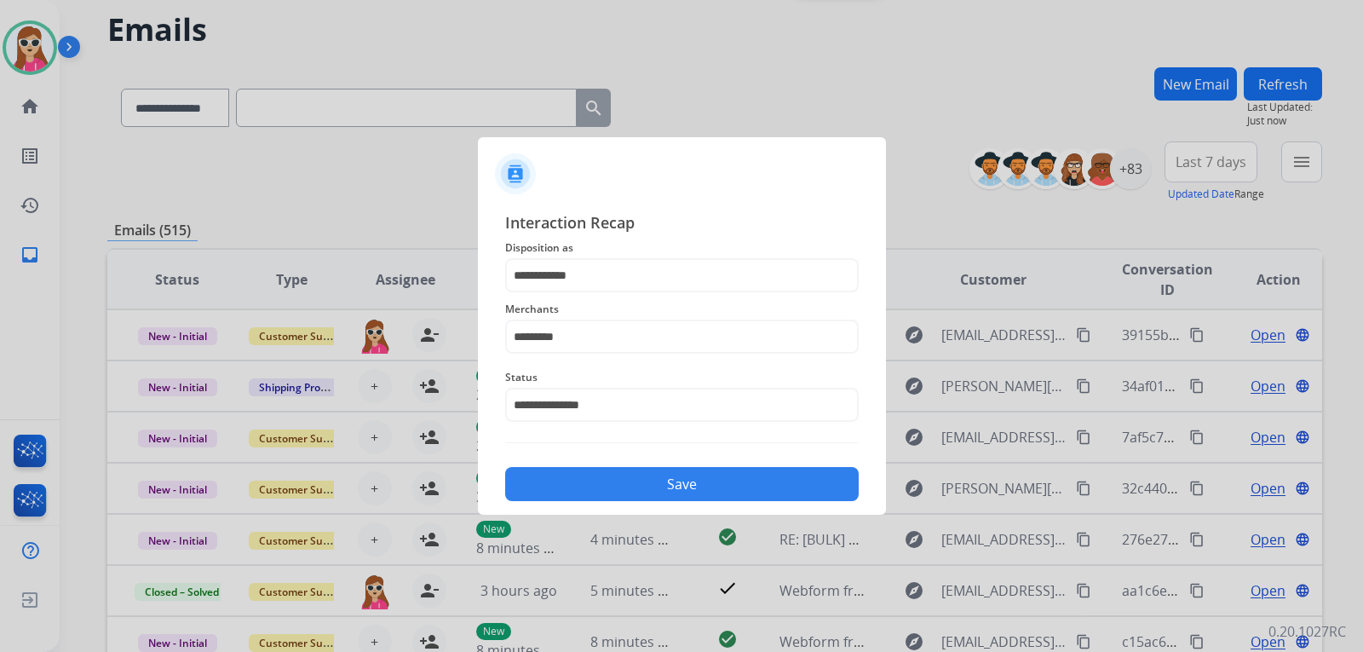
click at [697, 471] on button "Save" at bounding box center [682, 484] width 354 height 34
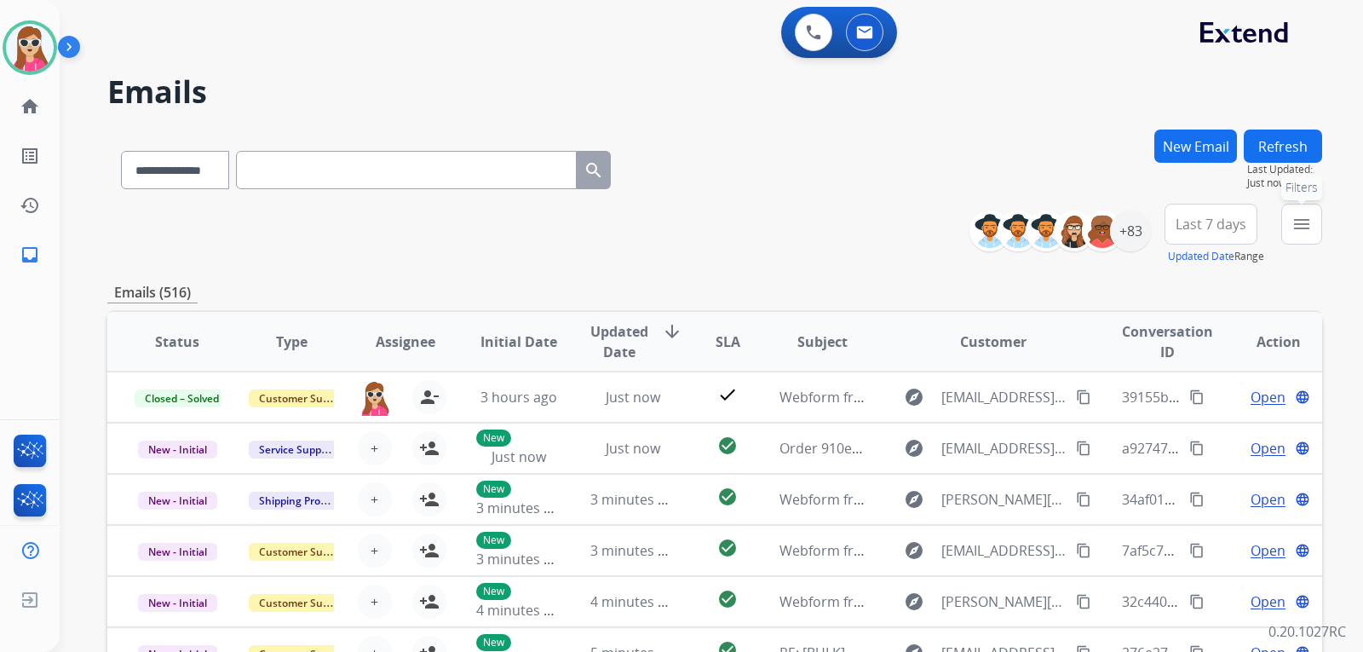
drag, startPoint x: 1311, startPoint y: 239, endPoint x: 1281, endPoint y: 258, distance: 35.9
click at [1314, 239] on button "menu Filters" at bounding box center [1301, 224] width 41 height 41
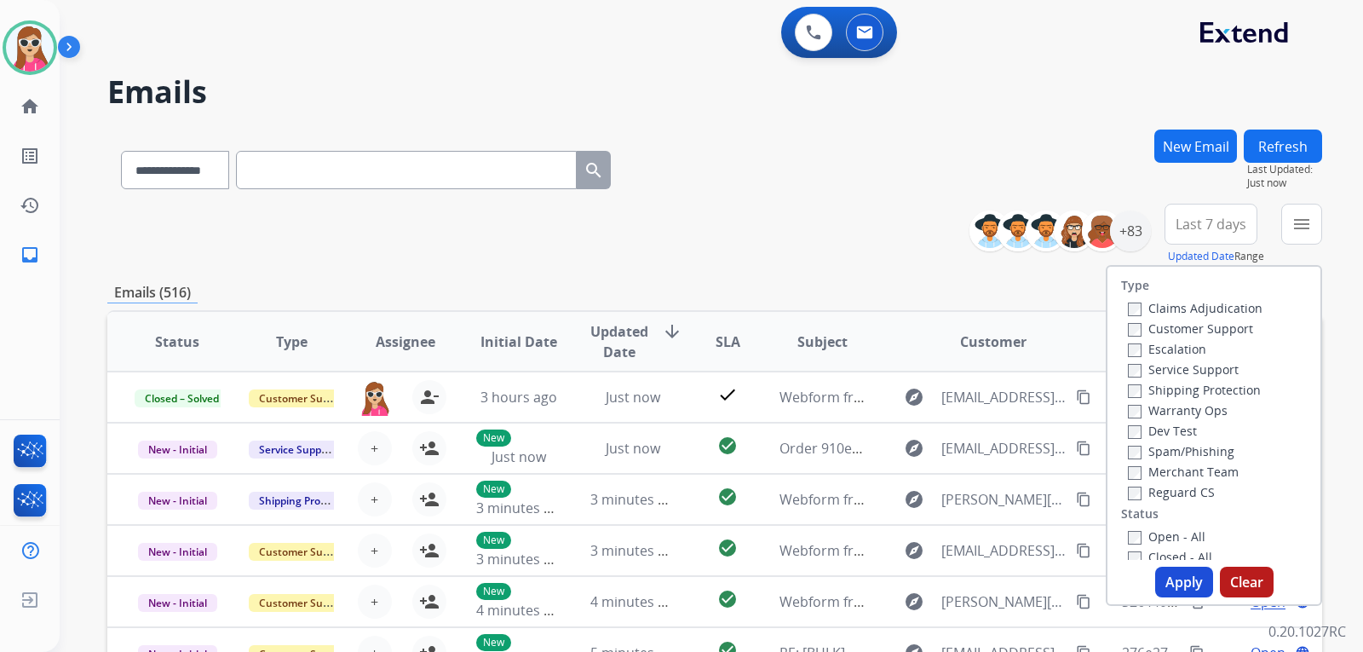
click at [1205, 323] on label "Customer Support" at bounding box center [1190, 328] width 125 height 16
click at [1221, 387] on label "Shipping Protection" at bounding box center [1194, 390] width 133 height 16
click at [1193, 487] on label "Reguard CS" at bounding box center [1171, 492] width 87 height 16
drag, startPoint x: 1178, startPoint y: 532, endPoint x: 1179, endPoint y: 546, distance: 14.5
click at [1179, 528] on label "Open - All" at bounding box center [1167, 536] width 78 height 16
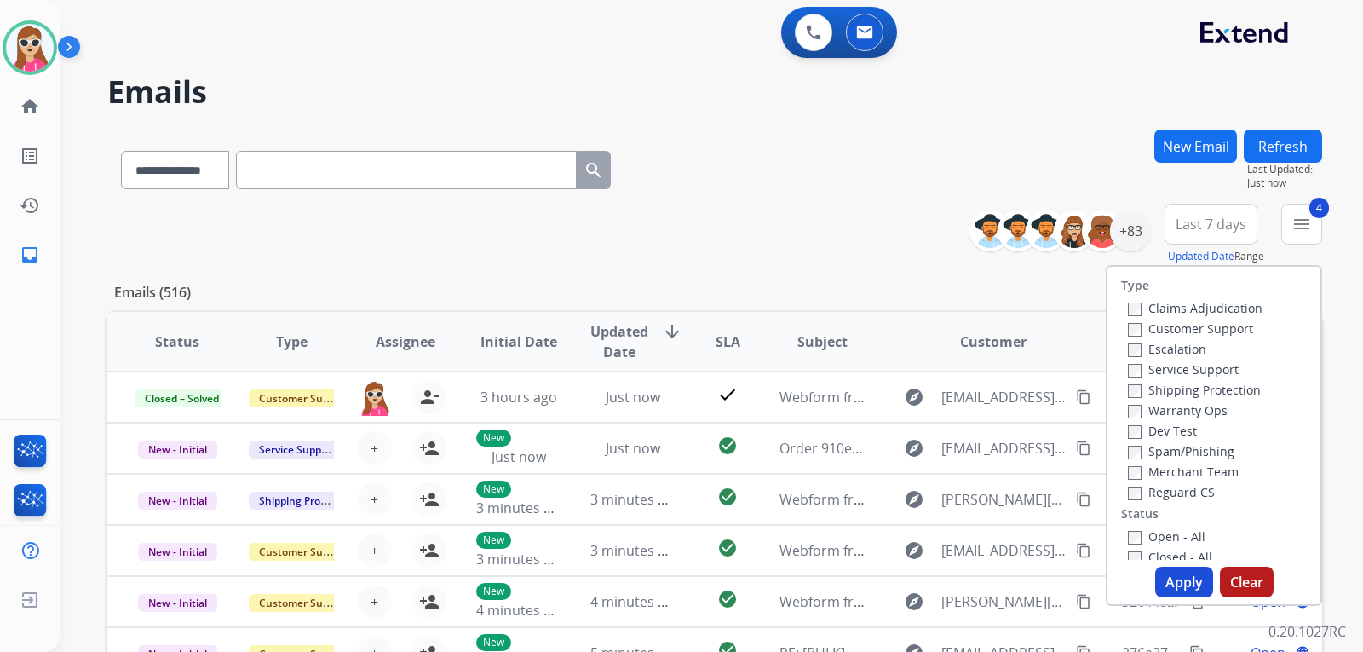
drag, startPoint x: 1182, startPoint y: 586, endPoint x: 1179, endPoint y: 575, distance: 11.4
click at [1182, 585] on button "Apply" at bounding box center [1184, 582] width 58 height 31
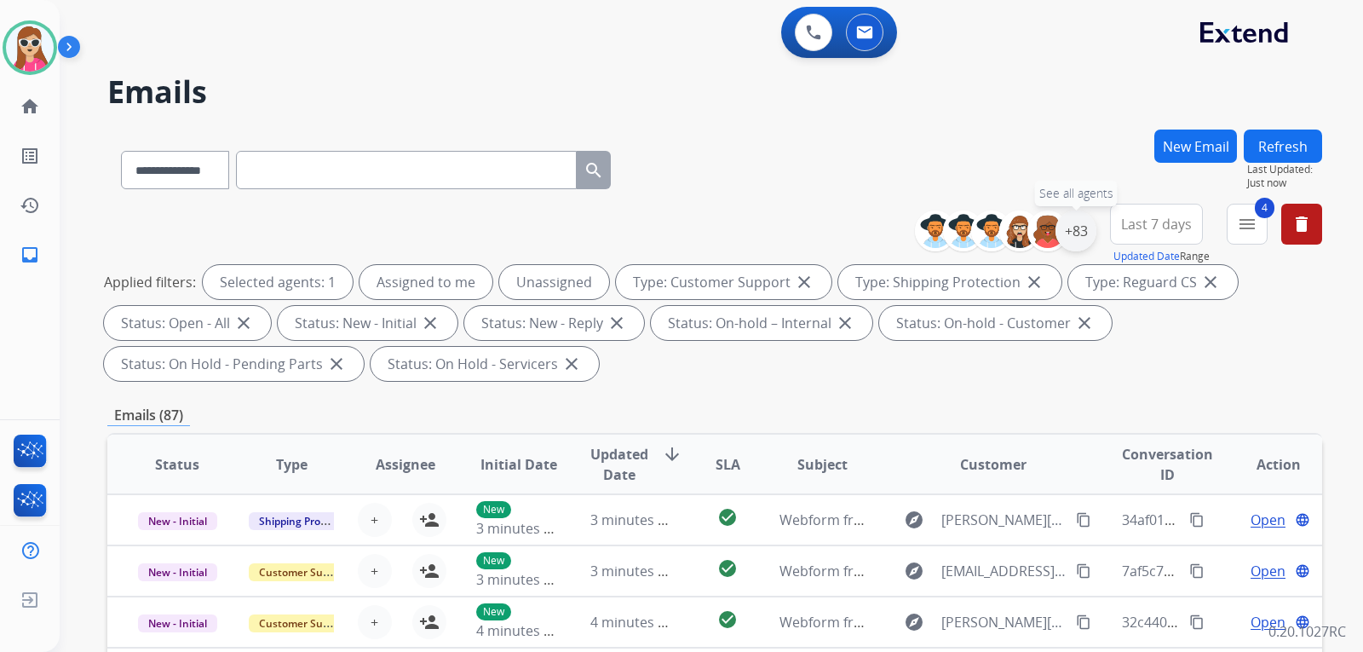
click at [1073, 242] on div "+83" at bounding box center [1076, 230] width 41 height 41
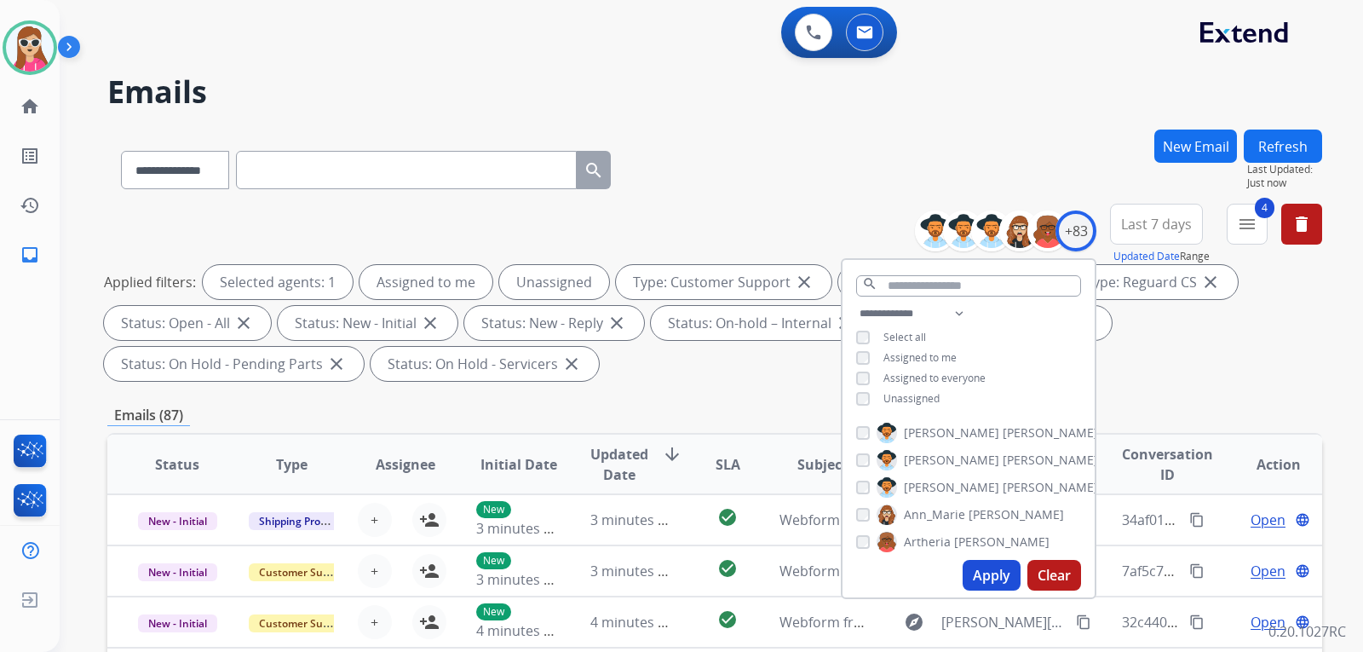
drag, startPoint x: 926, startPoint y: 400, endPoint x: 912, endPoint y: 523, distance: 123.5
click at [926, 400] on span "Unassigned" at bounding box center [912, 398] width 56 height 14
click at [987, 570] on button "Apply" at bounding box center [992, 575] width 58 height 31
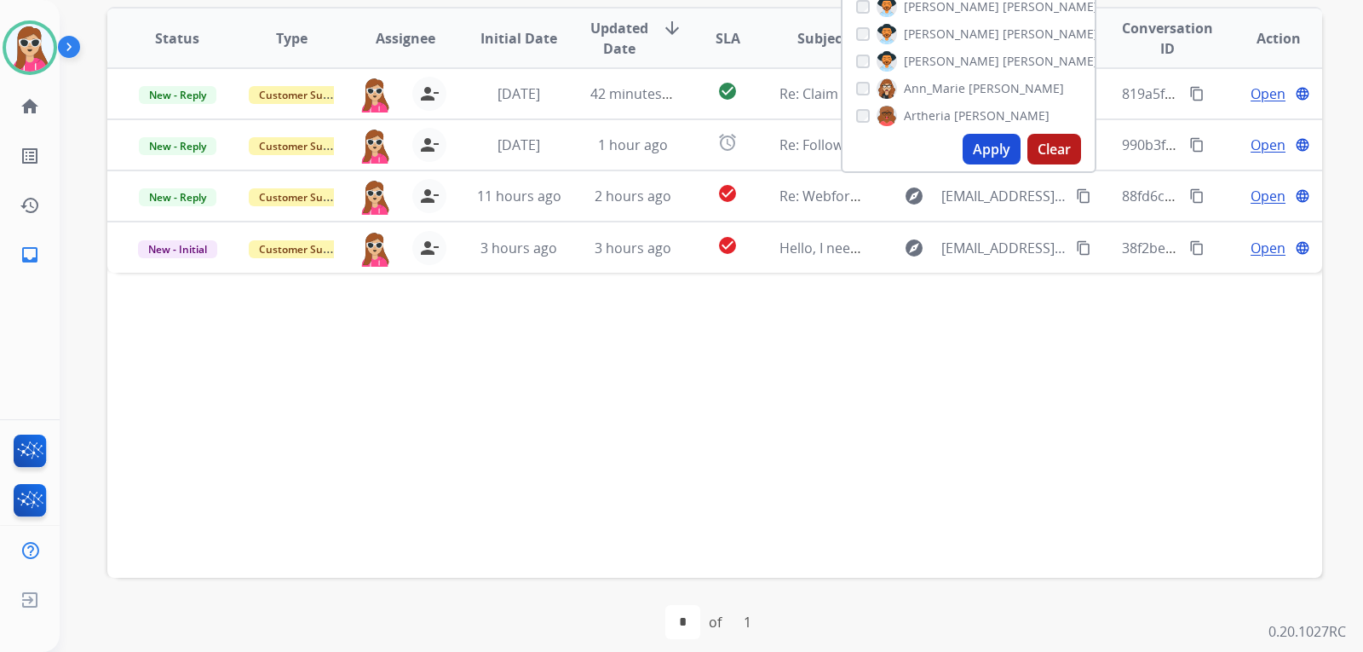
scroll to position [441, 0]
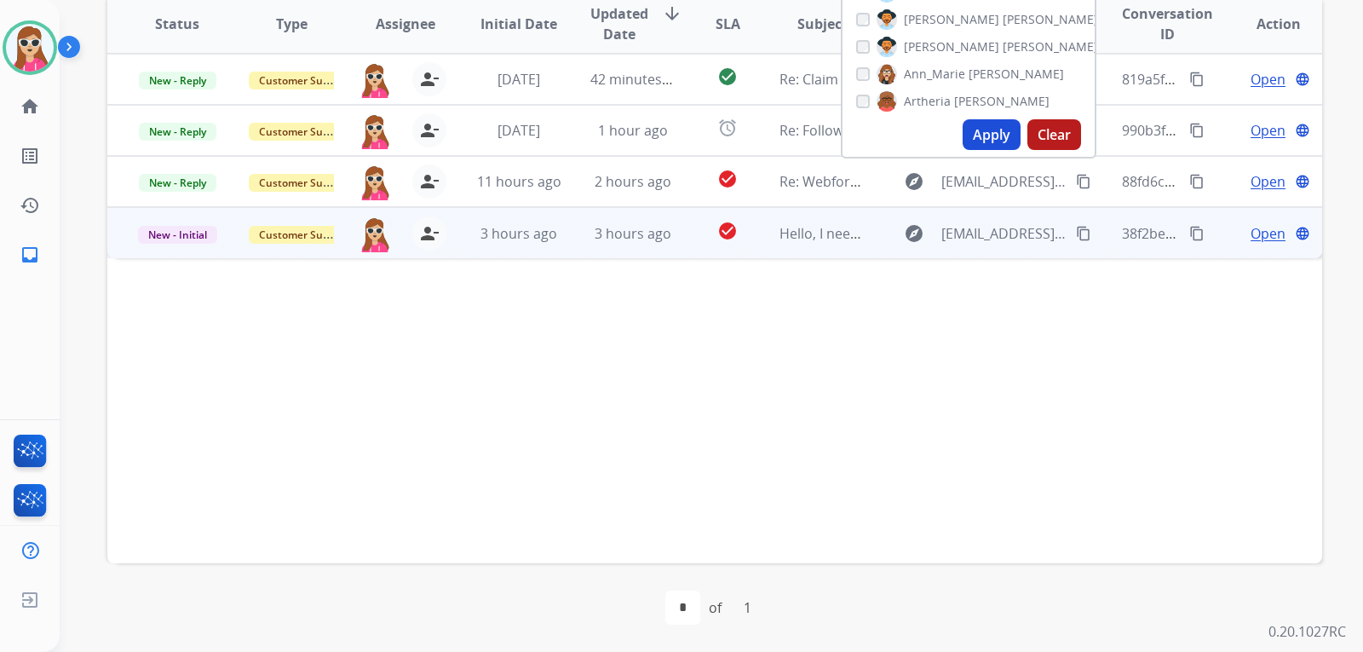
click at [752, 246] on td "Hello, I need support for lost Oura ring" at bounding box center [809, 232] width 114 height 51
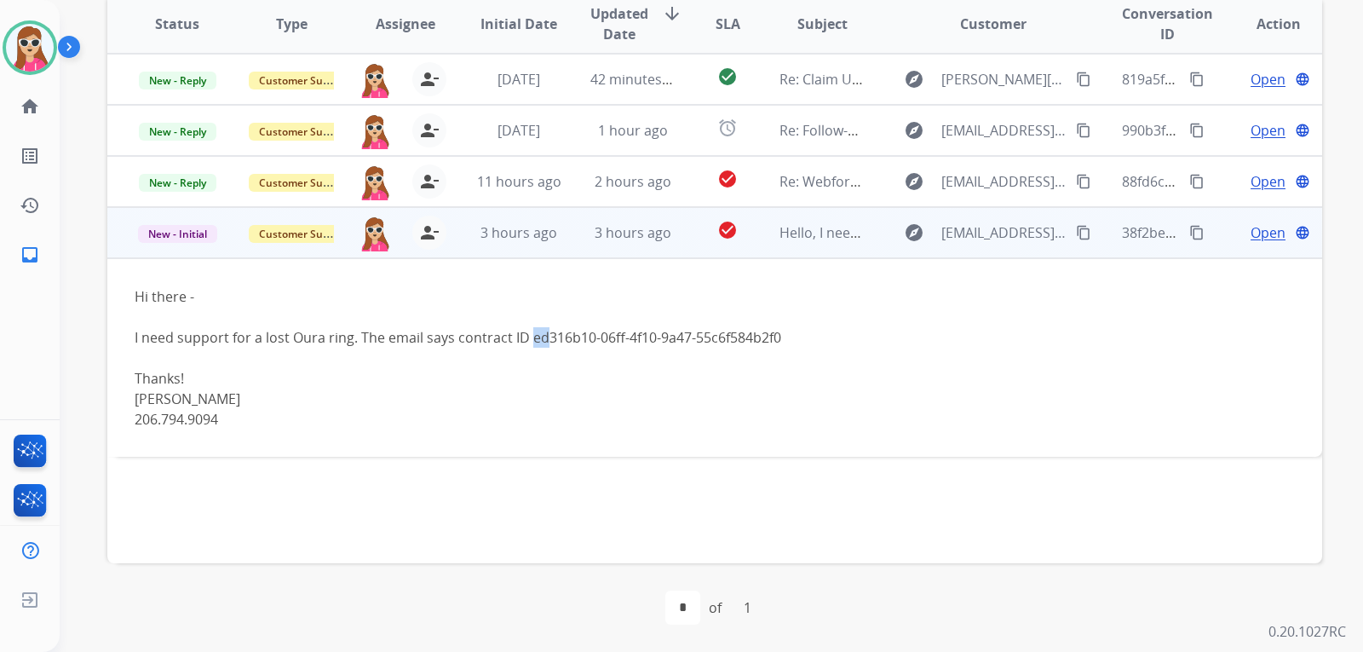
drag, startPoint x: 528, startPoint y: 340, endPoint x: 543, endPoint y: 341, distance: 14.5
click at [543, 341] on div "I need support for a lost Oura ring. The email says contract ID ed316b10-06ff-4…" at bounding box center [601, 337] width 933 height 20
click at [541, 341] on div "I need support for a lost Oura ring. The email says contract ID ed316b10-06ff-4…" at bounding box center [601, 337] width 933 height 20
click at [533, 341] on div "I need support for a lost Oura ring. The email says contract ID ed316b10-06ff-4…" at bounding box center [601, 337] width 933 height 20
click at [1251, 231] on span "Open" at bounding box center [1268, 232] width 35 height 20
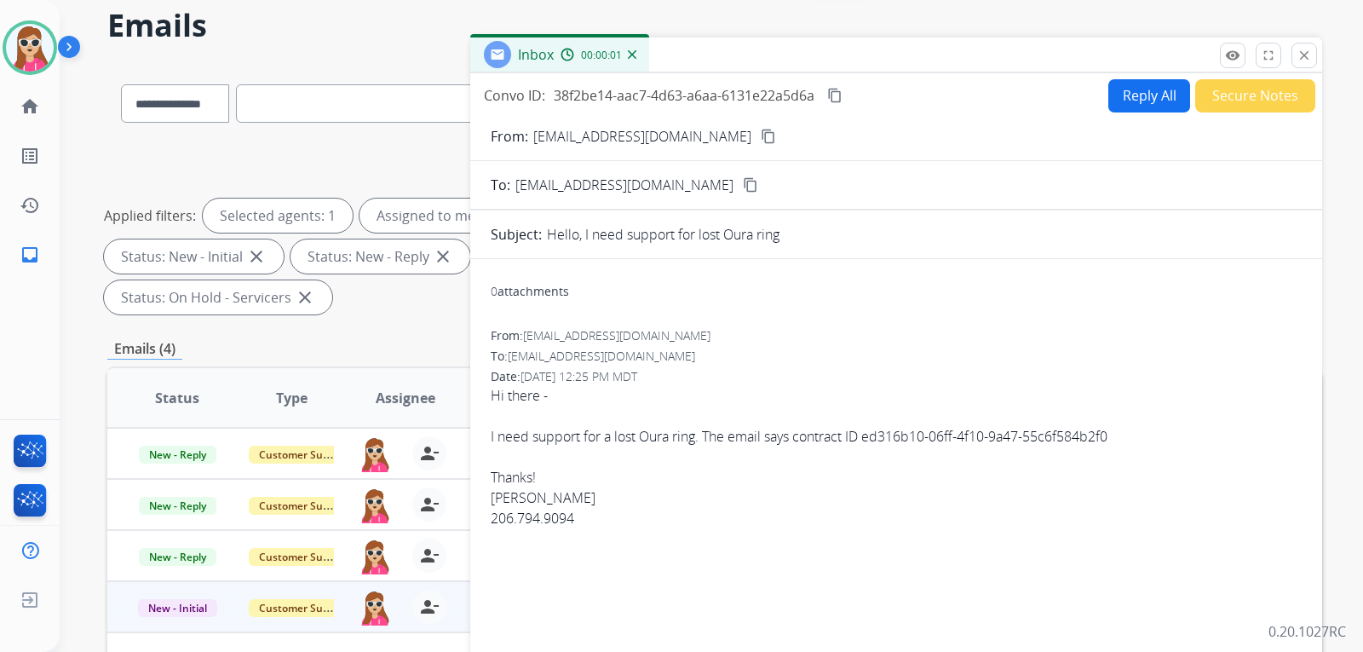
scroll to position [0, 0]
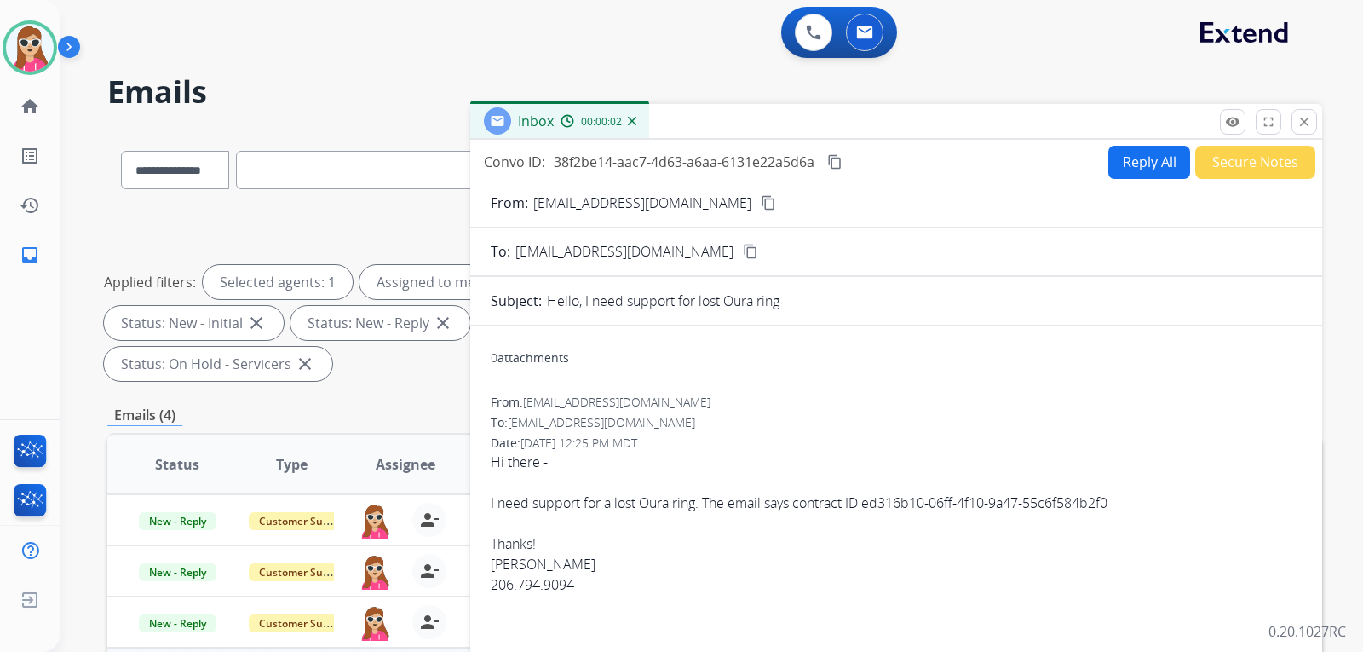
click at [1149, 174] on button "Reply All" at bounding box center [1150, 162] width 82 height 33
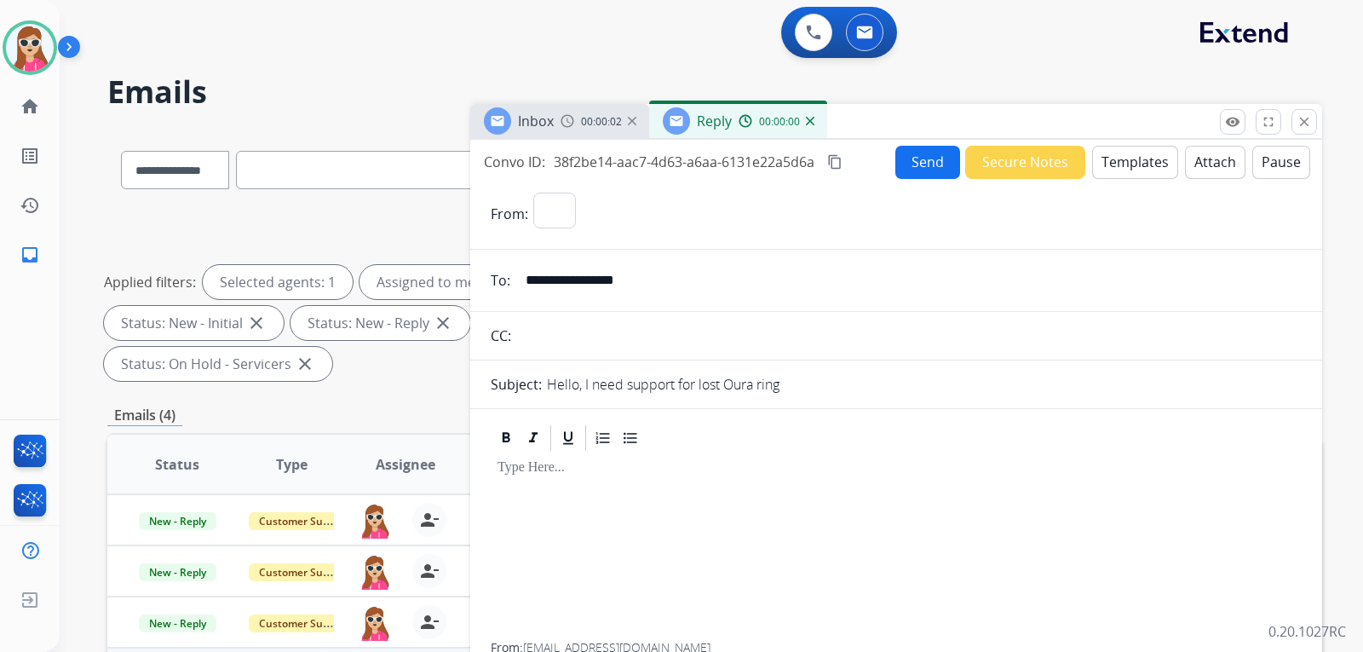
select select "**********"
click at [1151, 168] on button "Templates" at bounding box center [1135, 162] width 86 height 33
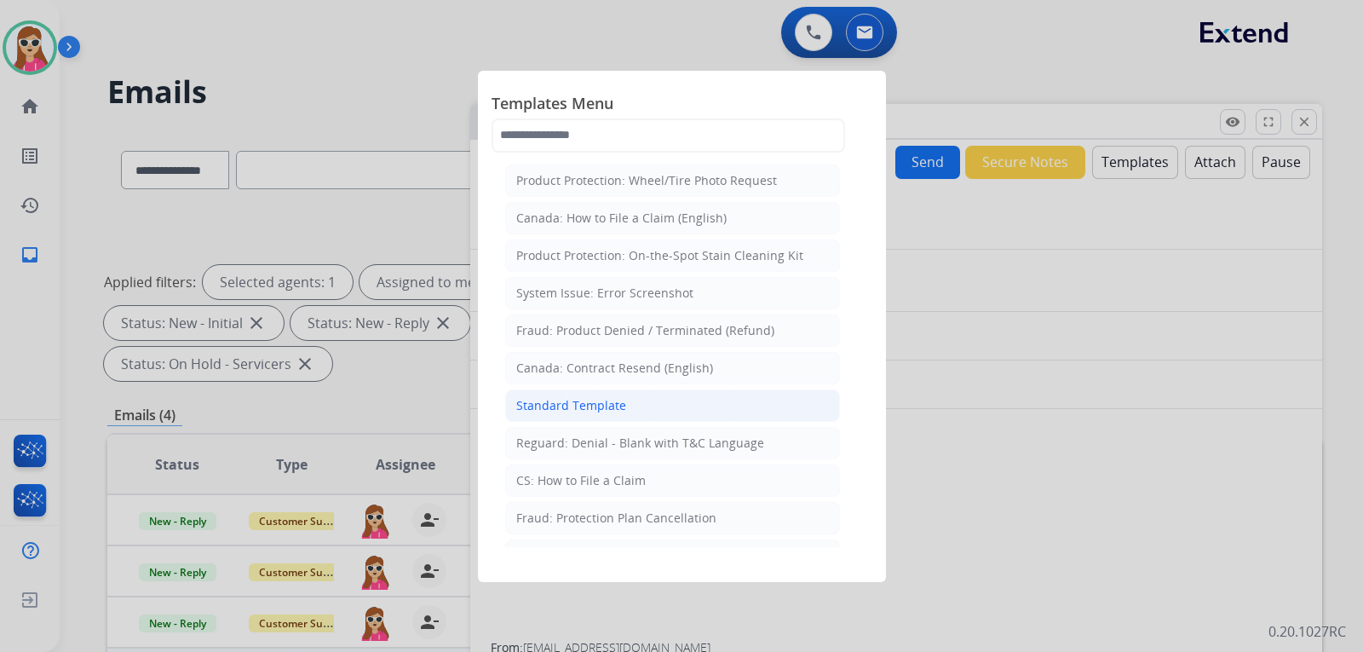
click at [625, 402] on li "Standard Template" at bounding box center [672, 405] width 335 height 32
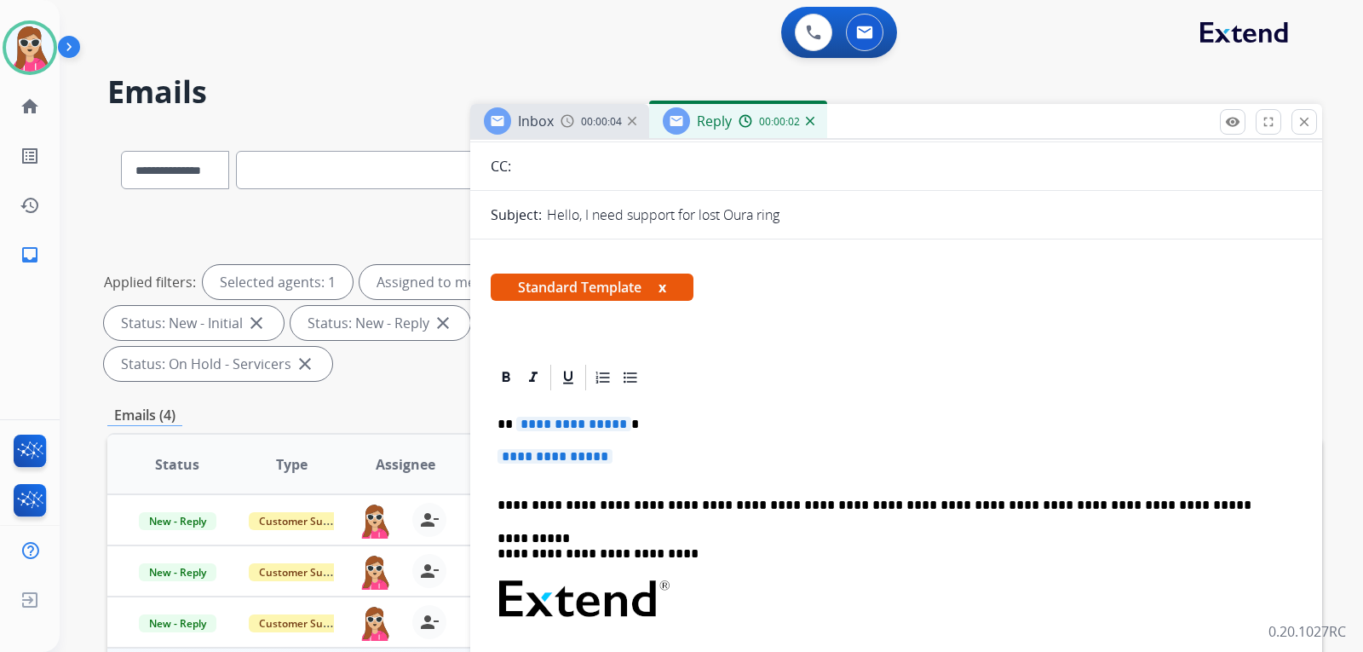
scroll to position [170, 0]
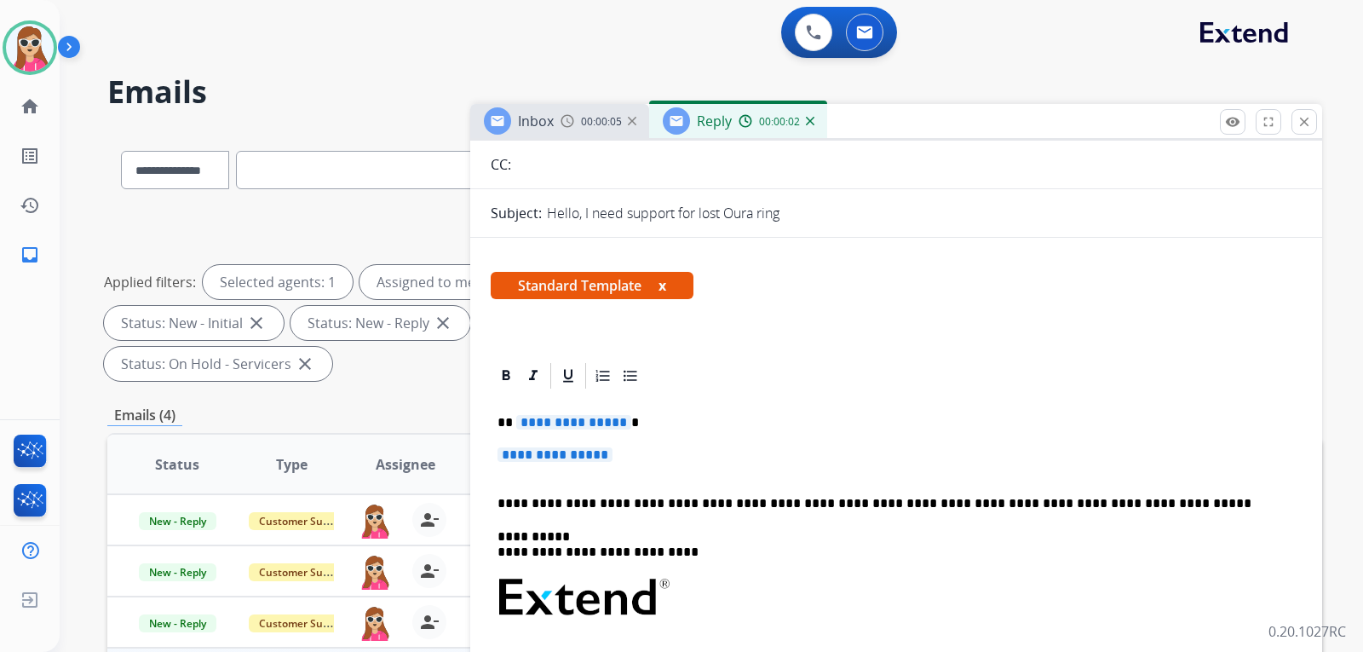
drag, startPoint x: 605, startPoint y: 421, endPoint x: 588, endPoint y: 413, distance: 18.7
click at [605, 420] on span "**********" at bounding box center [573, 422] width 115 height 14
click at [567, 434] on div "**********" at bounding box center [896, 637] width 811 height 493
click at [572, 450] on span "**********" at bounding box center [555, 454] width 115 height 14
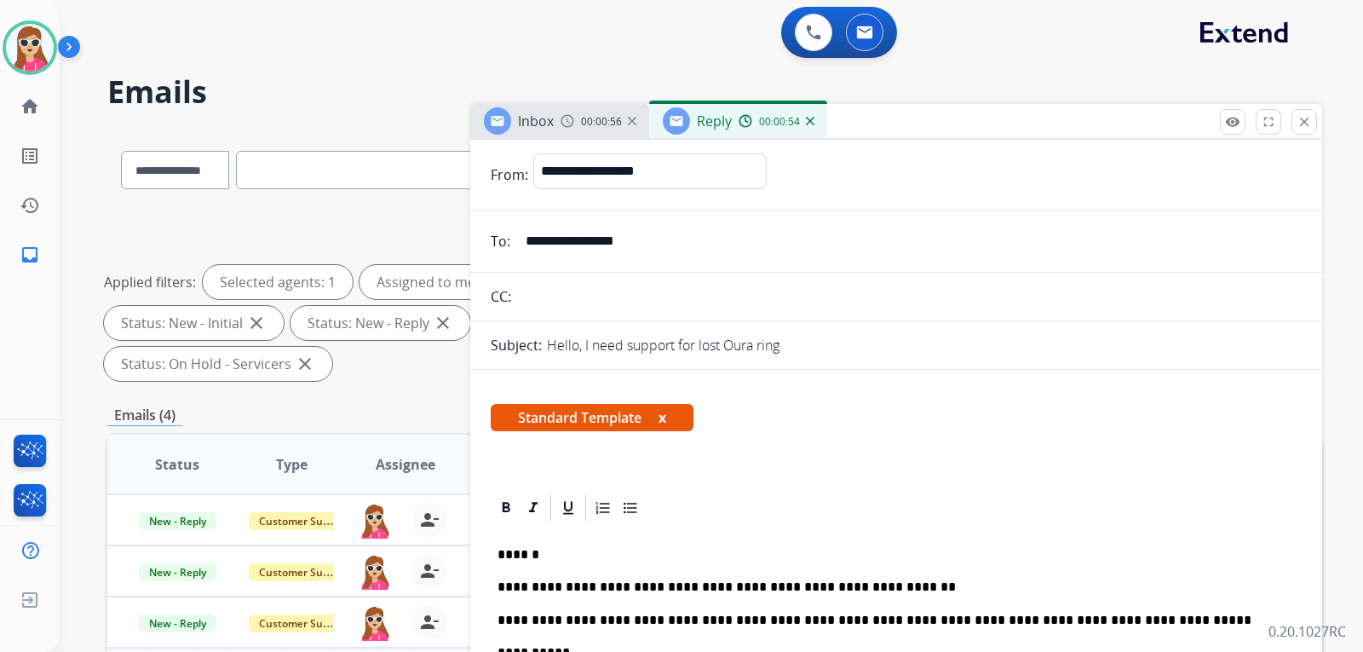
scroll to position [0, 0]
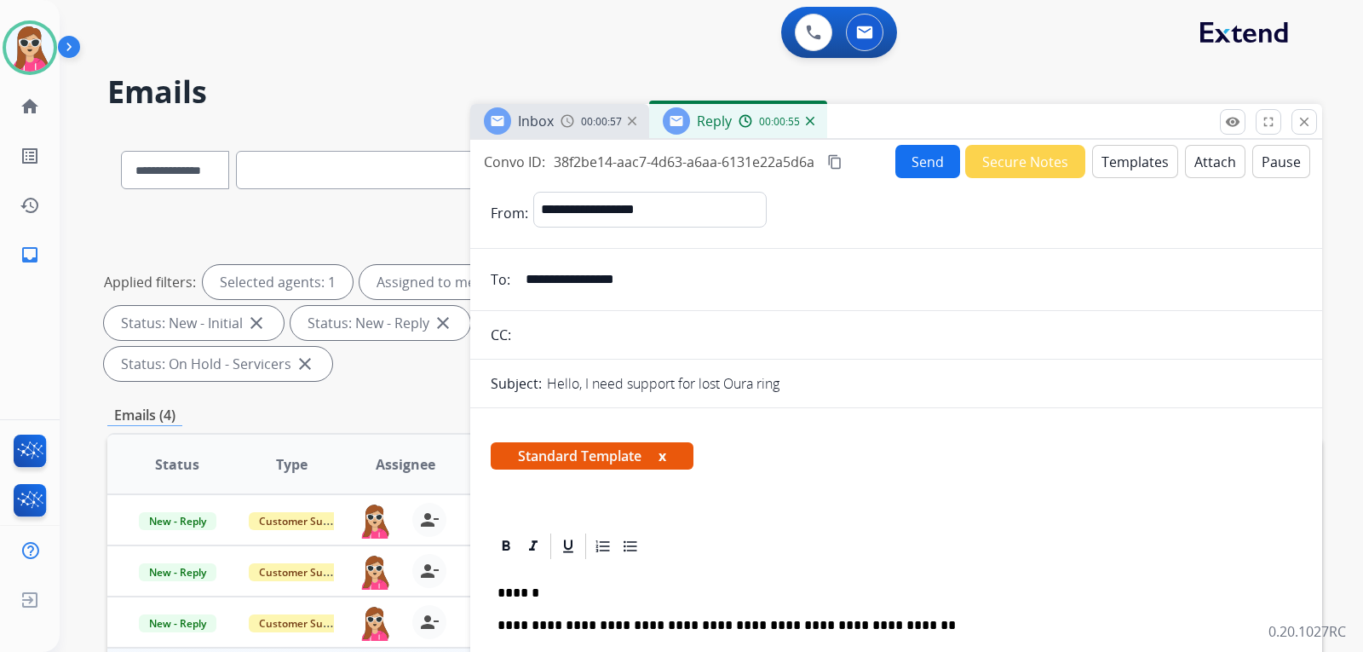
click at [907, 158] on button "Send" at bounding box center [928, 161] width 65 height 33
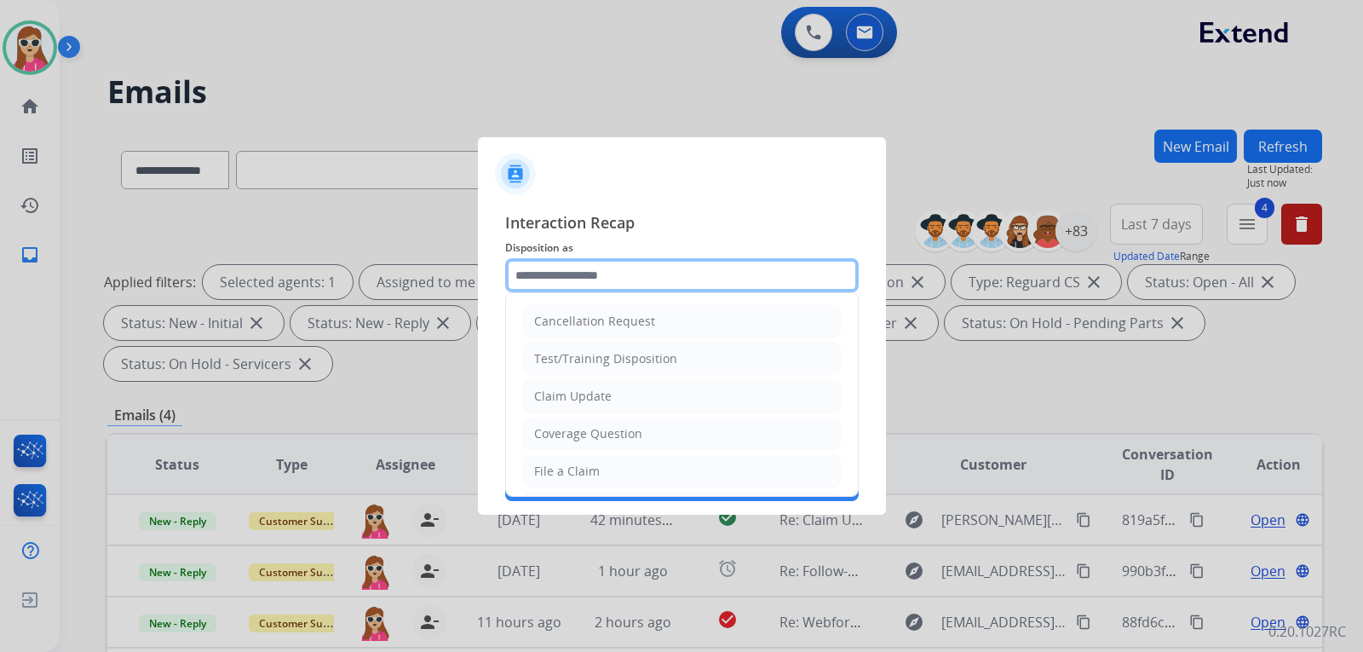
click at [704, 273] on input "text" at bounding box center [682, 275] width 354 height 34
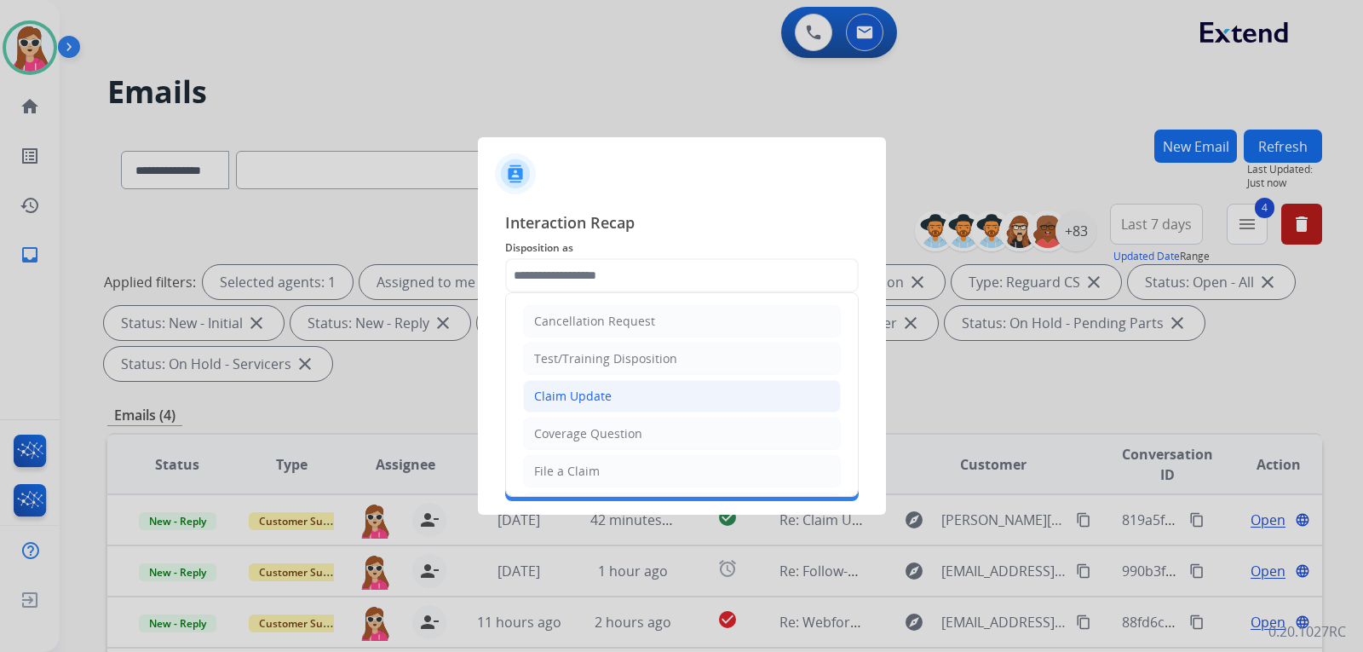
click at [639, 391] on li "Claim Update" at bounding box center [682, 396] width 318 height 32
type input "**********"
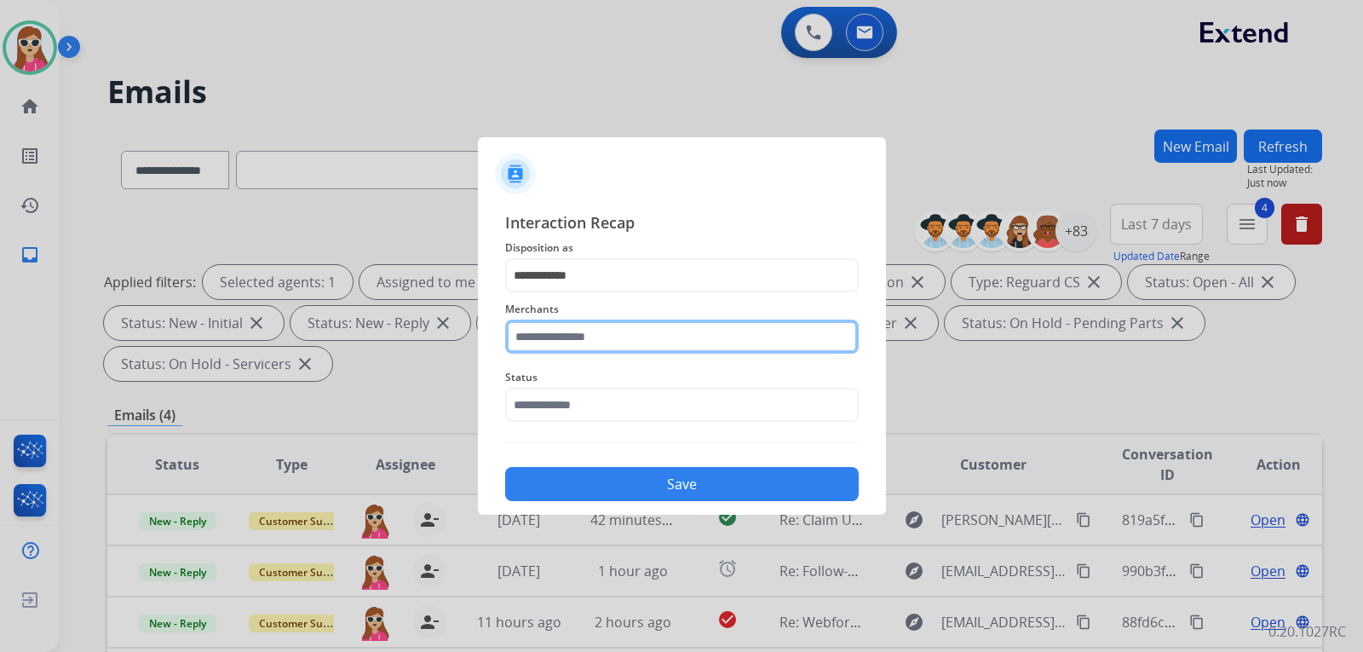
click at [642, 337] on input "text" at bounding box center [682, 337] width 354 height 34
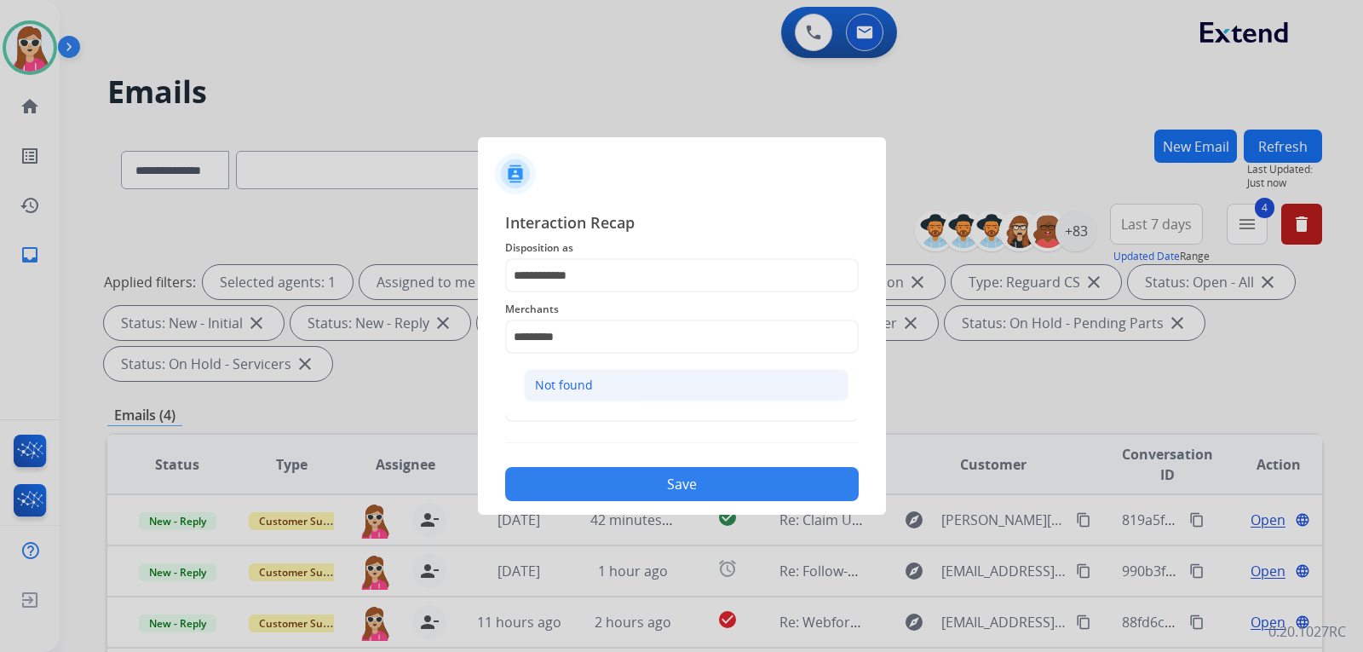
click at [631, 384] on li "Not found" at bounding box center [686, 385] width 325 height 32
type input "*********"
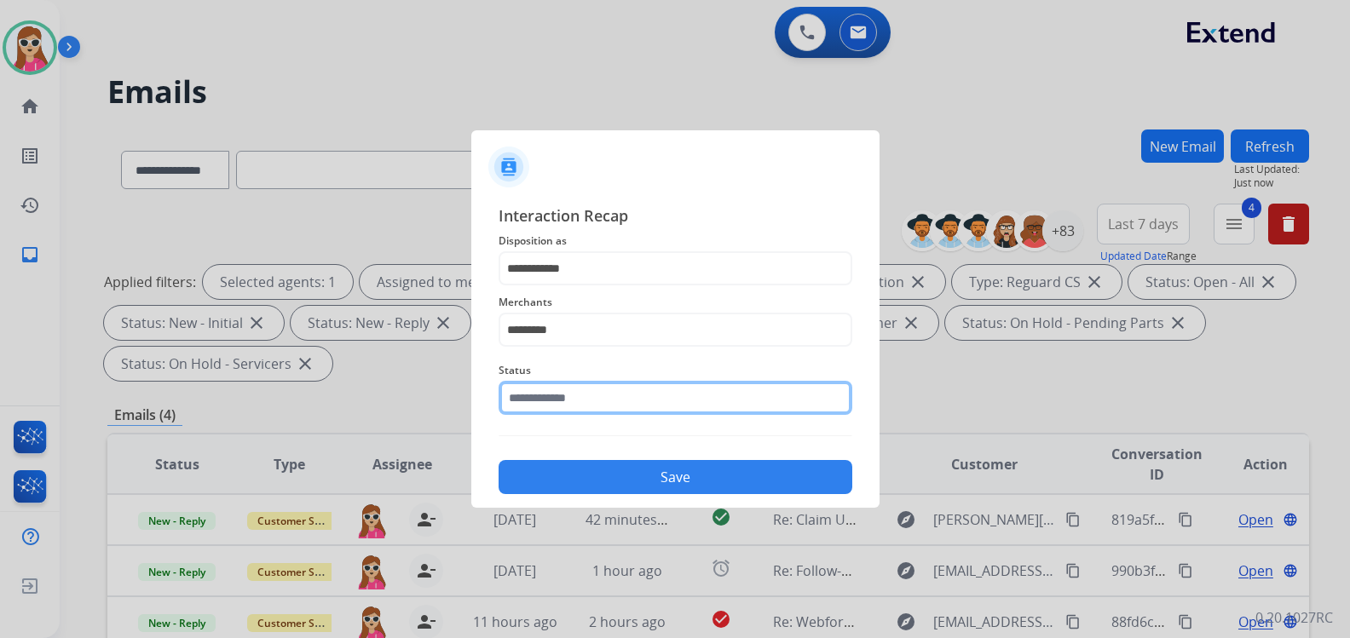
click at [619, 406] on input "text" at bounding box center [675, 398] width 354 height 34
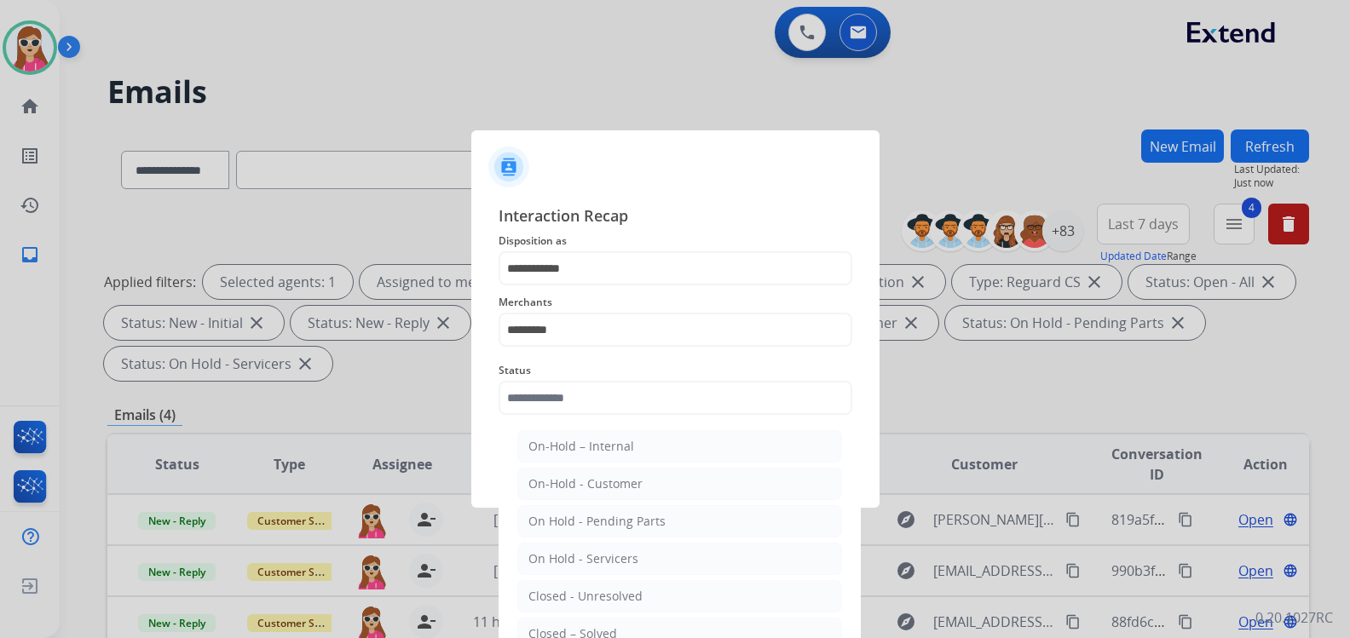
click at [577, 615] on ul "On-Hold – Internal On-Hold - Customer On Hold - Pending Parts On Hold - Service…" at bounding box center [679, 601] width 335 height 358
click at [577, 627] on div "Closed – Solved" at bounding box center [572, 633] width 89 height 17
type input "**********"
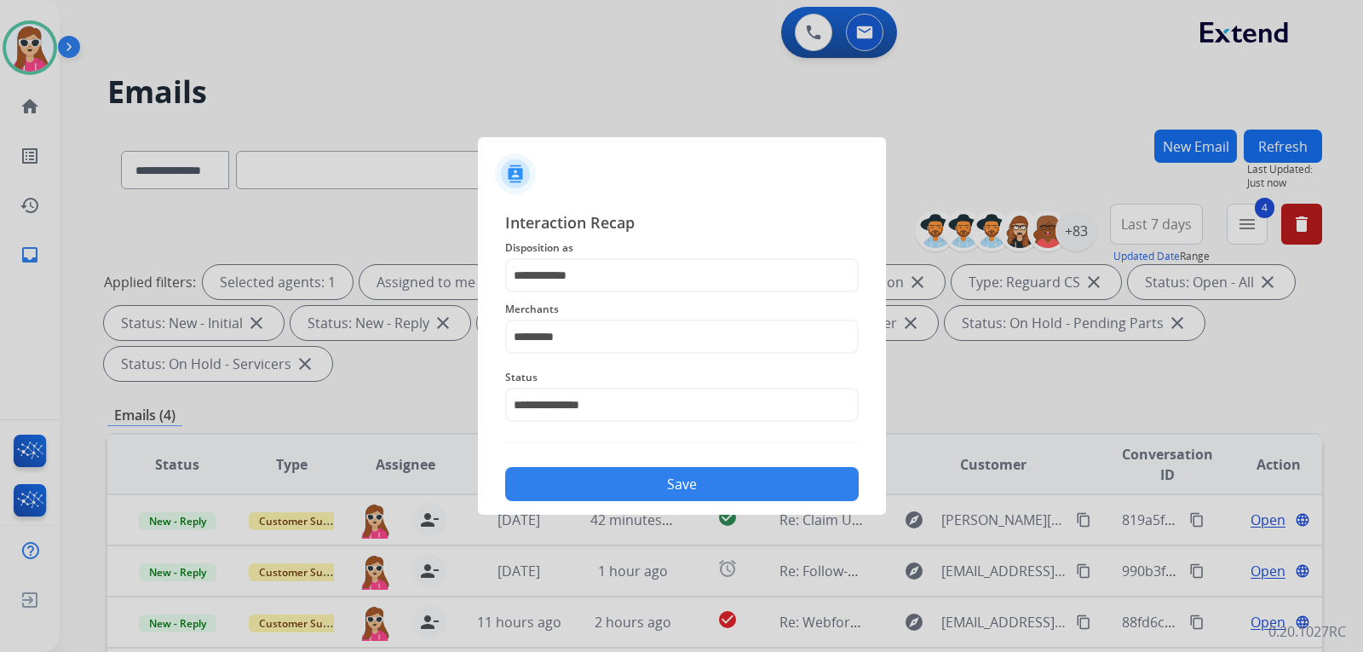
click at [614, 490] on button "Save" at bounding box center [682, 484] width 354 height 34
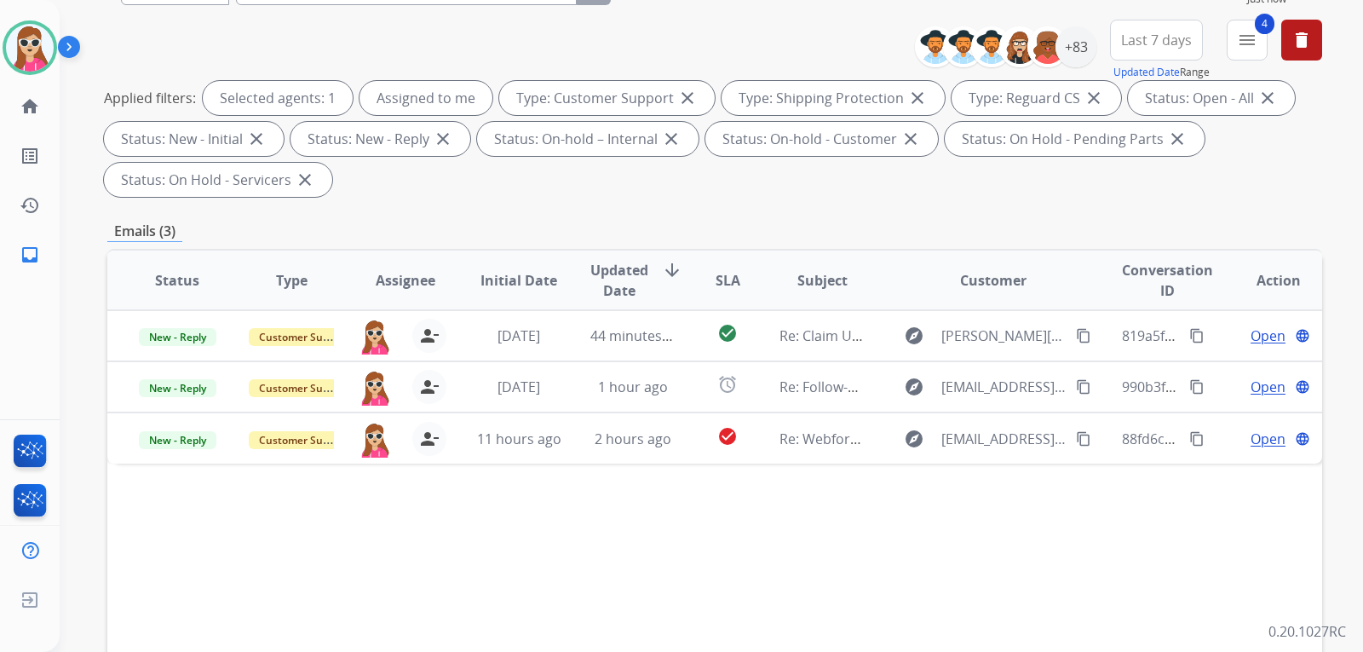
scroll to position [426, 0]
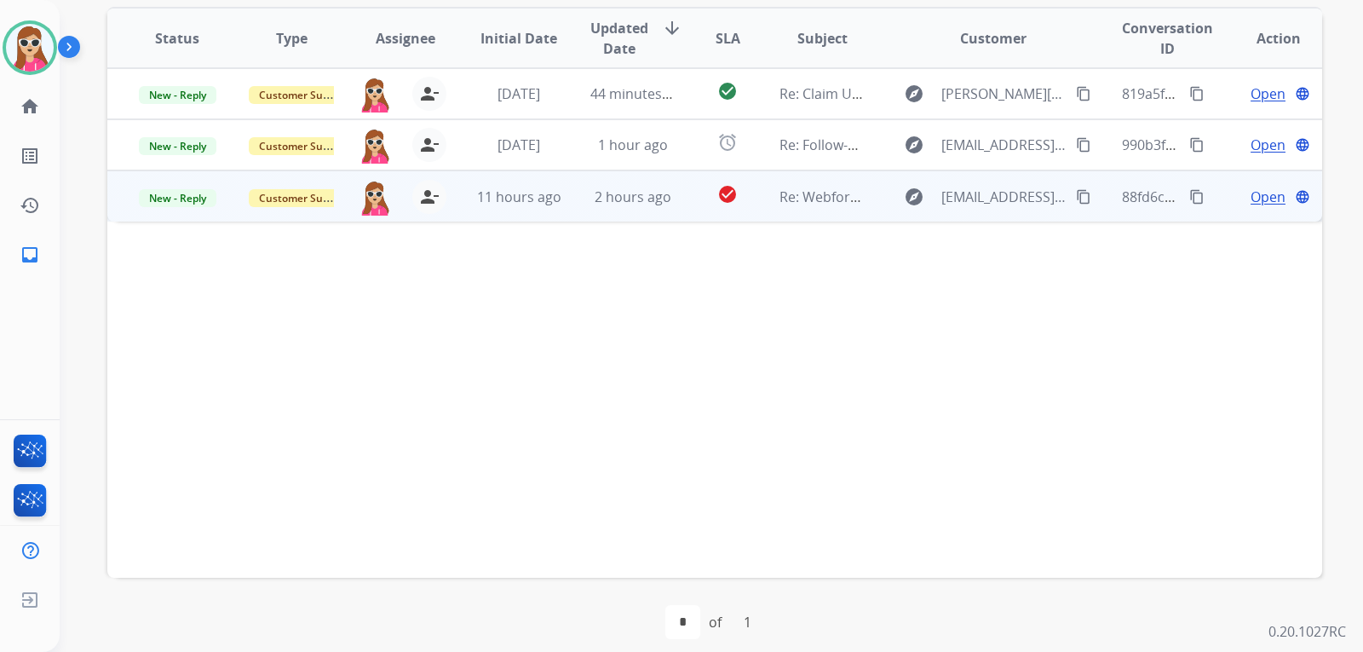
click at [1076, 196] on mat-icon "content_copy" at bounding box center [1083, 196] width 15 height 15
click at [1251, 193] on span "Open" at bounding box center [1268, 197] width 35 height 20
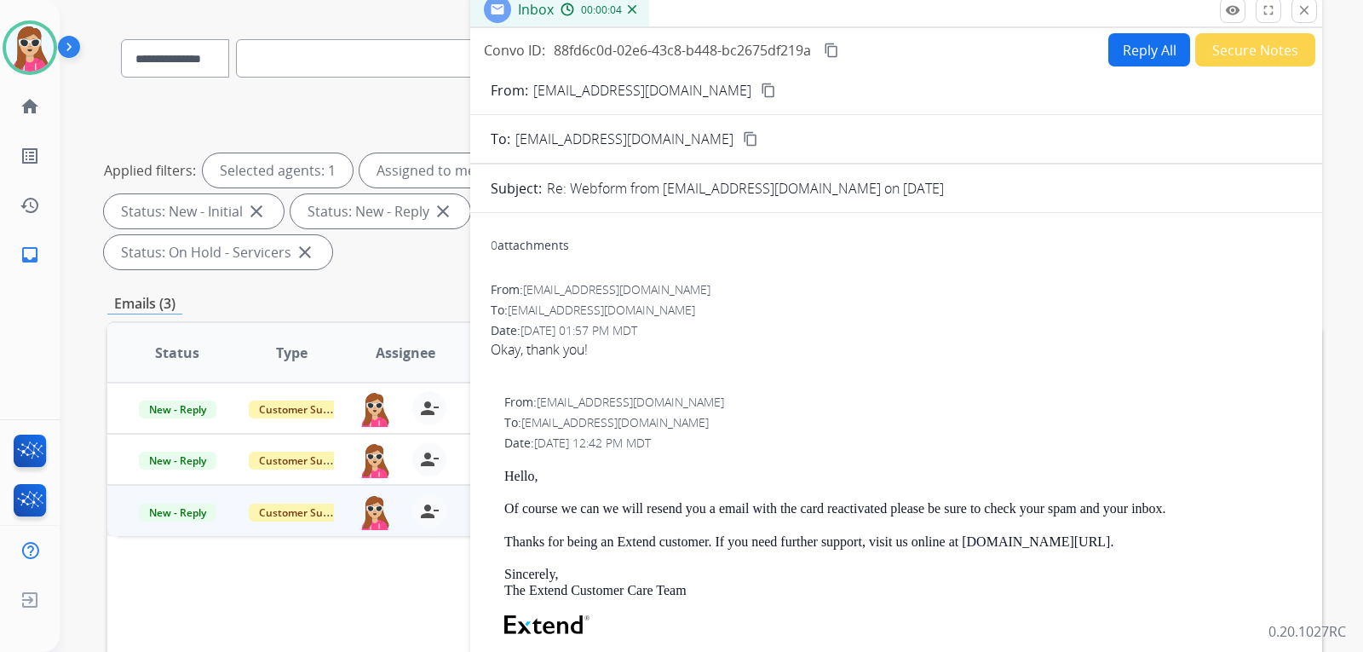
scroll to position [85, 0]
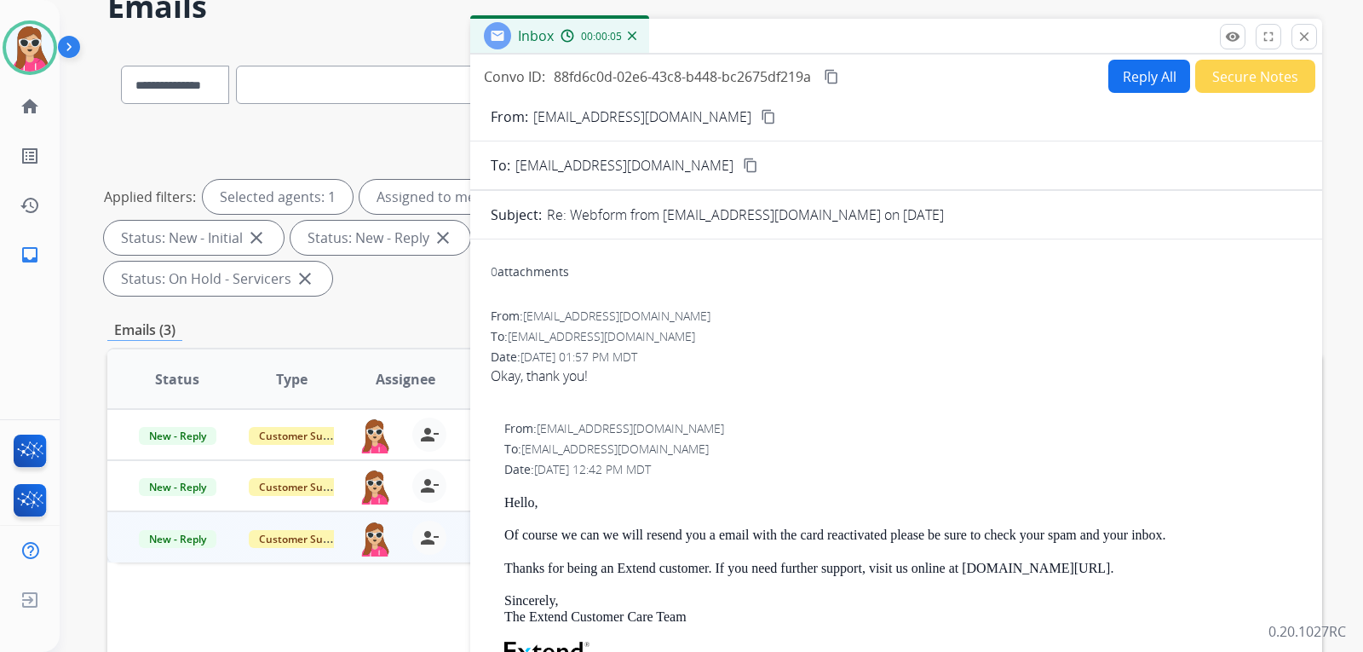
click at [1130, 89] on button "Reply All" at bounding box center [1150, 76] width 82 height 33
select select "**********"
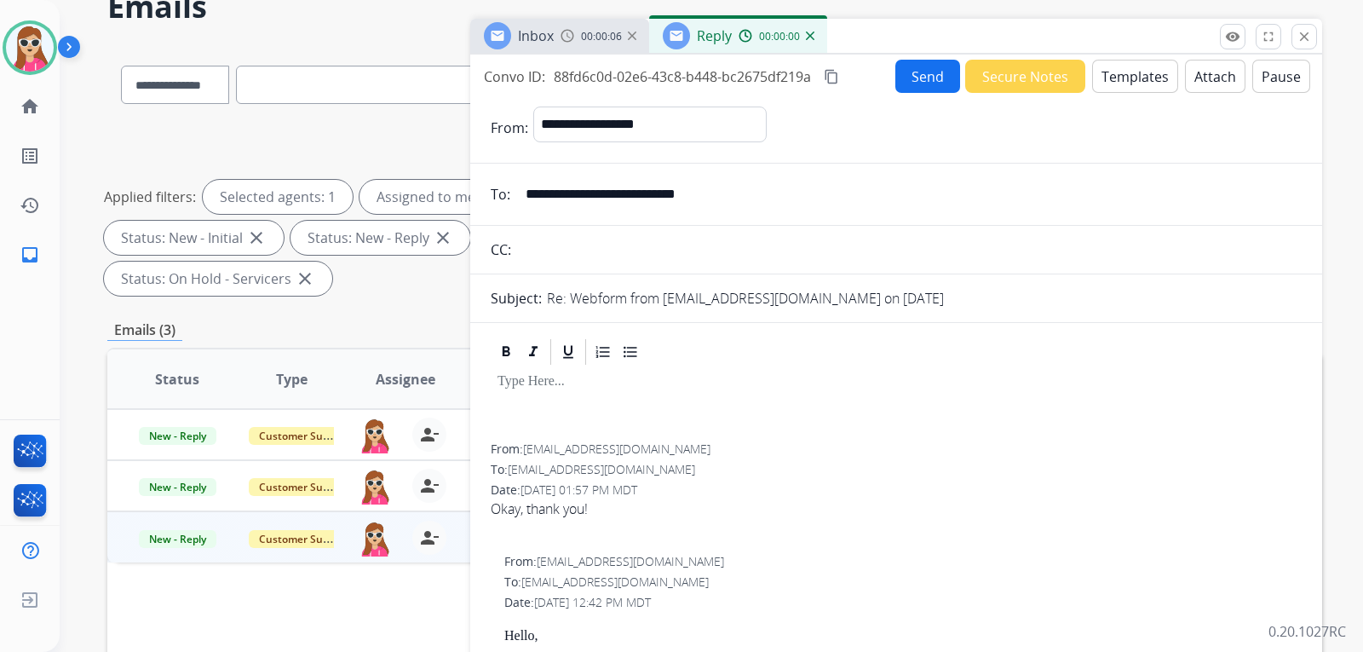
click at [1120, 79] on button "Templates" at bounding box center [1135, 76] width 86 height 33
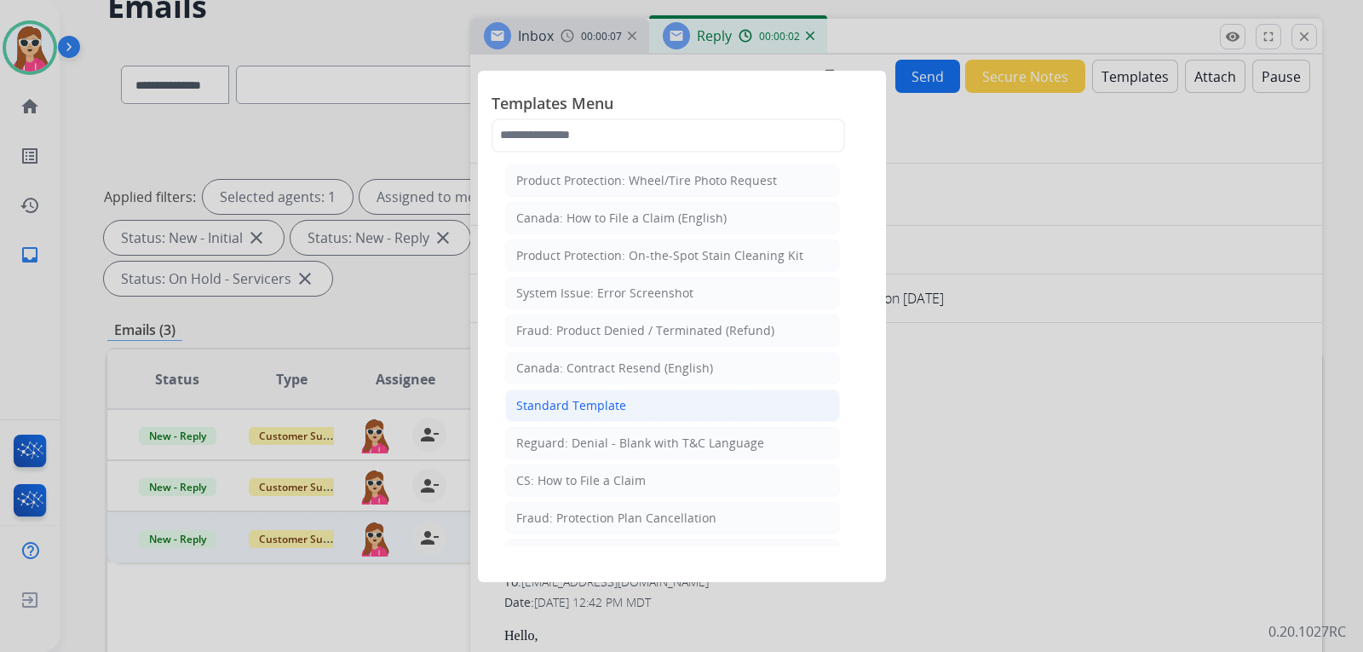
click at [579, 407] on div "Standard Template" at bounding box center [571, 405] width 110 height 17
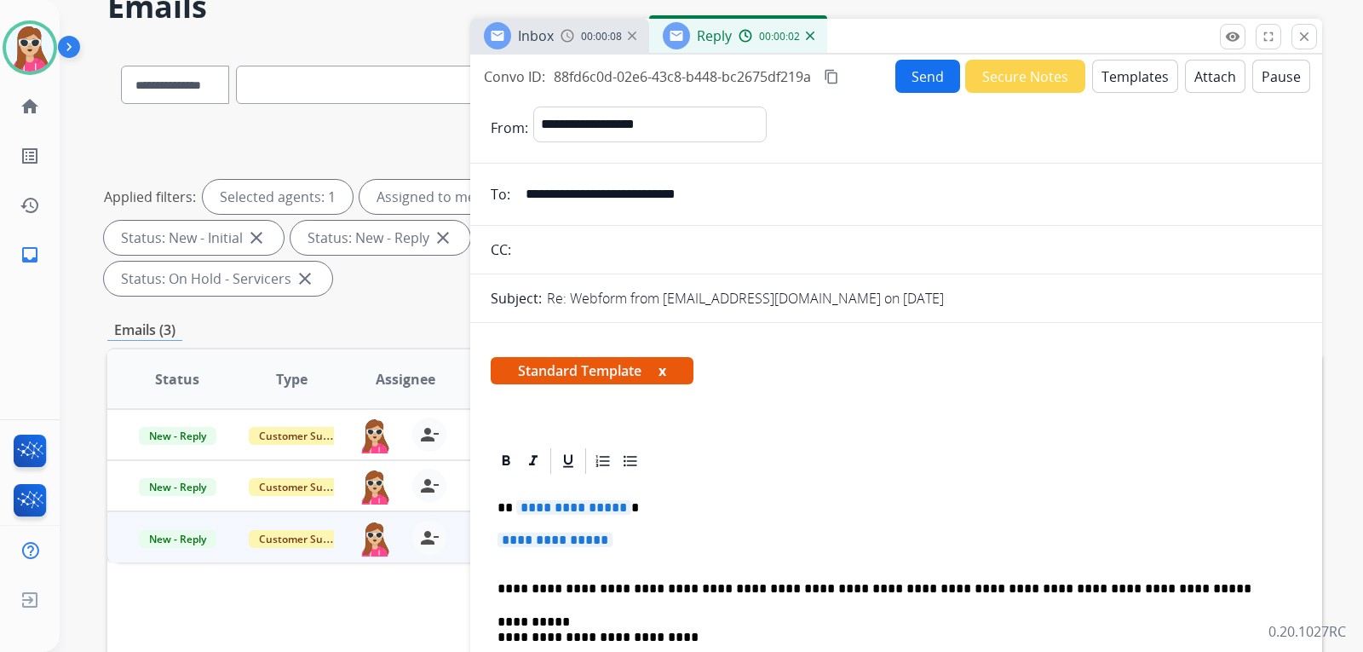
click at [622, 534] on p "**********" at bounding box center [897, 549] width 798 height 32
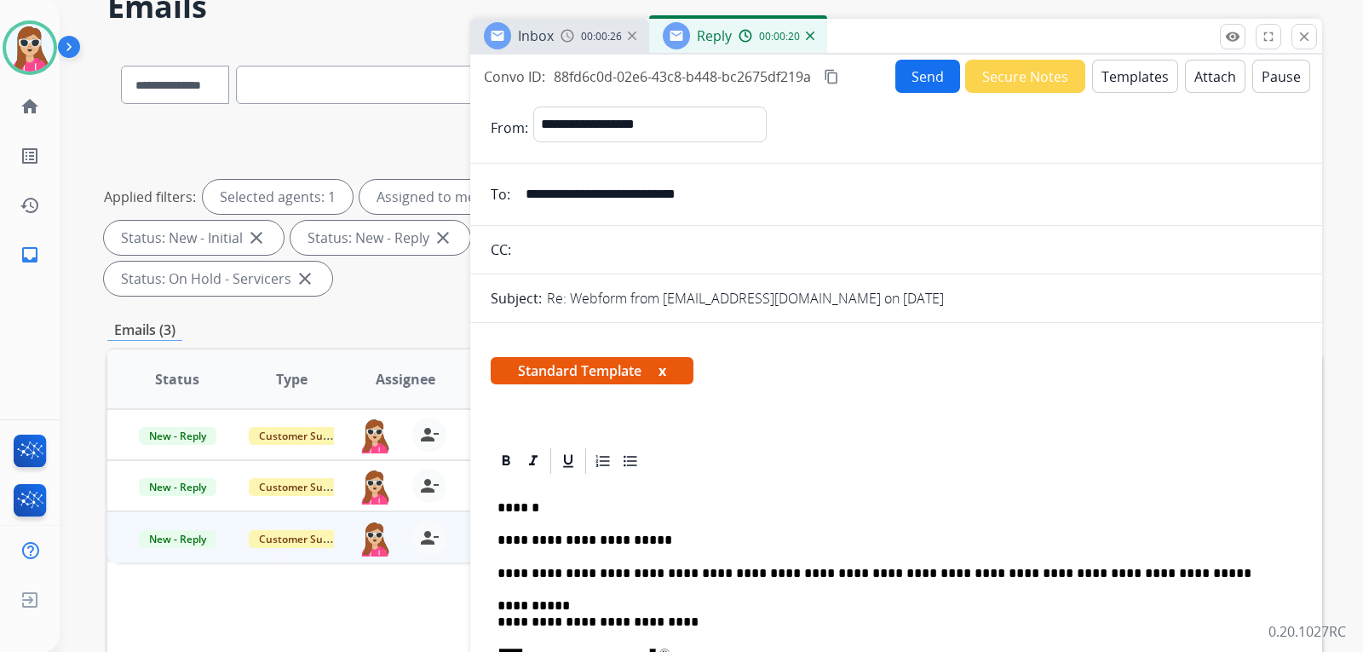
drag, startPoint x: 466, startPoint y: 496, endPoint x: 527, endPoint y: 496, distance: 61.3
drag, startPoint x: 527, startPoint y: 496, endPoint x: 919, endPoint y: 72, distance: 577.1
click at [919, 72] on button "Send" at bounding box center [928, 76] width 65 height 33
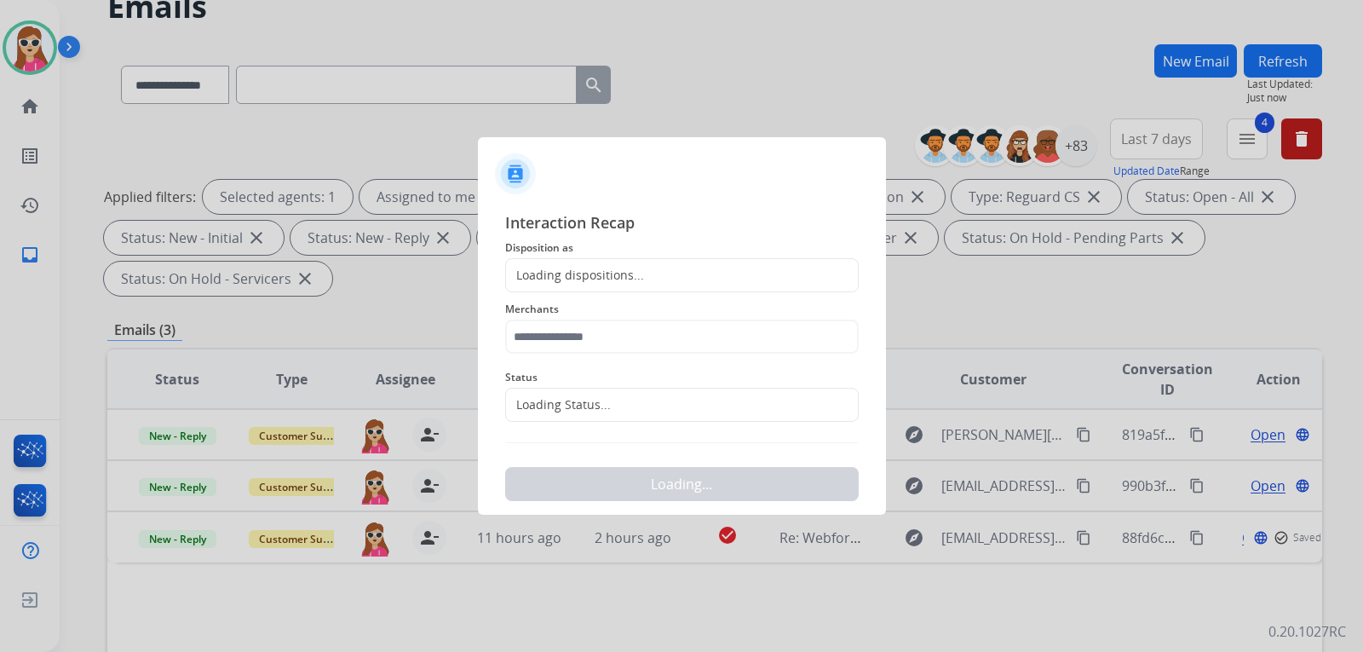
click at [659, 304] on span "Merchants" at bounding box center [682, 309] width 354 height 20
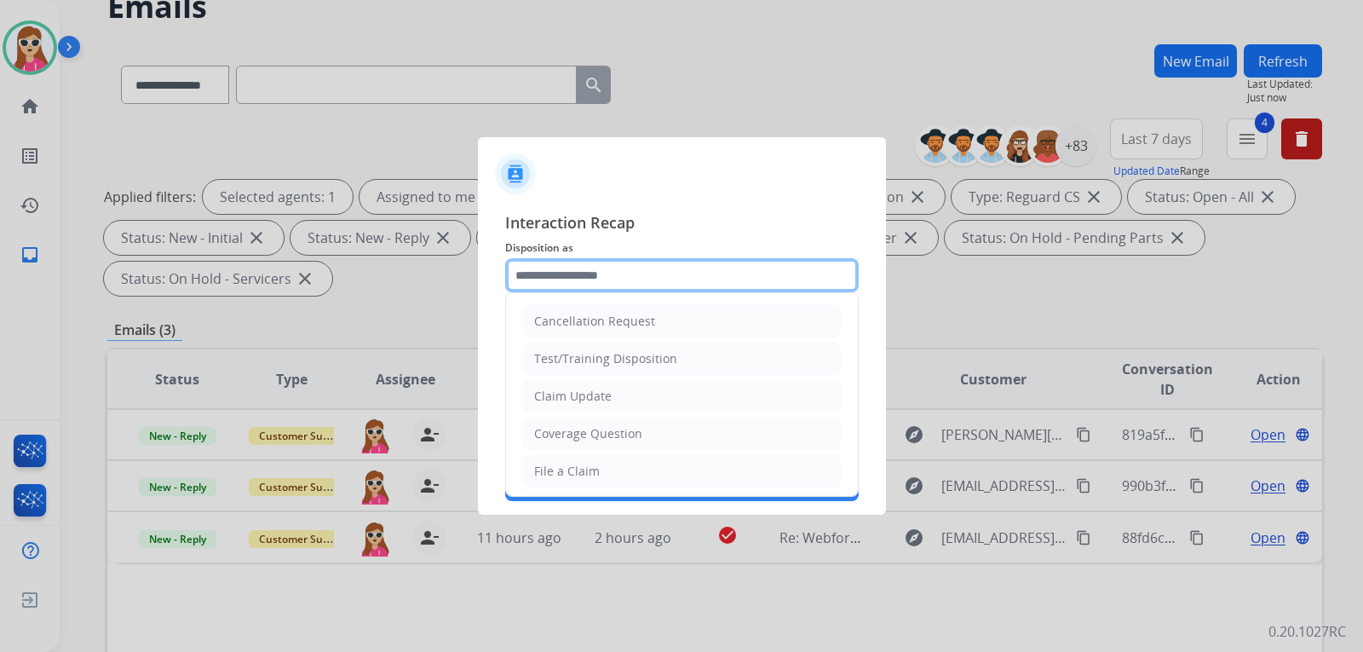
click at [639, 279] on input "text" at bounding box center [682, 275] width 354 height 34
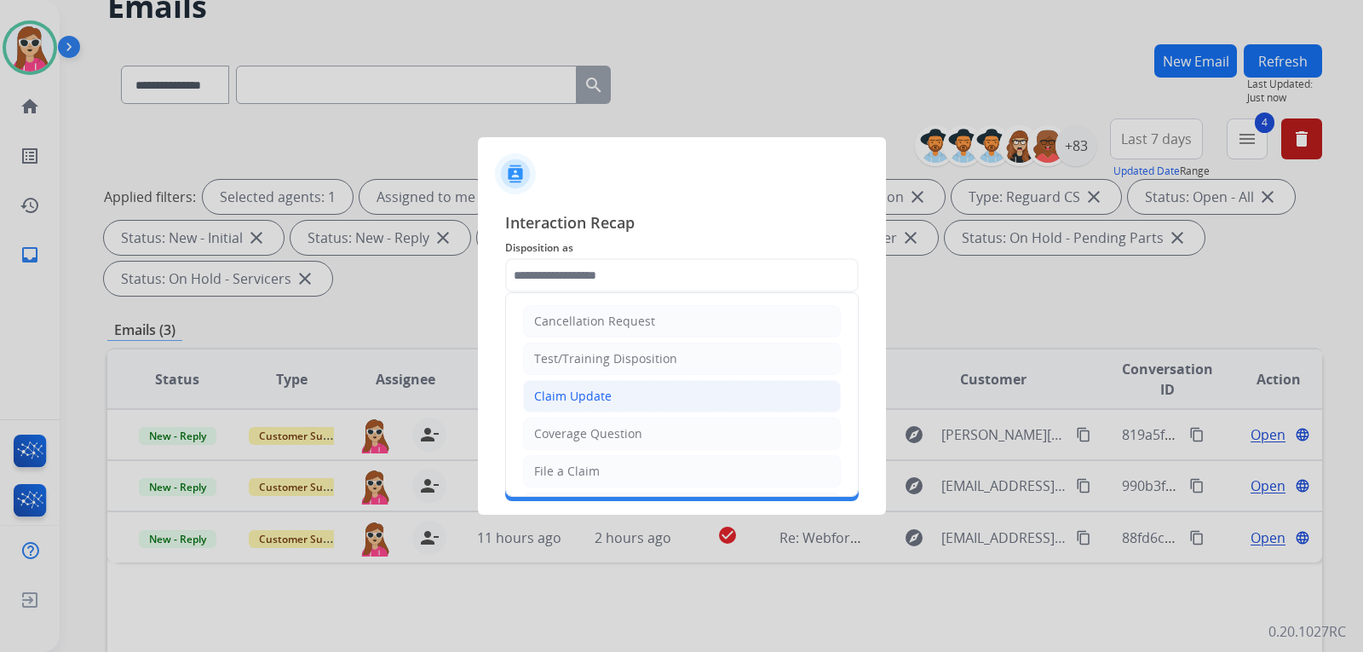
click at [620, 391] on li "Claim Update" at bounding box center [682, 396] width 318 height 32
type input "**********"
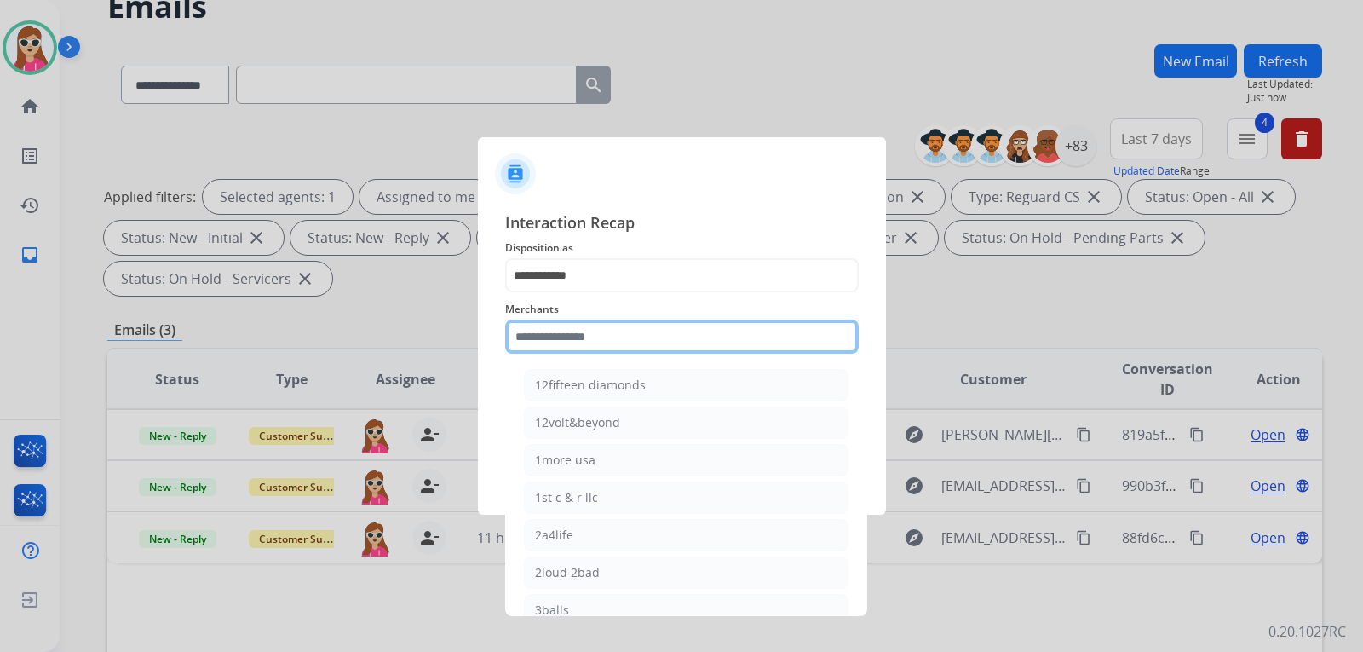
click at [636, 346] on input "text" at bounding box center [682, 337] width 354 height 34
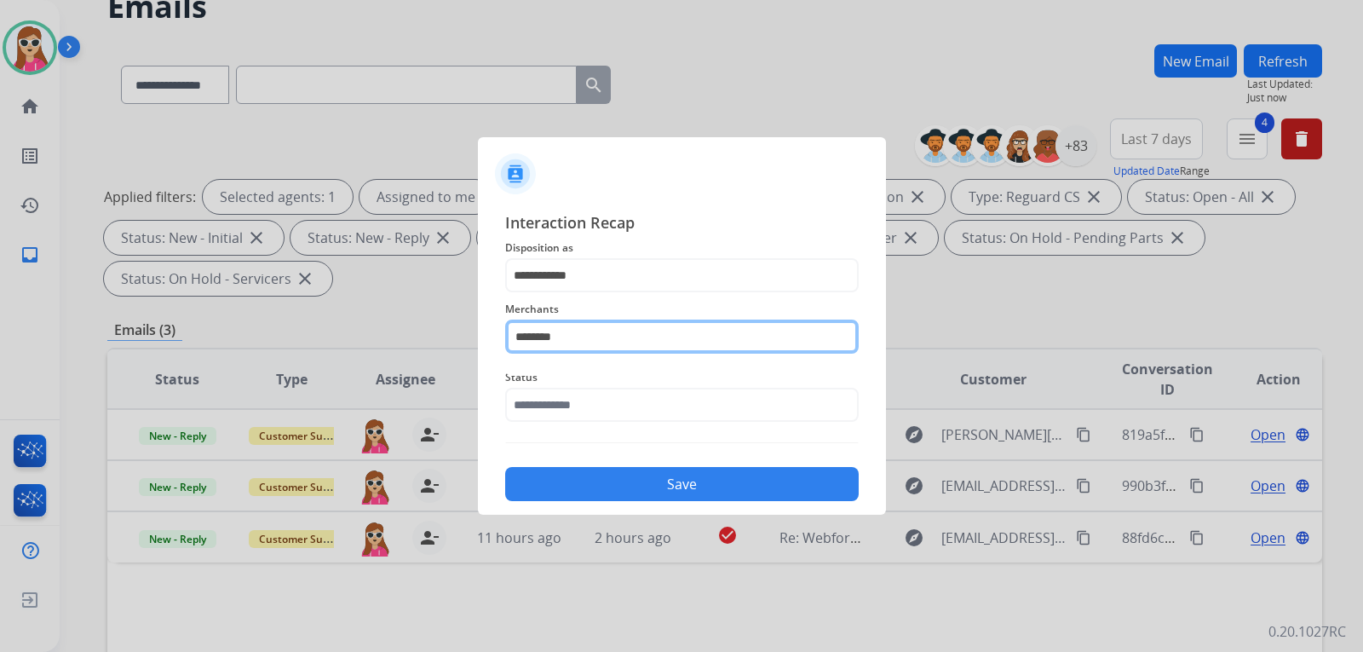
click at [611, 337] on input "********" at bounding box center [682, 337] width 354 height 34
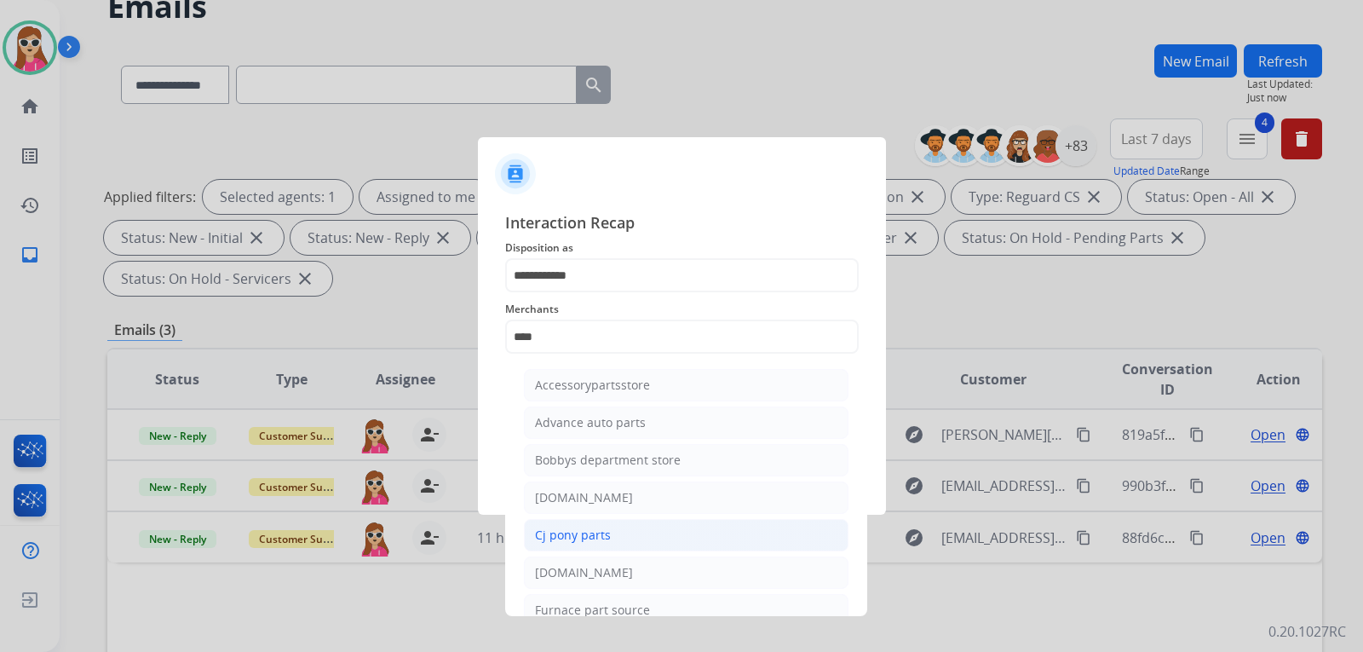
click at [577, 541] on div "Cj pony parts" at bounding box center [573, 535] width 76 height 17
type input "**********"
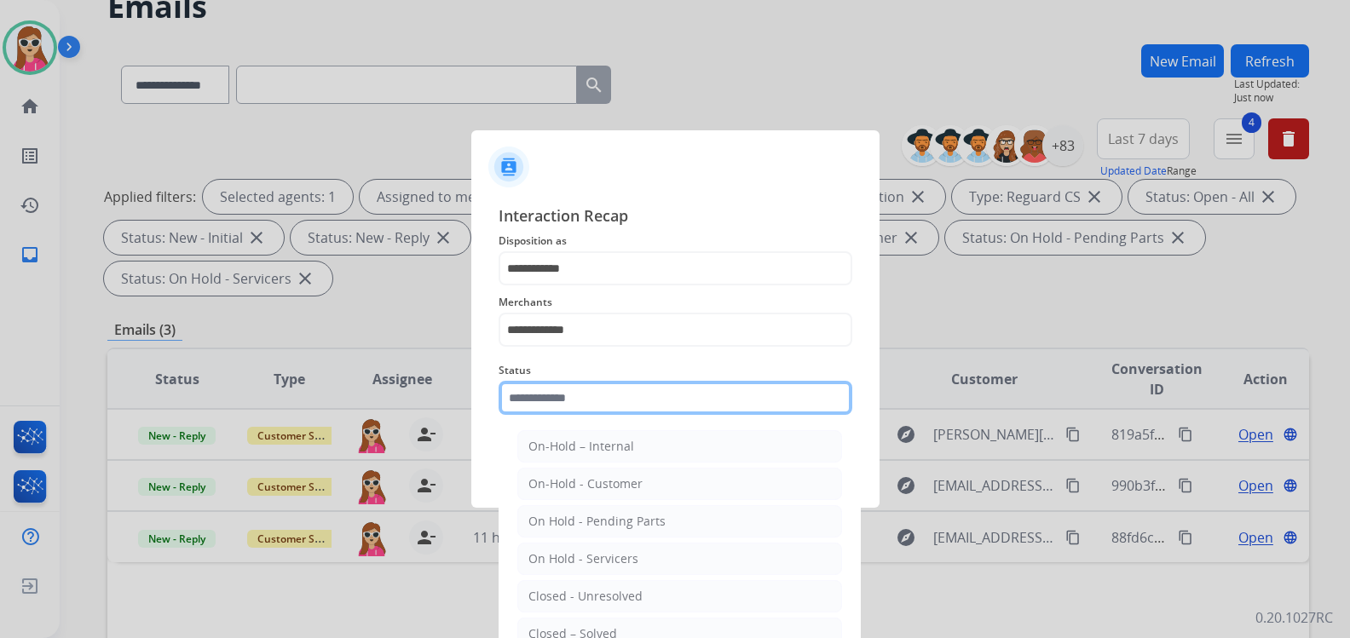
click at [636, 402] on input "text" at bounding box center [675, 398] width 354 height 34
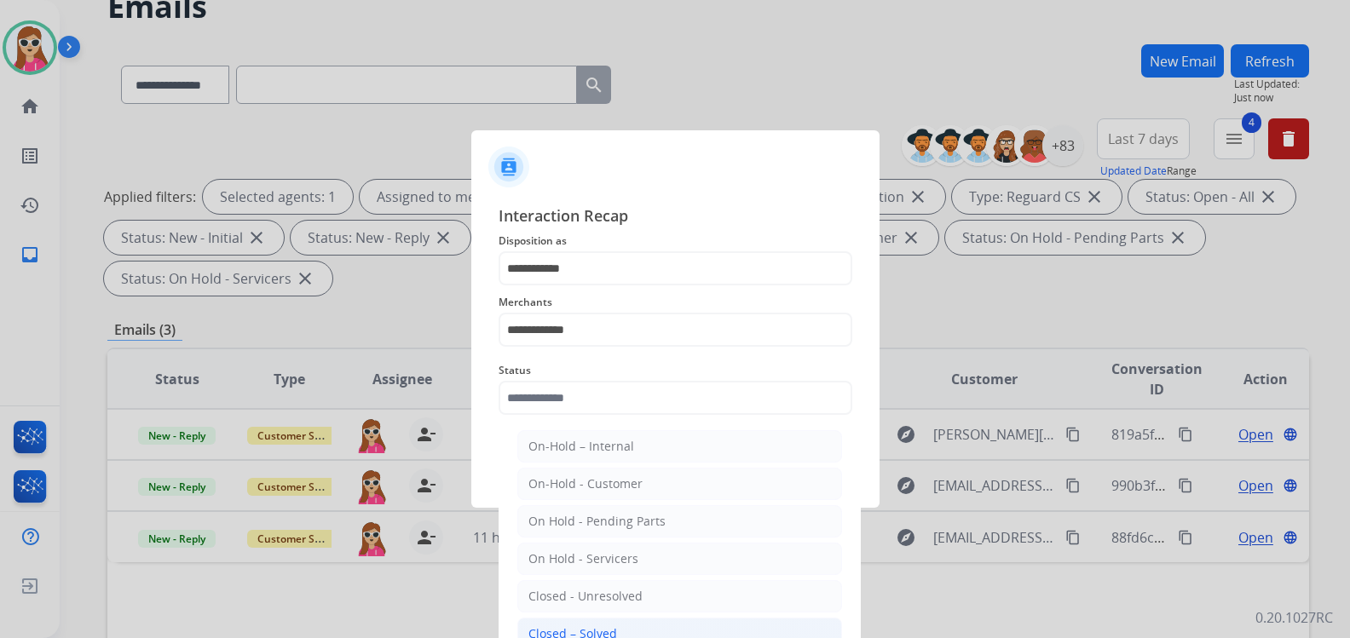
click at [606, 631] on div "Closed – Solved" at bounding box center [572, 633] width 89 height 17
type input "**********"
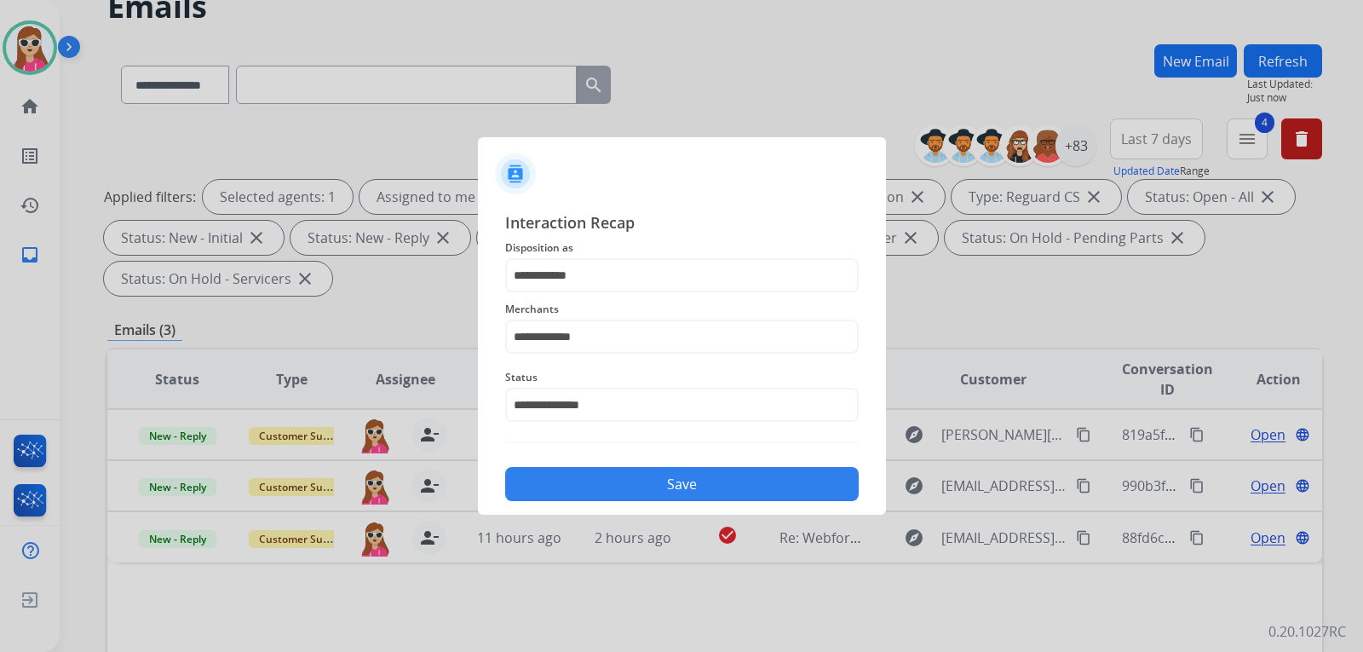
click at [711, 471] on button "Save" at bounding box center [682, 484] width 354 height 34
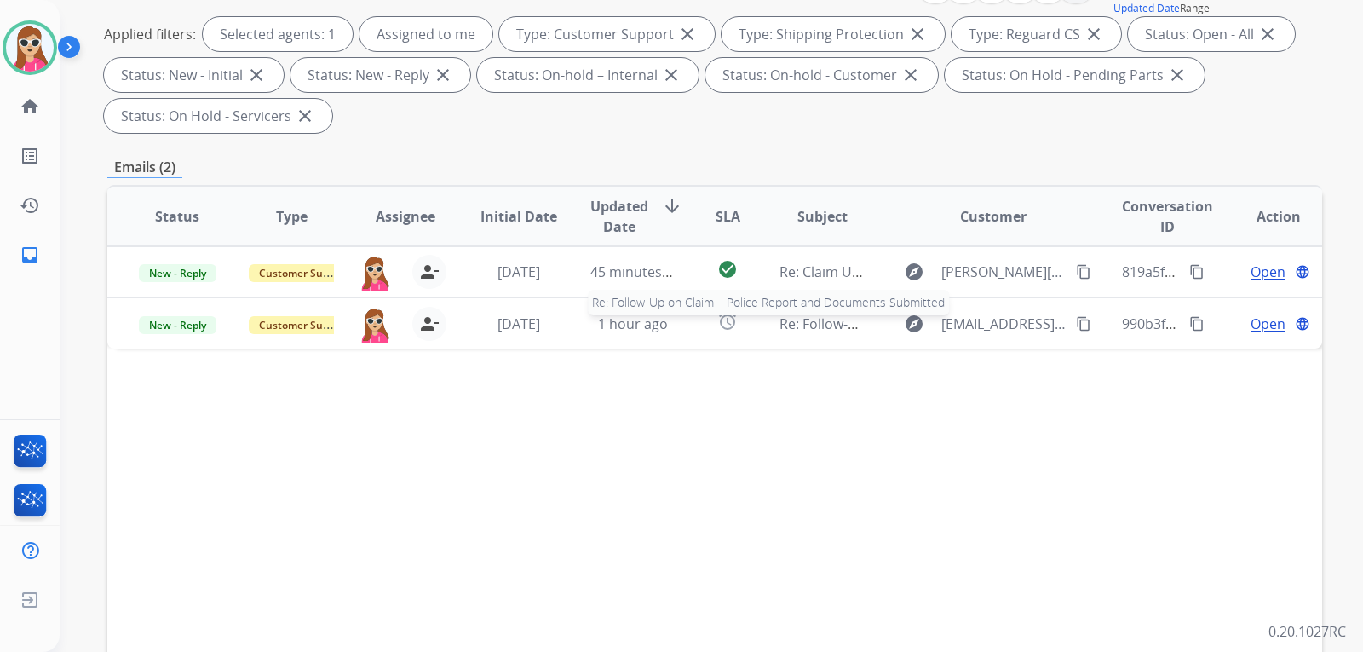
scroll to position [256, 0]
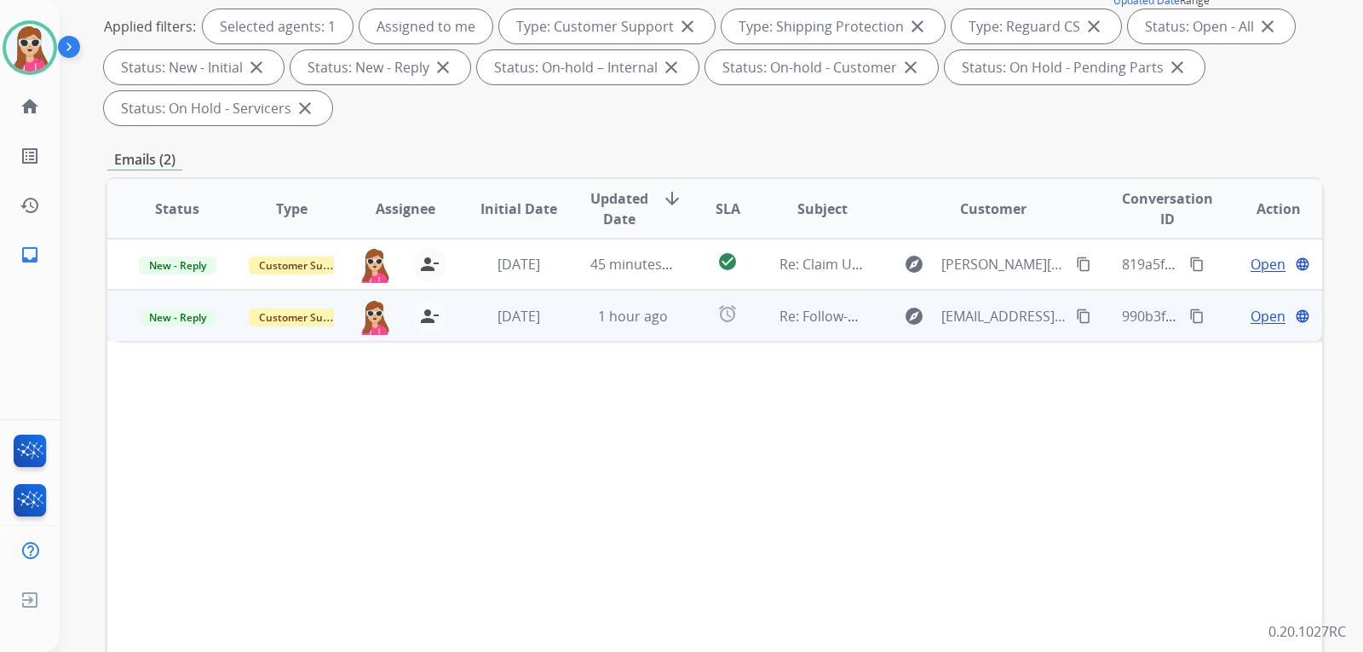
click at [689, 320] on td "alarm" at bounding box center [715, 315] width 76 height 51
click at [1263, 312] on span "Open" at bounding box center [1268, 315] width 35 height 20
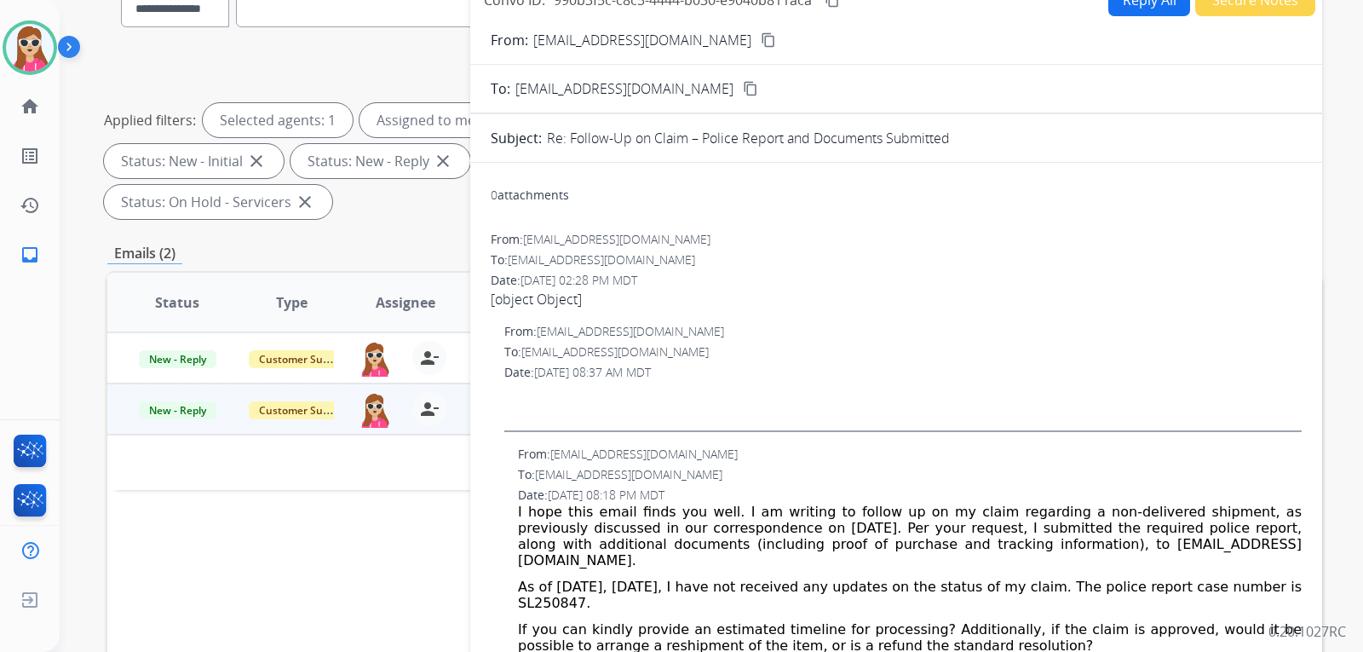
scroll to position [0, 0]
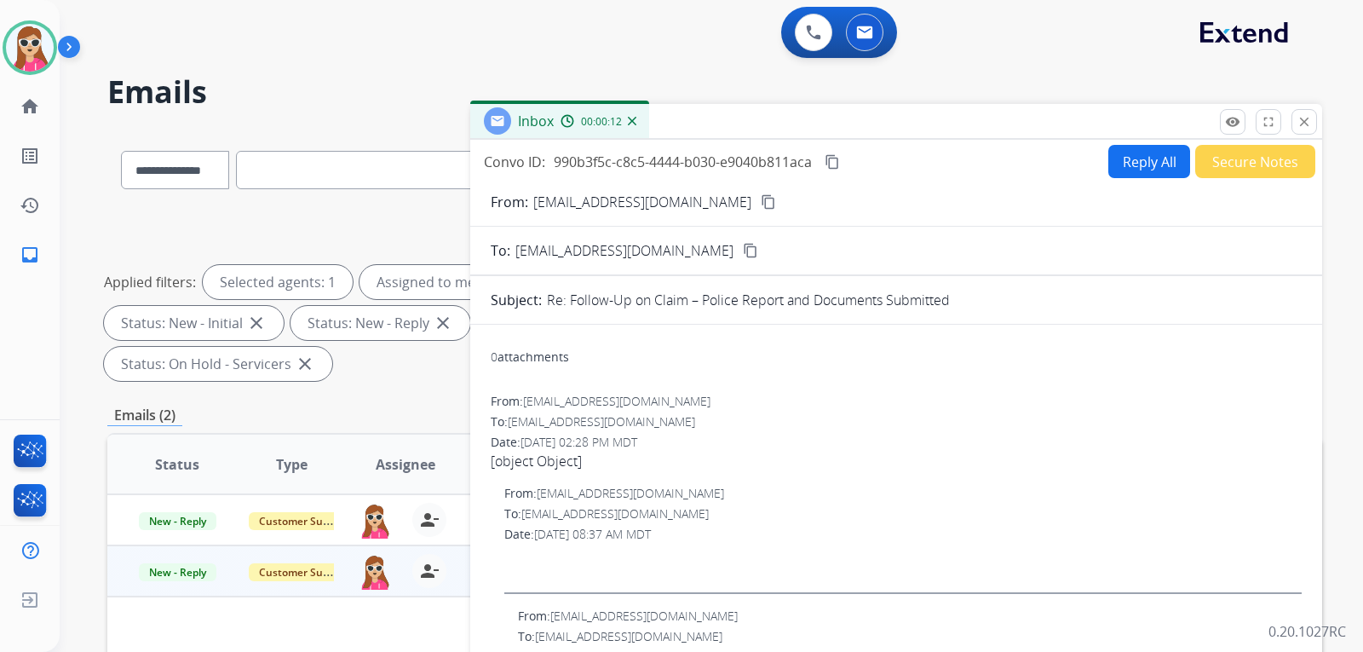
click at [1139, 170] on button "Reply All" at bounding box center [1150, 161] width 82 height 33
select select "**********"
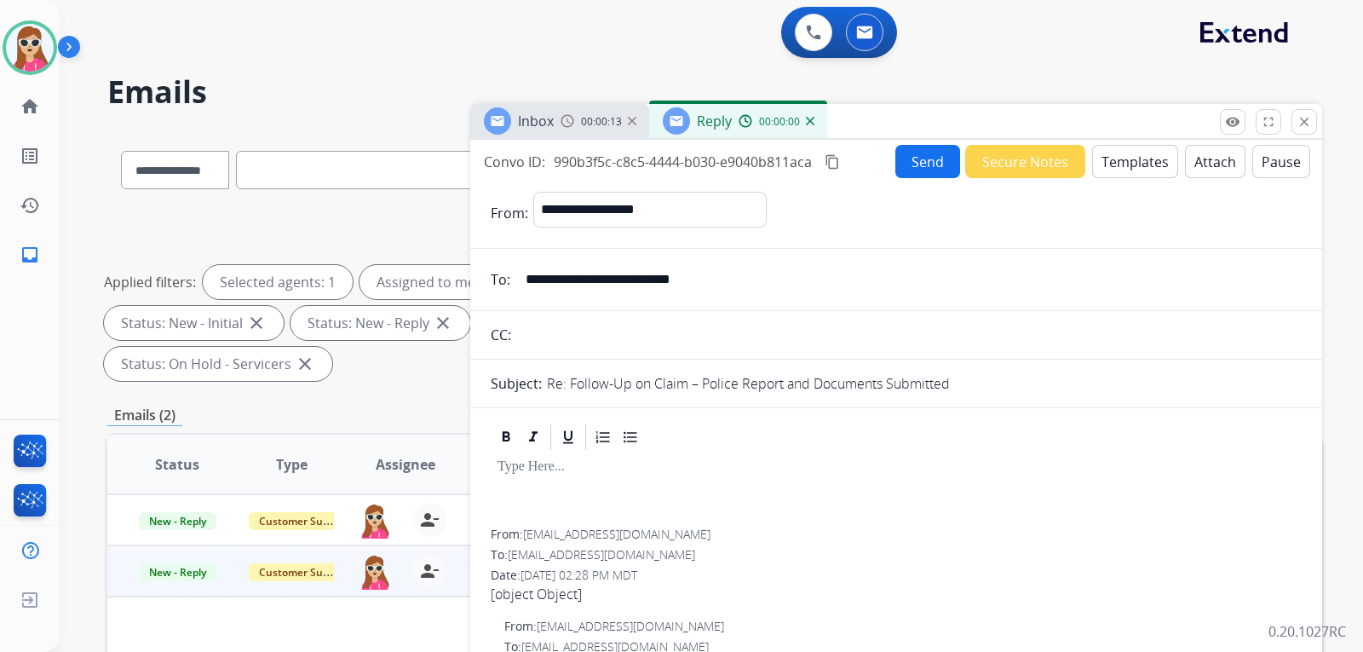
click at [1148, 169] on button "Templates" at bounding box center [1135, 161] width 86 height 33
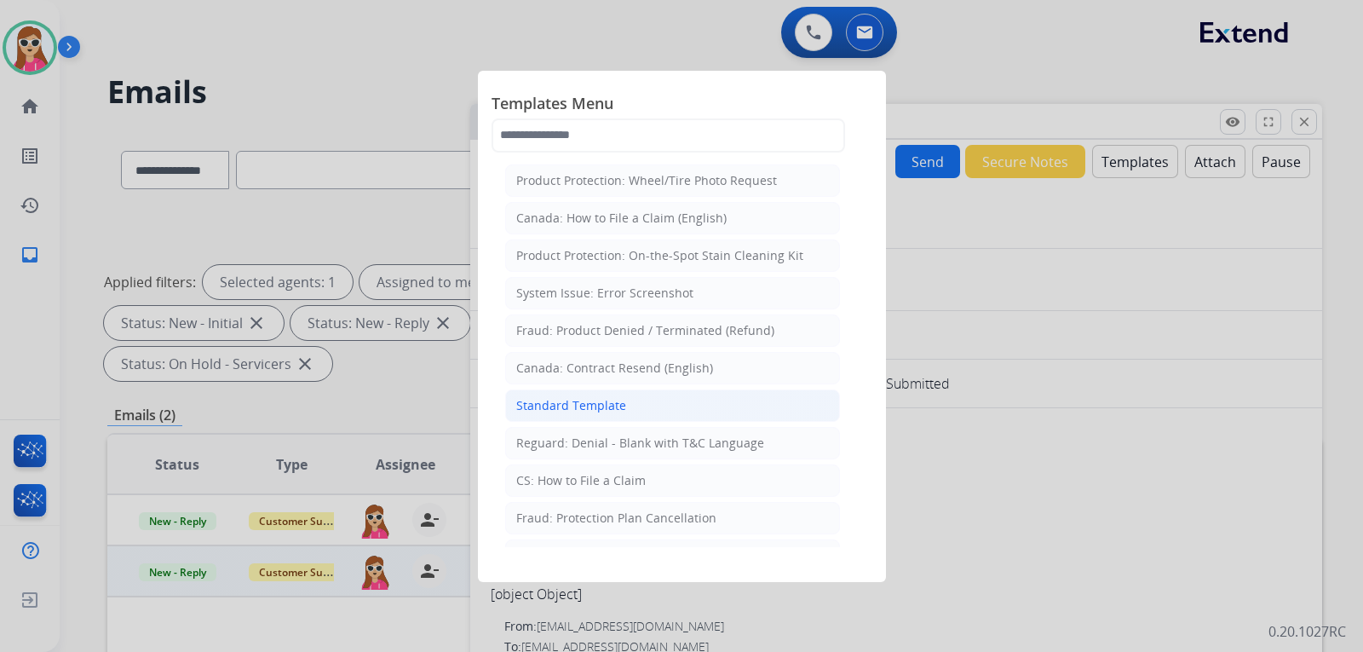
click at [619, 410] on div "Standard Template" at bounding box center [571, 405] width 110 height 17
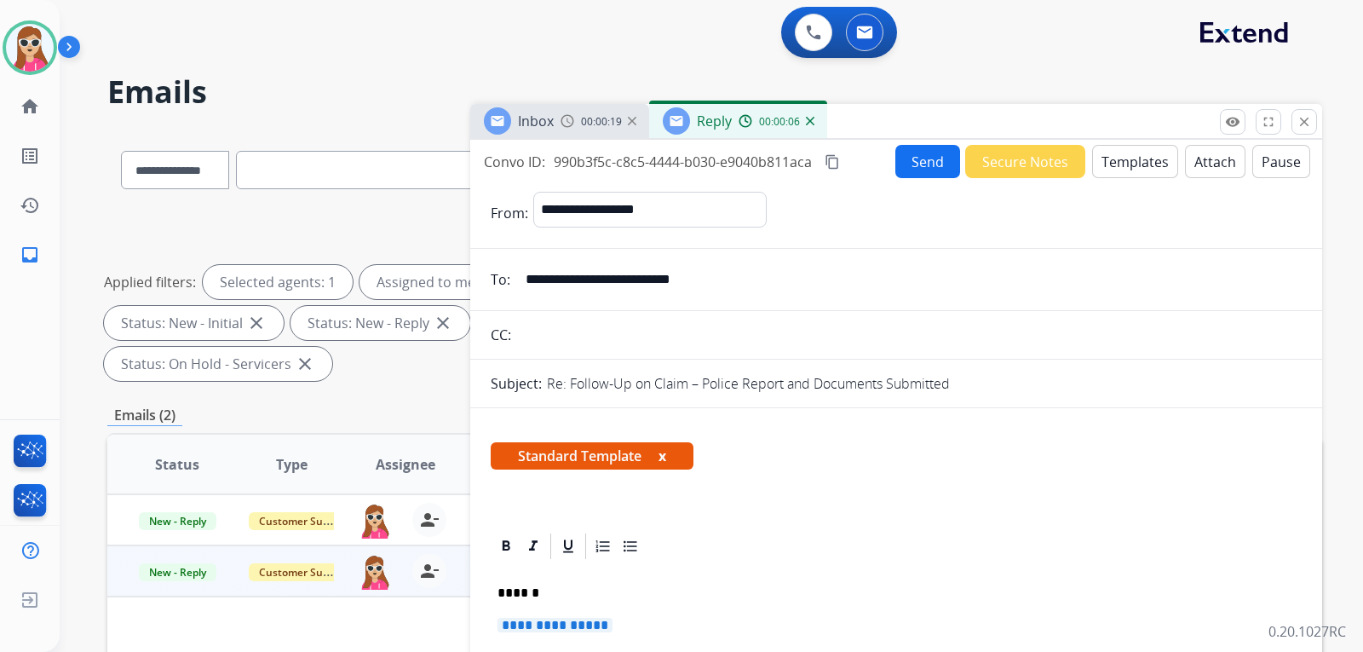
click at [585, 626] on span "**********" at bounding box center [555, 625] width 115 height 14
click at [929, 162] on button "Send" at bounding box center [928, 161] width 65 height 33
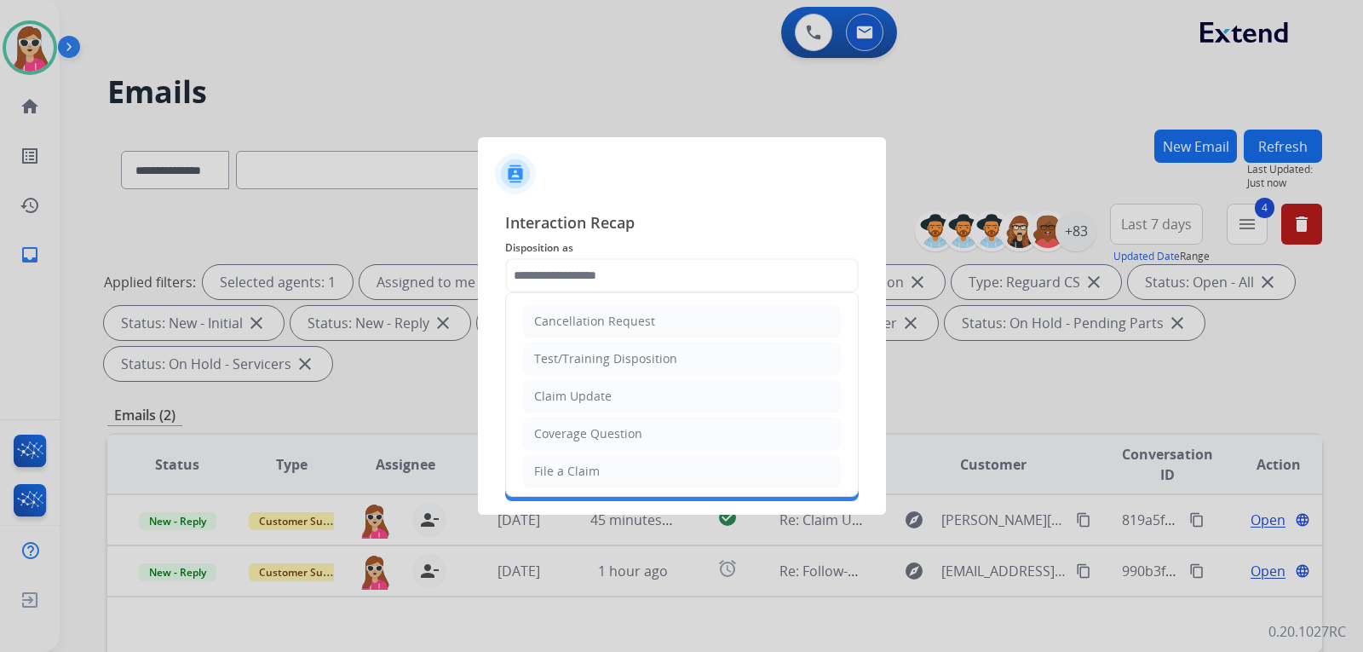
click at [708, 287] on input "text" at bounding box center [682, 275] width 354 height 34
click at [658, 394] on li "Claim Update" at bounding box center [682, 396] width 318 height 32
type input "**********"
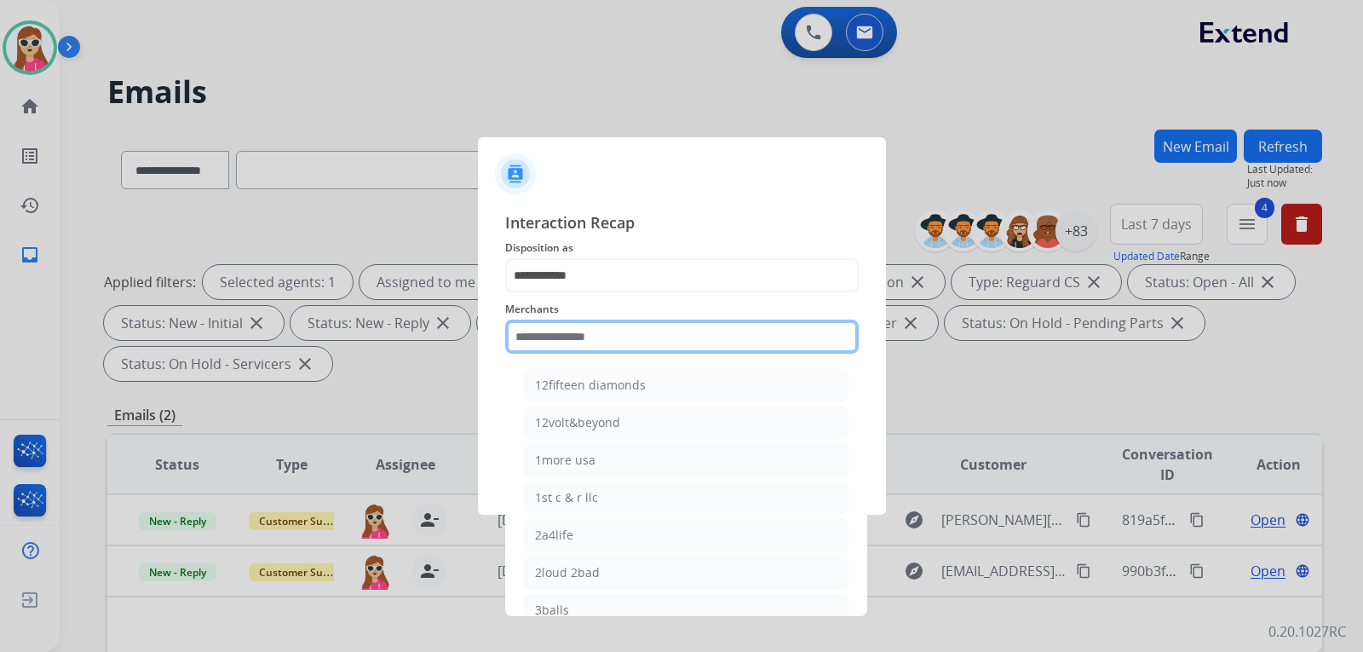
click at [690, 349] on input "text" at bounding box center [682, 337] width 354 height 34
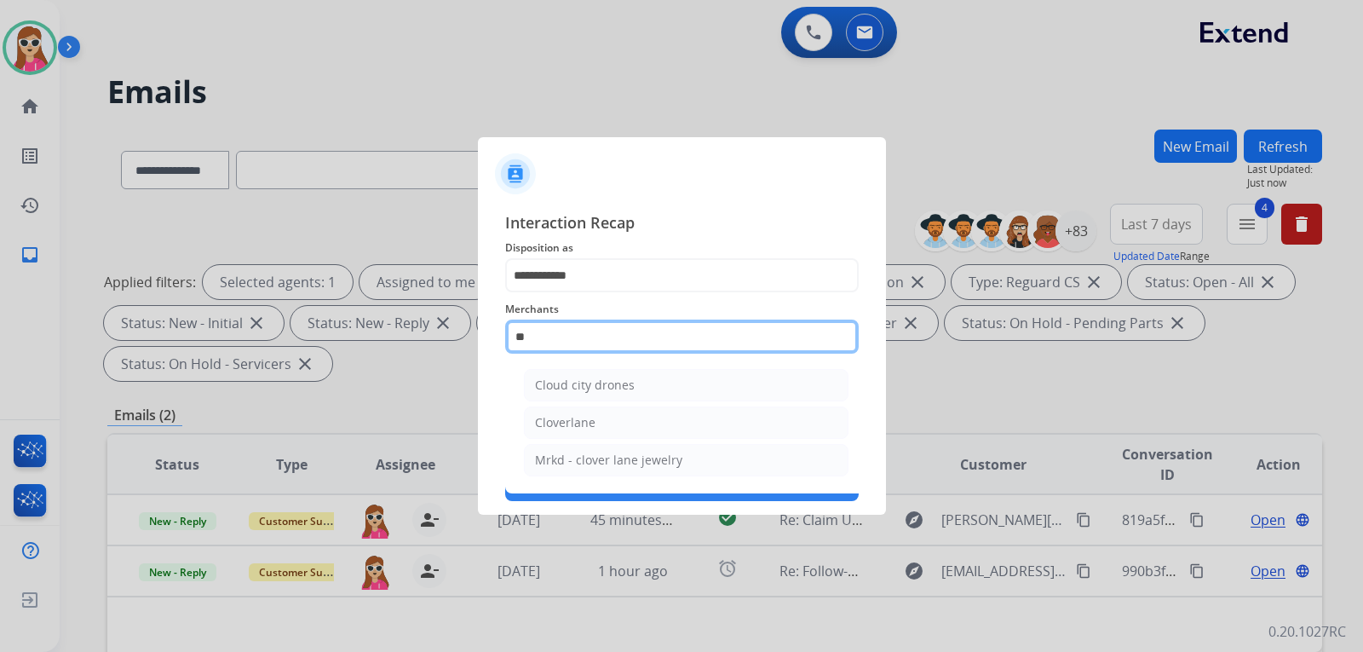
type input "*"
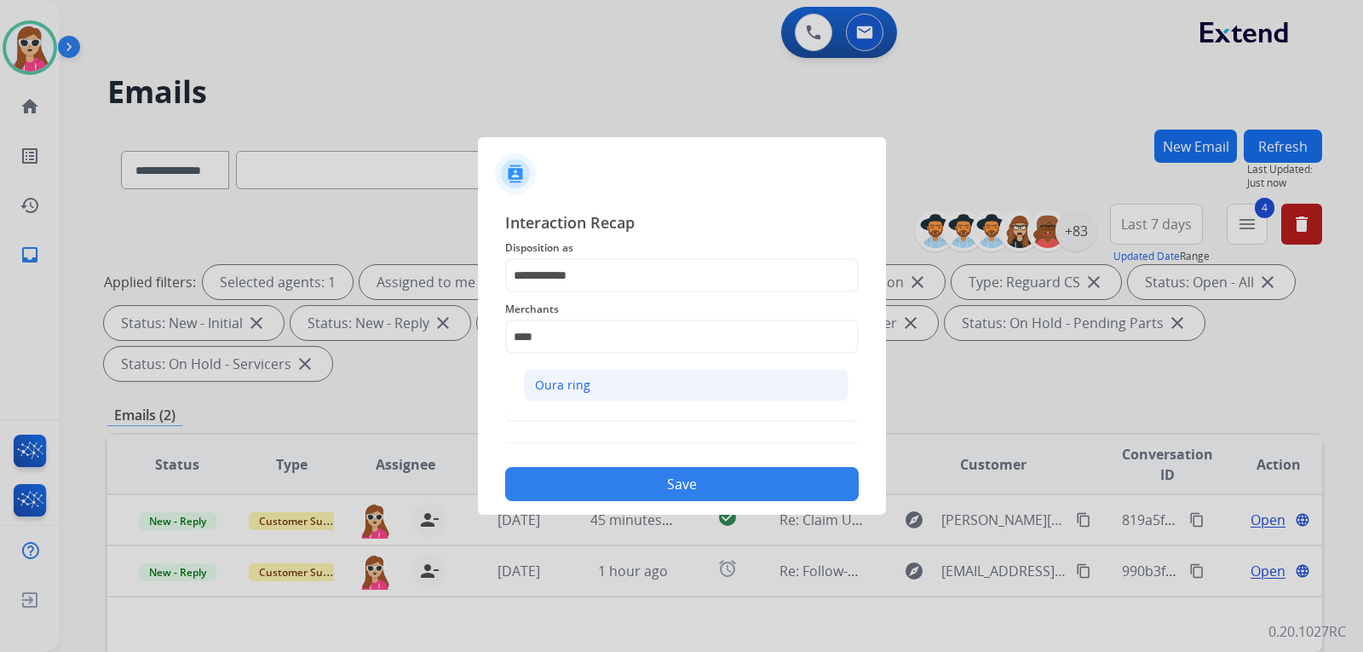
click at [664, 398] on li "Oura ring" at bounding box center [686, 385] width 325 height 32
type input "*********"
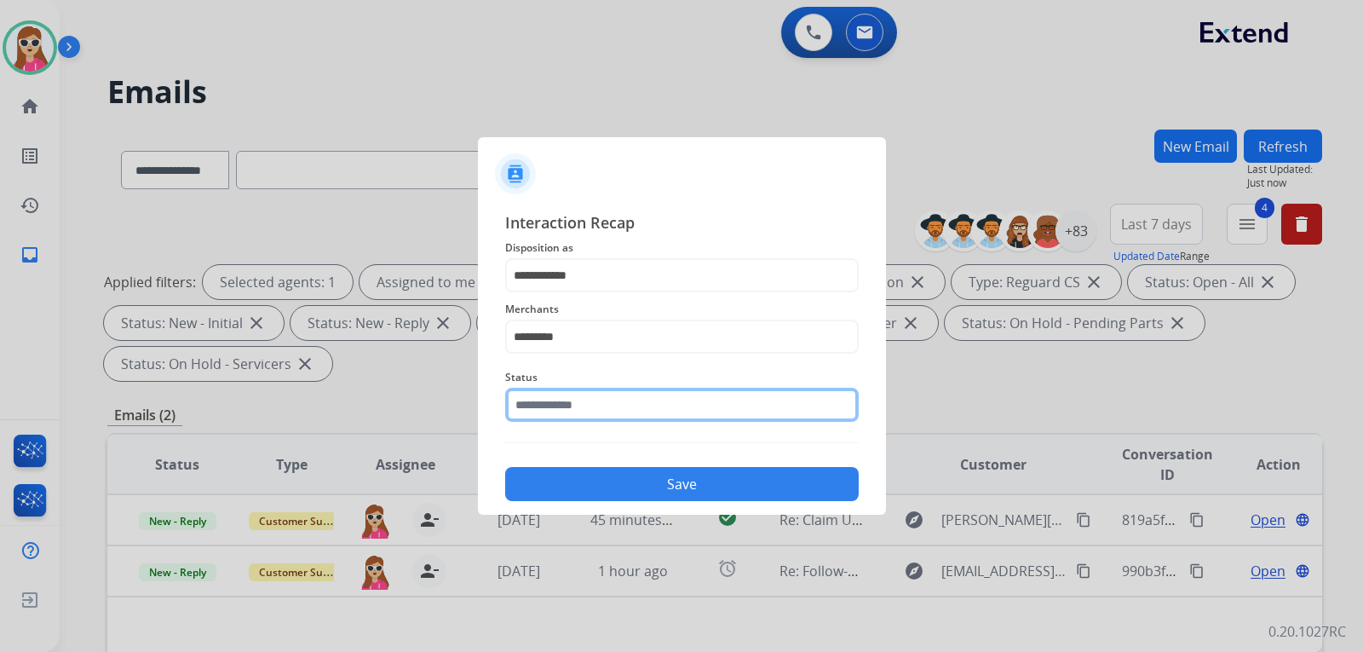
click at [662, 410] on input "text" at bounding box center [682, 405] width 354 height 34
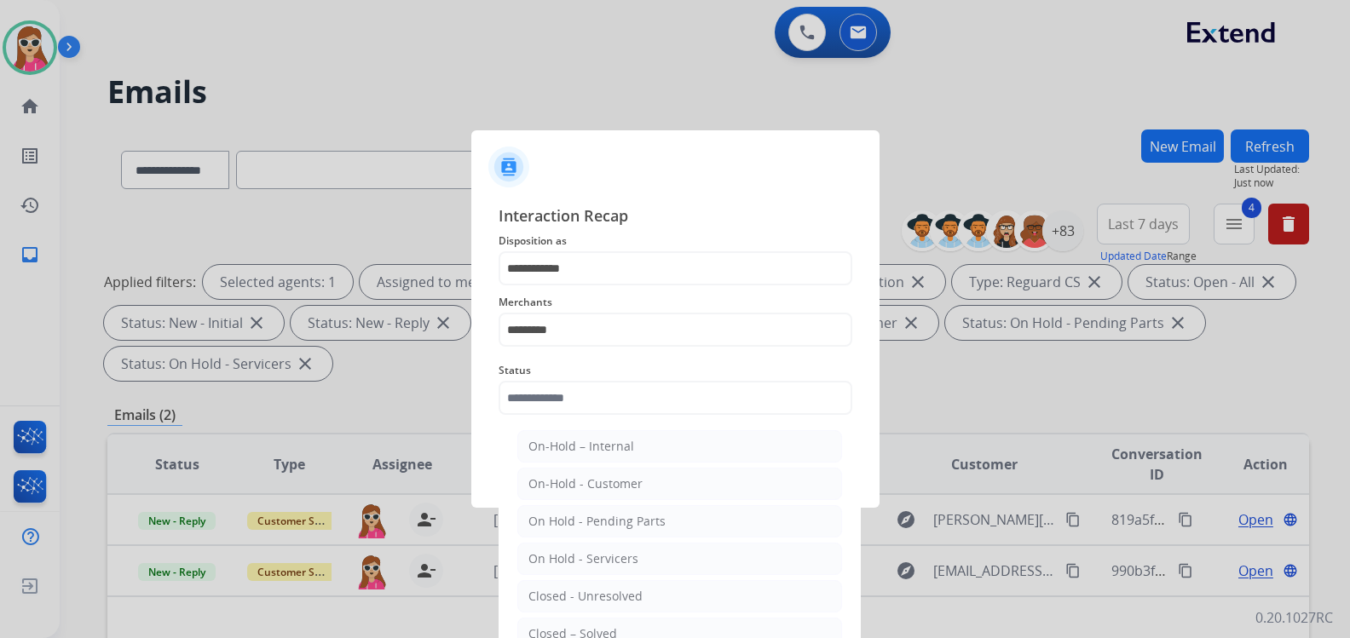
drag, startPoint x: 636, startPoint y: 624, endPoint x: 642, endPoint y: 614, distance: 10.7
click at [637, 624] on li "Closed – Solved" at bounding box center [679, 634] width 325 height 32
type input "**********"
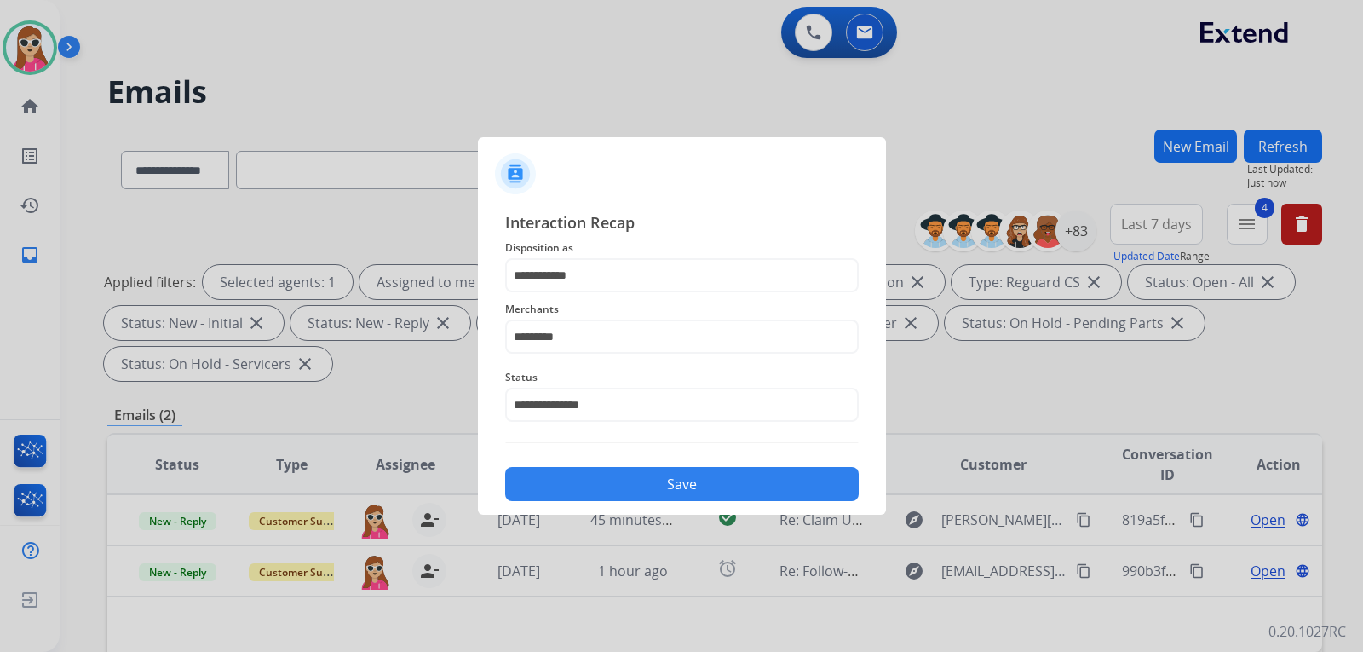
click at [668, 484] on button "Save" at bounding box center [682, 484] width 354 height 34
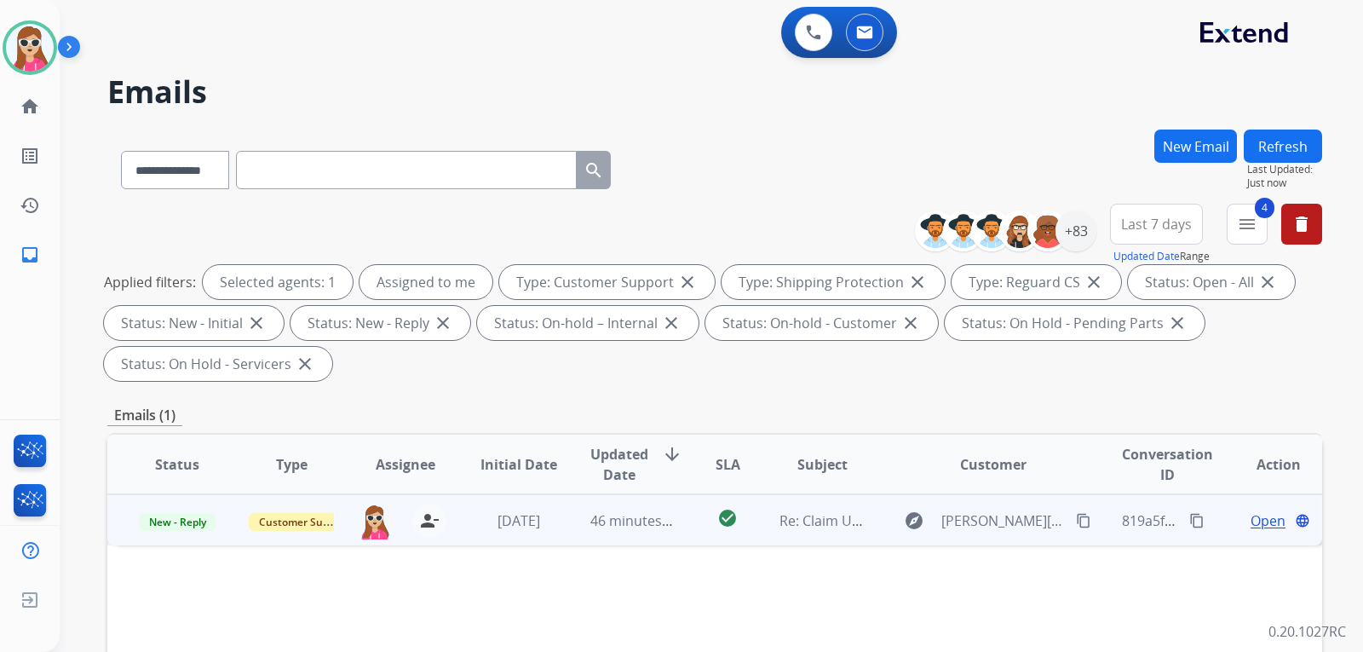
click at [1269, 520] on span "Open" at bounding box center [1268, 520] width 35 height 20
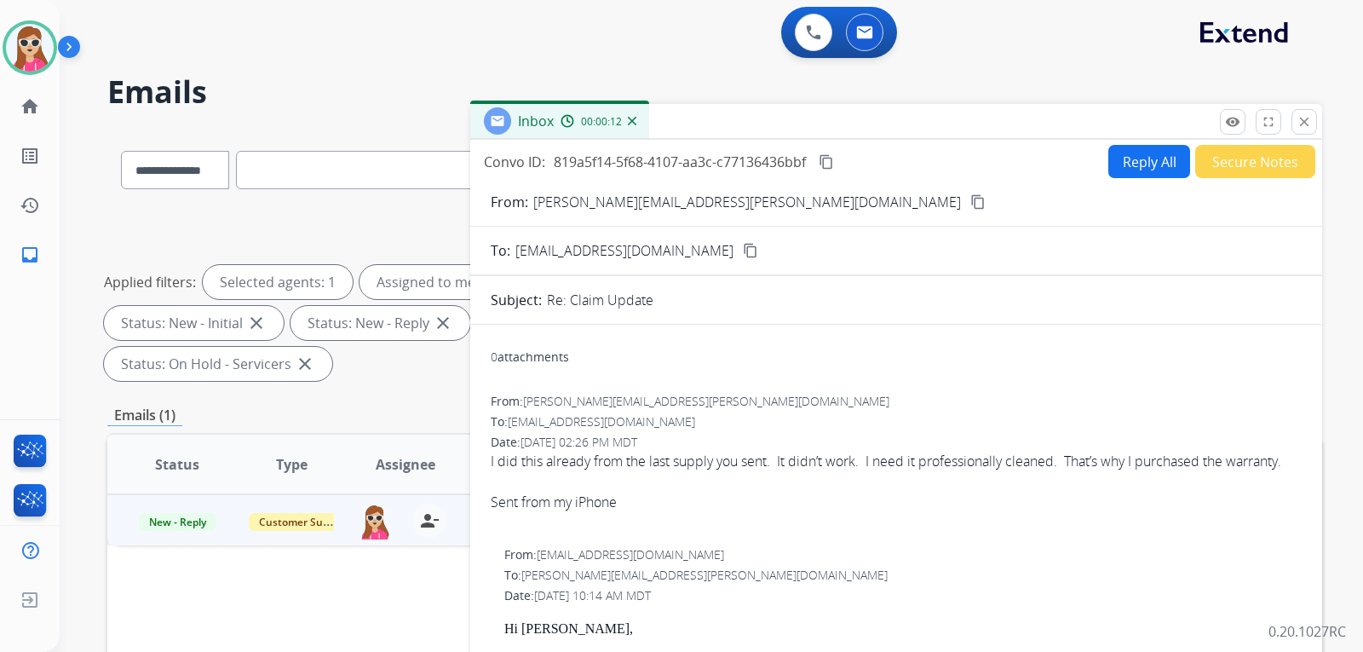
click at [970, 194] on mat-icon "content_copy" at bounding box center [977, 201] width 15 height 15
click at [968, 199] on button "content_copy" at bounding box center [978, 202] width 20 height 20
click at [968, 193] on button "content_copy" at bounding box center [978, 202] width 20 height 20
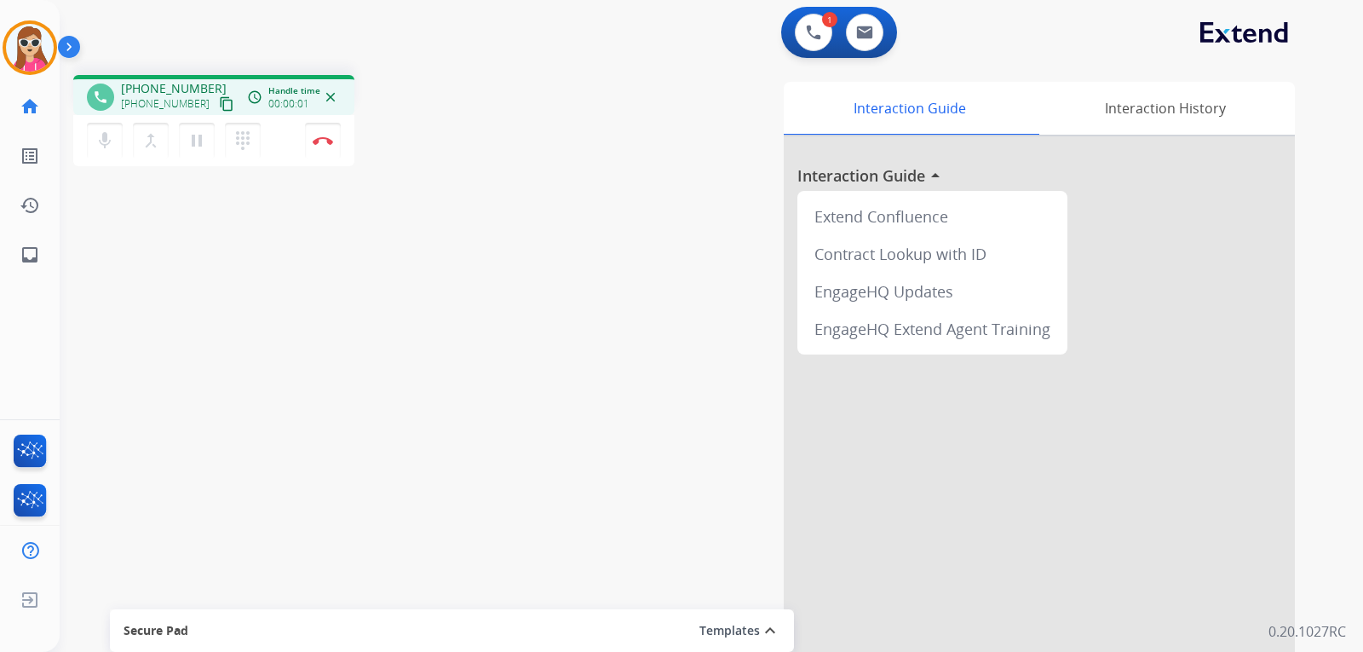
click at [219, 103] on mat-icon "content_copy" at bounding box center [226, 103] width 15 height 15
click at [324, 146] on button "Disconnect" at bounding box center [323, 141] width 36 height 36
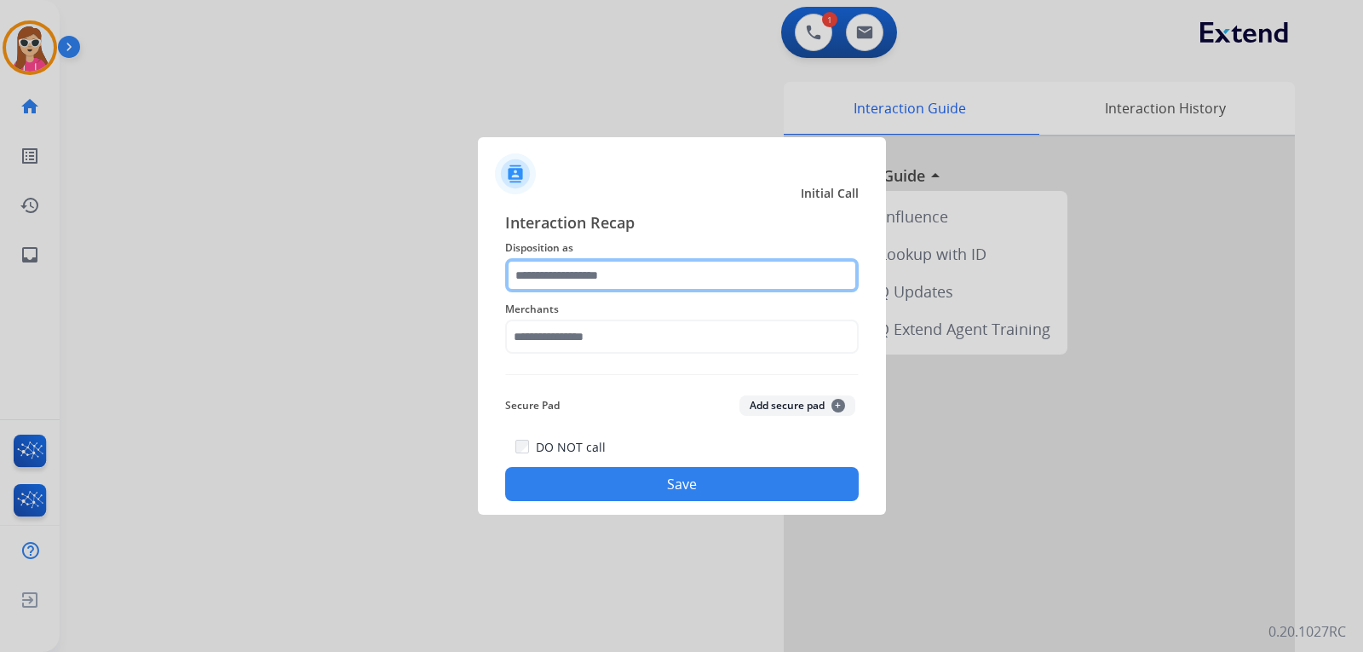
click at [560, 268] on input "text" at bounding box center [682, 275] width 354 height 34
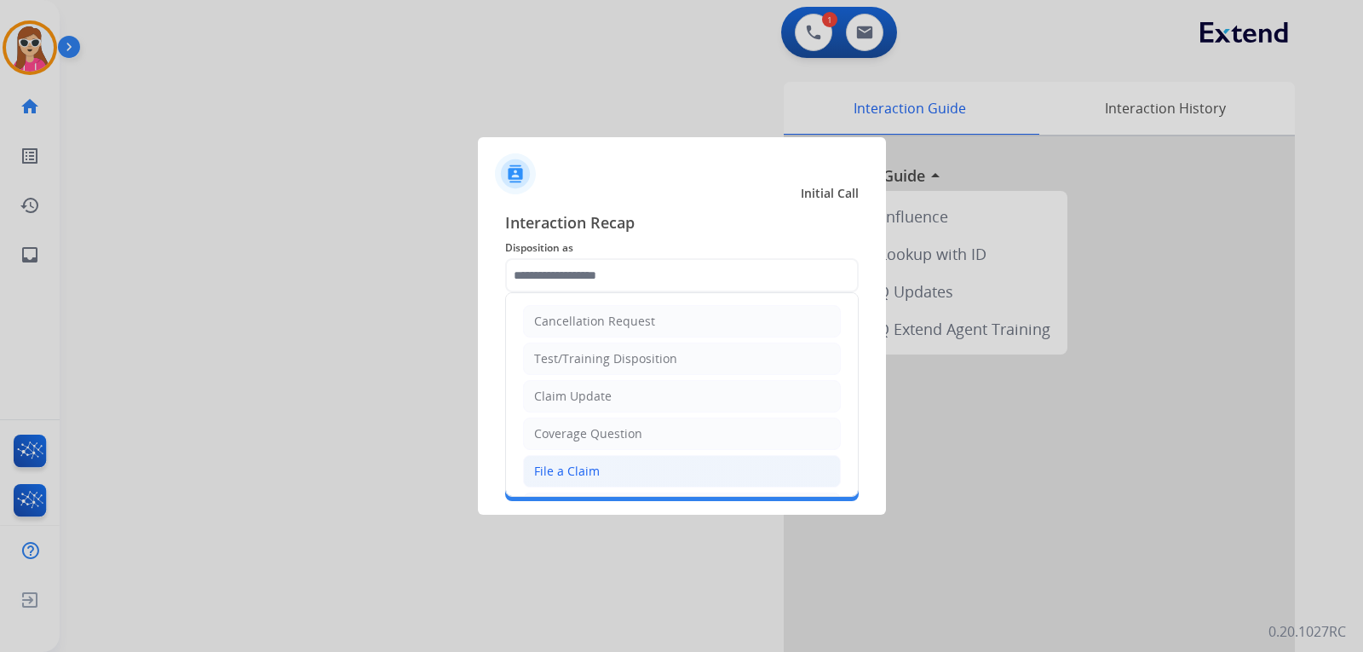
click at [620, 469] on li "File a Claim" at bounding box center [682, 471] width 318 height 32
type input "**********"
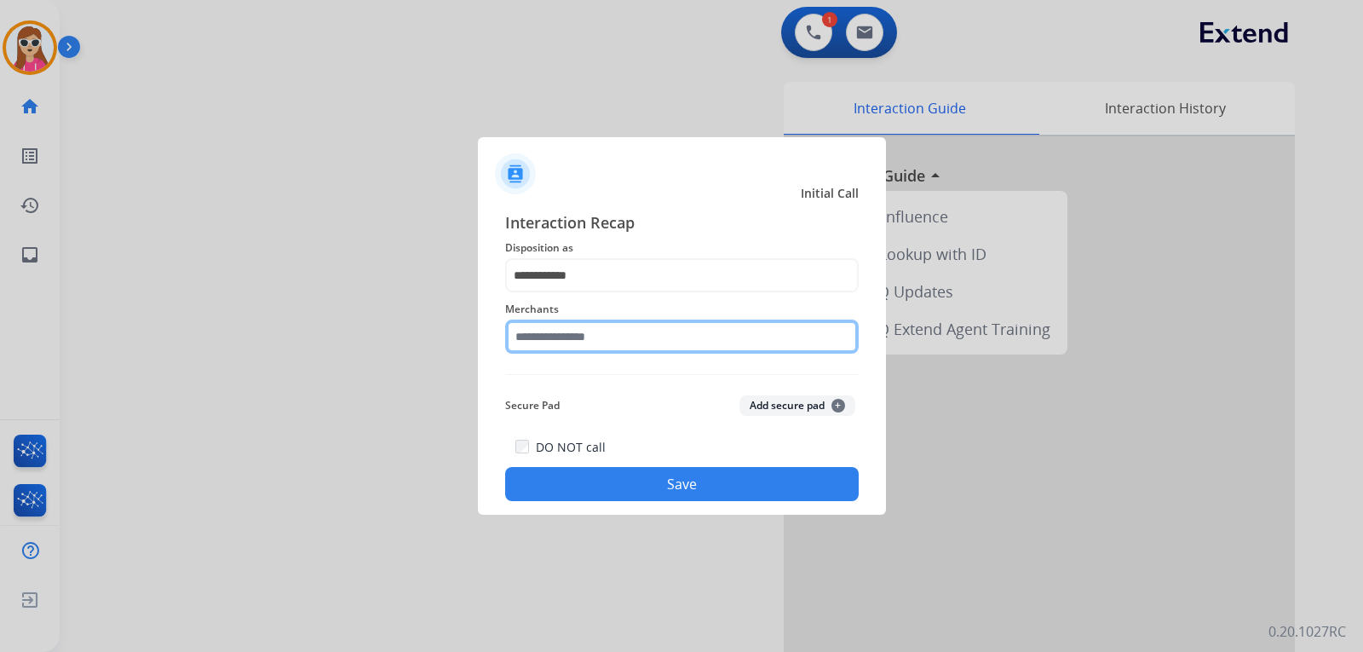
click at [697, 337] on input "text" at bounding box center [682, 337] width 354 height 34
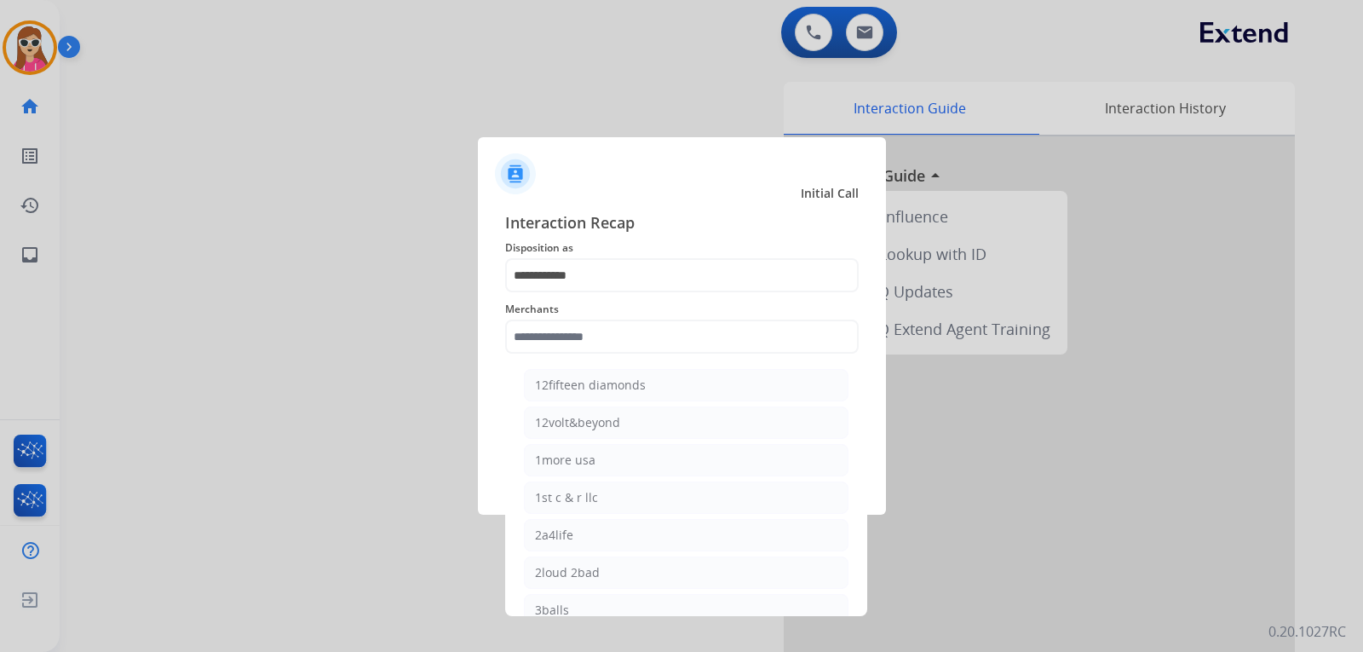
click at [570, 319] on span "Merchants" at bounding box center [682, 309] width 354 height 20
click at [579, 337] on input "text" at bounding box center [682, 337] width 354 height 34
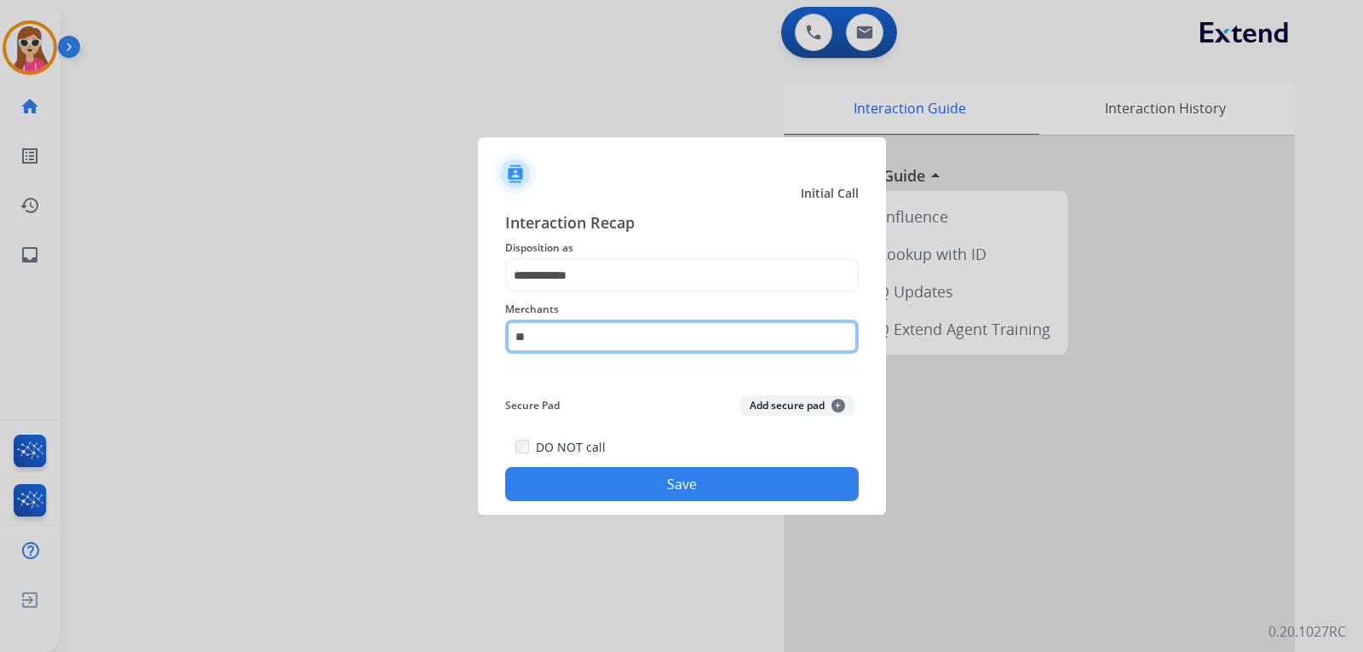
type input "*"
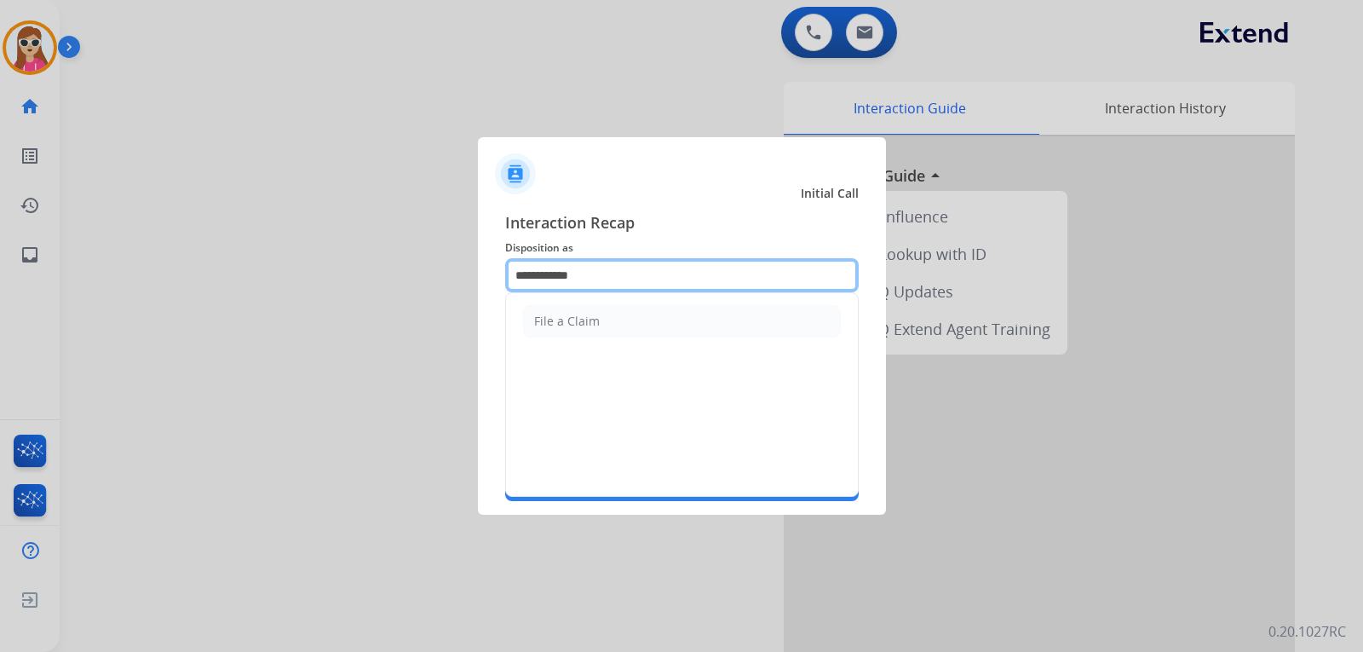
click at [613, 282] on input "**********" at bounding box center [682, 275] width 354 height 34
click at [683, 217] on span "Interaction Recap" at bounding box center [682, 223] width 354 height 27
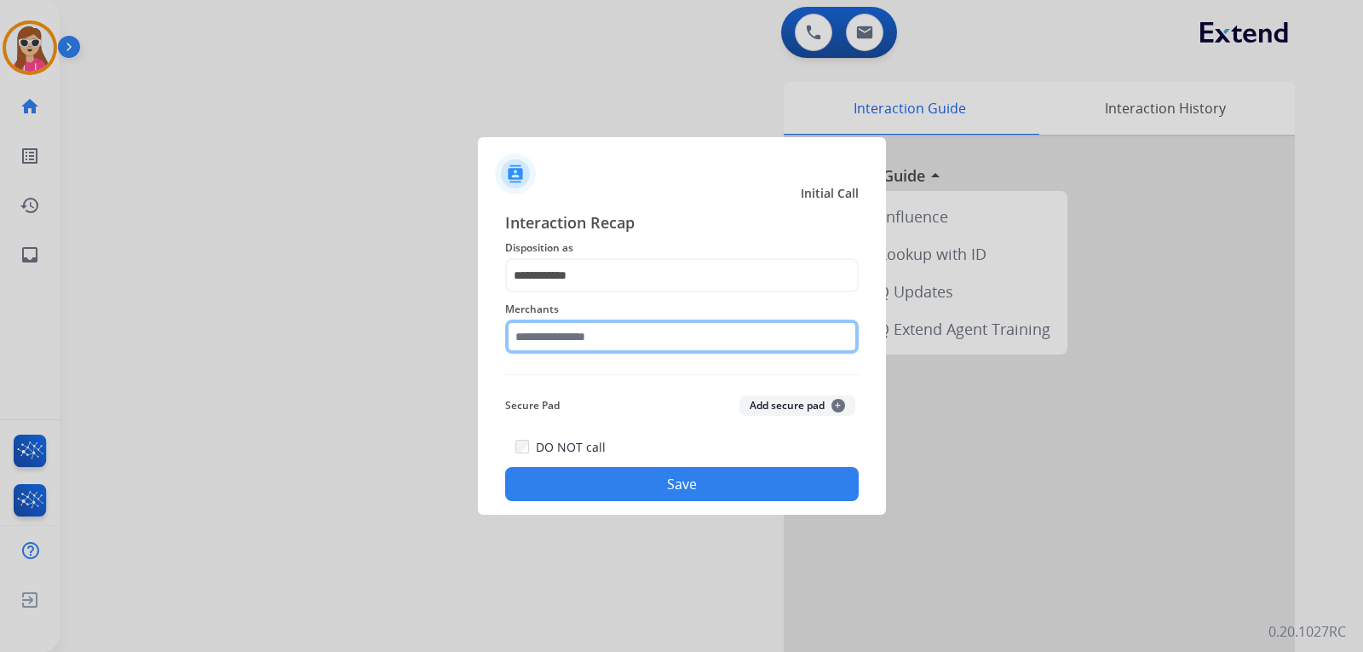
click at [577, 341] on input "text" at bounding box center [682, 337] width 354 height 34
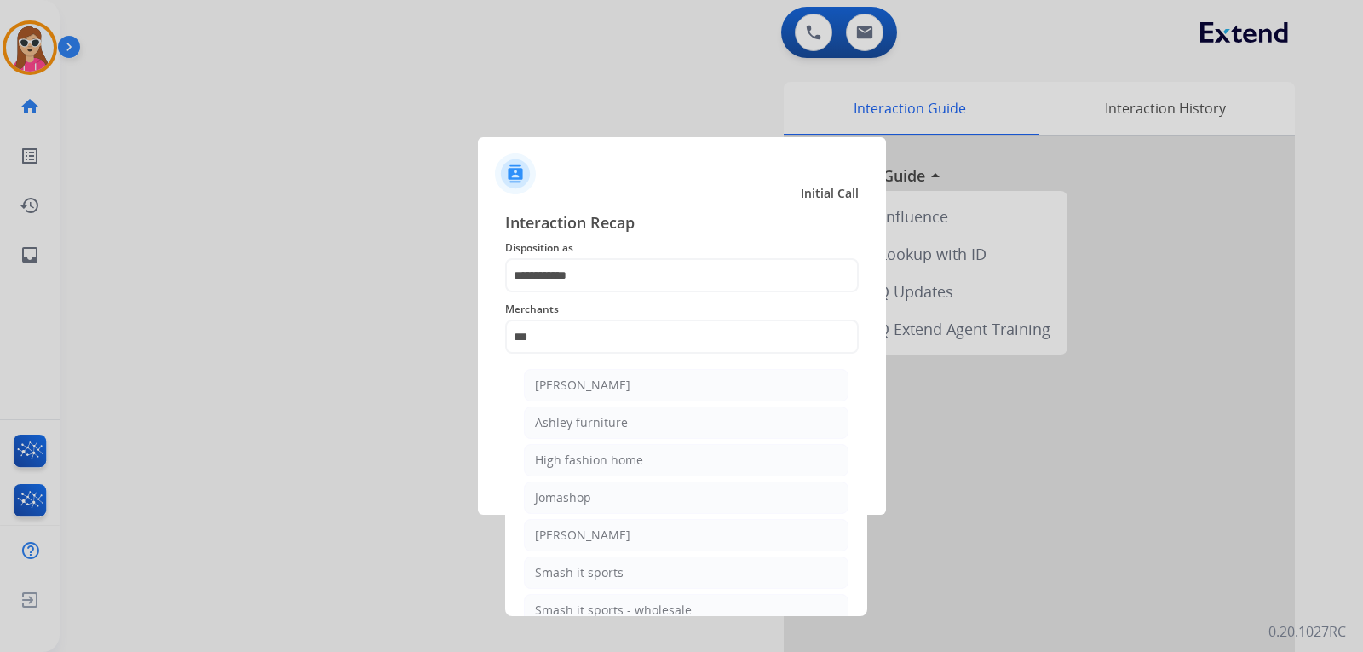
click at [592, 406] on ul "[PERSON_NAME] [PERSON_NAME] furniture High fashion home Jomashop [PERSON_NAME] …" at bounding box center [686, 501] width 335 height 283
click at [597, 429] on div "Ashley furniture" at bounding box center [581, 422] width 93 height 17
type input "**********"
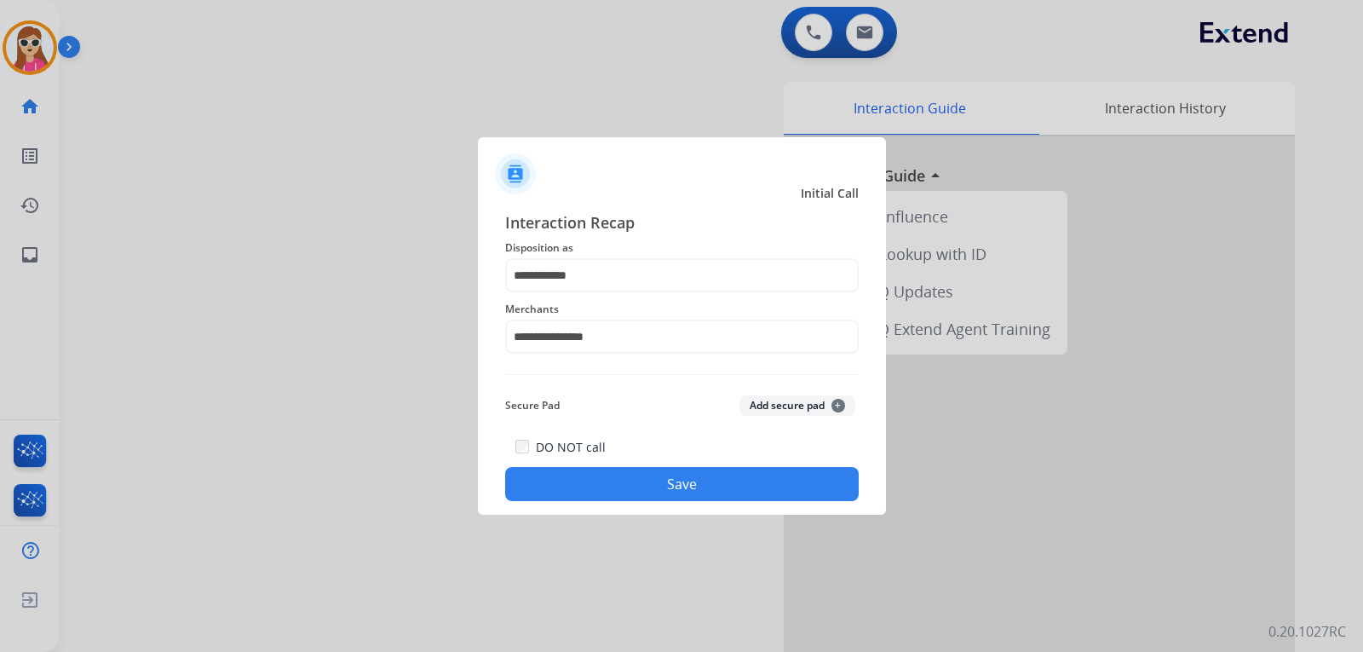
click at [625, 494] on button "Save" at bounding box center [682, 484] width 354 height 34
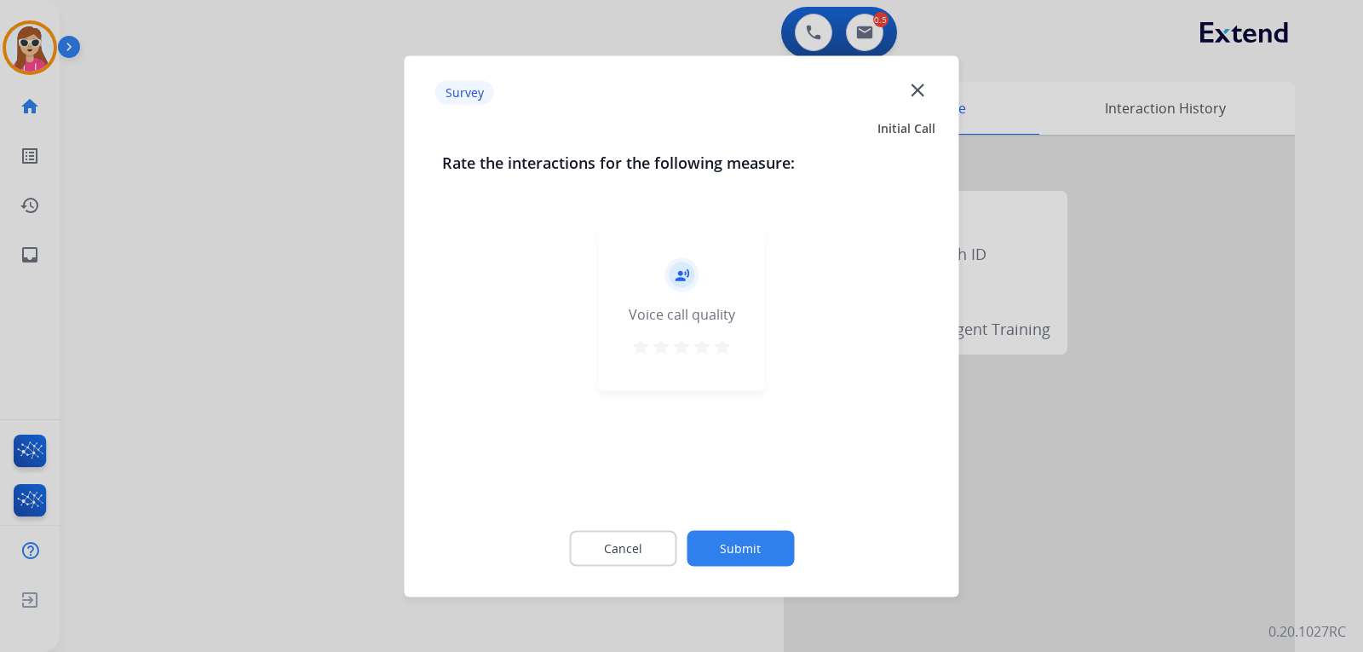
click at [719, 336] on div "record_voice_over Voice call quality star star star star star" at bounding box center [682, 309] width 166 height 162
click at [711, 345] on div "star star star star star" at bounding box center [682, 349] width 102 height 26
click at [722, 350] on mat-icon "star" at bounding box center [722, 346] width 20 height 20
click at [721, 543] on button "Submit" at bounding box center [740, 548] width 107 height 36
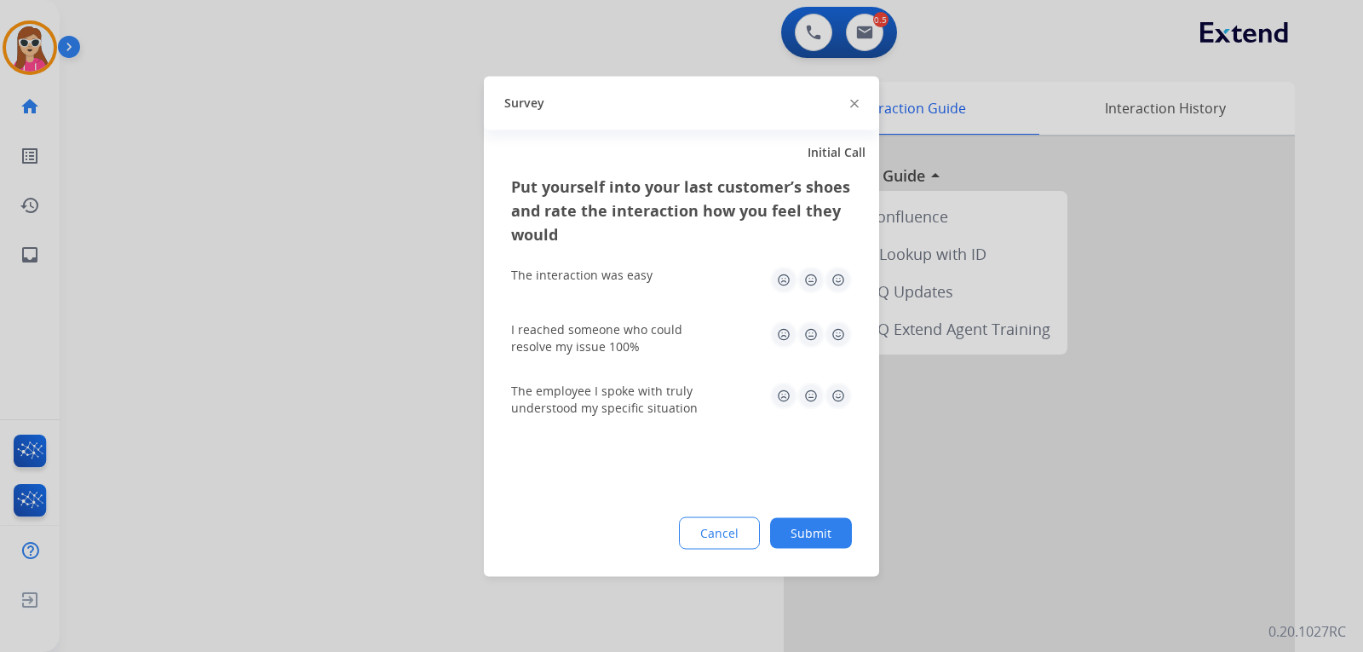
click at [835, 399] on img at bounding box center [838, 395] width 27 height 27
drag, startPoint x: 843, startPoint y: 332, endPoint x: 847, endPoint y: 320, distance: 12.7
click at [844, 332] on img at bounding box center [838, 333] width 27 height 27
click at [844, 279] on img at bounding box center [838, 279] width 27 height 27
click at [821, 528] on button "Submit" at bounding box center [811, 532] width 82 height 31
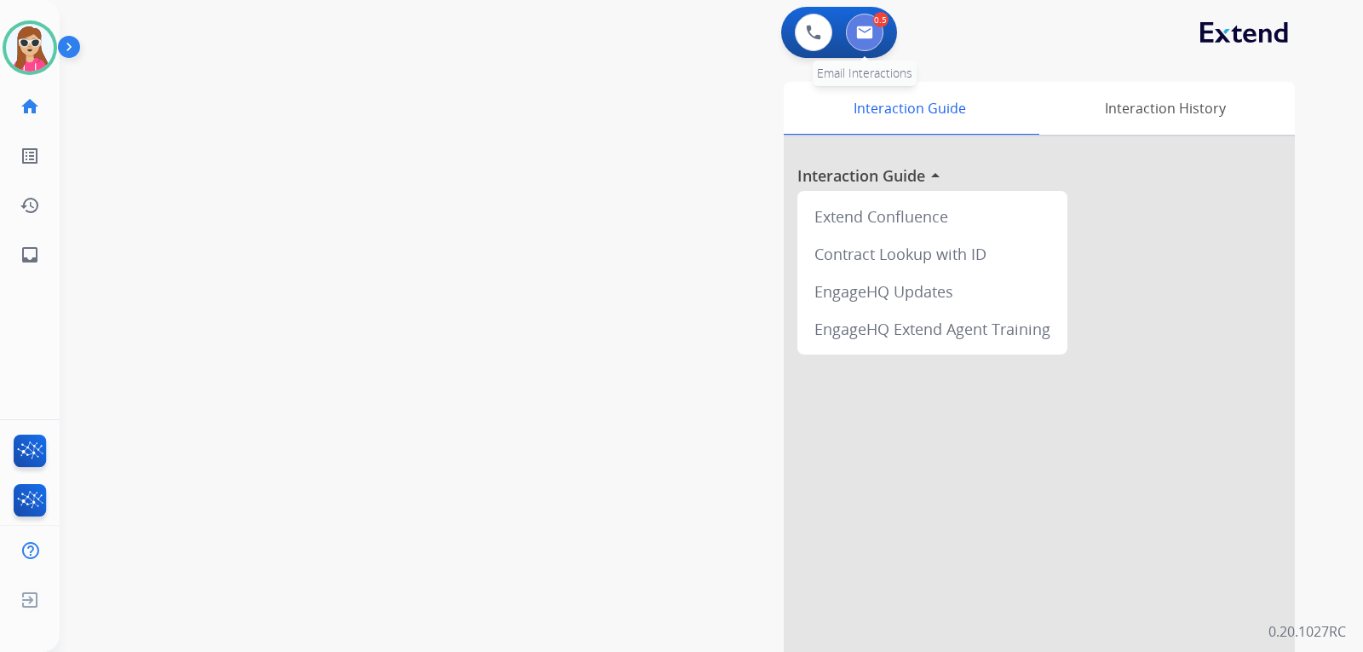
click at [861, 32] on img at bounding box center [864, 33] width 17 height 14
select select "**********"
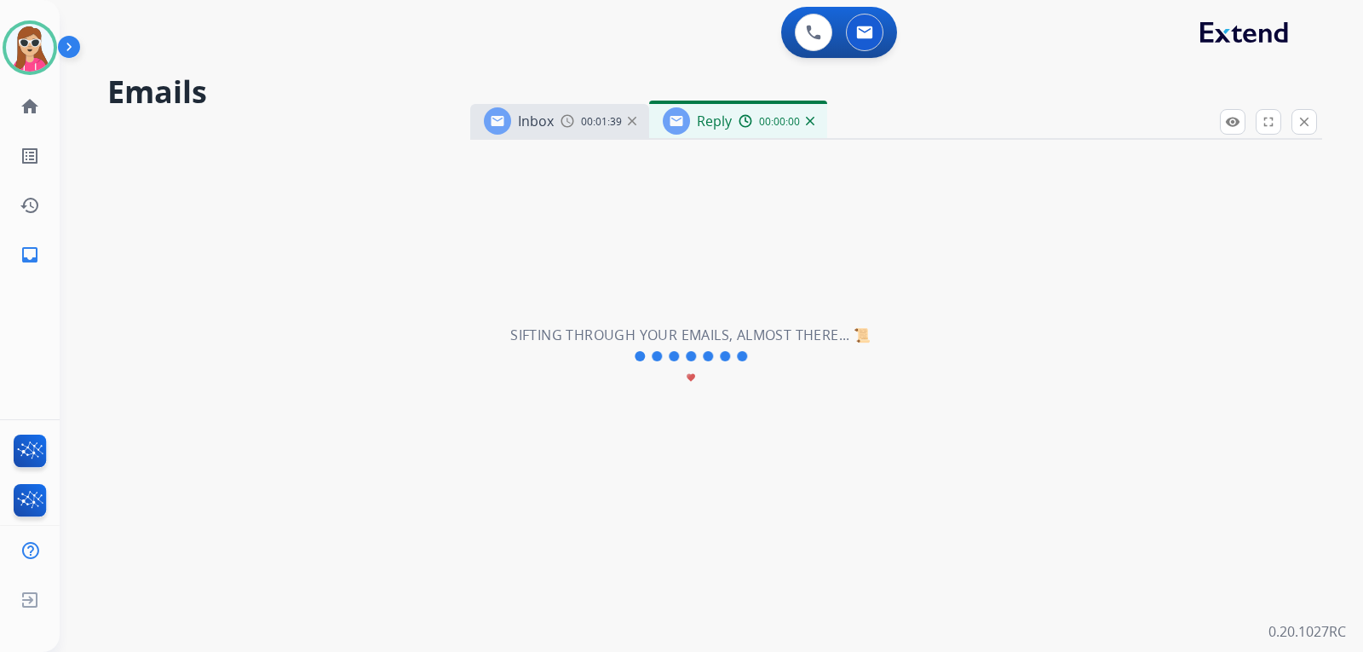
select select "**********"
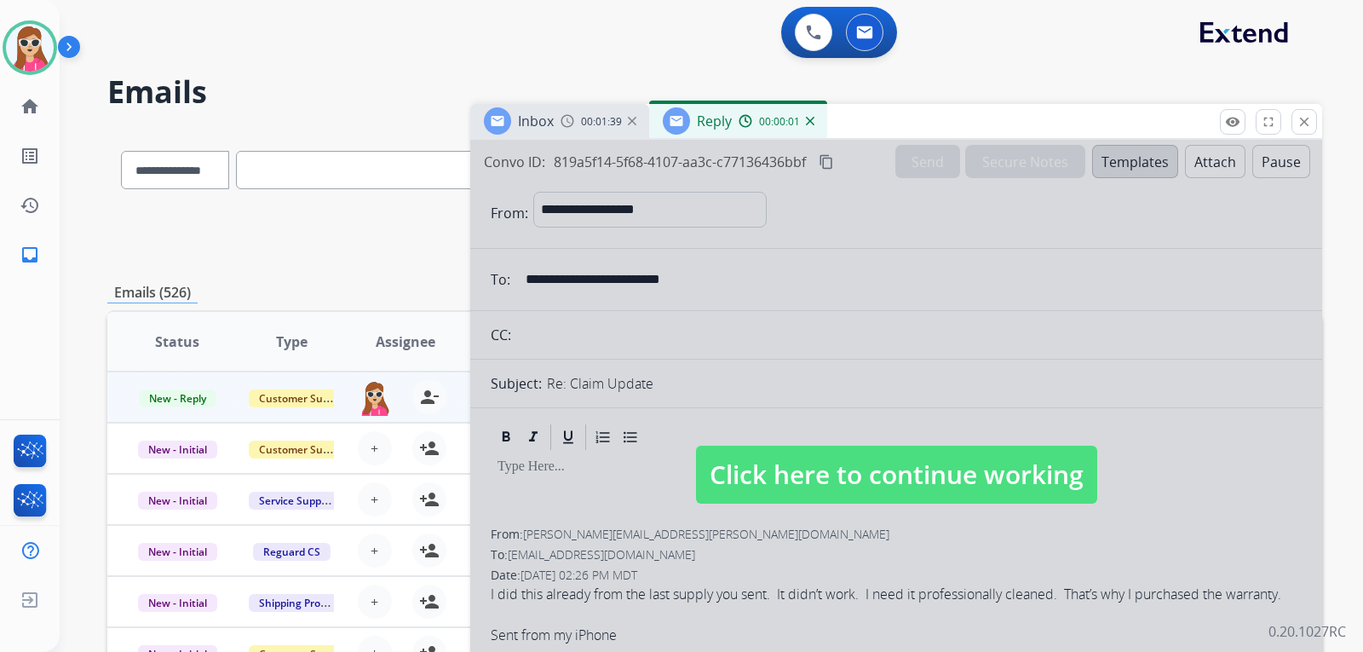
click at [792, 461] on span "Click here to continue working" at bounding box center [896, 475] width 401 height 58
select select
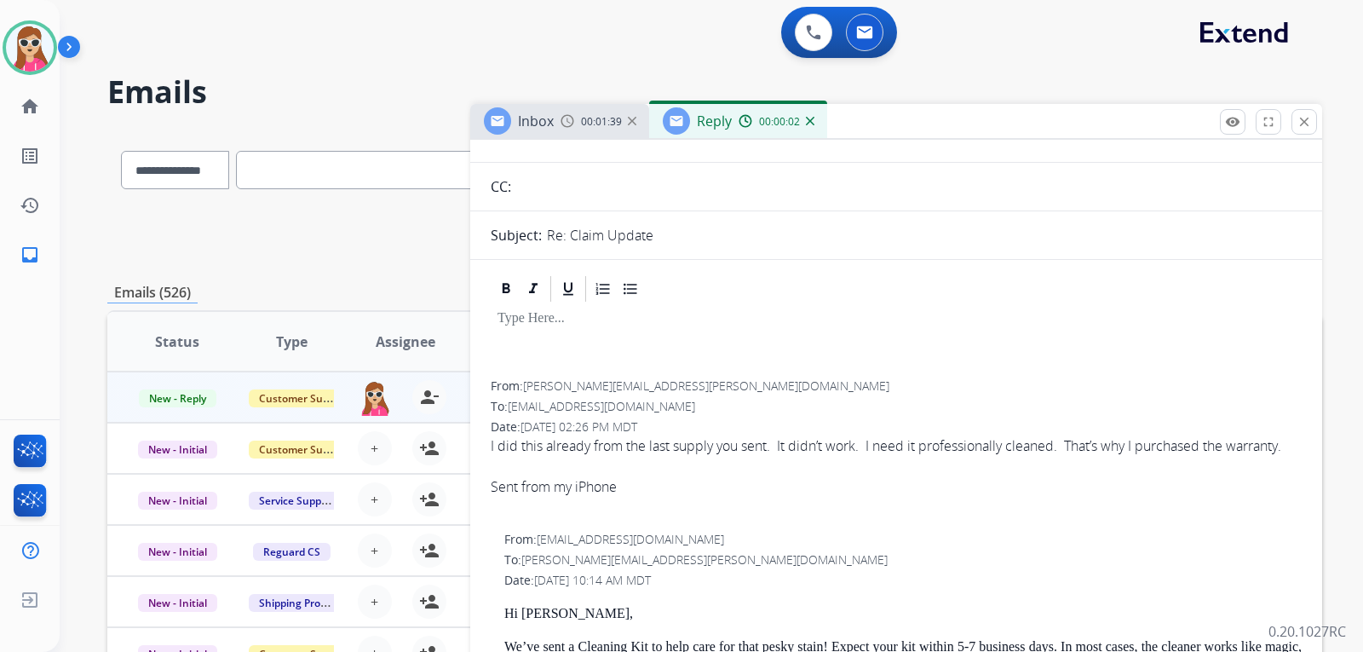
scroll to position [170, 0]
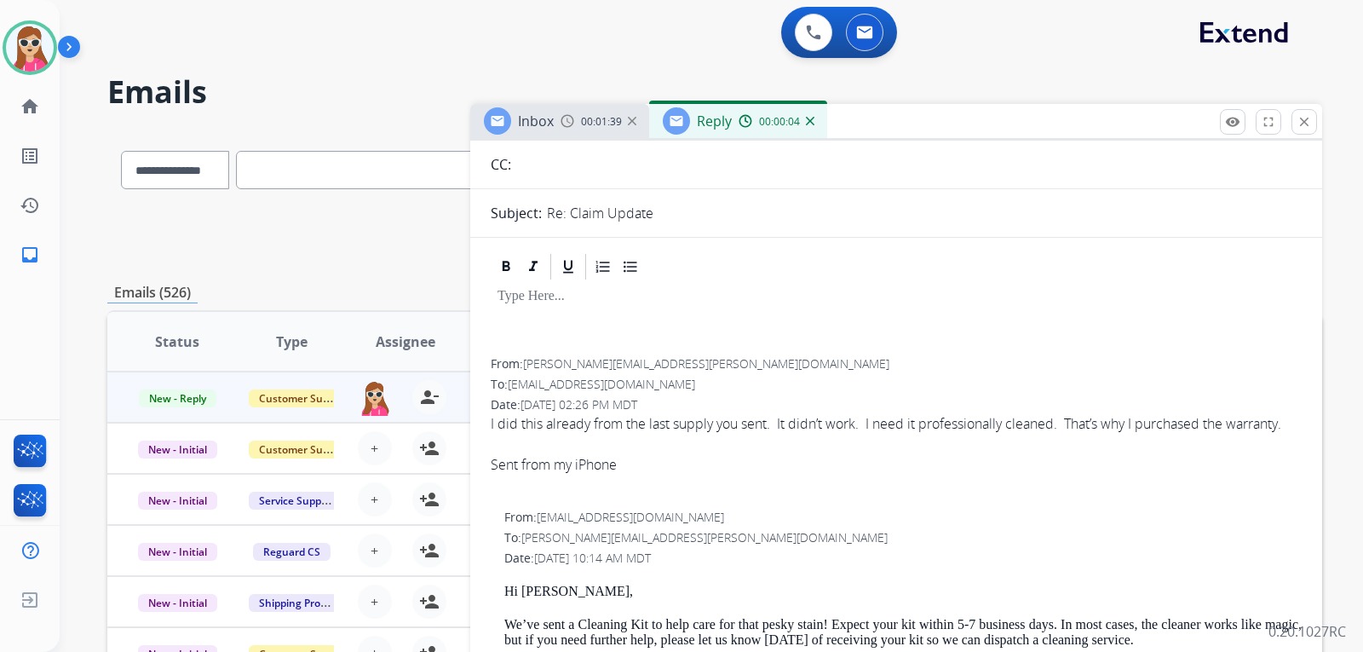
click at [747, 452] on span "I did this already from the last supply you sent. It didn’t work. I need it pro…" at bounding box center [896, 454] width 811 height 82
click at [736, 441] on span "I did this already from the last supply you sent. It didn’t work. I need it pro…" at bounding box center [896, 454] width 811 height 82
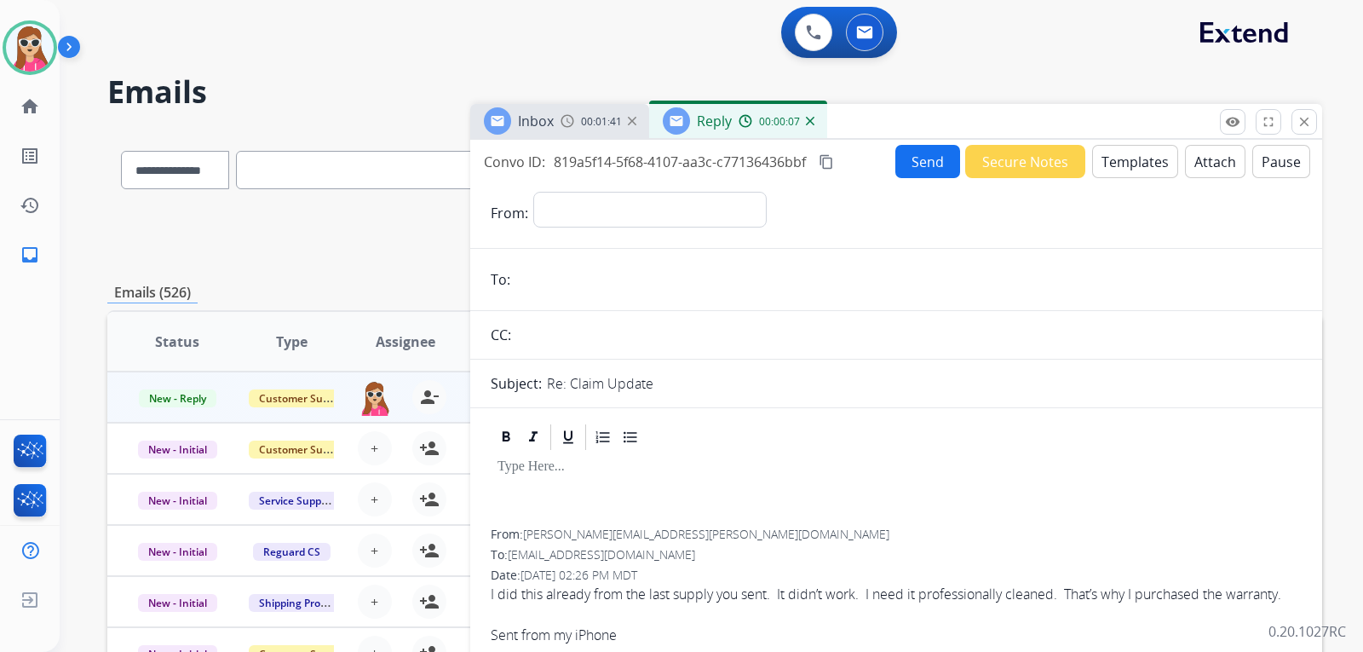
click at [584, 471] on p at bounding box center [897, 466] width 798 height 15
click at [765, 204] on select "**********" at bounding box center [649, 209] width 232 height 34
select select "**********"
click at [533, 192] on select "**********" at bounding box center [649, 209] width 232 height 34
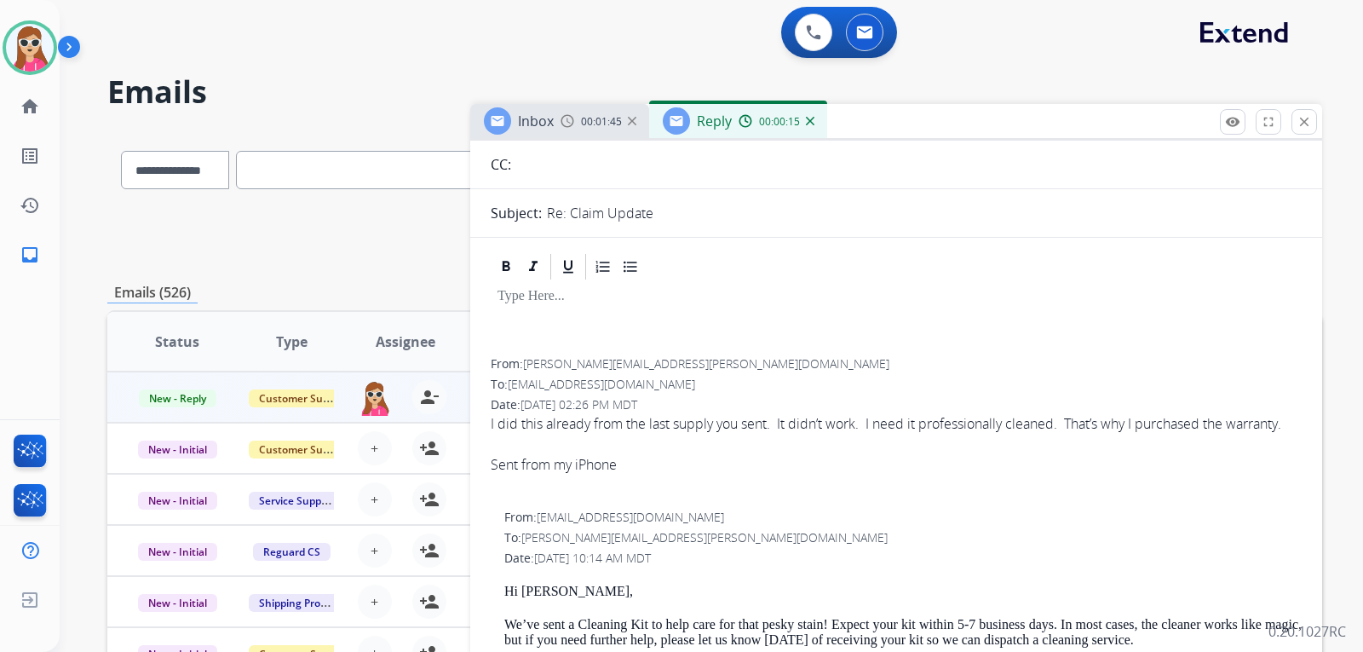
scroll to position [172, 0]
drag, startPoint x: 676, startPoint y: 359, endPoint x: 527, endPoint y: 357, distance: 148.3
click at [527, 357] on div "From: [PERSON_NAME][EMAIL_ADDRESS][PERSON_NAME][DOMAIN_NAME]" at bounding box center [896, 362] width 811 height 17
copy span "[PERSON_NAME][EMAIL_ADDRESS][PERSON_NAME][DOMAIN_NAME]"
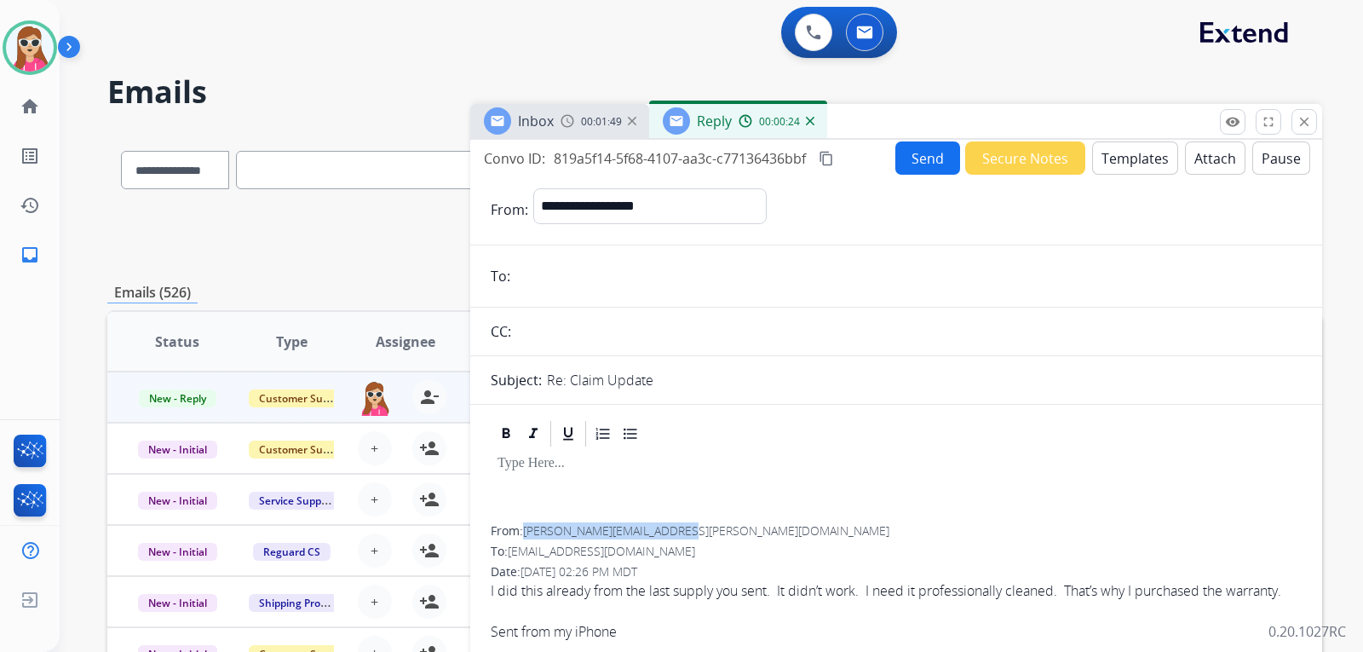
scroll to position [2, 0]
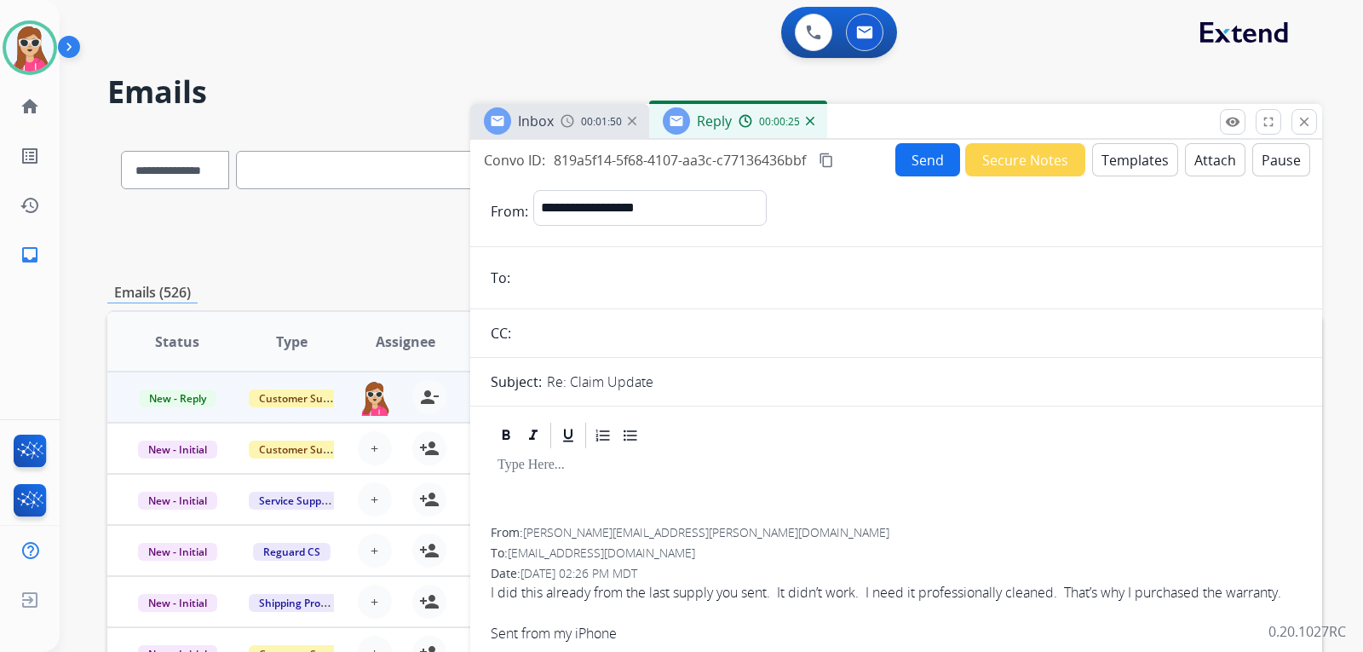
click at [555, 282] on input "email" at bounding box center [908, 278] width 786 height 34
paste input "**********"
type input "**********"
click at [1141, 155] on button "Templates" at bounding box center [1135, 159] width 86 height 33
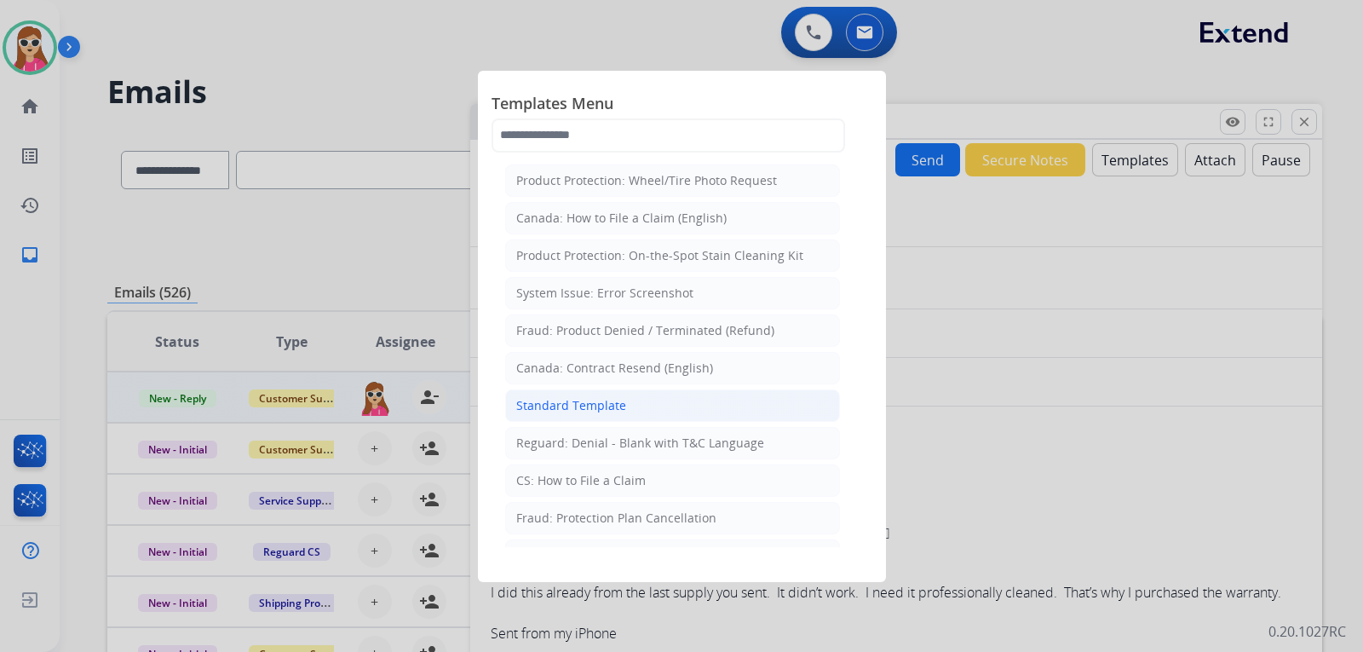
click at [643, 412] on li "Standard Template" at bounding box center [672, 405] width 335 height 32
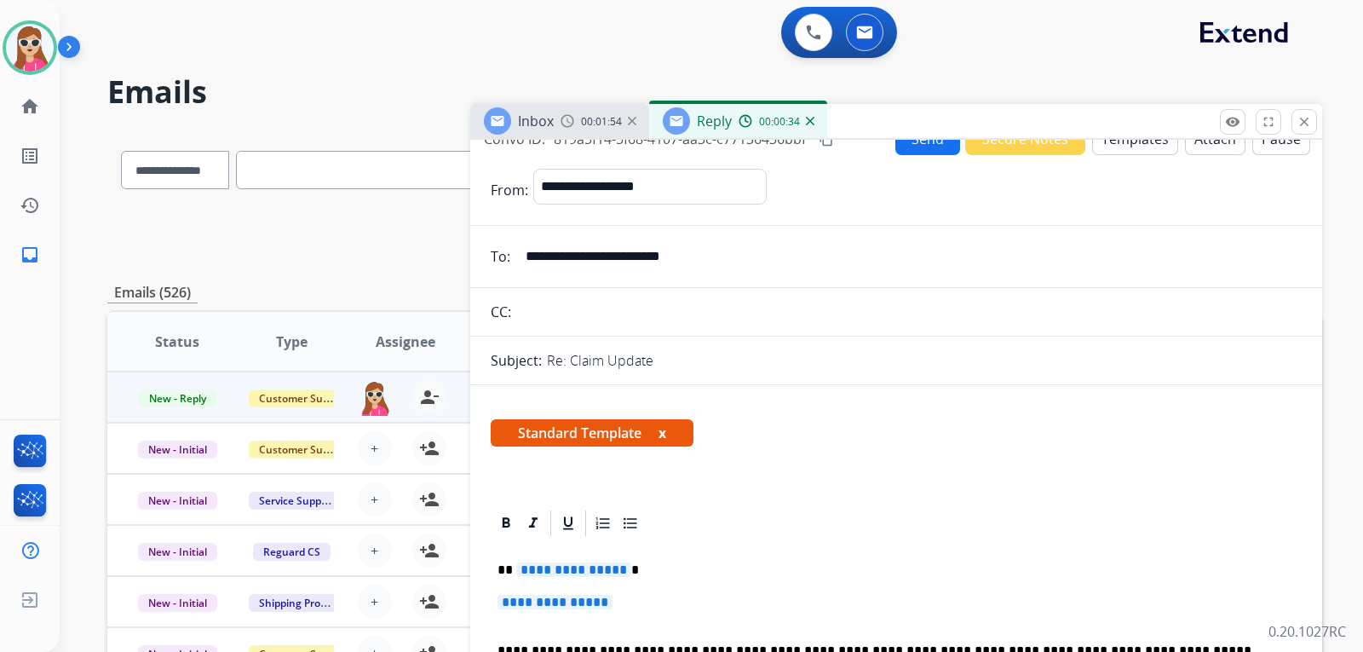
scroll to position [87, 0]
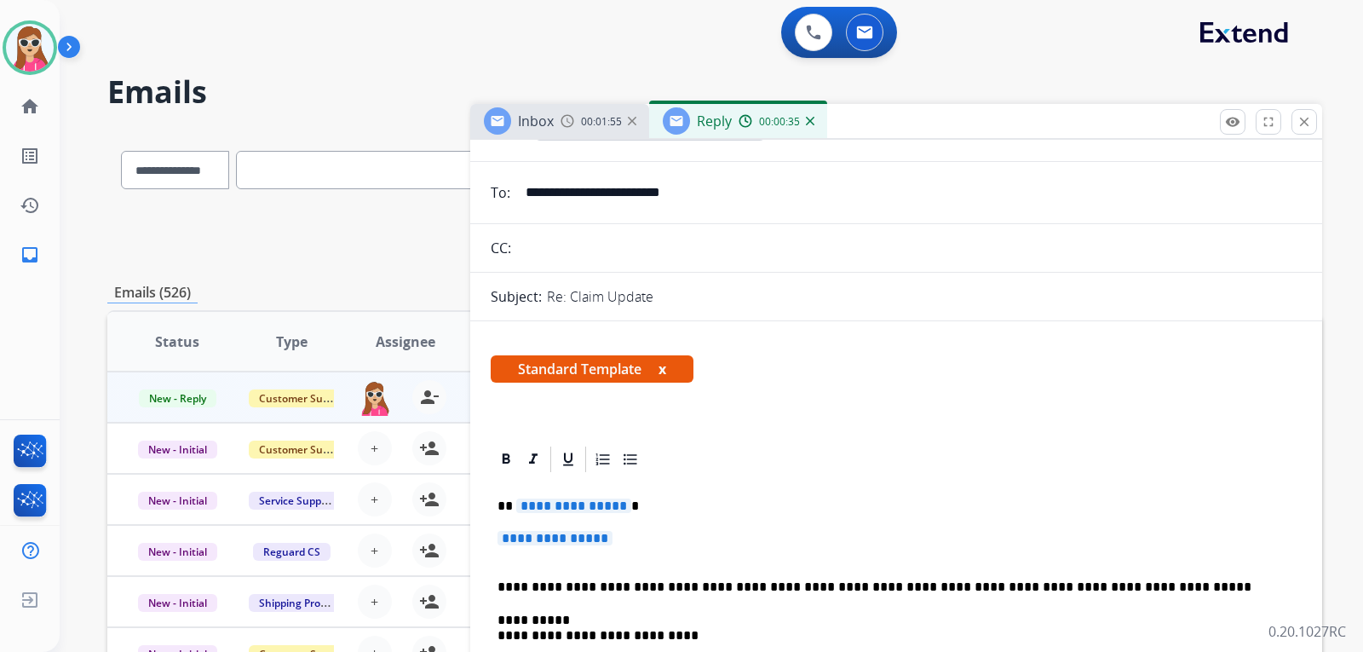
click at [588, 510] on span "**********" at bounding box center [573, 505] width 115 height 14
click at [577, 536] on span "**********" at bounding box center [555, 538] width 115 height 14
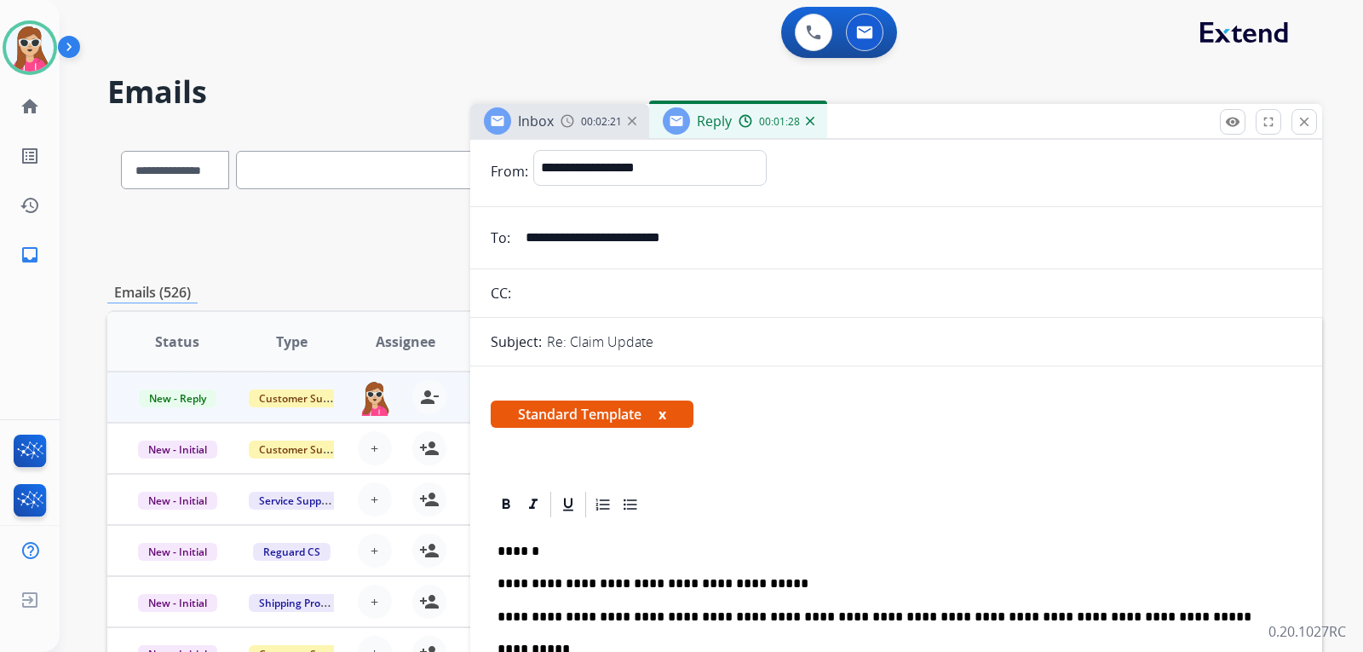
scroll to position [0, 0]
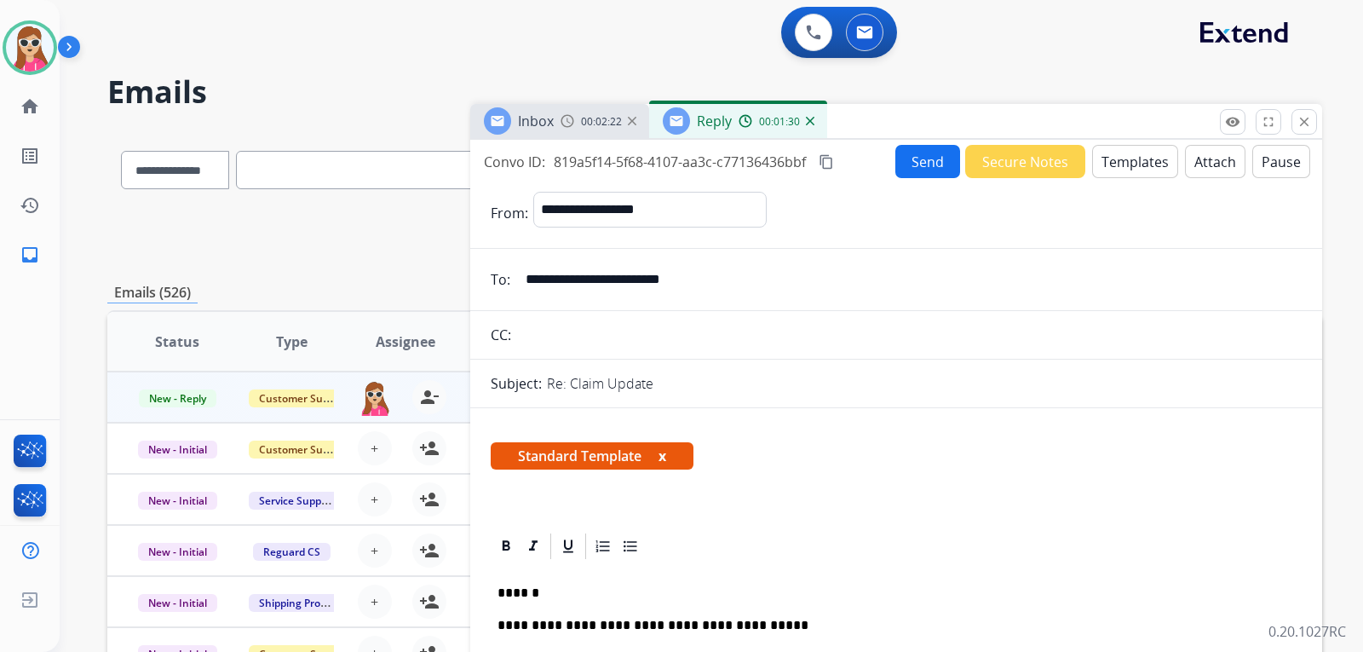
click at [911, 156] on button "Send" at bounding box center [928, 161] width 65 height 33
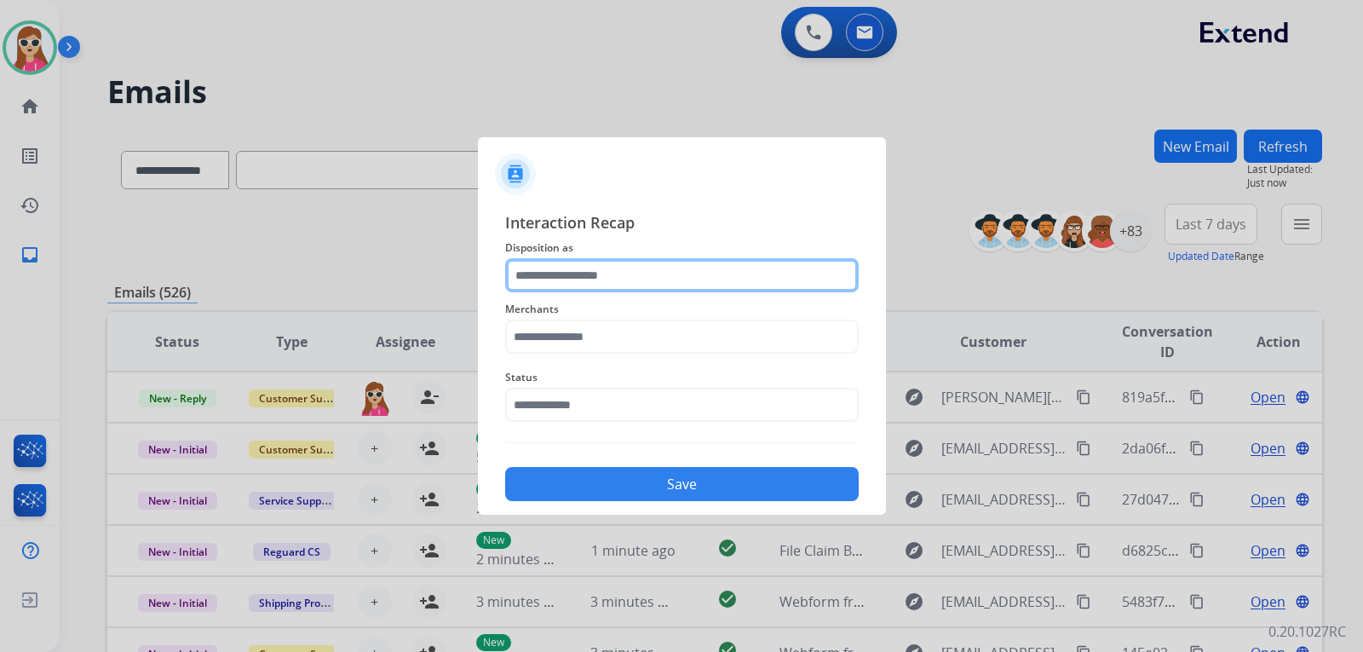
click at [715, 285] on input "text" at bounding box center [682, 275] width 354 height 34
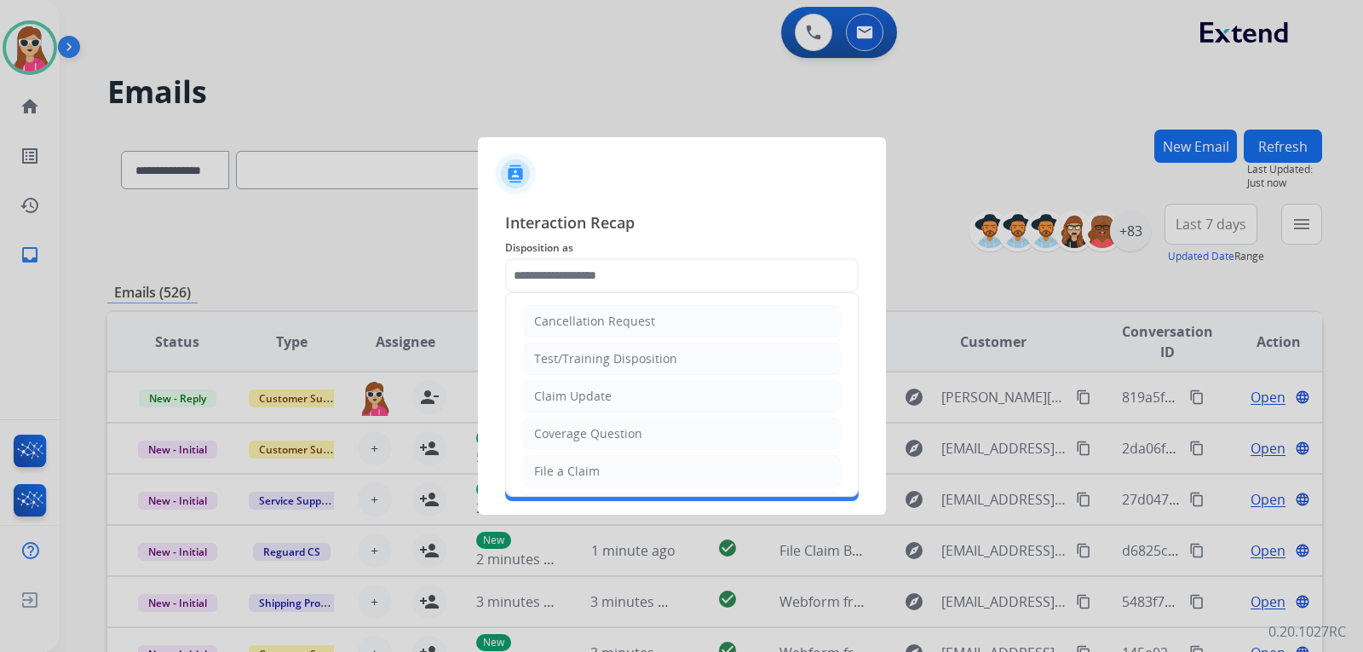
click at [631, 388] on li "Claim Update" at bounding box center [682, 396] width 318 height 32
type input "**********"
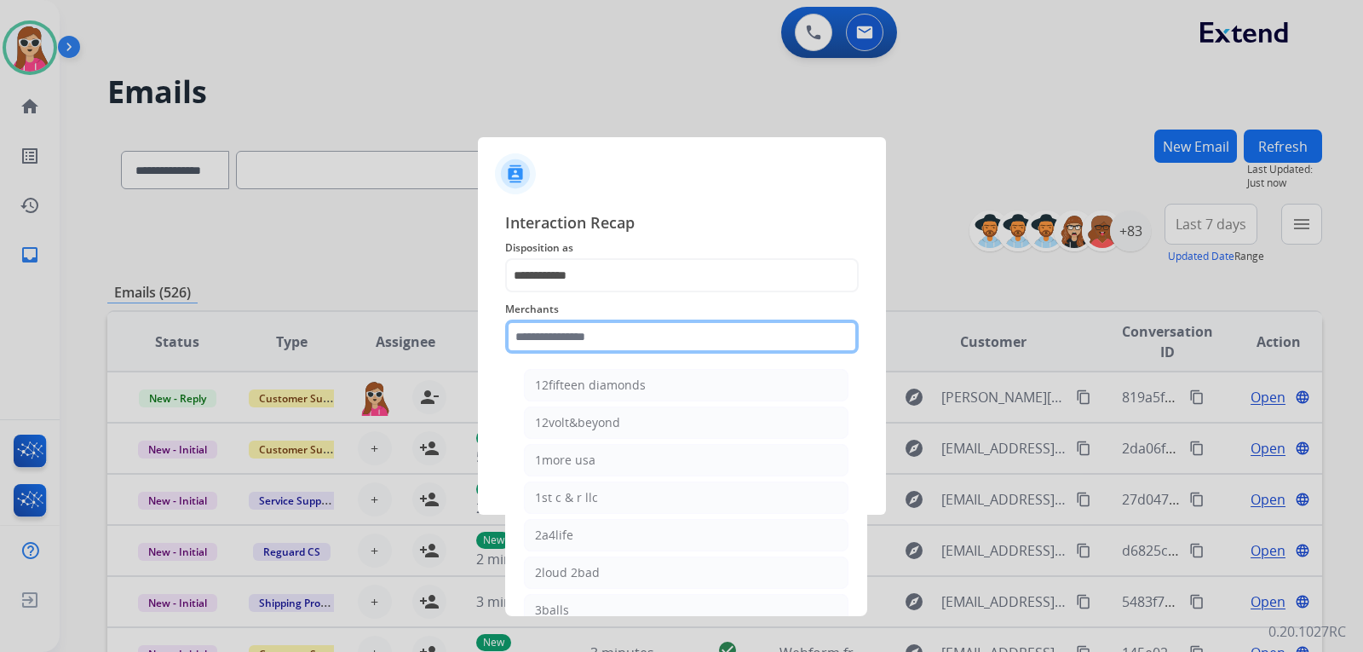
click at [604, 324] on input "text" at bounding box center [682, 337] width 354 height 34
click at [648, 330] on input "text" at bounding box center [682, 337] width 354 height 34
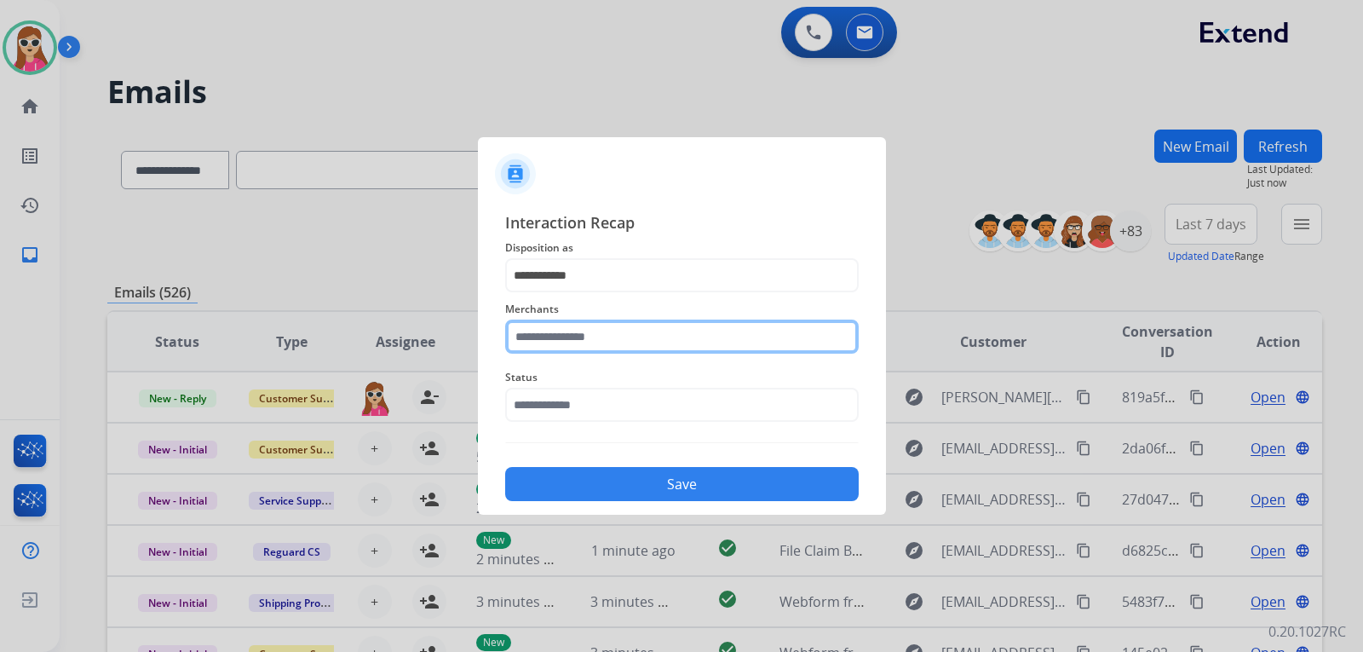
click at [570, 348] on input "text" at bounding box center [682, 337] width 354 height 34
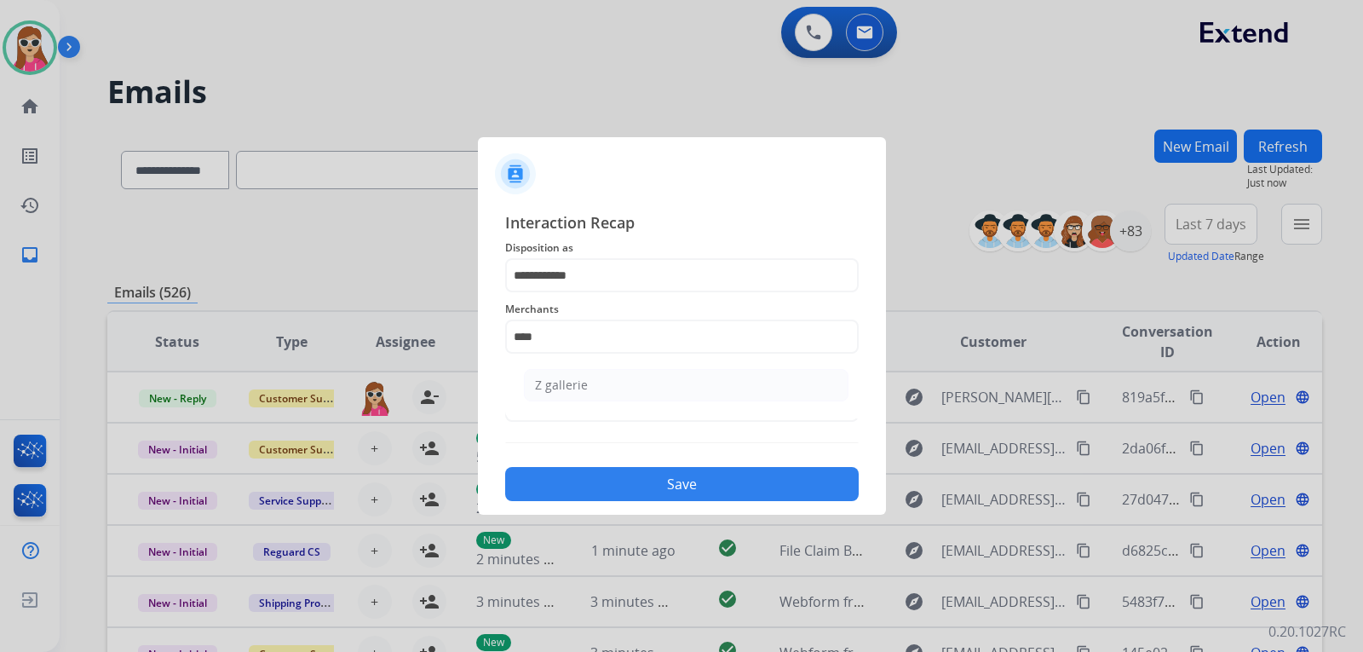
click at [573, 390] on div "Z gallerie" at bounding box center [561, 385] width 53 height 17
type input "**********"
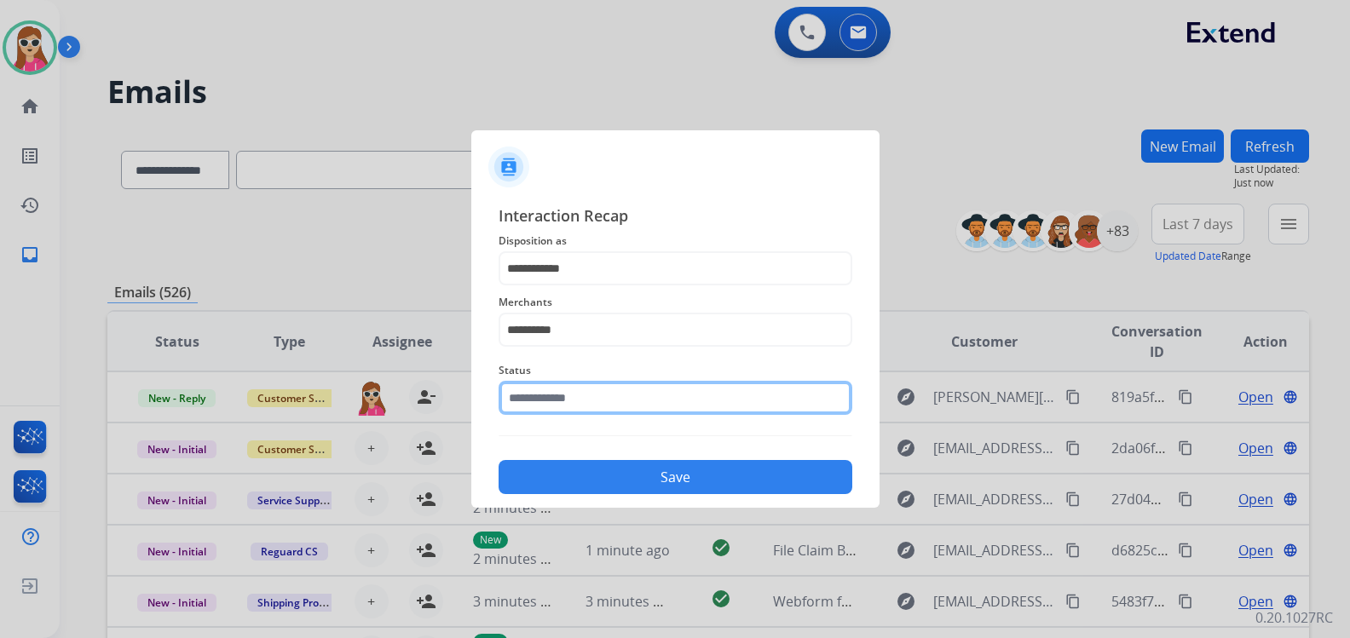
click at [594, 414] on input "text" at bounding box center [675, 398] width 354 height 34
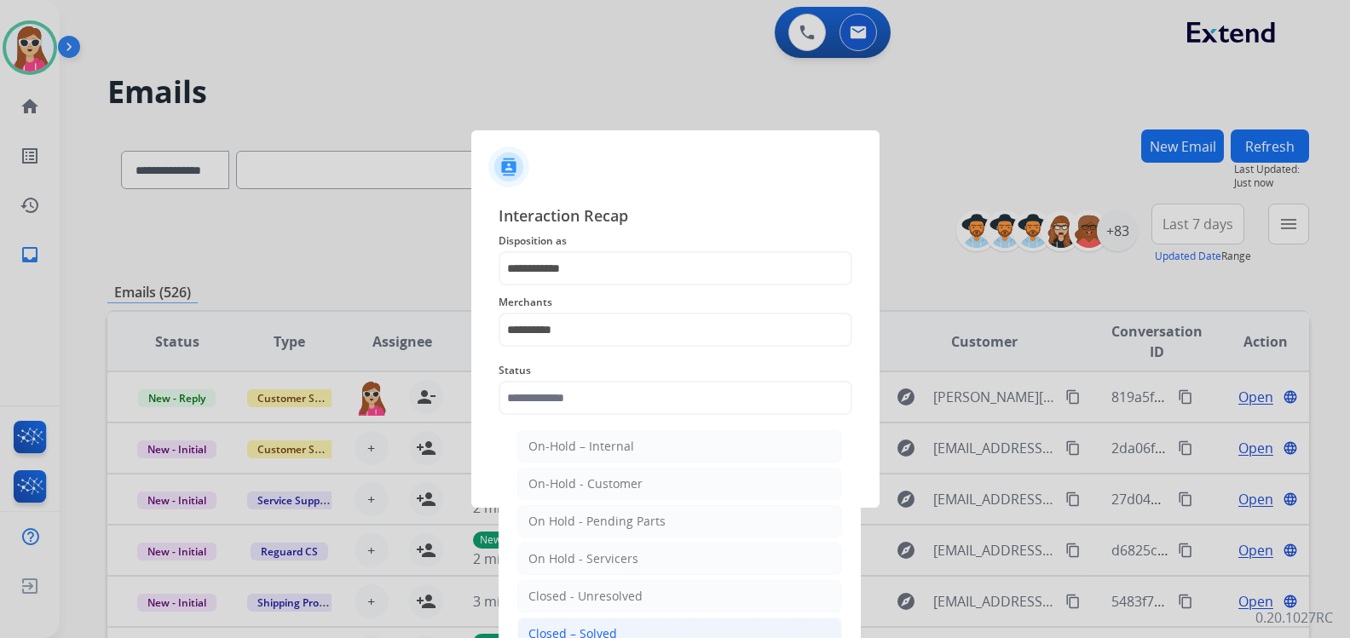
click at [584, 622] on li "Closed – Solved" at bounding box center [679, 634] width 325 height 32
type input "**********"
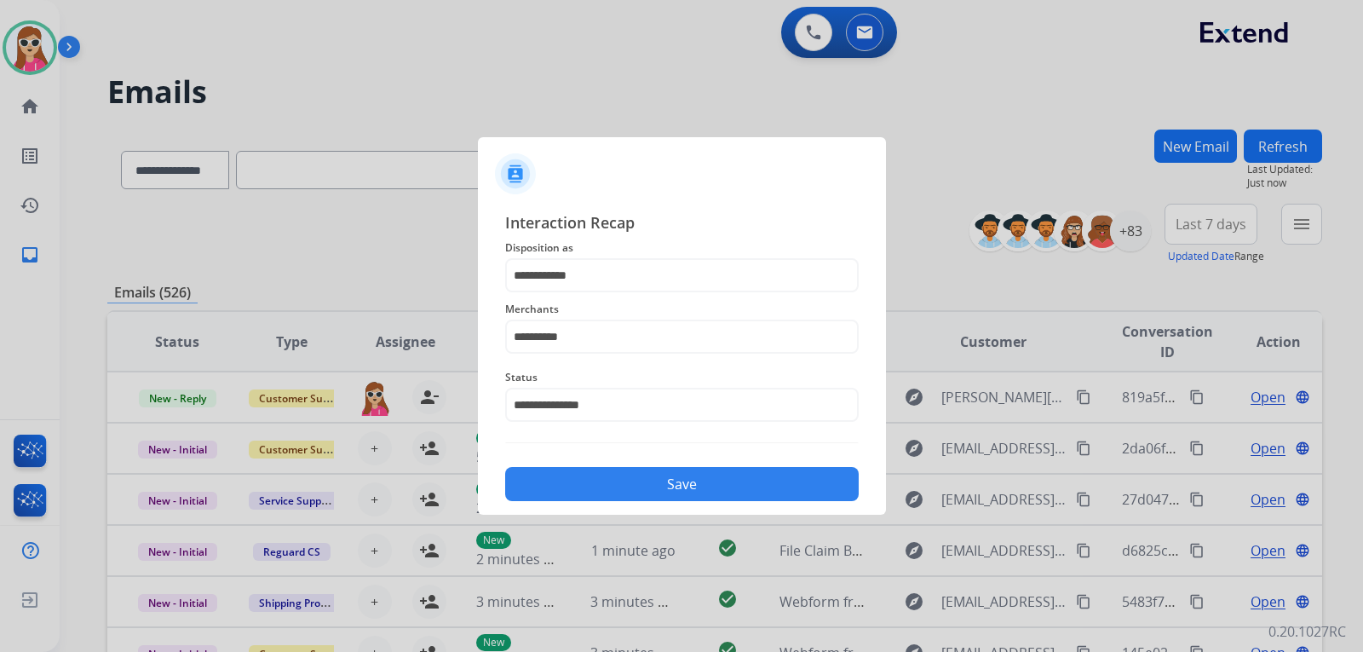
click at [672, 488] on button "Save" at bounding box center [682, 484] width 354 height 34
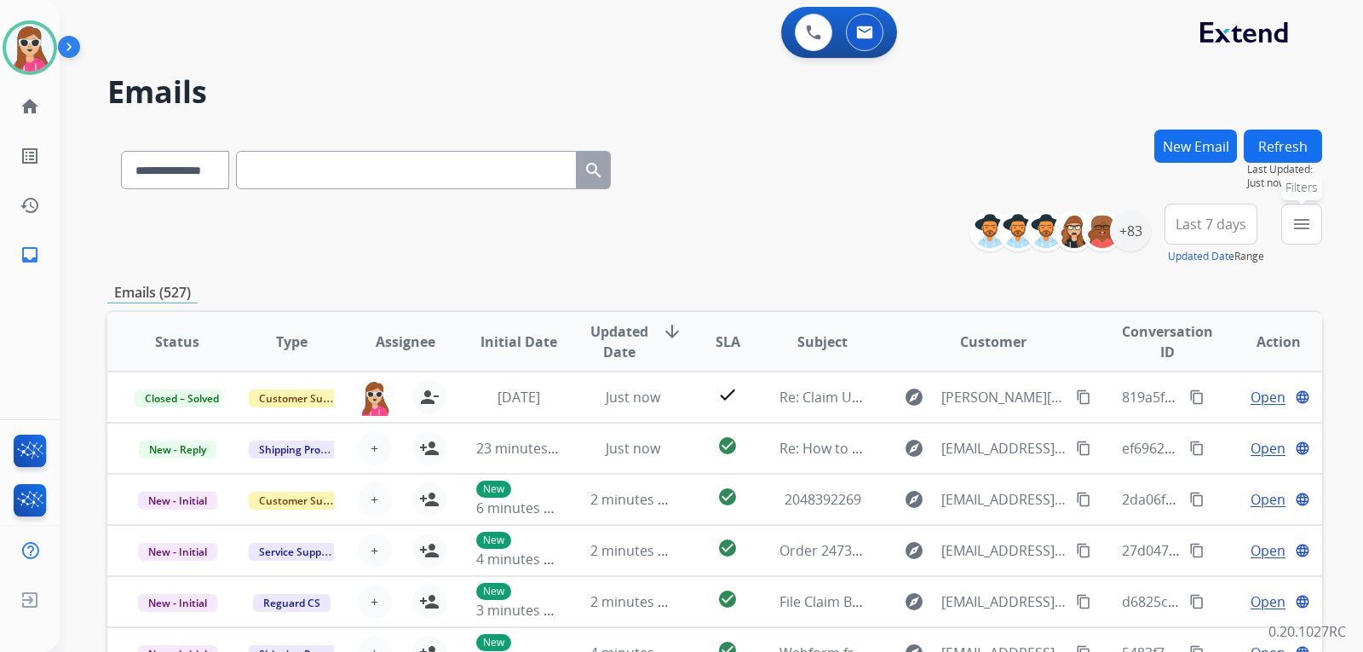
click at [1297, 228] on mat-icon "menu" at bounding box center [1302, 224] width 20 height 20
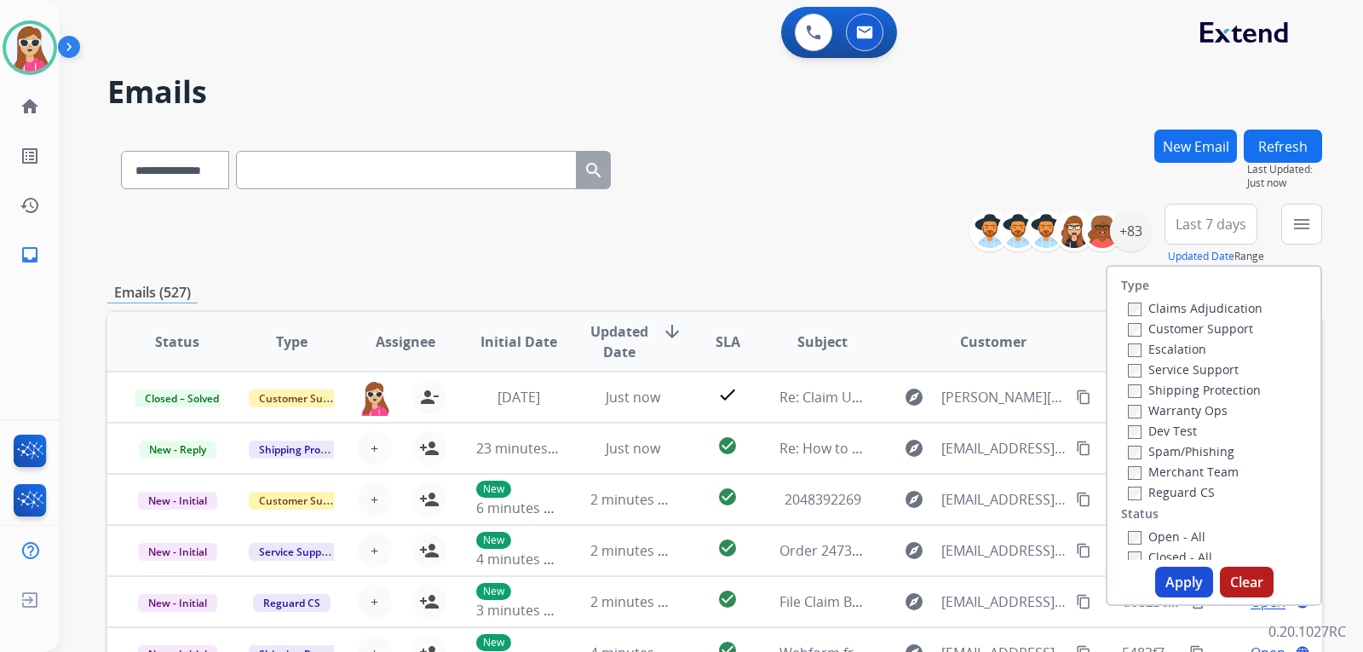
click at [1169, 328] on label "Customer Support" at bounding box center [1190, 328] width 125 height 16
click at [1212, 393] on label "Shipping Protection" at bounding box center [1194, 390] width 133 height 16
click at [1185, 494] on label "Reguard CS" at bounding box center [1171, 492] width 87 height 16
click at [1180, 533] on label "Open - All" at bounding box center [1167, 536] width 78 height 16
click at [1197, 585] on button "Apply" at bounding box center [1184, 582] width 58 height 31
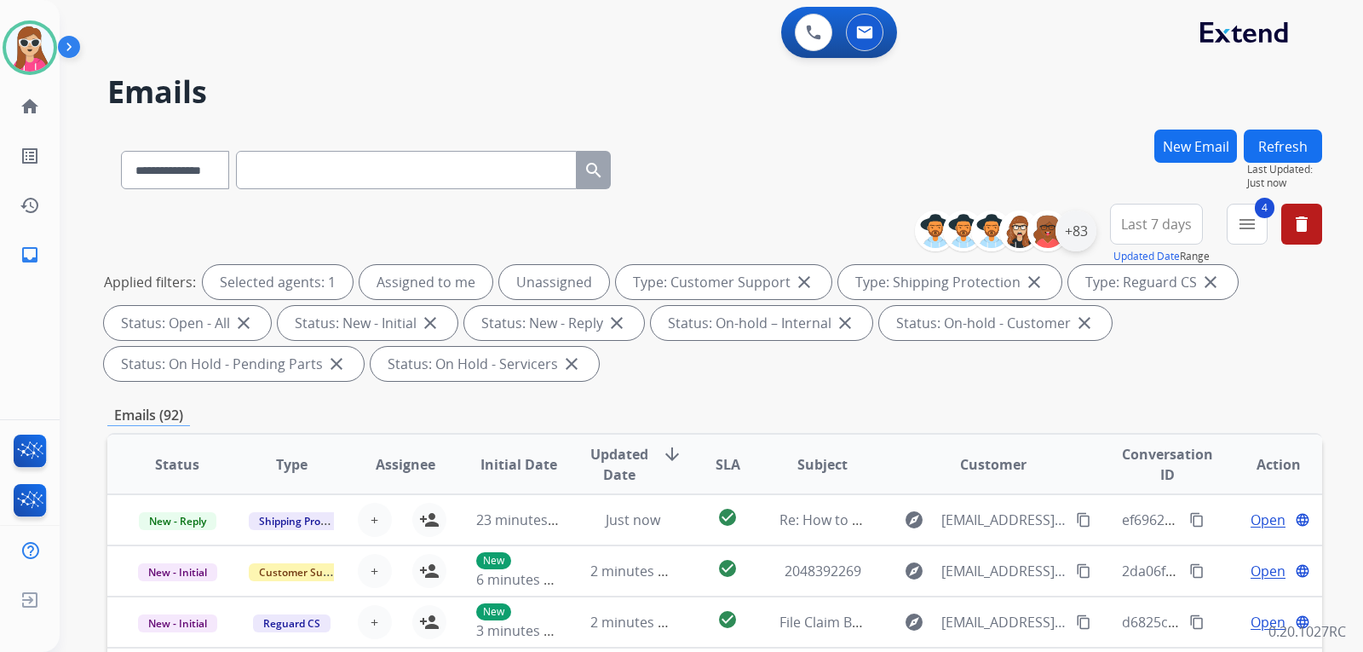
click at [1075, 225] on div "+83" at bounding box center [1076, 230] width 41 height 41
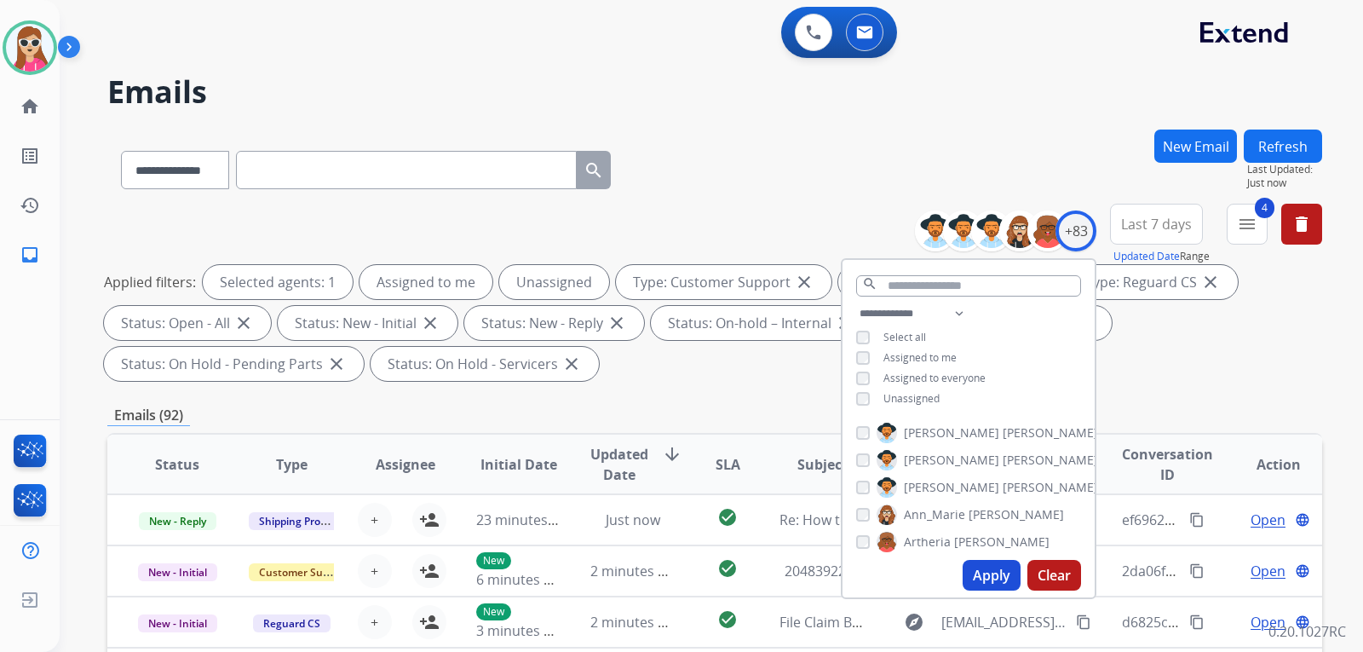
click at [902, 394] on span "Unassigned" at bounding box center [912, 398] width 56 height 14
click at [973, 573] on button "Apply" at bounding box center [992, 575] width 58 height 31
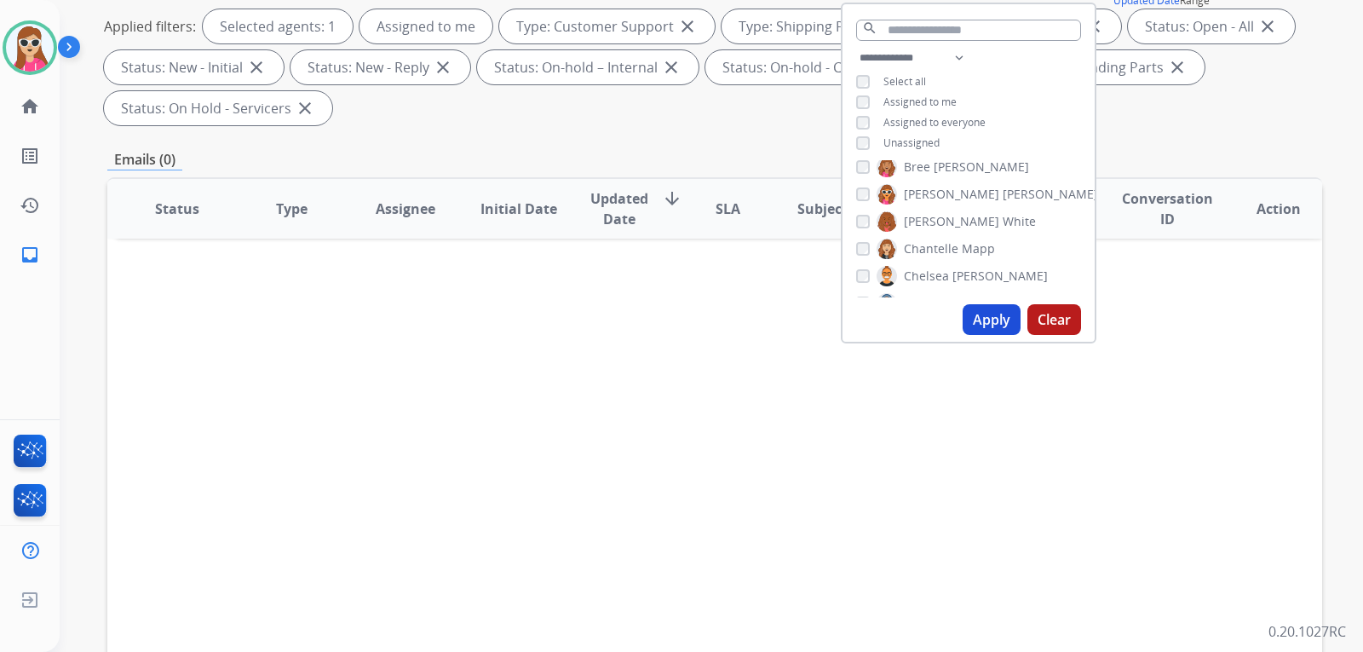
scroll to position [185, 0]
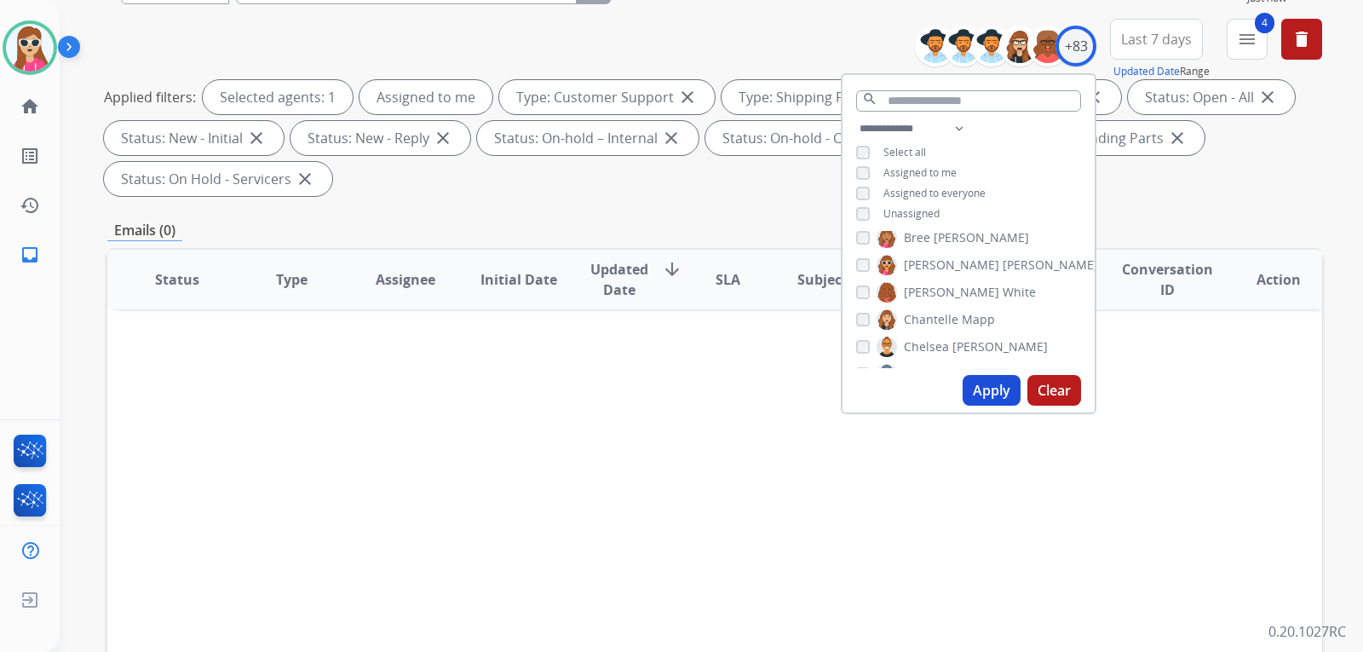
drag, startPoint x: 593, startPoint y: 631, endPoint x: 586, endPoint y: 653, distance: 22.4
click at [586, 651] on html "**********" at bounding box center [681, 326] width 1363 height 652
click at [47, 49] on img at bounding box center [30, 48] width 48 height 48
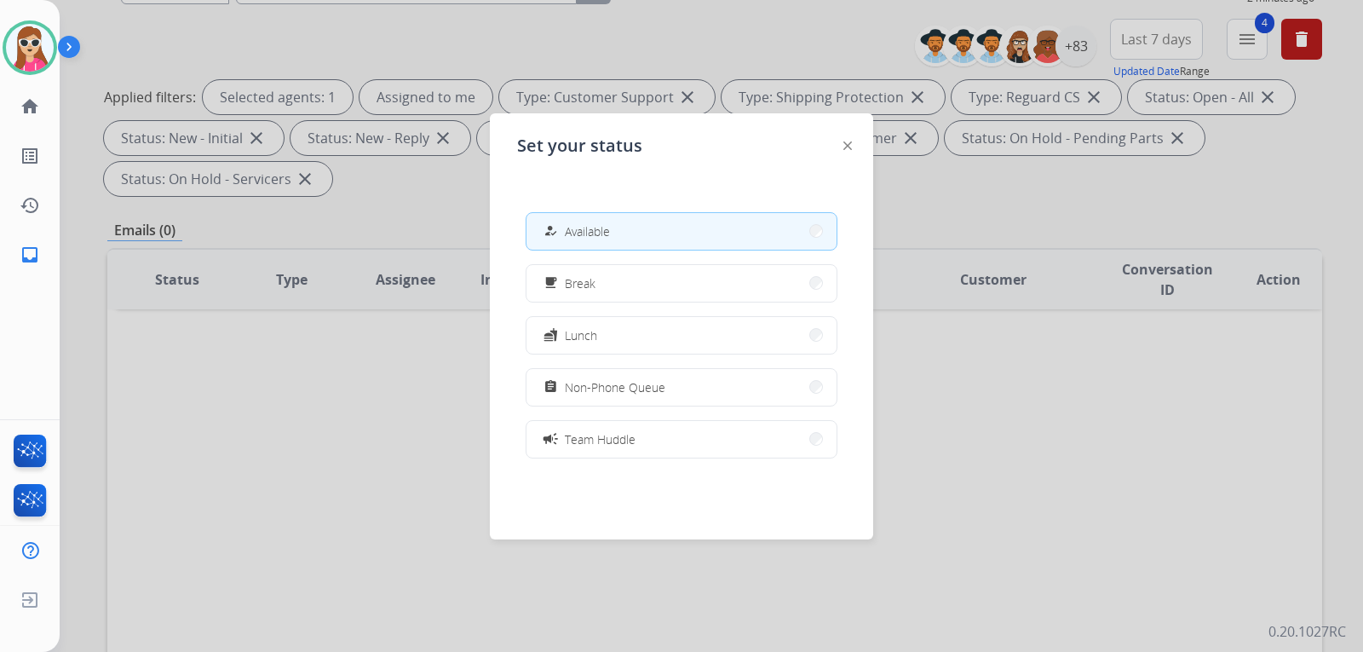
scroll to position [269, 0]
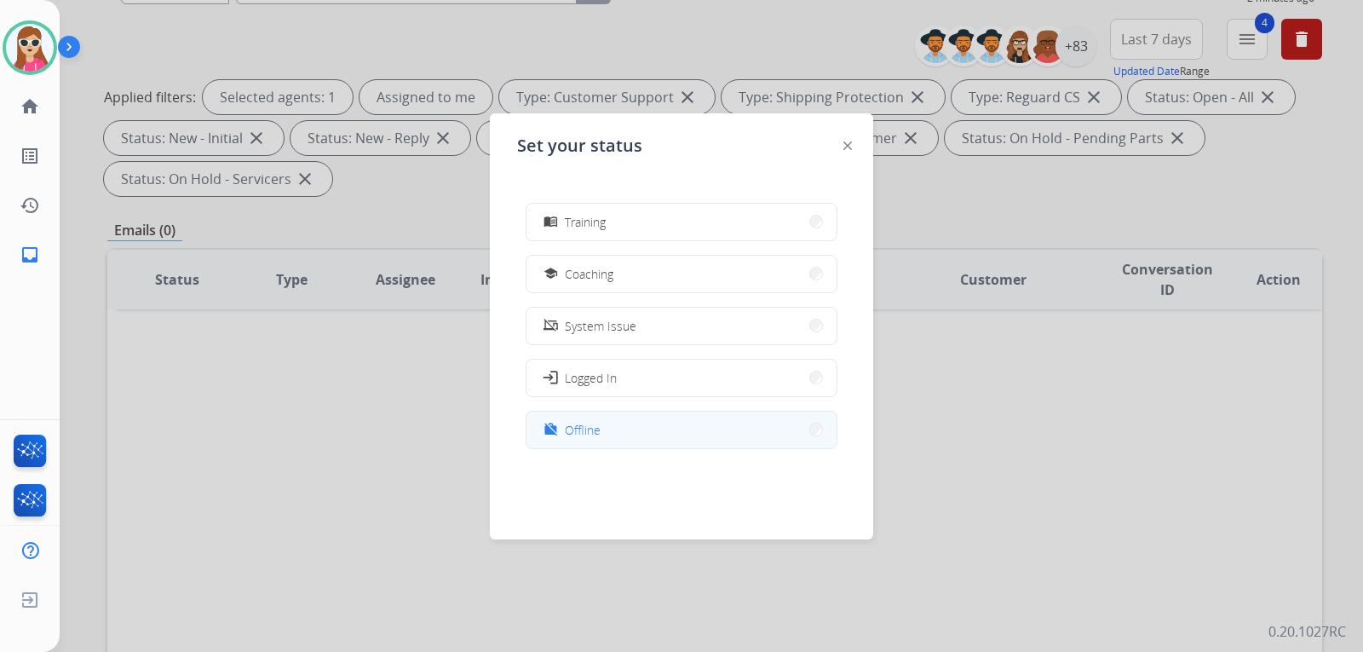
click at [613, 426] on button "work_off Offline" at bounding box center [682, 430] width 310 height 37
